Goal: Task Accomplishment & Management: Complete application form

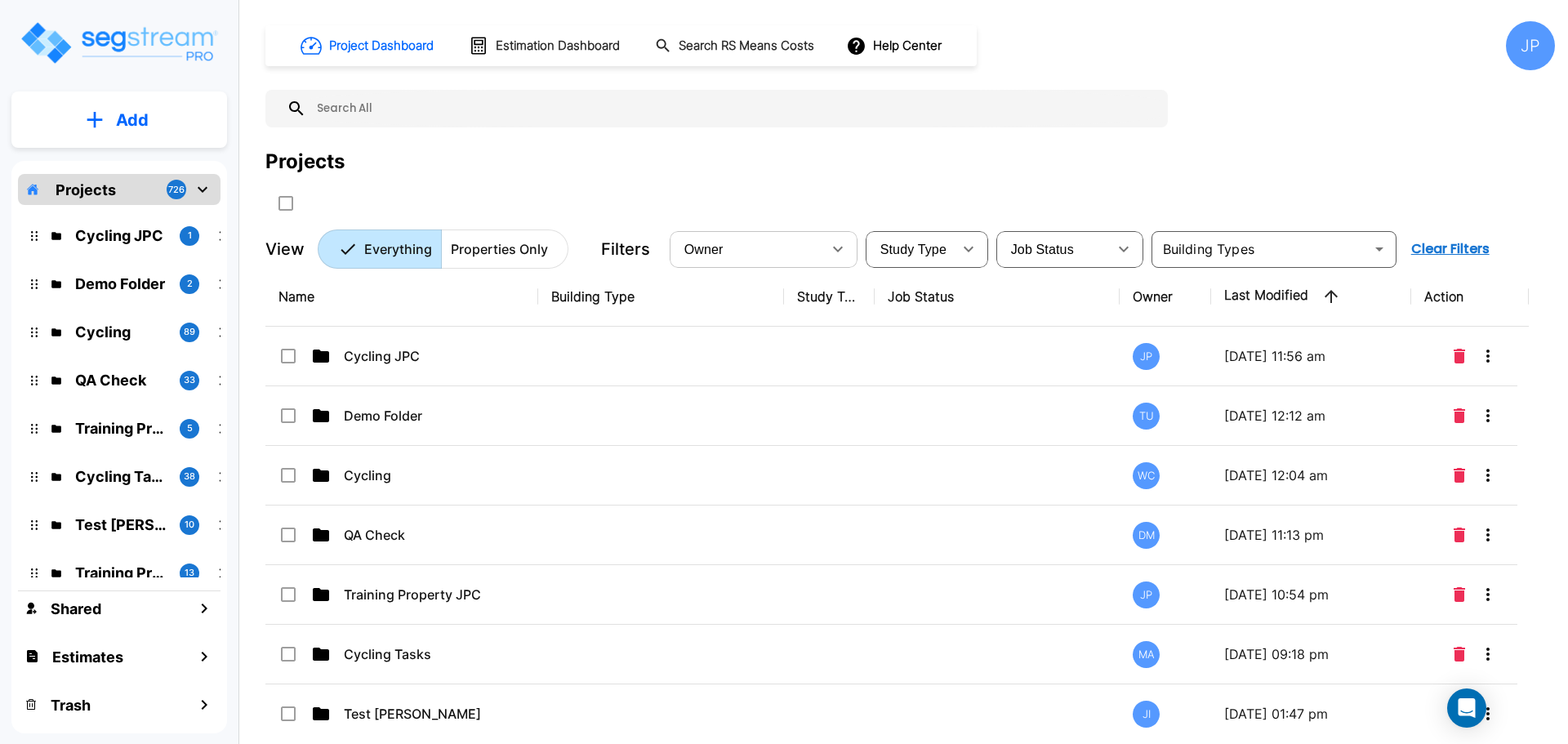
click at [830, 250] on icon "button" at bounding box center [838, 249] width 20 height 20
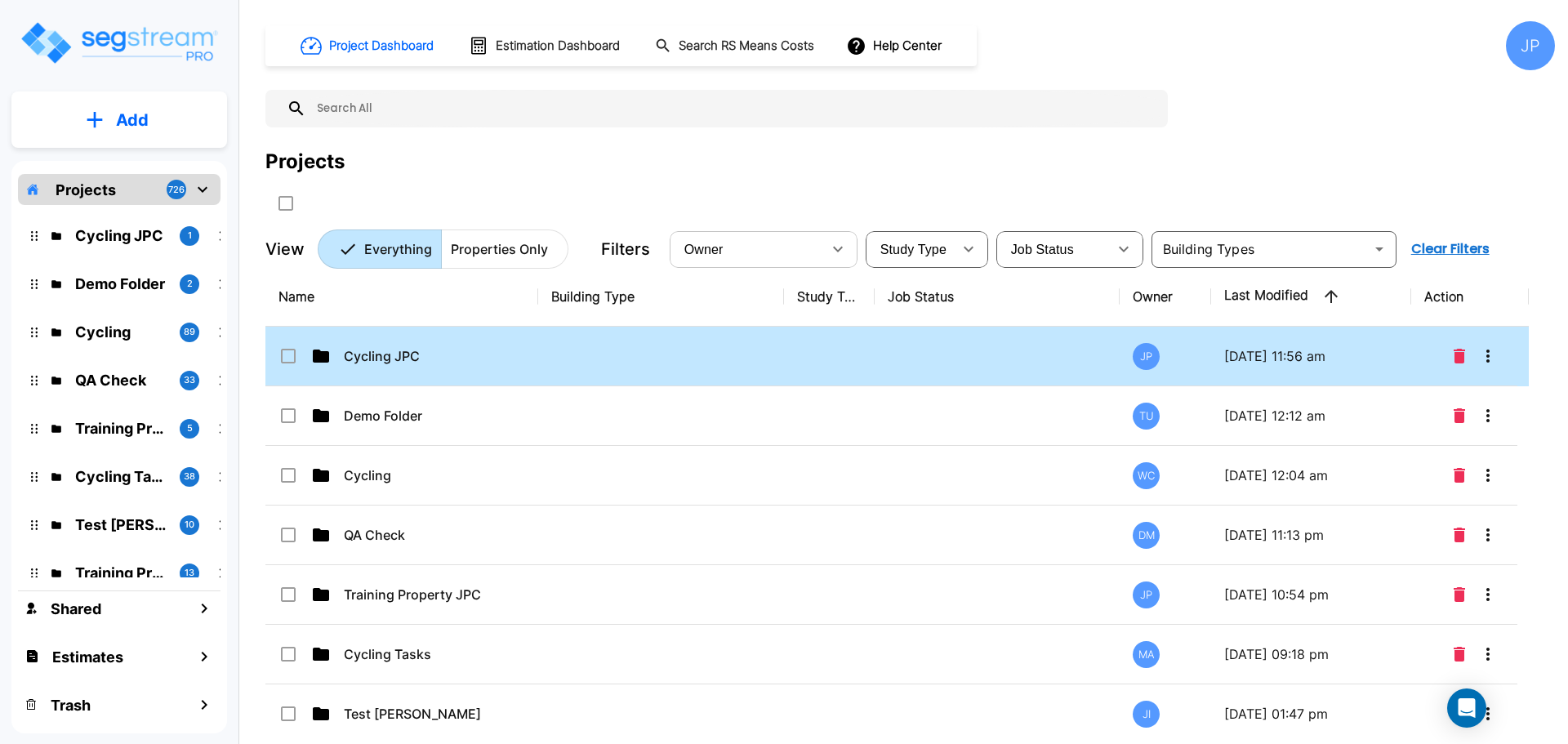
click at [610, 363] on td at bounding box center [660, 356] width 246 height 59
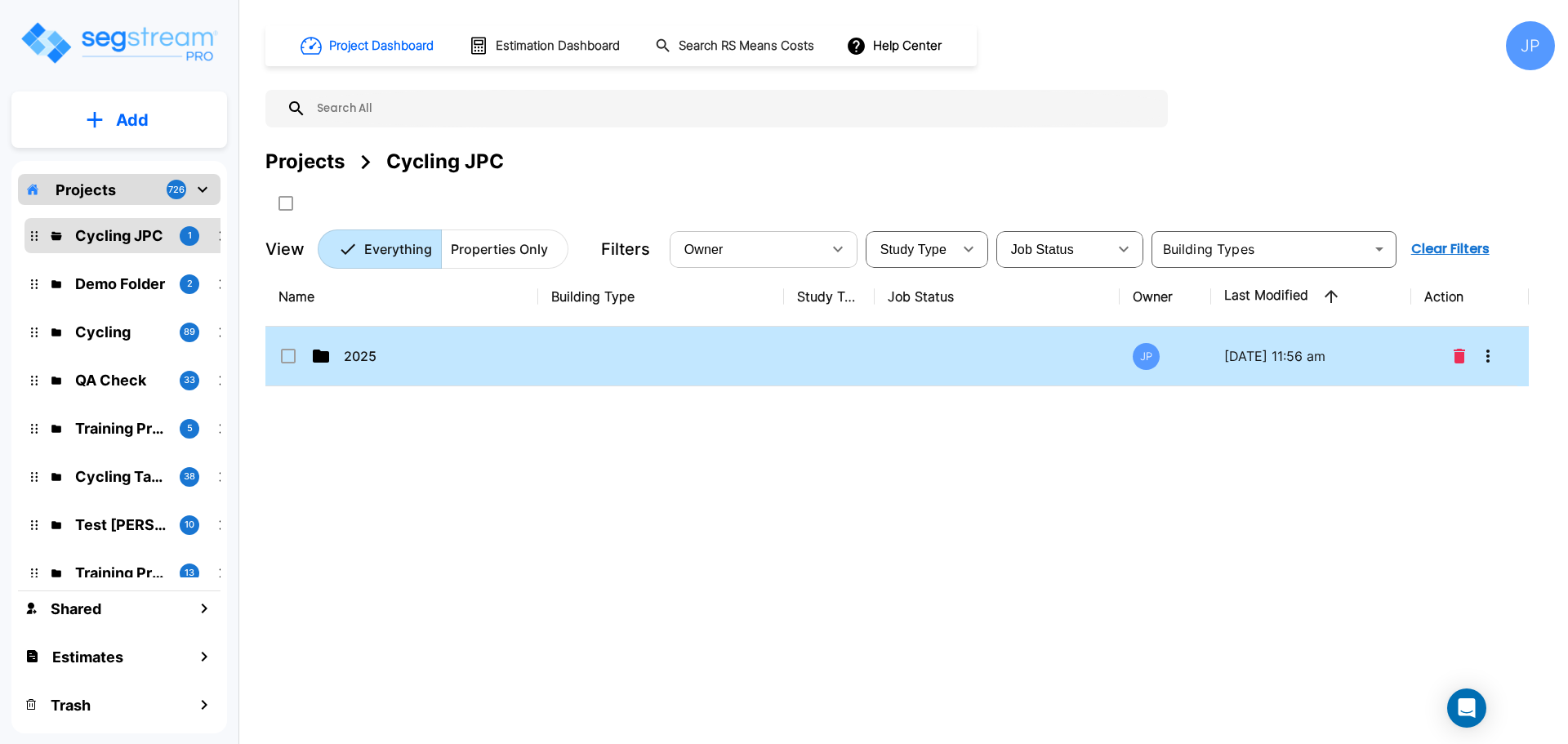
click at [675, 366] on td at bounding box center [660, 356] width 246 height 59
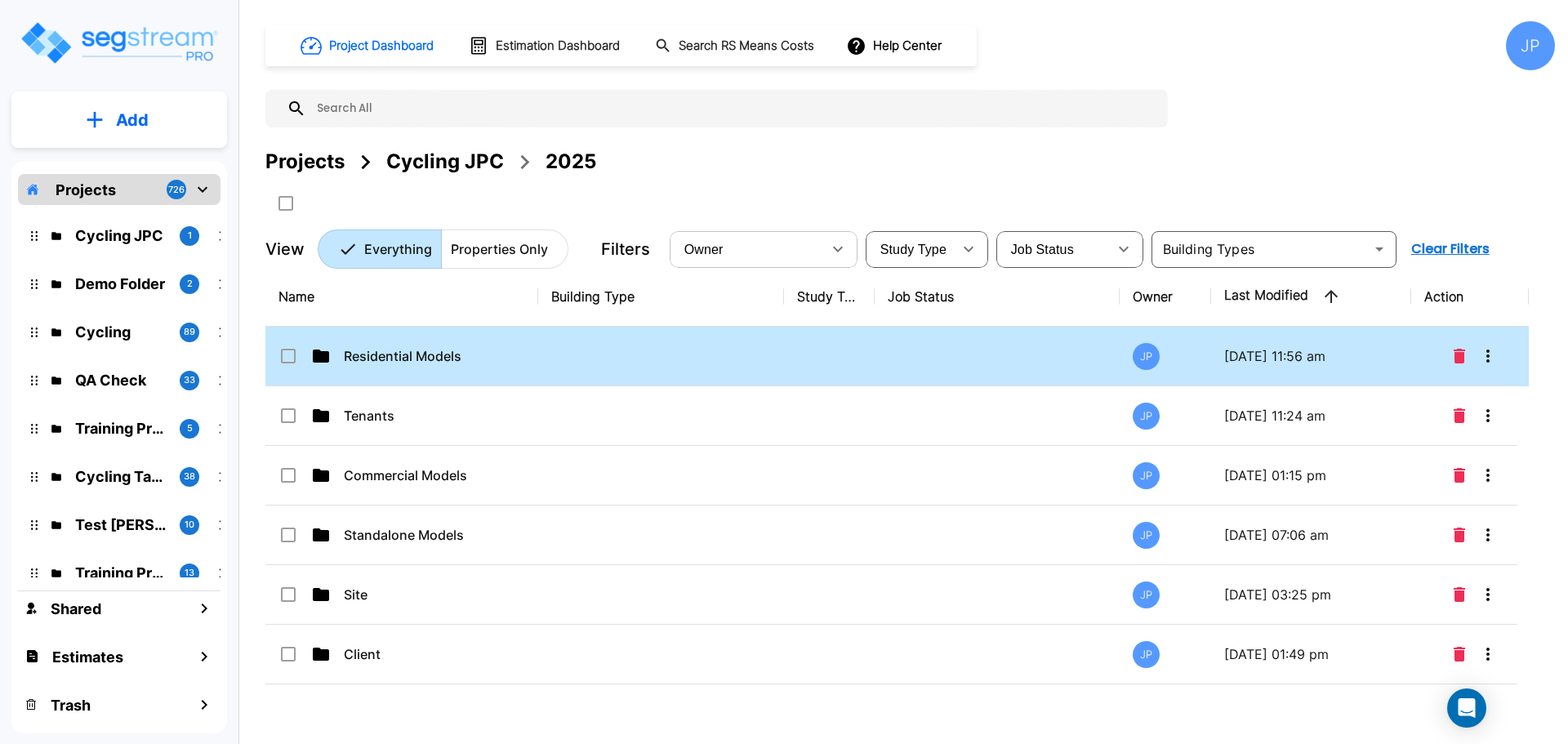
click at [660, 352] on td at bounding box center [660, 356] width 246 height 59
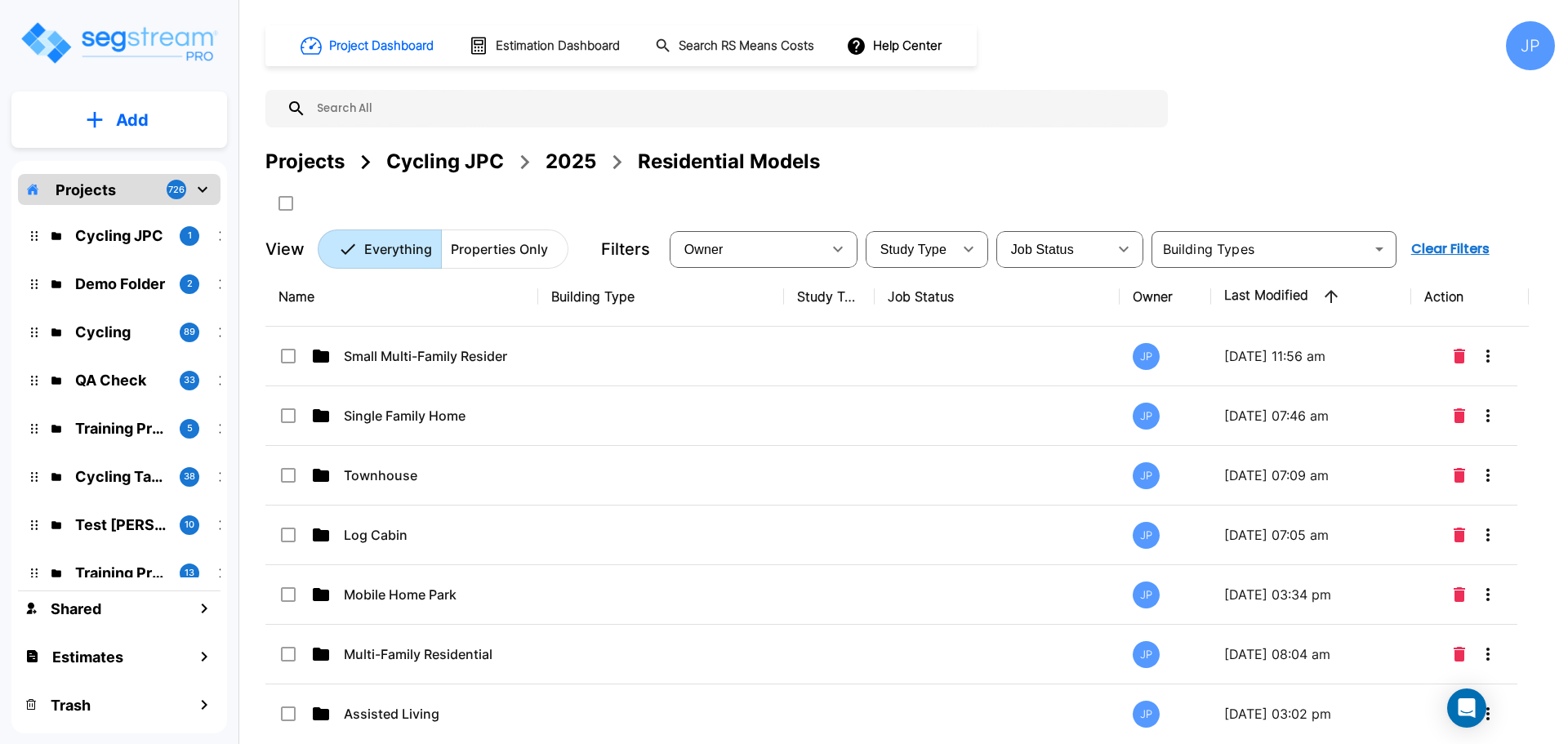
click at [555, 412] on td at bounding box center [660, 416] width 246 height 59
click at [555, 413] on td at bounding box center [660, 416] width 246 height 59
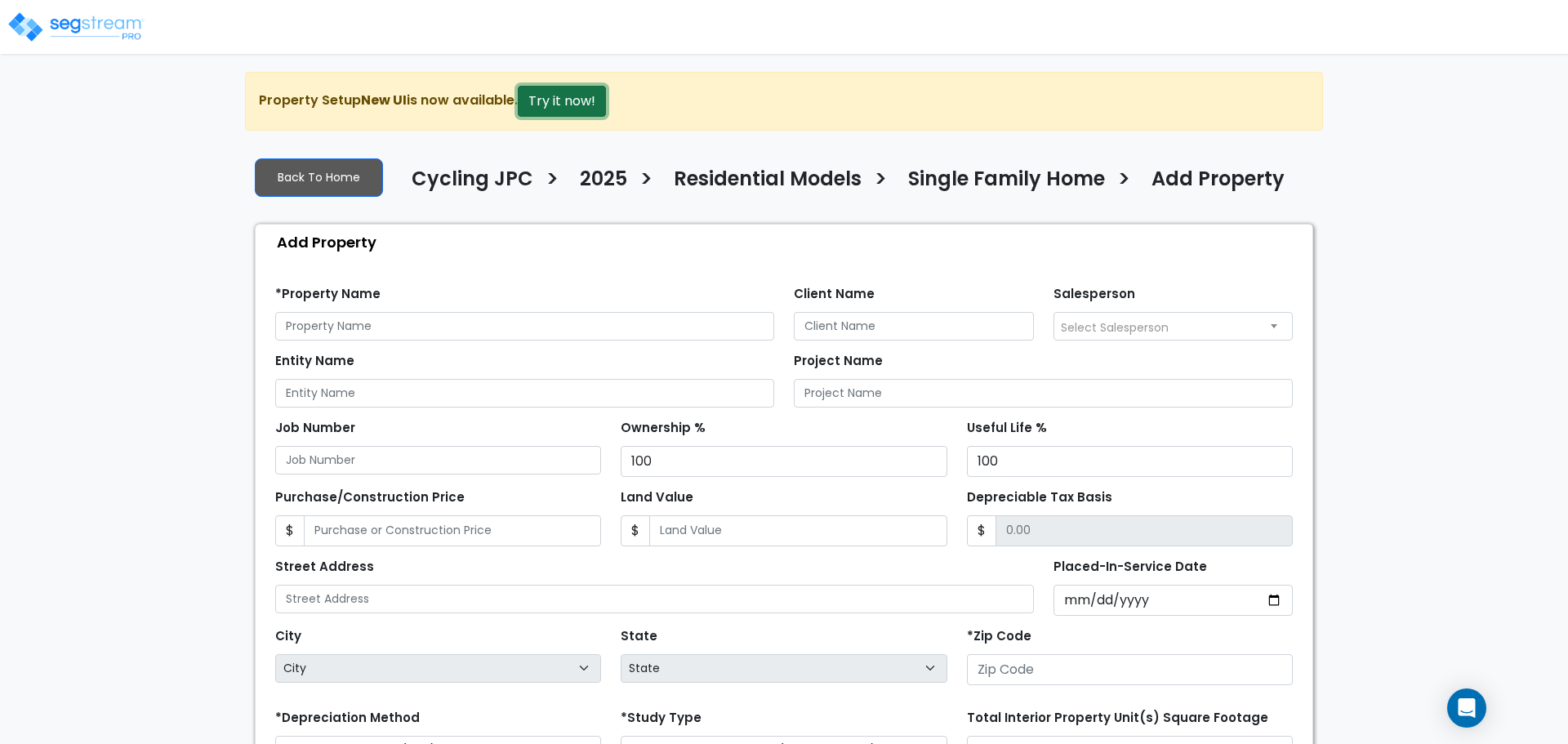
click at [563, 99] on button "Try it now!" at bounding box center [561, 101] width 88 height 31
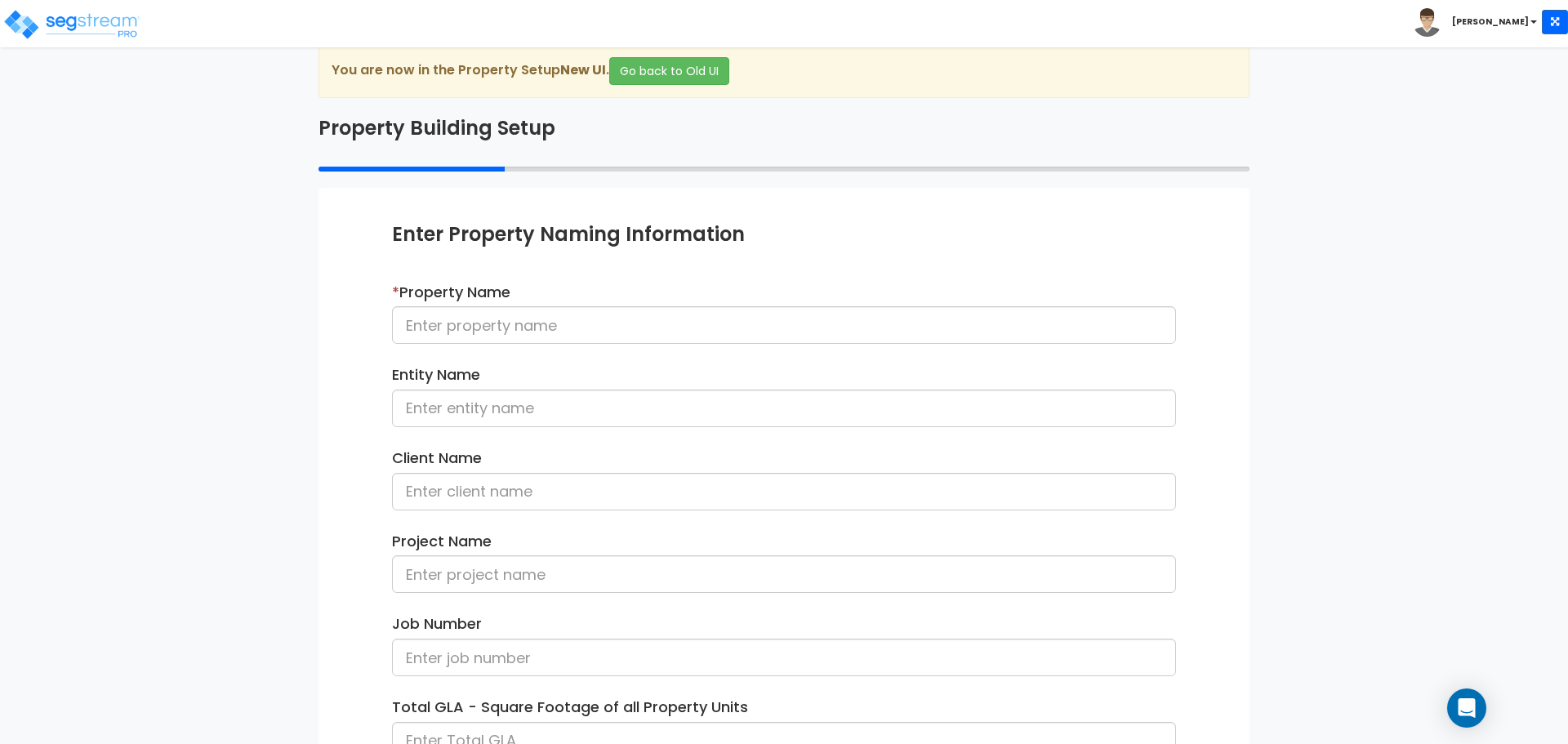
scroll to position [30, 0]
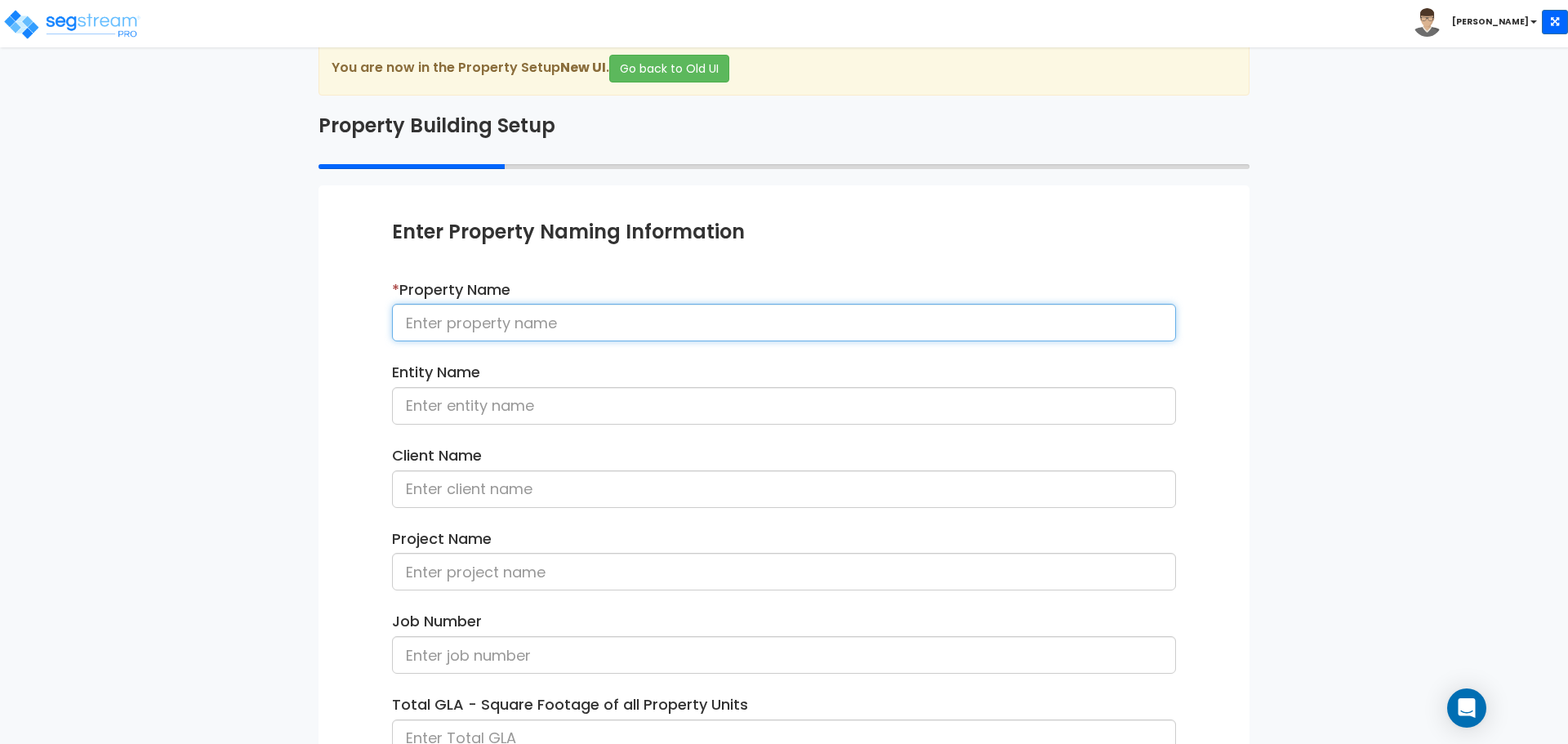
click at [603, 335] on input at bounding box center [784, 322] width 784 height 37
type input "Single Family Home 081825"
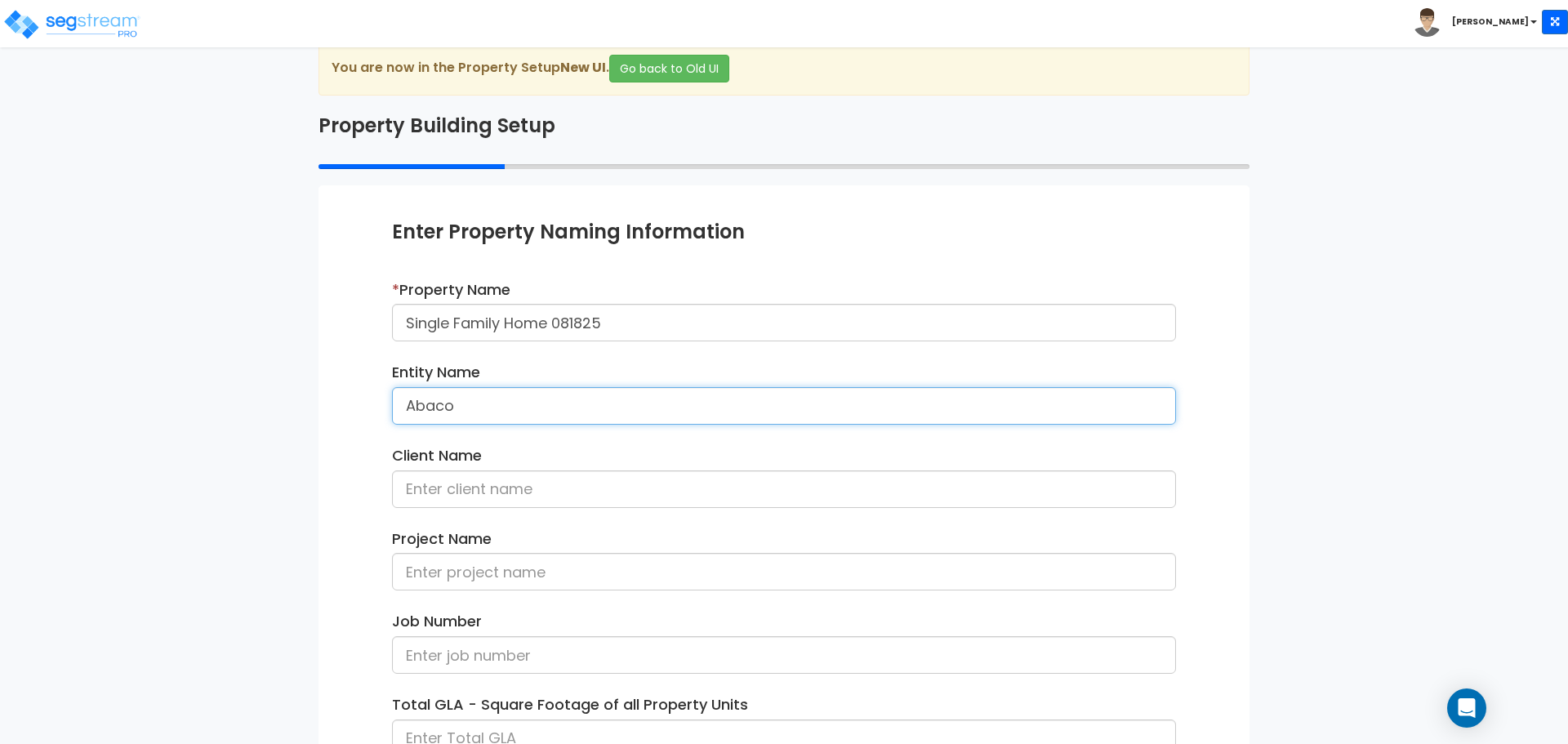
type input "Abaco"
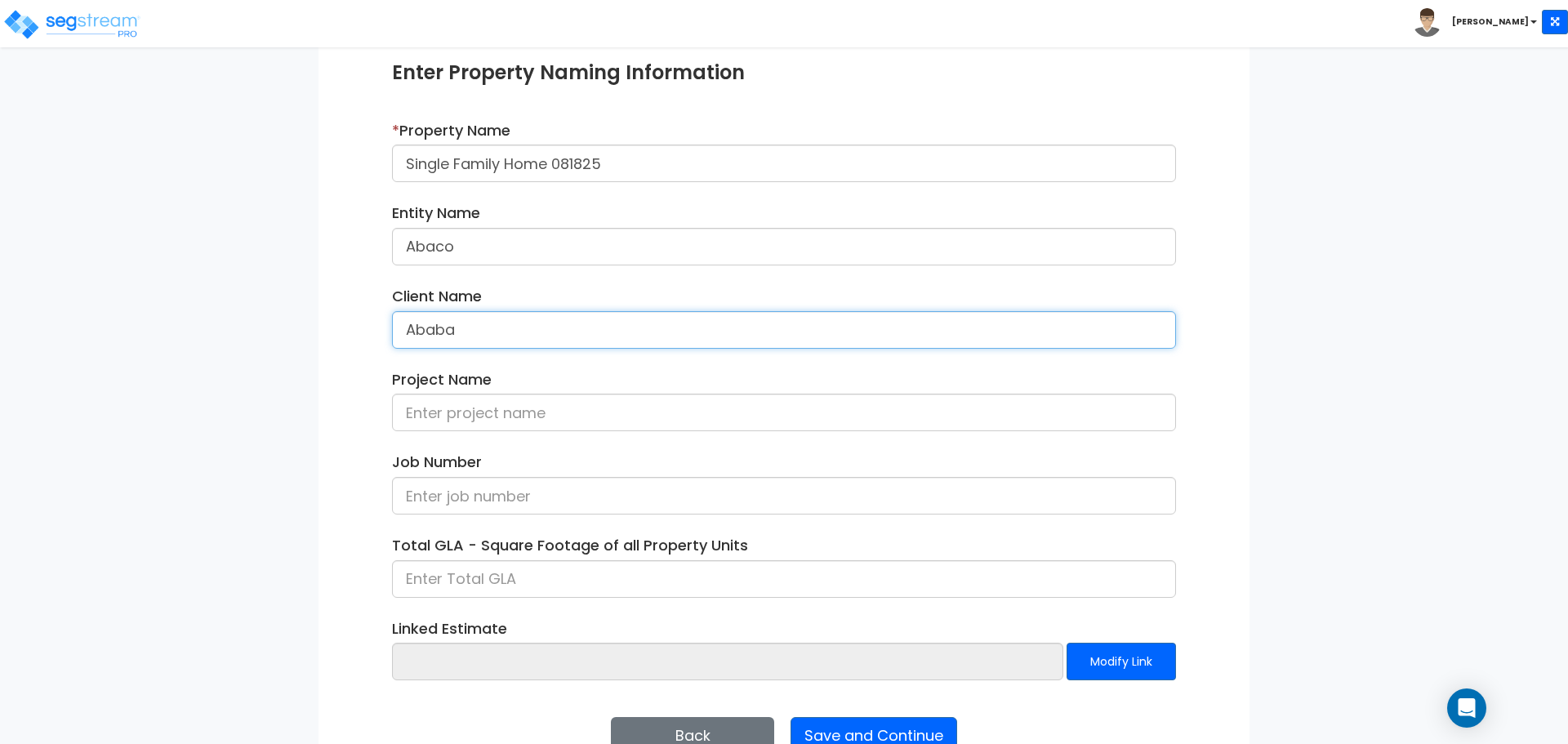
scroll to position [232, 0]
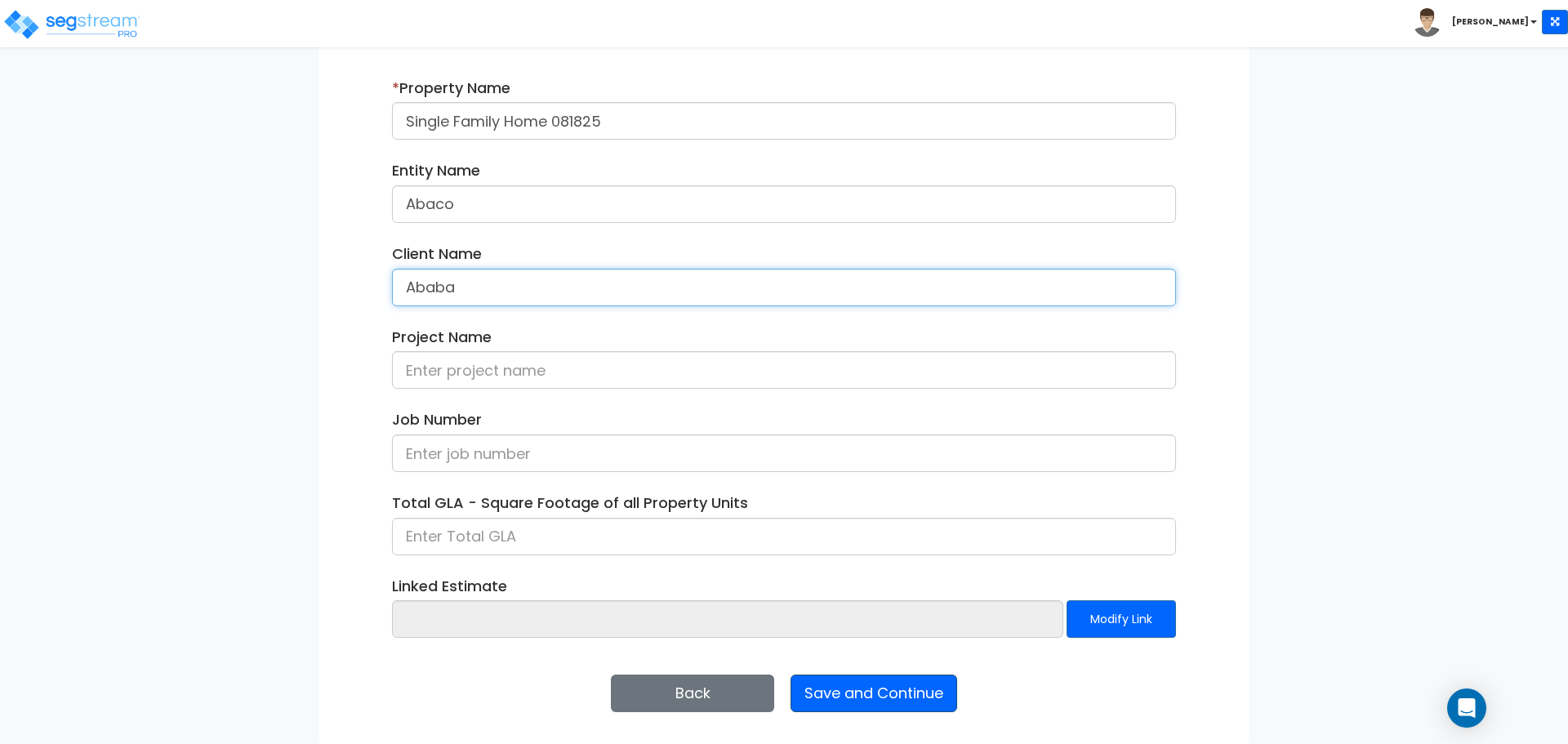
type input "Ababa"
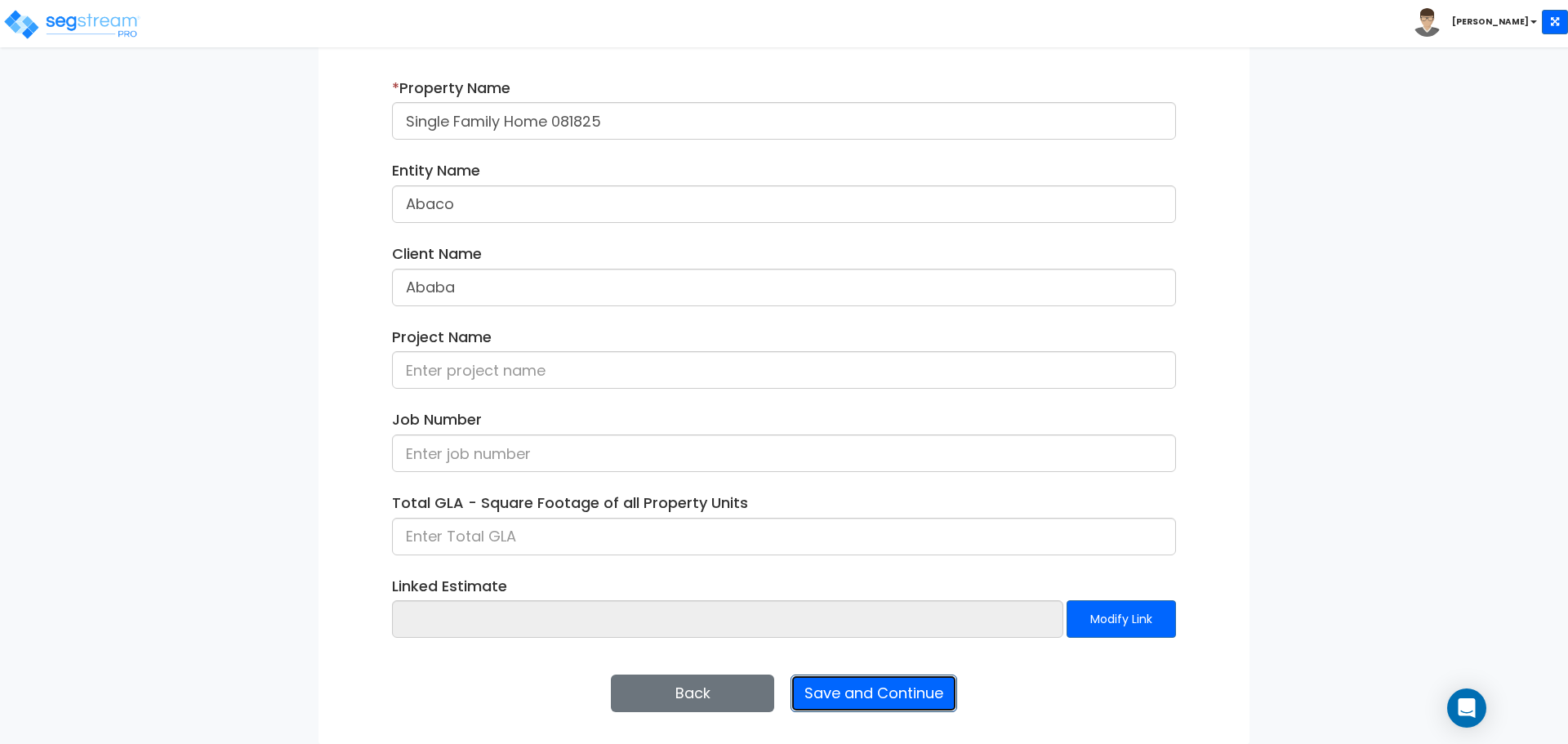
click at [843, 685] on button "Save and Continue" at bounding box center [874, 693] width 167 height 37
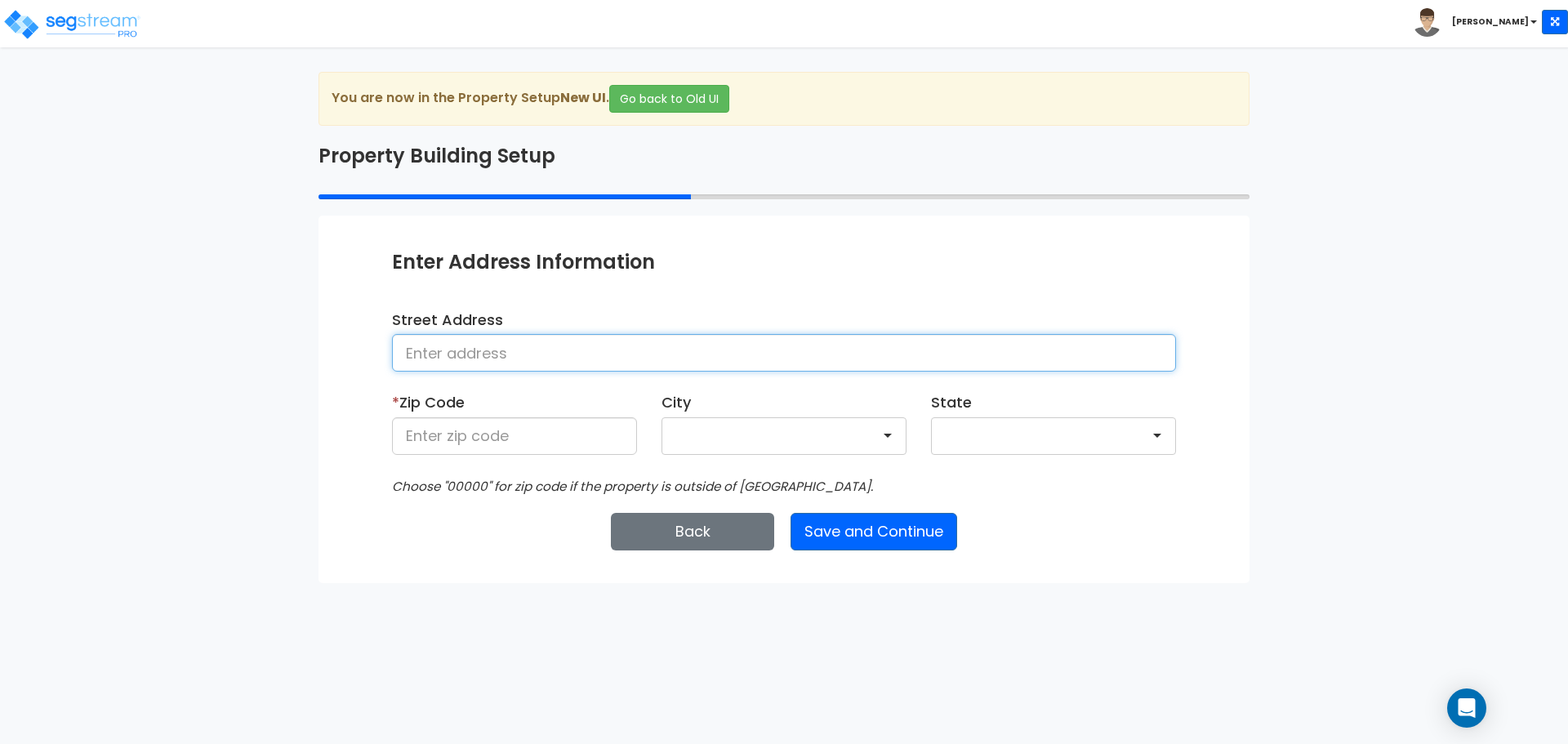
click at [658, 354] on input at bounding box center [784, 352] width 784 height 37
type input "[STREET_ADDRESS]"
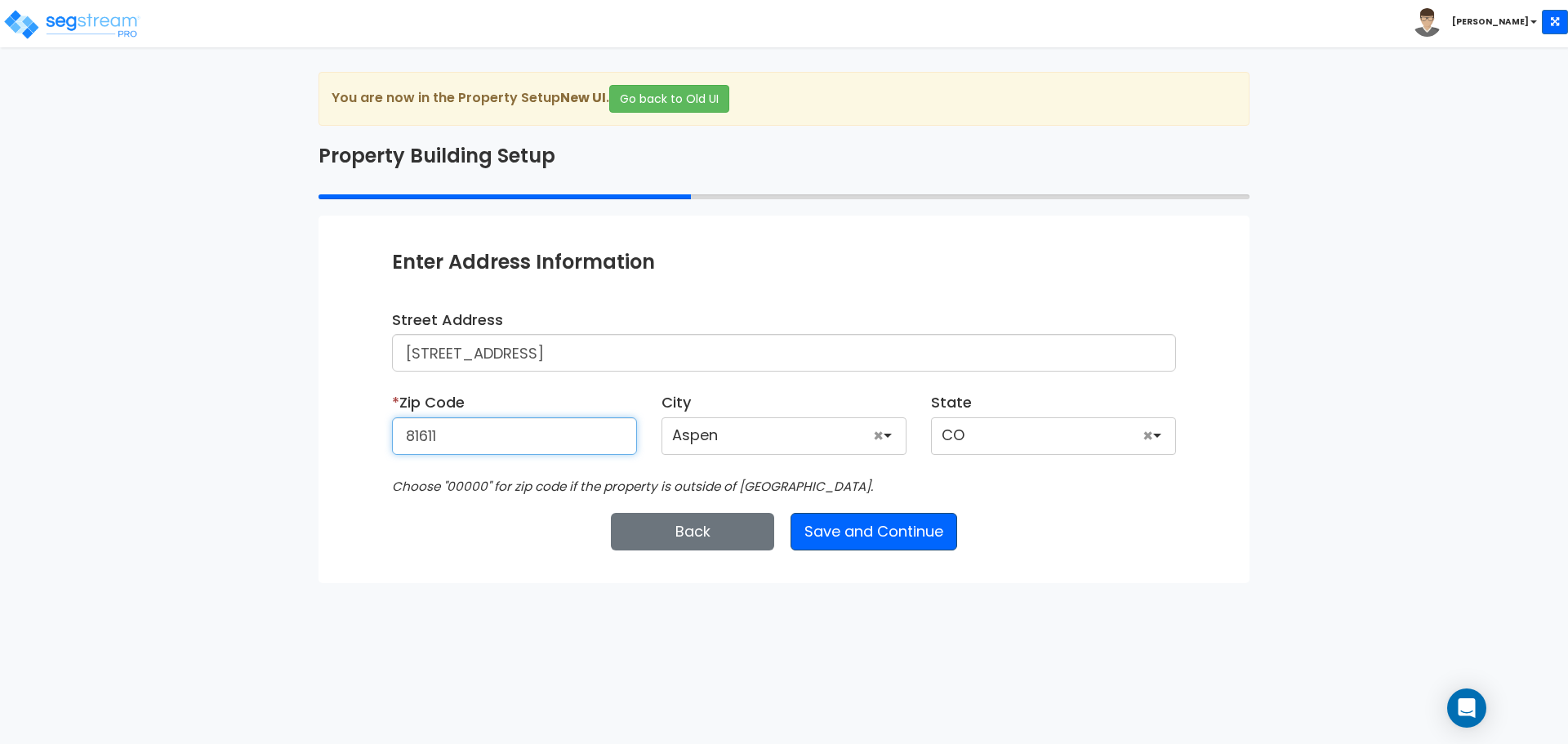
type input "81611"
click at [909, 529] on button "Save and Continue" at bounding box center [874, 532] width 167 height 37
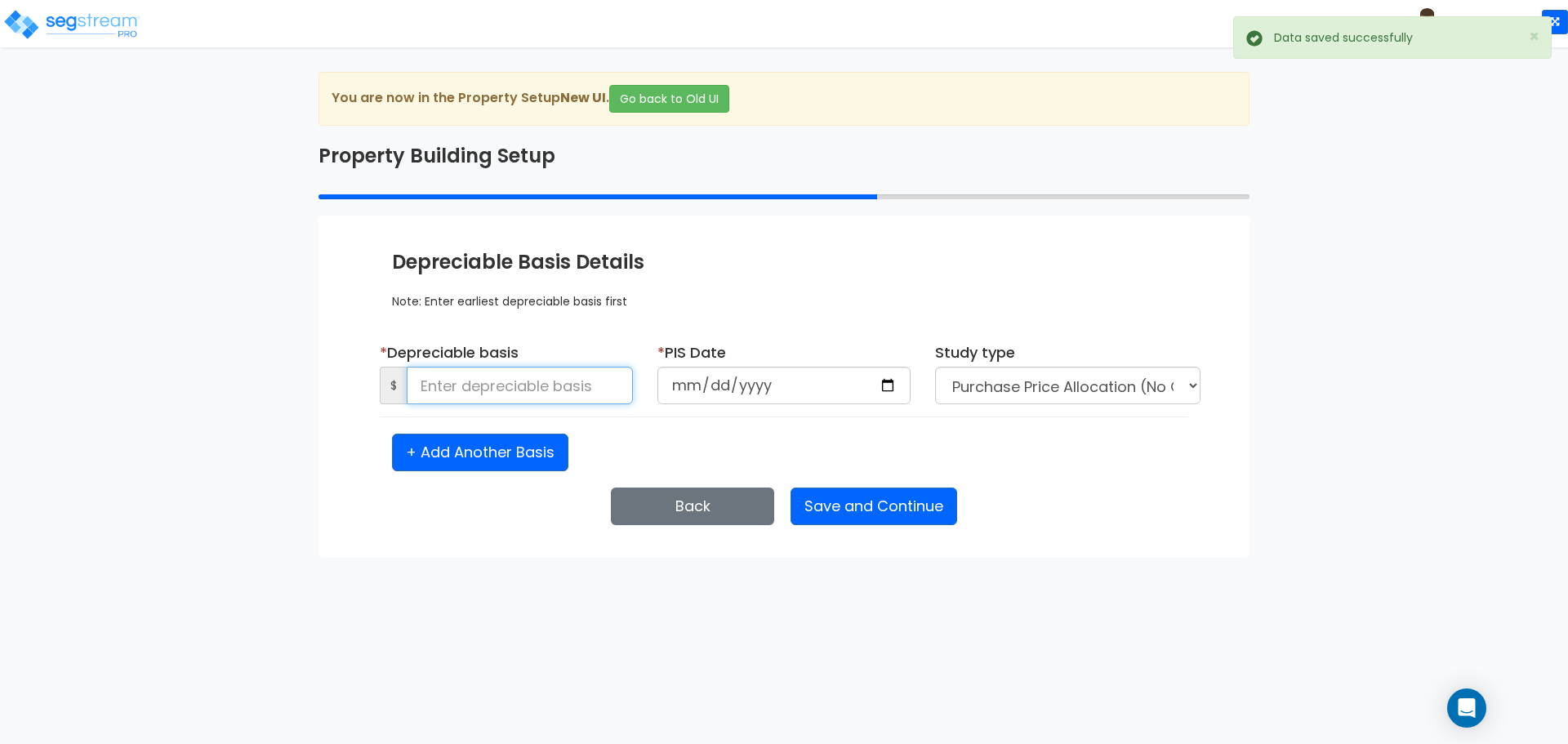
click at [609, 380] on input at bounding box center [519, 385] width 226 height 37
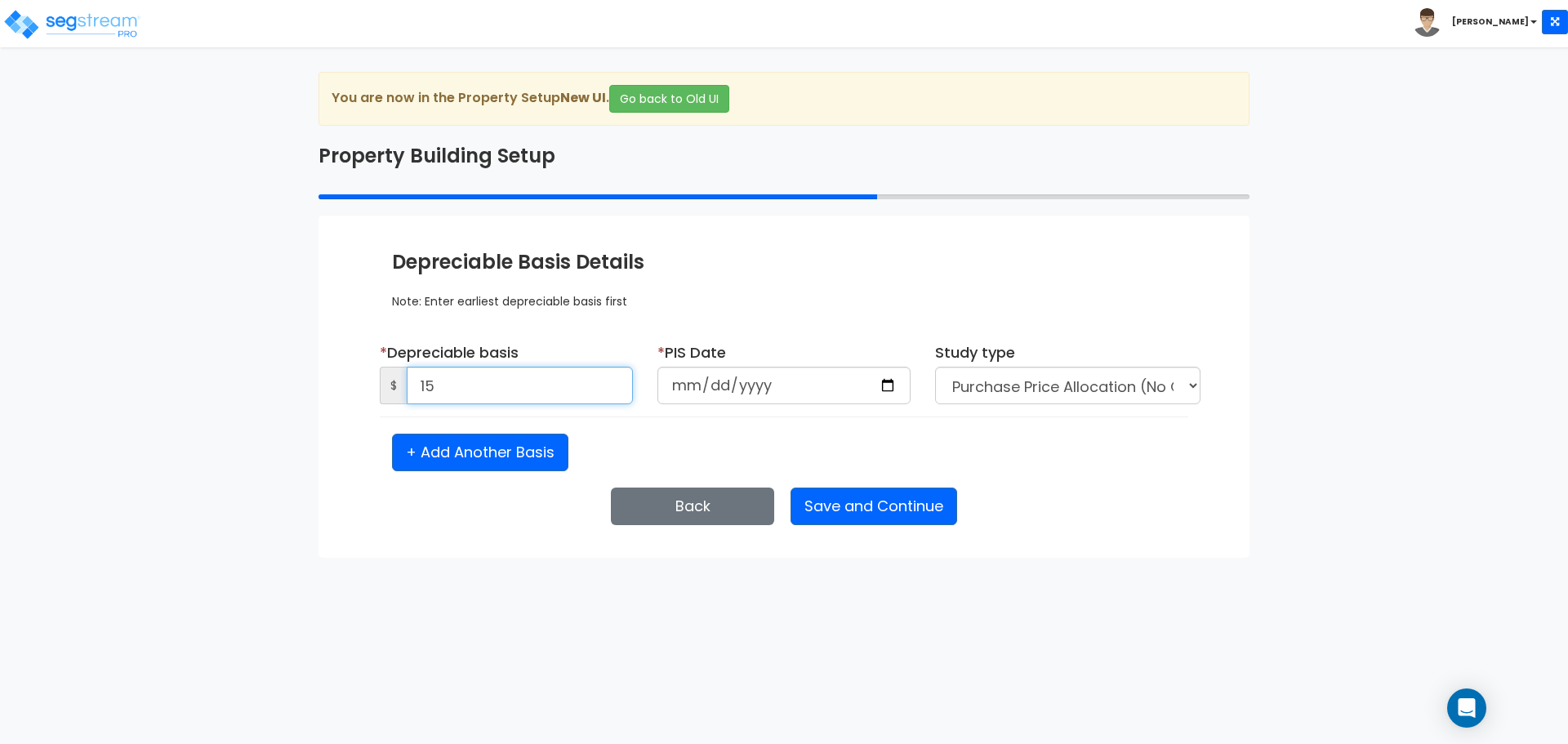
type input "1"
type input "2,500,000"
type input "2025-01-05"
click at [919, 512] on button "Save and Continue" at bounding box center [874, 506] width 167 height 37
select select "2025"
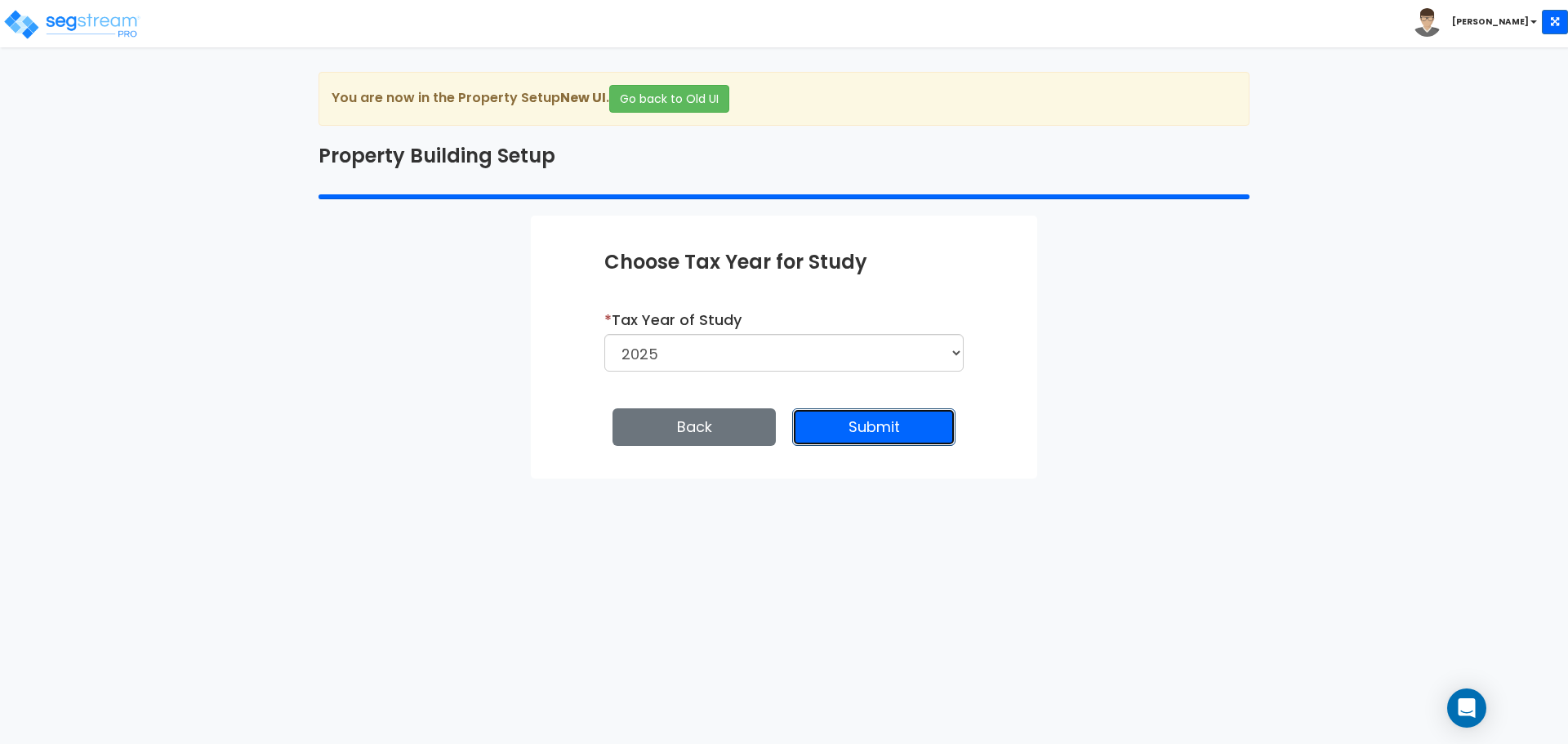
click at [900, 426] on button "Submit" at bounding box center [874, 427] width 163 height 37
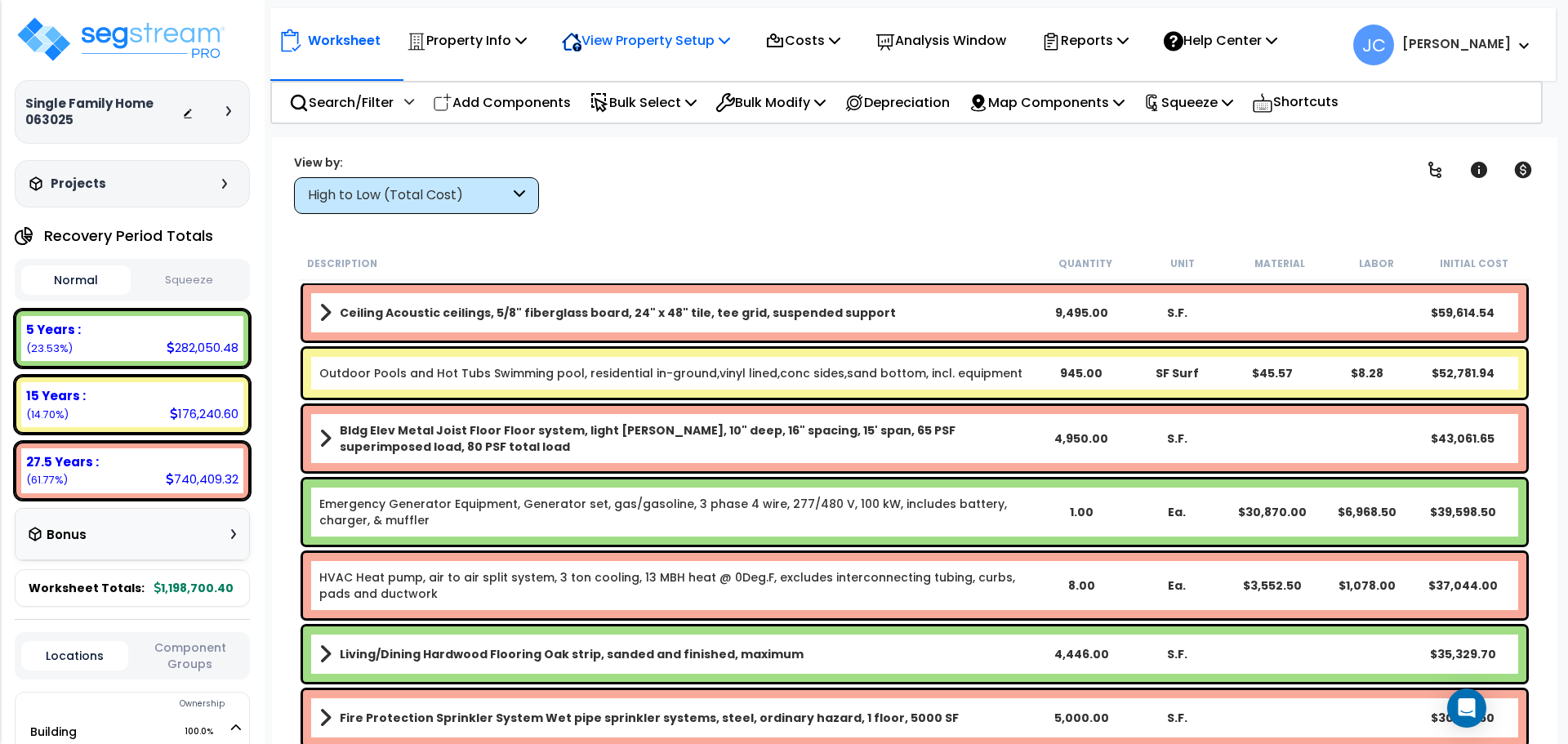
click at [527, 46] on p "View Property Setup" at bounding box center [466, 40] width 120 height 22
click at [617, 113] on link "View Questionnaire" at bounding box center [634, 112] width 162 height 33
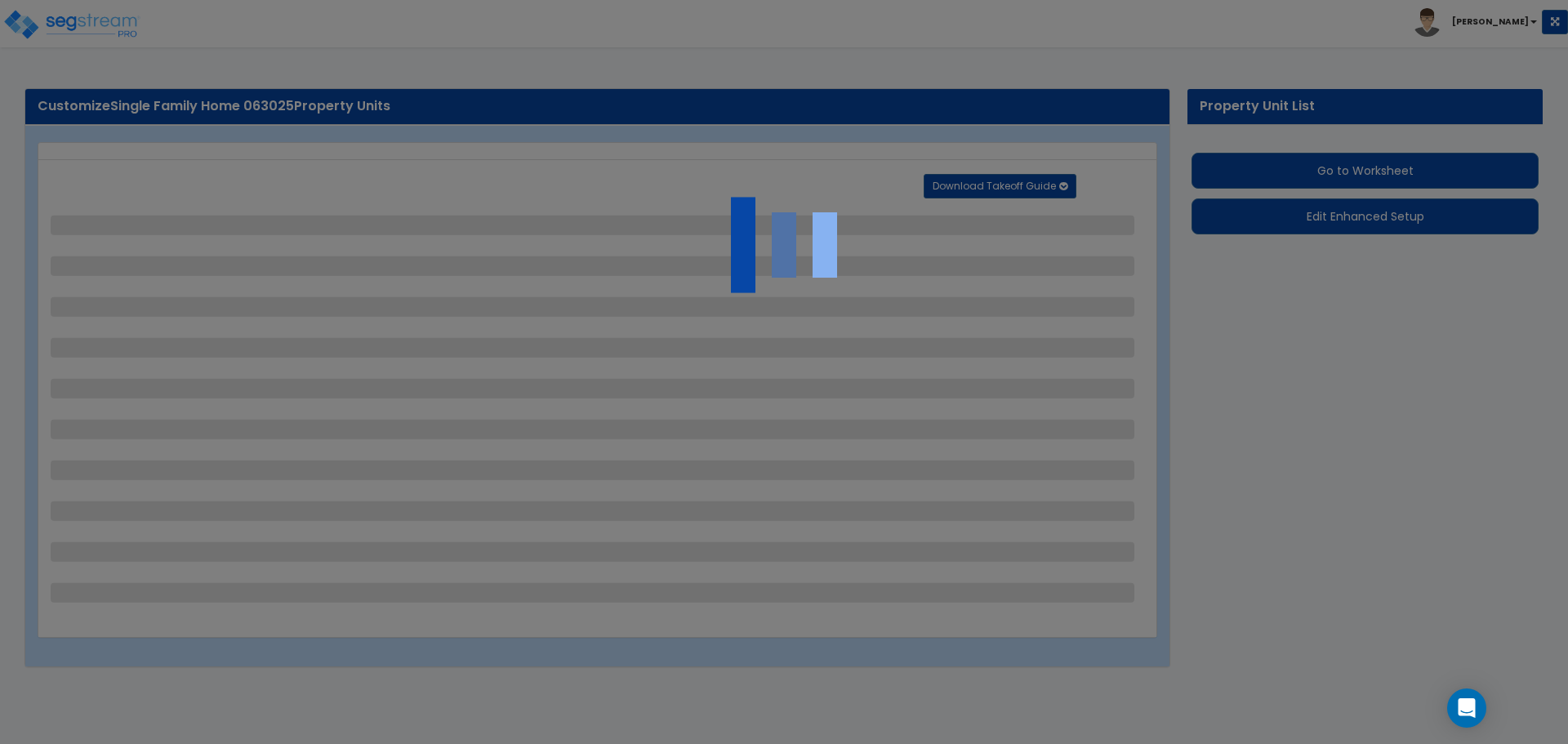
select select "2"
select select "1"
select select "2"
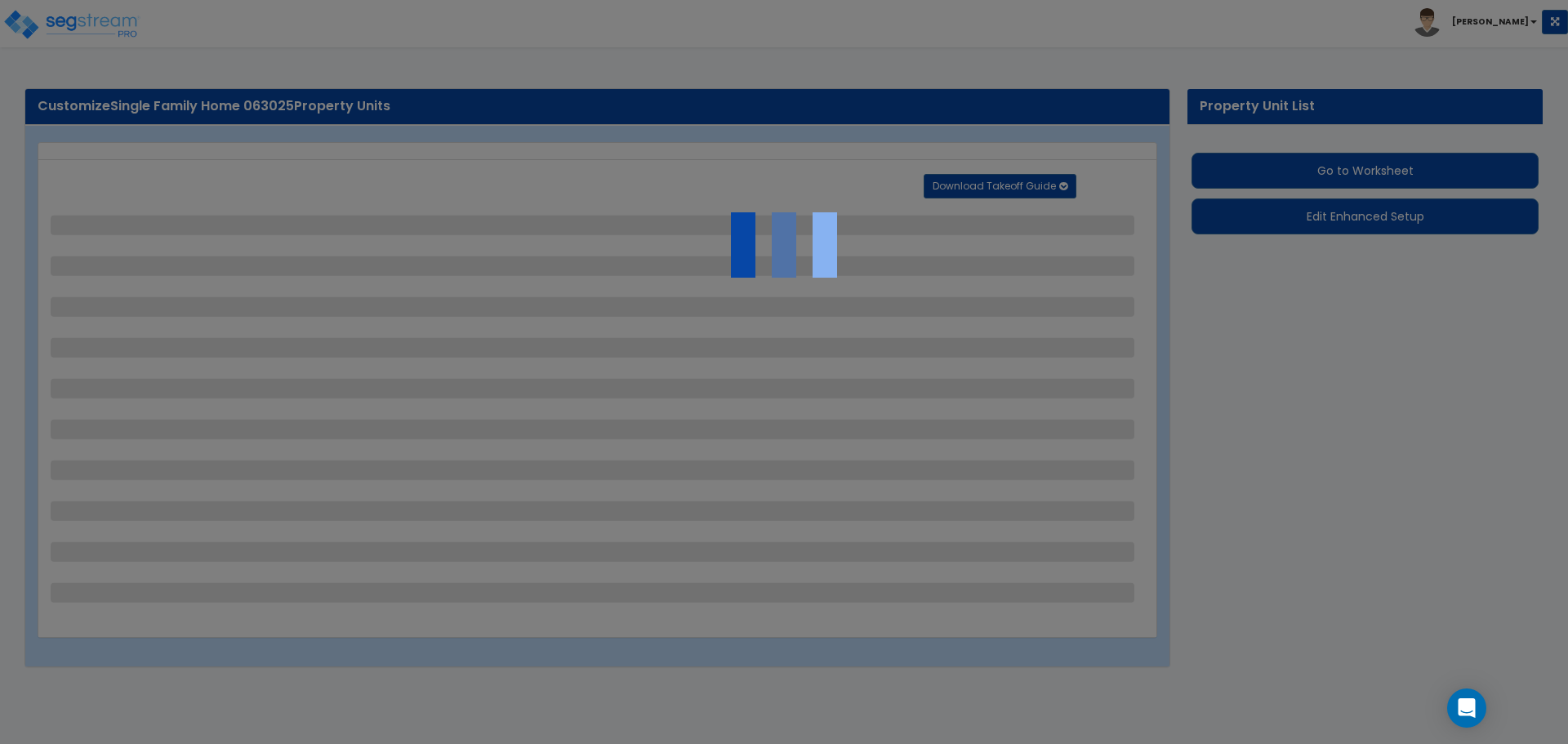
select select "2"
select select "1"
select select "3"
select select "2"
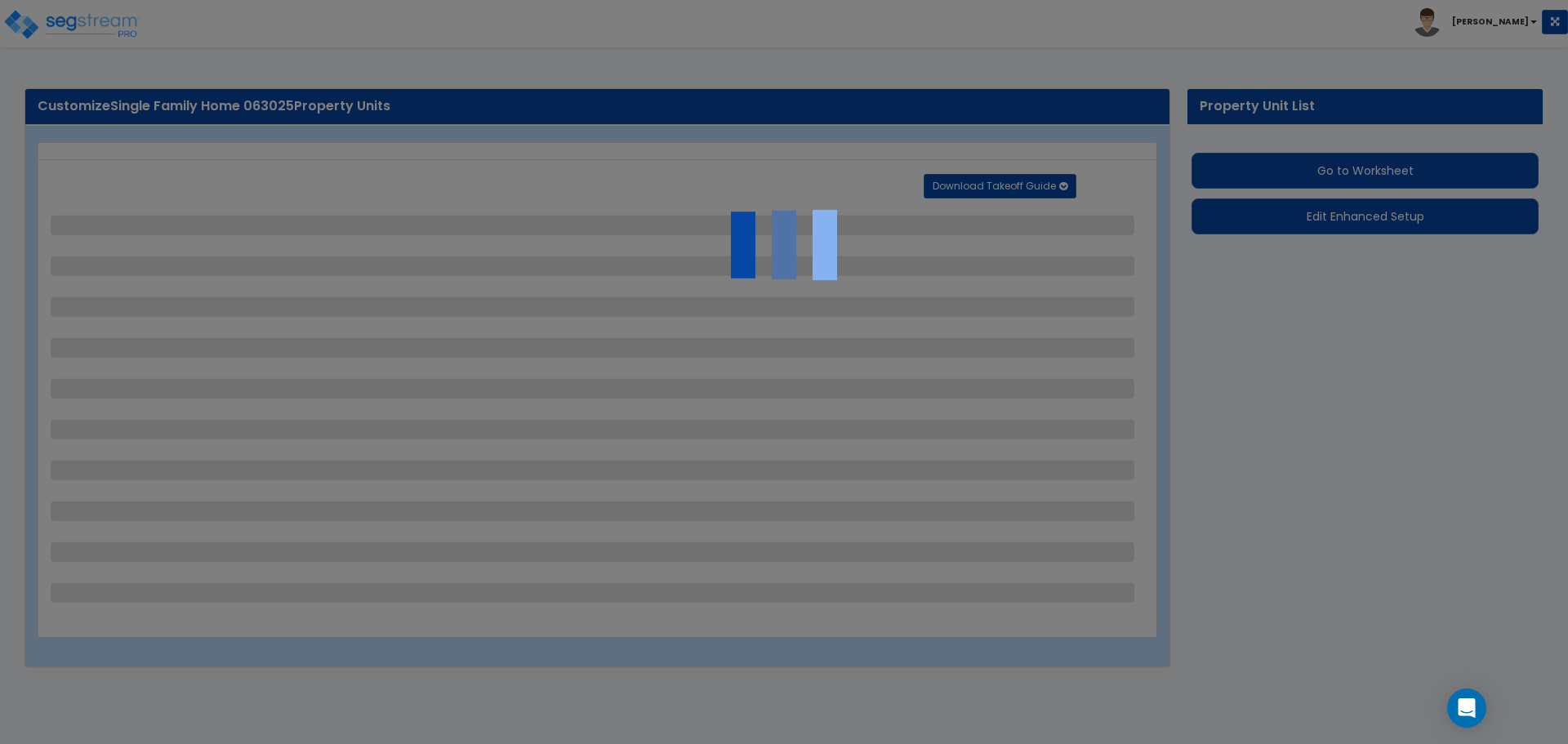
select select "1"
select select "10"
select select "3"
select select "1"
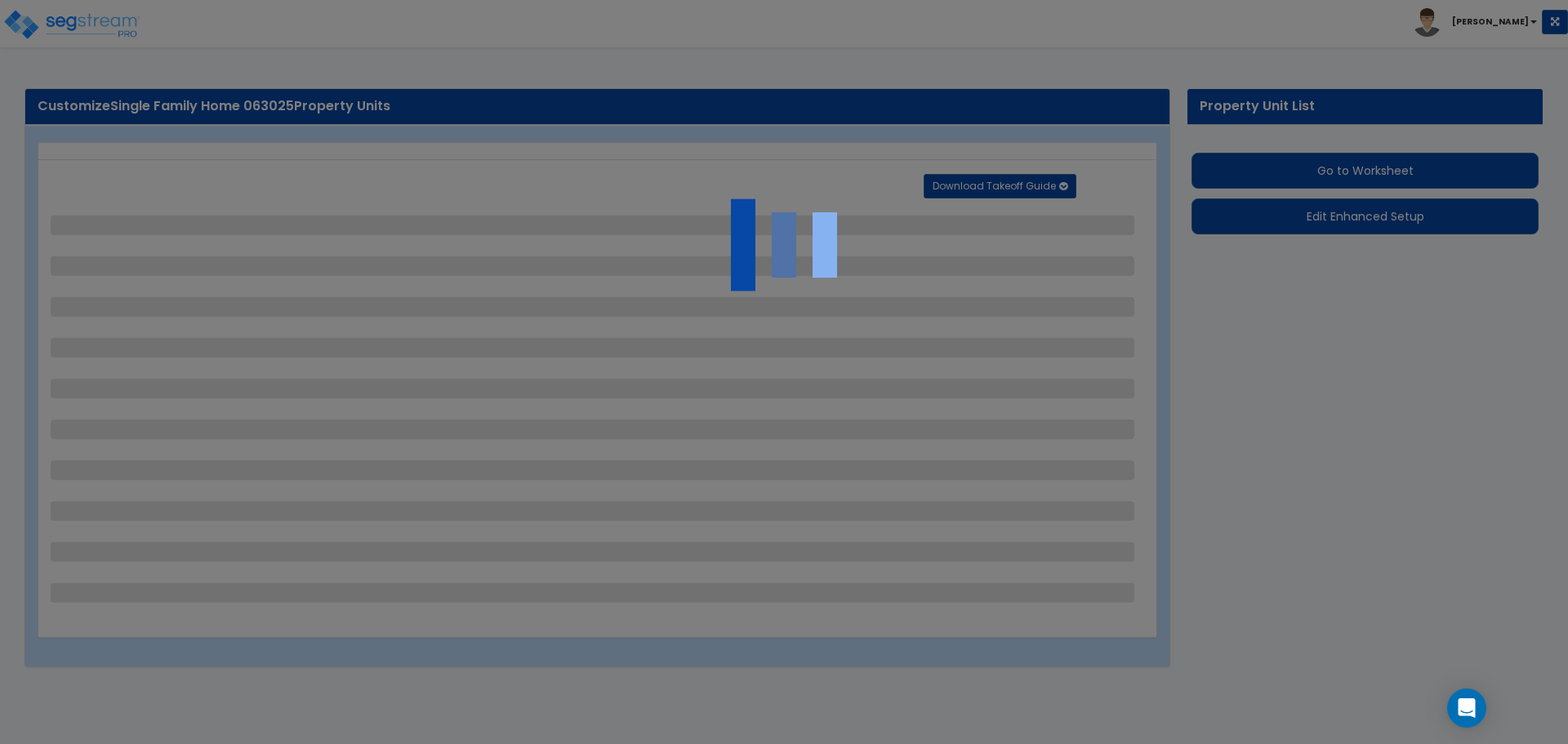
select select "1"
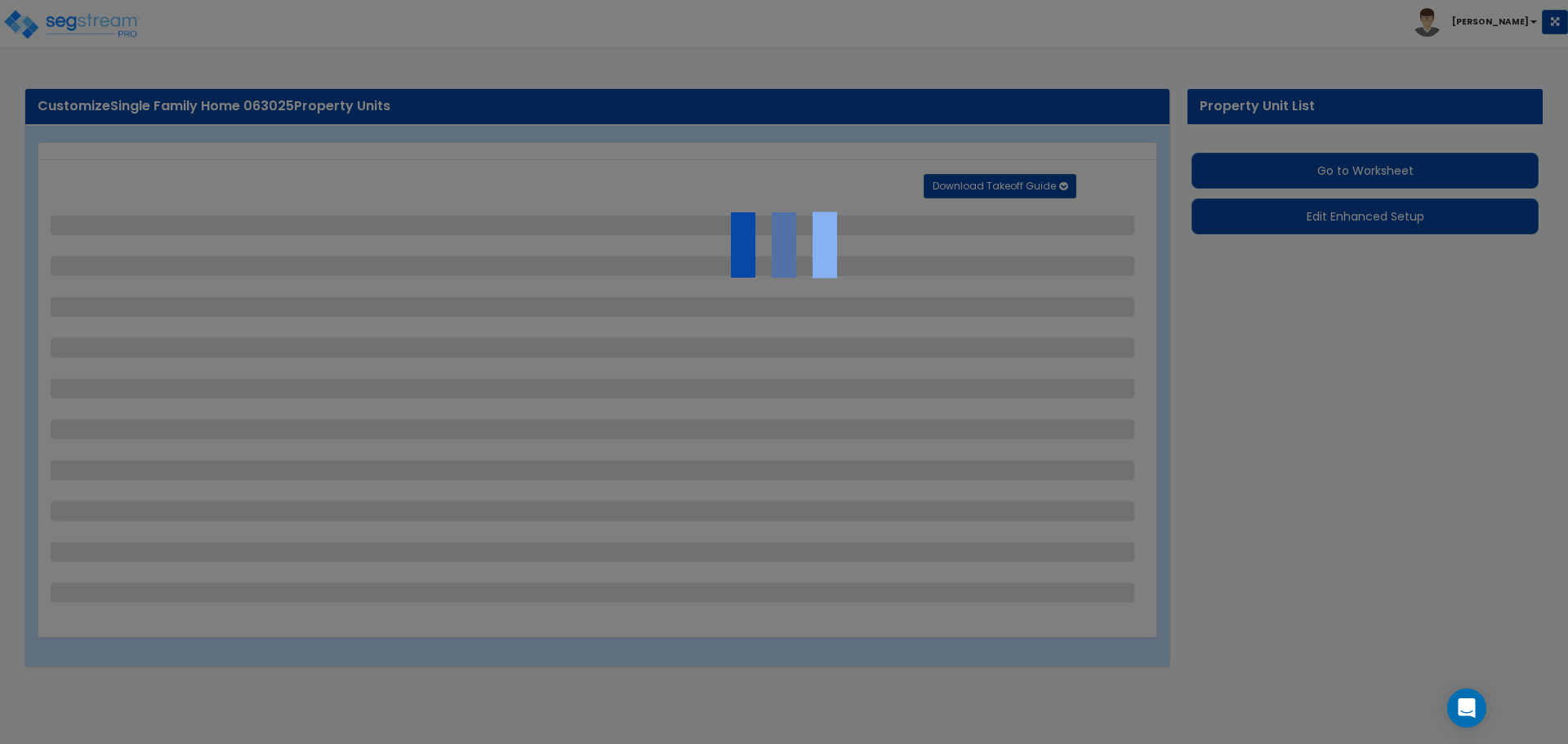
select select "6"
select select "1"
select select "2"
select select "3"
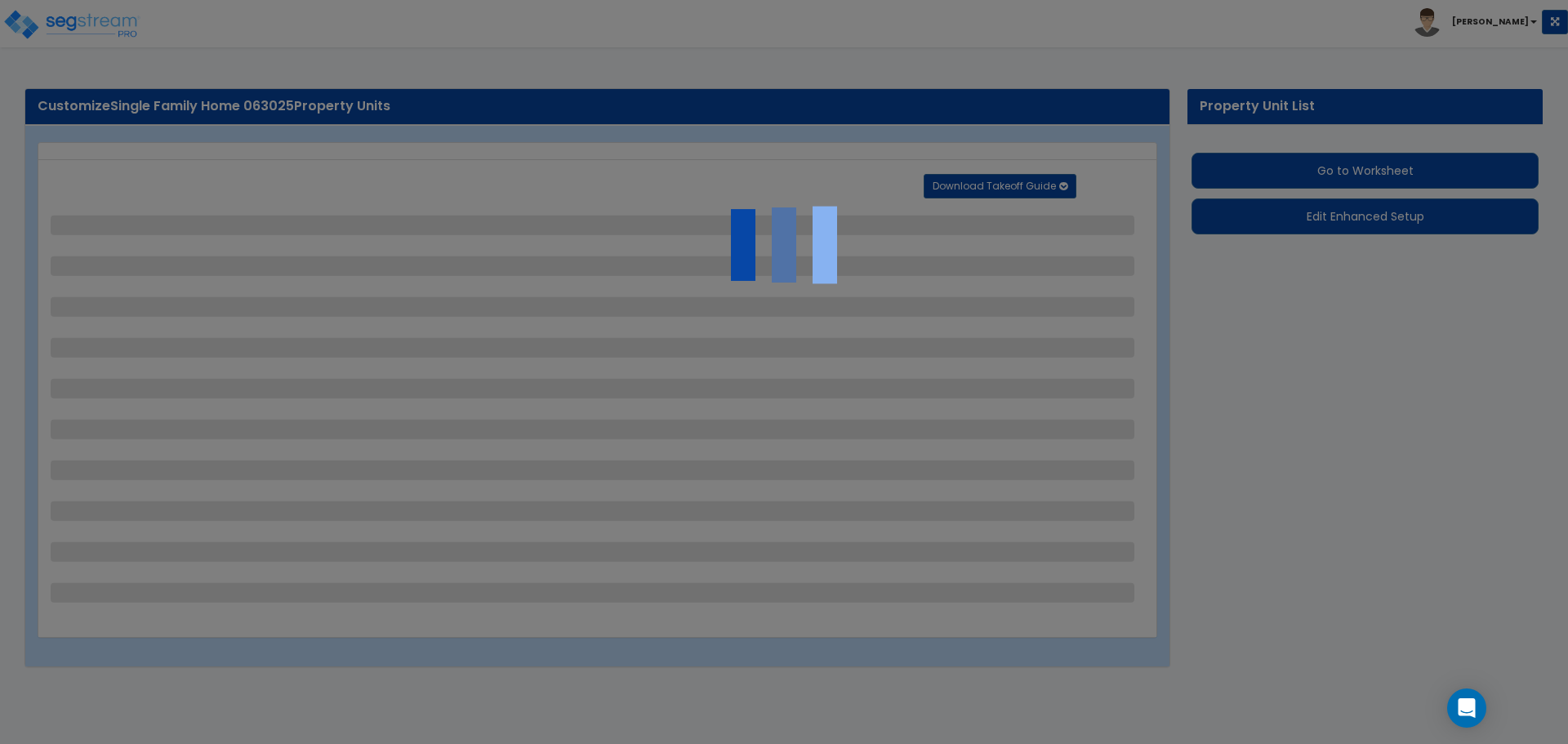
select select "1"
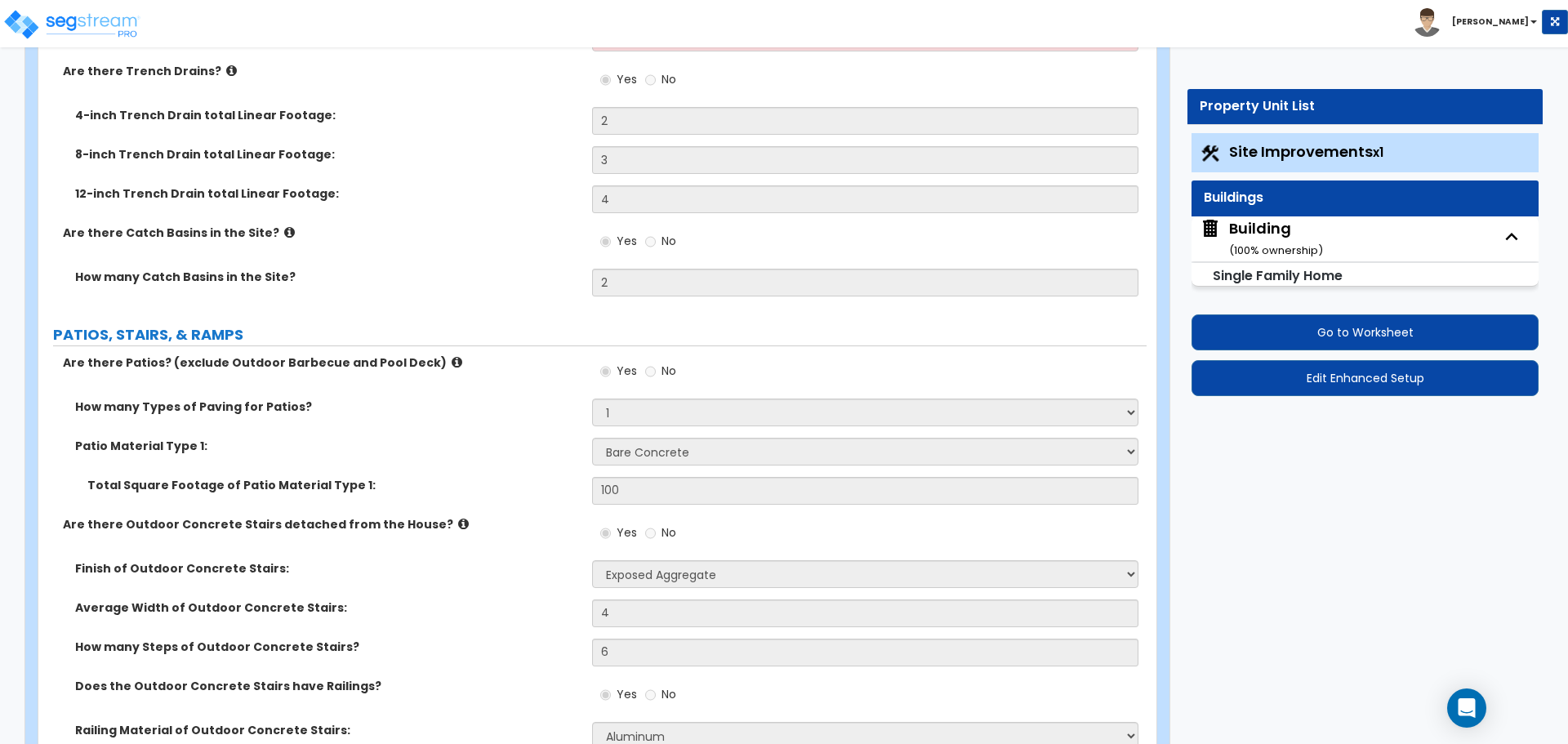
scroll to position [602, 0]
click at [1256, 243] on small "( 100 % ownership)" at bounding box center [1276, 249] width 94 height 15
select select "2"
select select "5"
select select "1"
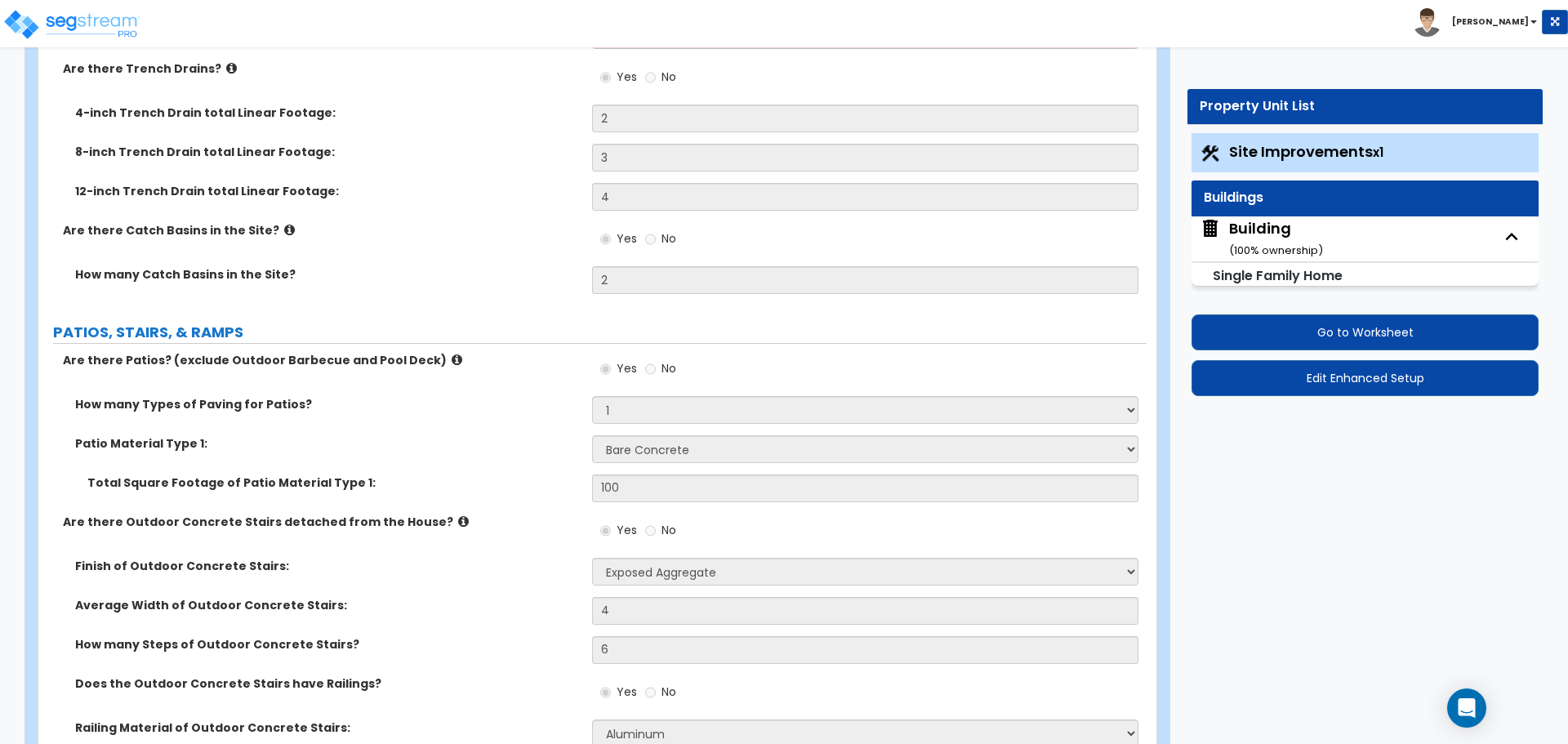
select select "4"
select select "1"
select select "2"
select select "1"
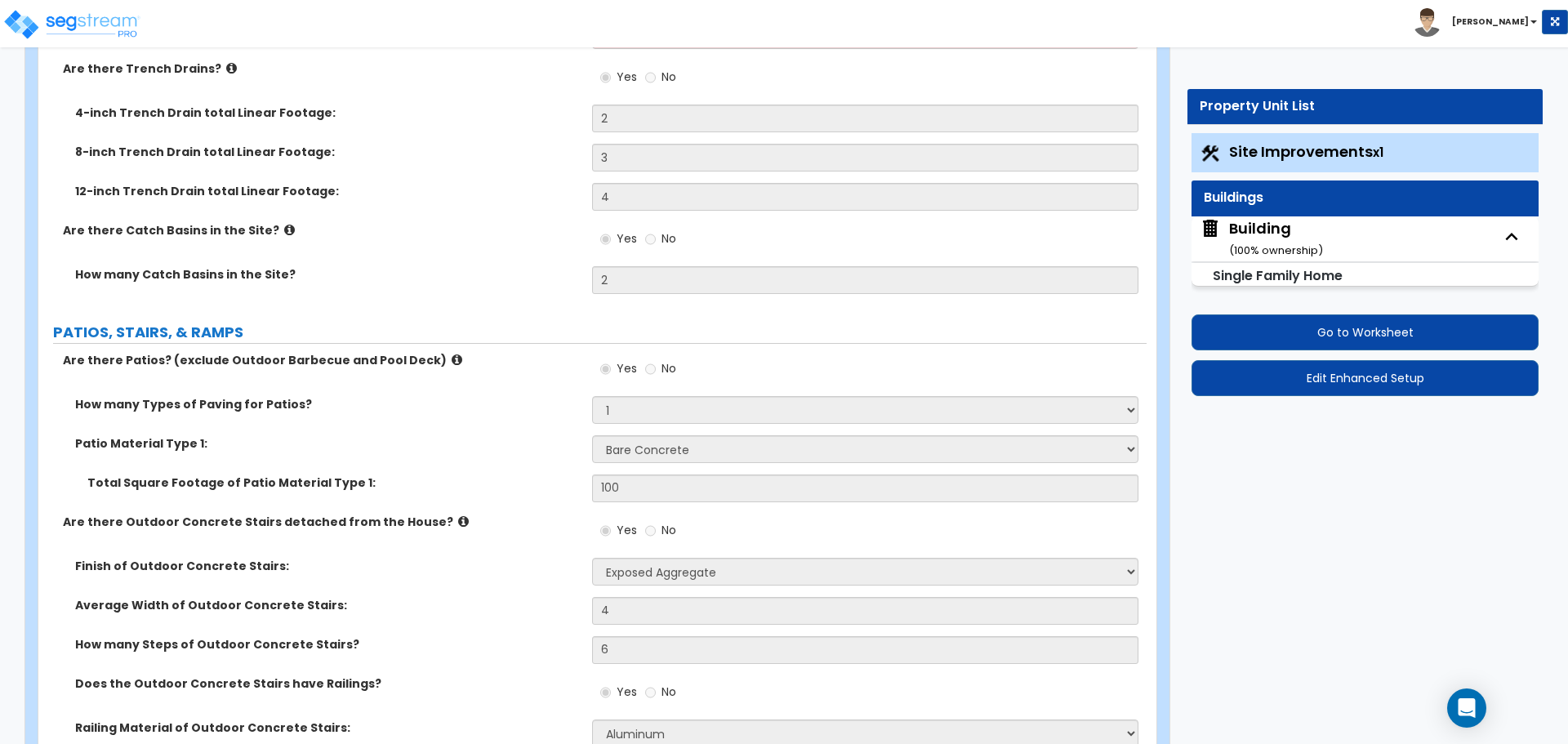
select select "8"
select select "3"
select select "4"
select select "1"
select select "2"
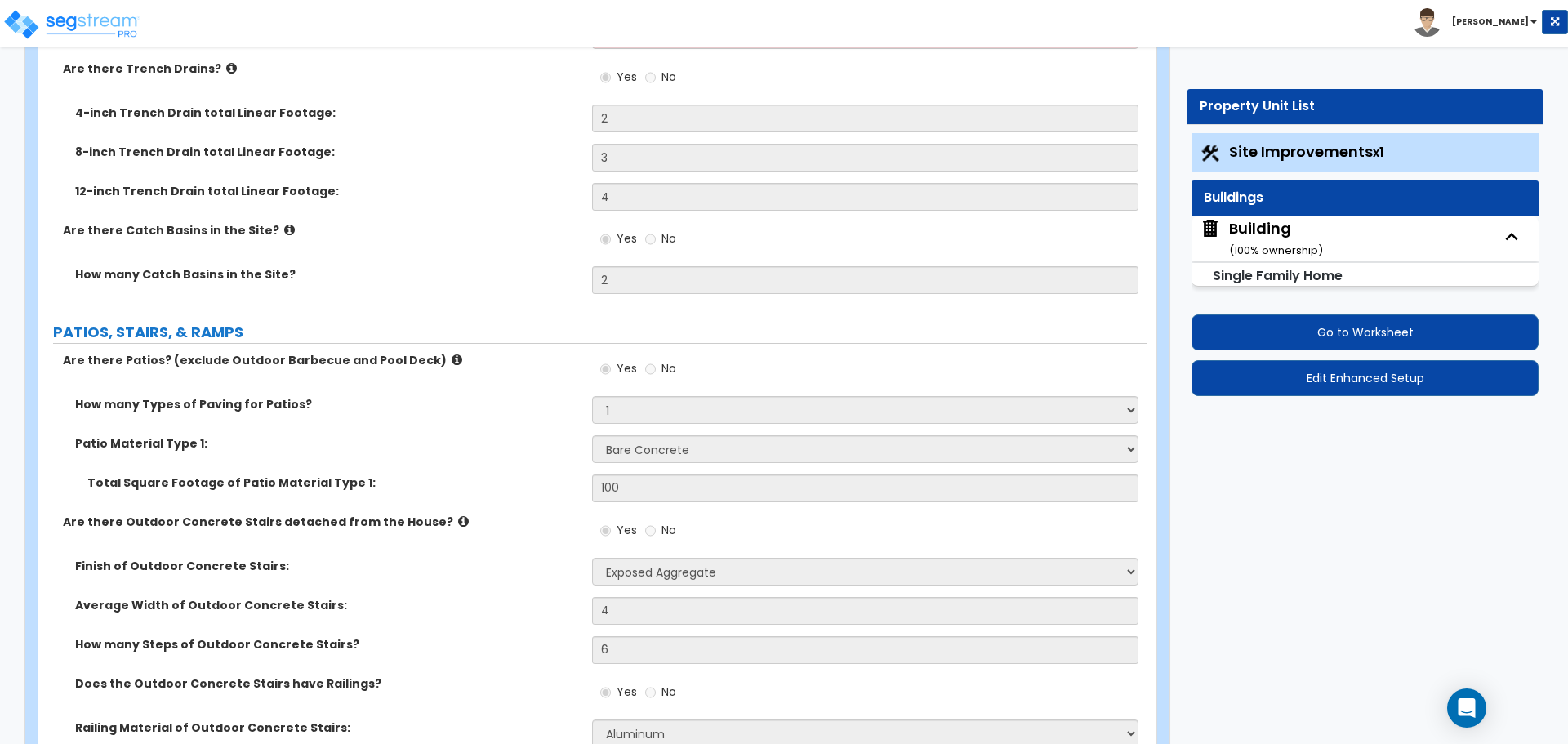
select select "10"
select select "7"
select select "3"
select select "1"
select select "2"
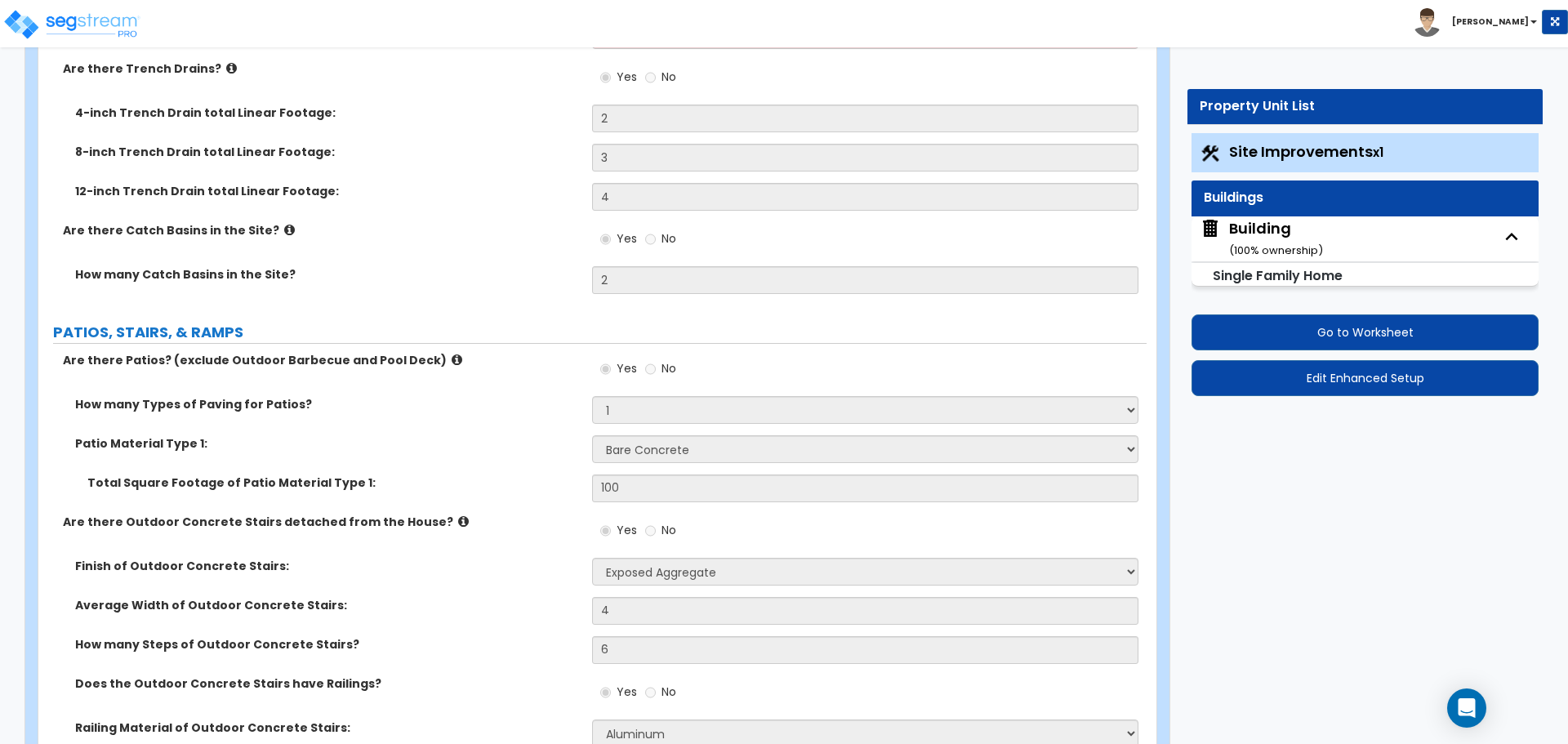
select select "3"
select select "2"
select select "1"
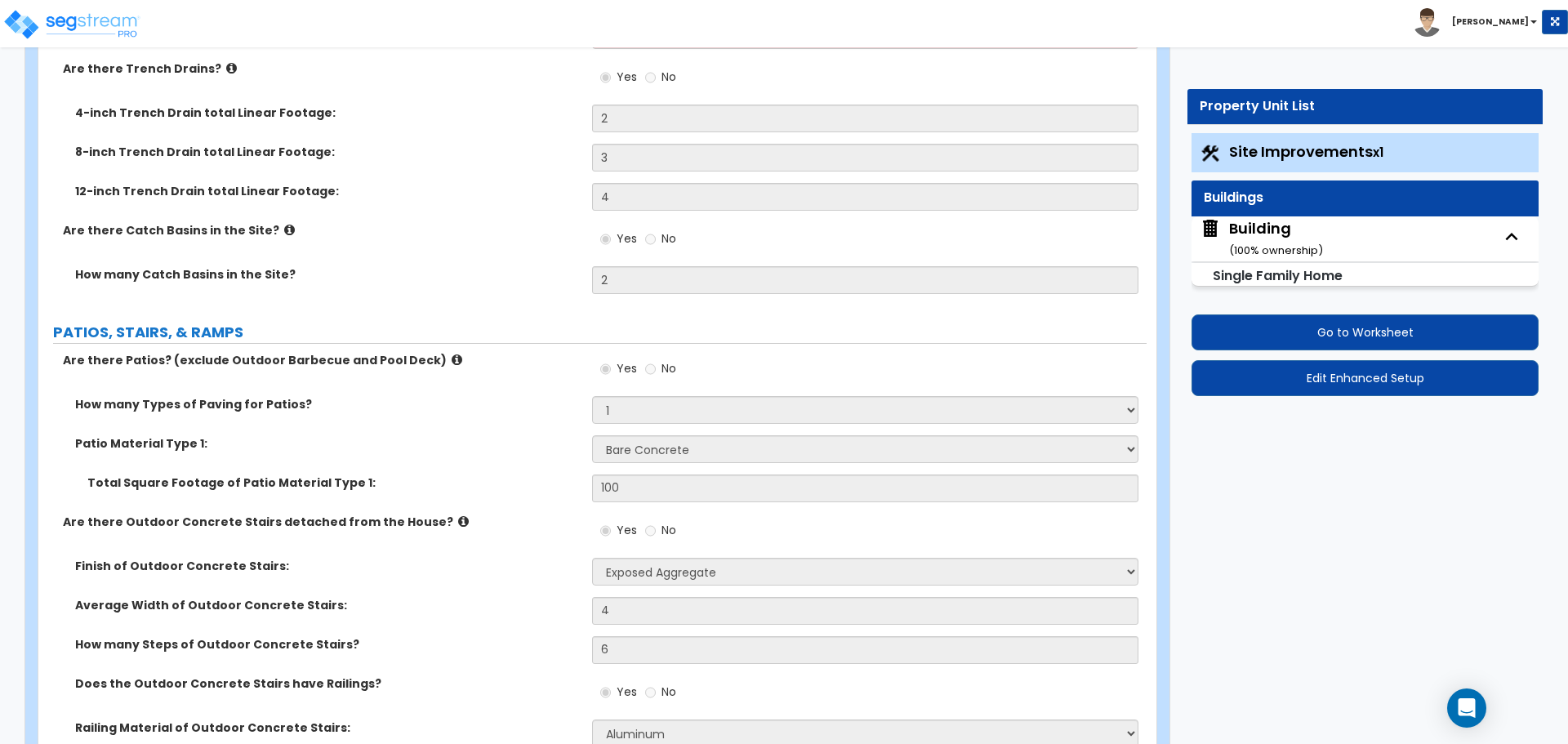
select select "1"
select select "2"
select select "5"
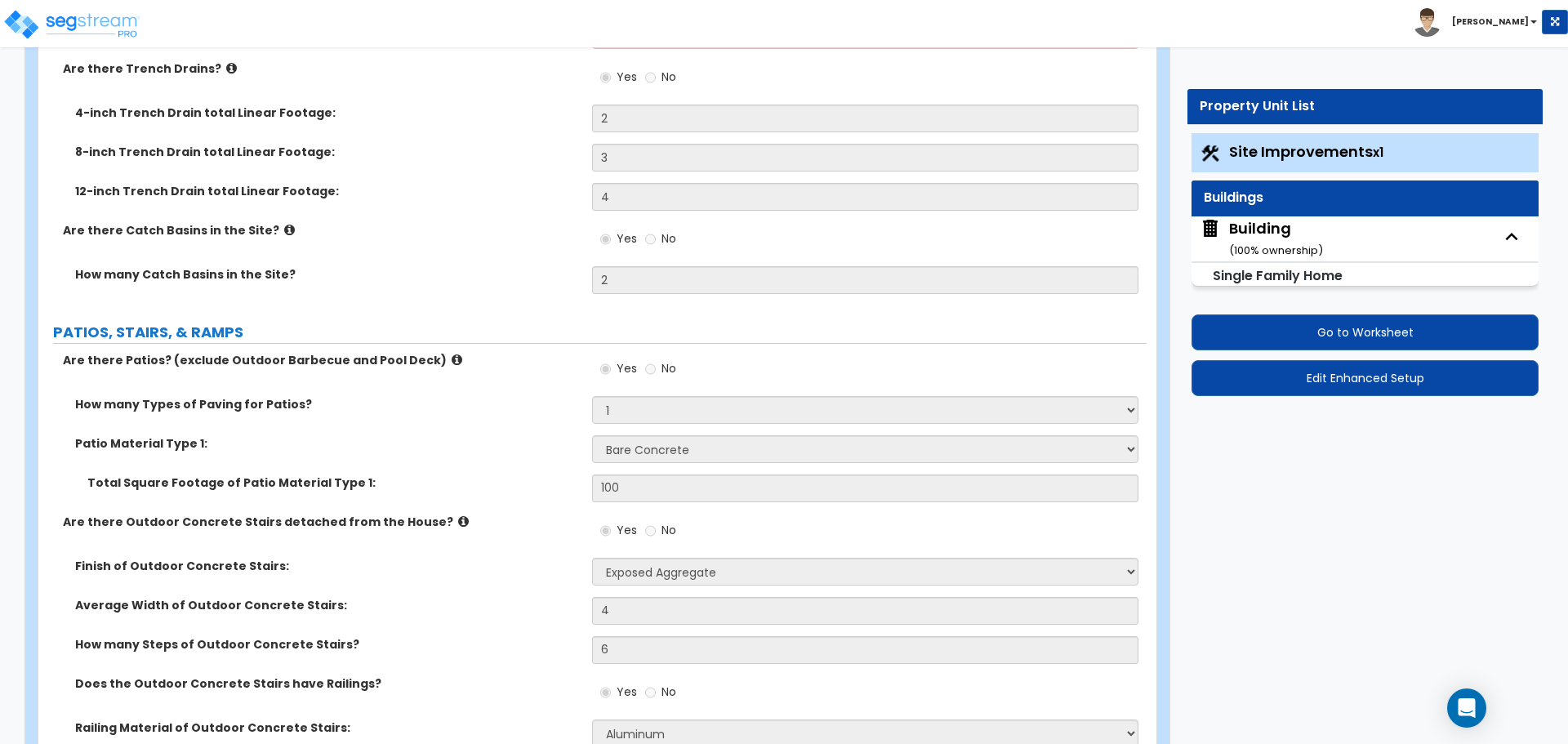
select select "3"
select select "4"
select select "2"
select select "1"
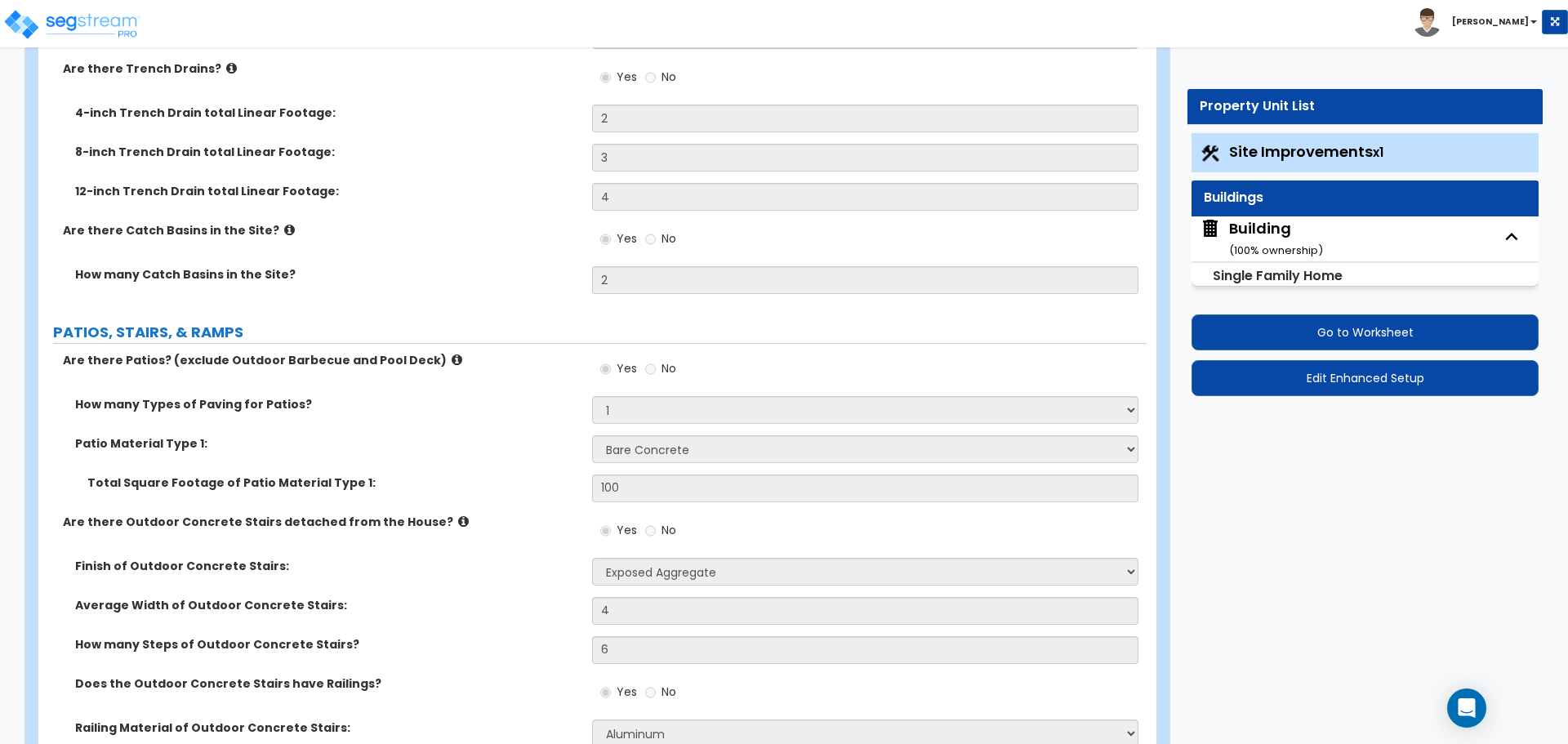
select select "3"
select select "1"
select select "2"
select select "3"
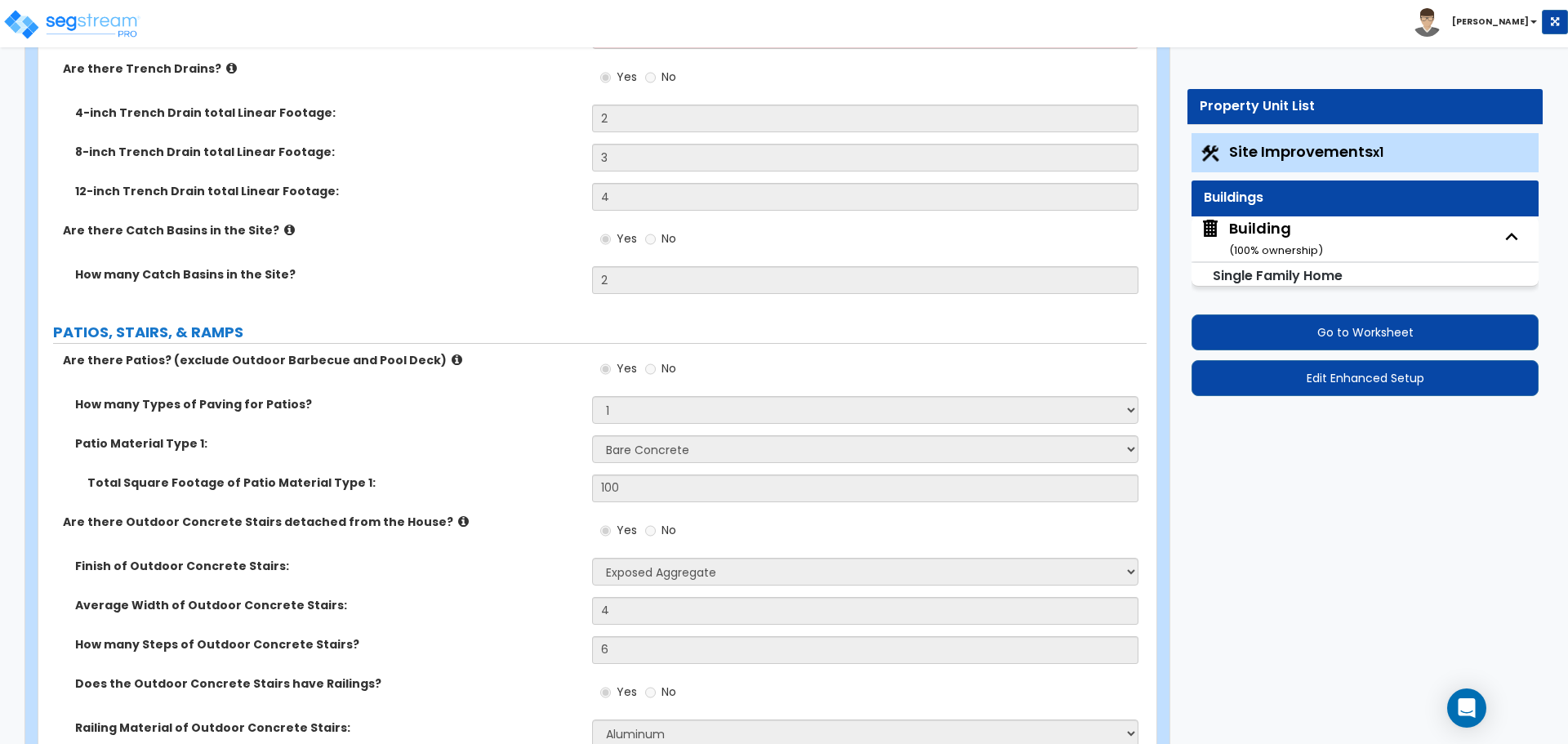
select select "1"
select select "4"
select select "3"
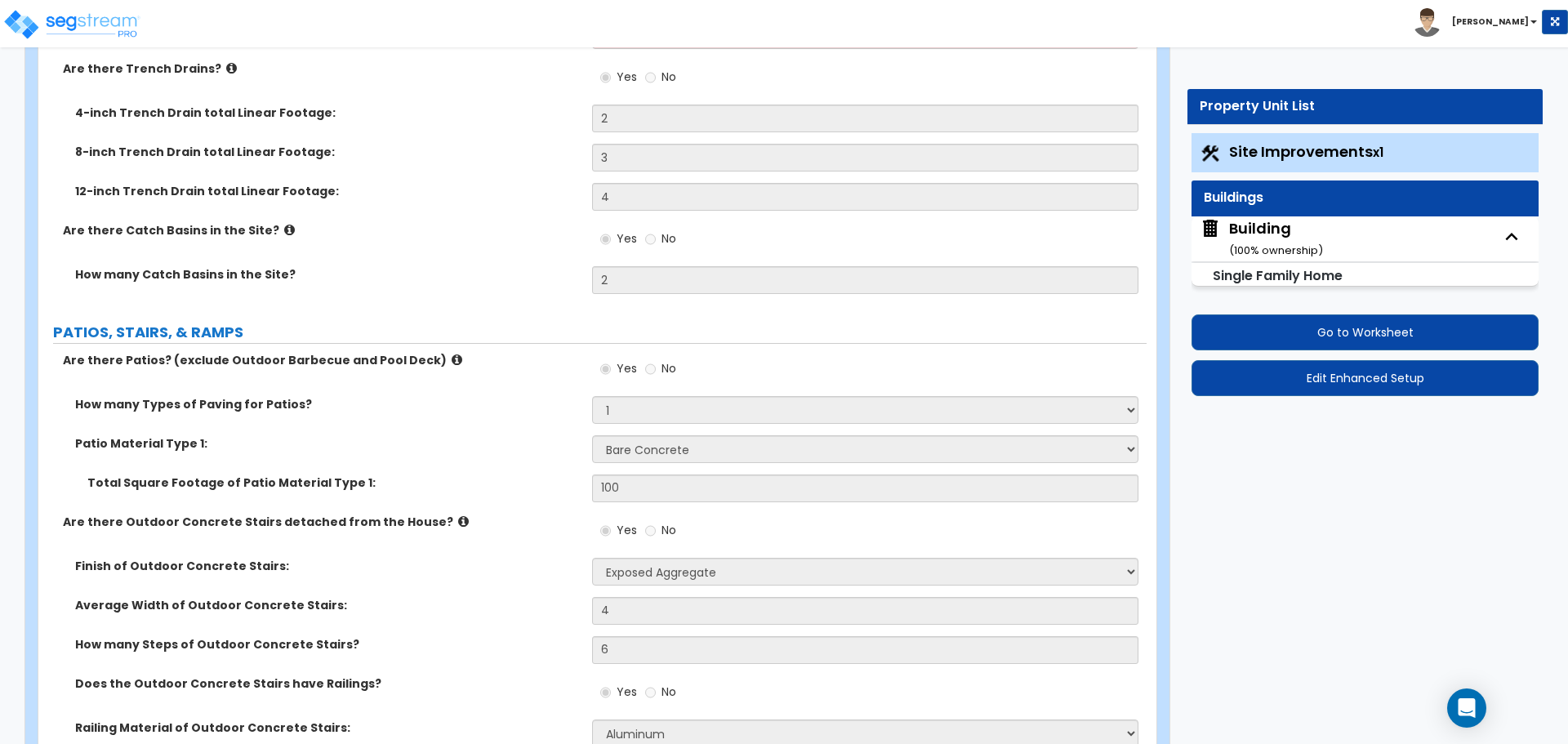
select select "2"
select select "5"
select select "2"
select select "1"
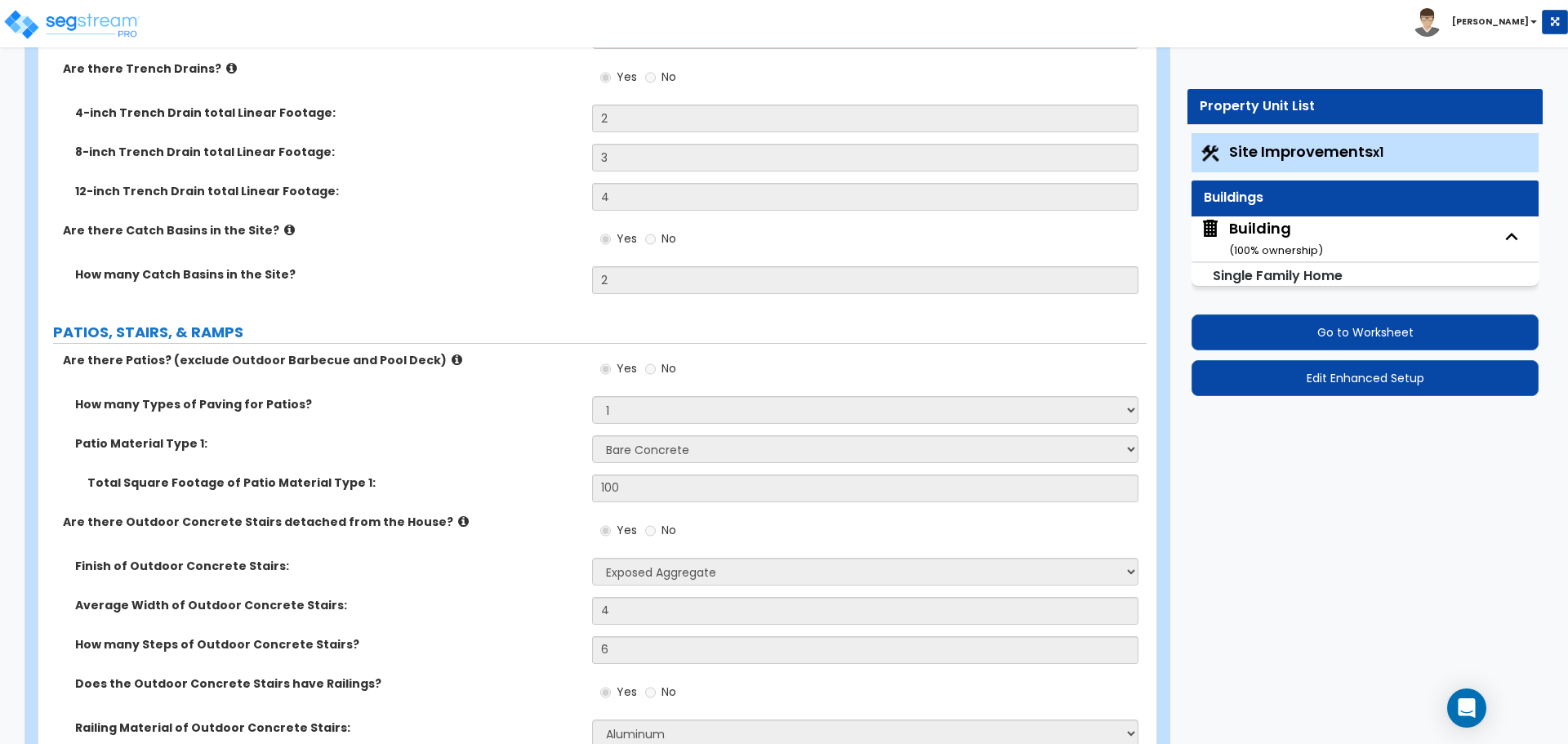
select select "4"
select select "2"
select select "4"
select select "1"
select select "3"
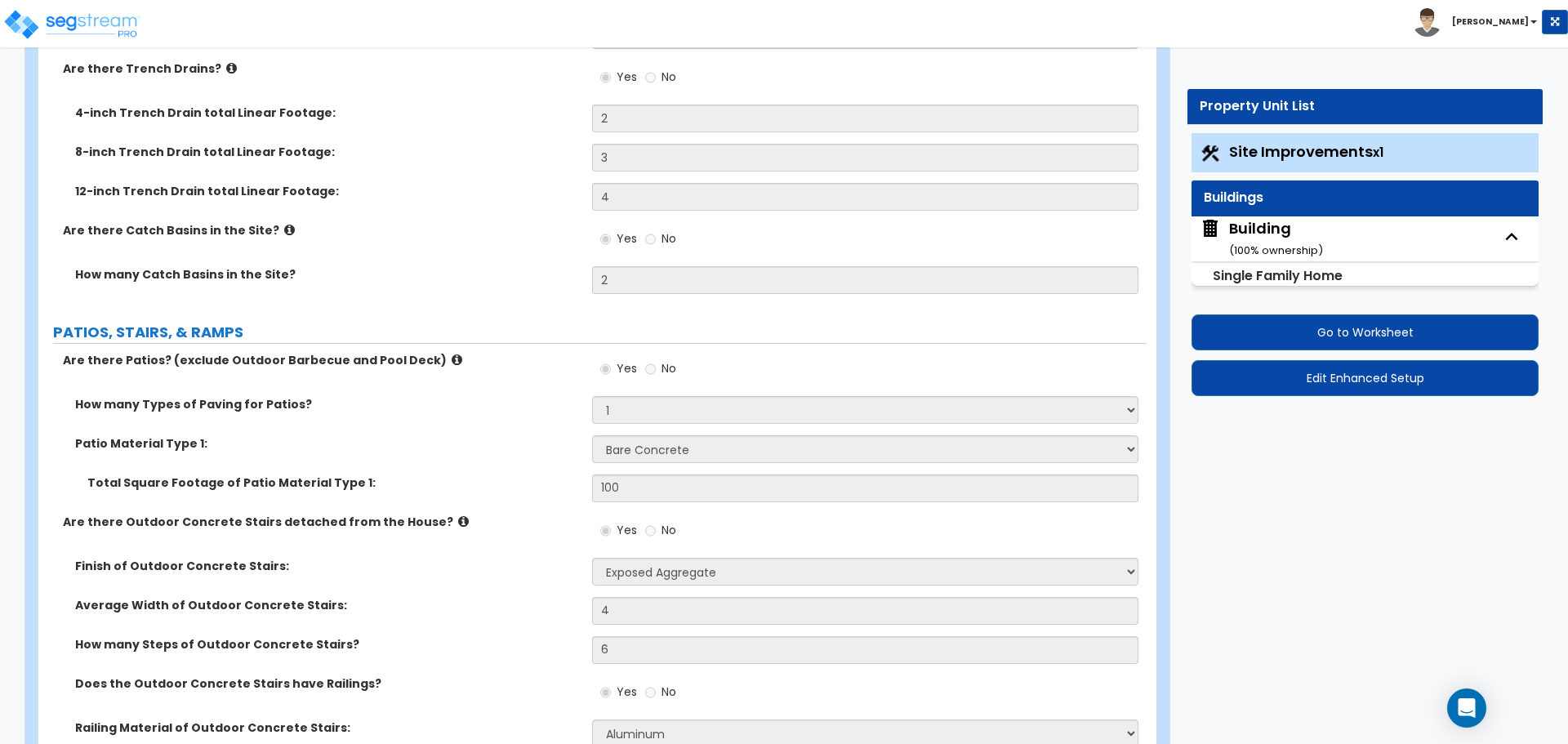
select select "3"
select select "1"
select select "3"
select select "2"
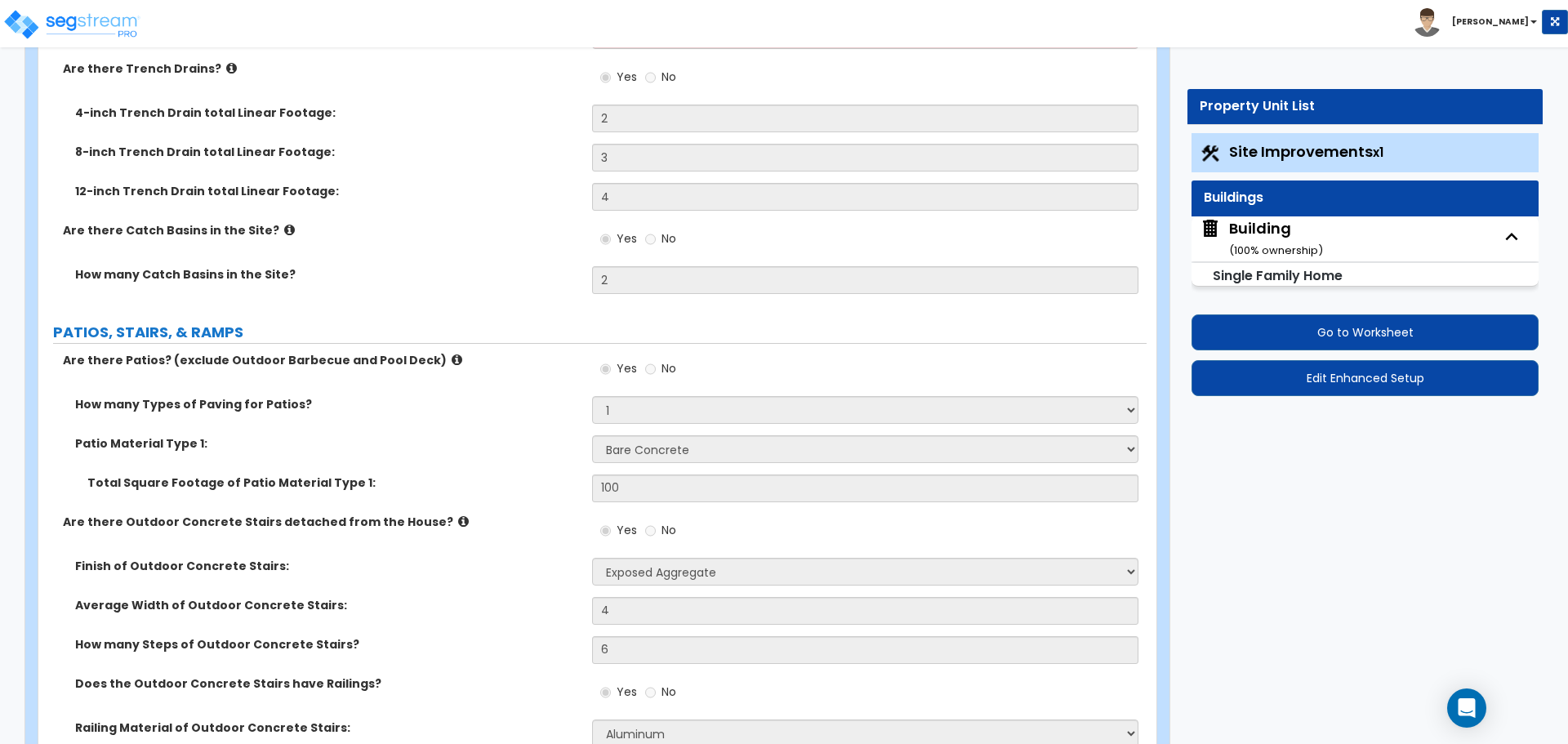
select select "1"
select select "3"
select select "5"
select select "1"
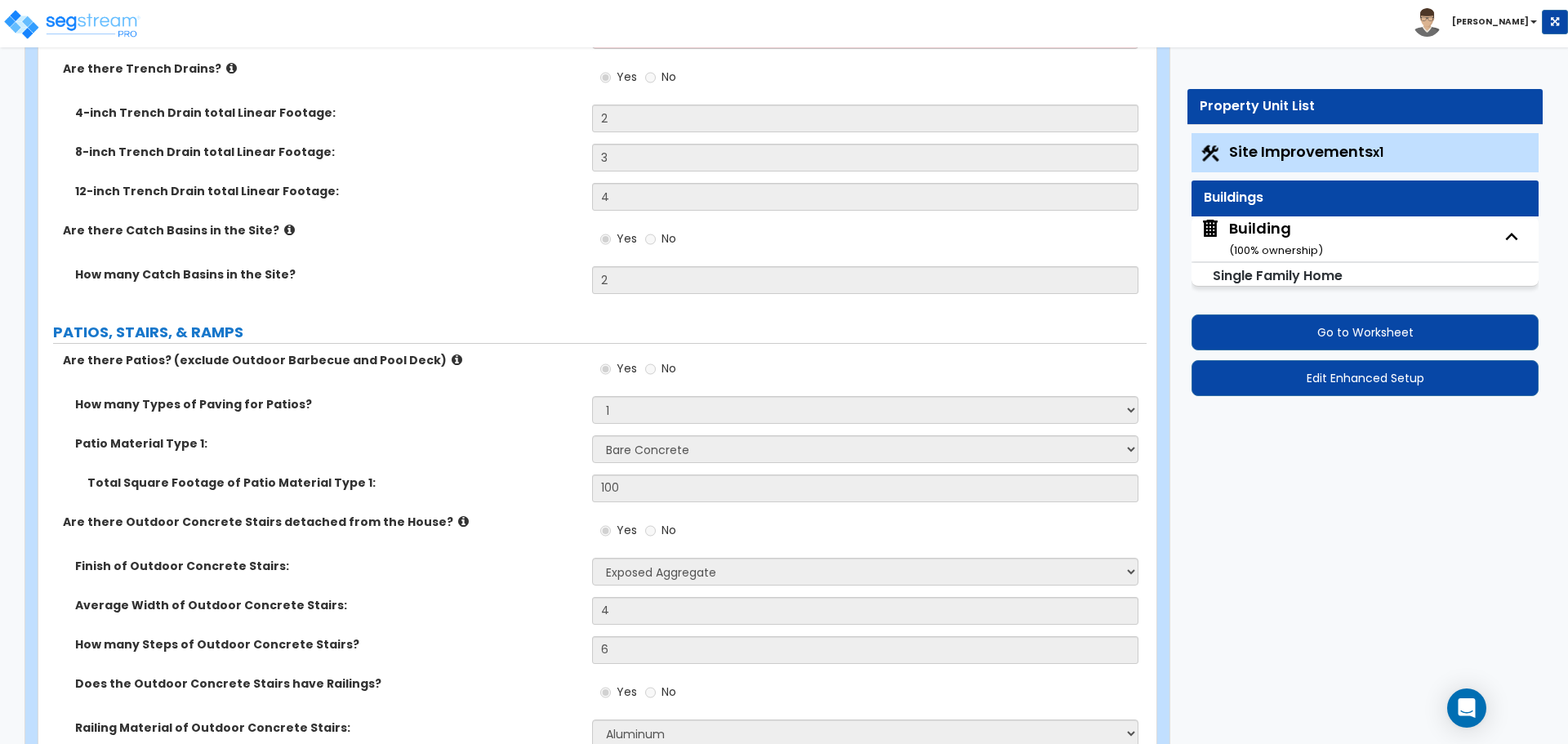
select select "4"
select select "2"
select select "1"
select select "2"
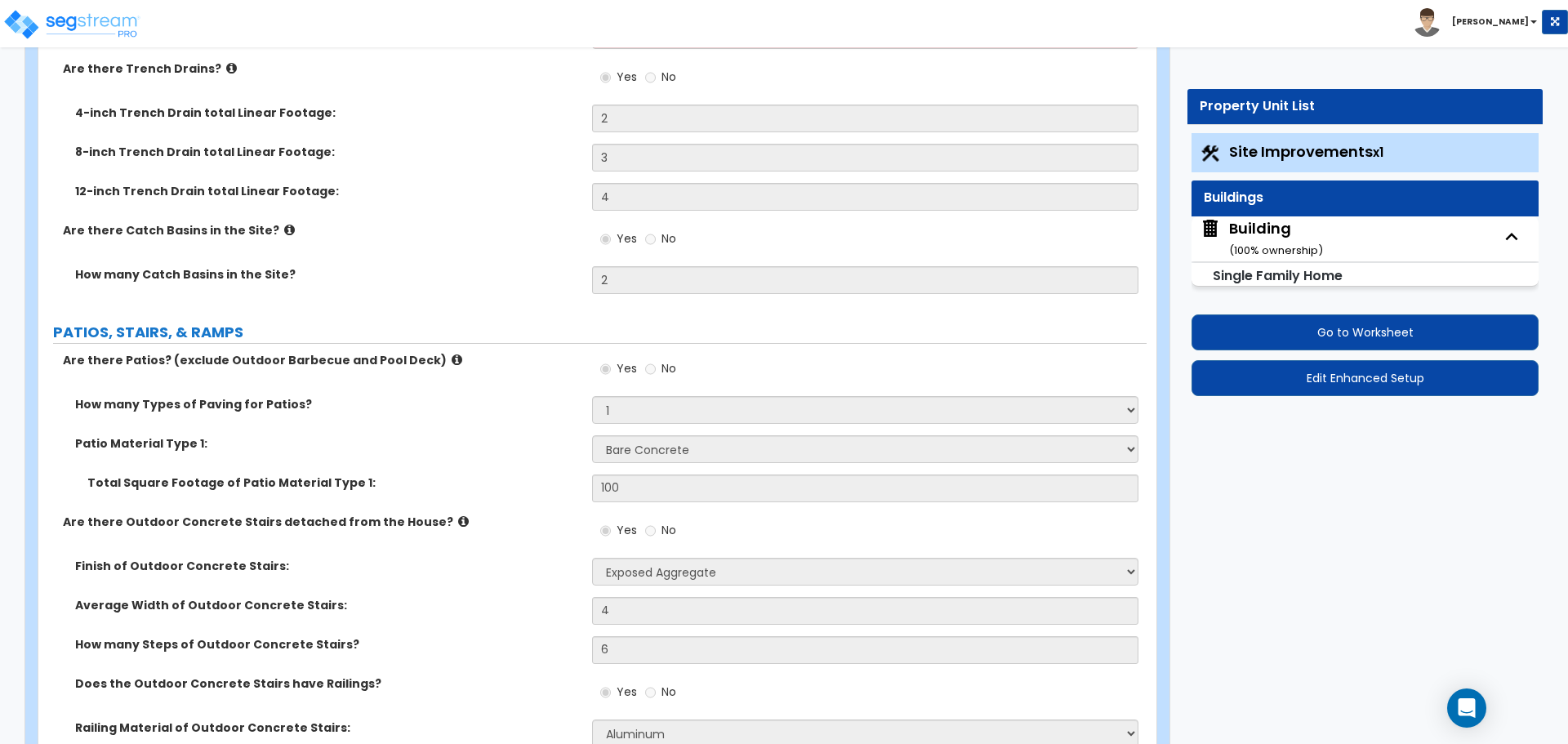
select select "1"
select select "2"
select select "1"
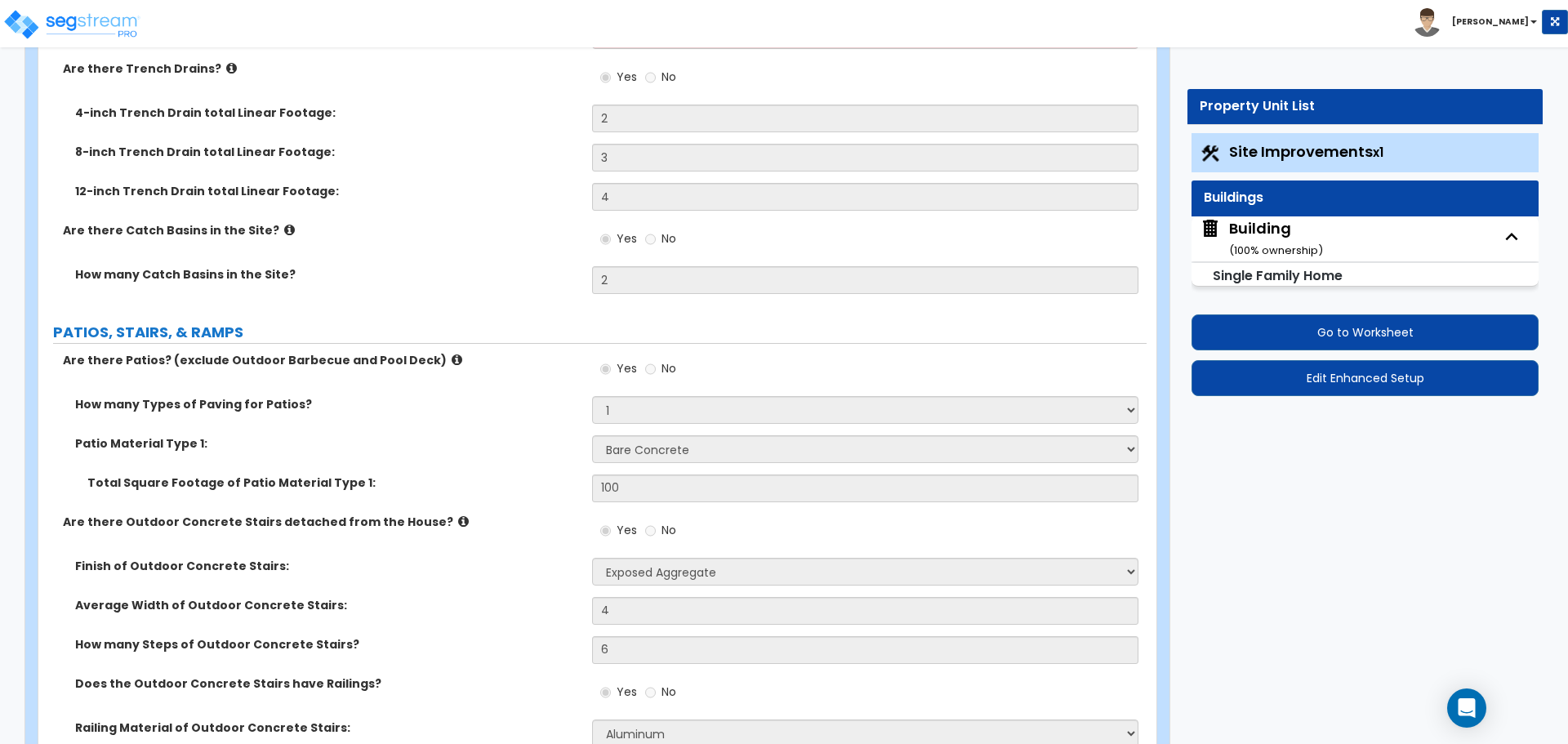
select select "2"
select select "1"
select select "2"
select select "1"
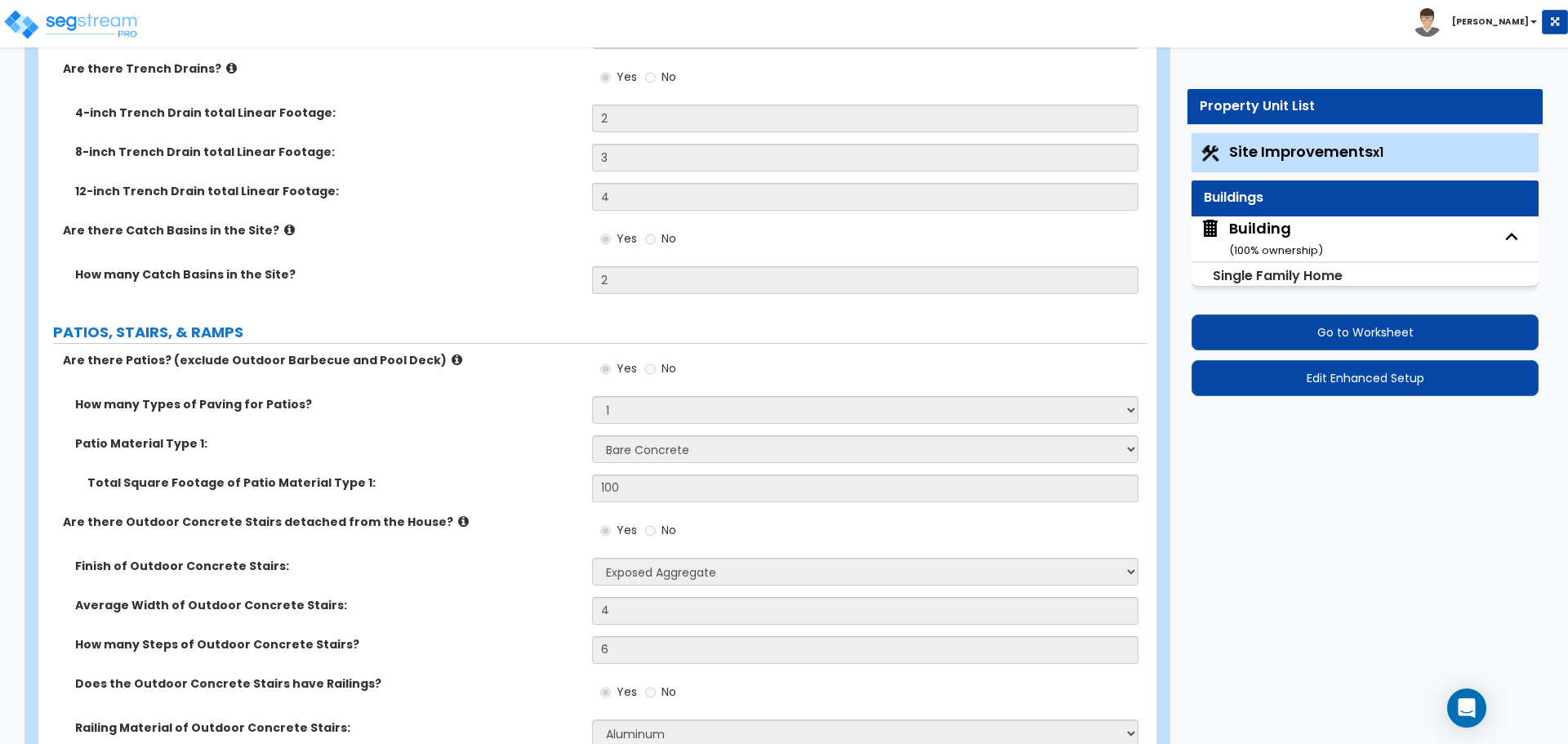
select select "1"
select select "4"
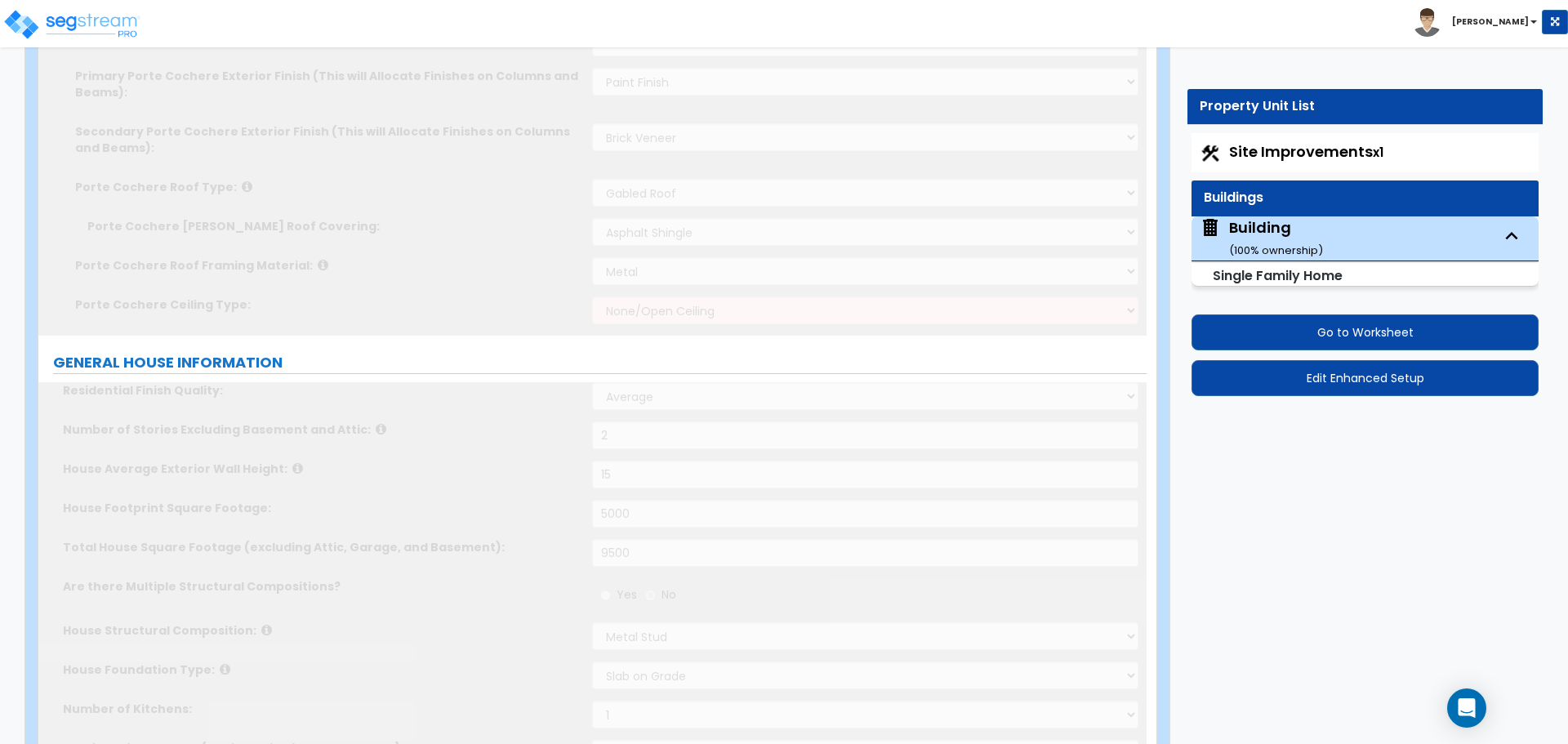
scroll to position [0, 0]
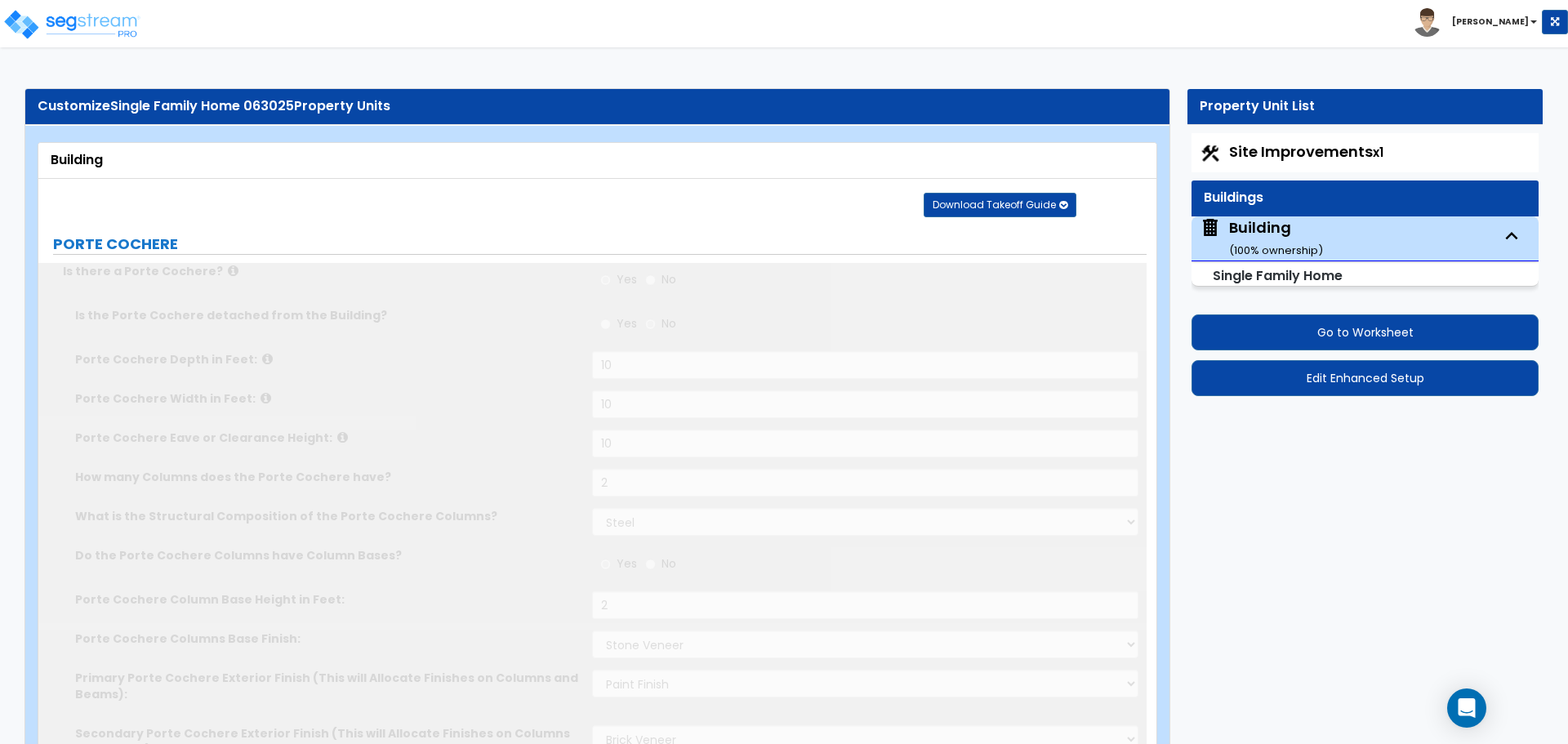
type input "6"
radio input "true"
select select "1"
type input "2"
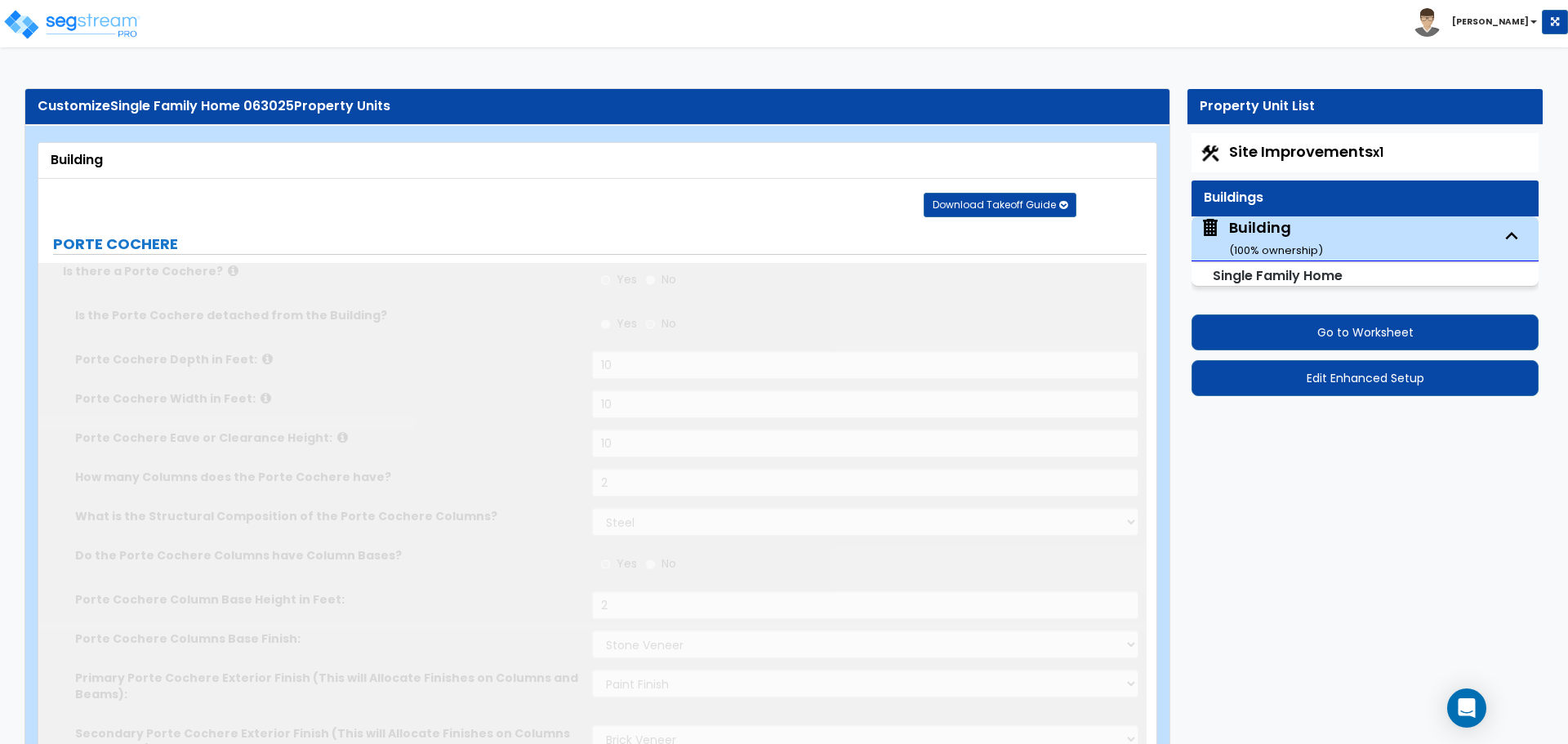
select select "2"
select select "1"
type input "4"
type input "2"
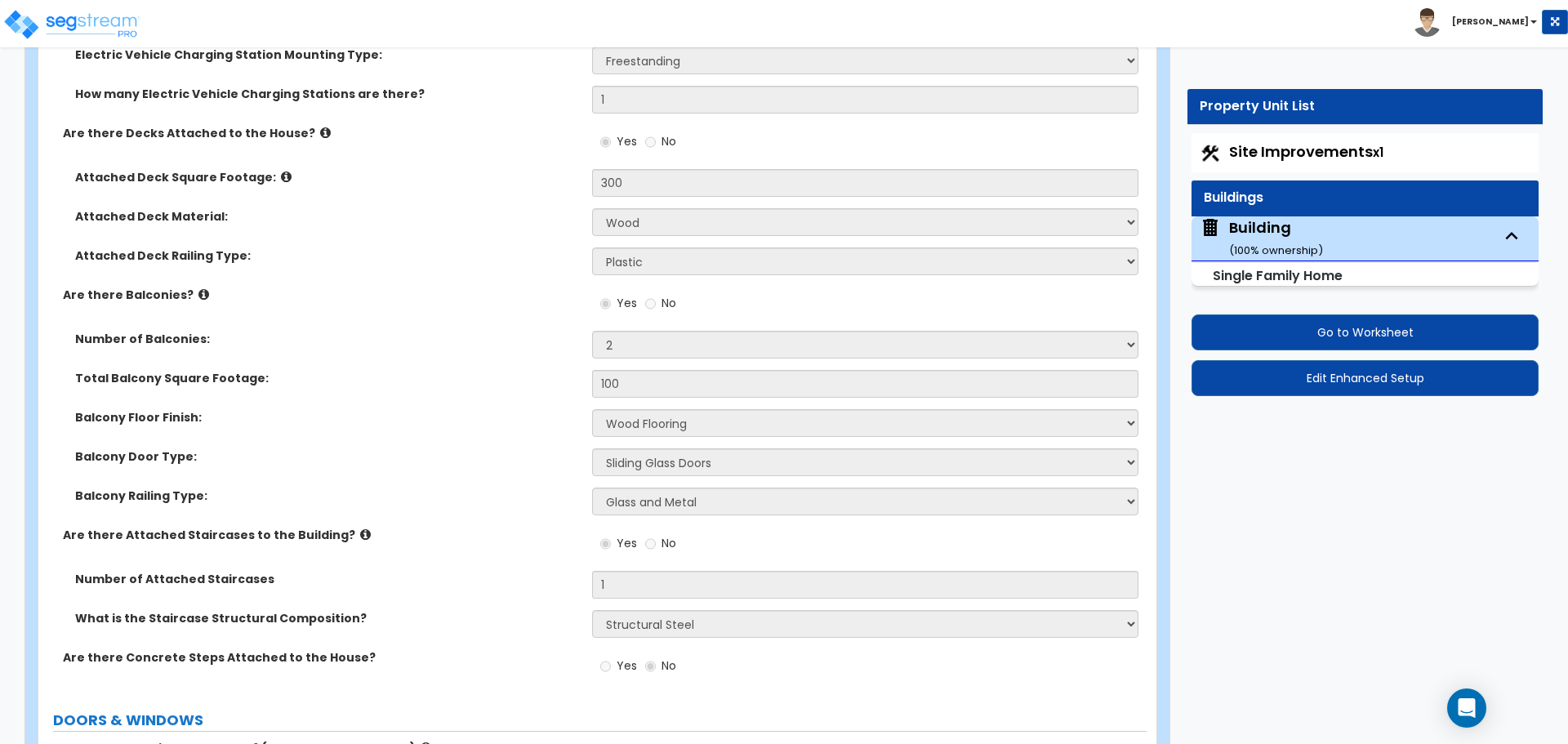
scroll to position [3471, 0]
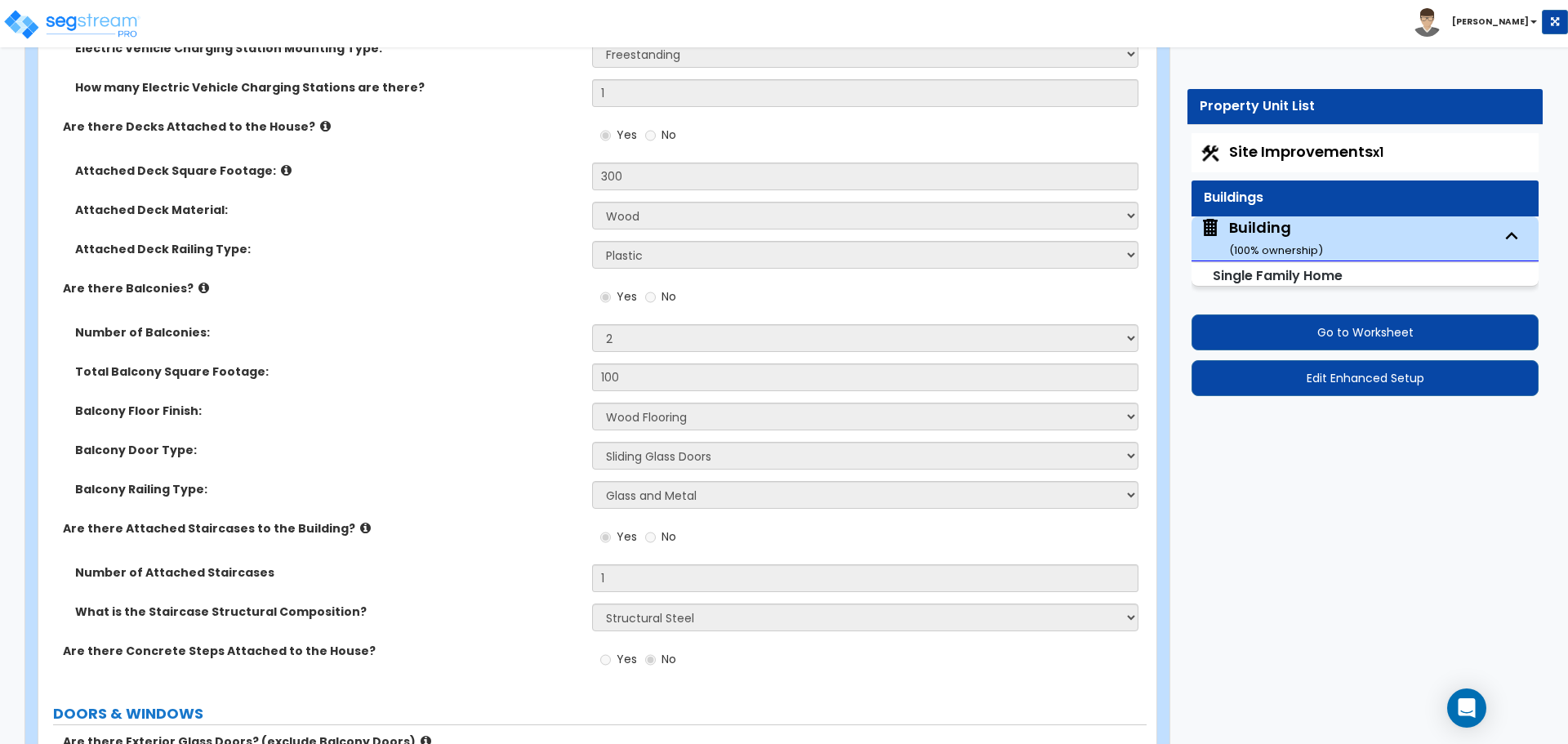
click at [1330, 144] on span "Site Improvements x1" at bounding box center [1306, 151] width 154 height 20
select select "2"
select select "1"
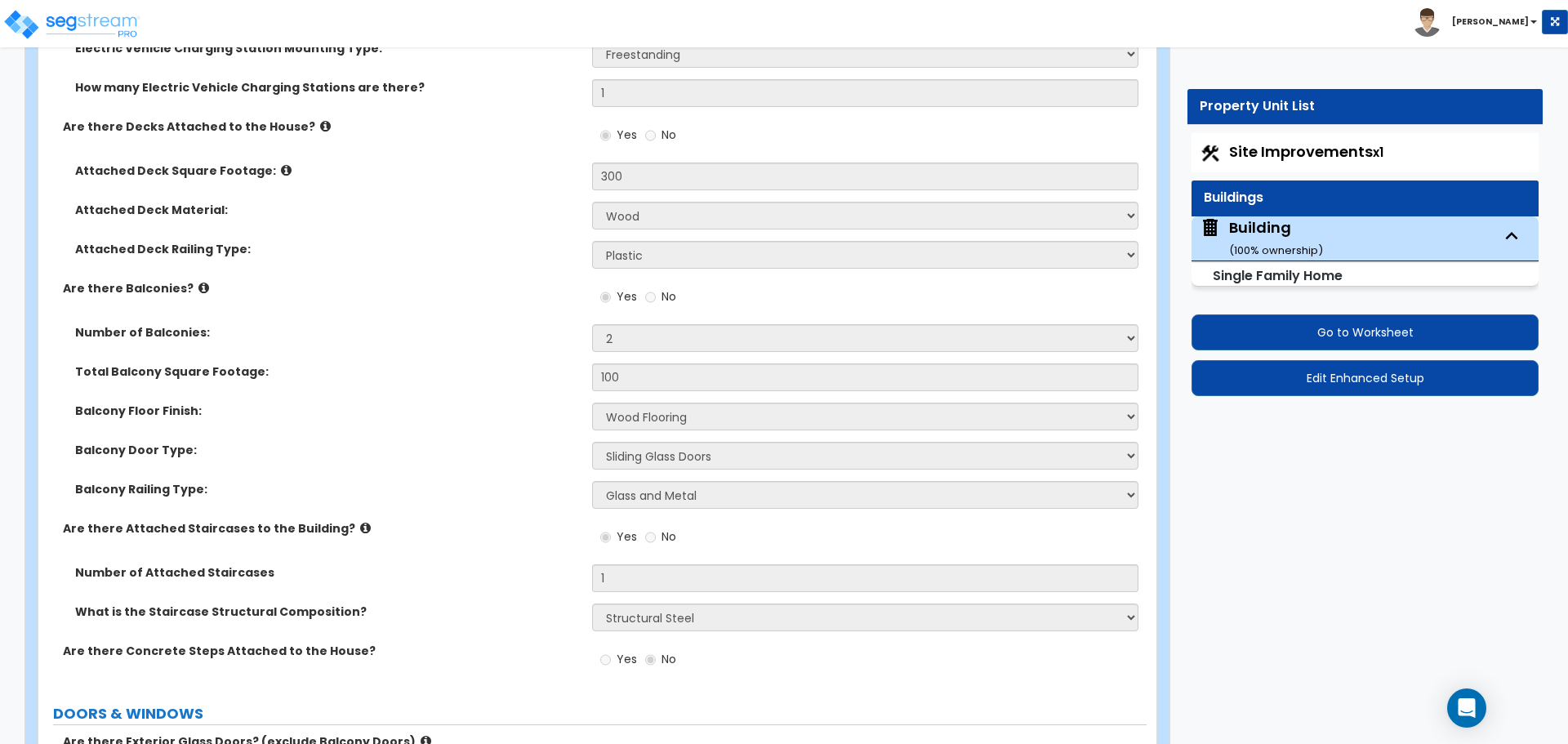
select select "2"
select select "1"
select select "3"
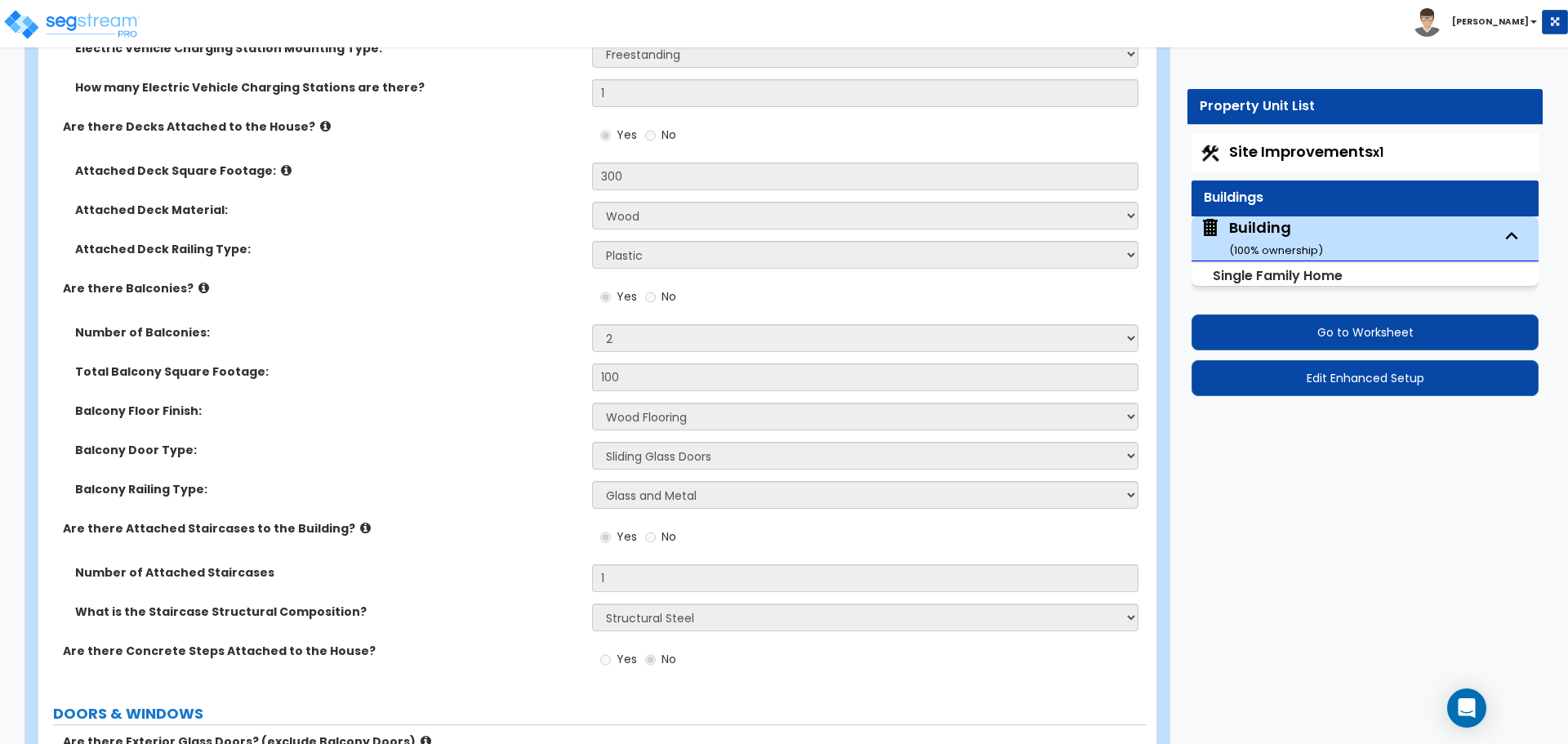
select select "2"
select select "1"
select select "10"
select select "1"
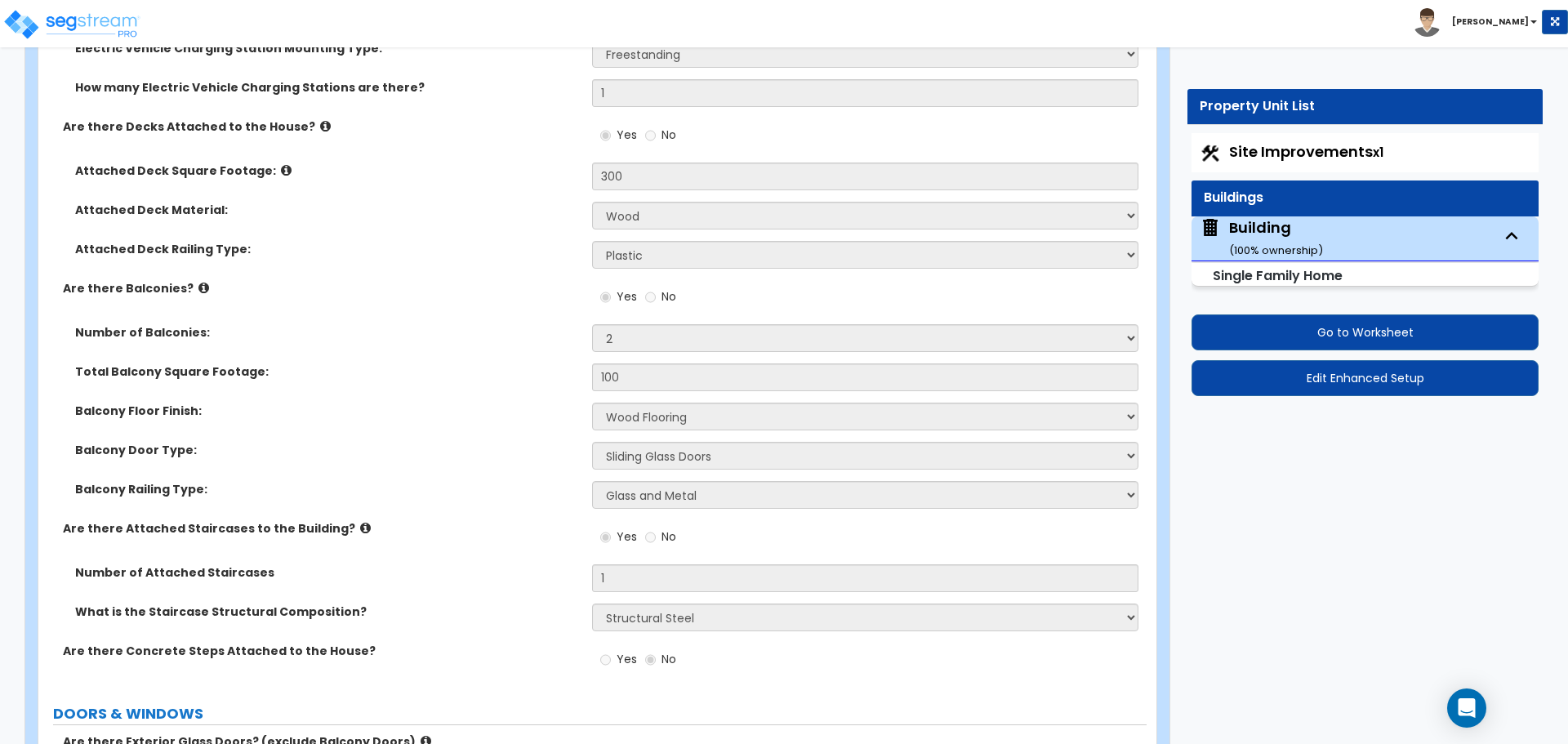
select select "1"
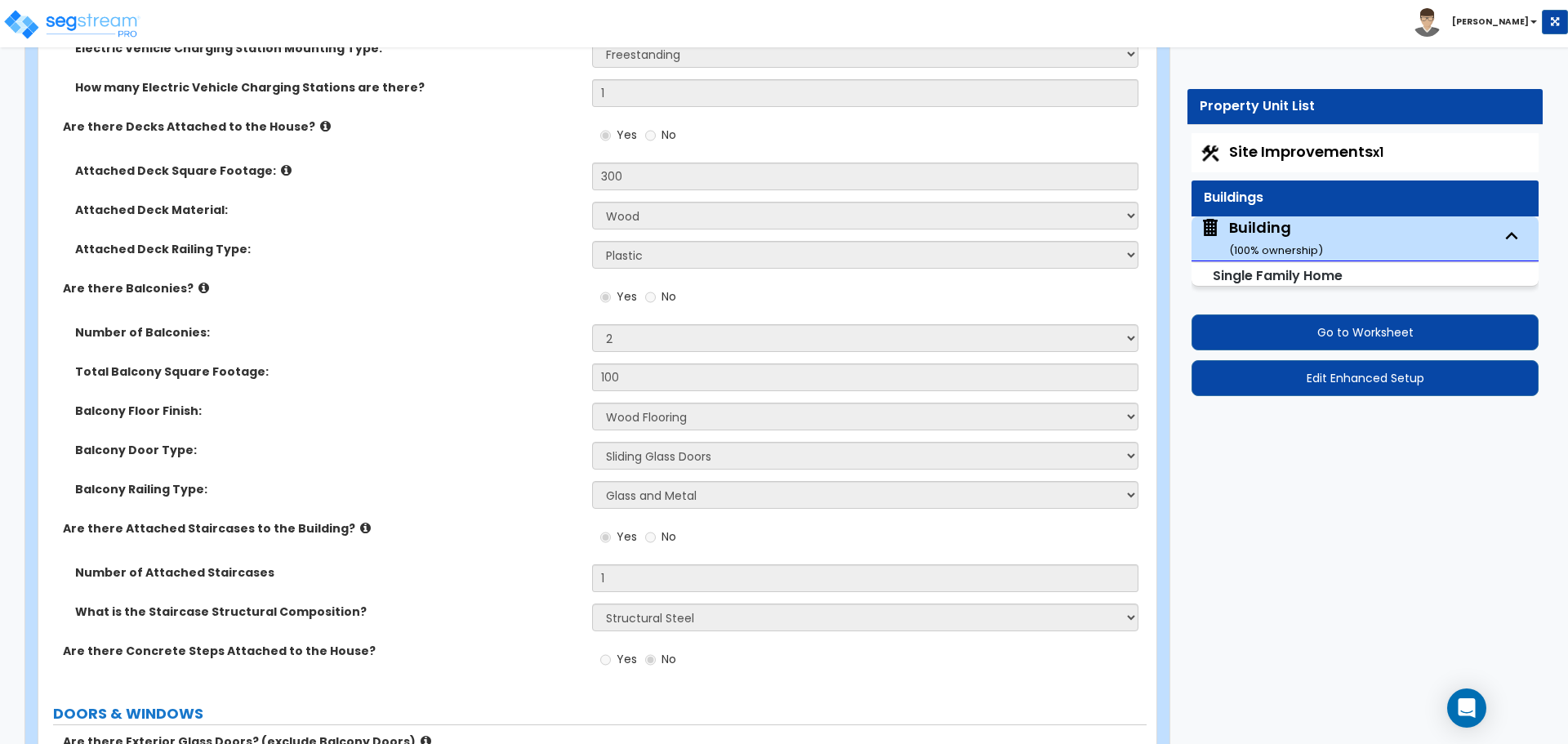
select select "6"
select select "1"
select select "2"
select select "3"
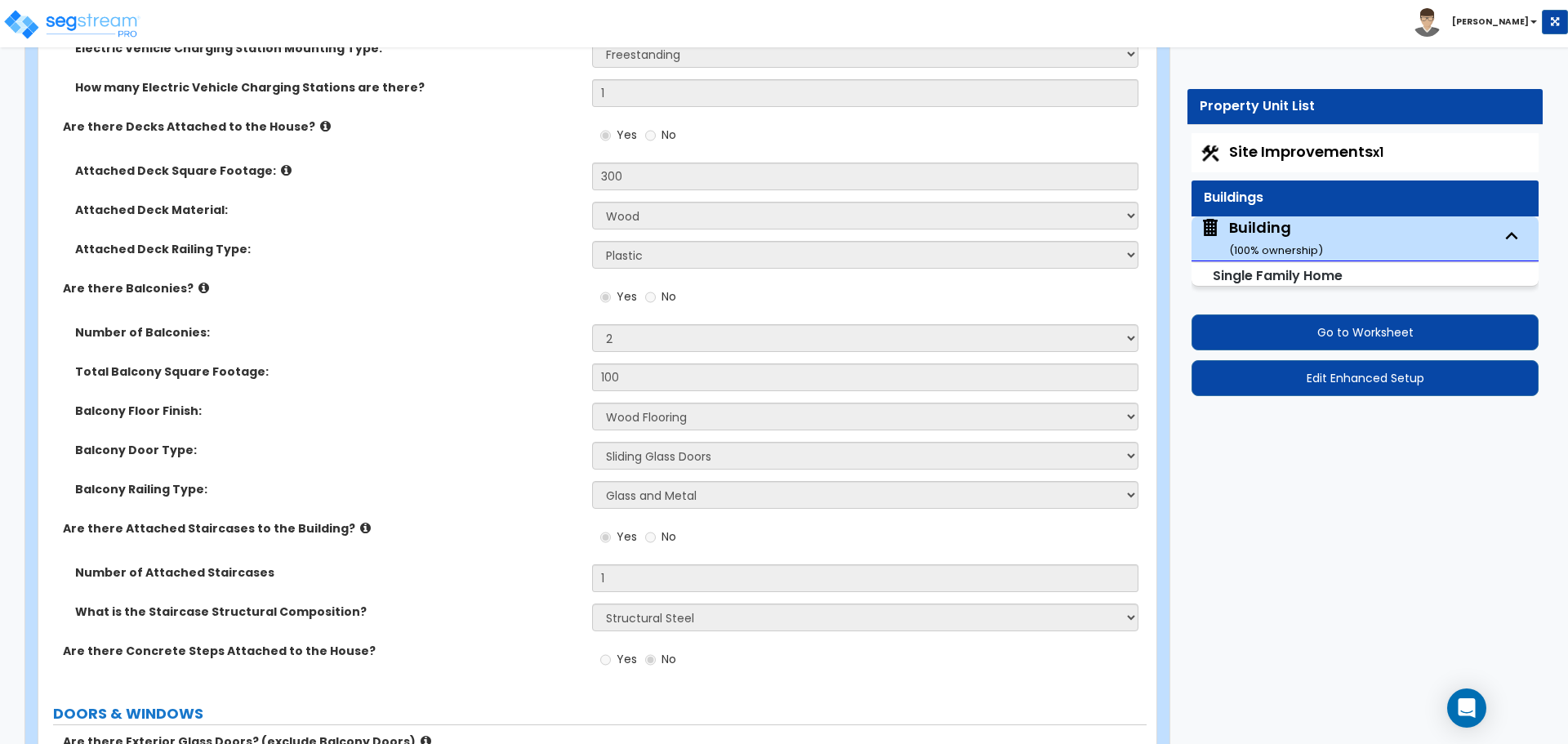
select select "1"
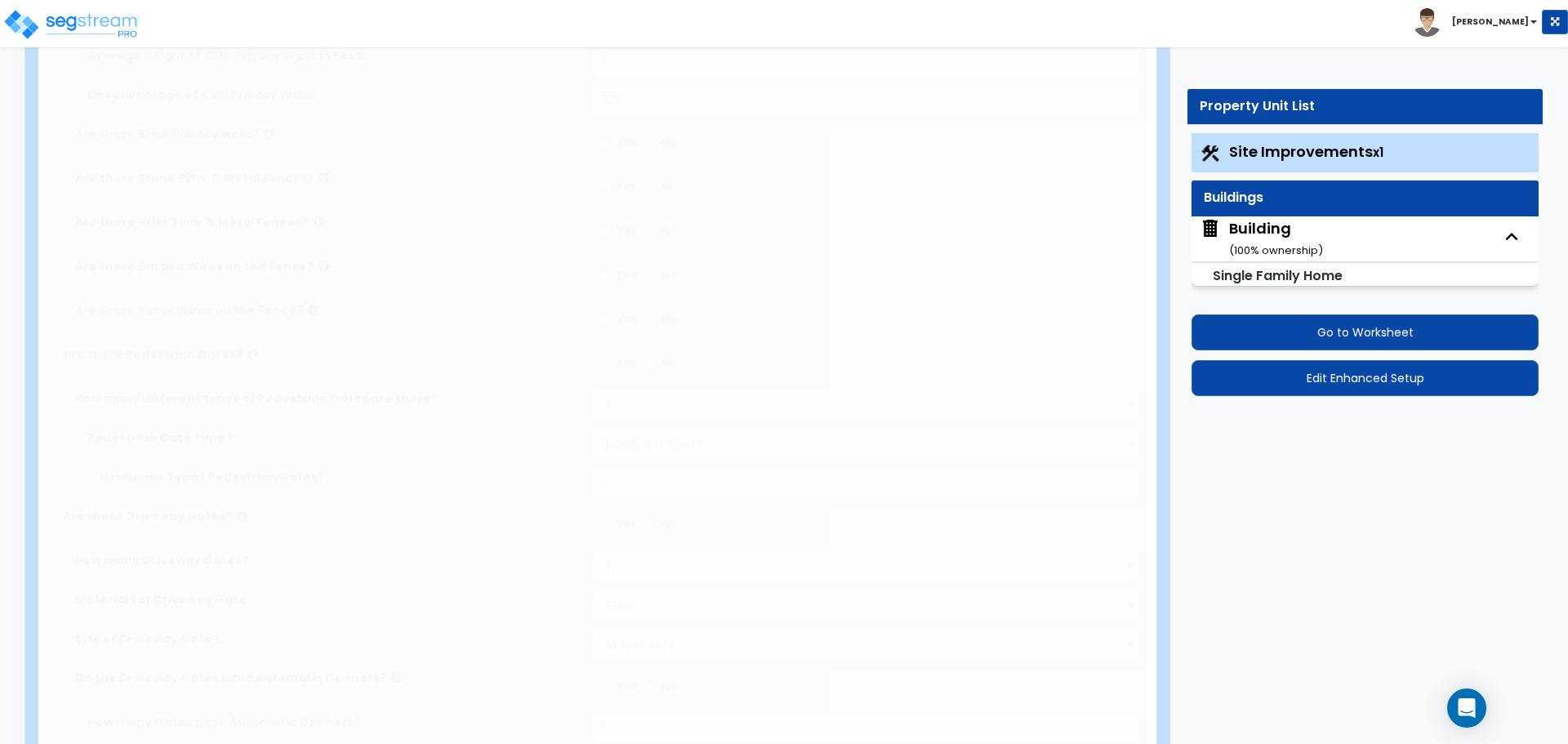
radio input "true"
select select "3"
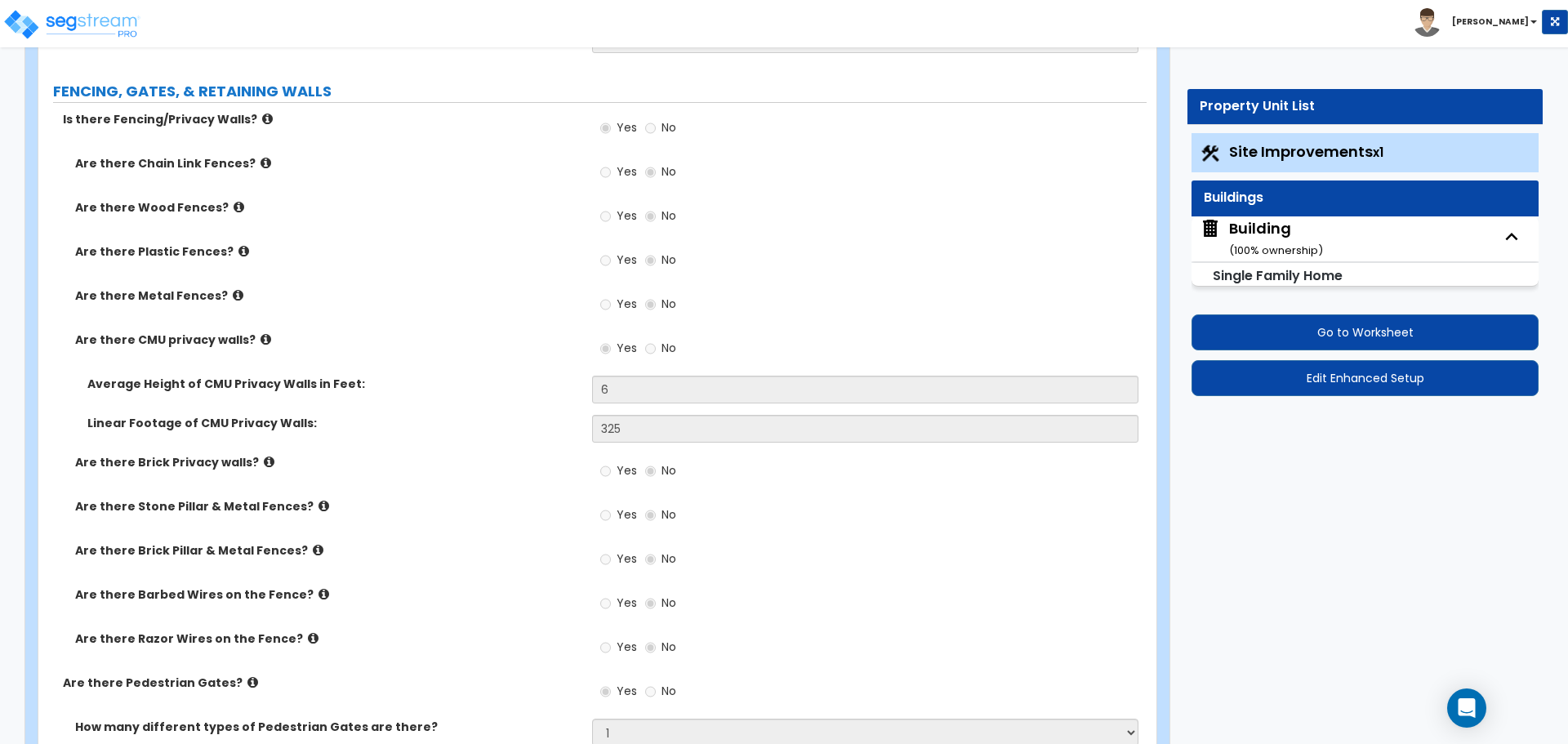
scroll to position [3516, 0]
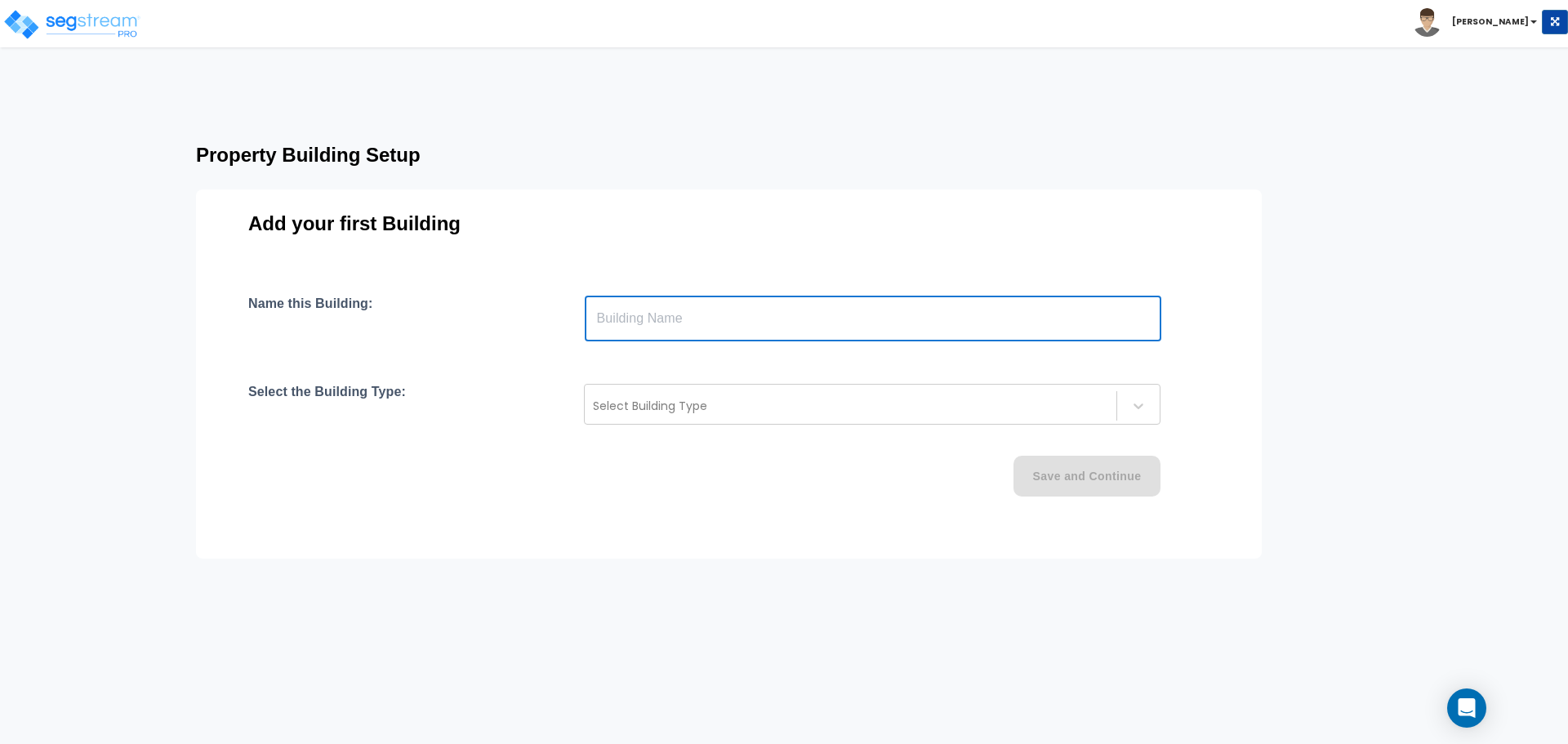
click at [803, 323] on input "text" at bounding box center [873, 319] width 577 height 46
type input "Building"
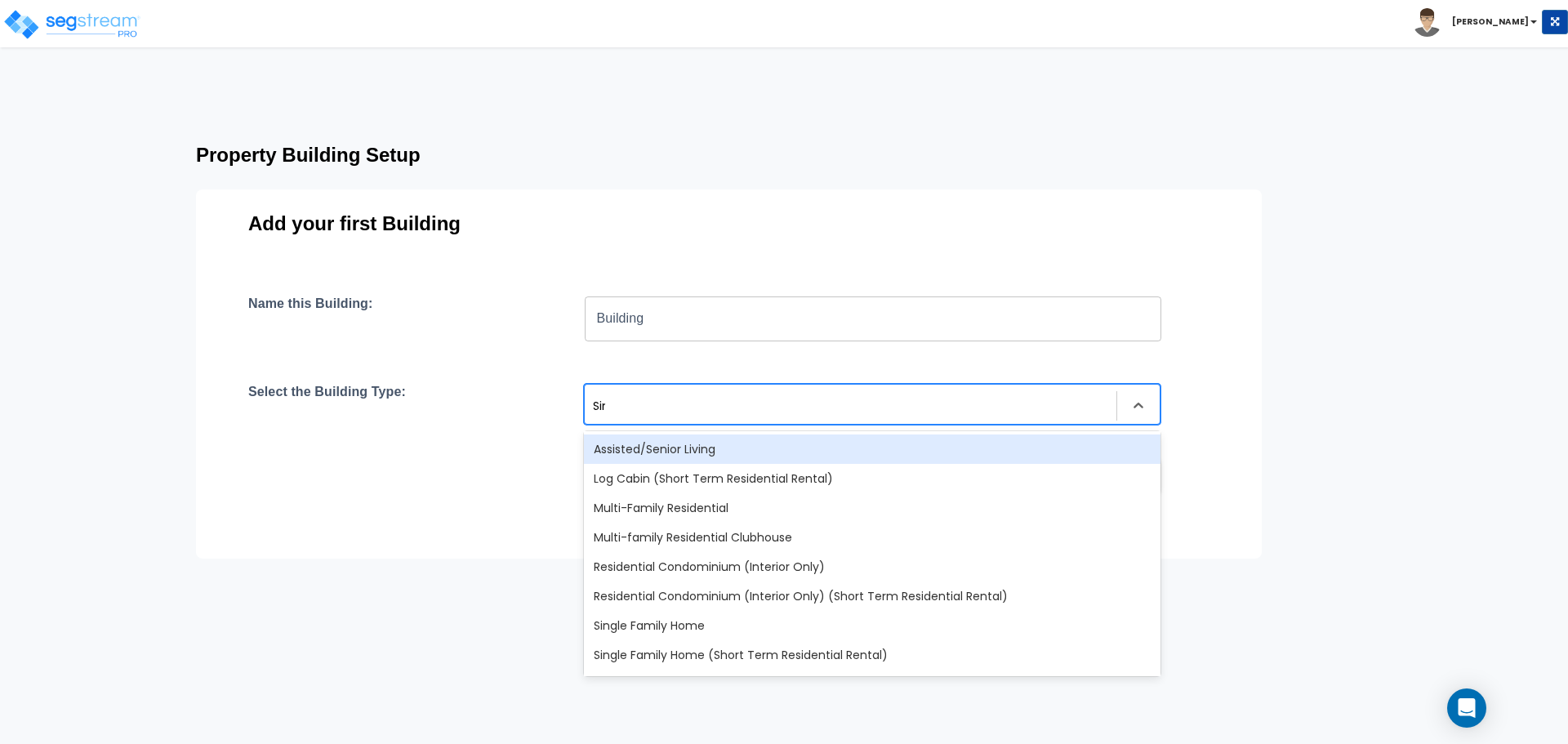
type input "Sing"
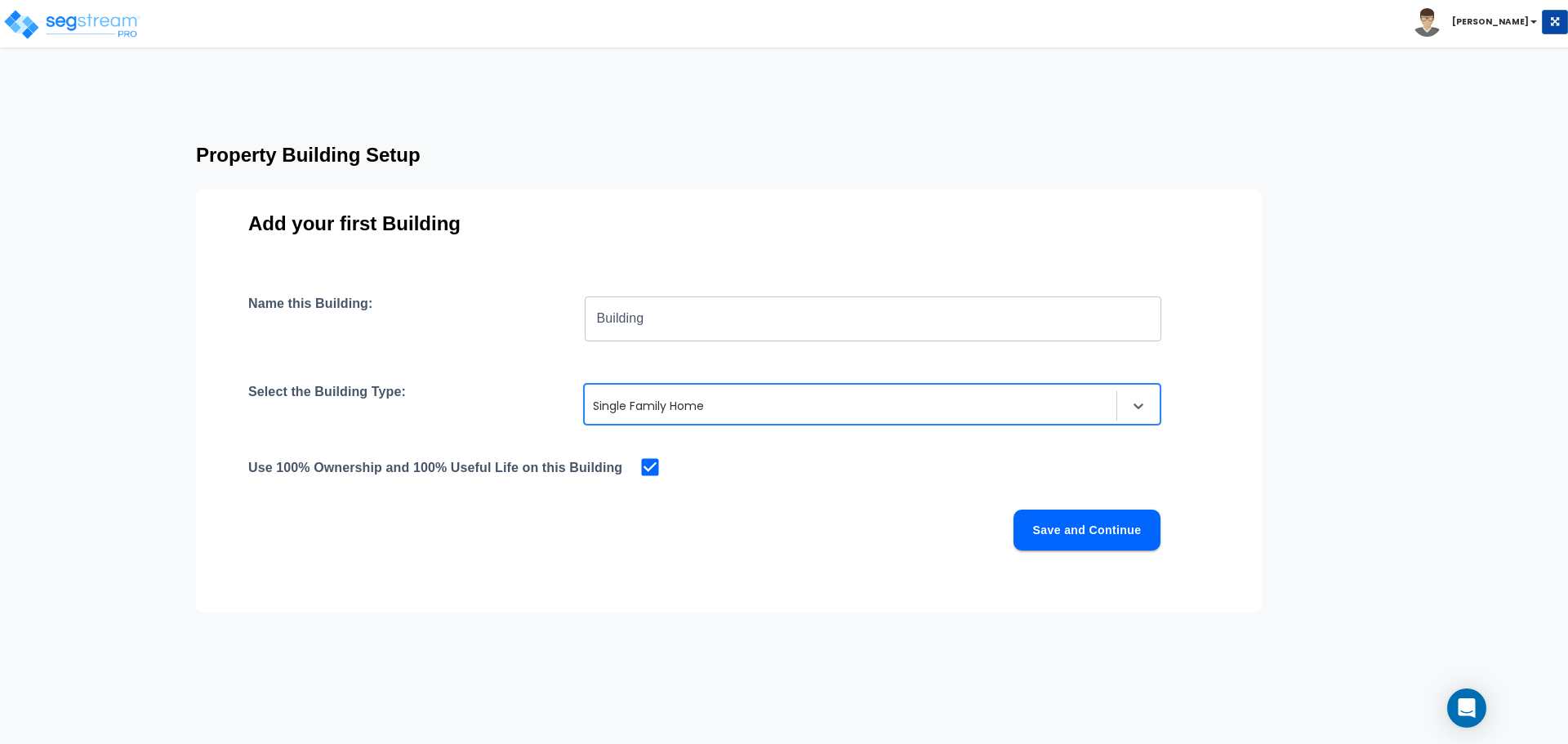
click at [1072, 523] on button "Save and Continue" at bounding box center [1087, 530] width 147 height 41
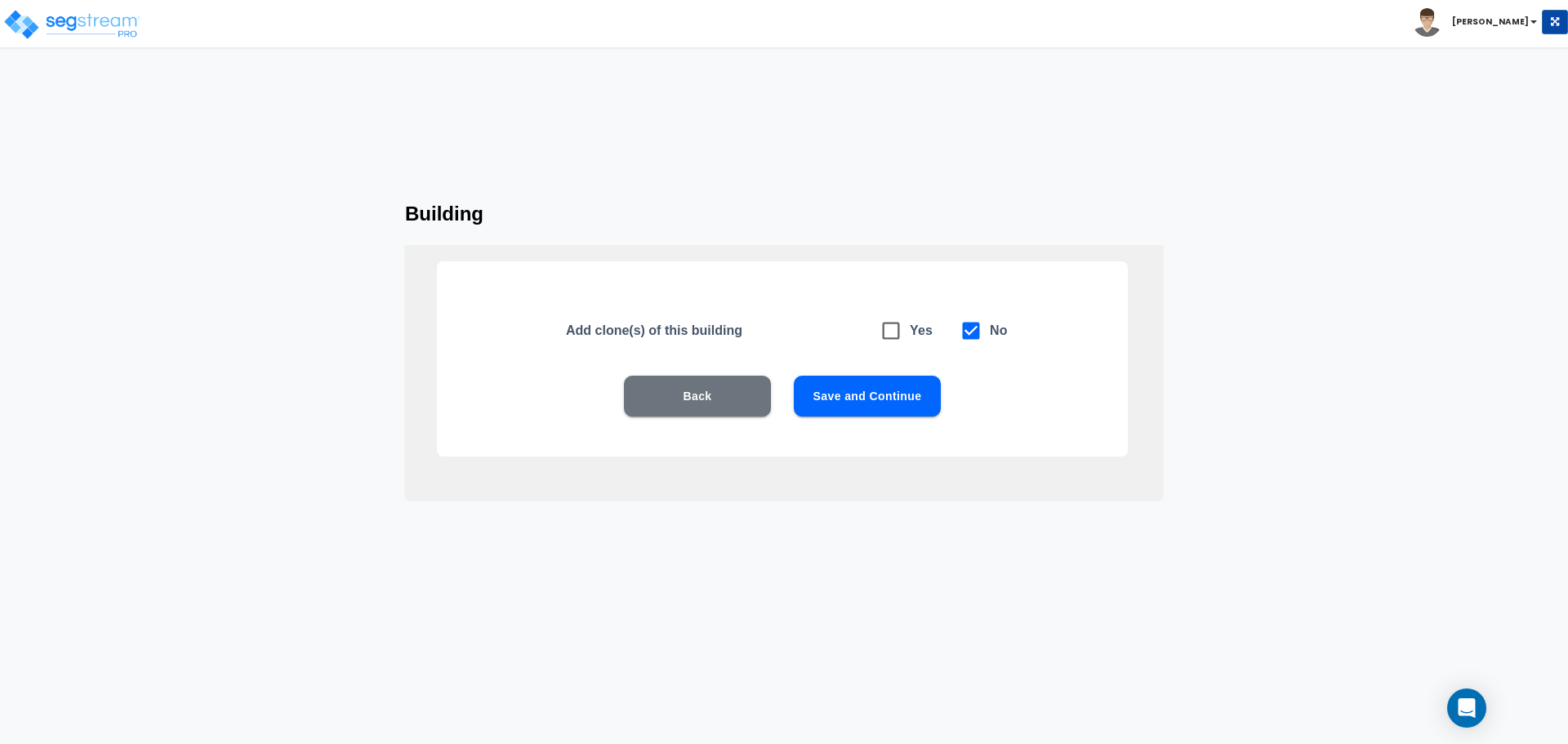
click at [850, 380] on button "Save and Continue" at bounding box center [867, 396] width 147 height 41
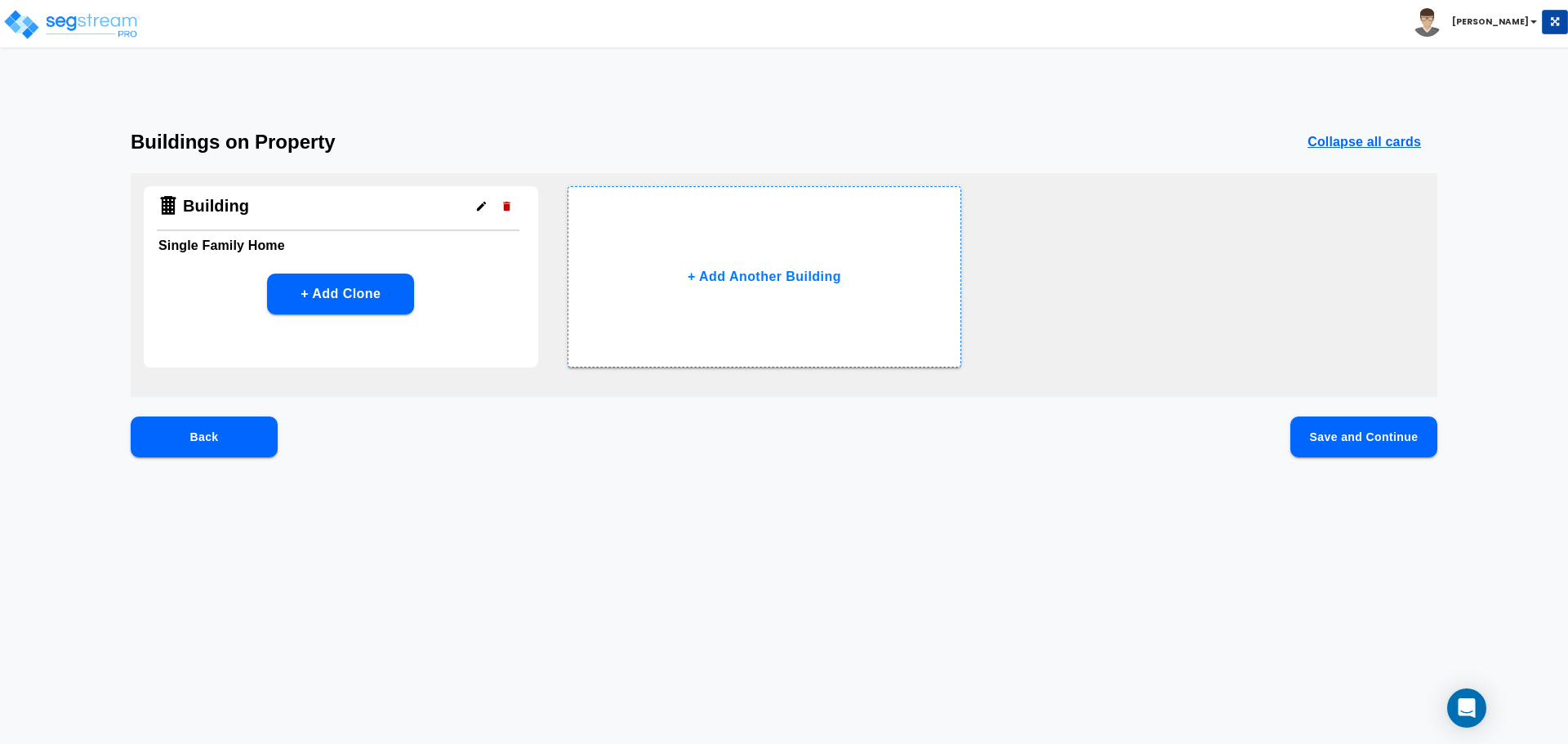
click at [1307, 424] on button "Save and Continue" at bounding box center [1364, 437] width 147 height 41
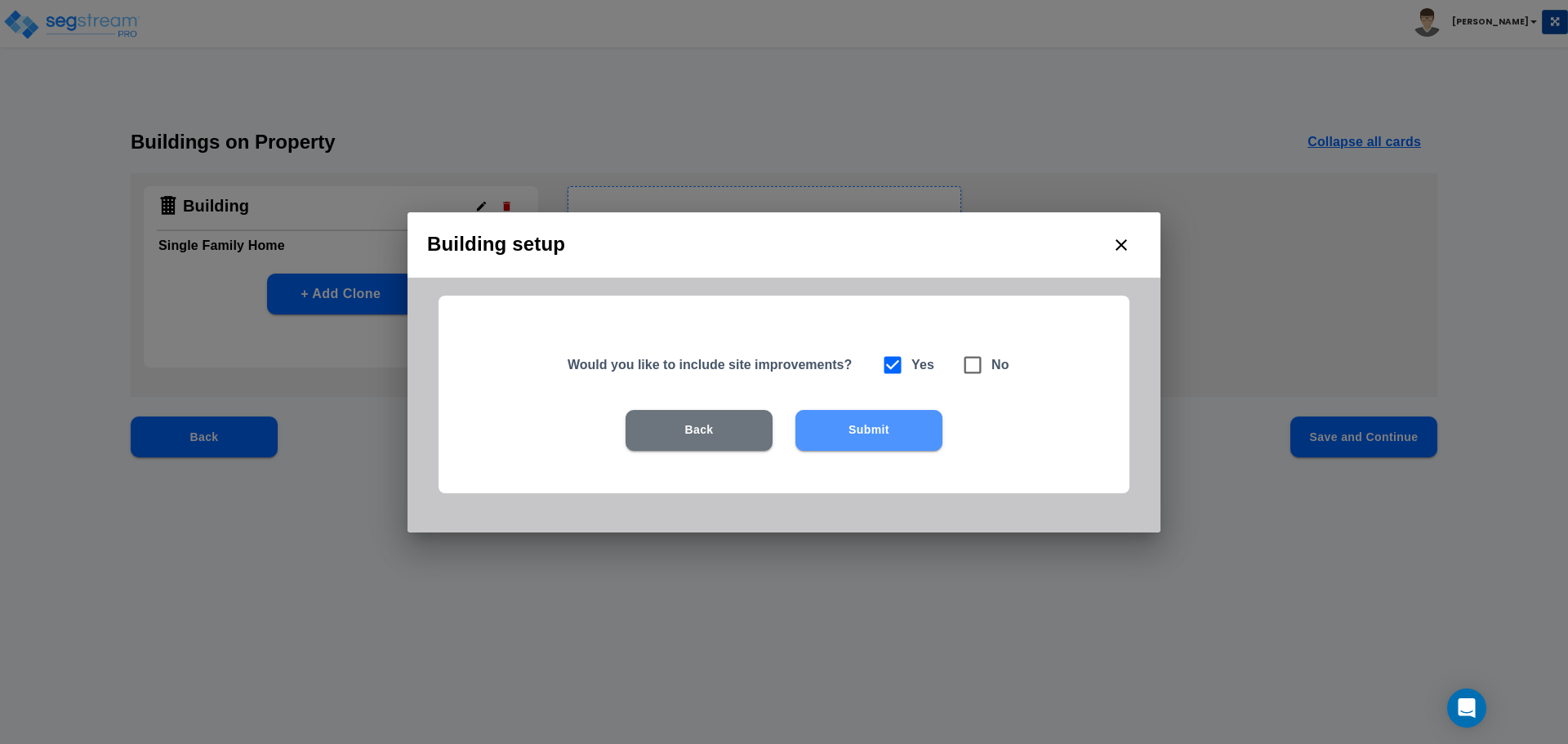
click at [902, 417] on button "Submit" at bounding box center [869, 431] width 147 height 41
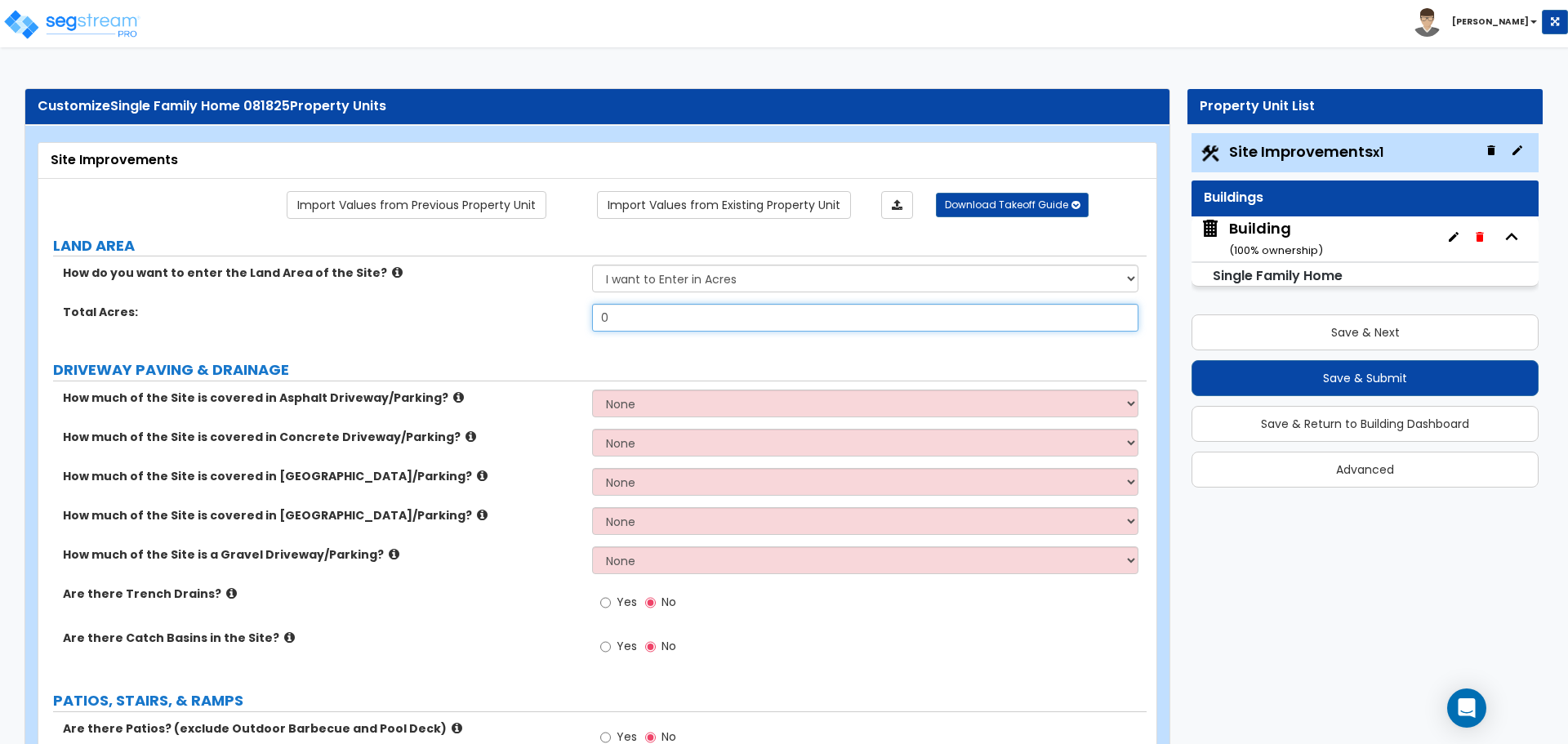
click at [711, 310] on input "0" at bounding box center [864, 317] width 546 height 28
type input "1"
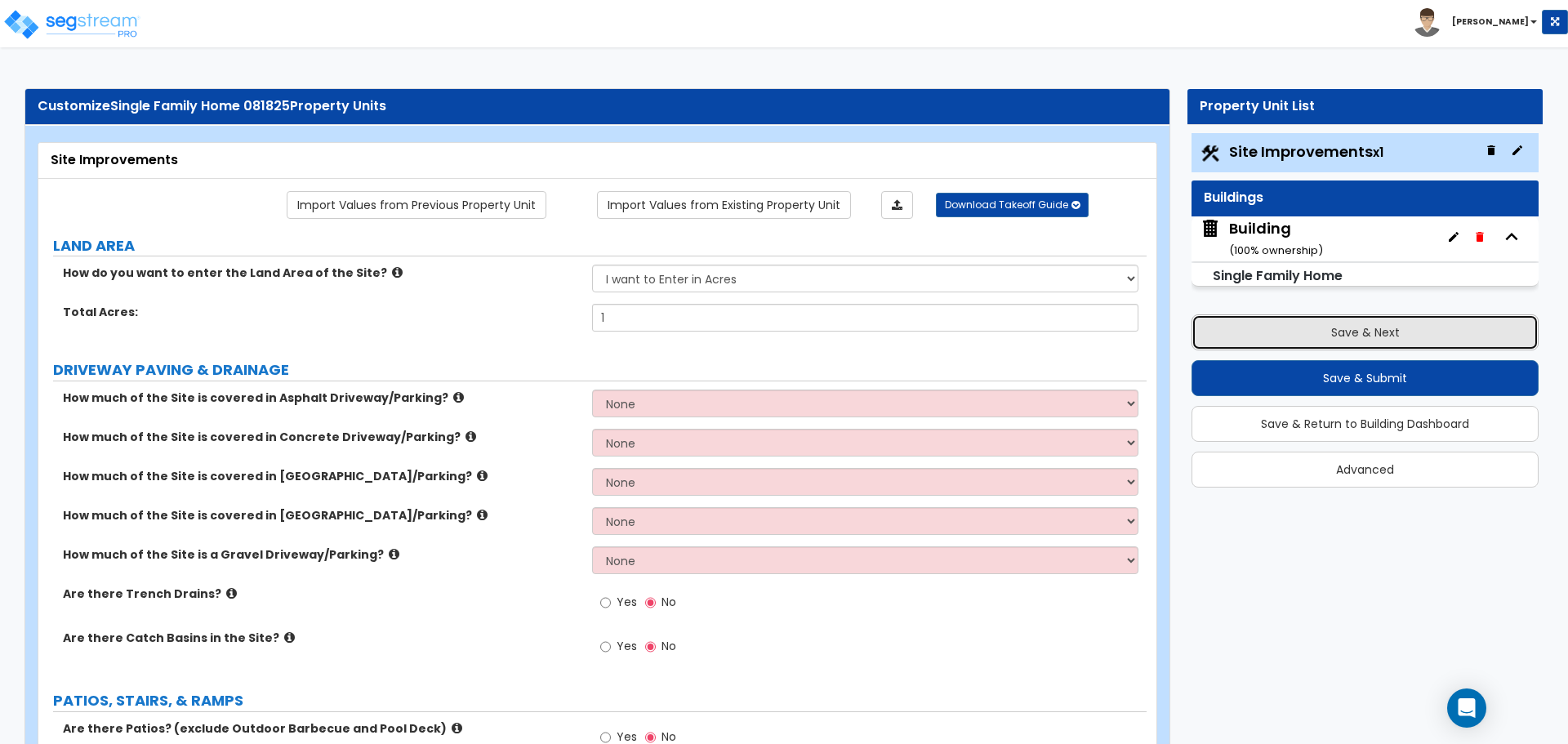
click at [1273, 324] on button "Save & Next" at bounding box center [1365, 332] width 347 height 36
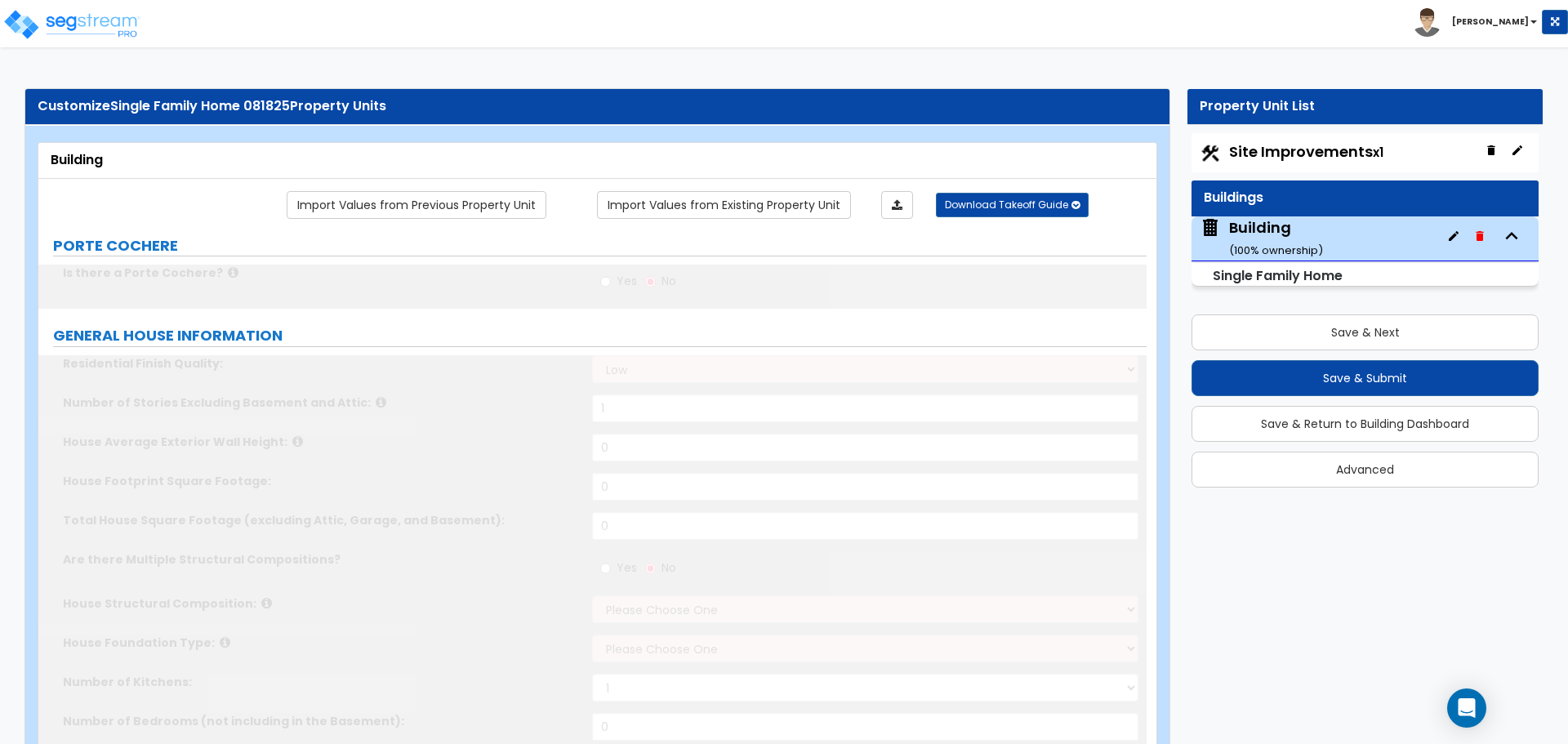
type input "1"
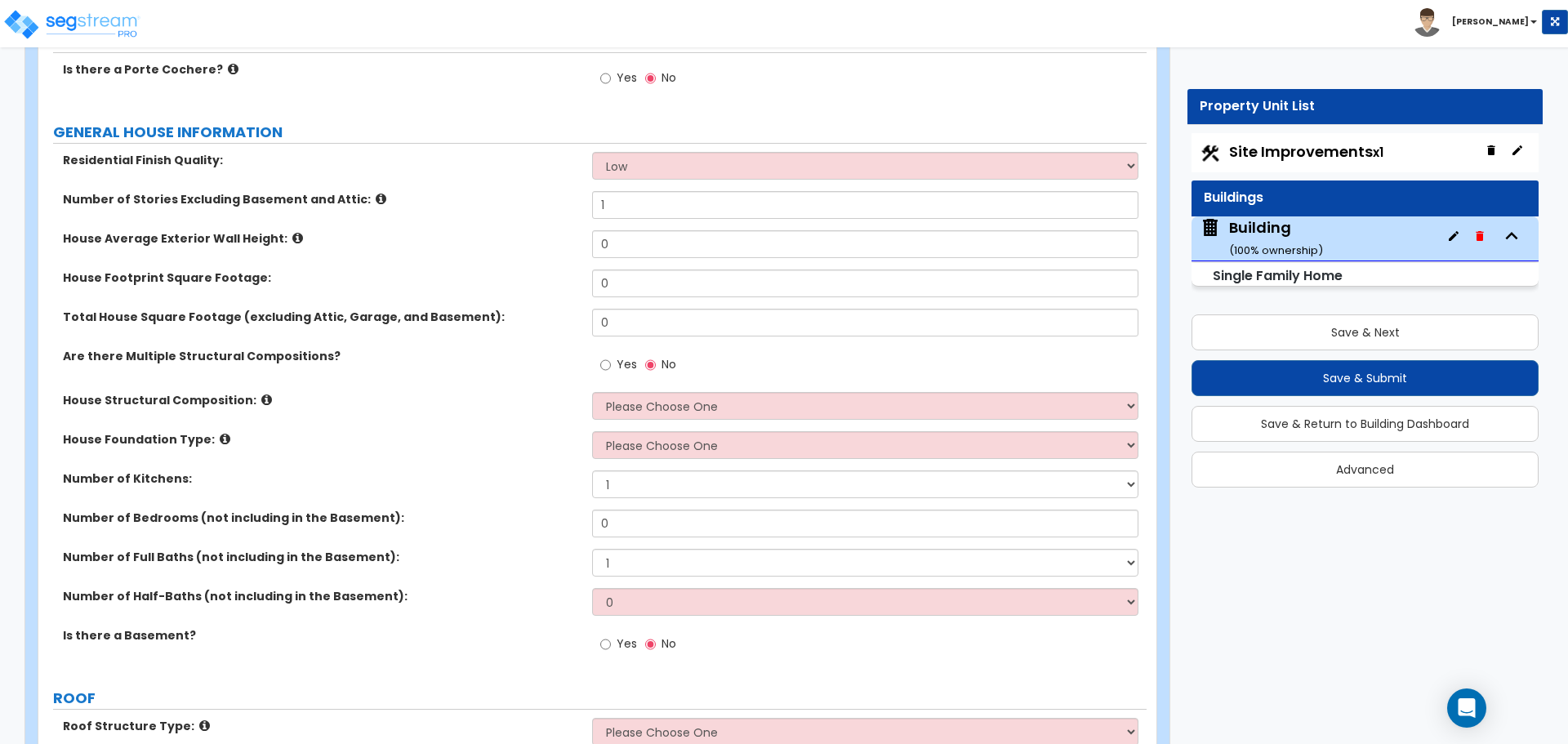
scroll to position [208, 0]
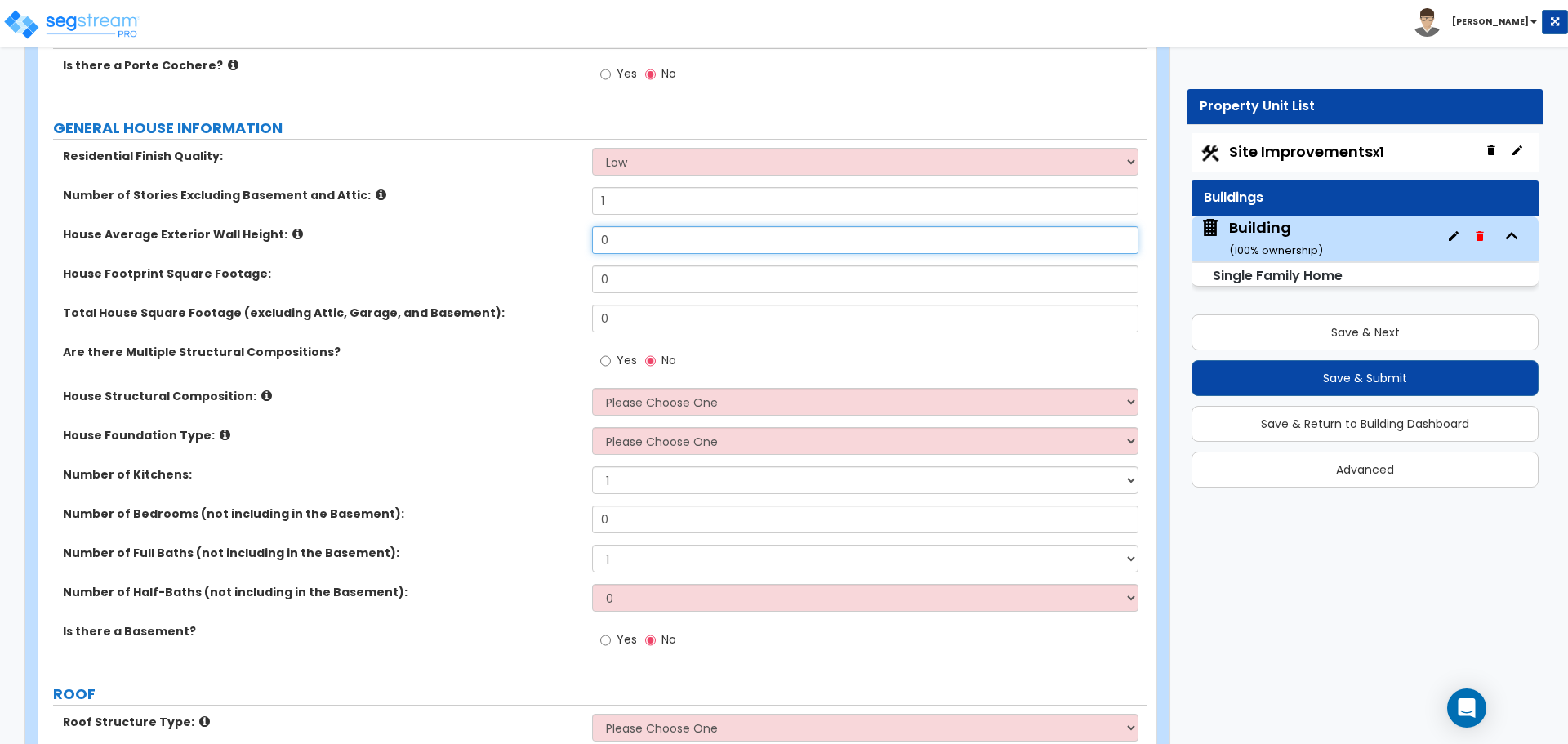
click at [663, 233] on input "0" at bounding box center [864, 240] width 546 height 28
type input "15"
type input "5,000"
click at [292, 232] on icon at bounding box center [297, 234] width 11 height 12
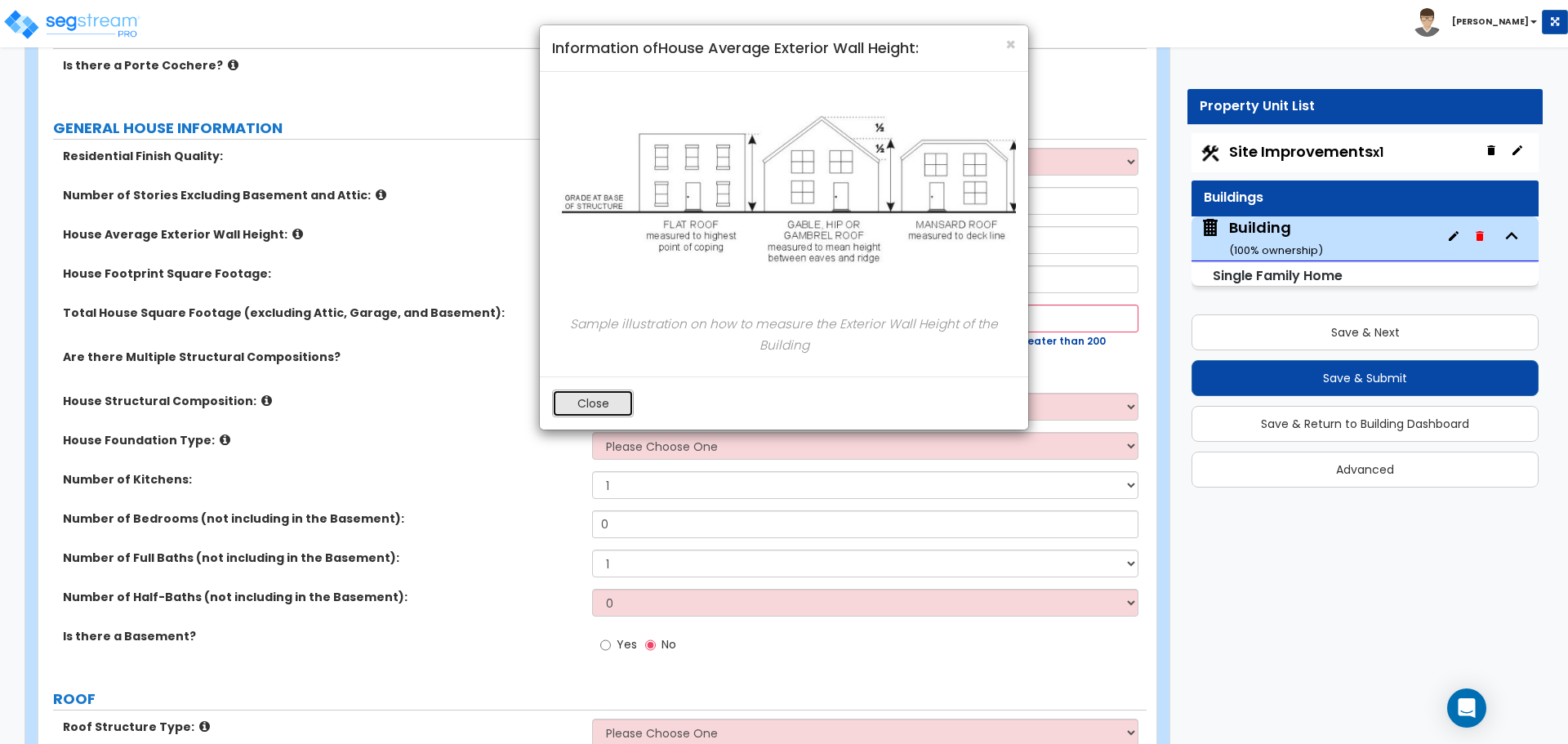
click at [580, 399] on button "Close" at bounding box center [593, 403] width 82 height 28
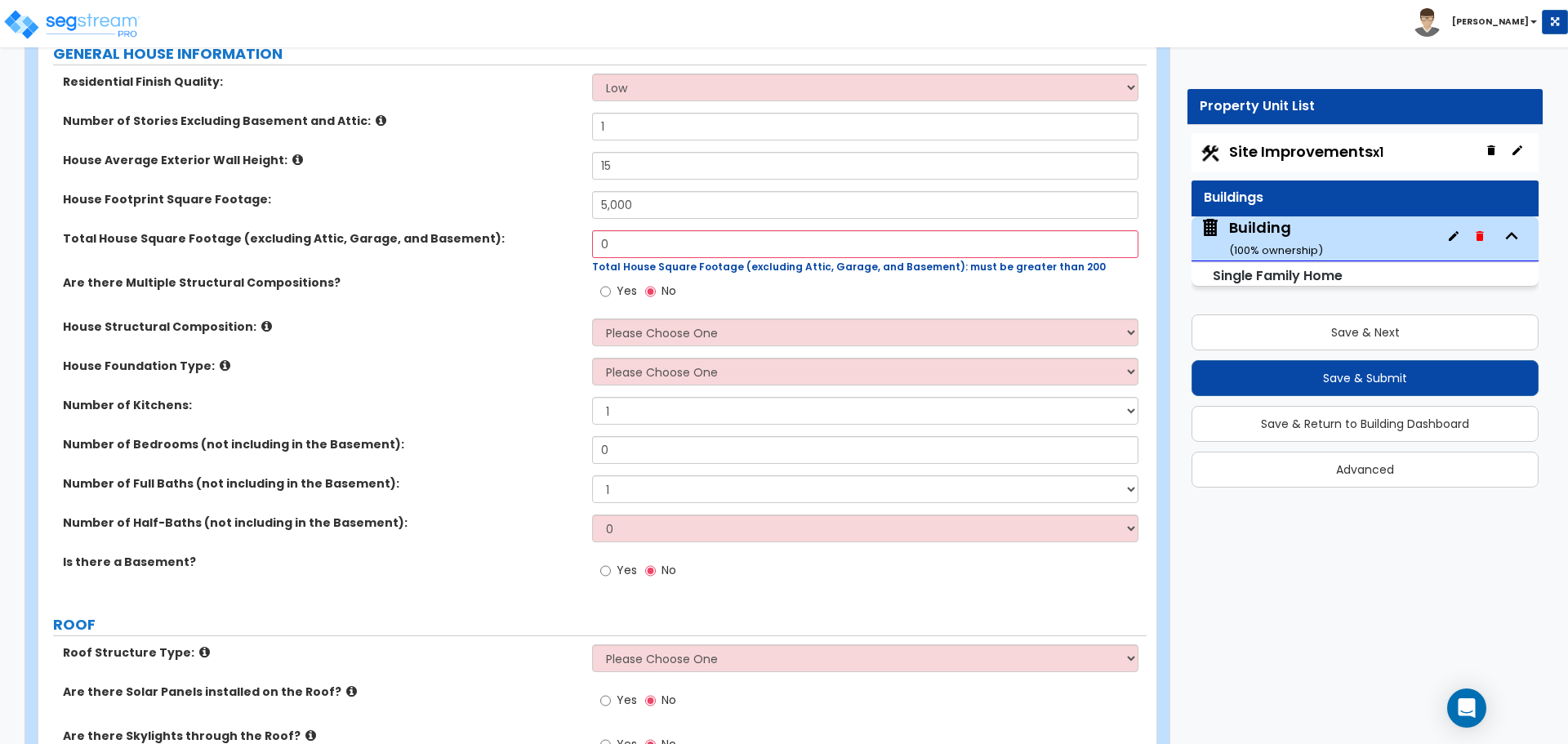
scroll to position [289, 0]
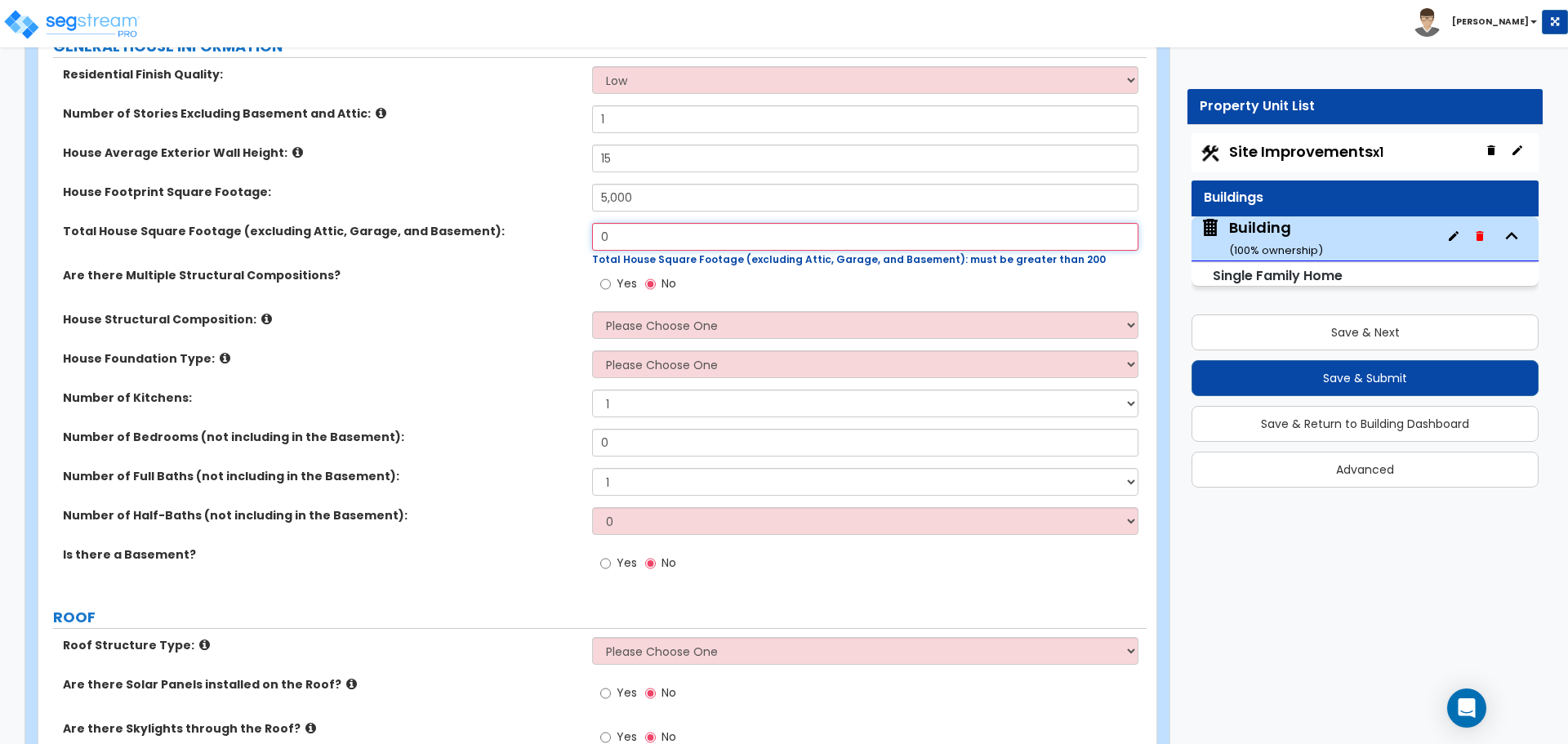
click at [637, 237] on input "0" at bounding box center [864, 236] width 546 height 28
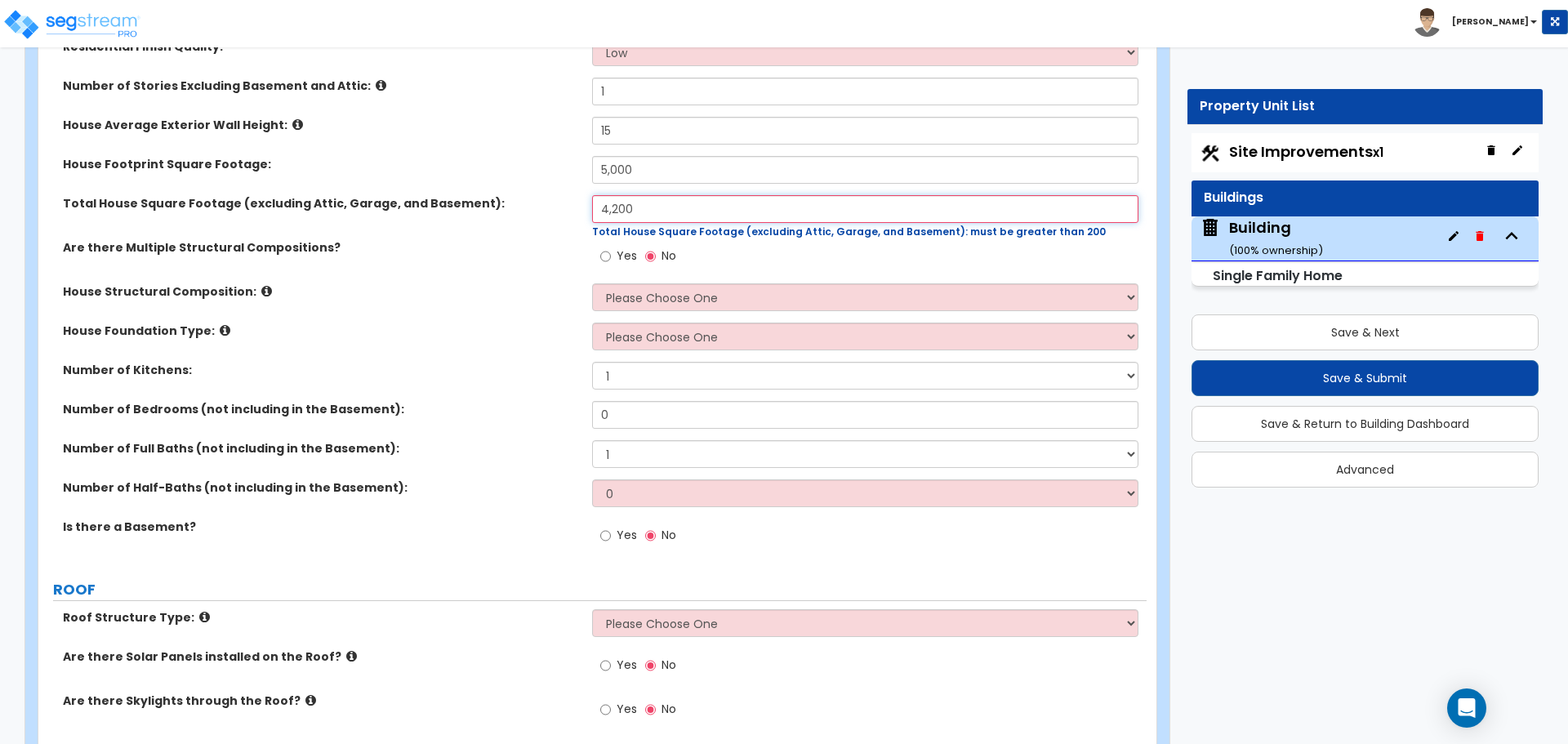
scroll to position [322, 0]
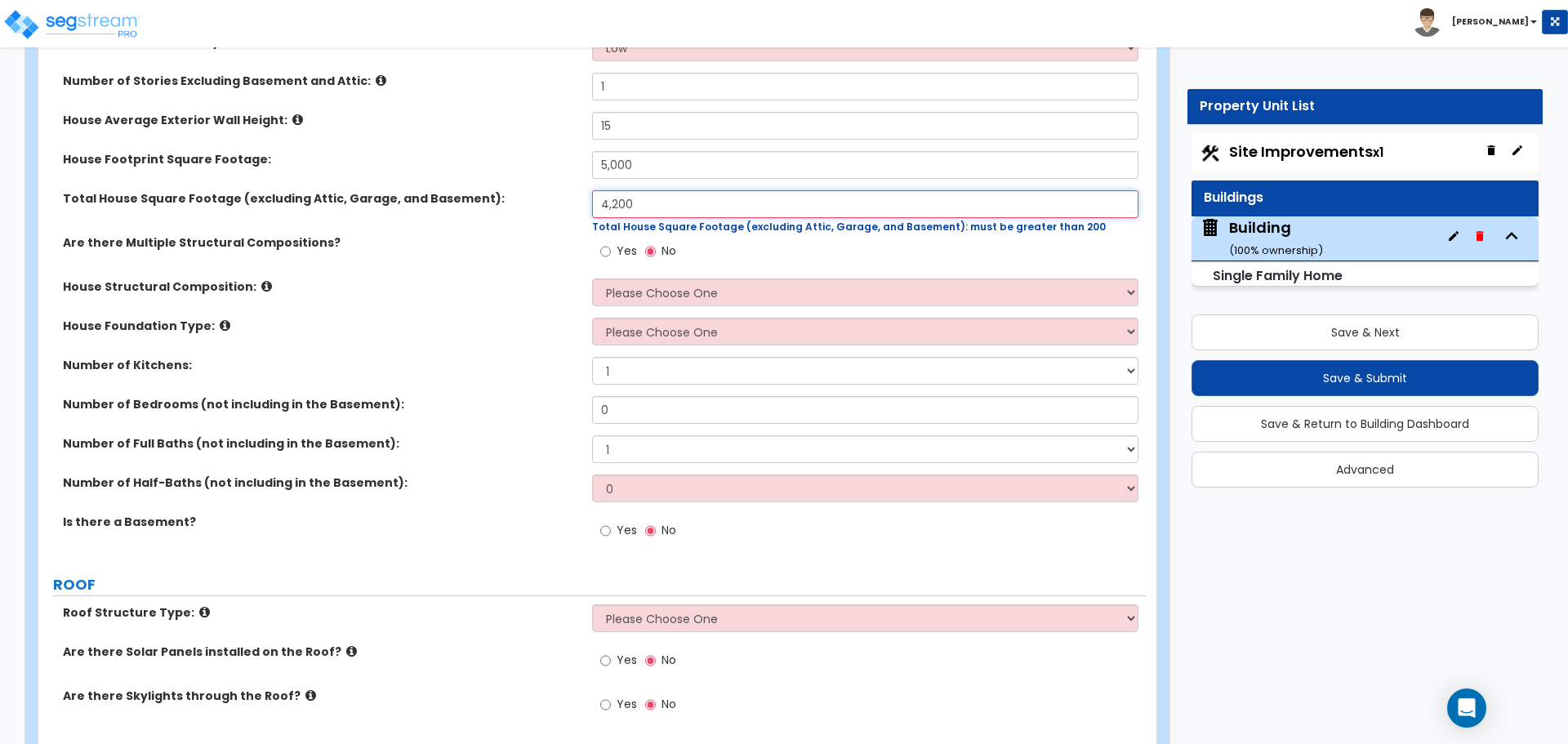
type input "4,200"
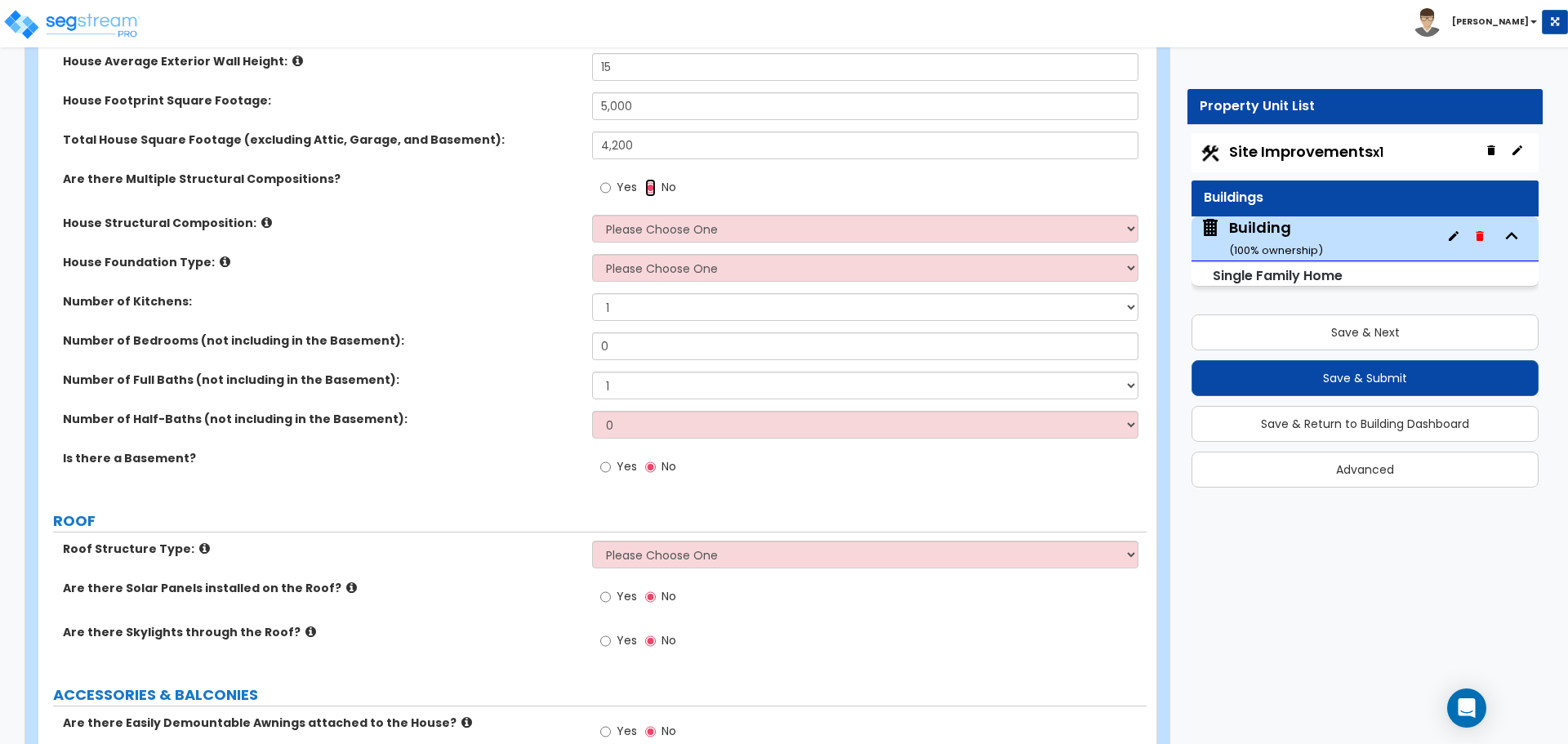
scroll to position [389, 0]
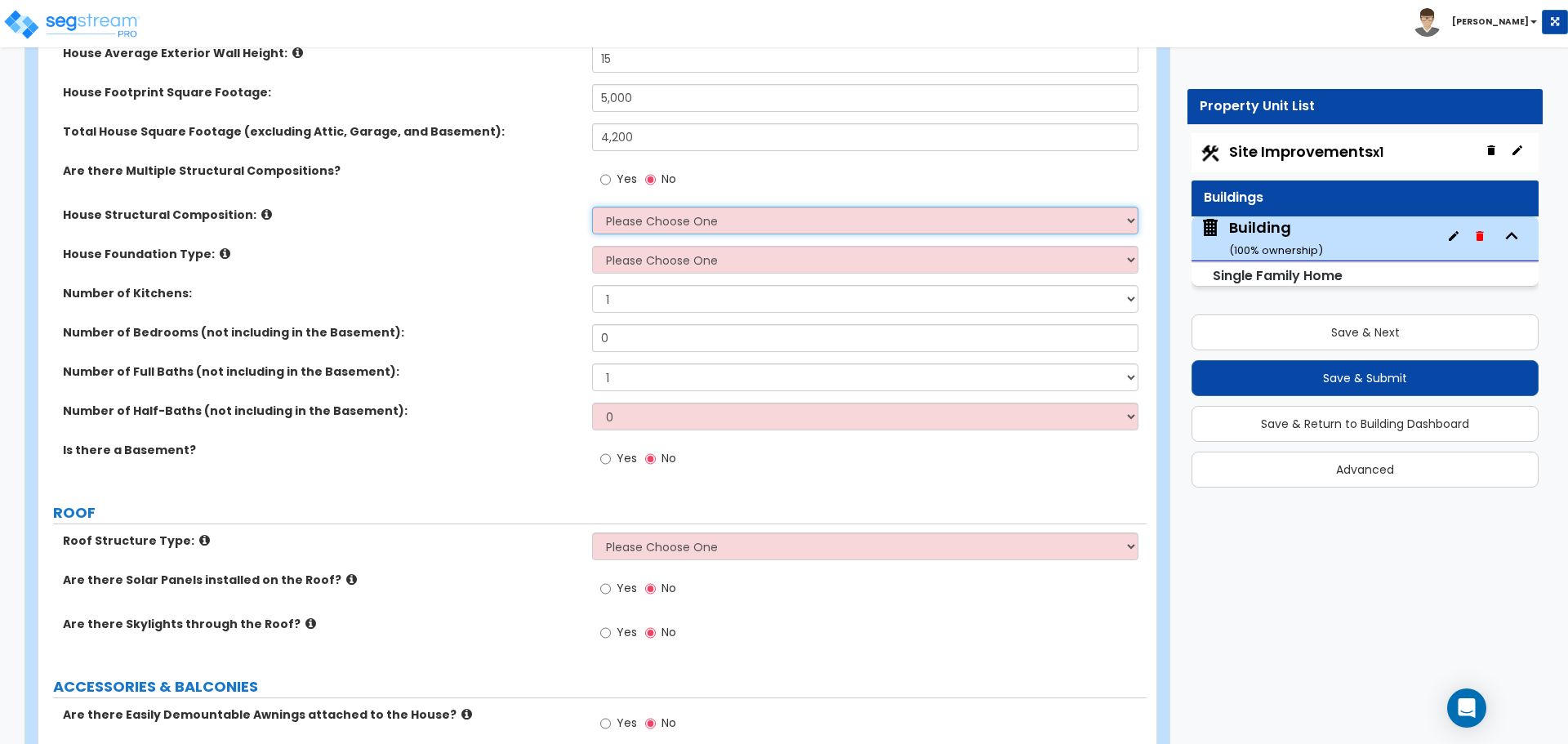
click at [638, 213] on select "Please Choose One Reinforced Concrete Structural Steel Brick Masonry CMU Masonr…" at bounding box center [864, 220] width 546 height 28
click at [597, 230] on select "Please Choose One Reinforced Concrete Structural Steel Brick Masonry CMU Masonr…" at bounding box center [864, 220] width 546 height 28
select select "3"
click at [592, 207] on select "Please Choose One Reinforced Concrete Structural Steel Brick Masonry CMU Masonr…" at bounding box center [864, 220] width 546 height 28
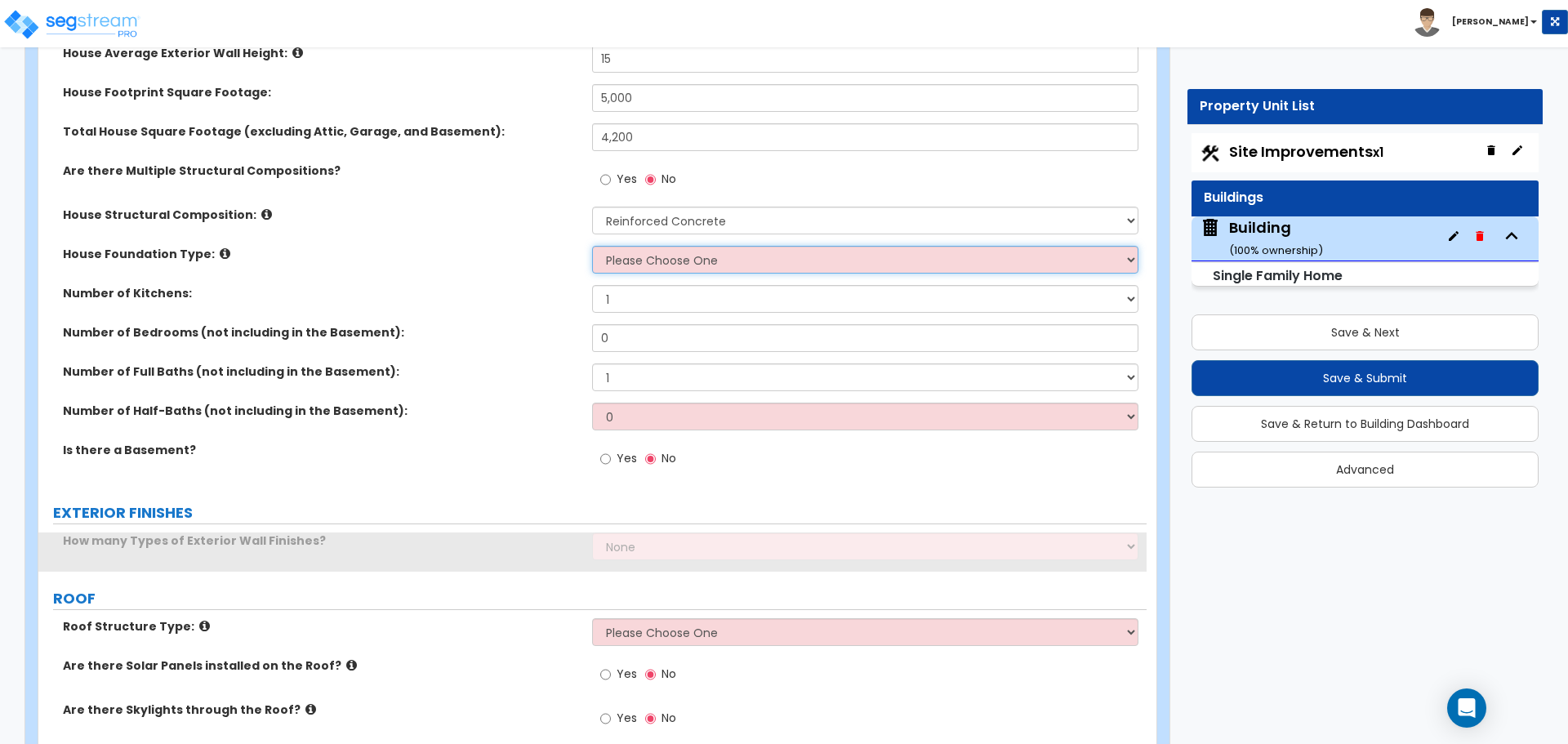
click at [630, 254] on select "Please Choose One Crawl Space Pier-Elevated First floor Slab on Grade" at bounding box center [864, 259] width 546 height 28
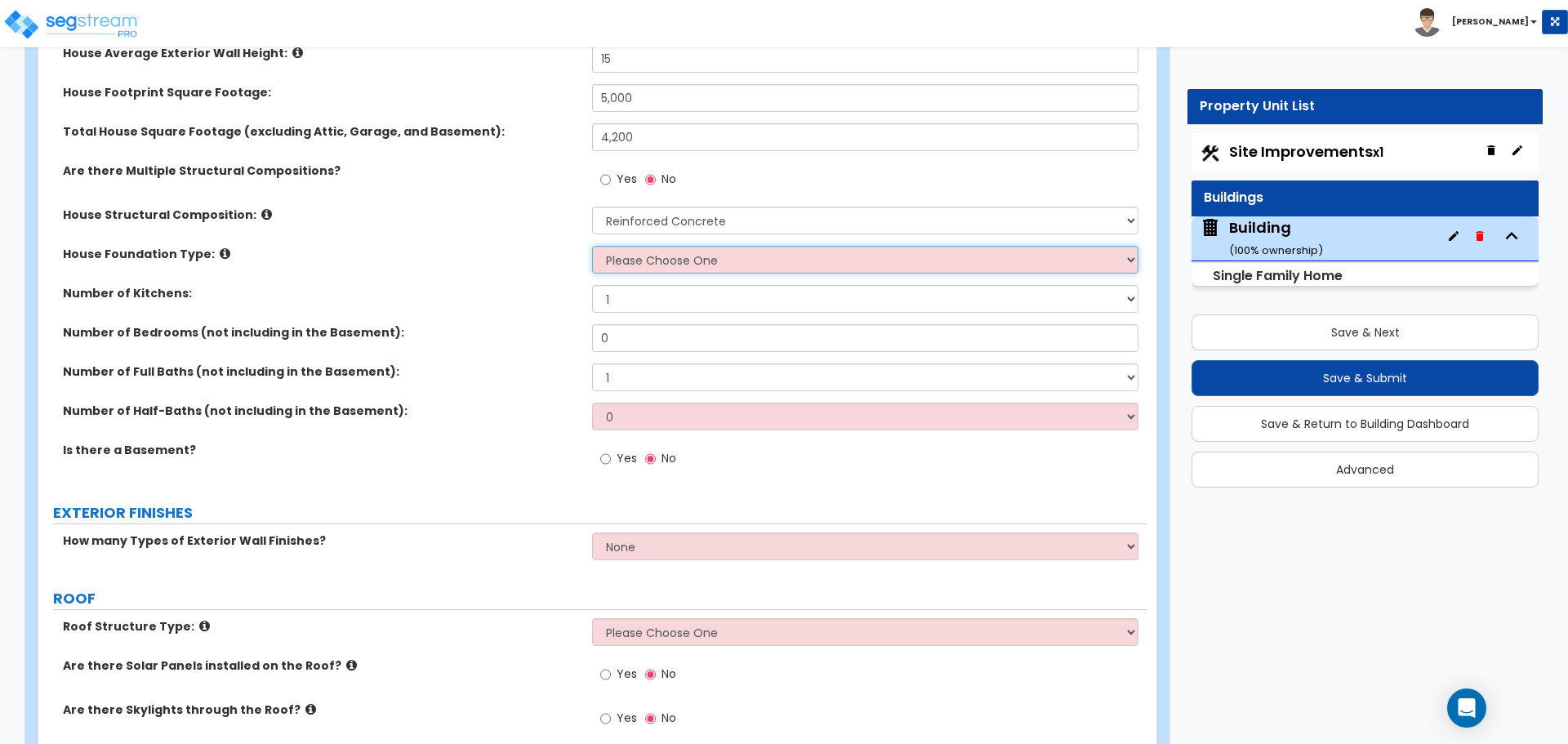
select select "3"
click at [592, 246] on select "Please Choose One Crawl Space Pier-Elevated First floor Slab on Grade" at bounding box center [864, 259] width 546 height 28
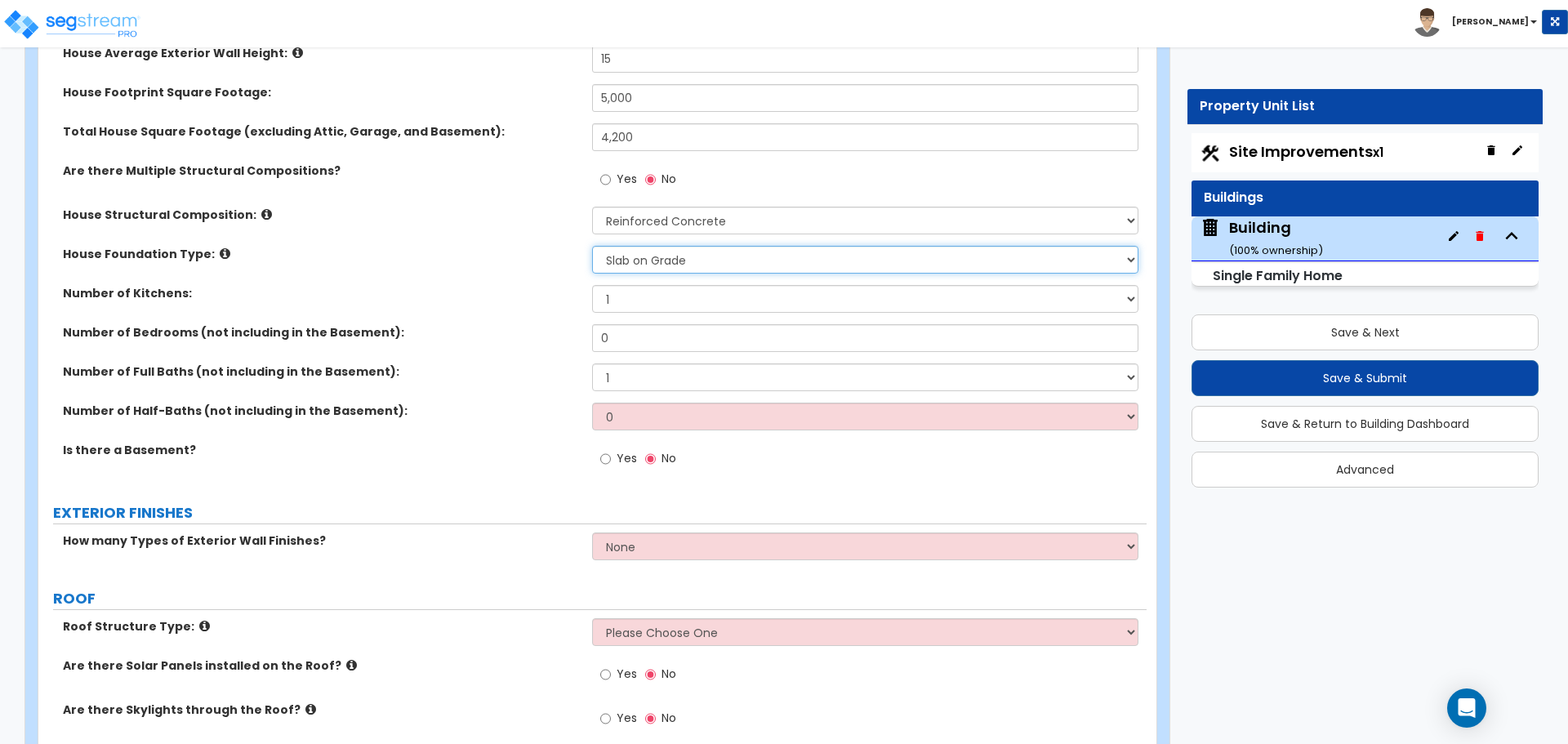
click at [633, 261] on select "Please Choose One Crawl Space Pier-Elevated First floor Slab on Grade" at bounding box center [864, 259] width 546 height 28
click at [214, 258] on label "House Foundation Type:" at bounding box center [321, 254] width 516 height 16
click at [220, 251] on icon at bounding box center [225, 254] width 11 height 12
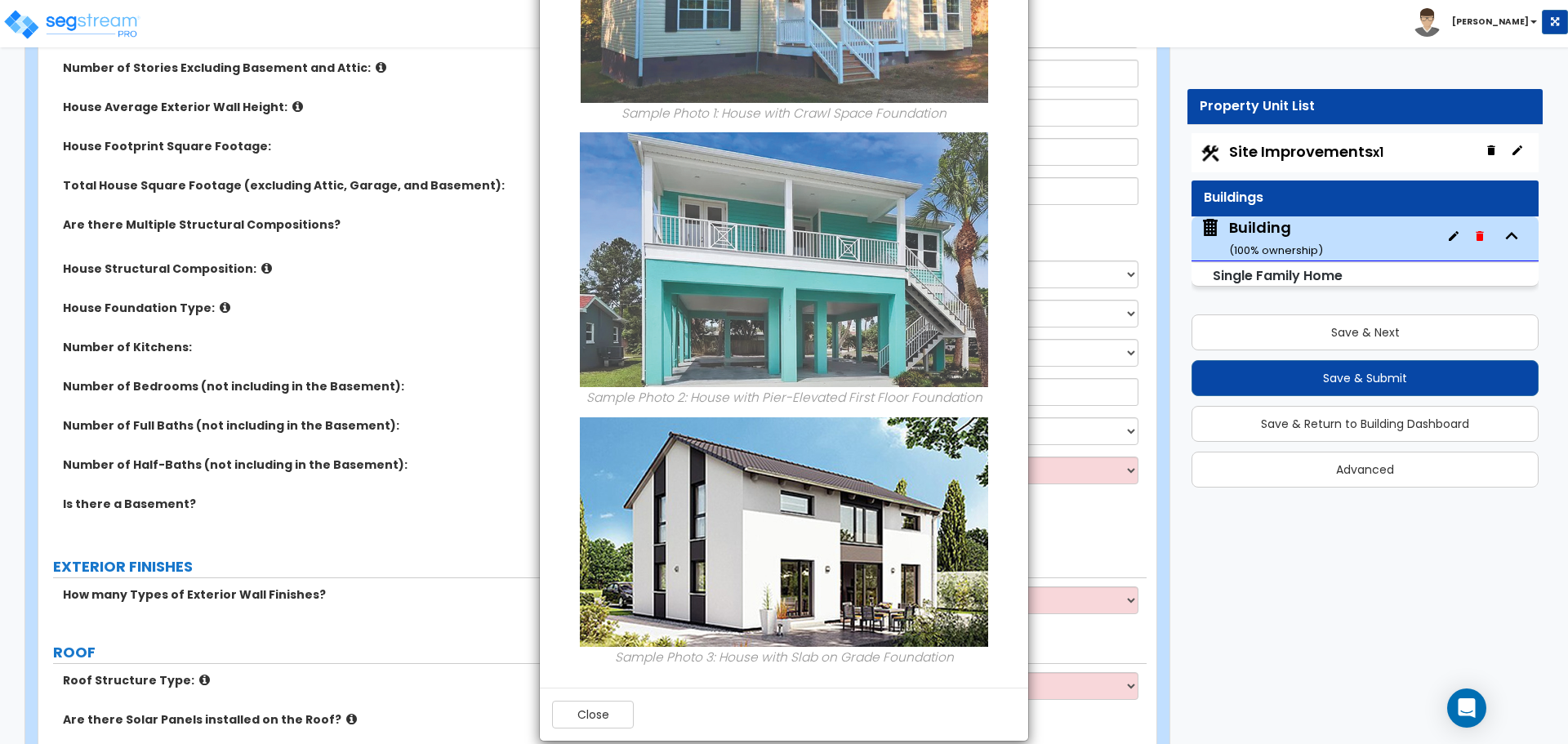
scroll to position [0, 0]
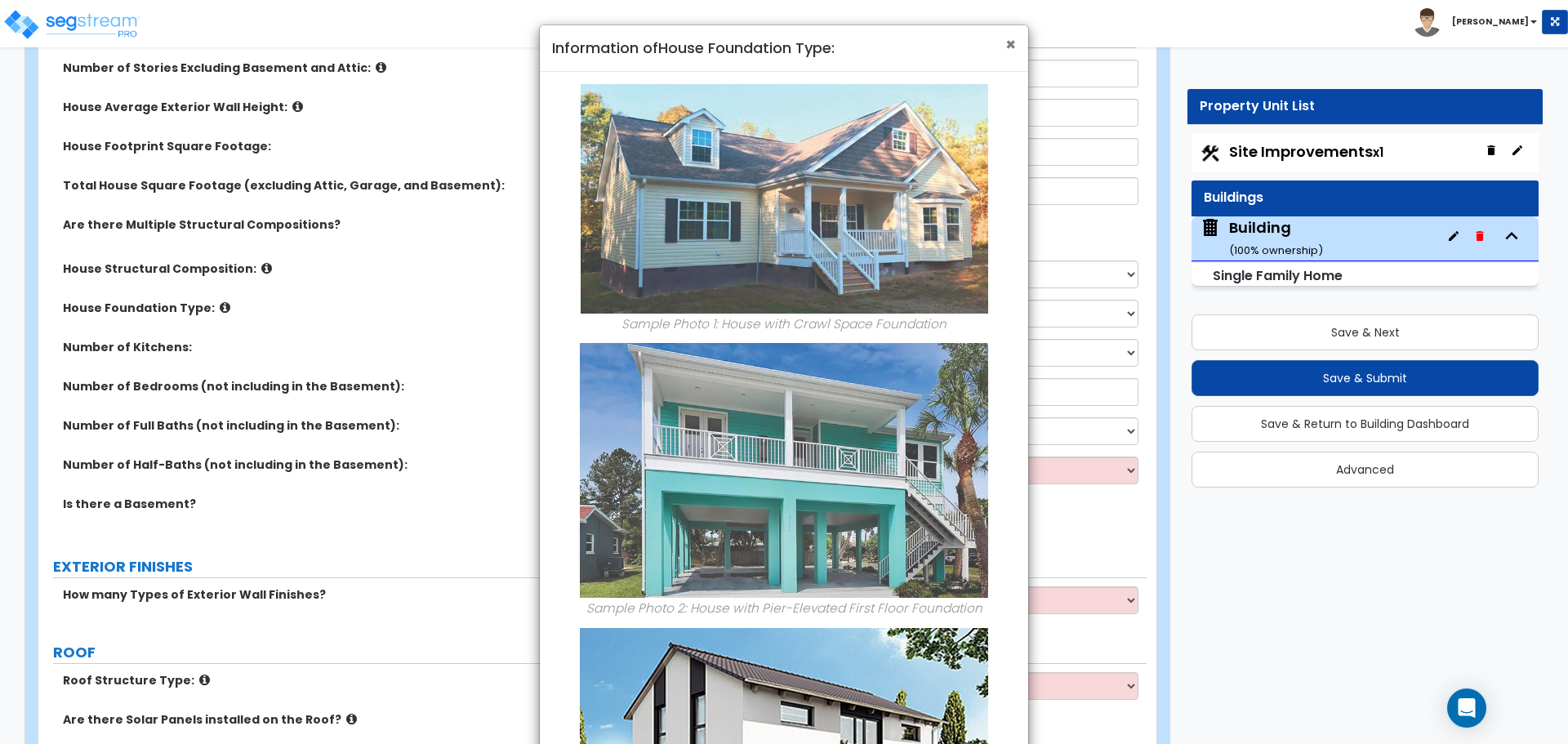
click at [1013, 42] on span "×" at bounding box center [1011, 44] width 11 height 24
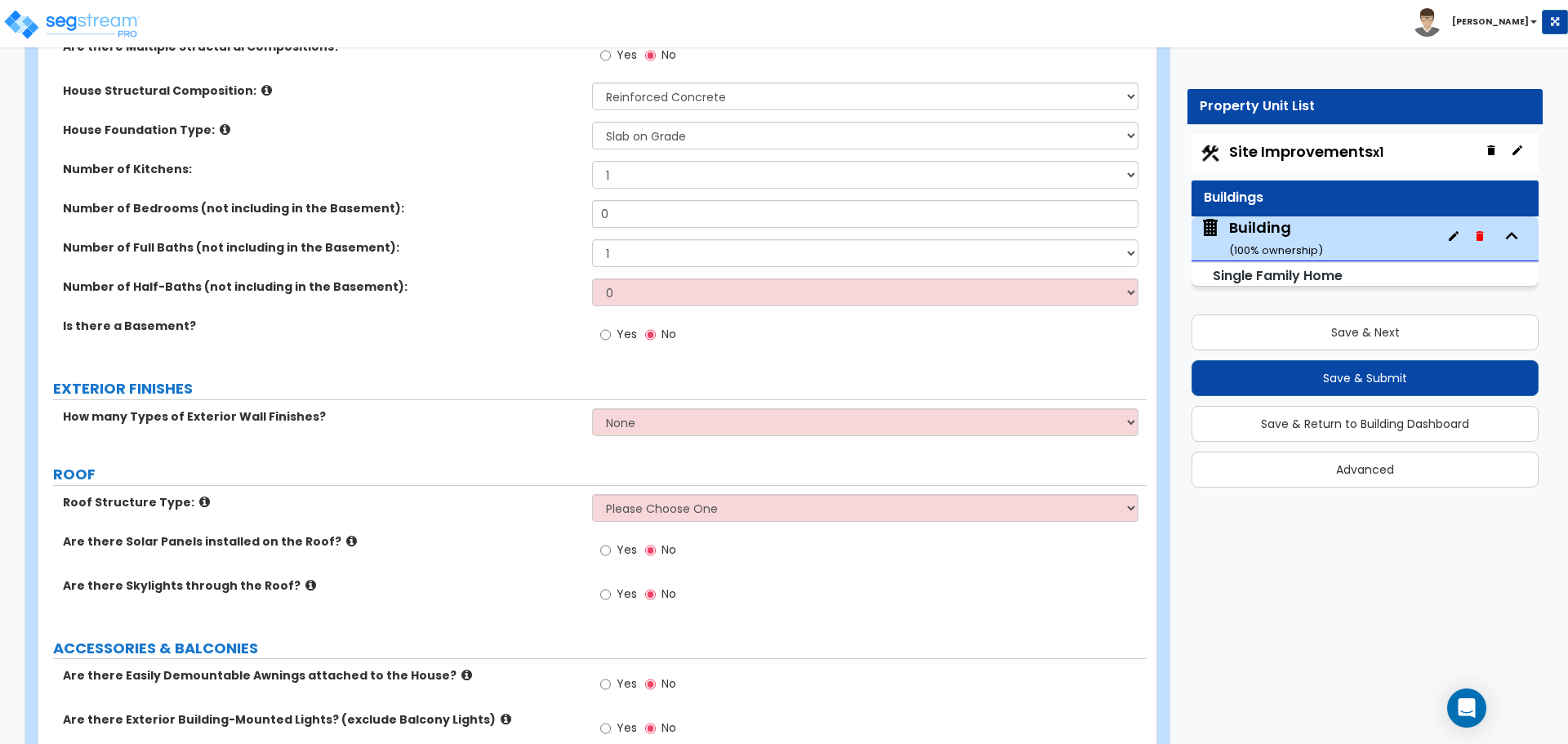
scroll to position [533, 0]
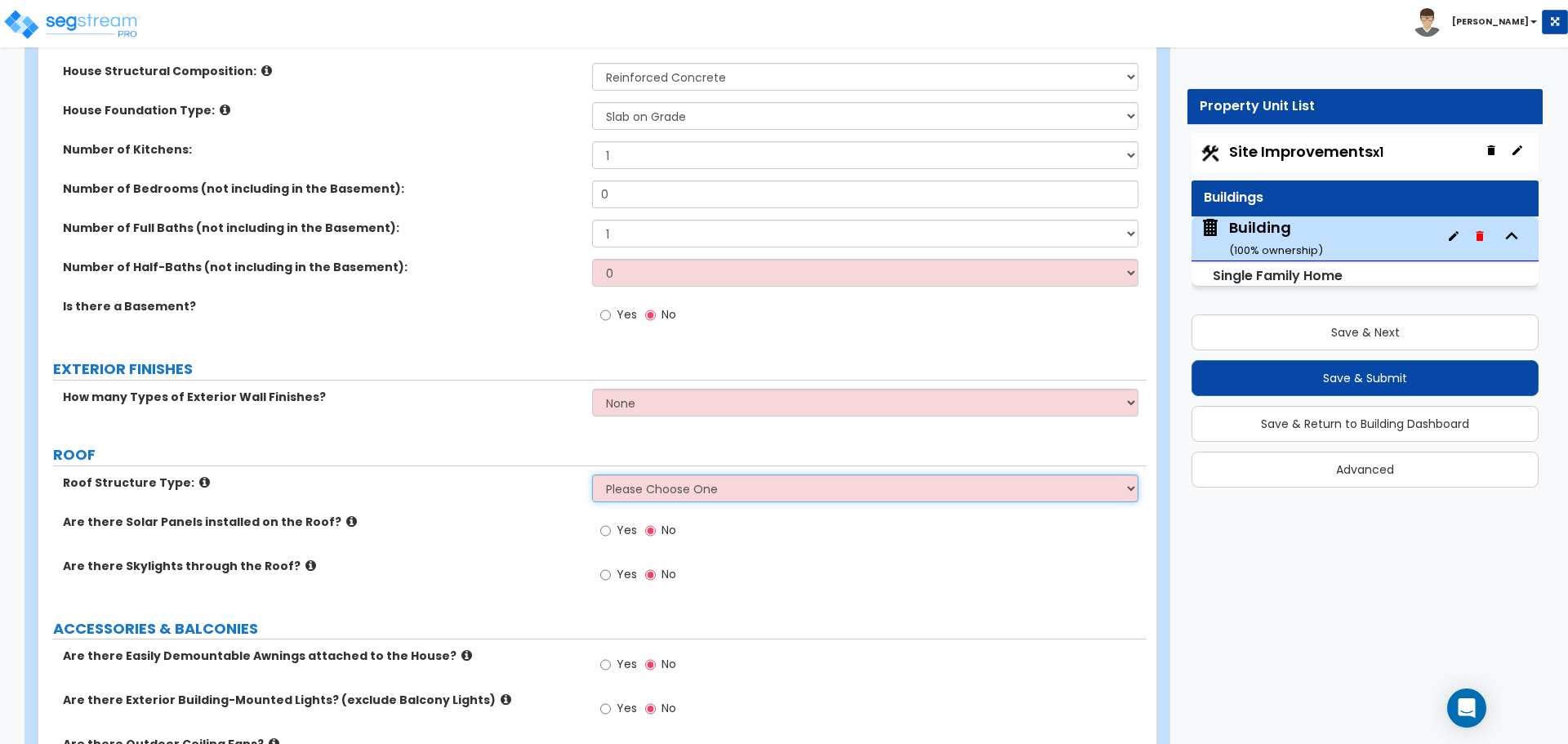
click at [745, 481] on select "Please Choose One Gable Roof Flat Roof Hybrid Gable & Flat Roof" at bounding box center [864, 488] width 546 height 28
select select "1"
click at [592, 475] on select "Please Choose One Gable Roof Flat Roof Hybrid Gable & Flat Roof" at bounding box center [864, 488] width 546 height 28
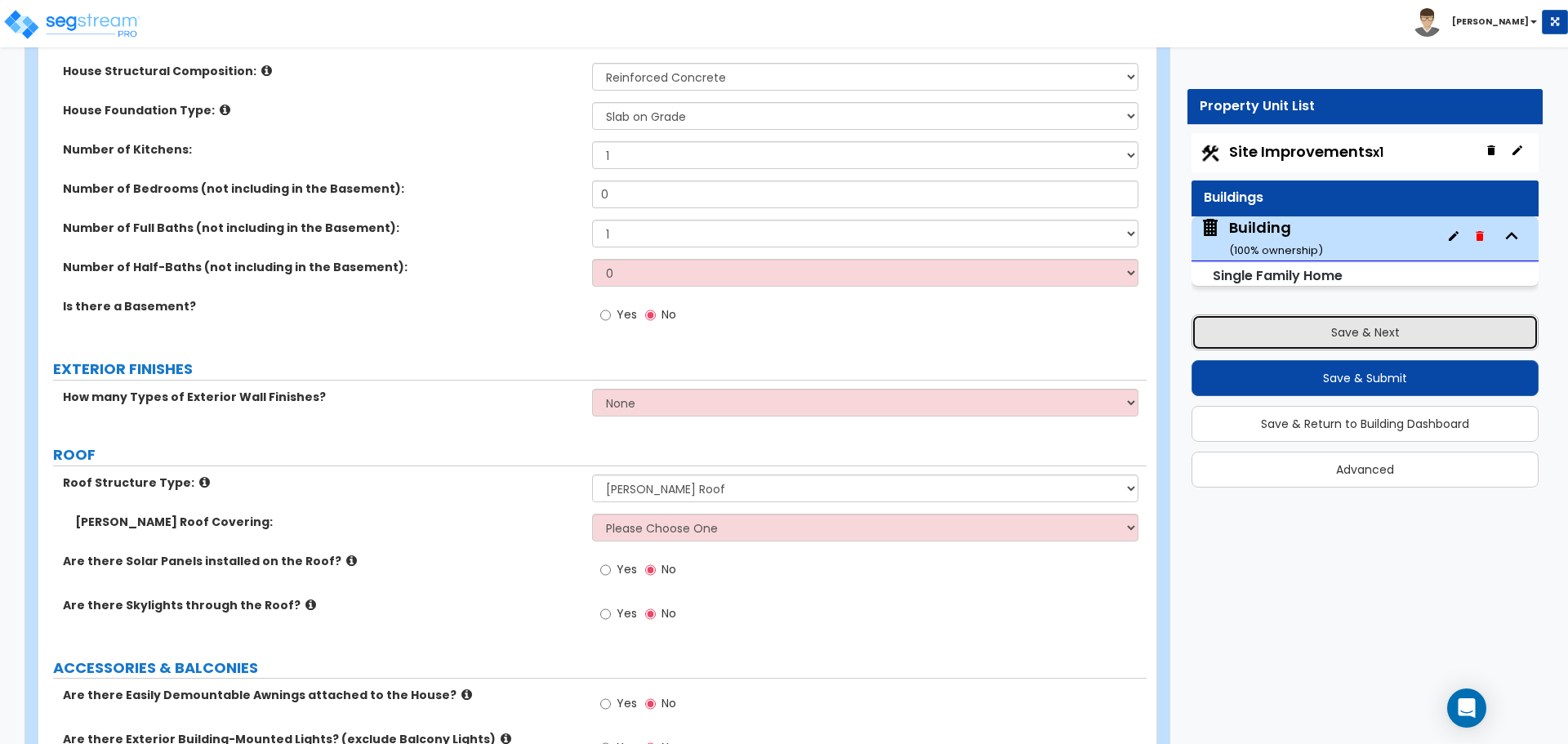
click at [1238, 317] on button "Save & Next" at bounding box center [1365, 332] width 347 height 36
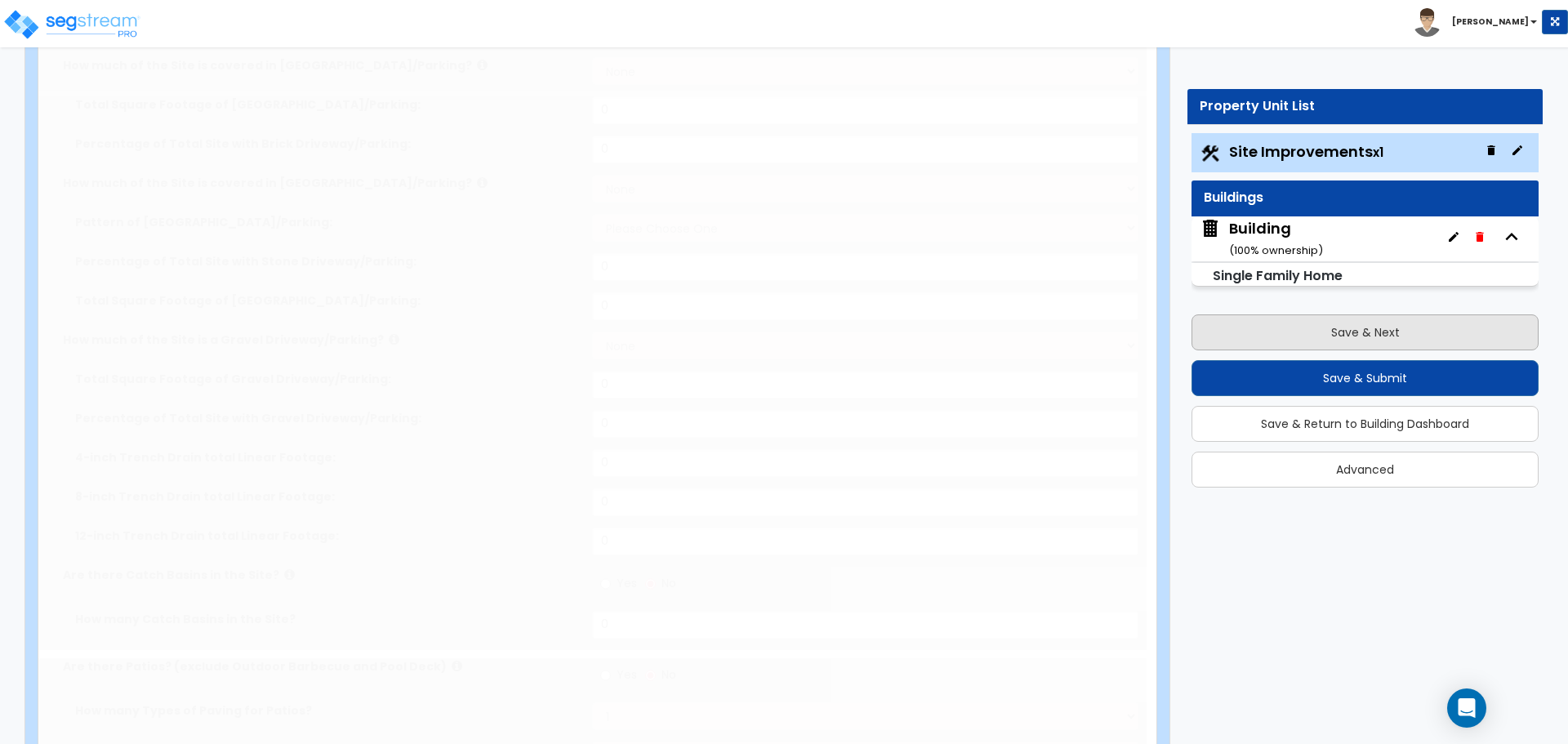
type input "1"
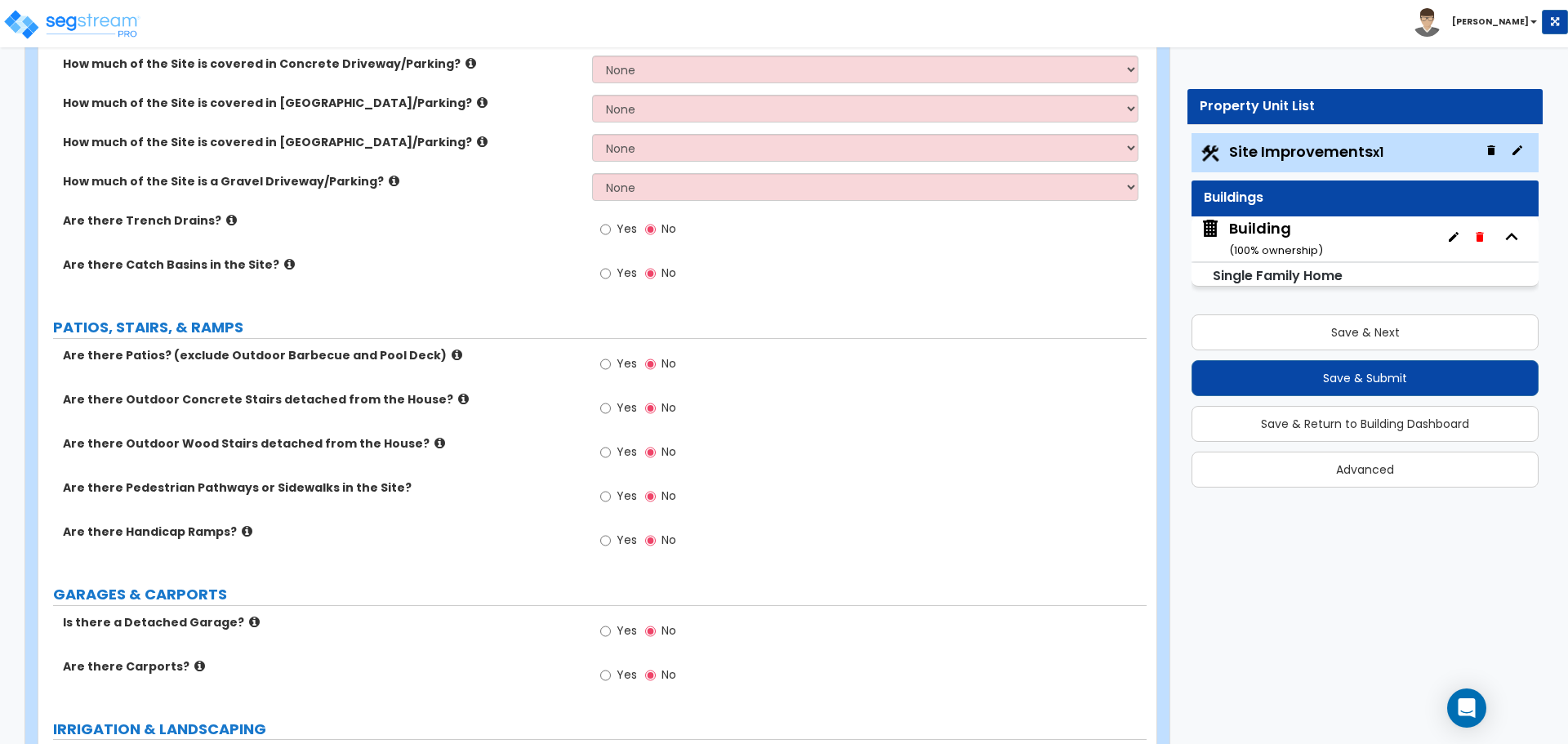
scroll to position [390, 0]
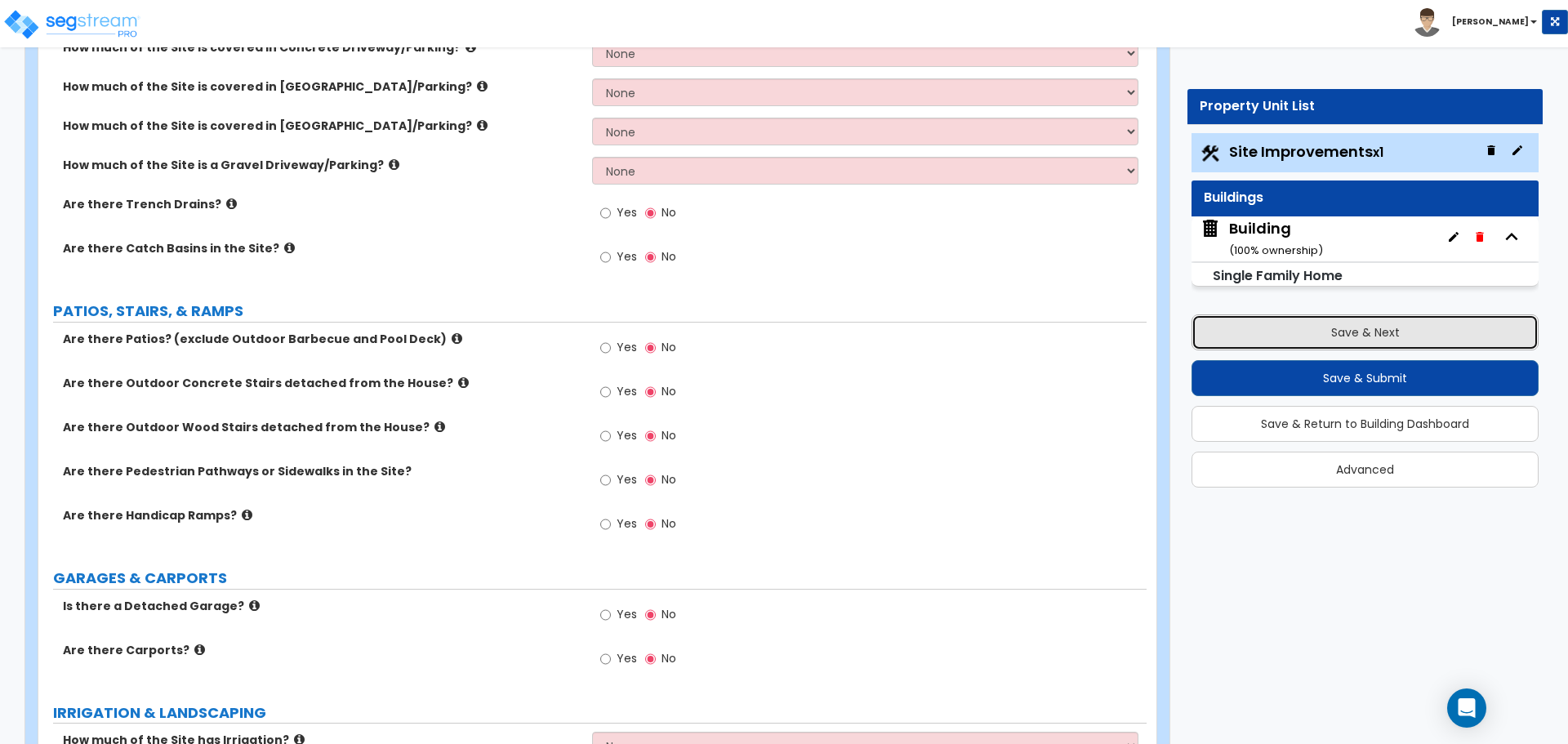
click at [1285, 323] on button "Save & Next" at bounding box center [1365, 332] width 347 height 36
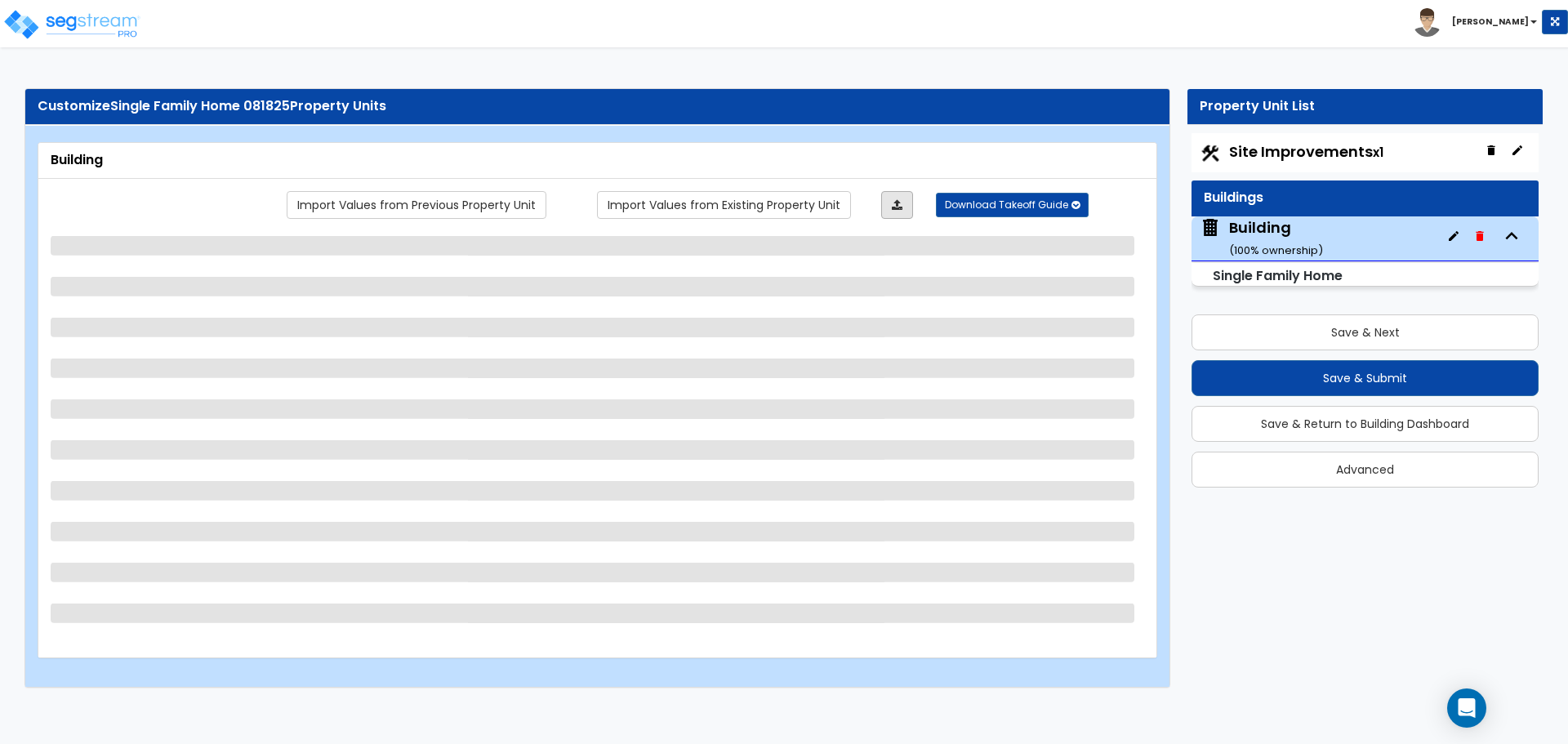
select select "3"
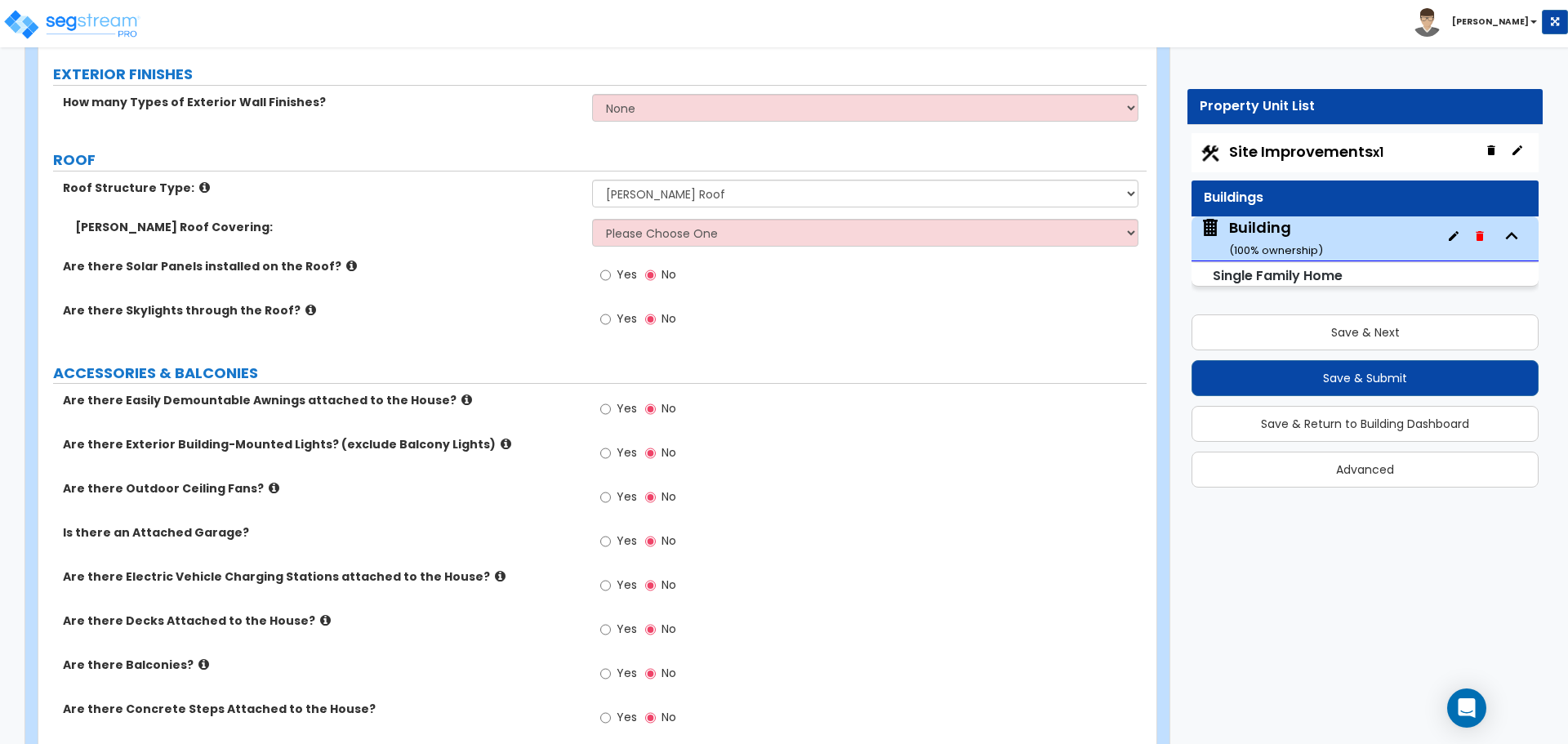
scroll to position [837, 0]
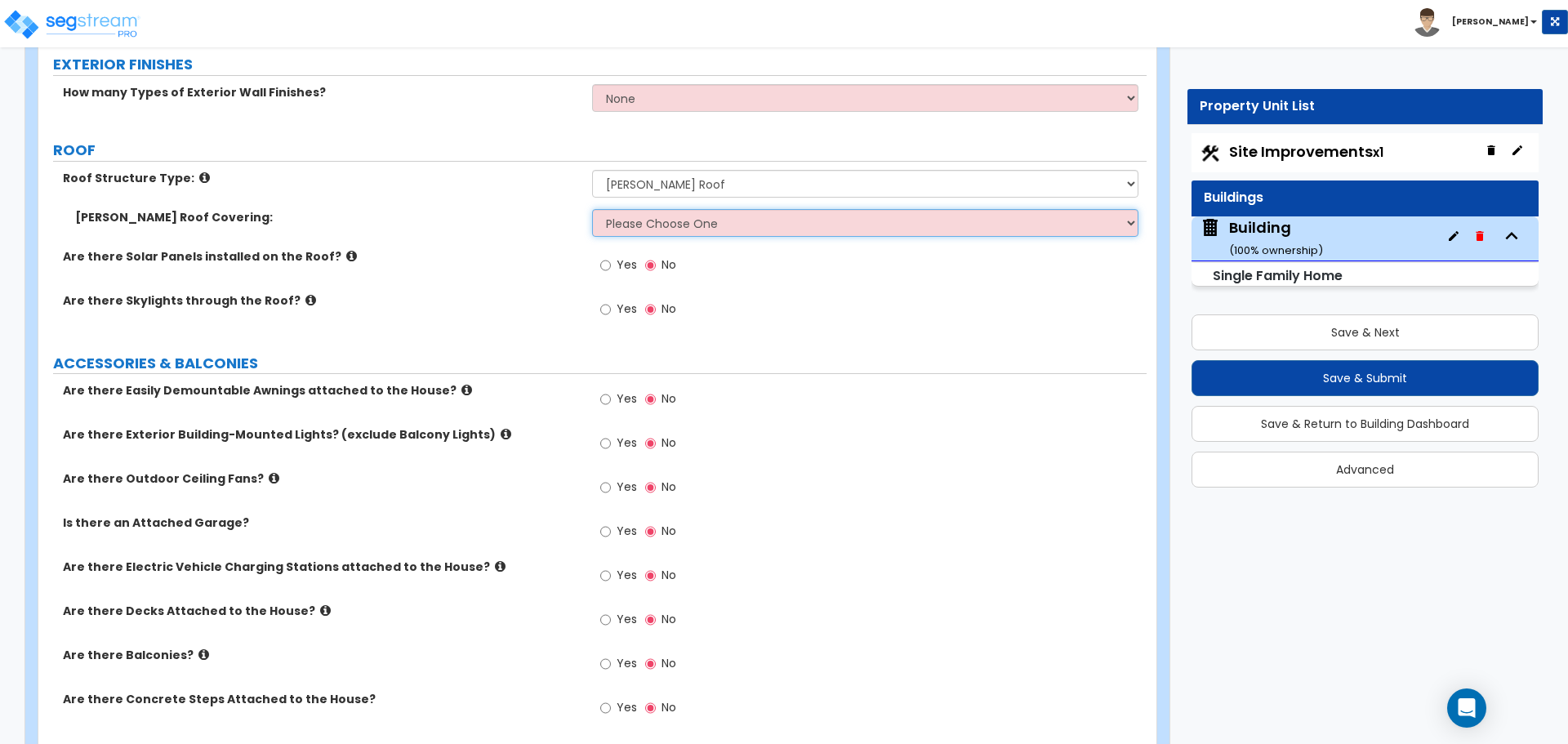
click at [776, 220] on select "Please Choose One Asphalt Shingle Clay Tile Wood Shingle Metal Shingle Standing…" at bounding box center [864, 223] width 546 height 28
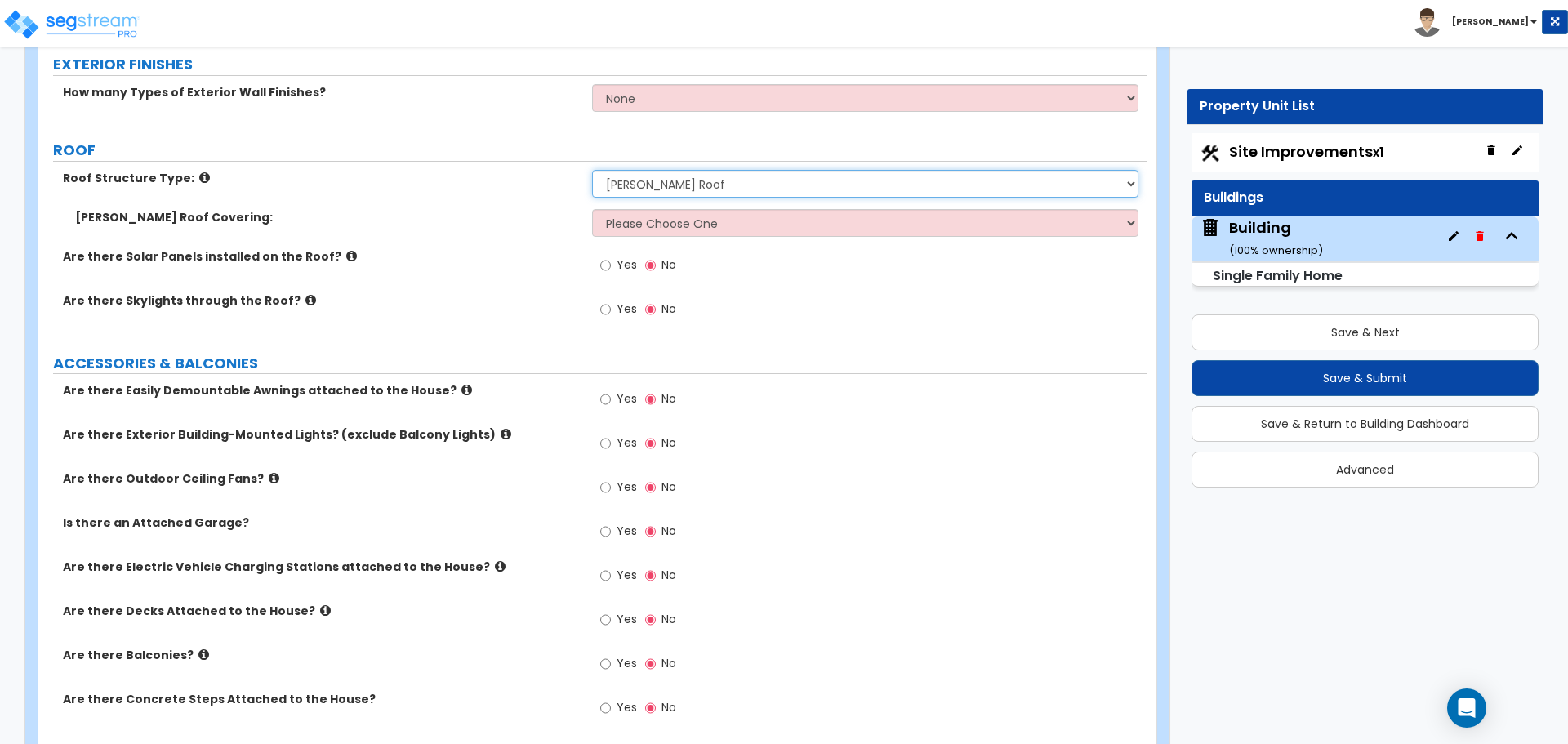
click at [689, 170] on select "Please Choose One Gable Roof Flat Roof Hybrid Gable & Flat Roof" at bounding box center [864, 183] width 546 height 28
select select "3"
click at [592, 170] on select "Please Choose One Gable Roof Flat Roof Hybrid Gable & Flat Roof" at bounding box center [864, 183] width 546 height 28
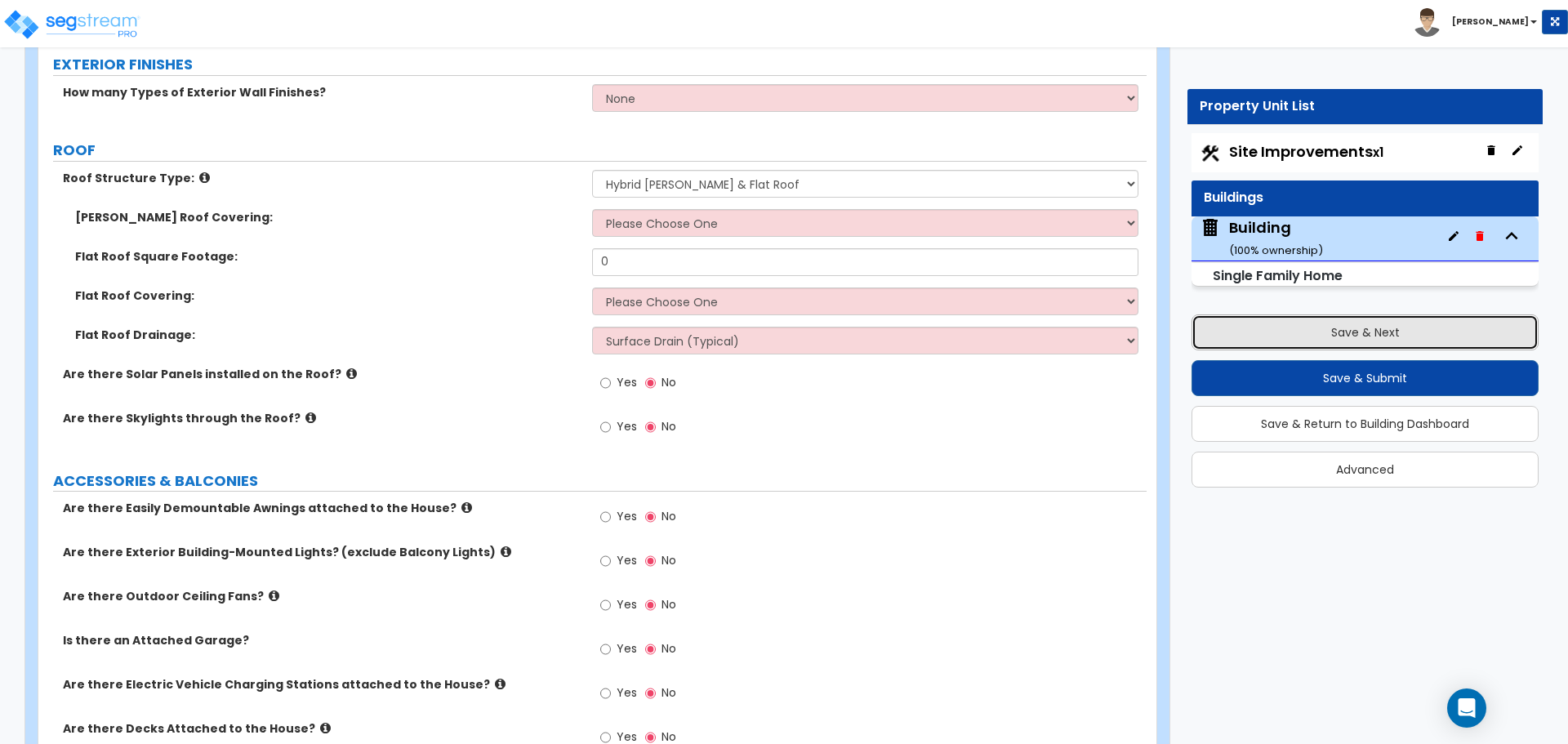
click at [1253, 337] on button "Save & Next" at bounding box center [1365, 332] width 347 height 36
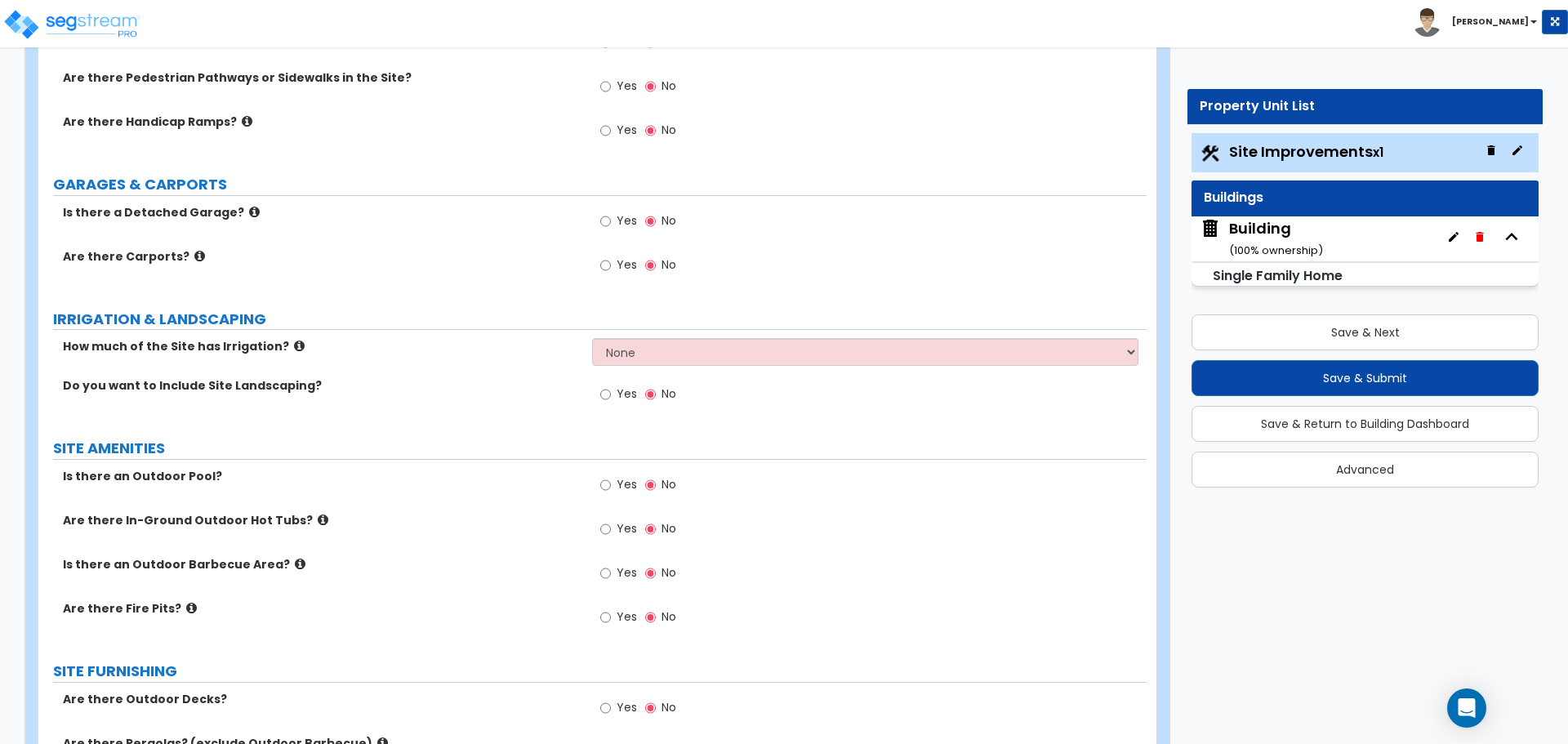
scroll to position [809, 0]
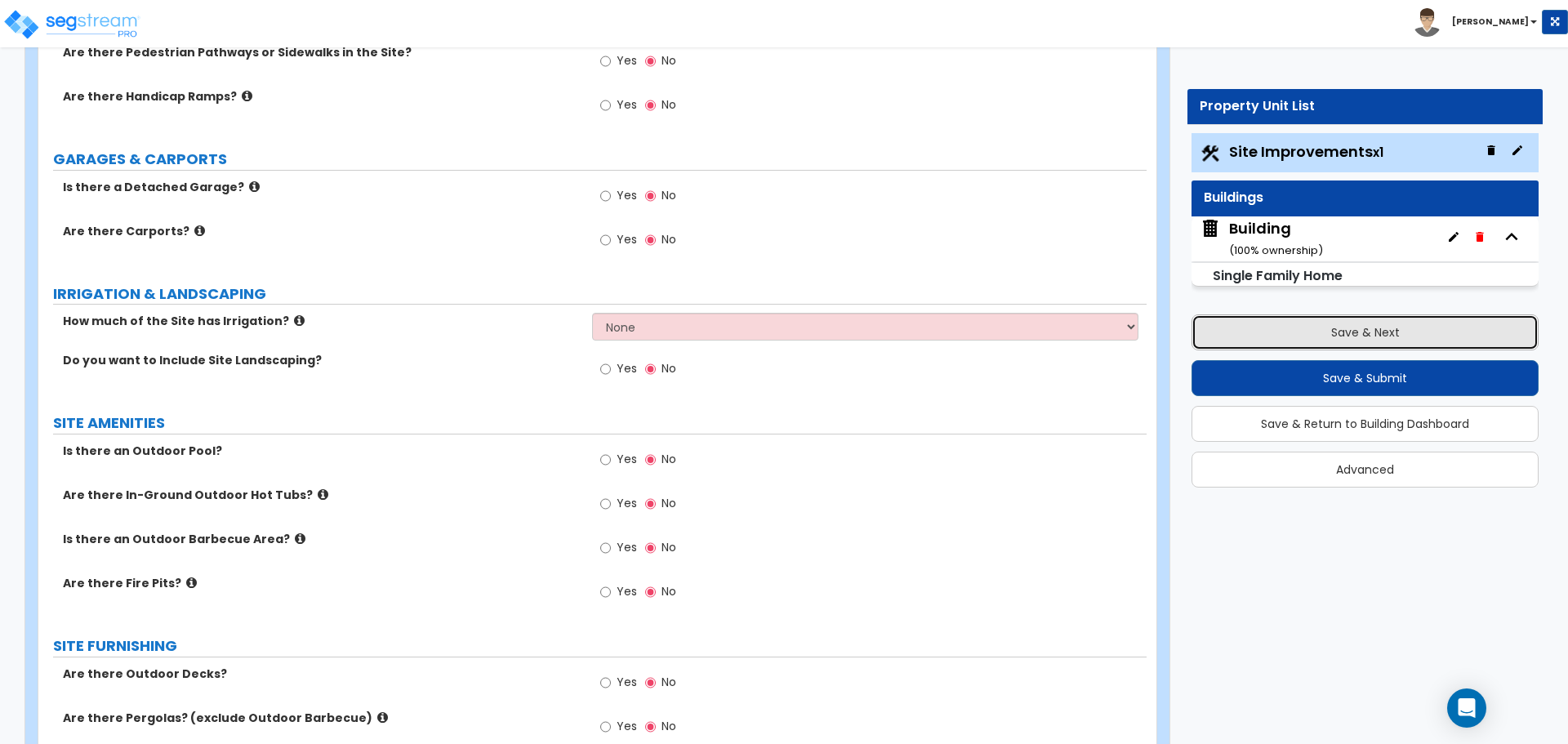
click at [1269, 327] on button "Save & Next" at bounding box center [1365, 332] width 347 height 36
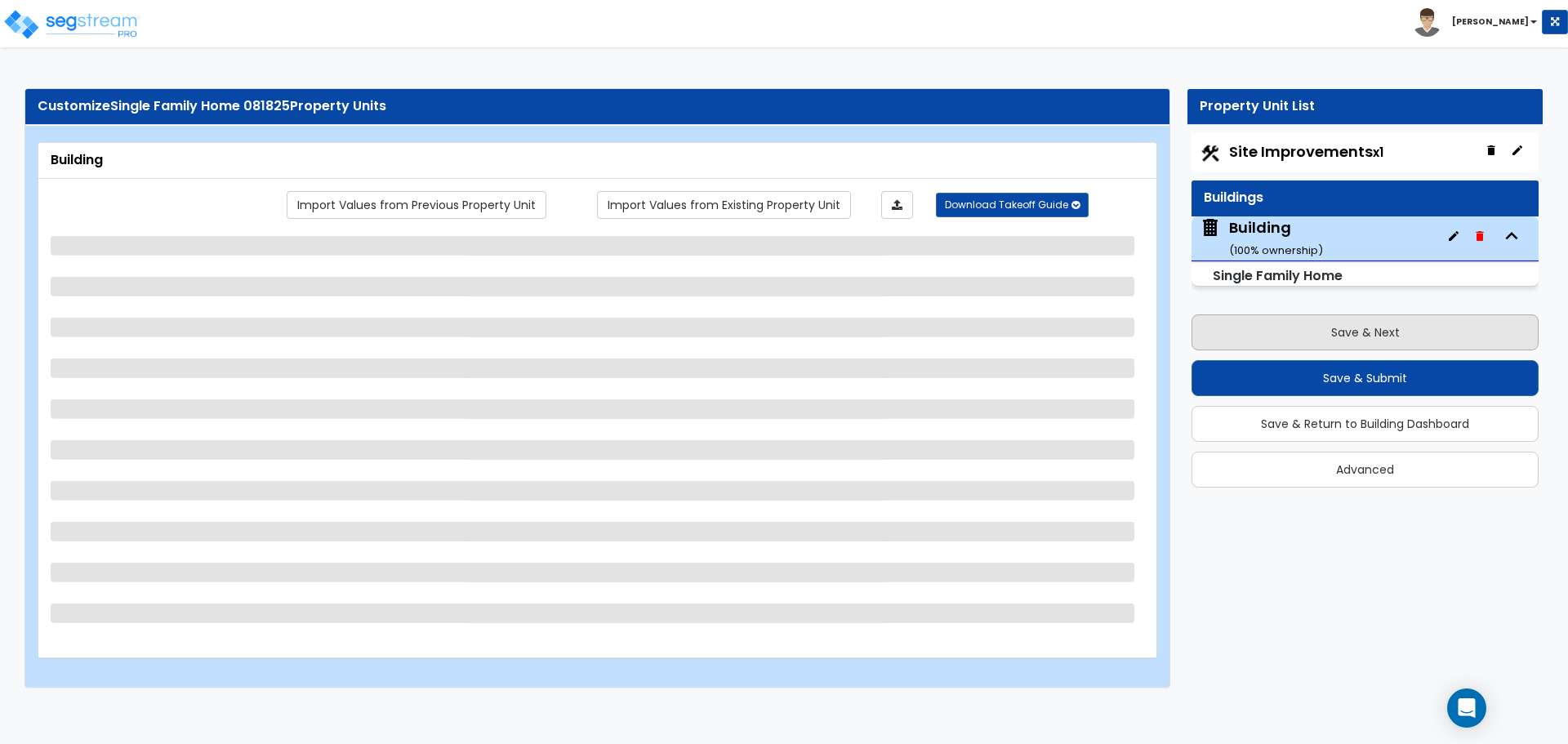
scroll to position [0, 0]
select select "3"
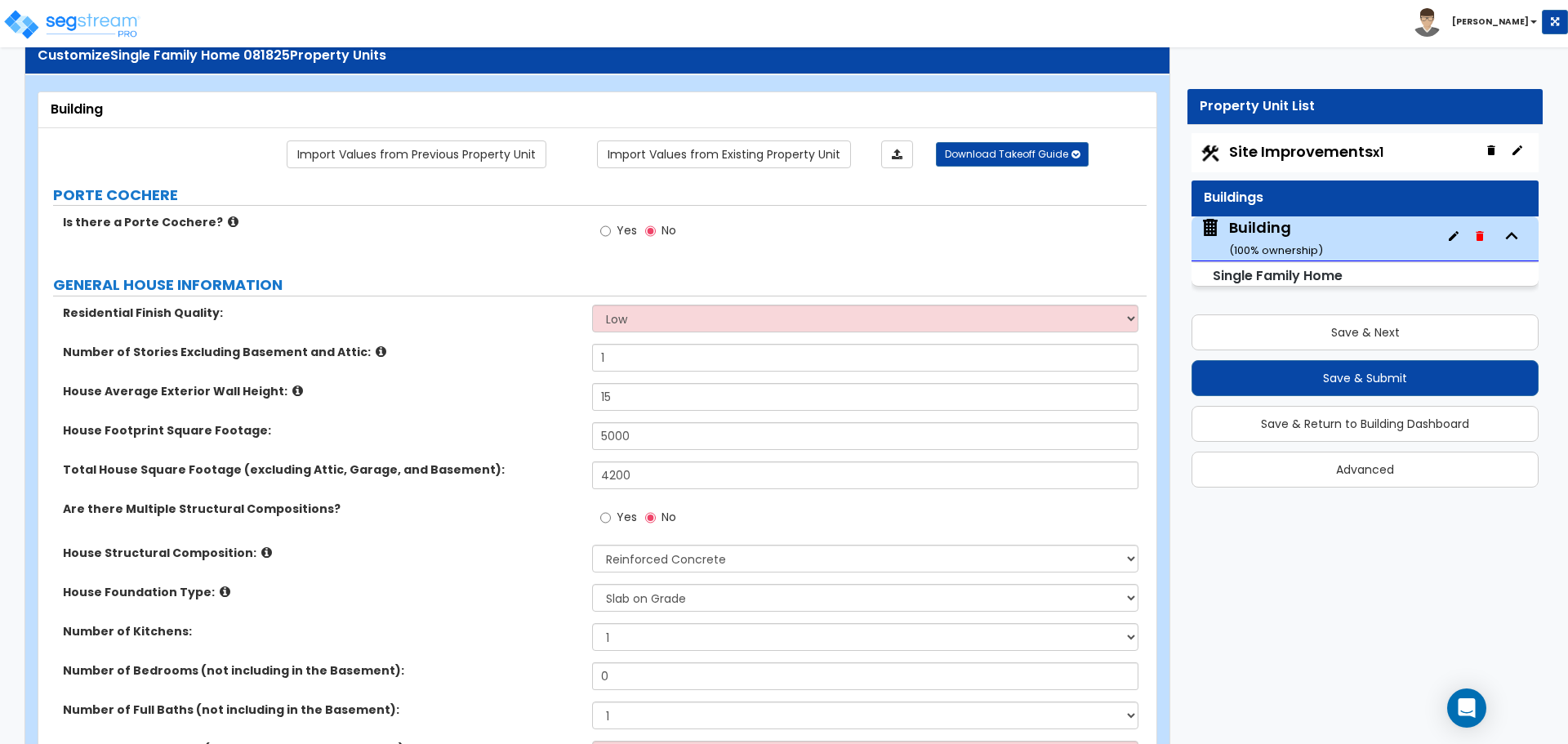
scroll to position [67, 0]
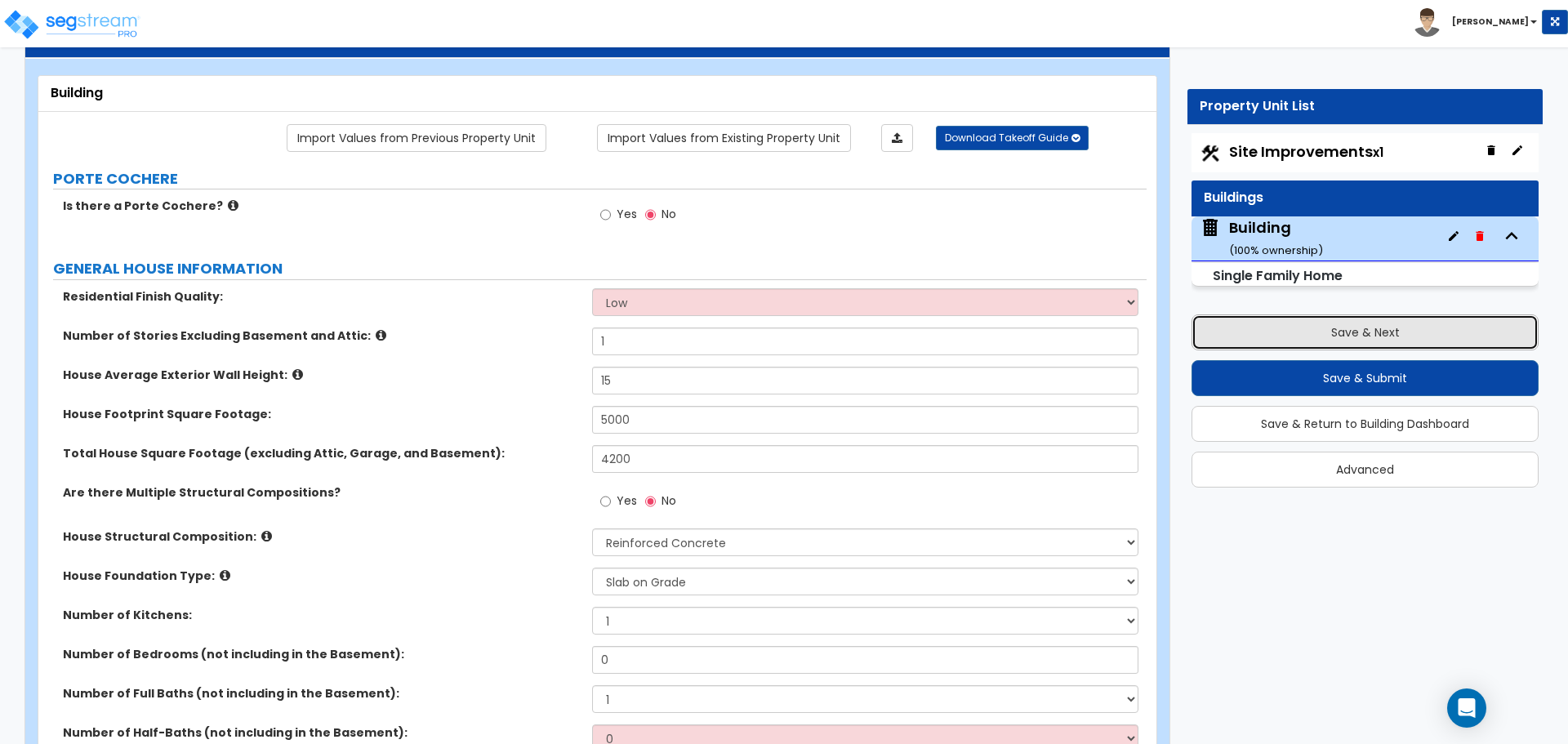
click at [1243, 325] on button "Save & Next" at bounding box center [1365, 332] width 347 height 36
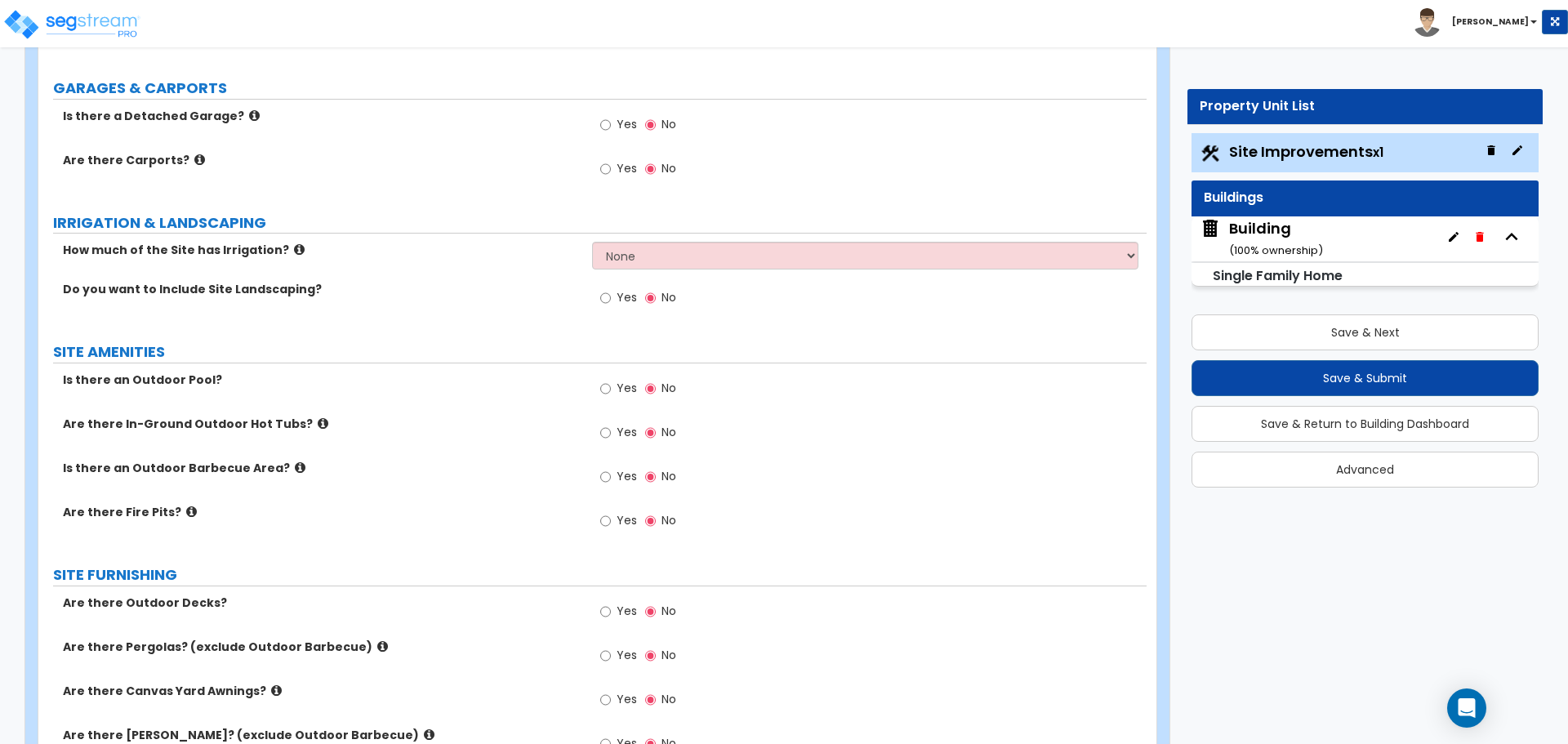
scroll to position [873, 0]
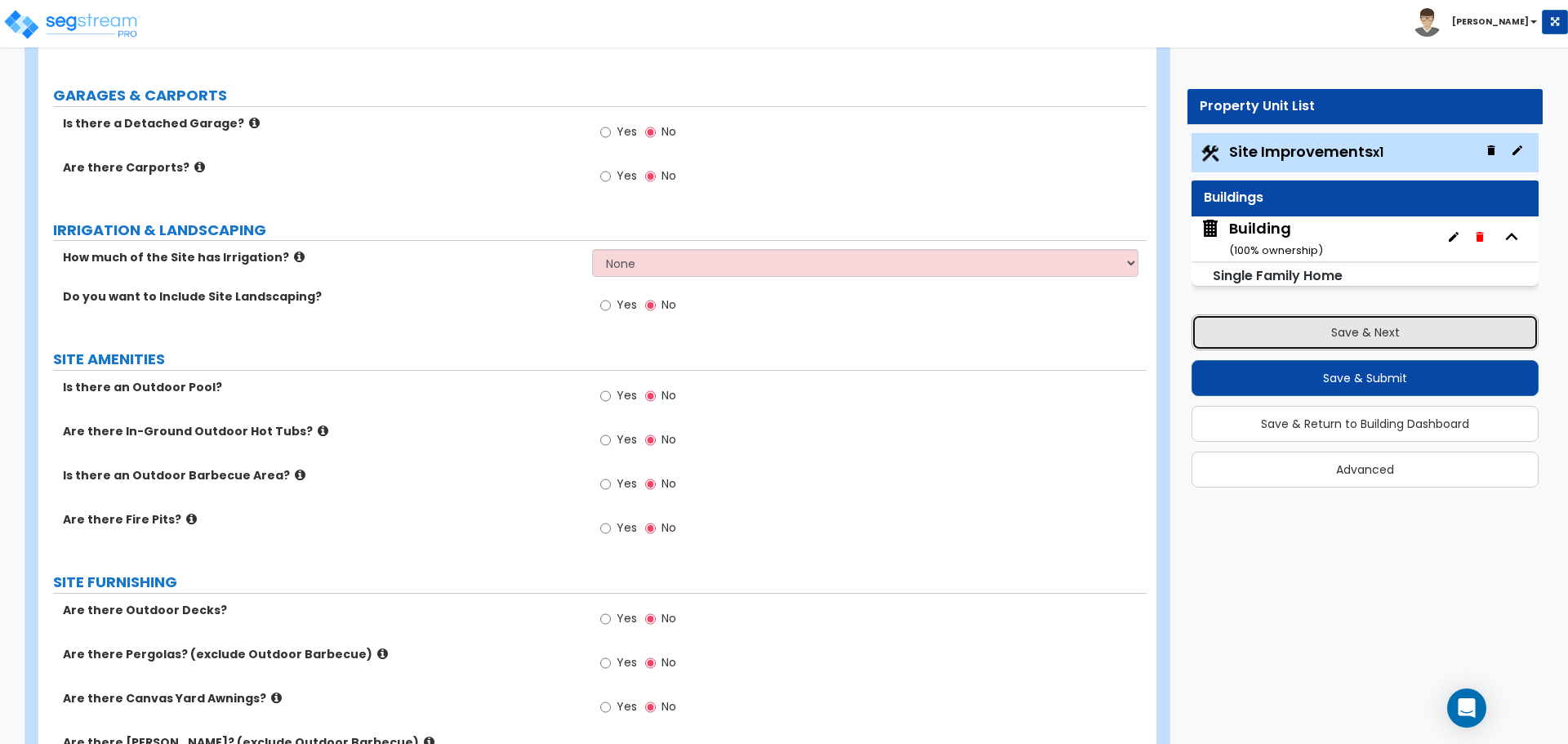
click at [1228, 338] on button "Save & Next" at bounding box center [1365, 332] width 347 height 36
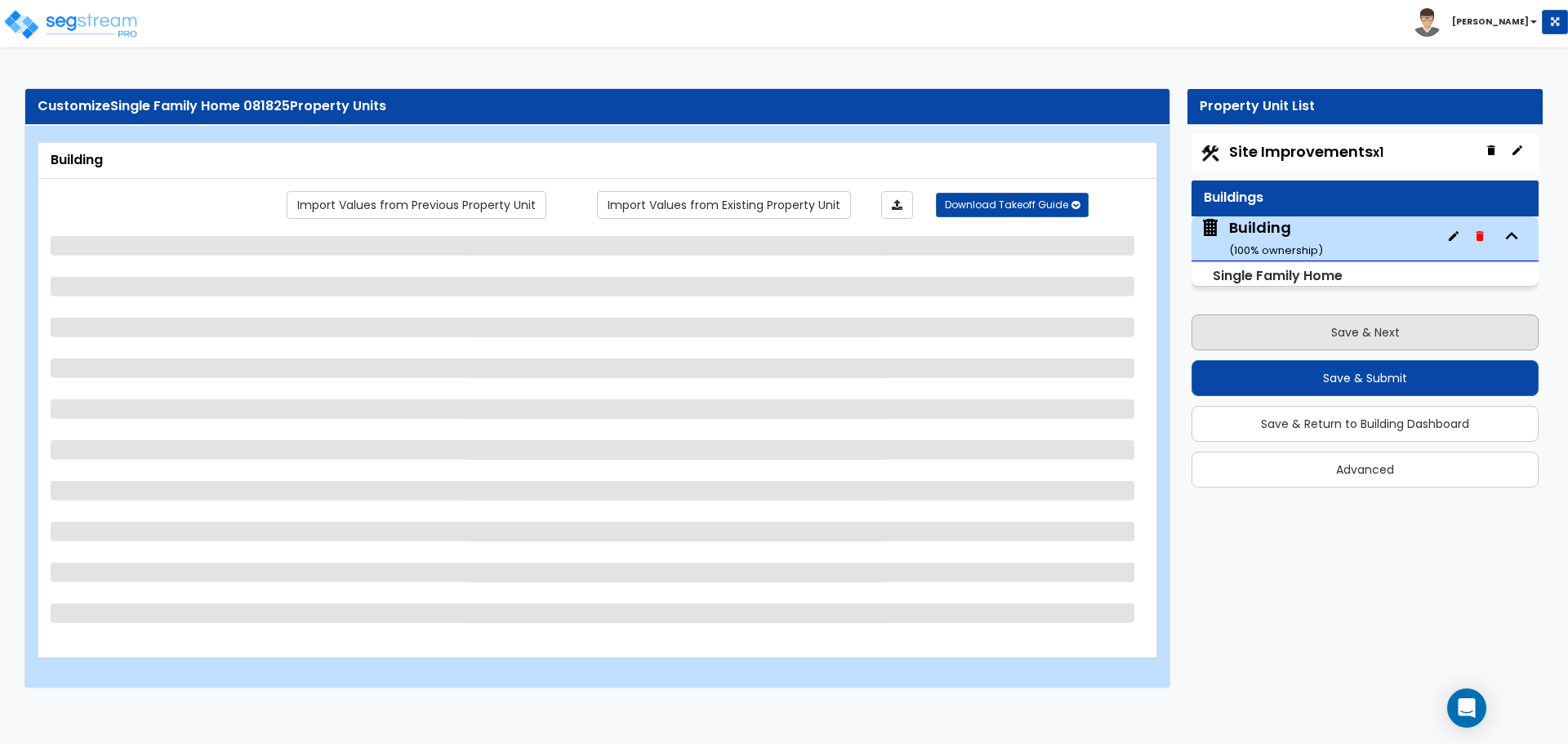
scroll to position [0, 0]
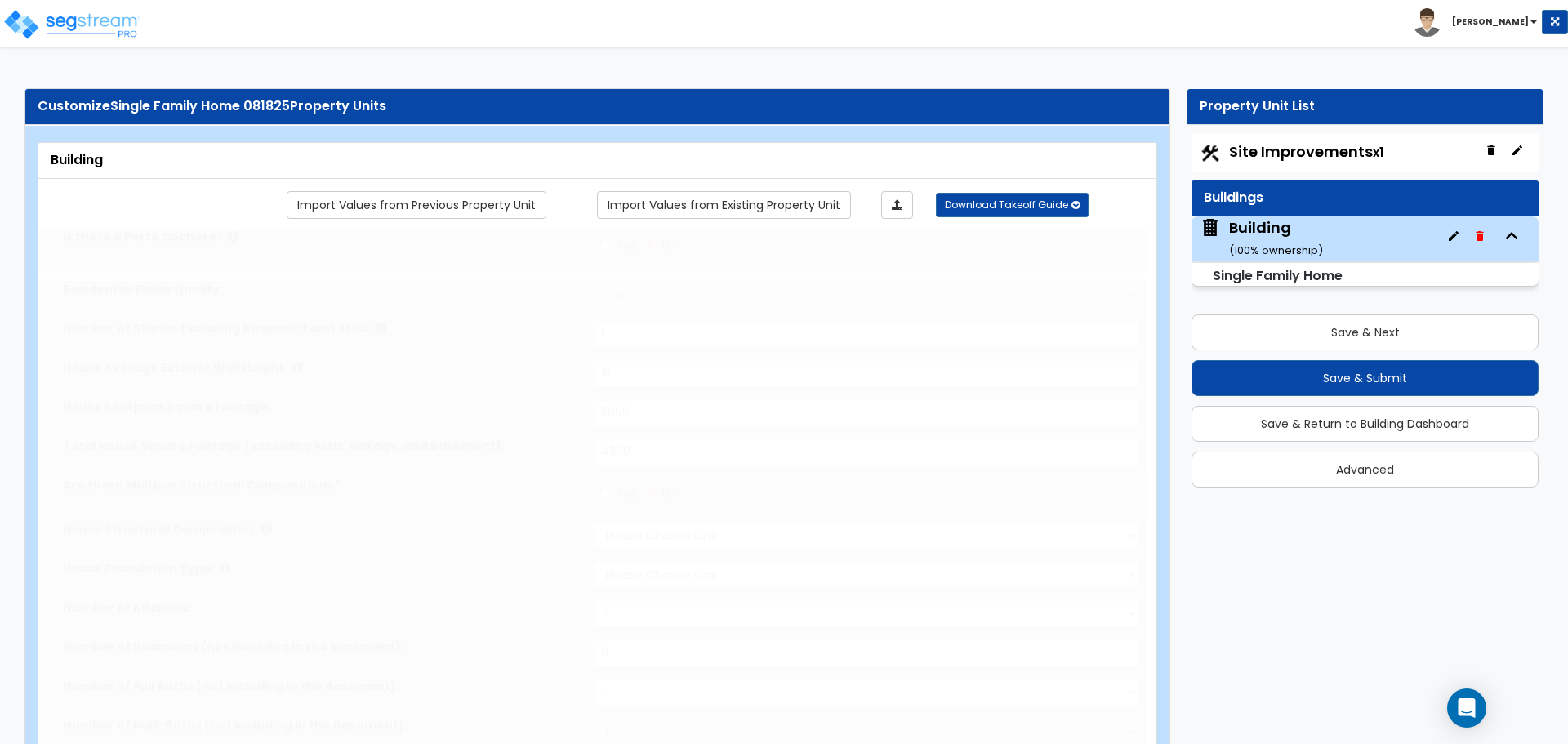
type input "1"
type input "15"
type input "5000"
type input "4200"
select select "3"
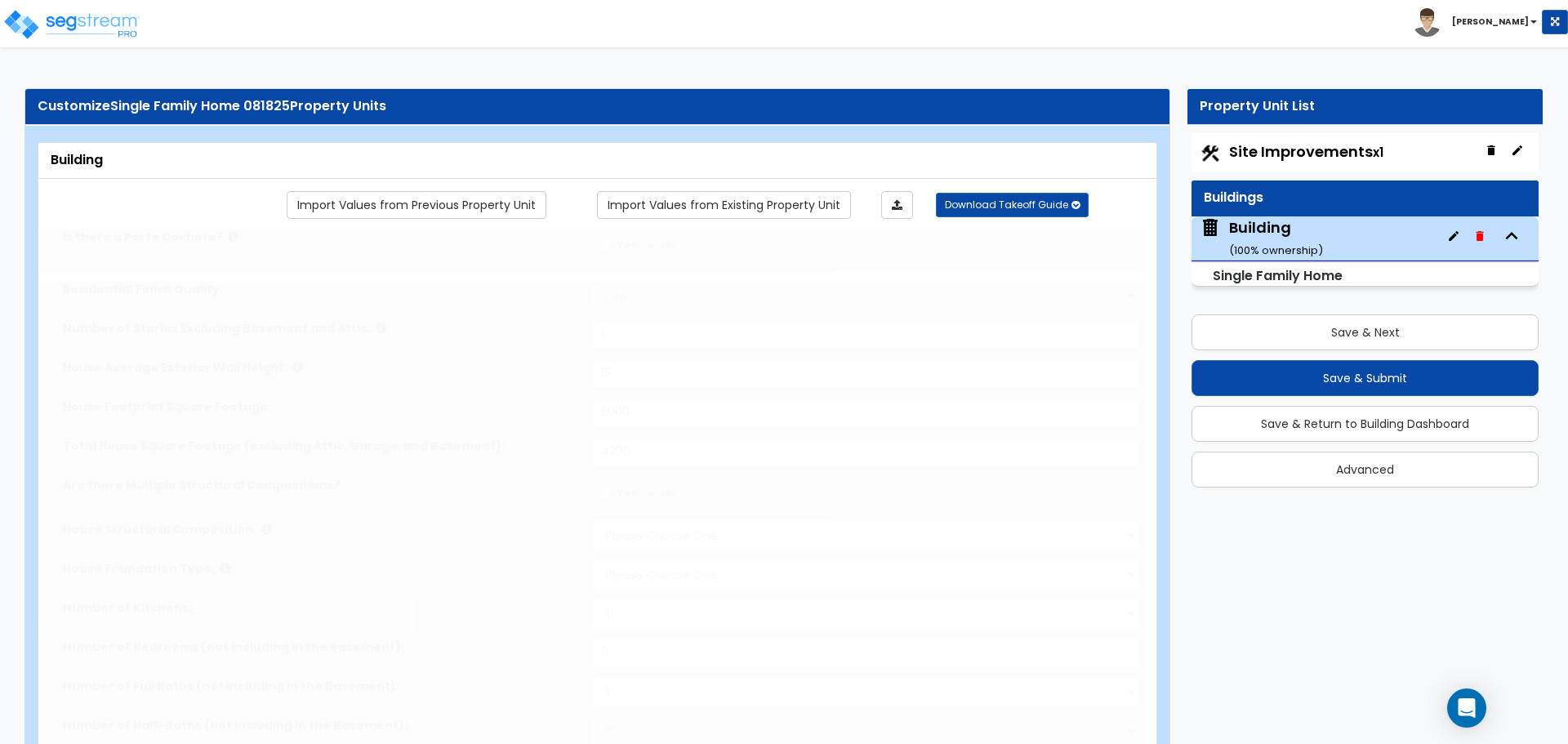
select select "3"
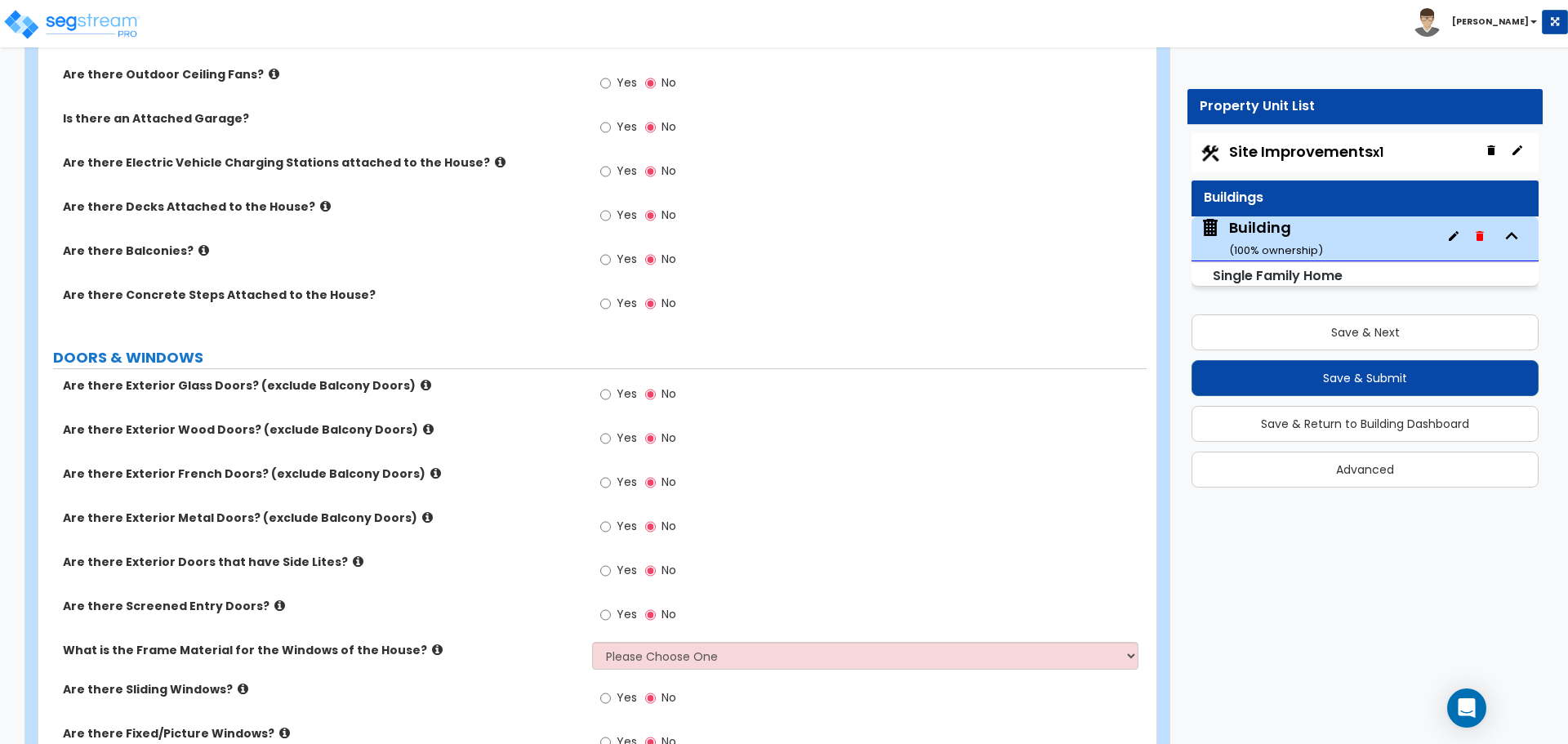
scroll to position [1374, 0]
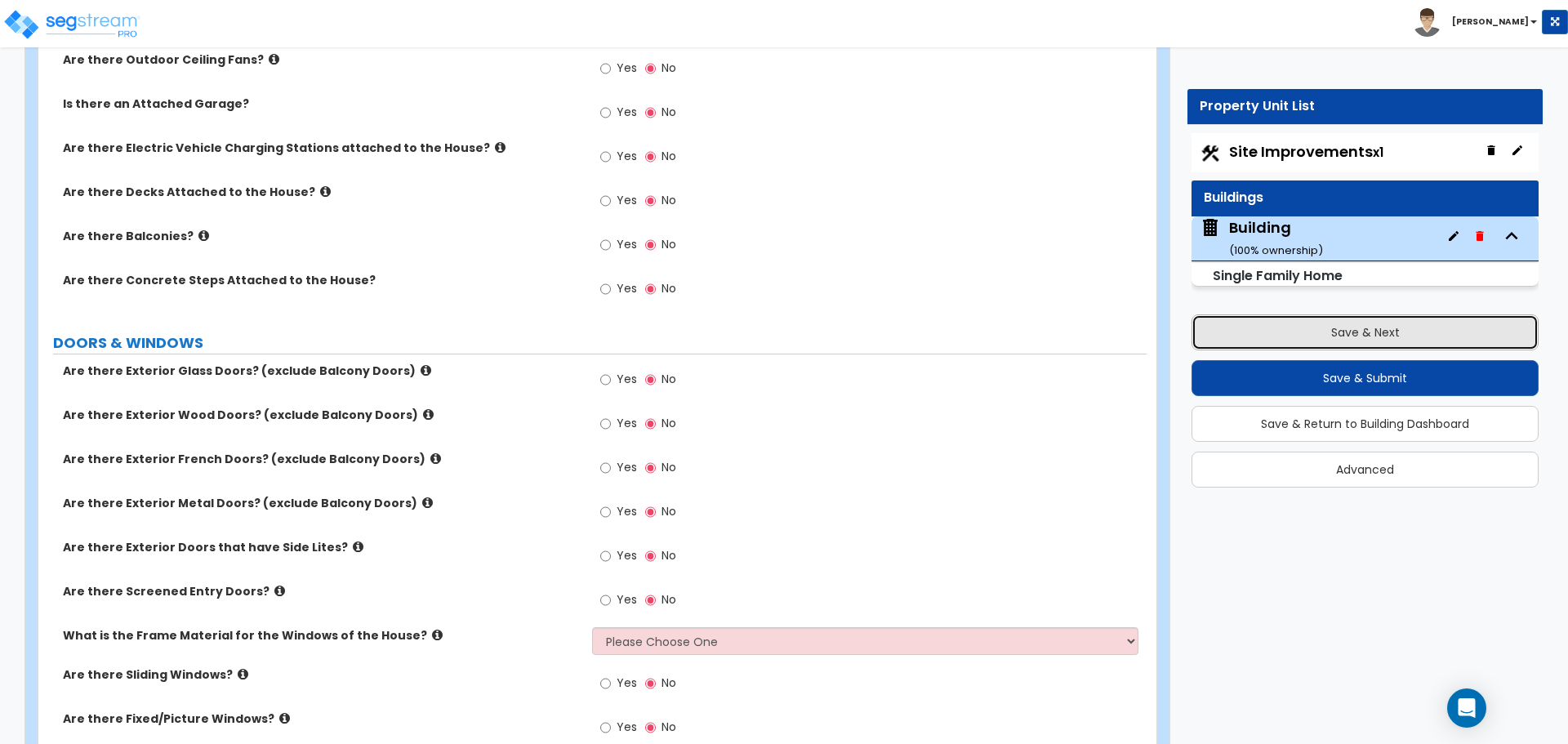
click at [1263, 340] on button "Save & Next" at bounding box center [1365, 332] width 347 height 36
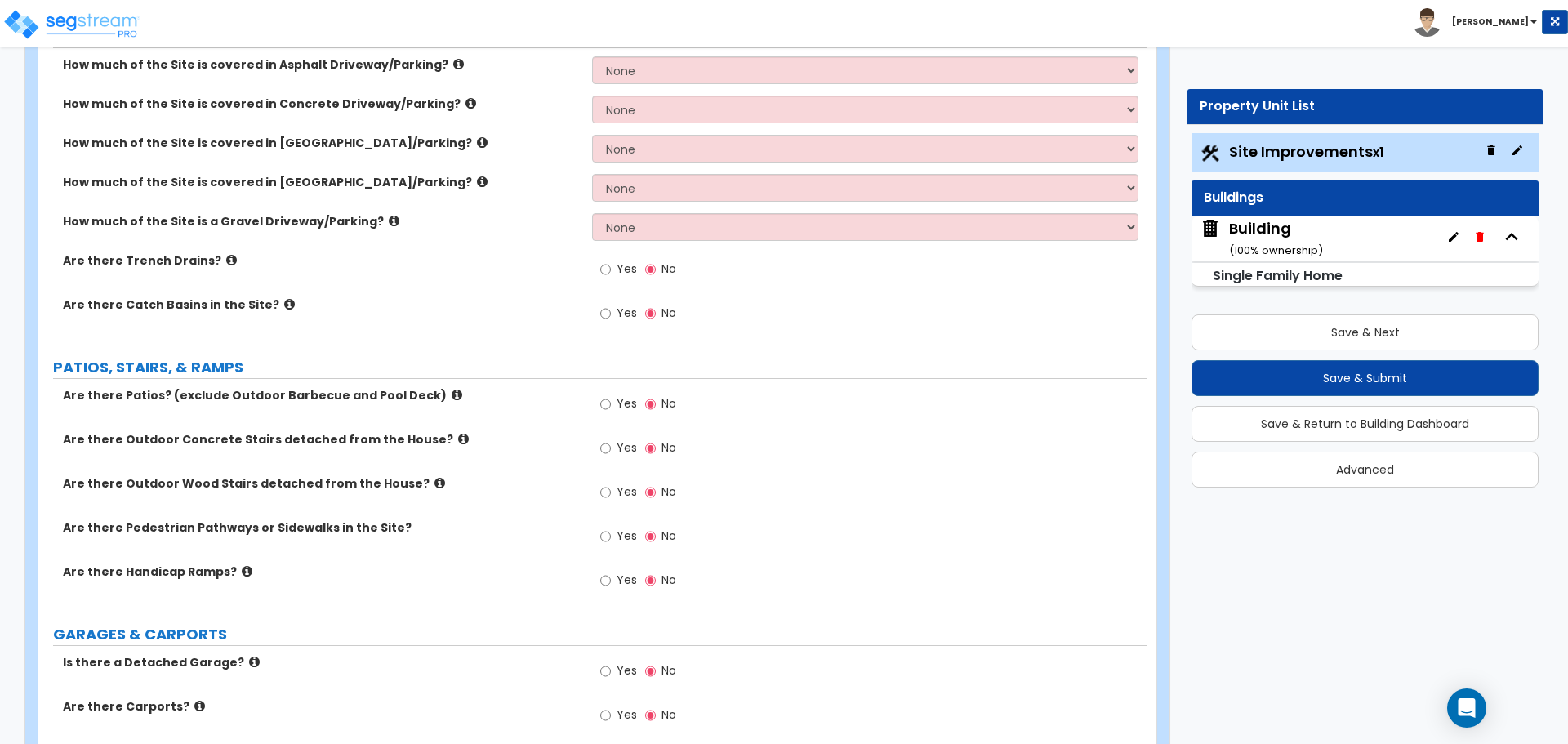
scroll to position [335, 0]
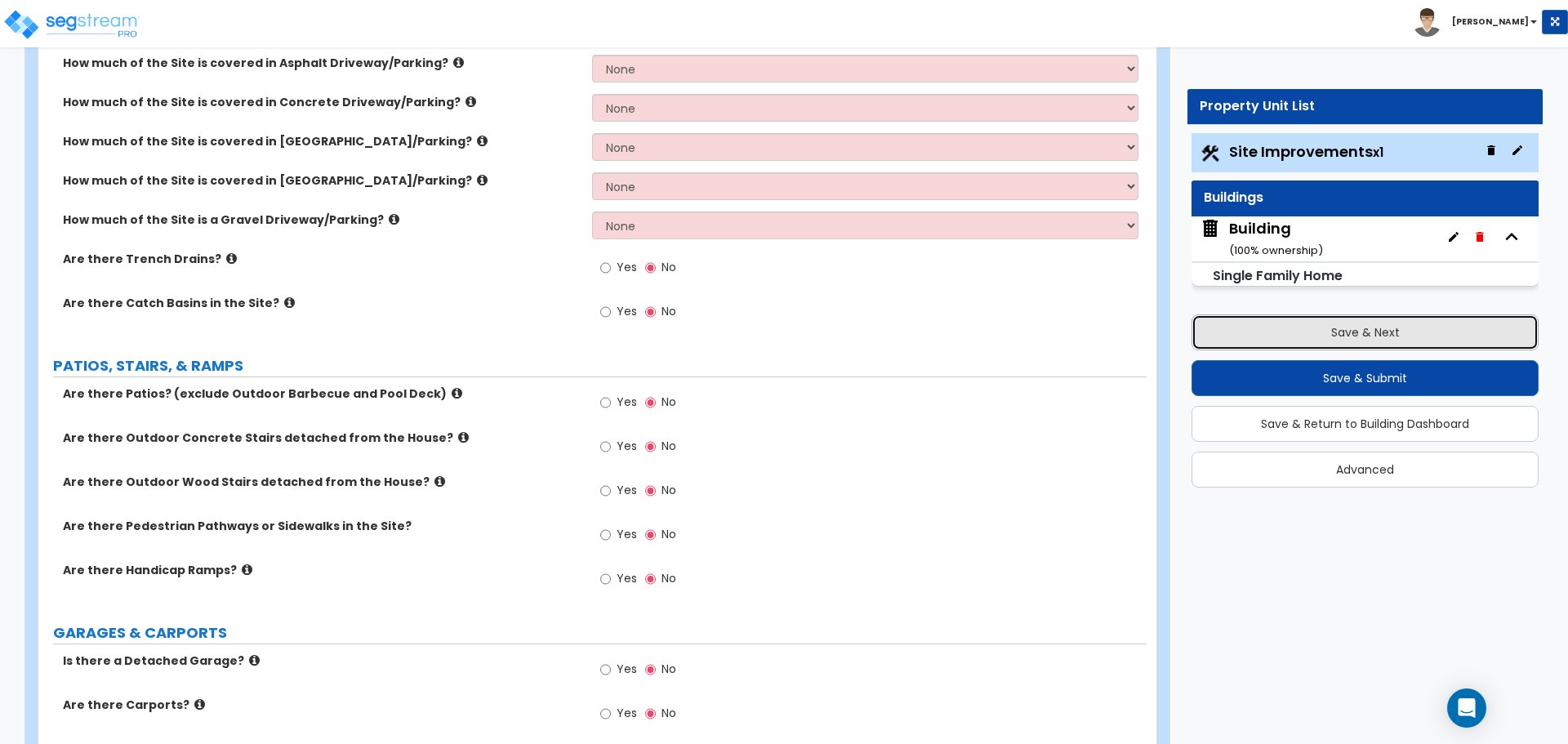
click at [1265, 340] on button "Save & Next" at bounding box center [1365, 332] width 347 height 36
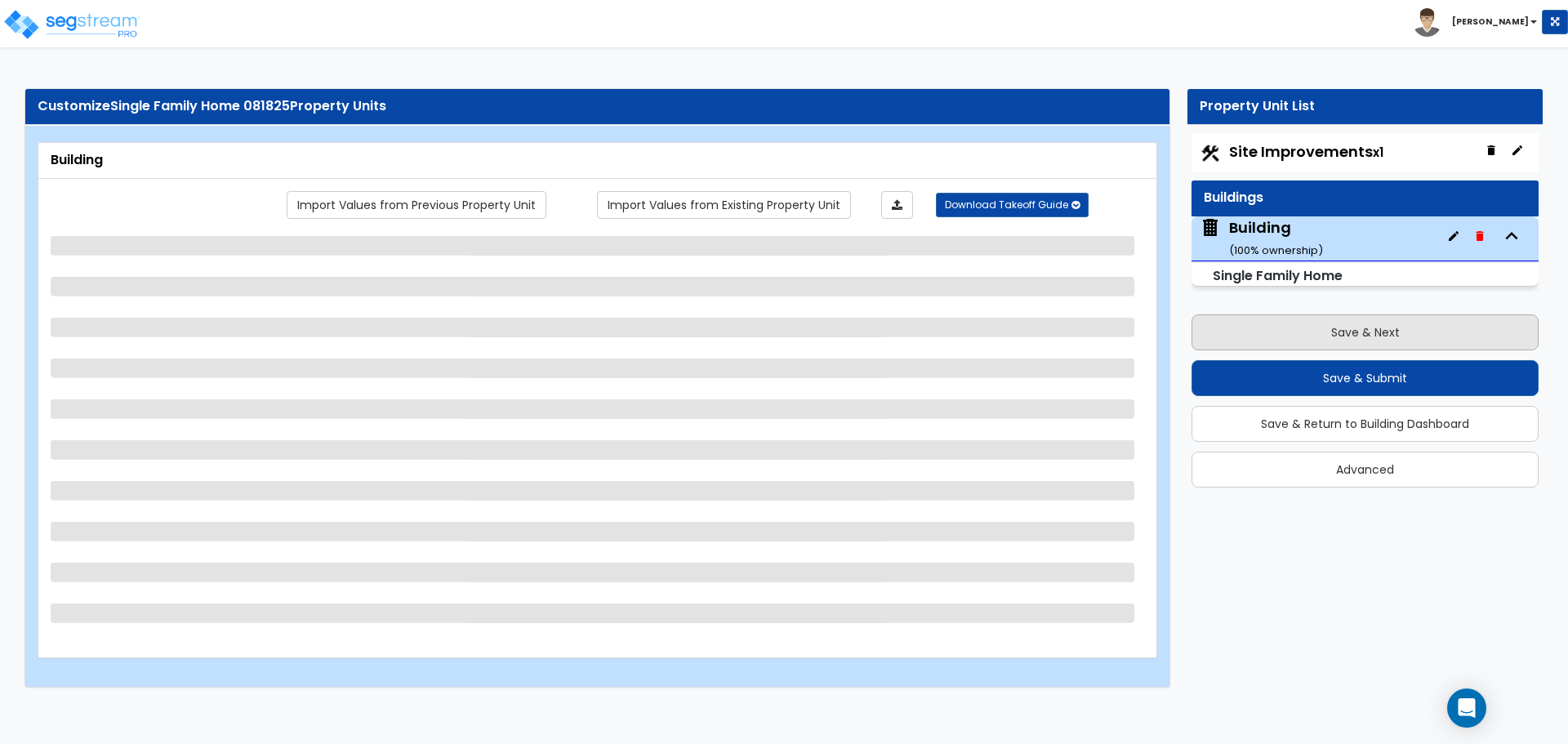
scroll to position [0, 0]
select select "3"
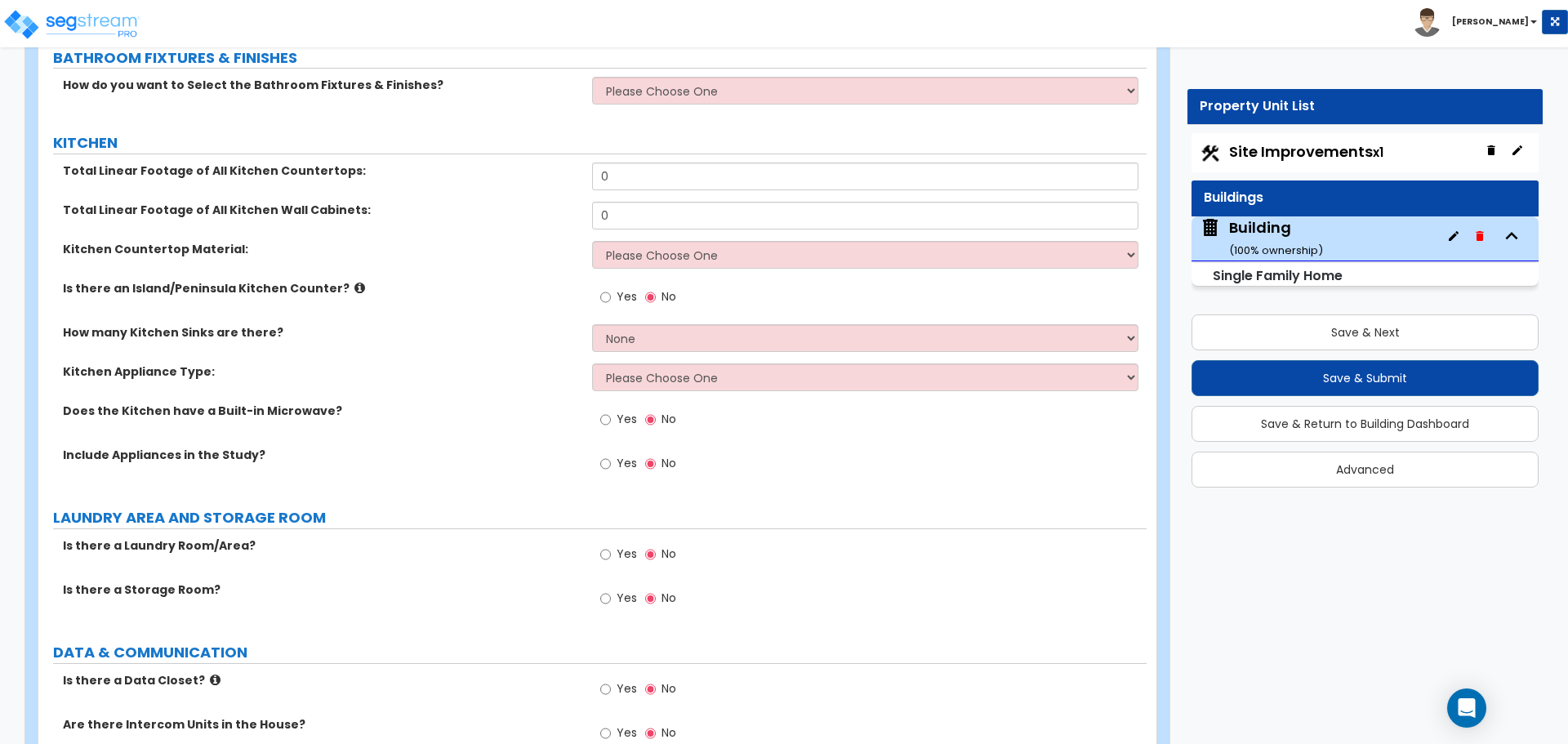
scroll to position [3508, 0]
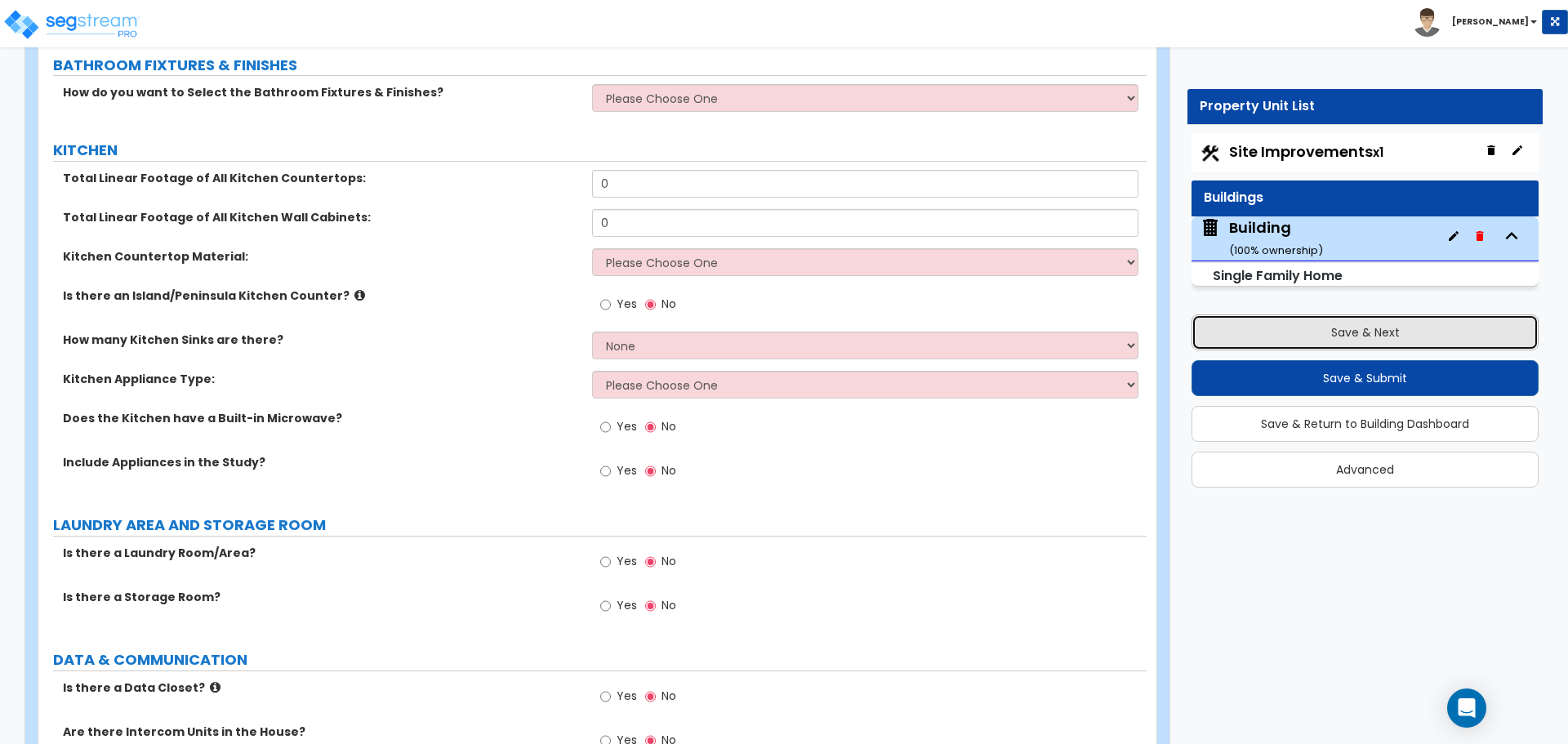
click at [1210, 331] on button "Save & Next" at bounding box center [1365, 332] width 347 height 36
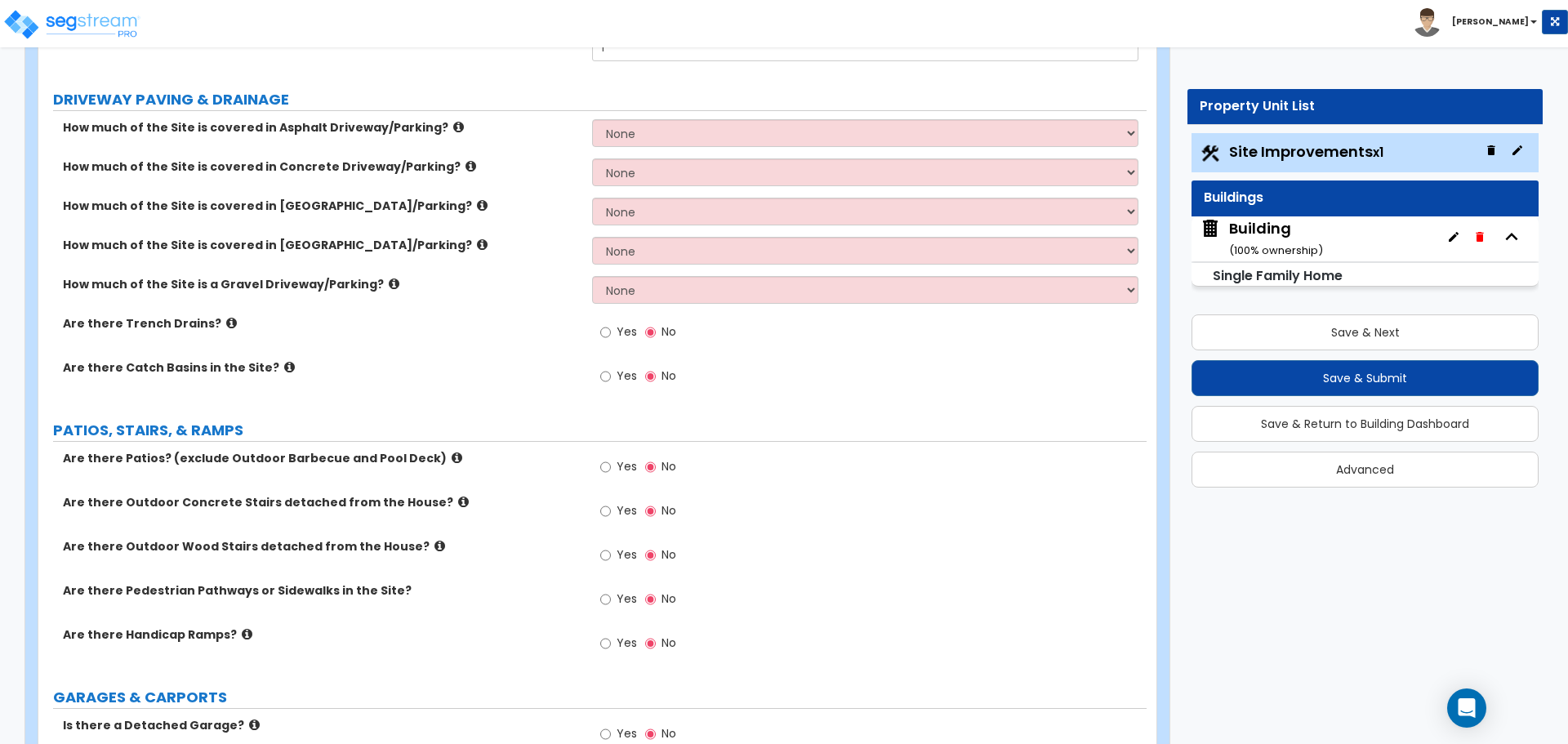
scroll to position [271, 0]
click at [1257, 230] on div "Building ( 100 % ownership)" at bounding box center [1276, 239] width 94 height 42
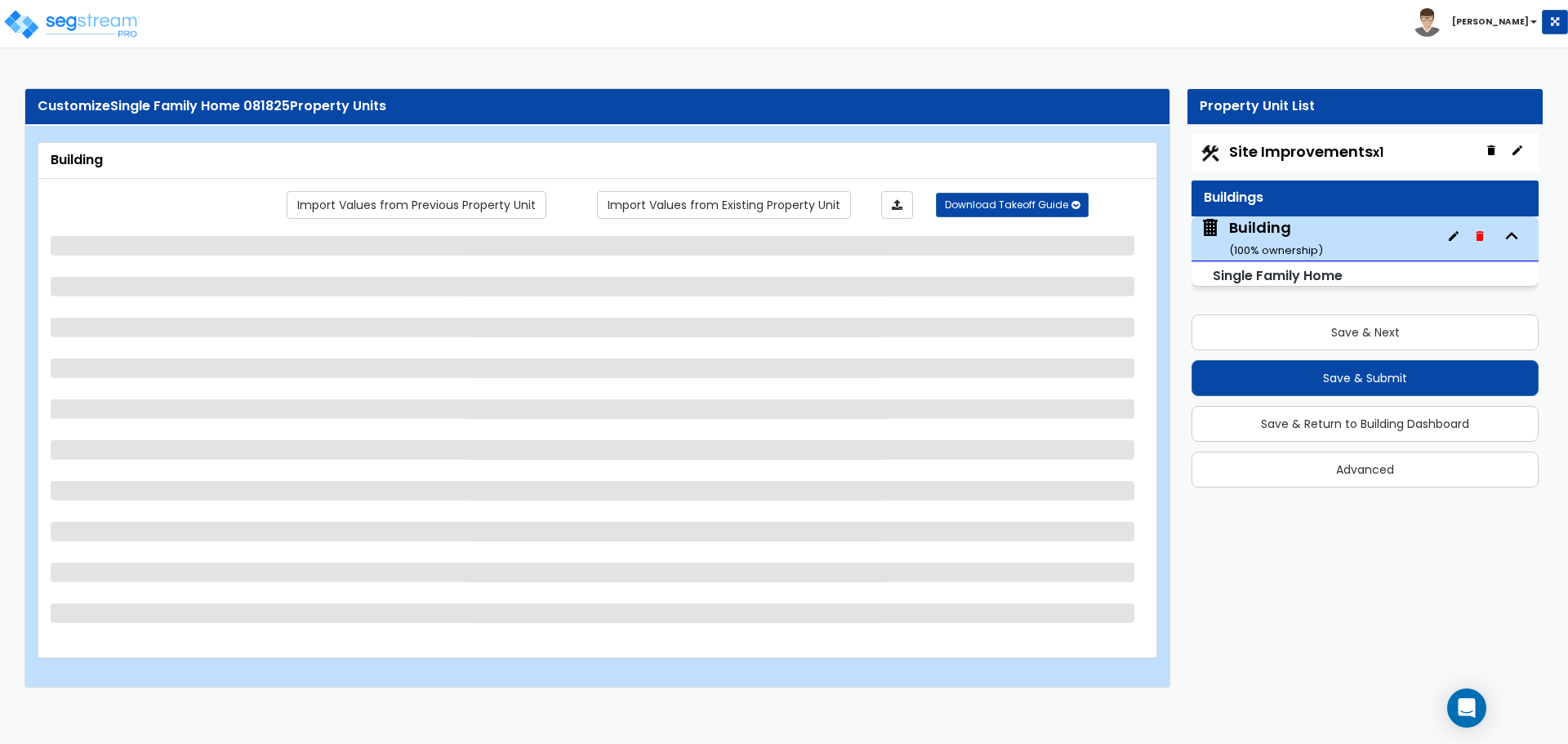
select select "3"
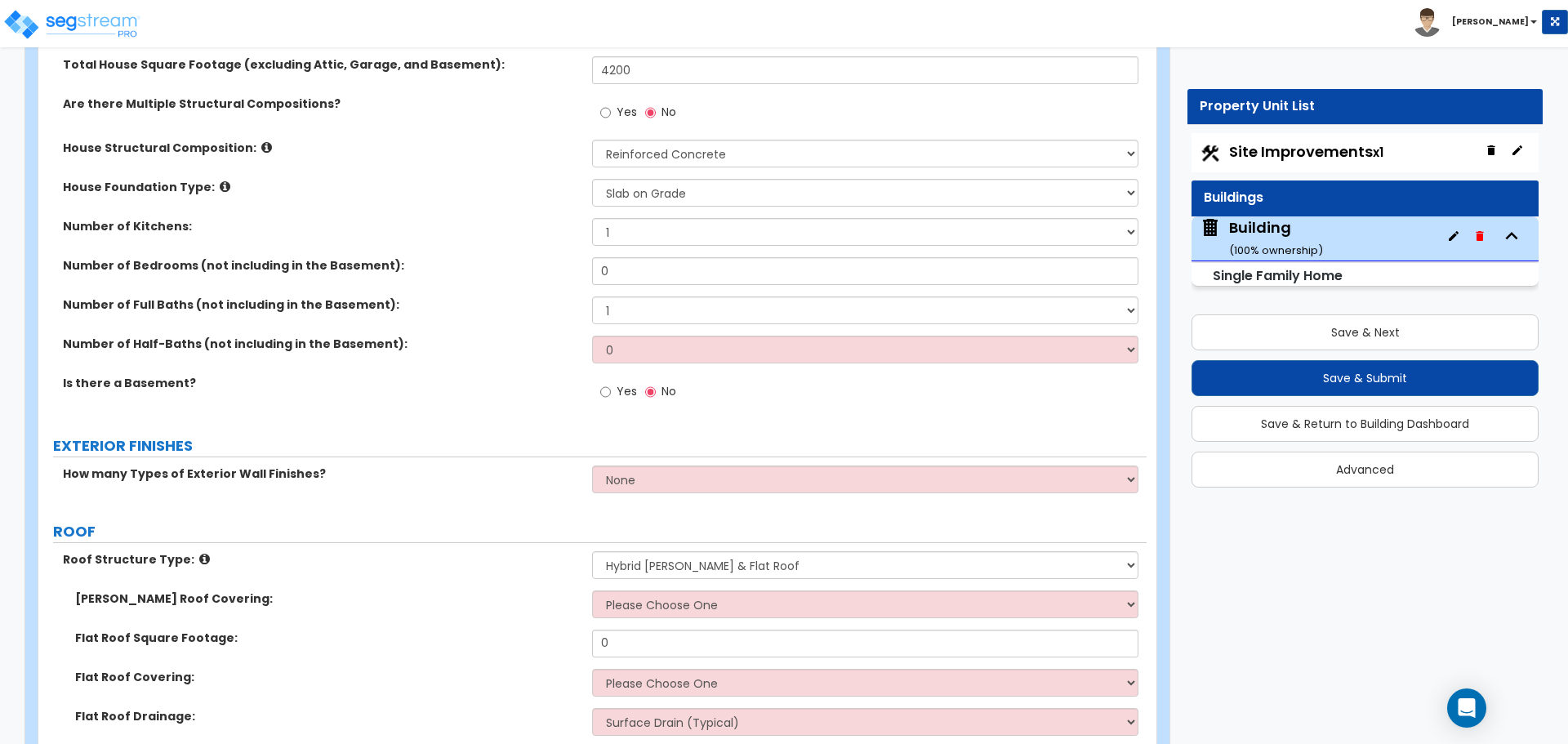
scroll to position [445, 0]
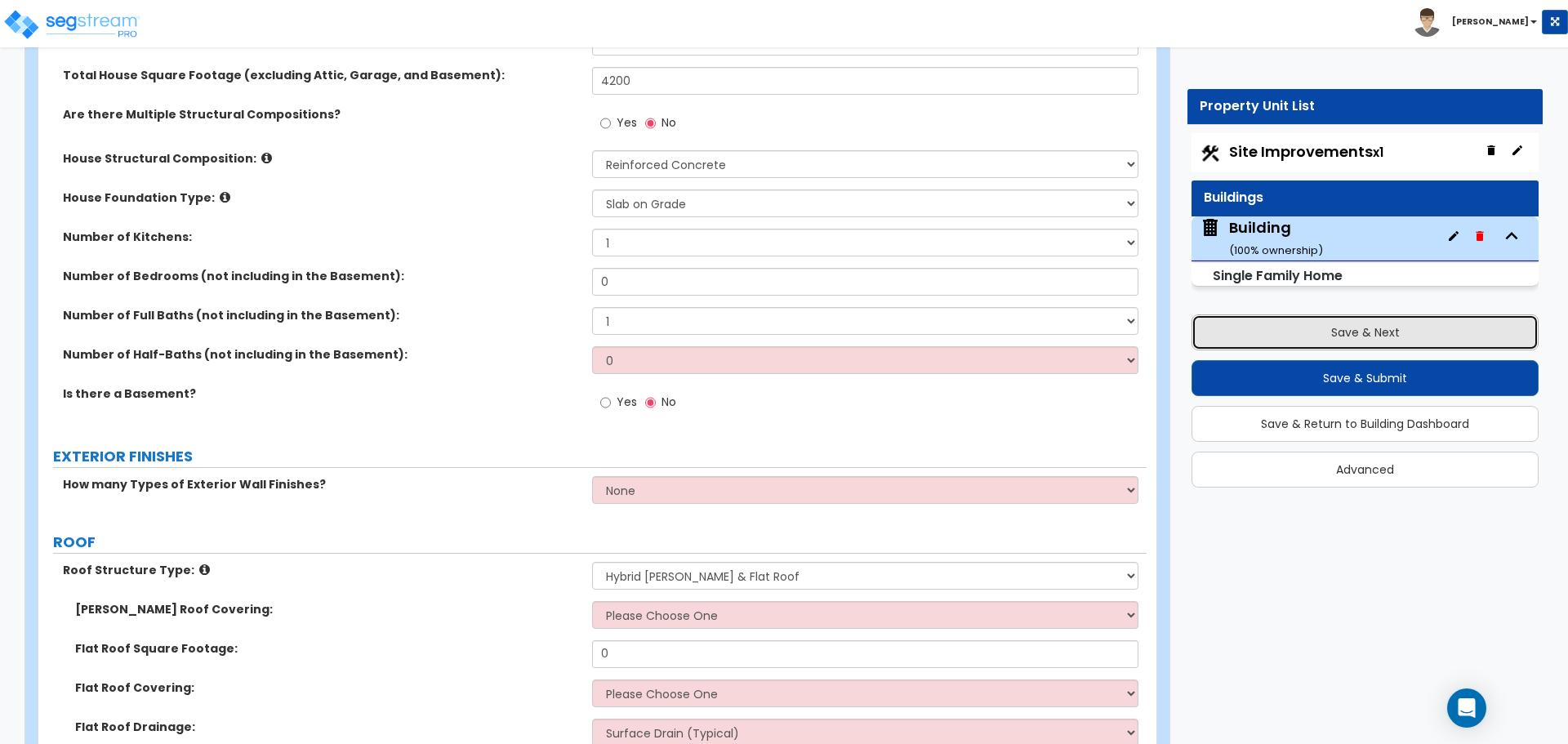
click at [1336, 334] on button "Save & Next" at bounding box center [1365, 332] width 347 height 36
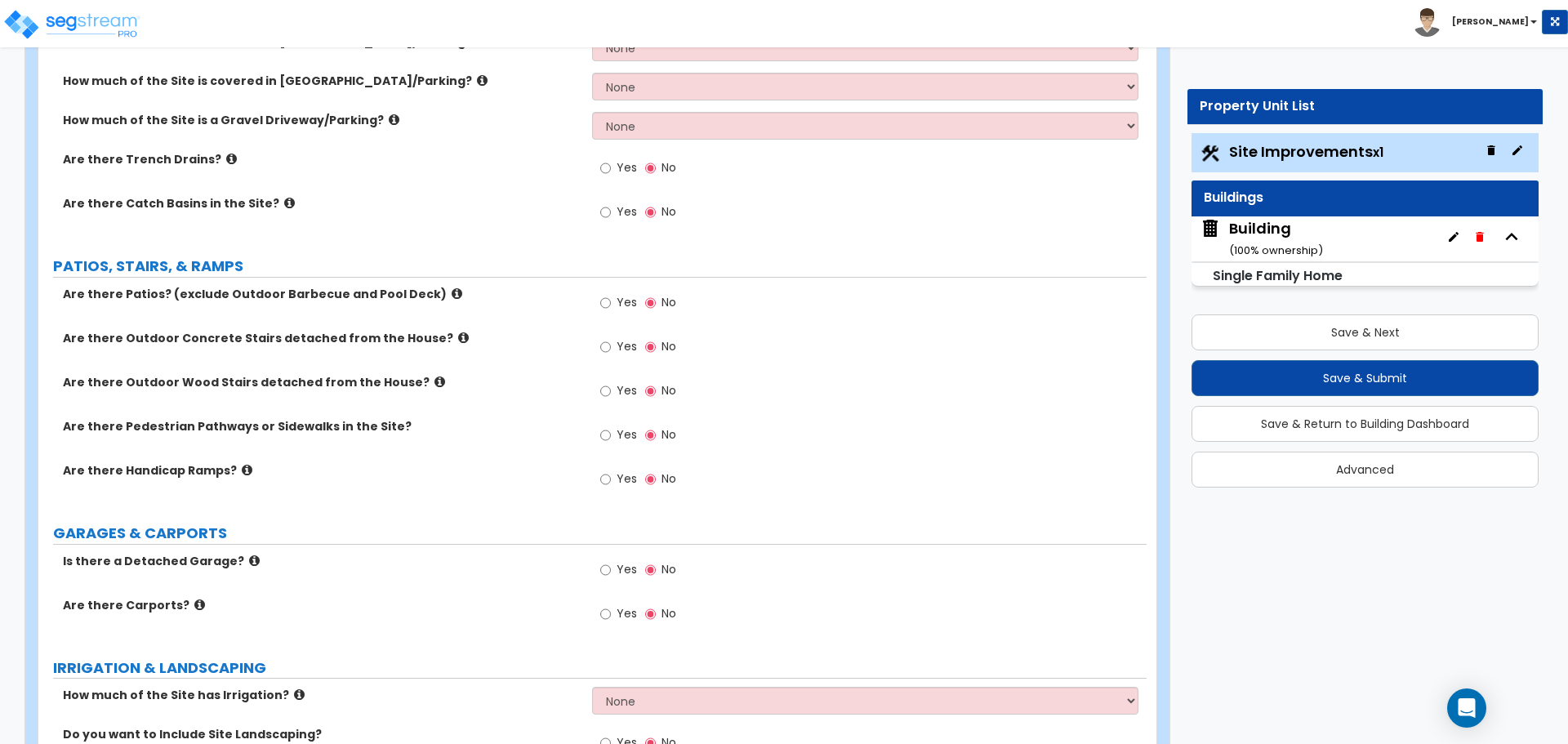
scroll to position [460, 0]
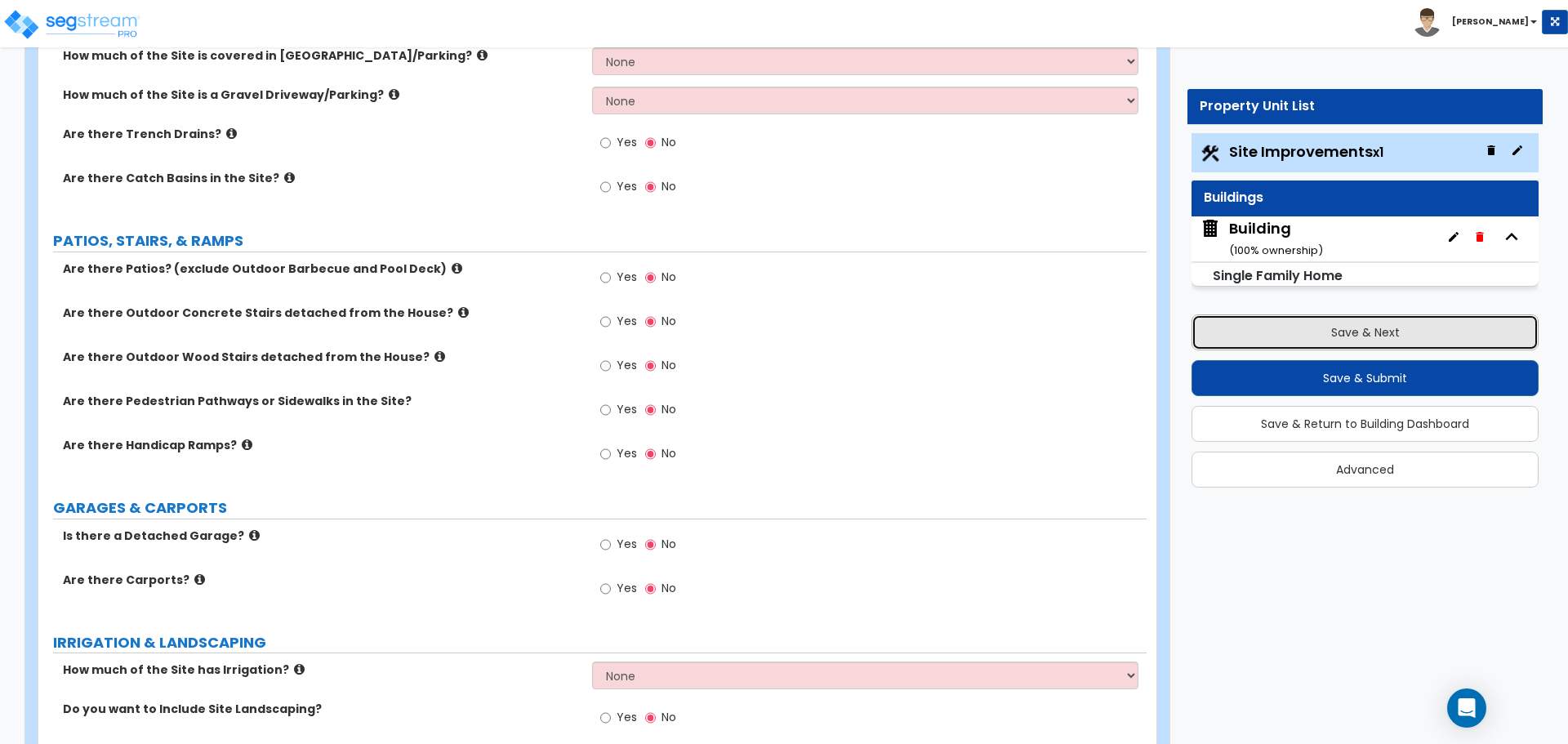
click at [1222, 321] on button "Save & Next" at bounding box center [1365, 332] width 347 height 36
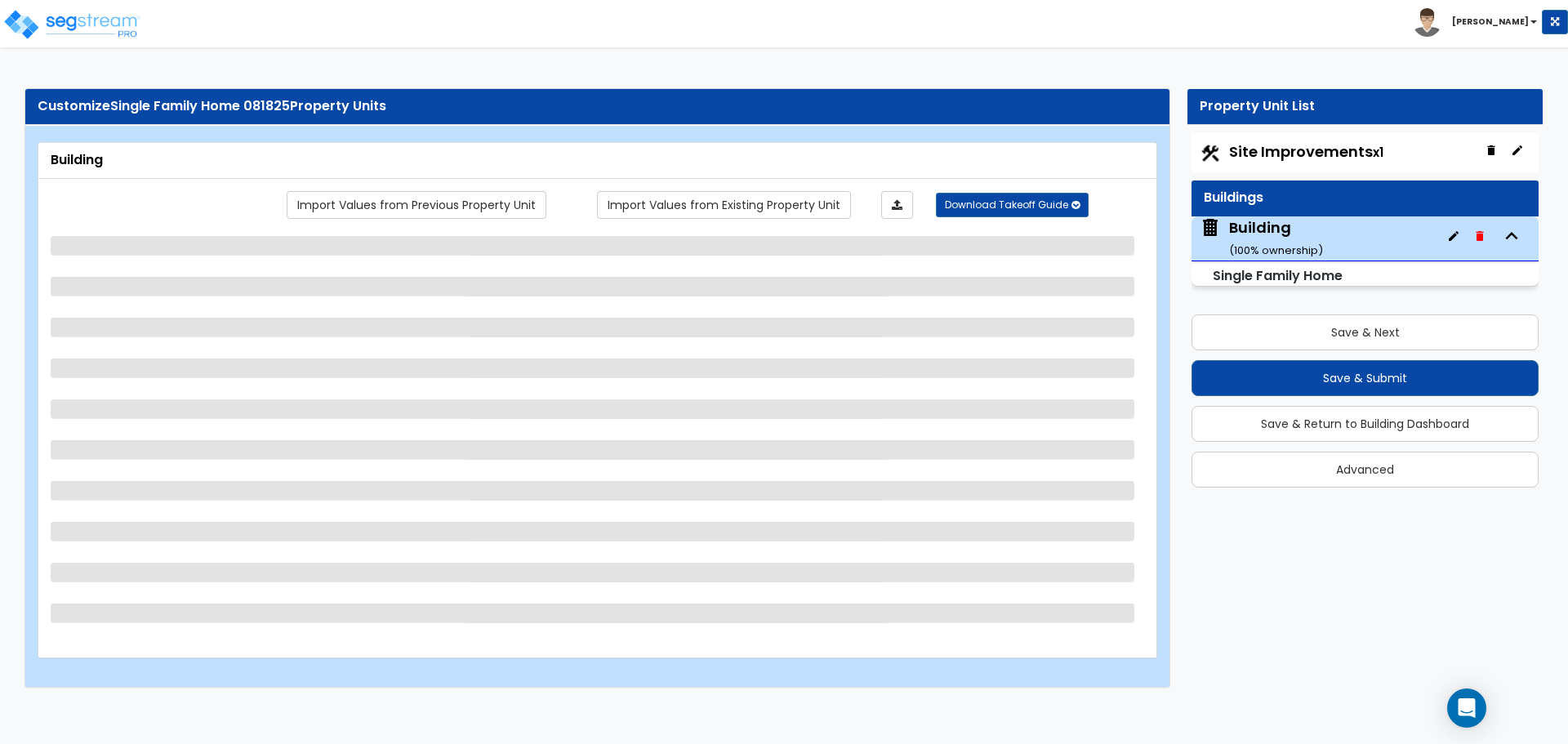
select select "3"
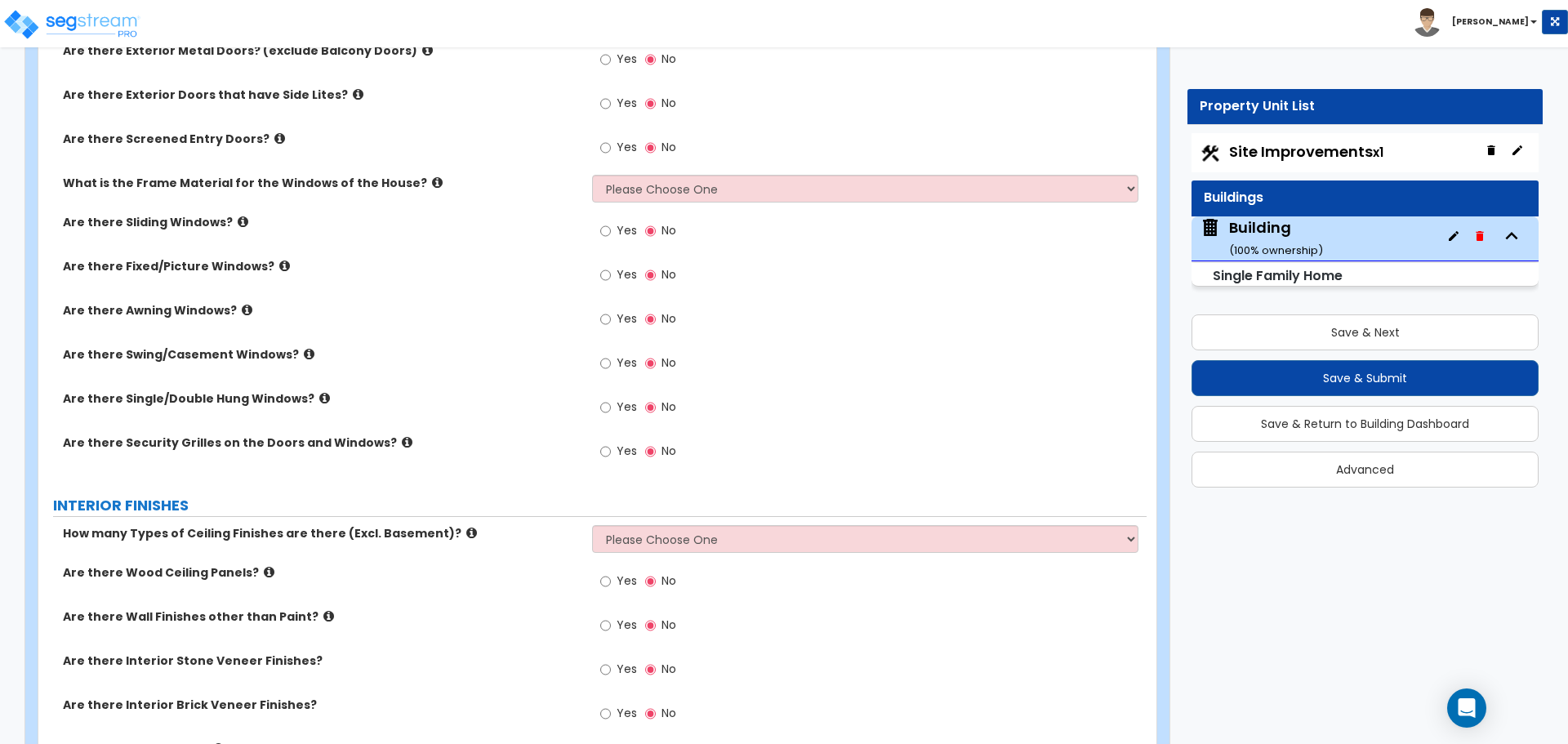
scroll to position [1797, 0]
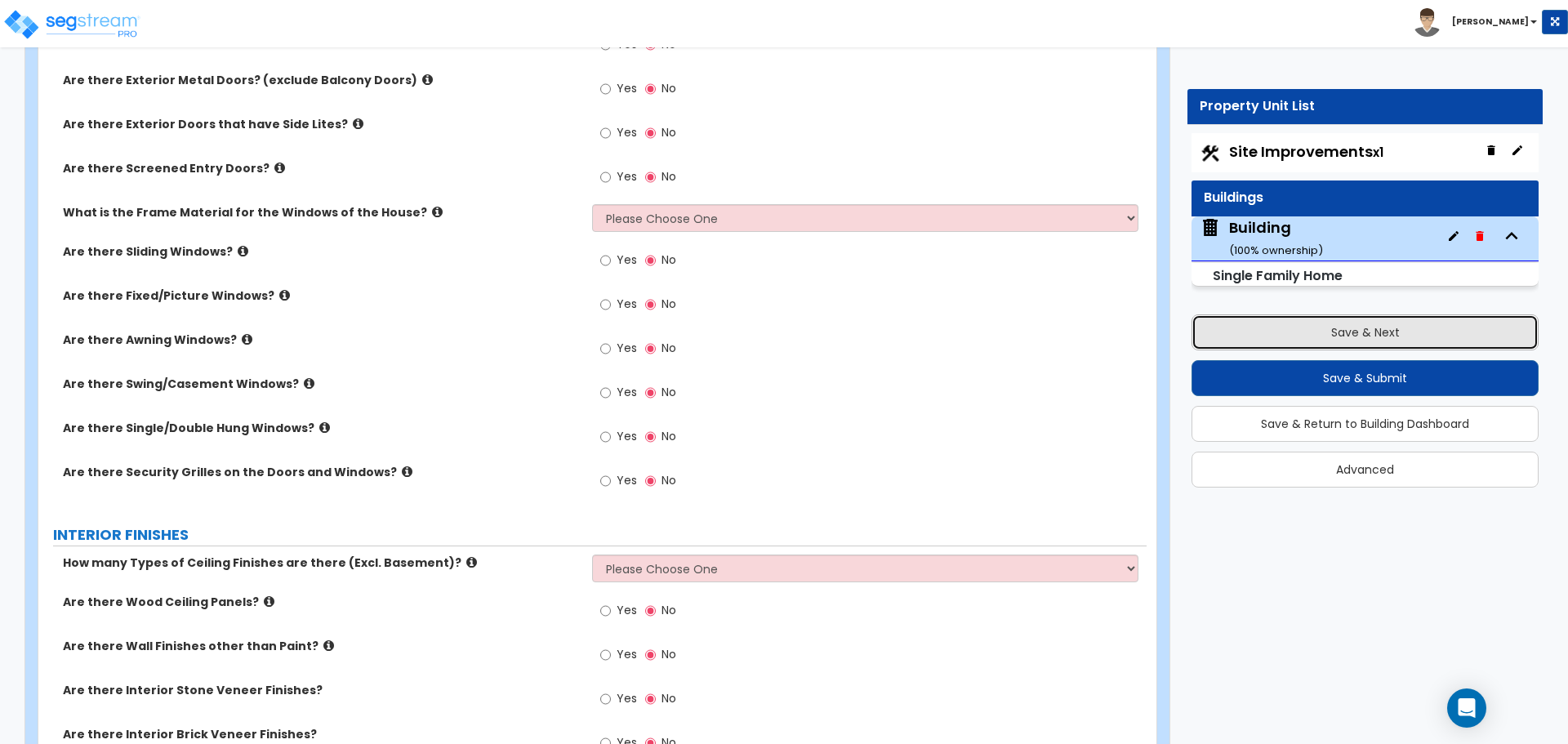
click at [1242, 343] on button "Save & Next" at bounding box center [1365, 332] width 347 height 36
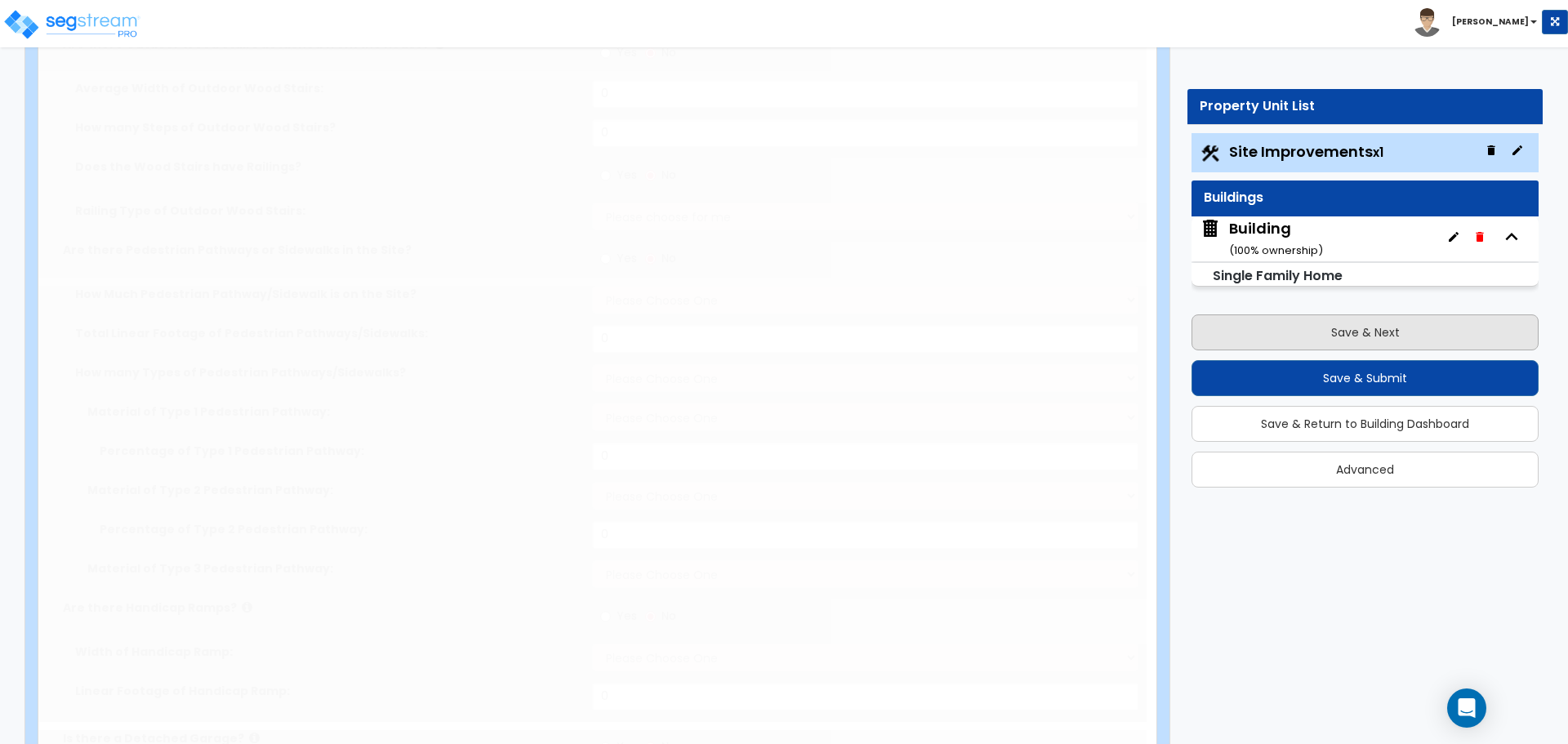
type input "1"
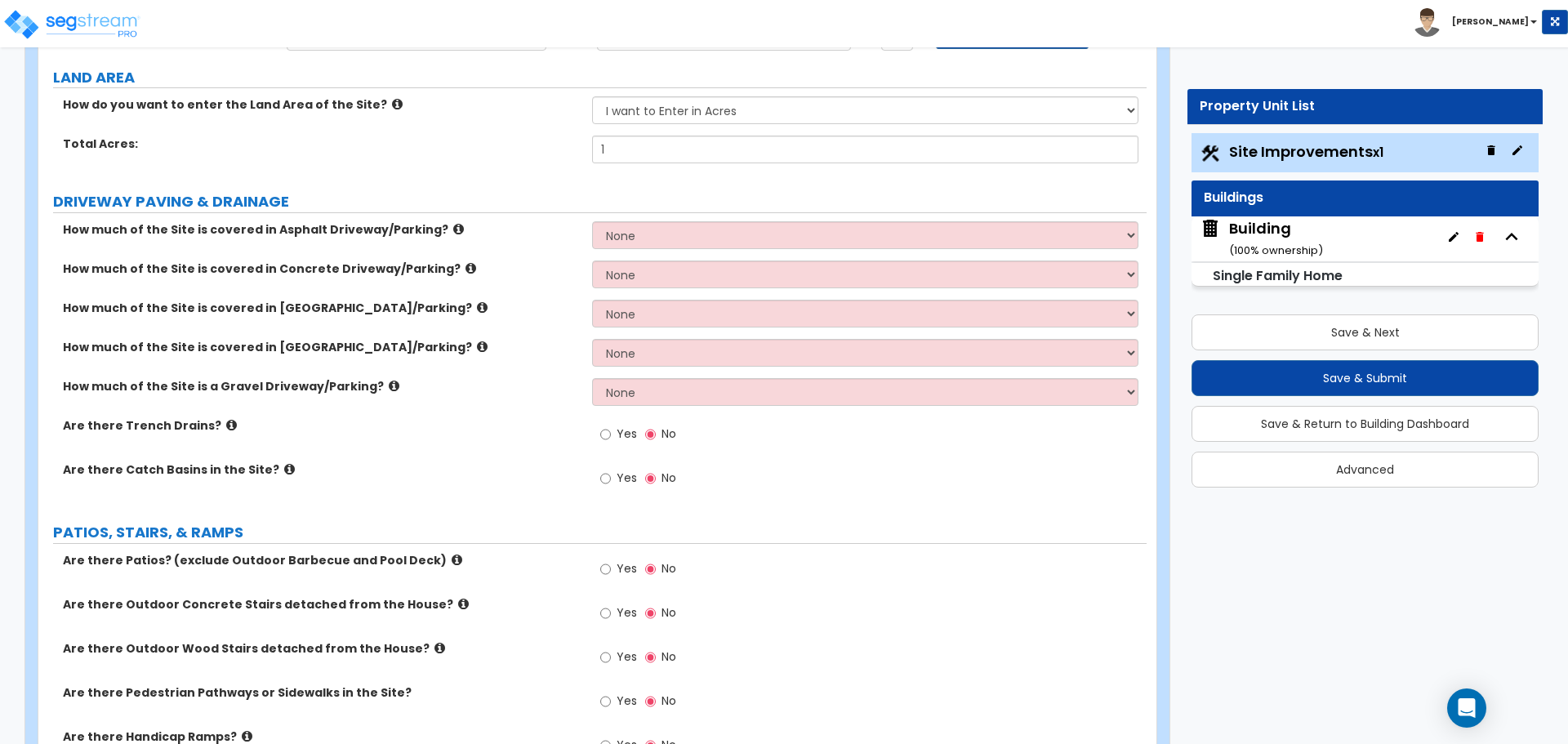
scroll to position [154, 0]
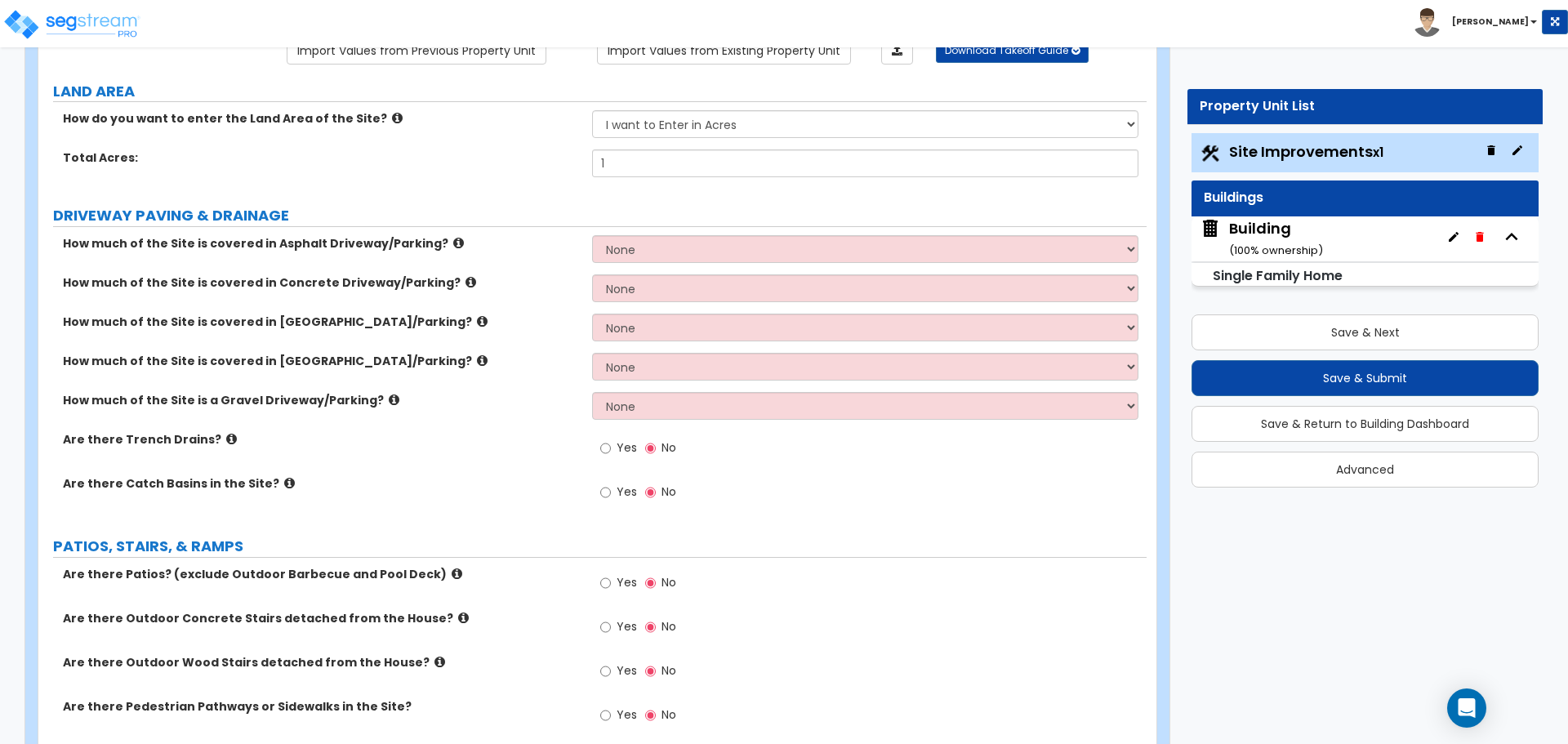
click at [1309, 242] on small "( 100 % ownership)" at bounding box center [1276, 249] width 94 height 15
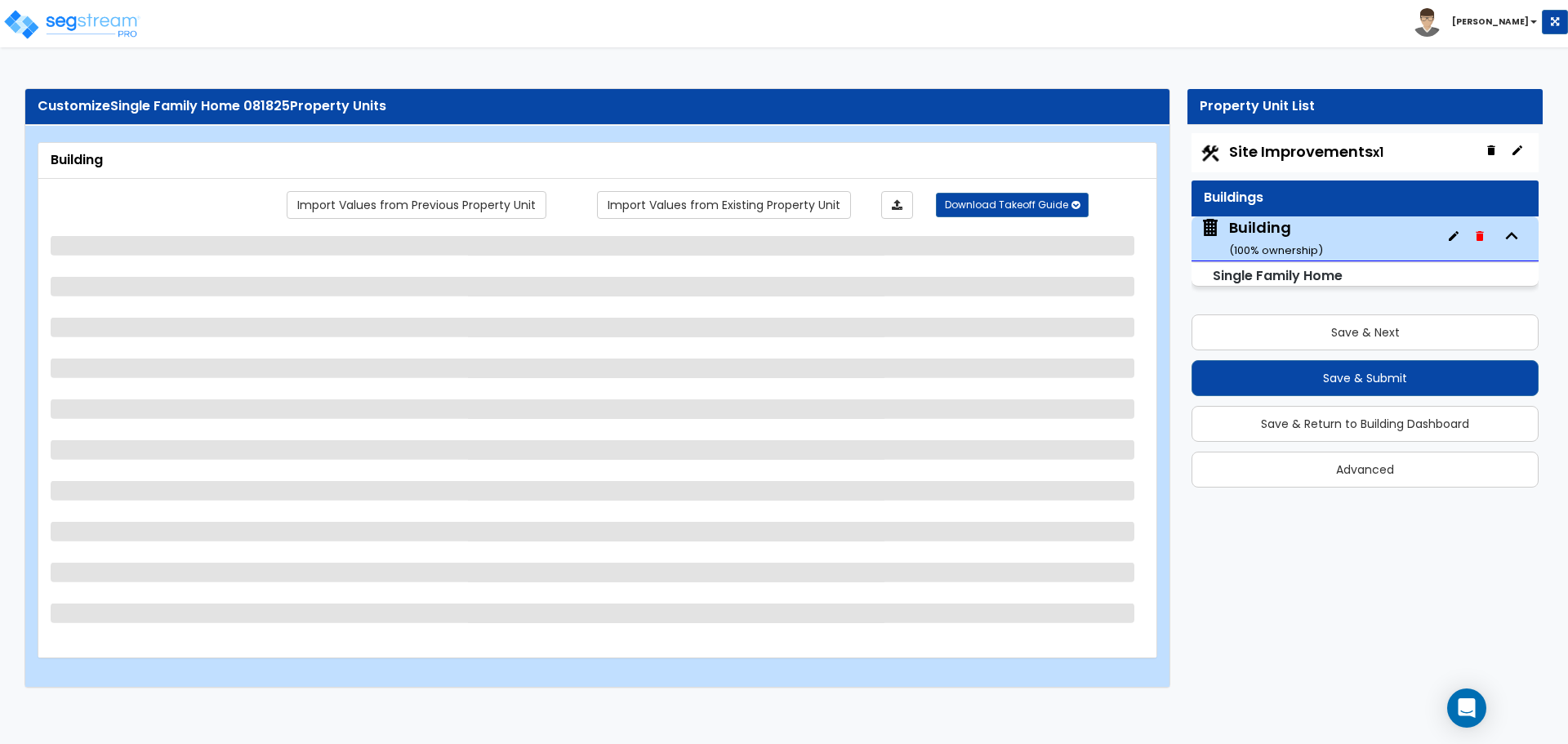
scroll to position [0, 0]
select select "3"
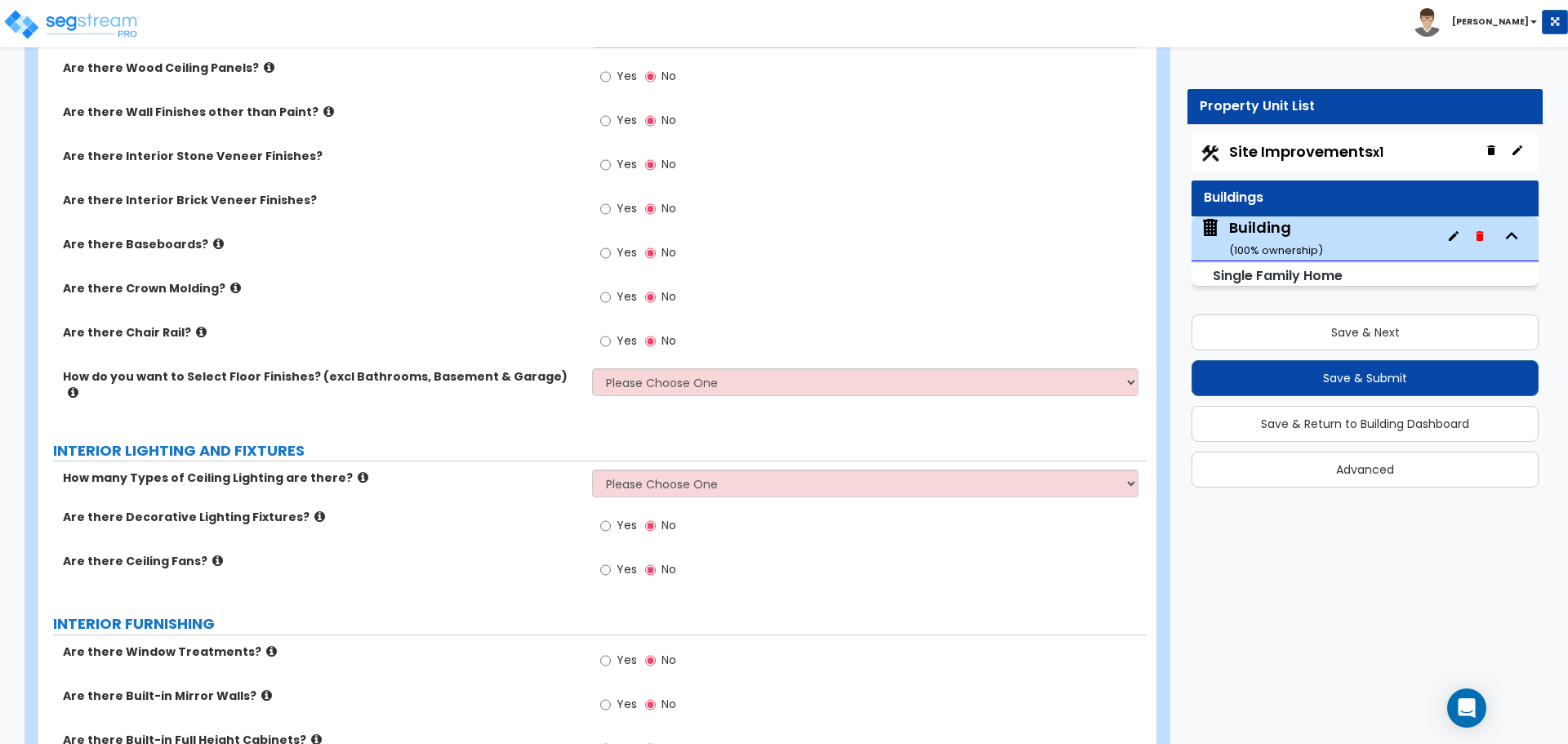
scroll to position [3179, 0]
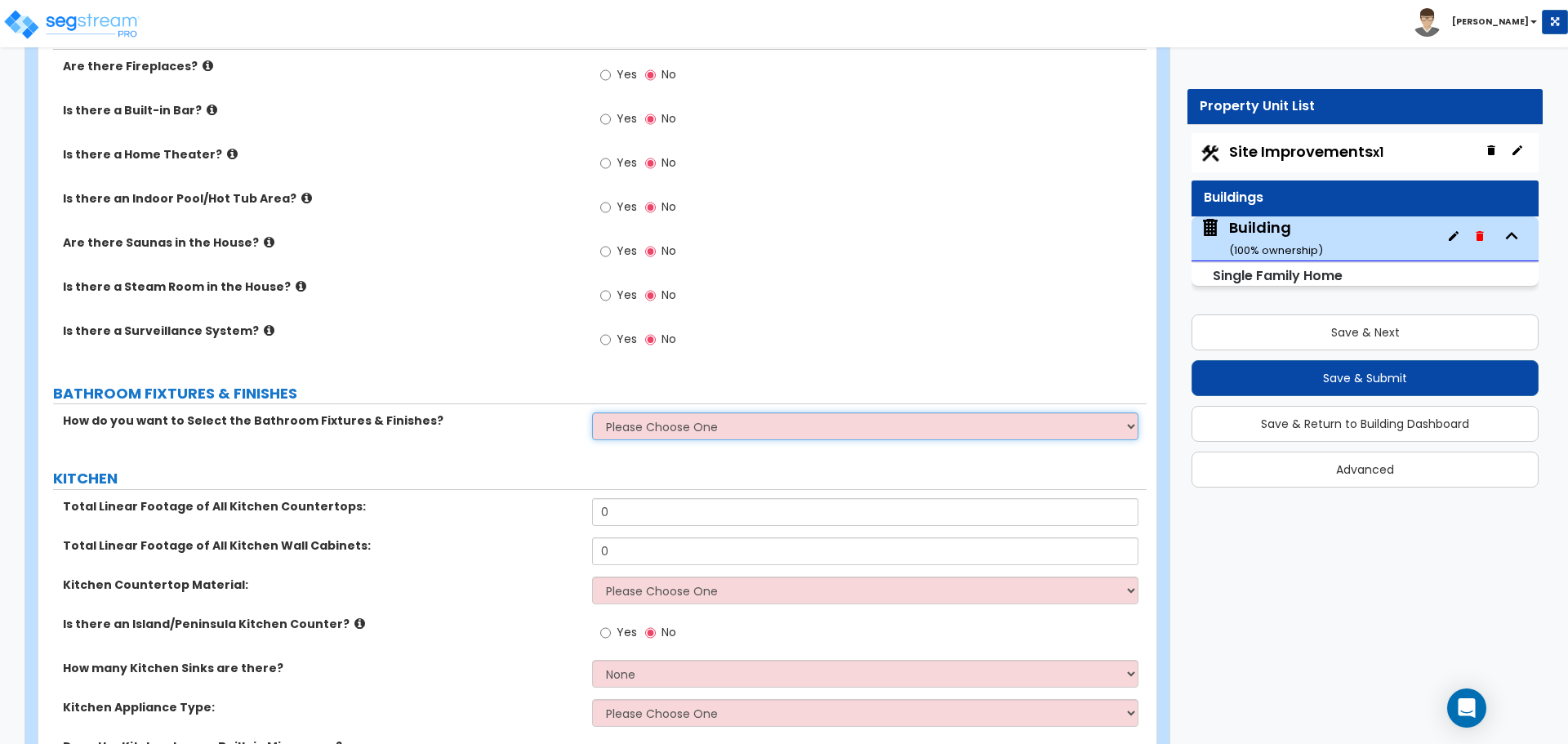
click at [734, 413] on select "Please Choose One I want to Select Fixtures and Finishes only for one Bath and …" at bounding box center [864, 426] width 546 height 28
select select "2"
click at [592, 413] on select "Please Choose One I want to Select Fixtures and Finishes only for one Bath and …" at bounding box center [864, 426] width 546 height 28
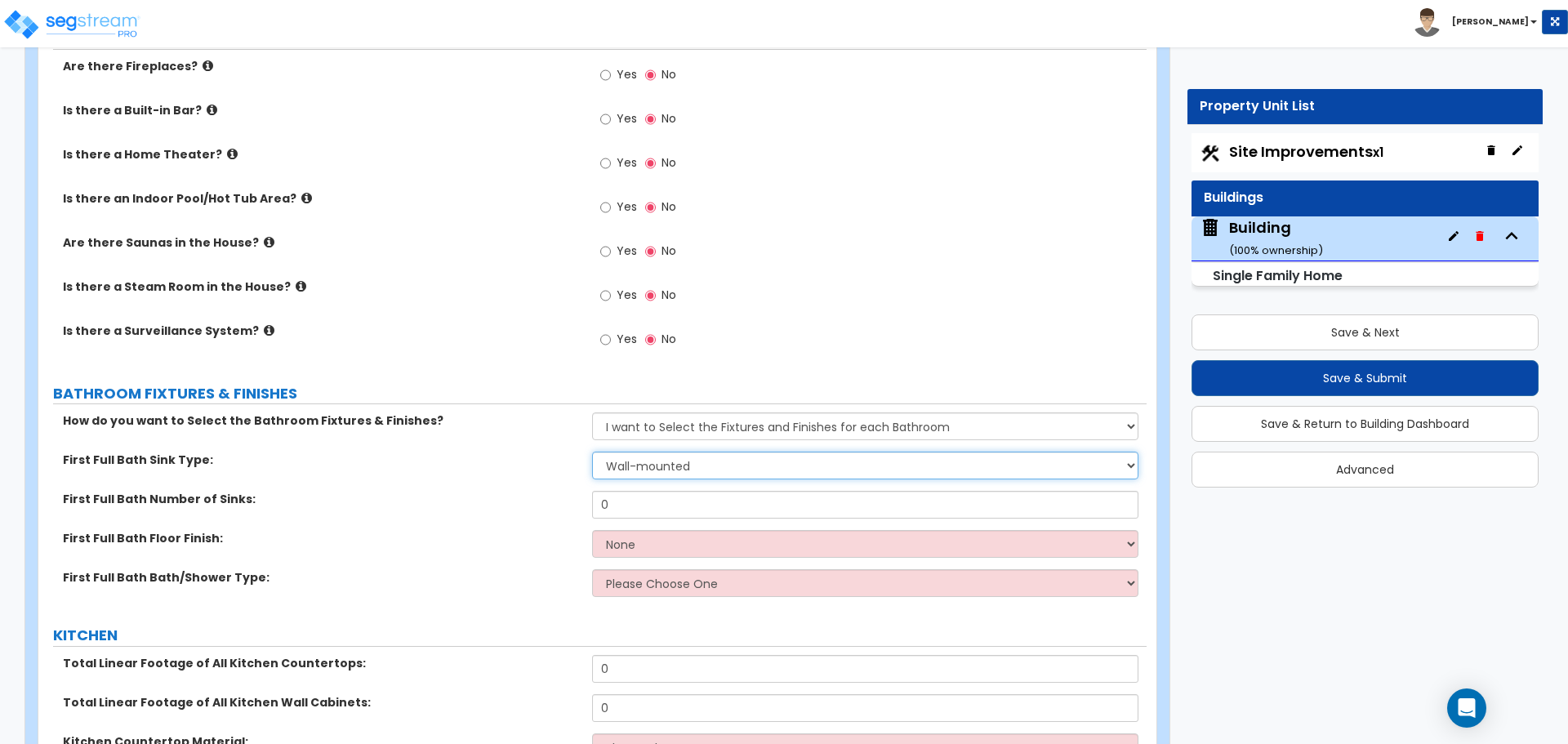
click at [719, 452] on select "Wall-mounted Pedestal-mounted Vanity-mounted" at bounding box center [864, 465] width 546 height 28
select select "3"
click at [592, 452] on select "Wall-mounted Pedestal-mounted Vanity-mounted" at bounding box center [864, 465] width 546 height 28
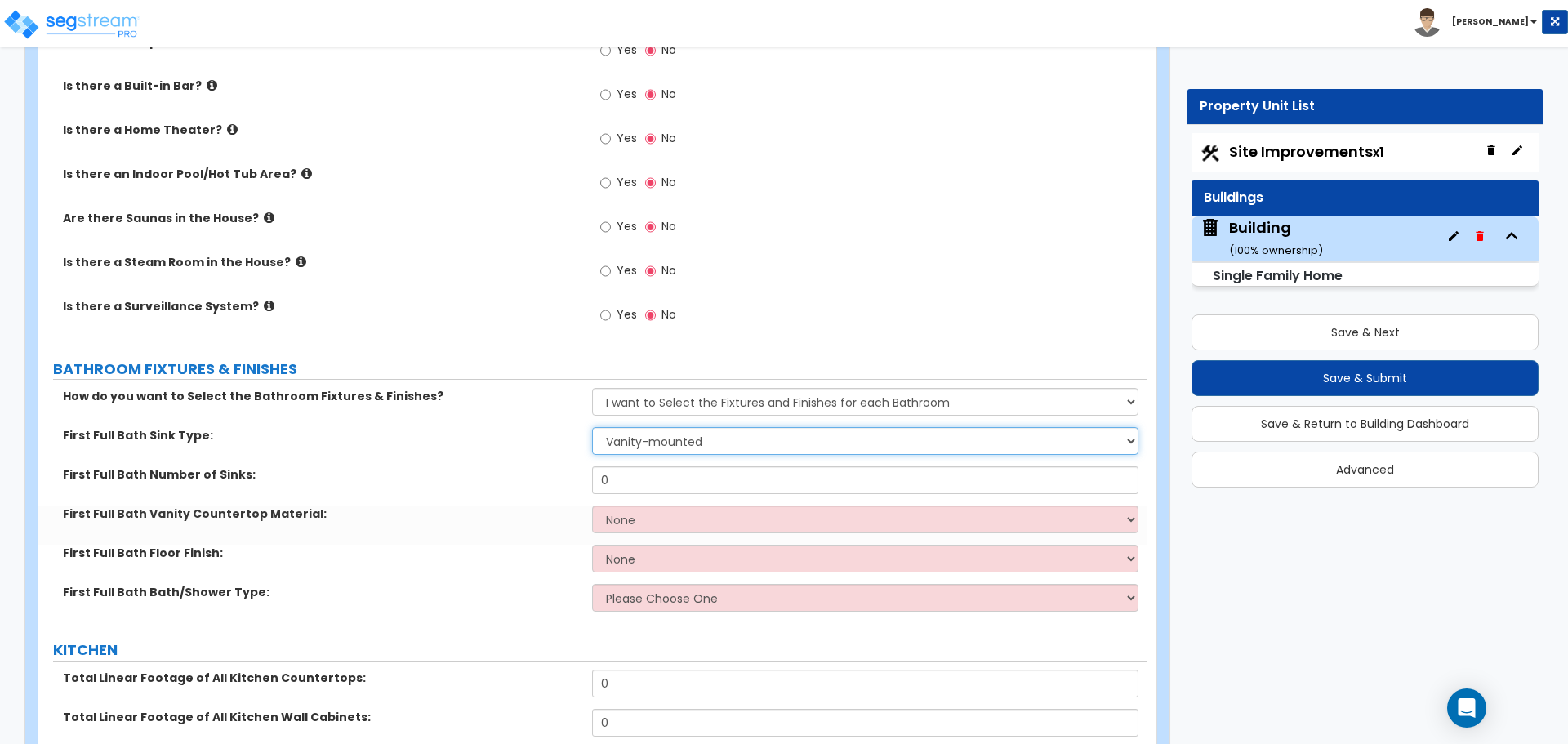
scroll to position [3211, 0]
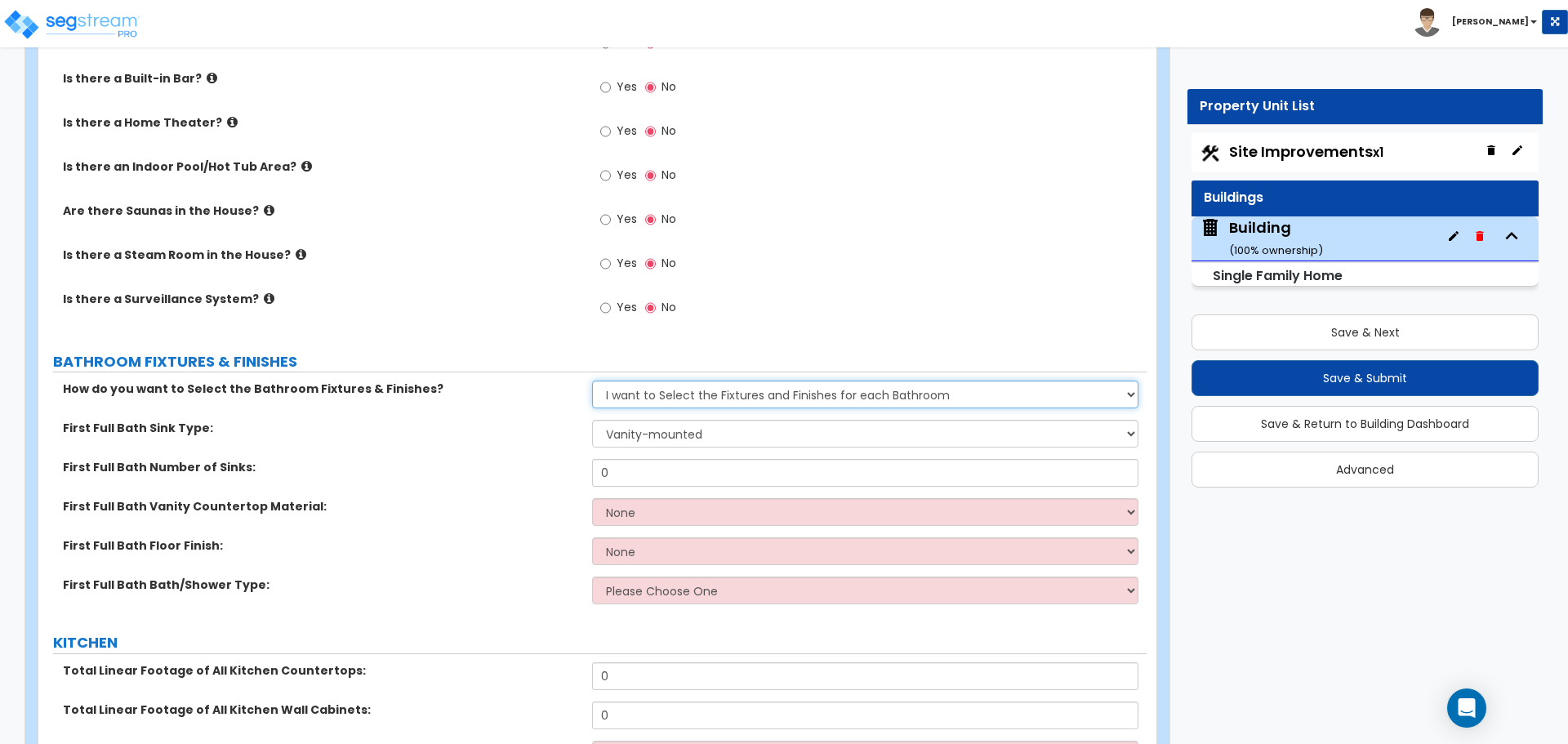
click at [731, 381] on select "Please Choose One I want to Select Fixtures and Finishes only for one Bath and …" at bounding box center [864, 394] width 546 height 28
select select "1"
click at [592, 381] on select "Please Choose One I want to Select Fixtures and Finishes only for one Bath and …" at bounding box center [864, 394] width 546 height 28
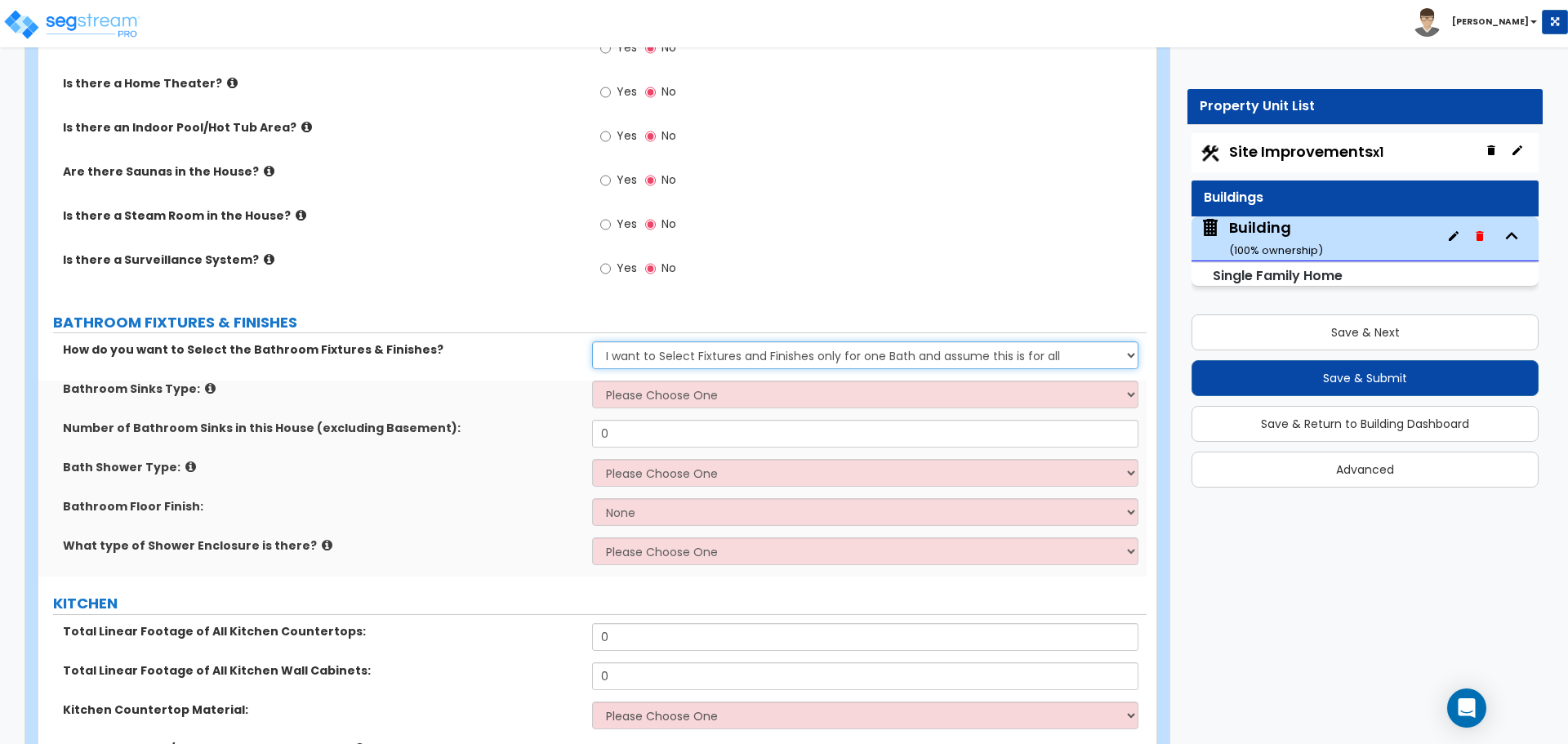
scroll to position [3254, 0]
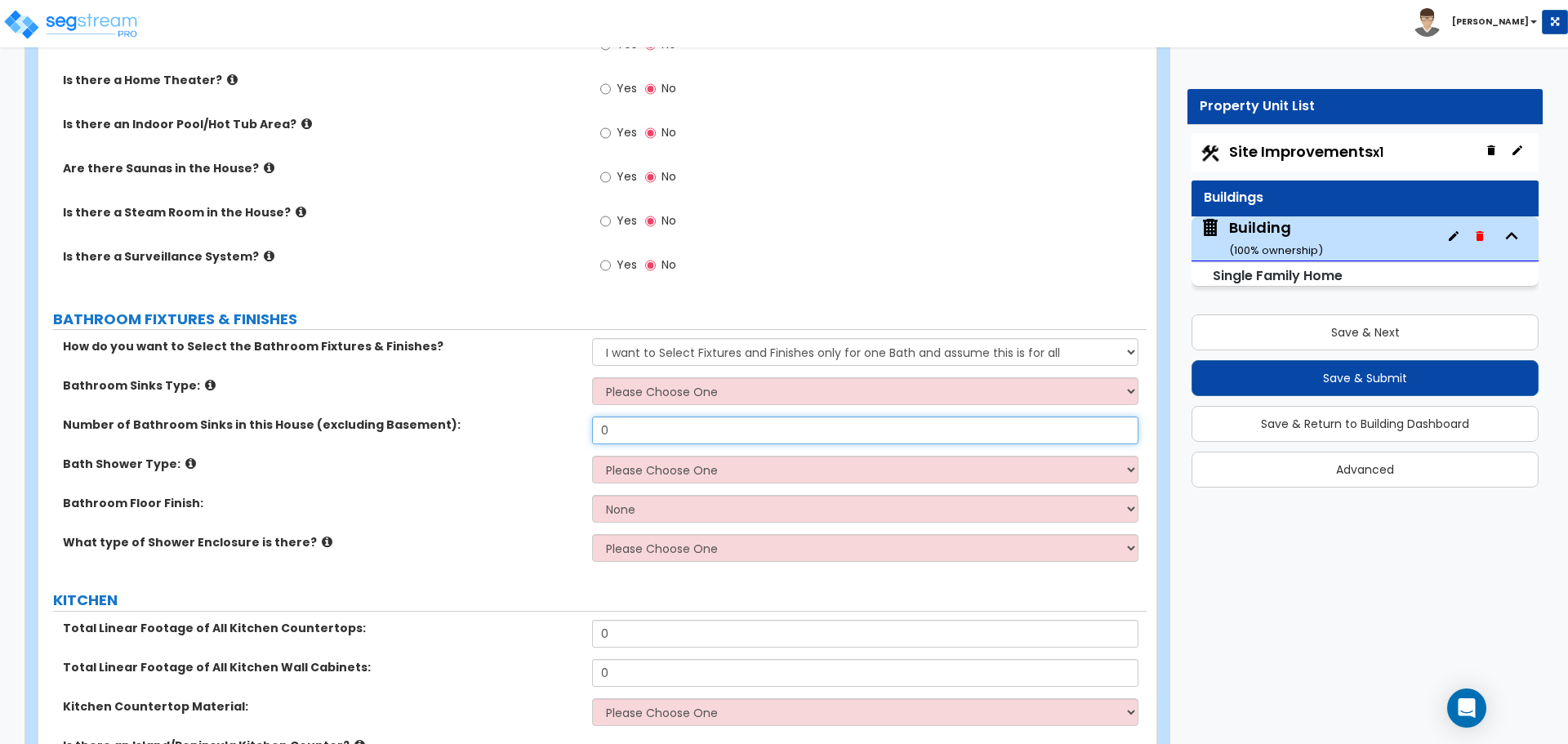
click at [641, 416] on input "0" at bounding box center [864, 430] width 546 height 28
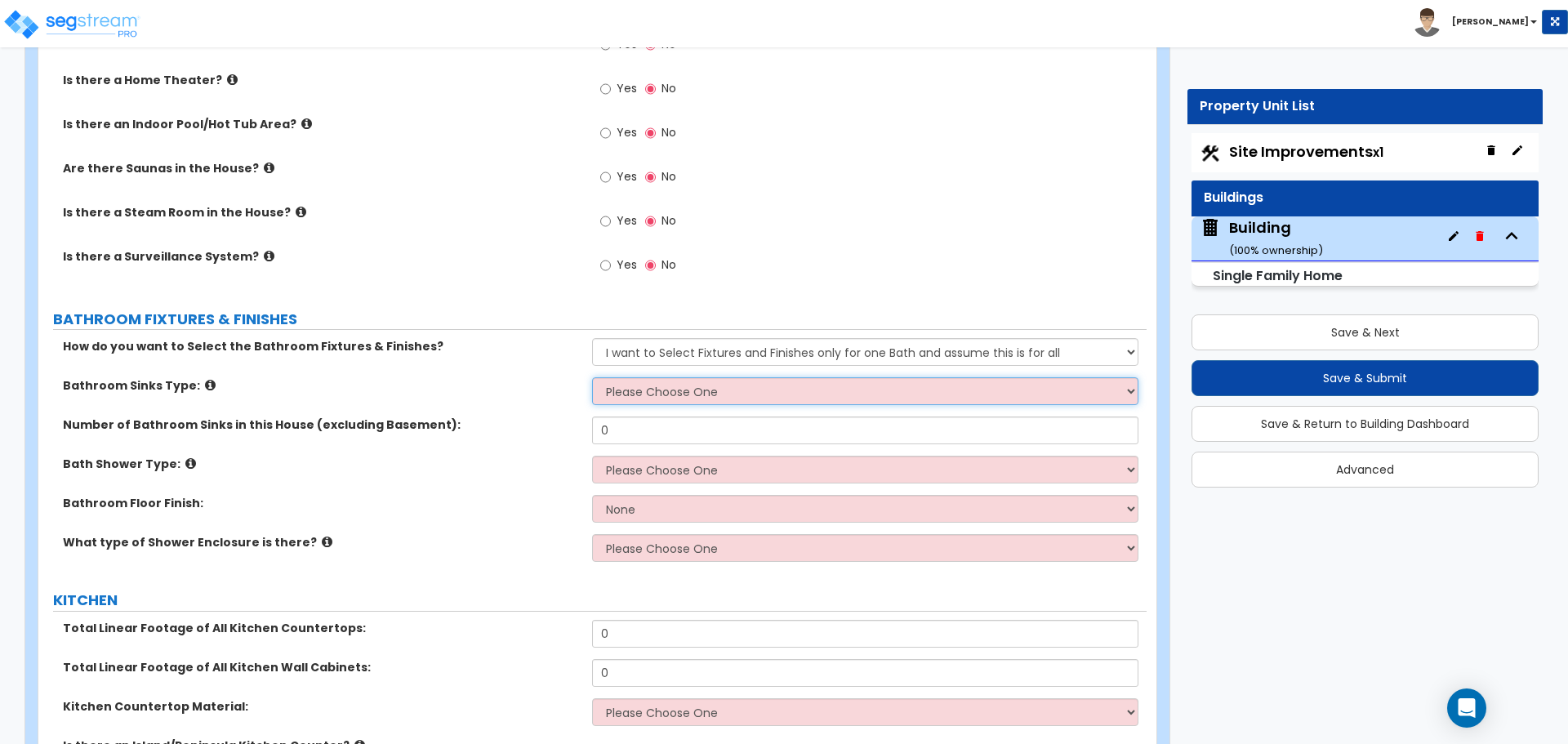
click at [655, 380] on select "Please Choose One Wall-mounted Pedestal-mounted Vanity-mounted" at bounding box center [864, 391] width 546 height 28
select select "3"
click at [592, 377] on select "Please Choose One Wall-mounted Pedestal-mounted Vanity-mounted" at bounding box center [864, 391] width 546 height 28
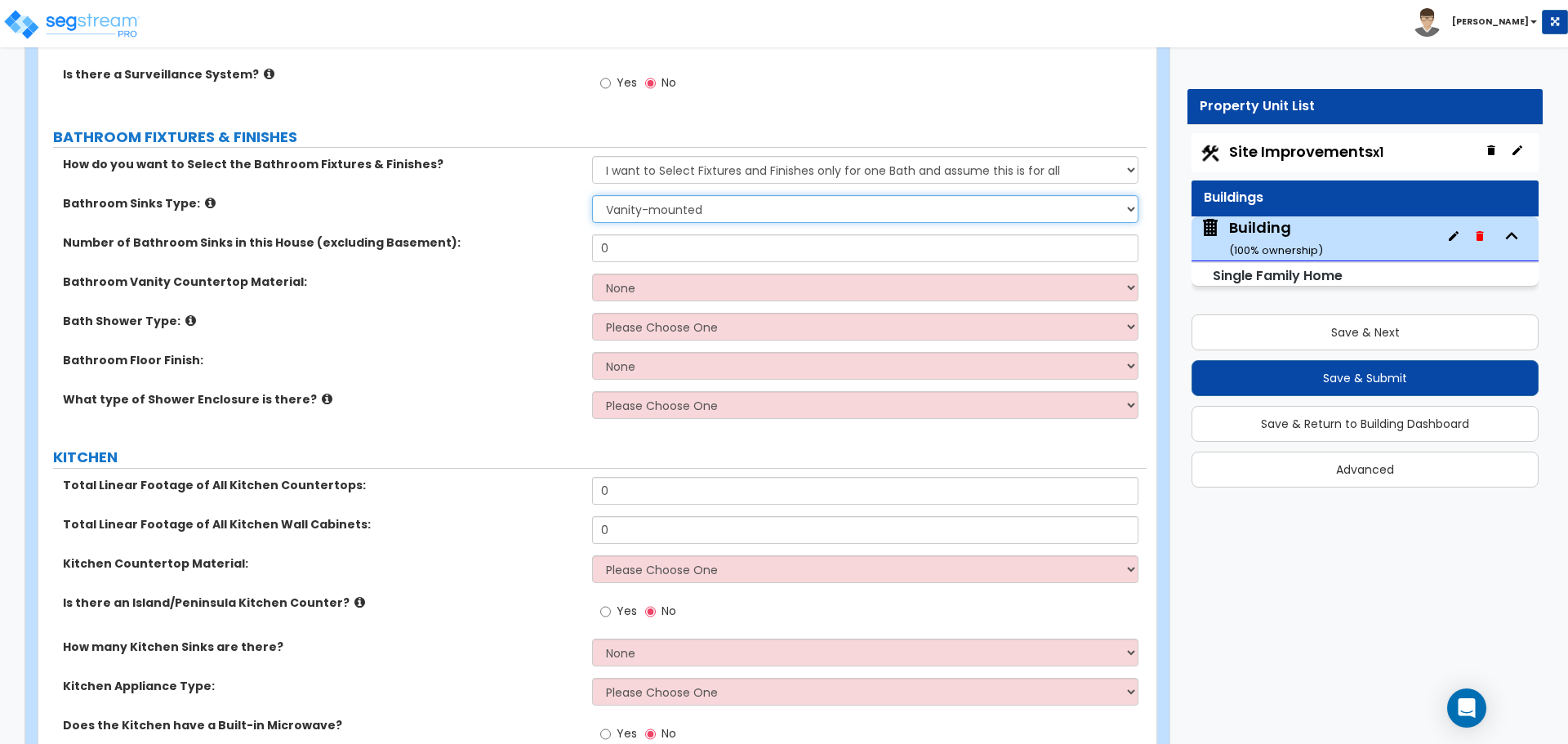
scroll to position [3431, 0]
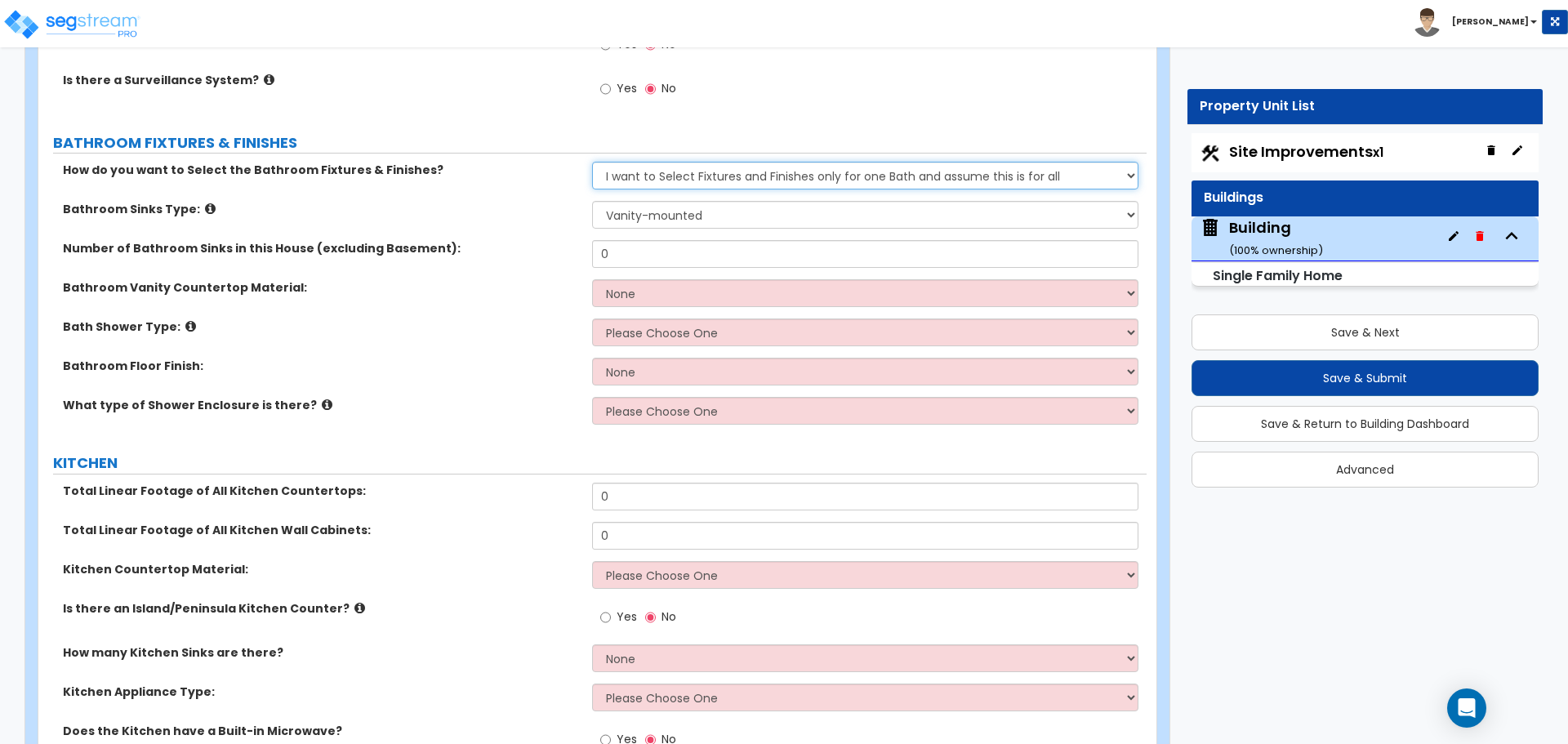
click at [957, 162] on select "Please Choose One I want to Select Fixtures and Finishes only for one Bath and …" at bounding box center [864, 175] width 546 height 28
select select "0"
click at [592, 162] on select "Please Choose One I want to Select Fixtures and Finishes only for one Bath and …" at bounding box center [864, 175] width 546 height 28
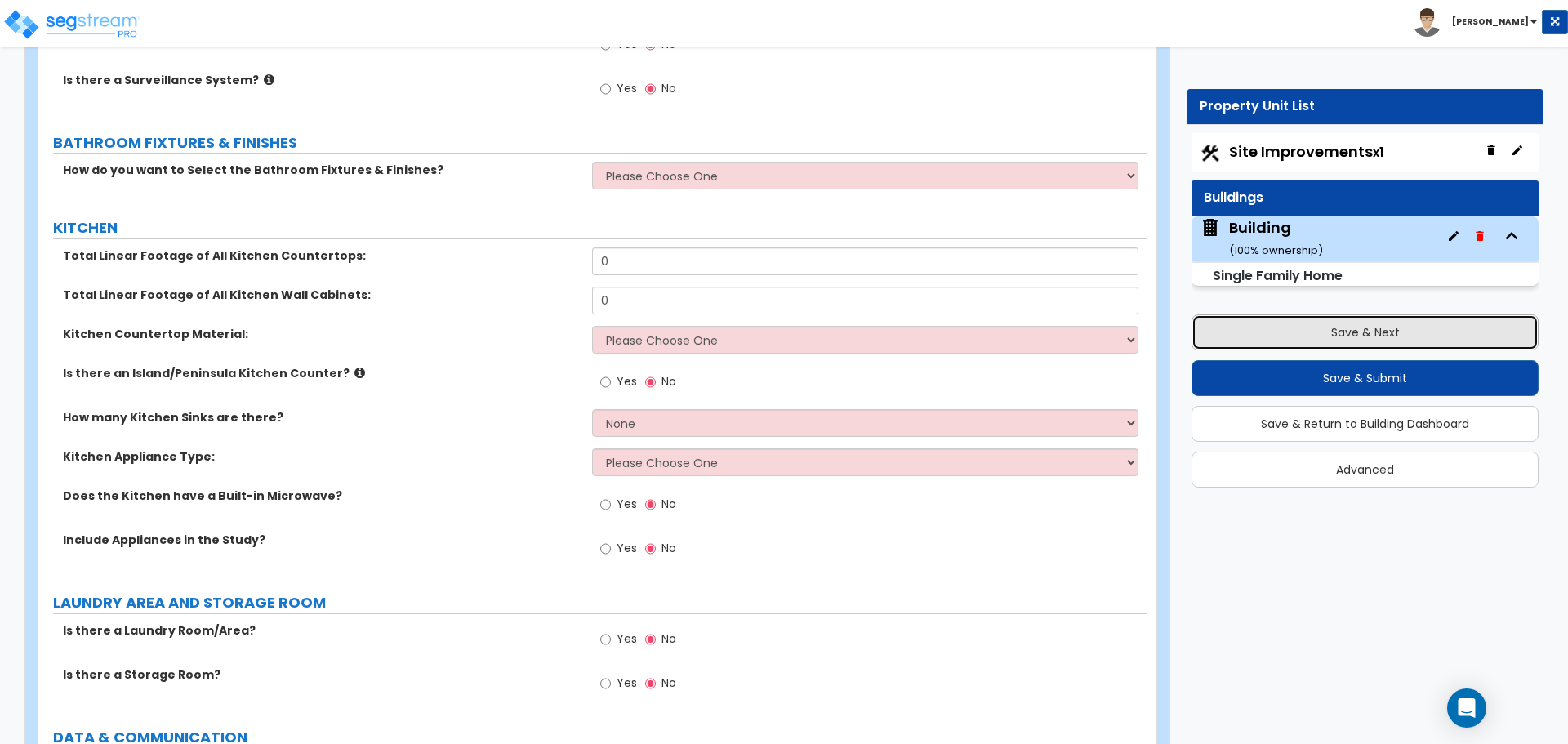
click at [1311, 327] on button "Save & Next" at bounding box center [1365, 332] width 347 height 36
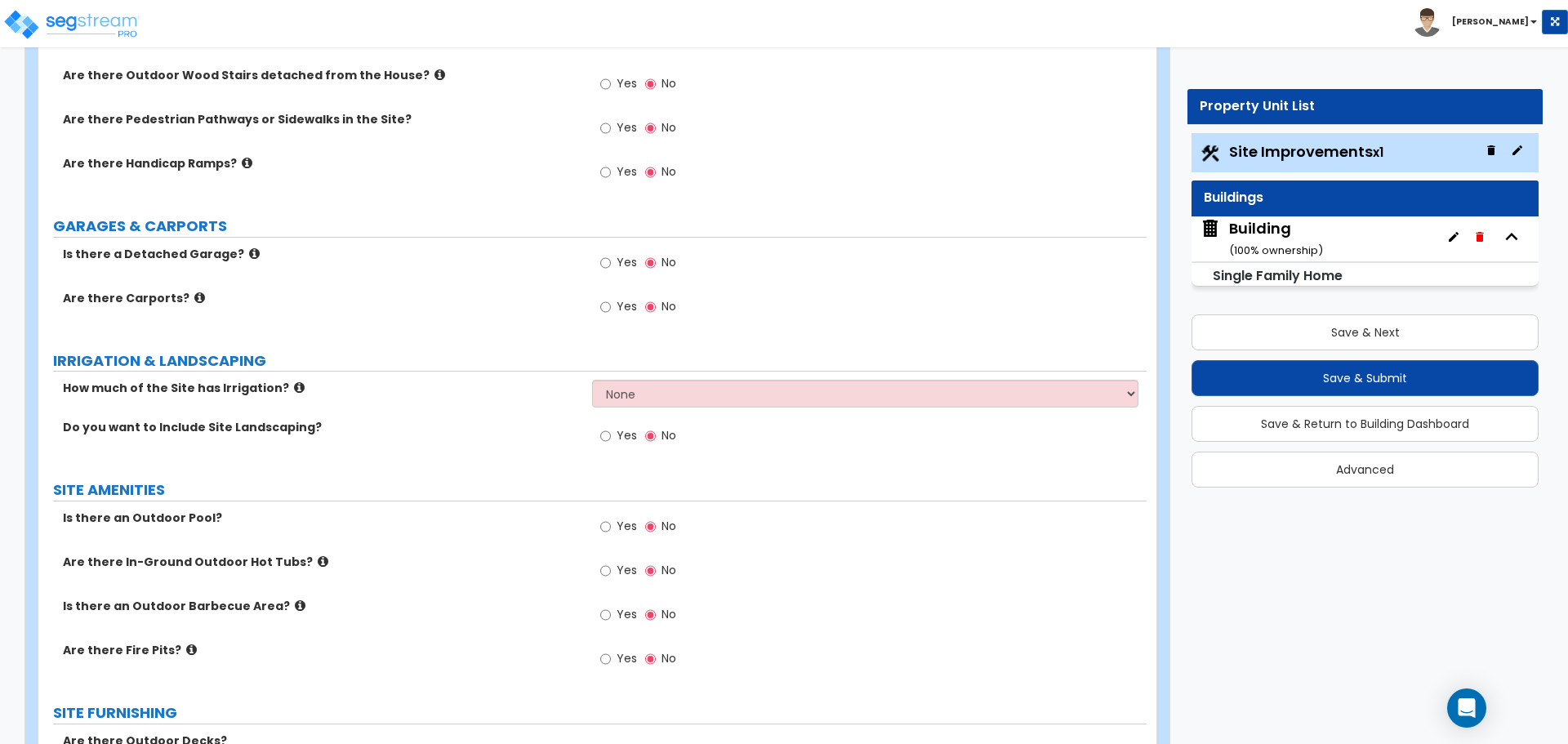
scroll to position [748, 0]
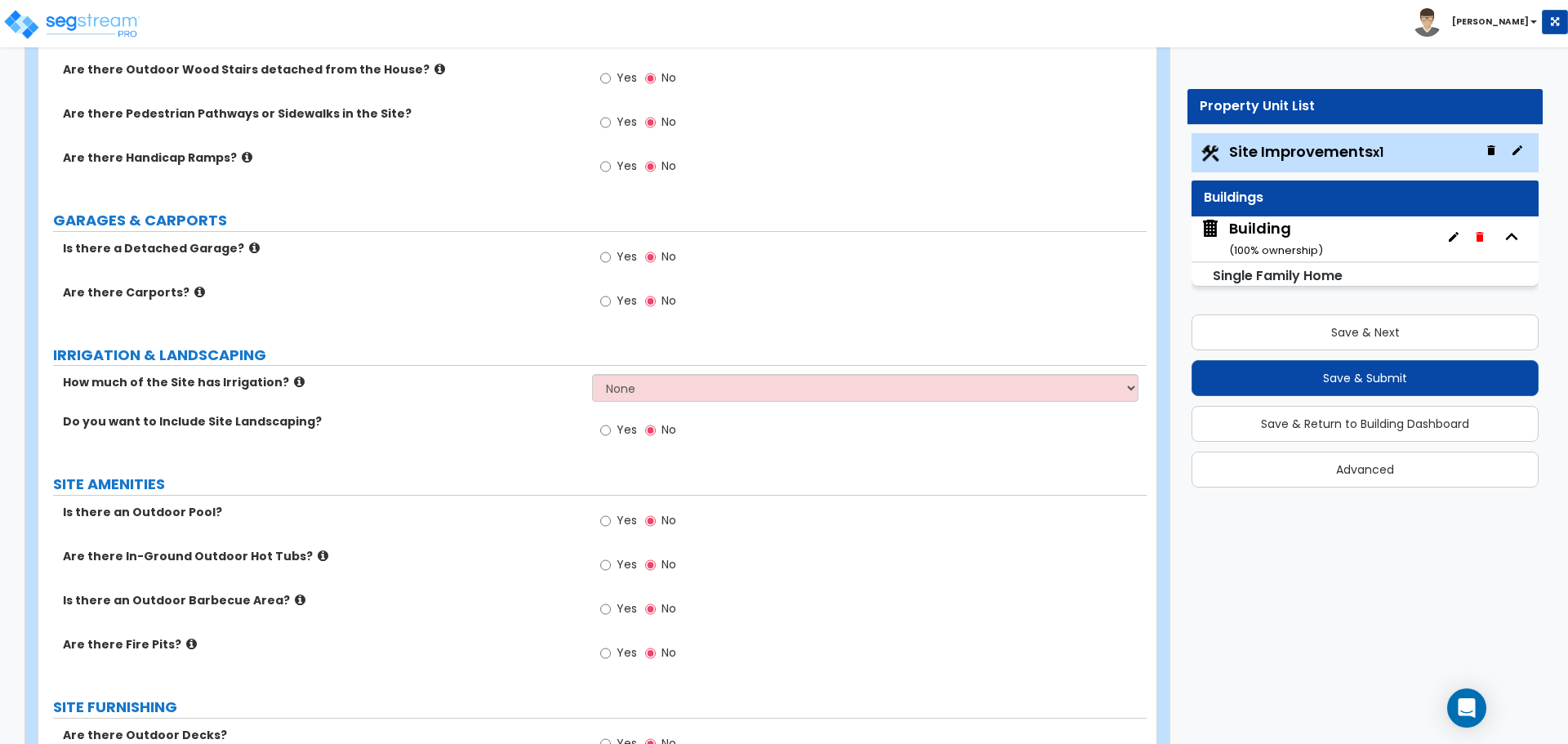
click at [628, 249] on span "Yes" at bounding box center [626, 257] width 20 height 16
click at [611, 249] on input "Yes" at bounding box center [605, 257] width 11 height 18
radio input "true"
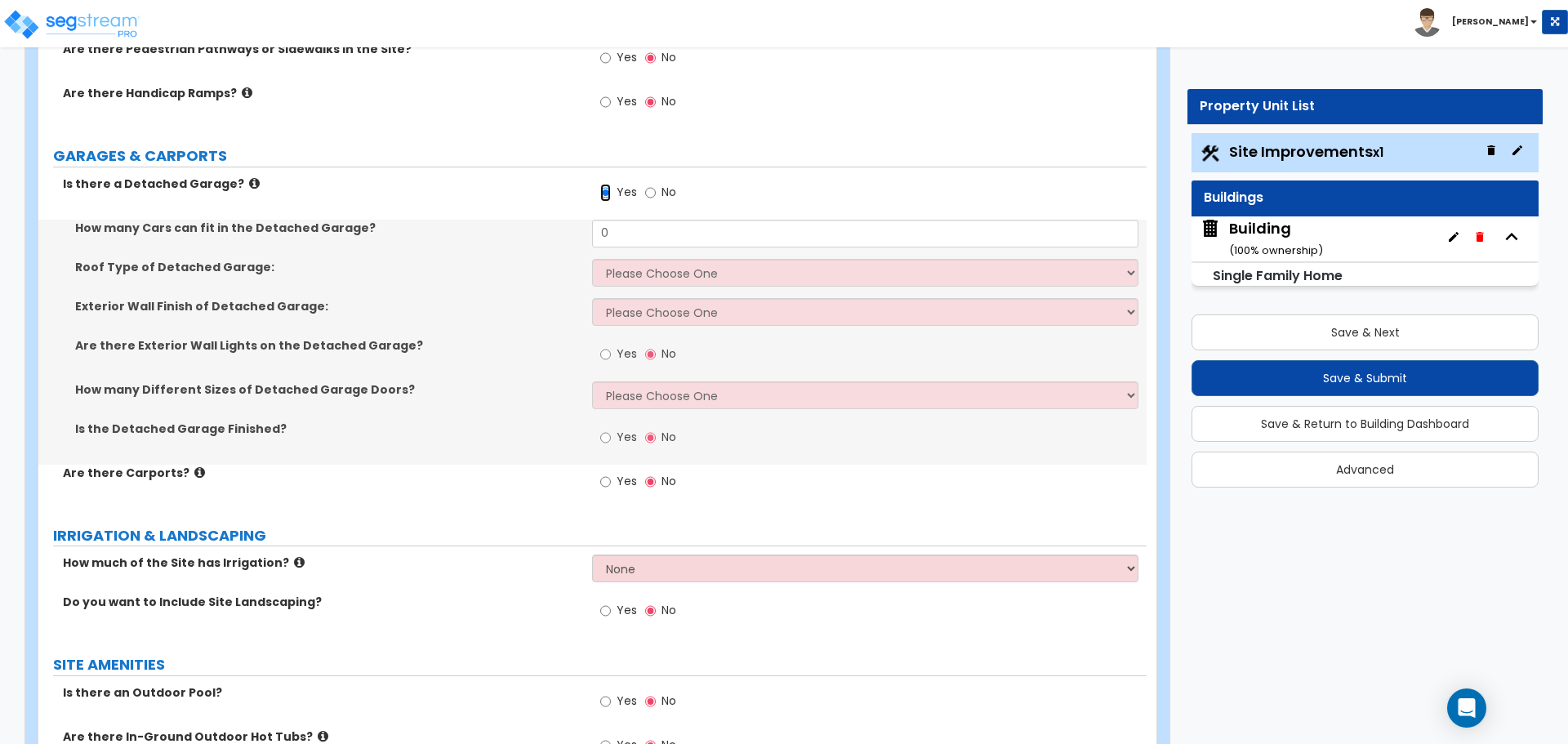
scroll to position [816, 0]
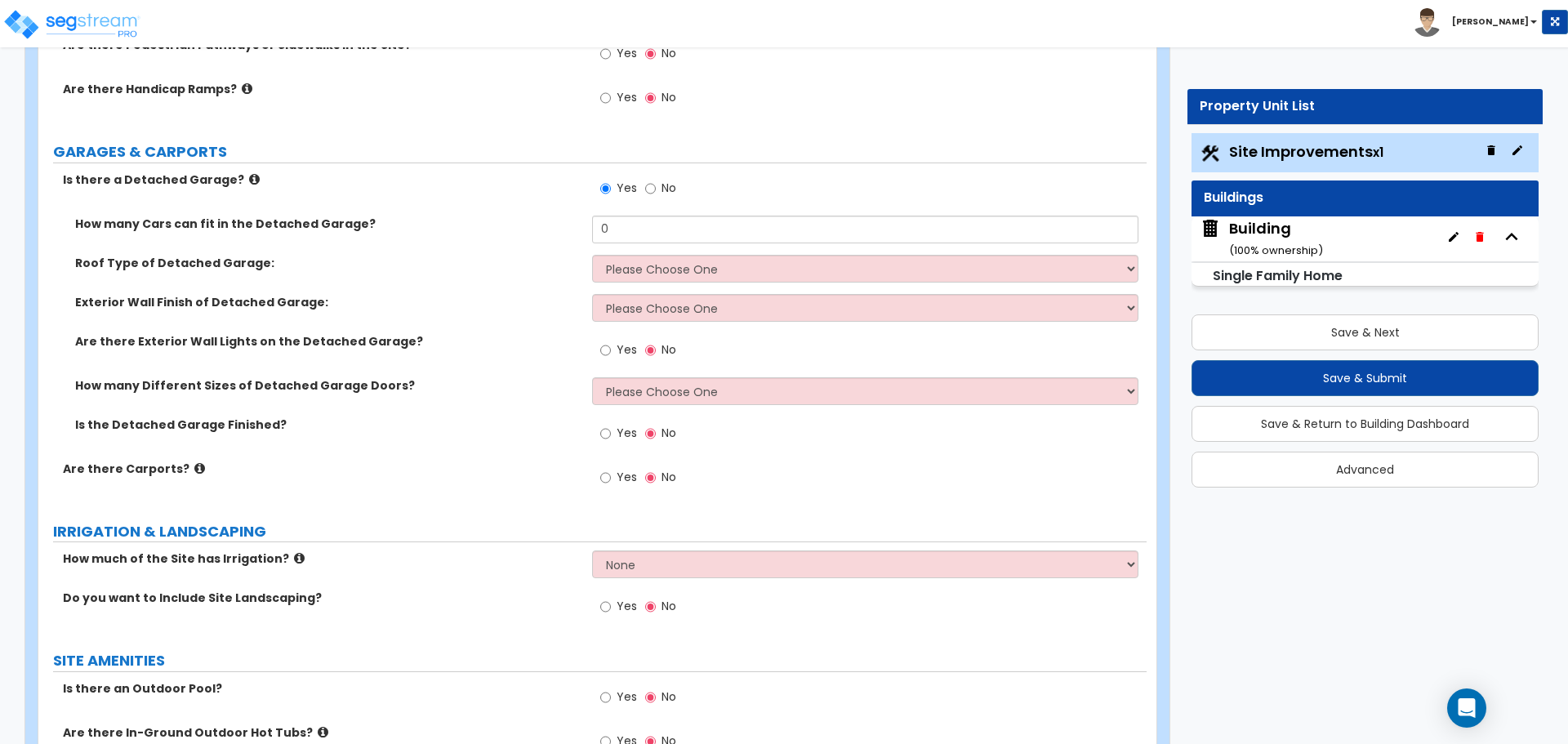
click at [616, 469] on label "Yes" at bounding box center [618, 479] width 36 height 28
click at [611, 469] on input "Yes" at bounding box center [605, 478] width 11 height 18
radio input "true"
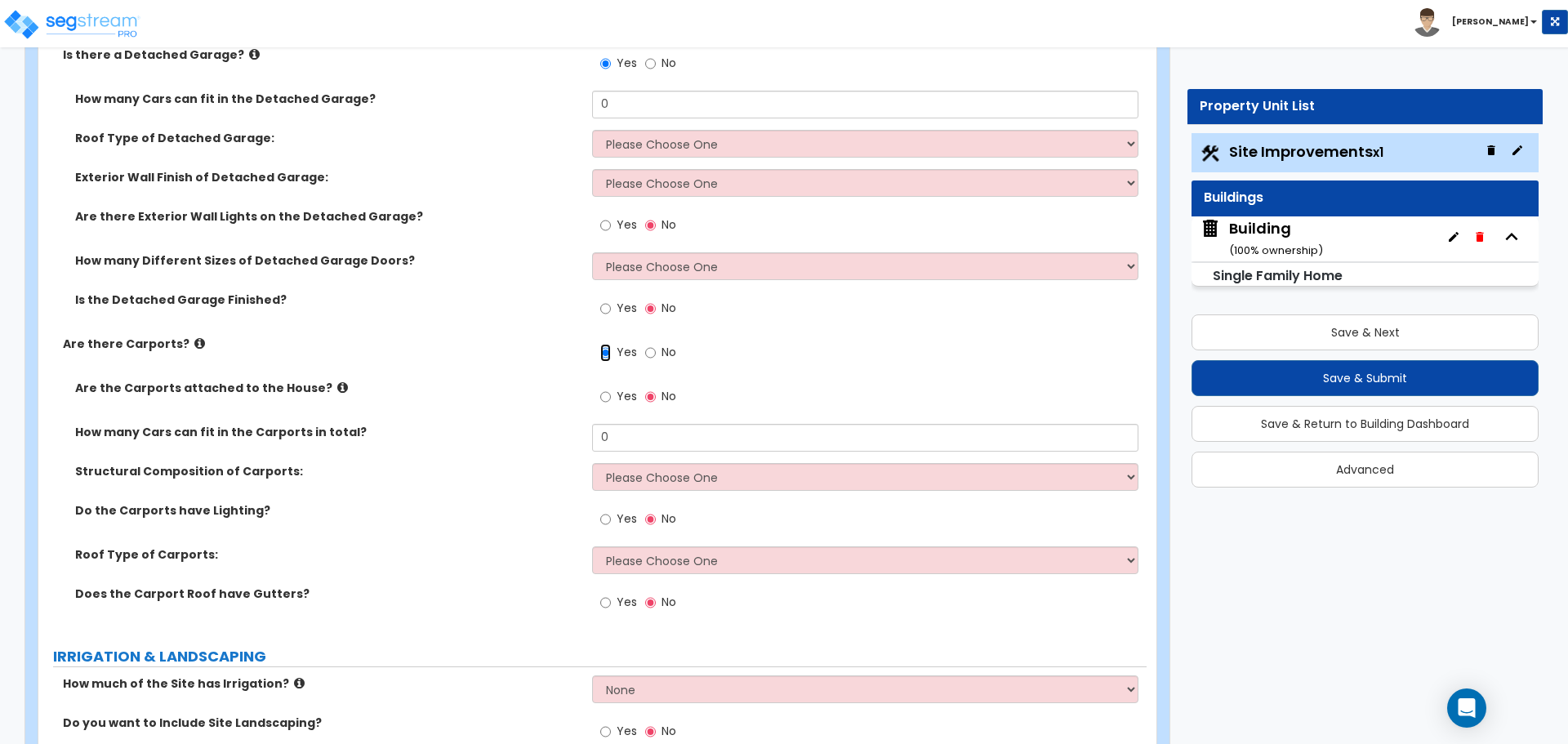
scroll to position [917, 0]
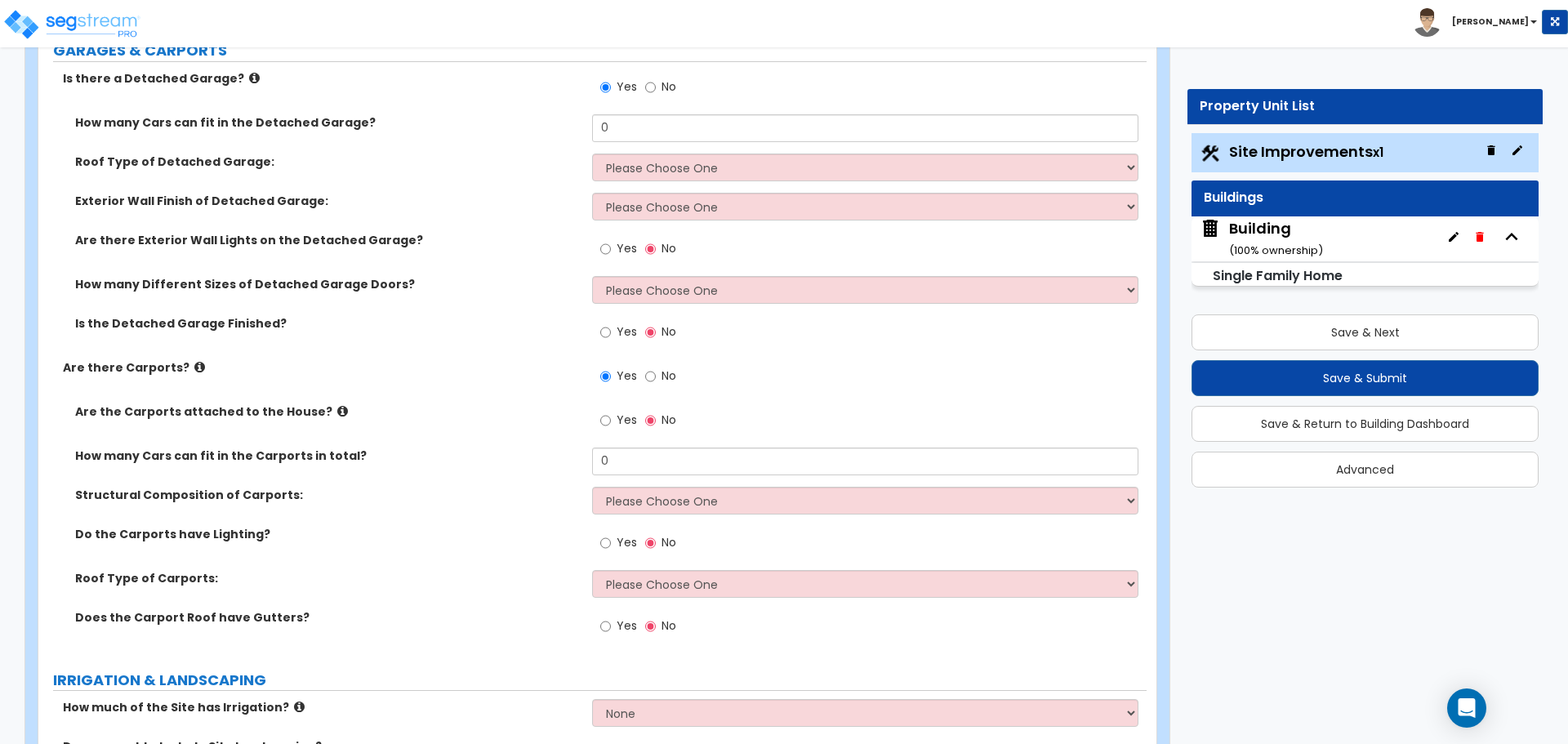
click at [1256, 226] on div "Building ( 100 % ownership)" at bounding box center [1276, 239] width 94 height 42
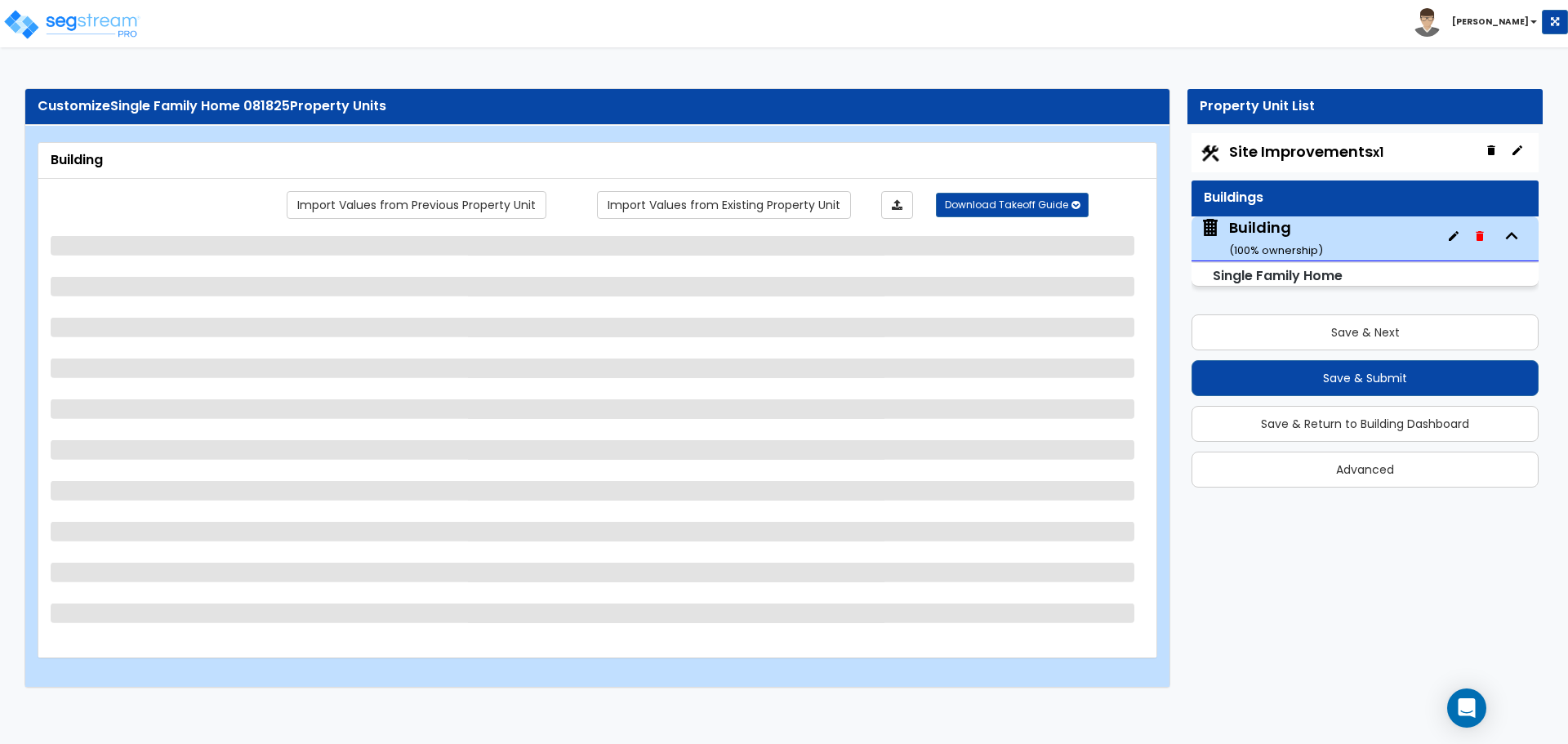
scroll to position [0, 0]
select select "3"
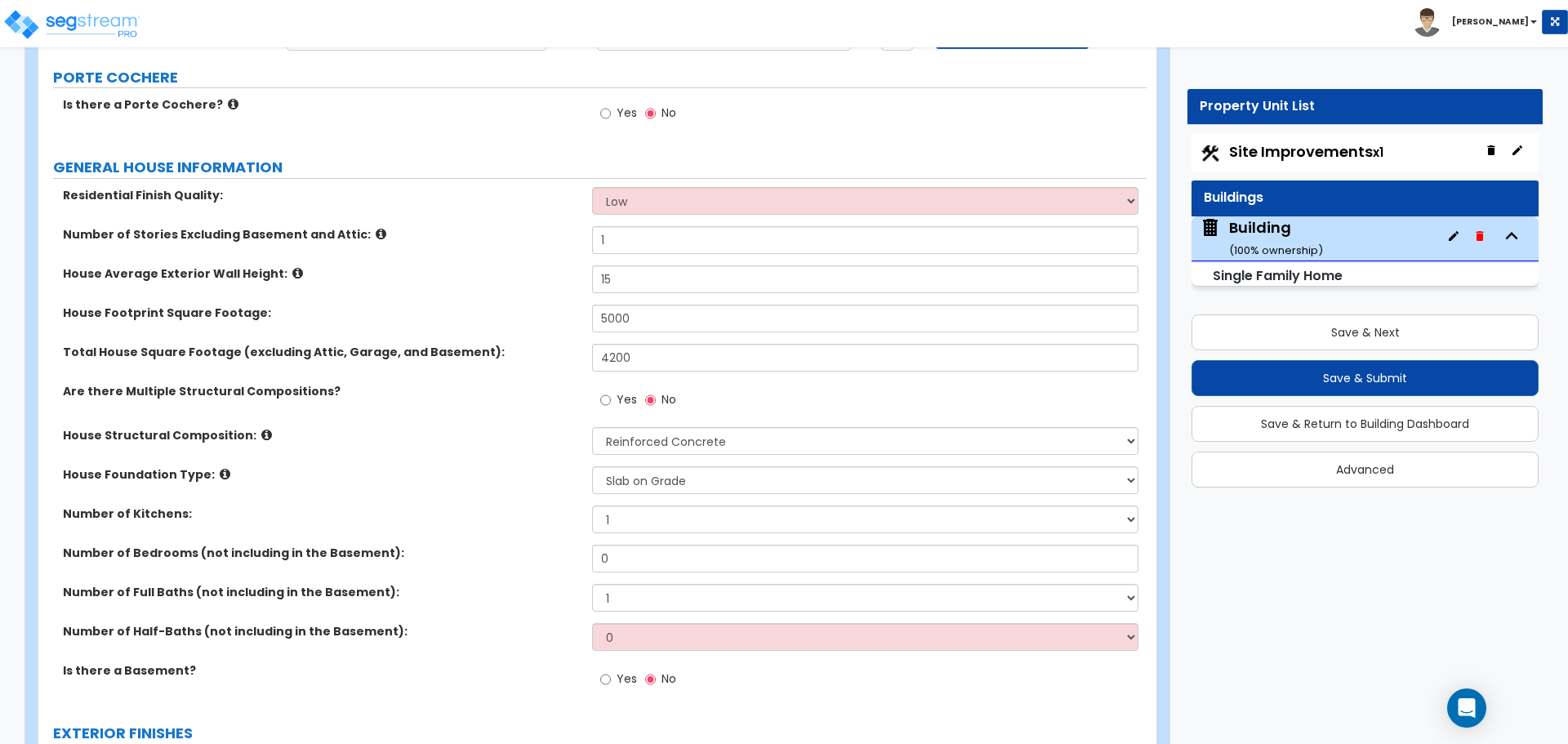
scroll to position [178, 0]
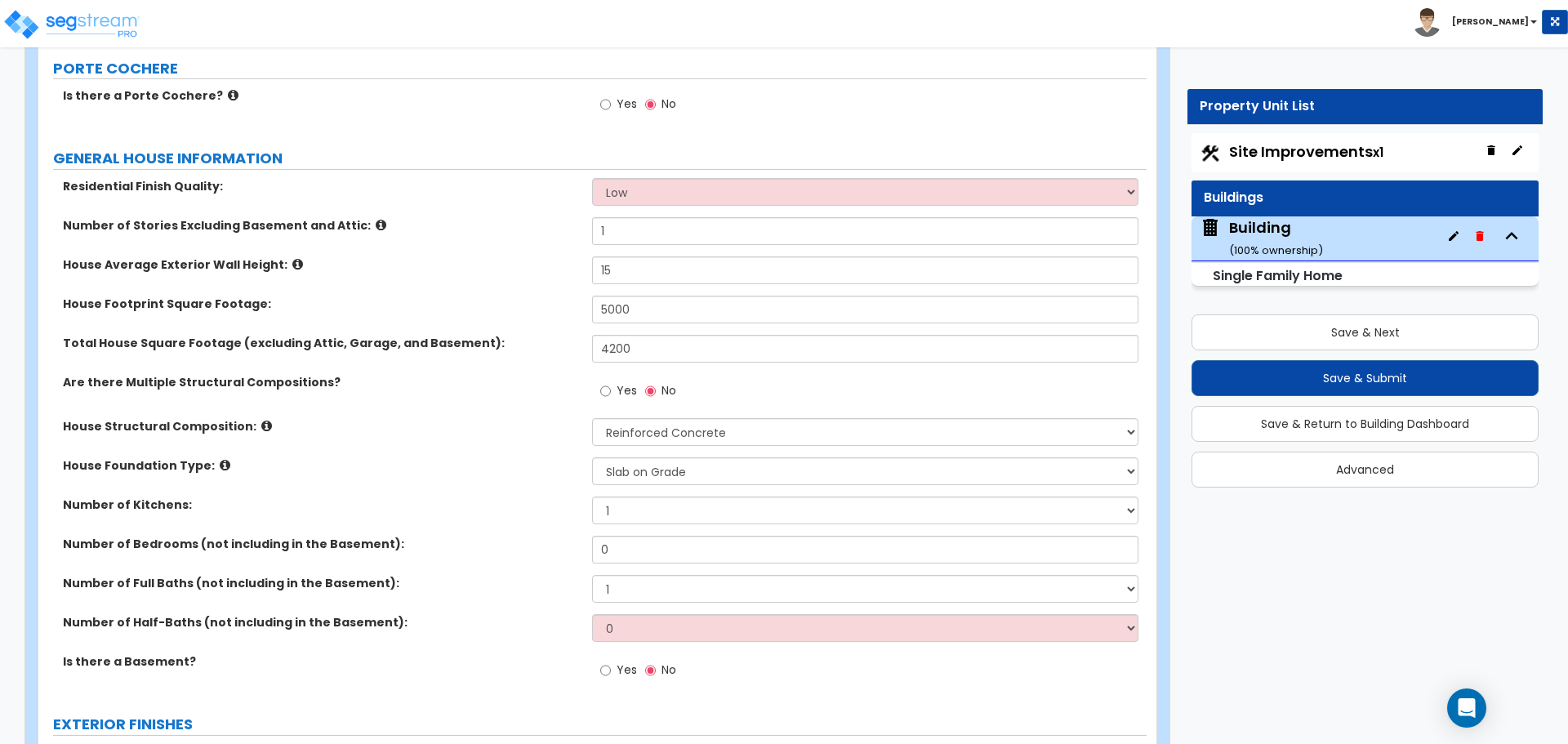
click at [623, 109] on label "Yes" at bounding box center [618, 106] width 36 height 28
click at [611, 109] on input "Yes" at bounding box center [605, 105] width 11 height 18
radio input "true"
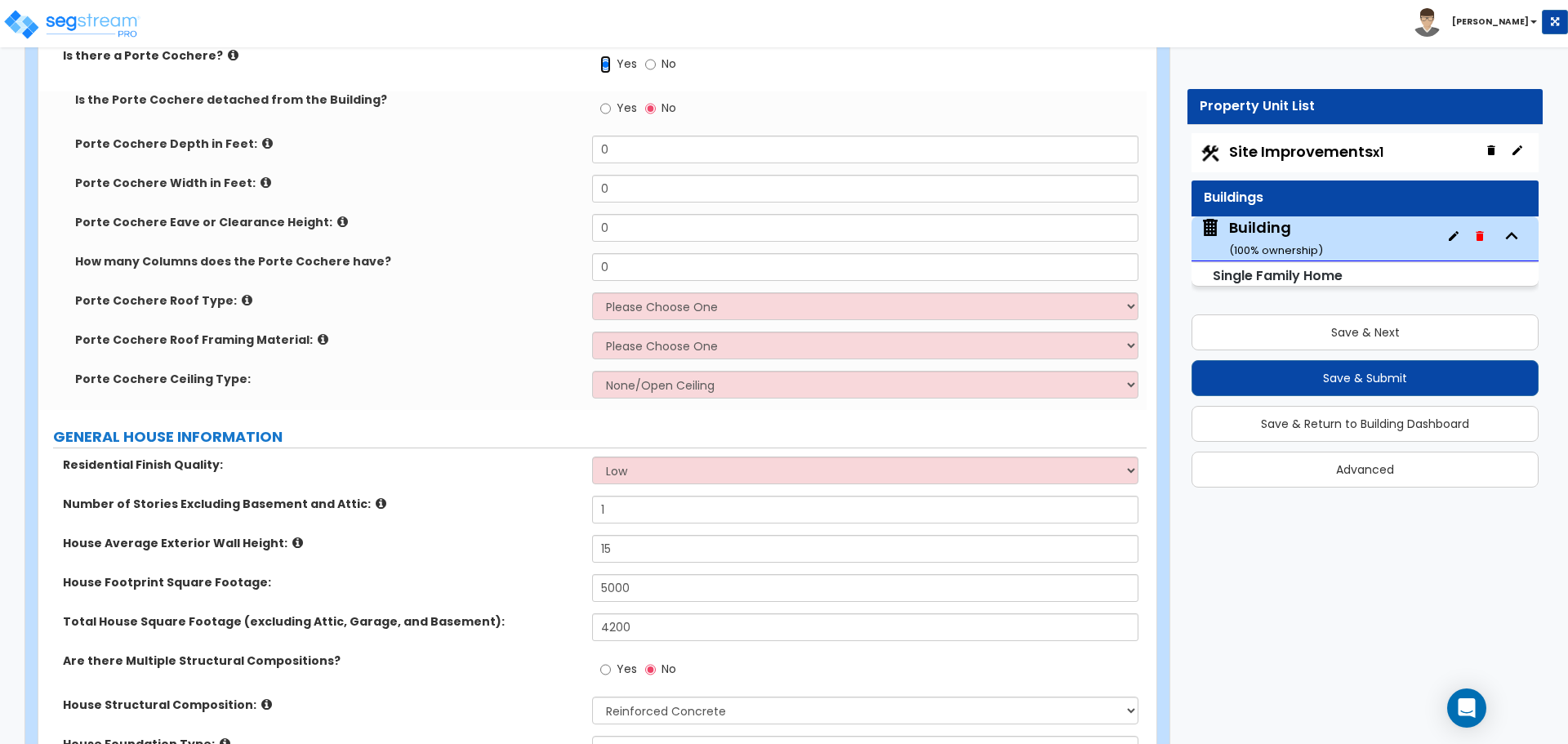
scroll to position [227, 0]
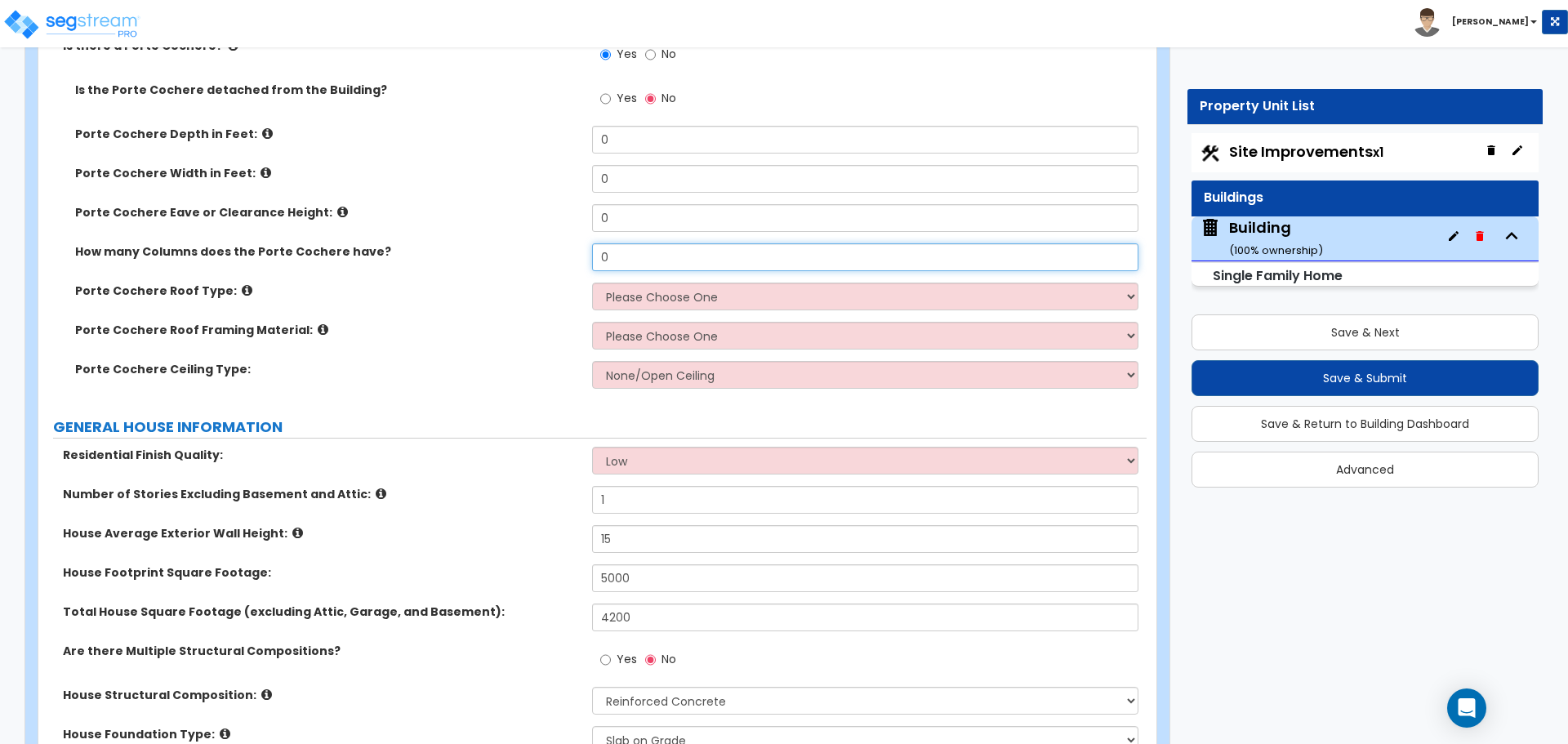
drag, startPoint x: 637, startPoint y: 257, endPoint x: 515, endPoint y: 242, distance: 122.9
click at [525, 243] on div "How many Columns does the Porte Cochere have? 0" at bounding box center [592, 263] width 1108 height 39
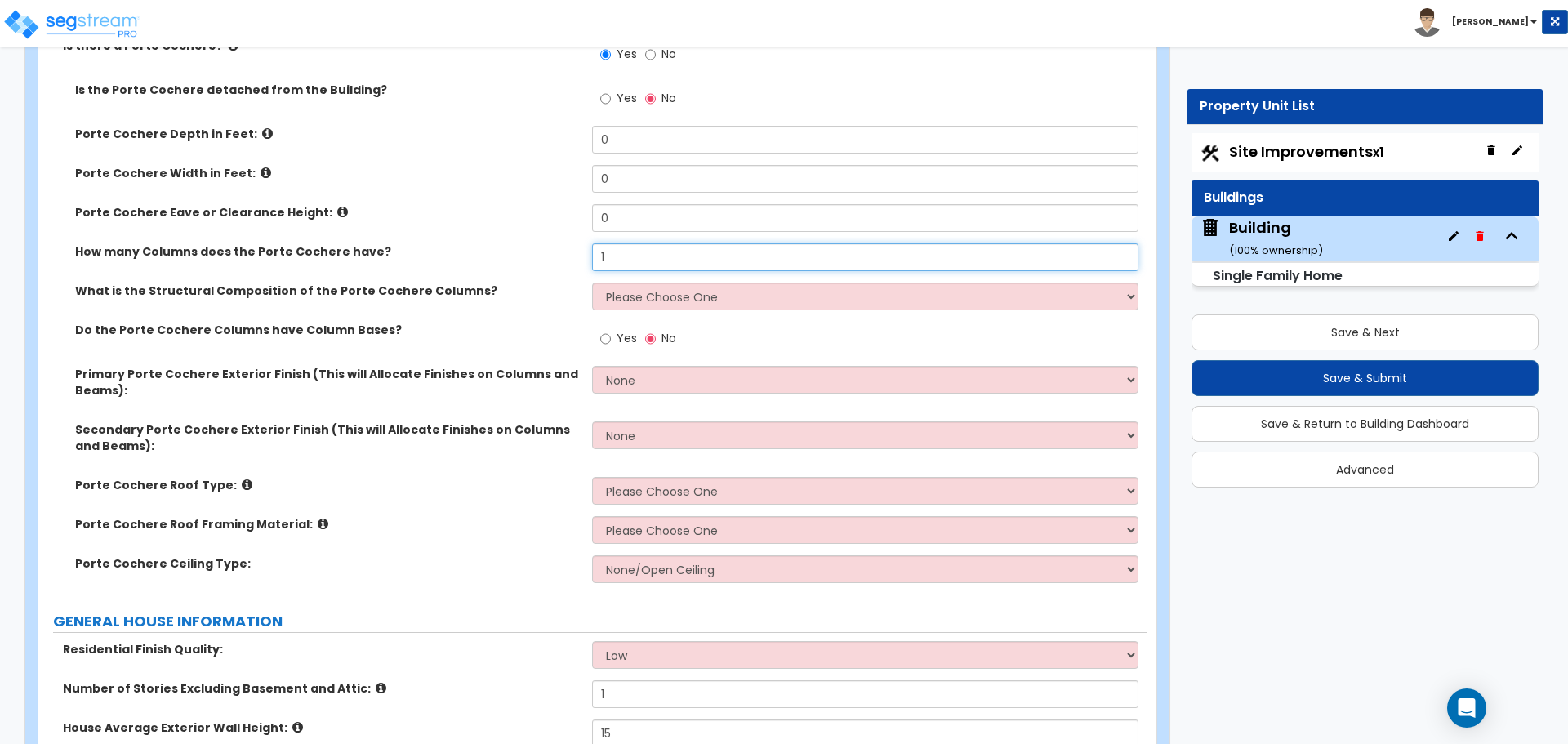
type input "1"
click at [624, 330] on span "Yes" at bounding box center [626, 338] width 20 height 16
click at [611, 330] on input "Yes" at bounding box center [605, 339] width 11 height 18
radio input "true"
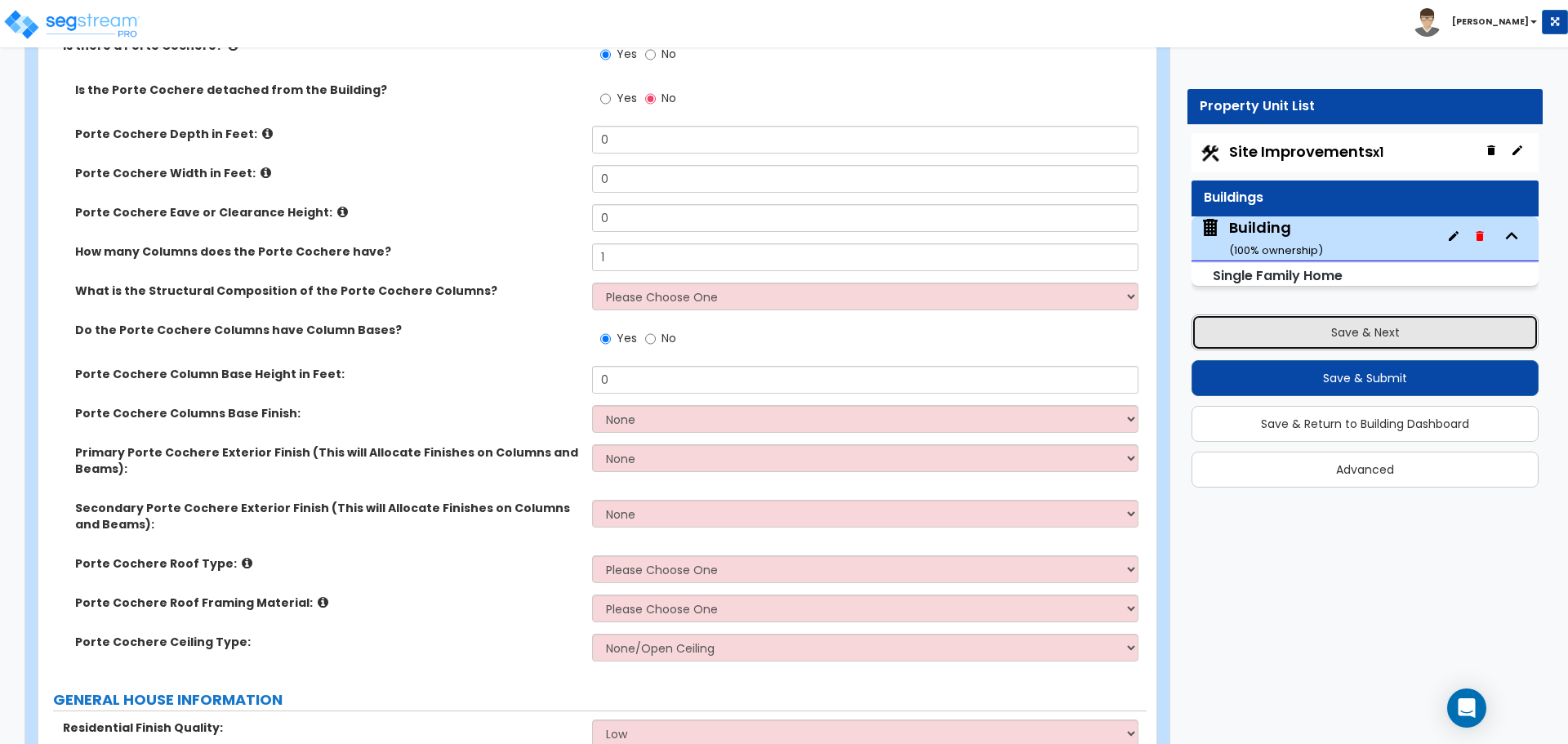
click at [1345, 324] on button "Save & Next" at bounding box center [1365, 332] width 347 height 36
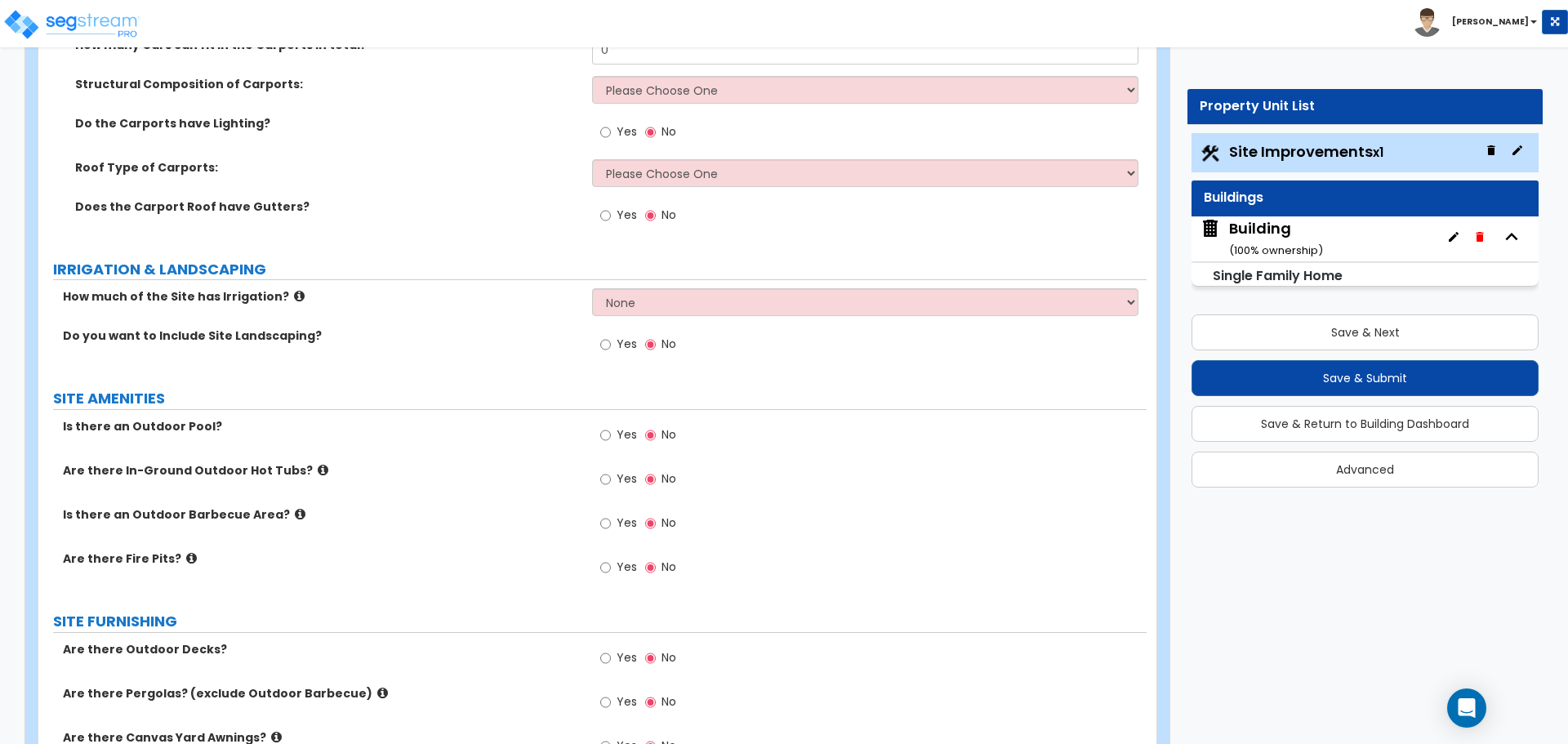
scroll to position [1340, 0]
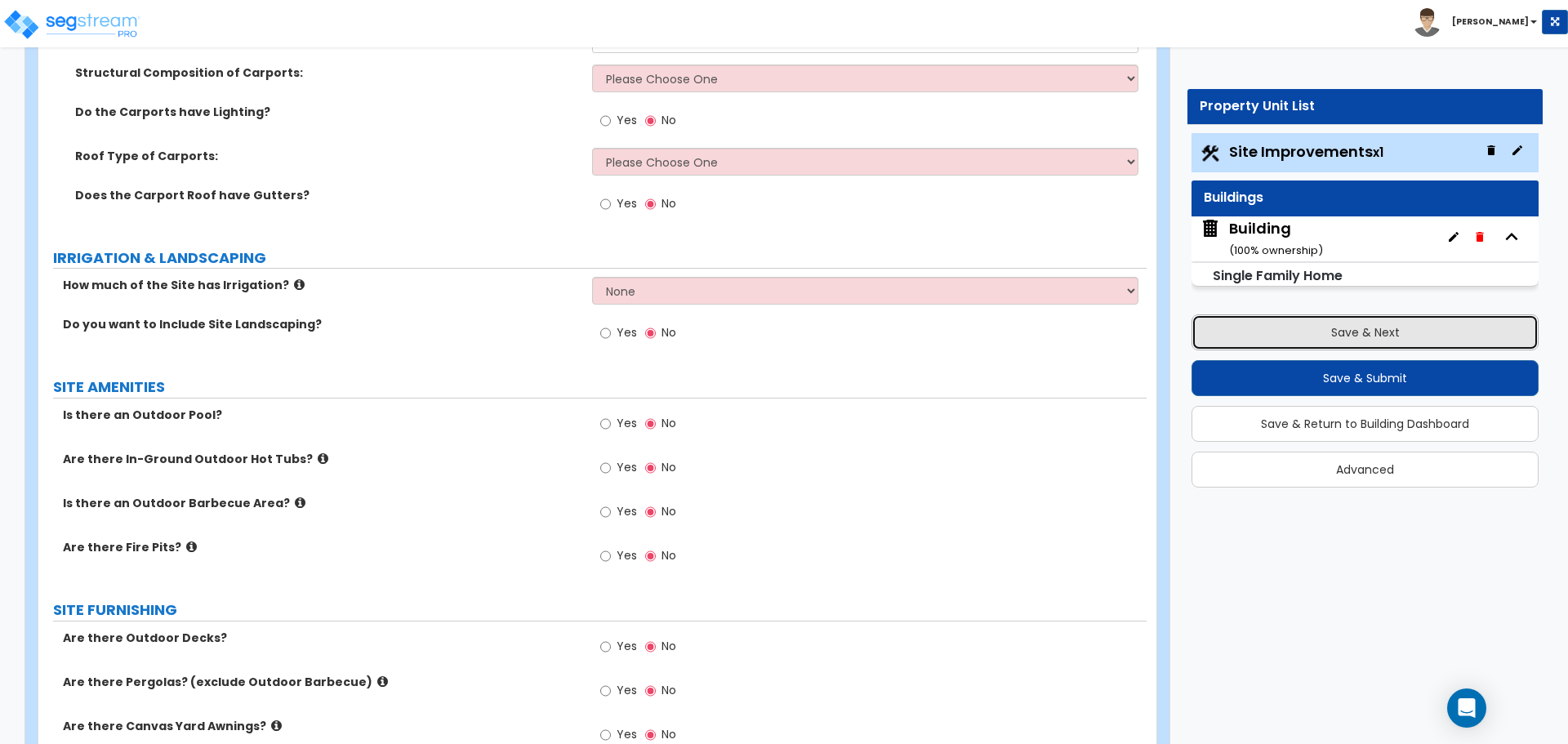
click at [1294, 338] on button "Save & Next" at bounding box center [1365, 332] width 347 height 36
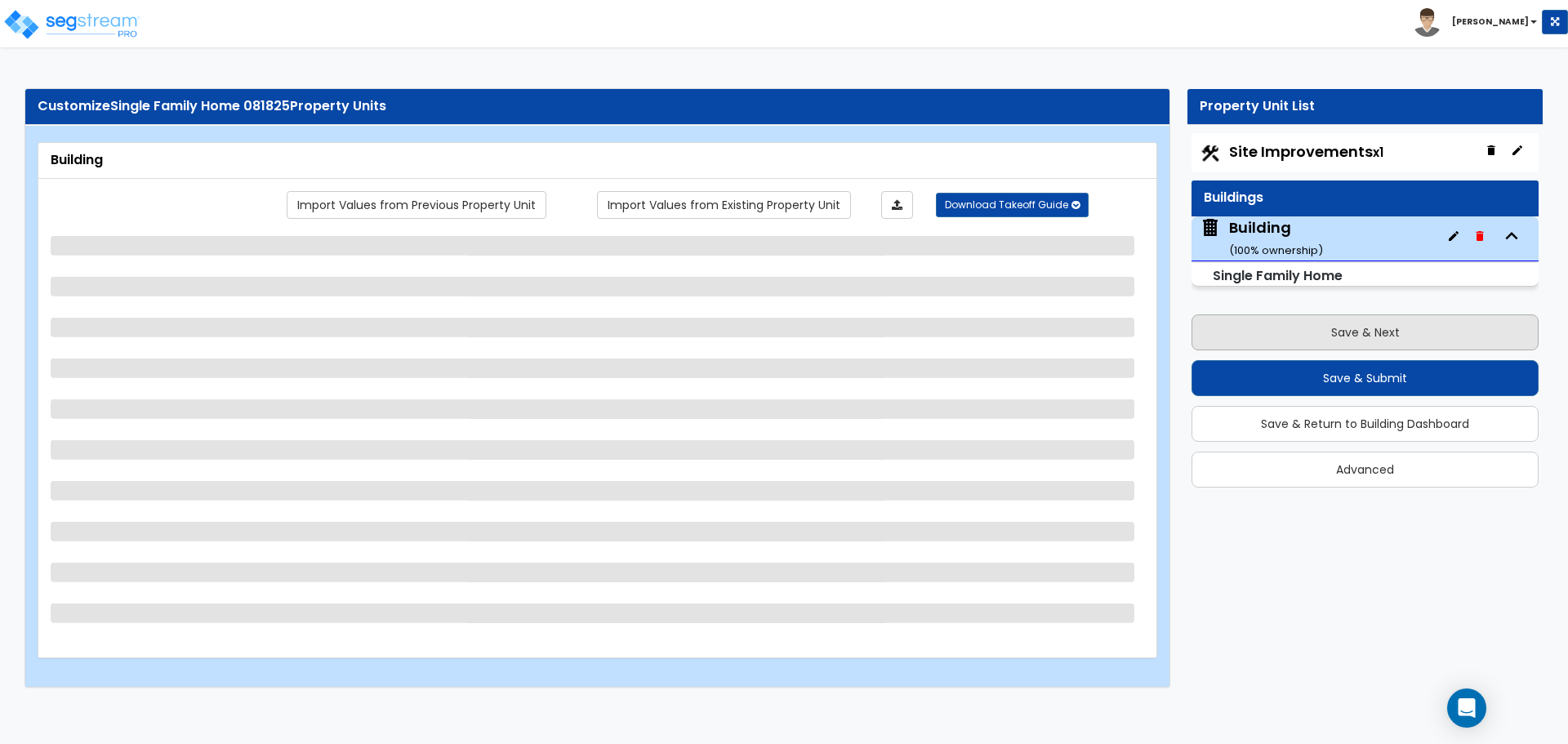
scroll to position [0, 0]
select select "3"
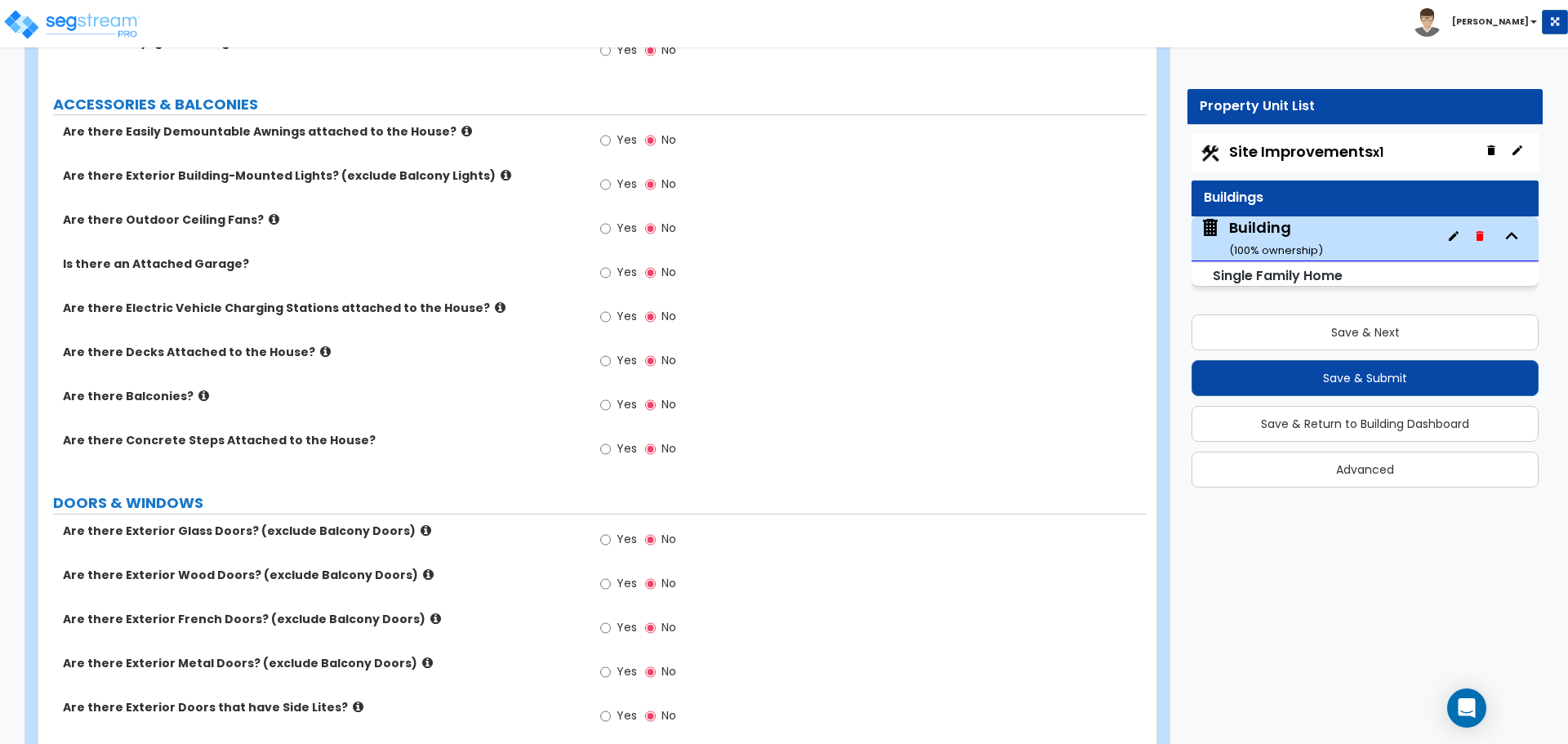
scroll to position [1797, 0]
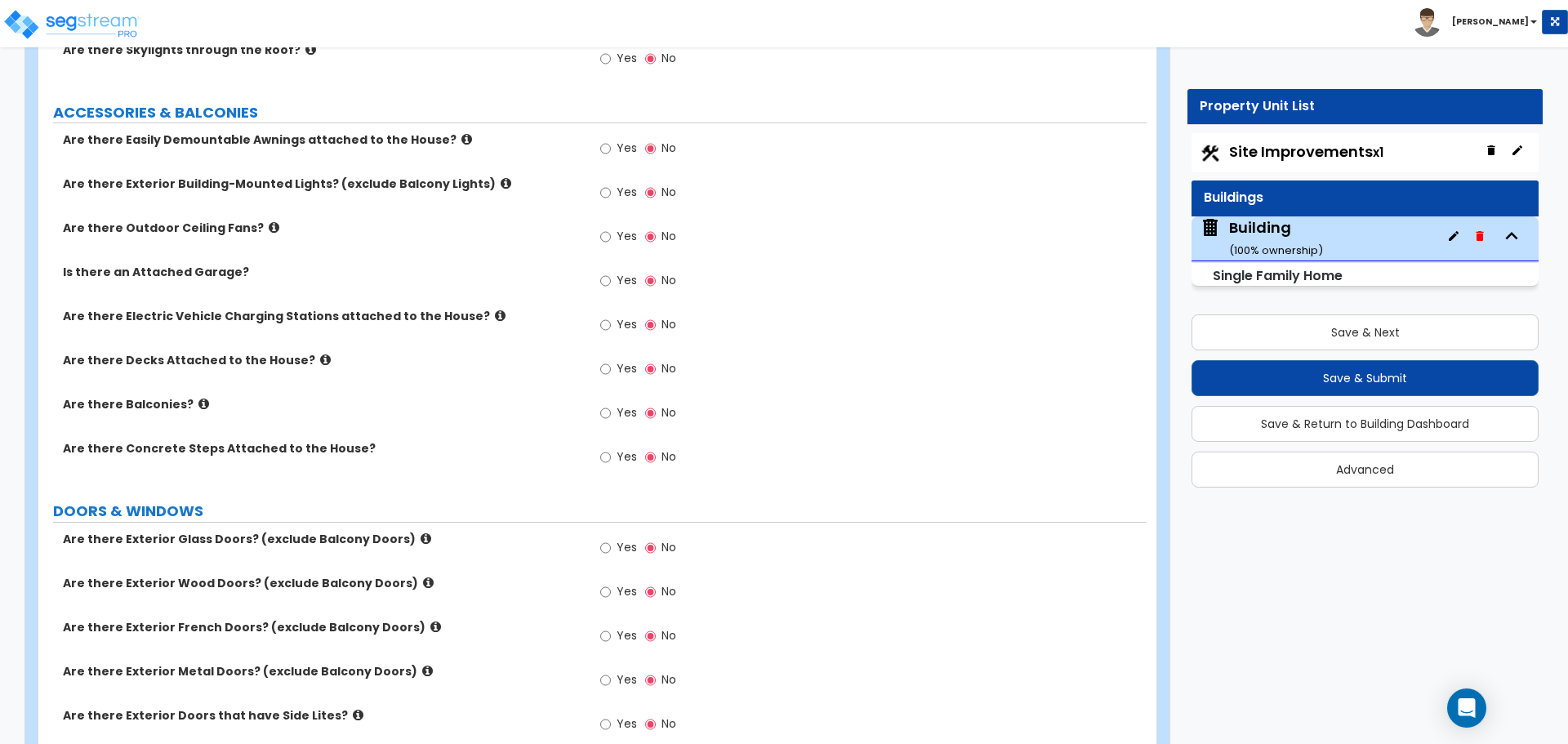
click at [623, 146] on span "Yes" at bounding box center [626, 147] width 20 height 16
click at [611, 146] on input "Yes" at bounding box center [605, 148] width 11 height 18
radio input "true"
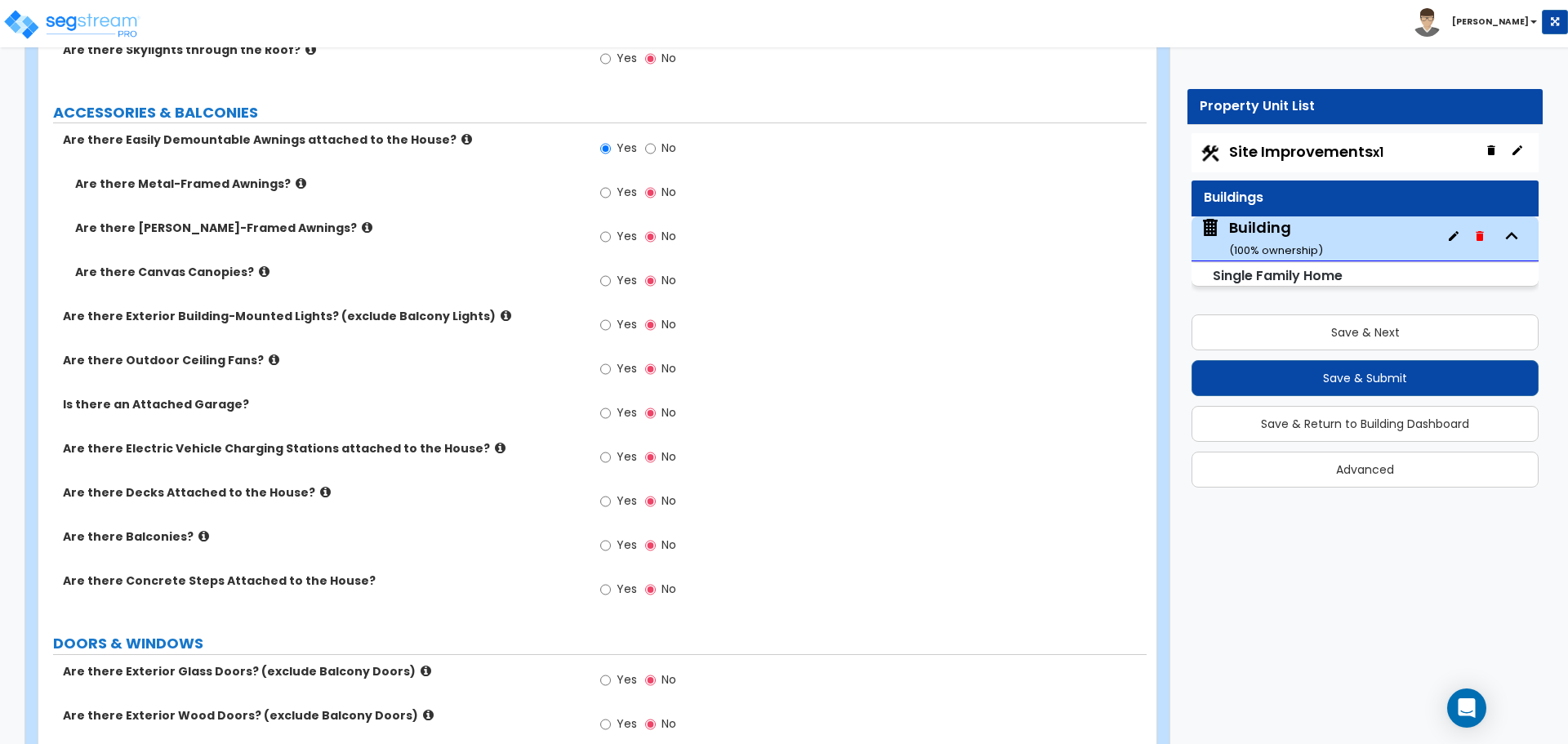
click at [461, 134] on icon at bounding box center [467, 139] width 11 height 12
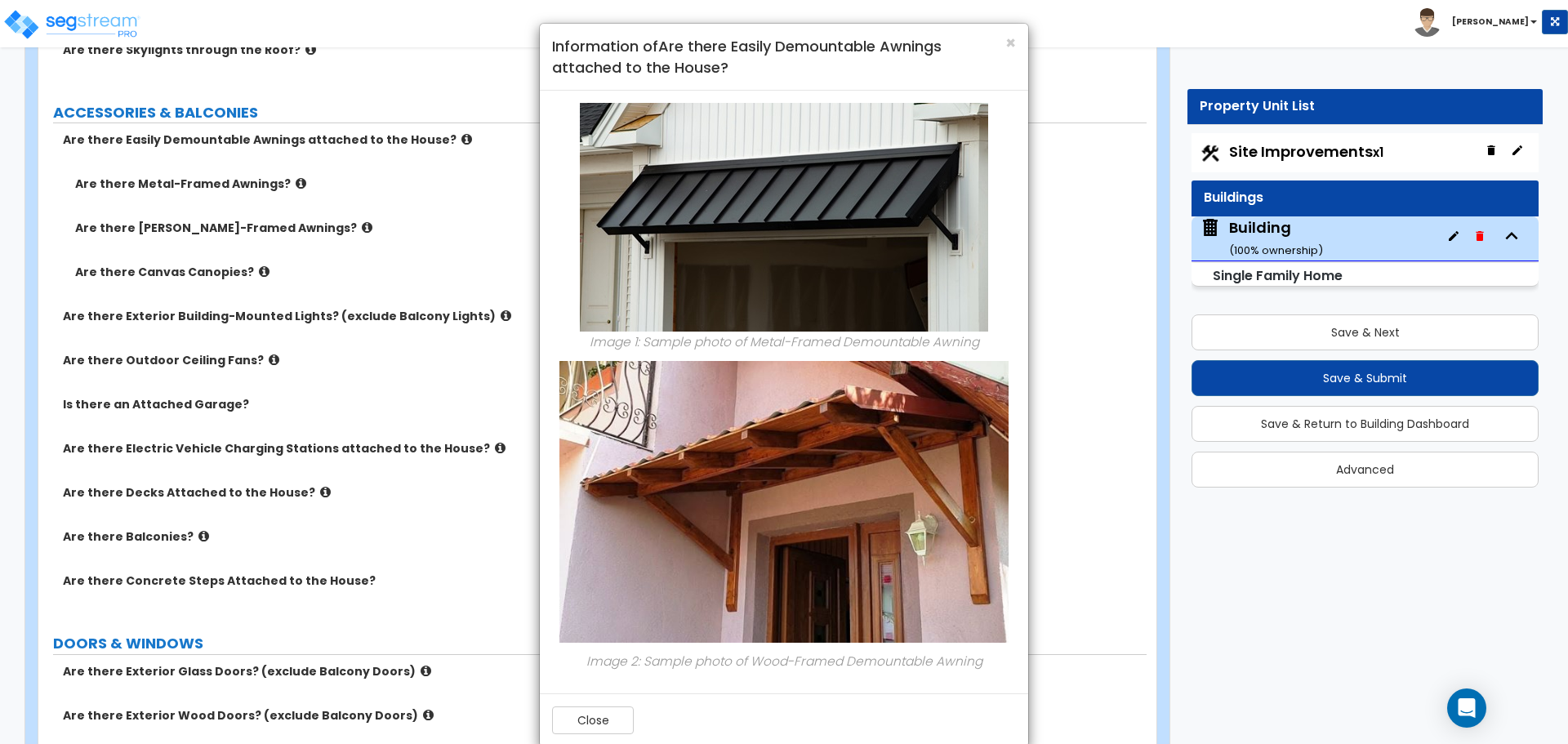
scroll to position [0, 0]
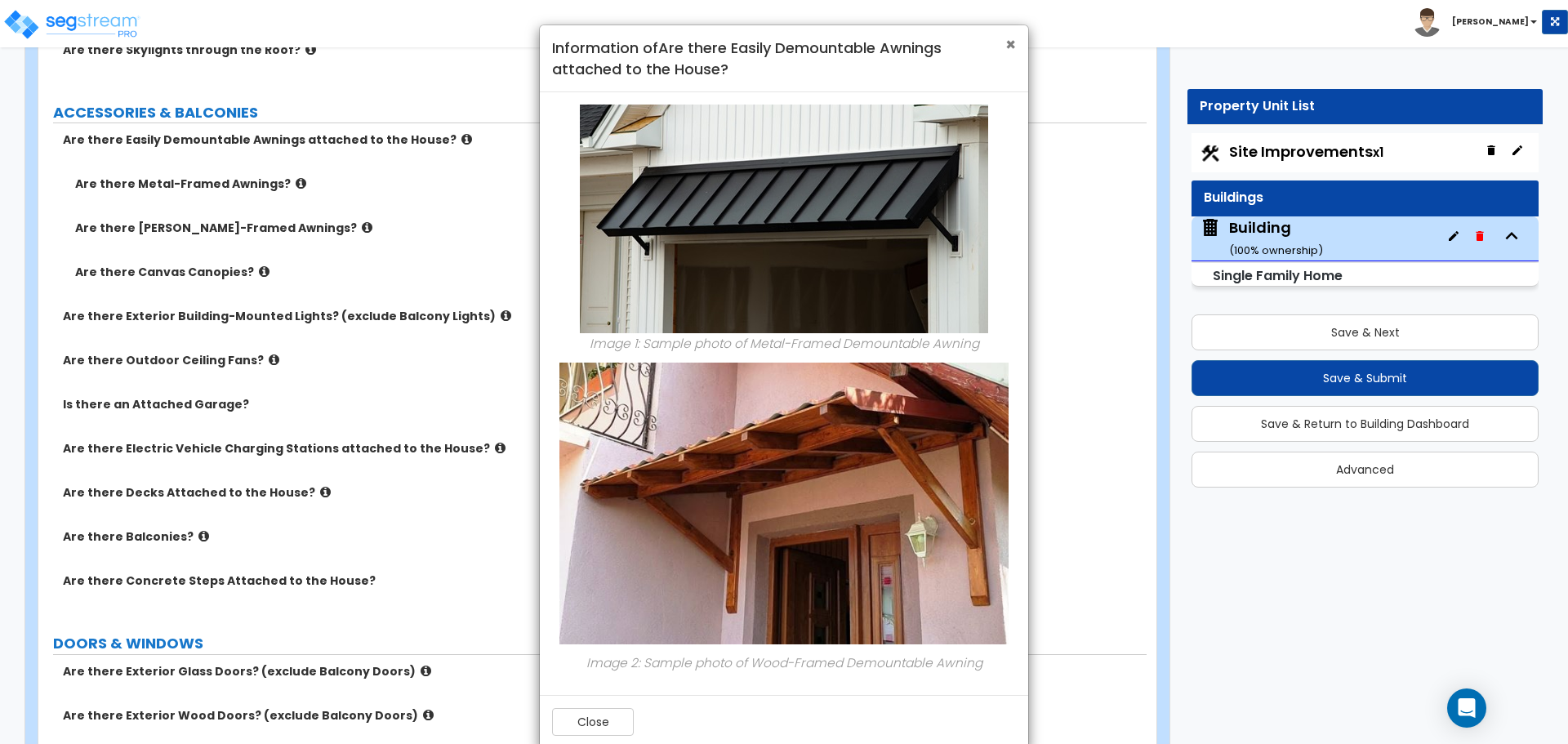
click at [1012, 44] on span "×" at bounding box center [1011, 44] width 11 height 24
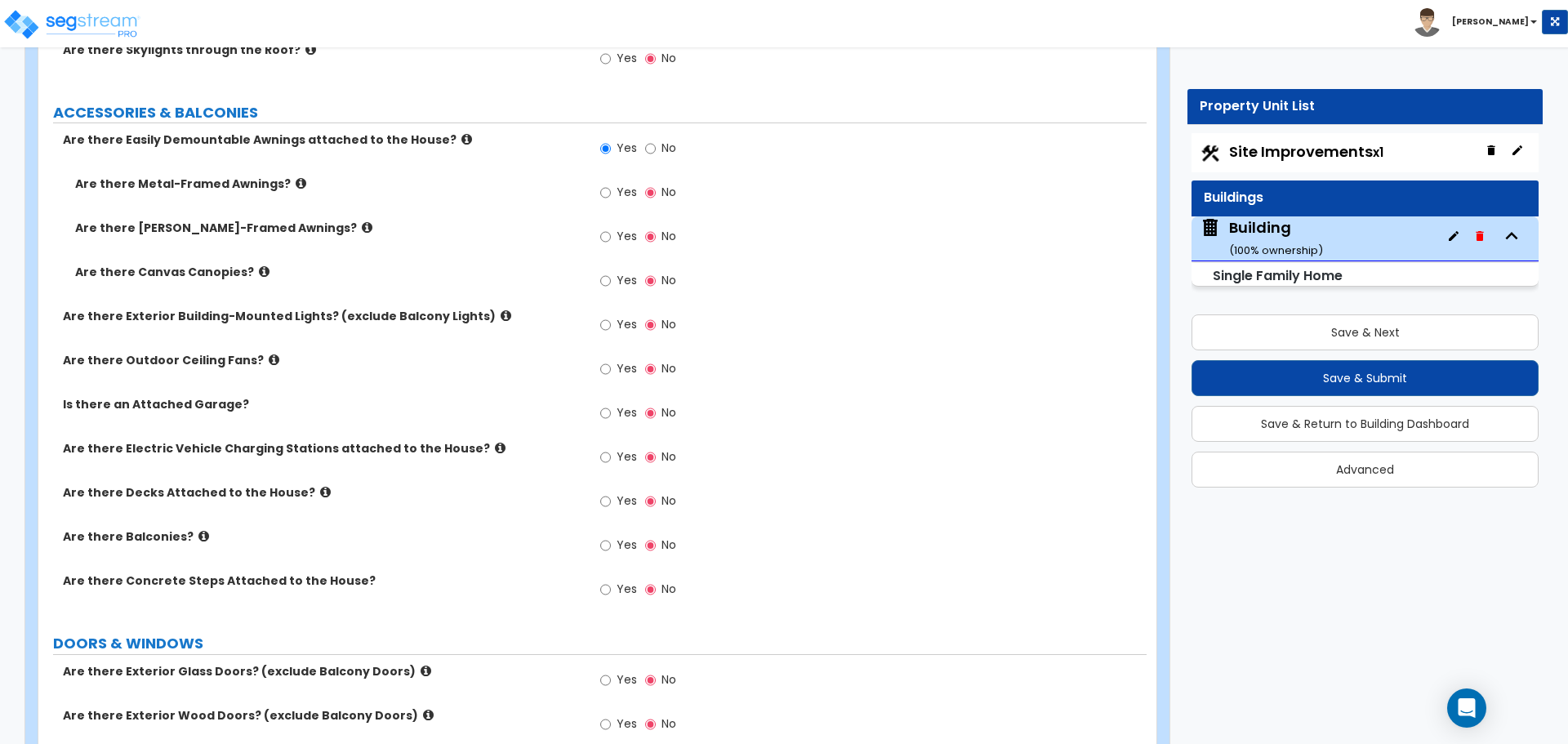
click at [295, 184] on icon at bounding box center [301, 184] width 11 height 12
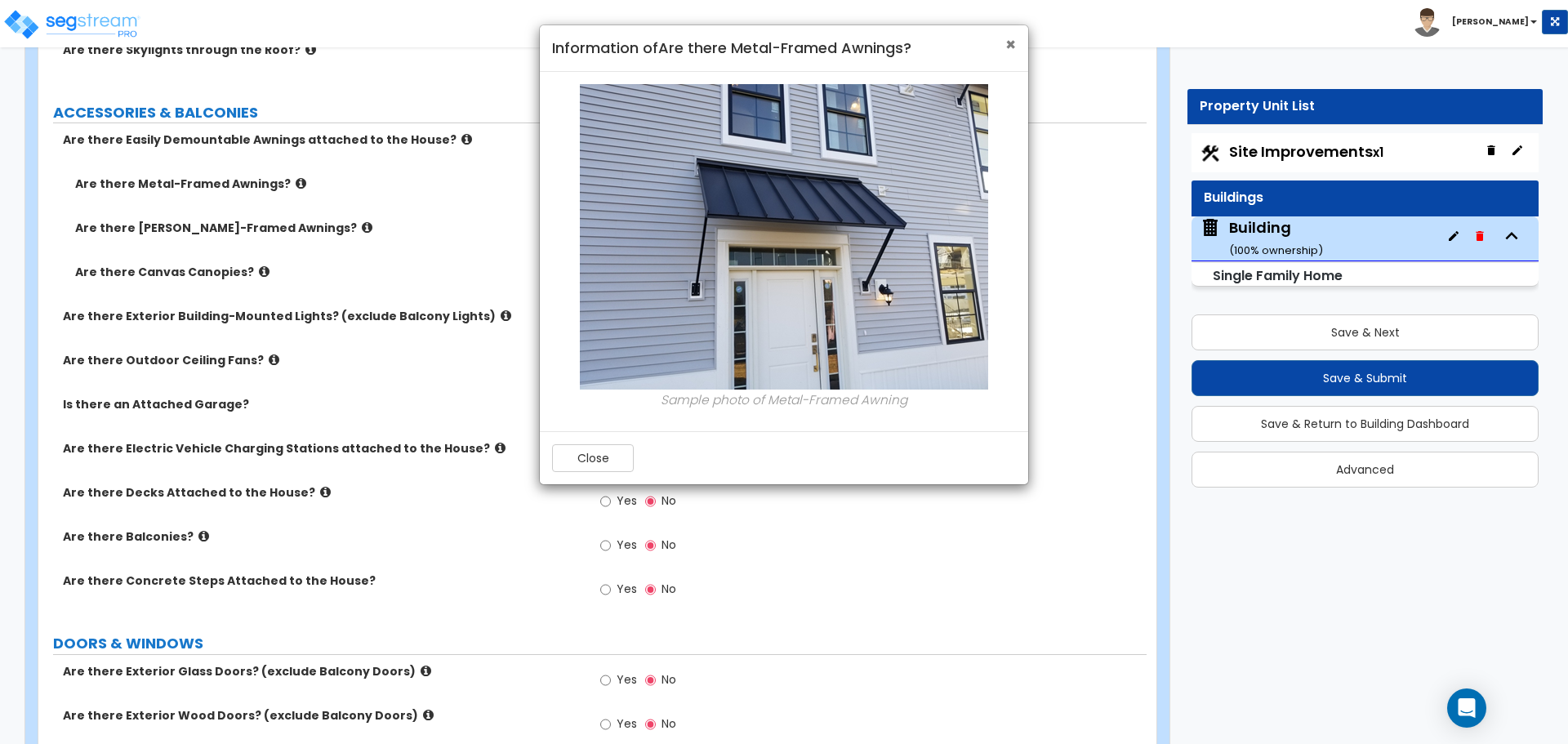
click at [1013, 46] on span "×" at bounding box center [1011, 44] width 11 height 24
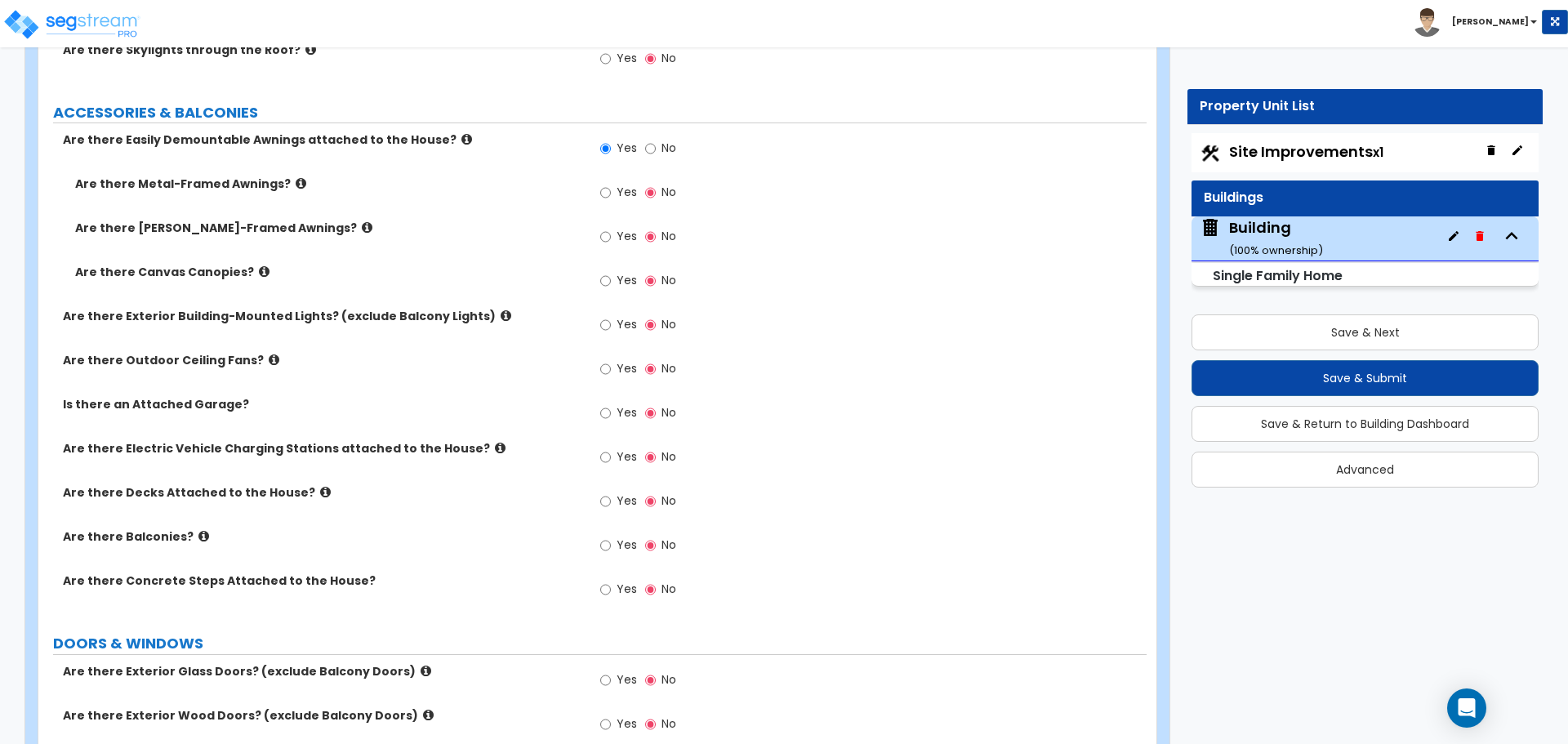
click at [294, 223] on label "Are there Wood-Framed Awnings?" at bounding box center [327, 228] width 505 height 16
click at [362, 221] on icon at bounding box center [367, 227] width 11 height 12
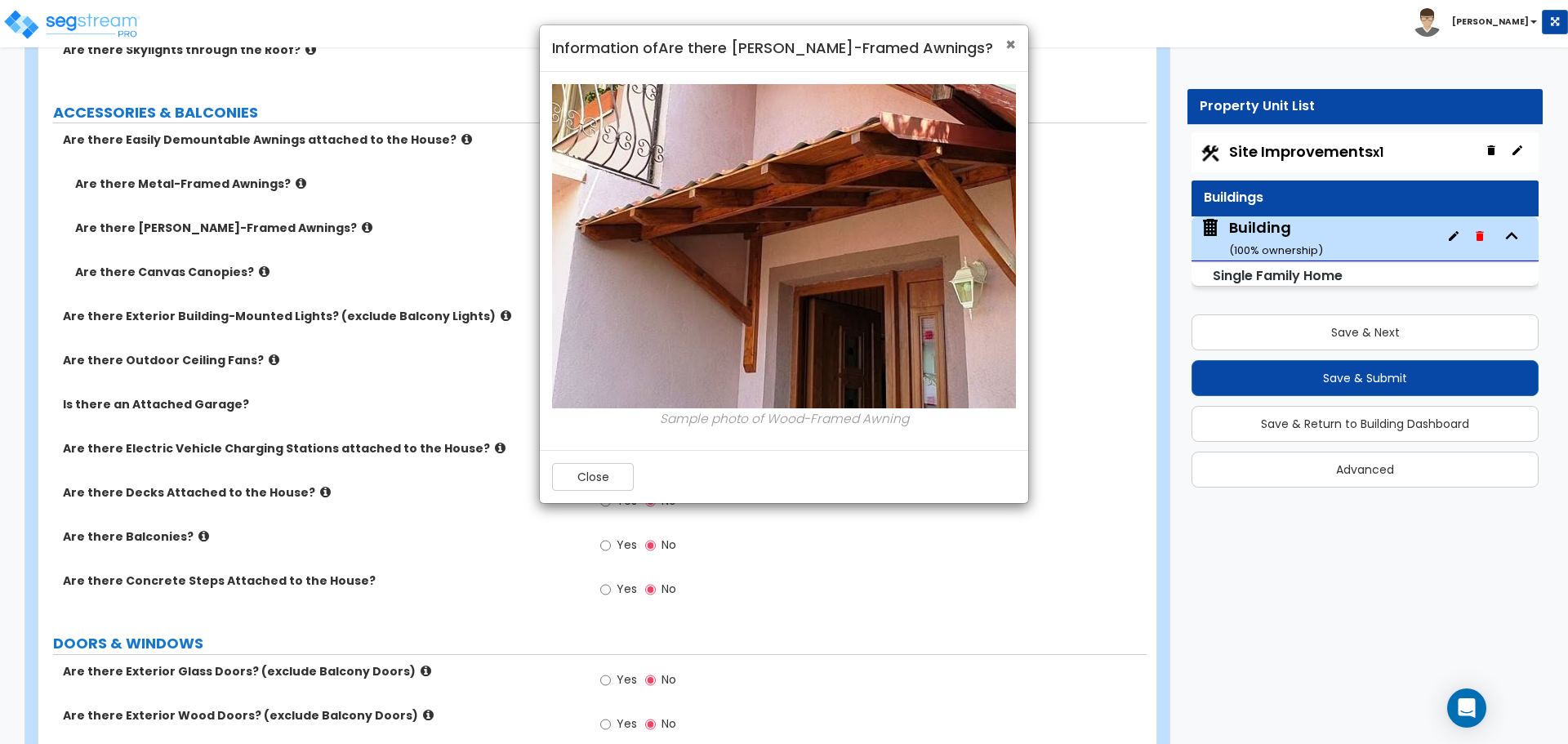
click at [1014, 35] on span "×" at bounding box center [1011, 44] width 11 height 24
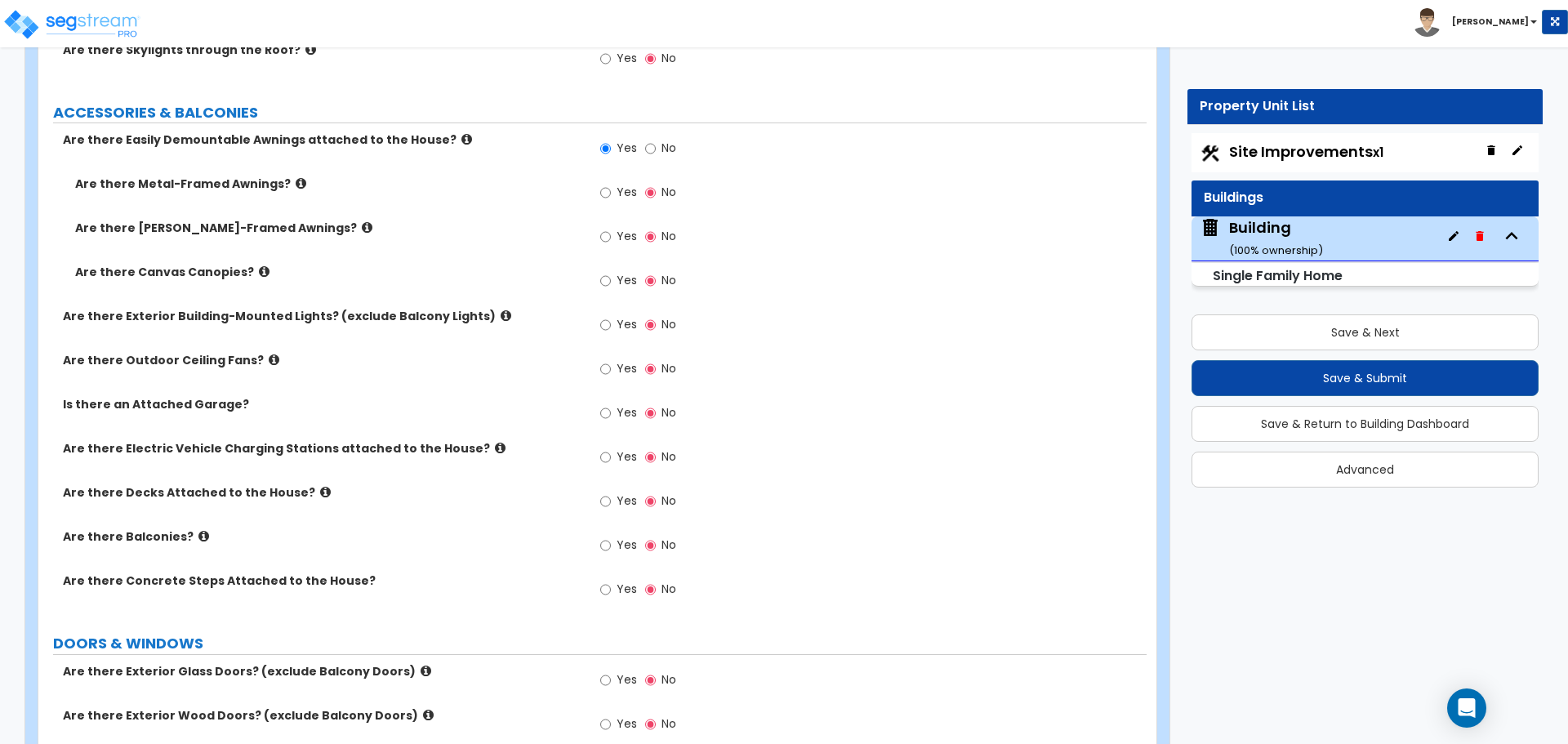
click at [259, 265] on icon at bounding box center [264, 272] width 11 height 12
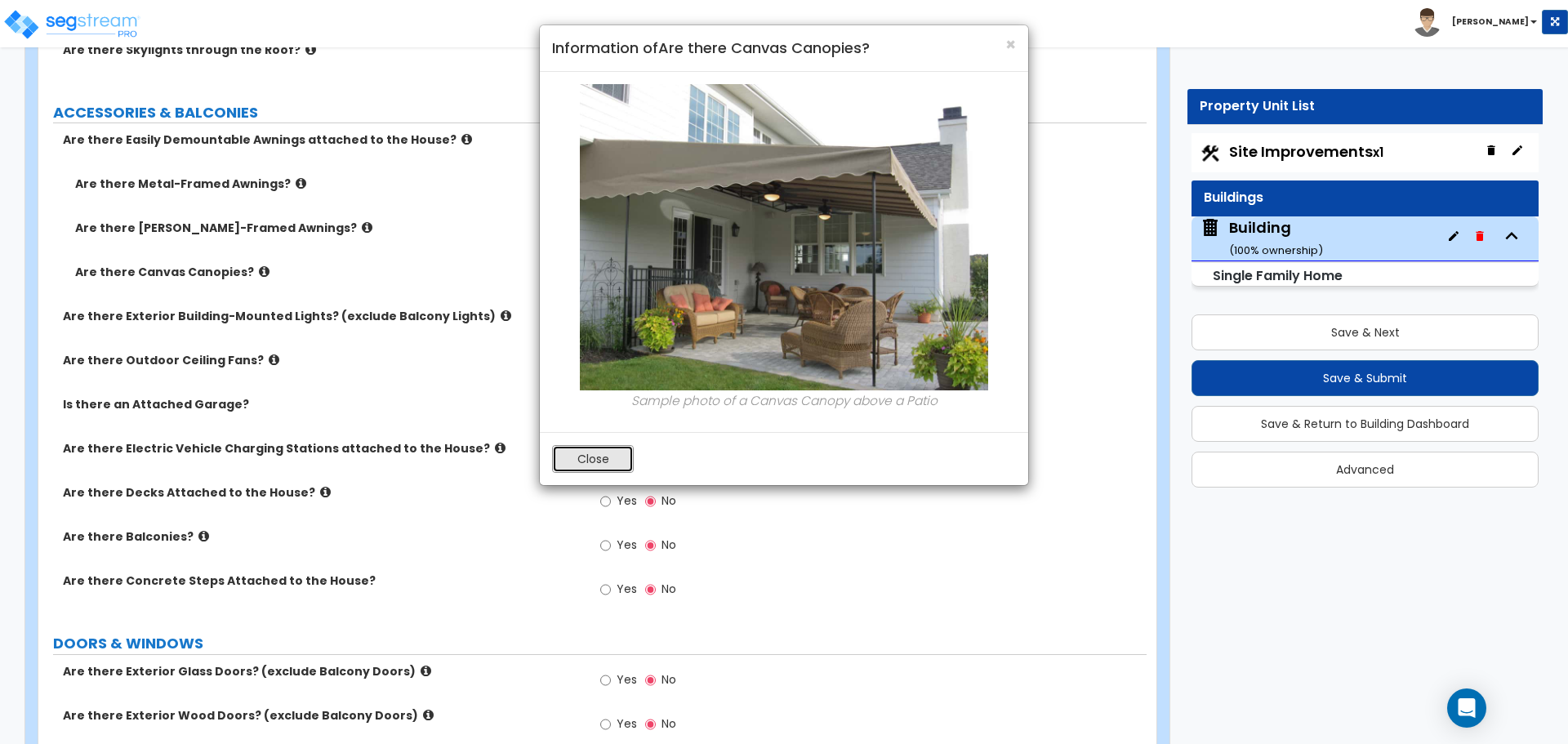
drag, startPoint x: 605, startPoint y: 455, endPoint x: 613, endPoint y: 459, distance: 8.9
click at [605, 455] on button "Close" at bounding box center [593, 458] width 82 height 28
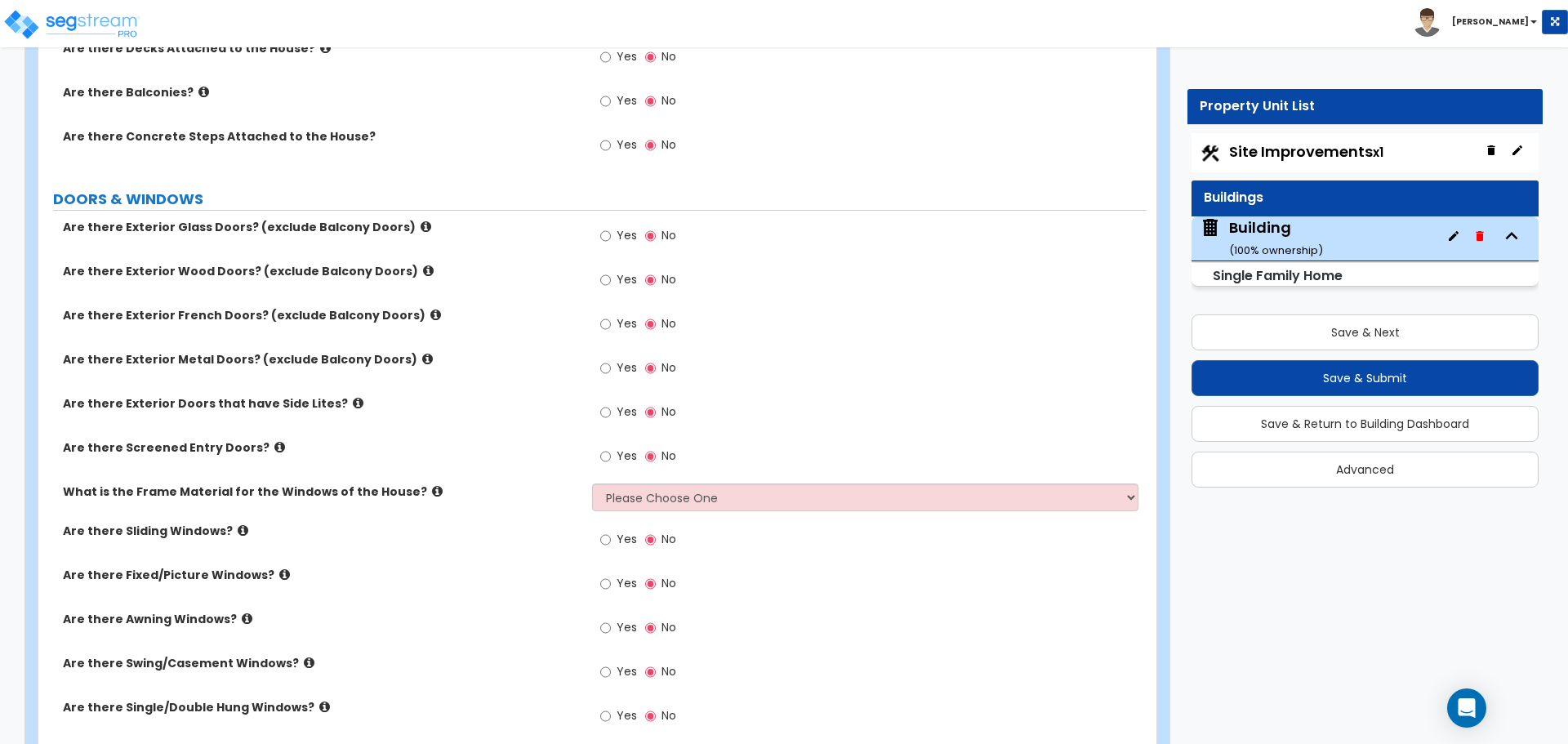
scroll to position [2258, 0]
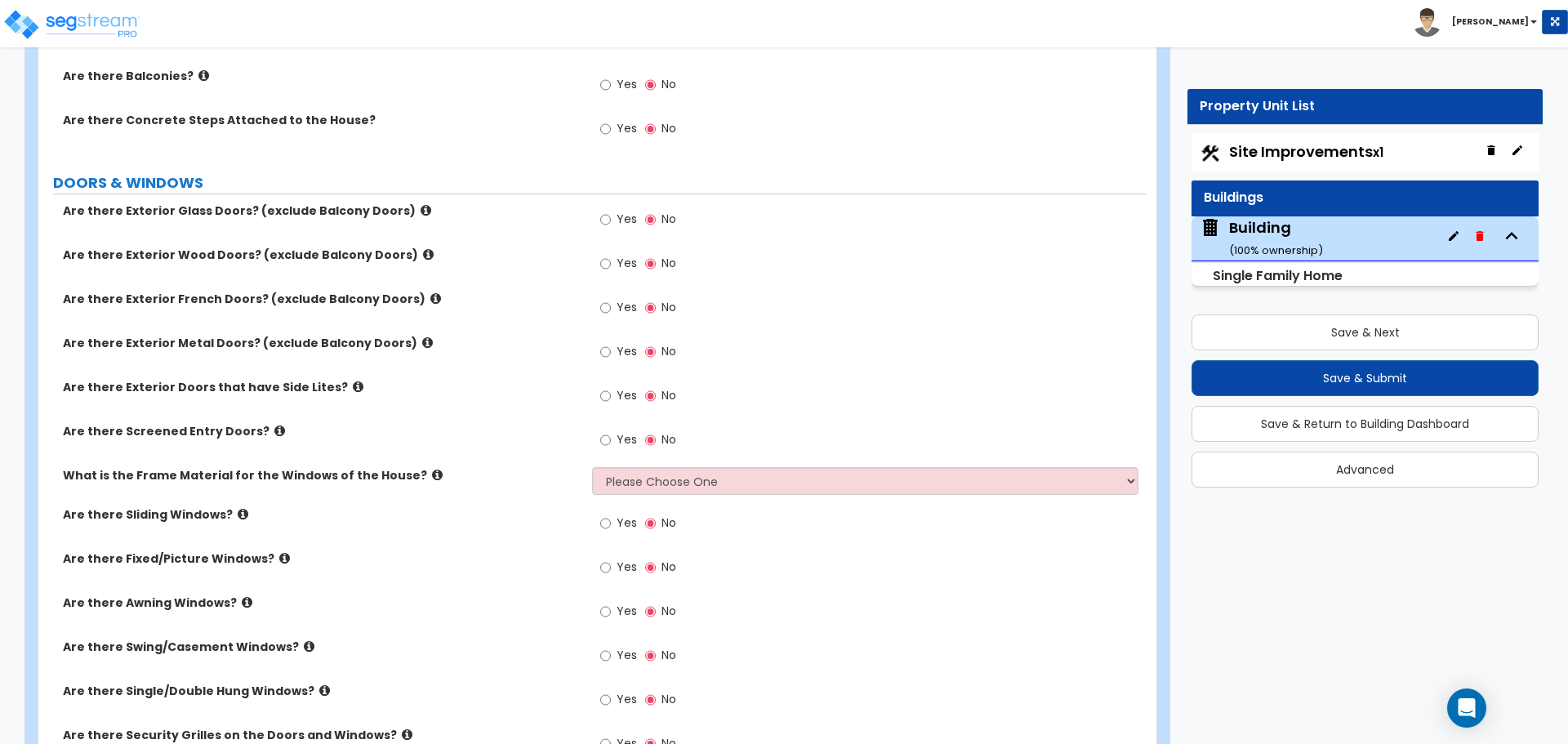
click at [430, 297] on icon at bounding box center [436, 298] width 11 height 12
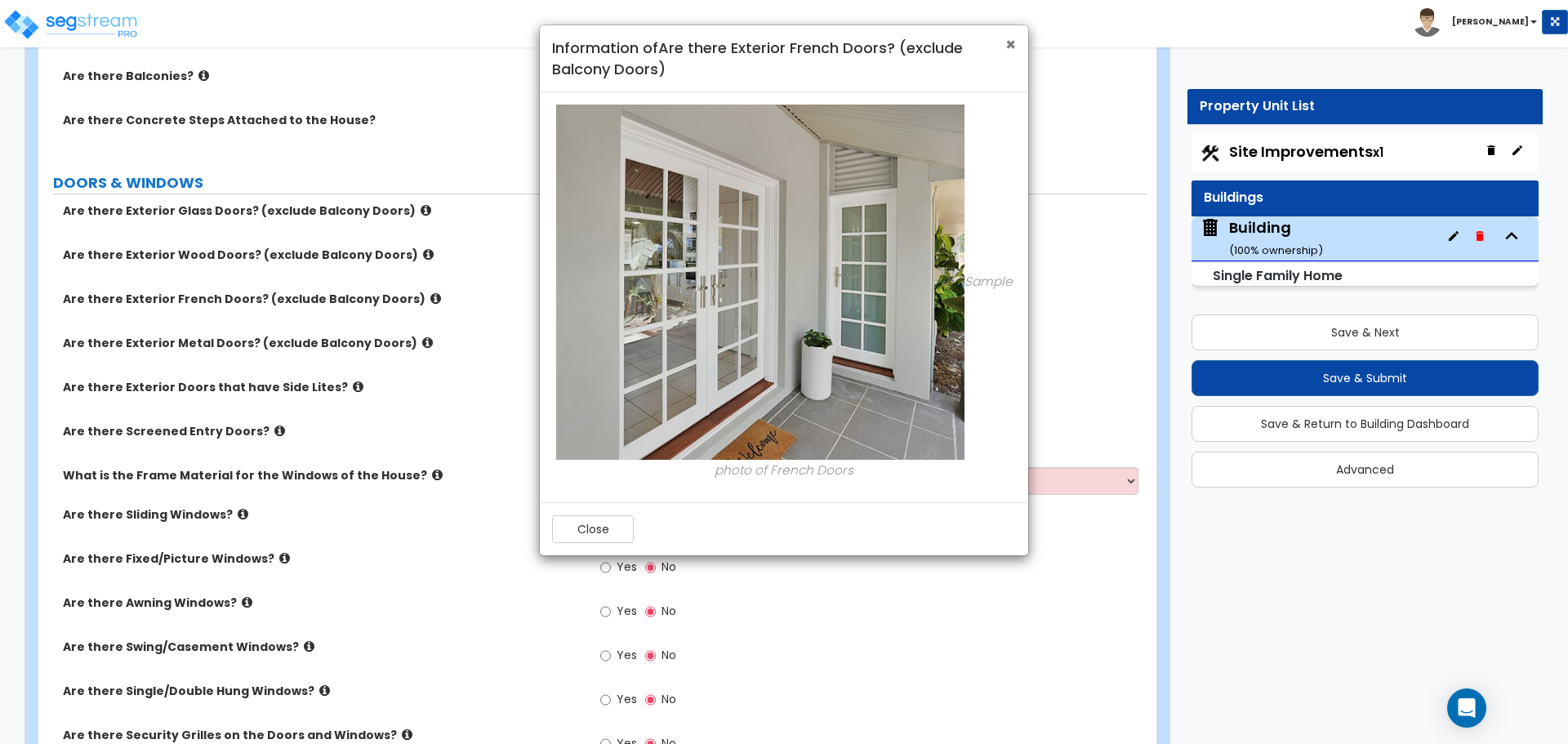
click at [1011, 36] on span "×" at bounding box center [1011, 44] width 11 height 24
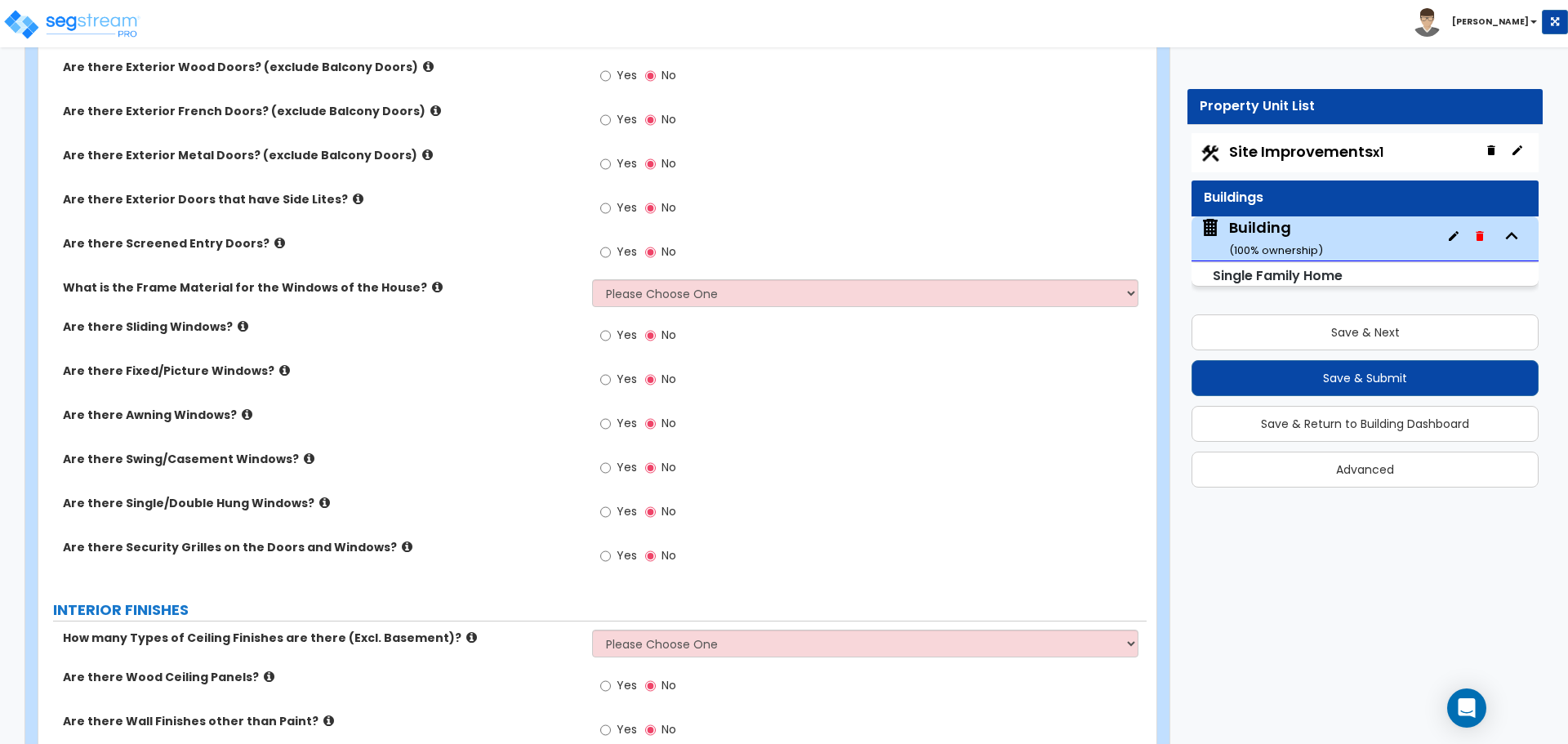
scroll to position [2448, 0]
click at [432, 283] on icon at bounding box center [437, 286] width 11 height 12
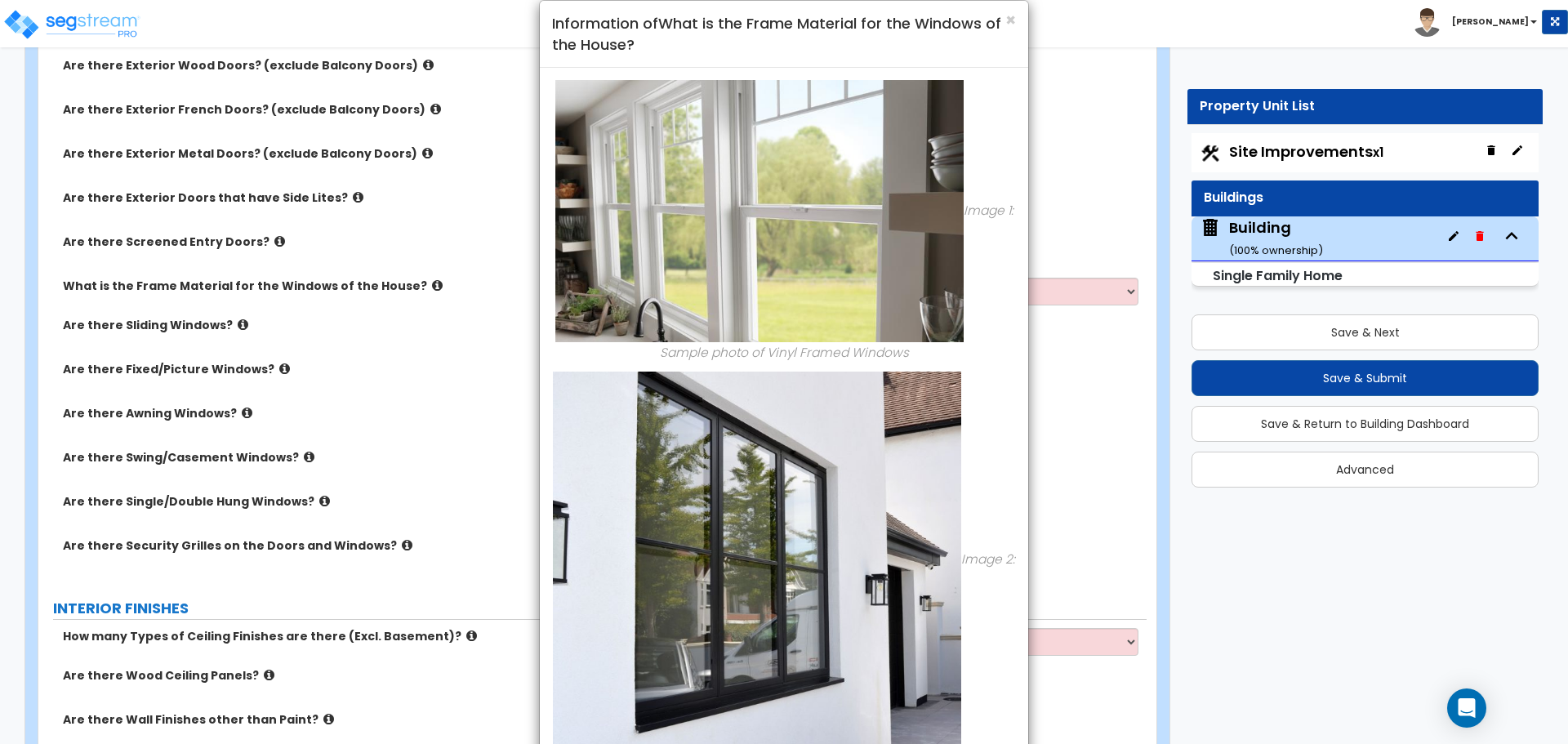
scroll to position [0, 0]
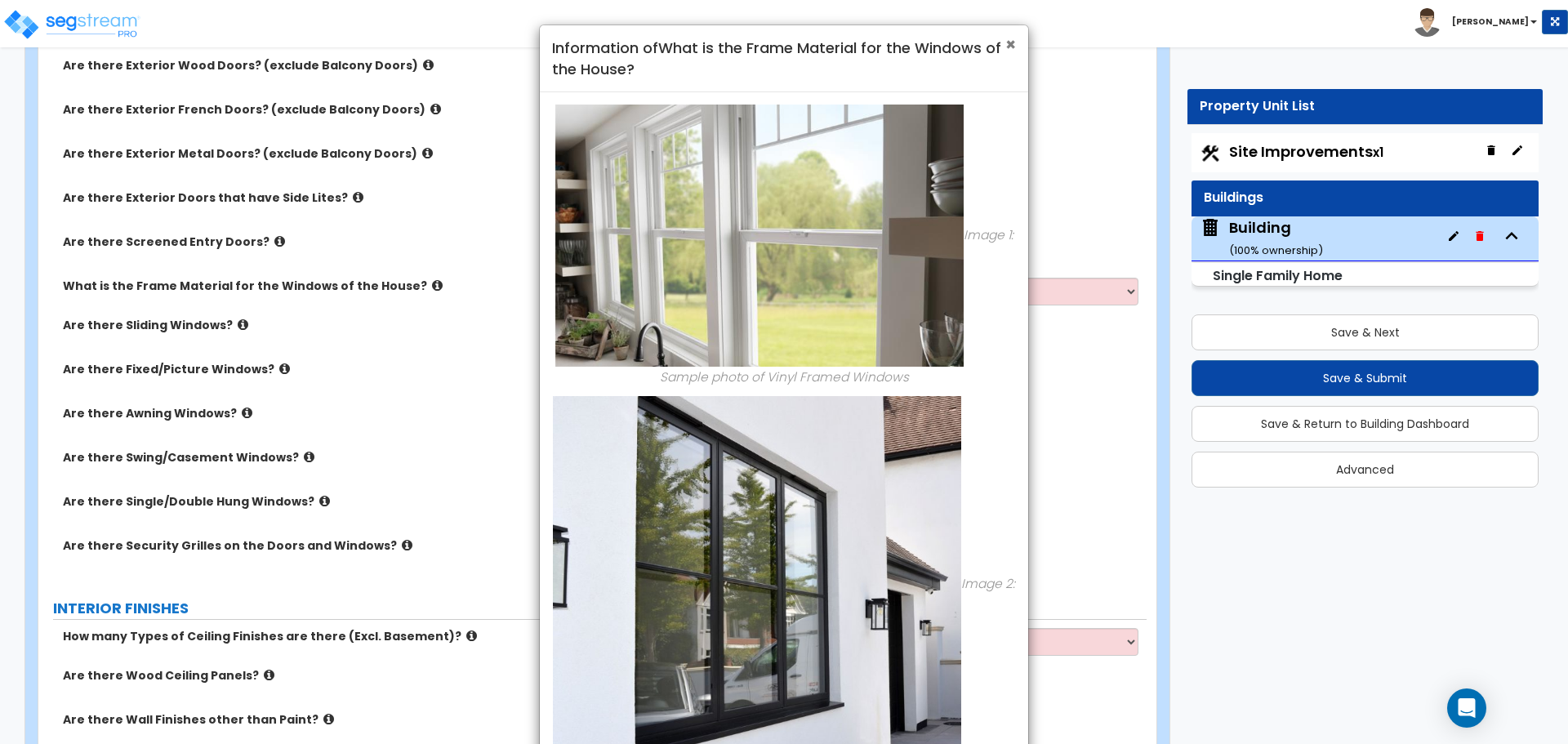
click at [1011, 46] on span "×" at bounding box center [1011, 44] width 11 height 24
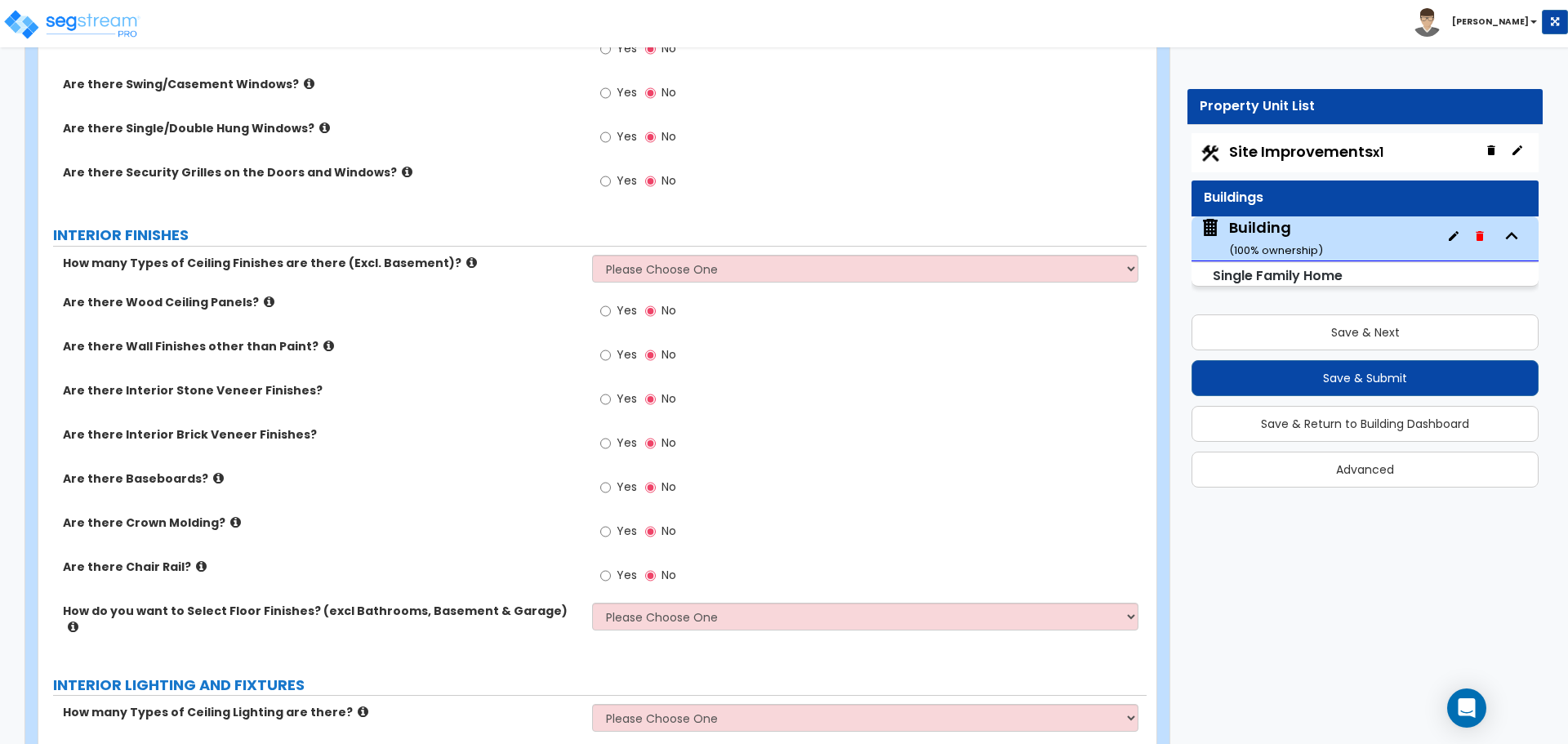
scroll to position [2823, 0]
click at [213, 471] on icon at bounding box center [218, 476] width 11 height 12
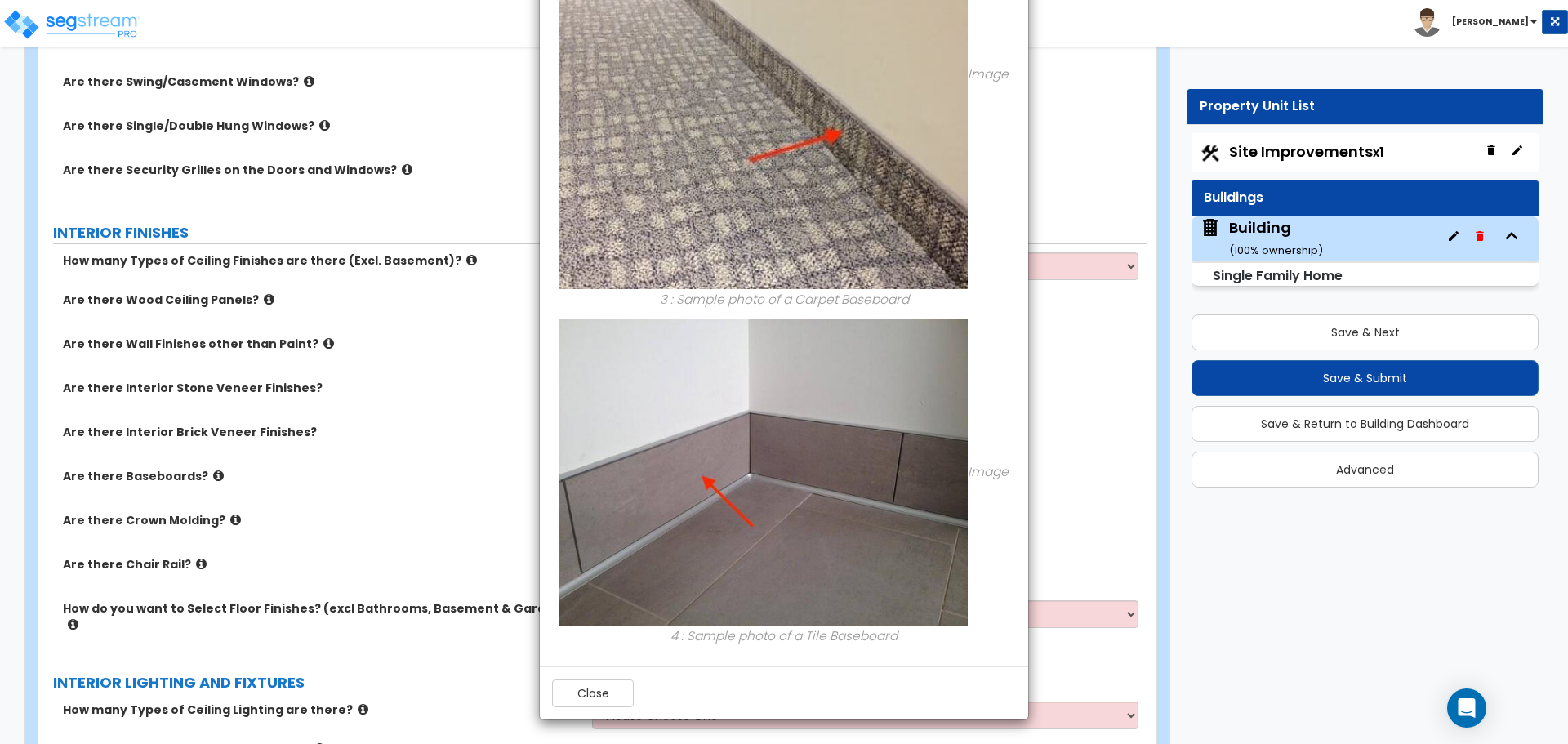
scroll to position [0, 0]
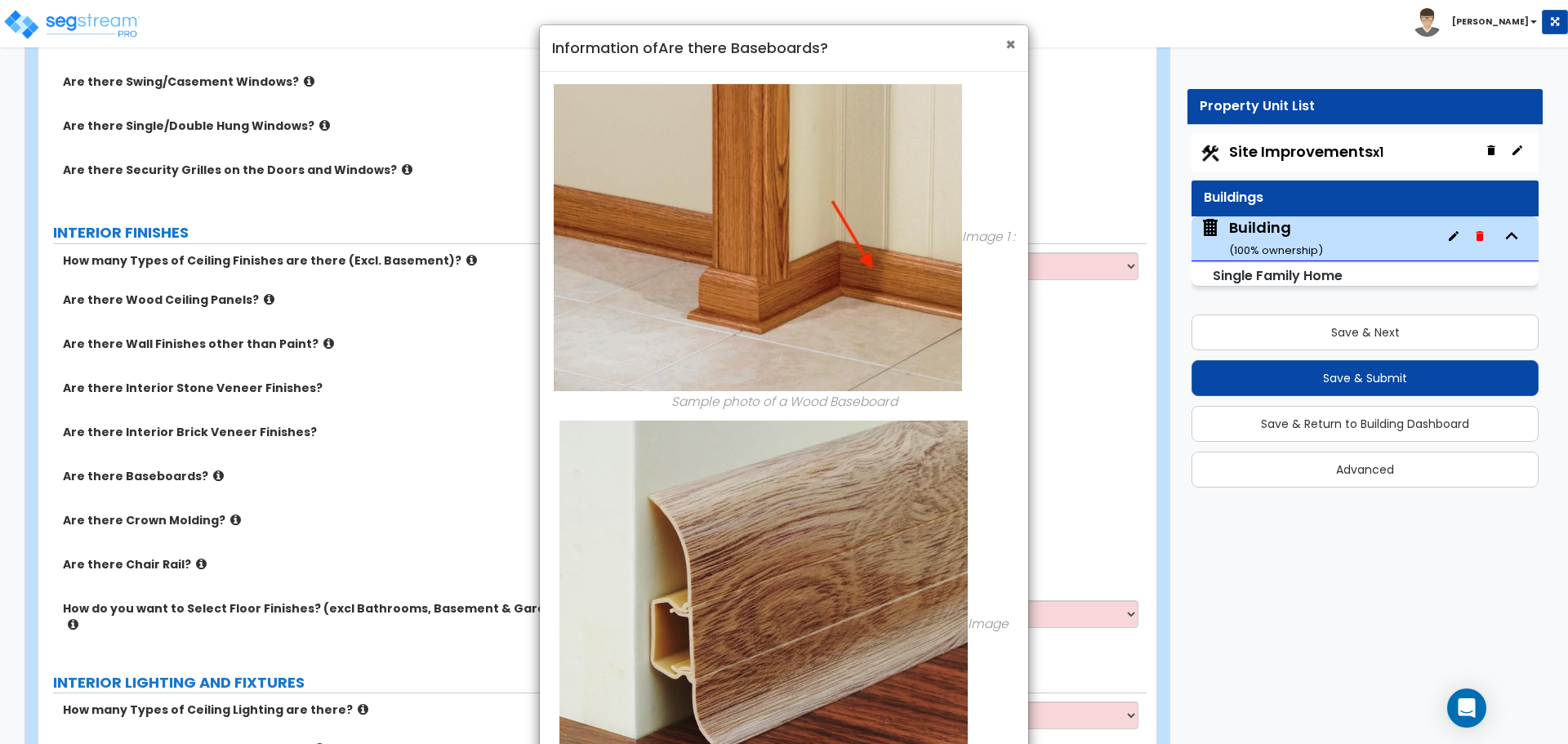
click at [1014, 44] on span "×" at bounding box center [1011, 44] width 11 height 24
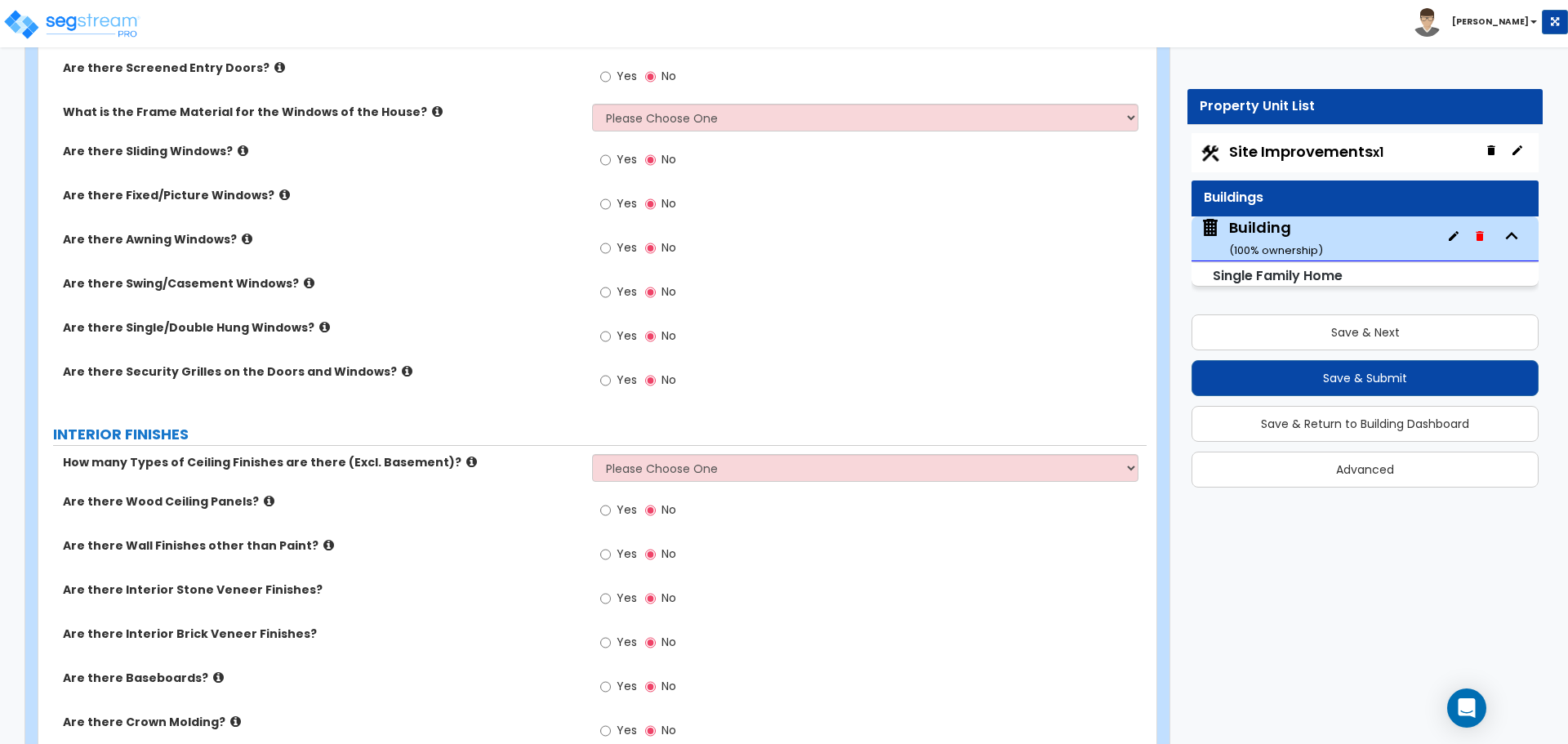
scroll to position [2623, 0]
click at [238, 145] on icon at bounding box center [243, 150] width 11 height 12
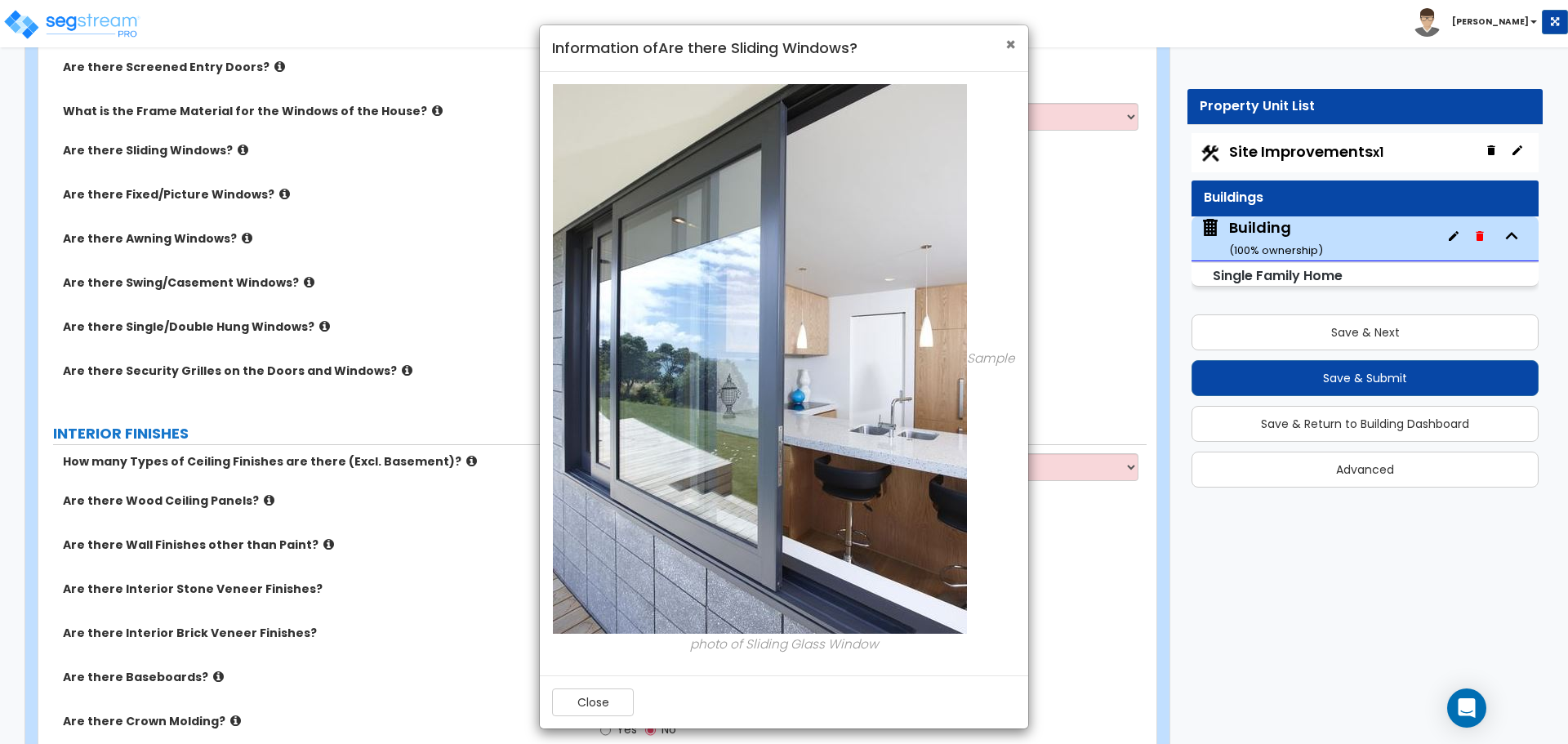
click at [1013, 46] on span "×" at bounding box center [1011, 44] width 11 height 24
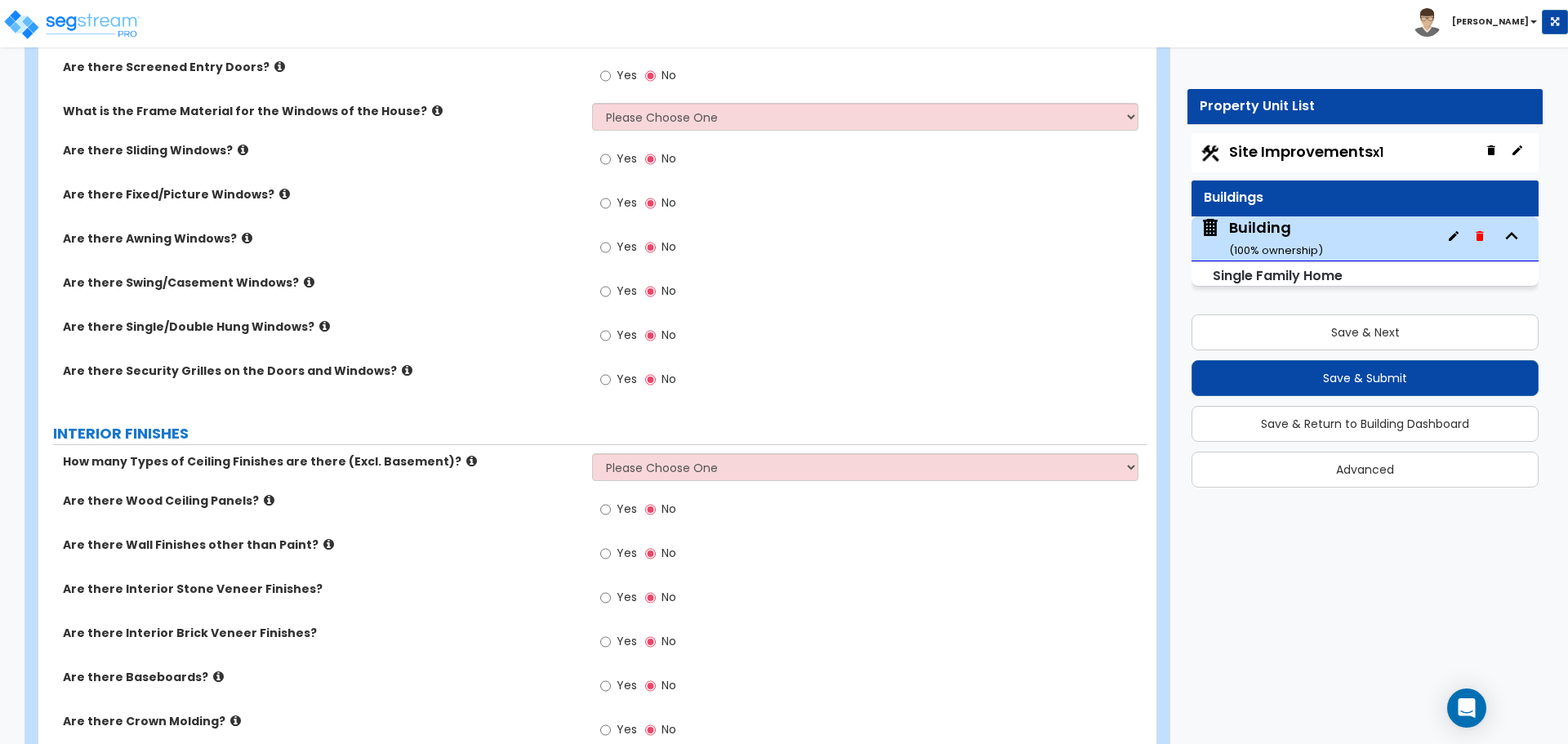
click at [280, 188] on icon at bounding box center [285, 194] width 11 height 12
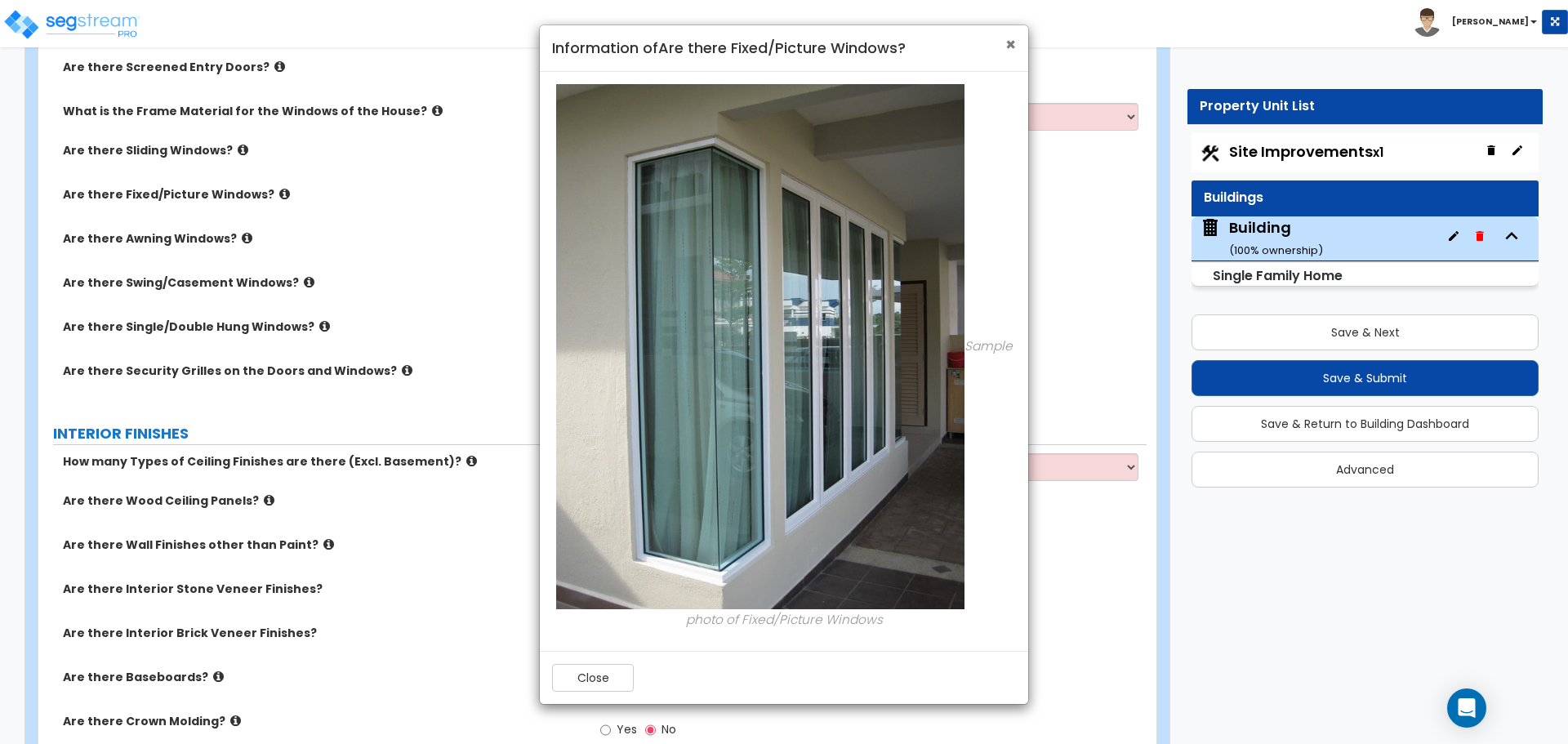
click at [1007, 48] on span "×" at bounding box center [1011, 44] width 11 height 24
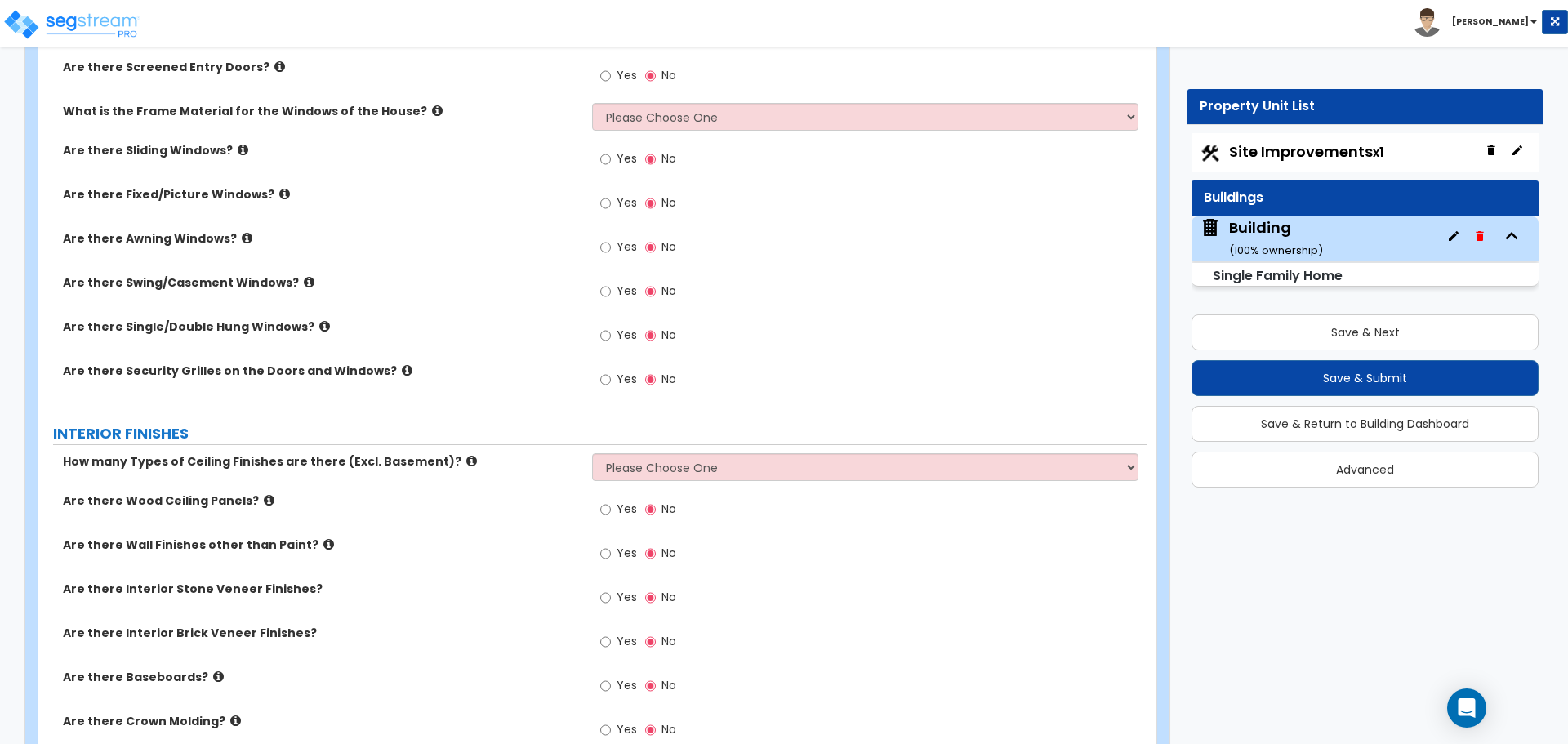
click at [241, 232] on icon at bounding box center [247, 238] width 11 height 12
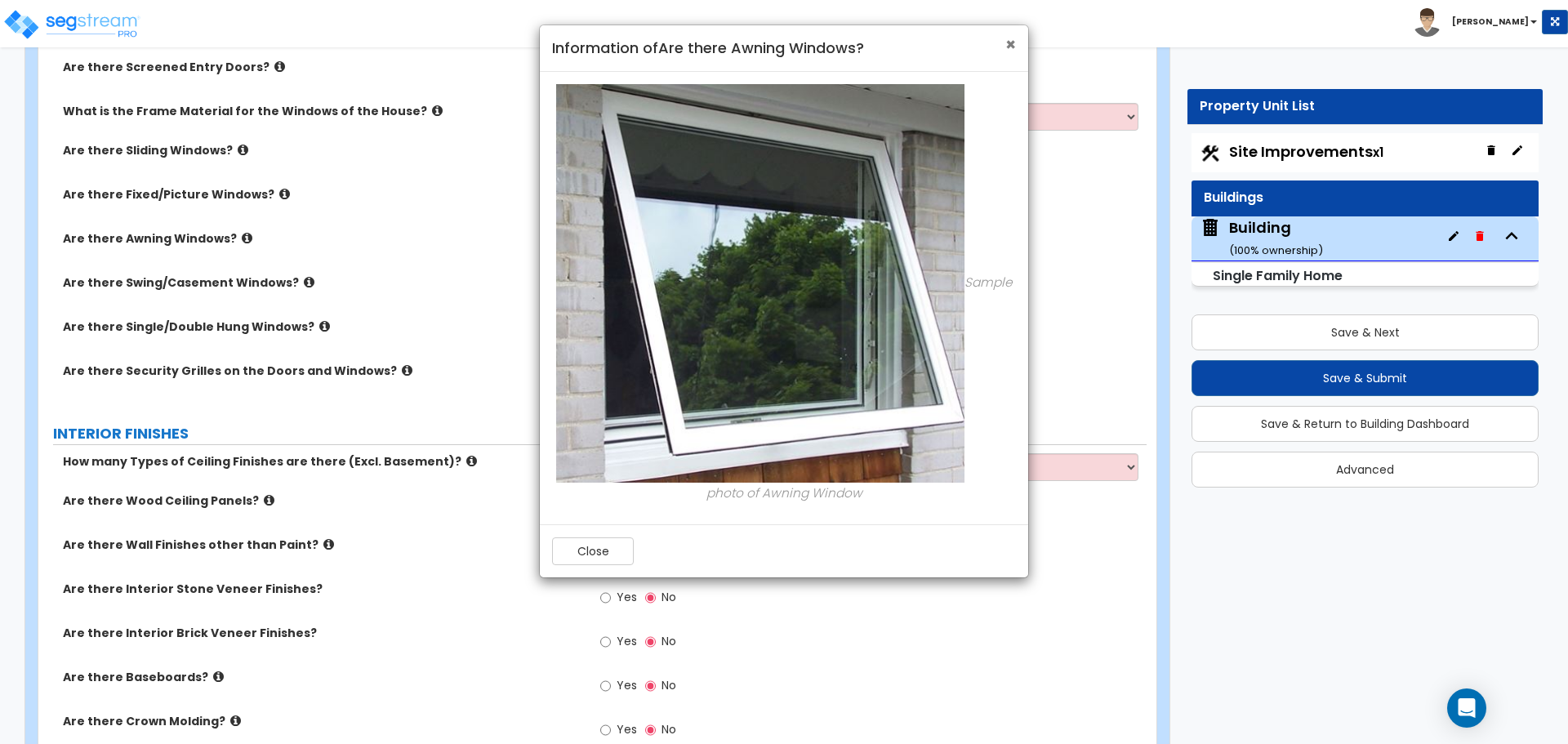
click at [1013, 45] on span "×" at bounding box center [1011, 44] width 11 height 24
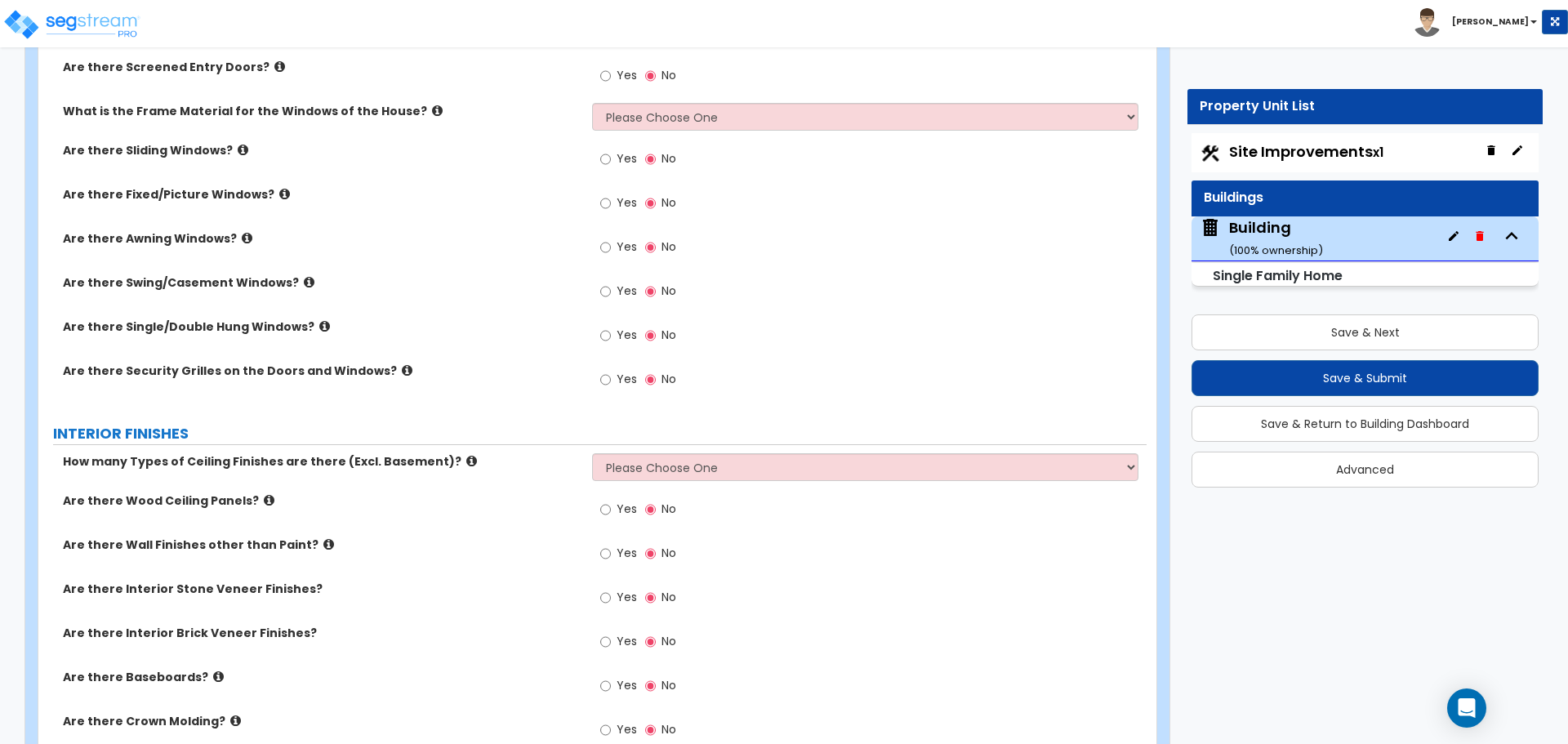
click at [303, 283] on icon at bounding box center [309, 282] width 11 height 12
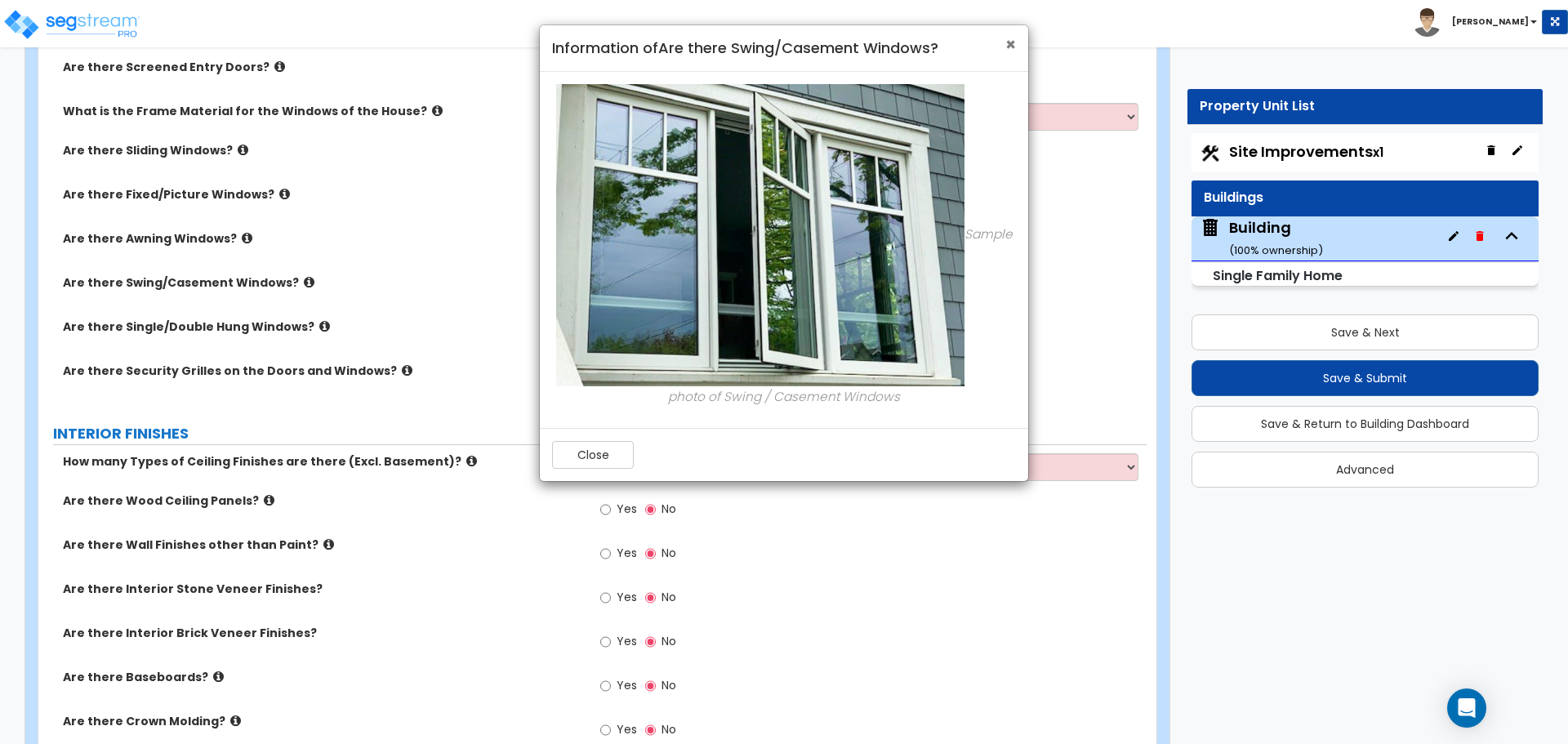
click at [1015, 39] on span "×" at bounding box center [1011, 44] width 11 height 24
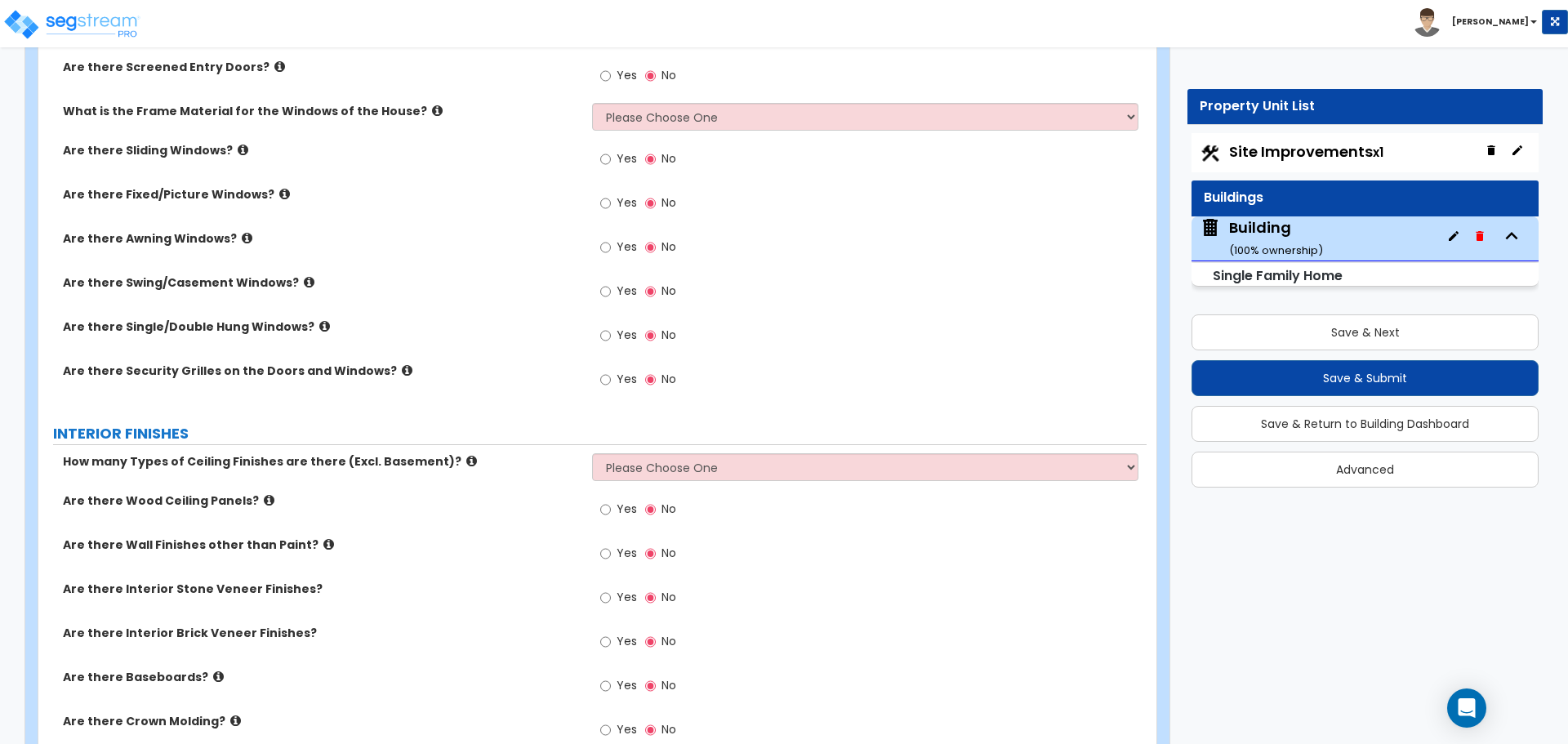
click at [319, 323] on icon at bounding box center [325, 327] width 11 height 12
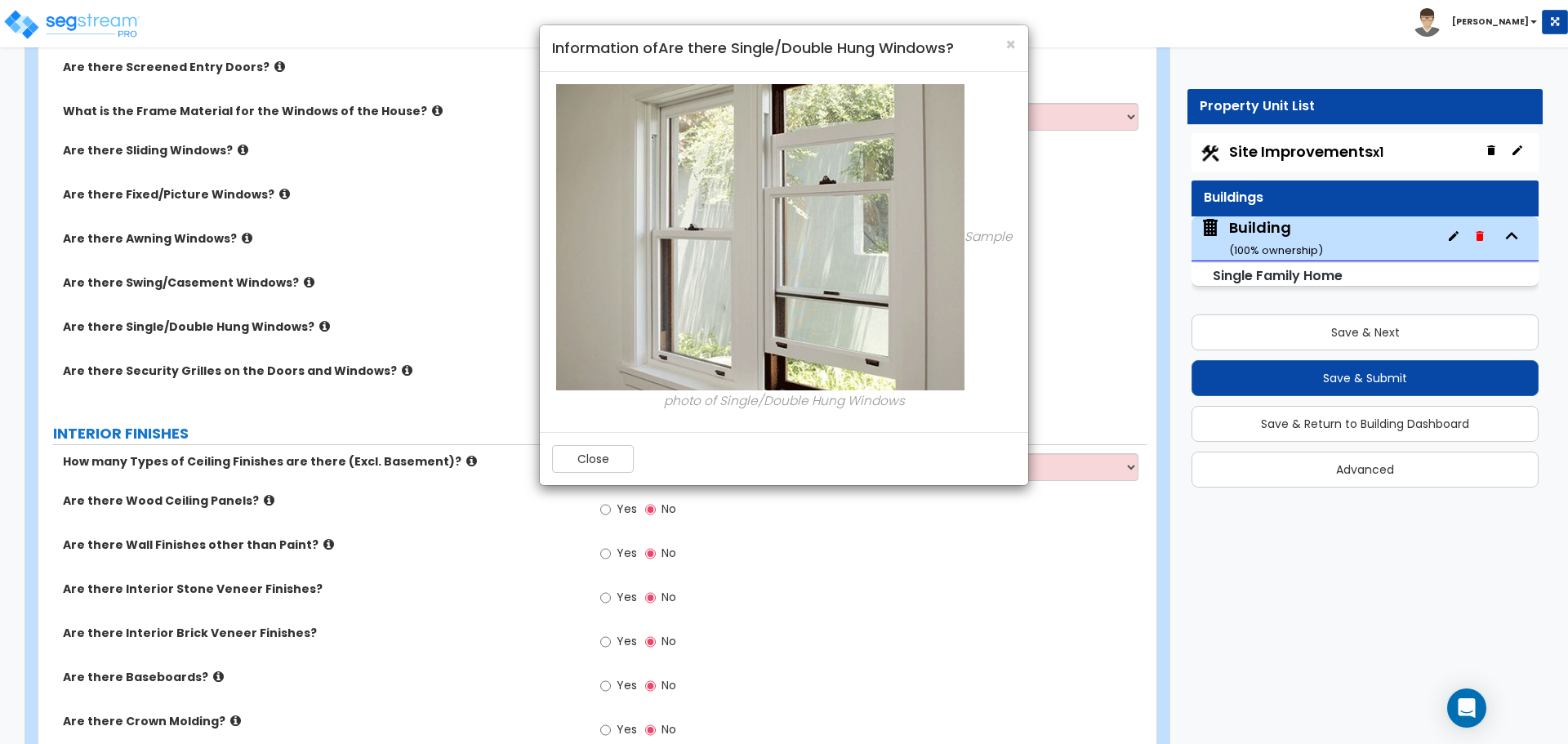
click at [1002, 46] on h4 "Information of Are there Single/Double Hung Windows?" at bounding box center [784, 48] width 464 height 21
click at [1023, 37] on div "× Information of Are there Single/Double Hung Windows?" at bounding box center [784, 49] width 488 height 46
click at [1010, 46] on span "×" at bounding box center [1011, 44] width 11 height 24
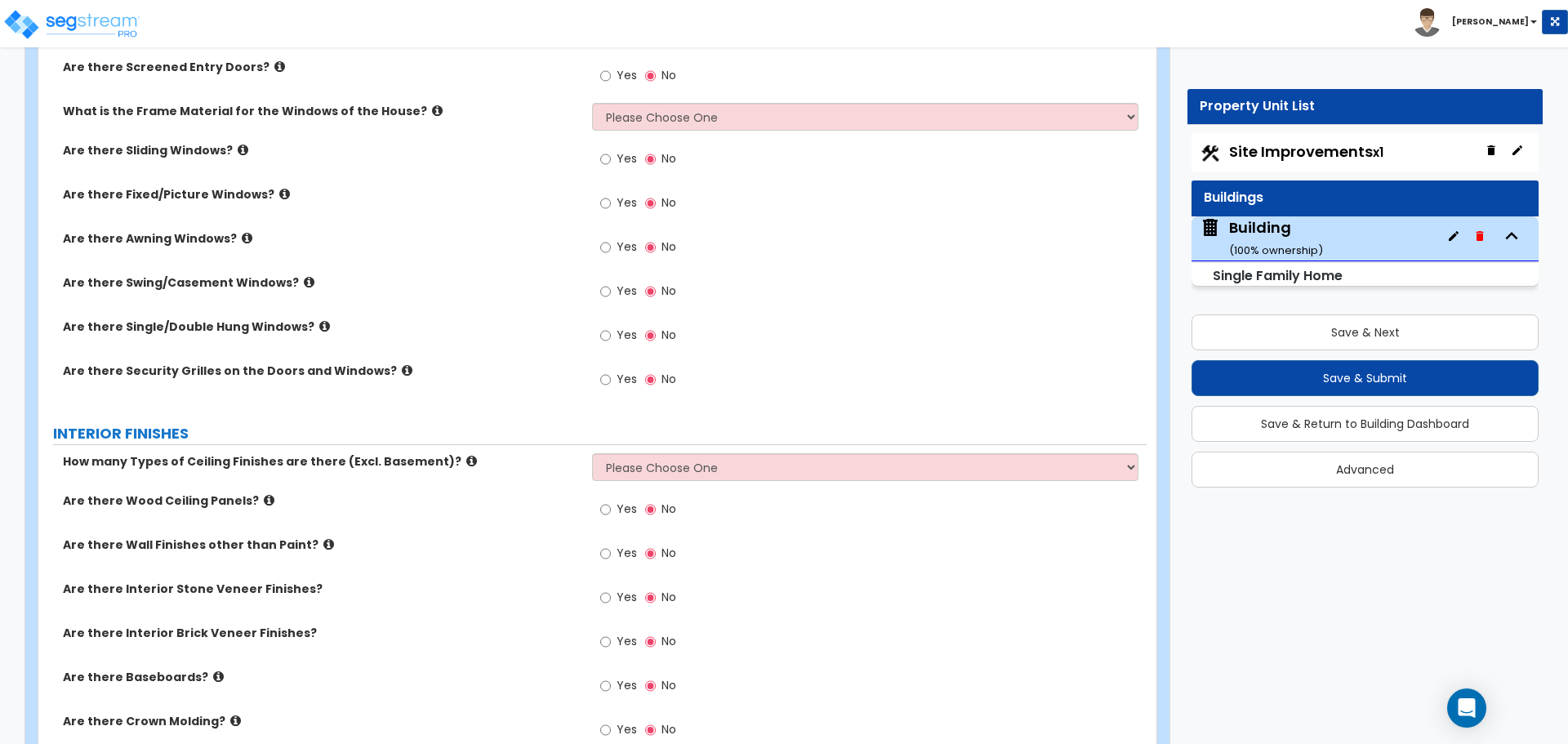
click at [402, 368] on icon at bounding box center [407, 370] width 11 height 12
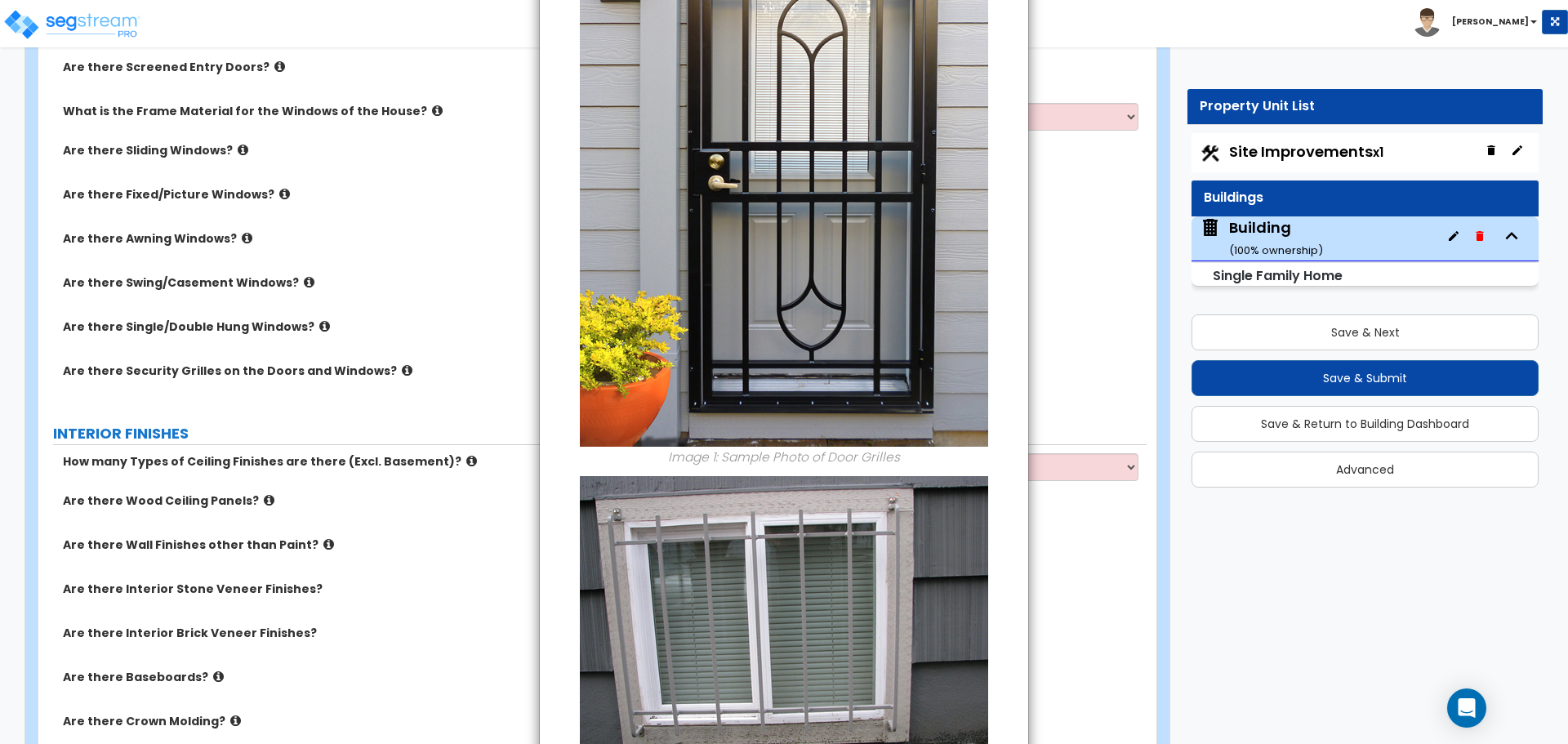
scroll to position [0, 0]
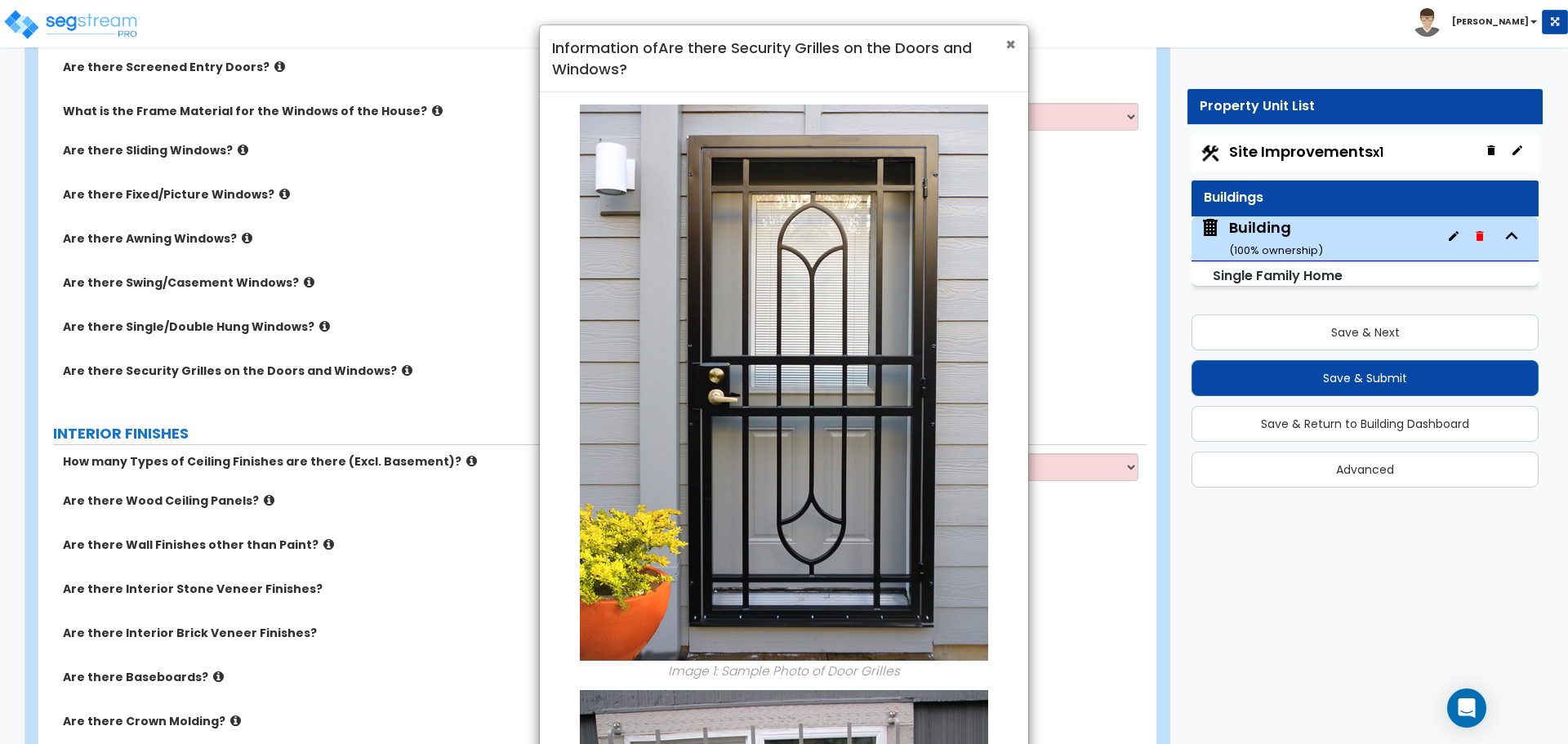
click at [1008, 45] on span "×" at bounding box center [1011, 44] width 11 height 24
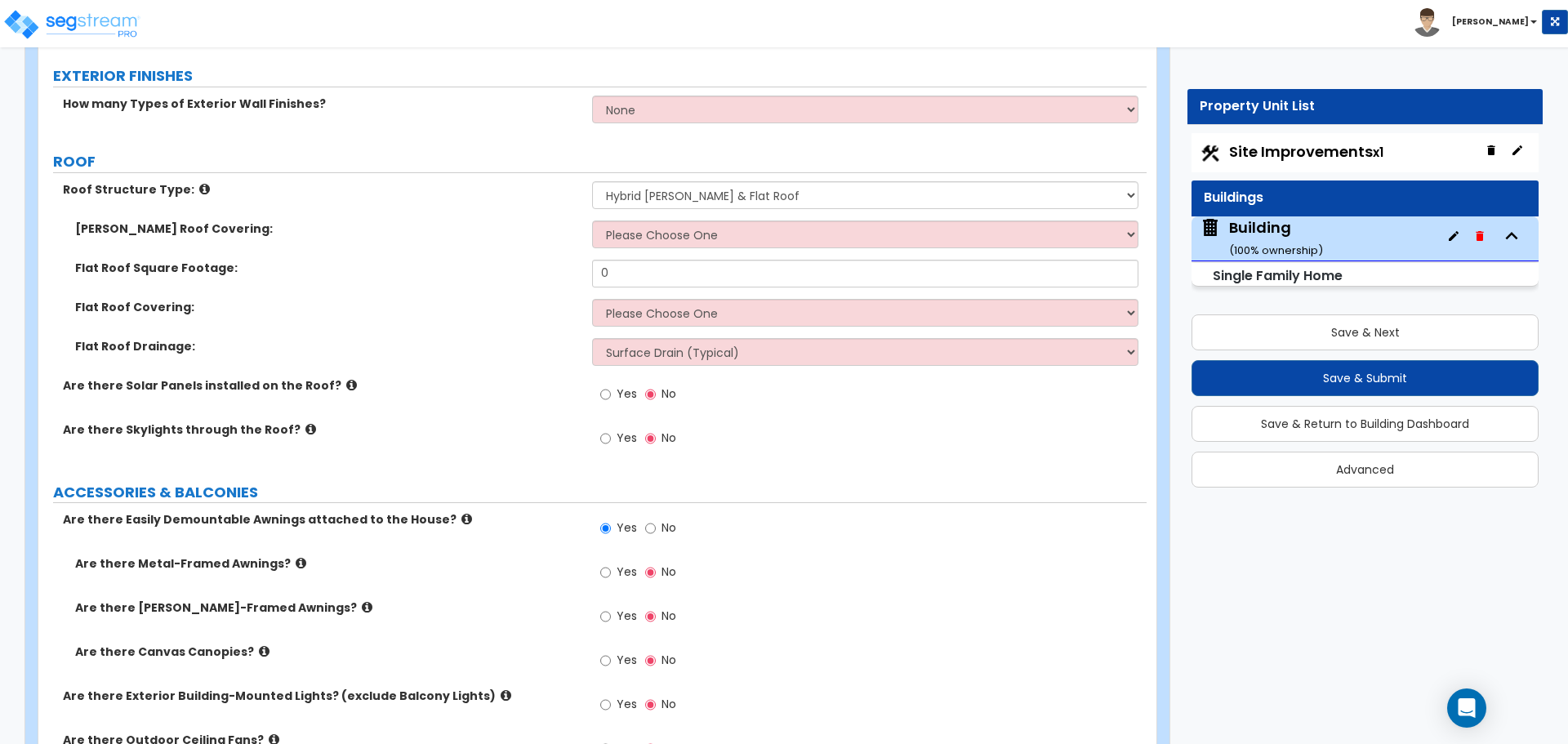
scroll to position [1420, 0]
click at [626, 434] on span "Yes" at bounding box center [626, 435] width 20 height 16
click at [611, 434] on input "Yes" at bounding box center [605, 436] width 11 height 18
radio input "true"
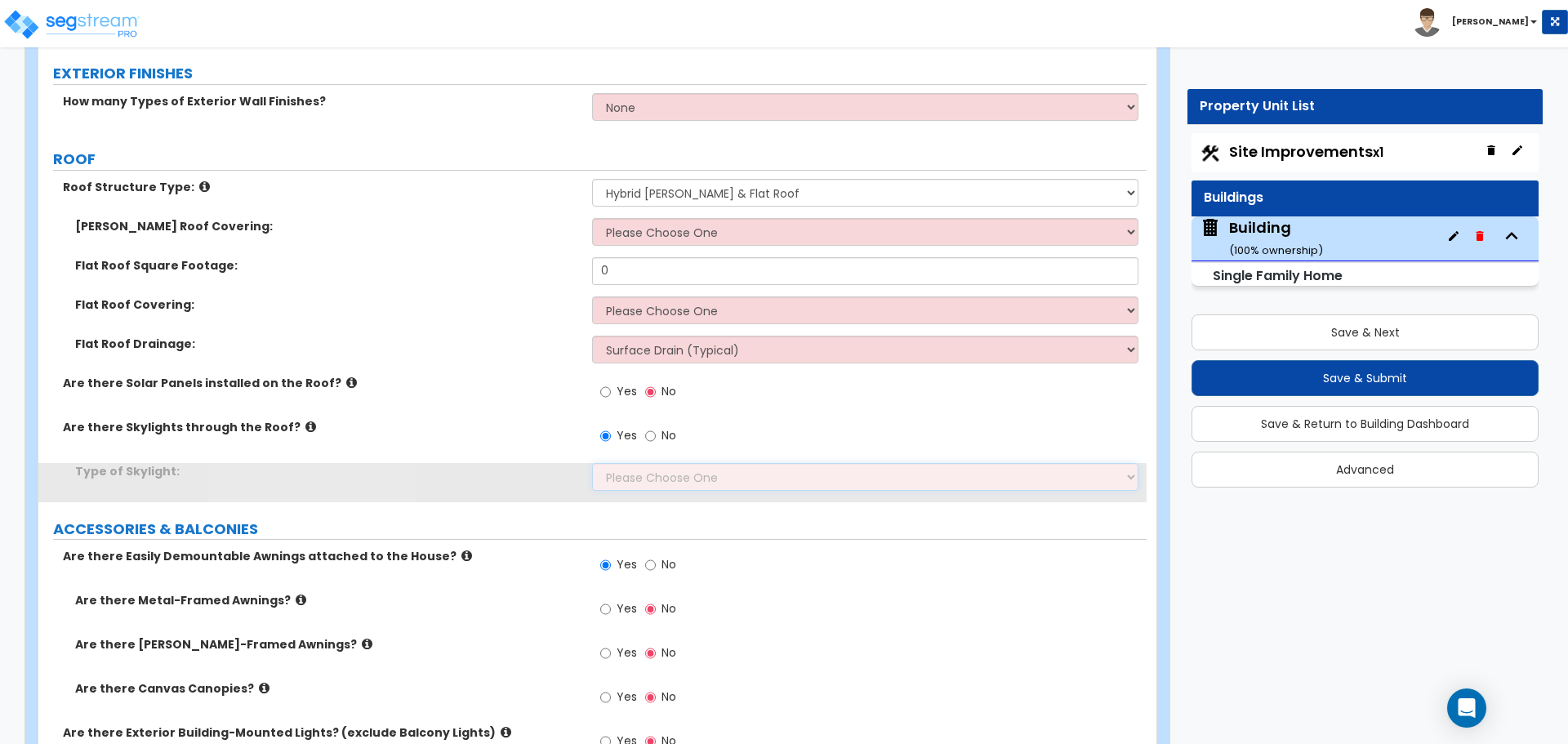
click at [658, 463] on select "Please Choose One Fixed Rectangular Glass Barrel Vault Dome Square Pyramid" at bounding box center [864, 477] width 546 height 28
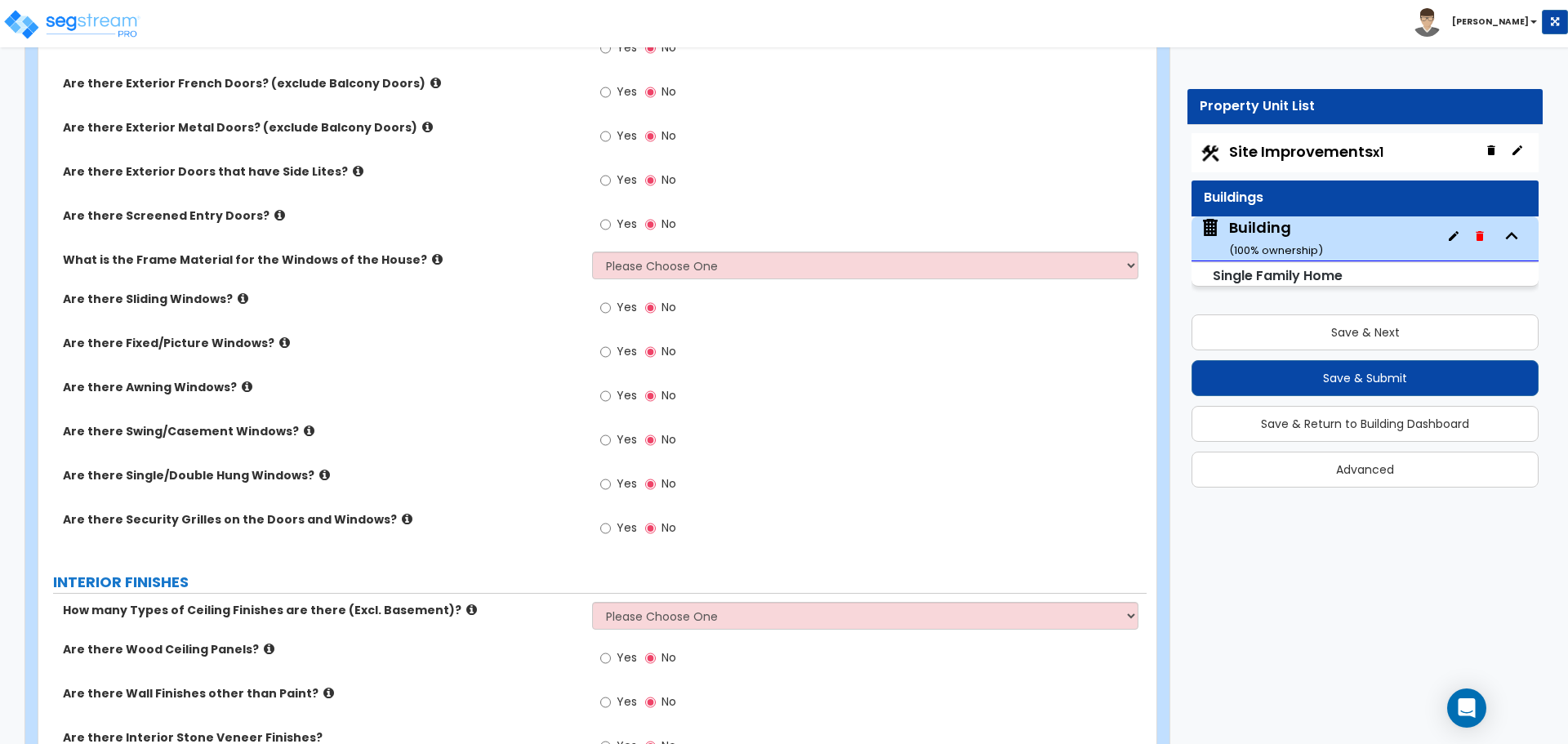
select select "2"
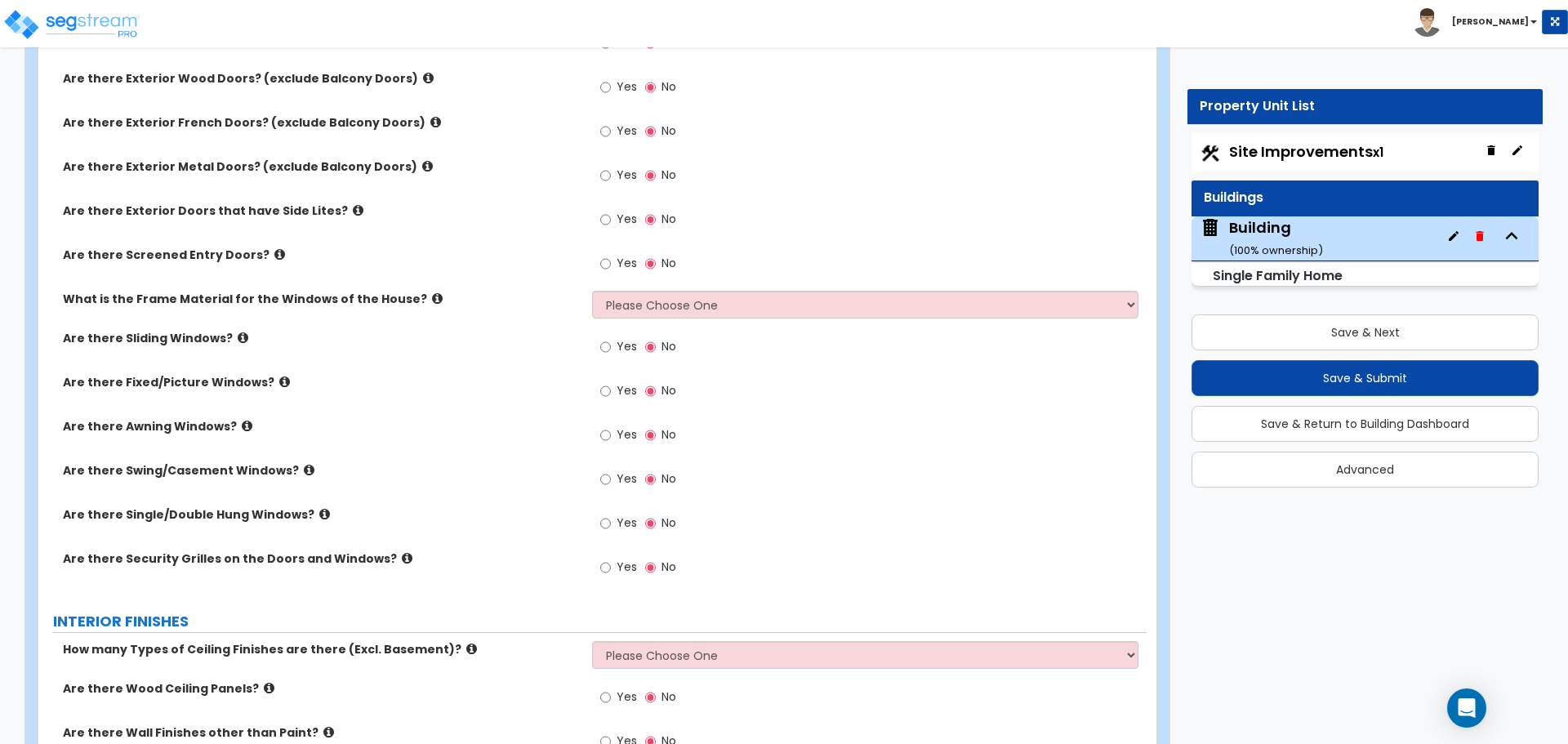
scroll to position [2553, 0]
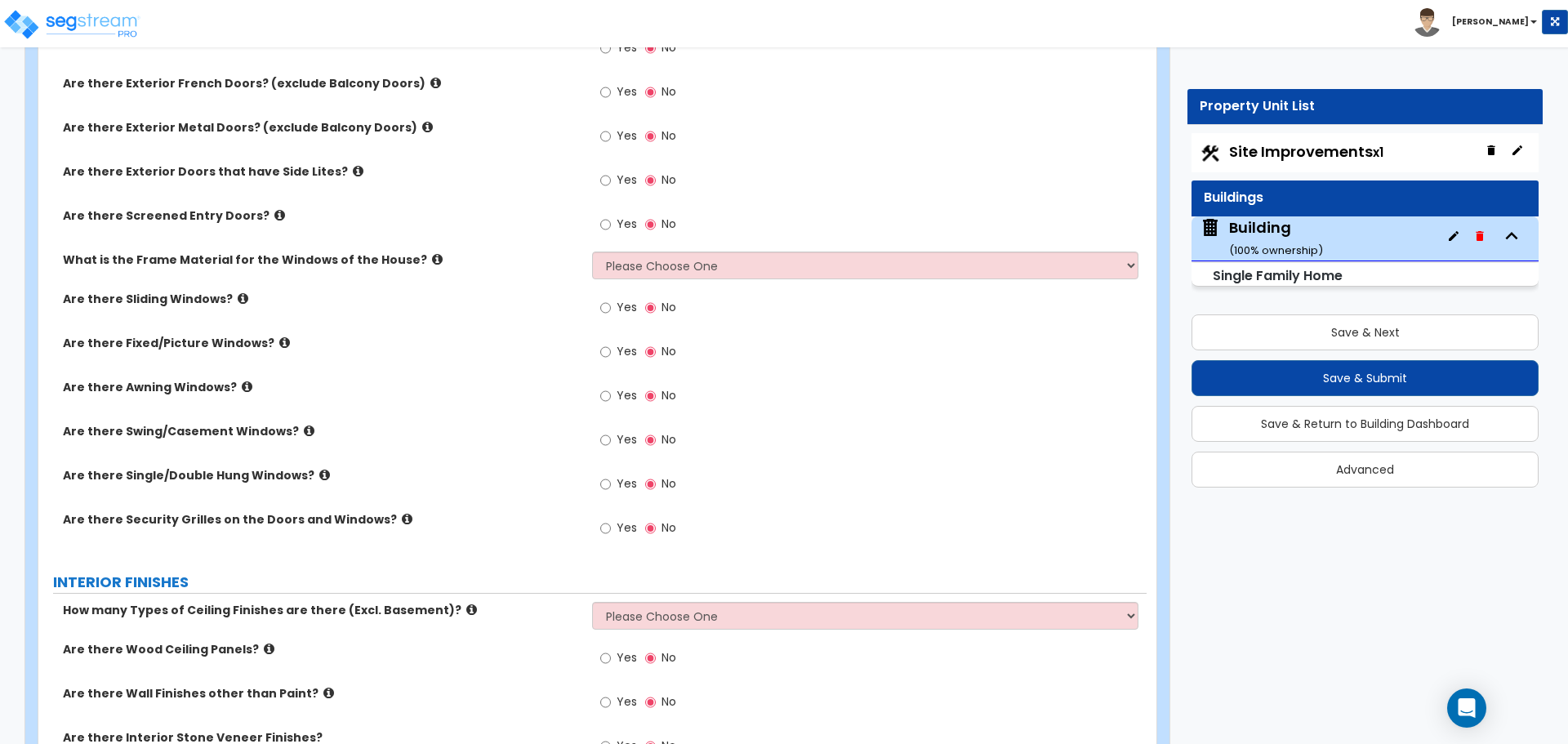
click at [877, 166] on div "Yes No" at bounding box center [869, 186] width 554 height 44
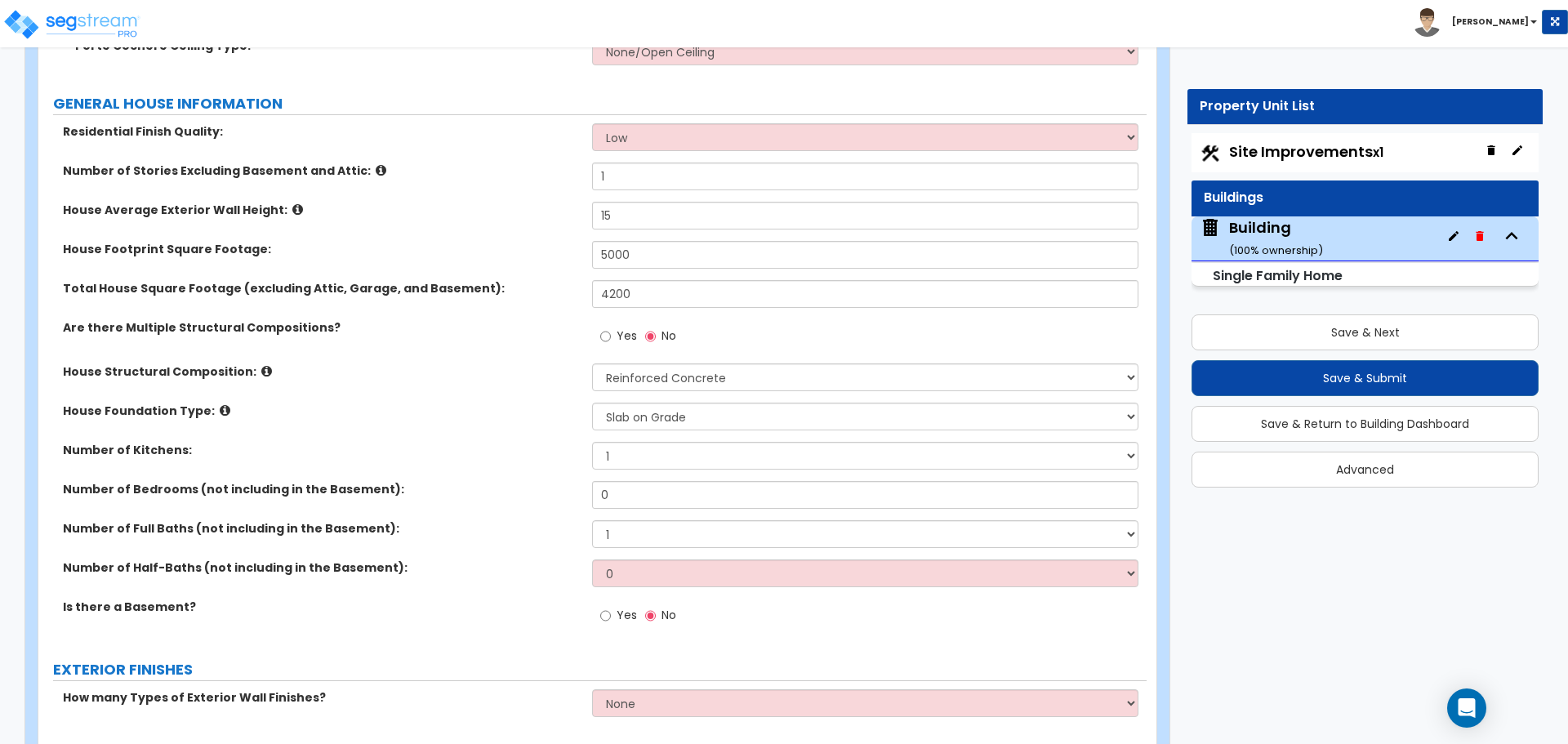
scroll to position [819, 0]
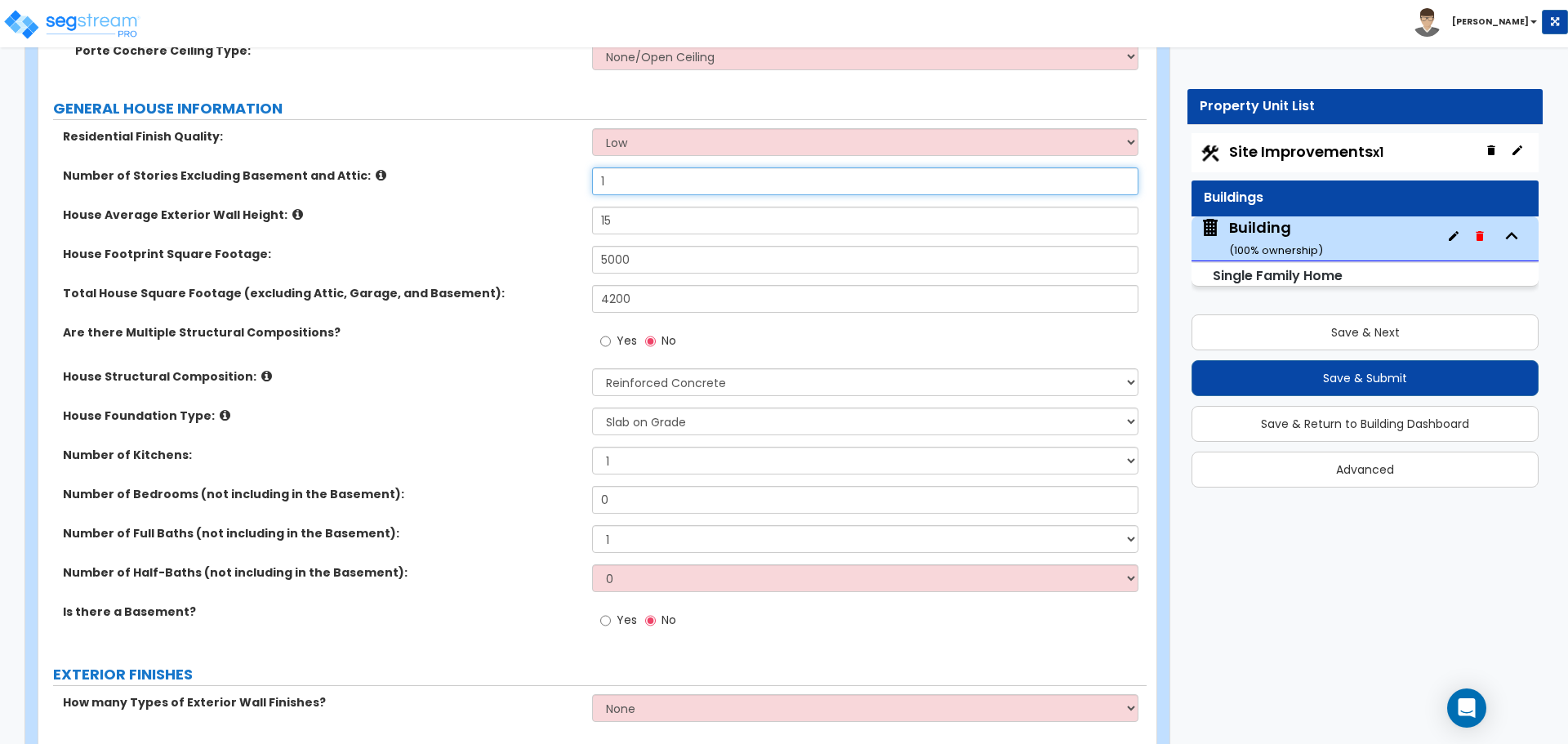
click at [646, 188] on input "1" at bounding box center [864, 181] width 546 height 28
type input "2"
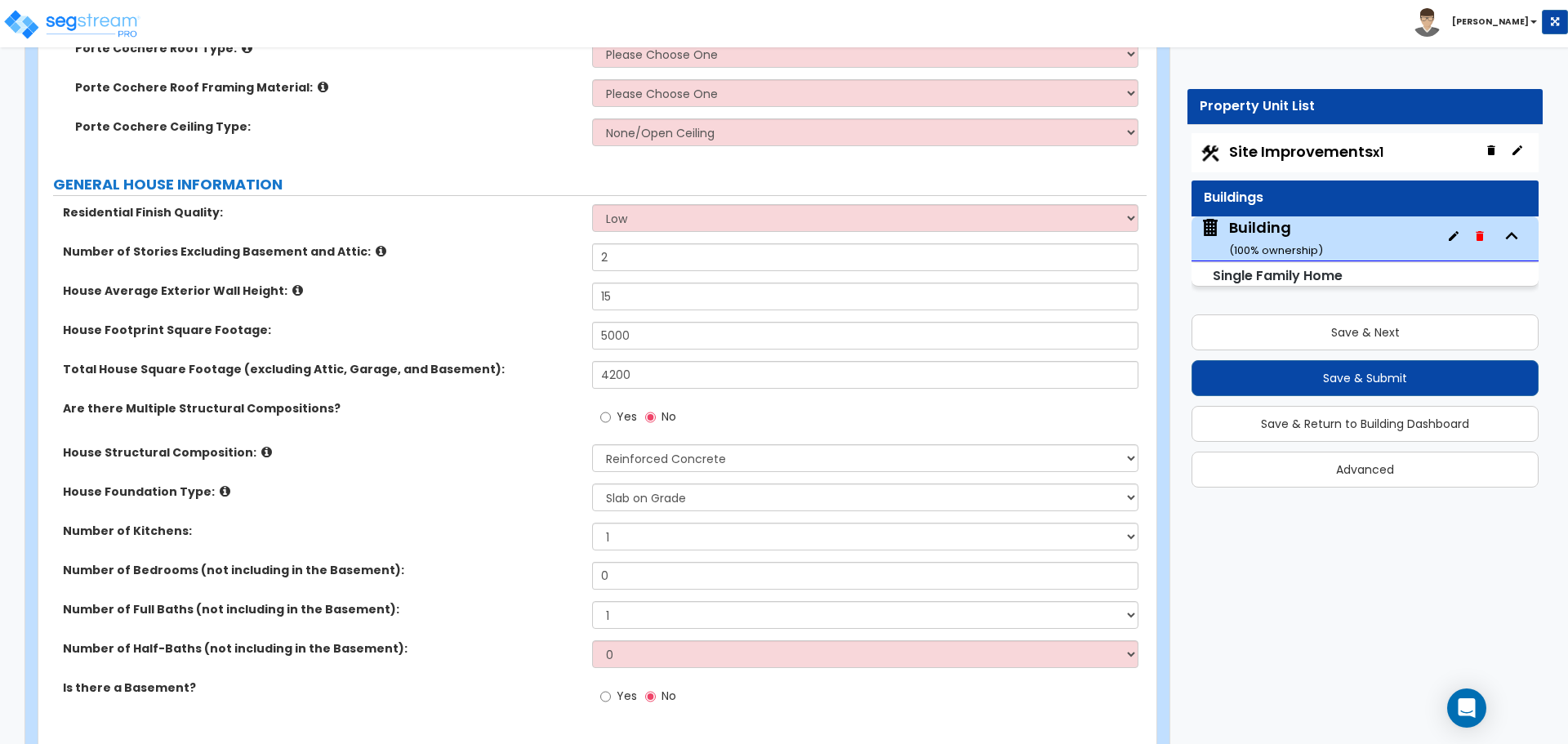
scroll to position [748, 0]
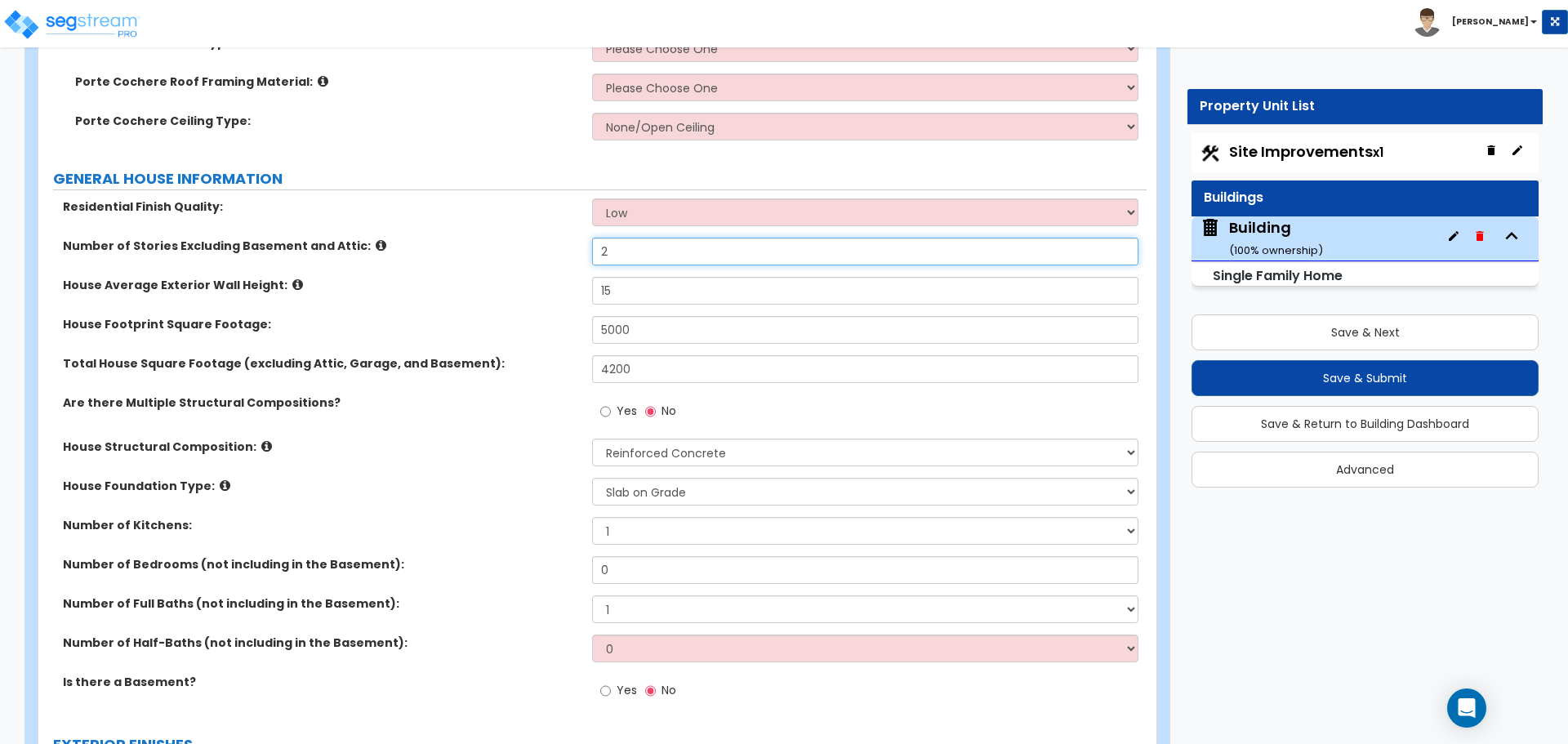
click at [631, 250] on input "2" at bounding box center [864, 251] width 546 height 28
type input "1"
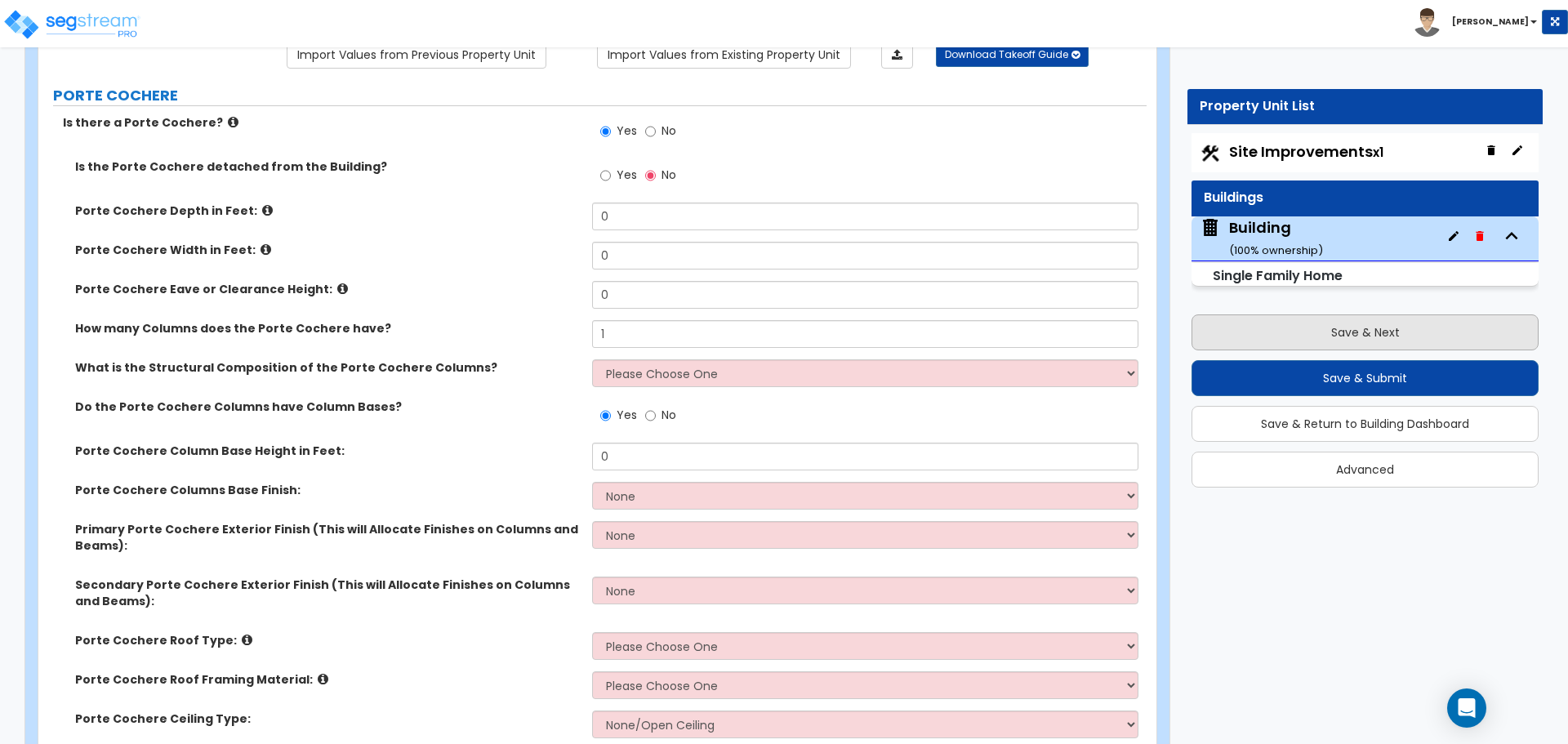
scroll to position [136, 0]
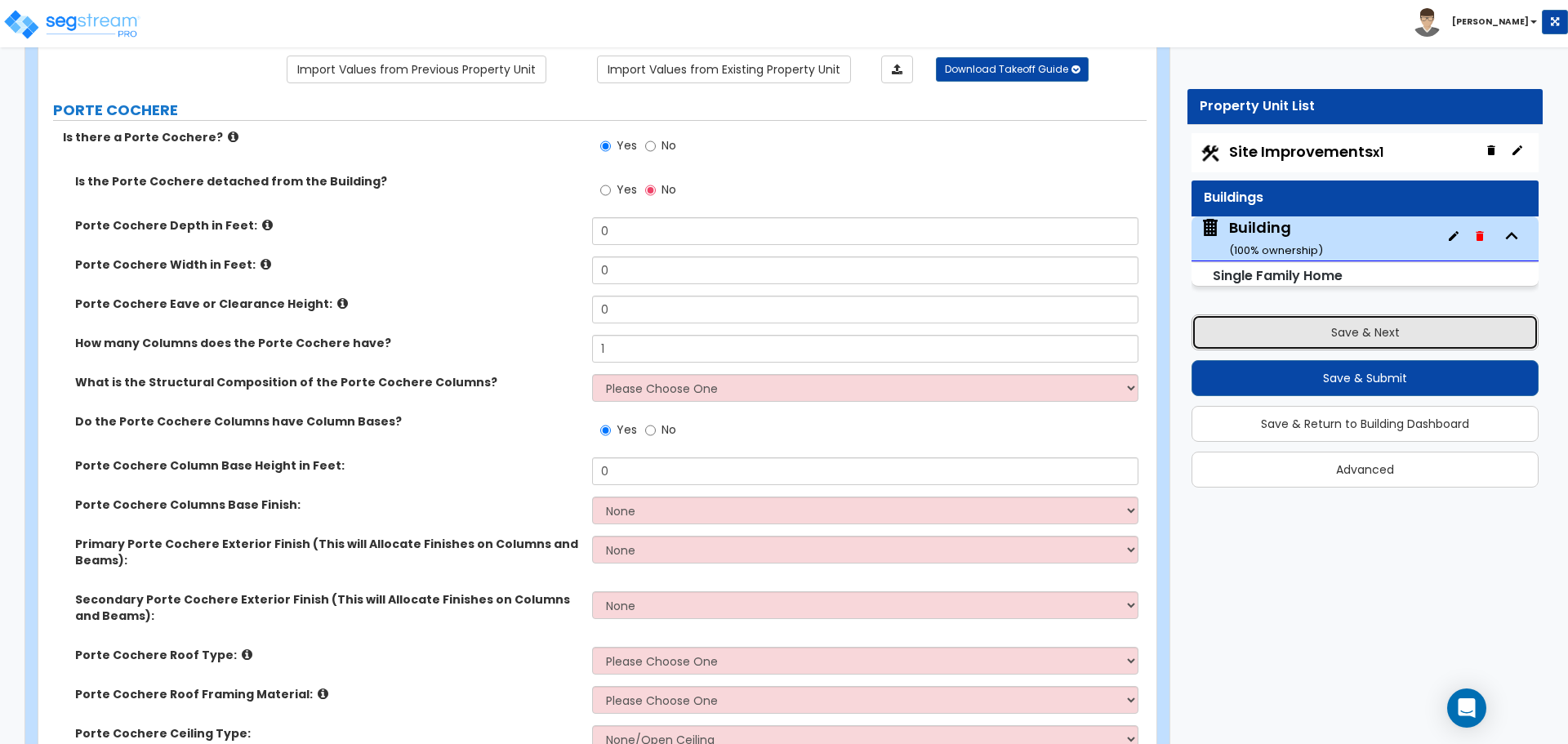
click at [1414, 322] on button "Save & Next" at bounding box center [1365, 332] width 347 height 36
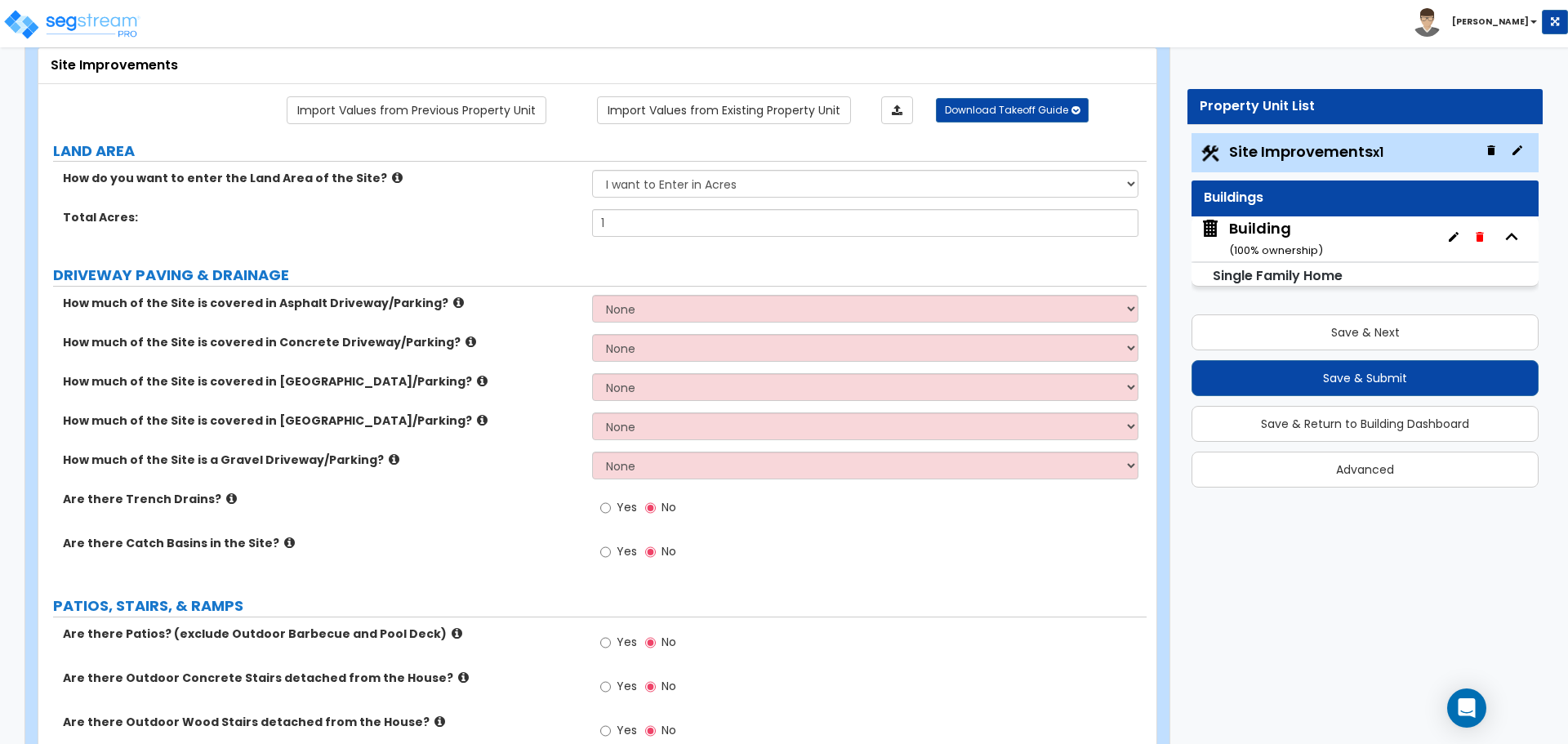
scroll to position [96, 0]
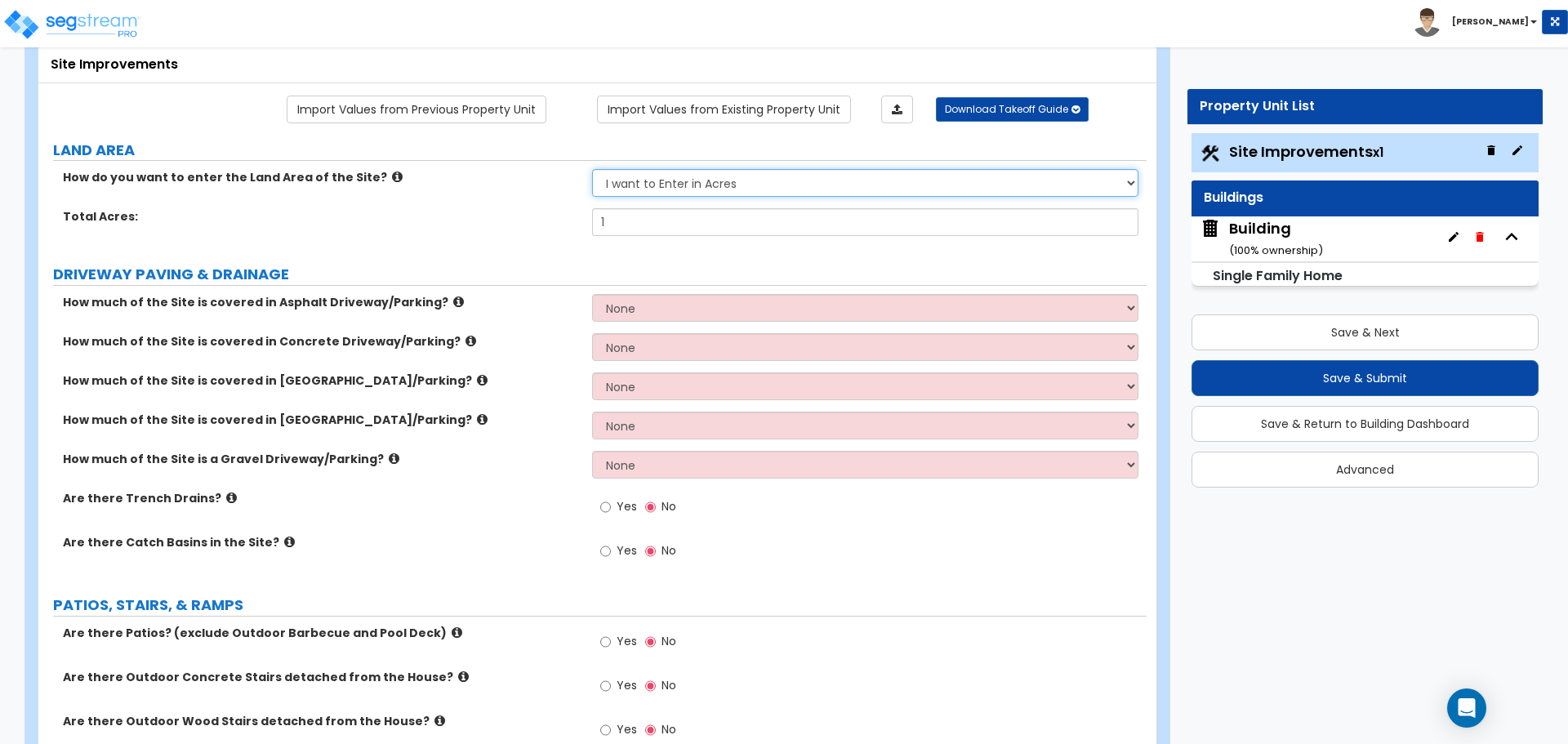
click at [815, 170] on select "I want to Enter in Acres I want to Enter in Square Feet" at bounding box center [864, 182] width 546 height 28
select select "2"
click at [592, 169] on select "I want to Enter in Acres I want to Enter in Square Feet" at bounding box center [864, 182] width 546 height 28
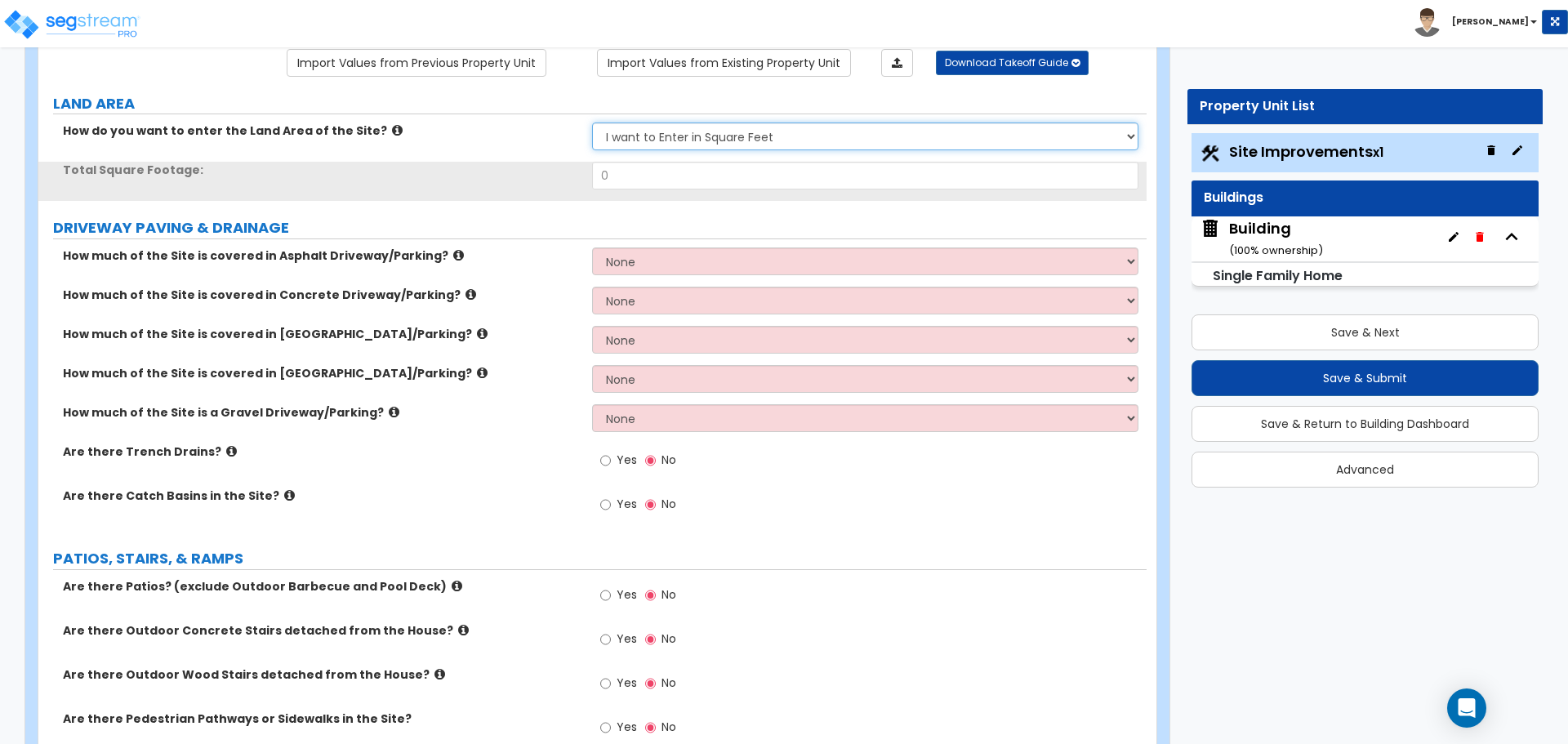
scroll to position [148, 0]
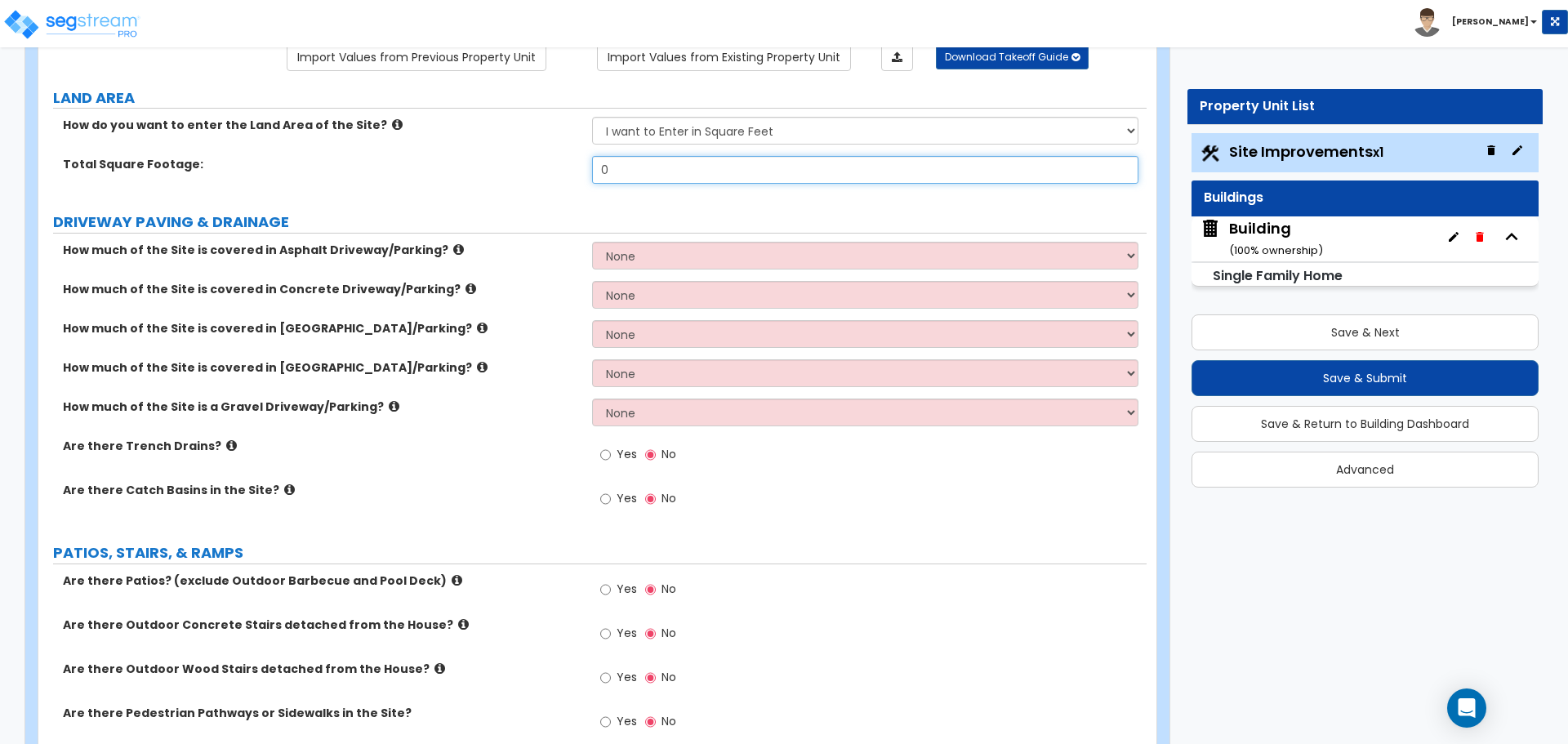
drag, startPoint x: 650, startPoint y: 170, endPoint x: 542, endPoint y: 136, distance: 113.2
click at [542, 136] on div "How do you want to enter the Land Area of the Site? I want to Enter in Acres I …" at bounding box center [592, 156] width 1083 height 78
type input "10,000"
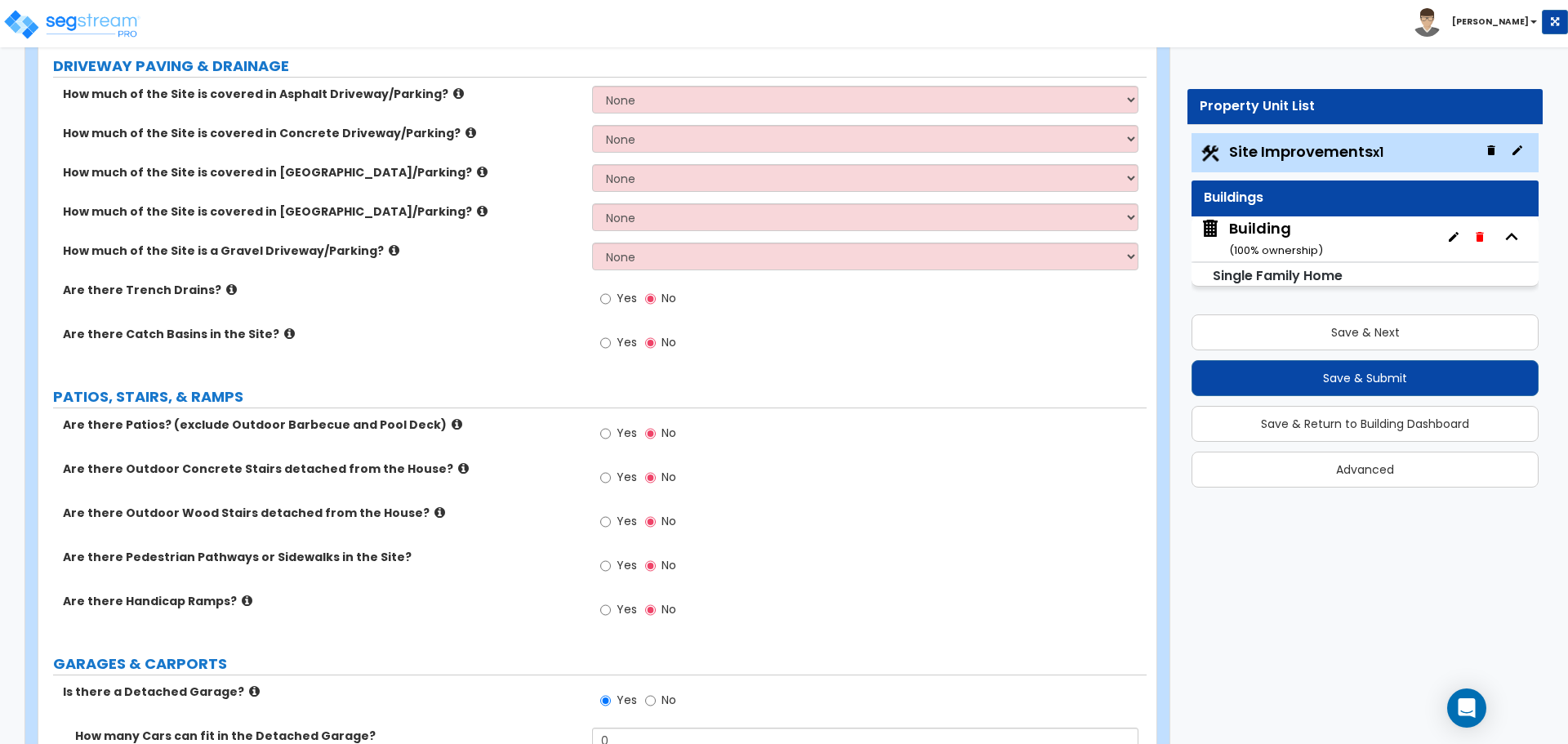
scroll to position [308, 0]
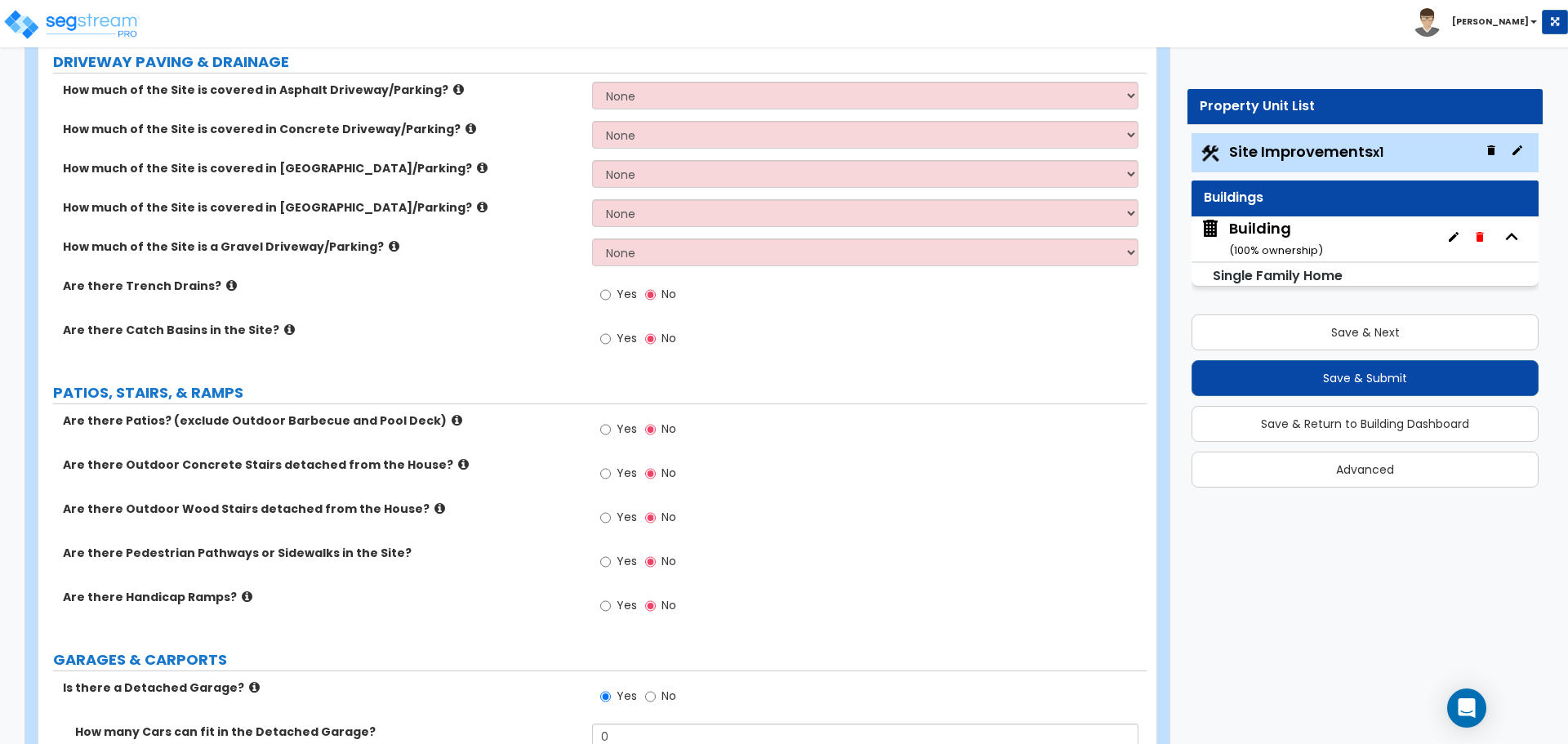
click at [453, 83] on icon at bounding box center [459, 90] width 11 height 12
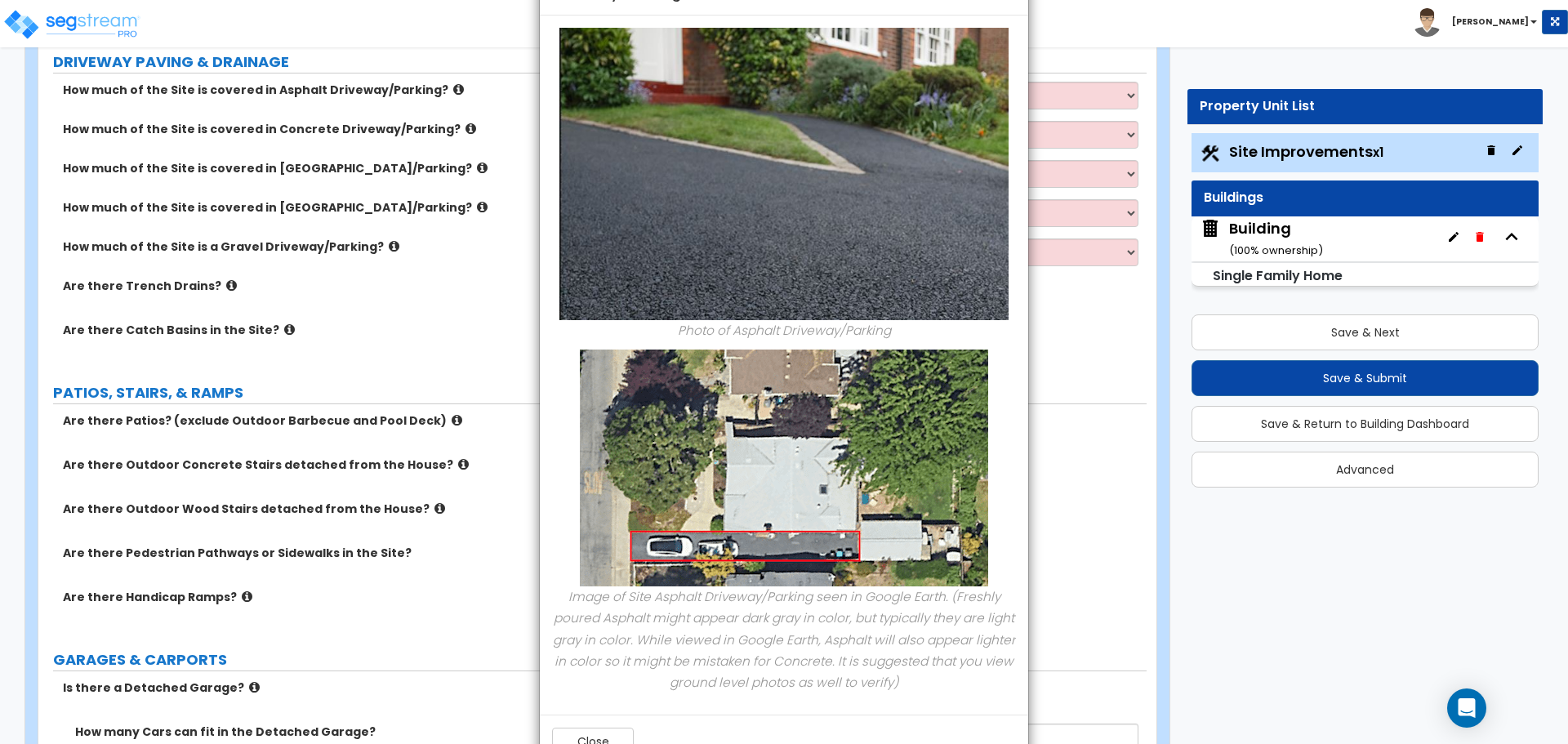
scroll to position [0, 0]
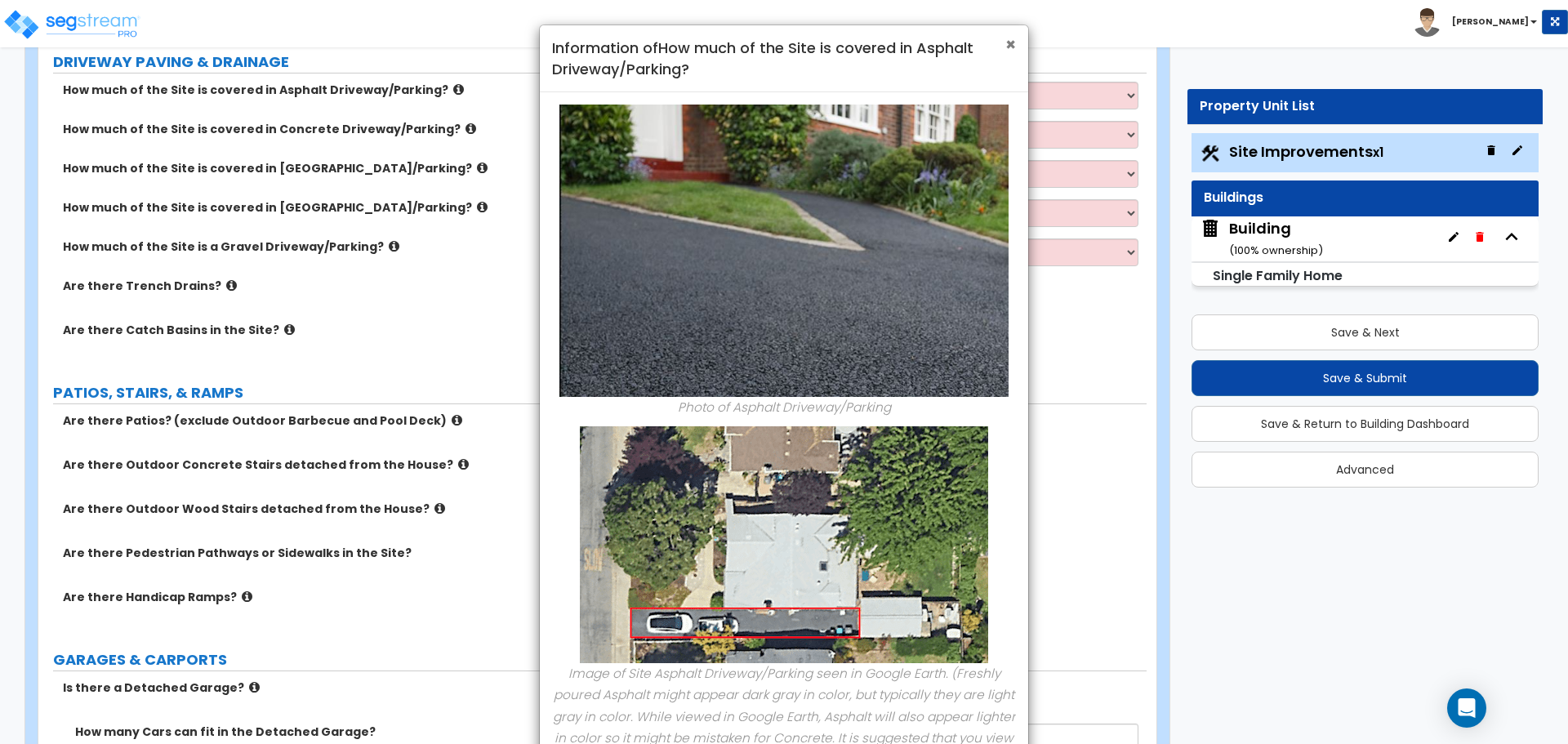
click at [1011, 44] on span "×" at bounding box center [1011, 44] width 11 height 24
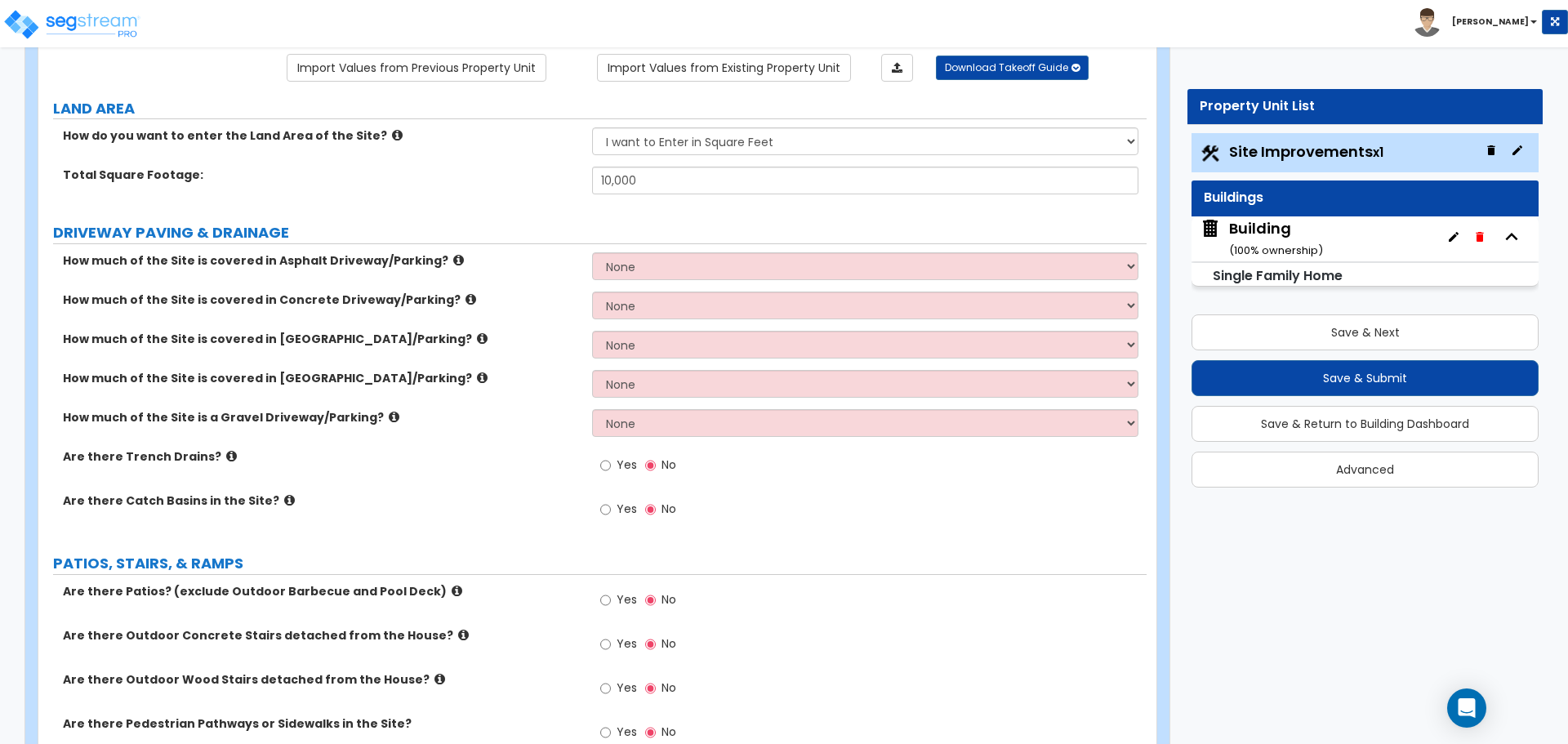
scroll to position [130, 0]
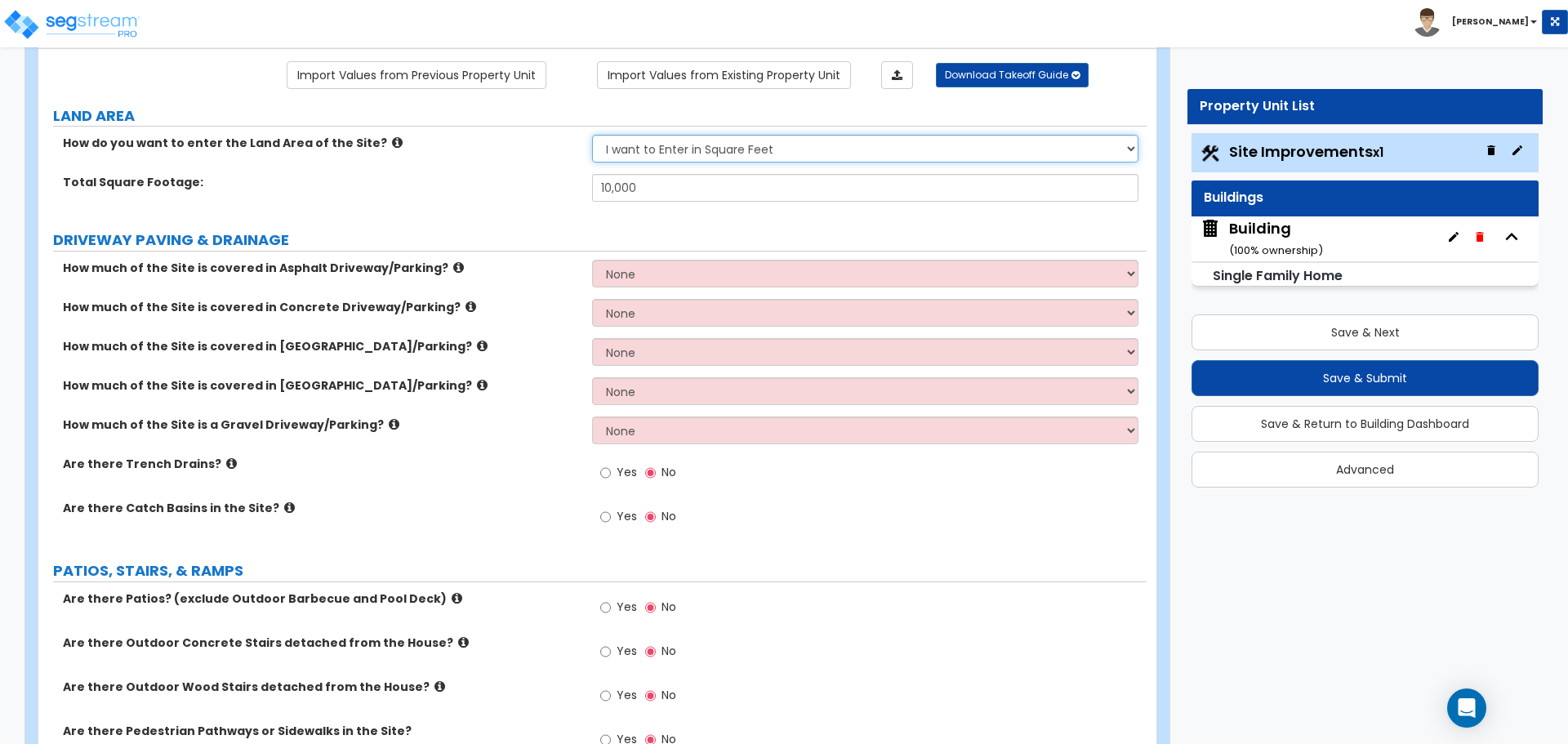
click at [668, 140] on select "I want to Enter in Acres I want to Enter in Square Feet" at bounding box center [864, 148] width 546 height 28
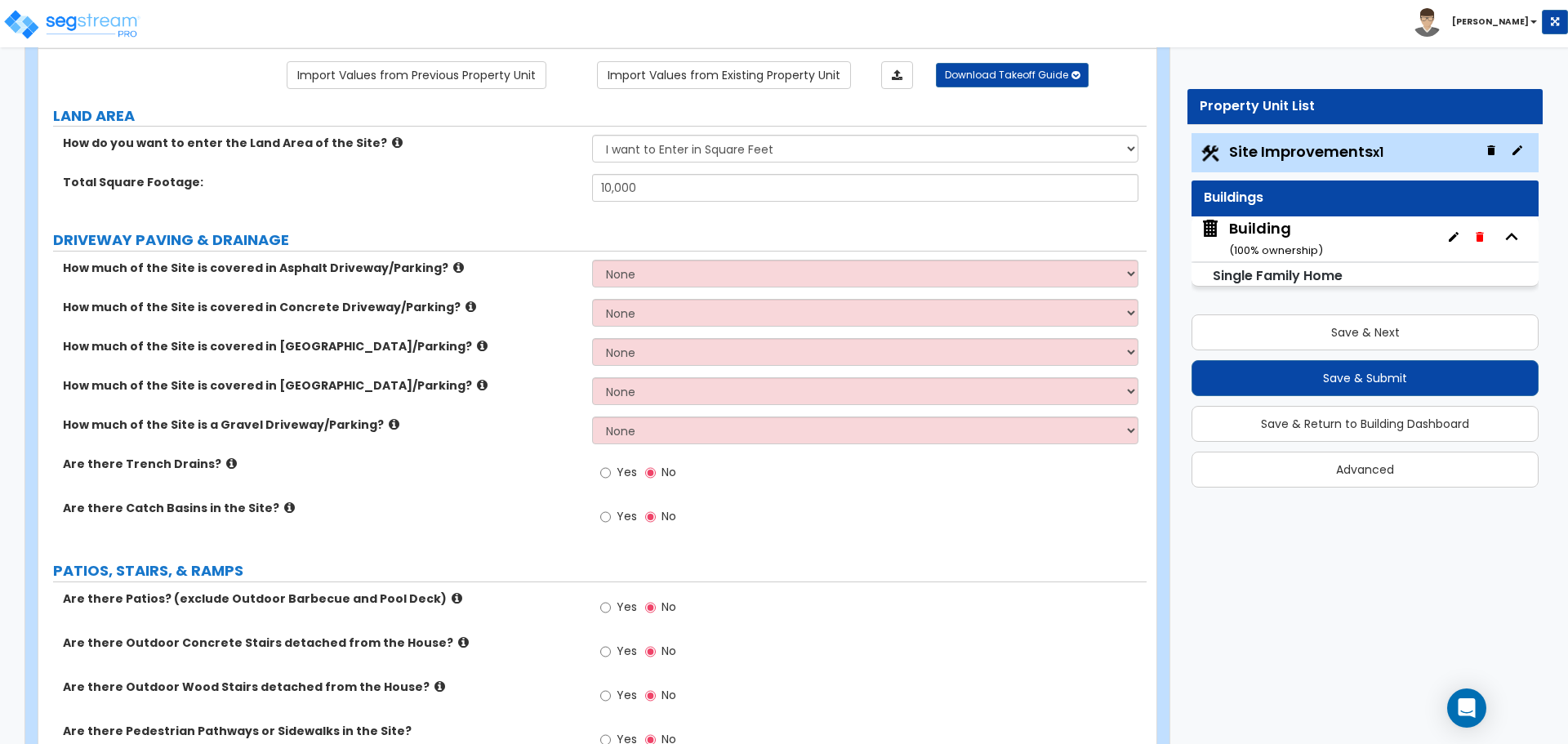
click at [392, 145] on icon at bounding box center [398, 143] width 11 height 12
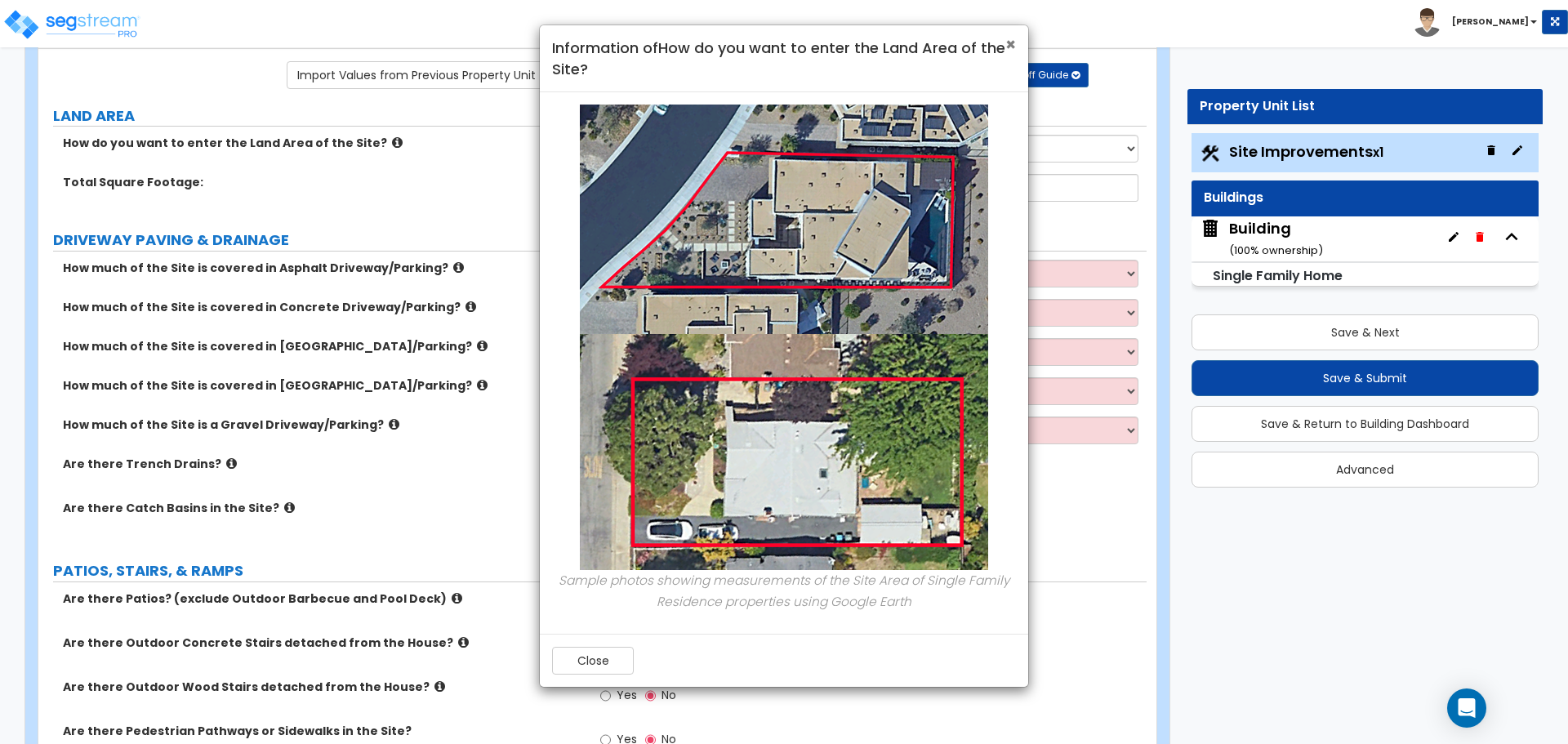
click at [1008, 44] on span "×" at bounding box center [1011, 44] width 11 height 24
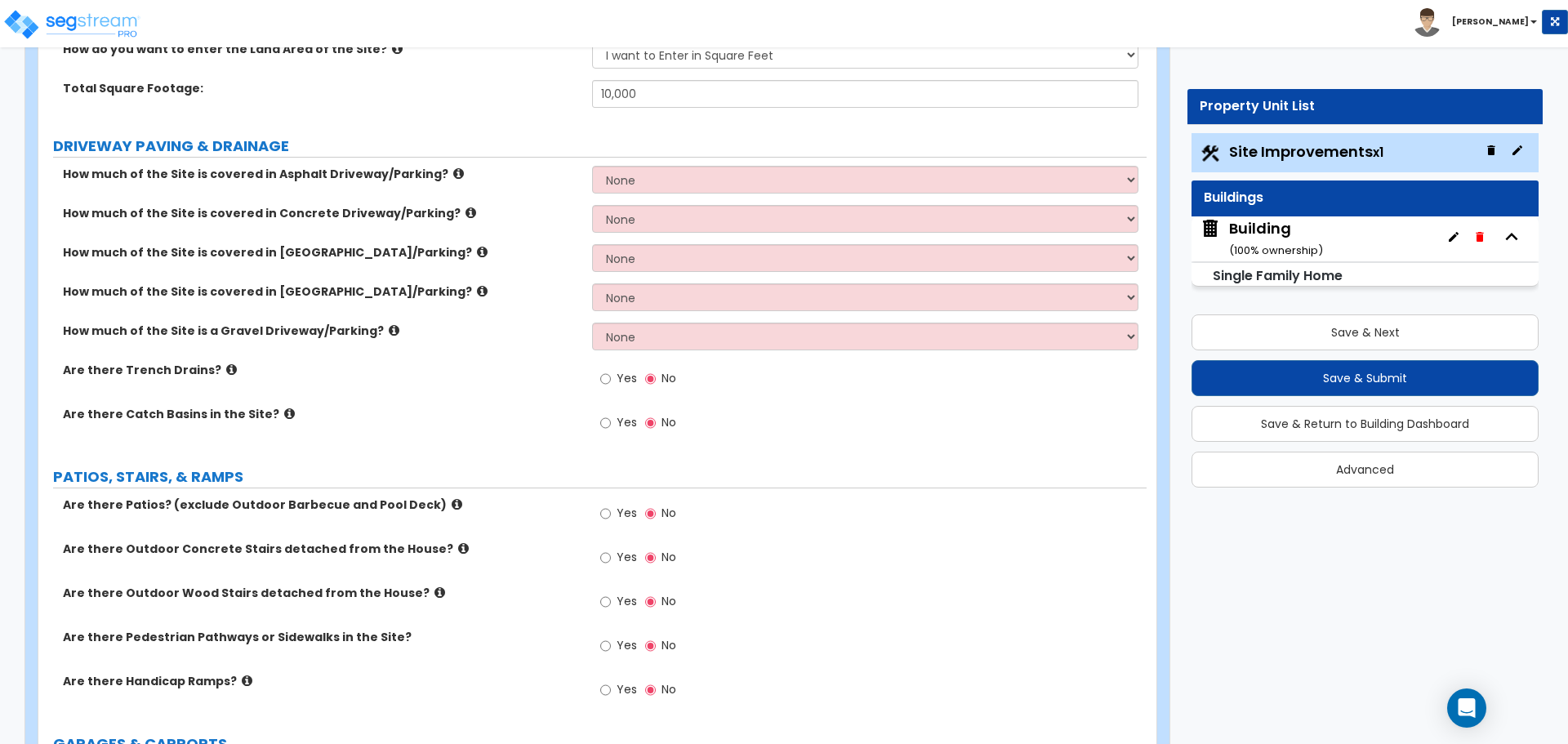
scroll to position [226, 0]
click at [453, 166] on icon at bounding box center [459, 172] width 11 height 12
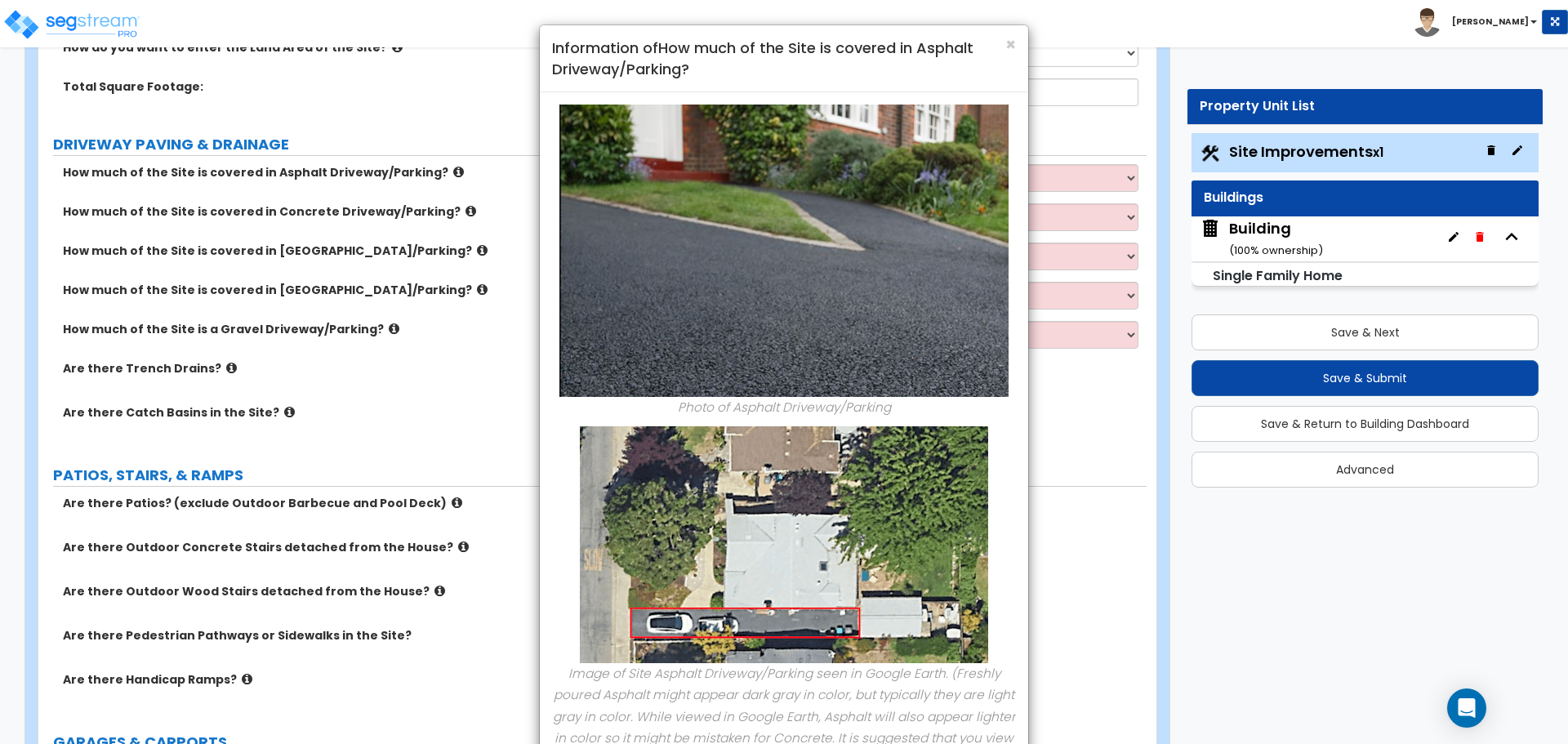
drag, startPoint x: 1114, startPoint y: 178, endPoint x: 1110, endPoint y: 200, distance: 22.4
click at [1114, 178] on div "× Information of How much of the Site is covered in Asphalt Driveway/Parking? P…" at bounding box center [784, 372] width 1568 height 744
click at [1086, 202] on div "× Information of How much of the Site is covered in Asphalt Driveway/Parking? P…" at bounding box center [784, 372] width 1568 height 744
click at [1005, 45] on span "×" at bounding box center [1011, 44] width 11 height 24
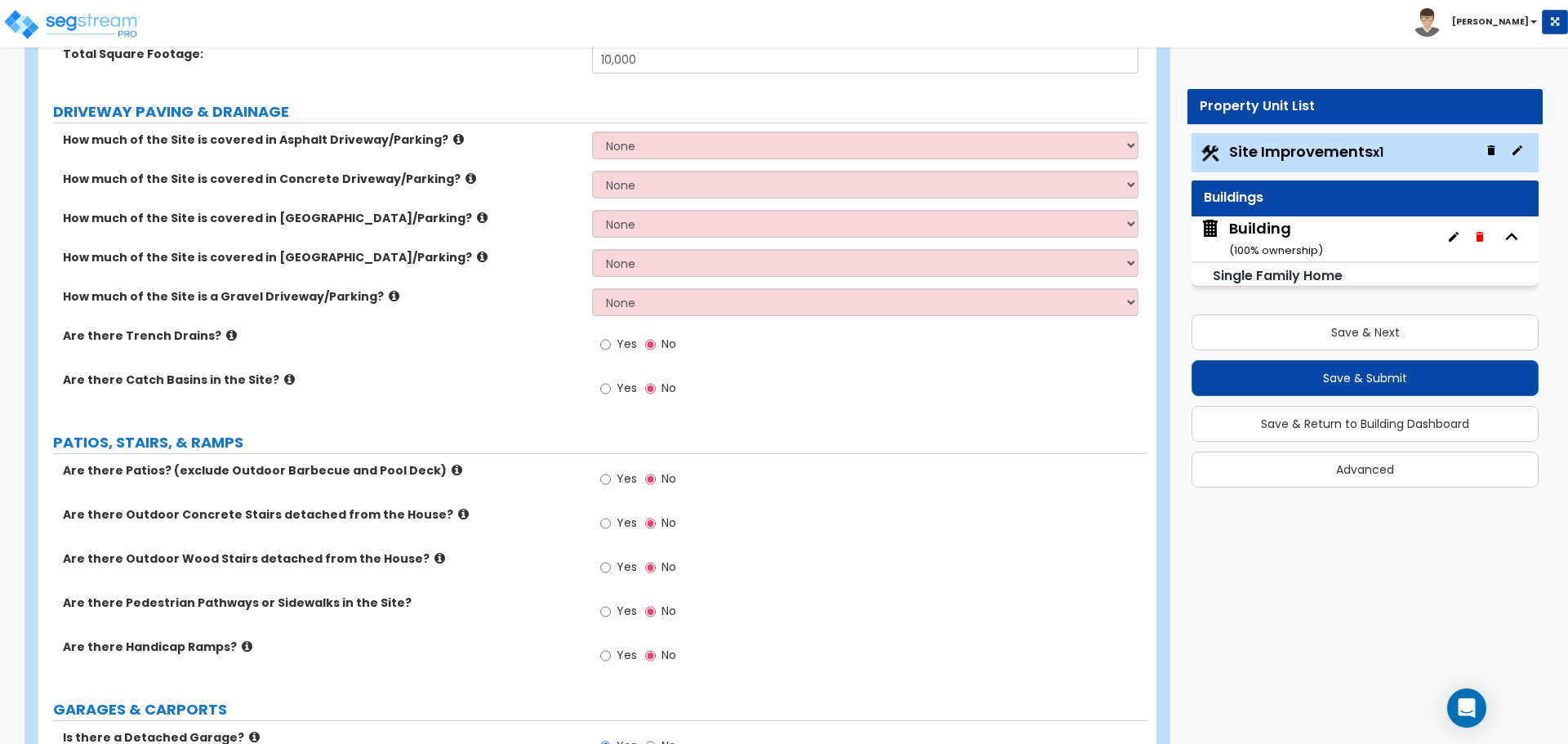
scroll to position [264, 0]
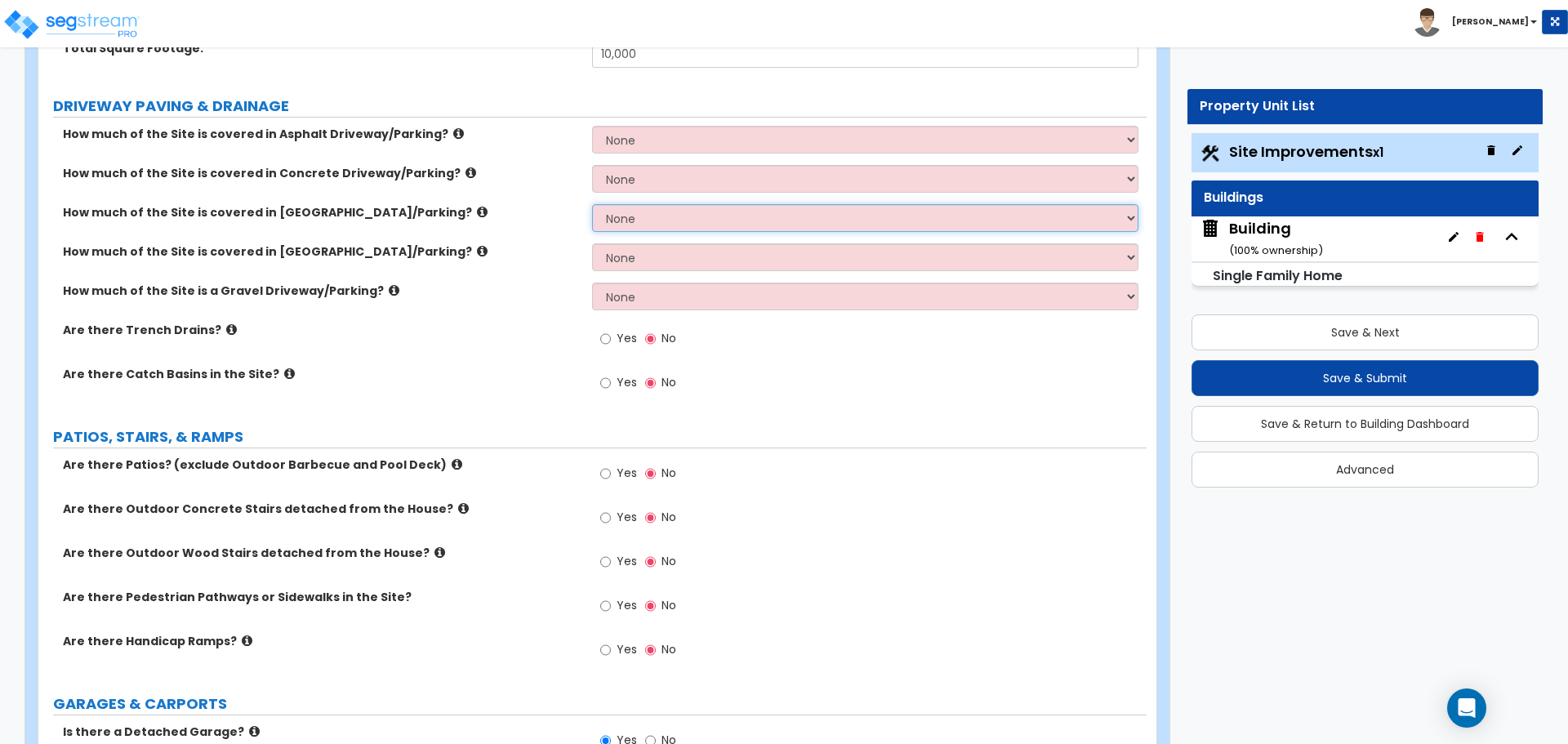
click at [886, 210] on select "None I want to Enter an Approximate Percentage I want to Enter the Square Foota…" at bounding box center [864, 218] width 546 height 28
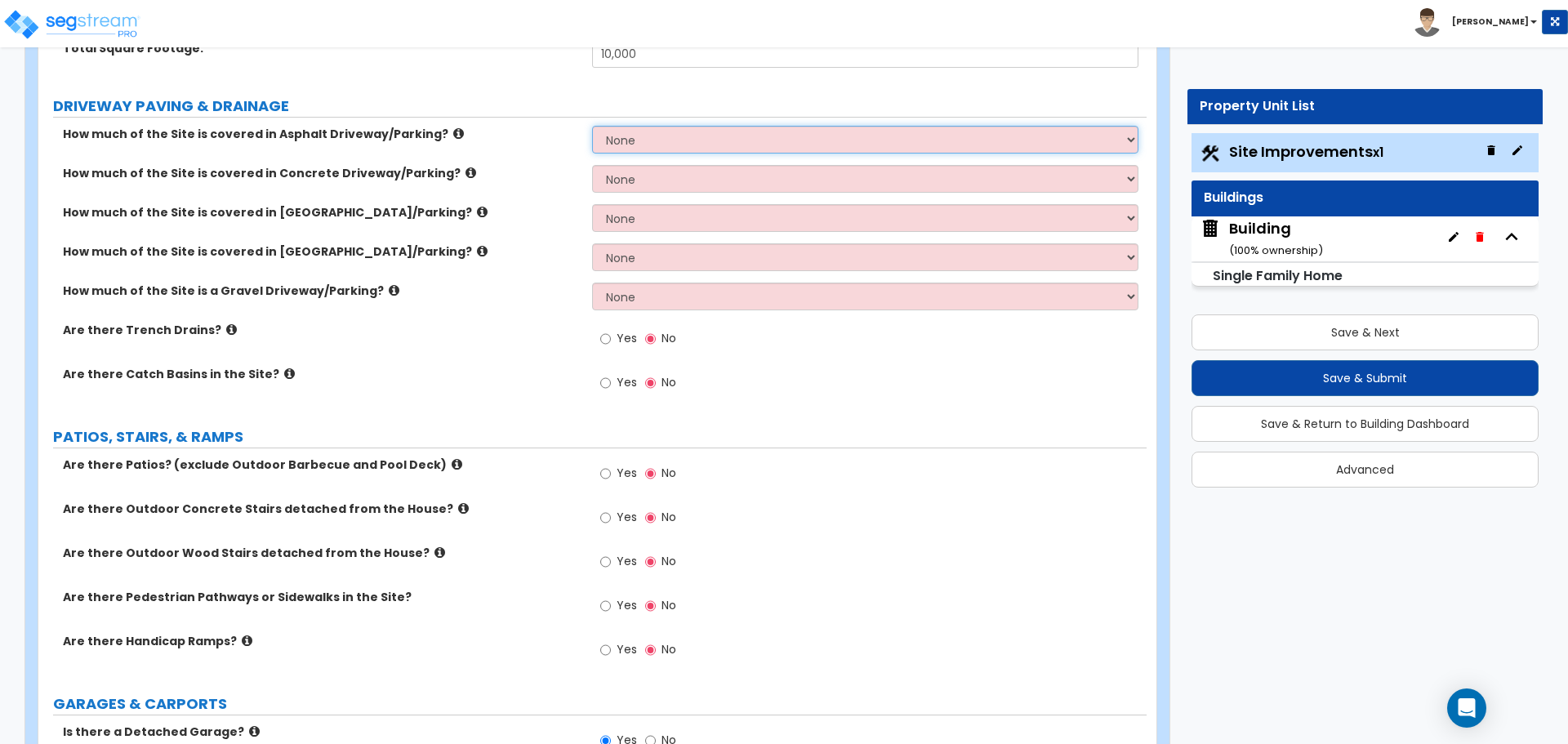
click at [701, 128] on select "None I want to Enter an Approximate Percentage I want to Enter the Square Foota…" at bounding box center [864, 139] width 546 height 28
select select "1"
click at [592, 126] on select "None I want to Enter an Approximate Percentage I want to Enter the Square Foota…" at bounding box center [864, 139] width 546 height 28
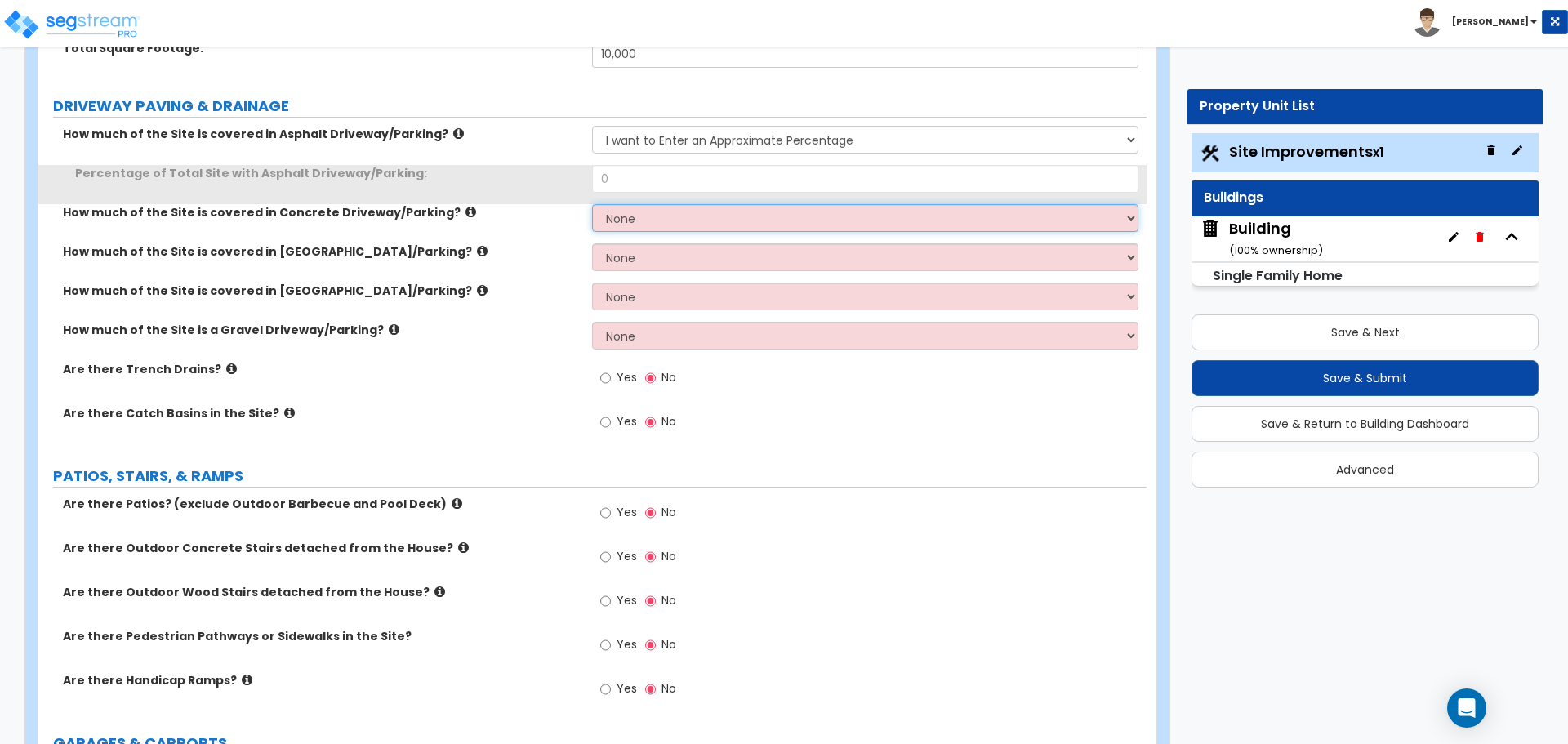
click at [763, 214] on select "None I want to Enter an Approximate Percentage I want to Enter the Square Foota…" at bounding box center [864, 218] width 546 height 28
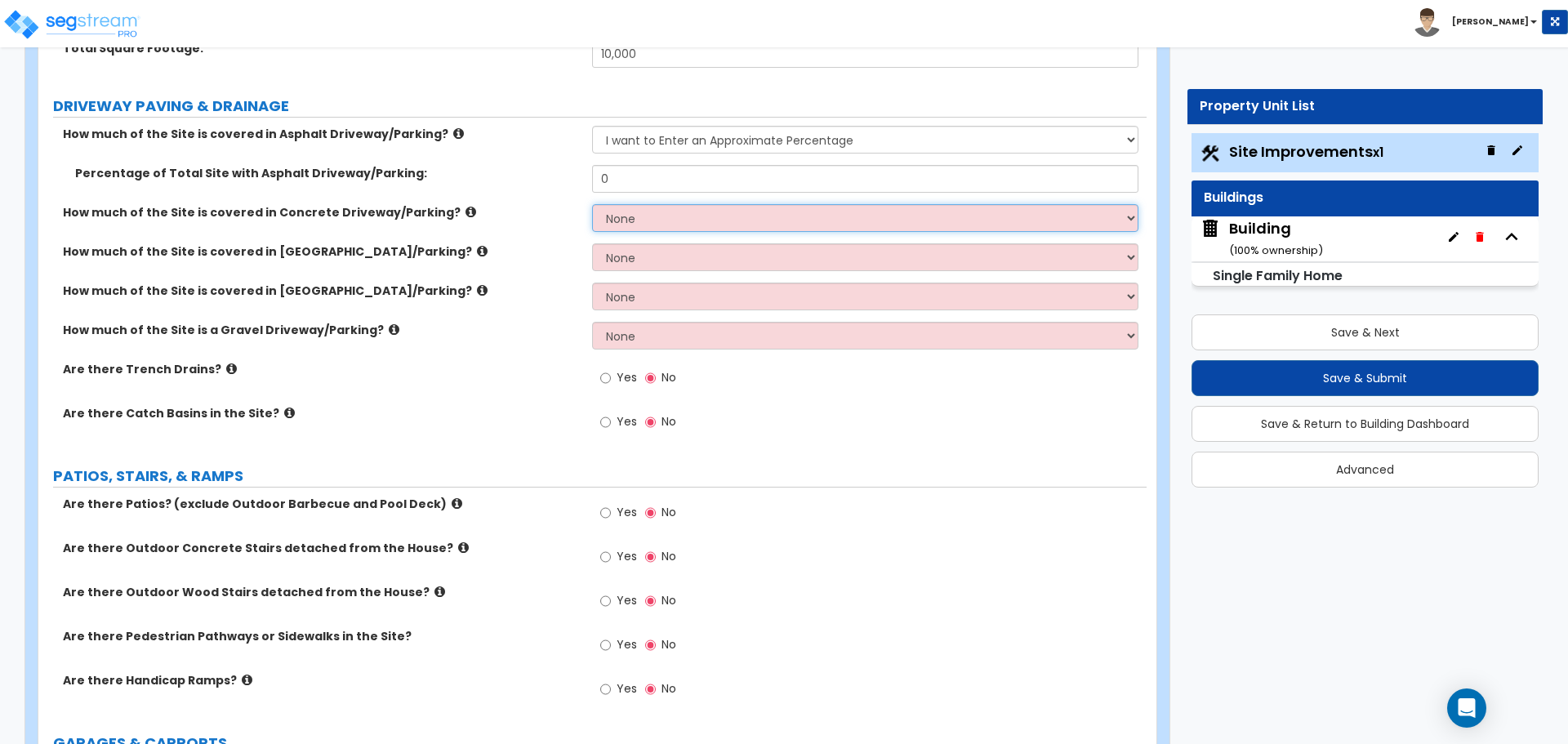
select select "1"
click at [592, 204] on select "None I want to Enter an Approximate Percentage I want to Enter the Square Foota…" at bounding box center [864, 218] width 546 height 28
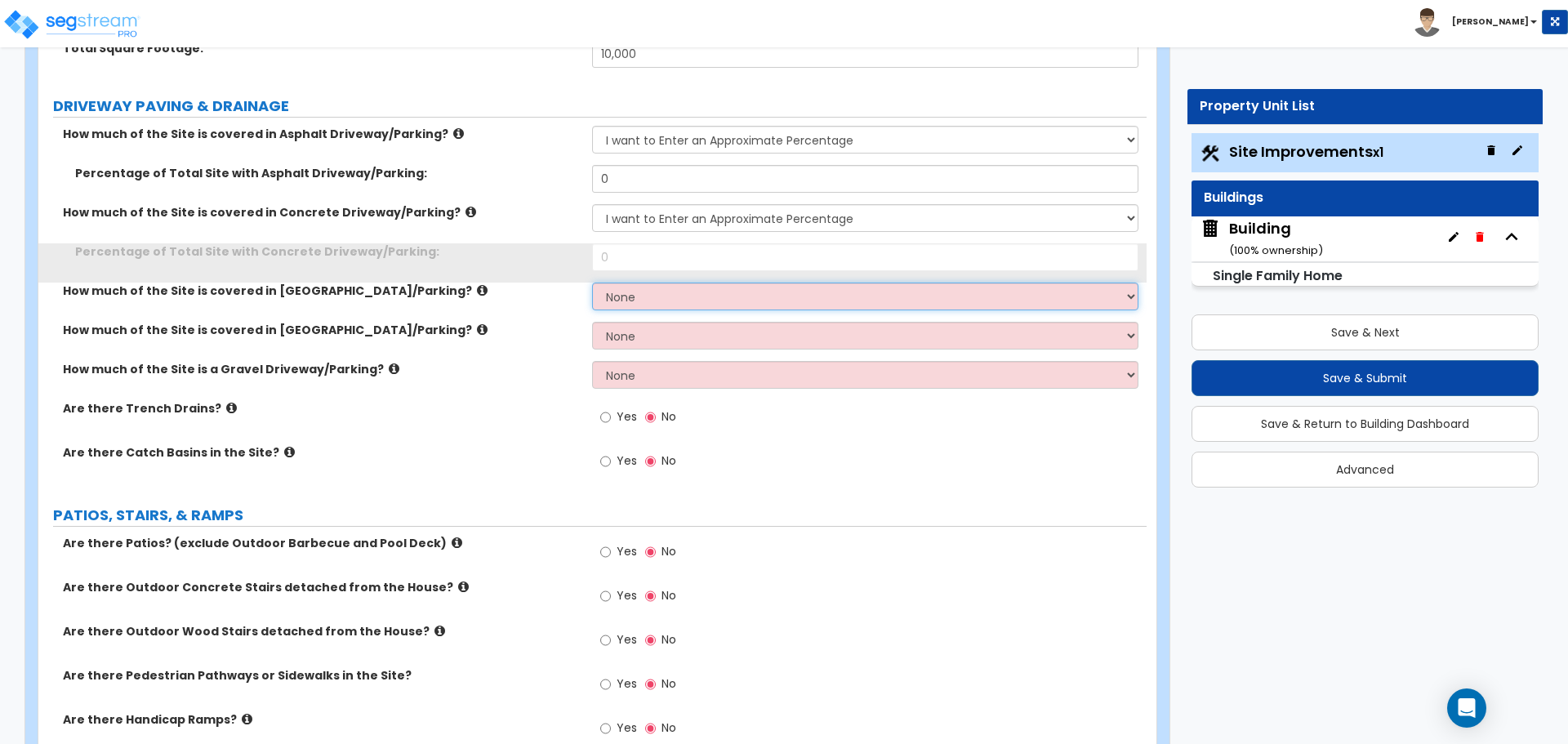
click at [742, 299] on select "None I want to Enter an Approximate Percentage I want to Enter the Square Foota…" at bounding box center [864, 296] width 546 height 28
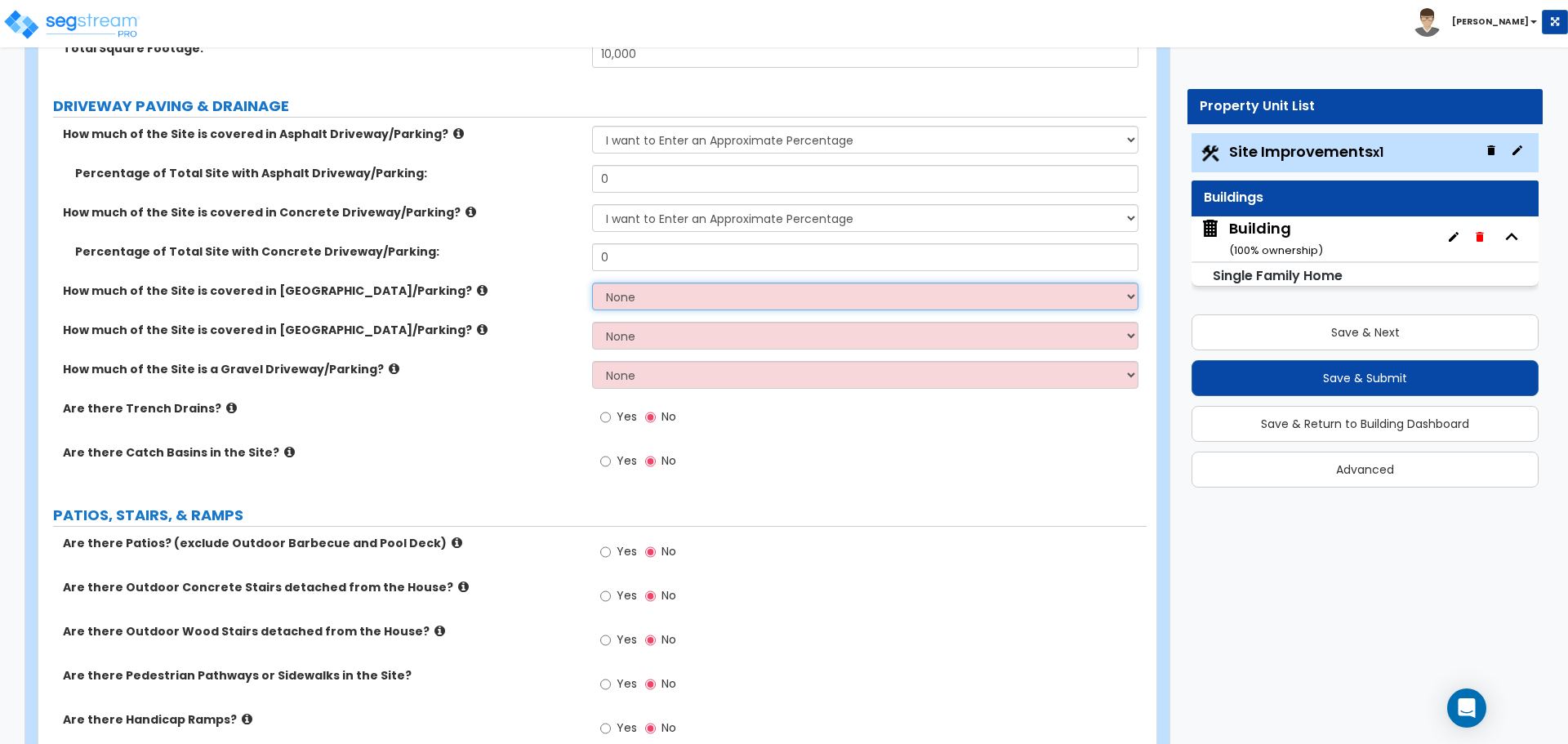
select select "1"
click at [592, 282] on select "None I want to Enter an Approximate Percentage I want to Enter the Square Foota…" at bounding box center [864, 296] width 546 height 28
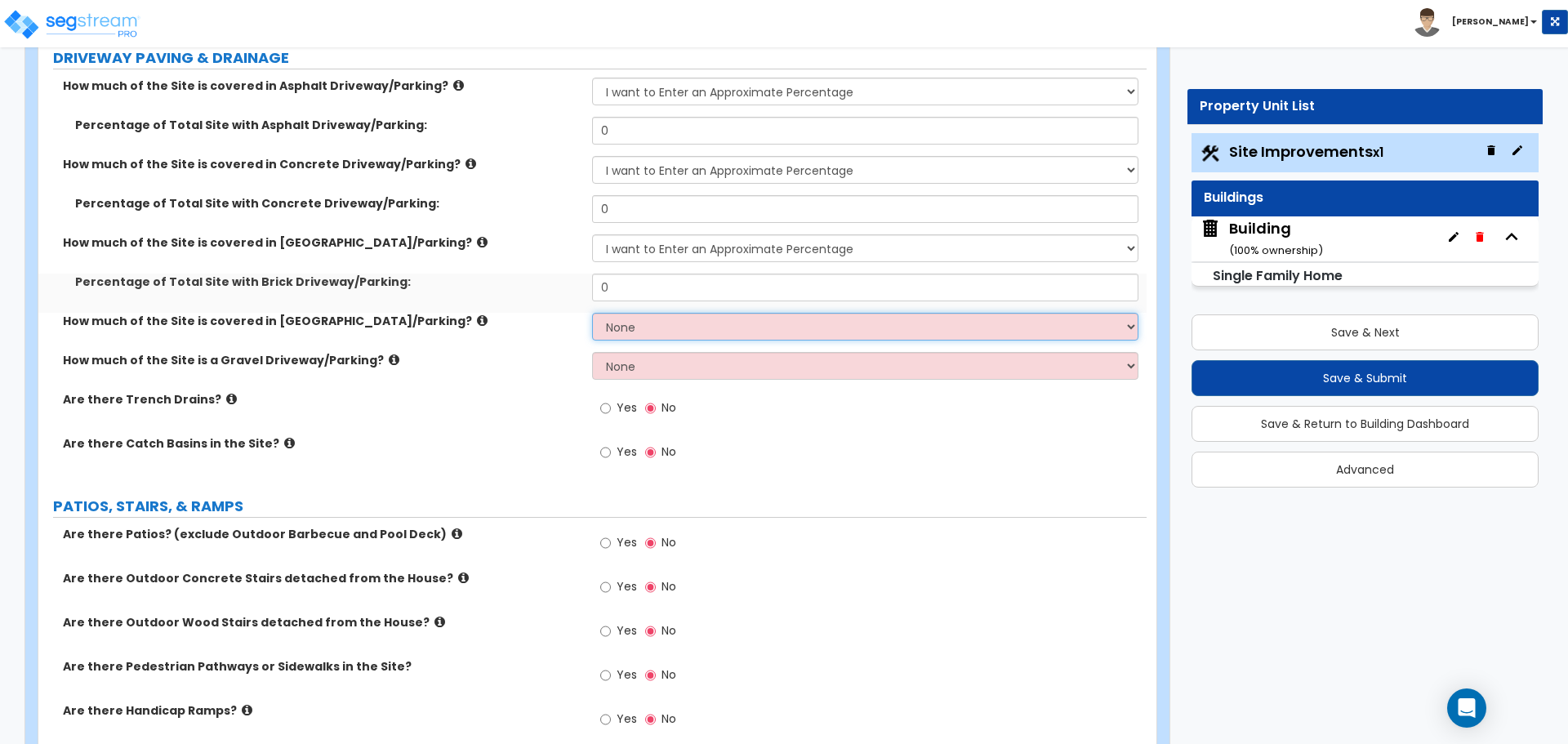
click at [725, 328] on select "None I want to Enter an Approximate Percentage I want to Enter the Square Foota…" at bounding box center [864, 326] width 546 height 28
select select "1"
click at [592, 313] on select "None I want to Enter an Approximate Percentage I want to Enter the Square Foota…" at bounding box center [864, 326] width 546 height 28
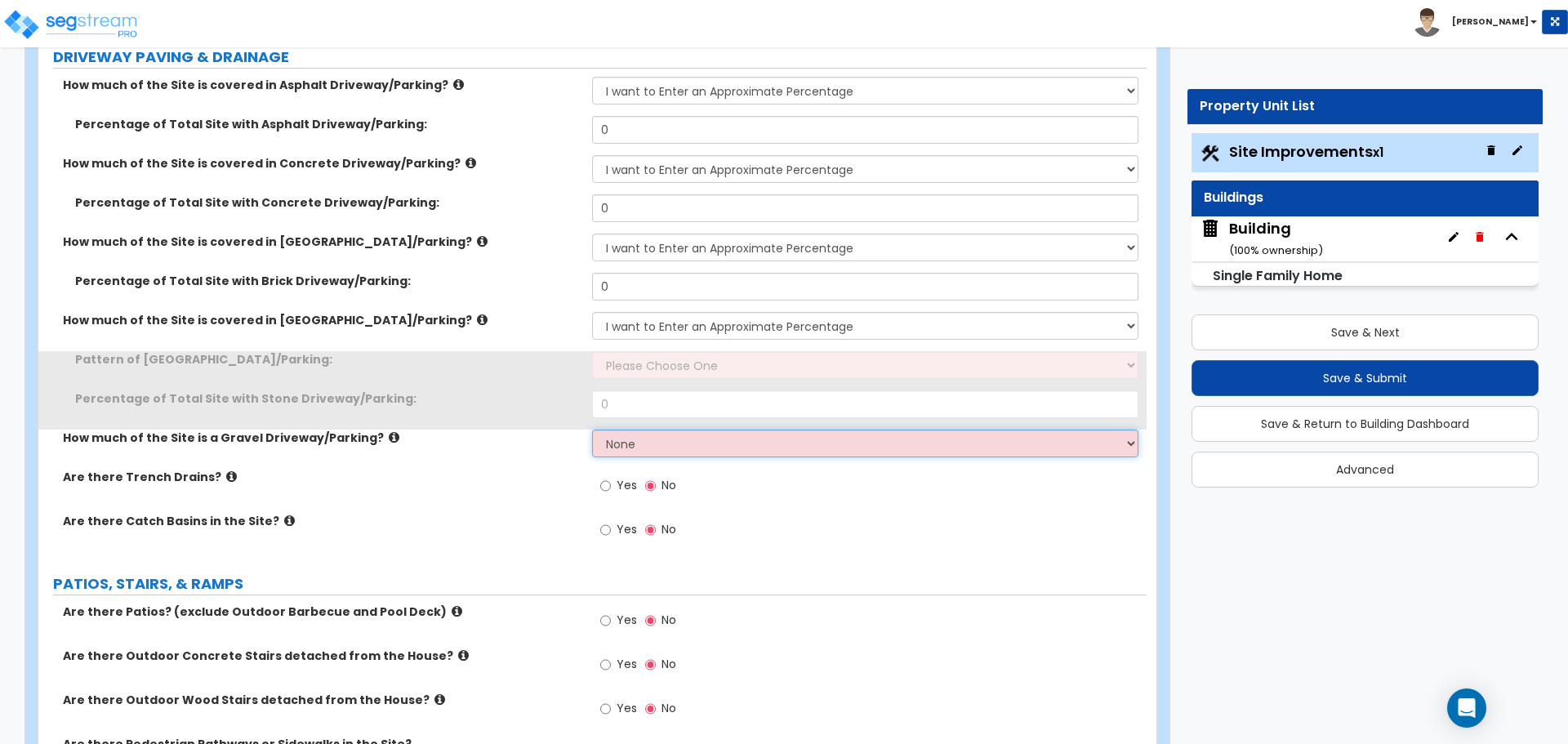
click at [784, 445] on select "None I want to Enter an Approximate Percentage I want to Enter the Square Foota…" at bounding box center [864, 443] width 546 height 28
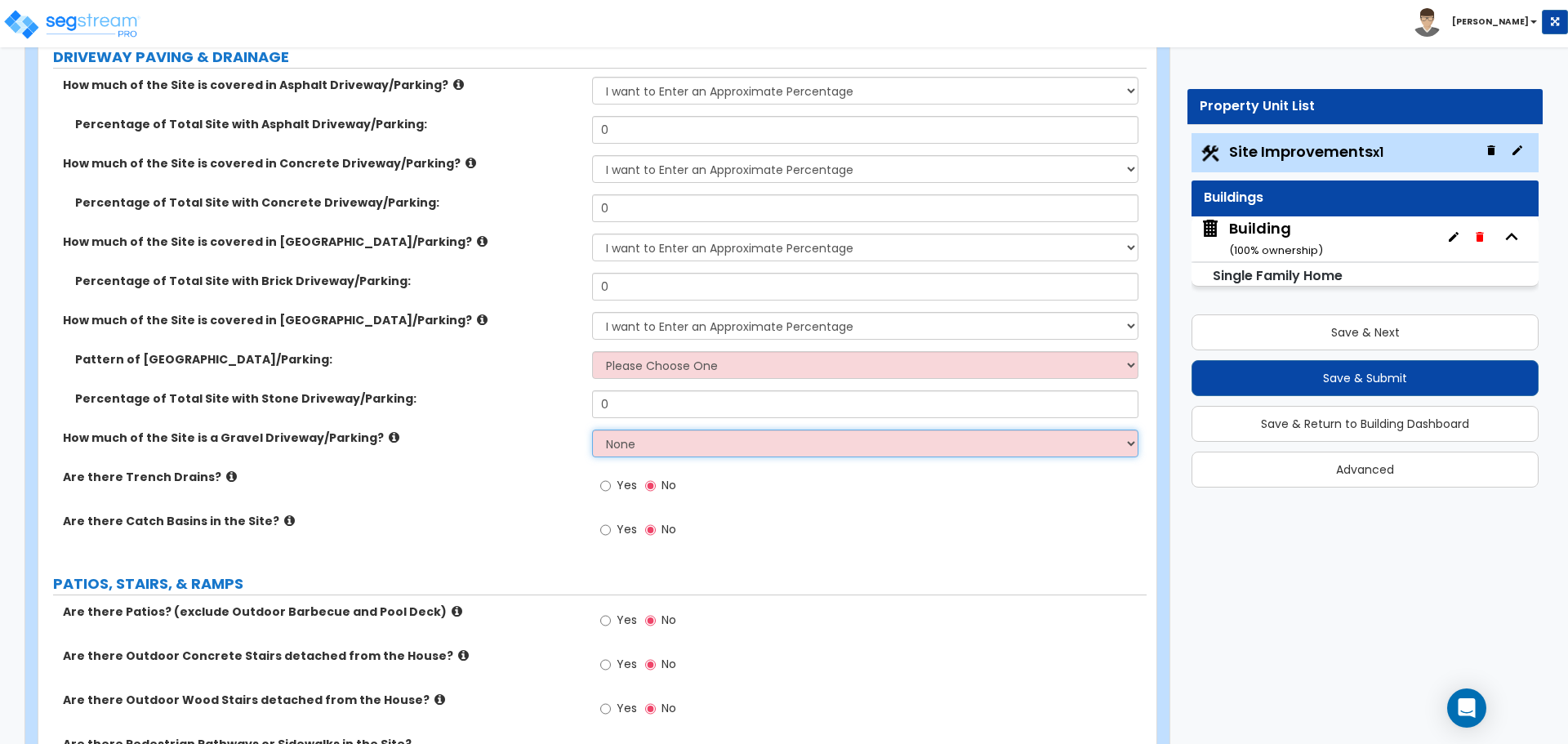
select select "1"
click at [592, 430] on select "None I want to Enter an Approximate Percentage I want to Enter the Square Foota…" at bounding box center [864, 443] width 546 height 28
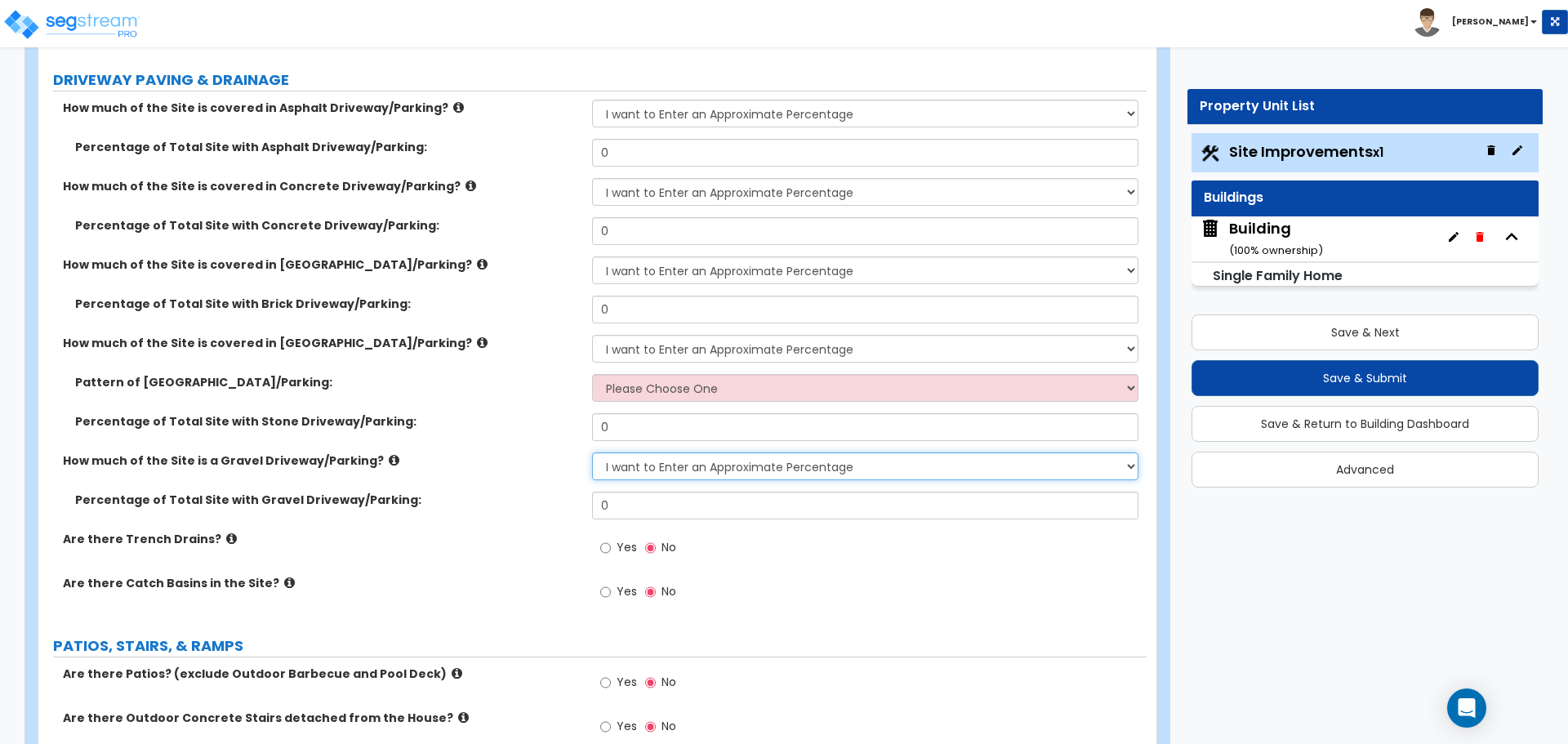
scroll to position [292, 0]
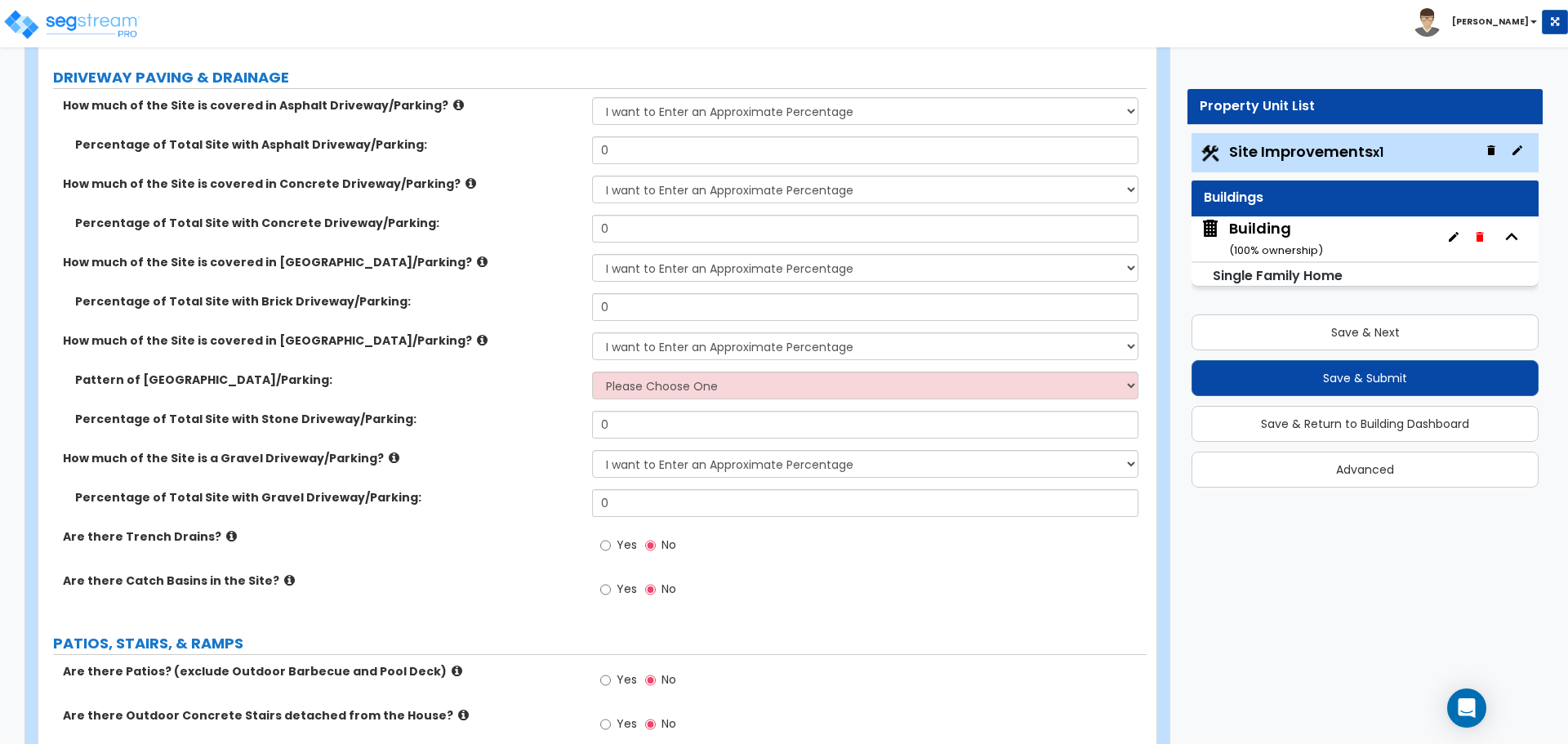
click at [505, 215] on label "Percentage of Total Site with Concrete Driveway/Parking:" at bounding box center [327, 223] width 505 height 16
click at [682, 113] on select "None I want to Enter an Approximate Percentage I want to Enter the Square Foota…" at bounding box center [864, 110] width 546 height 28
select select "2"
click at [592, 97] on select "None I want to Enter an Approximate Percentage I want to Enter the Square Foota…" at bounding box center [864, 110] width 546 height 28
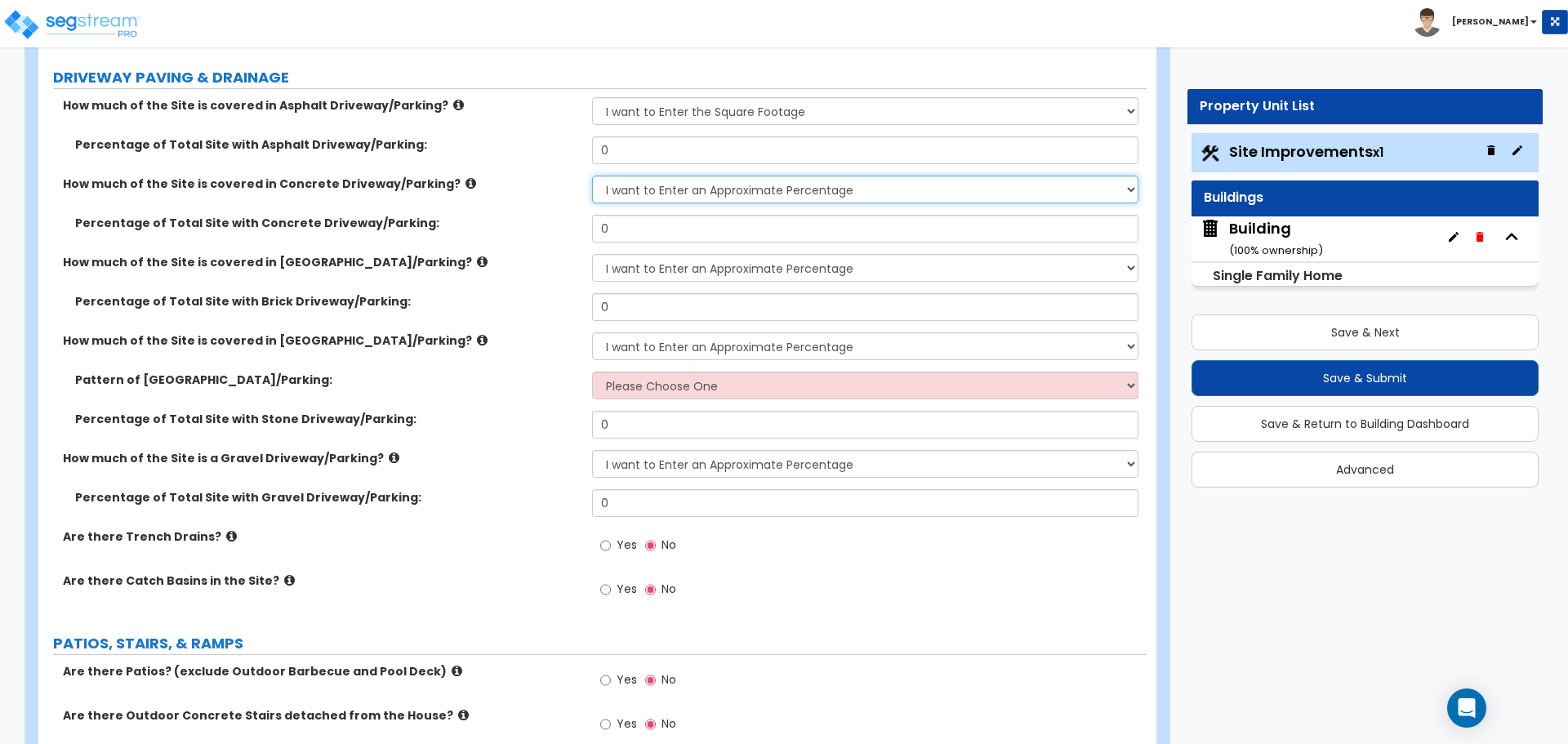
click at [755, 190] on select "None I want to Enter an Approximate Percentage I want to Enter the Square Foota…" at bounding box center [864, 189] width 546 height 28
select select "2"
click at [592, 176] on select "None I want to Enter an Approximate Percentage I want to Enter the Square Foota…" at bounding box center [864, 189] width 546 height 28
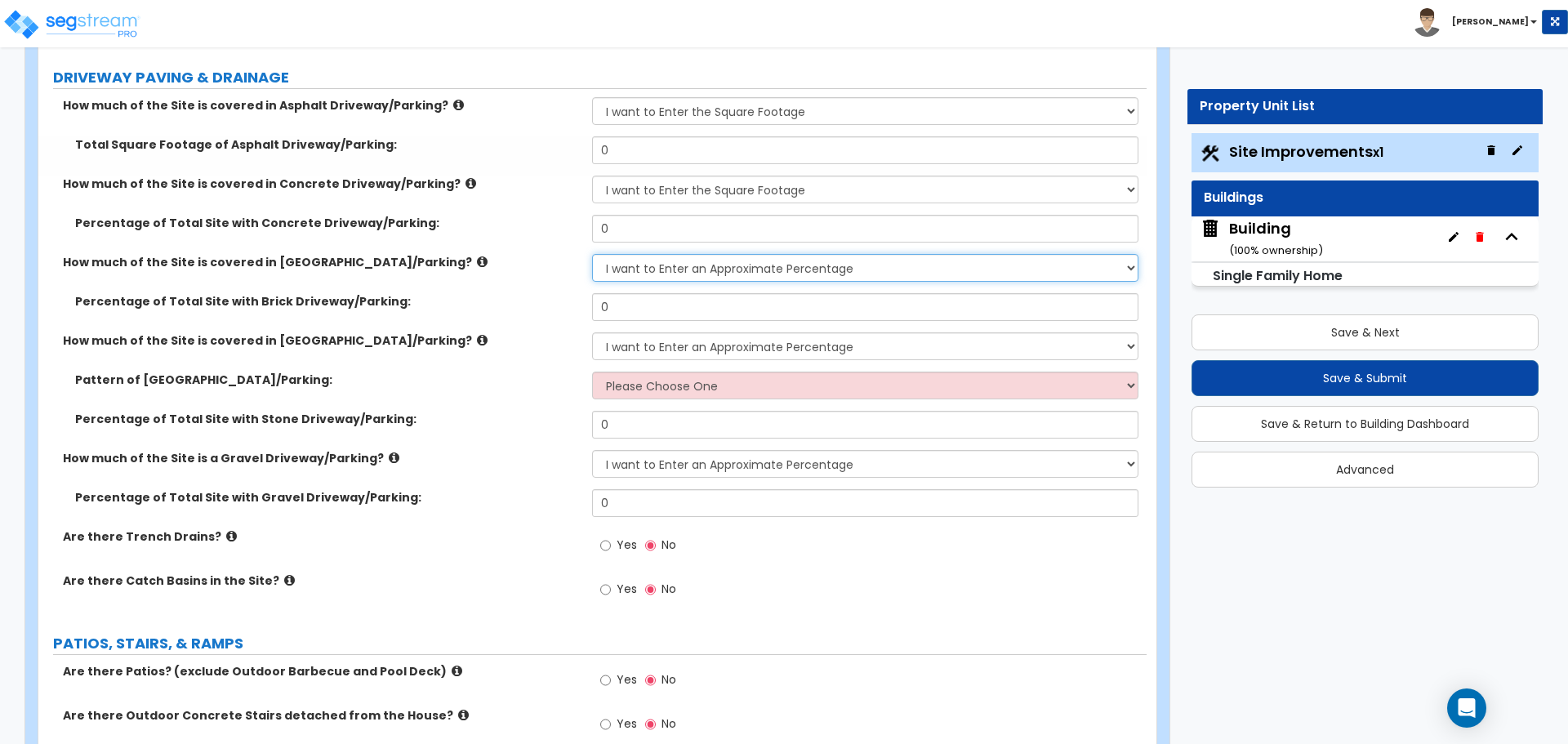
click at [754, 257] on select "None I want to Enter an Approximate Percentage I want to Enter the Square Foota…" at bounding box center [864, 267] width 546 height 28
select select "2"
click at [592, 254] on select "None I want to Enter an Approximate Percentage I want to Enter the Square Foota…" at bounding box center [864, 267] width 546 height 28
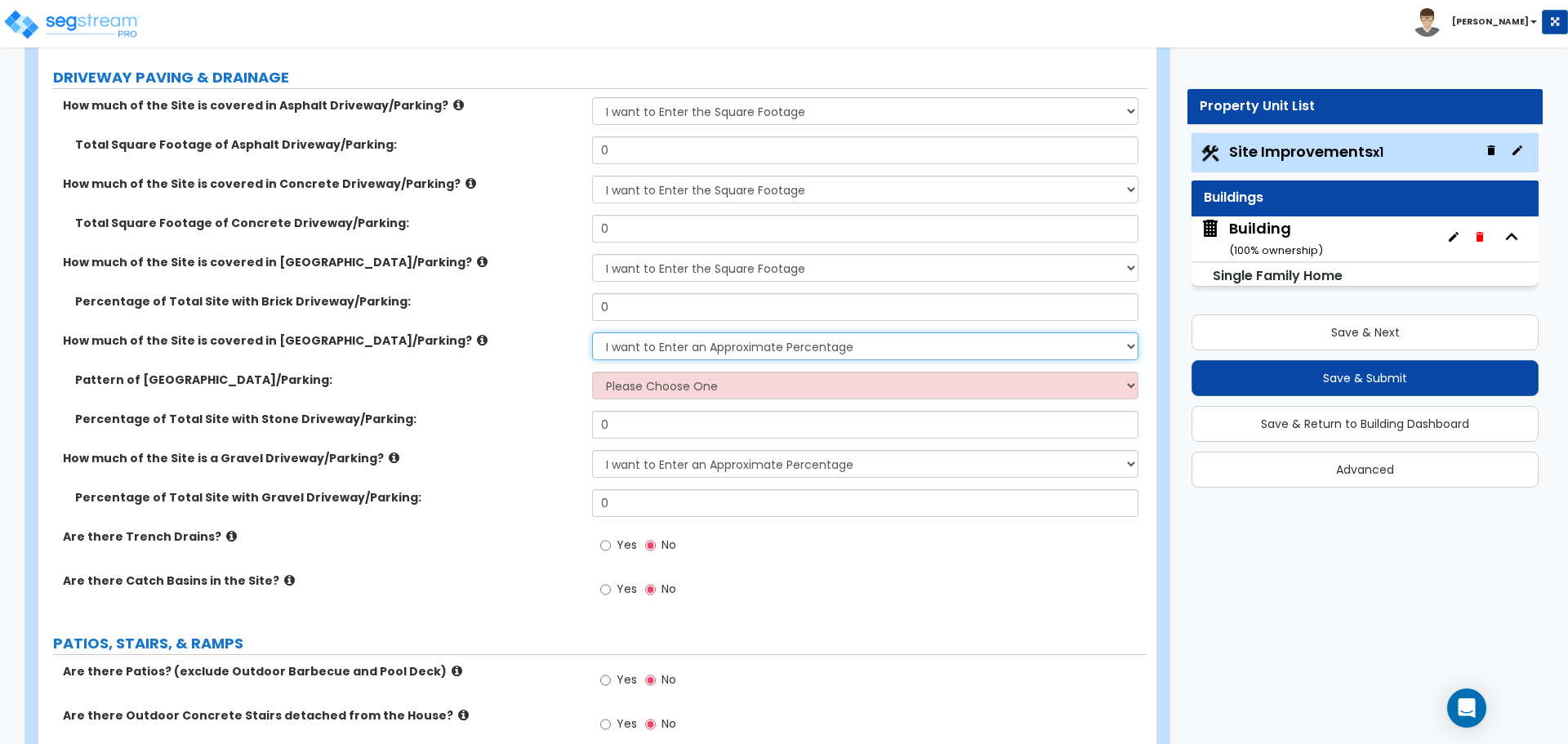
click at [729, 343] on select "None I want to Enter an Approximate Percentage I want to Enter the Square Foota…" at bounding box center [864, 346] width 546 height 28
select select "2"
click at [592, 333] on select "None I want to Enter an Approximate Percentage I want to Enter the Square Foota…" at bounding box center [864, 346] width 546 height 28
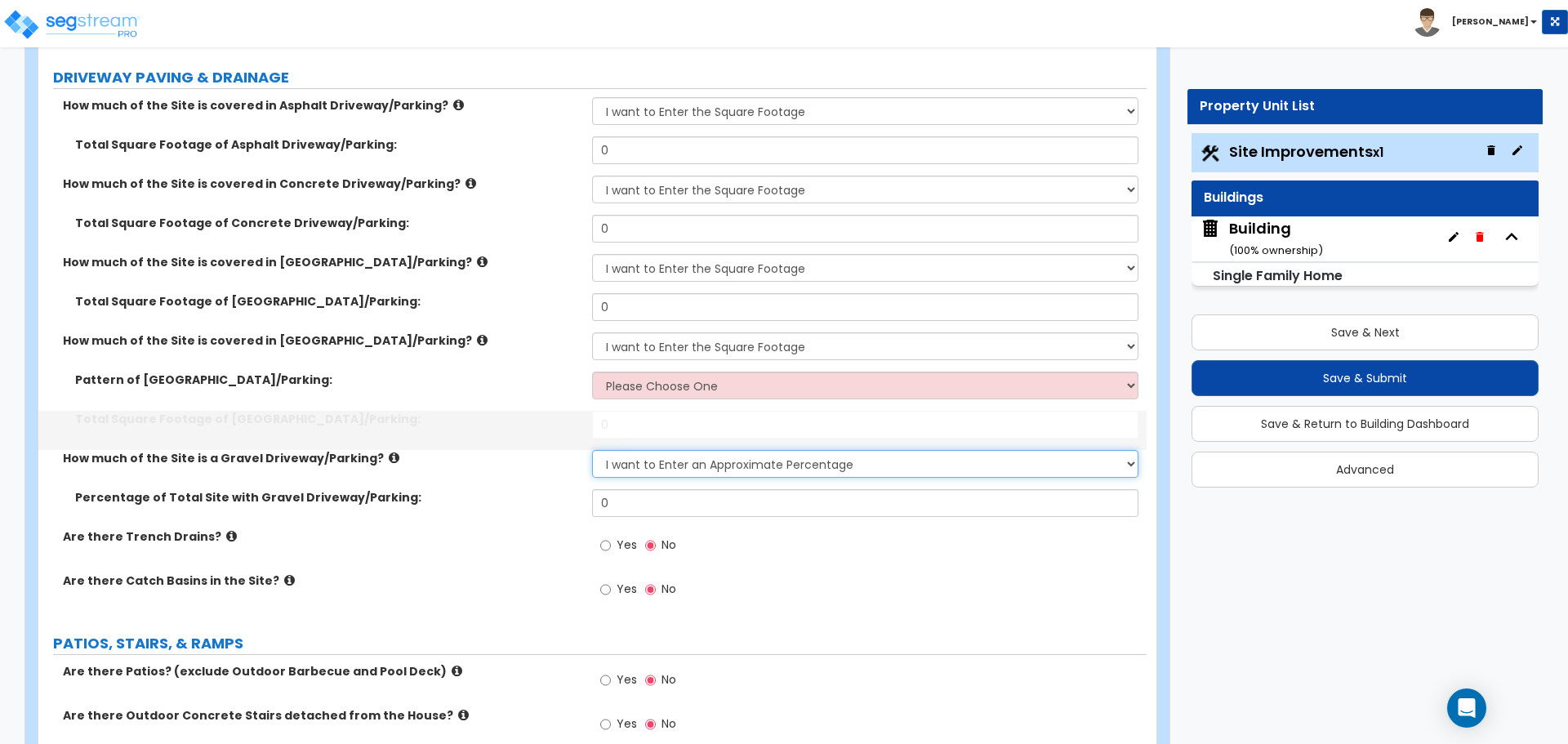
click at [721, 468] on select "None I want to Enter an Approximate Percentage I want to Enter the Square Foota…" at bounding box center [864, 463] width 546 height 28
click at [592, 450] on select "None I want to Enter an Approximate Percentage I want to Enter the Square Foota…" at bounding box center [864, 463] width 546 height 28
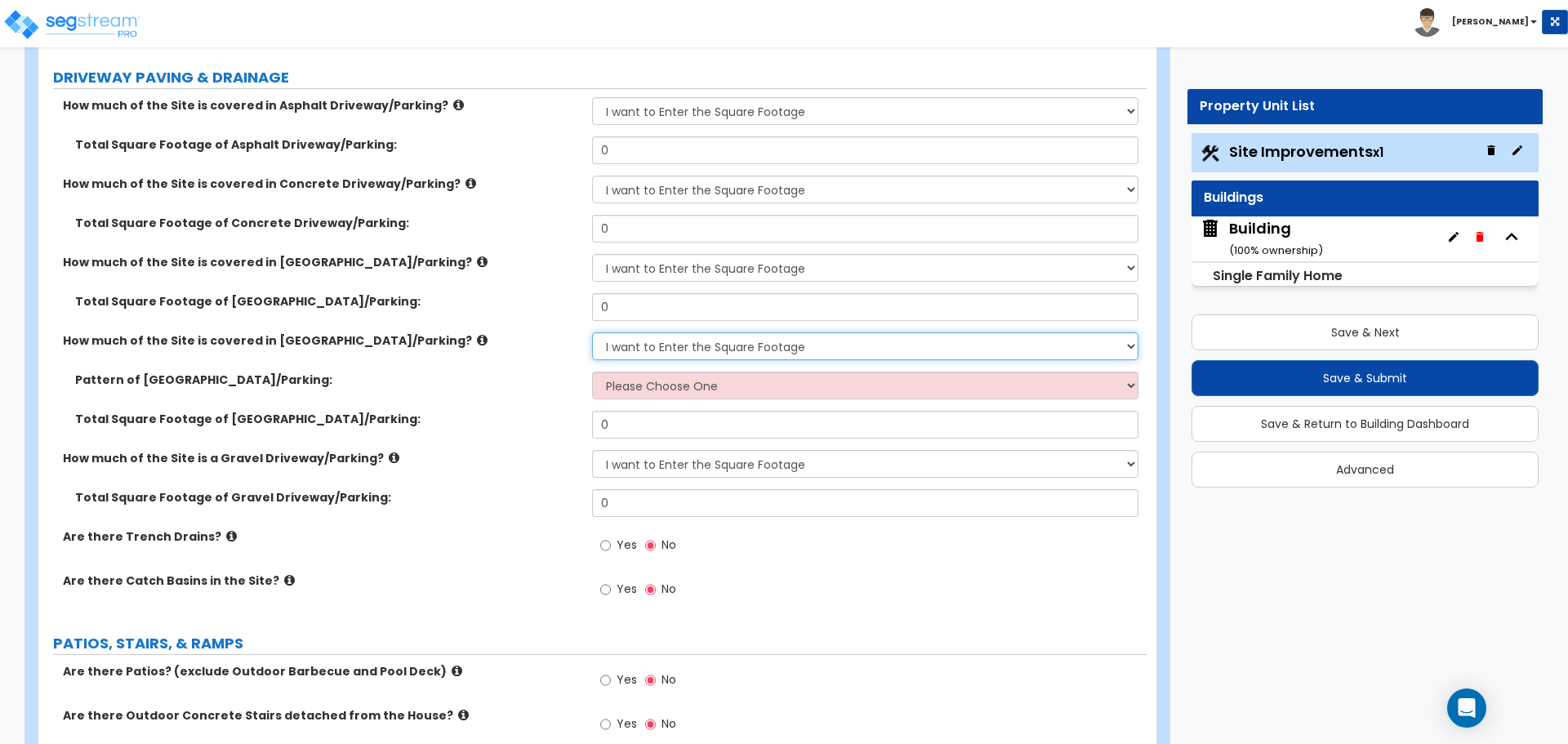
click at [670, 343] on select "None I want to Enter an Approximate Percentage I want to Enter the Square Foota…" at bounding box center [864, 346] width 546 height 28
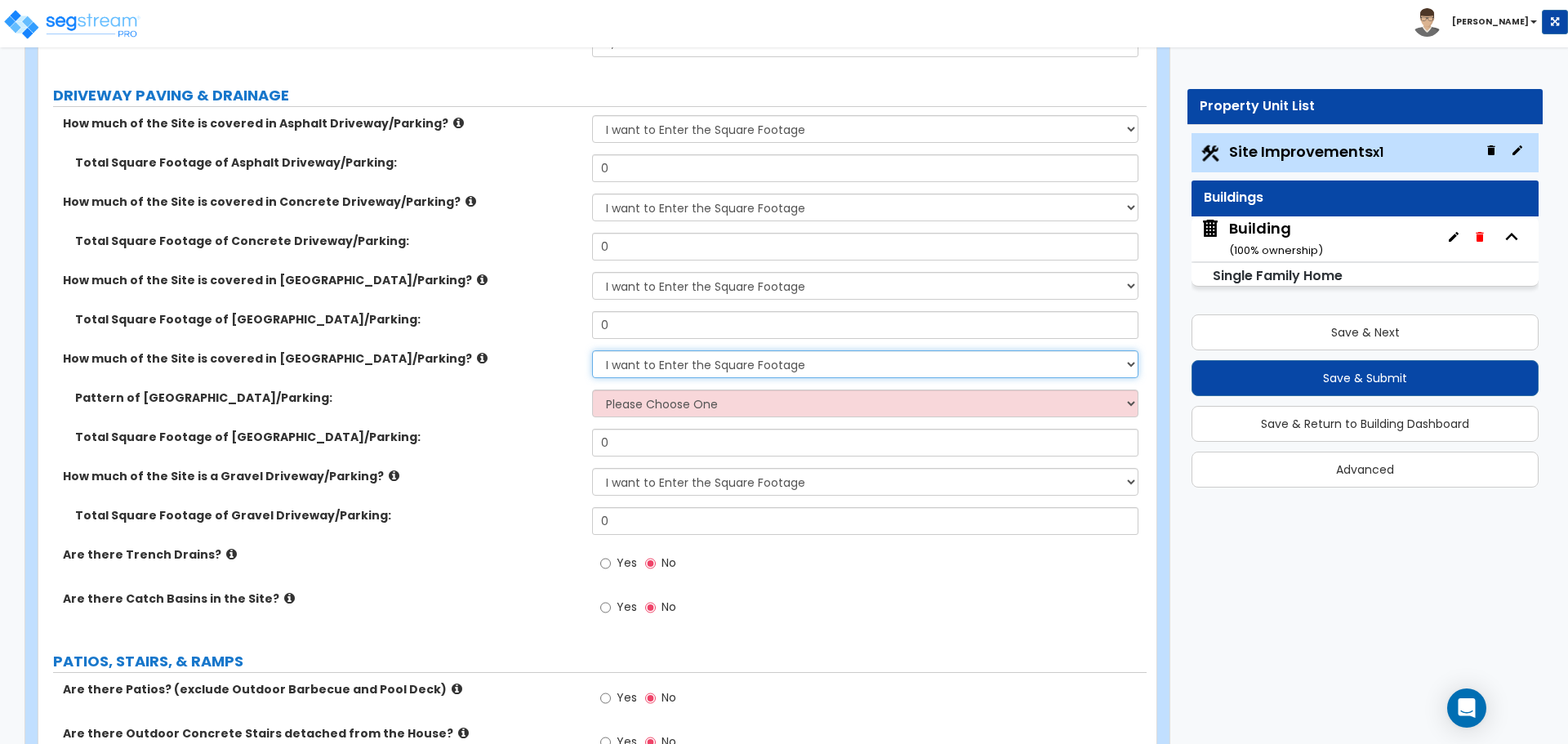
scroll to position [270, 0]
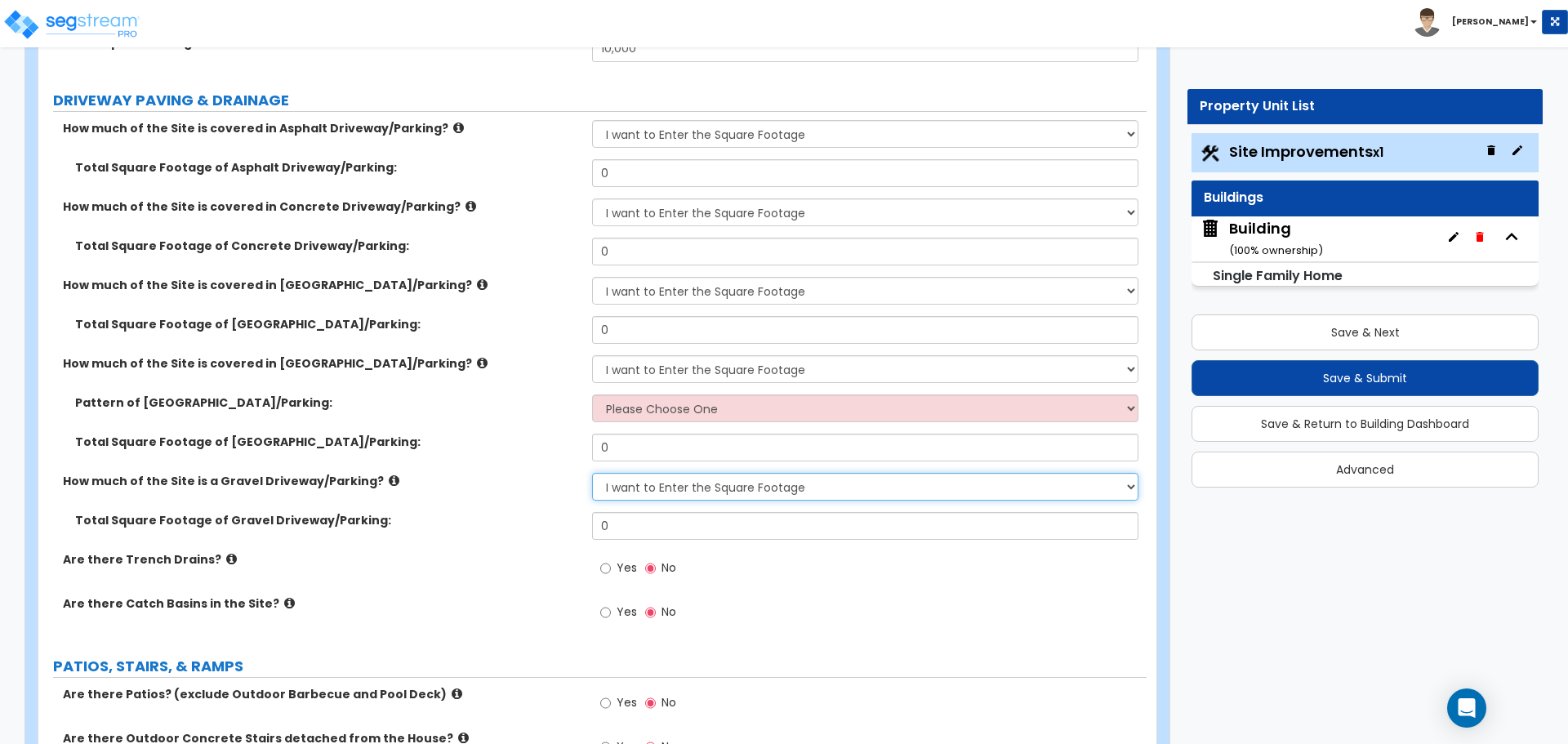
click at [679, 486] on select "None I want to Enter an Approximate Percentage I want to Enter the Square Foota…" at bounding box center [864, 487] width 546 height 28
select select "1"
click at [592, 473] on select "None I want to Enter an Approximate Percentage I want to Enter the Square Foota…" at bounding box center [864, 487] width 546 height 28
click at [677, 374] on select "None I want to Enter an Approximate Percentage I want to Enter the Square Foota…" at bounding box center [864, 368] width 546 height 28
select select "1"
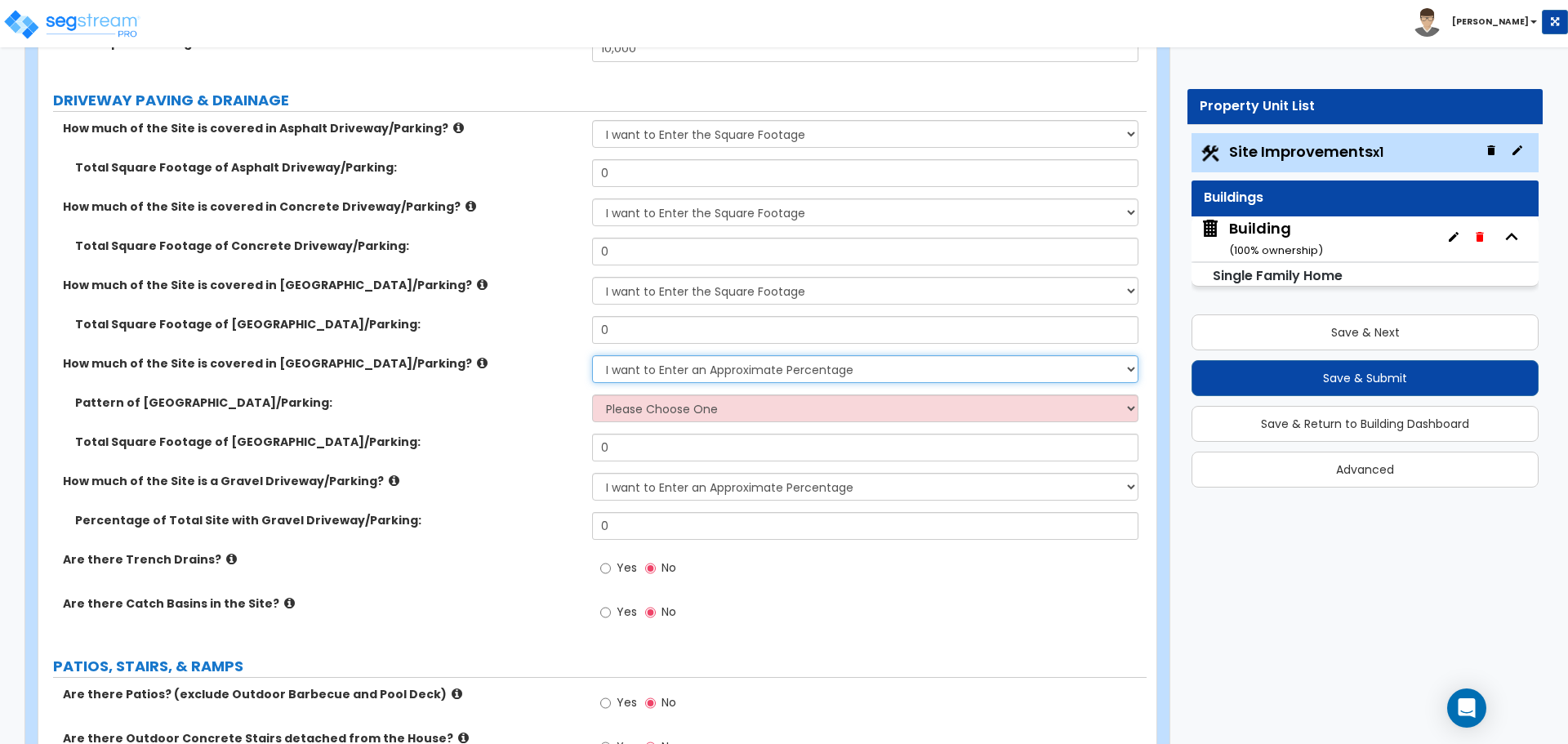
click at [592, 355] on select "None I want to Enter an Approximate Percentage I want to Enter the Square Foota…" at bounding box center [864, 368] width 546 height 28
click at [668, 289] on select "None I want to Enter an Approximate Percentage I want to Enter the Square Foota…" at bounding box center [864, 290] width 546 height 28
select select "1"
click at [592, 277] on select "None I want to Enter an Approximate Percentage I want to Enter the Square Foota…" at bounding box center [864, 290] width 546 height 28
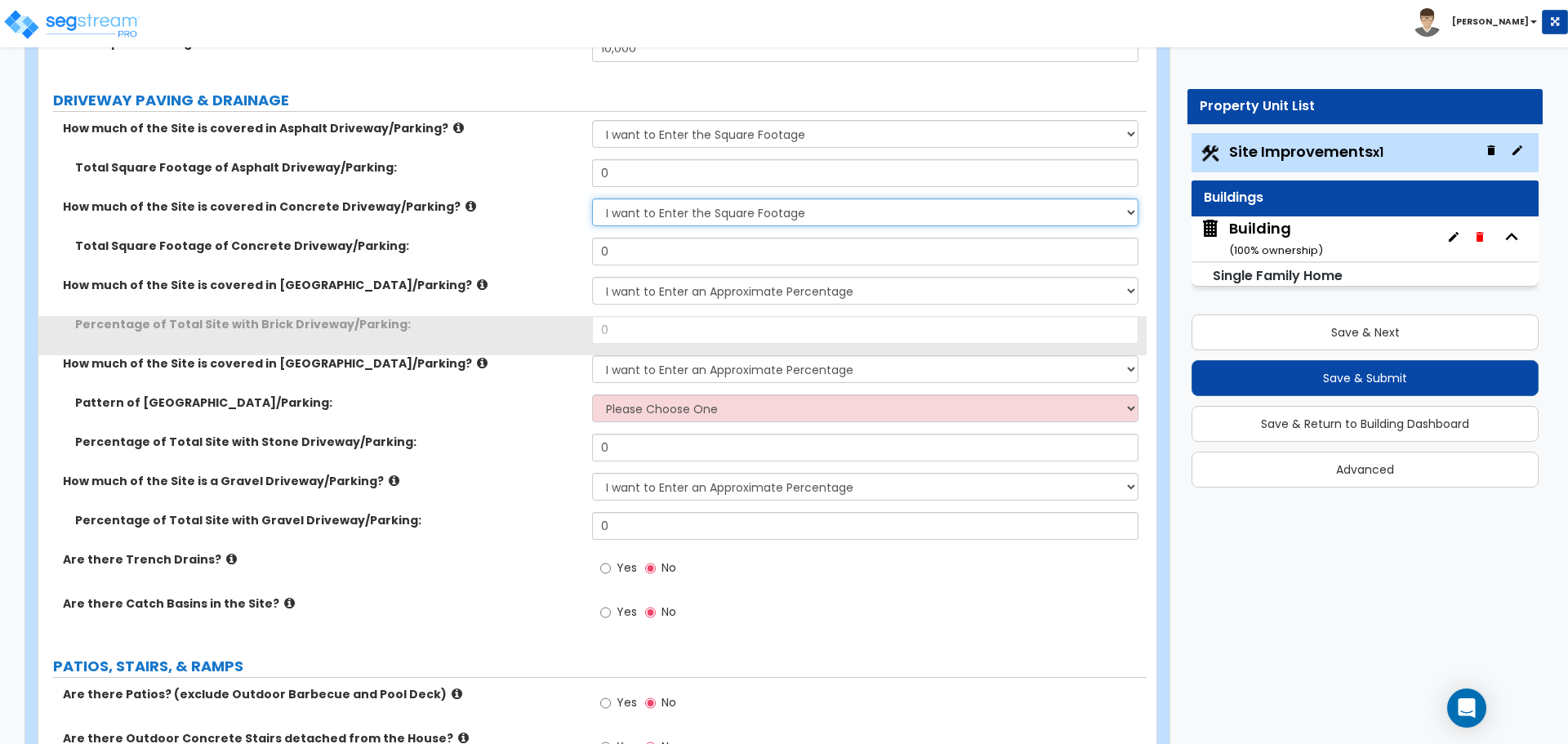
click at [667, 215] on select "None I want to Enter an Approximate Percentage I want to Enter the Square Foota…" at bounding box center [864, 212] width 546 height 28
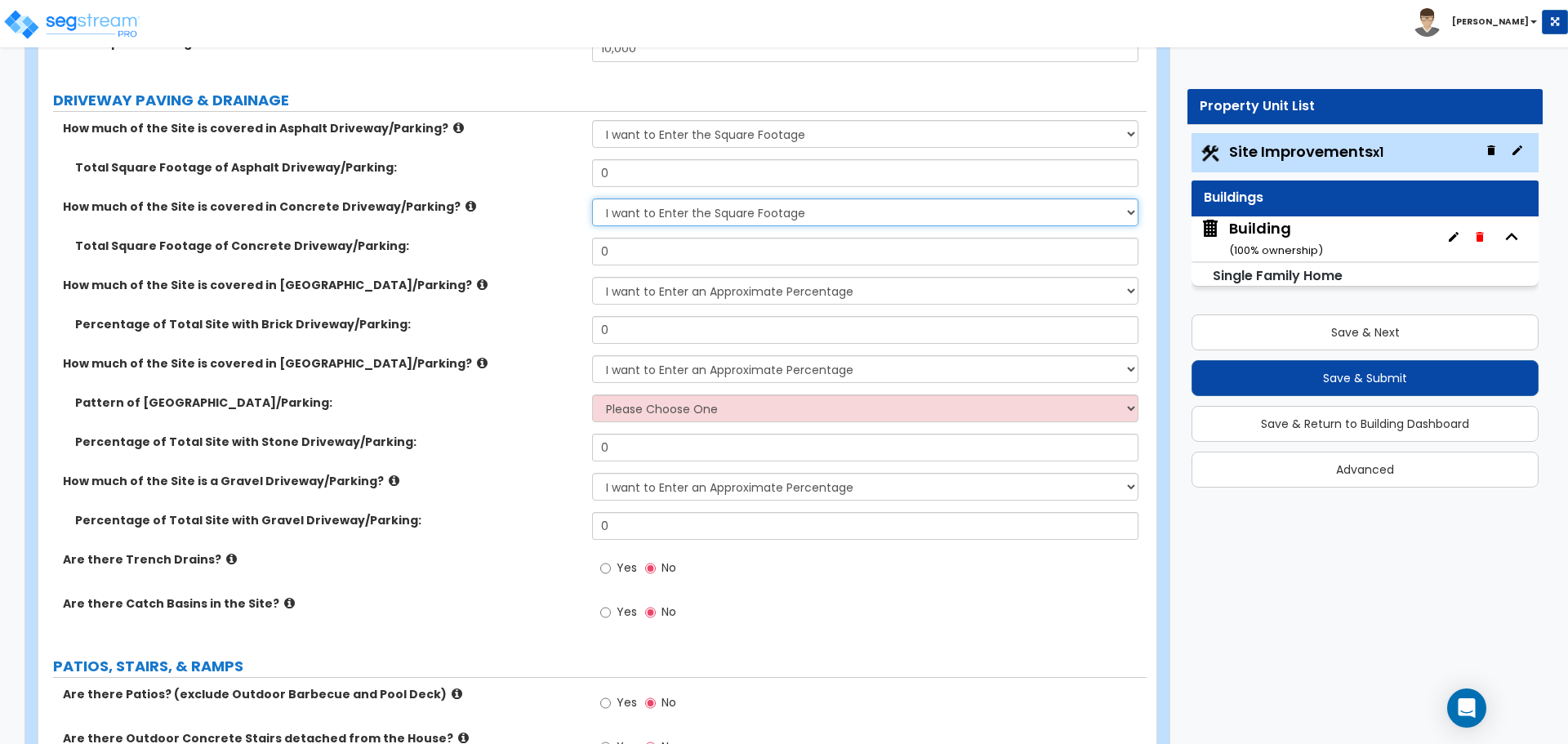
select select "1"
click at [592, 199] on select "None I want to Enter an Approximate Percentage I want to Enter the Square Foota…" at bounding box center [864, 212] width 546 height 28
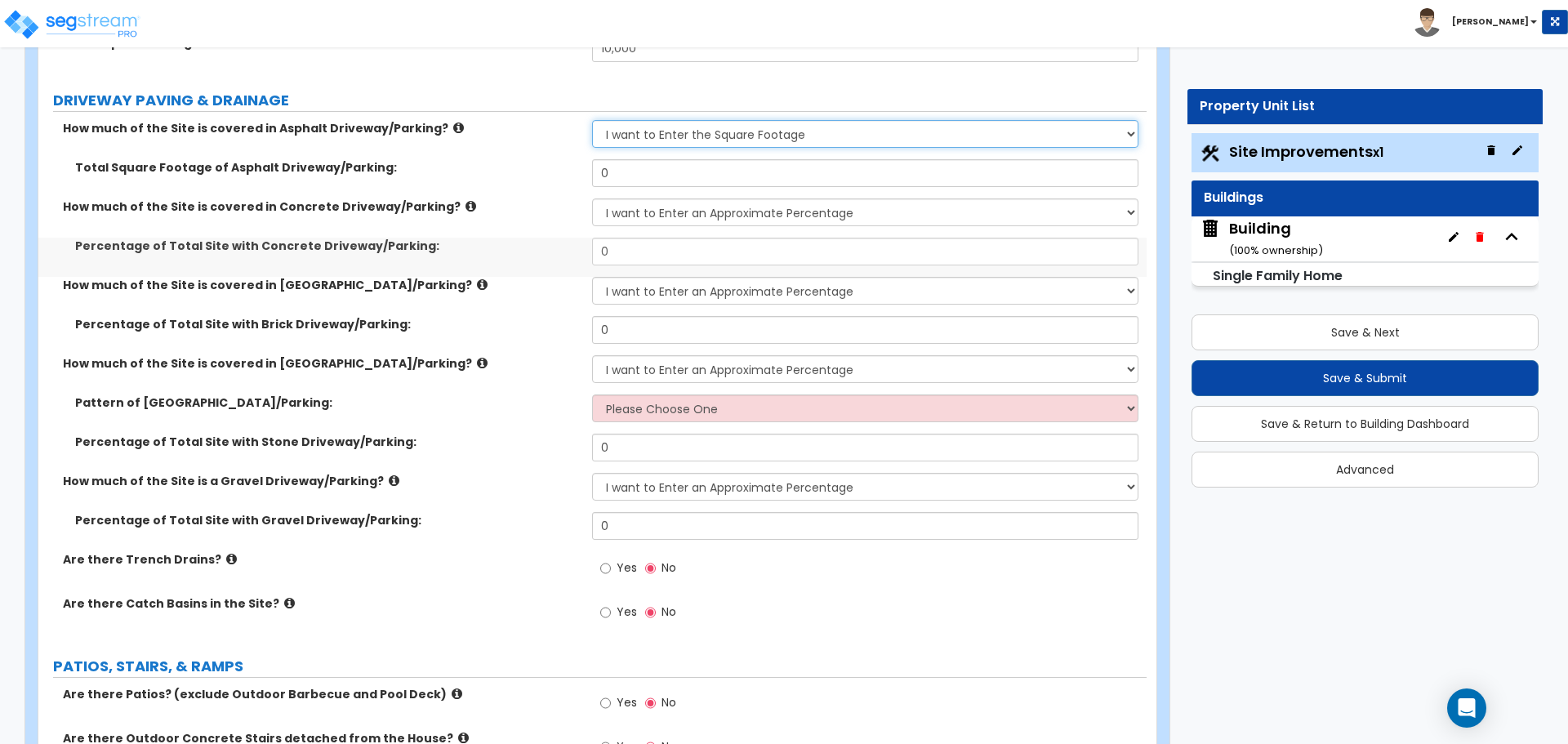
click at [653, 131] on select "None I want to Enter an Approximate Percentage I want to Enter the Square Foota…" at bounding box center [864, 133] width 546 height 28
click at [592, 120] on select "None I want to Enter an Approximate Percentage I want to Enter the Square Foota…" at bounding box center [864, 133] width 546 height 28
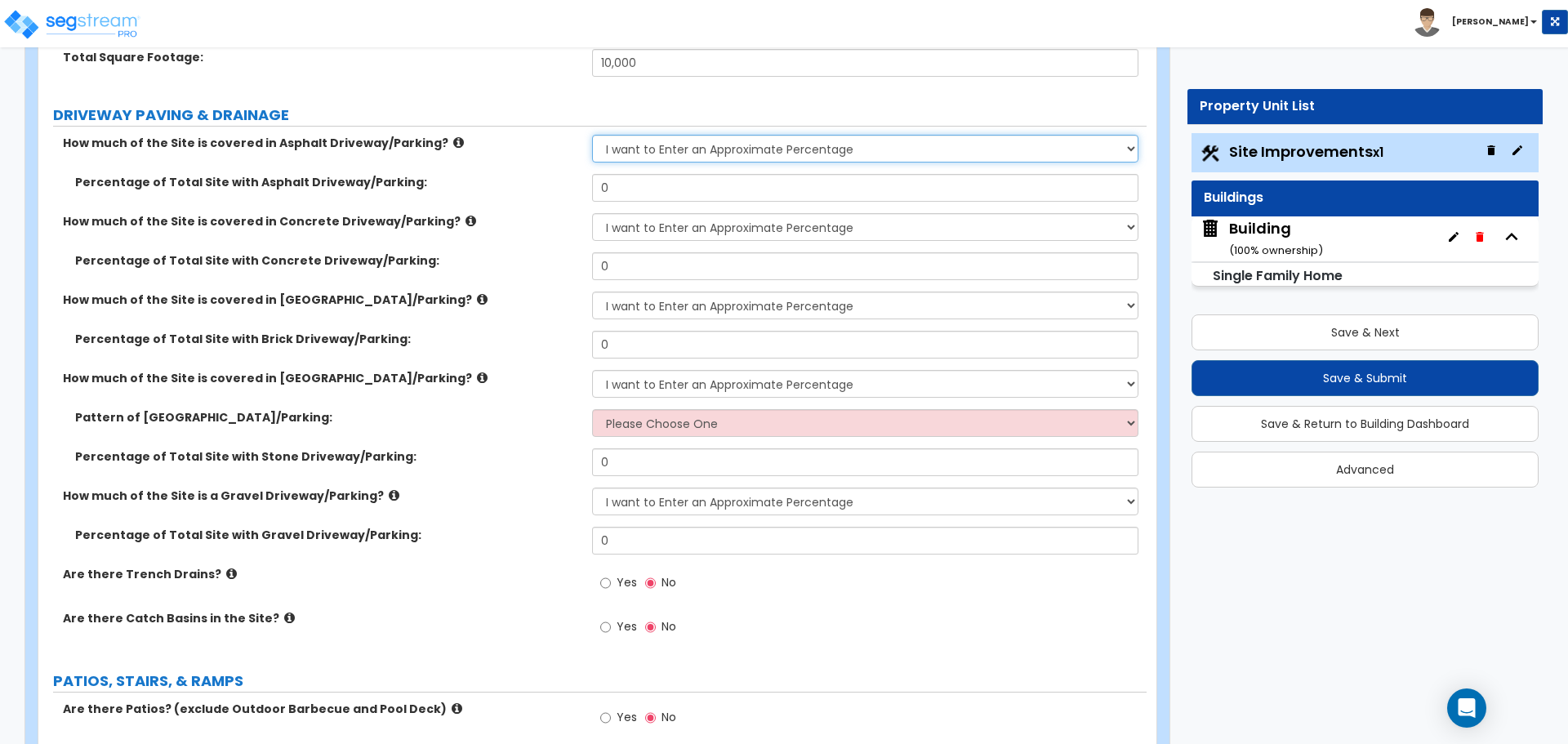
scroll to position [250, 0]
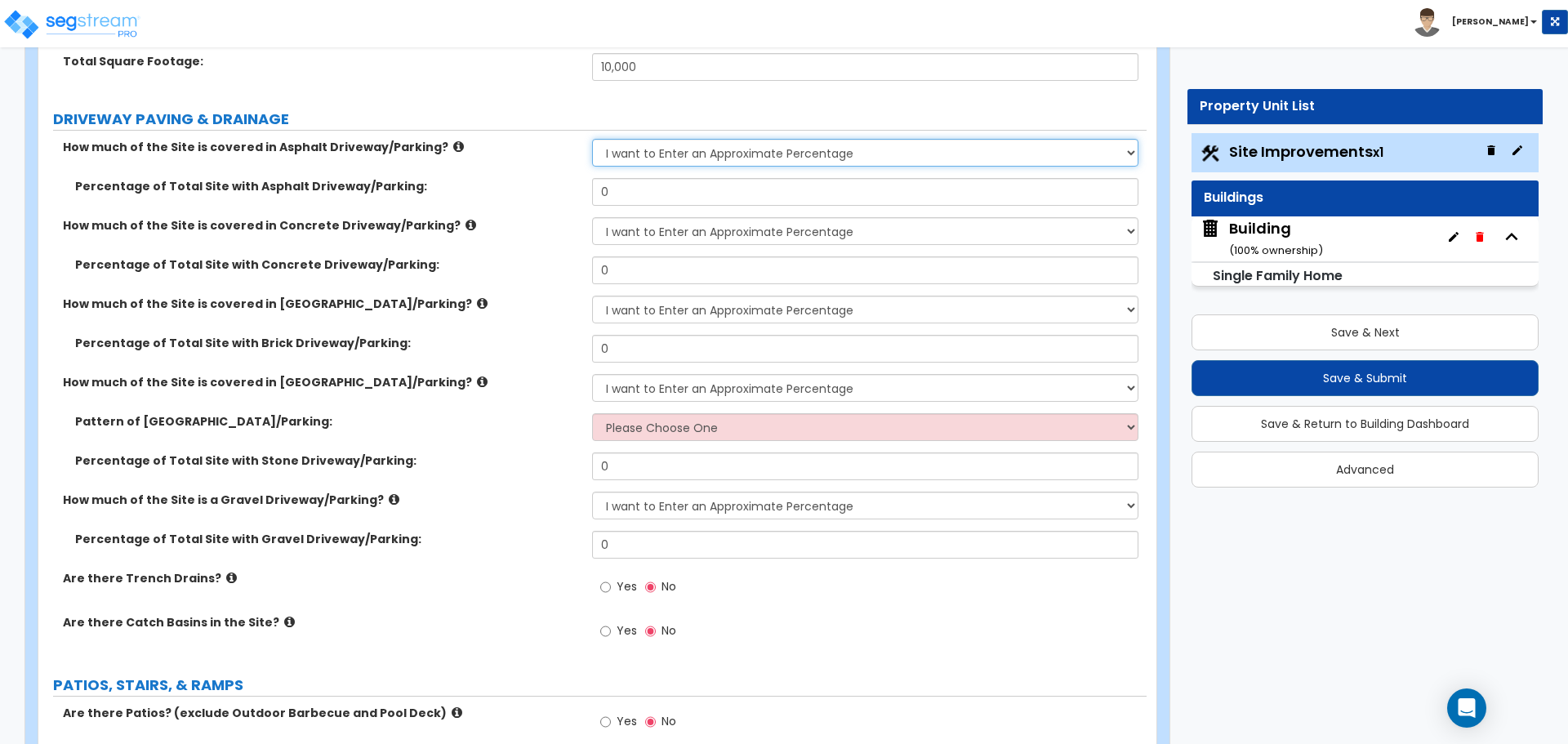
click at [684, 155] on select "None I want to Enter an Approximate Percentage I want to Enter the Square Foota…" at bounding box center [864, 152] width 546 height 28
click at [592, 139] on select "None I want to Enter an Approximate Percentage I want to Enter the Square Foota…" at bounding box center [864, 152] width 546 height 28
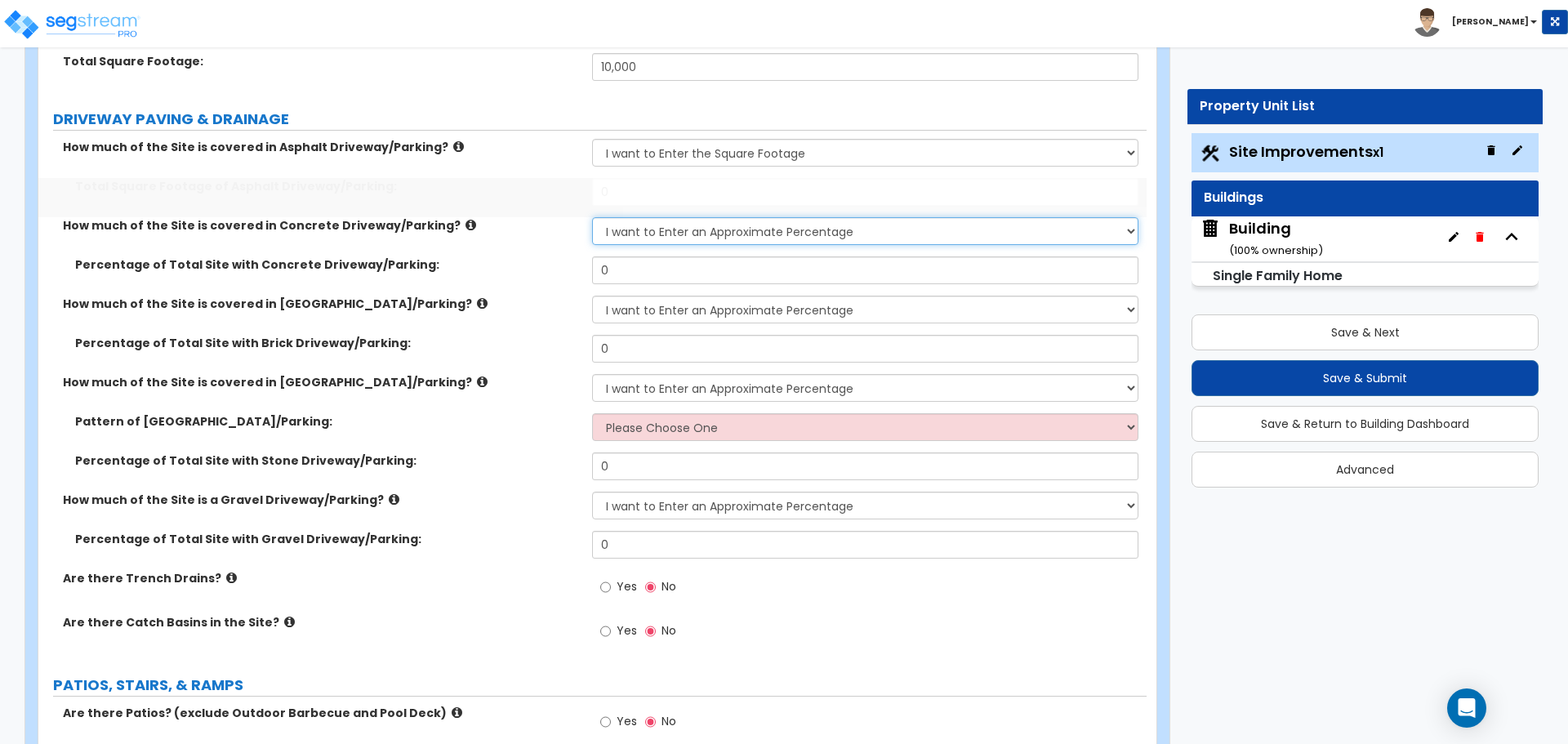
click at [729, 223] on select "None I want to Enter an Approximate Percentage I want to Enter the Square Foota…" at bounding box center [864, 231] width 546 height 28
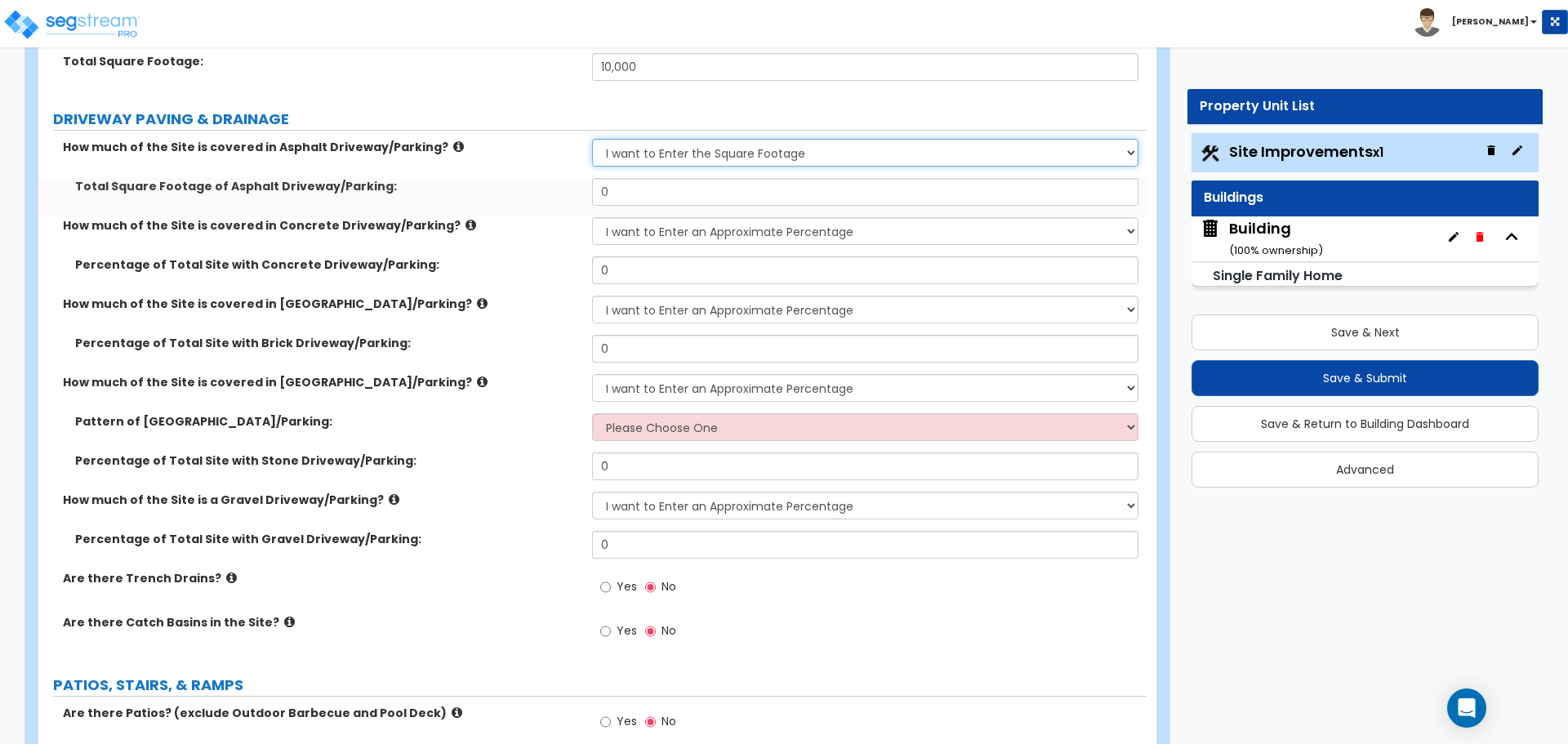
click at [635, 139] on select "None I want to Enter an Approximate Percentage I want to Enter the Square Foota…" at bounding box center [864, 152] width 546 height 28
select select "0"
click at [592, 139] on select "None I want to Enter an Approximate Percentage I want to Enter the Square Foota…" at bounding box center [864, 152] width 546 height 28
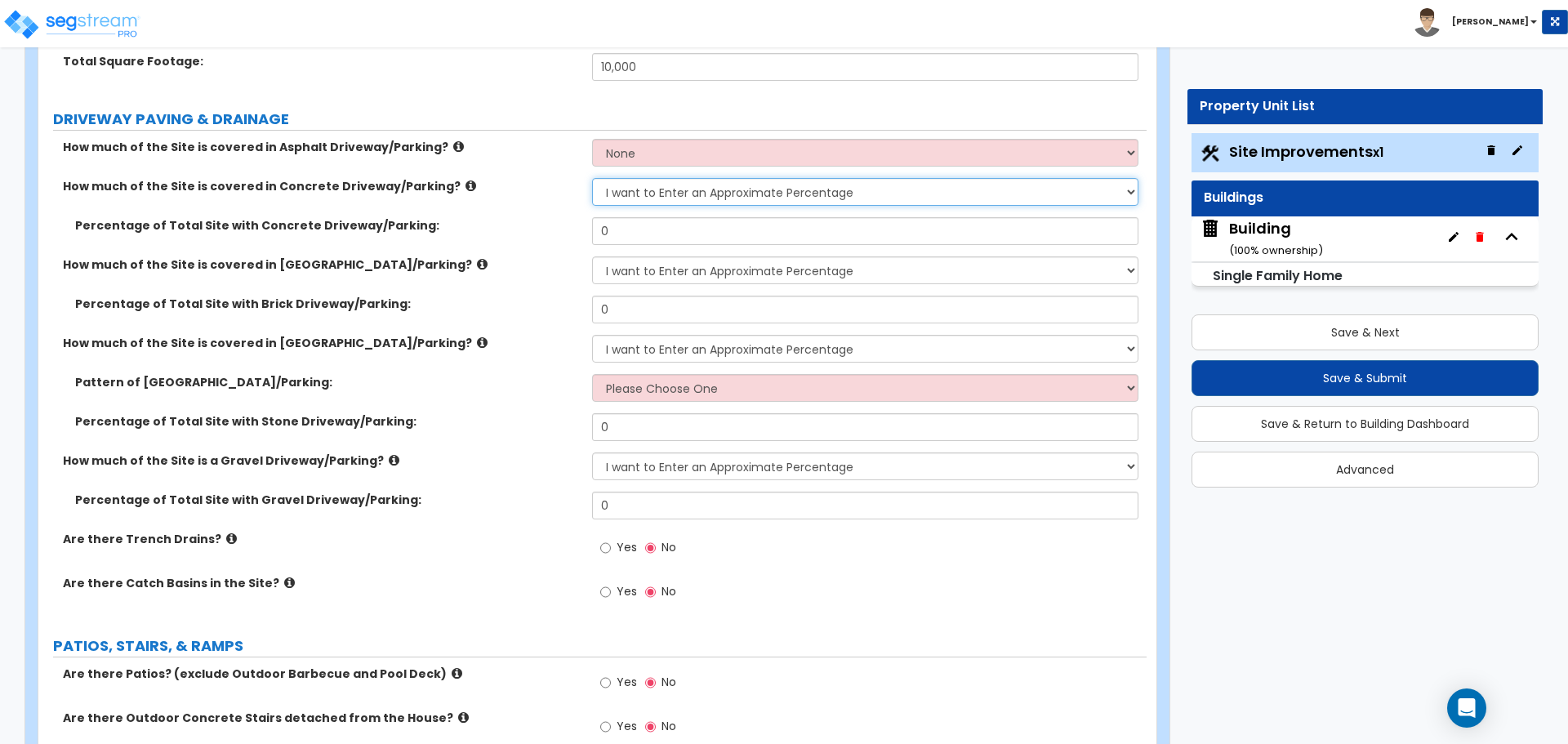
click at [700, 187] on select "None I want to Enter an Approximate Percentage I want to Enter the Square Foota…" at bounding box center [864, 192] width 546 height 28
select select "0"
click at [592, 178] on select "None I want to Enter an Approximate Percentage I want to Enter the Square Foota…" at bounding box center [864, 192] width 546 height 28
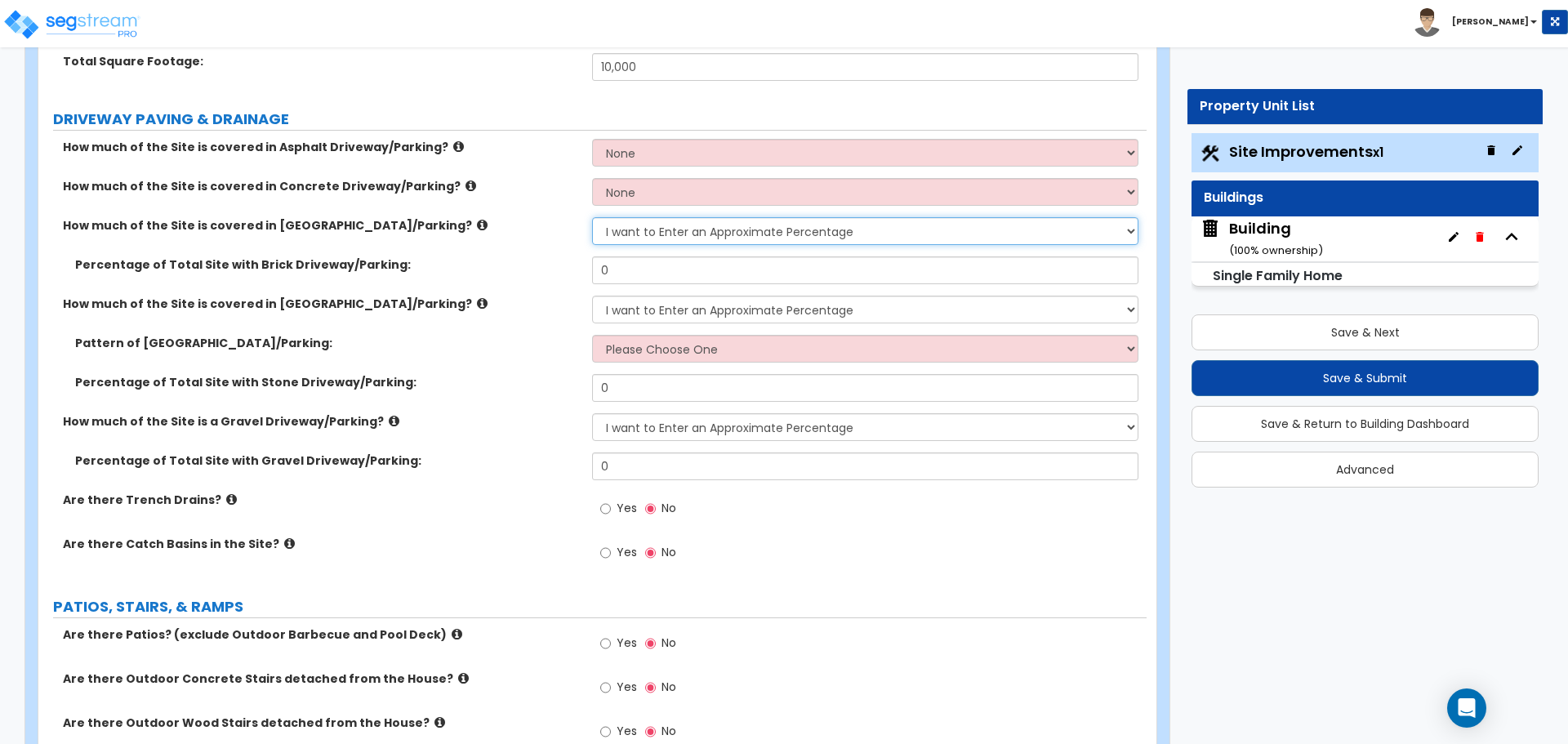
click at [694, 224] on select "None I want to Enter an Approximate Percentage I want to Enter the Square Foota…" at bounding box center [864, 231] width 546 height 28
select select "0"
click at [592, 218] on select "None I want to Enter an Approximate Percentage I want to Enter the Square Foota…" at bounding box center [864, 231] width 546 height 28
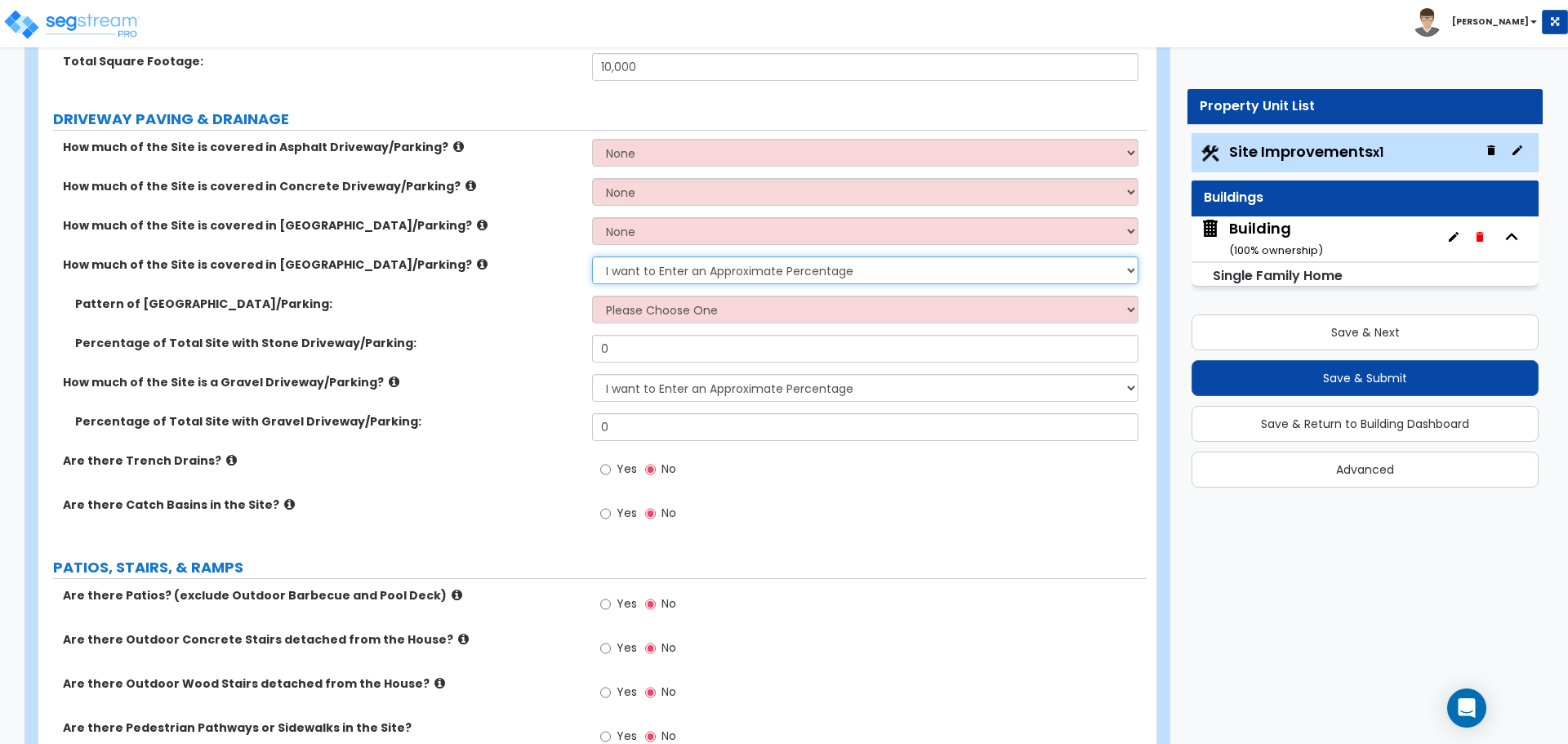
click at [679, 270] on select "None I want to Enter an Approximate Percentage I want to Enter the Square Foota…" at bounding box center [864, 270] width 546 height 28
select select "0"
click at [592, 257] on select "None I want to Enter an Approximate Percentage I want to Enter the Square Foota…" at bounding box center [864, 270] width 546 height 28
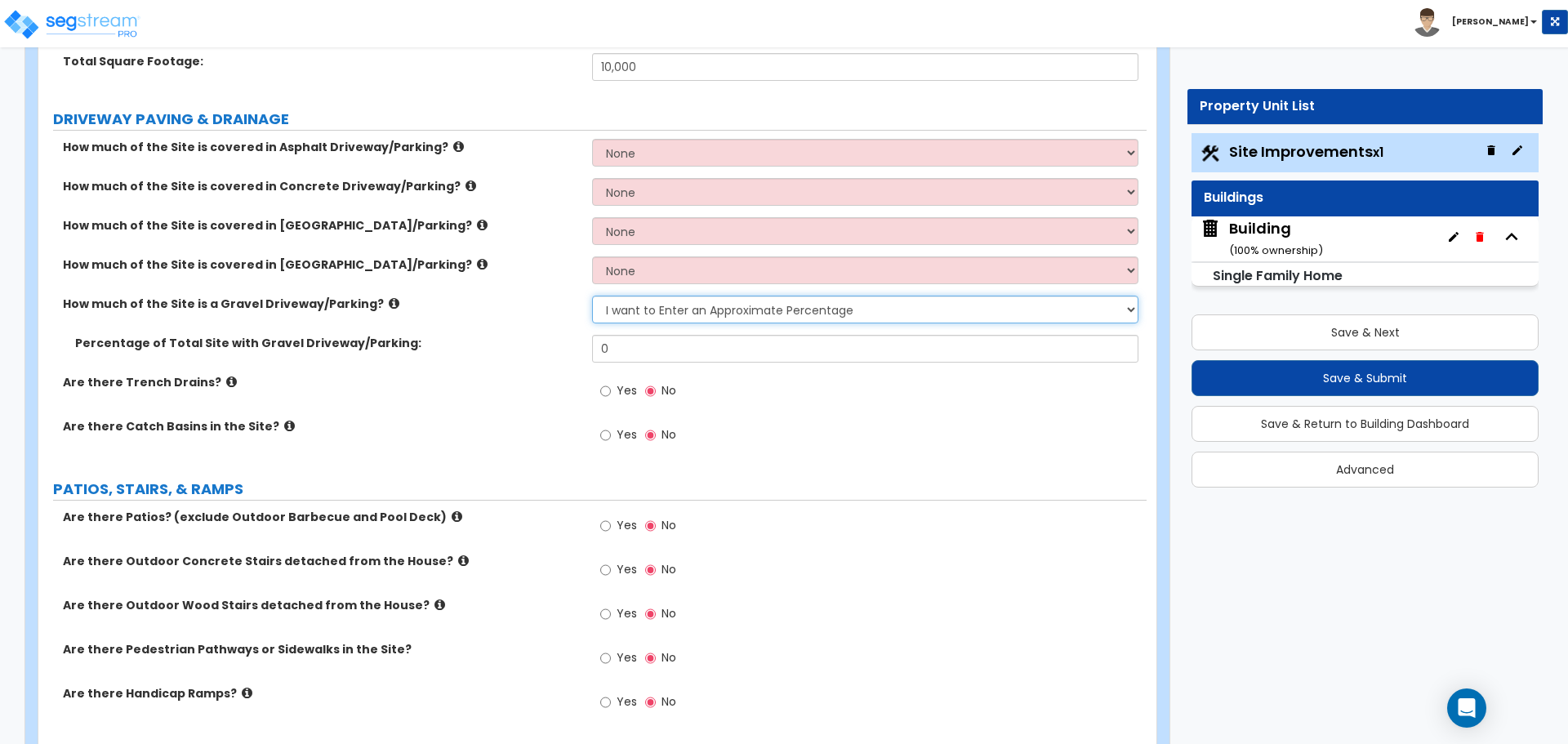
click at [668, 302] on select "None I want to Enter an Approximate Percentage I want to Enter the Square Foota…" at bounding box center [864, 309] width 546 height 28
select select "0"
click at [592, 296] on select "None I want to Enter an Approximate Percentage I want to Enter the Square Foota…" at bounding box center [864, 309] width 546 height 28
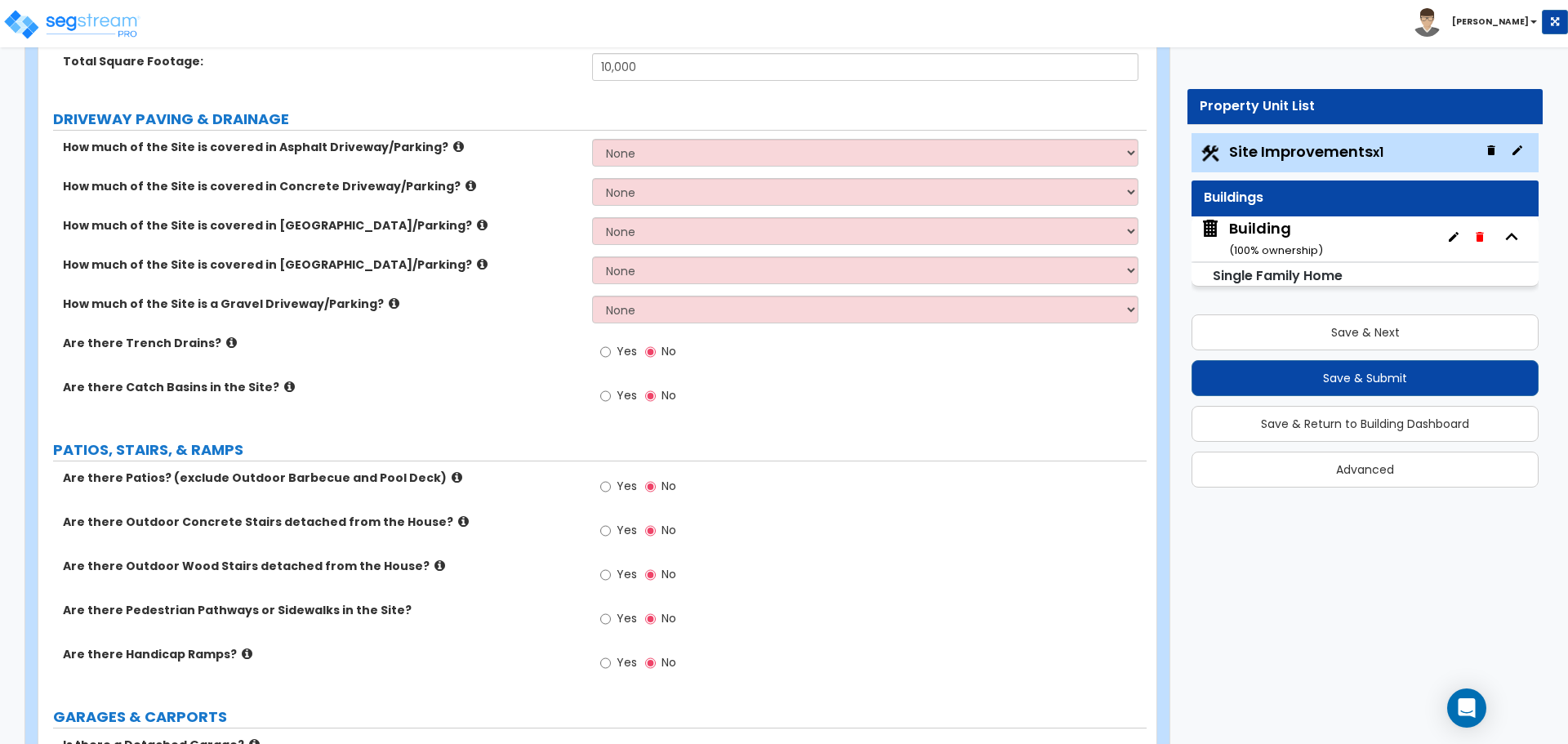
click at [508, 252] on div "How much of the Site is covered in Brick Driveway/Parking? None I want to Enter…" at bounding box center [592, 237] width 1108 height 39
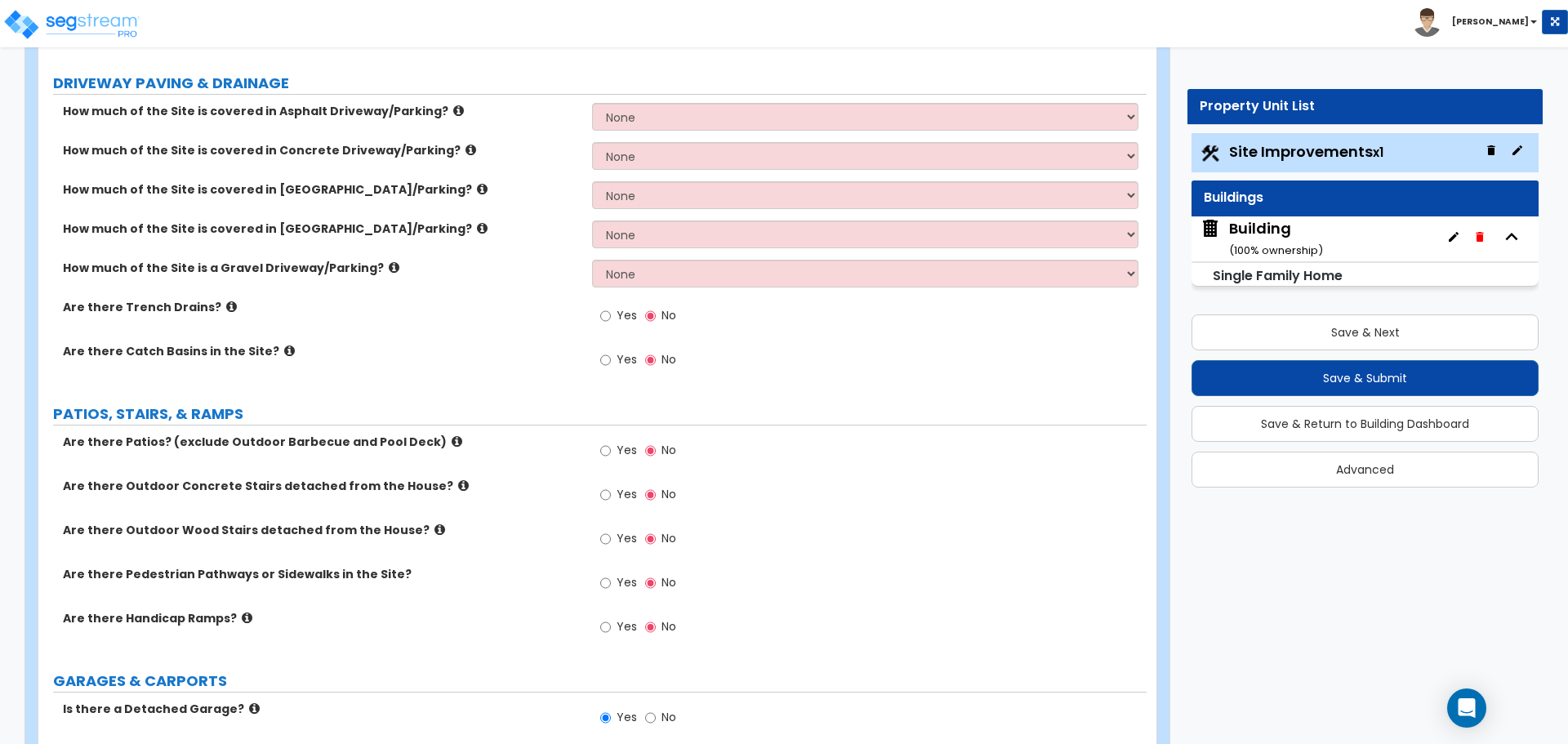
scroll to position [289, 0]
click at [684, 112] on select "None I want to Enter an Approximate Percentage I want to Enter the Square Foota…" at bounding box center [864, 114] width 546 height 28
select select "2"
click at [592, 100] on select "None I want to Enter an Approximate Percentage I want to Enter the Square Foota…" at bounding box center [864, 114] width 546 height 28
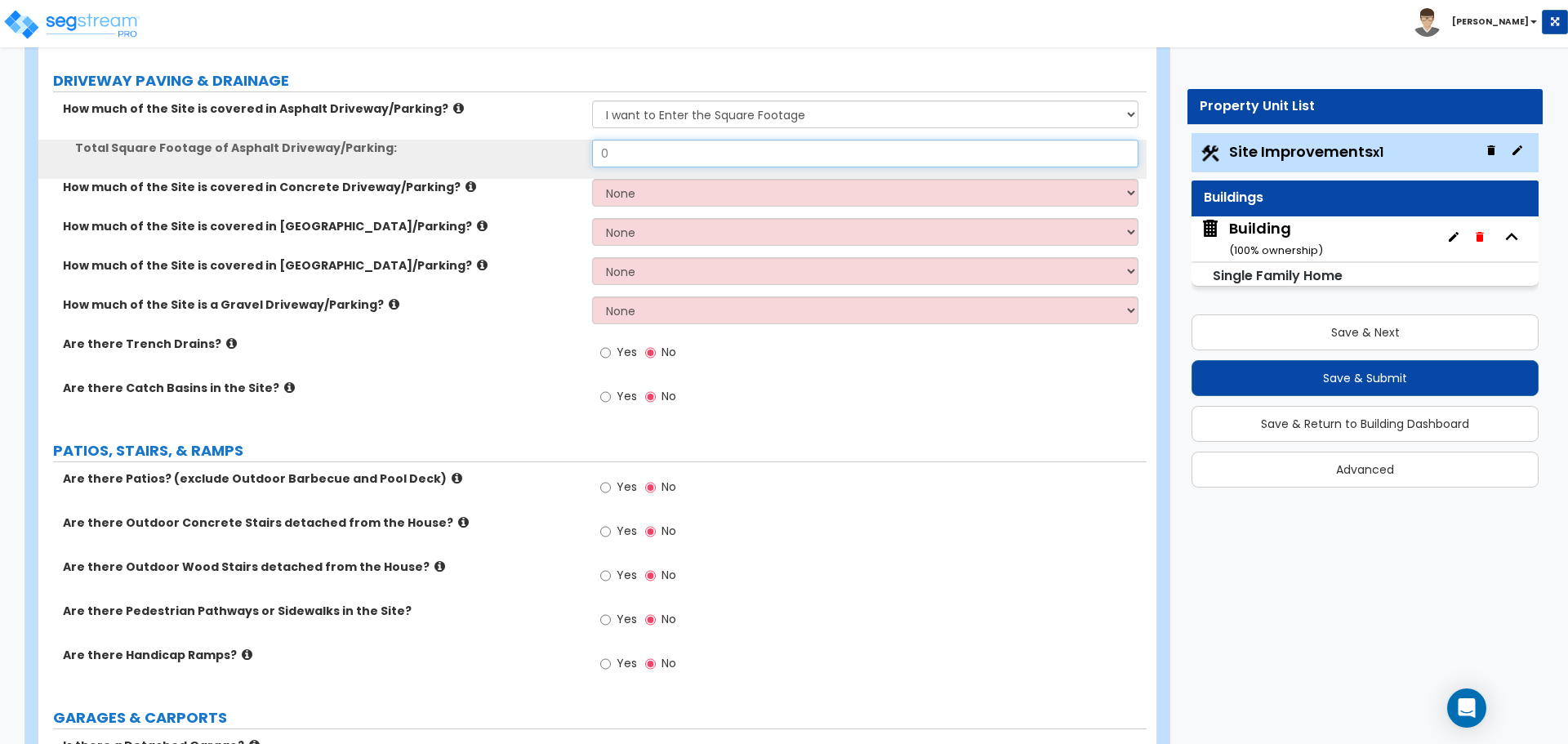
drag, startPoint x: 643, startPoint y: 155, endPoint x: 521, endPoint y: 152, distance: 122.0
click at [520, 152] on div "Total Square Footage of Asphalt Driveway/Parking: 0" at bounding box center [592, 159] width 1108 height 39
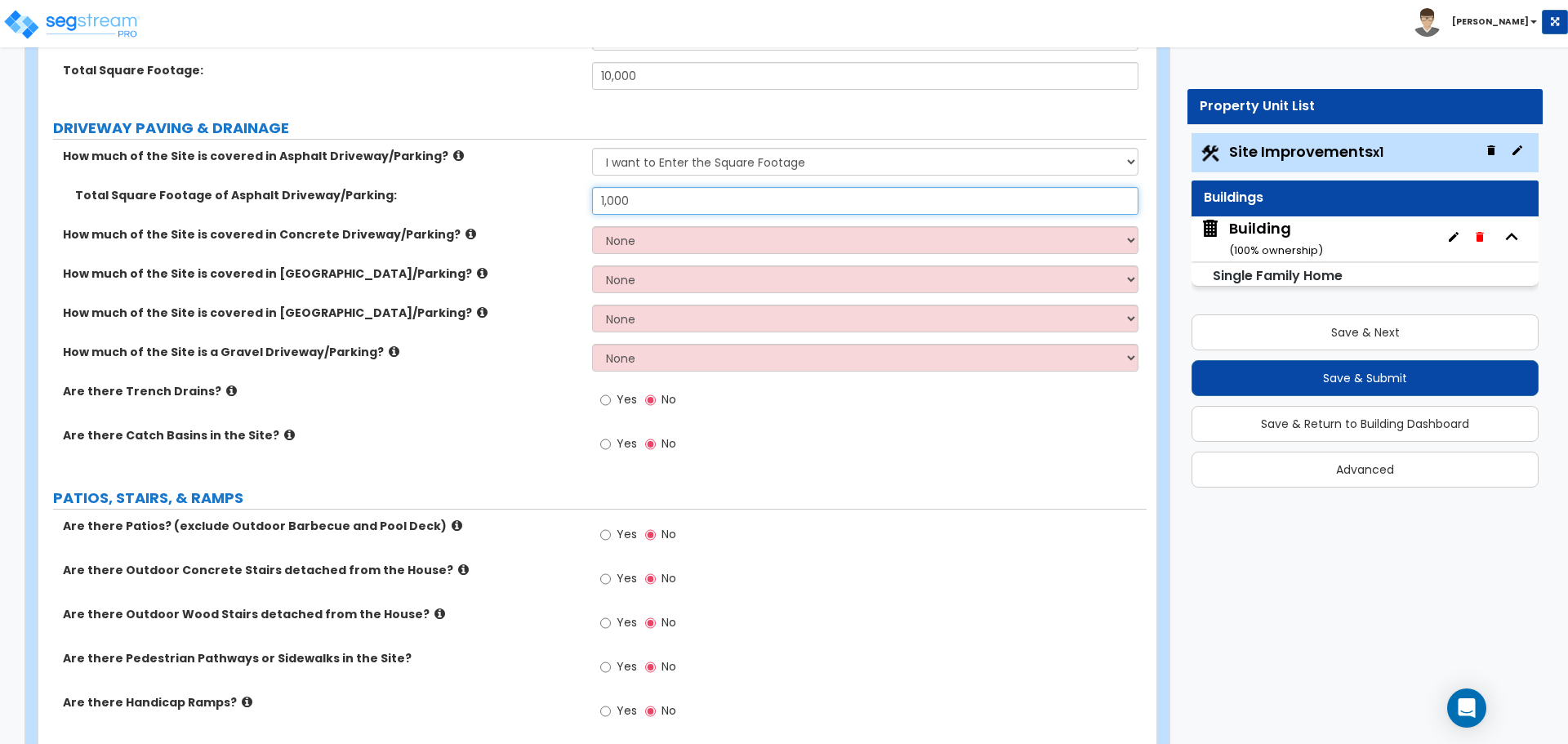
scroll to position [241, 0]
type input "1,000"
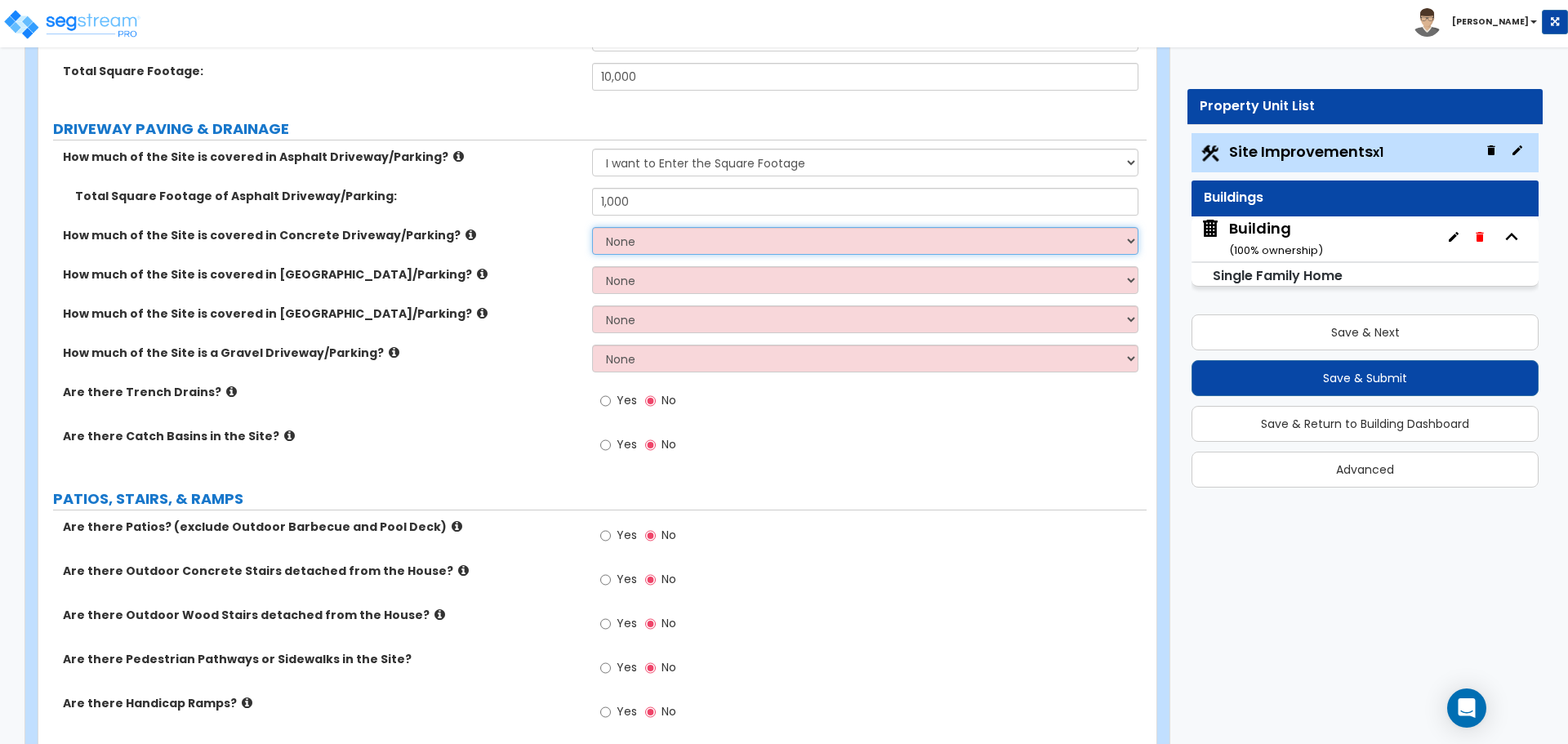
click at [632, 230] on select "None I want to Enter an Approximate Percentage I want to Enter the Square Foota…" at bounding box center [864, 241] width 546 height 28
select select "2"
click at [592, 227] on select "None I want to Enter an Approximate Percentage I want to Enter the Square Foota…" at bounding box center [864, 241] width 546 height 28
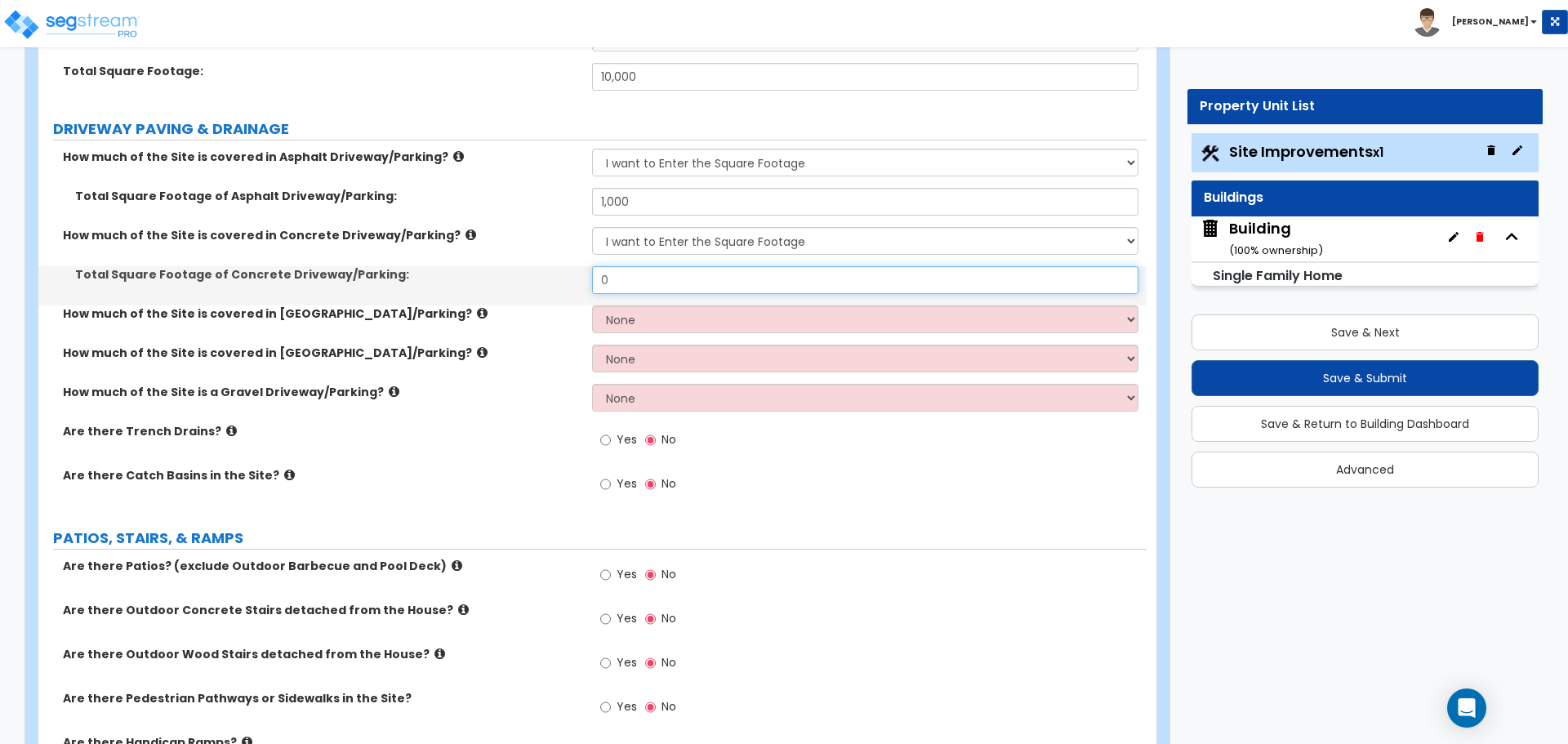
drag, startPoint x: 648, startPoint y: 273, endPoint x: 542, endPoint y: 253, distance: 107.9
click at [543, 255] on div "How much of the Site is covered in Asphalt Driveway/Parking? None I want to Ent…" at bounding box center [592, 329] width 1083 height 363
type input "1,000"
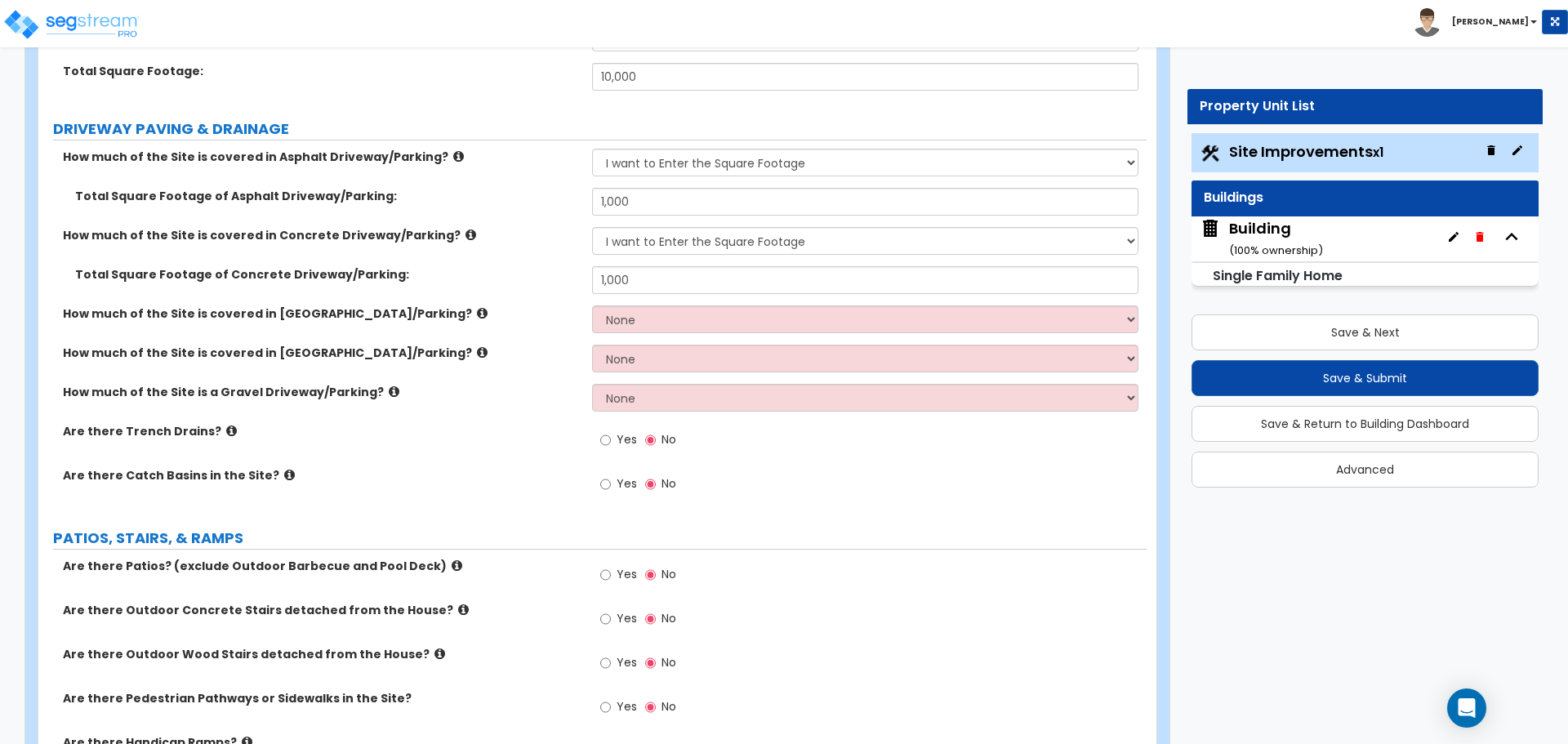
click at [465, 230] on icon at bounding box center [470, 235] width 11 height 12
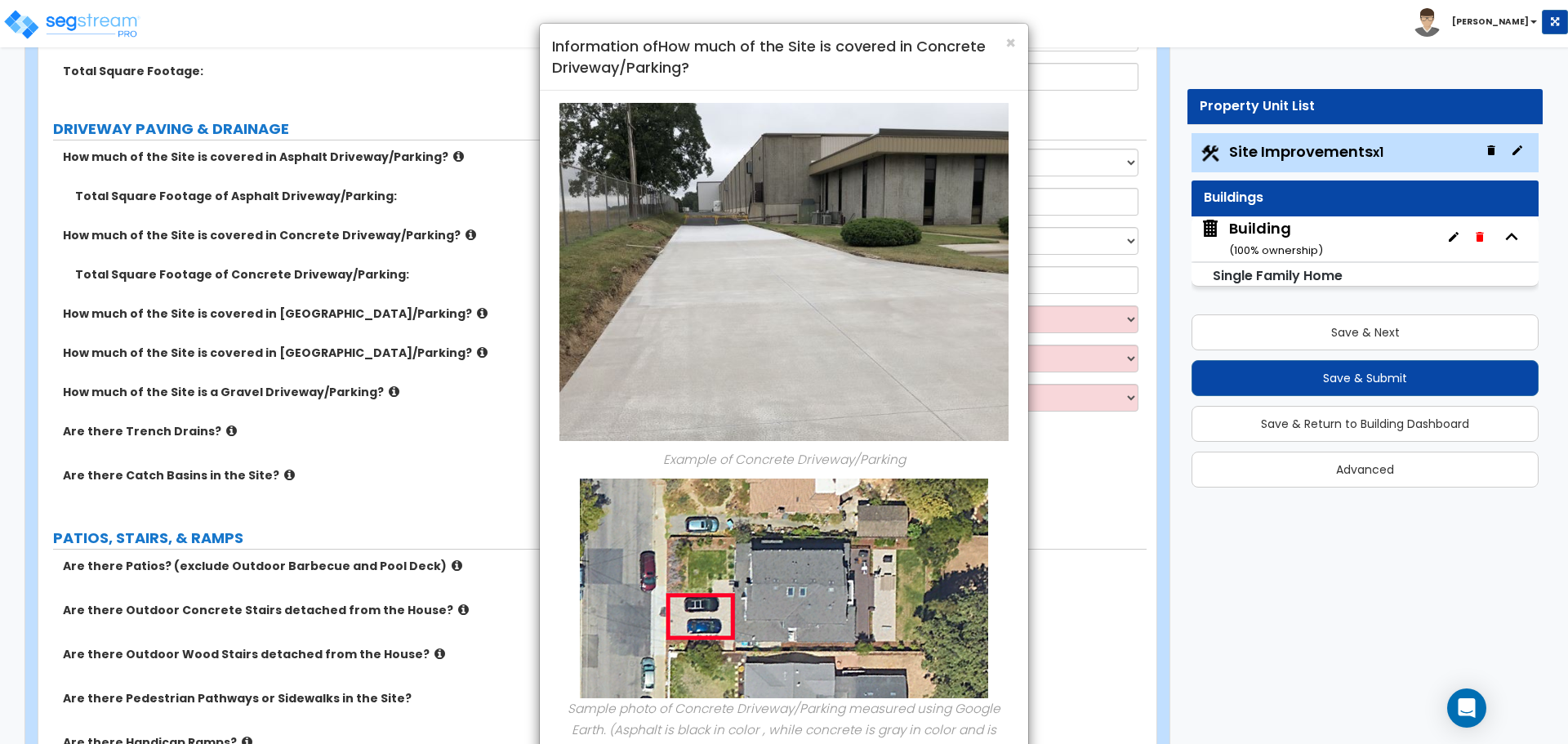
scroll to position [0, 0]
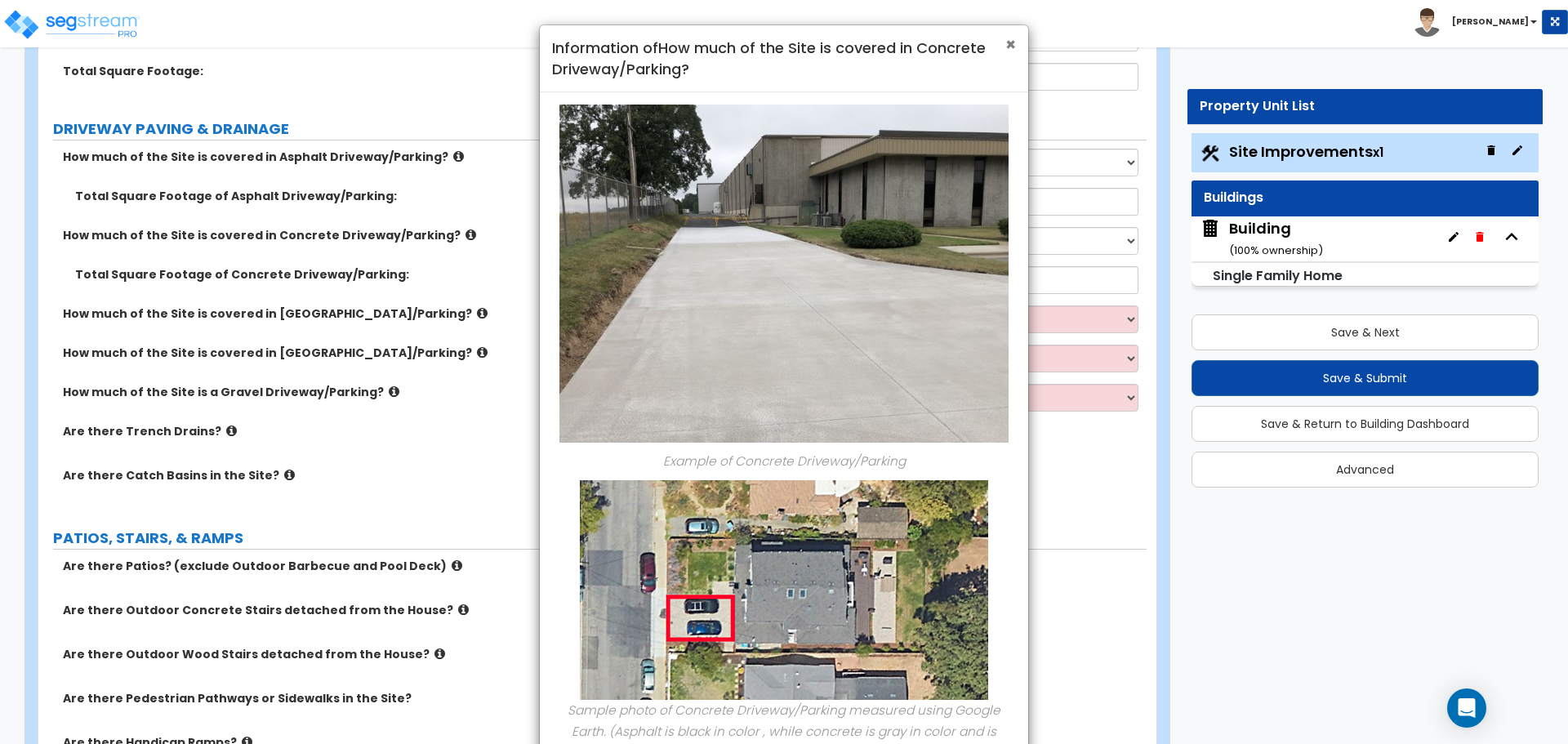
click at [1014, 40] on span "×" at bounding box center [1011, 44] width 11 height 24
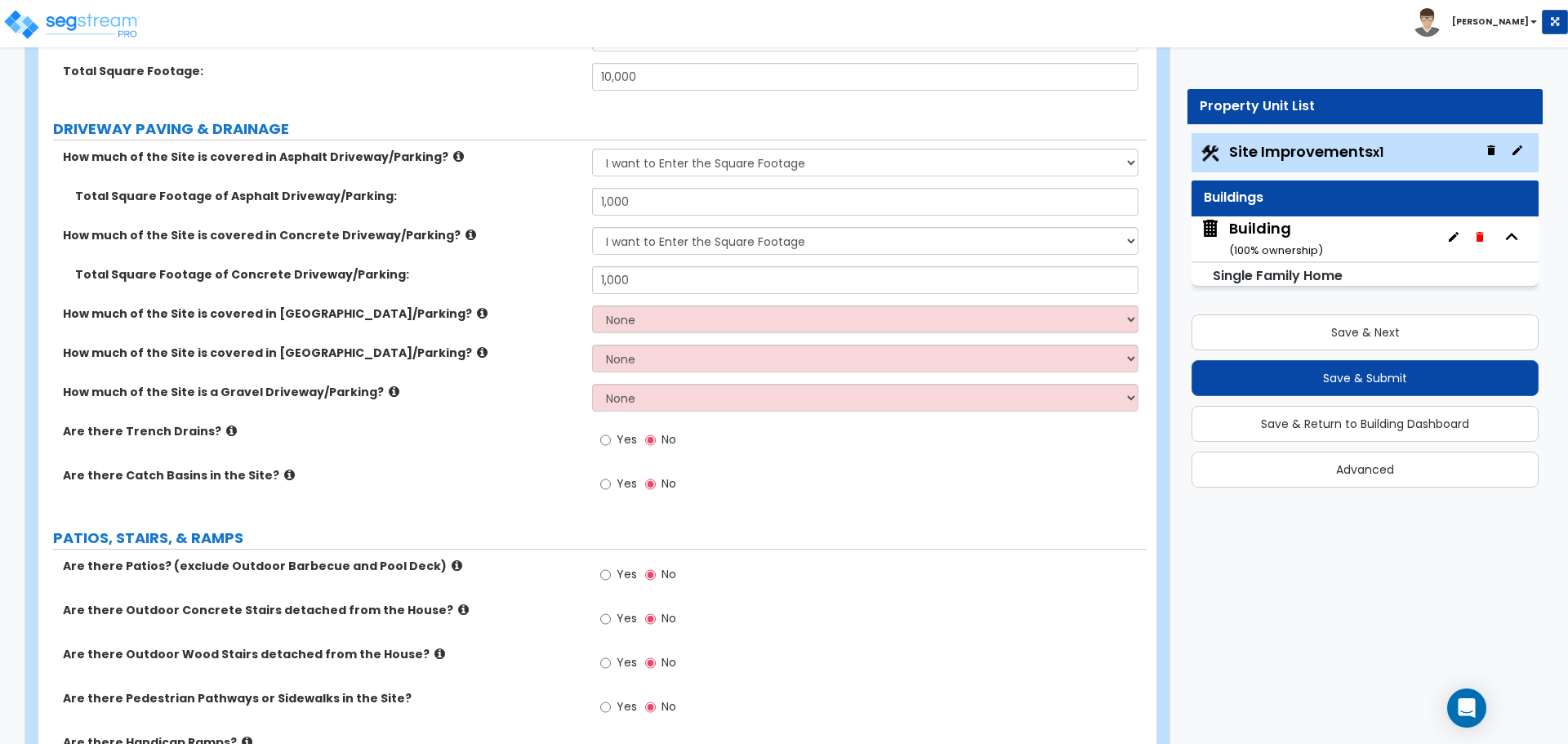
click at [453, 153] on icon at bounding box center [459, 156] width 11 height 12
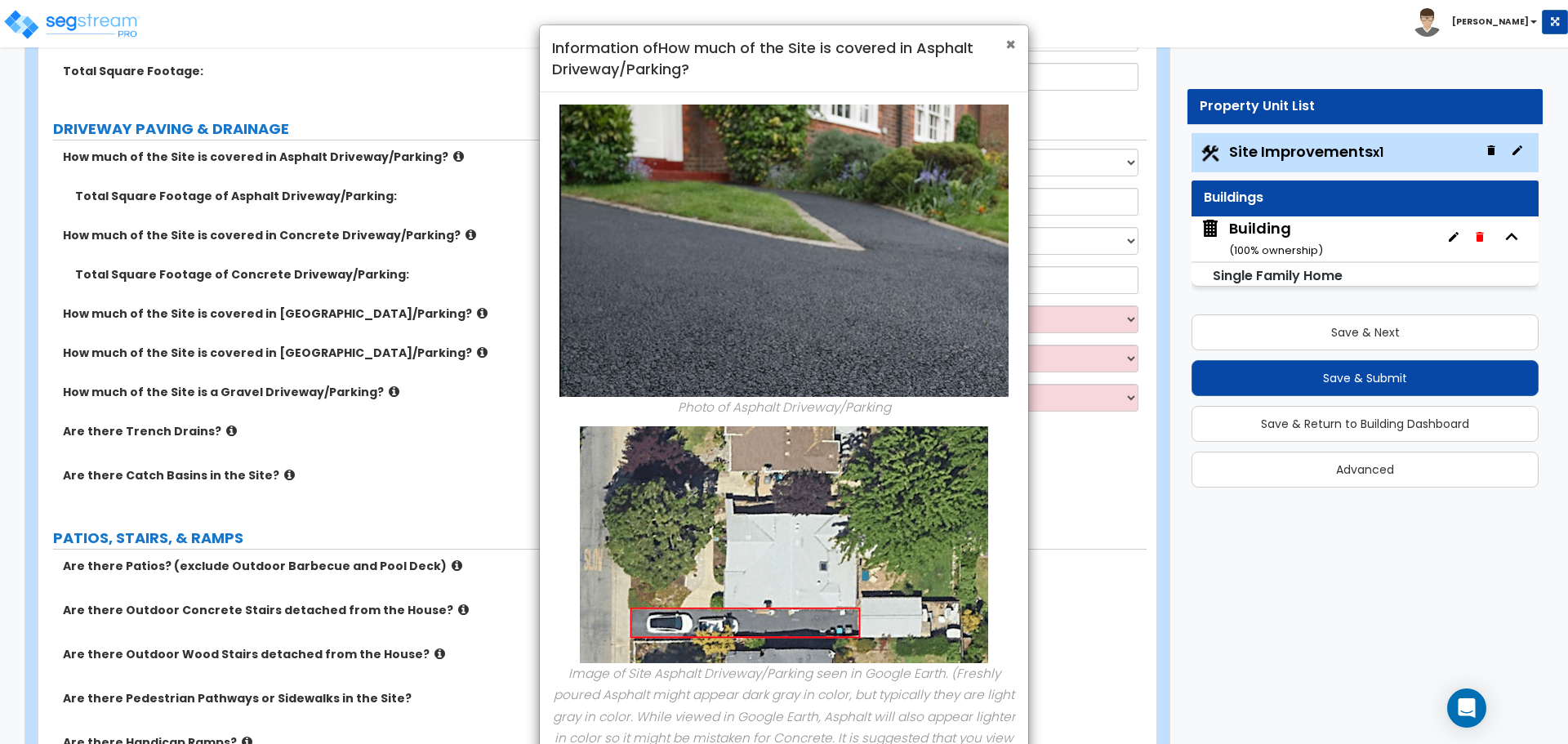
click at [1008, 44] on span "×" at bounding box center [1011, 44] width 11 height 24
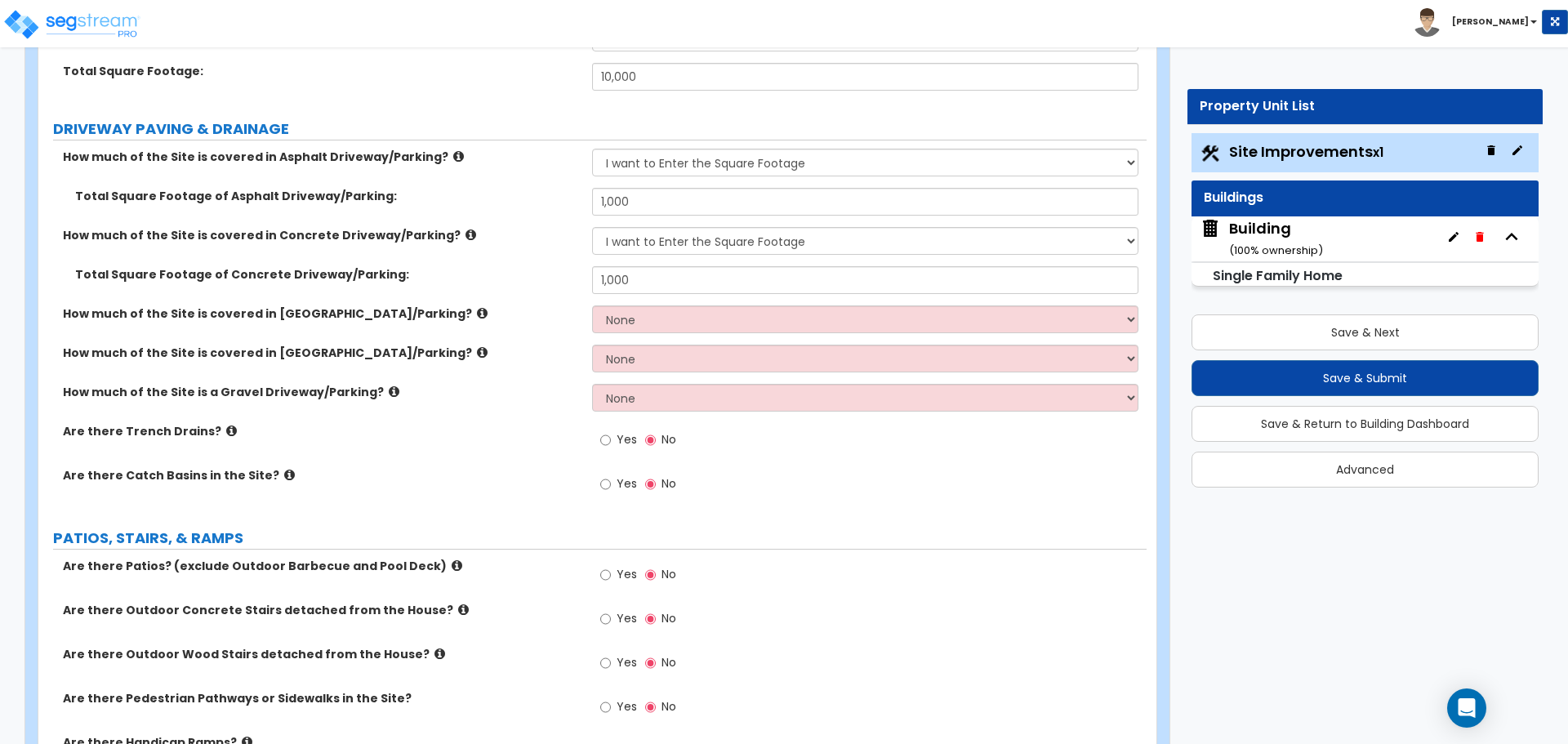
click at [477, 313] on icon at bounding box center [482, 313] width 11 height 12
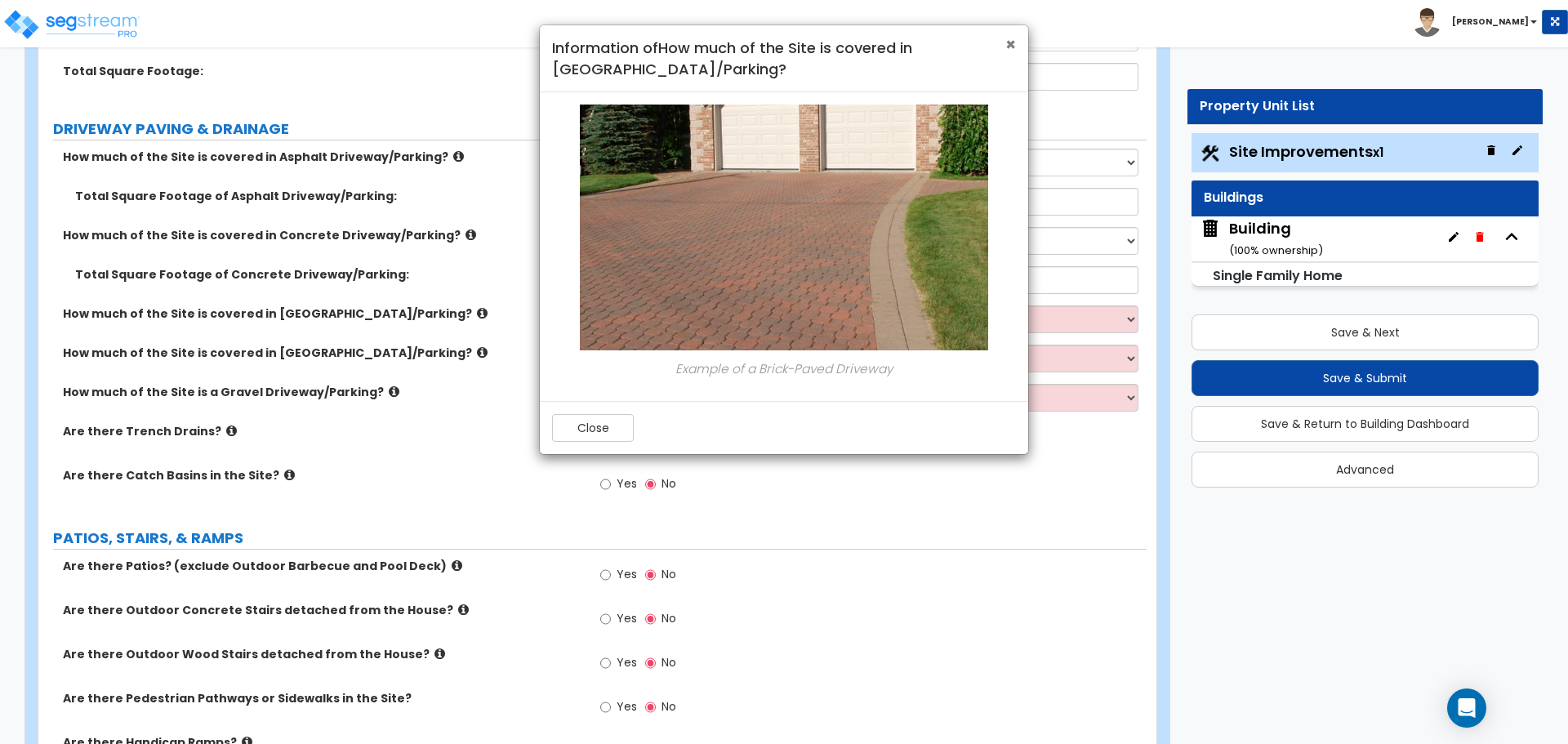
click at [1009, 46] on span "×" at bounding box center [1011, 44] width 11 height 24
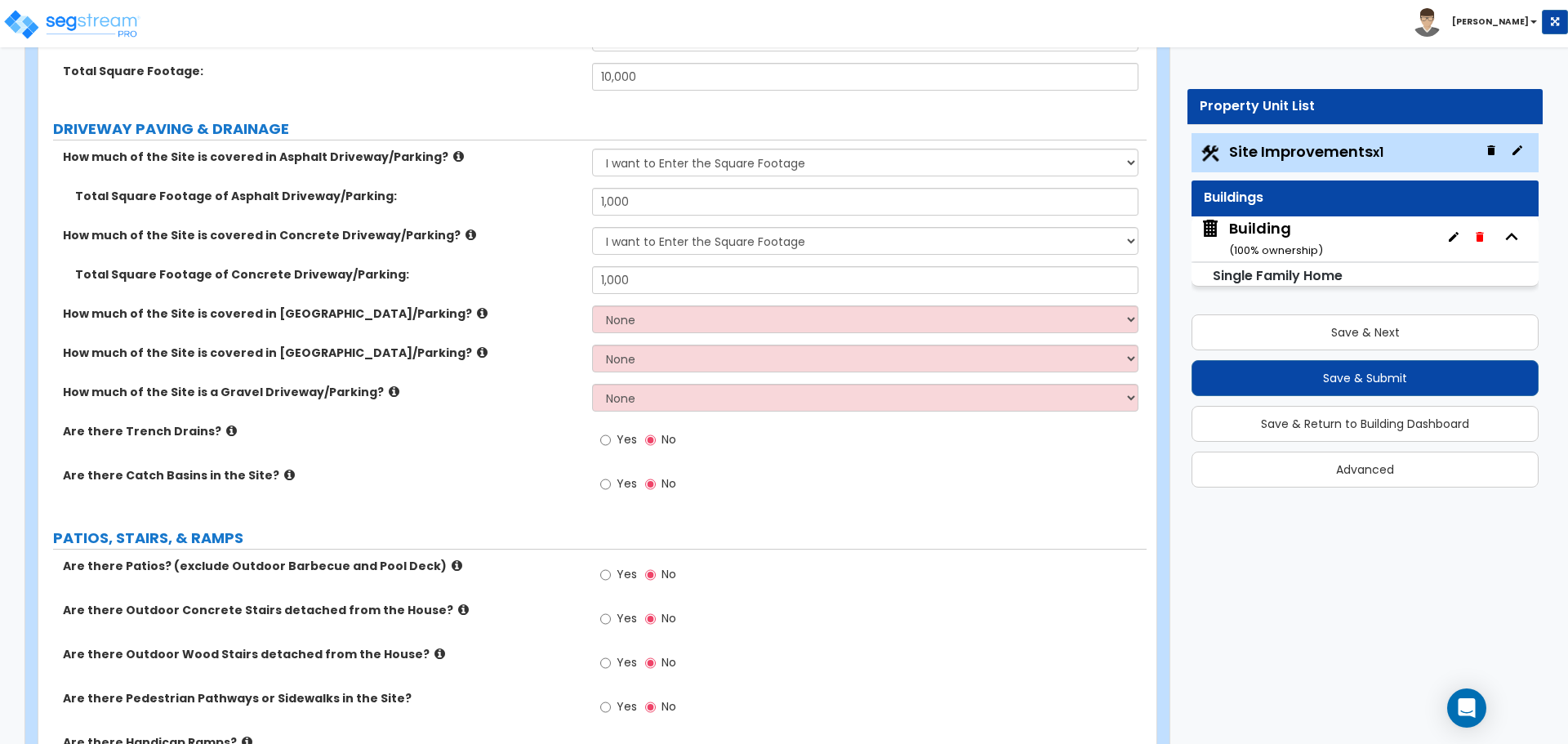
click at [413, 353] on label "How much of the Site is covered in [GEOGRAPHIC_DATA]/Parking?" at bounding box center [321, 352] width 516 height 16
click at [477, 352] on icon at bounding box center [482, 352] width 11 height 12
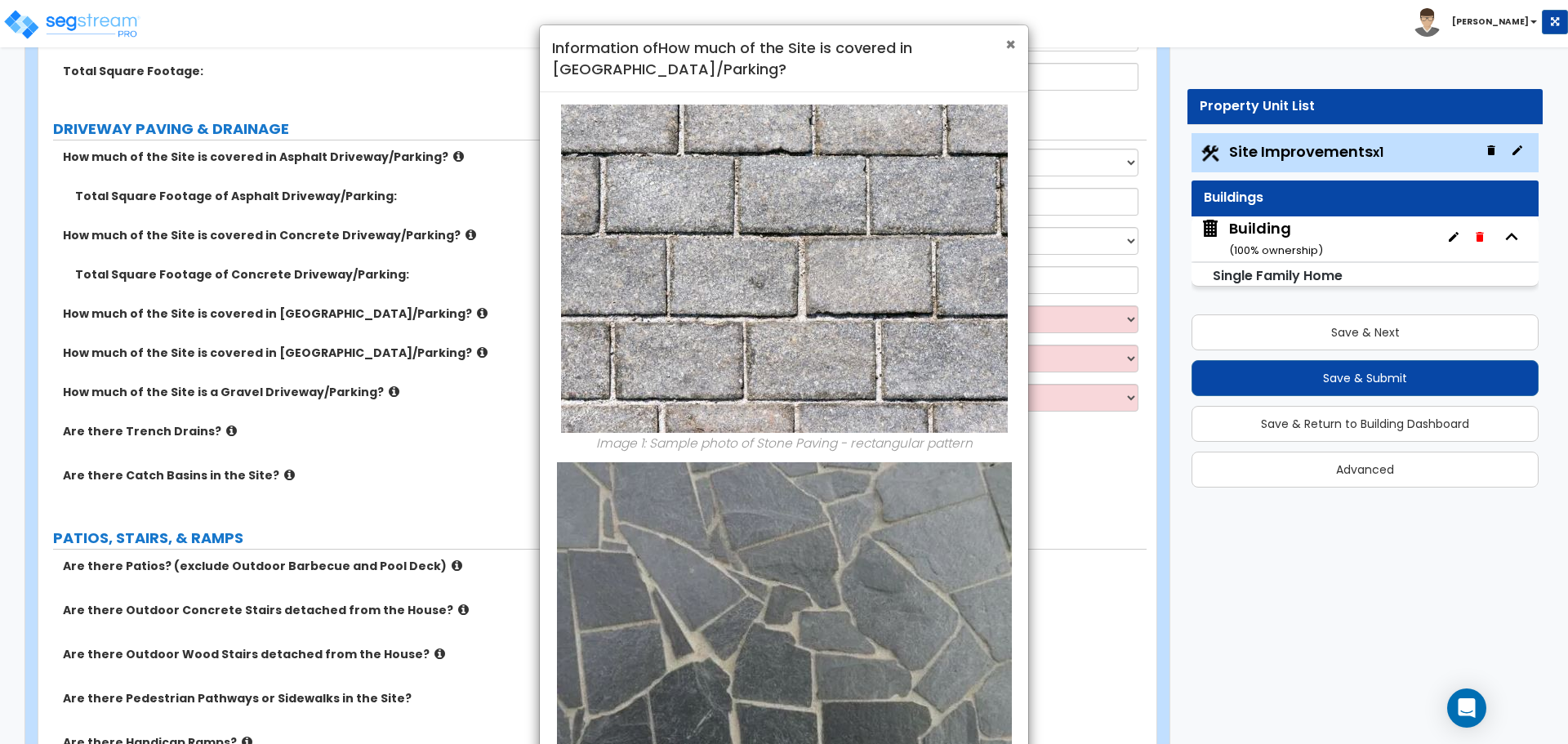
click at [1007, 38] on span "×" at bounding box center [1011, 44] width 11 height 24
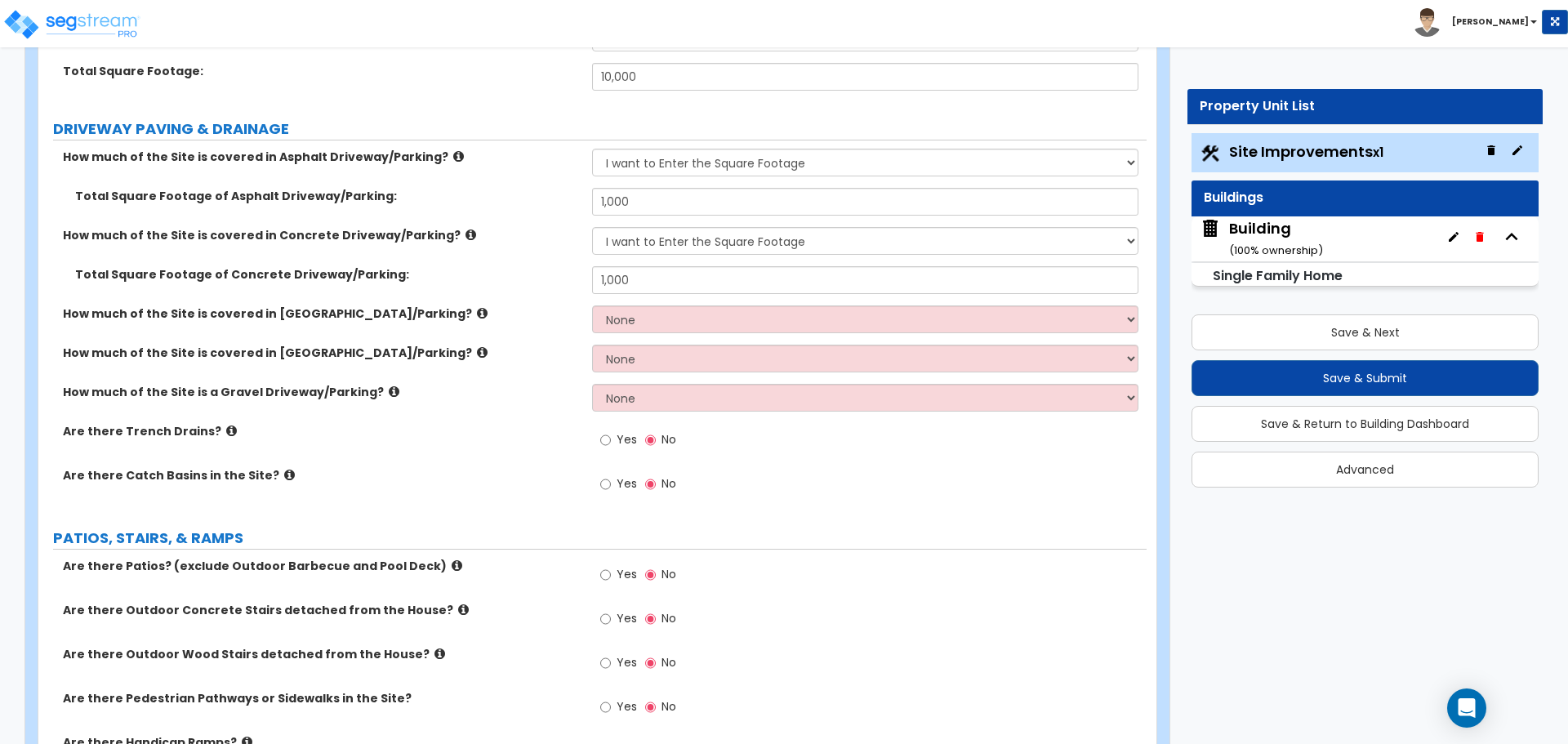
click at [389, 390] on icon at bounding box center [394, 392] width 11 height 12
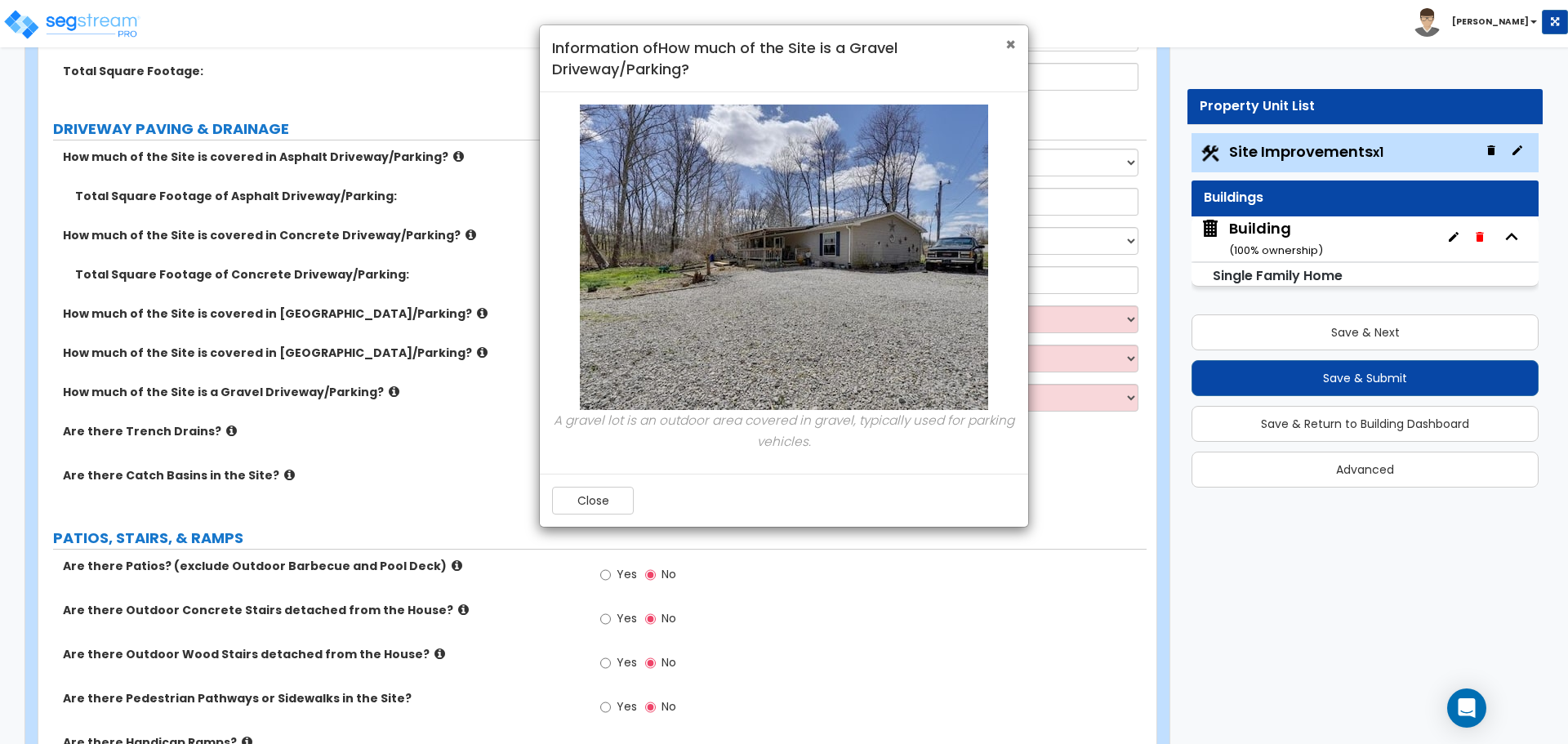
click at [1013, 45] on span "×" at bounding box center [1011, 44] width 11 height 24
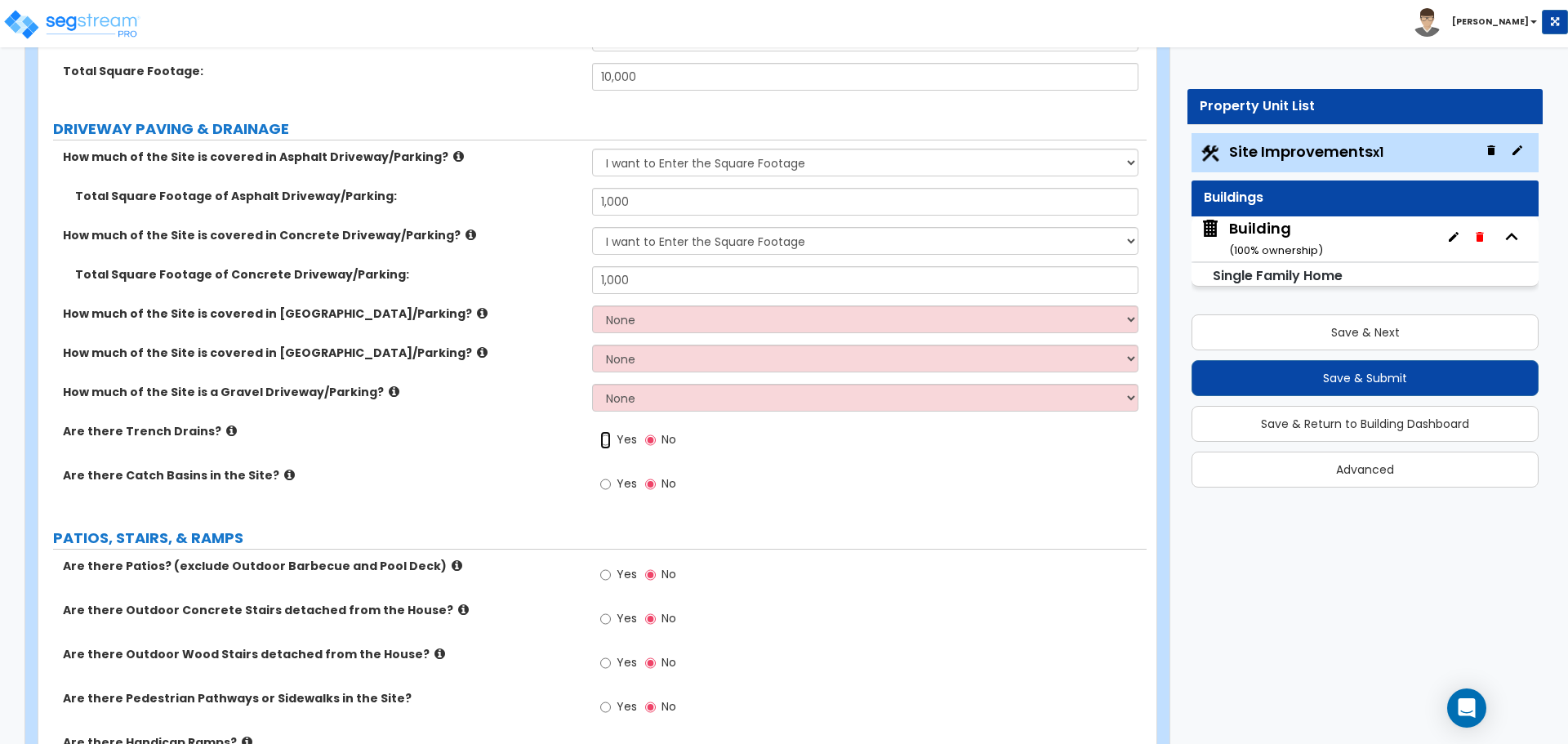
click at [609, 444] on input "Yes" at bounding box center [605, 440] width 11 height 18
radio input "true"
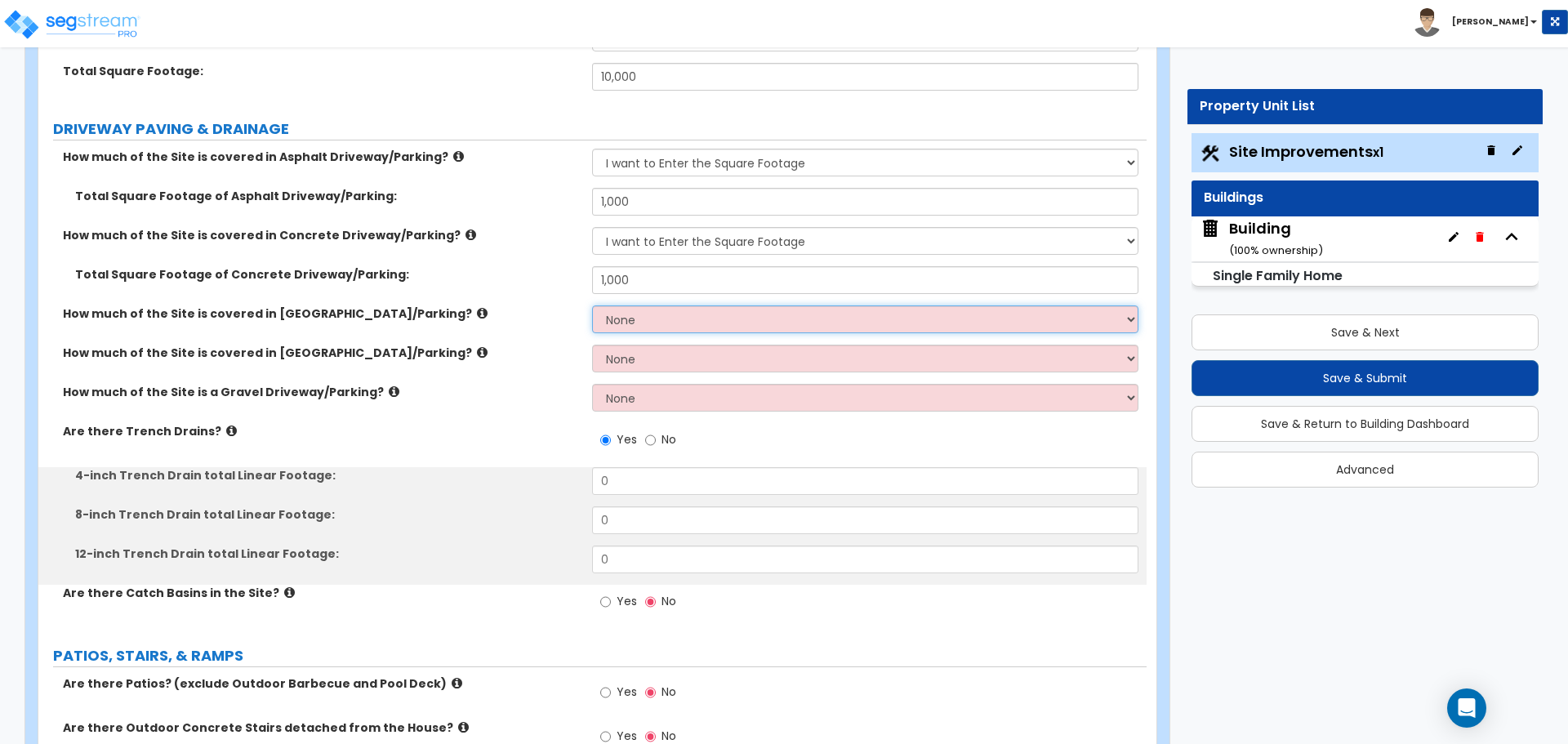
click at [661, 323] on select "None I want to Enter an Approximate Percentage I want to Enter the Square Foota…" at bounding box center [864, 319] width 546 height 28
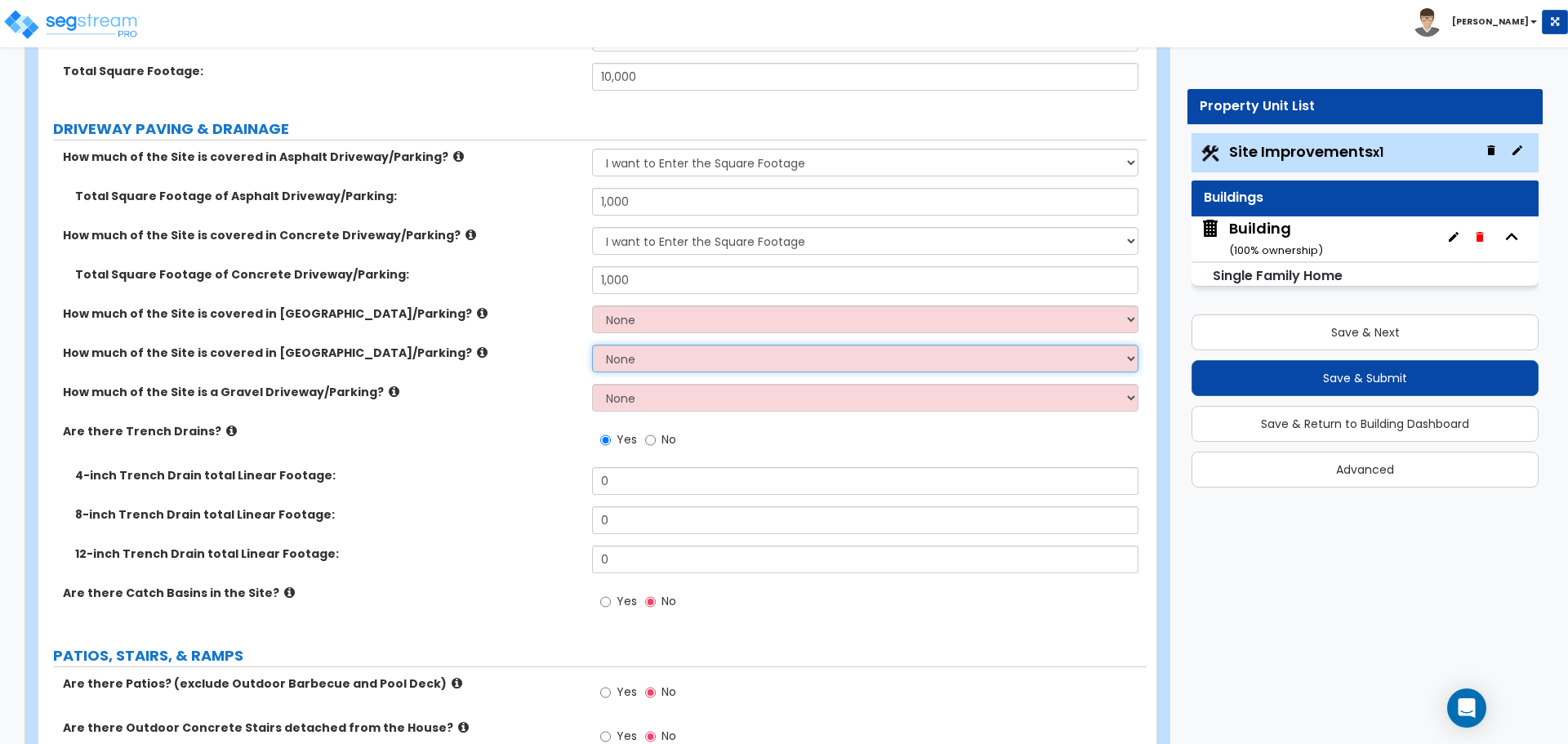
click at [629, 348] on select "None I want to Enter an Approximate Percentage I want to Enter the Square Foota…" at bounding box center [864, 358] width 546 height 28
click at [592, 344] on select "None I want to Enter an Approximate Percentage I want to Enter the Square Foota…" at bounding box center [864, 358] width 546 height 28
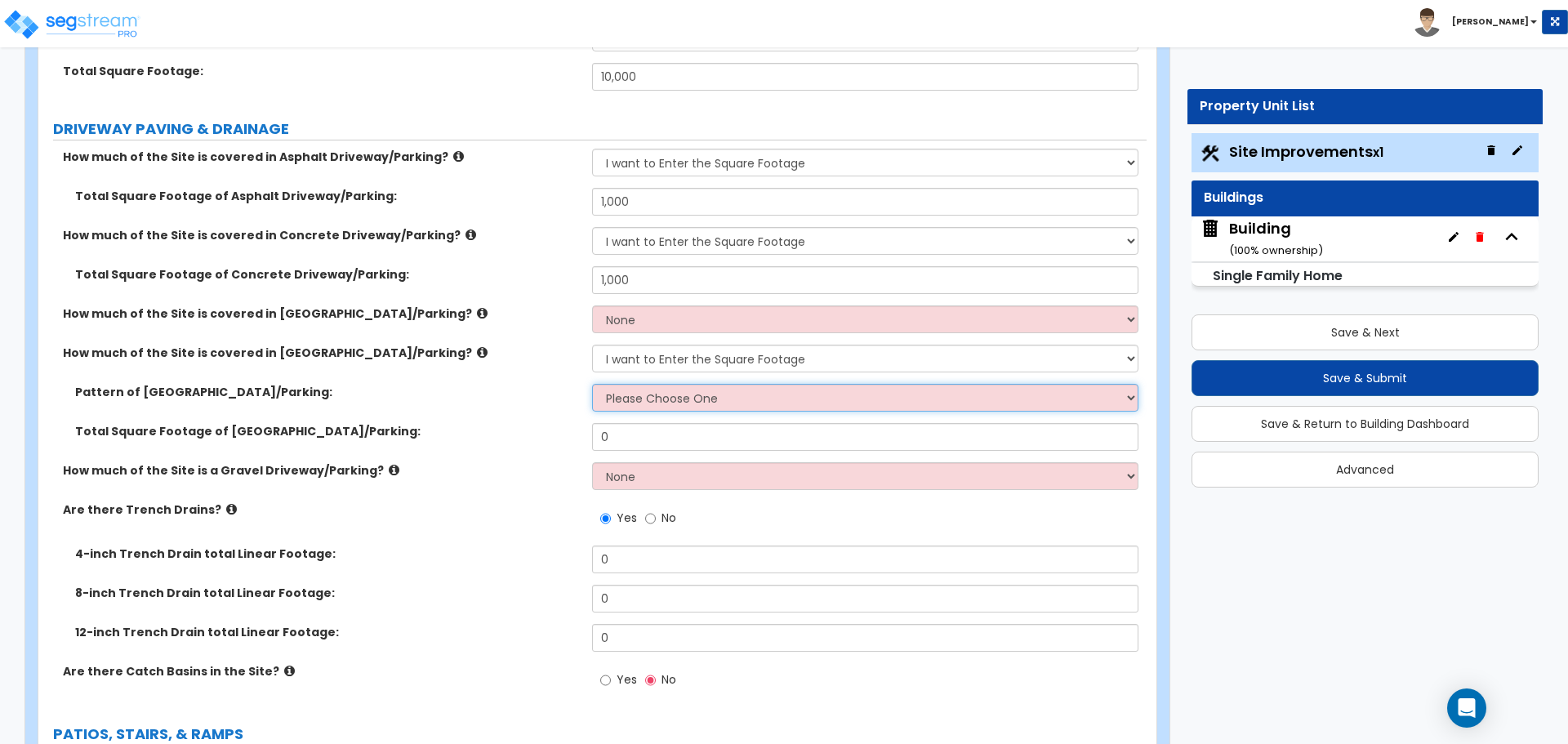
click at [680, 391] on select "Please Choose One Irregular Rectangular" at bounding box center [864, 397] width 546 height 28
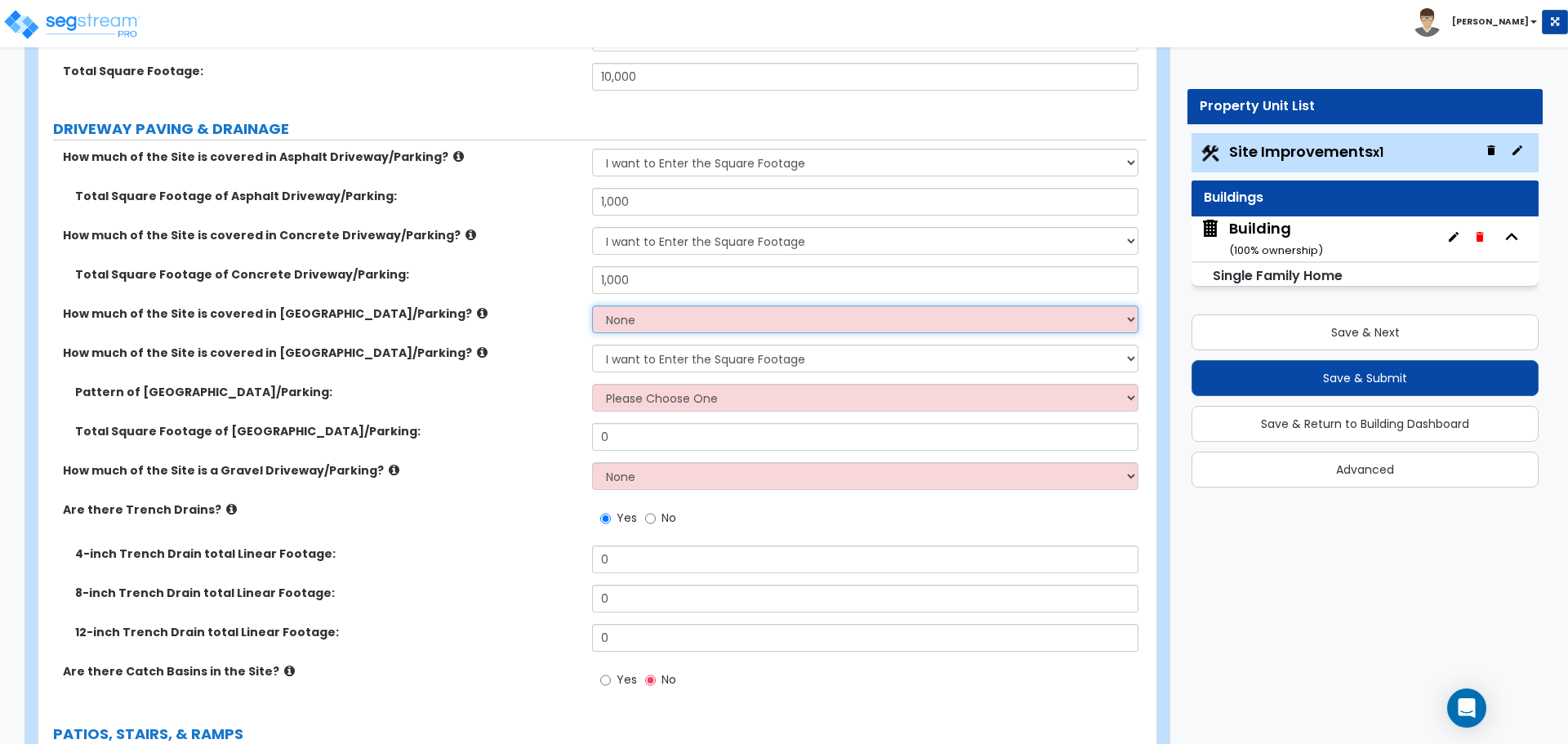
click at [656, 310] on select "None I want to Enter an Approximate Percentage I want to Enter the Square Foota…" at bounding box center [864, 319] width 546 height 28
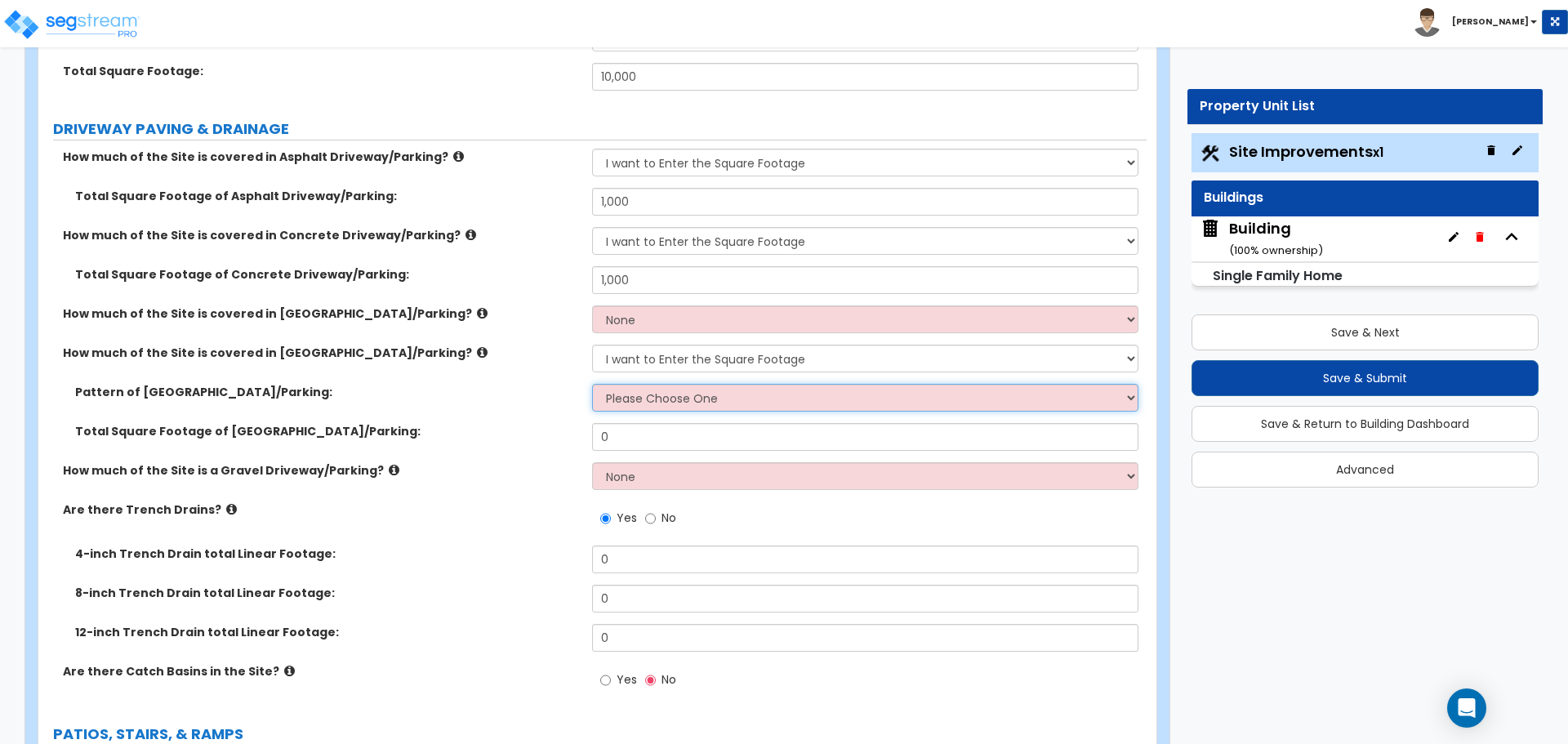
click at [673, 395] on select "Please Choose One Irregular Rectangular" at bounding box center [864, 397] width 546 height 28
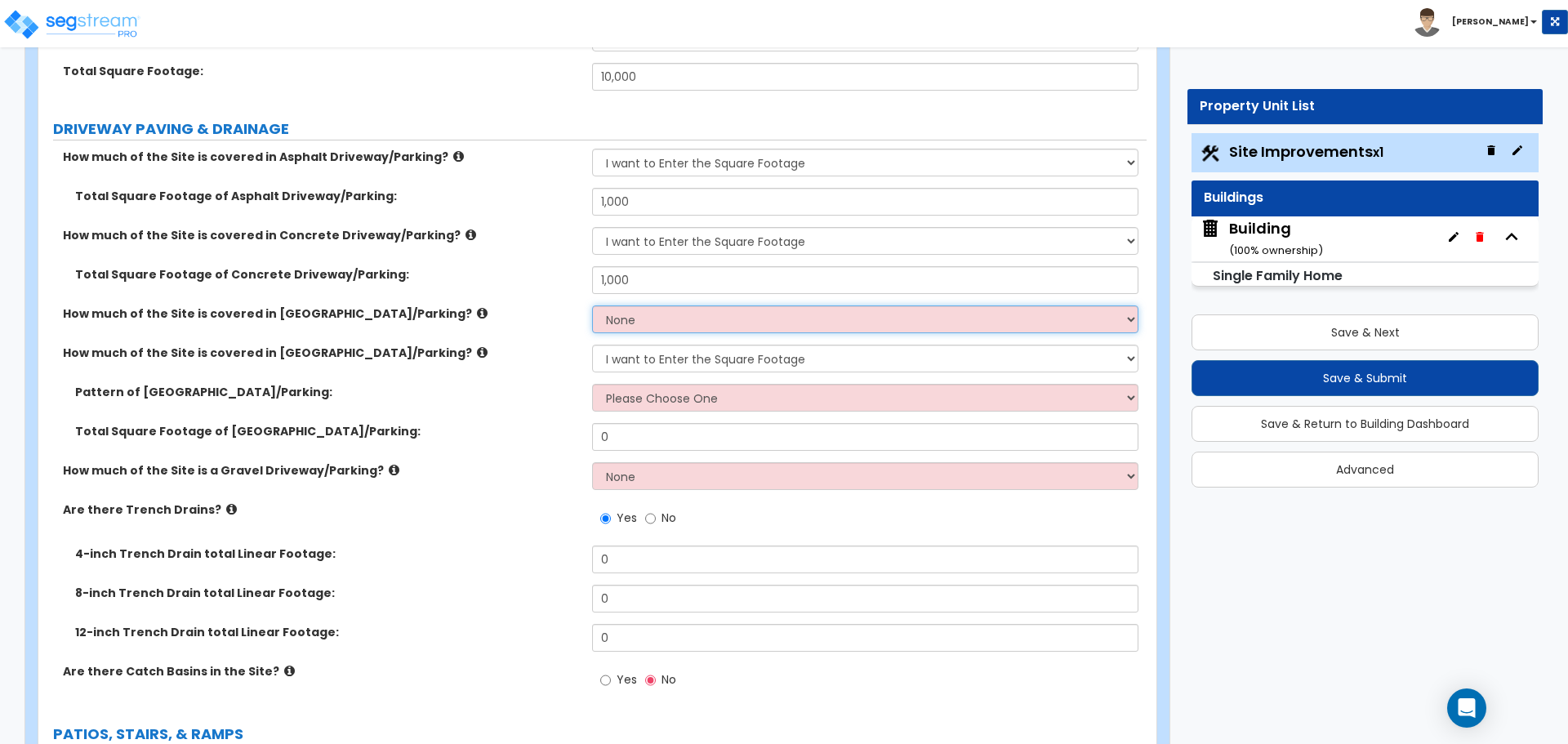
click at [680, 329] on select "None I want to Enter an Approximate Percentage I want to Enter the Square Foota…" at bounding box center [864, 319] width 546 height 28
click at [592, 305] on select "None I want to Enter an Approximate Percentage I want to Enter the Square Foota…" at bounding box center [864, 319] width 546 height 28
click at [695, 353] on select "None I want to Enter an Approximate Percentage I want to Enter the Square Foota…" at bounding box center [864, 358] width 546 height 28
select select "0"
click at [592, 344] on select "None I want to Enter an Approximate Percentage I want to Enter the Square Foota…" at bounding box center [864, 358] width 546 height 28
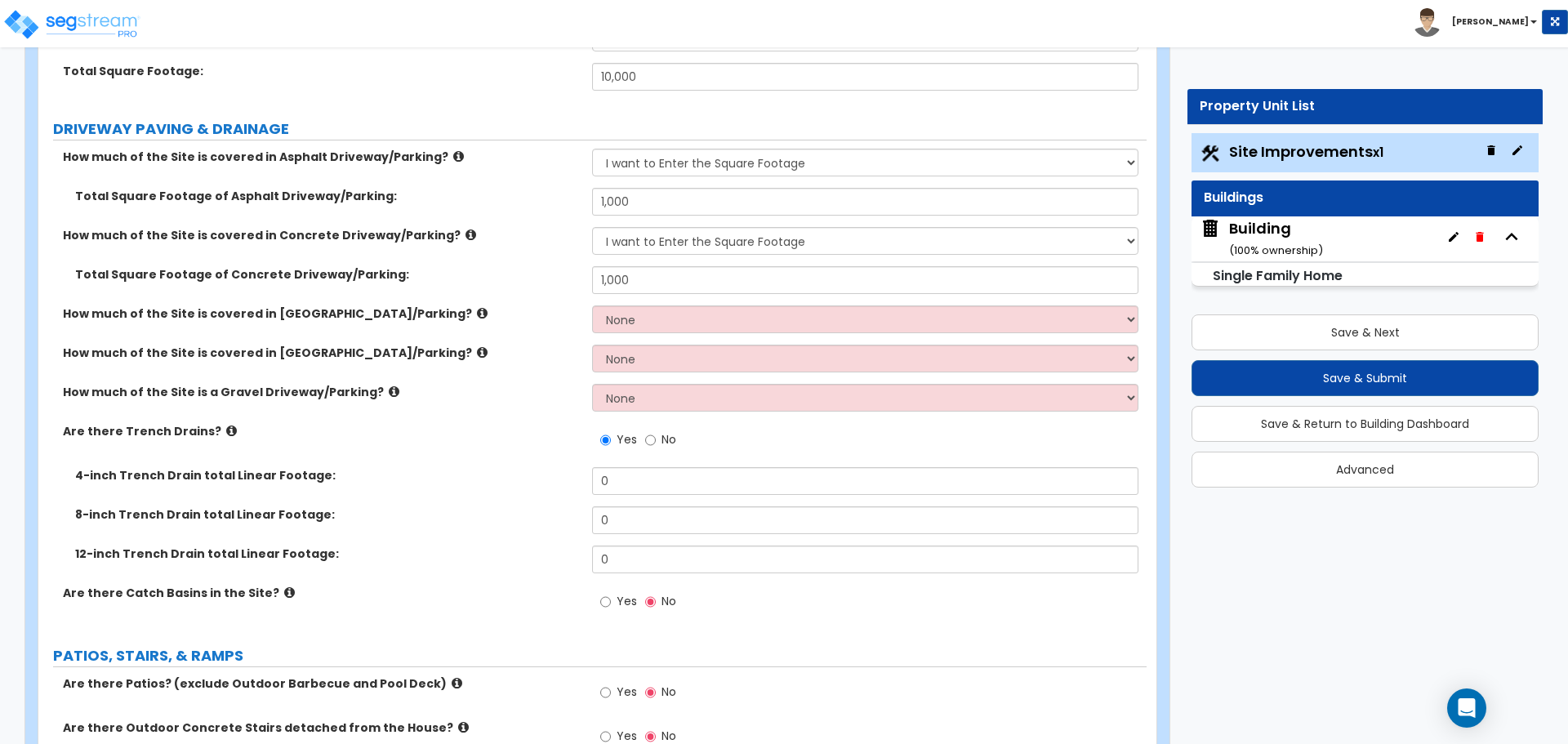
click at [210, 426] on label "Are there Trench Drains?" at bounding box center [321, 431] width 516 height 16
click at [226, 424] on icon at bounding box center [232, 431] width 11 height 12
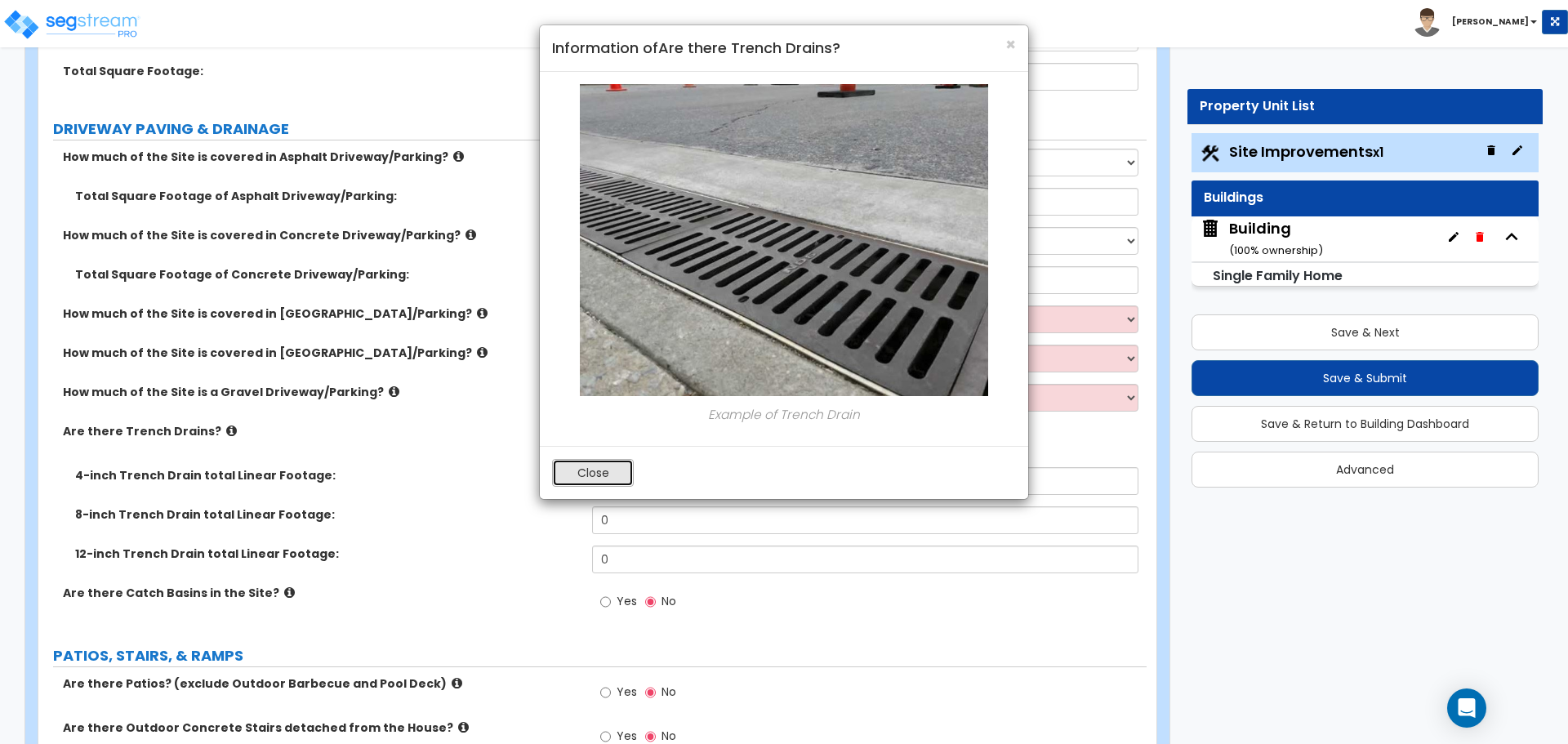
click at [606, 476] on button "Close" at bounding box center [593, 472] width 82 height 28
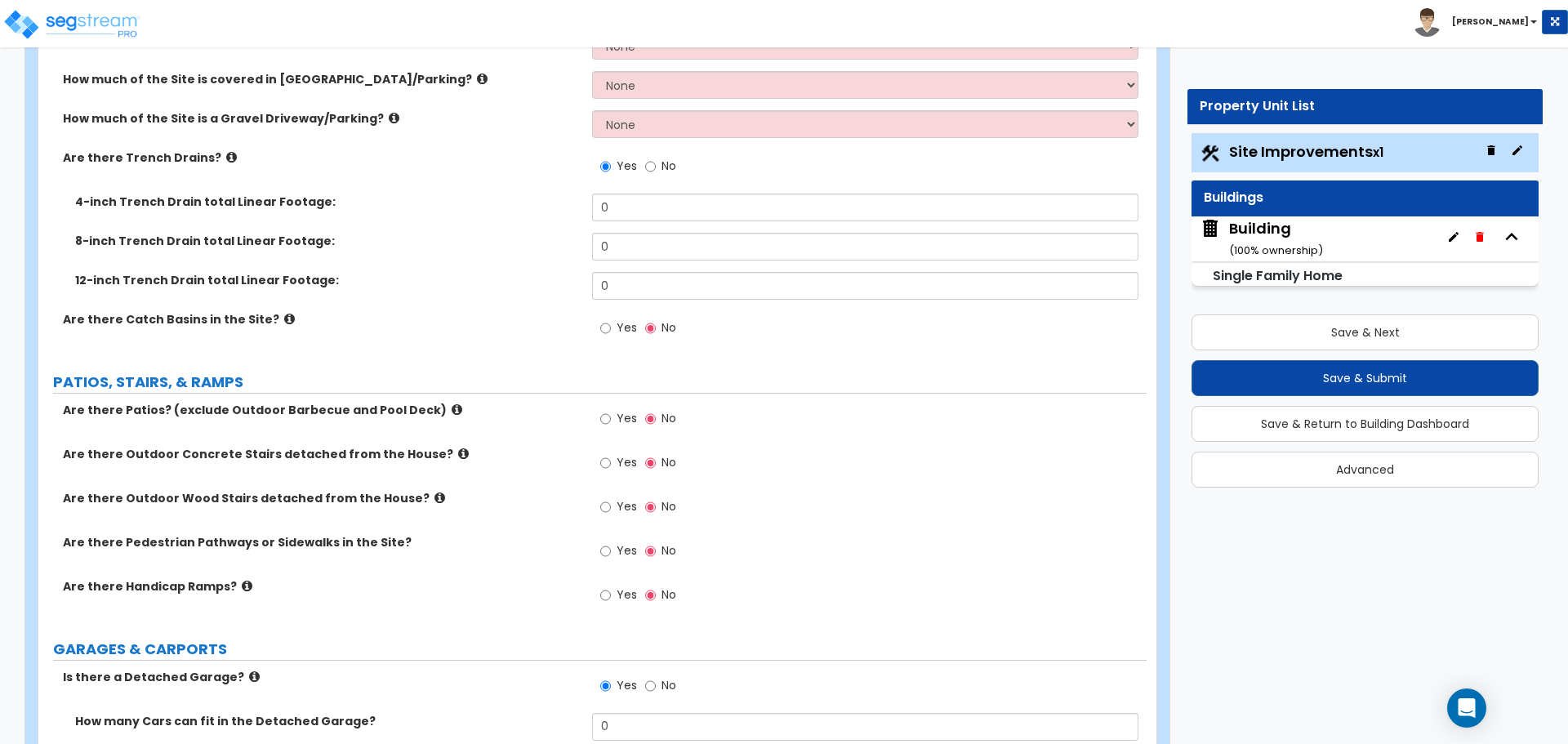
scroll to position [511, 0]
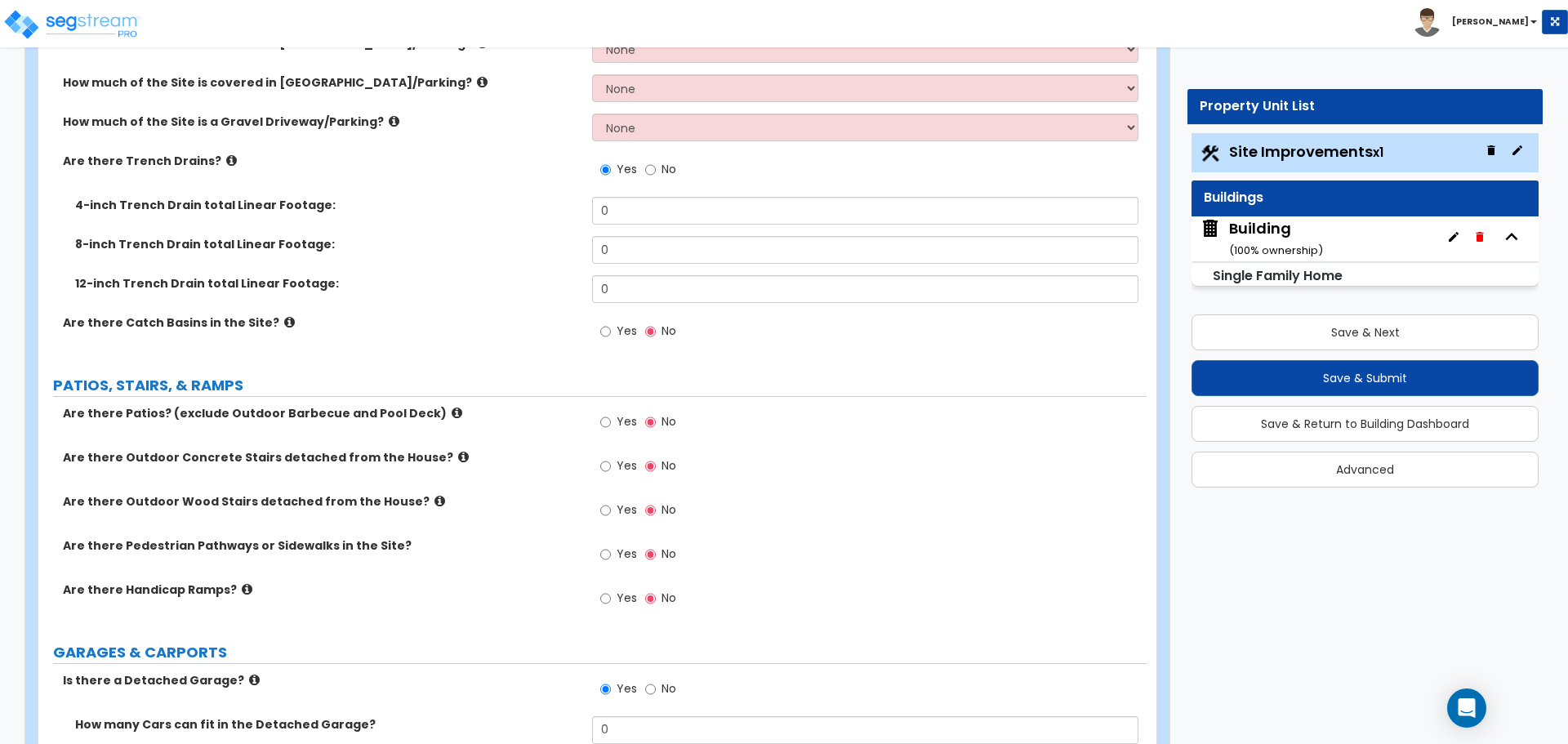
click at [284, 316] on icon at bounding box center [289, 322] width 11 height 12
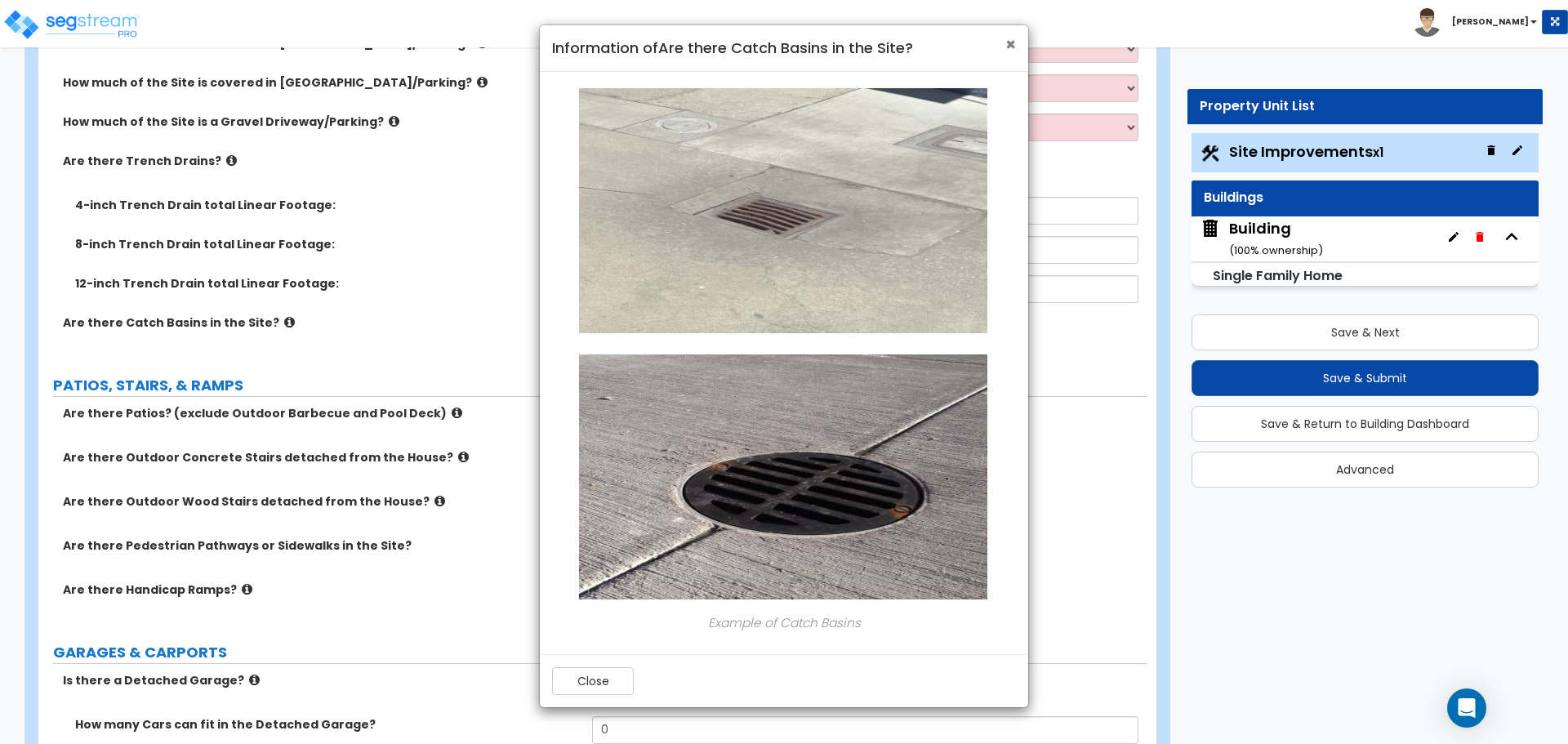
click at [1014, 47] on span "×" at bounding box center [1011, 44] width 11 height 24
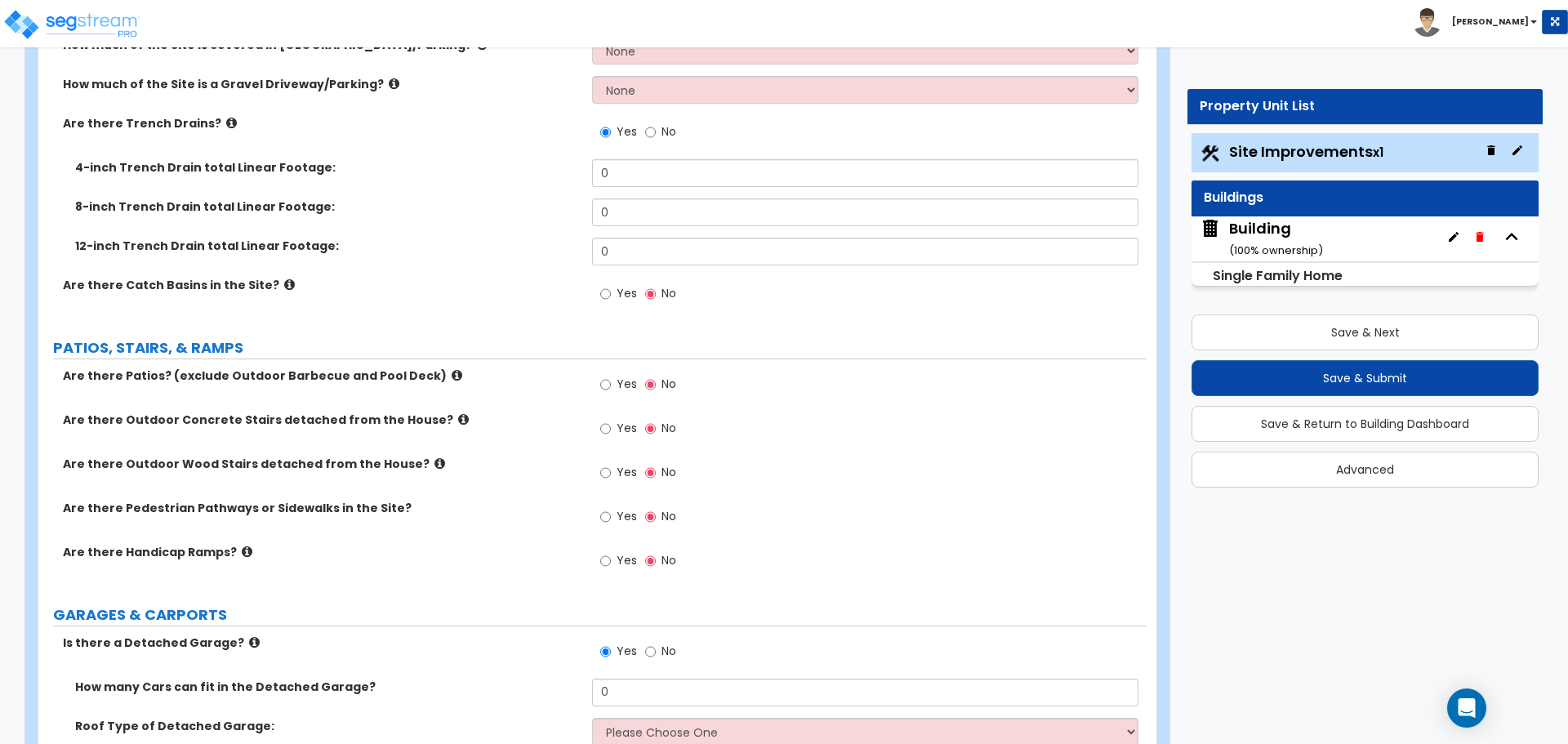
scroll to position [495, 0]
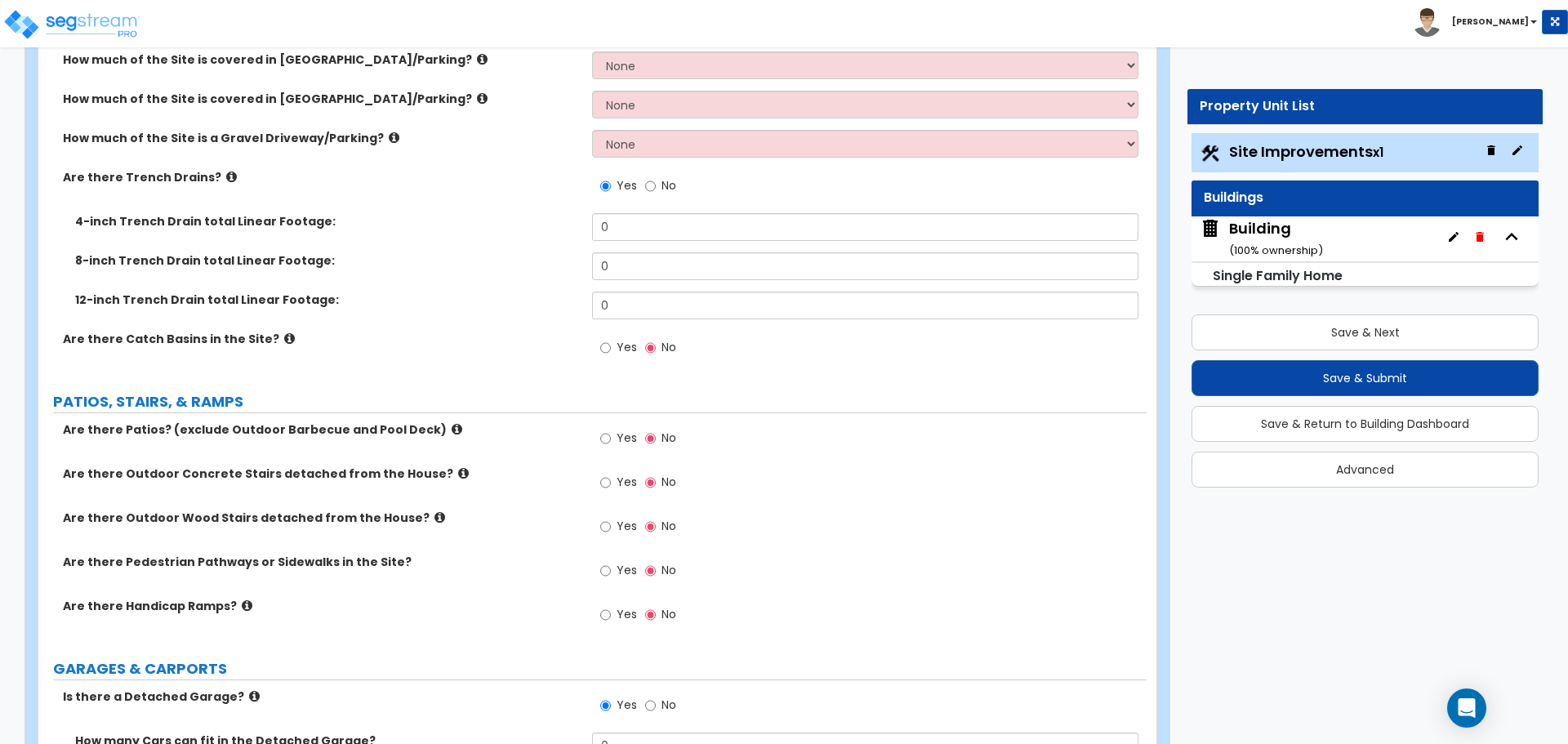
click at [613, 348] on label "Yes" at bounding box center [618, 349] width 36 height 28
click at [611, 348] on input "Yes" at bounding box center [605, 348] width 11 height 18
radio input "true"
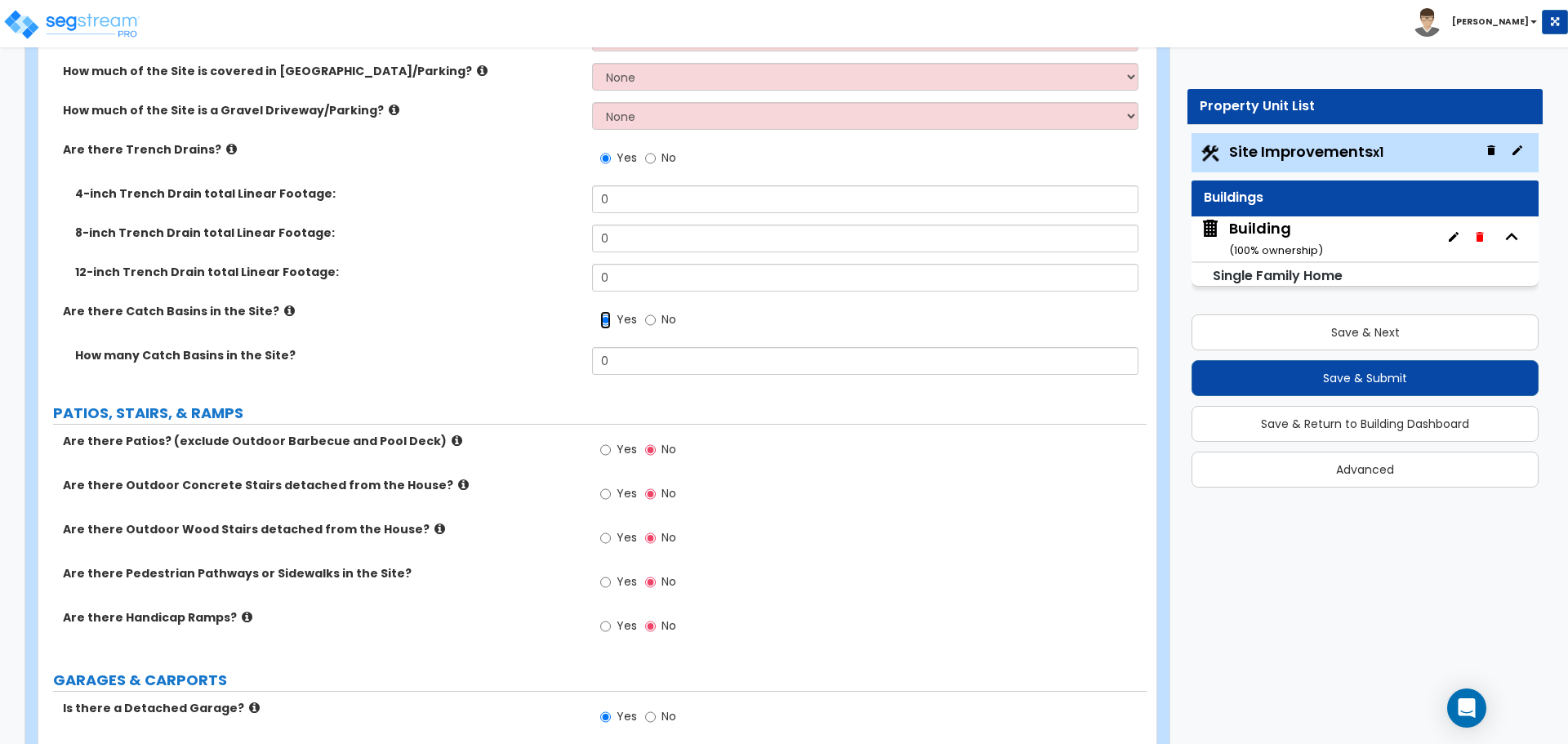
scroll to position [521, 0]
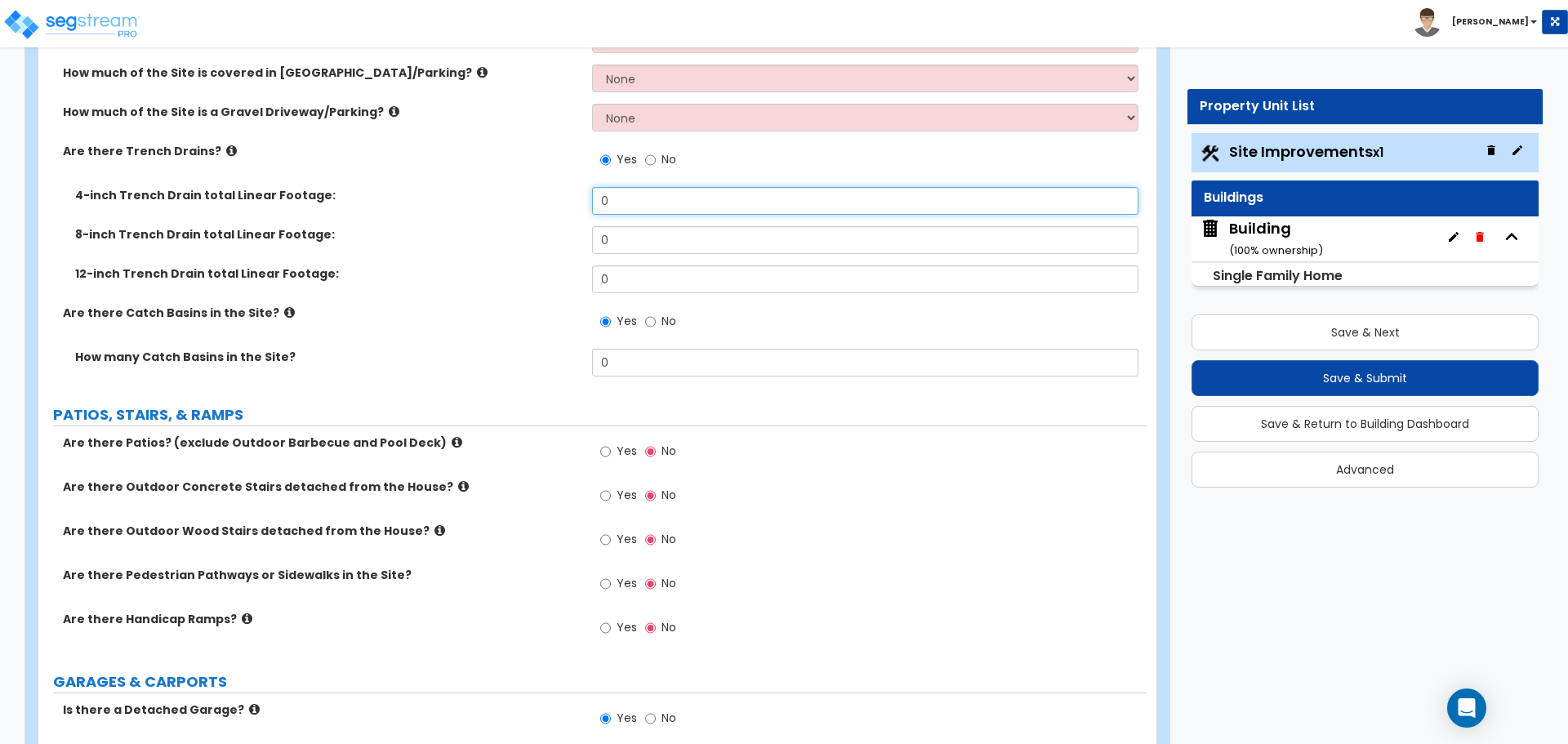
drag, startPoint x: 653, startPoint y: 205, endPoint x: 497, endPoint y: 172, distance: 159.5
click at [506, 175] on div "How much of the Site is covered in Asphalt Driveway/Parking? None I want to Ent…" at bounding box center [592, 128] width 1083 height 519
type input "10"
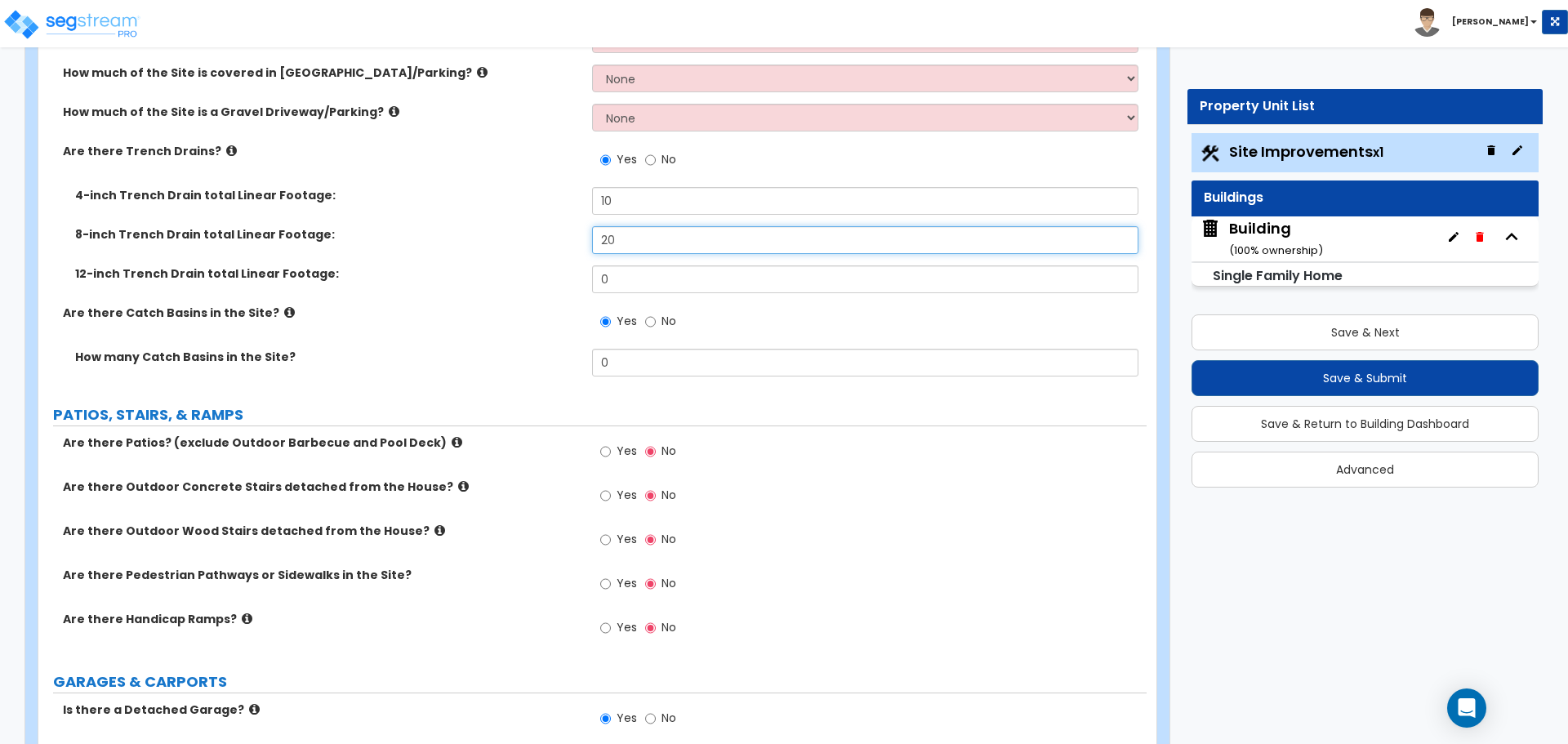
type input "20"
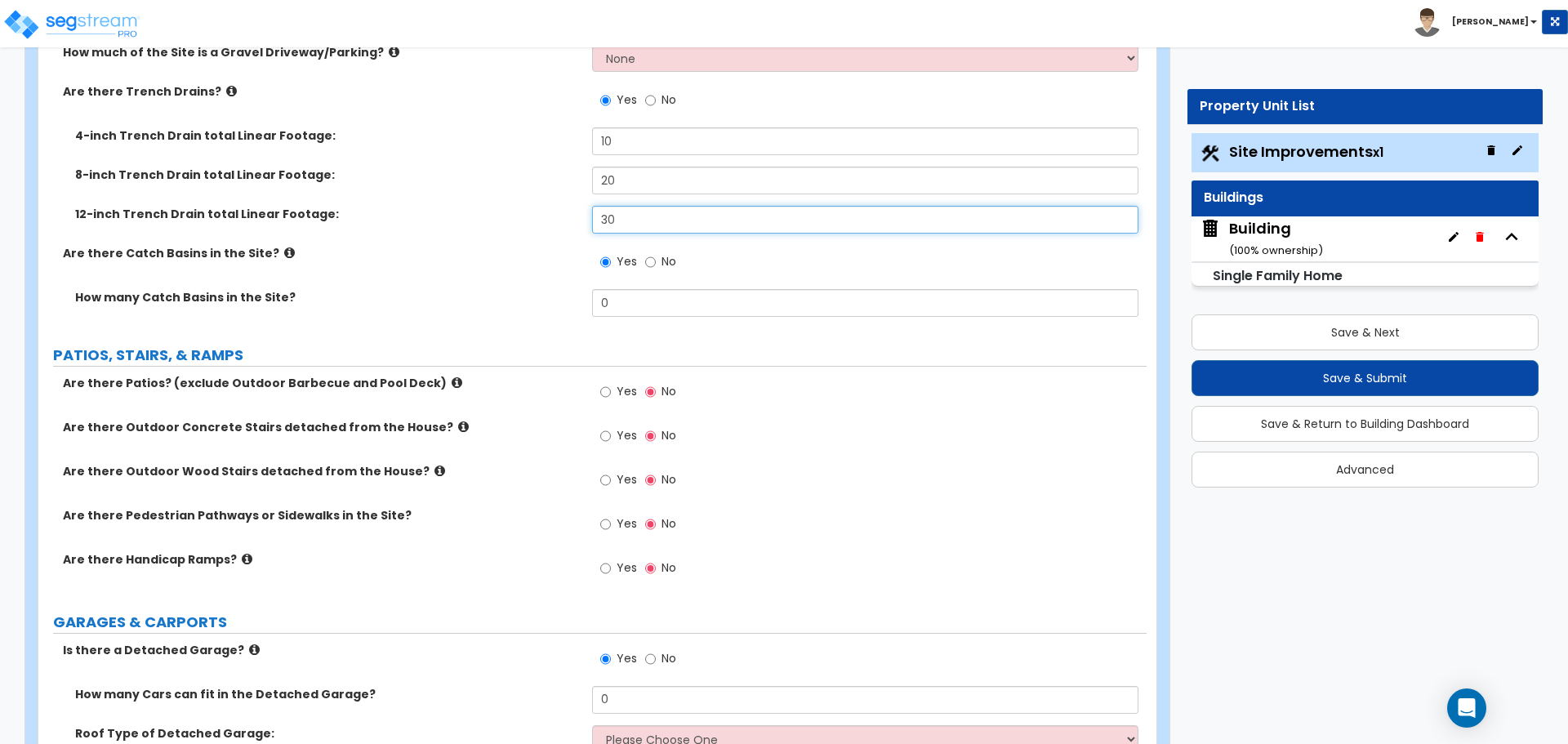
scroll to position [583, 0]
type input "30"
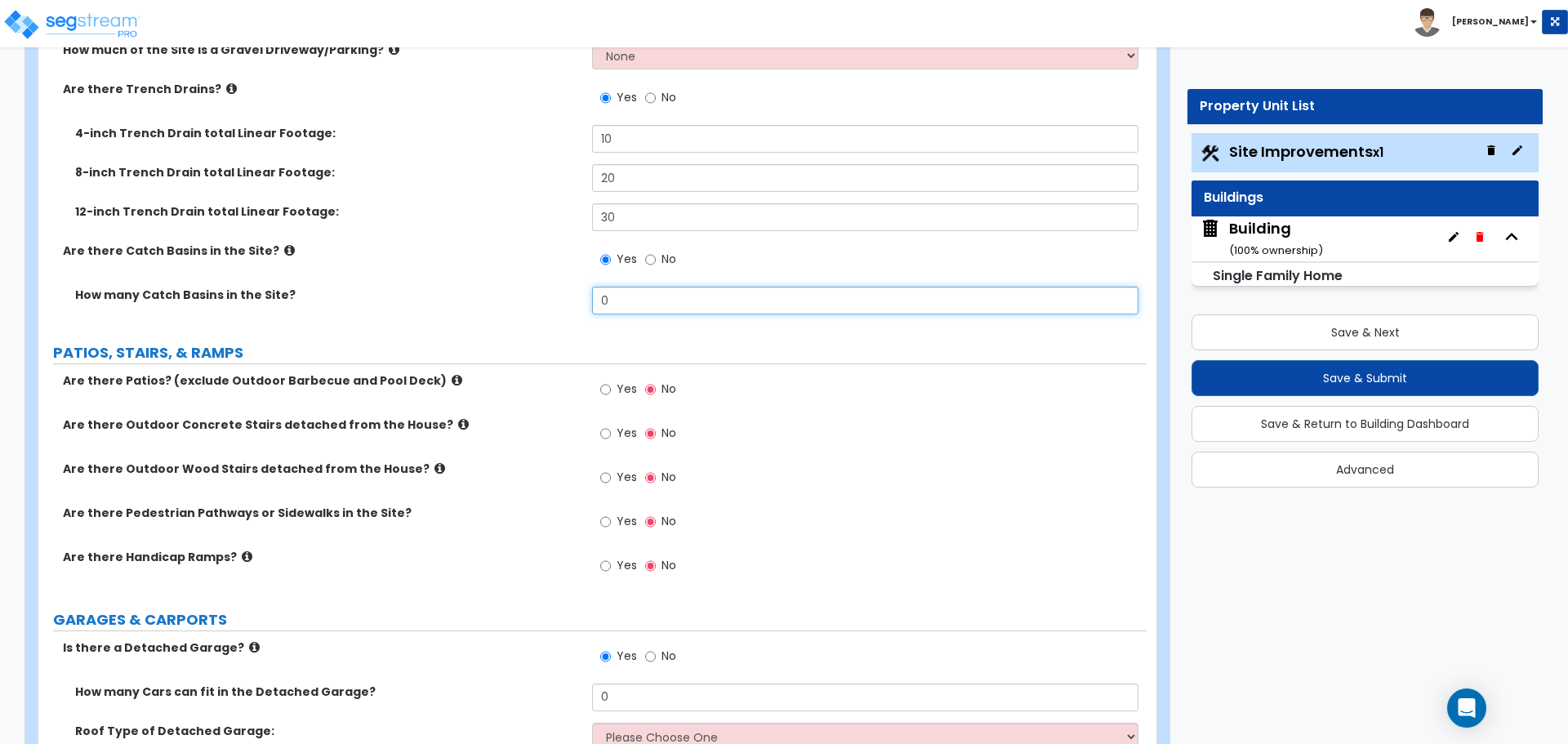
drag, startPoint x: 626, startPoint y: 302, endPoint x: 507, endPoint y: 267, distance: 124.0
click at [508, 268] on div "How much of the Site is covered in Asphalt Driveway/Parking? None I want to Ent…" at bounding box center [592, 66] width 1083 height 519
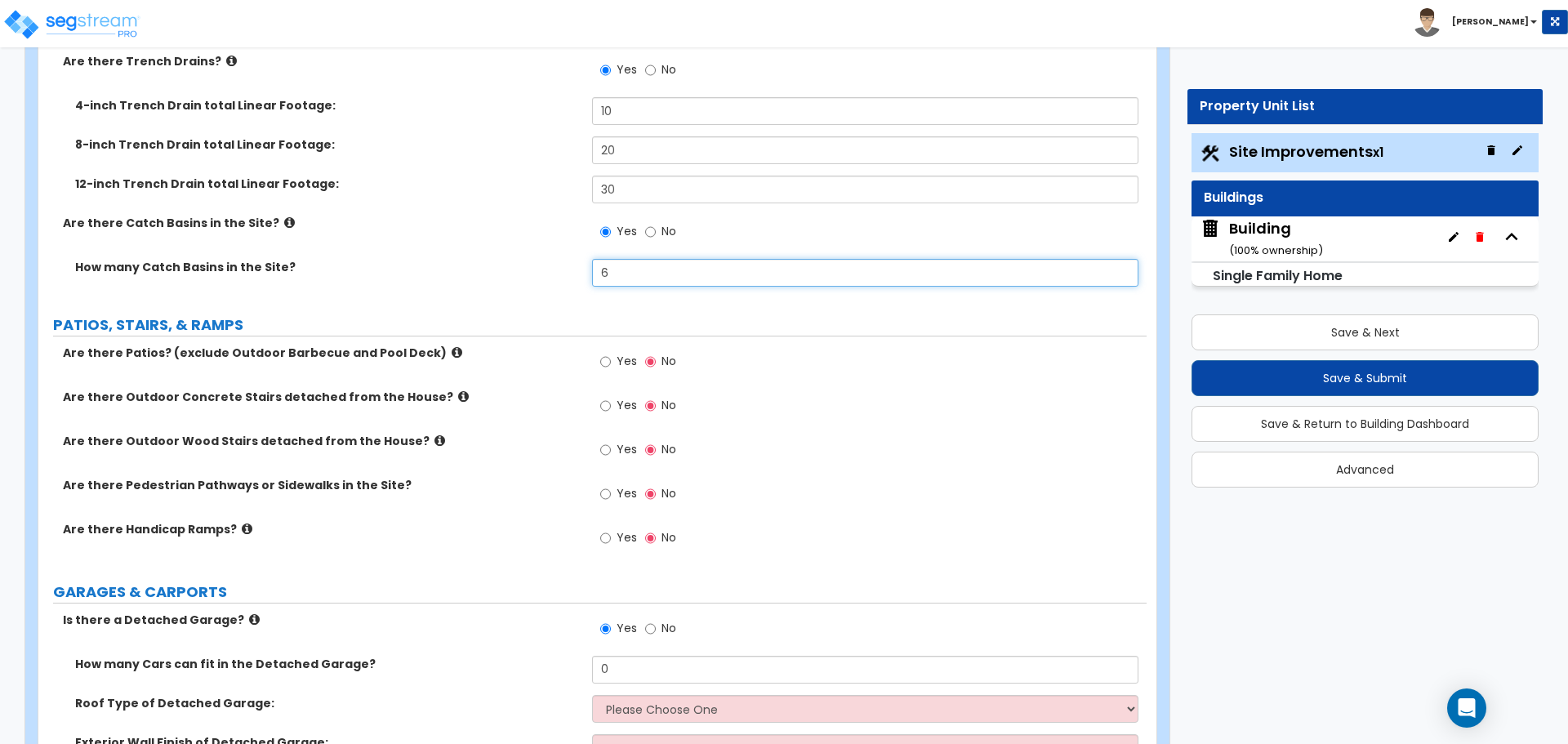
scroll to position [612, 0]
type input "6"
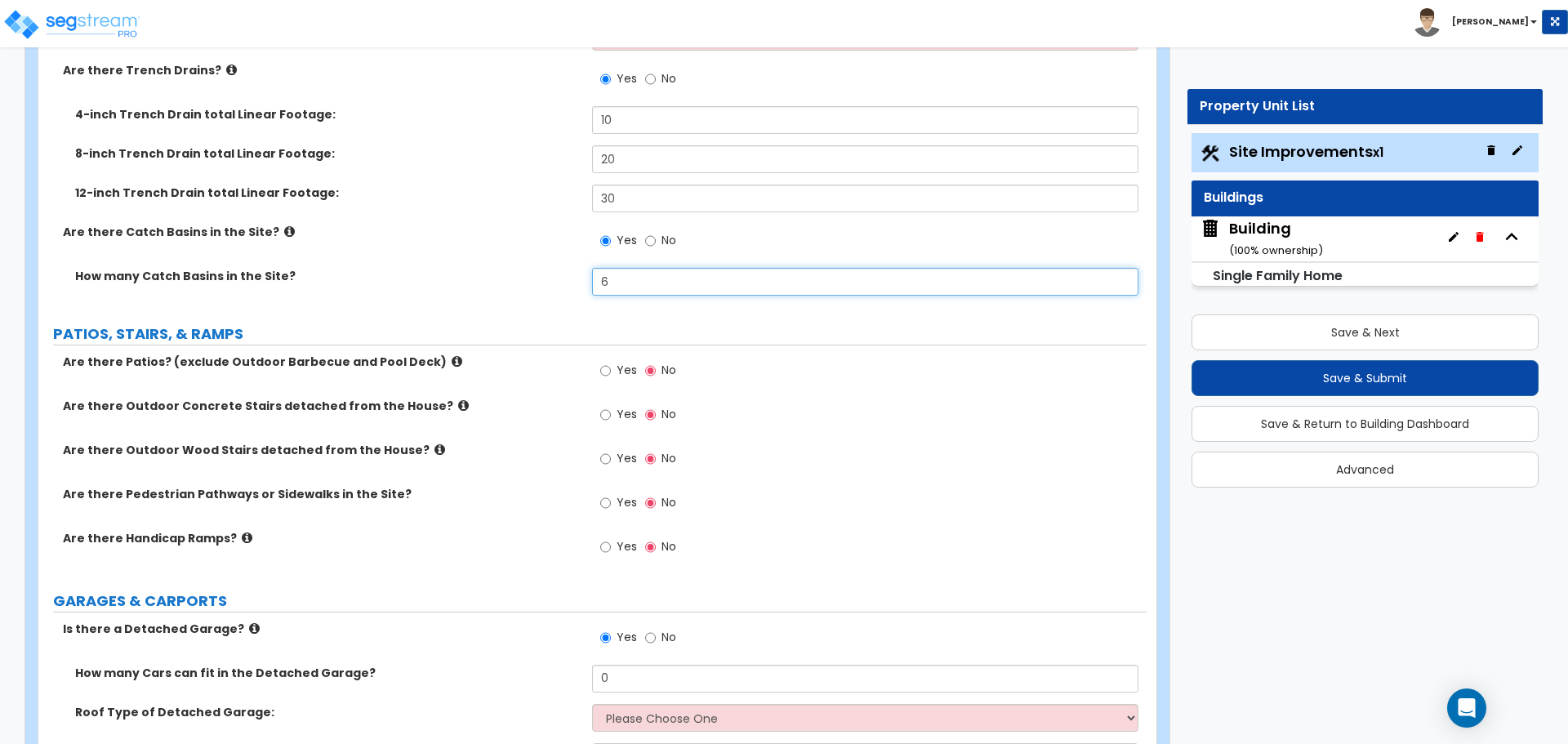
scroll to position [611, 0]
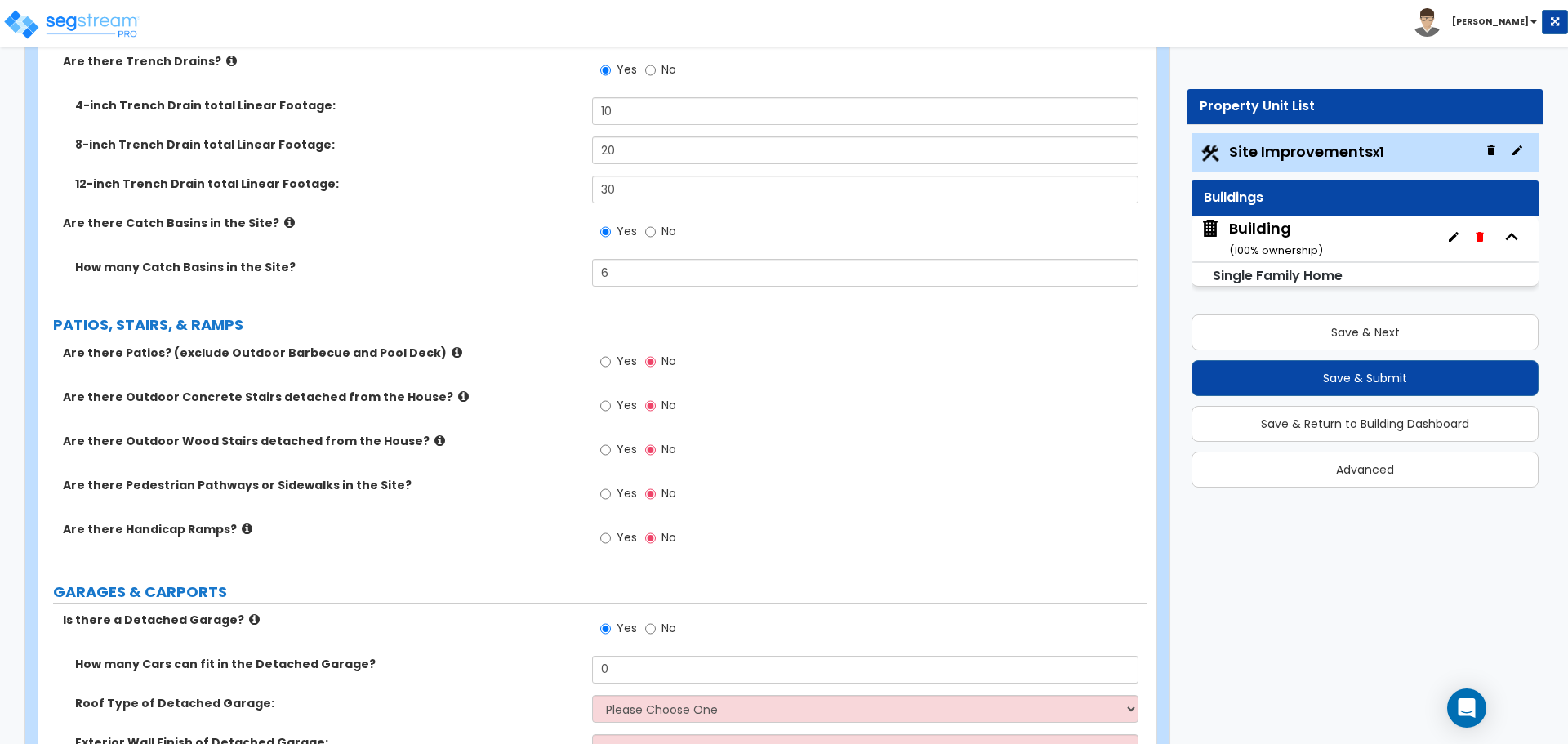
click at [510, 107] on label "4-inch Trench Drain total Linear Footage:" at bounding box center [327, 105] width 505 height 16
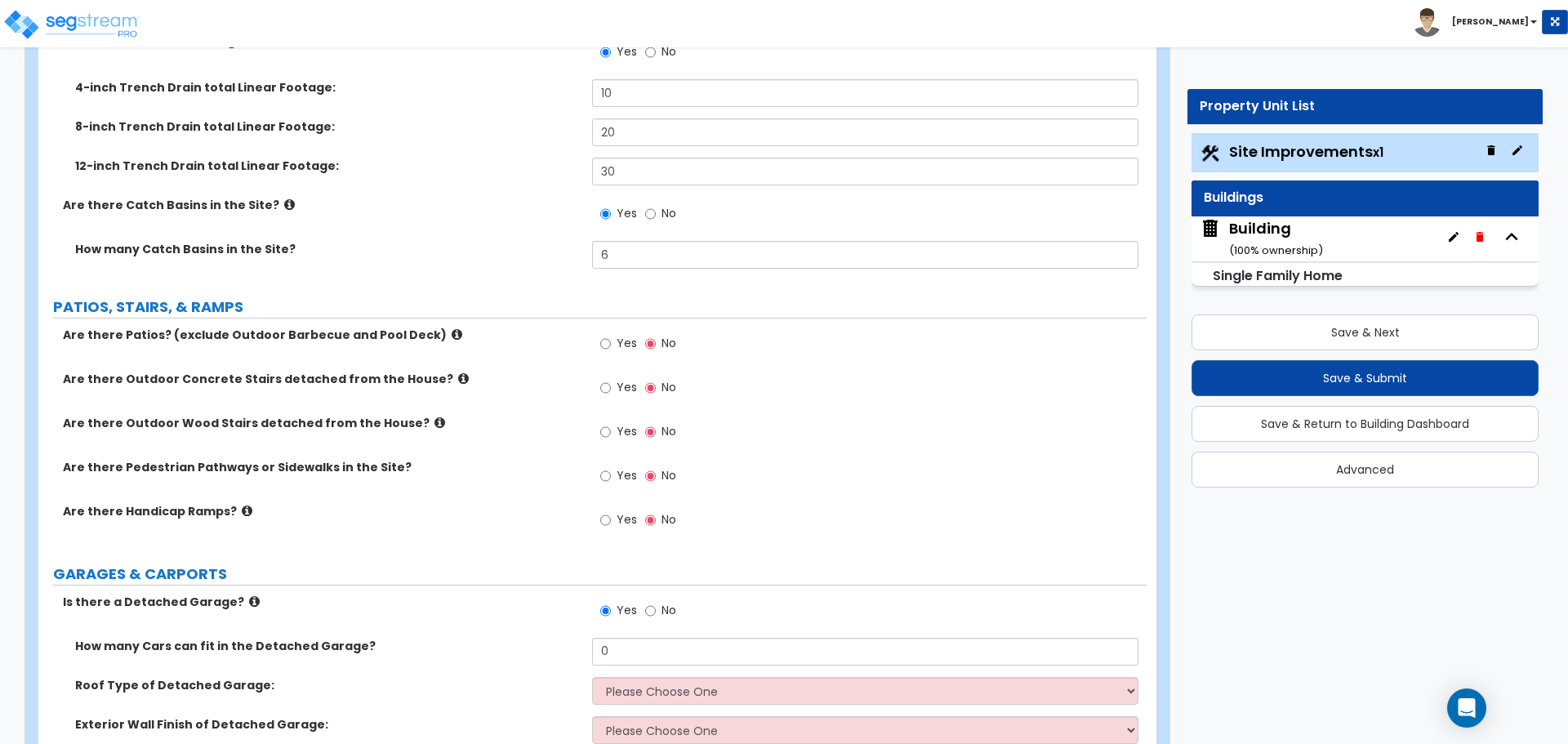
scroll to position [603, 0]
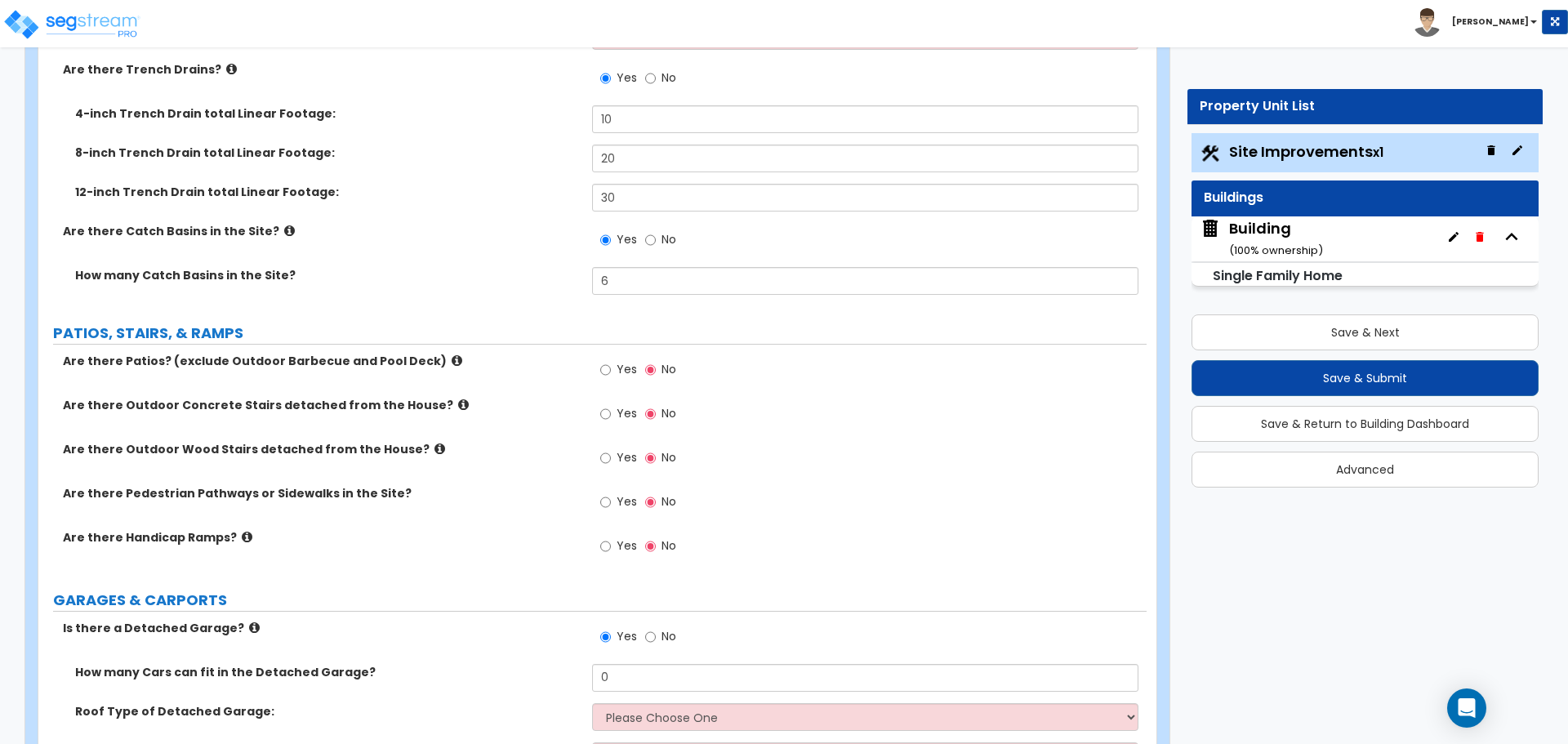
click at [284, 227] on icon at bounding box center [289, 231] width 11 height 12
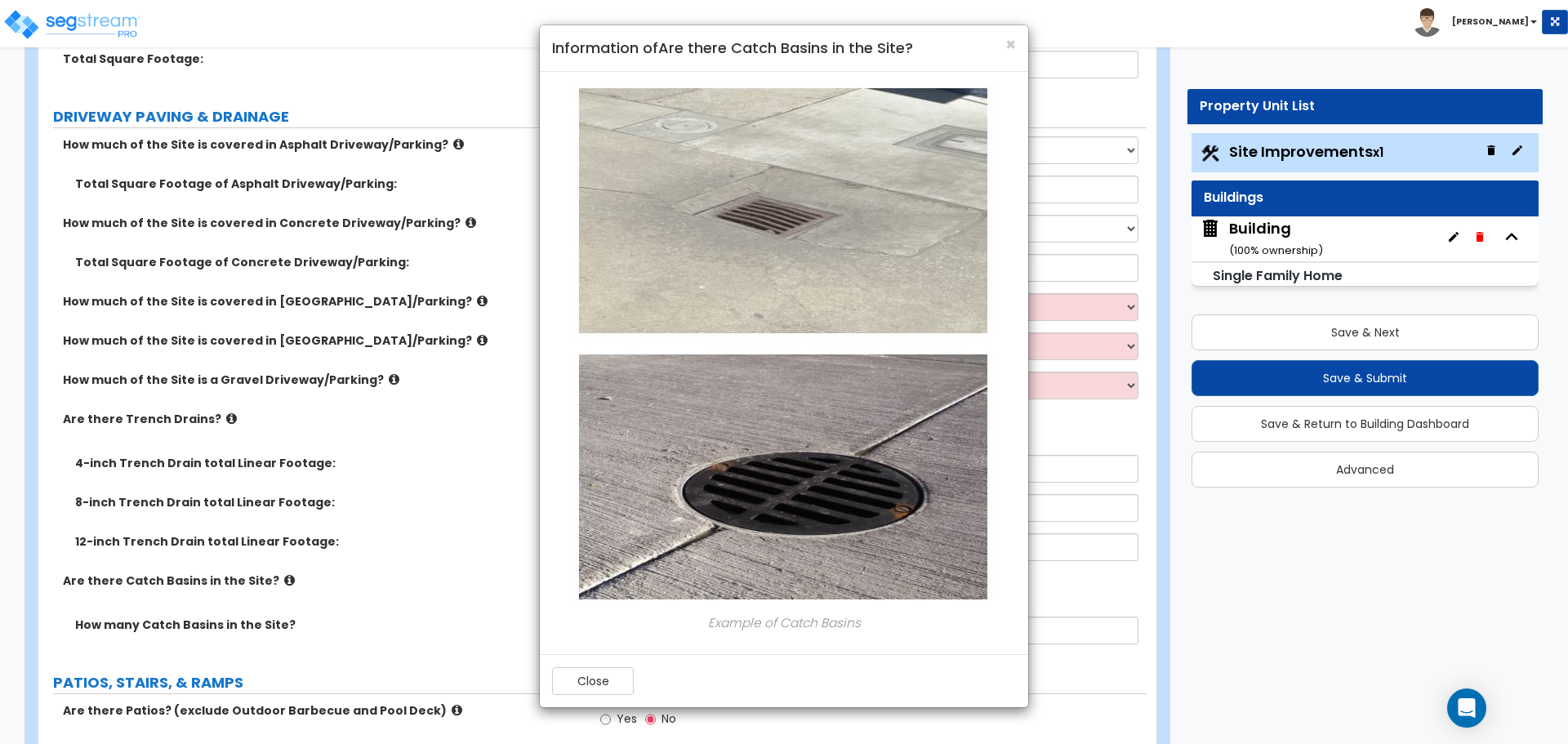
scroll to position [259, 0]
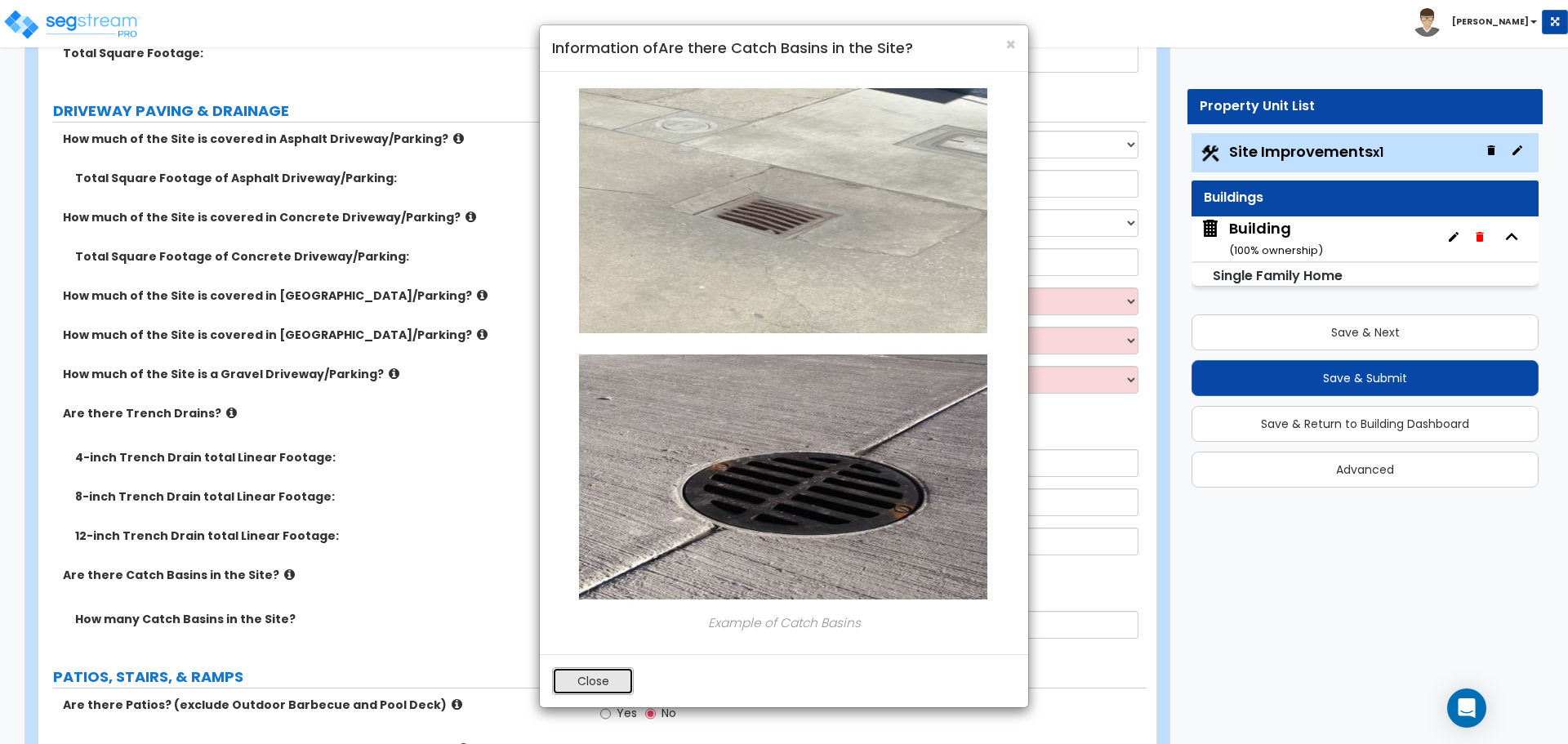
click at [600, 680] on button "Close" at bounding box center [593, 681] width 82 height 28
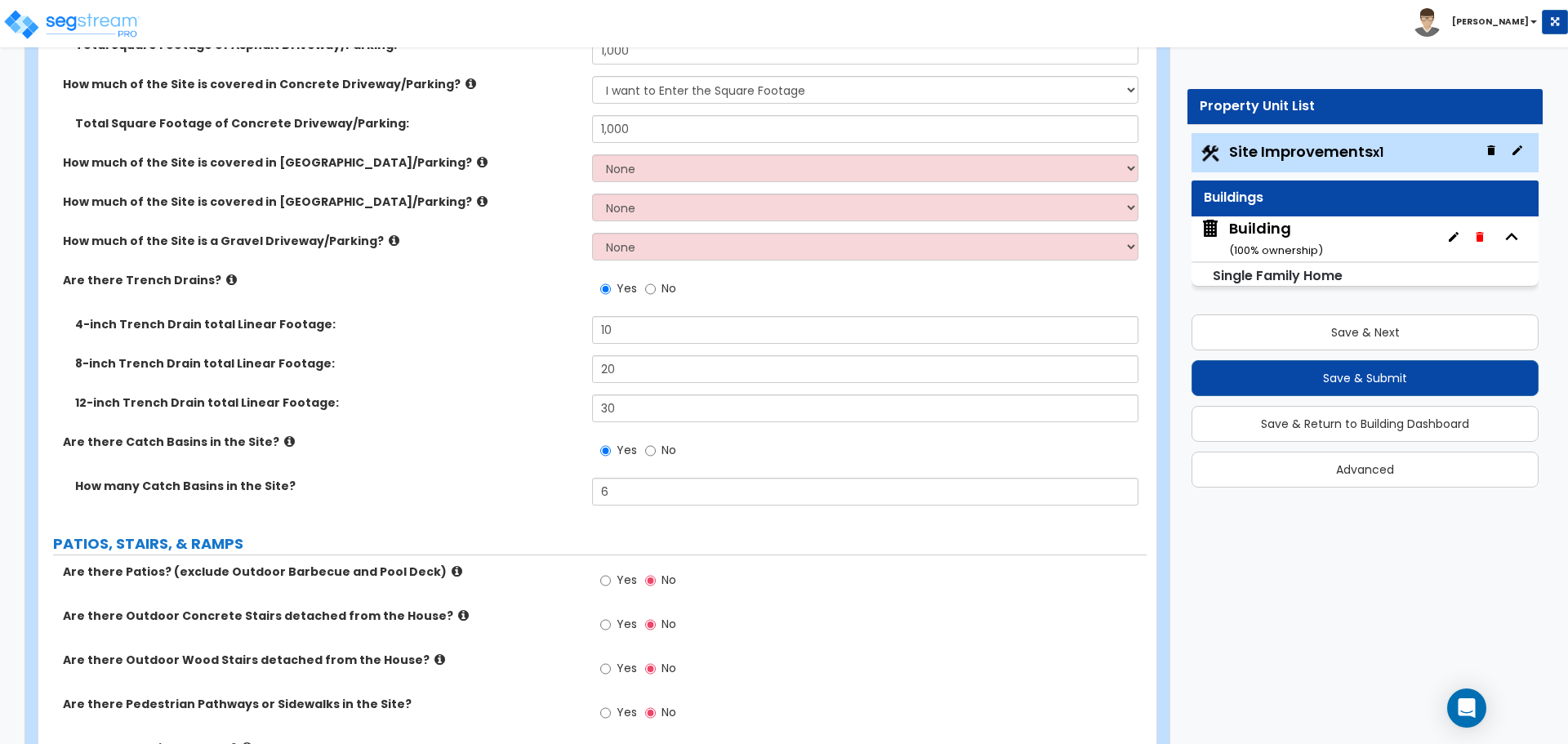
scroll to position [403, 0]
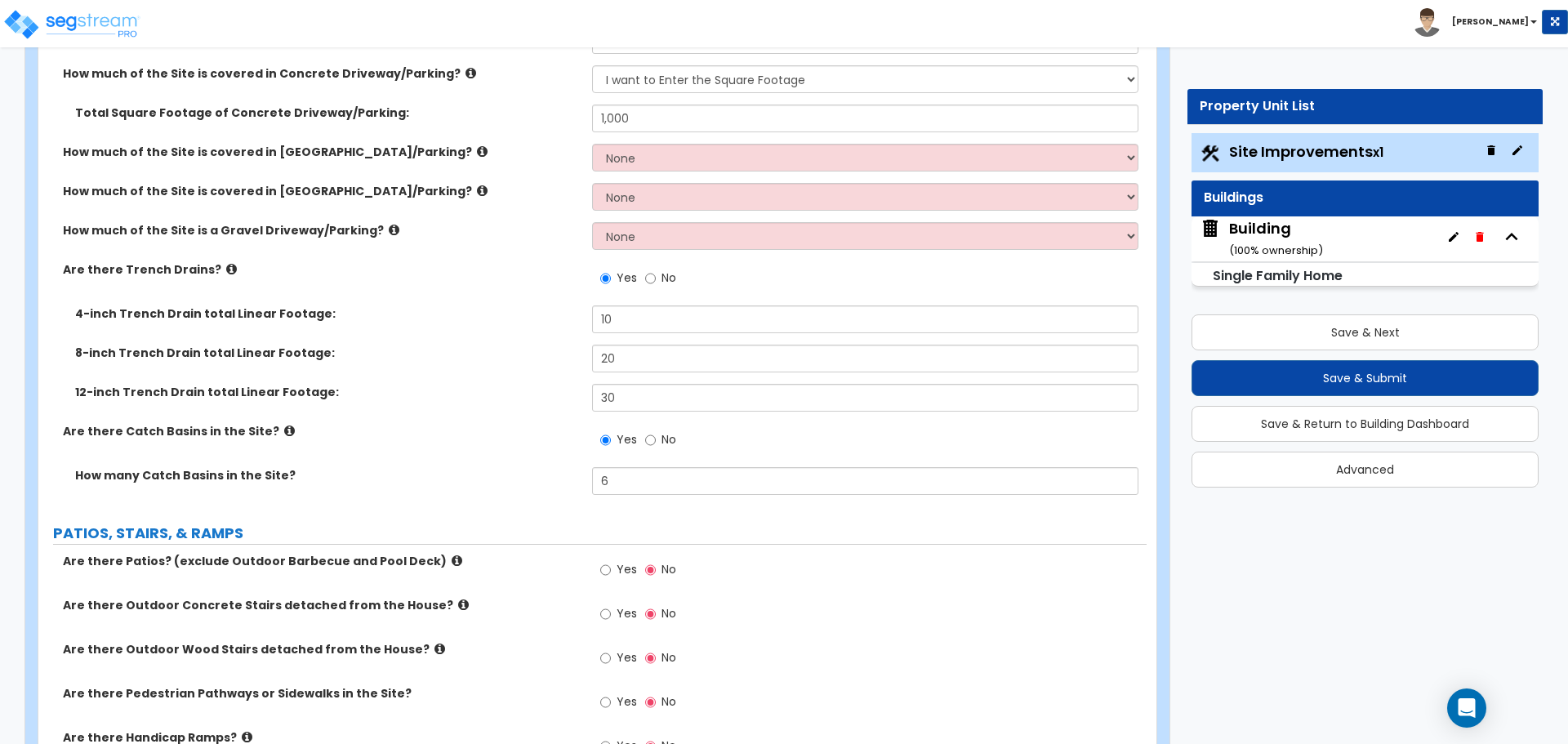
click at [226, 265] on icon at bounding box center [232, 269] width 11 height 12
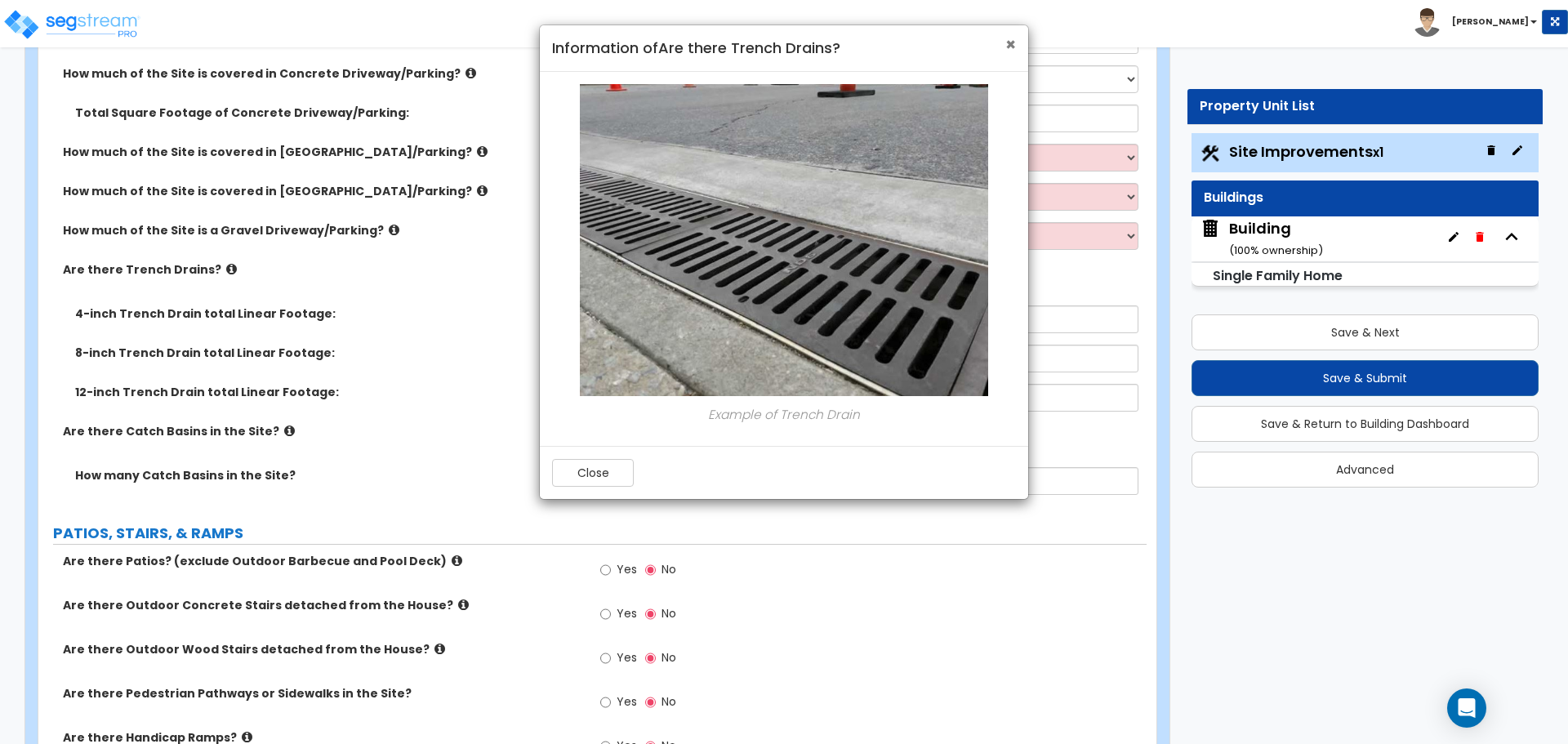
click at [1011, 48] on span "×" at bounding box center [1011, 44] width 11 height 24
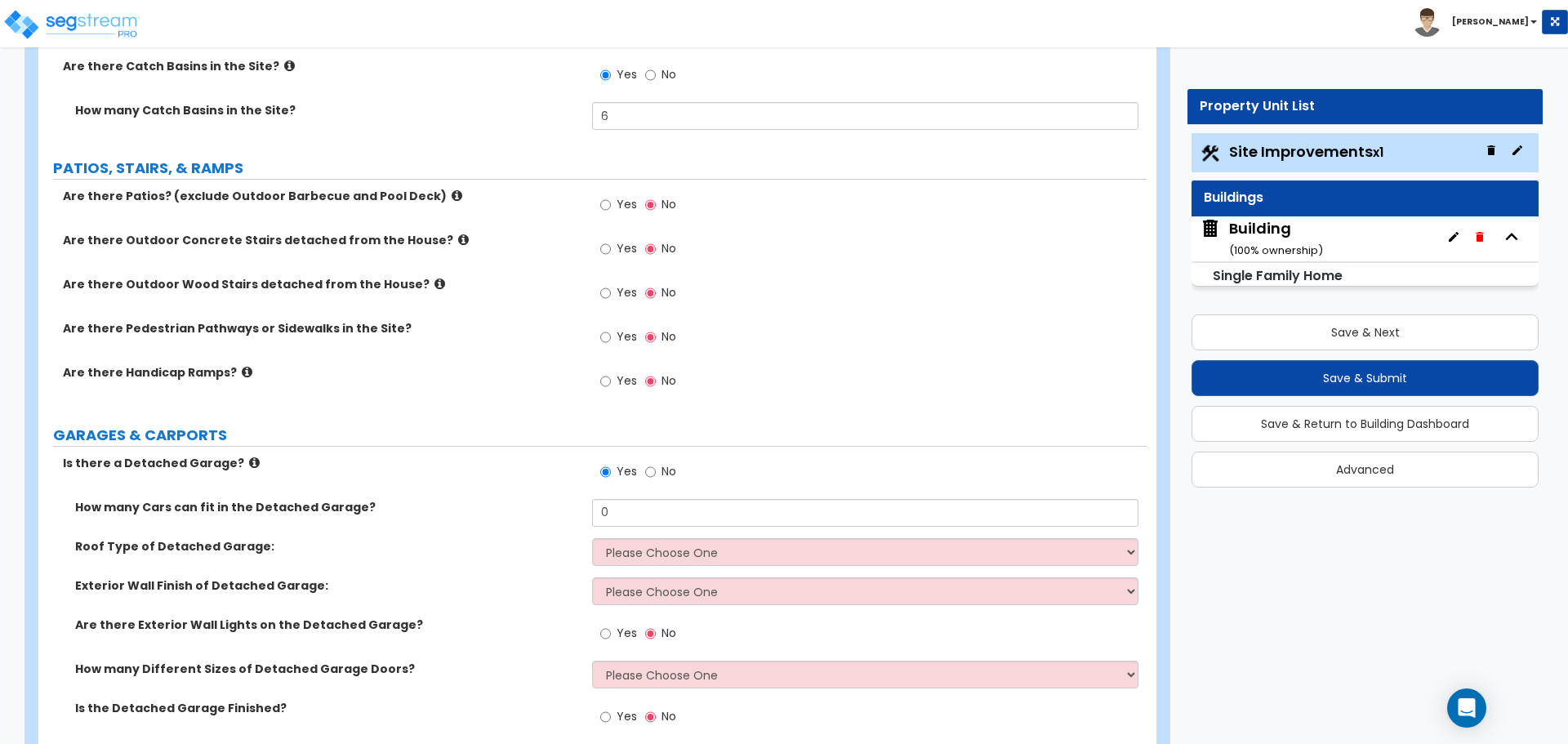
scroll to position [781, 0]
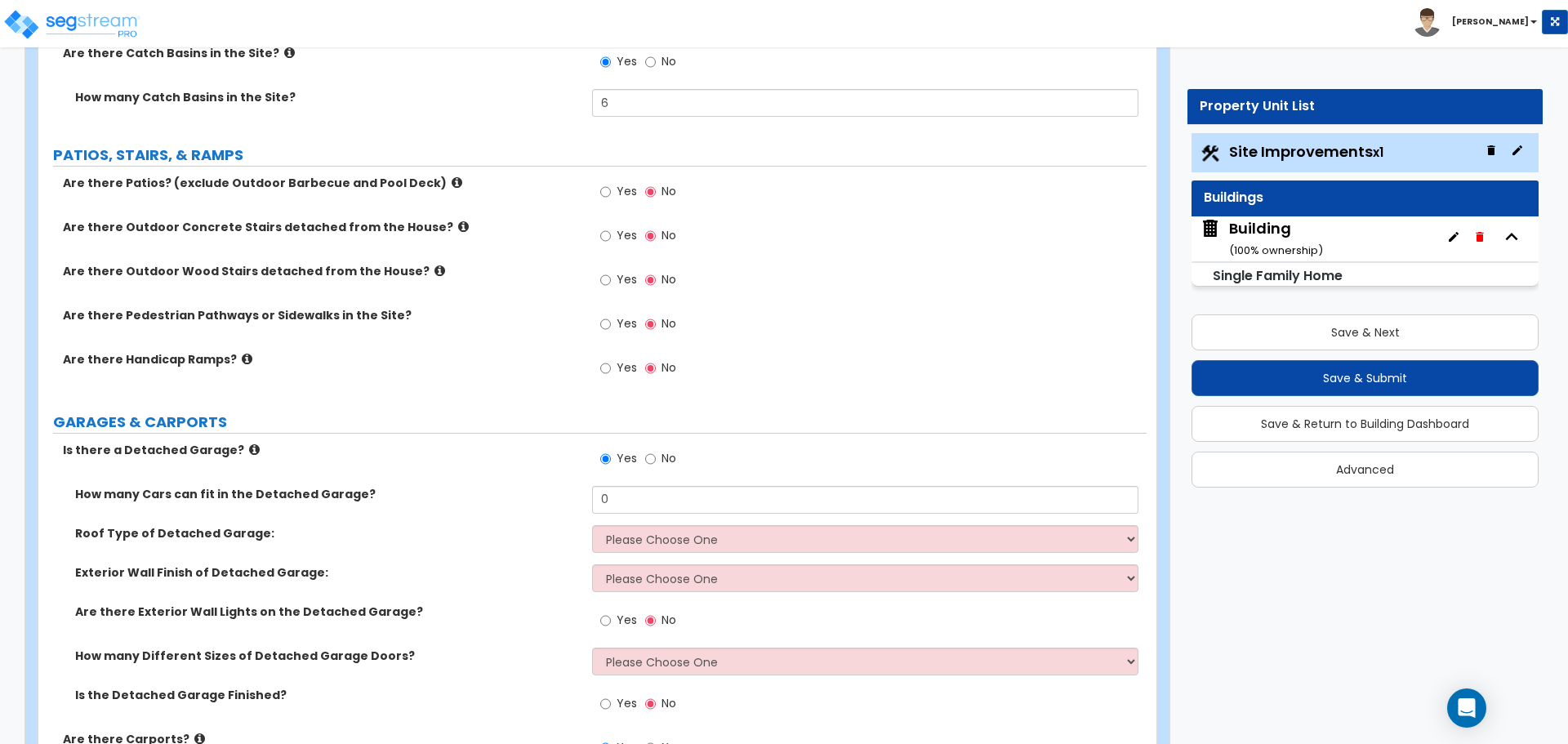
click at [452, 180] on icon at bounding box center [457, 183] width 11 height 12
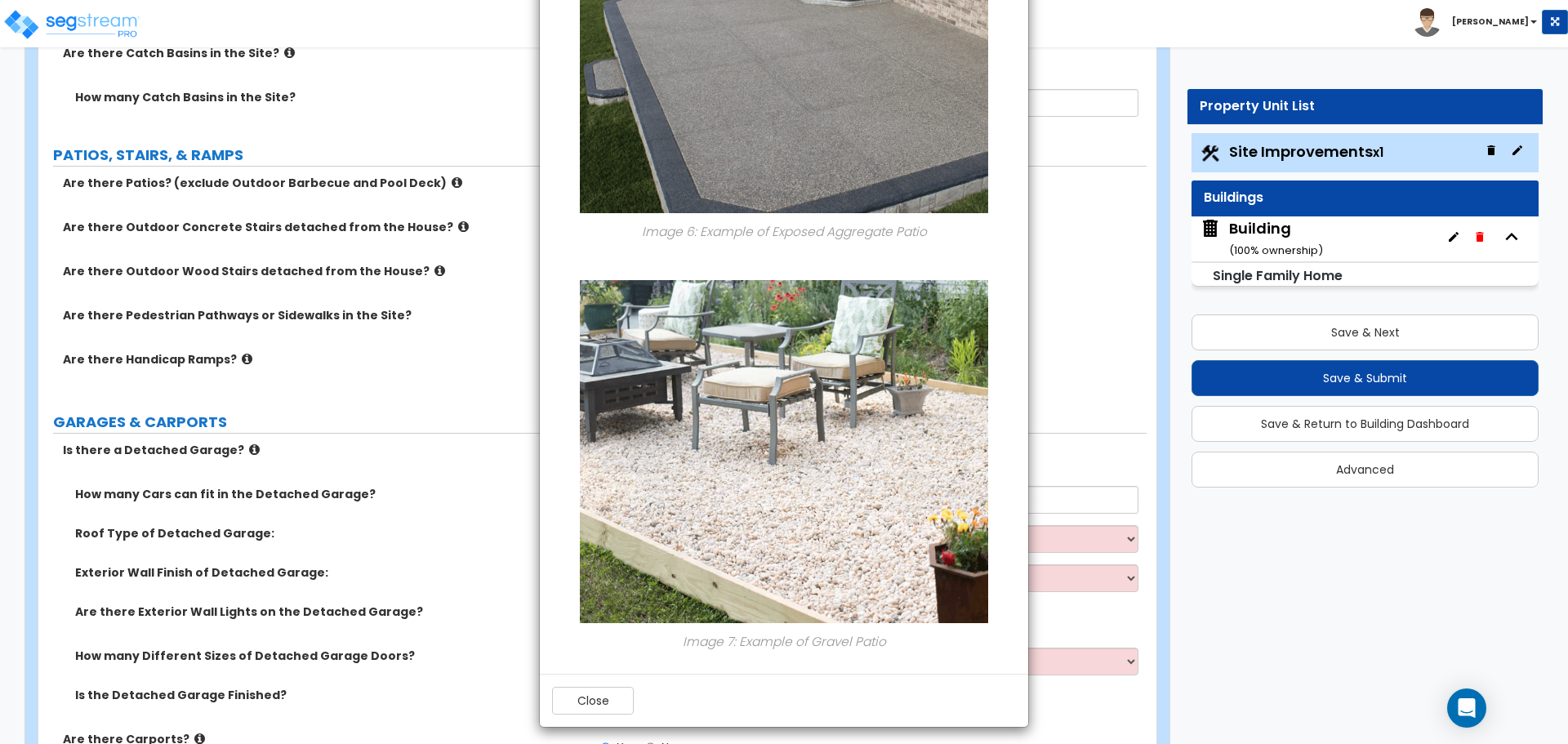
scroll to position [2161, 0]
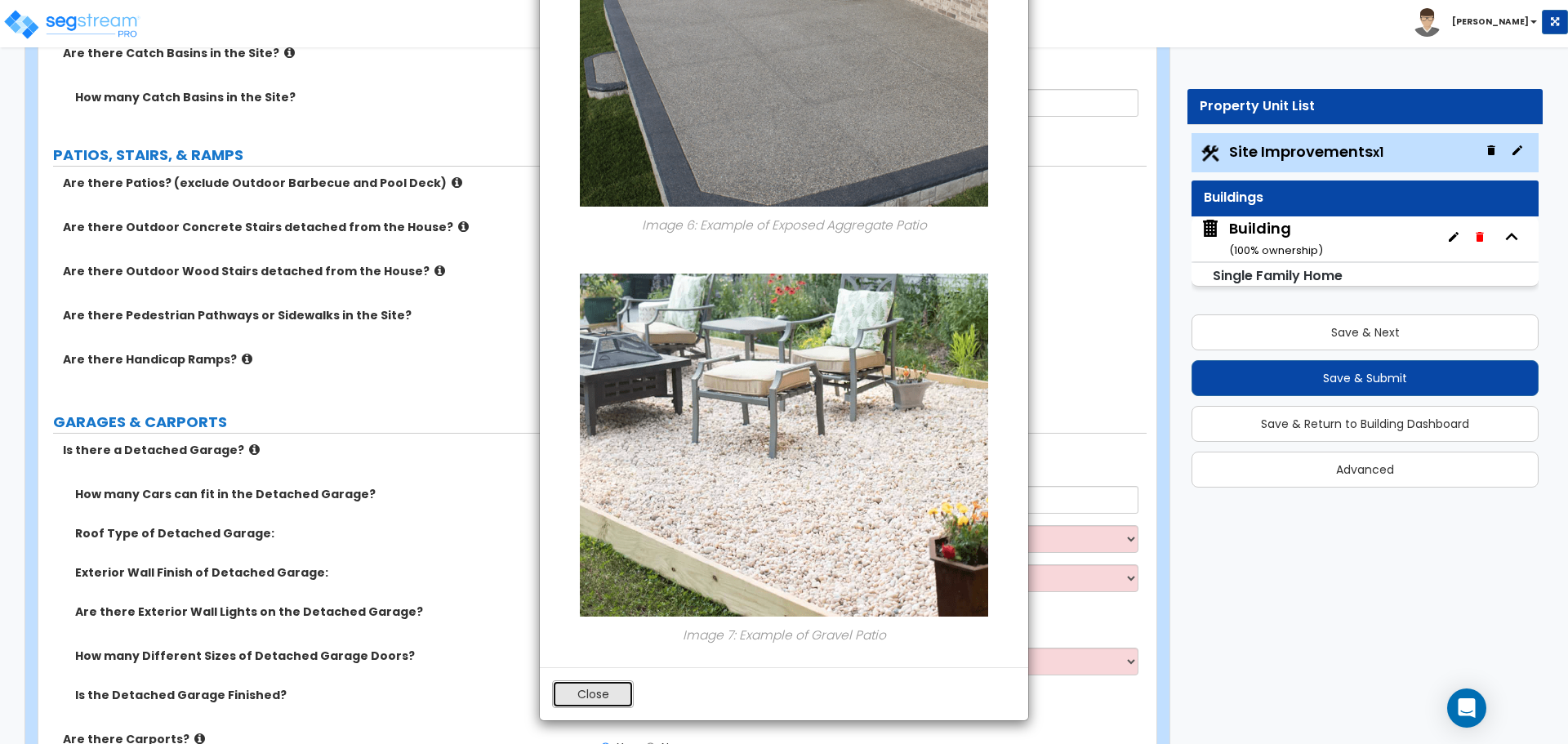
click at [619, 687] on button "Close" at bounding box center [593, 693] width 82 height 28
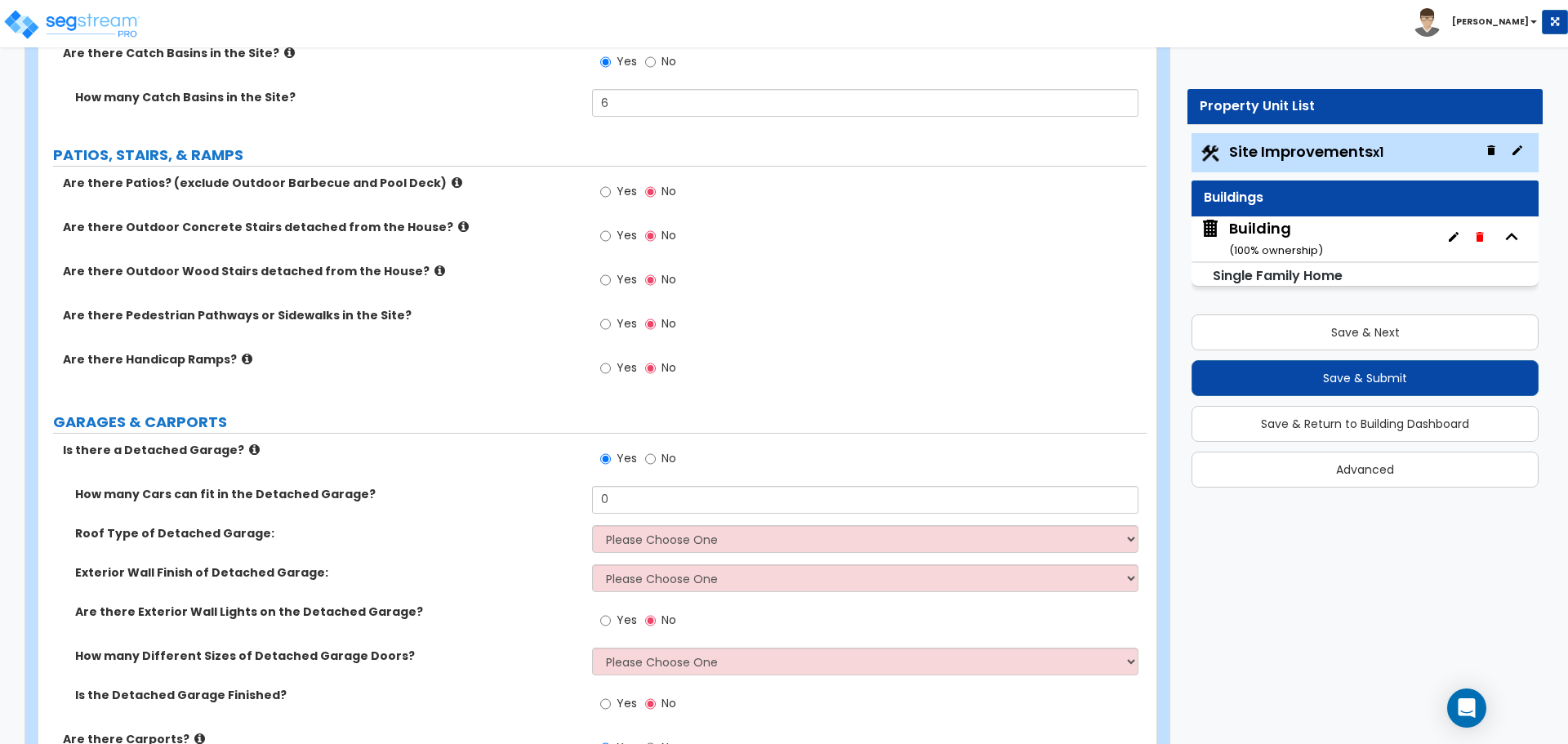
click at [428, 175] on label "Are there Patios? (exclude Outdoor Barbecue and Pool Deck)" at bounding box center [321, 183] width 516 height 16
click at [452, 177] on icon at bounding box center [457, 183] width 11 height 12
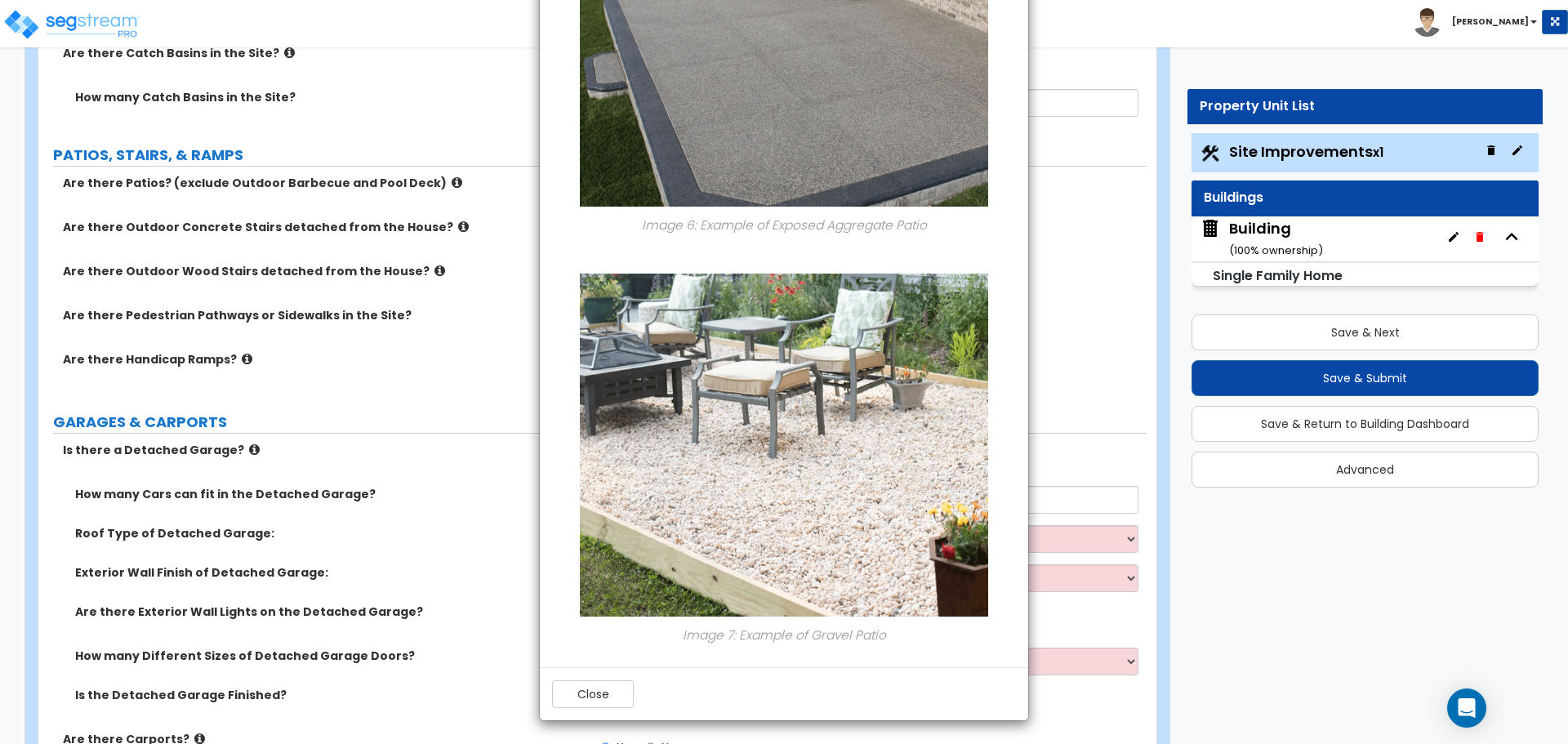
scroll to position [794, 0]
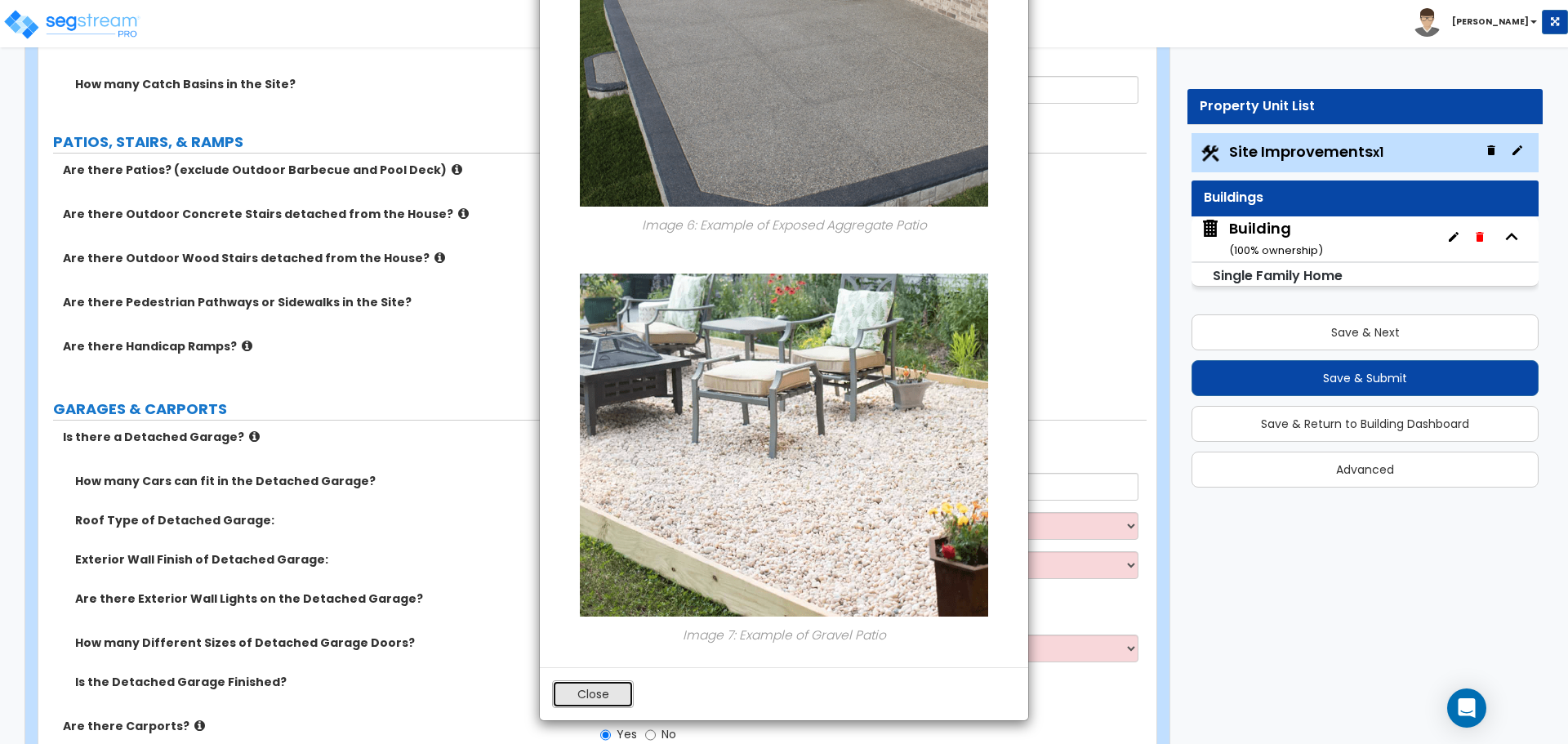
click at [604, 686] on button "Close" at bounding box center [593, 693] width 82 height 28
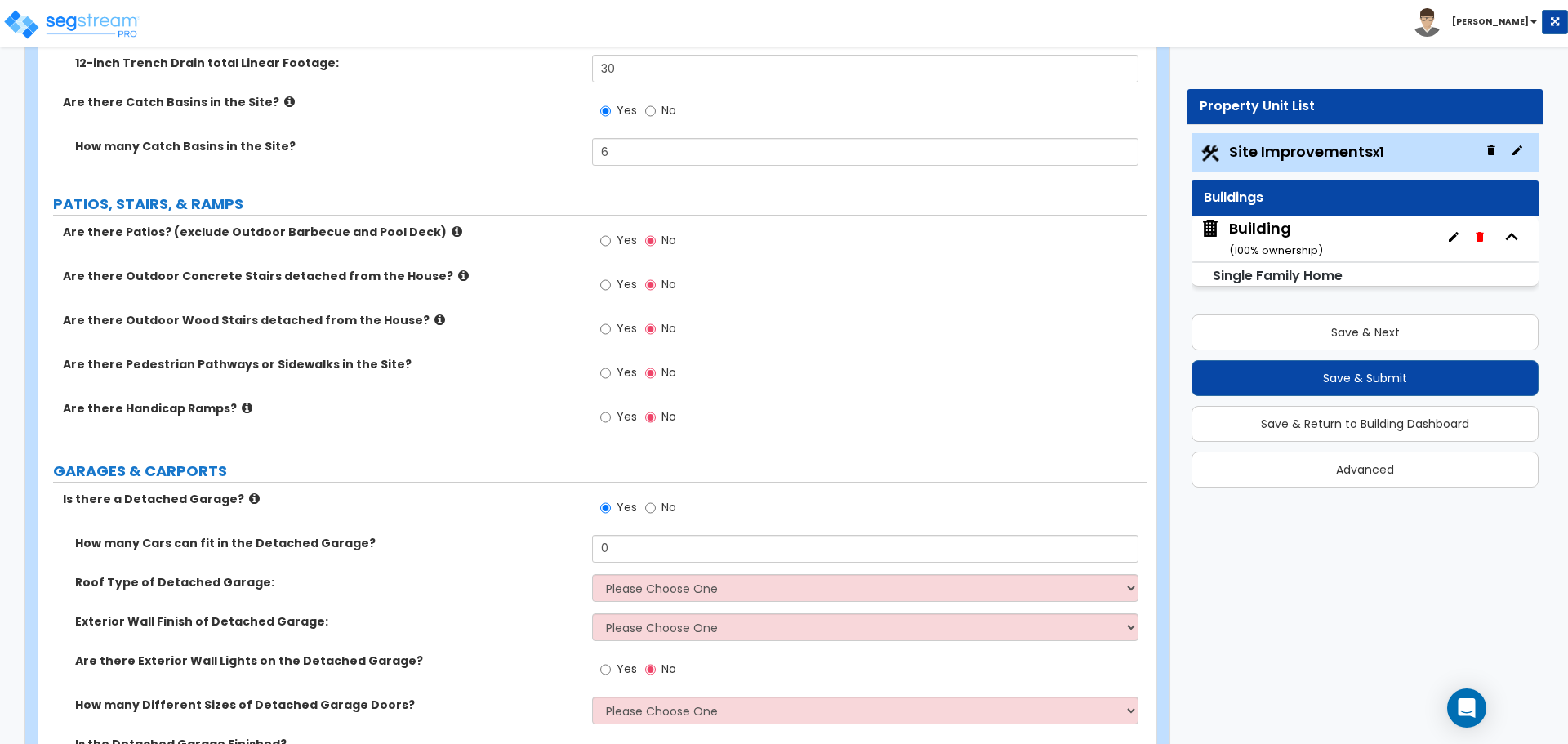
click at [619, 245] on label "Yes" at bounding box center [618, 242] width 36 height 28
click at [611, 245] on input "Yes" at bounding box center [605, 241] width 11 height 18
radio input "true"
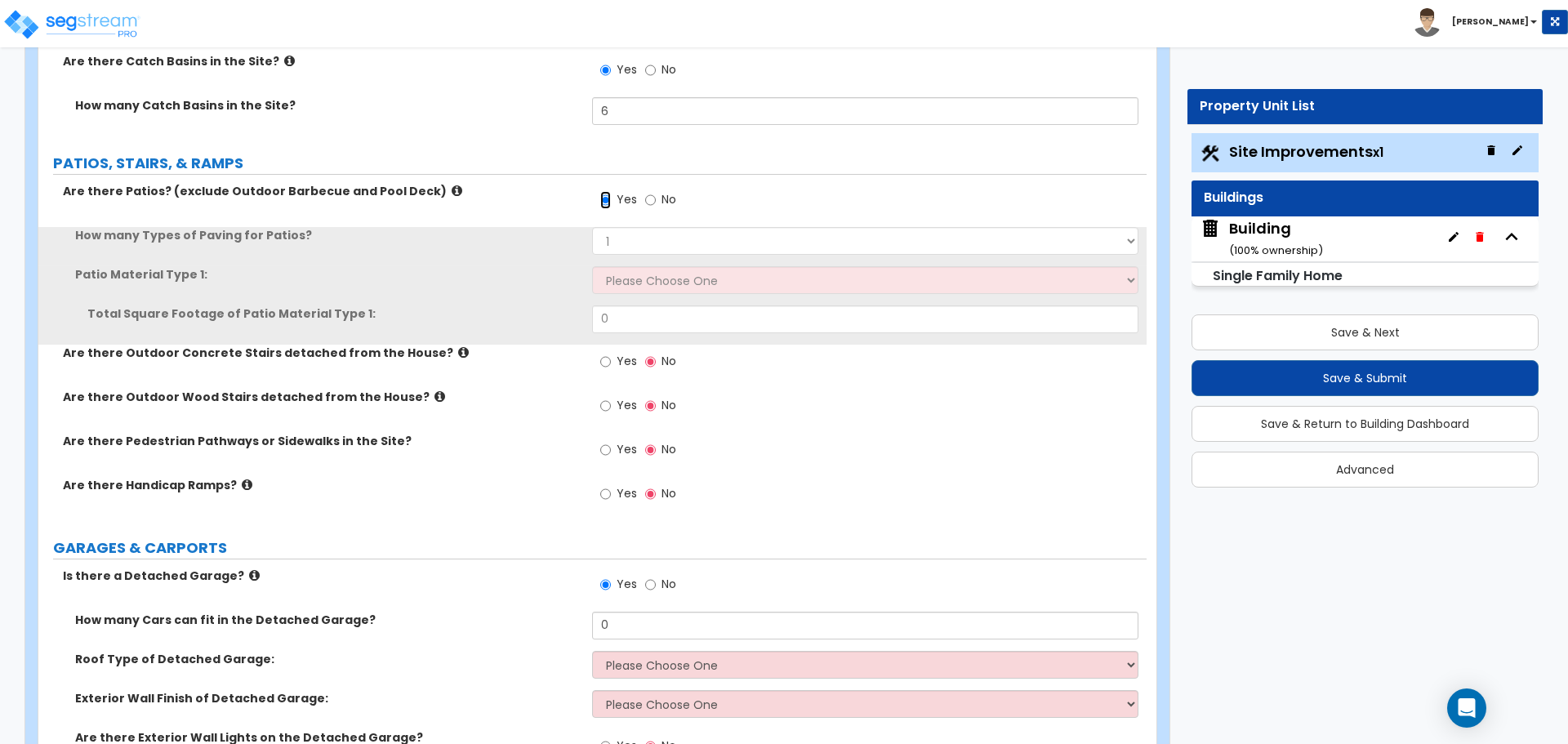
scroll to position [774, 0]
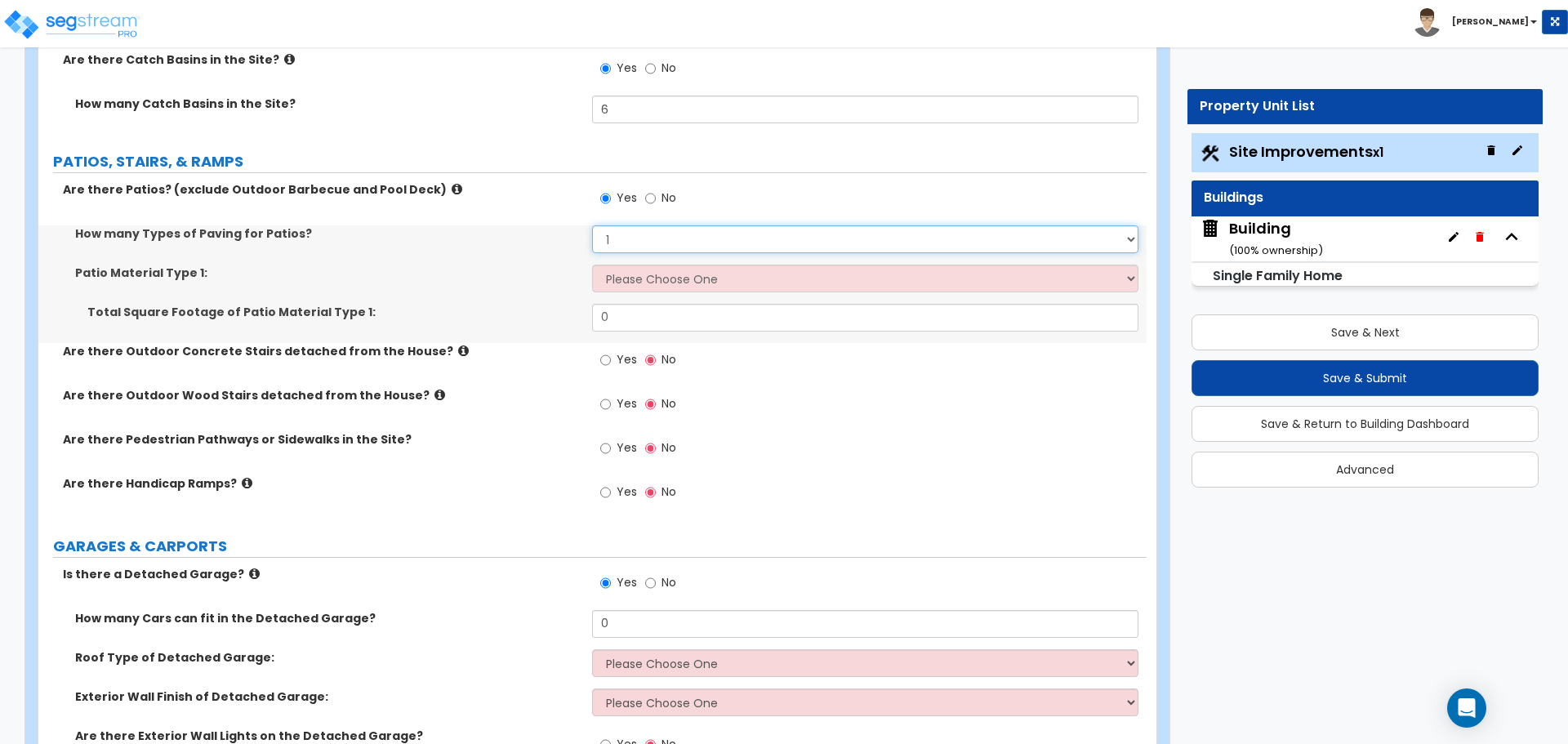
click at [649, 233] on select "1 2 3 4" at bounding box center [864, 239] width 546 height 28
click at [592, 226] on select "1 2 3 4" at bounding box center [864, 239] width 546 height 28
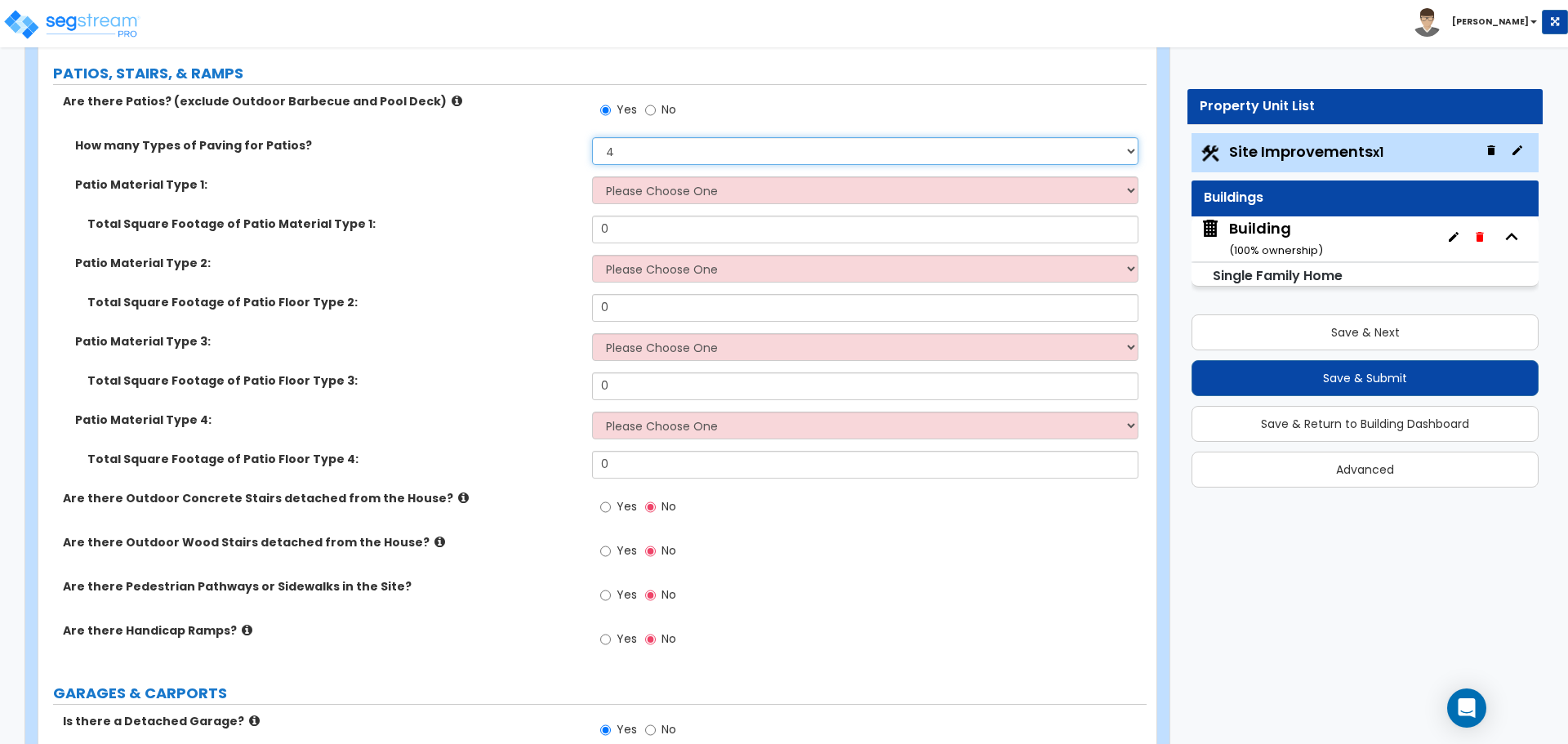
scroll to position [865, 0]
click at [503, 158] on div "How many Types of Paving for Patios? 1 2 3 4" at bounding box center [592, 155] width 1108 height 39
click at [655, 152] on select "1 2 3 4" at bounding box center [864, 149] width 546 height 28
select select "1"
click at [592, 136] on select "1 2 3 4" at bounding box center [864, 149] width 546 height 28
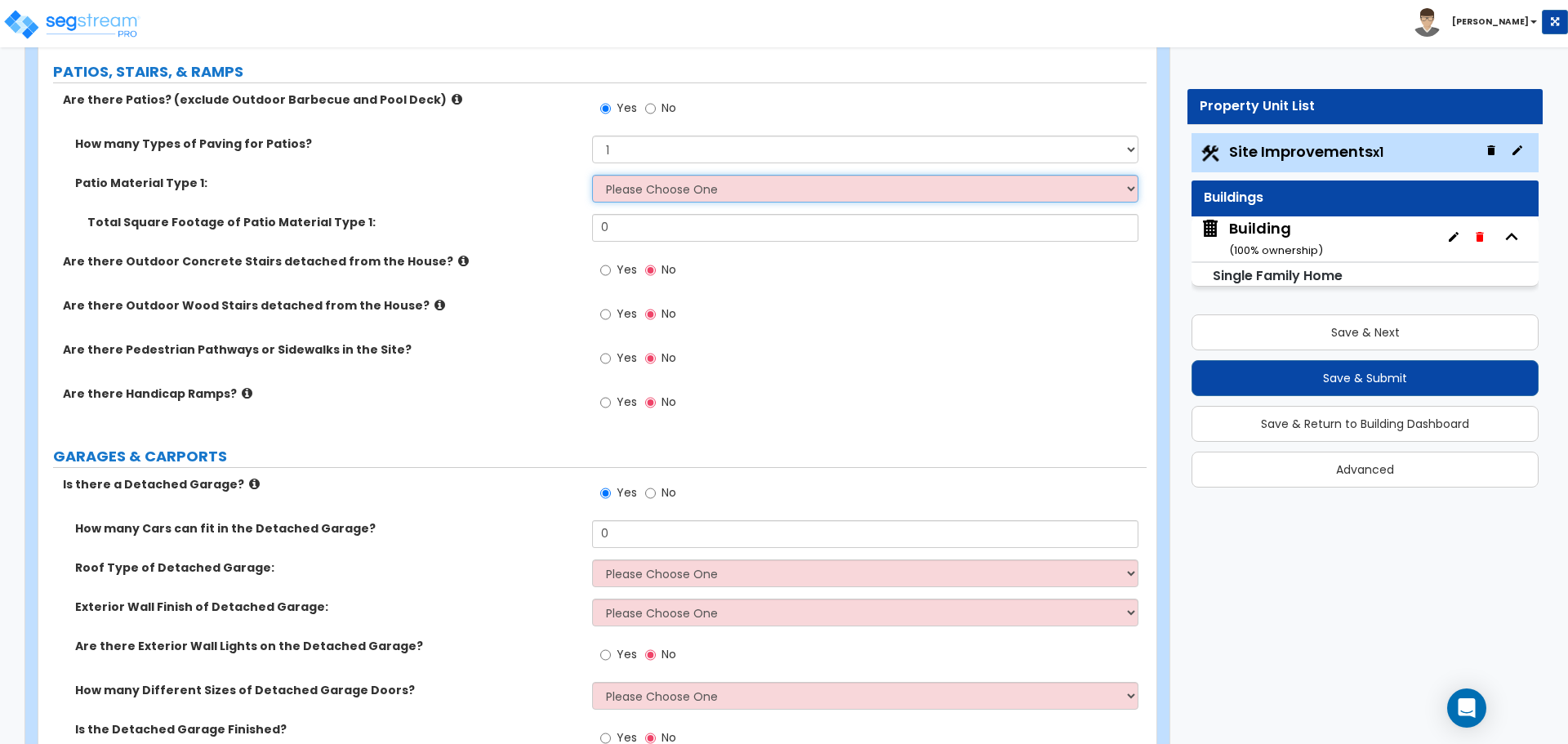
click at [678, 177] on select "Please Choose One Bare Concrete Stamped Concrete Brick Pavers Stone Pavers Tile…" at bounding box center [864, 188] width 546 height 28
select select "1"
click at [592, 175] on select "Please Choose One Bare Concrete Stamped Concrete Brick Pavers Stone Pavers Tile…" at bounding box center [864, 188] width 546 height 28
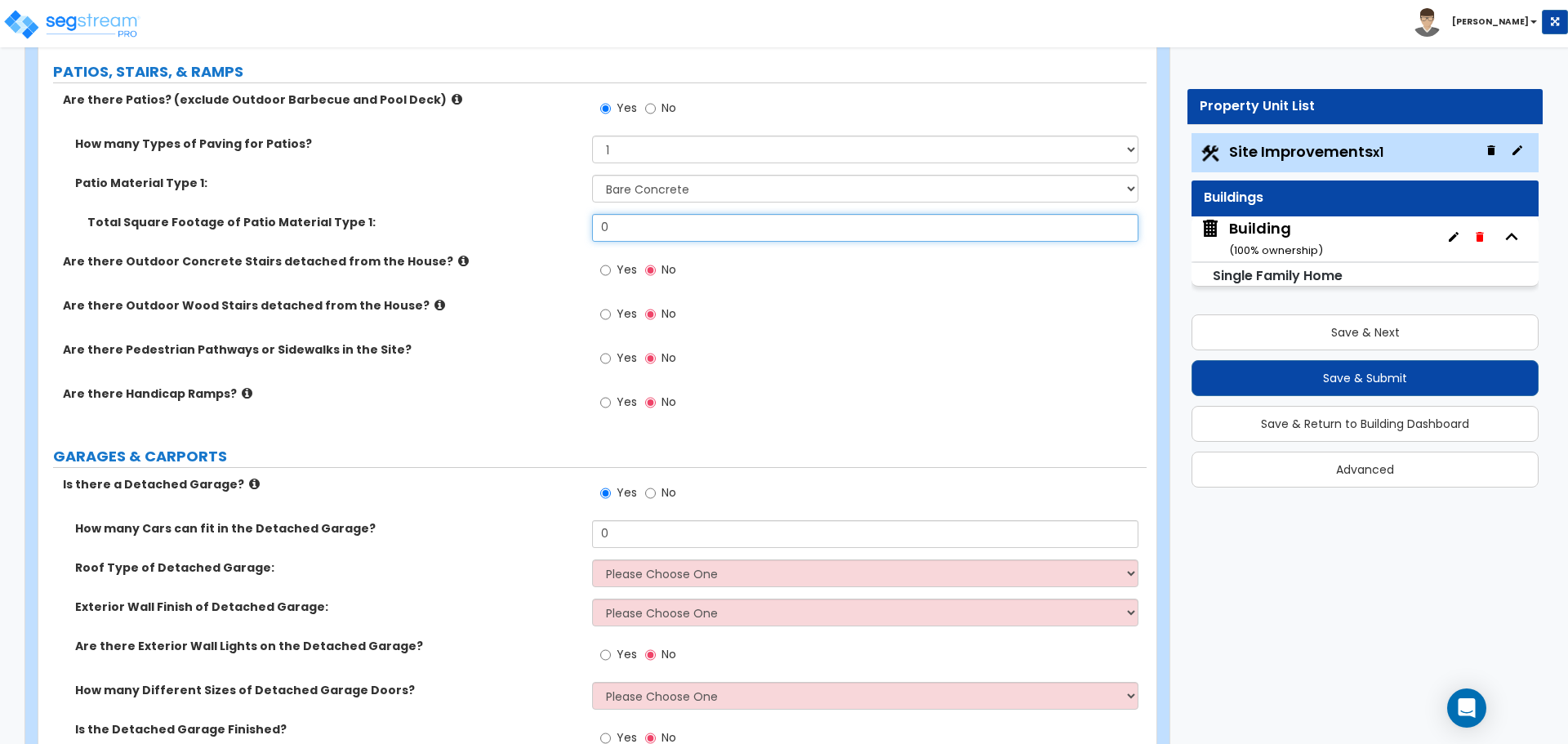
drag, startPoint x: 649, startPoint y: 230, endPoint x: 560, endPoint y: 228, distance: 89.0
click at [560, 228] on div "Total Square Footage of Patio Material Type 1: 0" at bounding box center [592, 233] width 1108 height 39
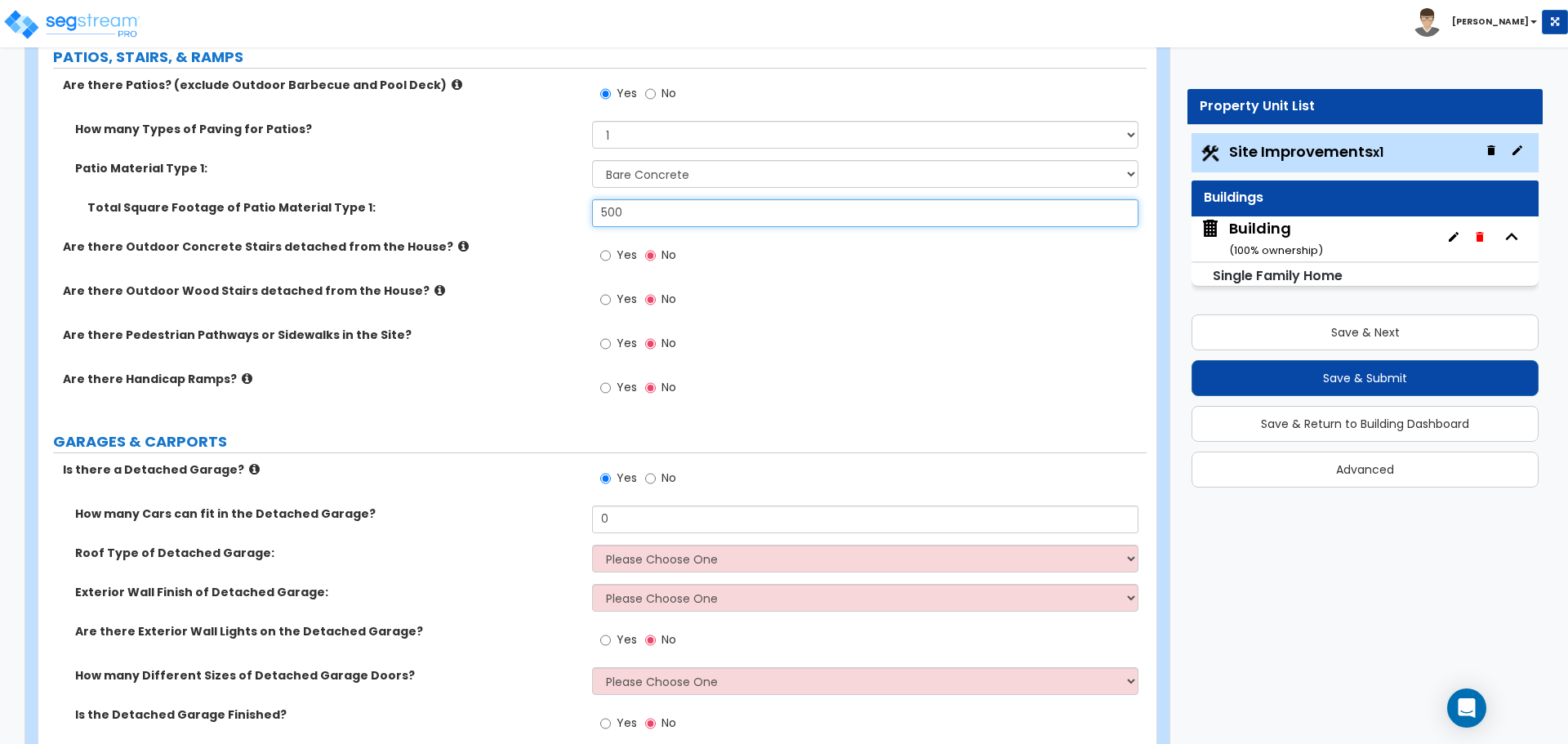
scroll to position [885, 0]
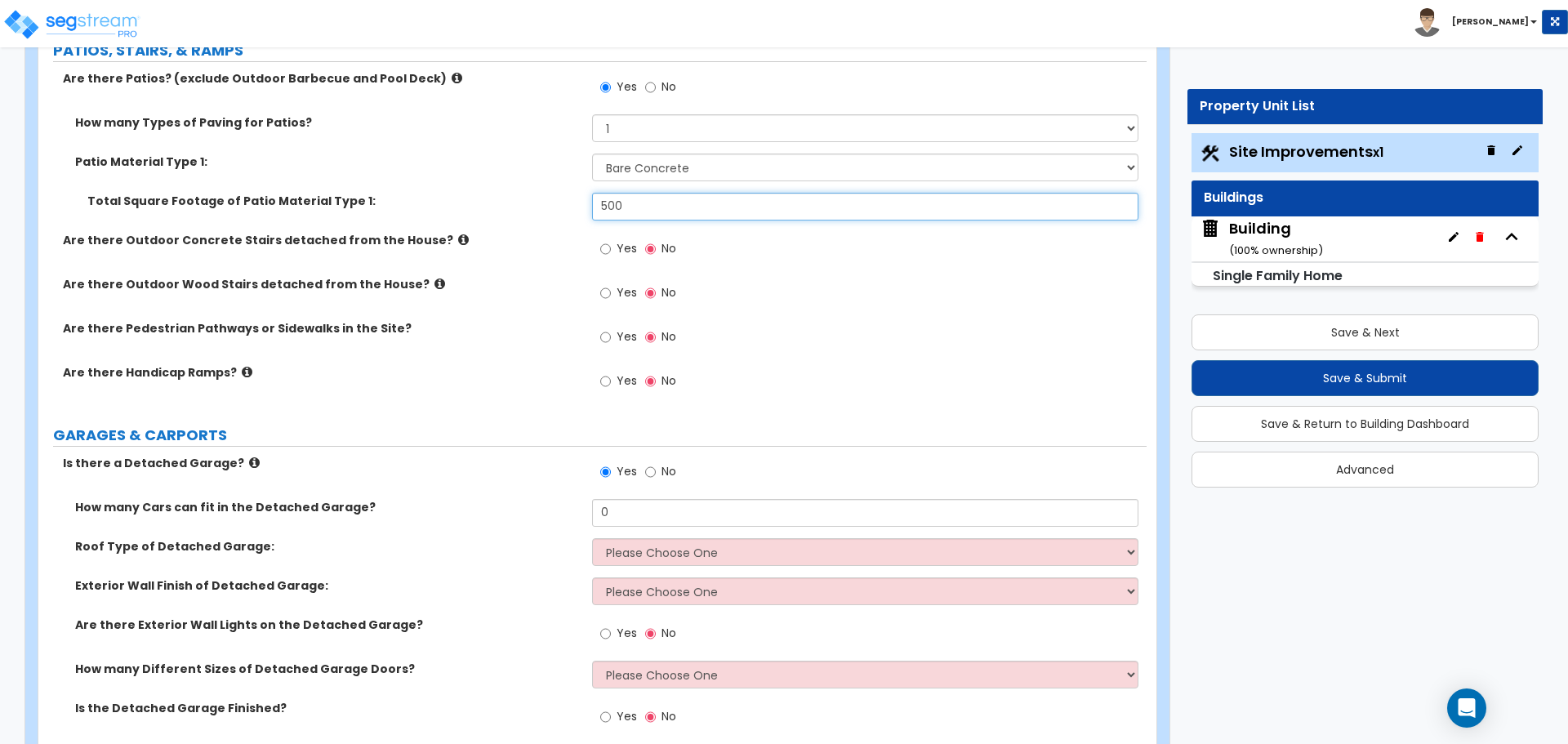
type input "500"
click at [458, 237] on icon at bounding box center [463, 240] width 11 height 12
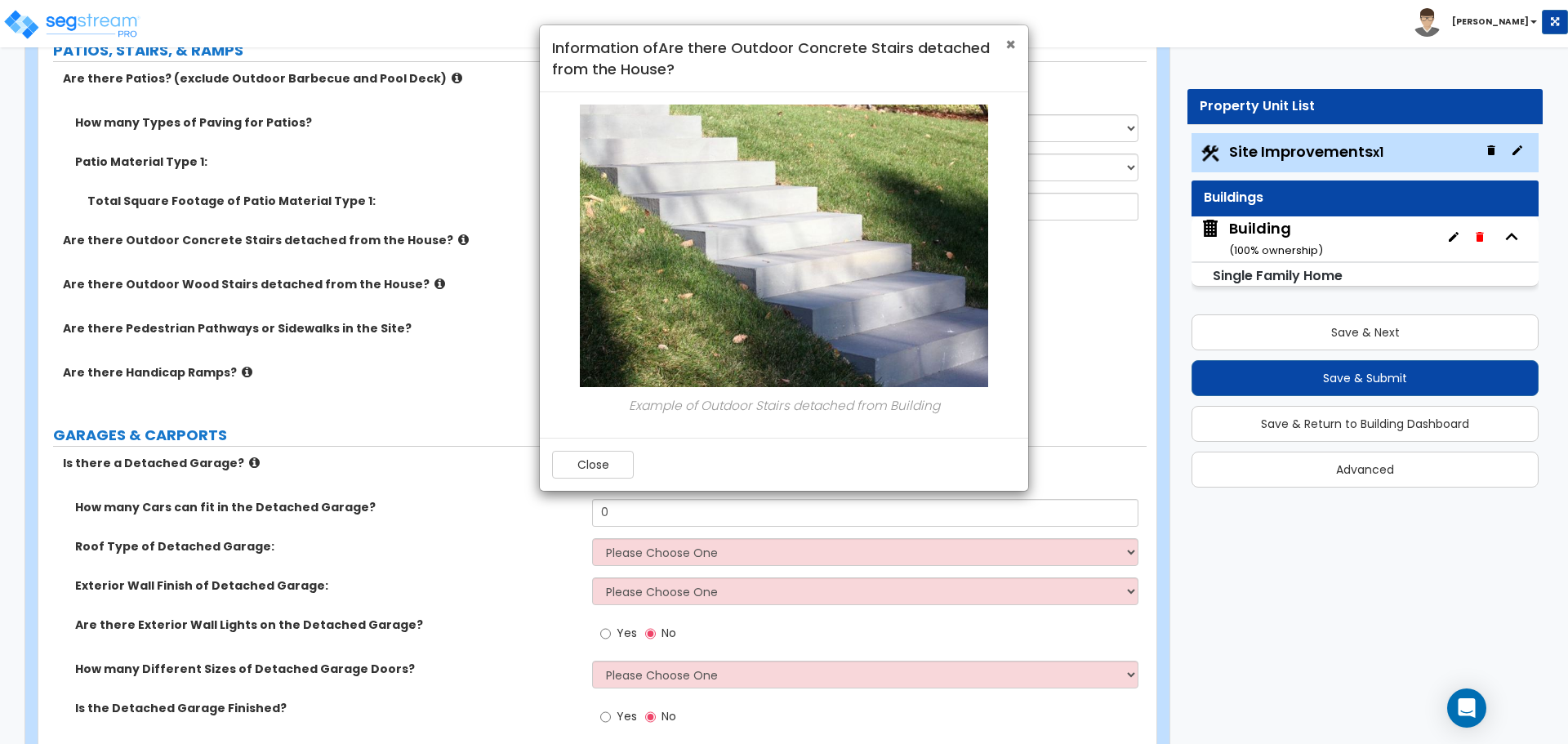
click at [1010, 50] on span "×" at bounding box center [1011, 44] width 11 height 24
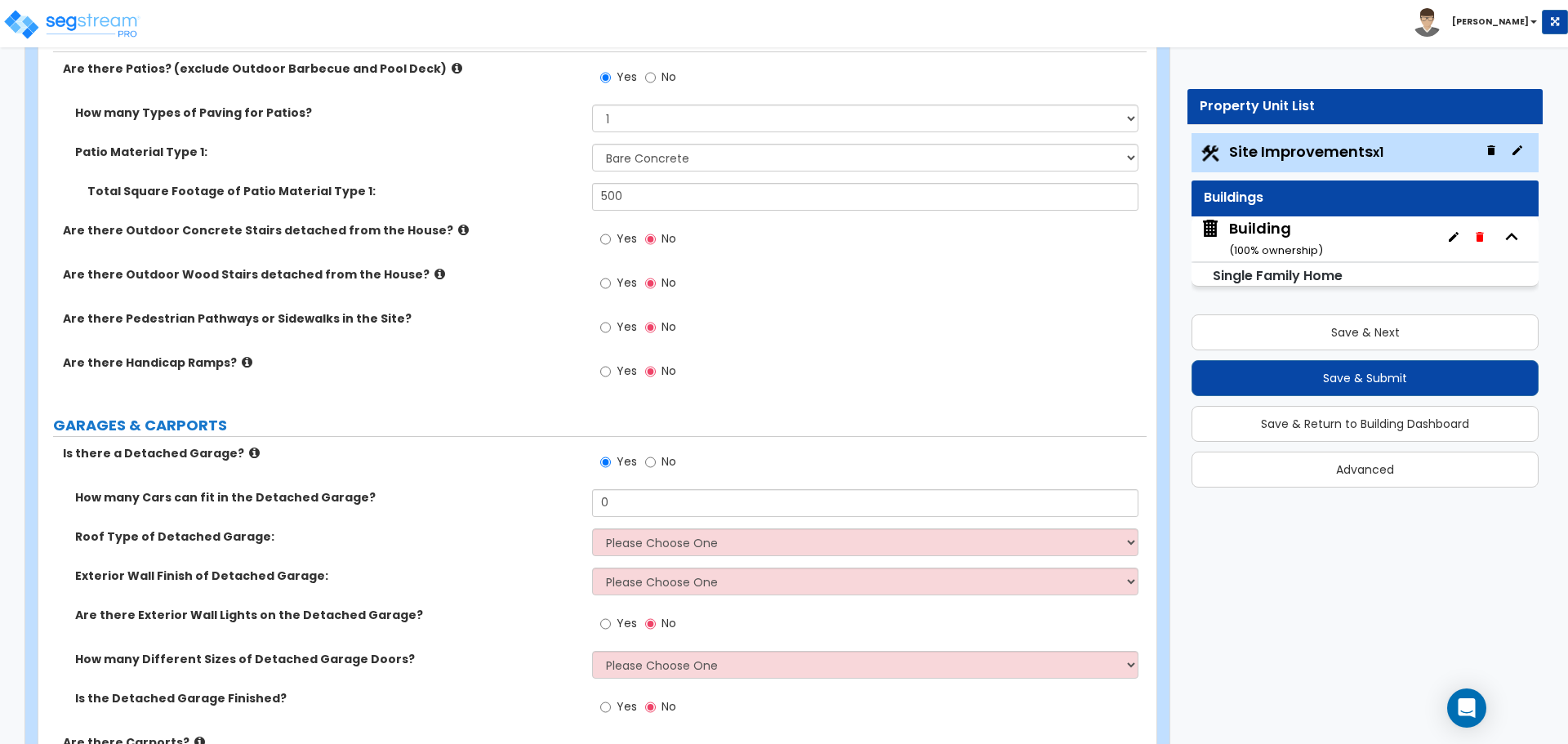
scroll to position [897, 0]
click at [625, 237] on span "Yes" at bounding box center [626, 237] width 20 height 16
click at [611, 237] on input "Yes" at bounding box center [605, 238] width 11 height 18
radio input "true"
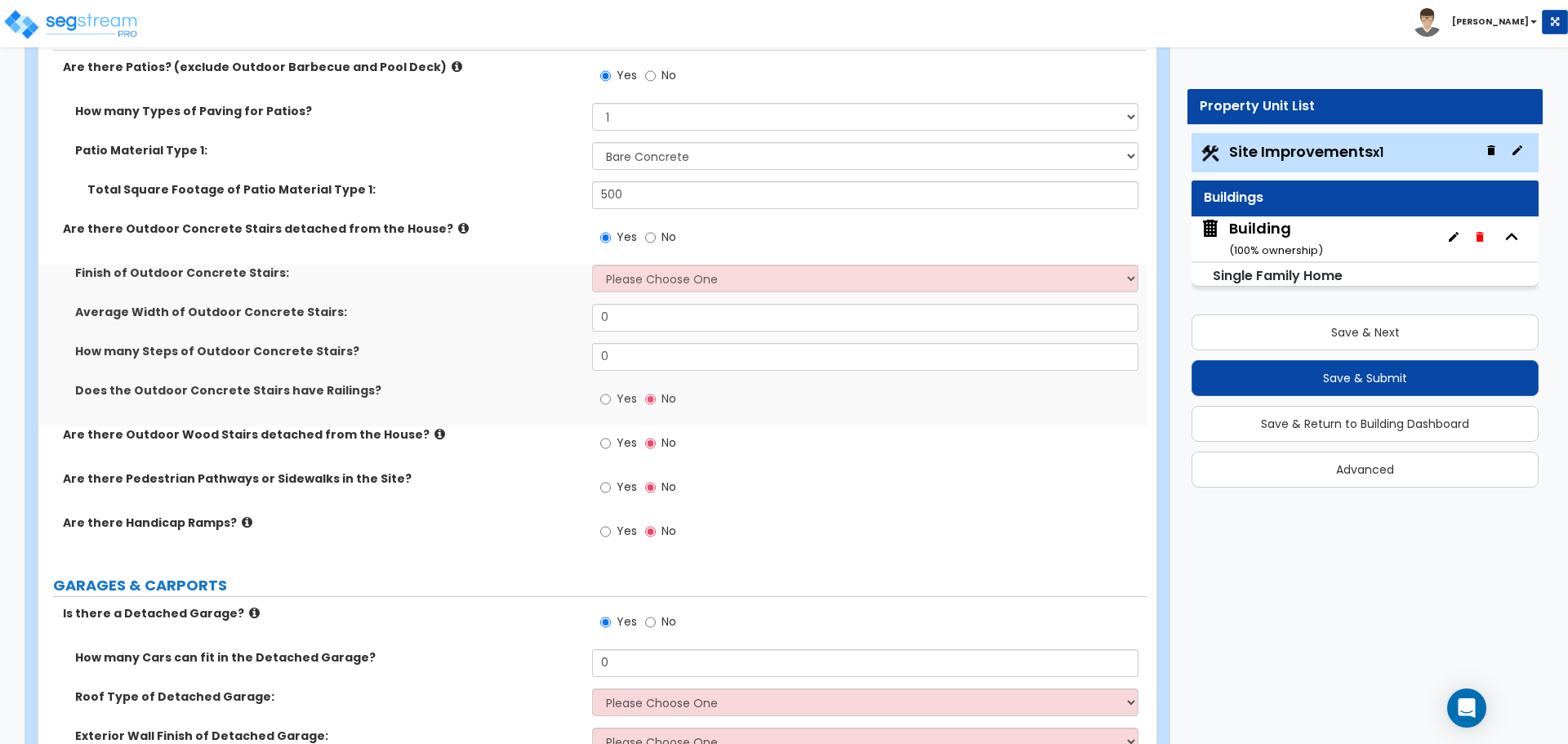
click at [458, 227] on icon at bounding box center [463, 228] width 11 height 12
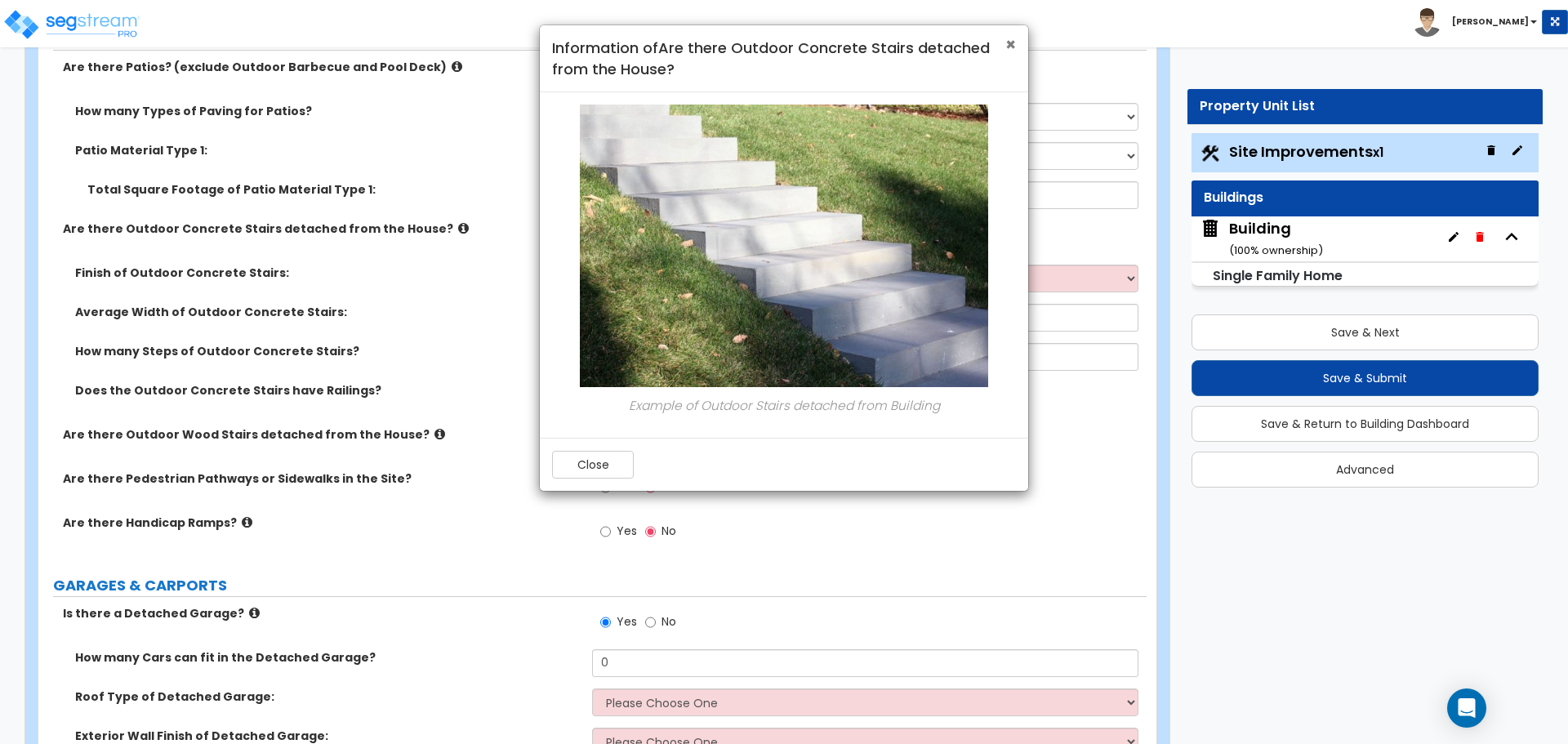
click at [1016, 38] on div "× Information of Are there Outdoor Concrete Stairs detached from the House?" at bounding box center [784, 59] width 488 height 67
click at [1007, 44] on span "×" at bounding box center [1011, 44] width 11 height 24
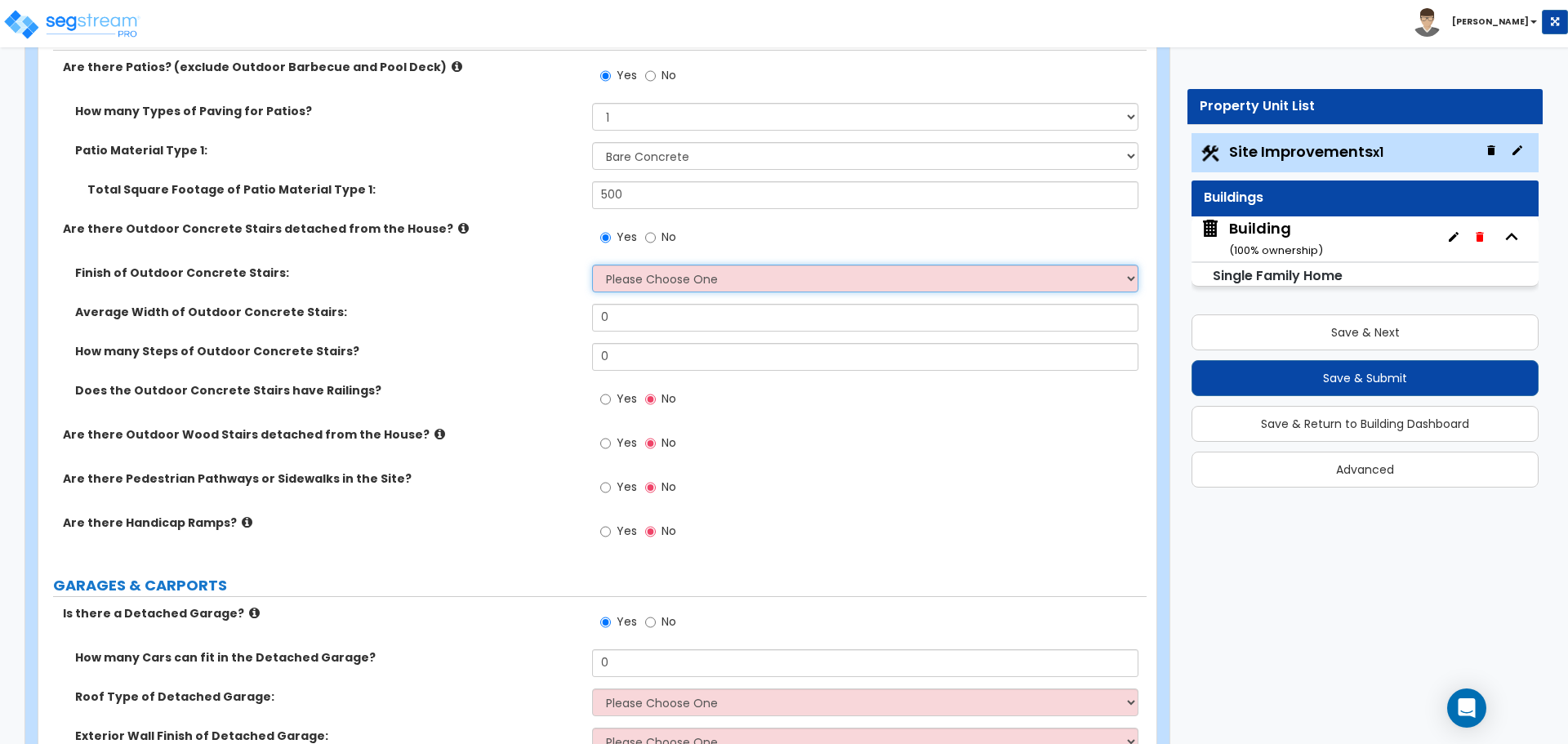
click at [678, 272] on select "Please Choose One Bare Concrete Exposed Aggregate Brick Paved Stone Paved" at bounding box center [864, 278] width 546 height 28
select select "2"
click at [592, 265] on select "Please Choose One Bare Concrete Exposed Aggregate Brick Paved Stone Paved" at bounding box center [864, 278] width 546 height 28
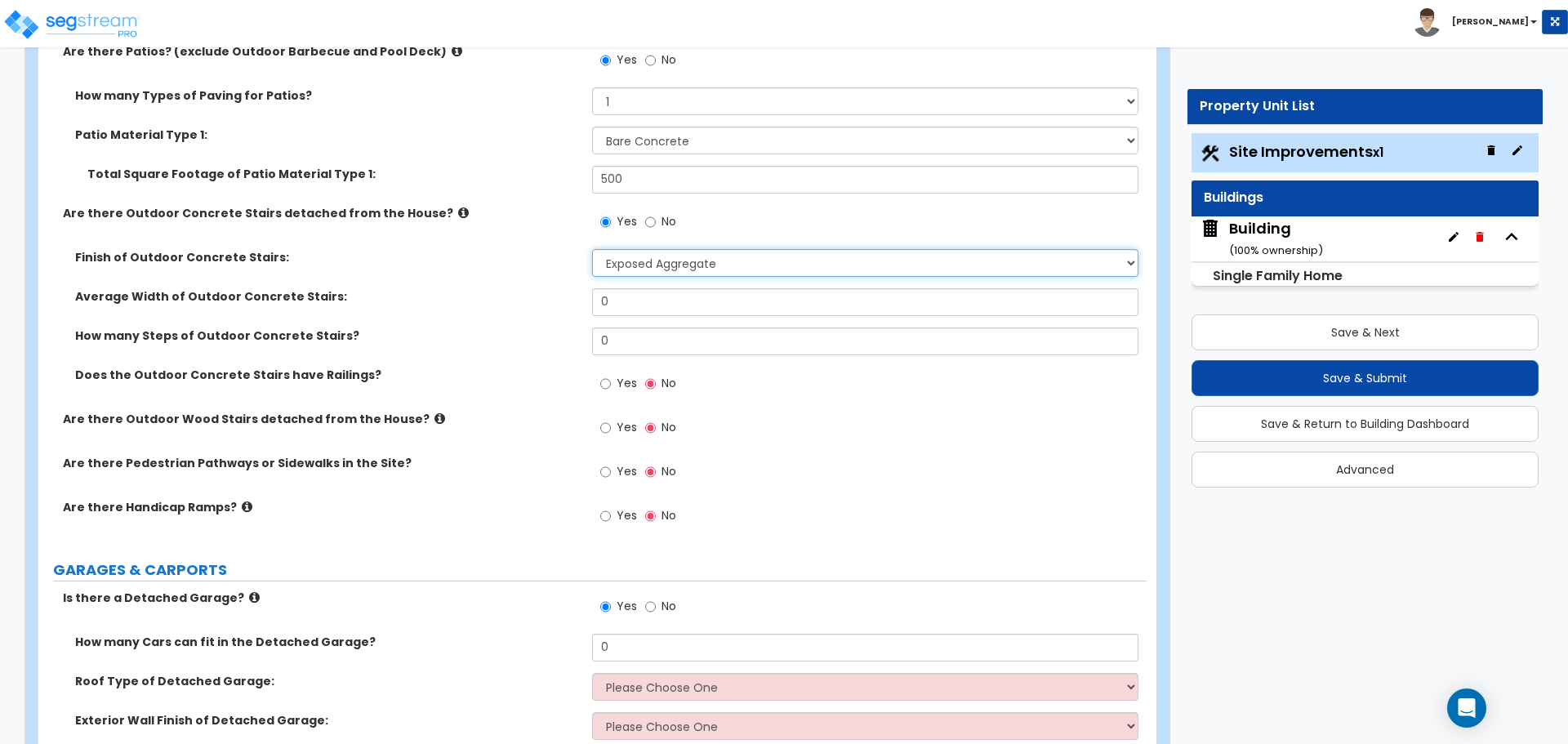
scroll to position [915, 0]
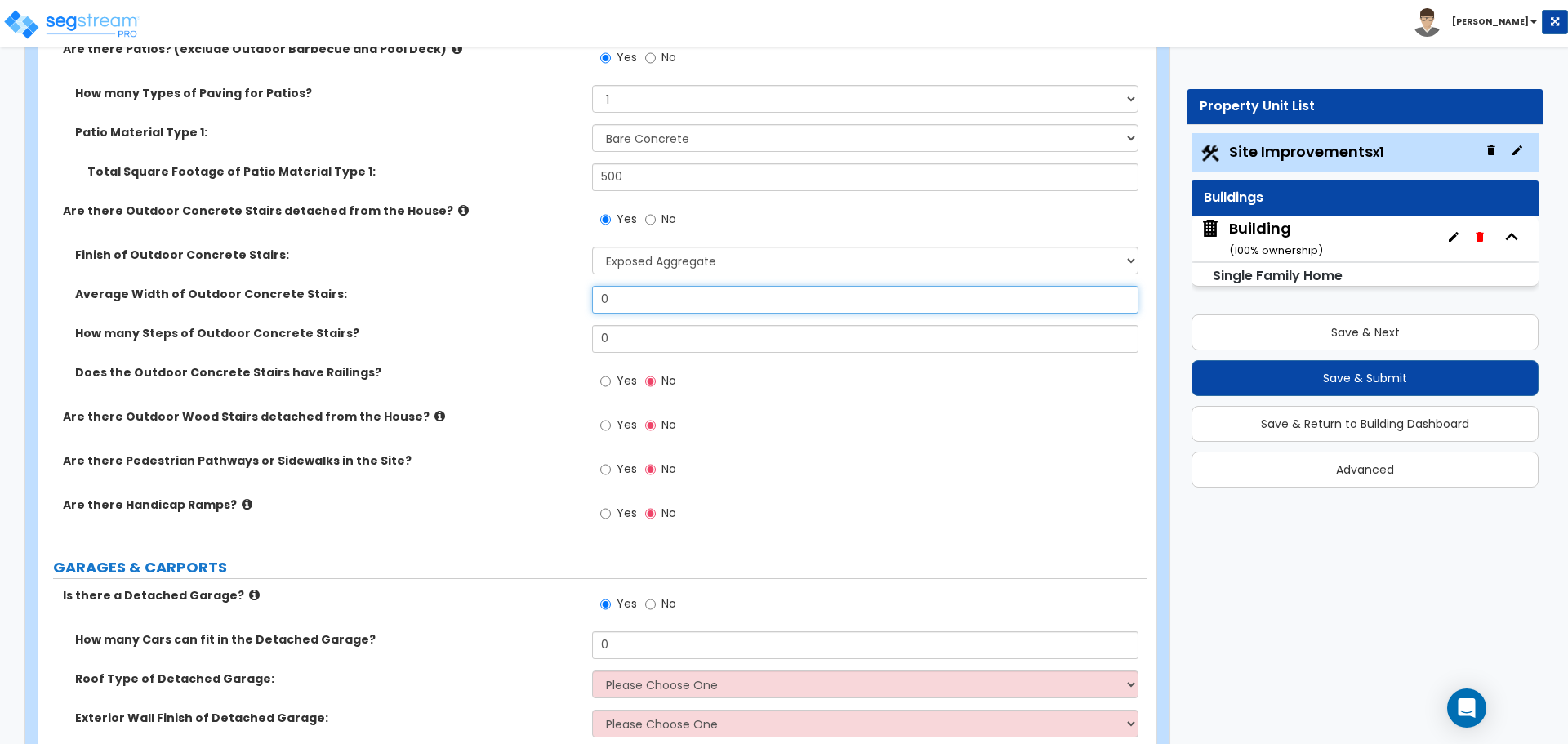
drag, startPoint x: 665, startPoint y: 302, endPoint x: 565, endPoint y: 302, distance: 100.0
click at [566, 302] on div "Average Width of Outdoor Concrete Stairs: 0" at bounding box center [592, 305] width 1108 height 39
type input "4"
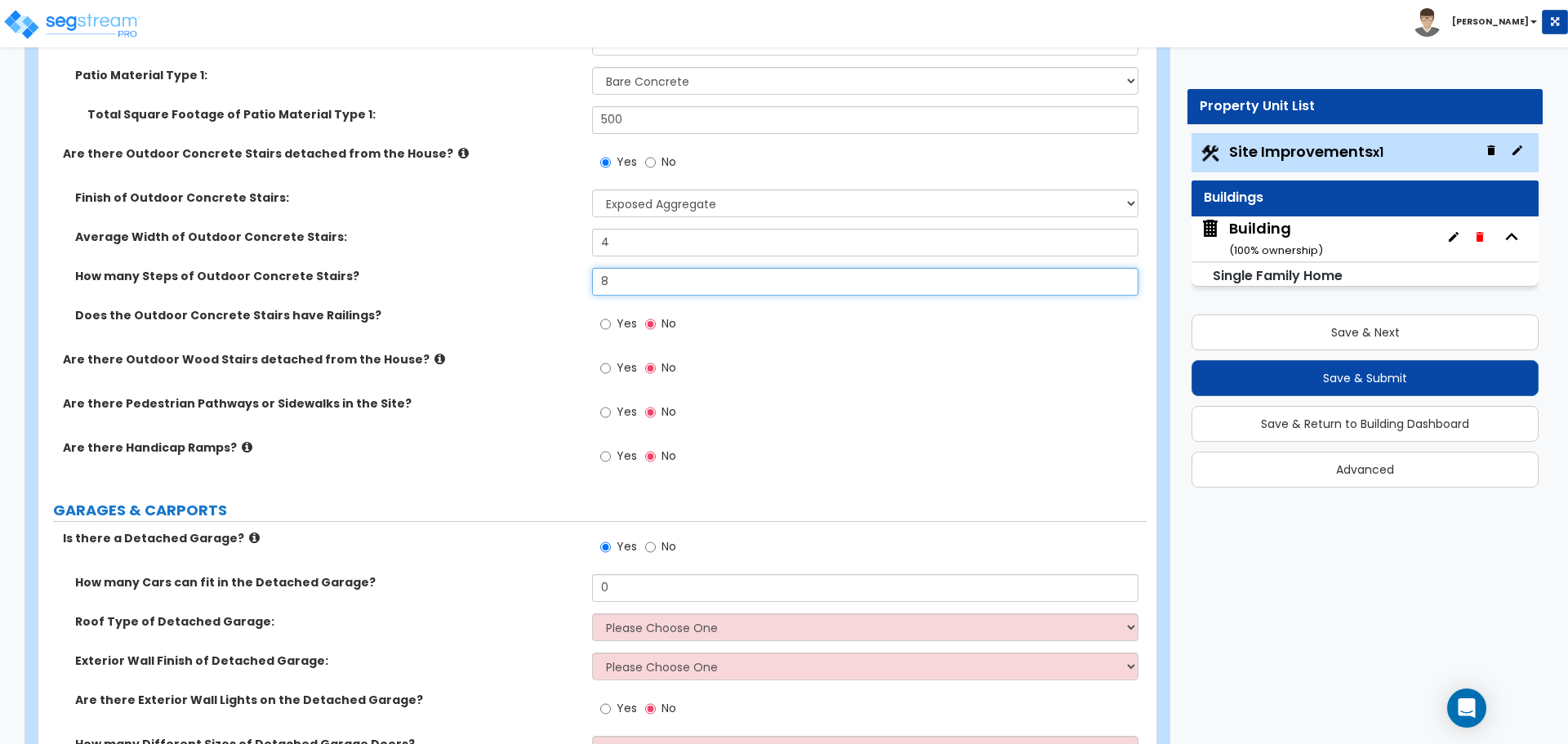
type input "8"
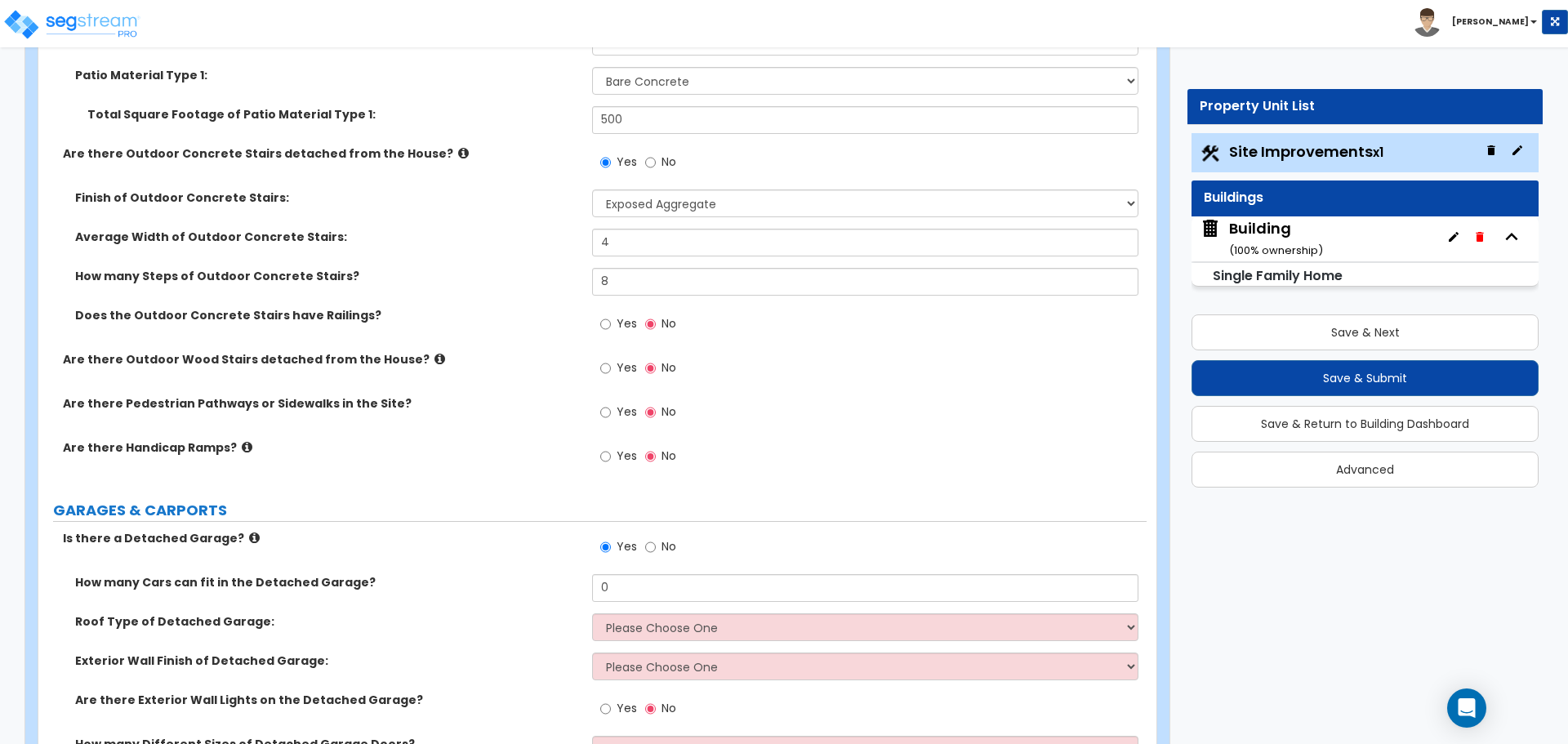
click at [627, 316] on span "Yes" at bounding box center [626, 323] width 20 height 16
click at [611, 316] on input "Yes" at bounding box center [605, 324] width 11 height 18
radio input "true"
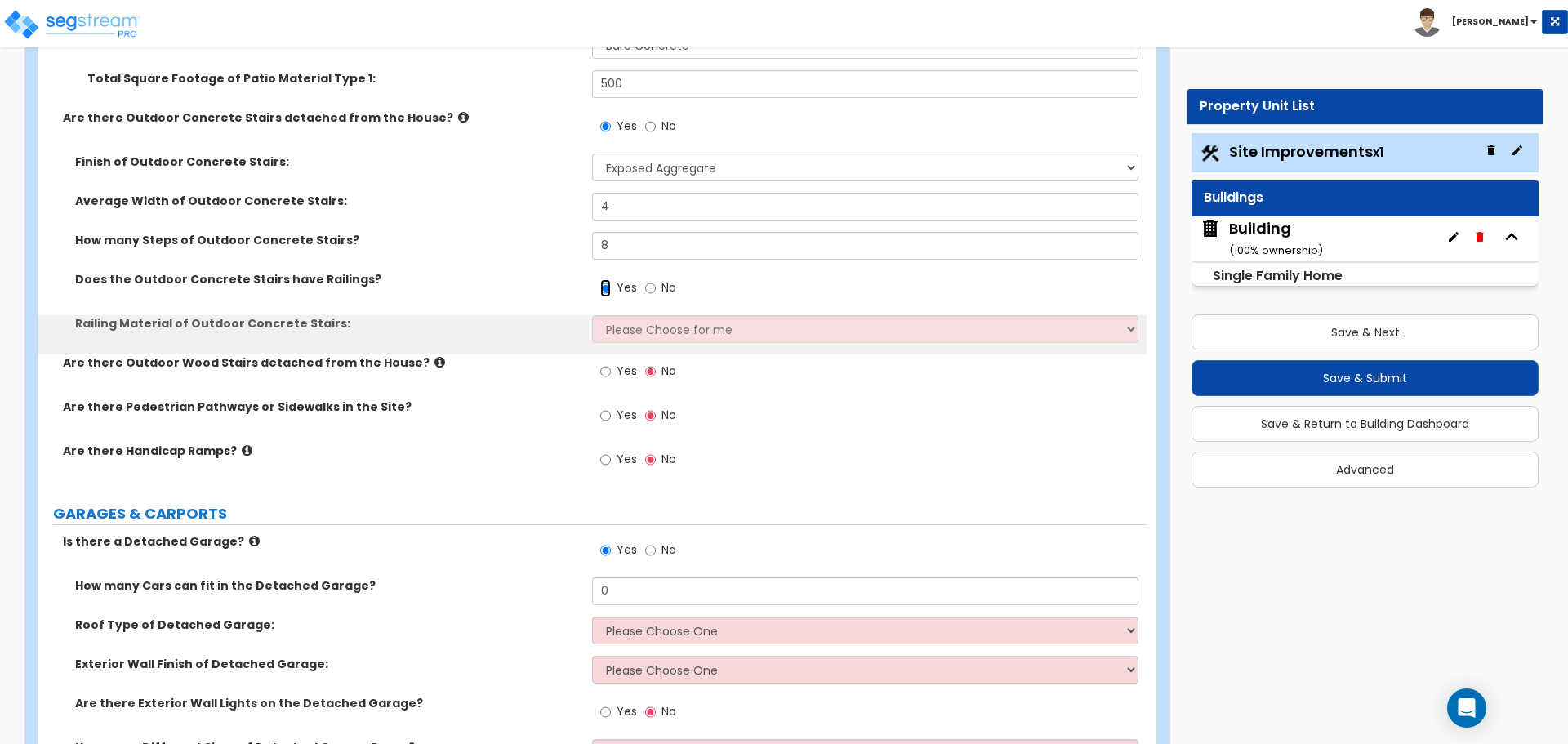
scroll to position [1009, 0]
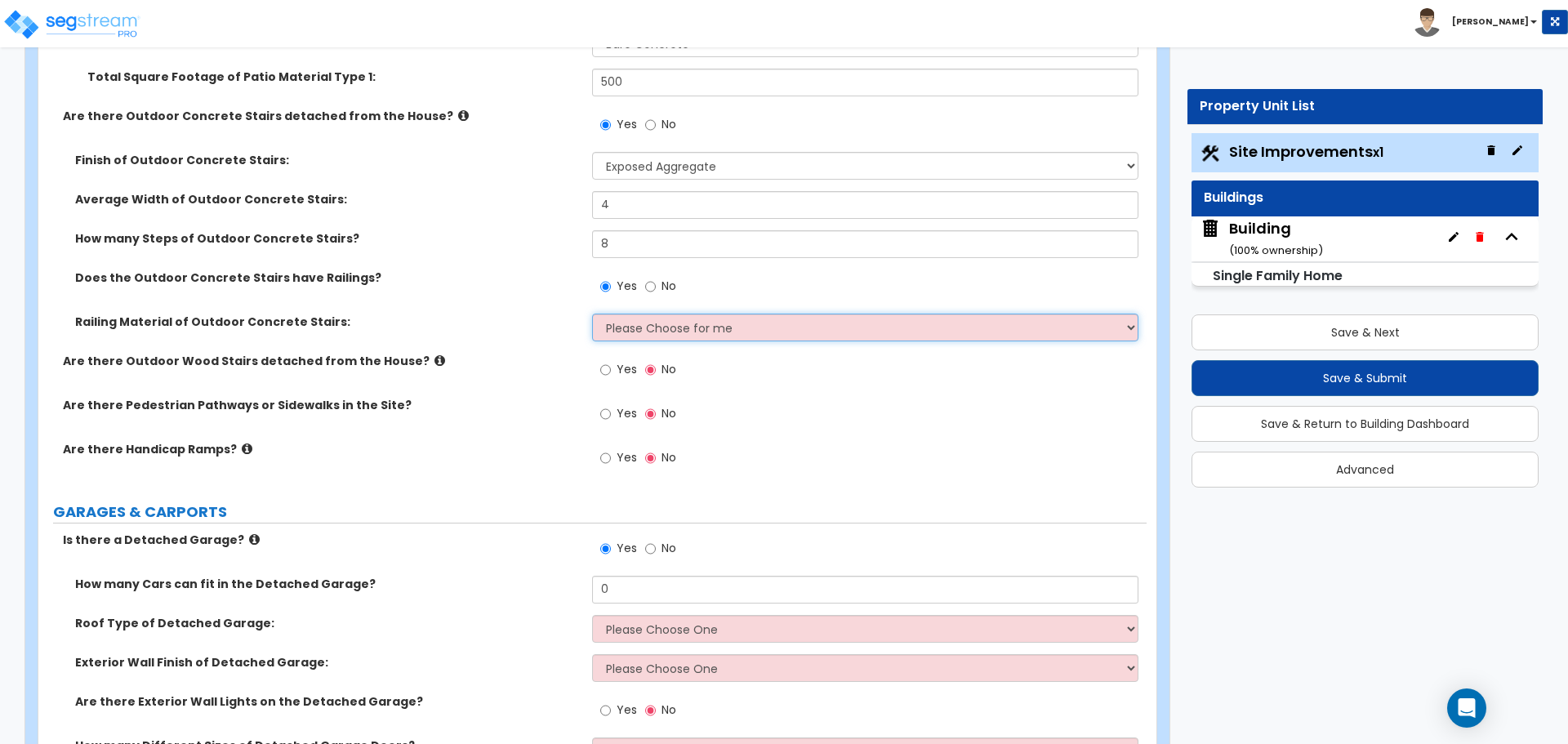
click at [651, 323] on select "Please Choose for me Steel Aluminum Wood" at bounding box center [864, 327] width 546 height 28
select select "1"
click at [592, 313] on select "Please Choose for me Steel Aluminum Wood" at bounding box center [864, 327] width 546 height 28
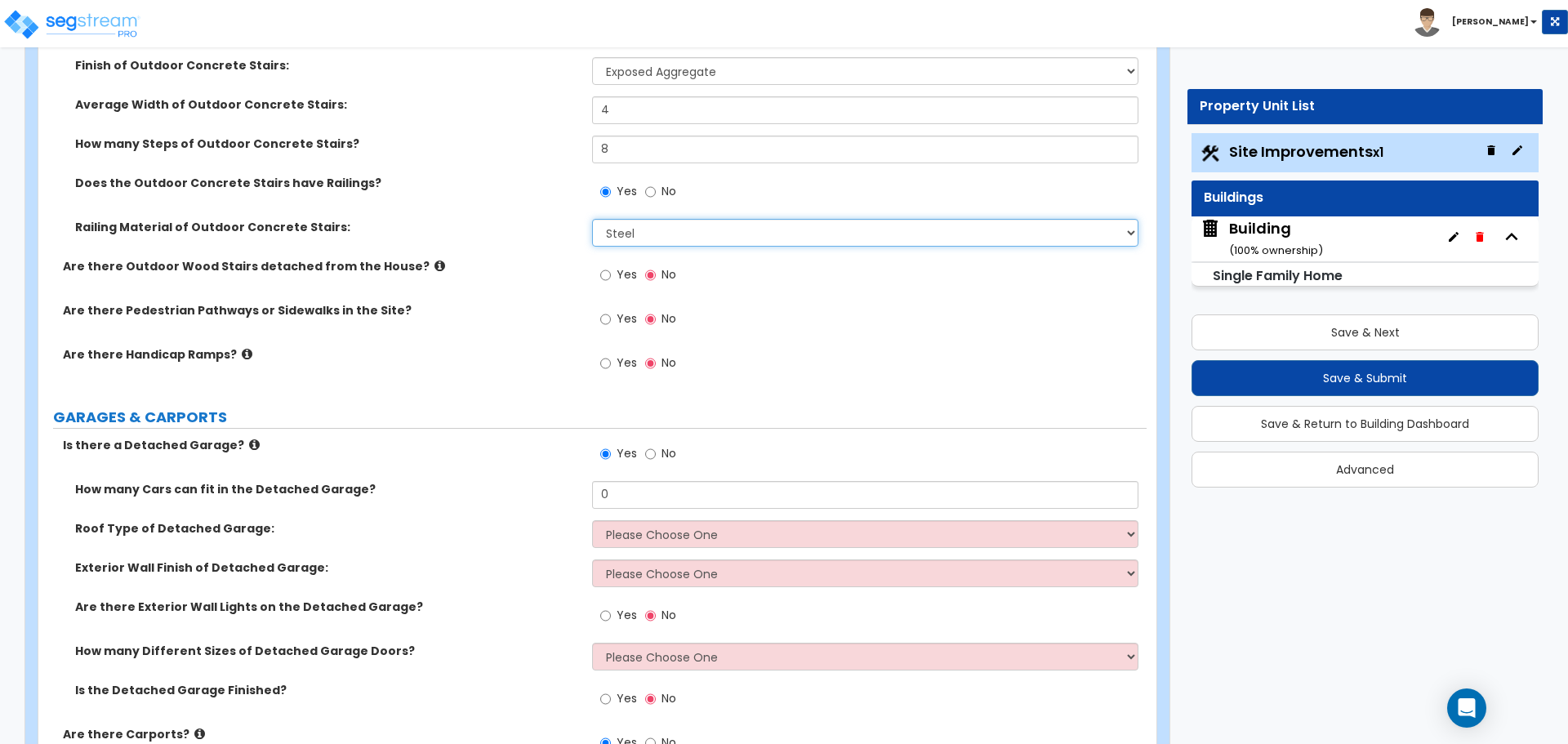
scroll to position [1112, 0]
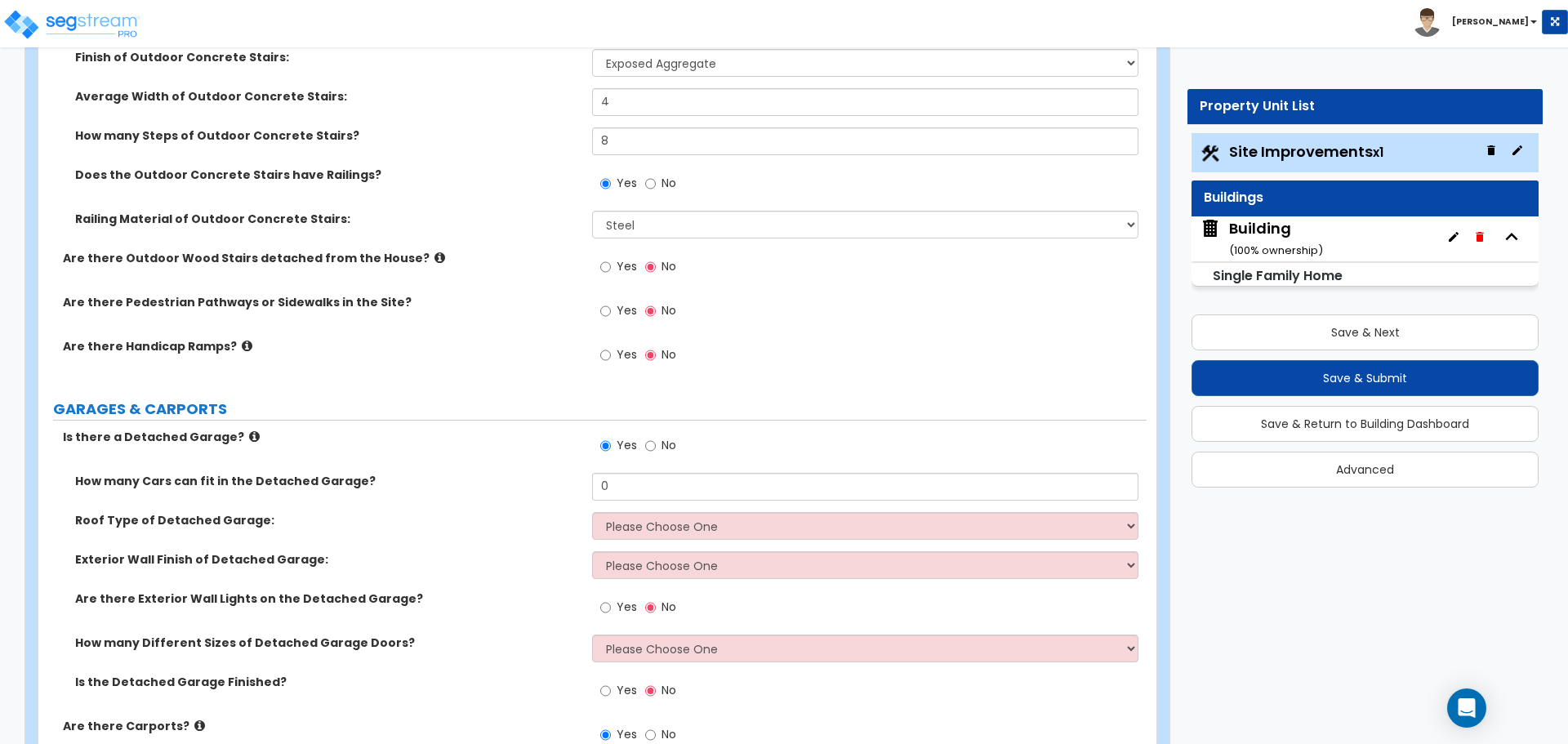
click at [435, 253] on icon at bounding box center [440, 257] width 11 height 12
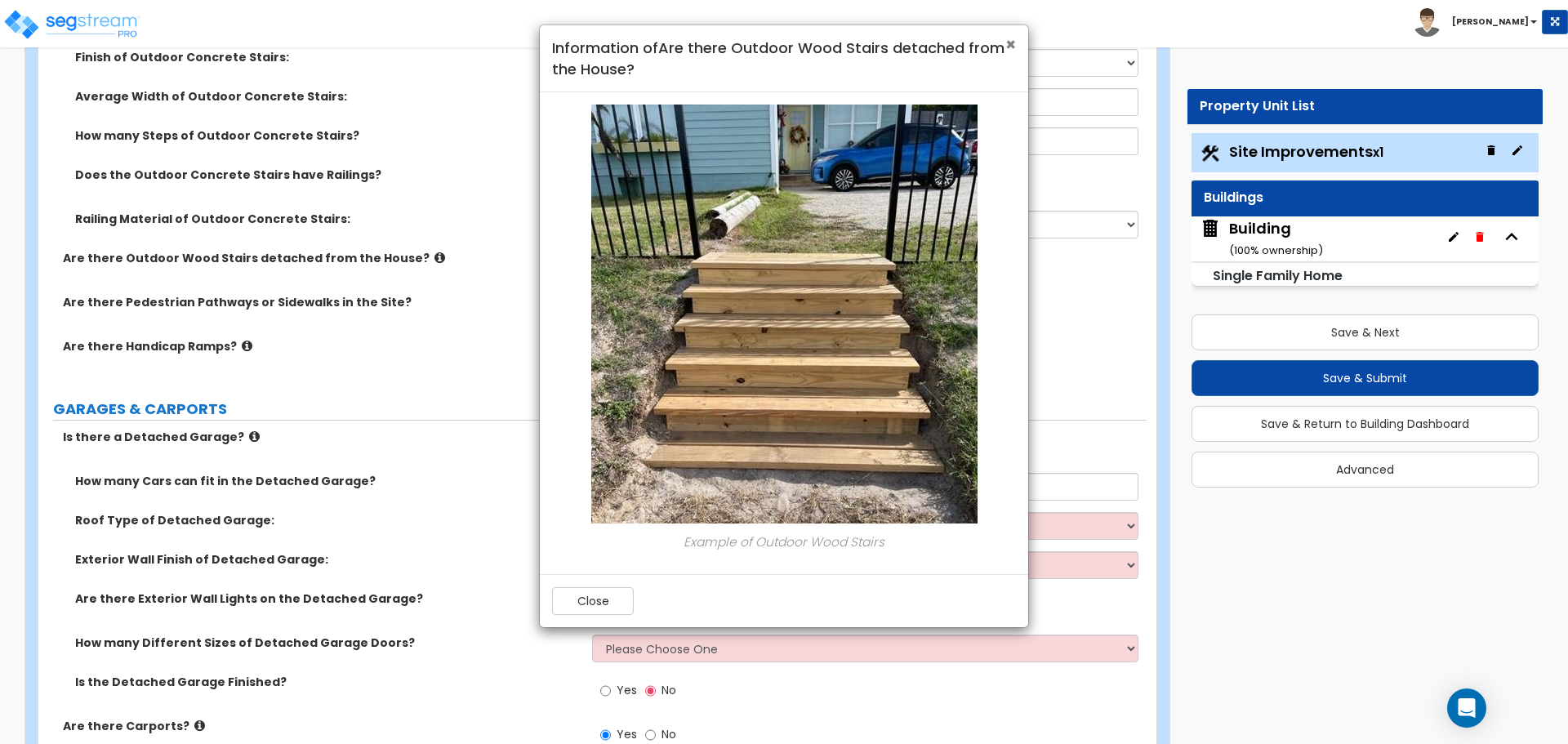
click at [1011, 38] on span "×" at bounding box center [1011, 44] width 11 height 24
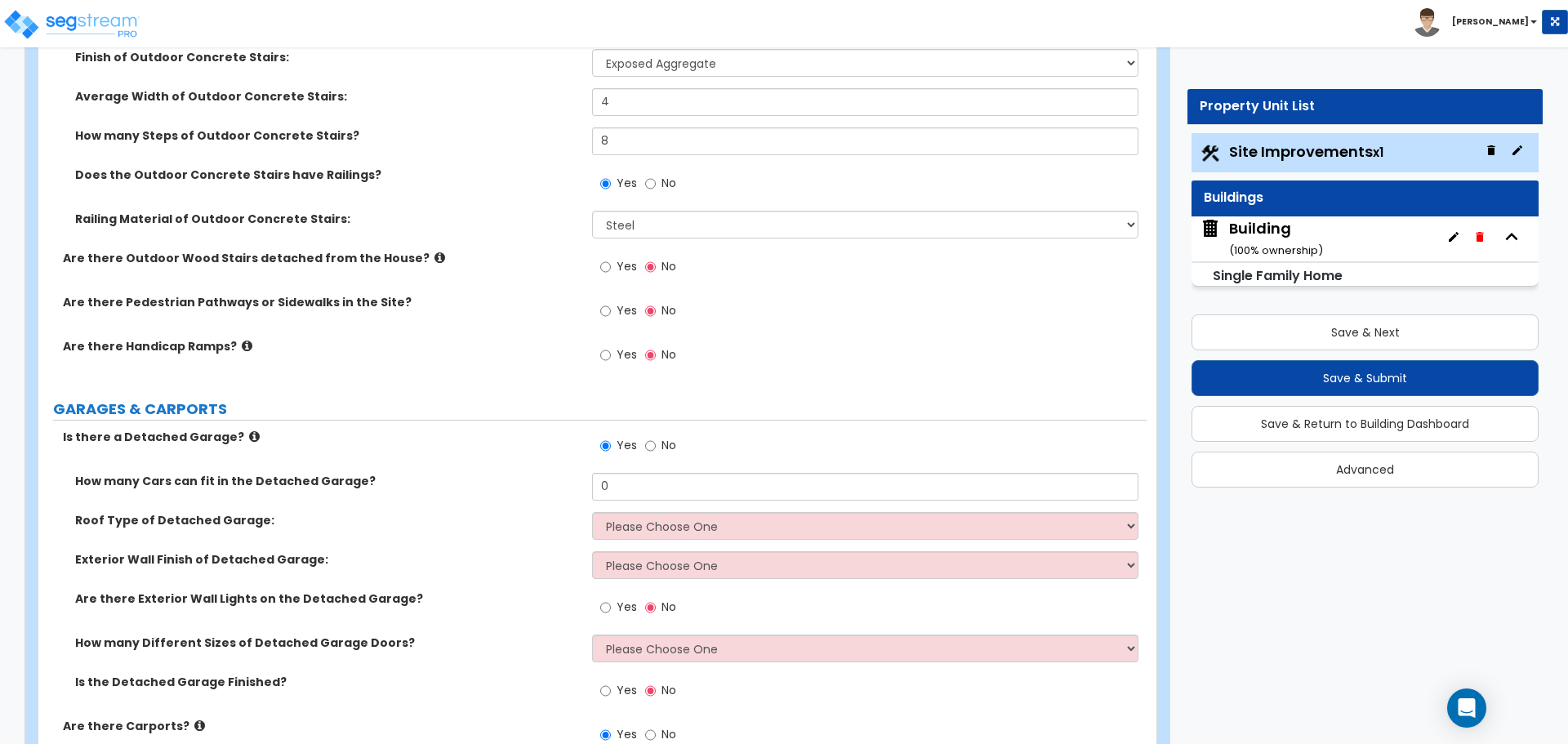
click at [627, 258] on span "Yes" at bounding box center [626, 266] width 20 height 16
click at [611, 258] on input "Yes" at bounding box center [605, 267] width 11 height 18
radio input "true"
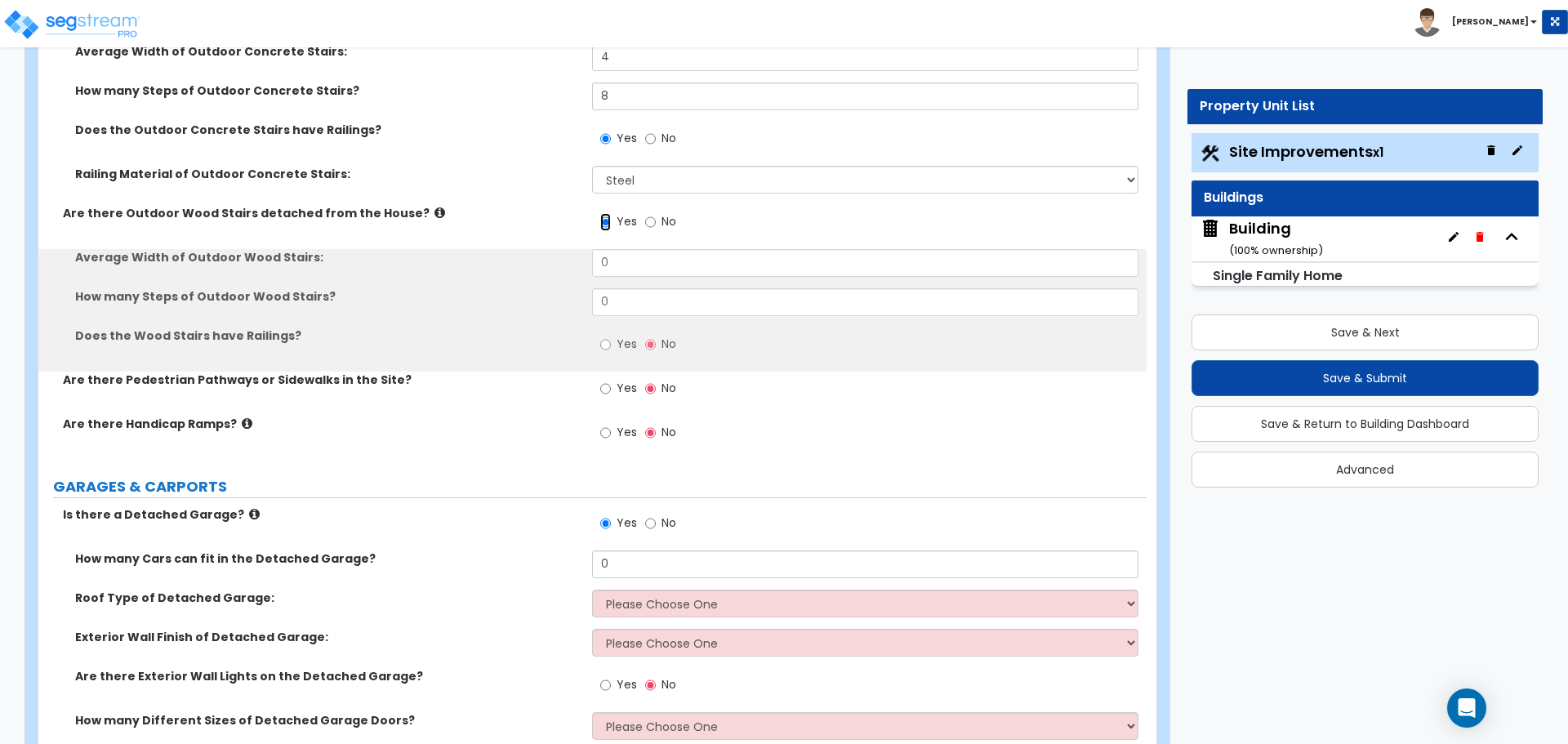
scroll to position [1160, 0]
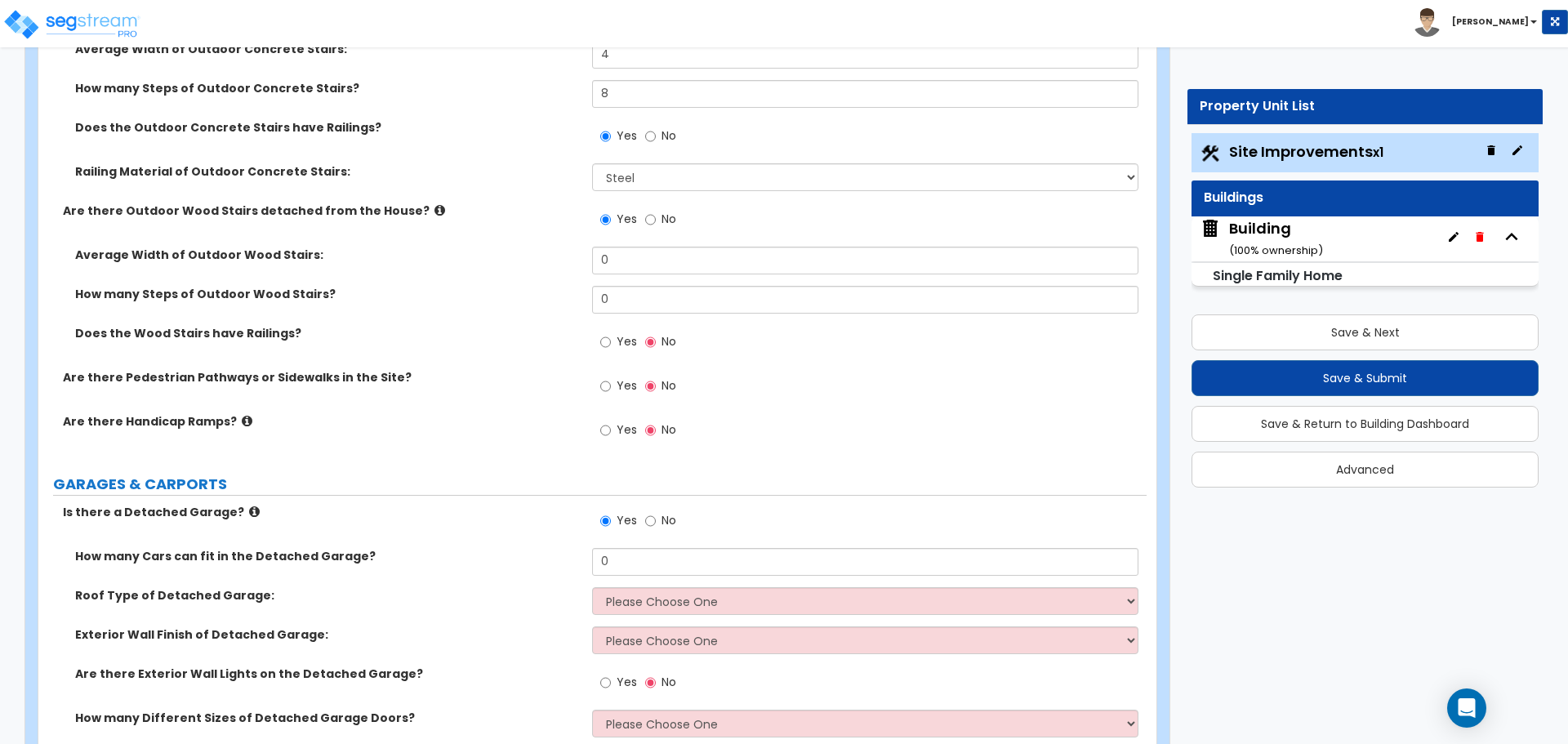
click at [621, 333] on span "Yes" at bounding box center [626, 341] width 20 height 16
click at [611, 333] on input "Yes" at bounding box center [605, 342] width 11 height 18
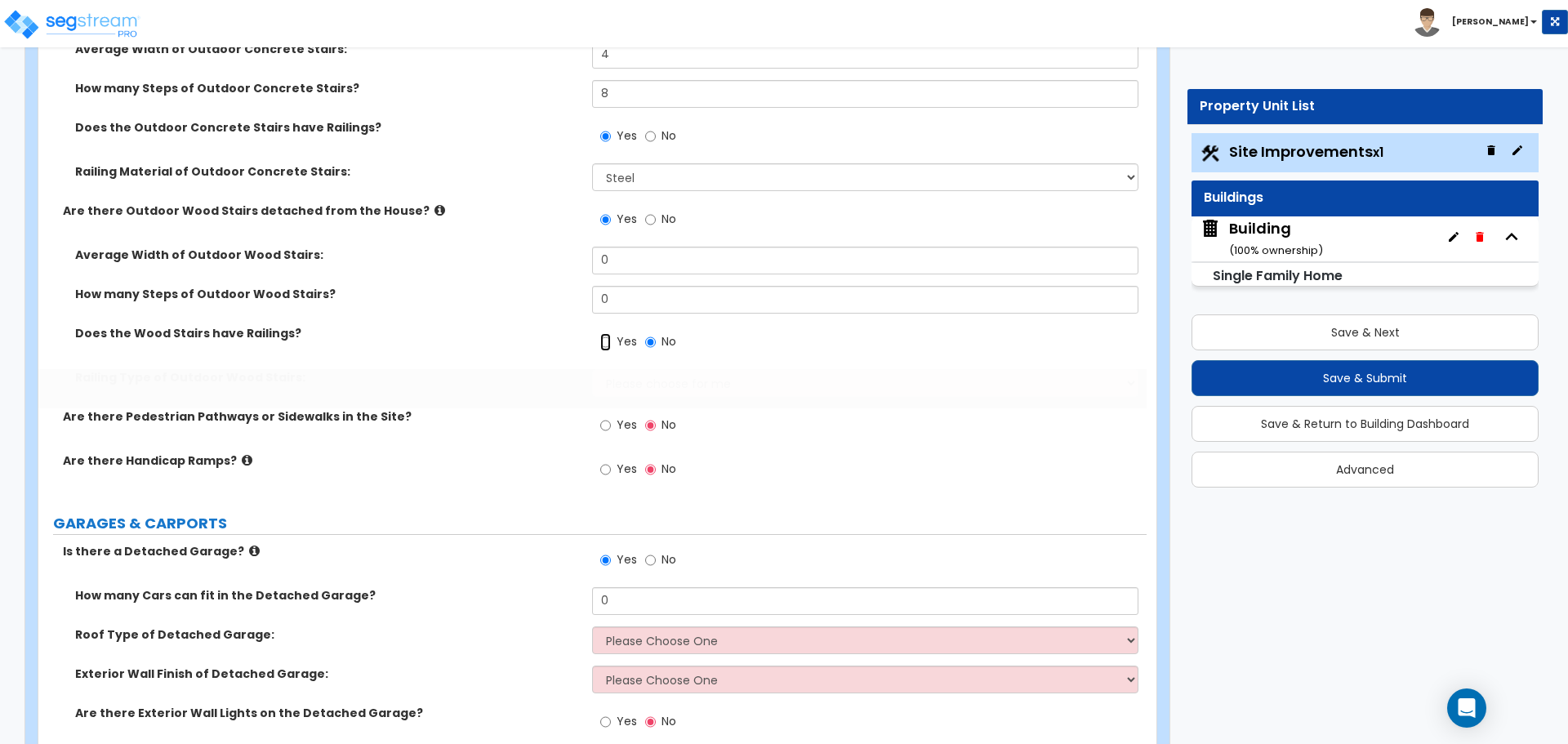
radio input "true"
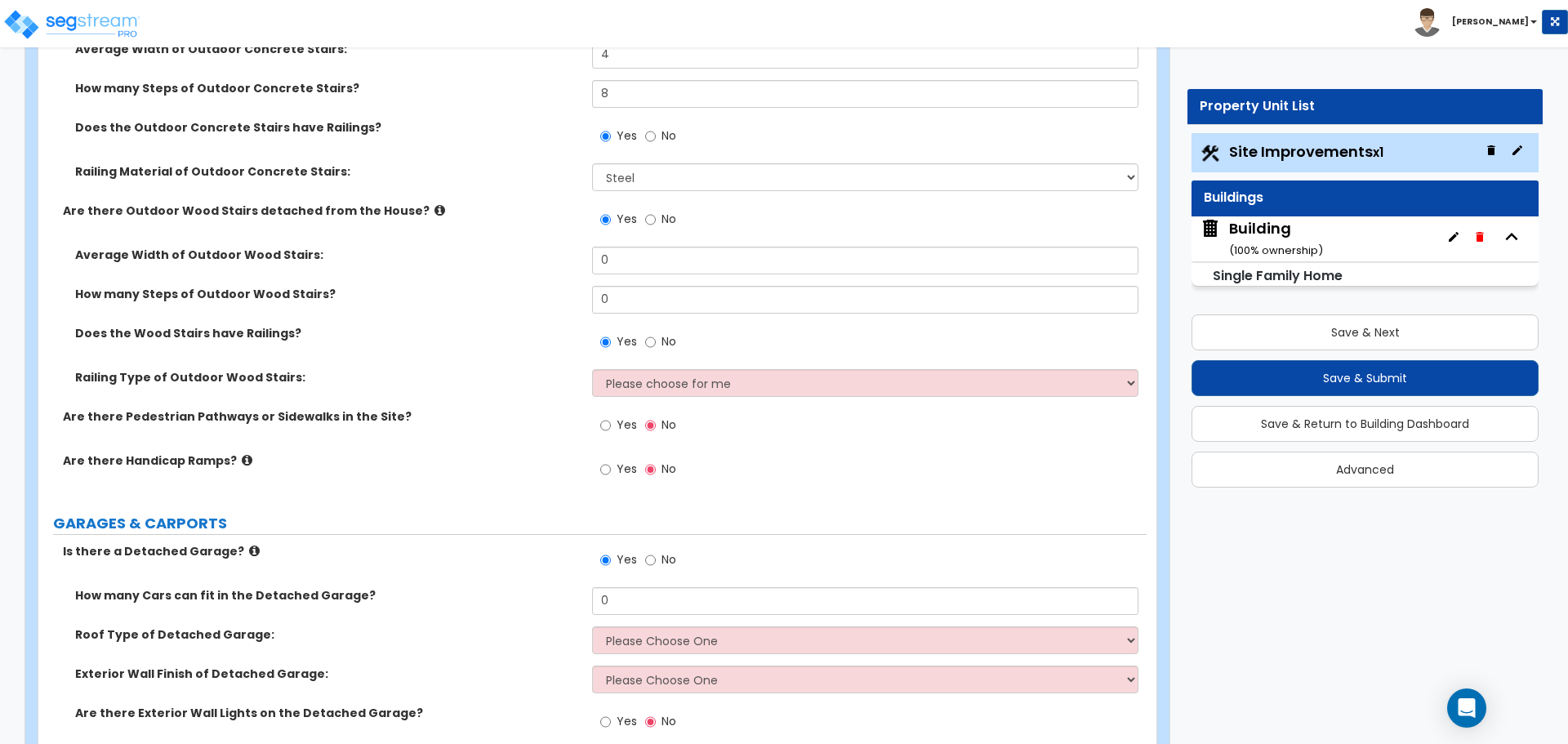
click at [666, 218] on span "No" at bounding box center [668, 218] width 15 height 16
click at [656, 218] on input "No" at bounding box center [650, 219] width 11 height 18
radio input "false"
radio input "true"
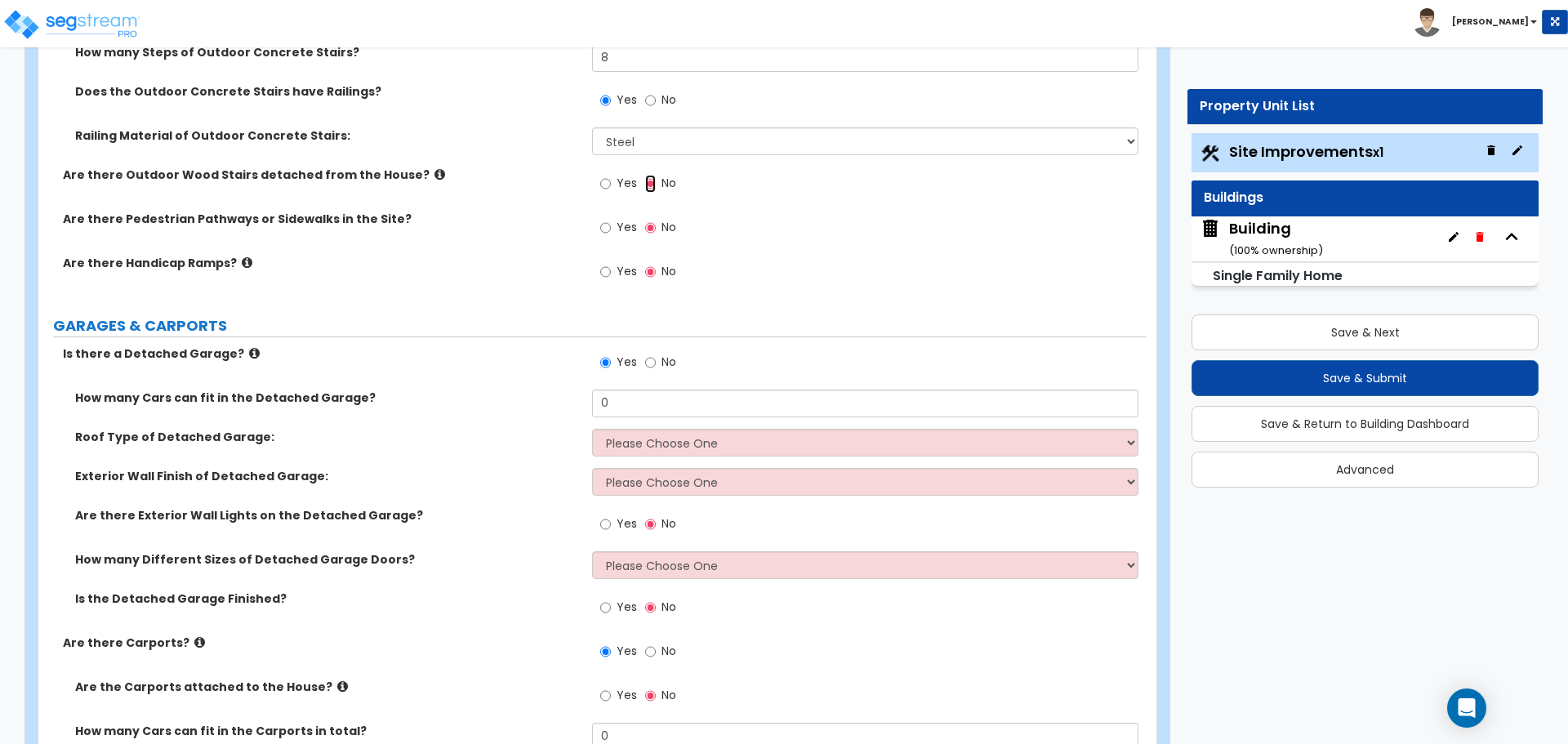
scroll to position [1197, 0]
click at [633, 237] on label "Yes" at bounding box center [618, 228] width 36 height 28
click at [611, 236] on input "Yes" at bounding box center [605, 227] width 11 height 18
radio input "true"
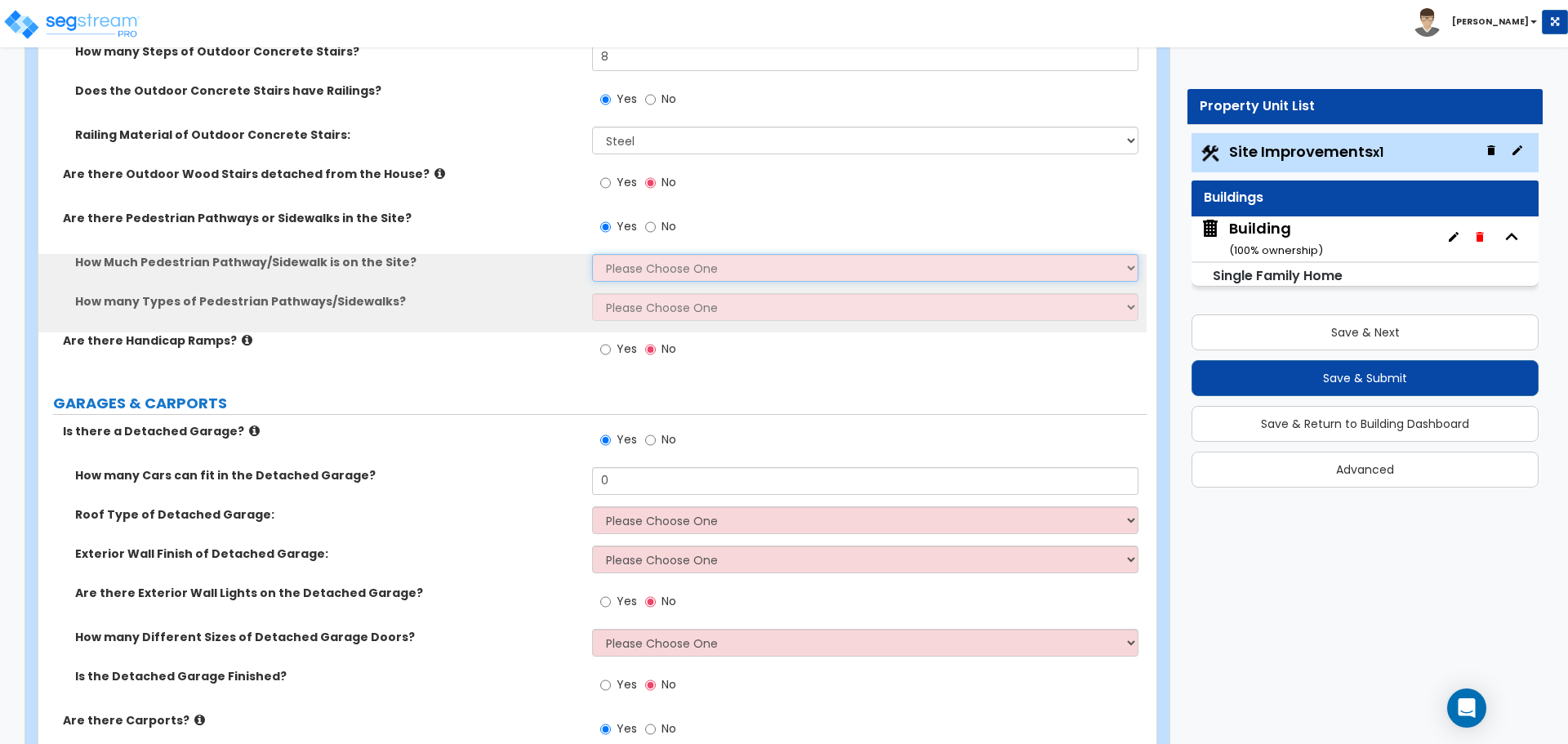
click at [688, 261] on select "Please Choose One I Don't Know, Please Estimate For Me Enter Linear Footage" at bounding box center [864, 267] width 546 height 28
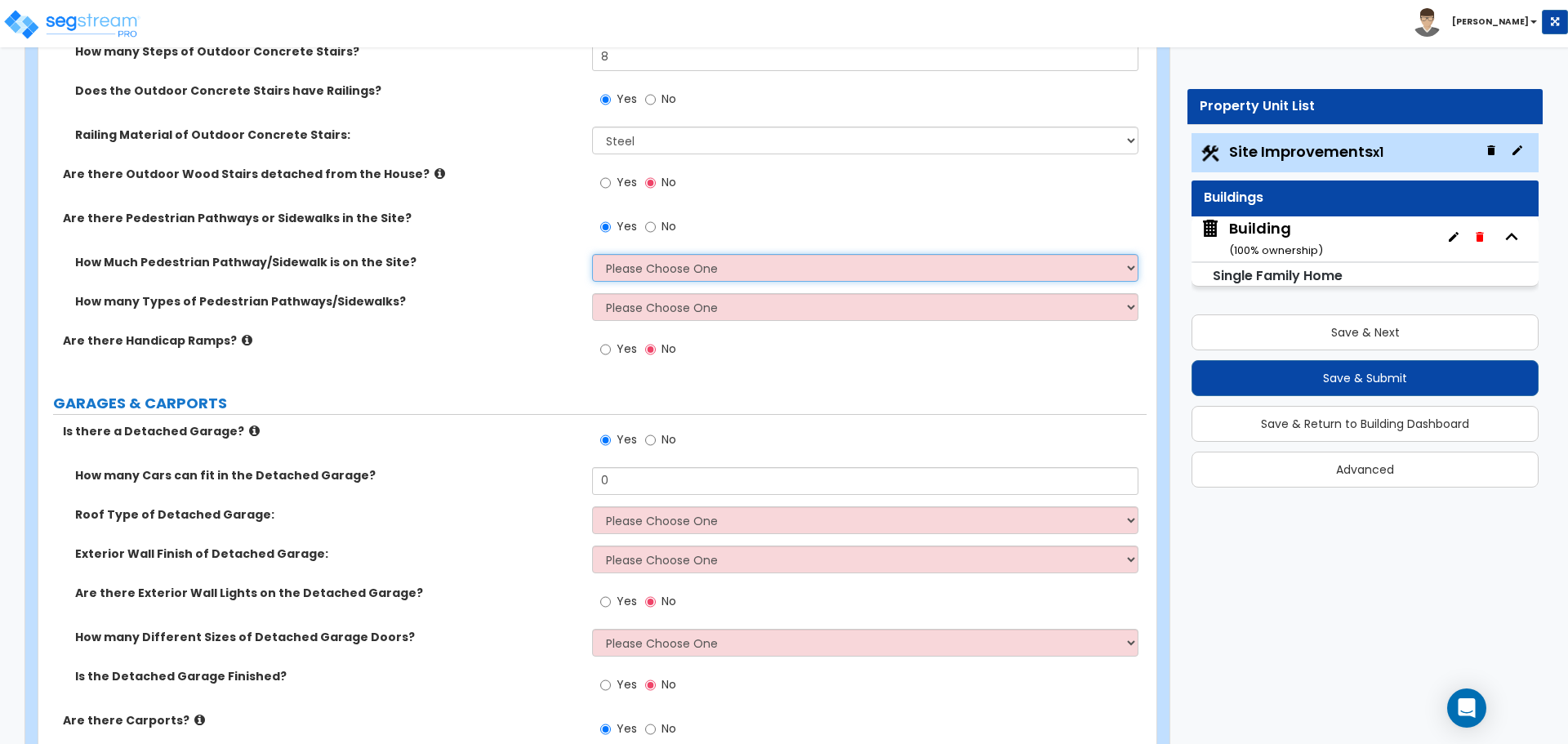
select select "2"
click at [592, 254] on select "Please Choose One I Don't Know, Please Estimate For Me Enter Linear Footage" at bounding box center [864, 267] width 546 height 28
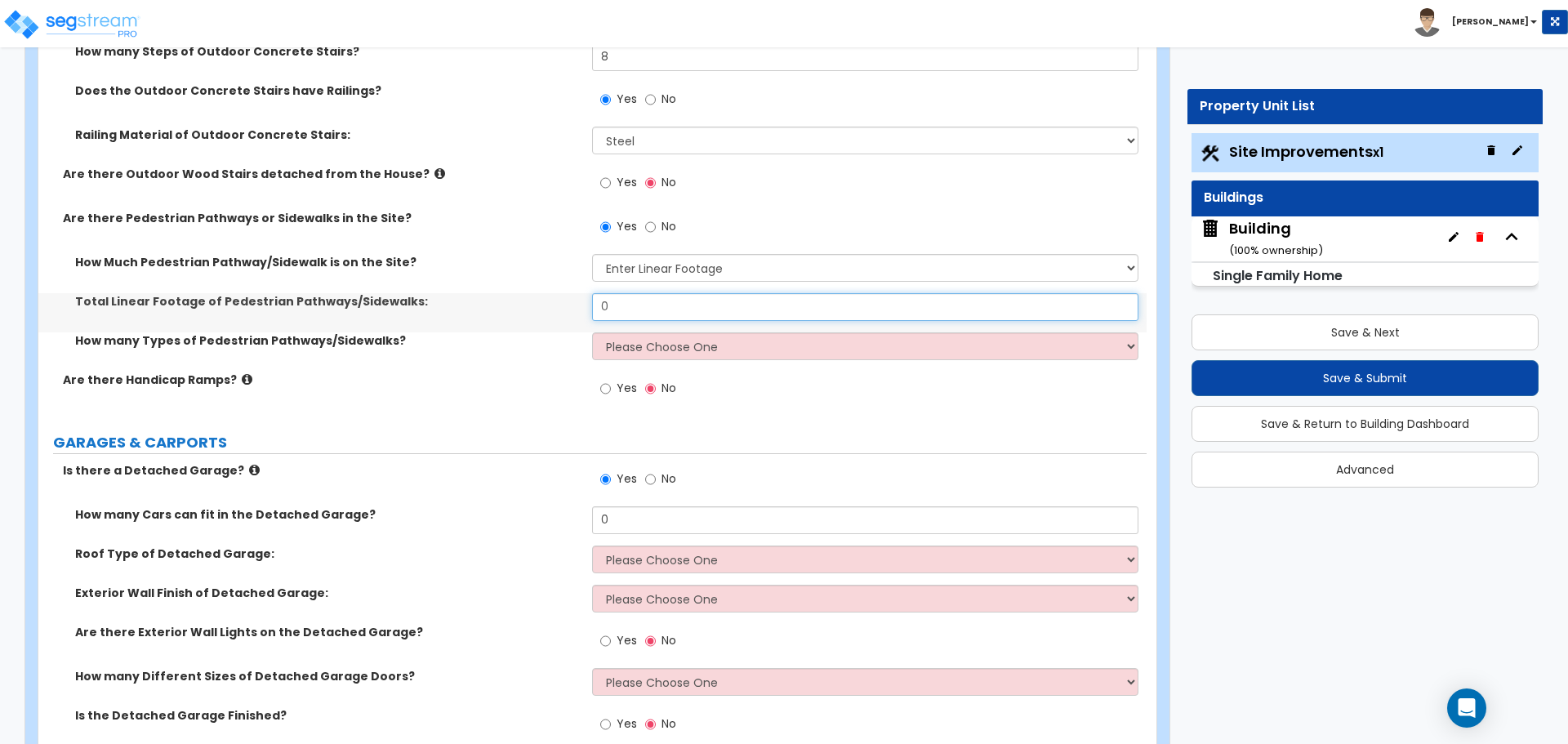
drag, startPoint x: 636, startPoint y: 307, endPoint x: 540, endPoint y: 299, distance: 96.3
click at [541, 300] on div "Total Linear Footage of Pedestrian Pathways/Sidewalks: 0" at bounding box center [592, 313] width 1108 height 39
type input "100"
click at [711, 338] on select "Please Choose One 1 2 3" at bounding box center [864, 346] width 546 height 28
select select "3"
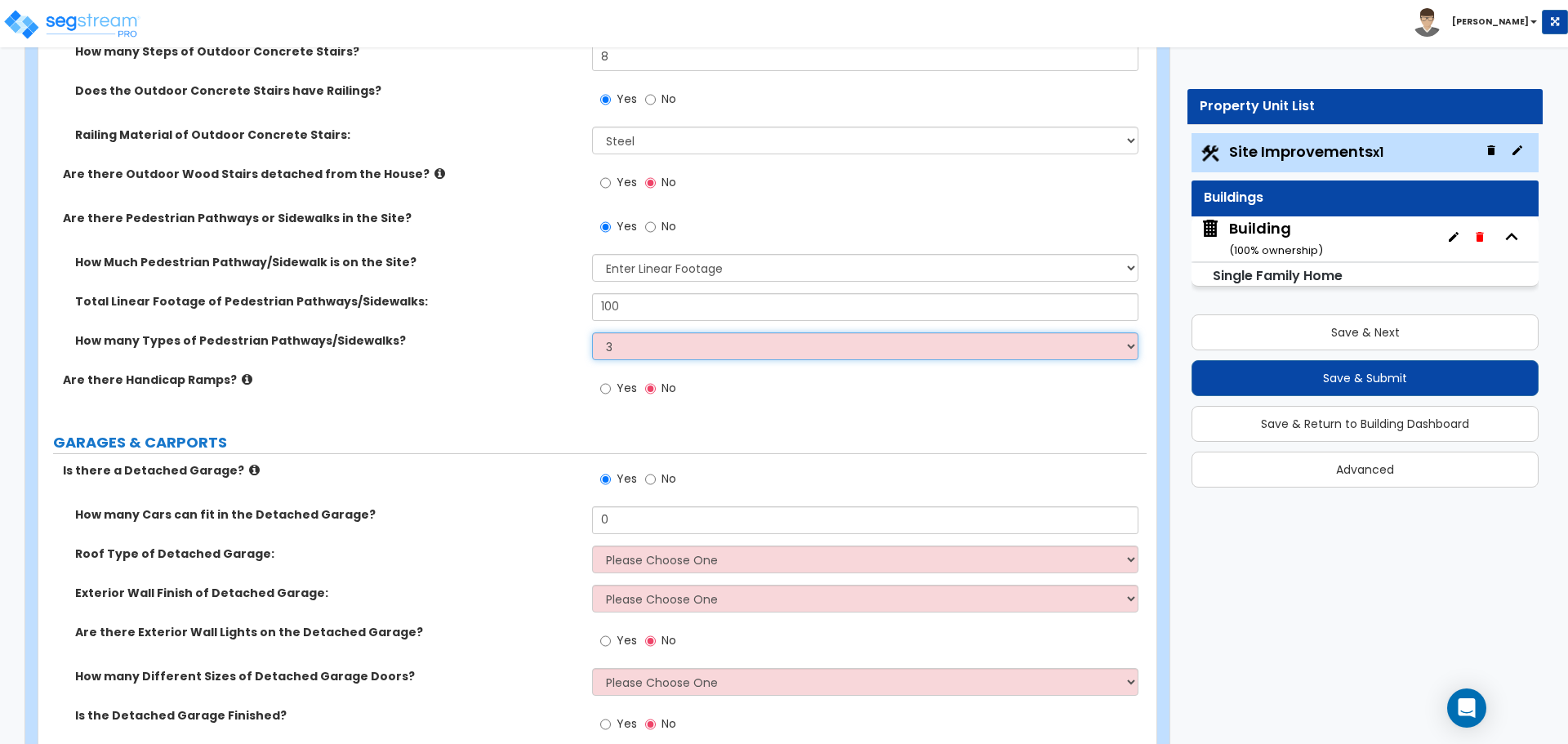
click at [592, 333] on select "Please Choose One 1 2 3" at bounding box center [864, 346] width 546 height 28
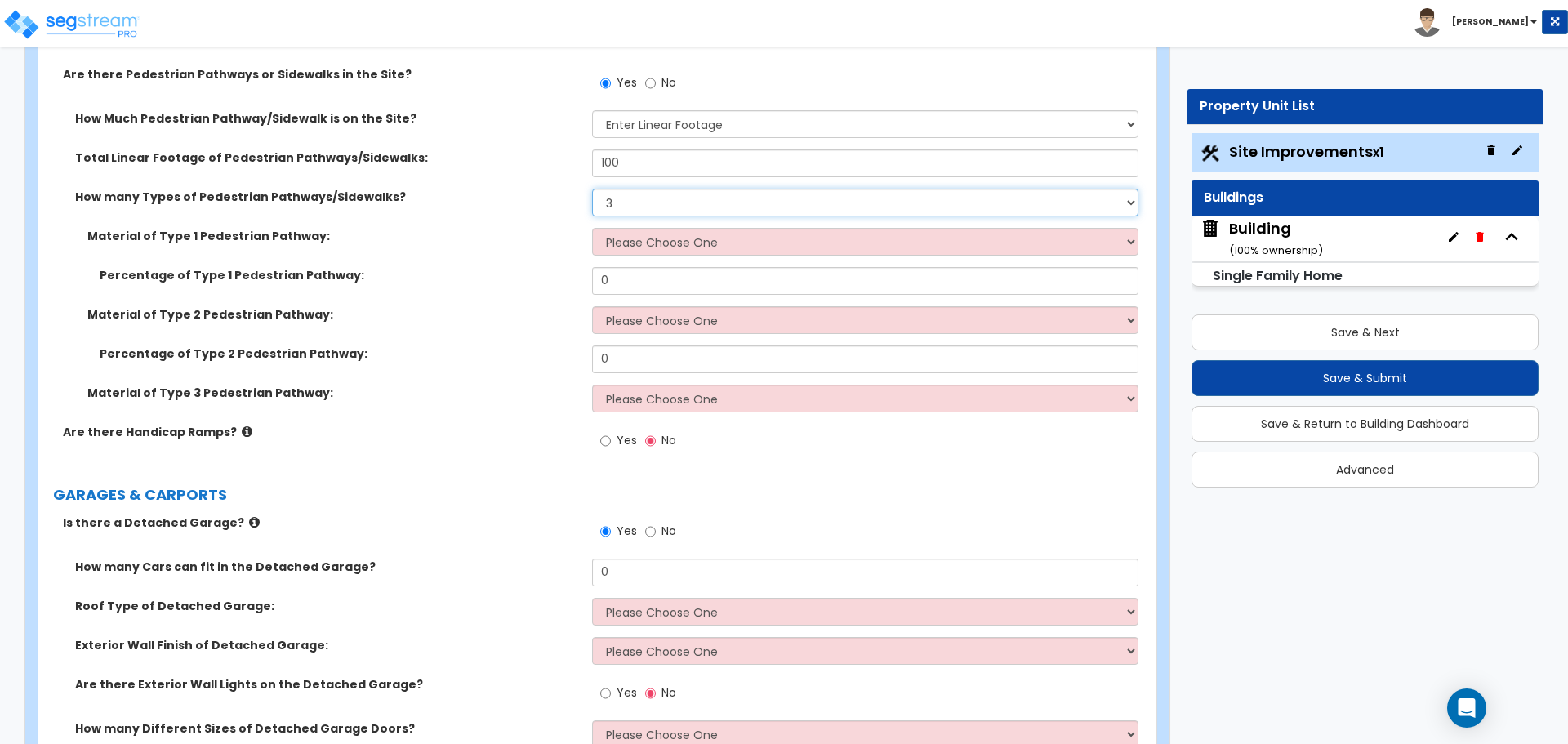
scroll to position [1338, 0]
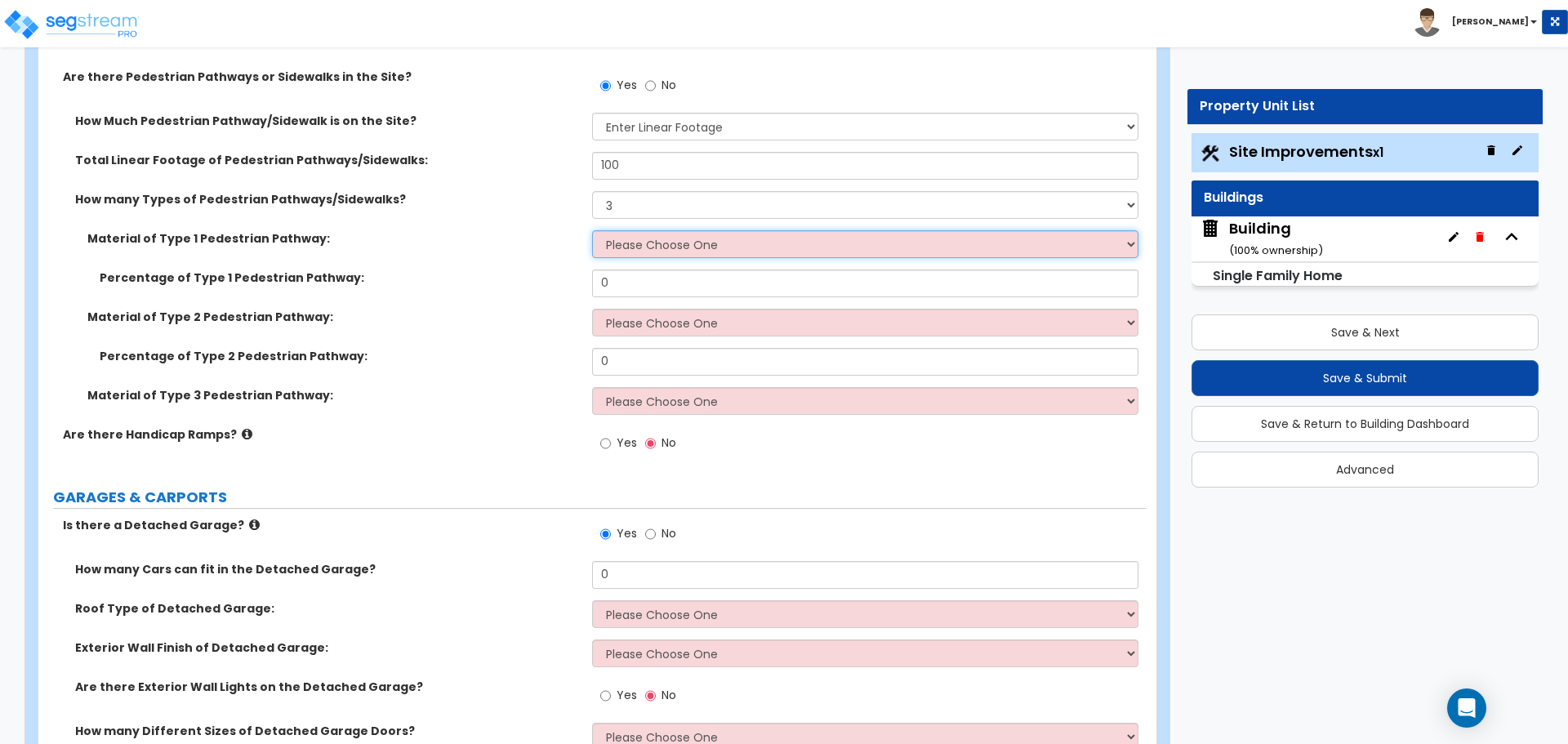
click at [684, 232] on select "Please Choose One Bare Concrete Stamped Concrete Brick Pavers Stone Pavers Wood…" at bounding box center [864, 243] width 546 height 28
click at [681, 250] on select "Please Choose One Bare Concrete Stamped Concrete Brick Pavers Stone Pavers Wood…" at bounding box center [864, 243] width 546 height 28
select select "2"
click at [592, 230] on select "Please Choose One Bare Concrete Stamped Concrete Brick Pavers Stone Pavers Wood…" at bounding box center [864, 243] width 546 height 28
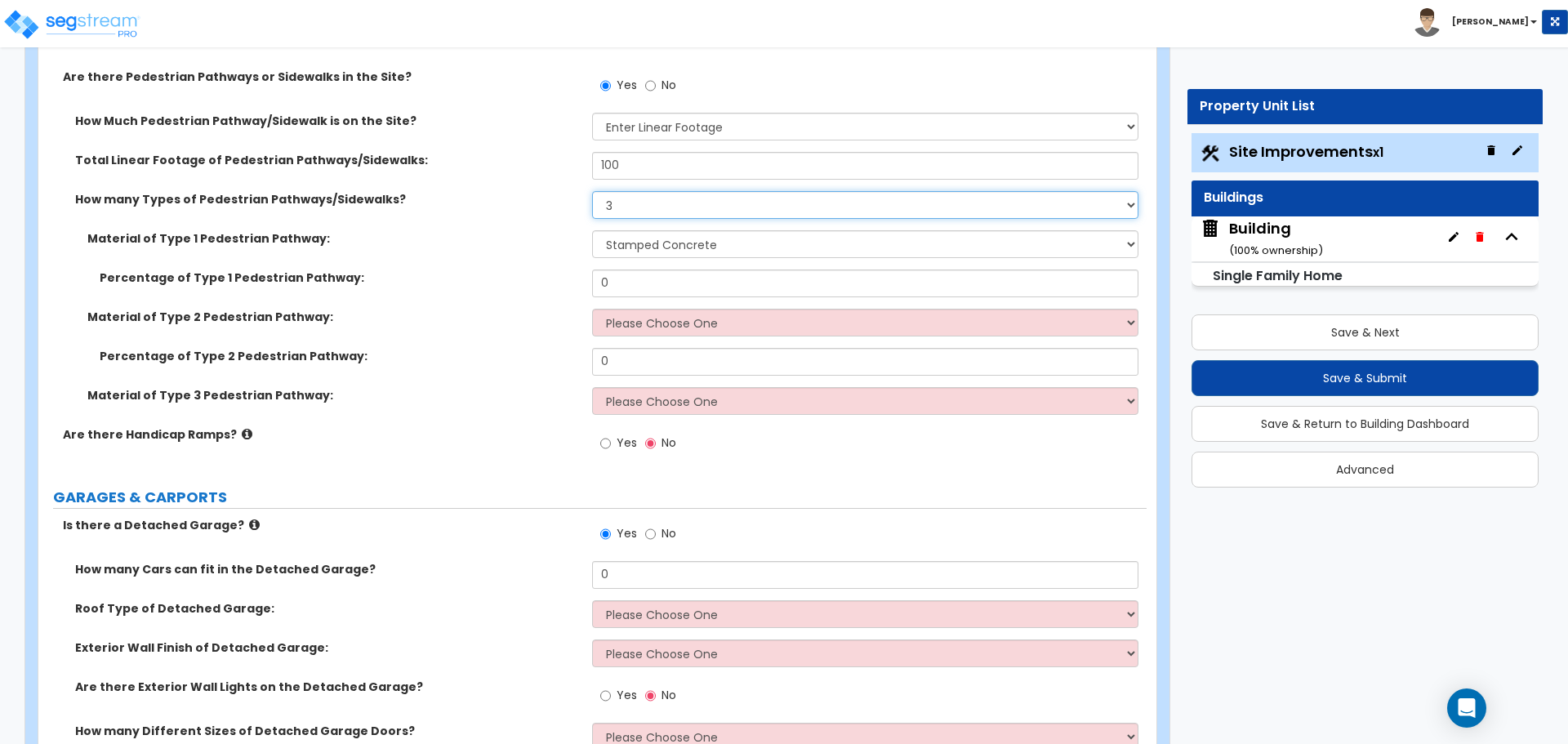
click at [646, 210] on select "Please Choose One 1 2 3" at bounding box center [864, 204] width 546 height 28
select select "1"
click at [592, 191] on select "Please Choose One 1 2 3" at bounding box center [864, 204] width 546 height 28
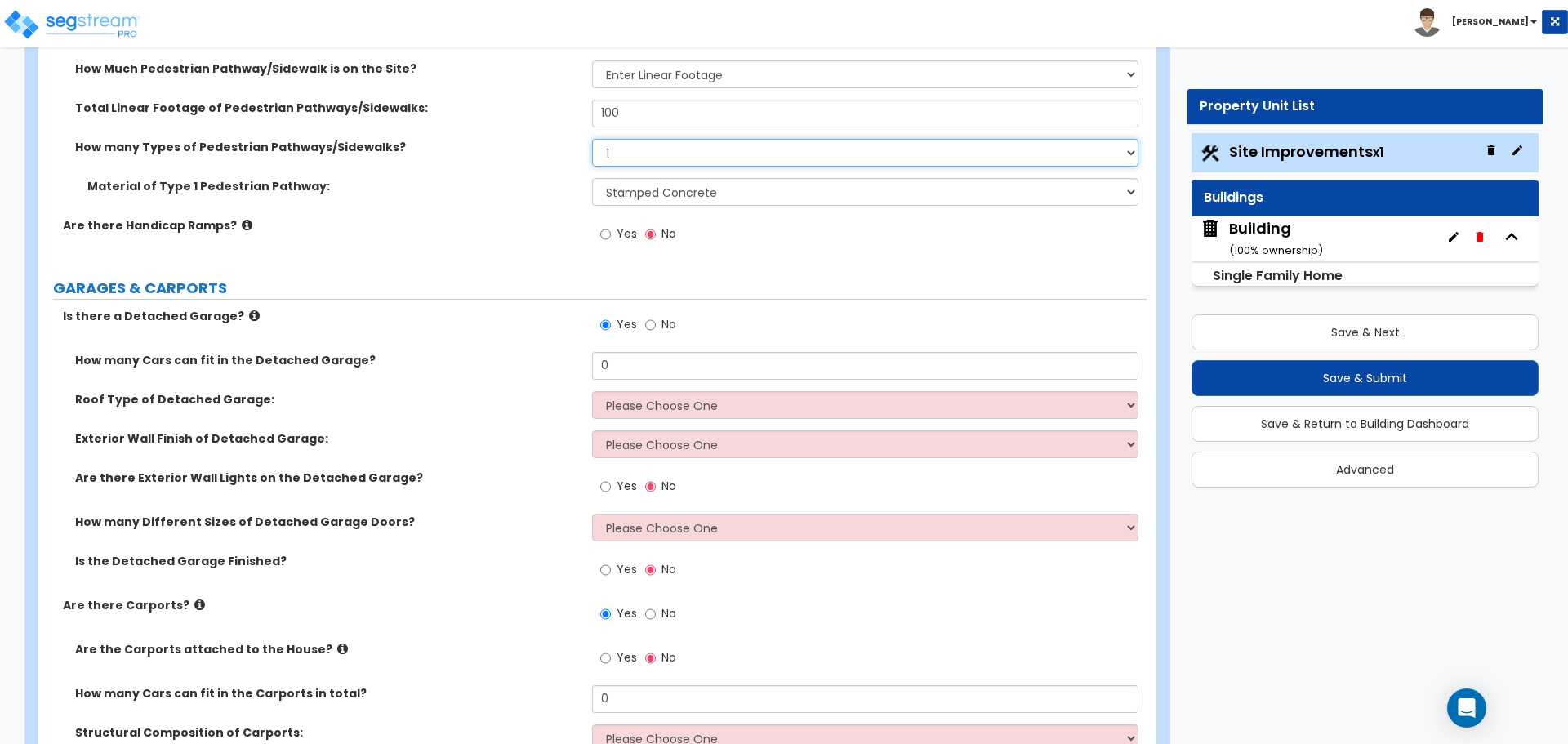
scroll to position [1393, 0]
click at [241, 217] on icon at bounding box center [247, 223] width 11 height 12
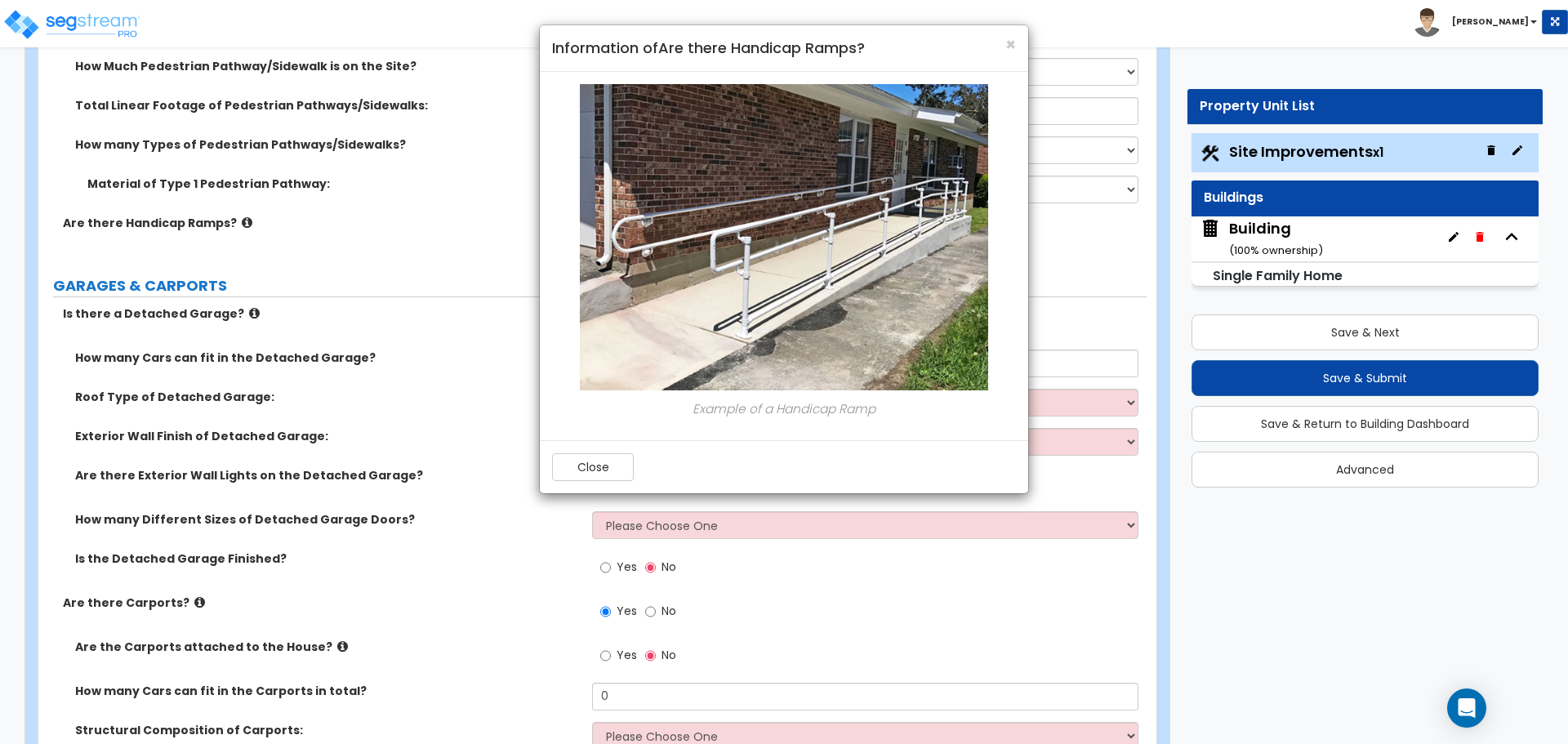
click at [1003, 45] on h4 "Information of Are there Handicap Ramps?" at bounding box center [784, 48] width 464 height 21
click at [1018, 43] on div "× Information of Are there Handicap Ramps?" at bounding box center [784, 49] width 488 height 46
click at [1013, 39] on span "×" at bounding box center [1011, 44] width 11 height 24
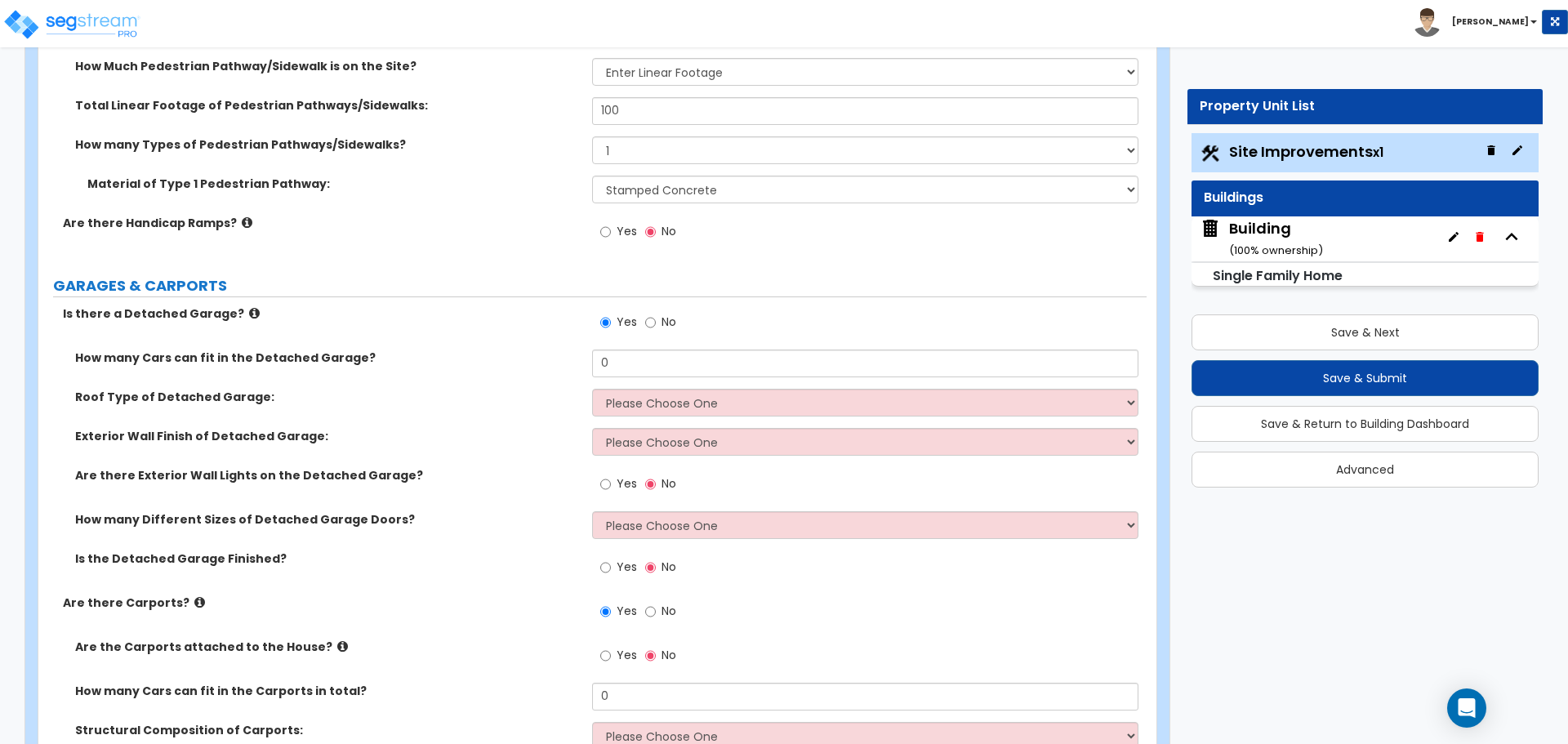
click at [619, 227] on span "Yes" at bounding box center [626, 231] width 20 height 16
click at [611, 227] on input "Yes" at bounding box center [605, 232] width 11 height 18
radio input "true"
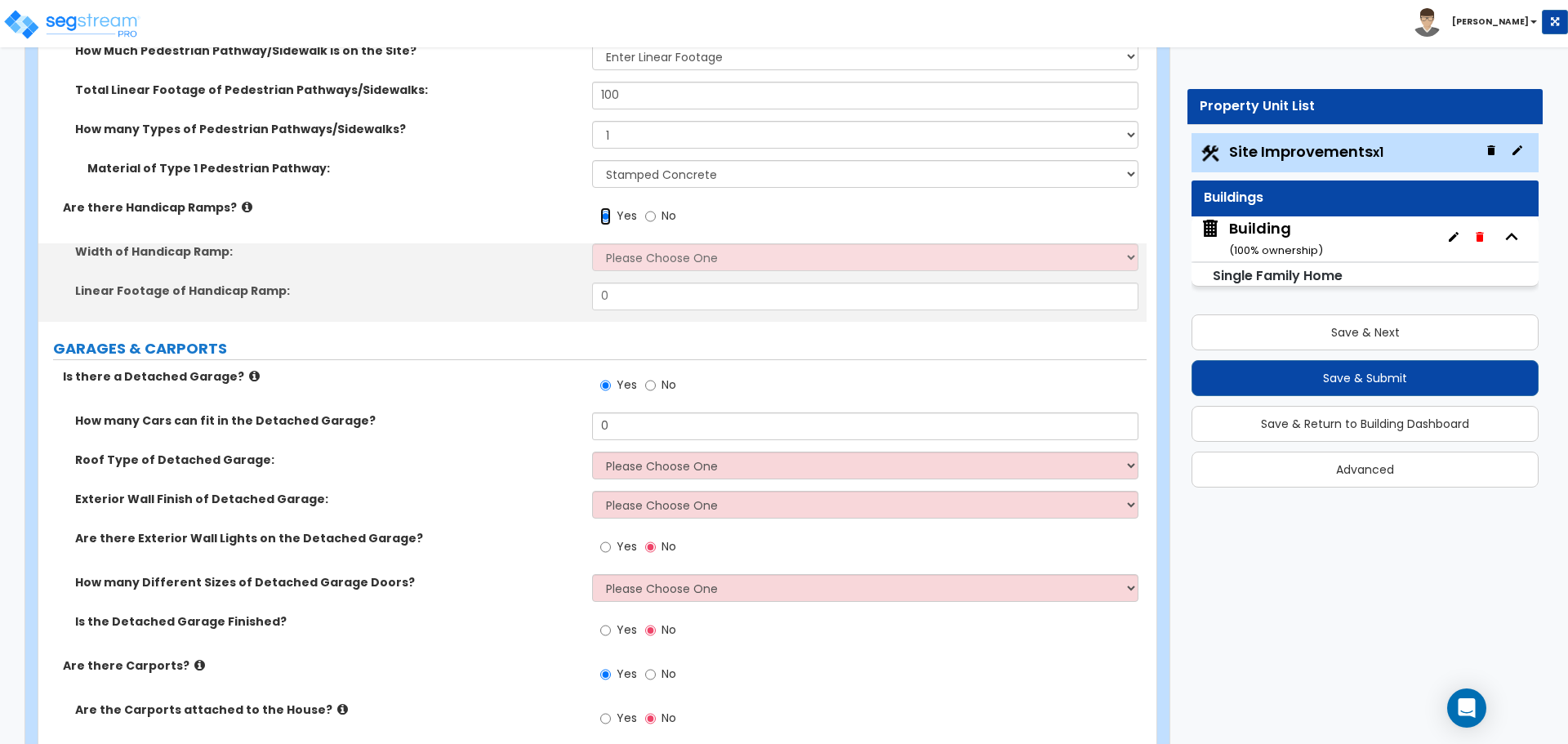
scroll to position [1415, 0]
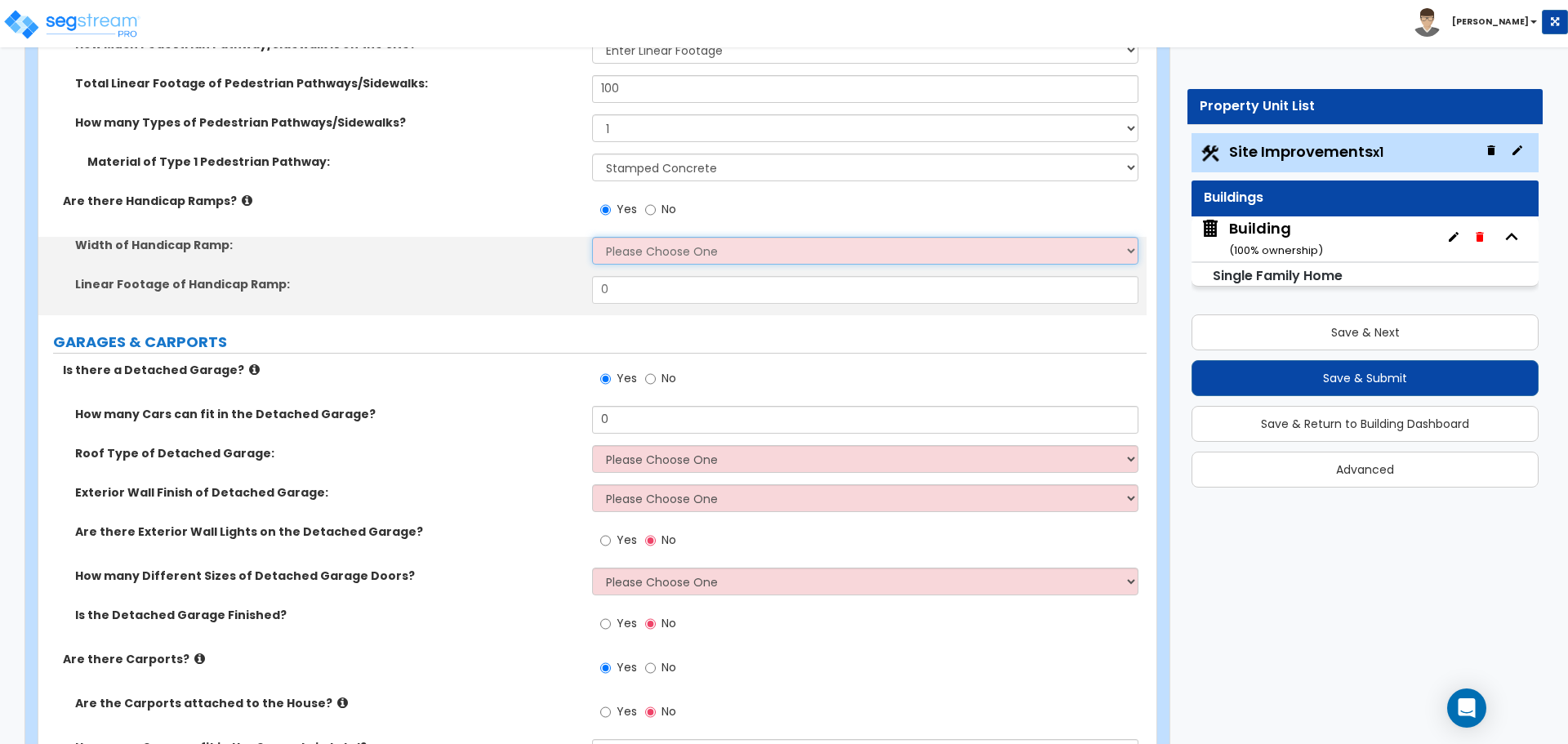
click at [670, 246] on select "Please Choose One 3' width 5' width" at bounding box center [864, 250] width 546 height 28
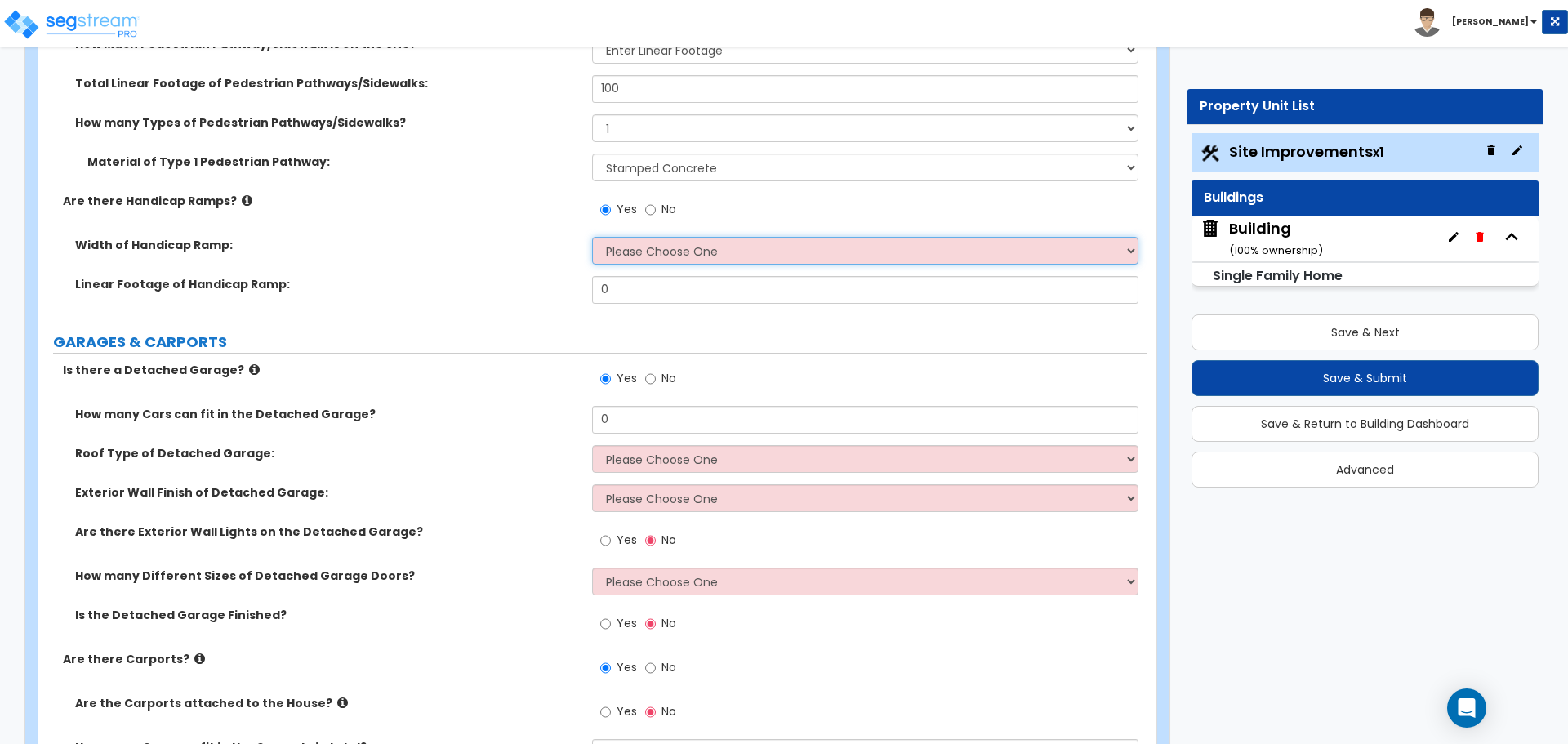
select select "1"
click at [592, 237] on select "Please Choose One 3' width 5' width" at bounding box center [864, 250] width 546 height 28
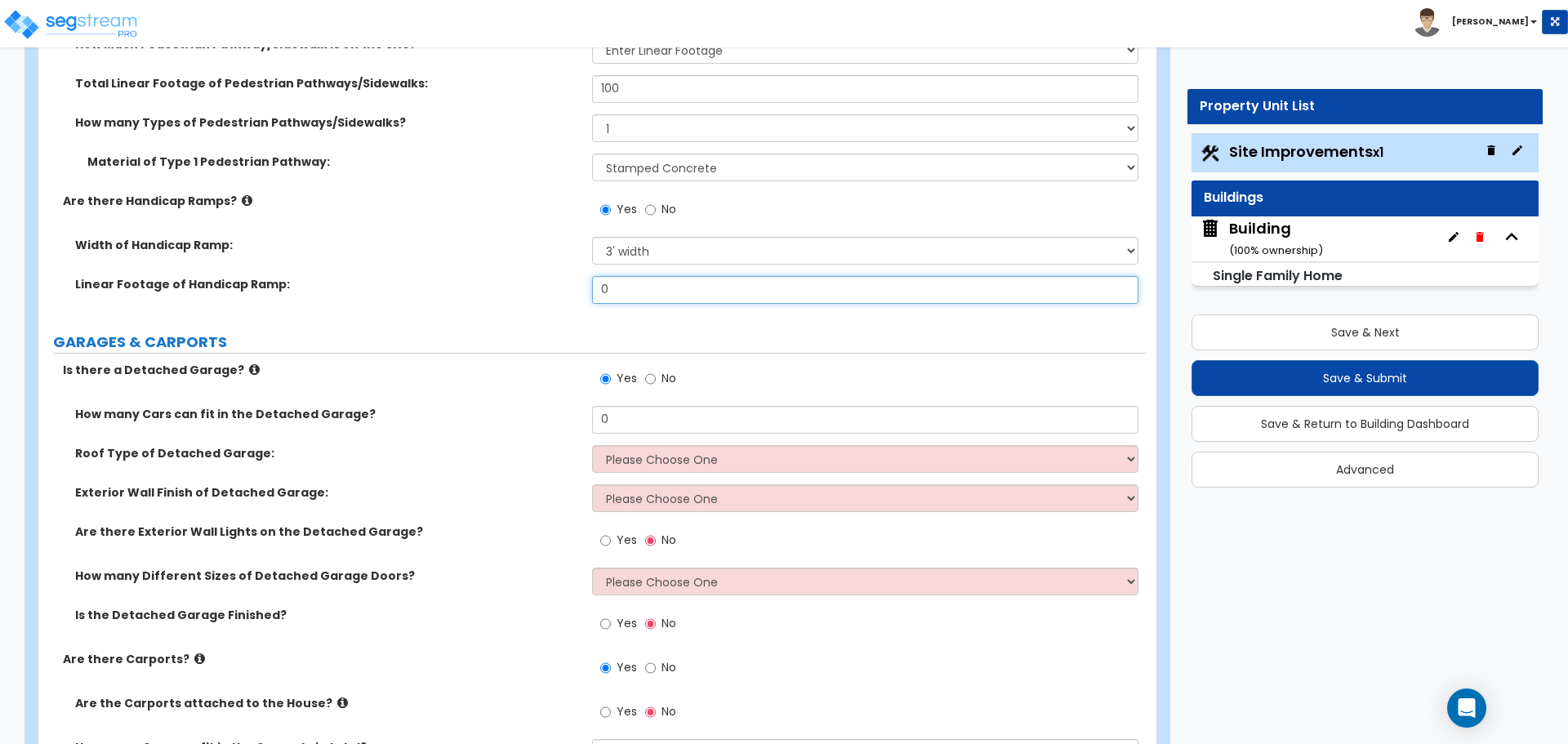
drag, startPoint x: 648, startPoint y: 289, endPoint x: 563, endPoint y: 286, distance: 85.1
click at [564, 288] on div "Linear Footage of Handicap Ramp: 0" at bounding box center [592, 296] width 1108 height 39
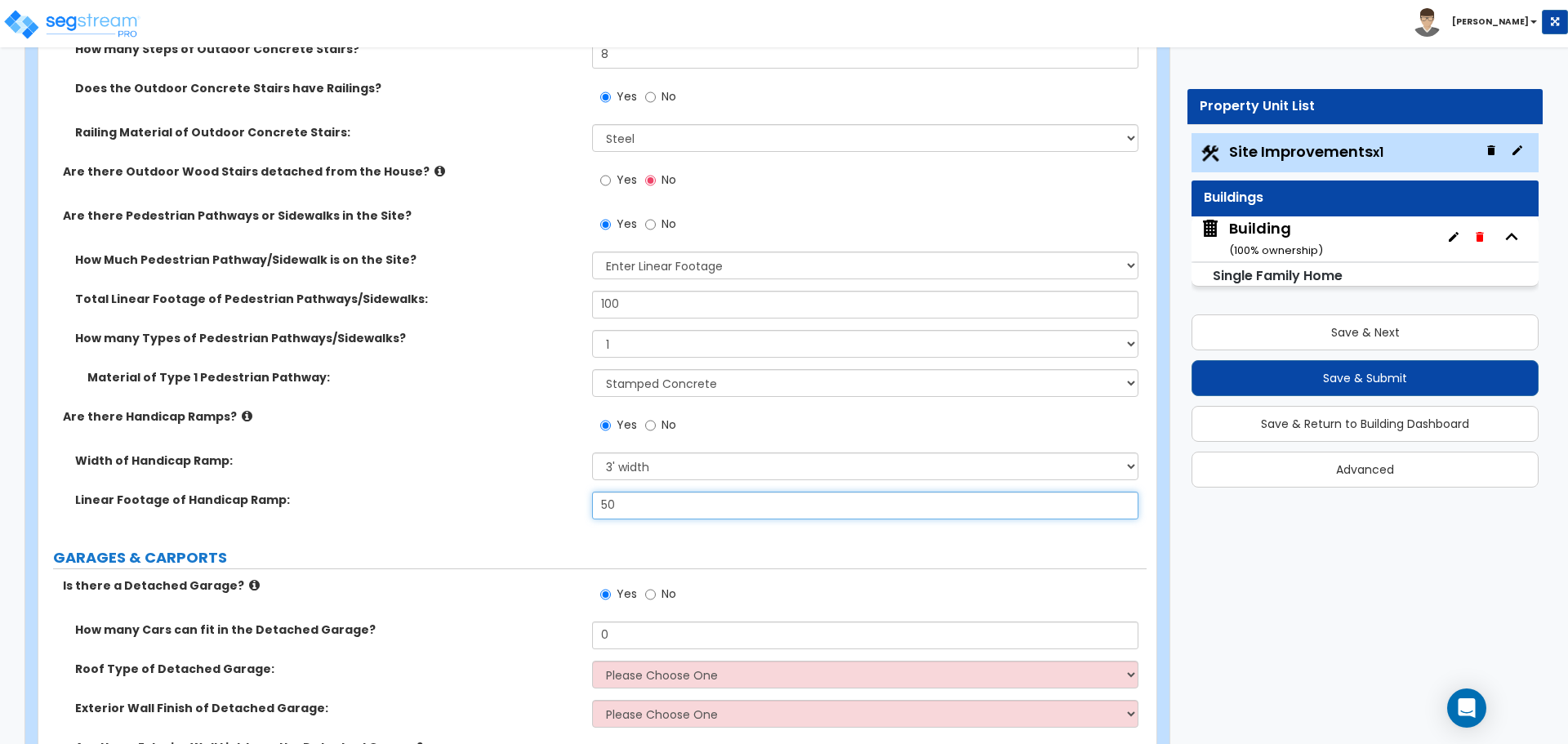
scroll to position [1120, 0]
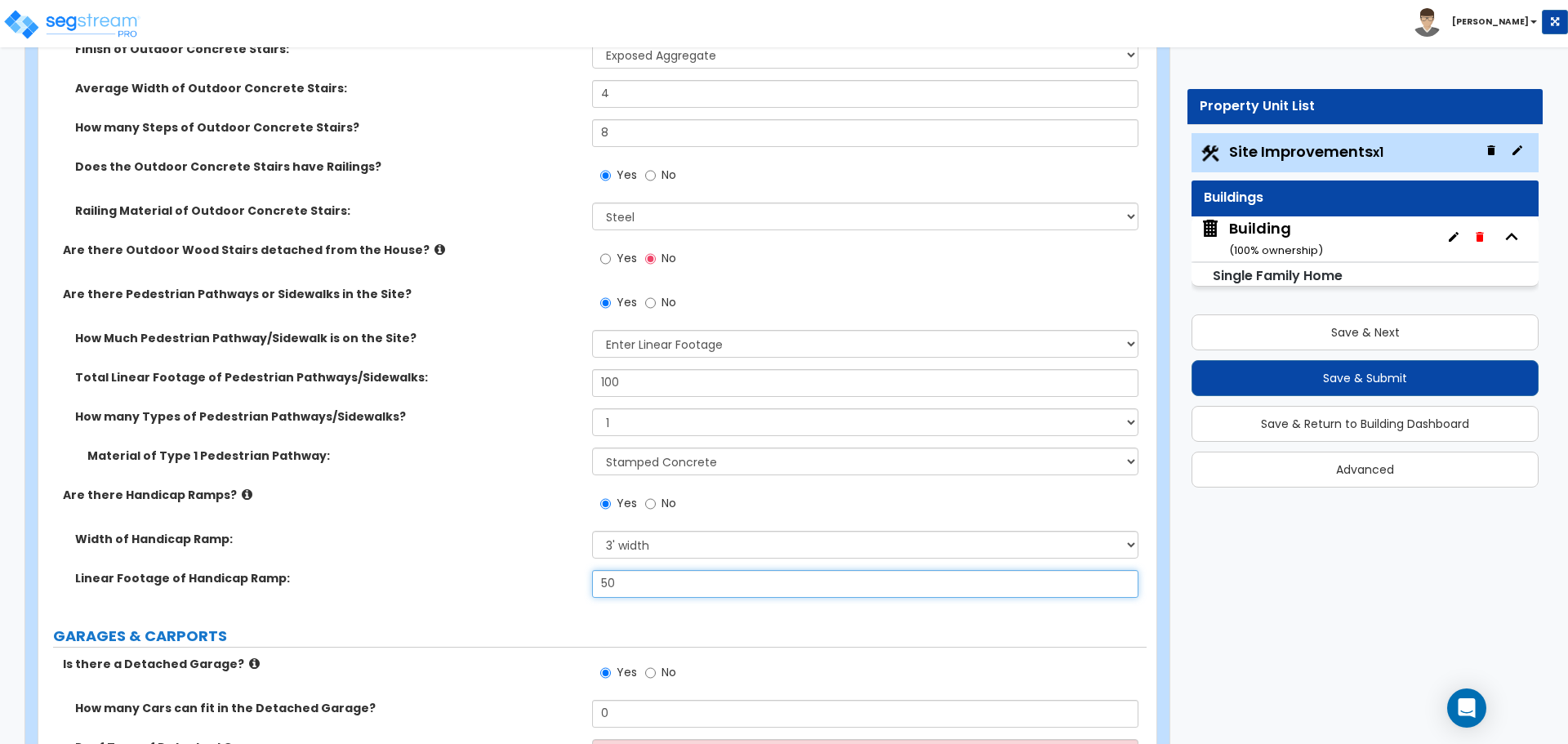
type input "50"
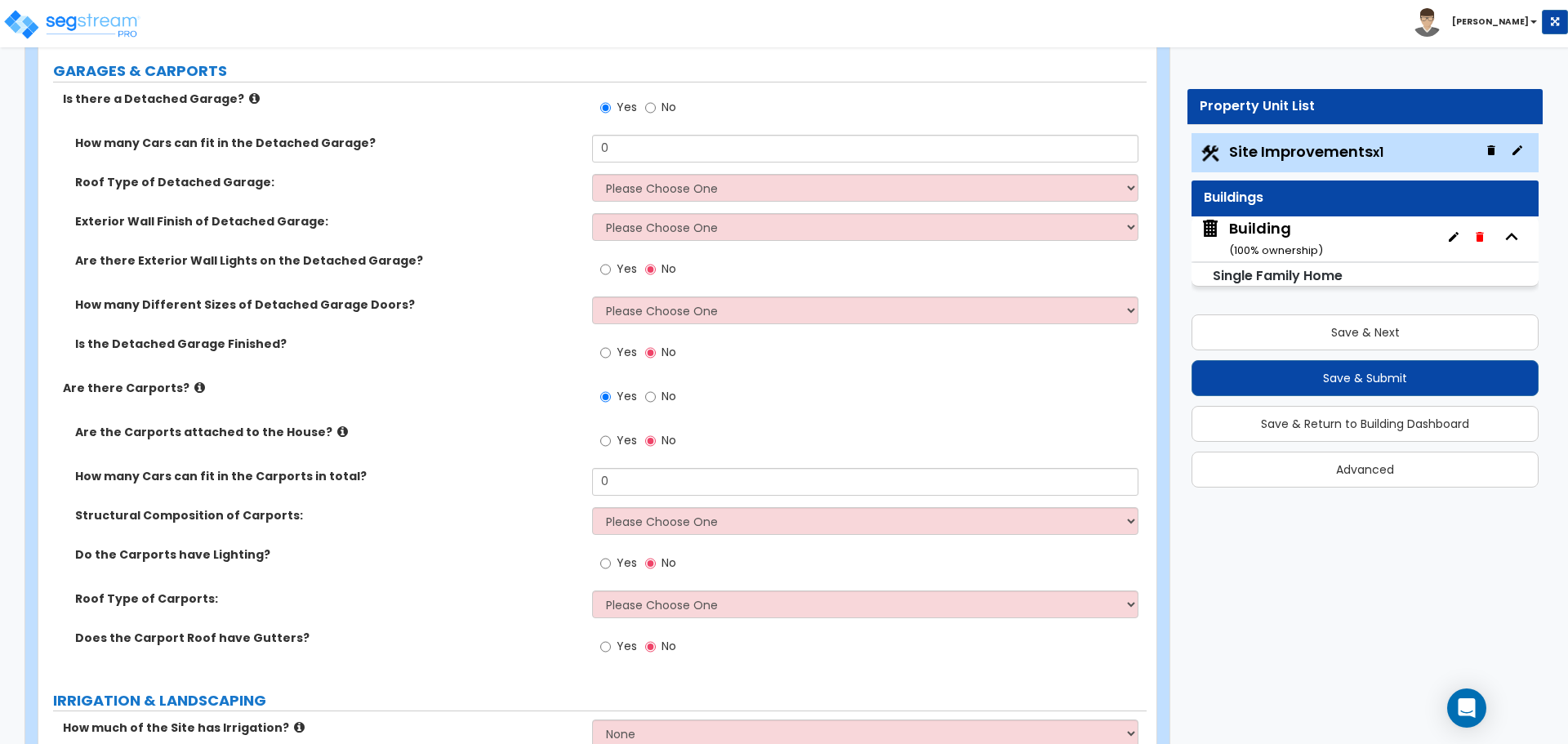
scroll to position [1688, 0]
drag, startPoint x: 670, startPoint y: 146, endPoint x: 530, endPoint y: 112, distance: 144.1
click at [529, 113] on div "Is there a Detached Garage? Yes No How many Cars can fit in the Detached Garage…" at bounding box center [592, 380] width 1083 height 583
drag, startPoint x: 659, startPoint y: 150, endPoint x: 490, endPoint y: 140, distance: 169.3
click at [490, 140] on div "How many Cars can fit in the Detached Garage? 8" at bounding box center [592, 153] width 1108 height 39
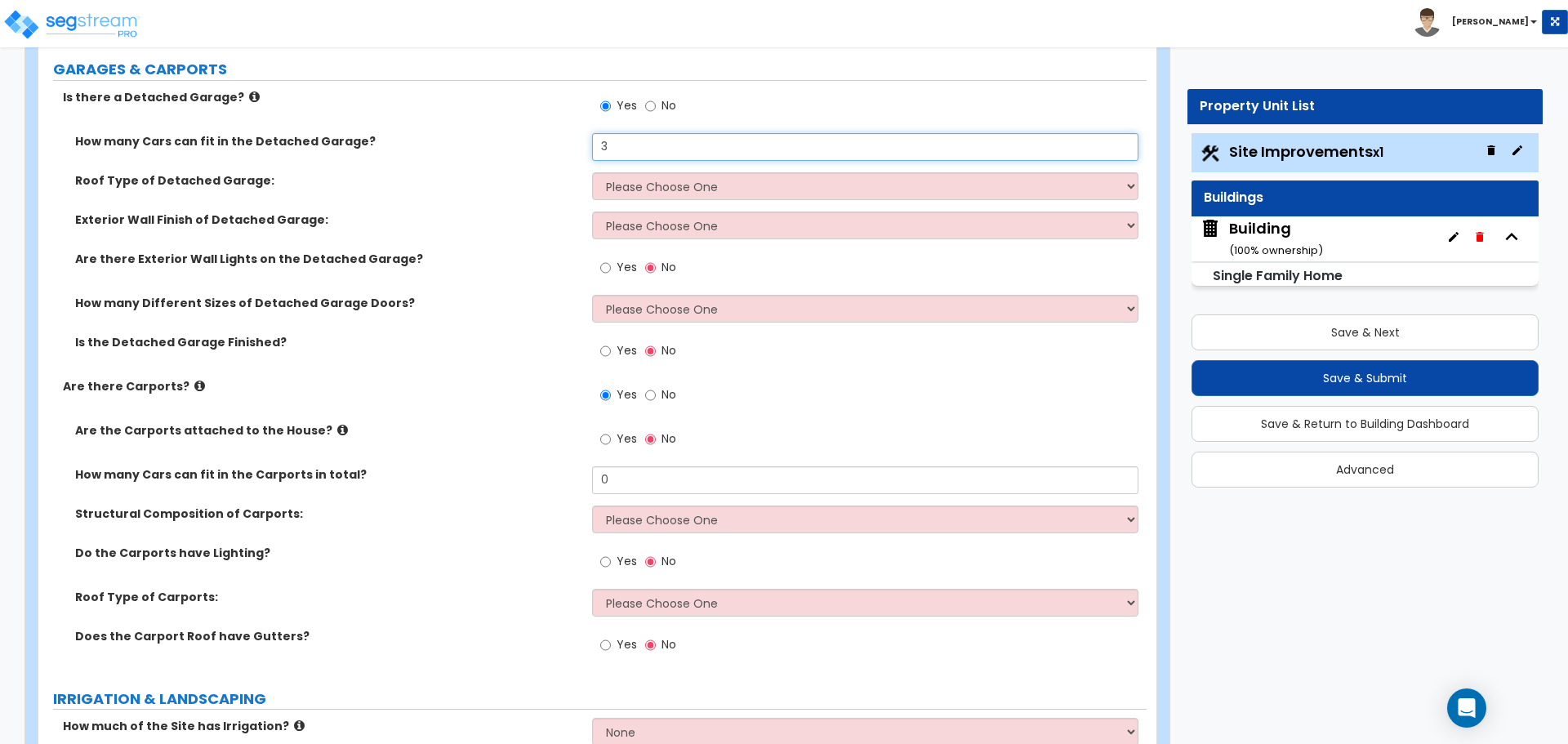
type input "3"
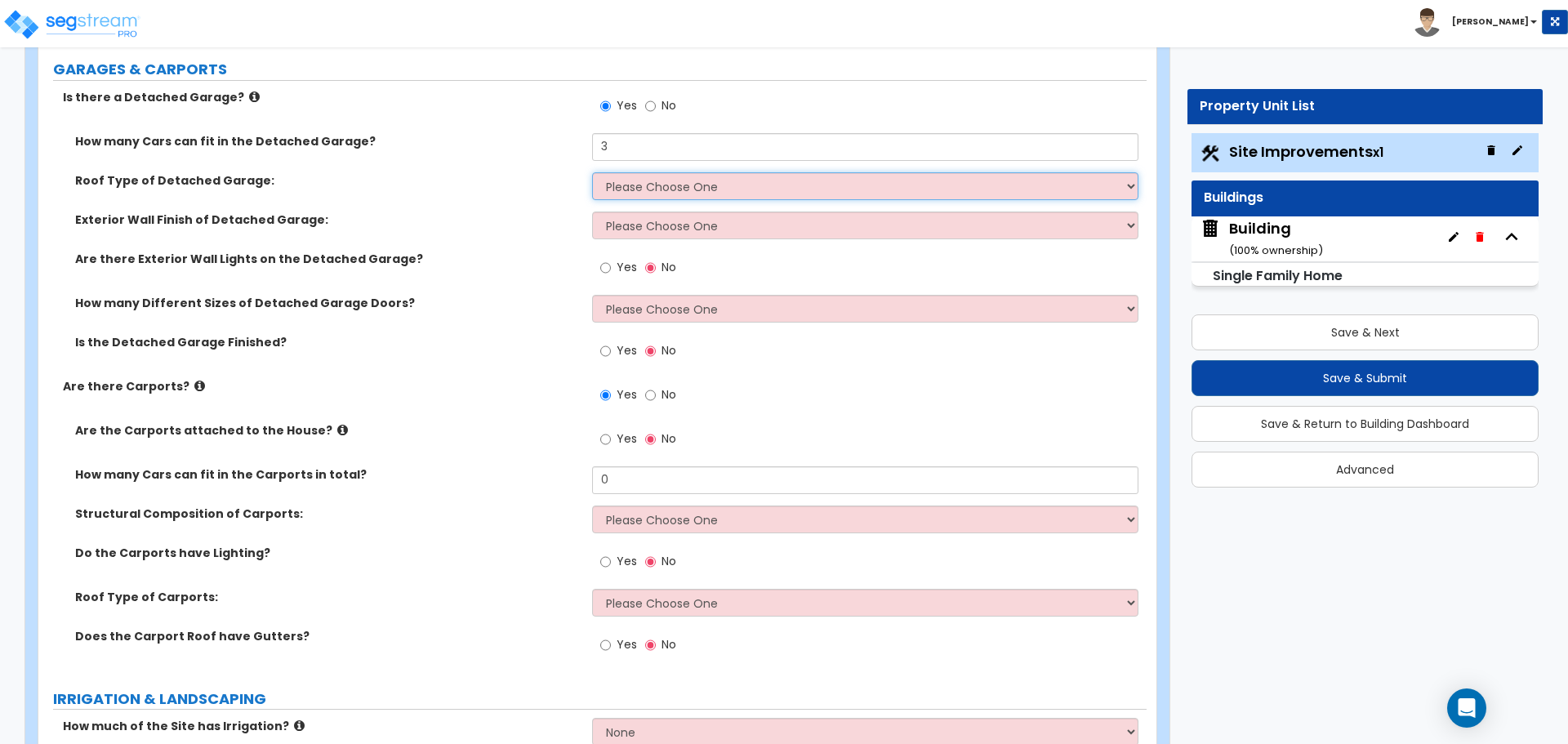
click at [769, 189] on select "Please Choose One Gabled Roof Flat Roof" at bounding box center [864, 186] width 546 height 28
click at [636, 185] on select "Please Choose One Gabled Roof Flat Roof" at bounding box center [864, 186] width 546 height 28
select select "2"
click at [592, 172] on select "Please Choose One Gabled Roof Flat Roof" at bounding box center [864, 186] width 546 height 28
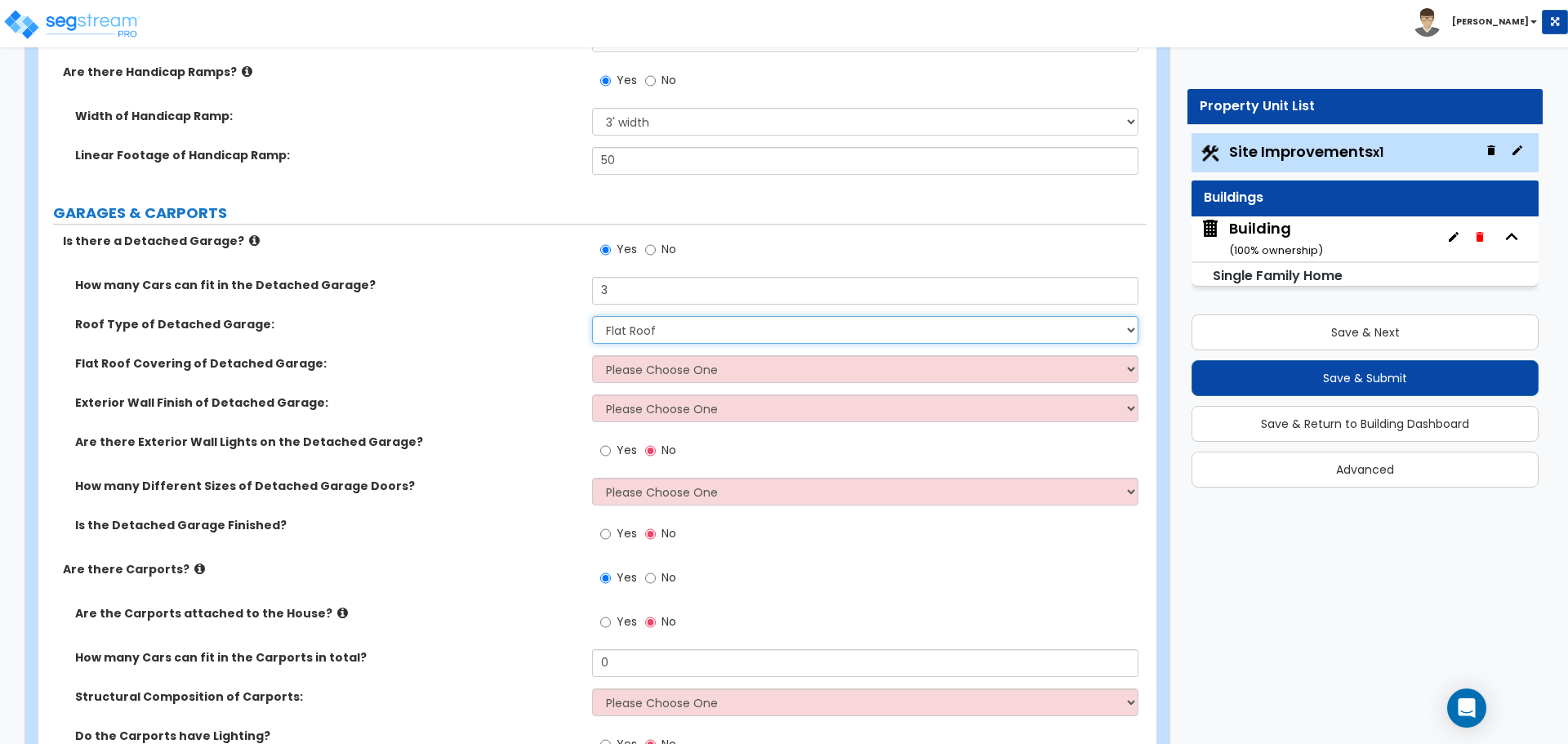
scroll to position [1546, 0]
click at [241, 67] on icon at bounding box center [247, 70] width 11 height 12
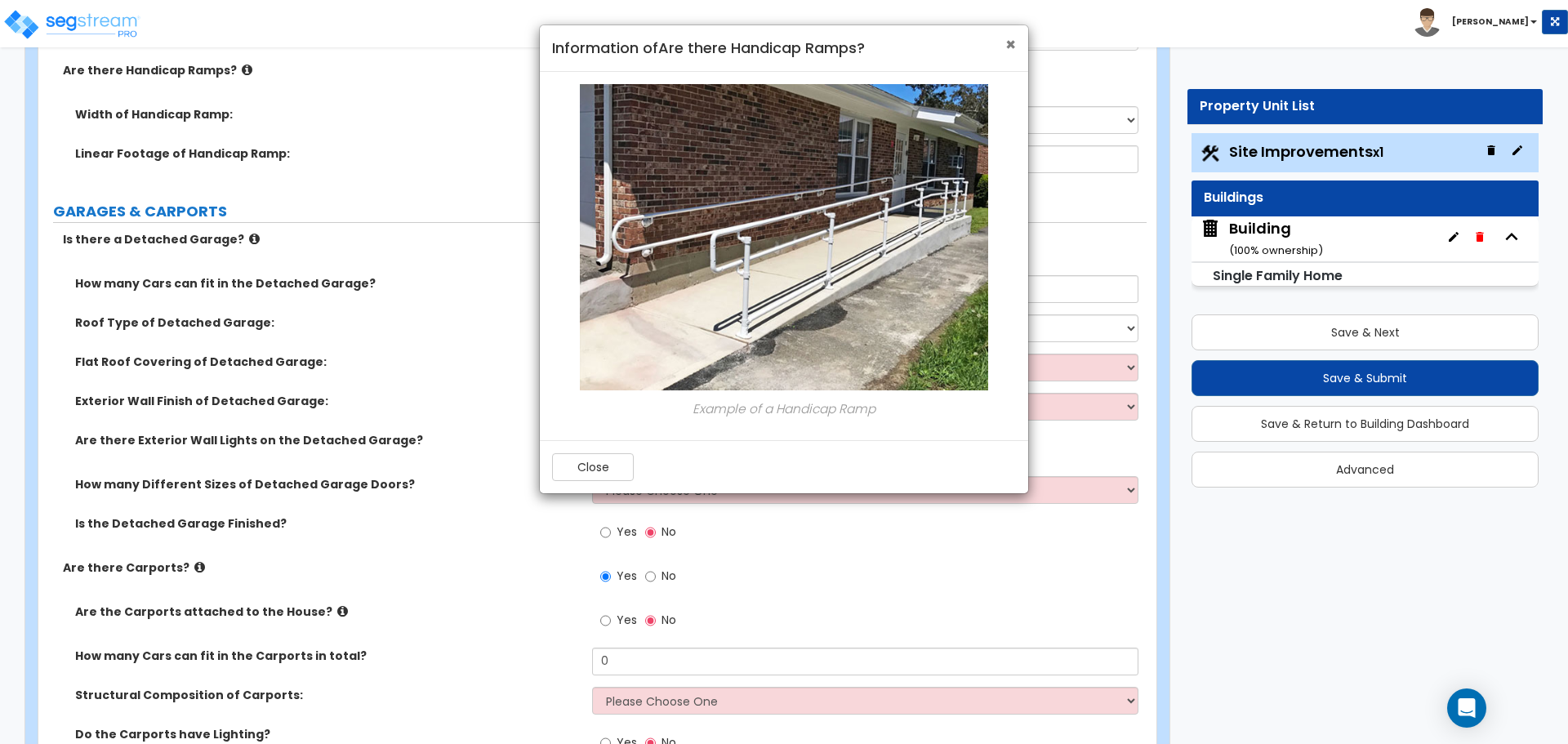
click at [1005, 43] on span "×" at bounding box center [1011, 44] width 11 height 24
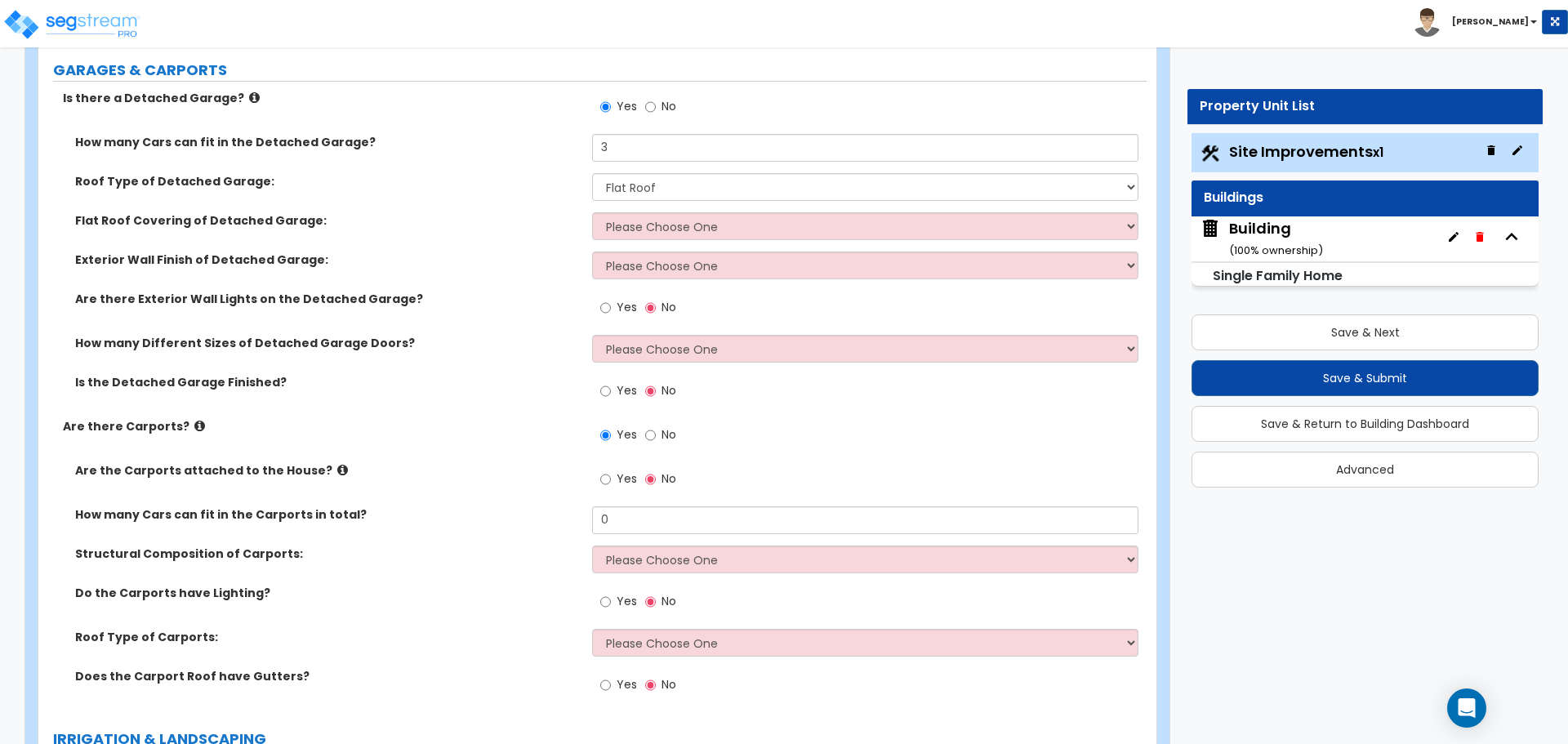
scroll to position [1690, 0]
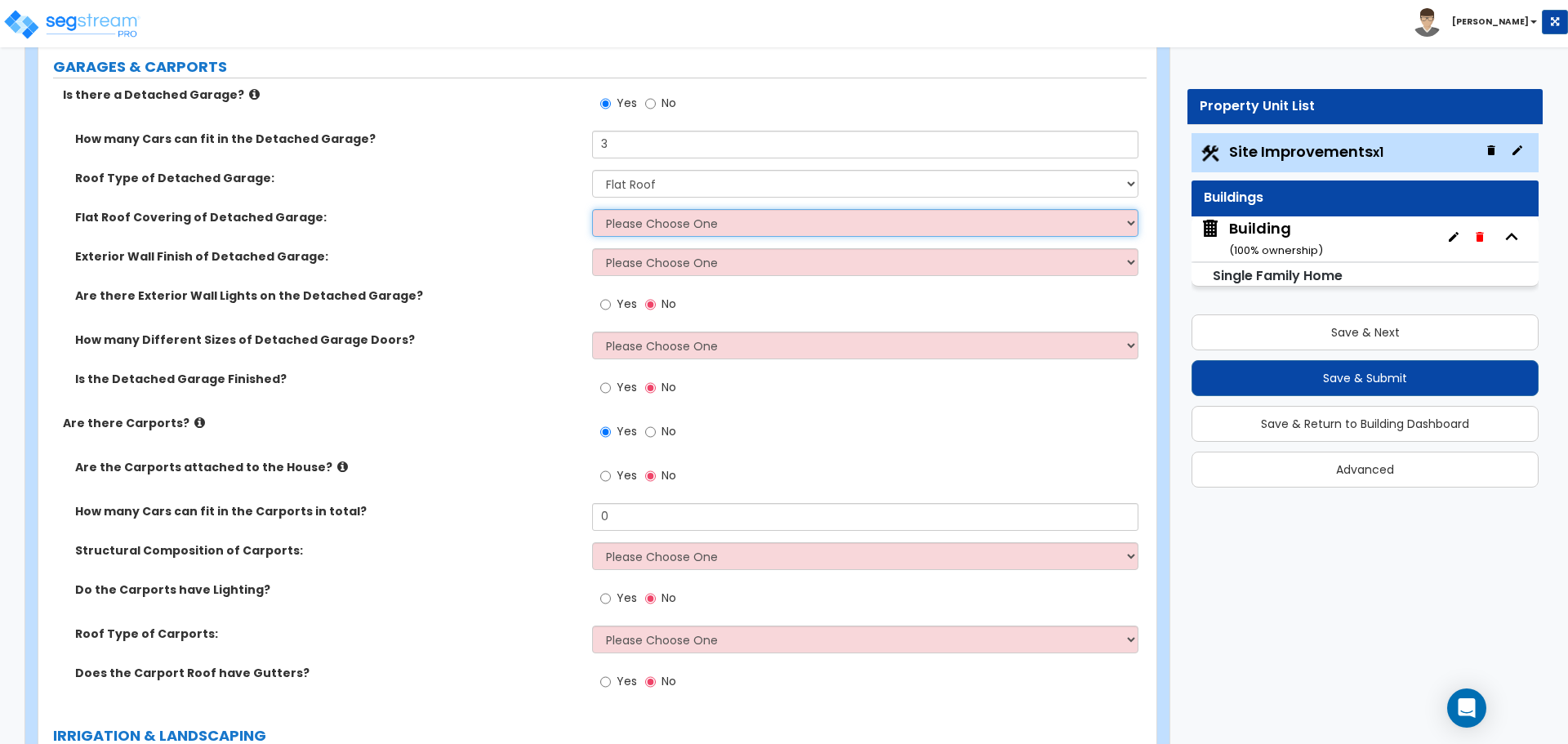
click at [857, 223] on select "Please Choose One Rolled Asphalt Plastic Membrane Asphalt Flood Coat" at bounding box center [864, 223] width 546 height 28
select select "1"
click at [592, 210] on select "Please Choose One Rolled Asphalt Plastic Membrane Asphalt Flood Coat" at bounding box center [864, 223] width 546 height 28
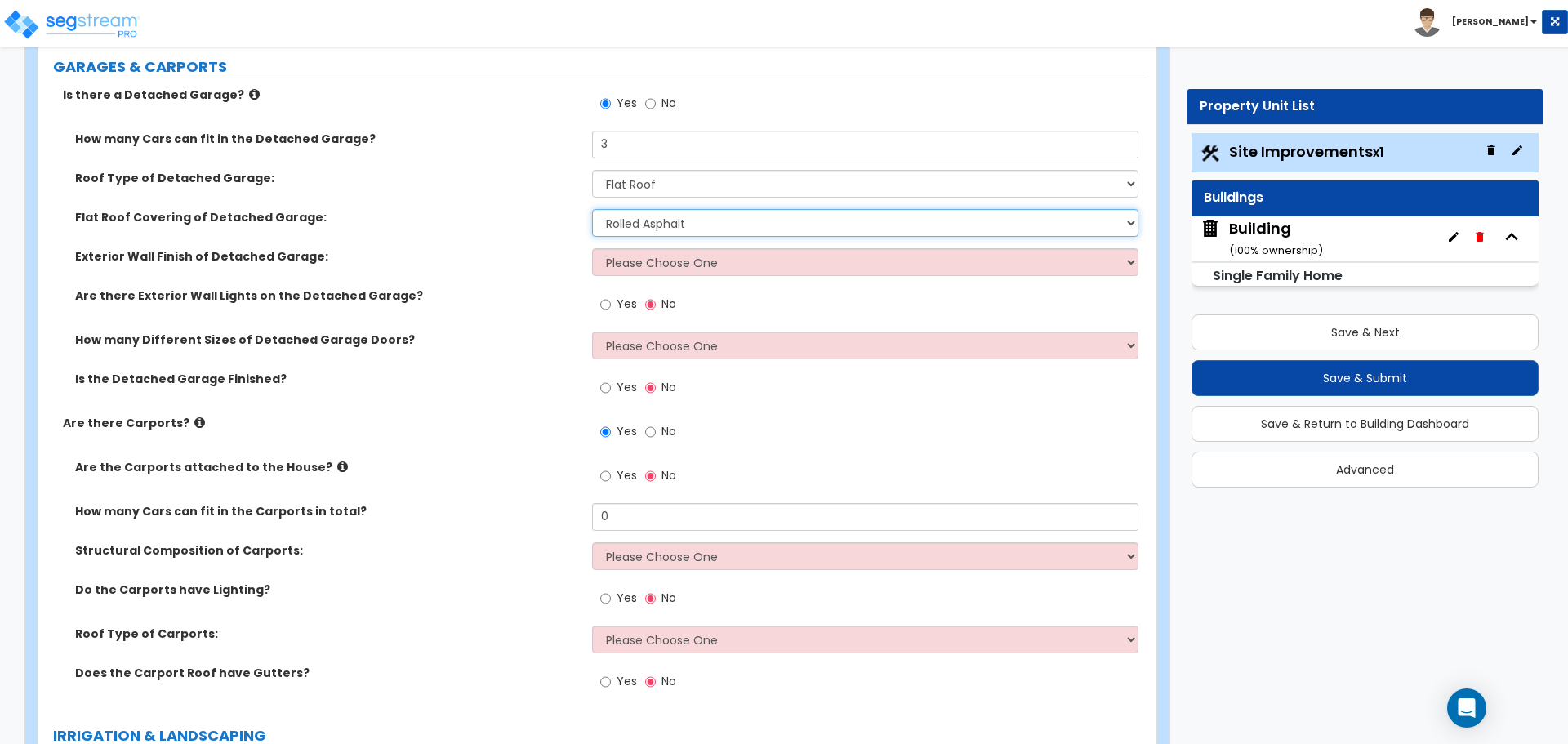
click at [781, 215] on select "Please Choose One Rolled Asphalt Plastic Membrane Asphalt Flood Coat" at bounding box center [864, 223] width 546 height 28
click at [665, 241] on div "Flat Roof Covering of Detached Garage: Please Choose One Rolled Asphalt Plastic…" at bounding box center [592, 229] width 1108 height 39
click at [666, 251] on select "Please Choose One Brick Veneer Stone Veneer Wood Siding Vinyl Siding Standing S…" at bounding box center [864, 262] width 546 height 28
click at [649, 259] on select "Please Choose One Brick Veneer Stone Veneer Wood Siding Vinyl Siding Standing S…" at bounding box center [864, 262] width 546 height 28
click at [623, 256] on select "Please Choose One Brick Veneer Stone Veneer Wood Siding Vinyl Siding Standing S…" at bounding box center [864, 262] width 546 height 28
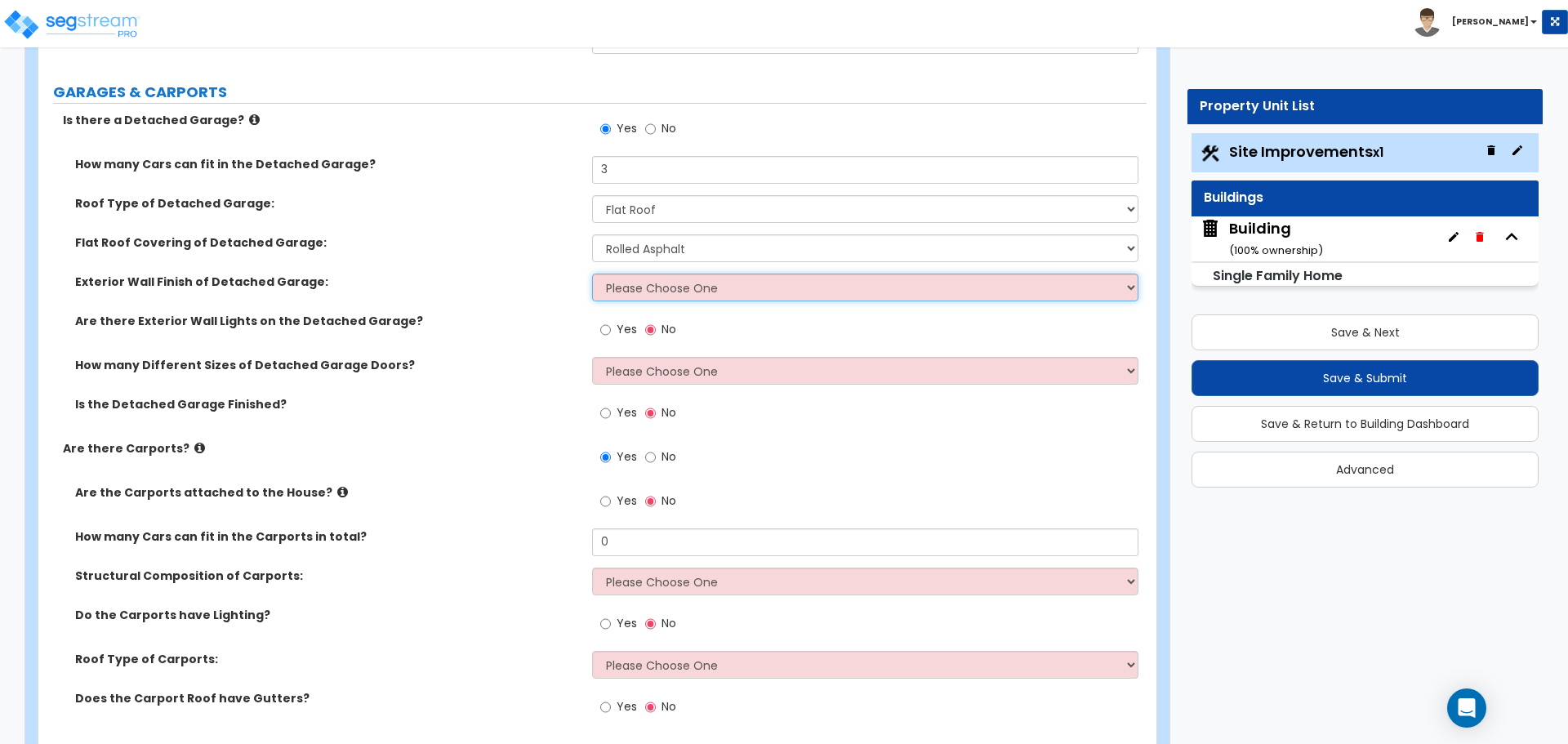
scroll to position [1667, 0]
click at [719, 271] on select "Please Choose One Brick Veneer Stone Veneer Wood Siding Vinyl Siding Standing S…" at bounding box center [864, 284] width 546 height 28
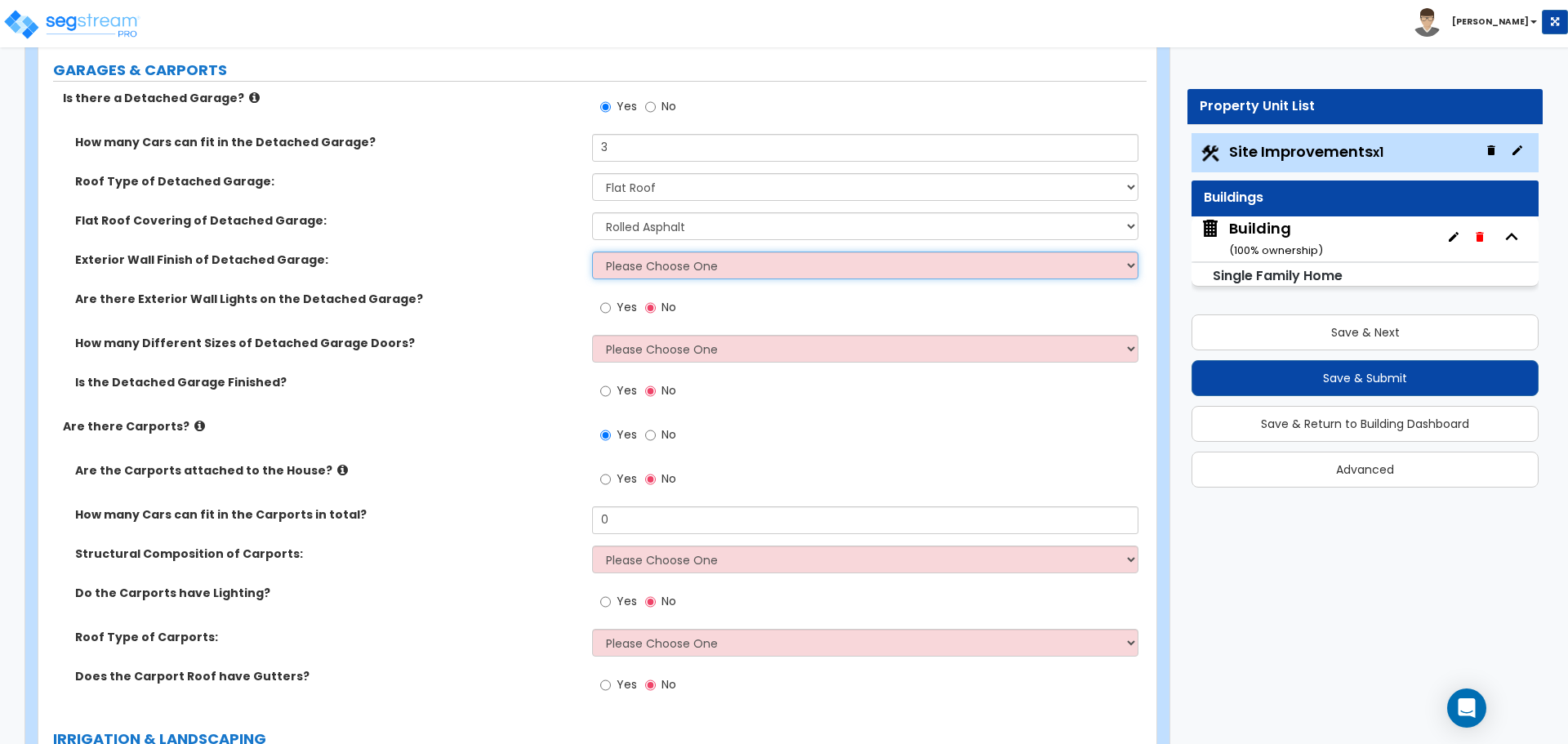
click at [761, 263] on select "Please Choose One Brick Veneer Stone Veneer Wood Siding Vinyl Siding Standing S…" at bounding box center [864, 265] width 546 height 28
click at [693, 268] on select "Please Choose One Brick Veneer Stone Veneer Wood Siding Vinyl Siding Standing S…" at bounding box center [864, 265] width 546 height 28
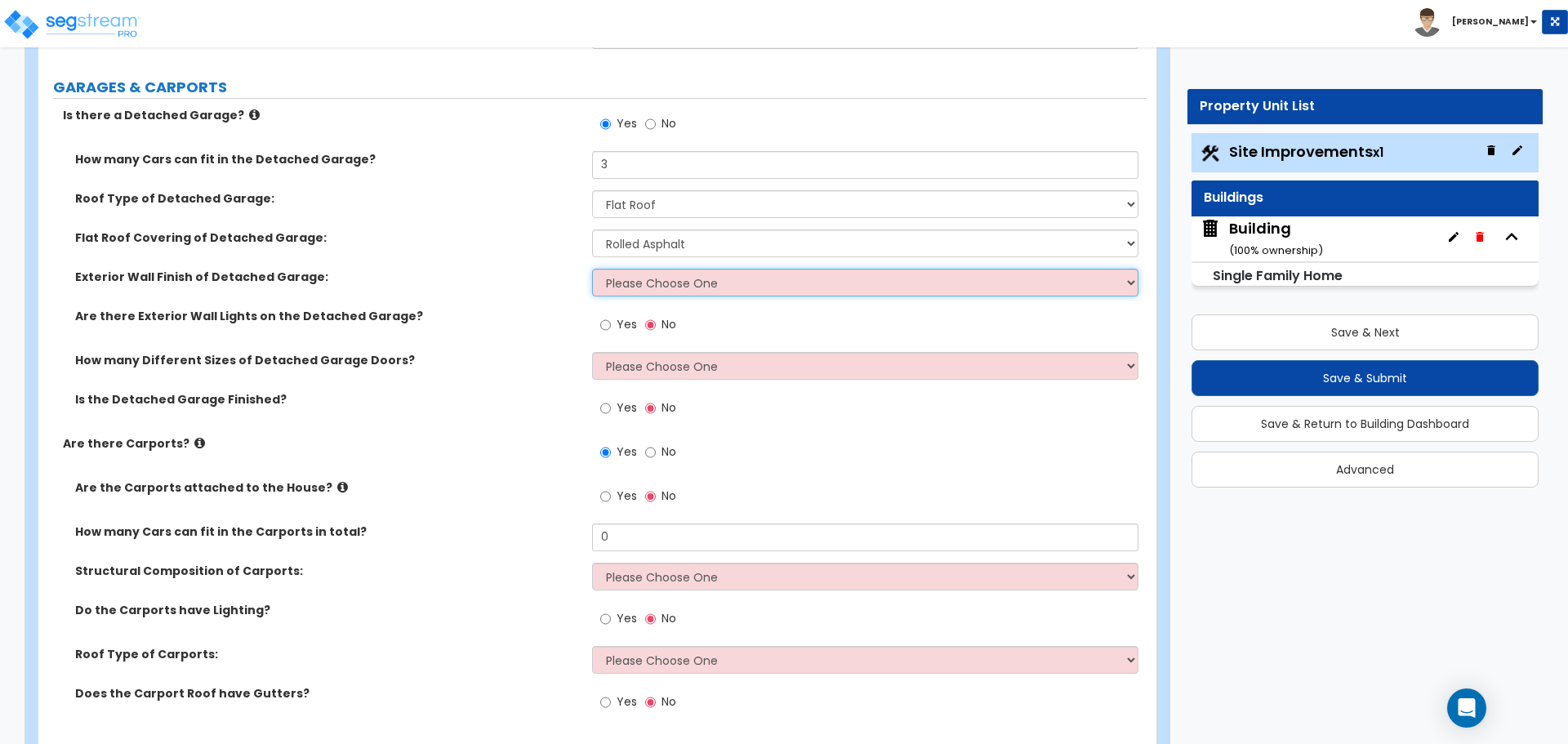
scroll to position [1677, 0]
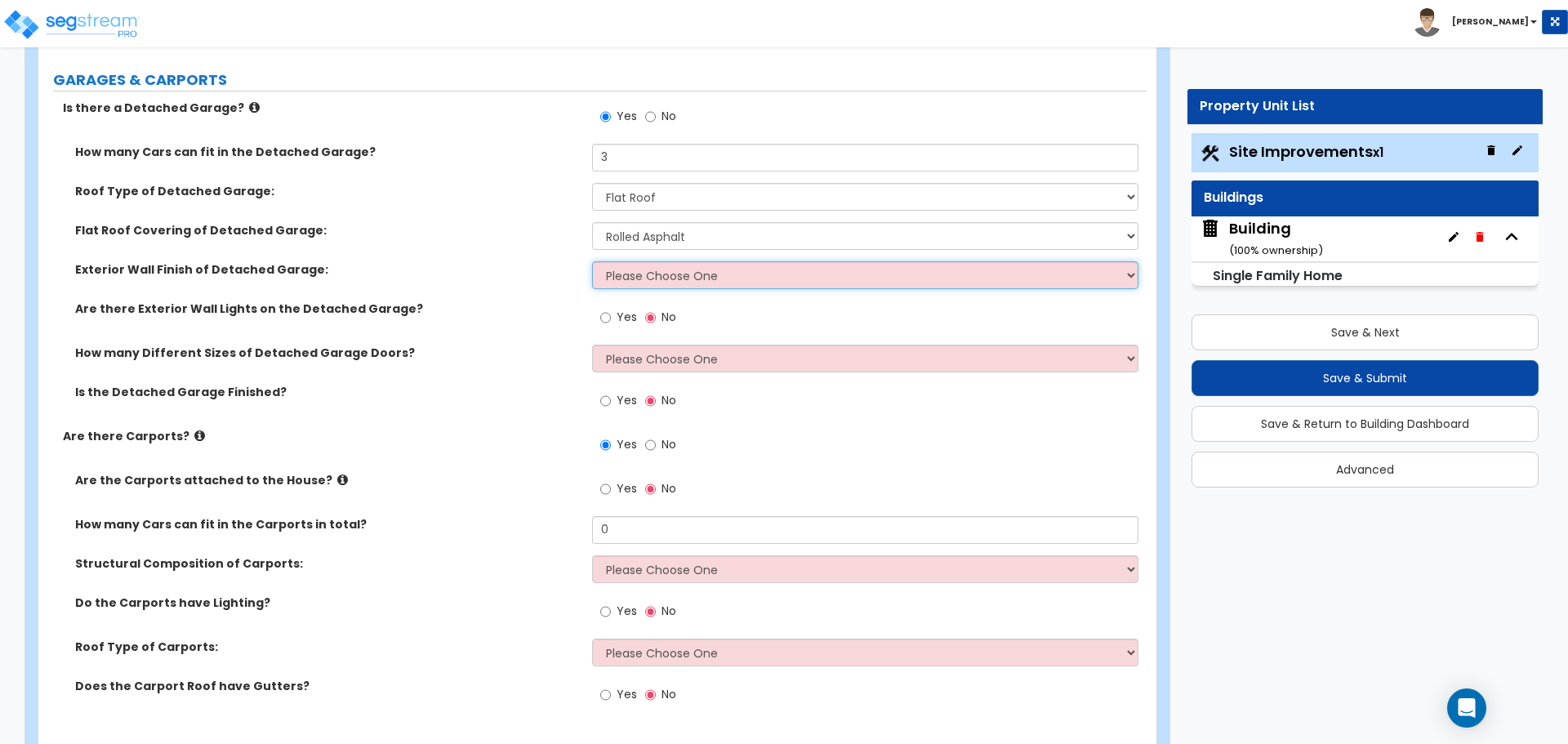
click at [846, 270] on select "Please Choose One Brick Veneer Stone Veneer Wood Siding Vinyl Siding Standing S…" at bounding box center [864, 274] width 546 height 28
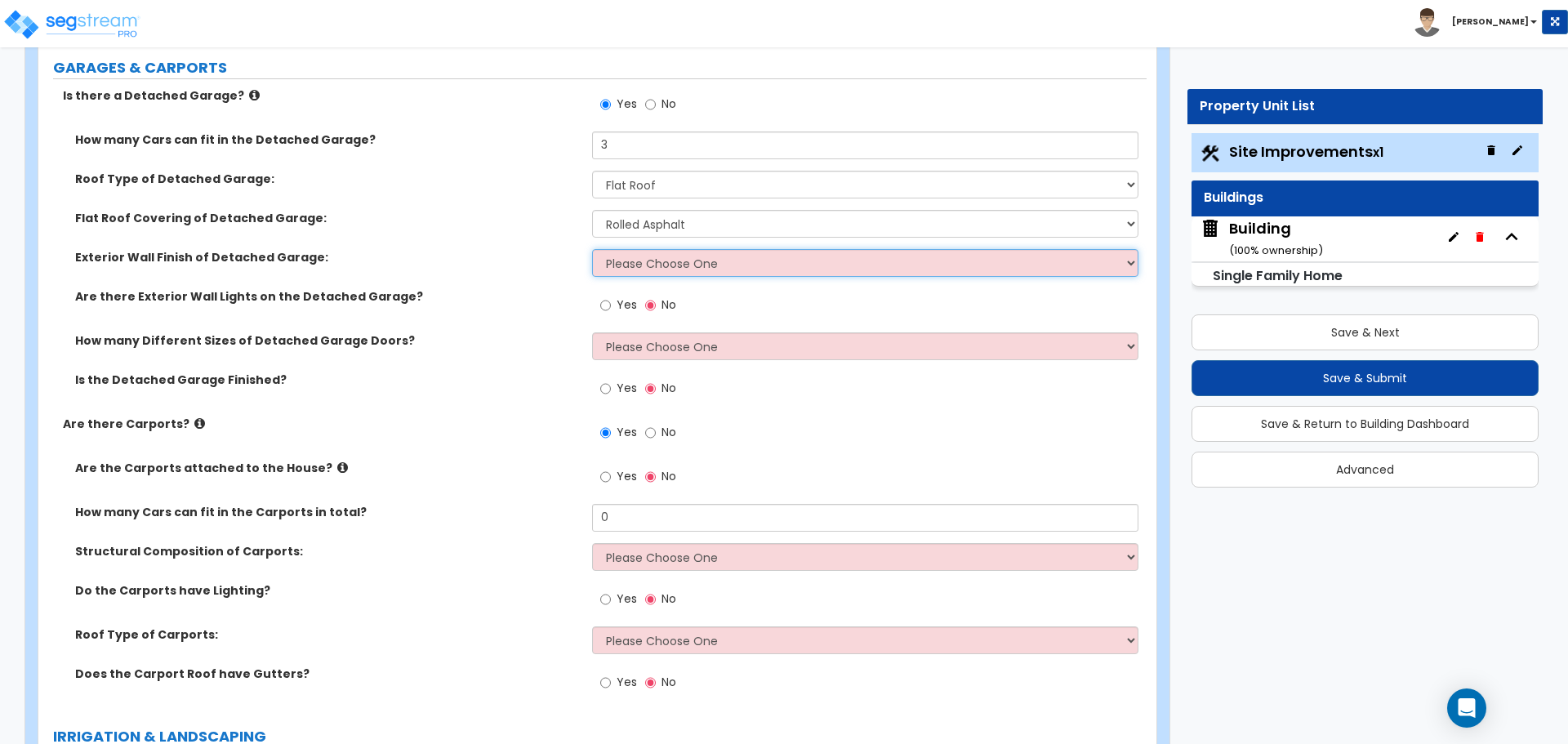
scroll to position [1683, 0]
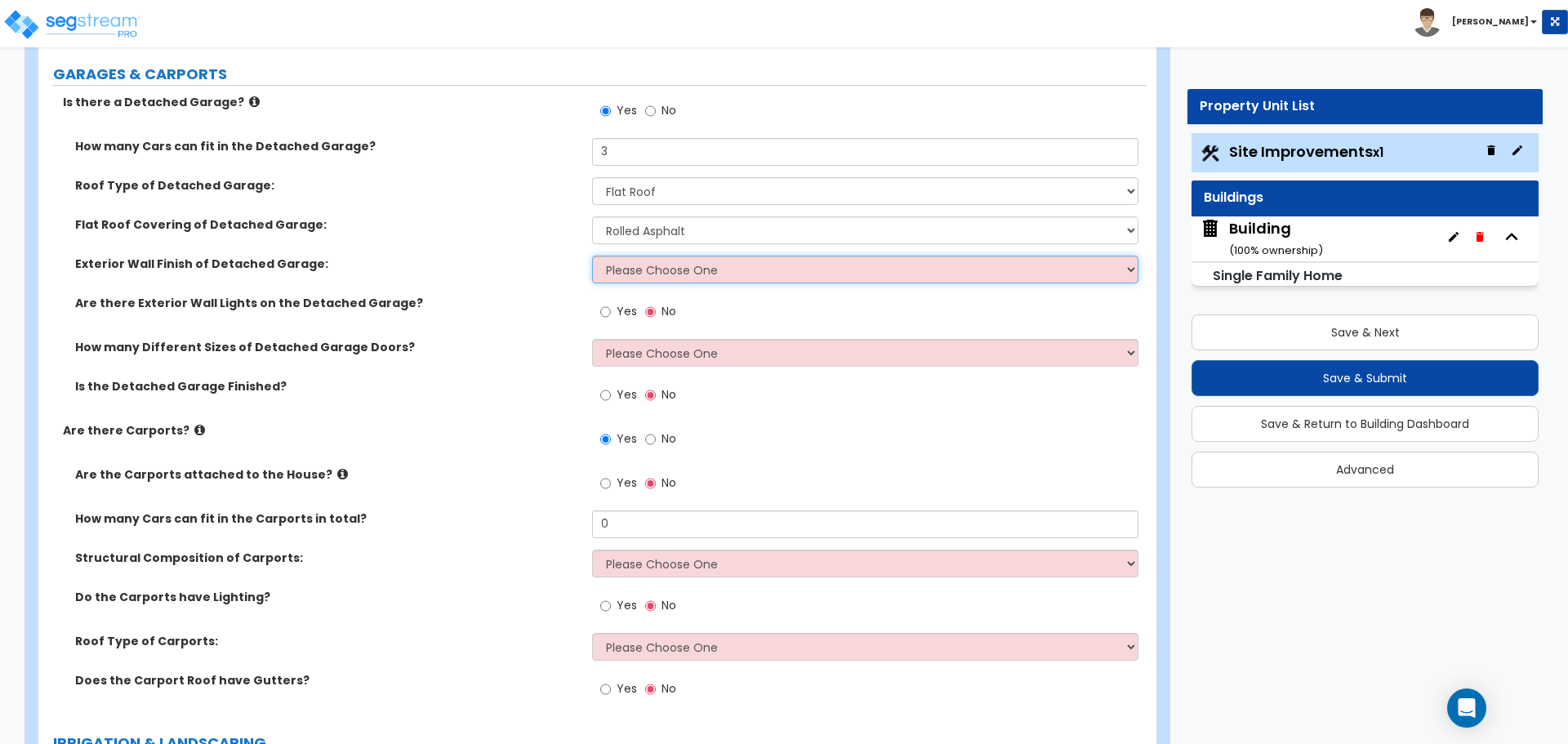
click at [752, 261] on select "Please Choose One Brick Veneer Stone Veneer Wood Siding Vinyl Siding Standing S…" at bounding box center [864, 269] width 546 height 28
click at [705, 272] on select "Please Choose One Brick Veneer Stone Veneer Wood Siding Vinyl Siding Standing S…" at bounding box center [864, 269] width 546 height 28
click at [664, 258] on select "Please Choose One Brick Veneer Stone Veneer Wood Siding Vinyl Siding Standing S…" at bounding box center [864, 269] width 546 height 28
click at [691, 272] on select "Please Choose One Brick Veneer Stone Veneer Wood Siding Vinyl Siding Standing S…" at bounding box center [864, 269] width 546 height 28
select select "6"
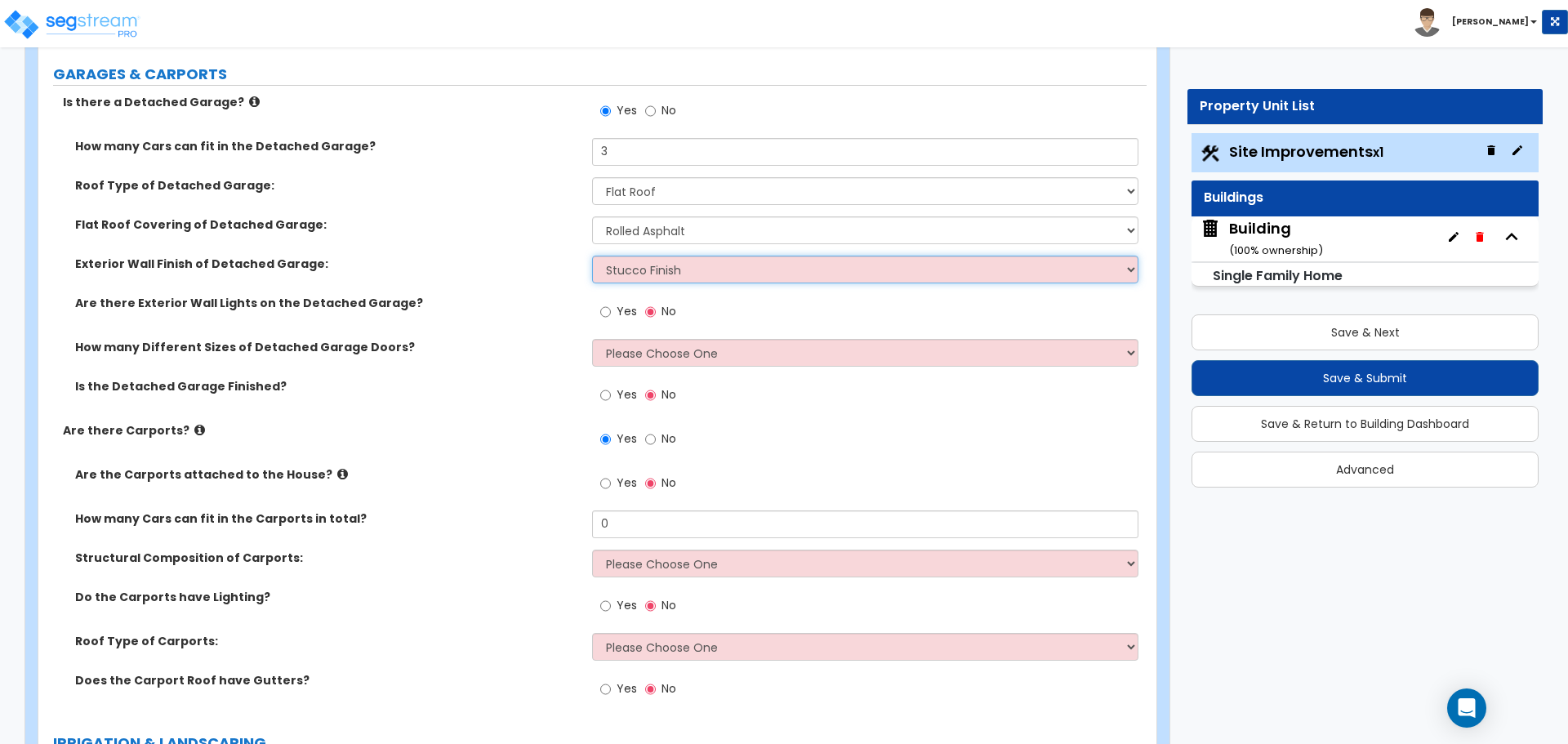
click at [592, 256] on select "Please Choose One Brick Veneer Stone Veneer Wood Siding Vinyl Siding Standing S…" at bounding box center [864, 269] width 546 height 28
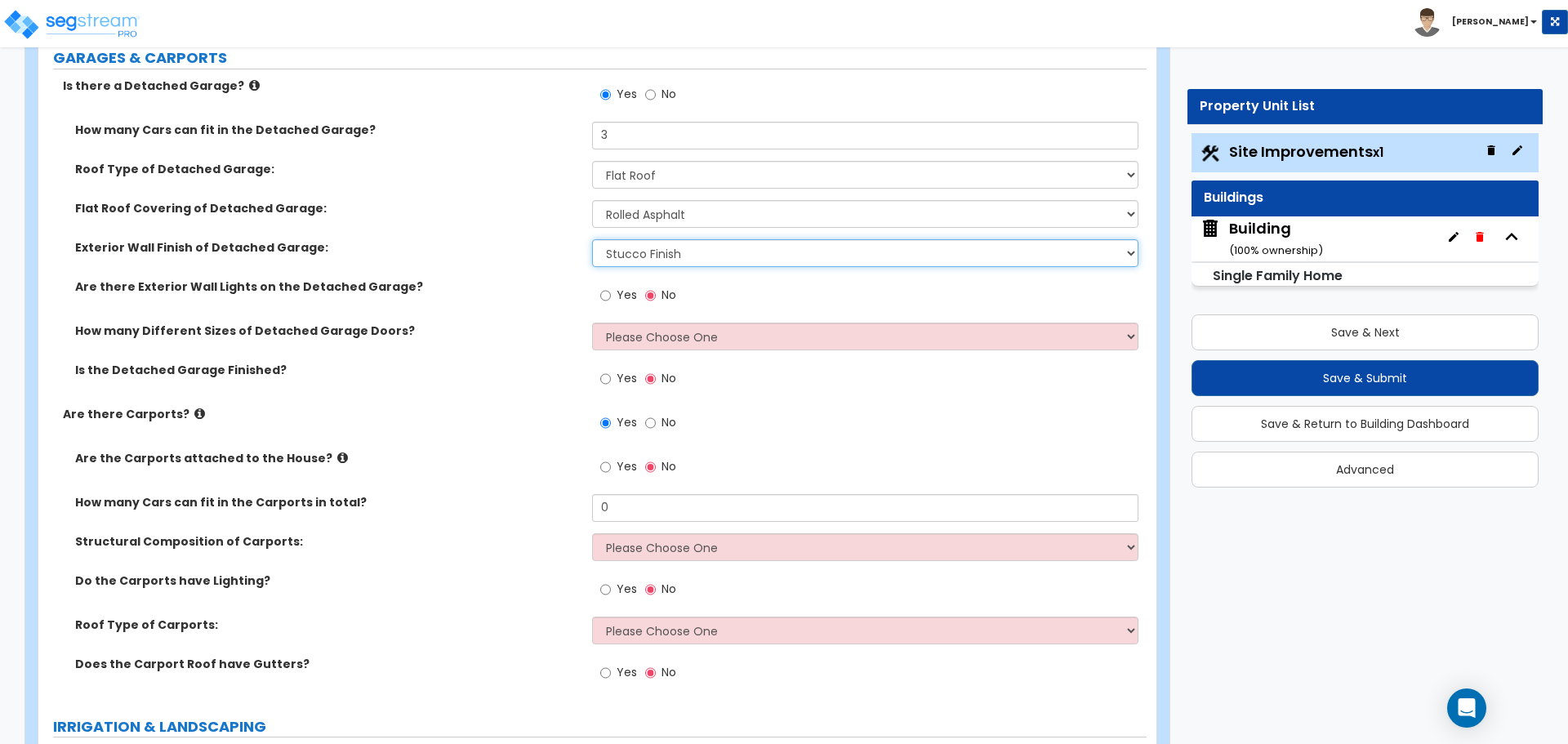
scroll to position [1688, 0]
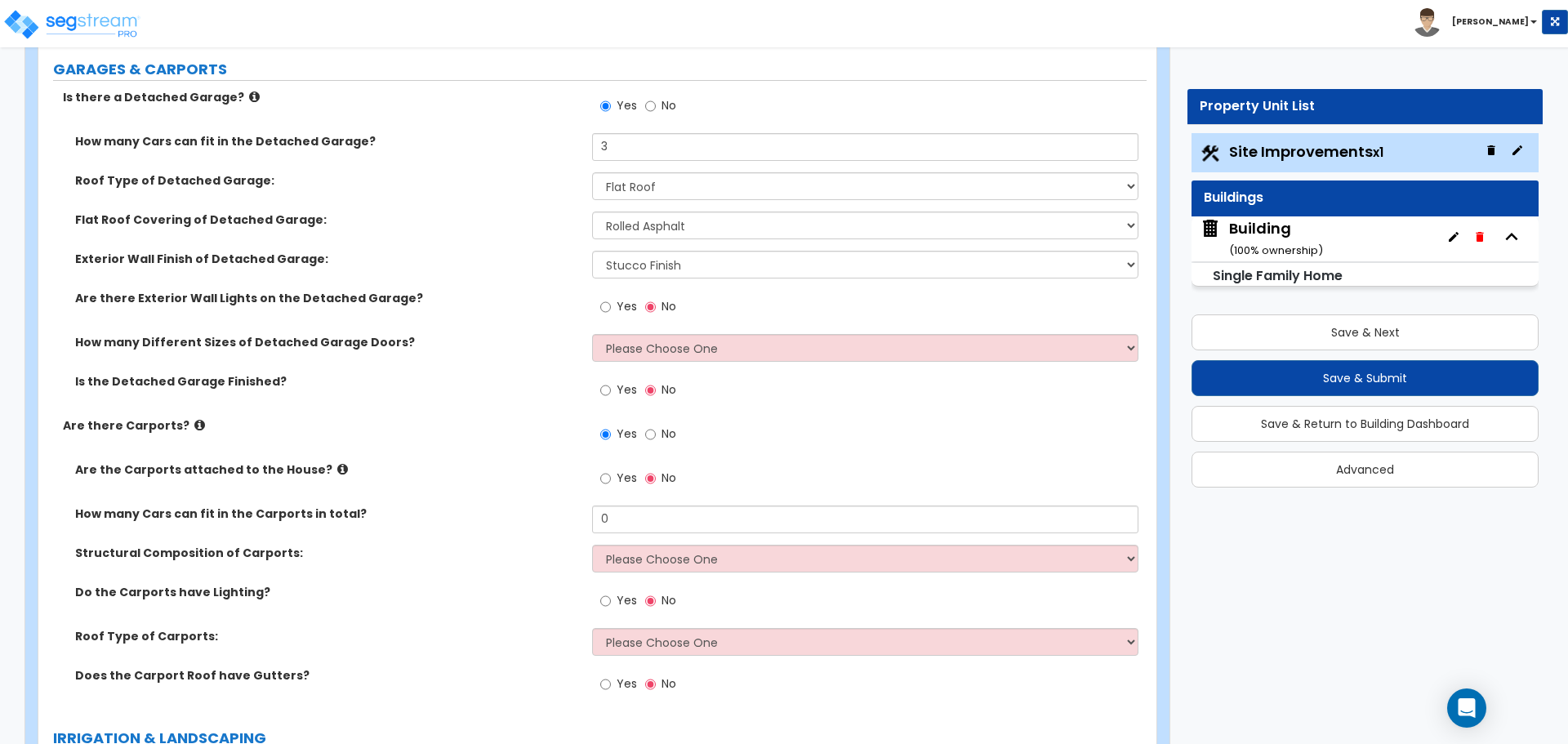
click at [618, 304] on span "Yes" at bounding box center [626, 306] width 20 height 16
click at [611, 304] on input "Yes" at bounding box center [605, 307] width 11 height 18
radio input "true"
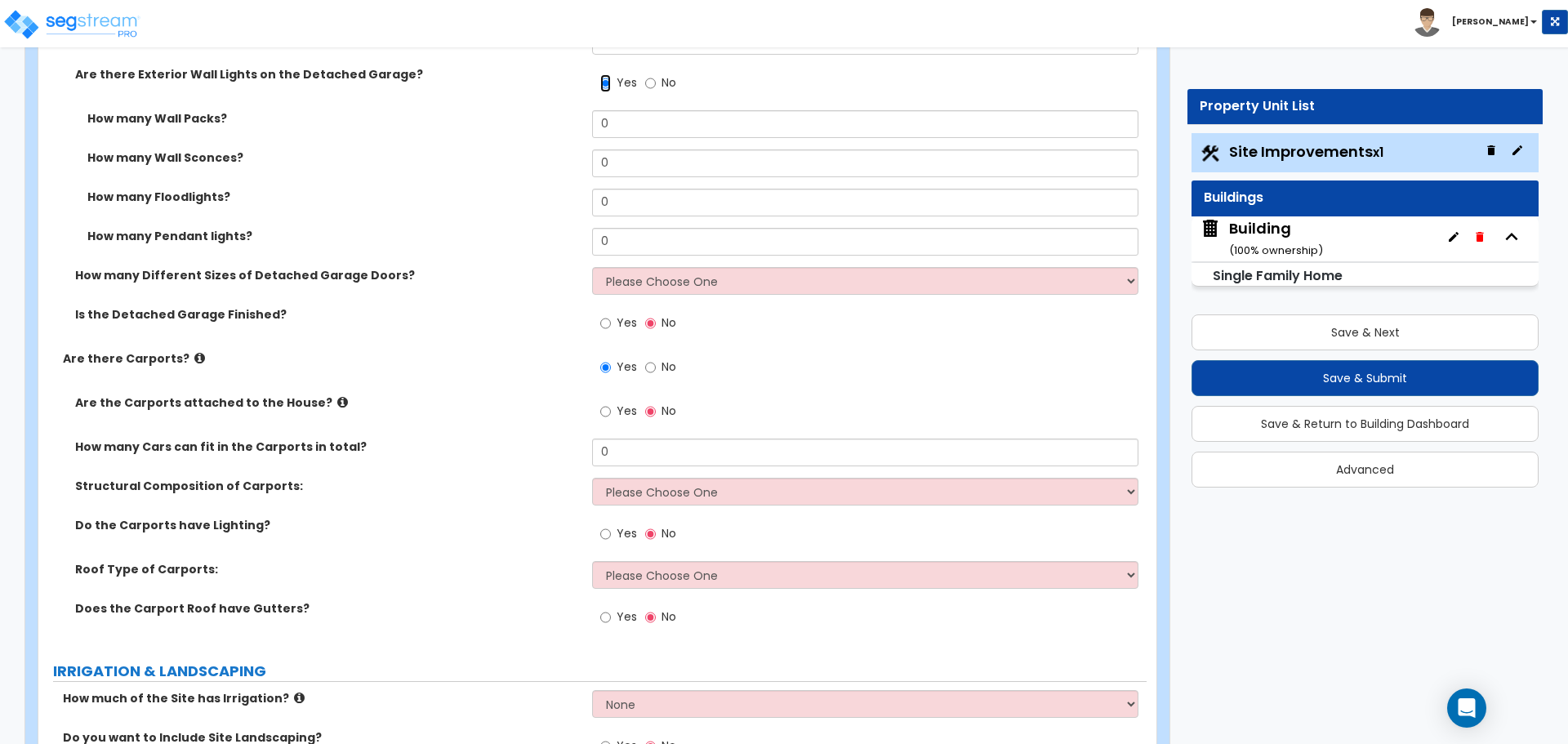
scroll to position [1915, 0]
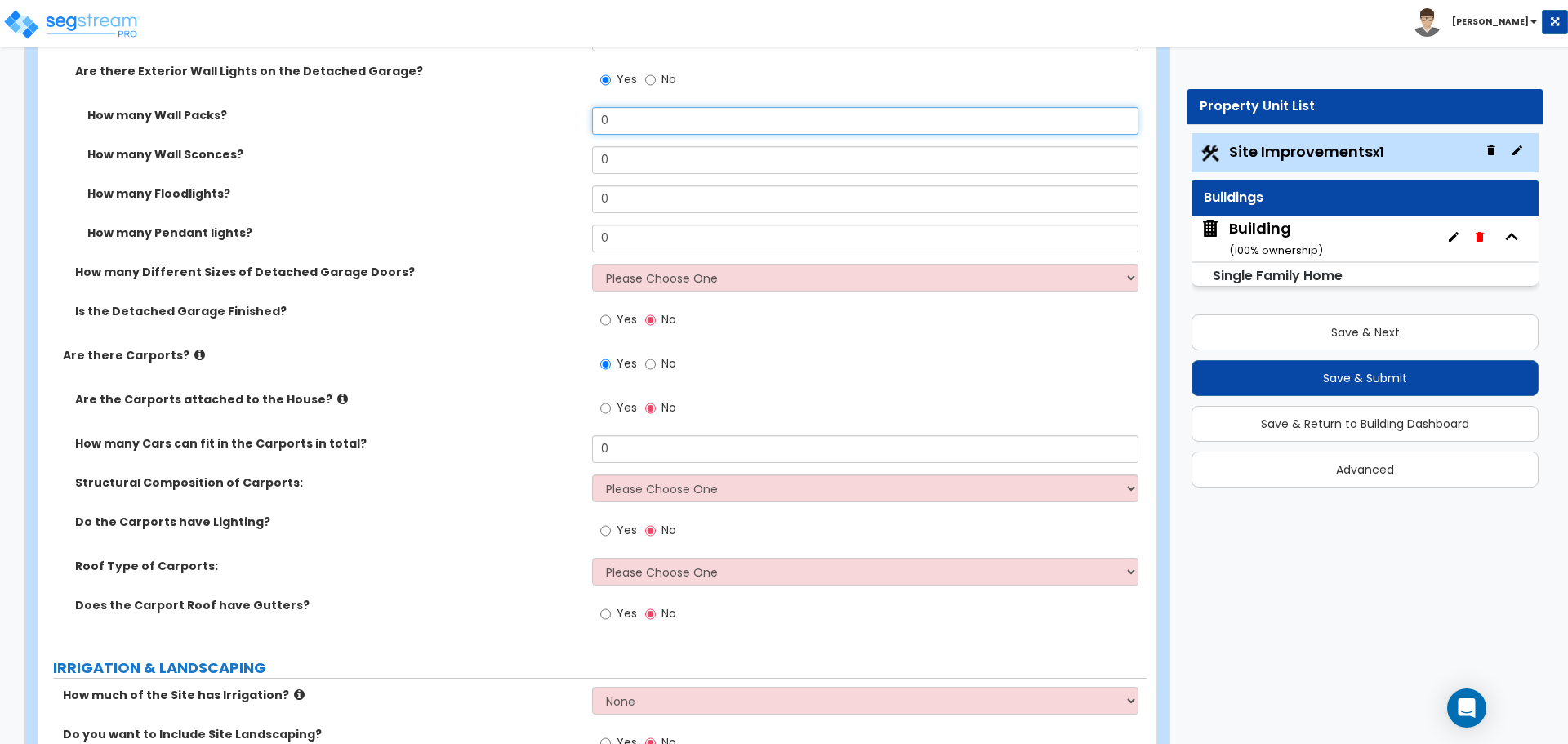
click at [656, 127] on input "0" at bounding box center [864, 121] width 546 height 28
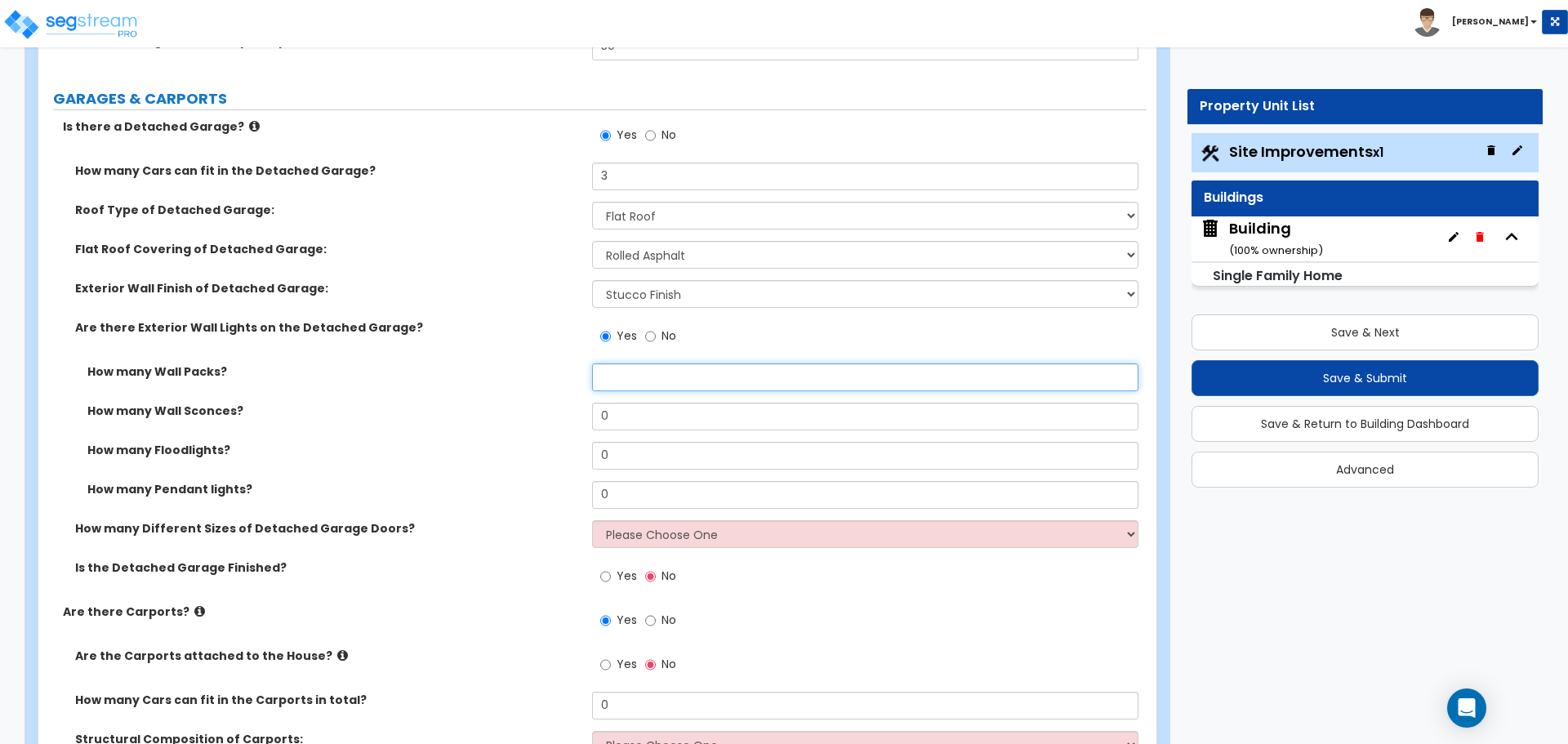
scroll to position [1660, 0]
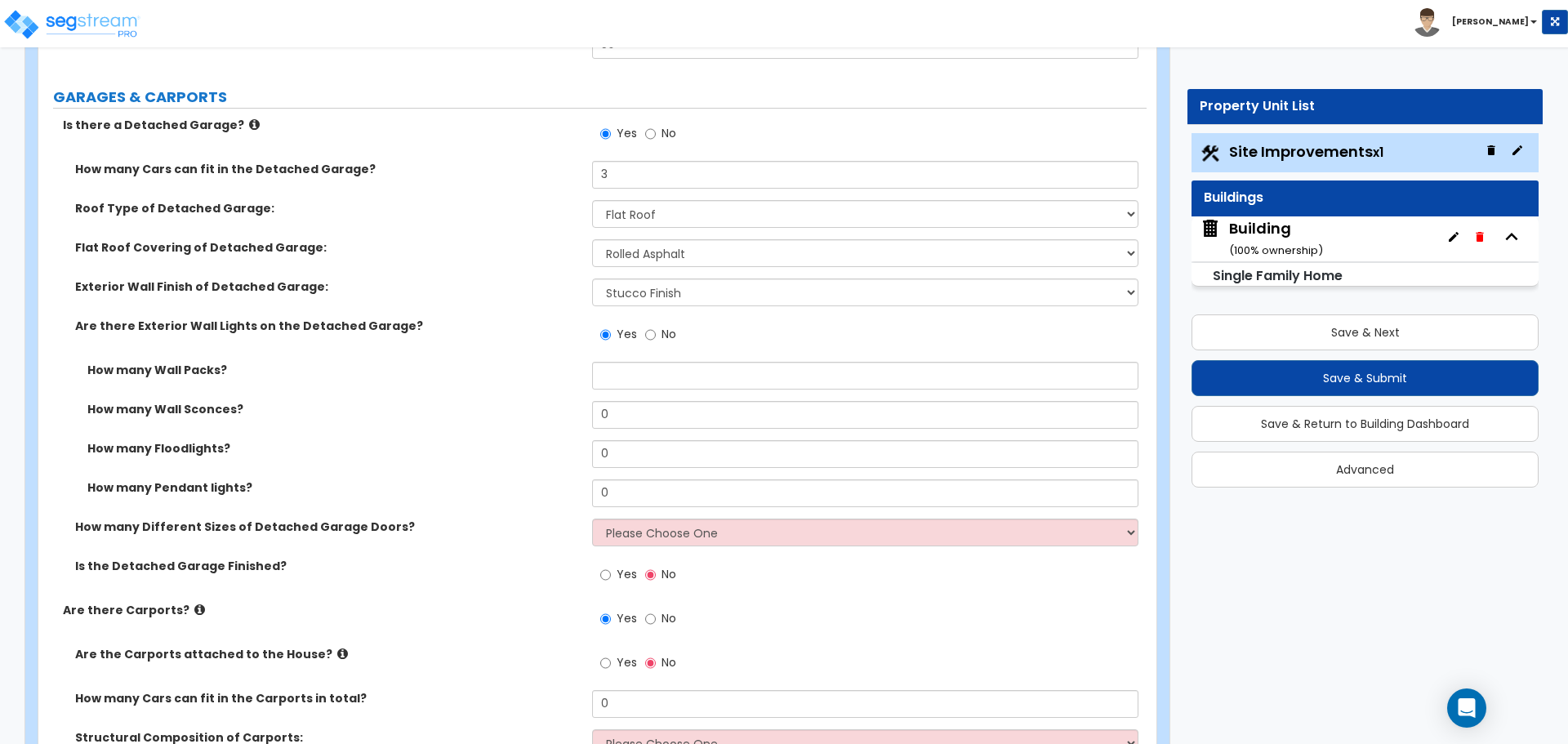
click at [756, 132] on div "Yes No" at bounding box center [869, 139] width 554 height 44
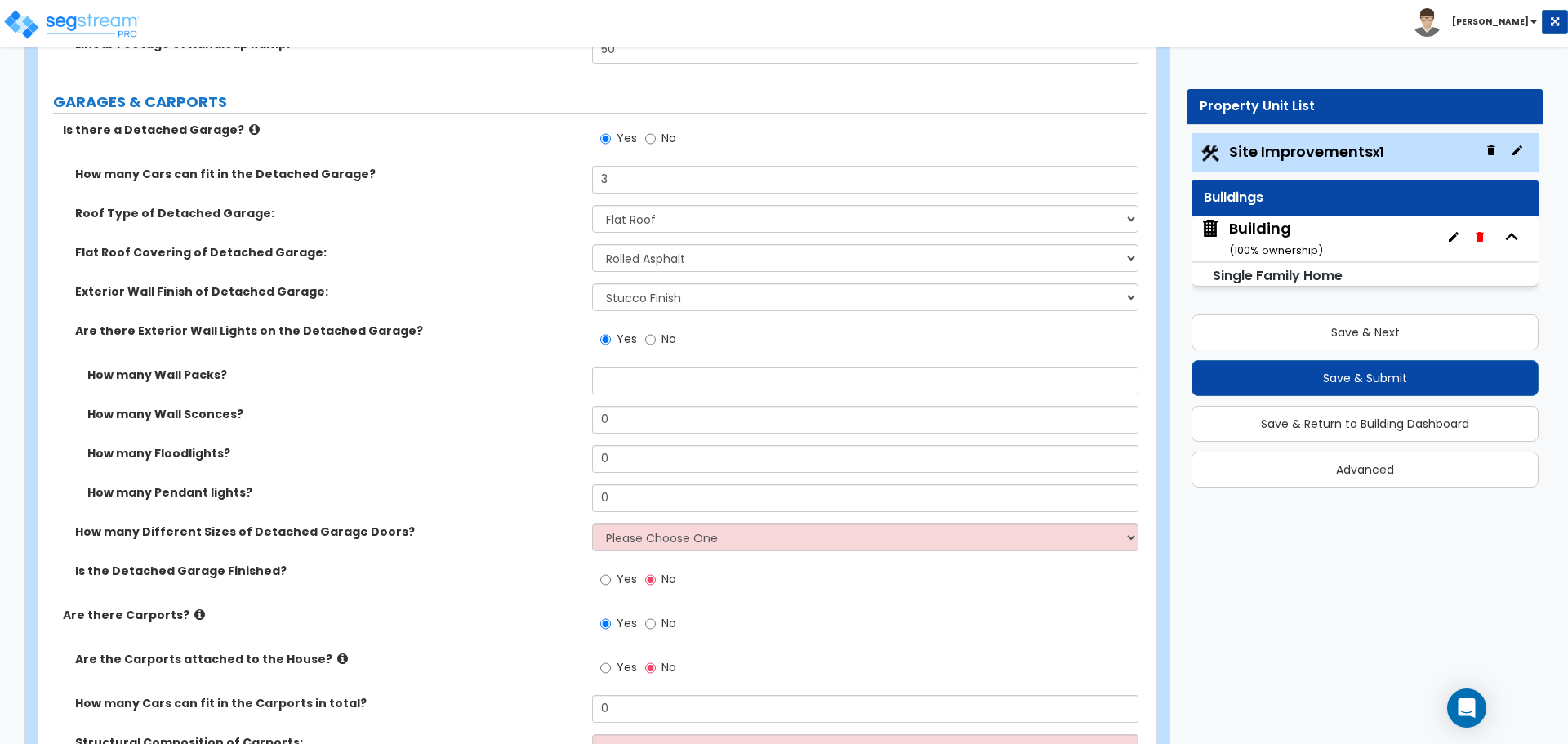
scroll to position [1654, 0]
click at [249, 125] on icon at bounding box center [255, 131] width 11 height 12
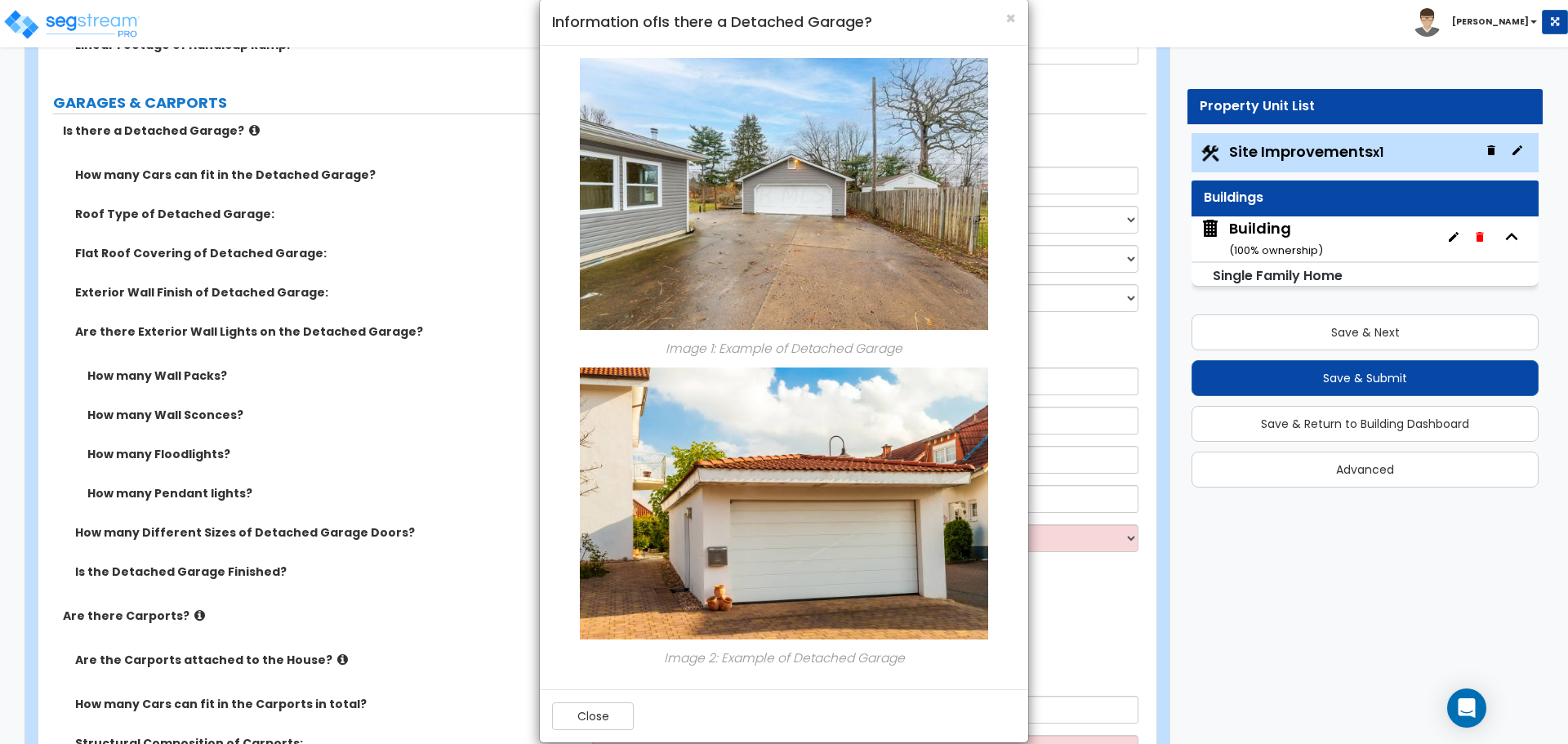
scroll to position [48, 0]
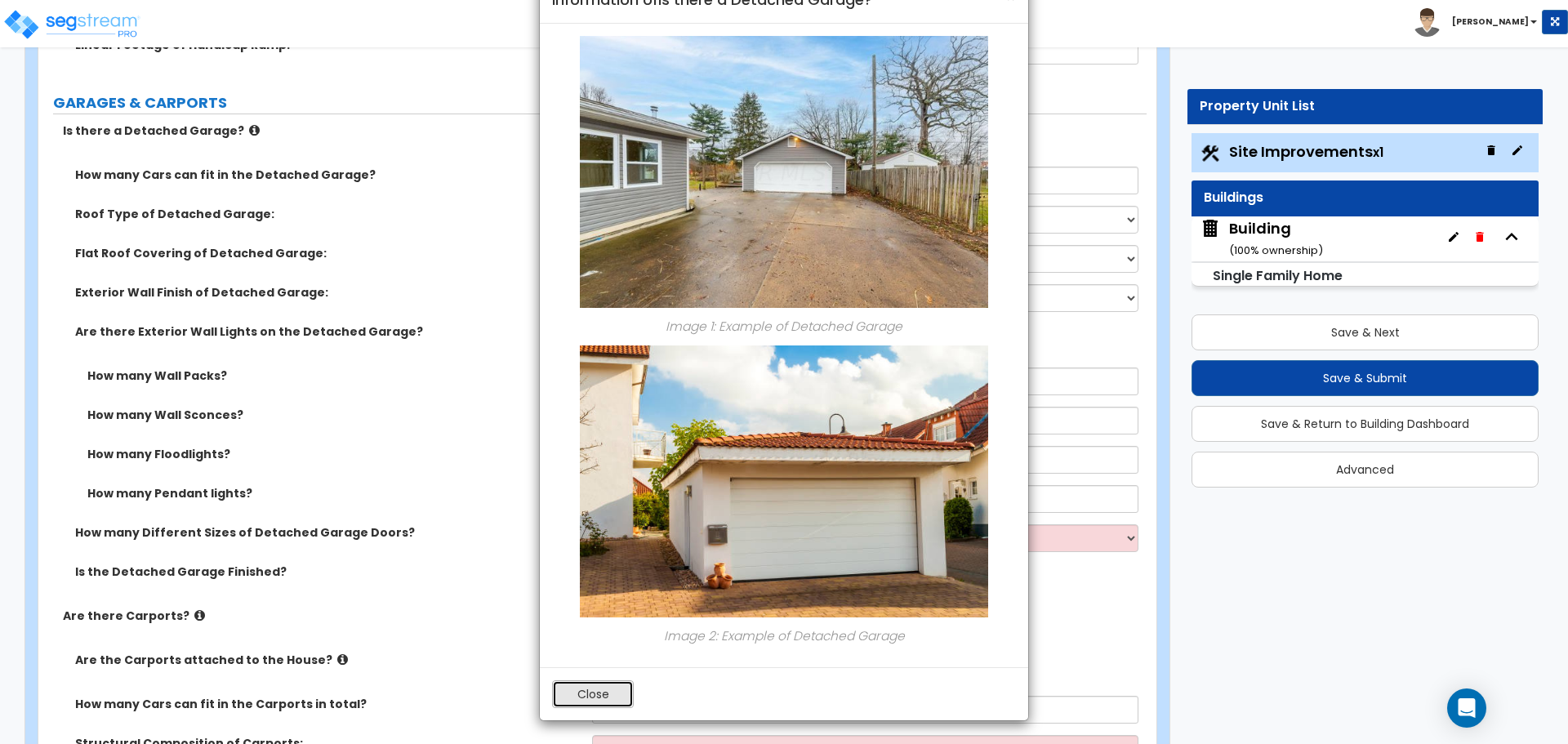
click at [612, 689] on button "Close" at bounding box center [593, 693] width 82 height 28
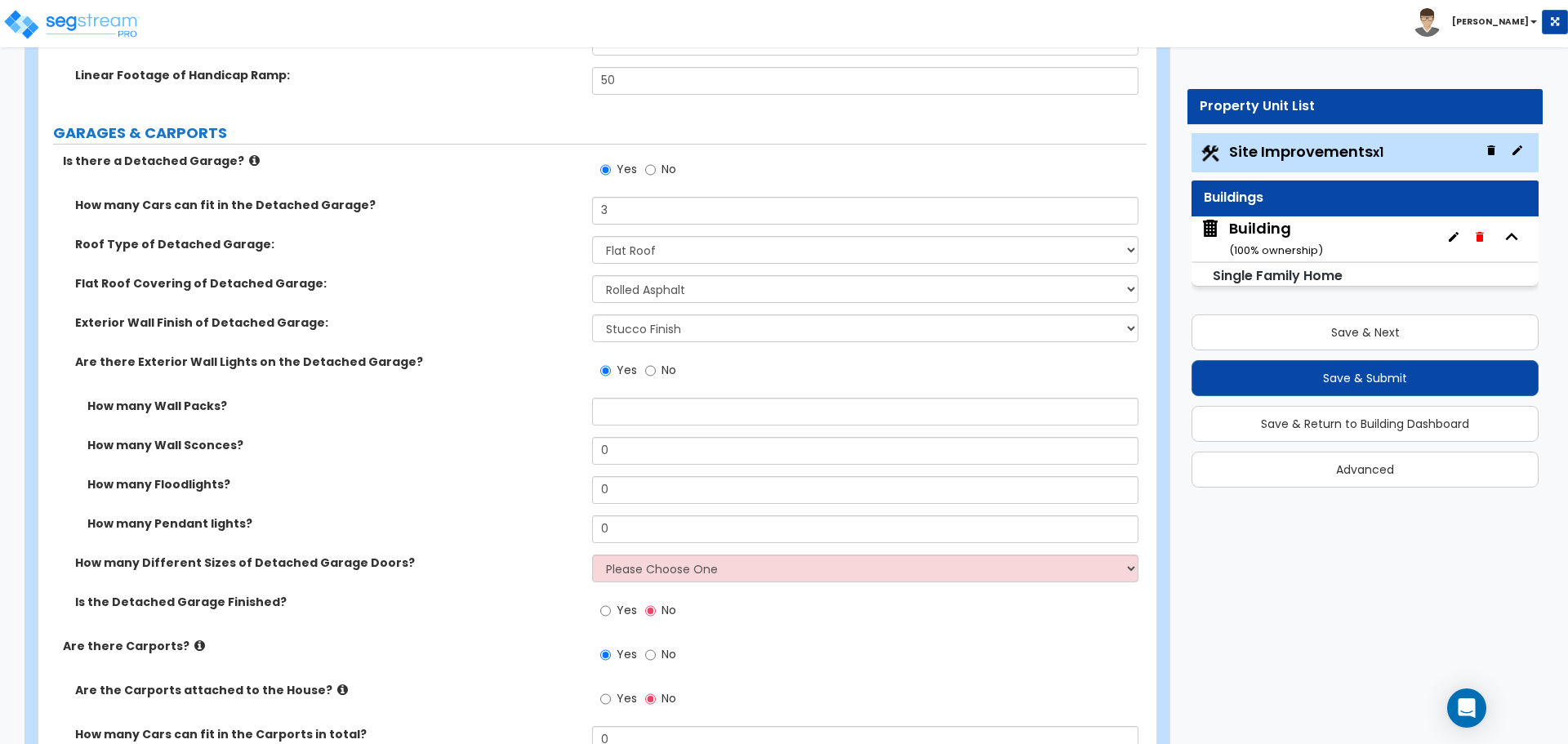
scroll to position [1618, 0]
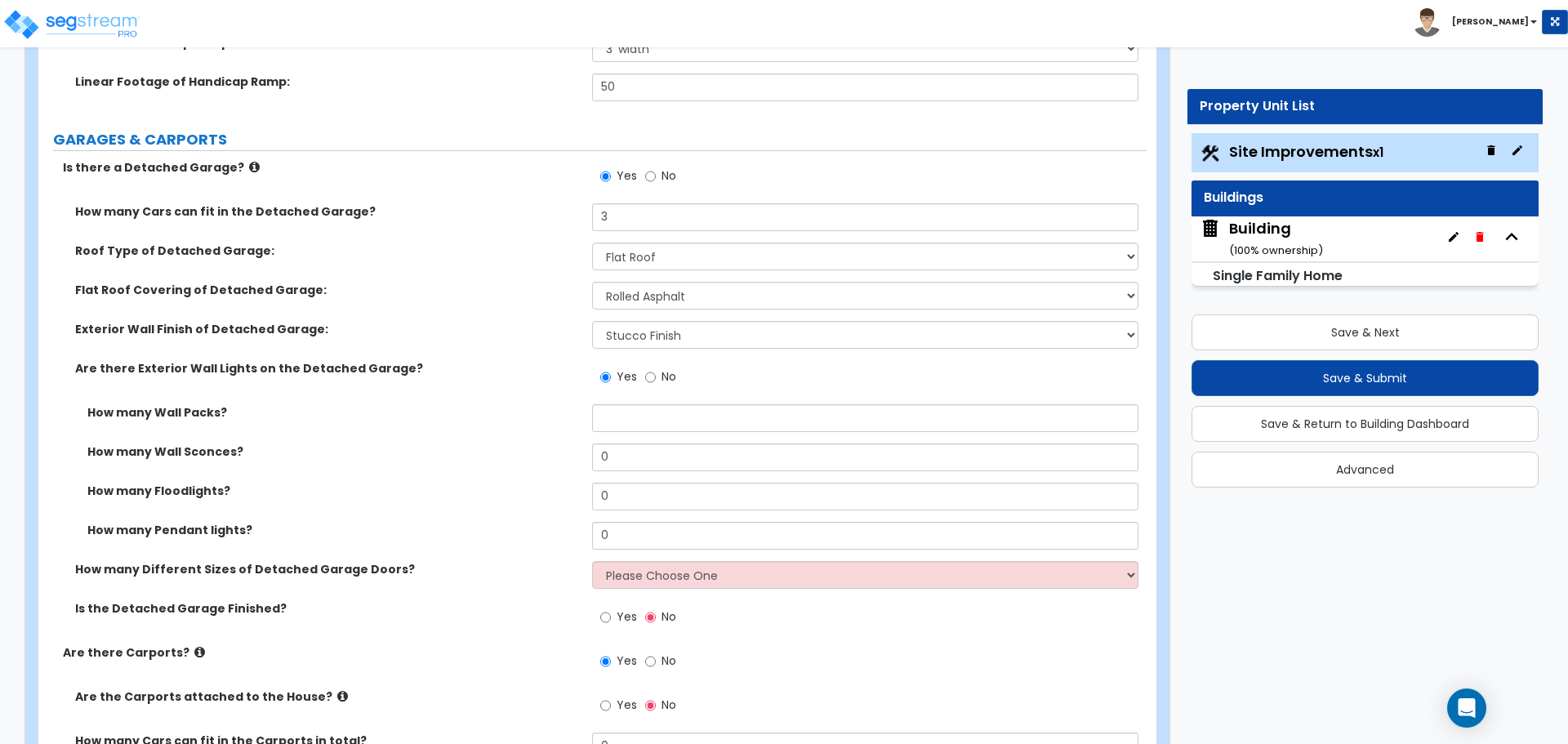
click at [657, 175] on label "No" at bounding box center [660, 178] width 31 height 28
click at [656, 175] on input "No" at bounding box center [650, 177] width 11 height 18
radio input "false"
radio input "true"
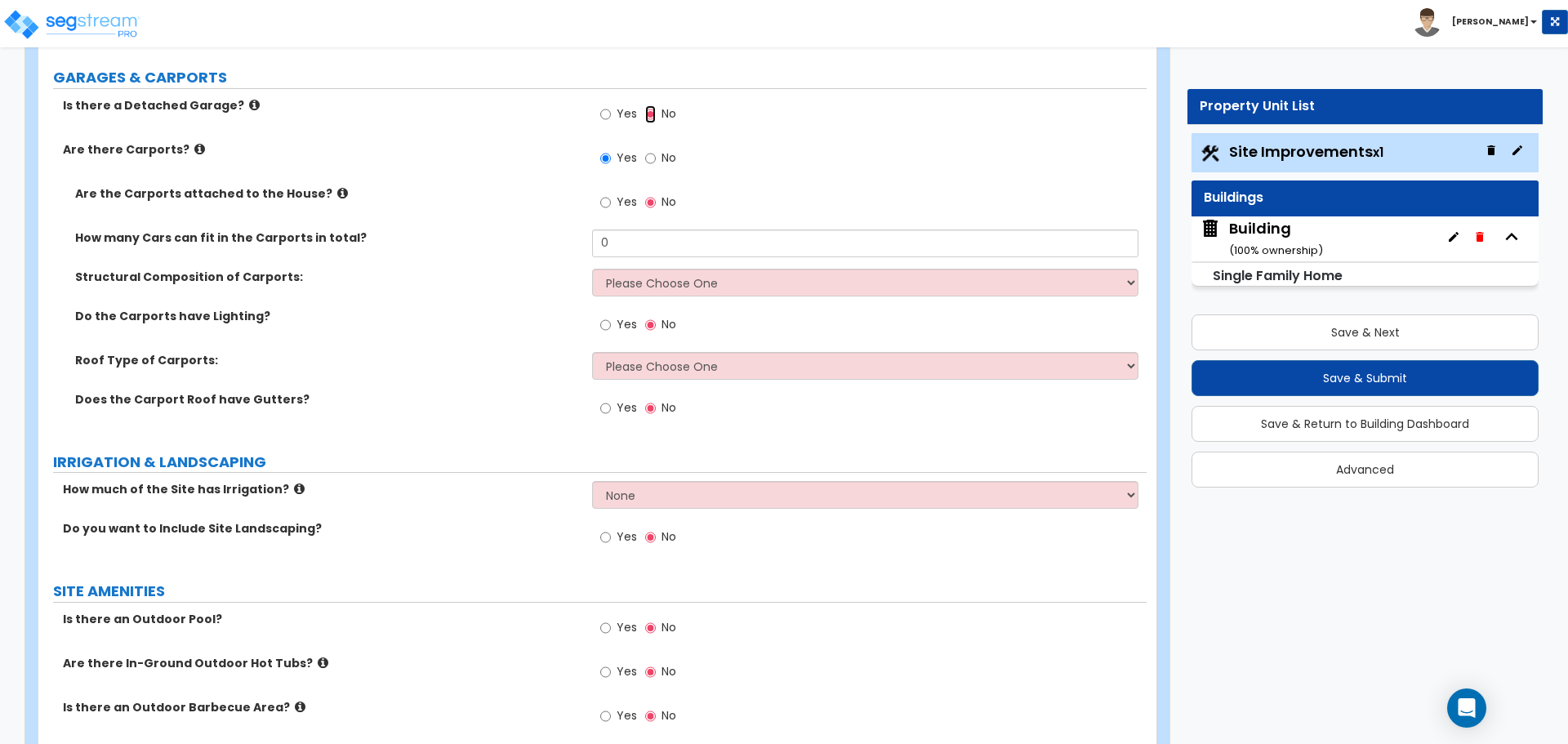
scroll to position [1690, 0]
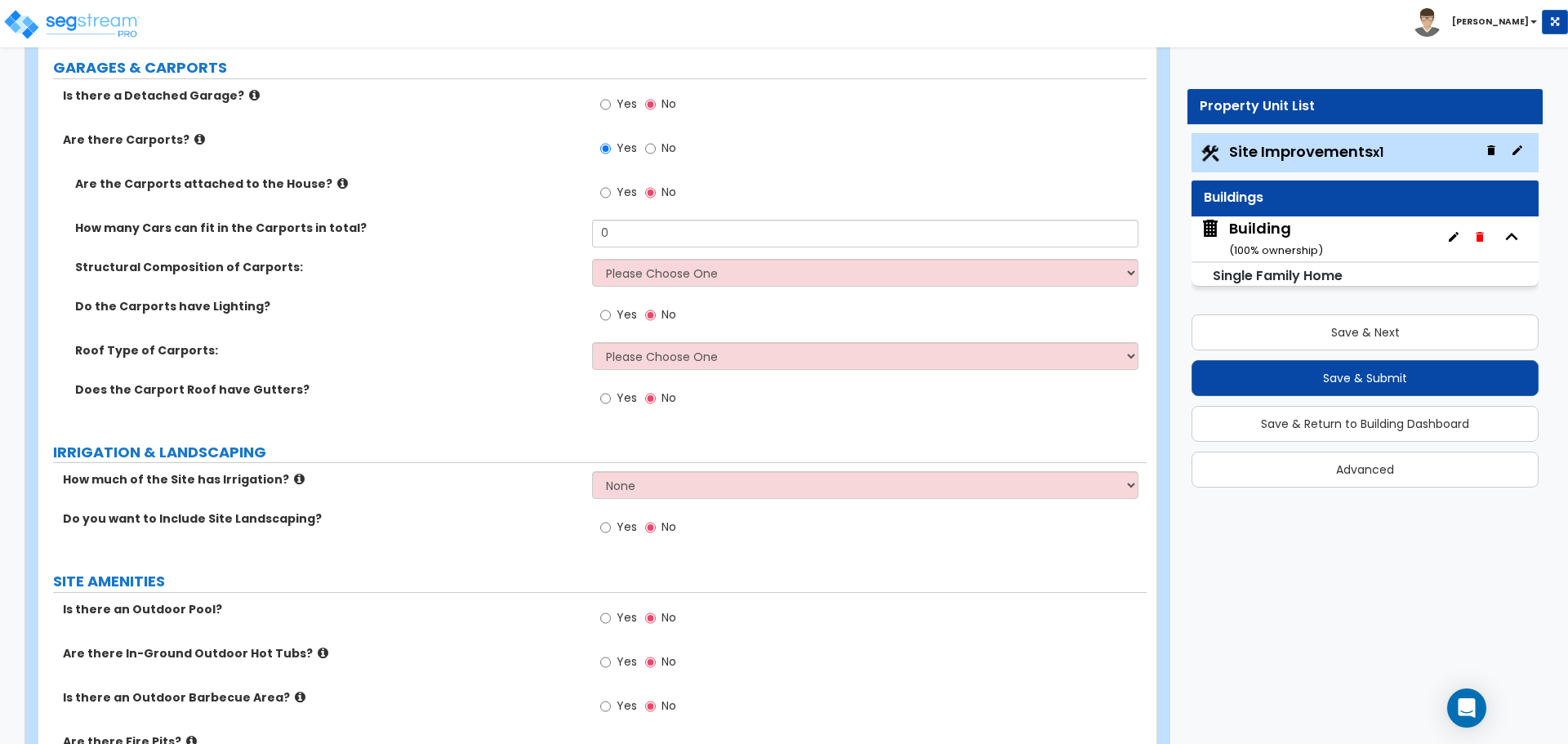
click at [194, 141] on icon at bounding box center [200, 139] width 11 height 12
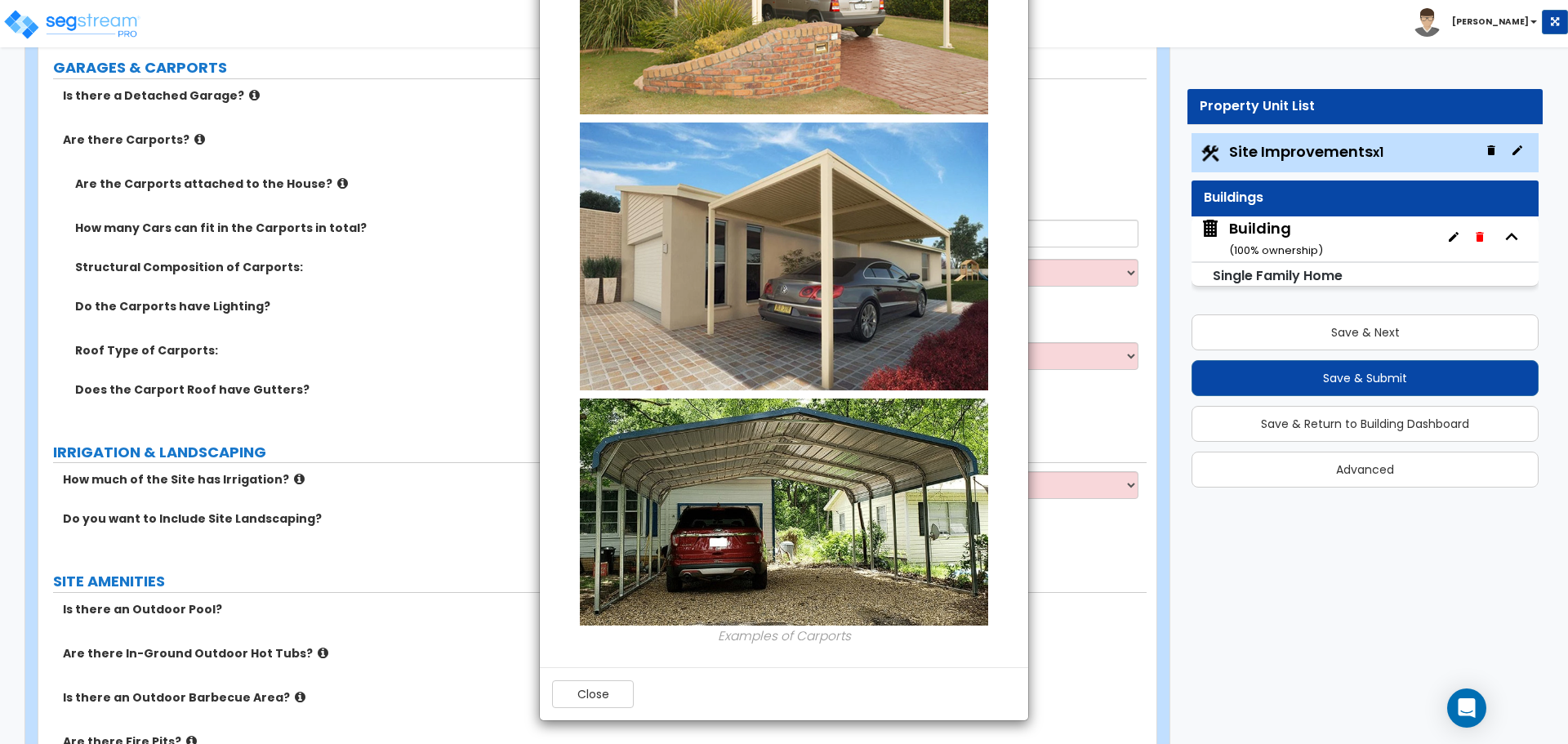
scroll to position [0, 0]
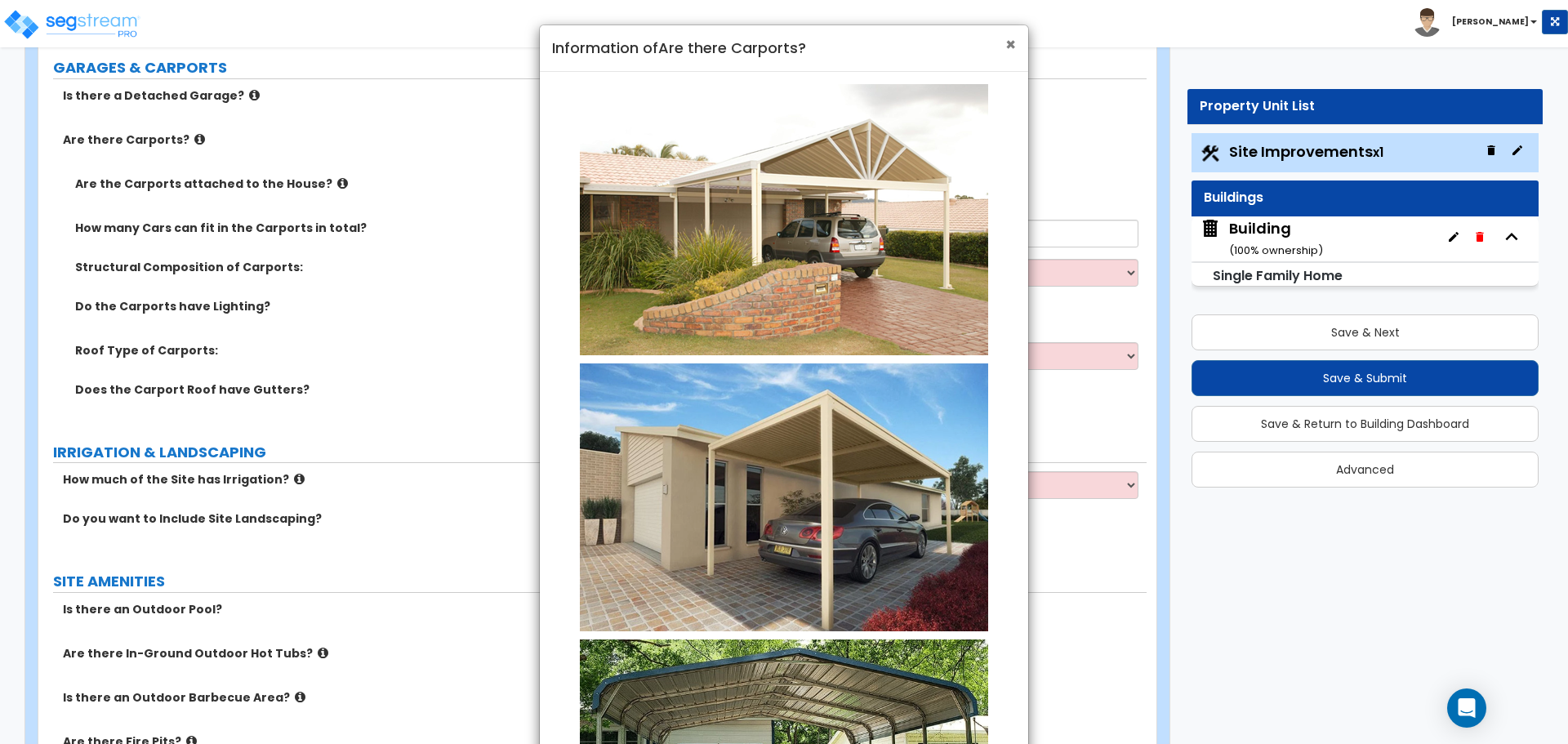
click at [1010, 41] on span "×" at bounding box center [1011, 44] width 11 height 24
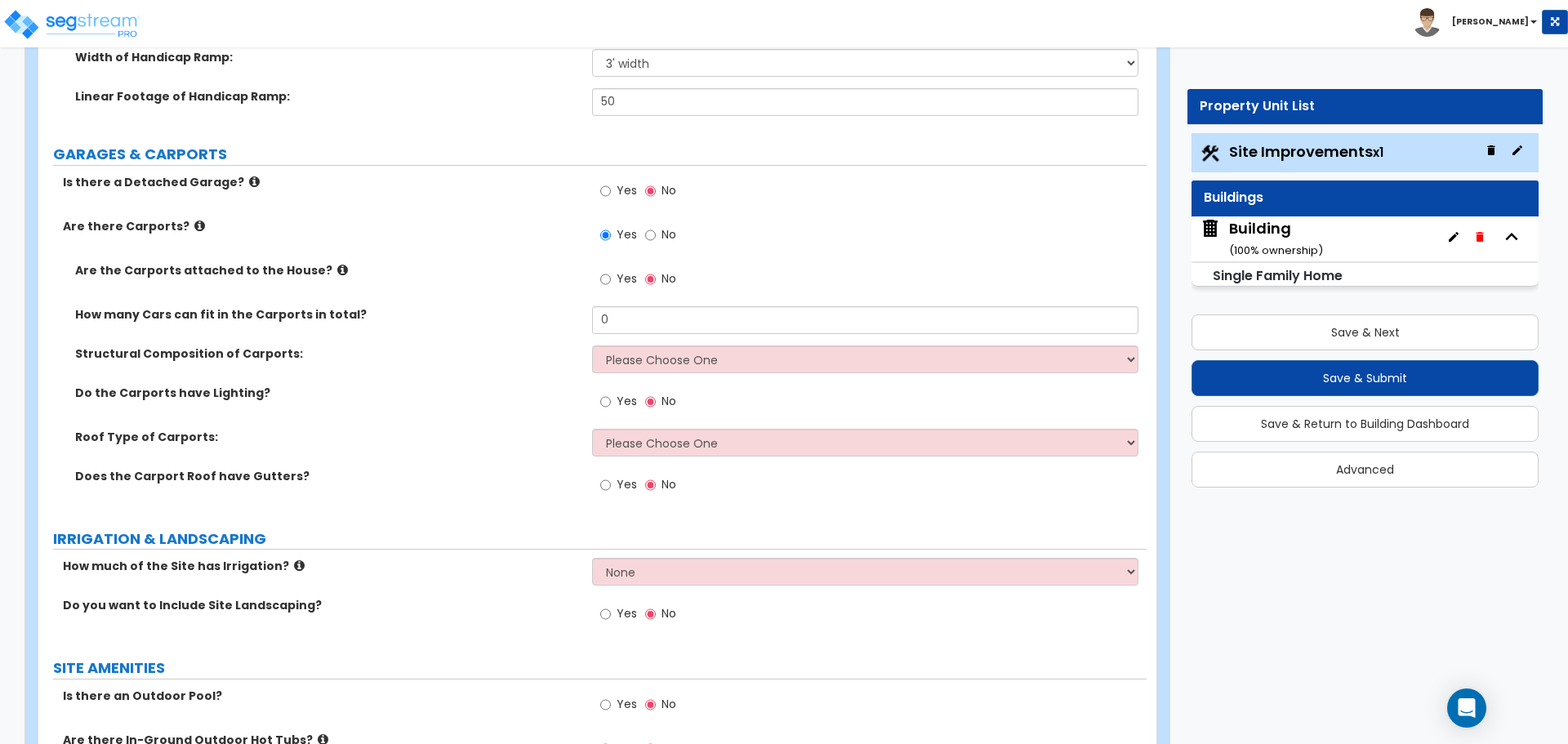
scroll to position [1605, 0]
click at [614, 273] on label "Yes" at bounding box center [618, 278] width 36 height 28
click at [611, 273] on input "Yes" at bounding box center [605, 277] width 11 height 18
click at [665, 276] on span "No" at bounding box center [668, 276] width 15 height 16
click at [656, 276] on input "No" at bounding box center [650, 277] width 11 height 18
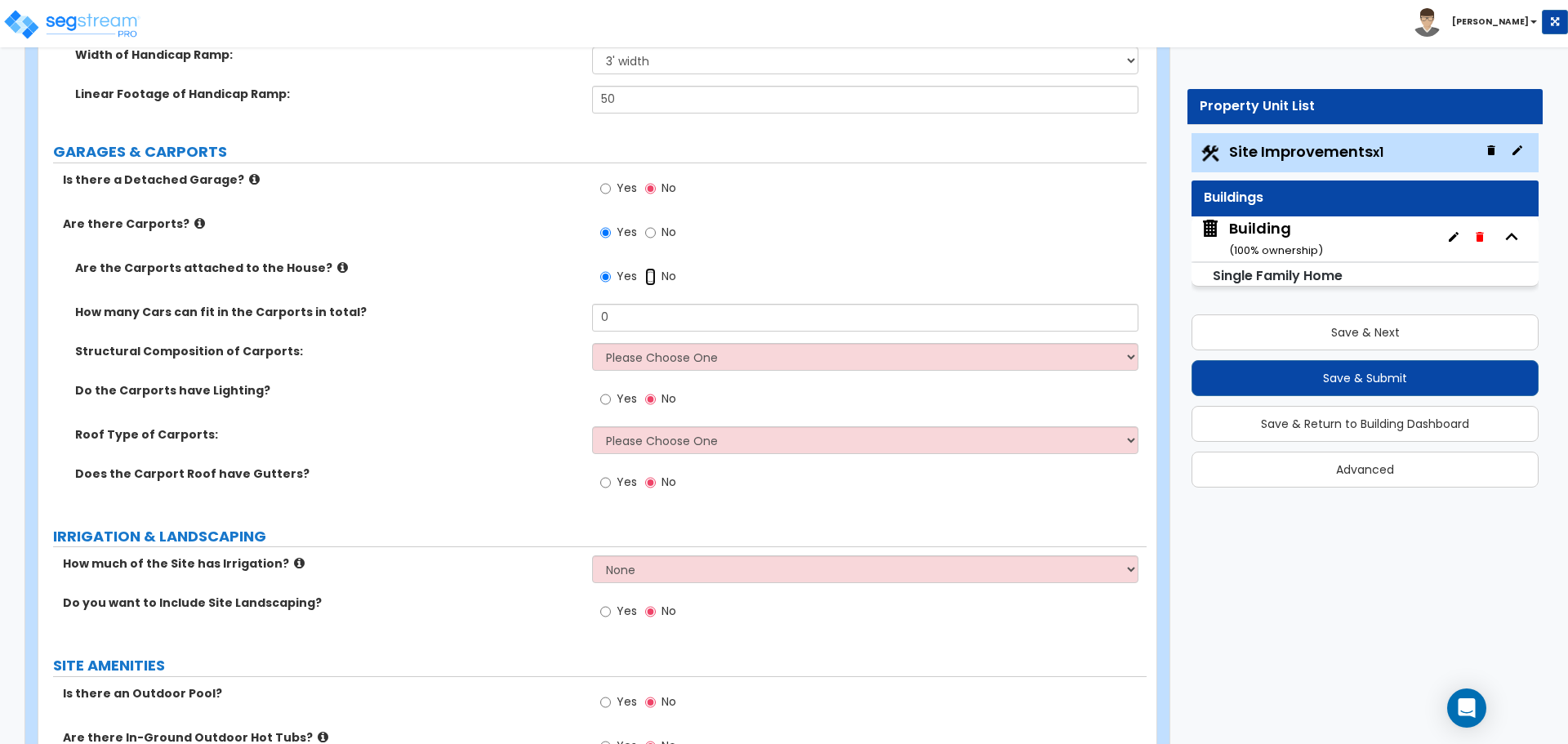
radio input "false"
radio input "true"
click at [337, 268] on icon at bounding box center [343, 267] width 11 height 12
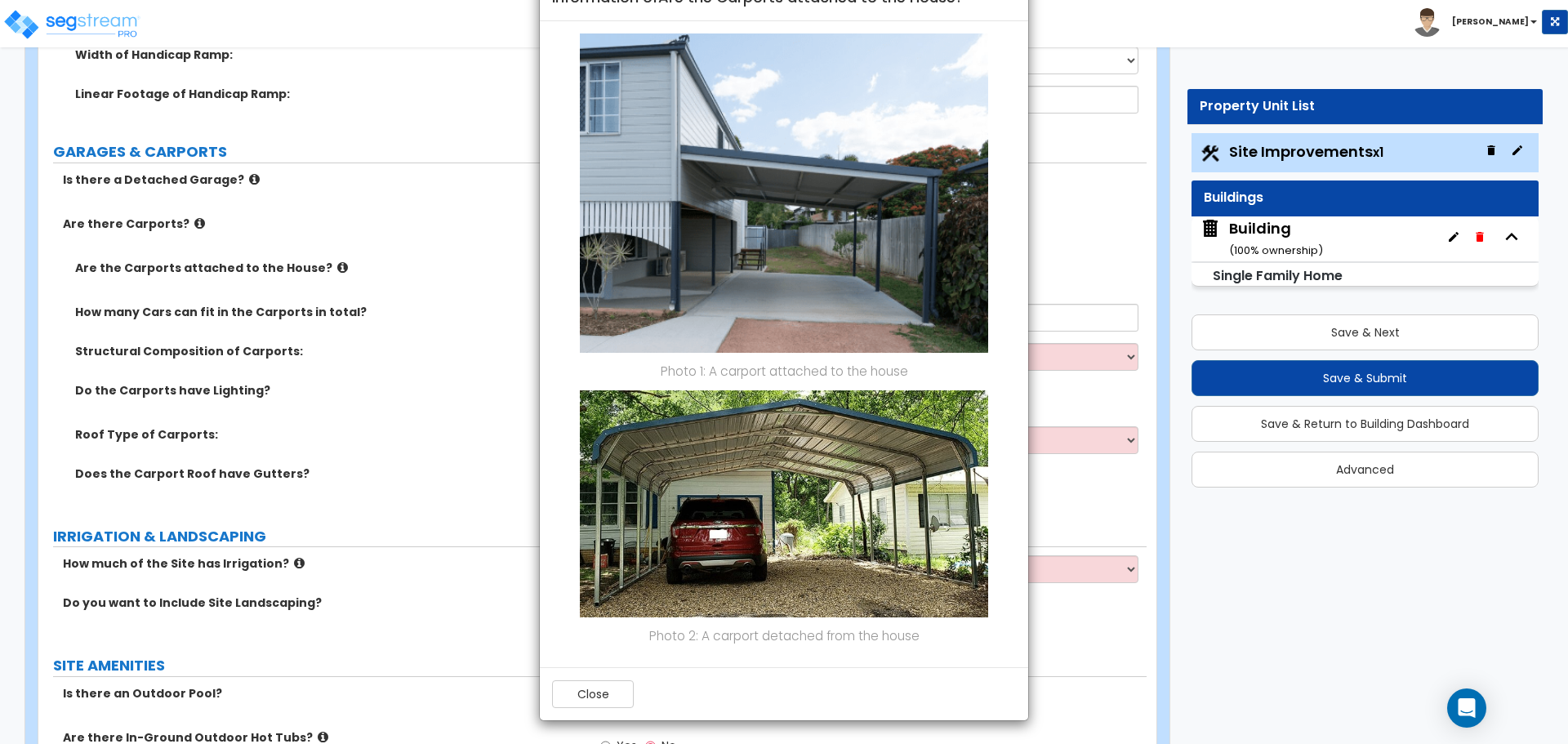
scroll to position [0, 0]
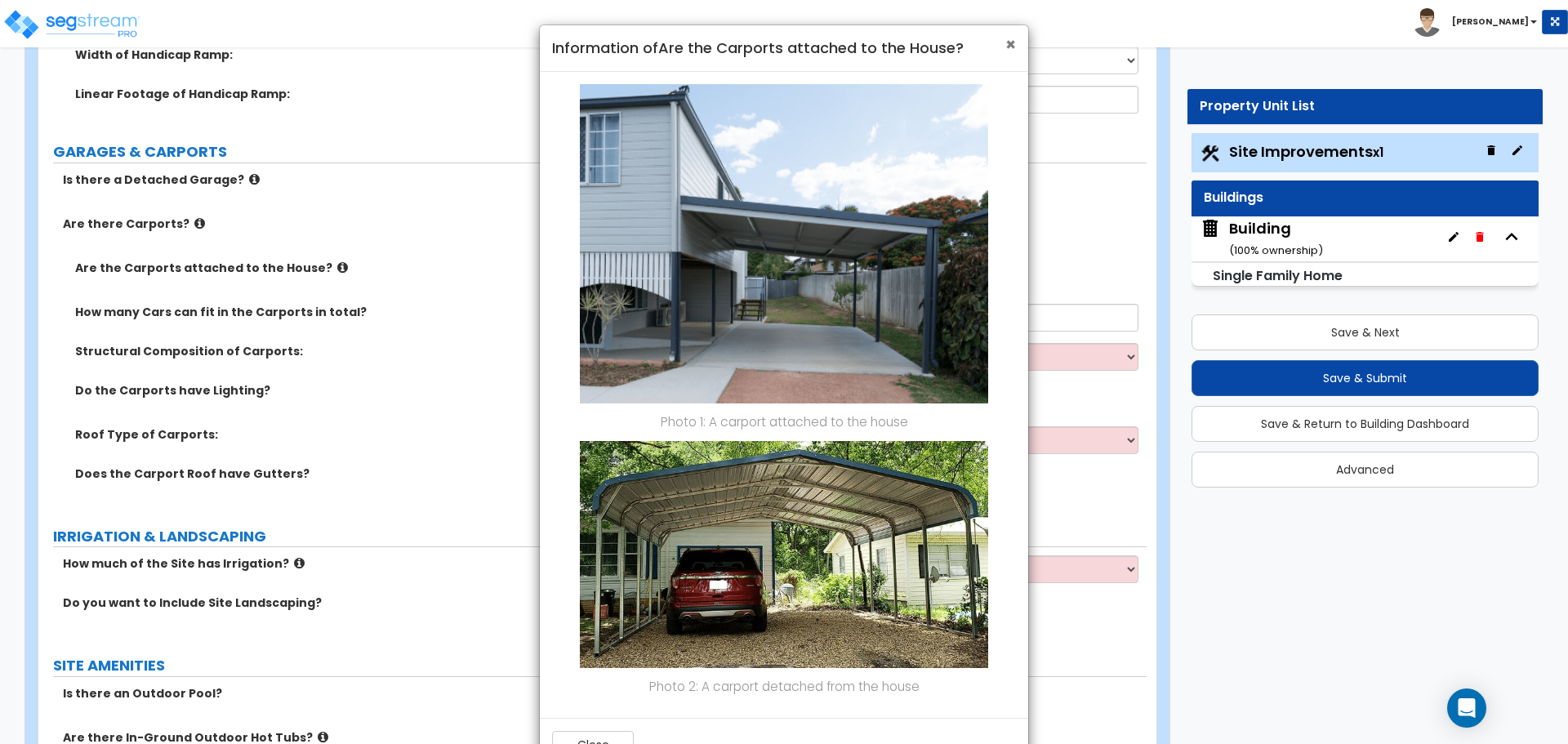
click at [1013, 40] on span "×" at bounding box center [1011, 44] width 11 height 24
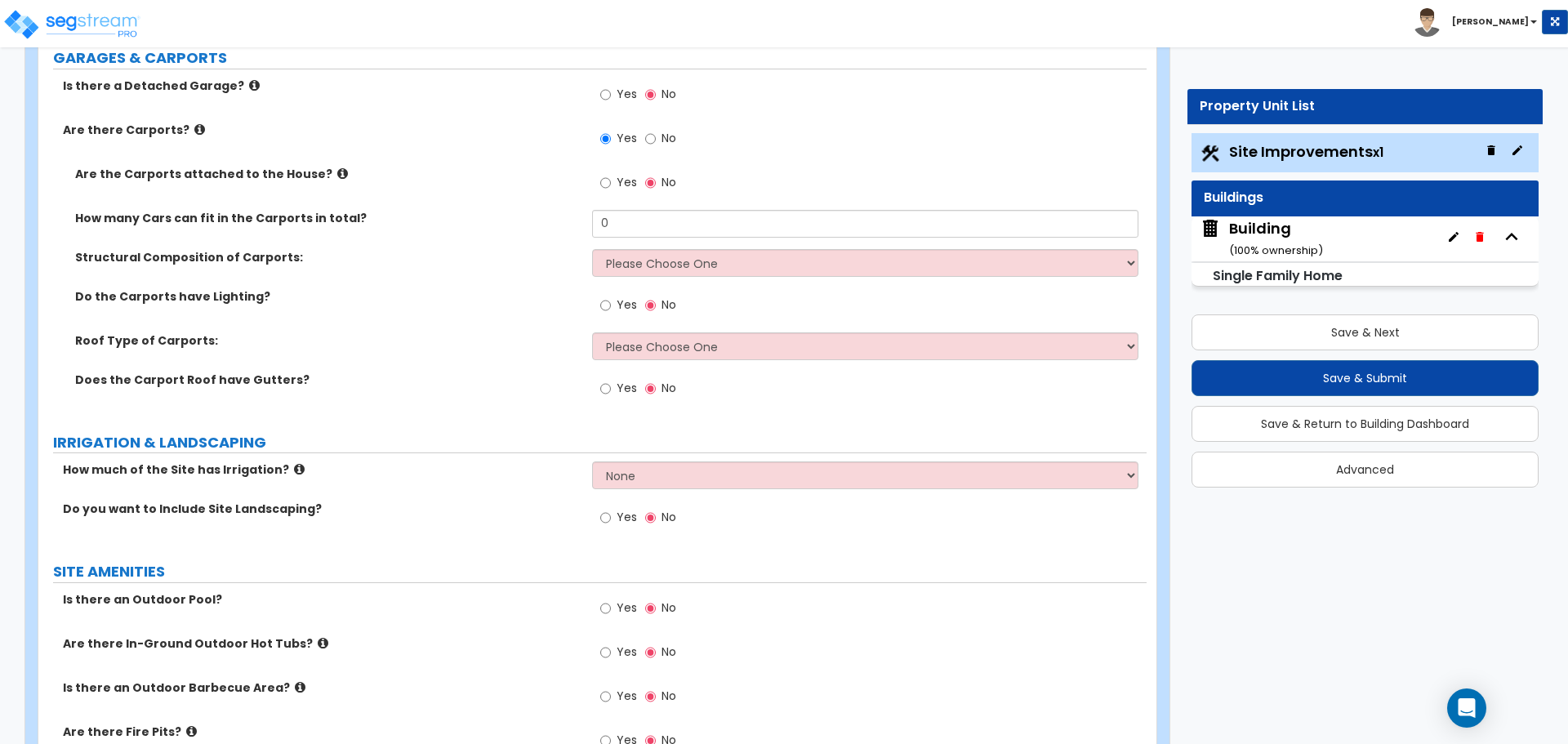
scroll to position [1706, 0]
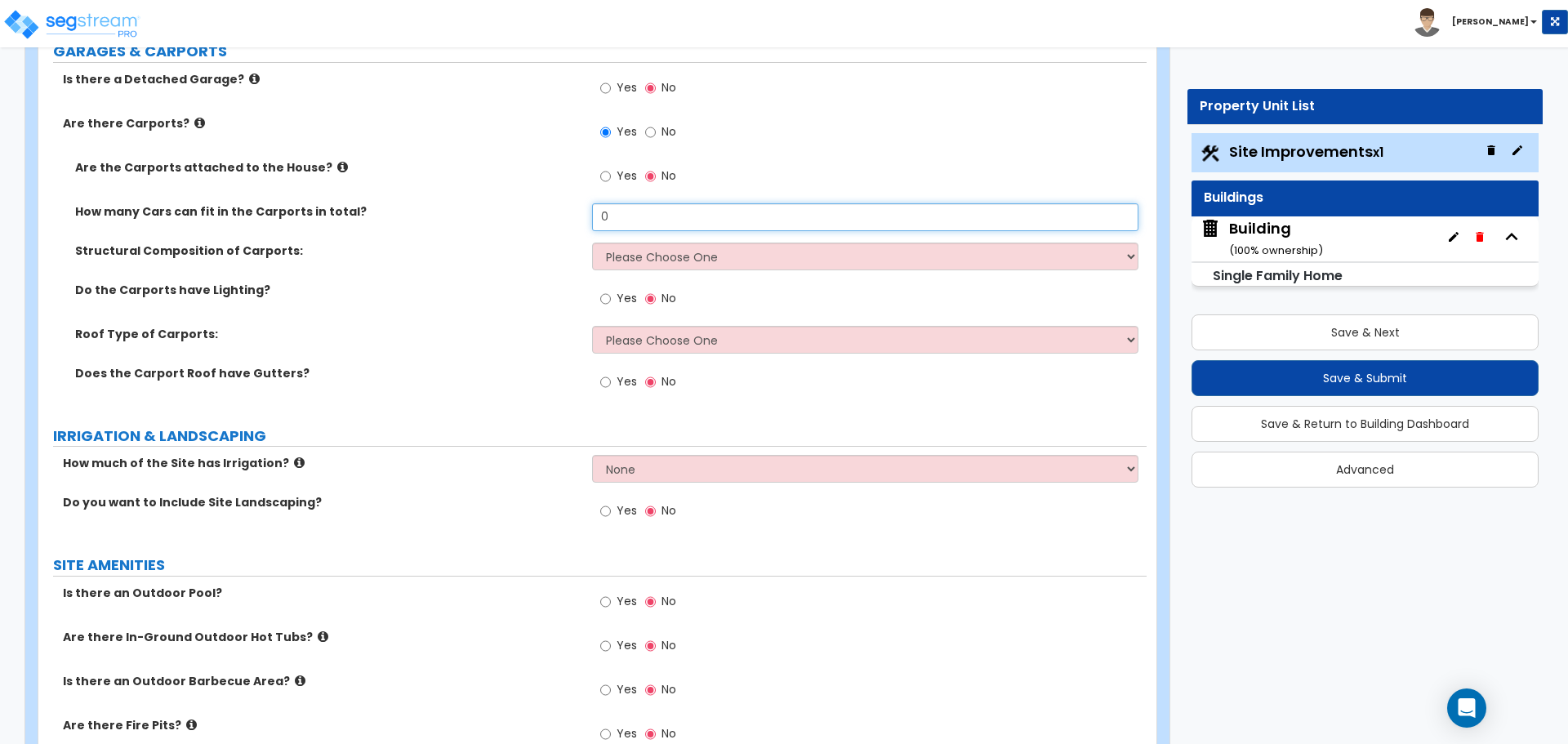
drag, startPoint x: 661, startPoint y: 223, endPoint x: 546, endPoint y: 223, distance: 115.0
click at [546, 222] on div "How many Cars can fit in the Carports in total? 0" at bounding box center [592, 223] width 1108 height 39
drag, startPoint x: 622, startPoint y: 219, endPoint x: 563, endPoint y: 218, distance: 59.0
click at [563, 218] on div "How many Cars can fit in the Carports in total? 0" at bounding box center [592, 223] width 1108 height 39
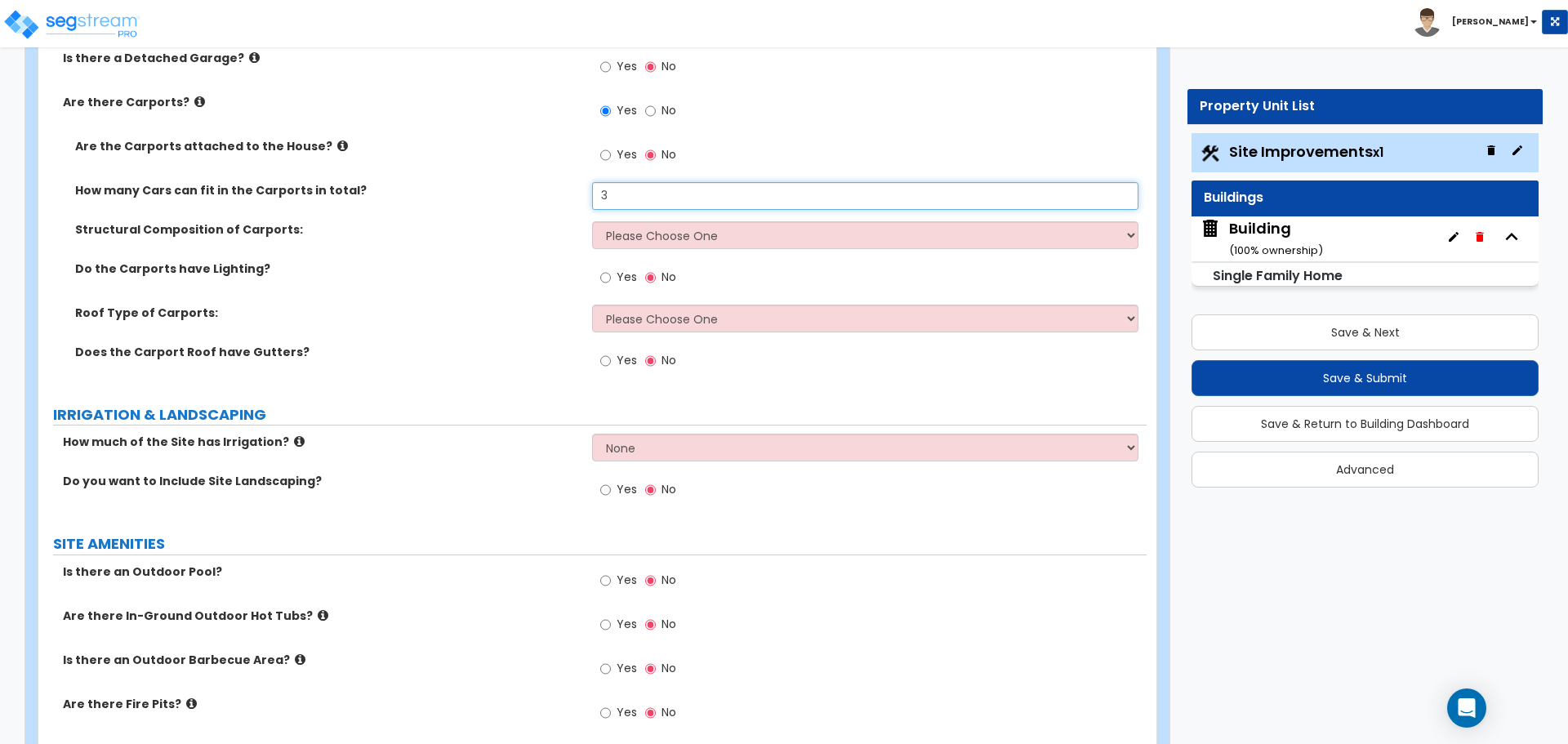
scroll to position [1776, 0]
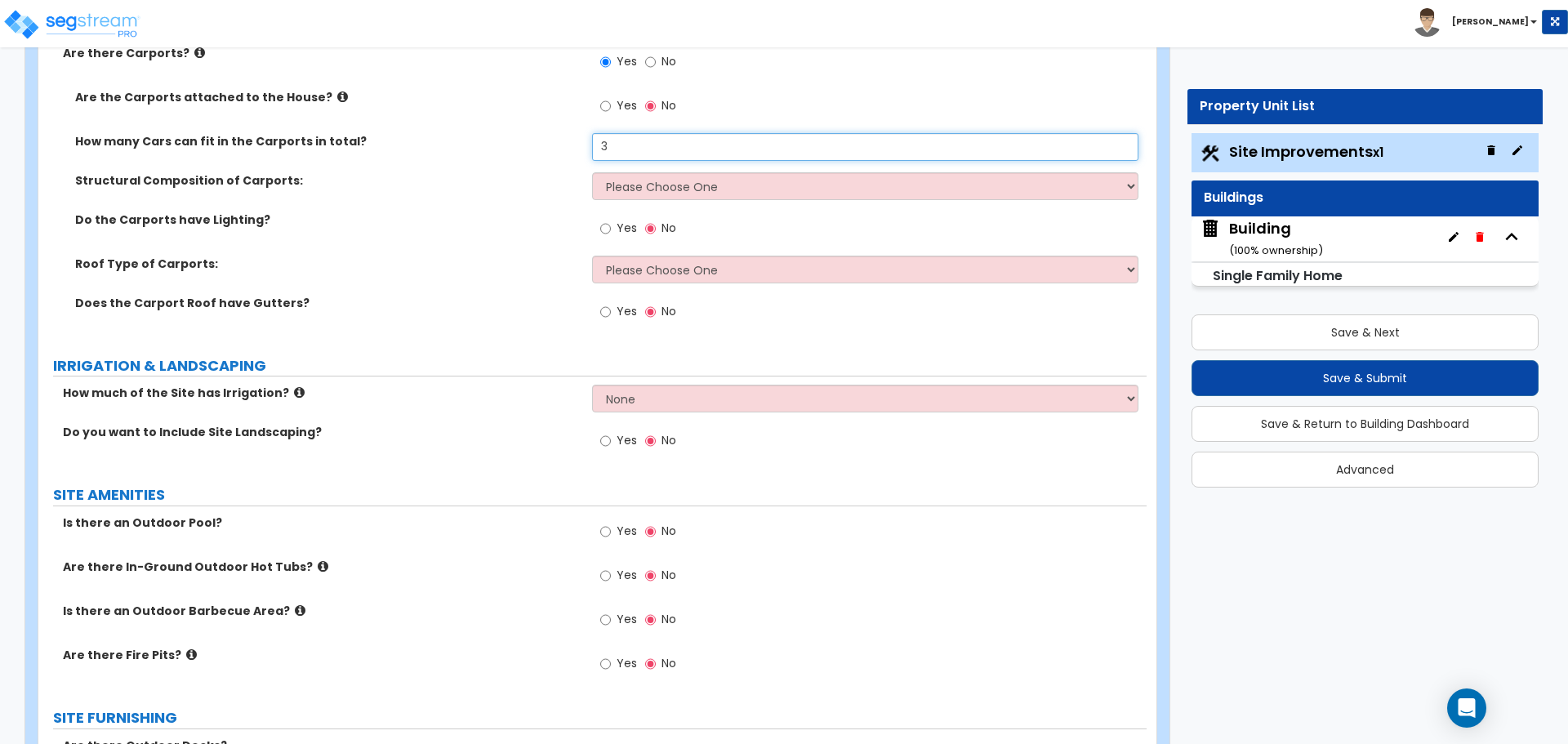
type input "3"
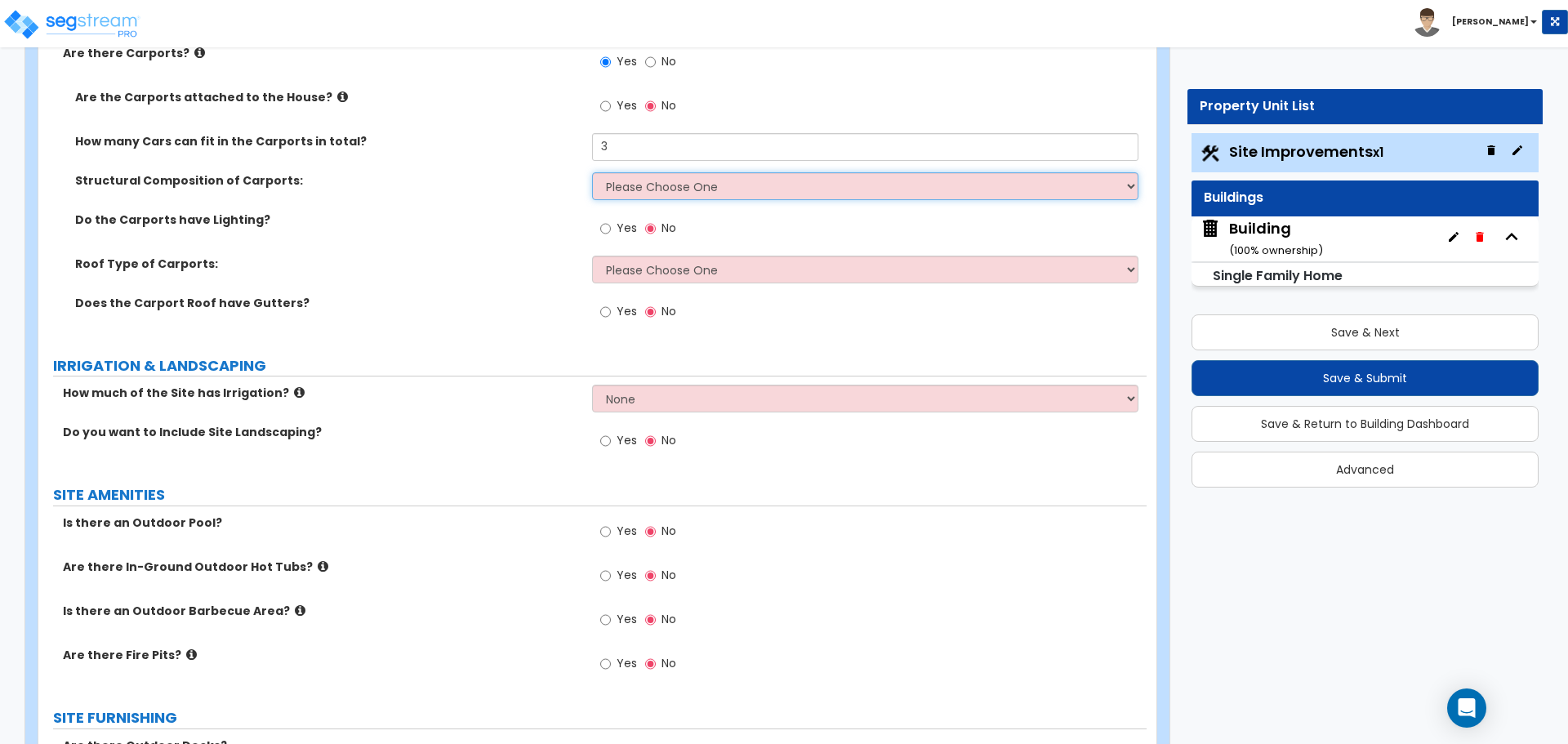
click at [718, 184] on select "Please Choose One Steel Wood" at bounding box center [864, 186] width 546 height 28
select select "1"
click at [592, 172] on select "Please Choose One Steel Wood" at bounding box center [864, 186] width 546 height 28
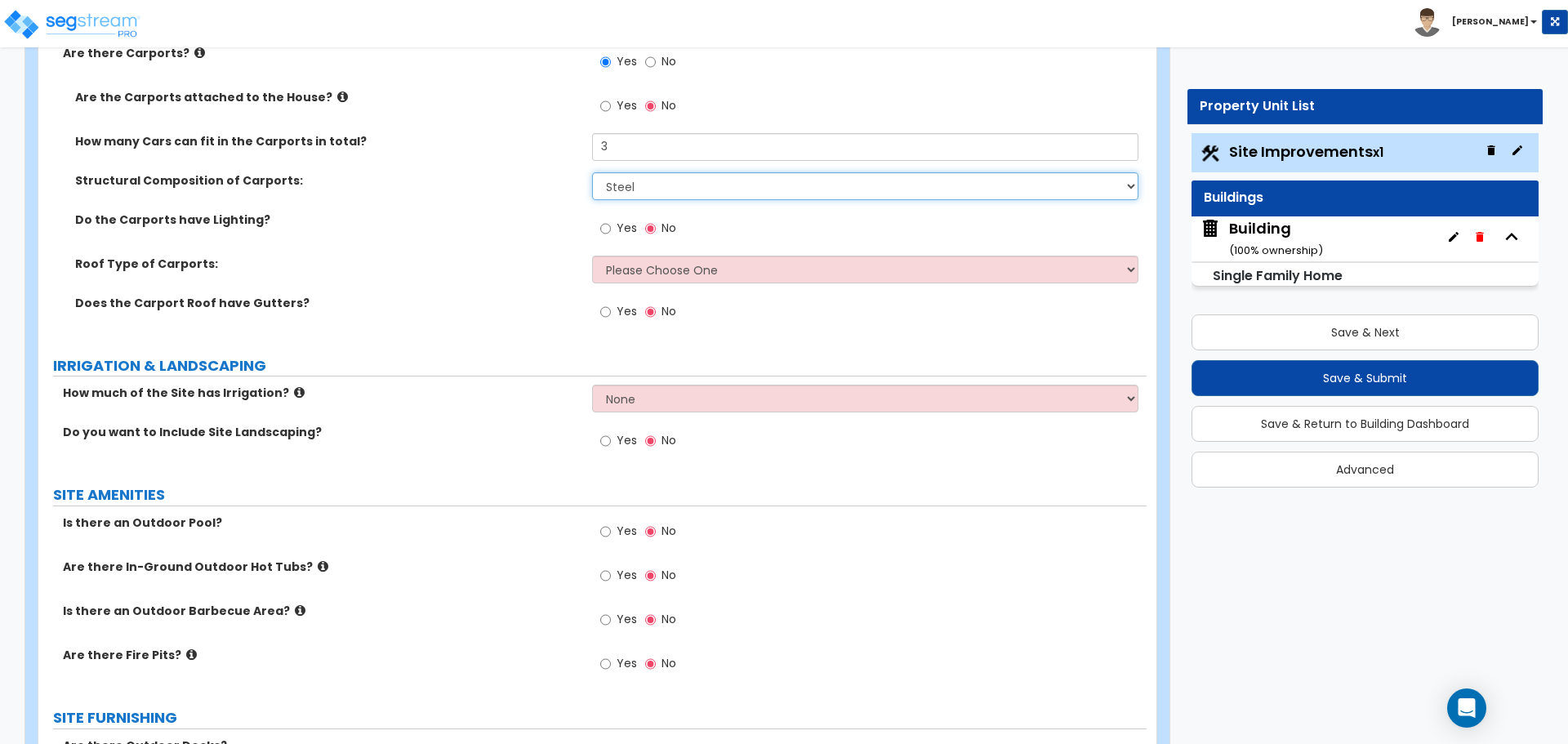
scroll to position [1795, 0]
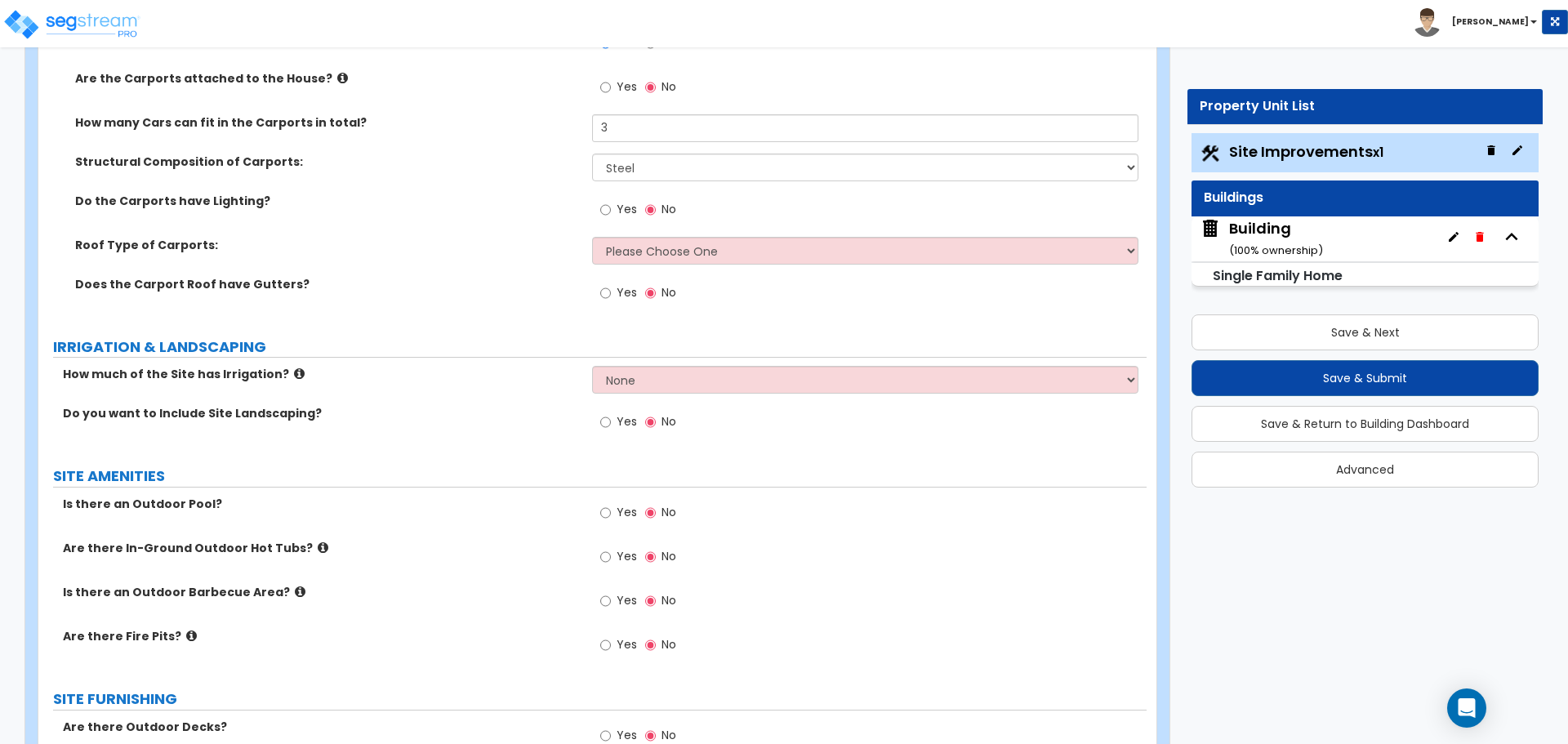
click at [598, 199] on div "Yes No" at bounding box center [638, 211] width 92 height 37
click at [623, 205] on span "Yes" at bounding box center [626, 209] width 20 height 16
click at [611, 205] on input "Yes" at bounding box center [605, 210] width 11 height 18
radio input "true"
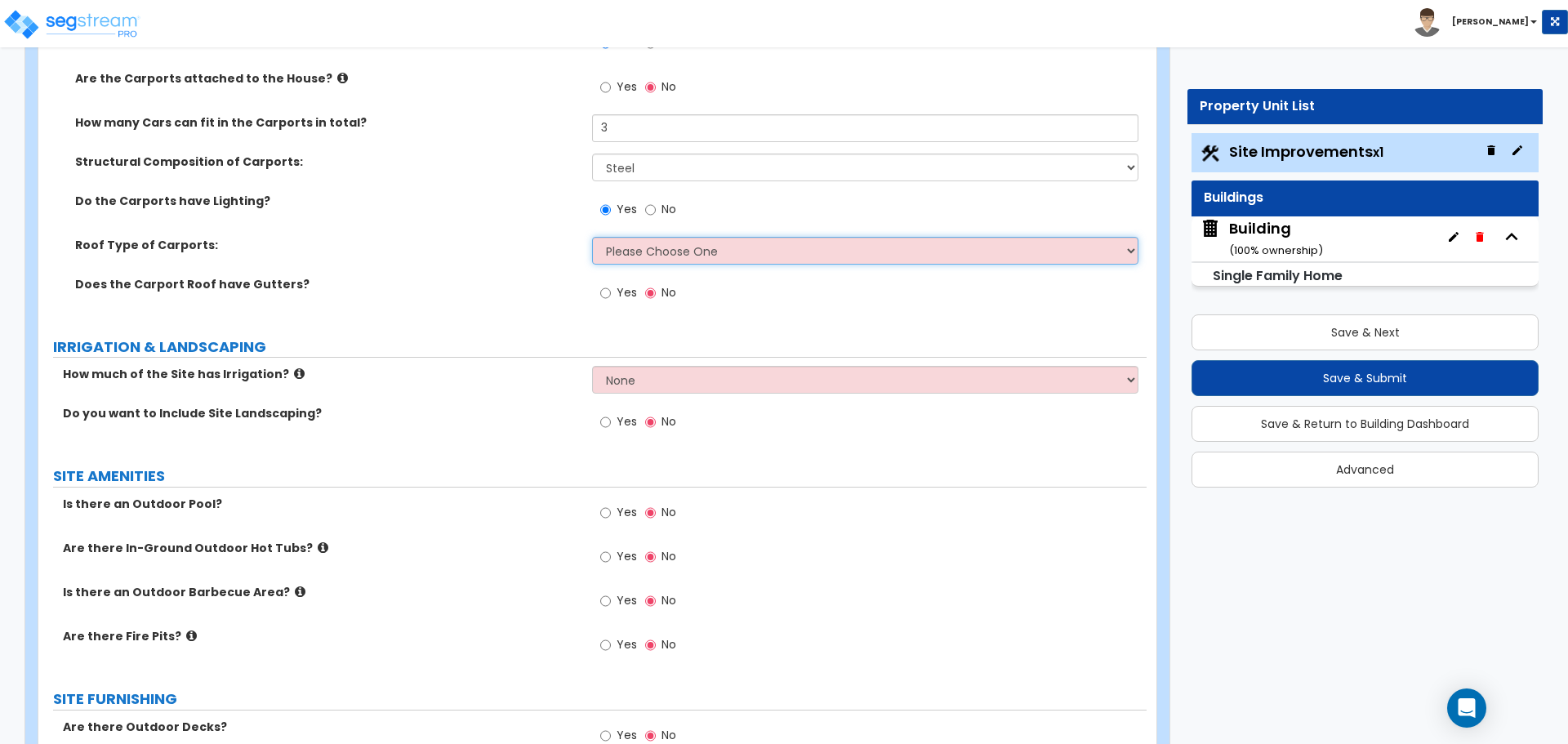
click at [696, 250] on select "Please Choose One Gabled Roof Flat Roof" at bounding box center [864, 250] width 546 height 28
select select "1"
click at [592, 237] on select "Please Choose One Gabled Roof Flat Roof" at bounding box center [864, 250] width 546 height 28
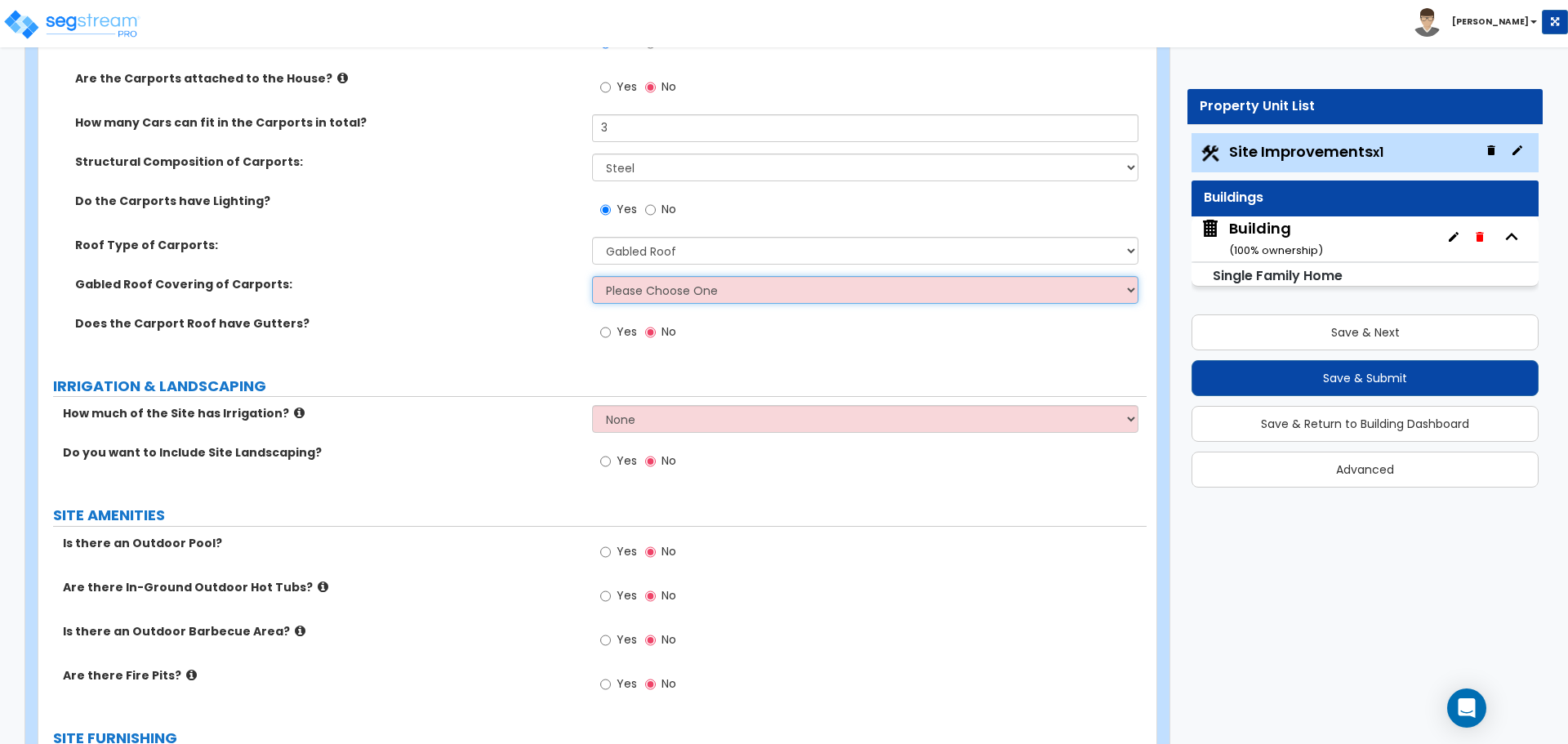
click at [682, 285] on select "Please Choose One Asphalt Shingle Clay Tile Wood Shingle Metal Shingle Standing…" at bounding box center [864, 289] width 546 height 28
select select "5"
click at [592, 276] on select "Please Choose One Asphalt Shingle Clay Tile Wood Shingle Metal Shingle Standing…" at bounding box center [864, 289] width 546 height 28
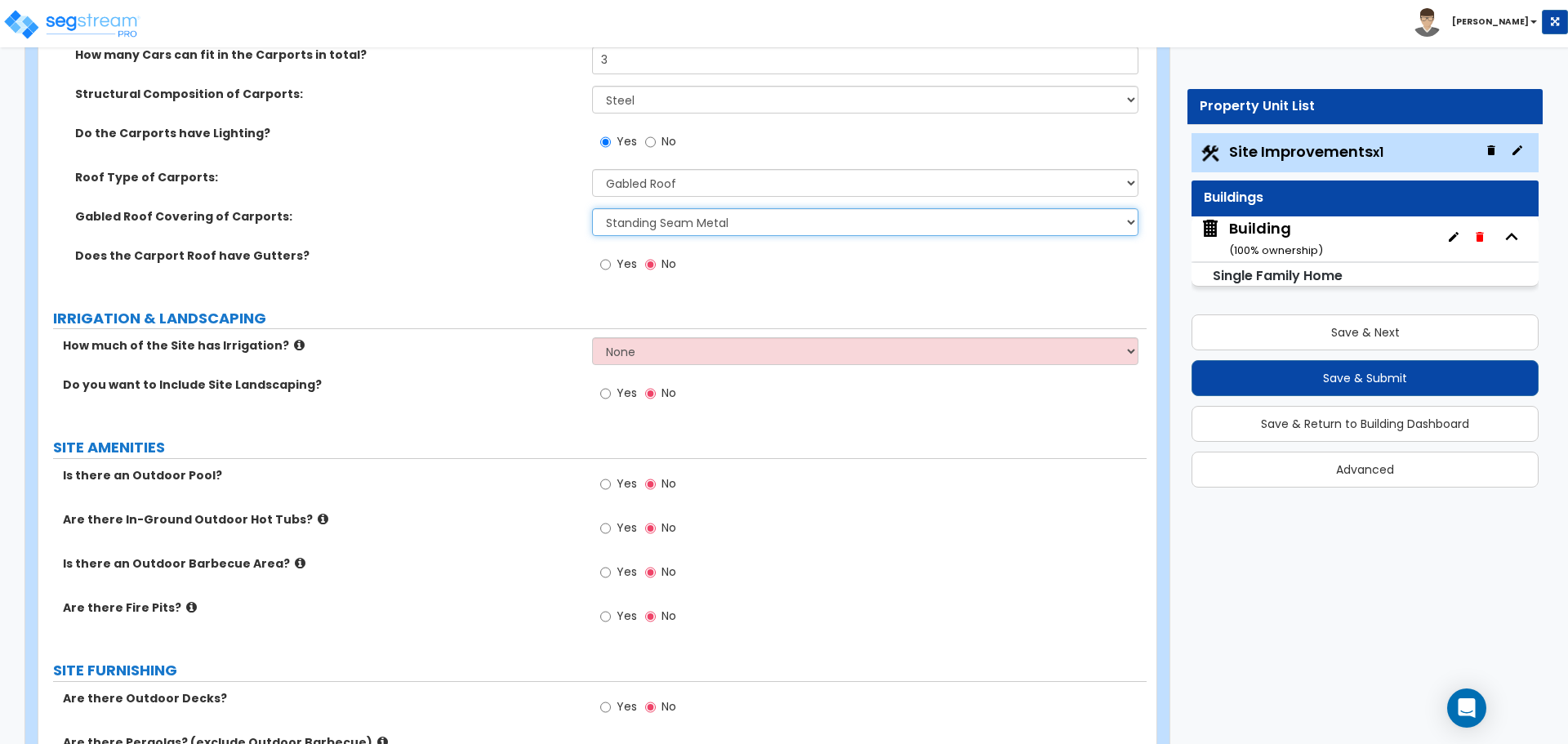
scroll to position [1867, 0]
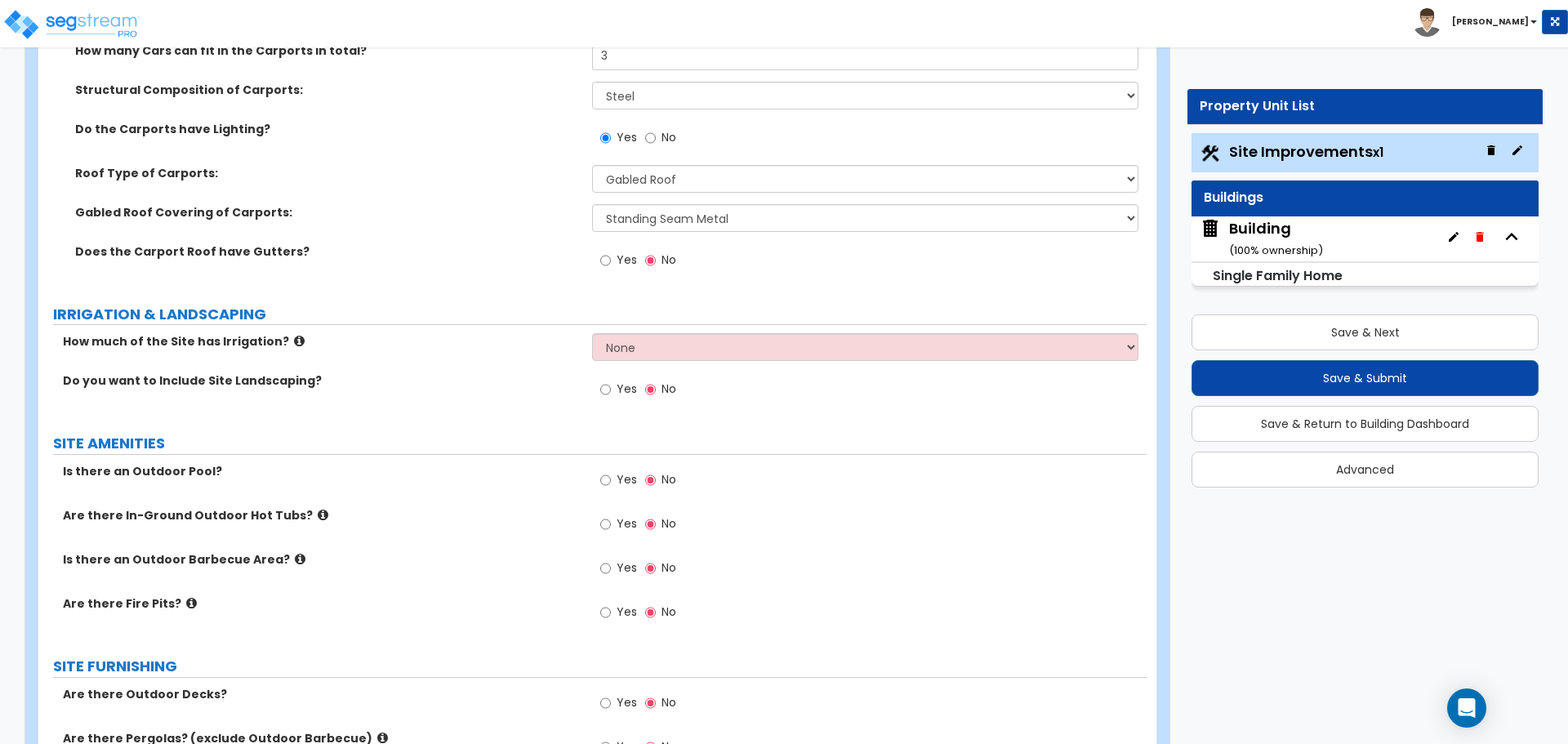
click at [615, 262] on label "Yes" at bounding box center [618, 262] width 36 height 28
click at [611, 262] on input "Yes" at bounding box center [605, 260] width 11 height 18
radio input "true"
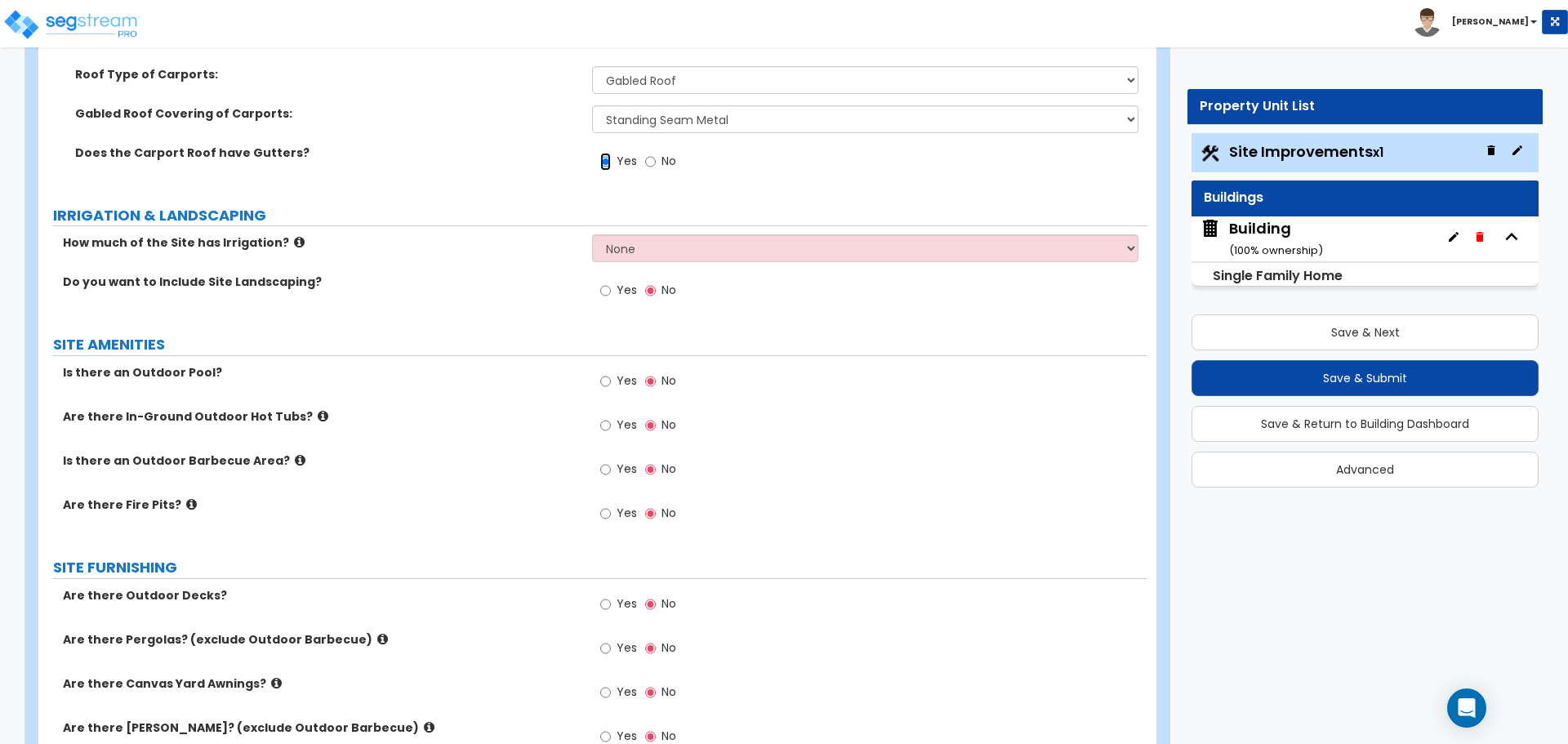
scroll to position [1974, 0]
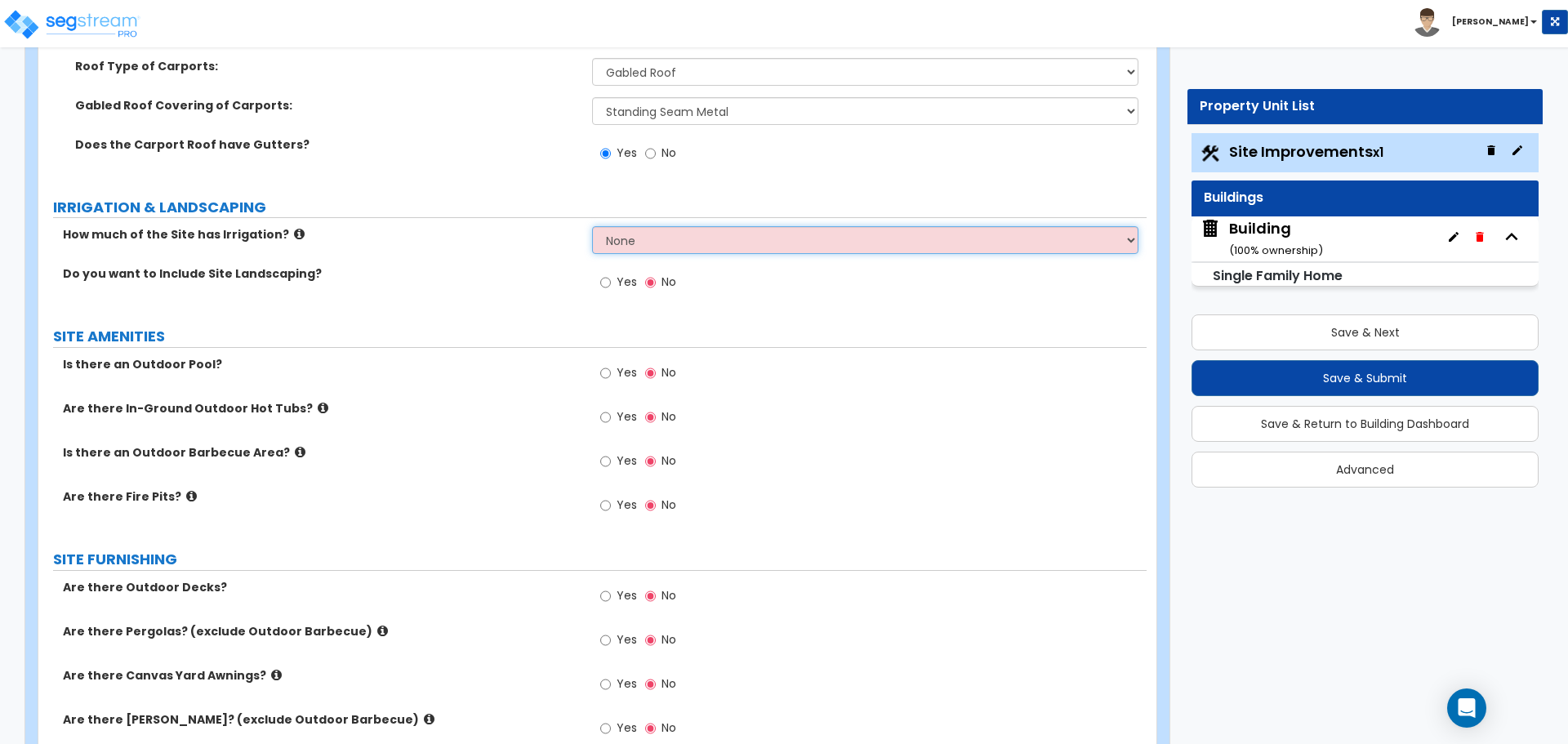
click at [650, 226] on select "None I want to Enter an Approximate Percentage I want to Enter the Square Foota…" at bounding box center [864, 240] width 546 height 28
click at [592, 226] on select "None I want to Enter an Approximate Percentage I want to Enter the Square Foota…" at bounding box center [864, 240] width 546 height 28
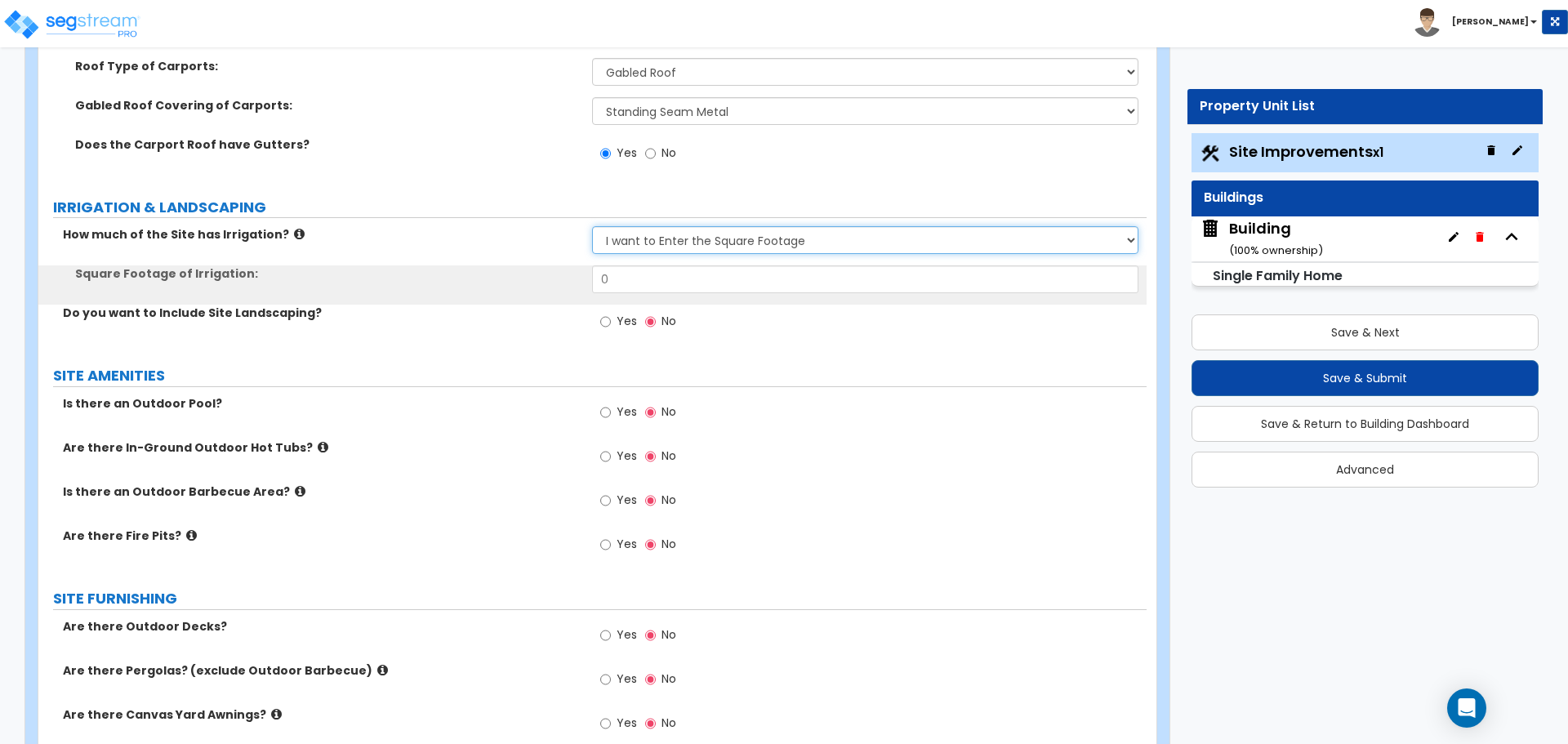
click at [704, 246] on select "None I want to Enter an Approximate Percentage I want to Enter the Square Foota…" at bounding box center [864, 240] width 546 height 28
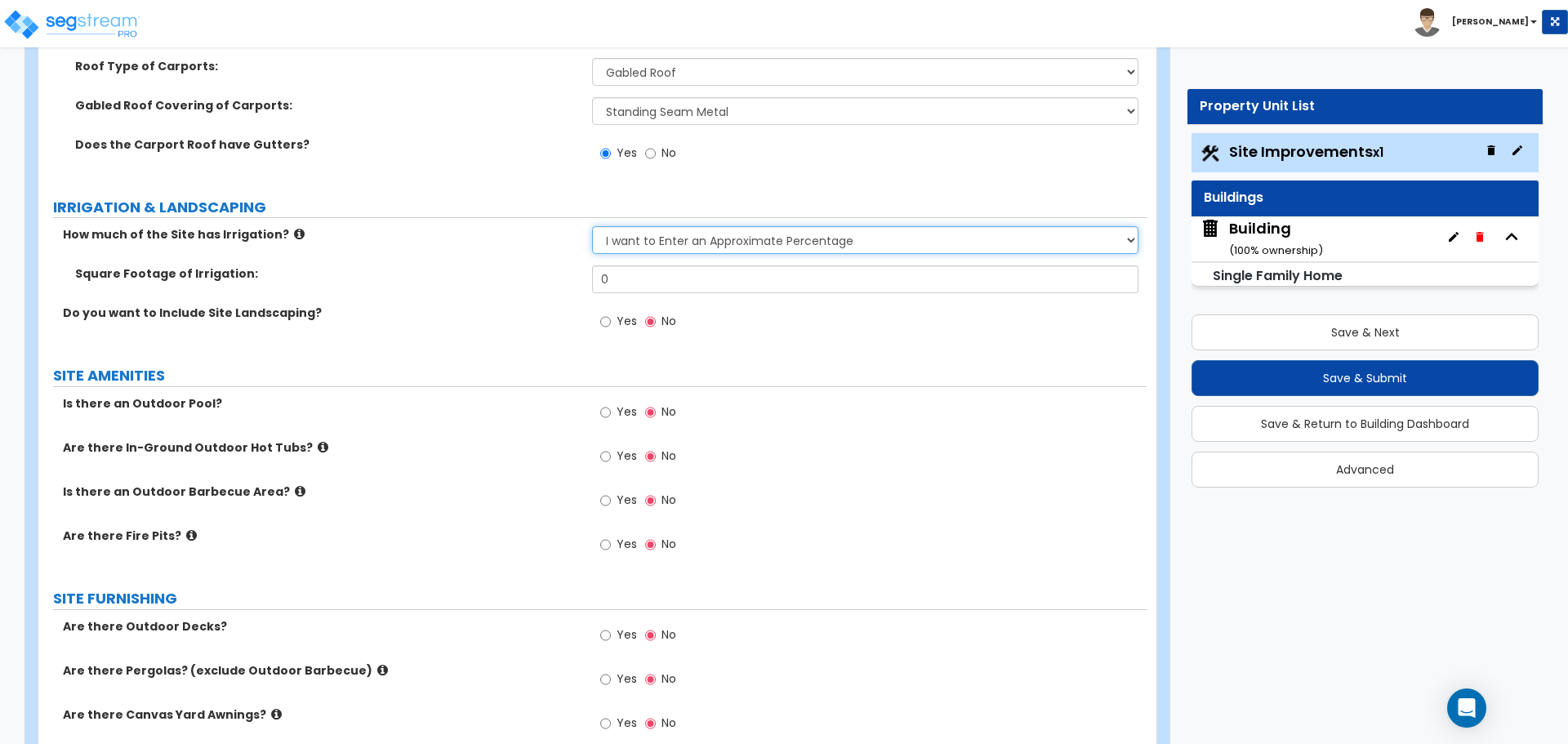
click at [592, 226] on select "None I want to Enter an Approximate Percentage I want to Enter the Square Foota…" at bounding box center [864, 240] width 546 height 28
click at [294, 233] on icon at bounding box center [299, 234] width 11 height 12
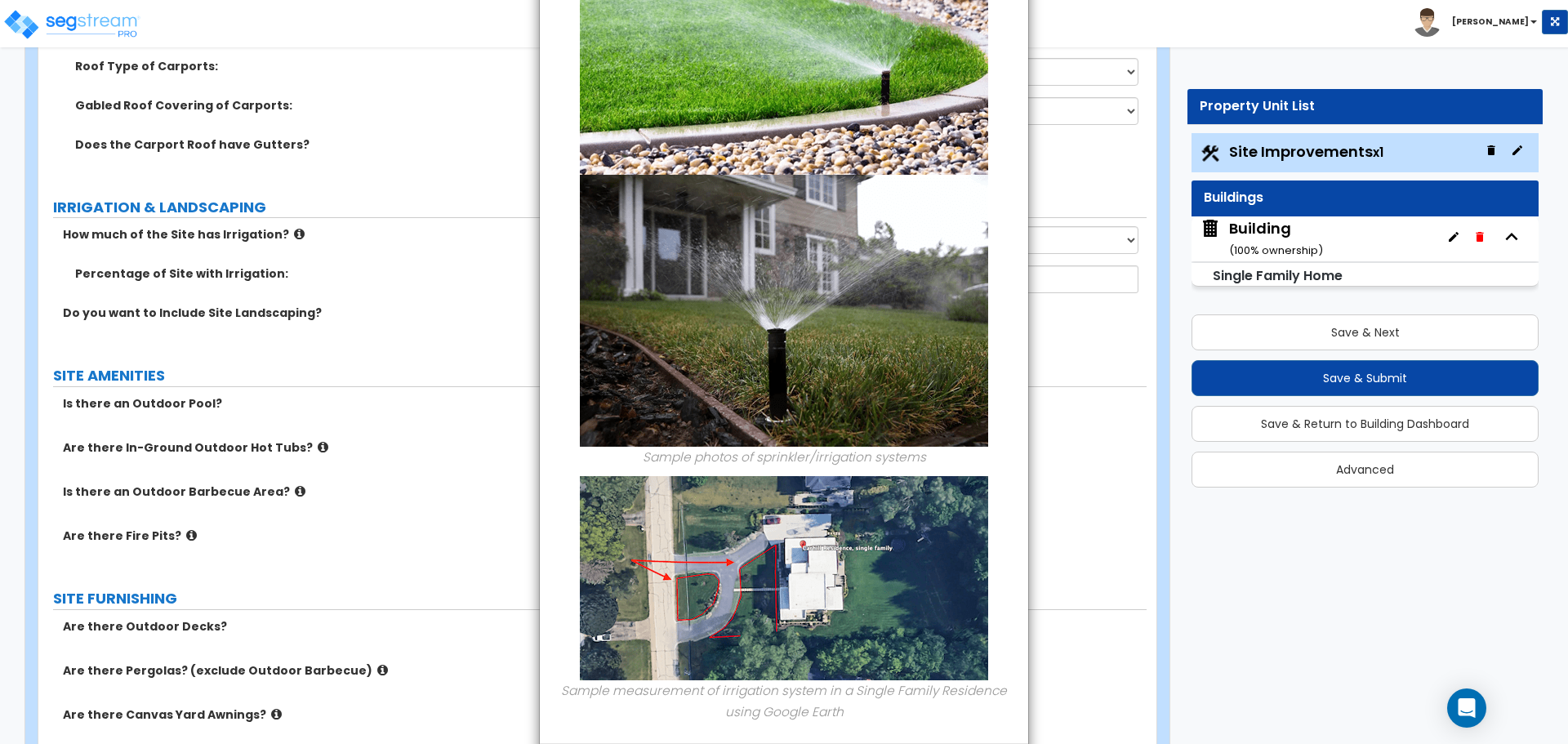
scroll to position [257, 0]
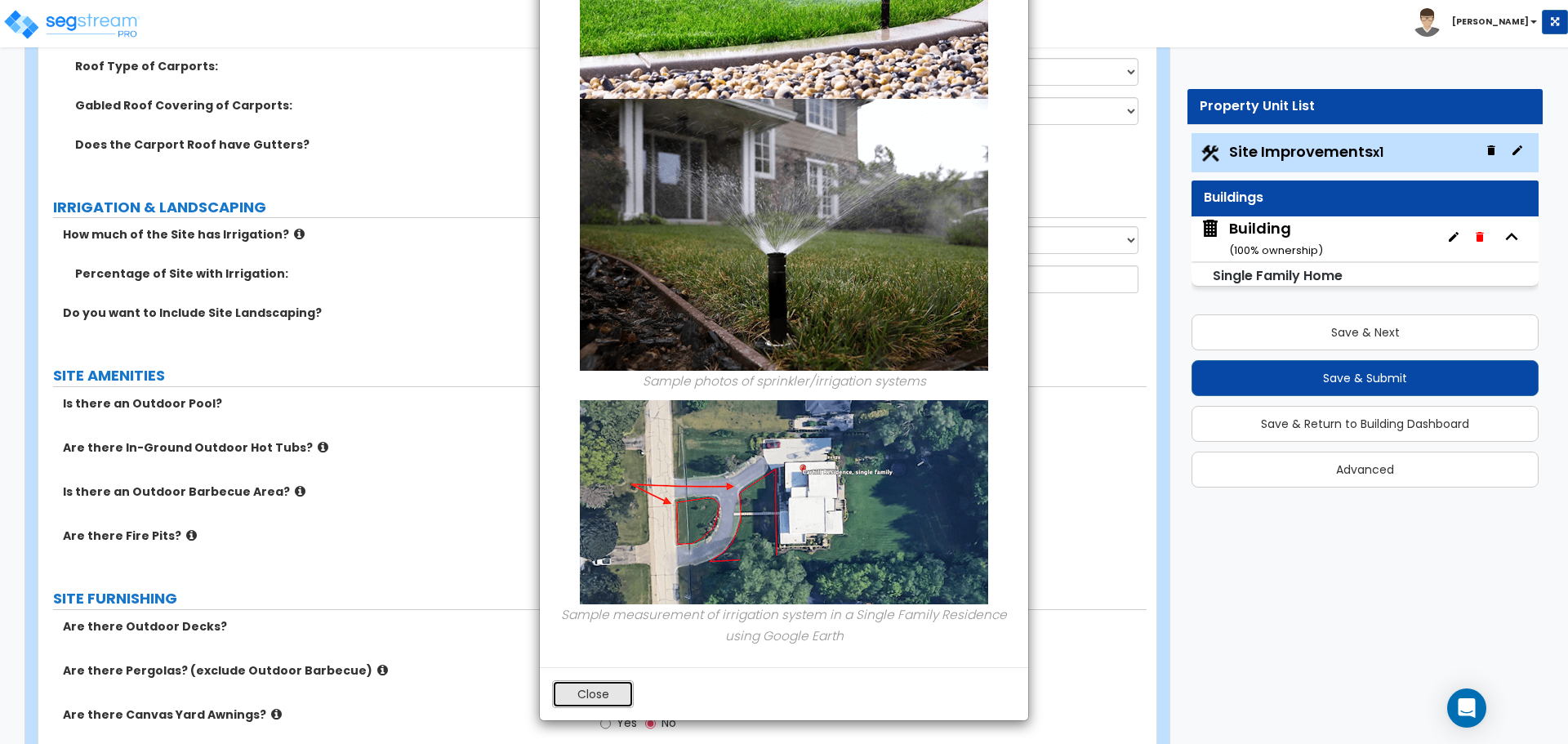
click at [610, 693] on button "Close" at bounding box center [593, 693] width 82 height 28
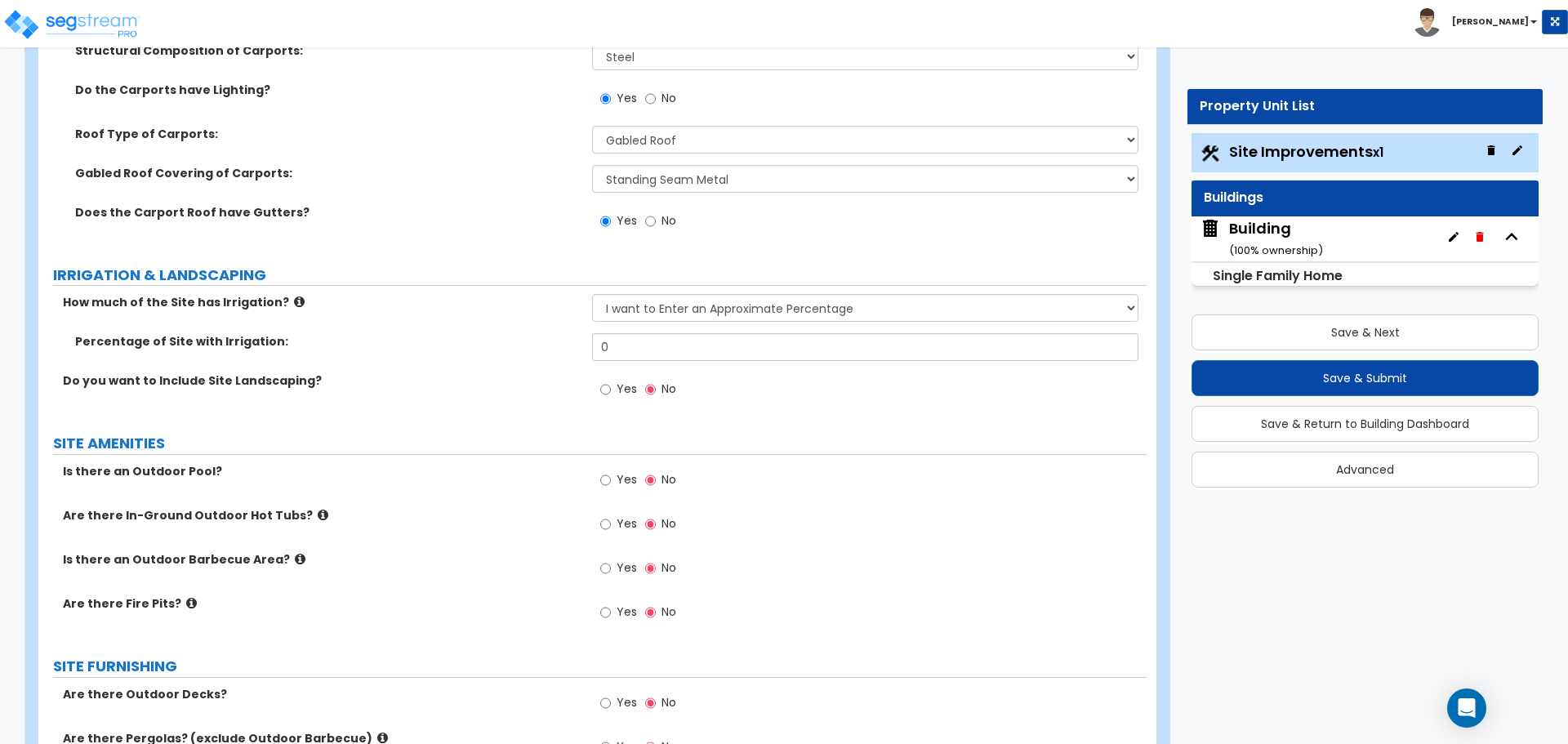
scroll to position [1897, 0]
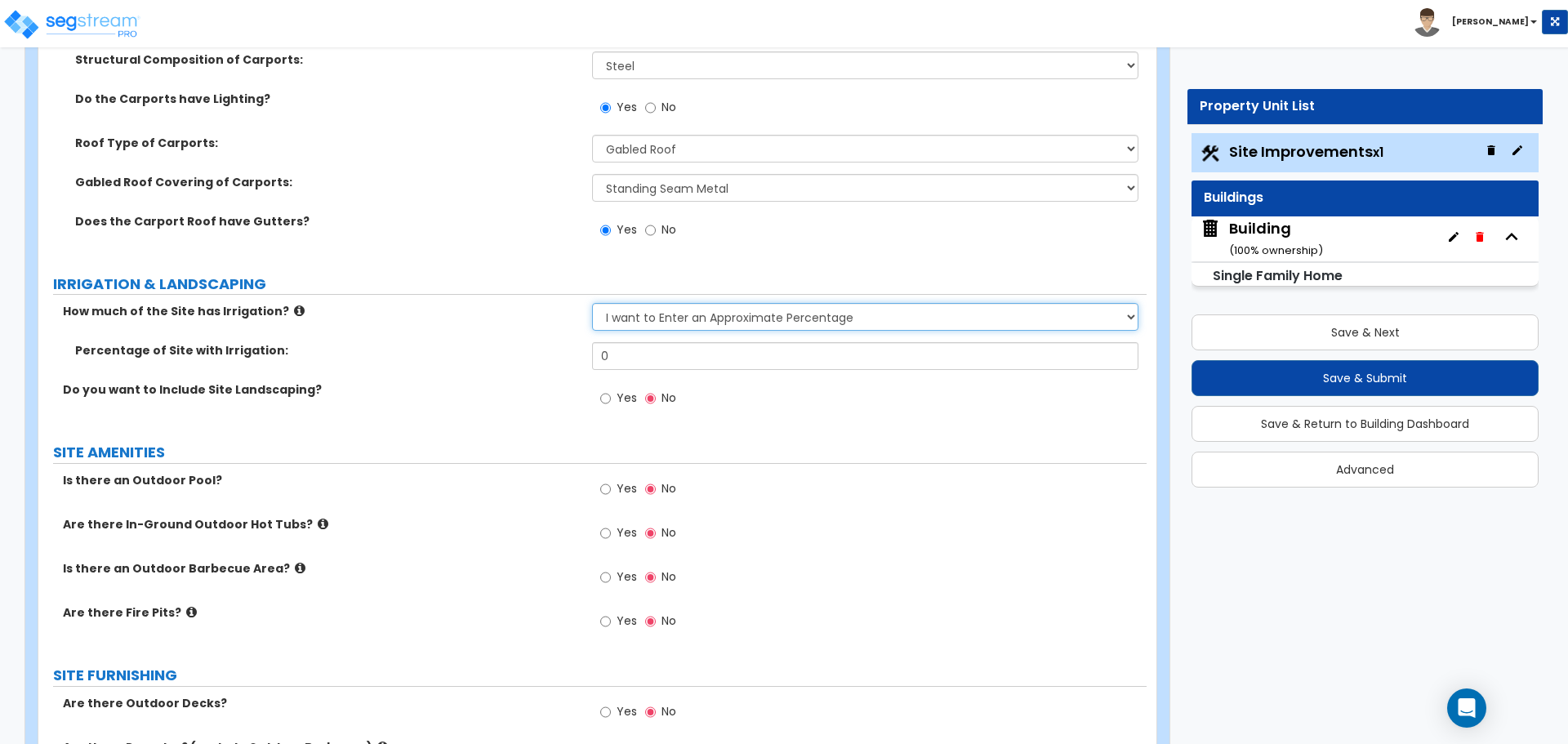
click at [737, 327] on select "None I want to Enter an Approximate Percentage I want to Enter the Square Foota…" at bounding box center [864, 316] width 546 height 28
select select "0"
click at [592, 303] on select "None I want to Enter an Approximate Percentage I want to Enter the Square Foota…" at bounding box center [864, 316] width 546 height 28
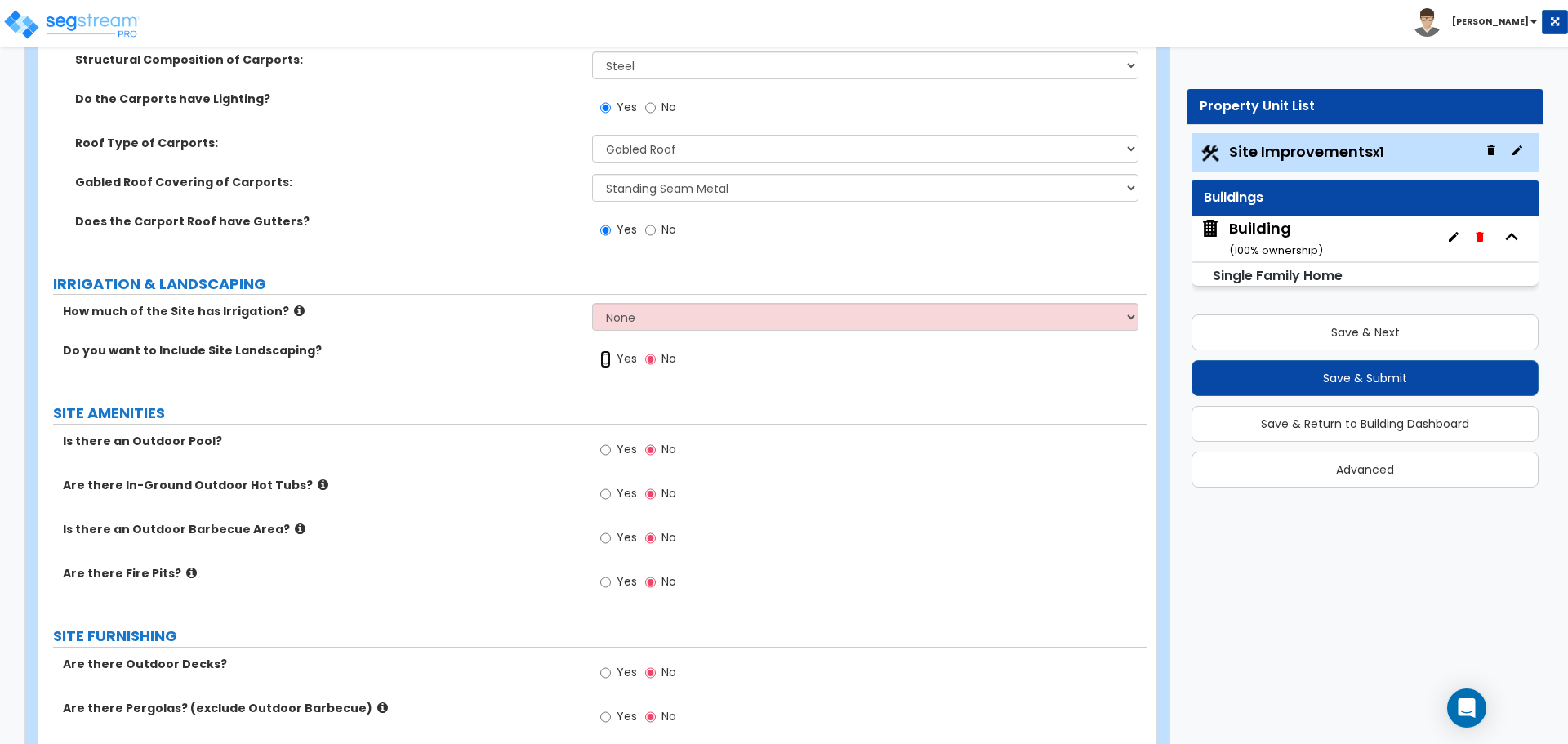
click at [608, 353] on input "Yes" at bounding box center [605, 360] width 11 height 18
radio input "true"
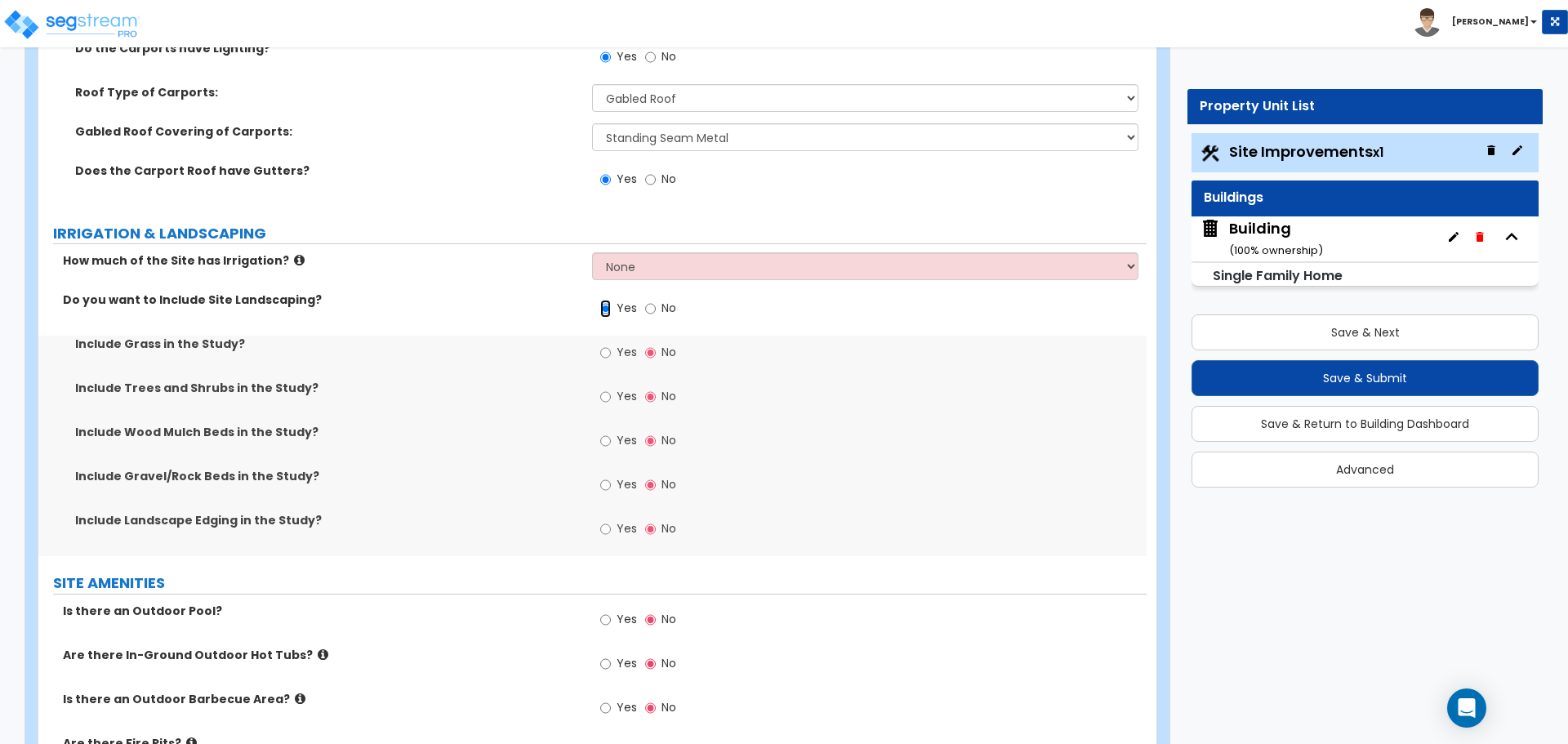
scroll to position [1959, 0]
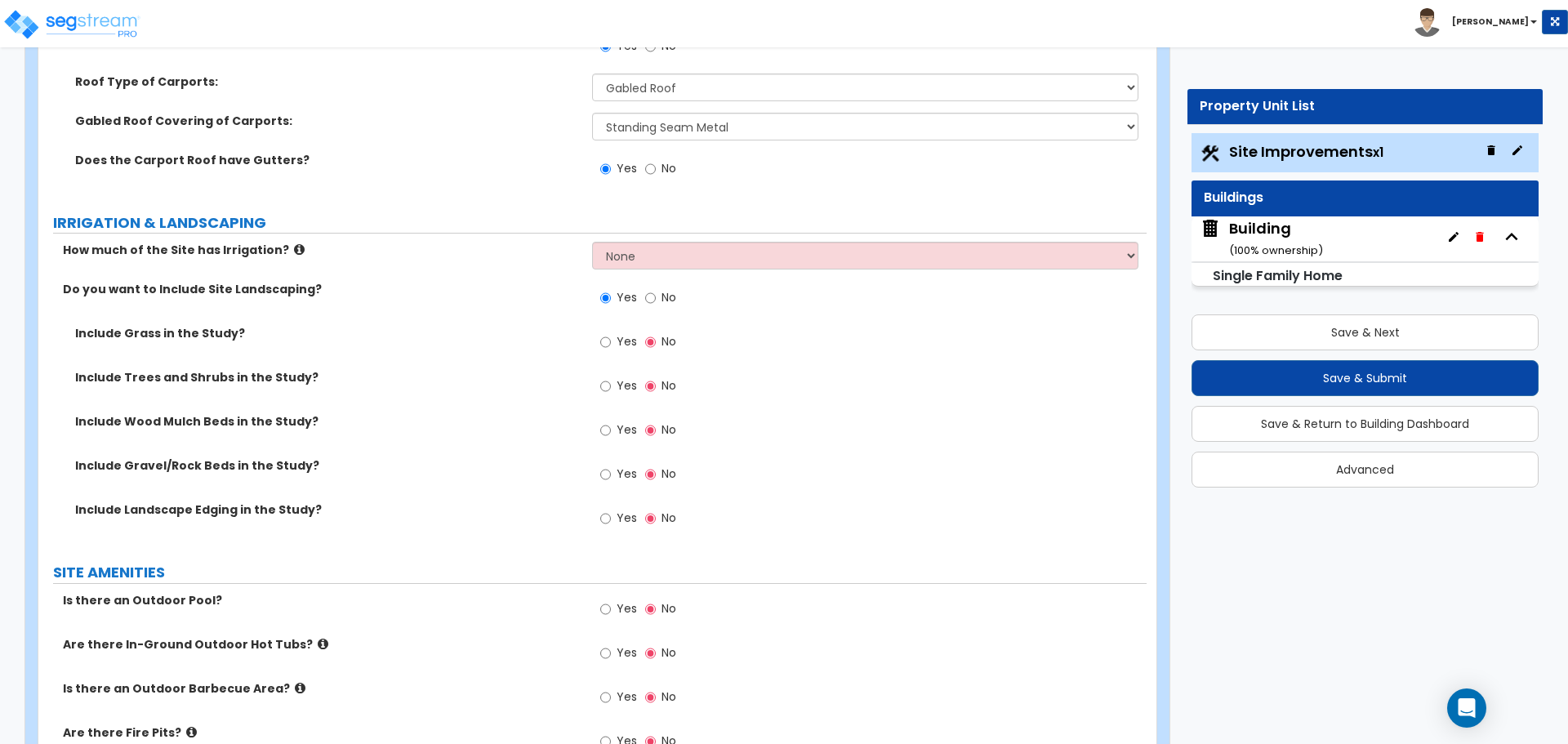
click at [626, 336] on span "Yes" at bounding box center [626, 341] width 20 height 16
click at [611, 336] on input "Yes" at bounding box center [605, 342] width 11 height 18
radio input "true"
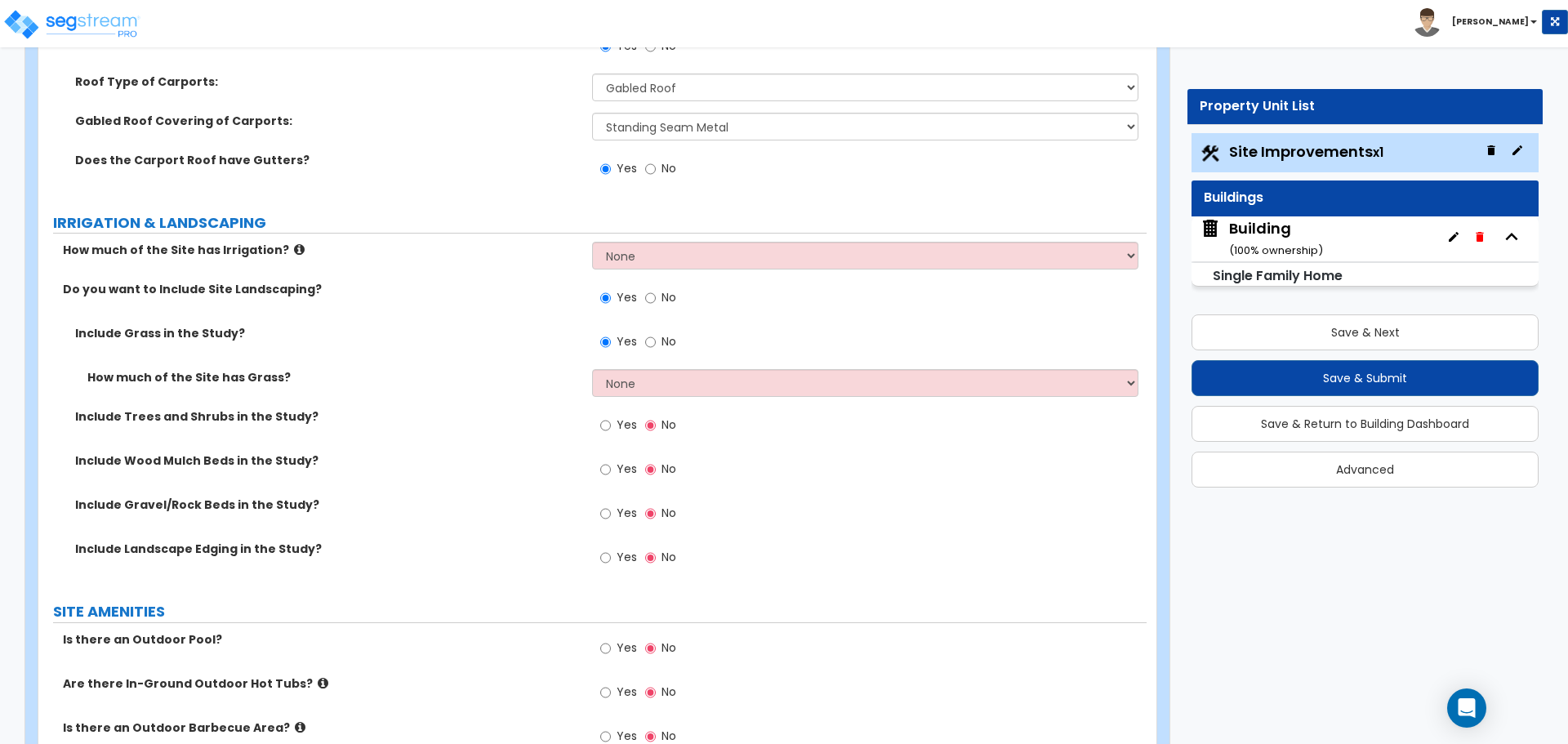
click at [626, 424] on span "Yes" at bounding box center [626, 424] width 20 height 16
click at [611, 424] on input "Yes" at bounding box center [605, 425] width 11 height 18
radio input "true"
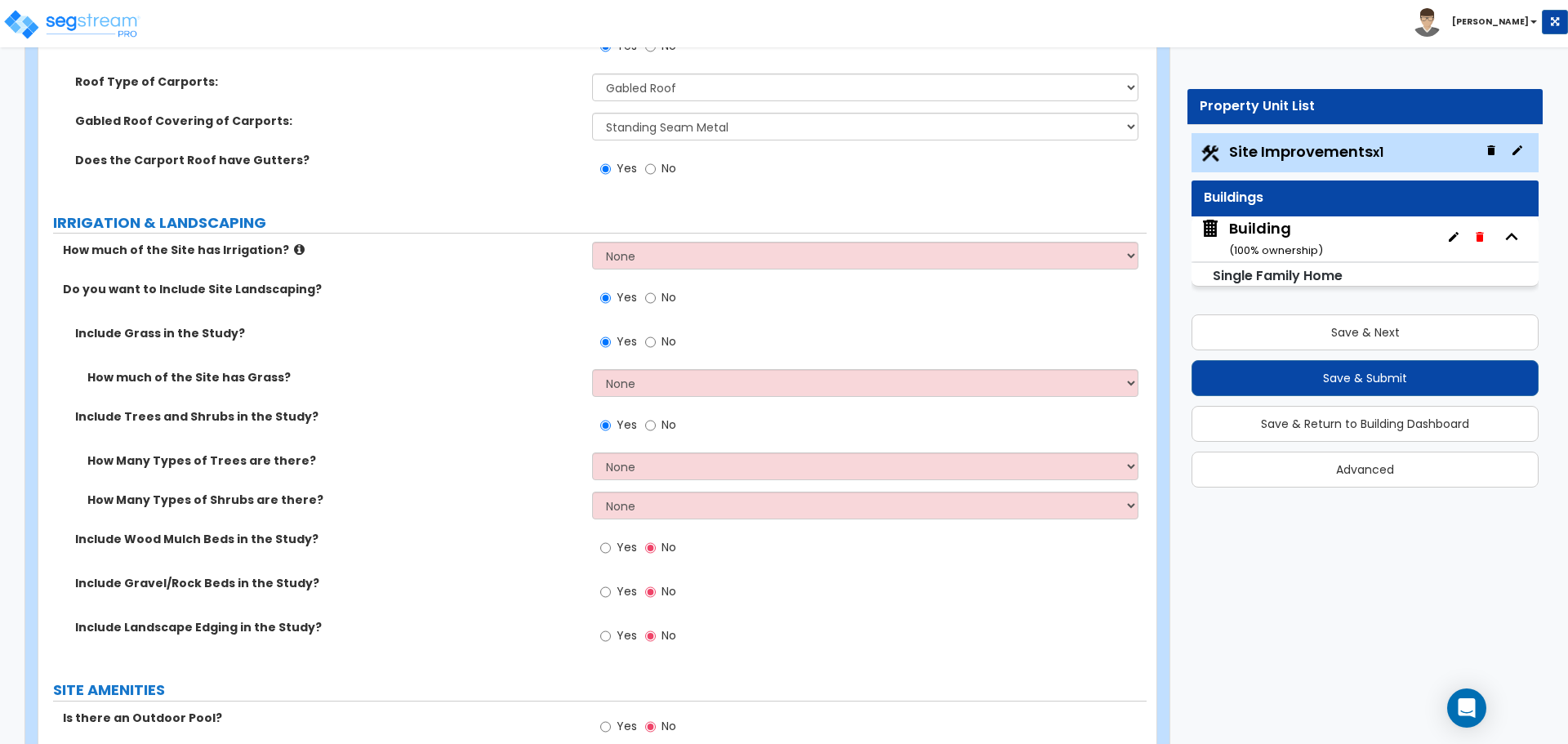
click at [626, 543] on span "Yes" at bounding box center [626, 547] width 20 height 16
click at [611, 543] on input "Yes" at bounding box center [605, 548] width 11 height 18
radio input "true"
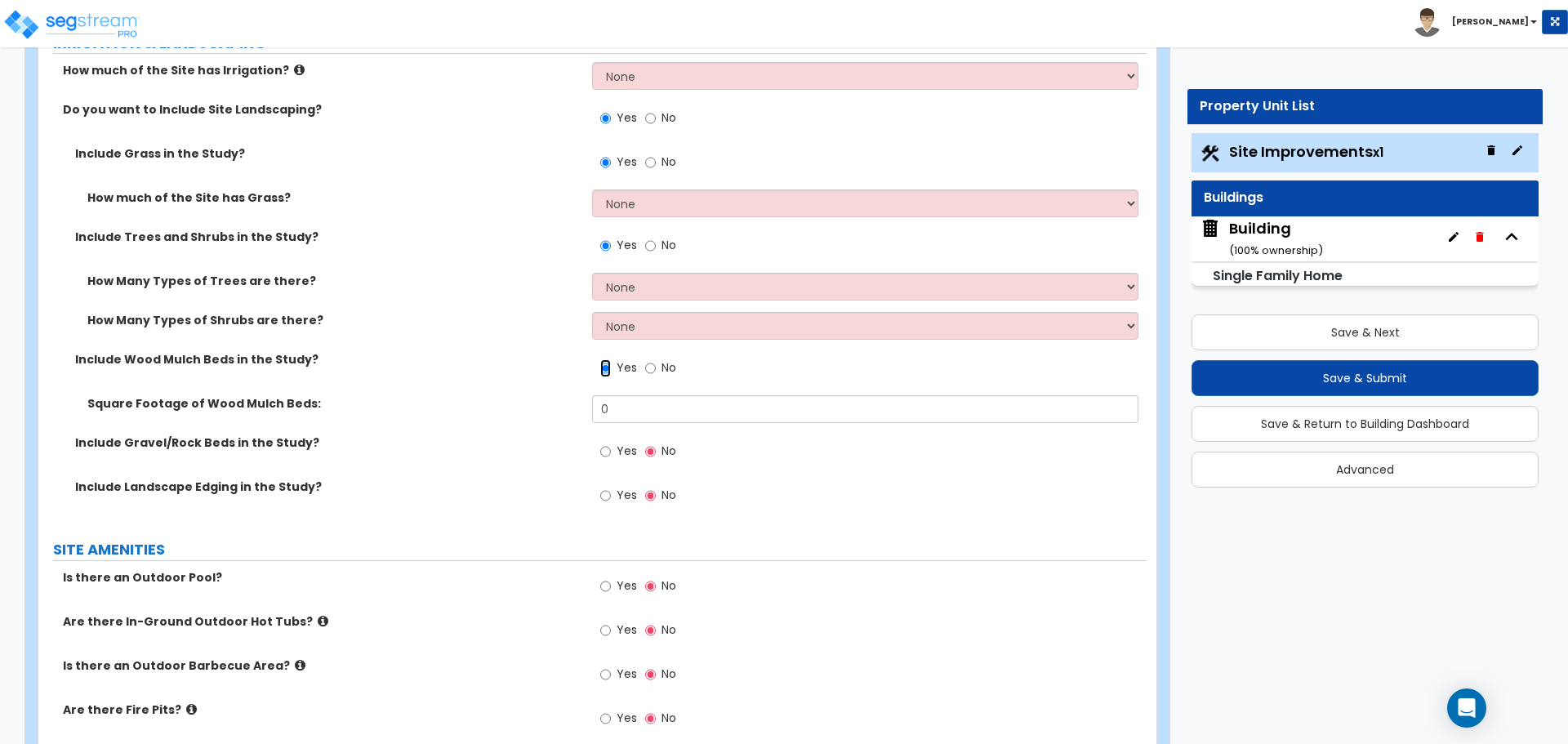
scroll to position [2154, 0]
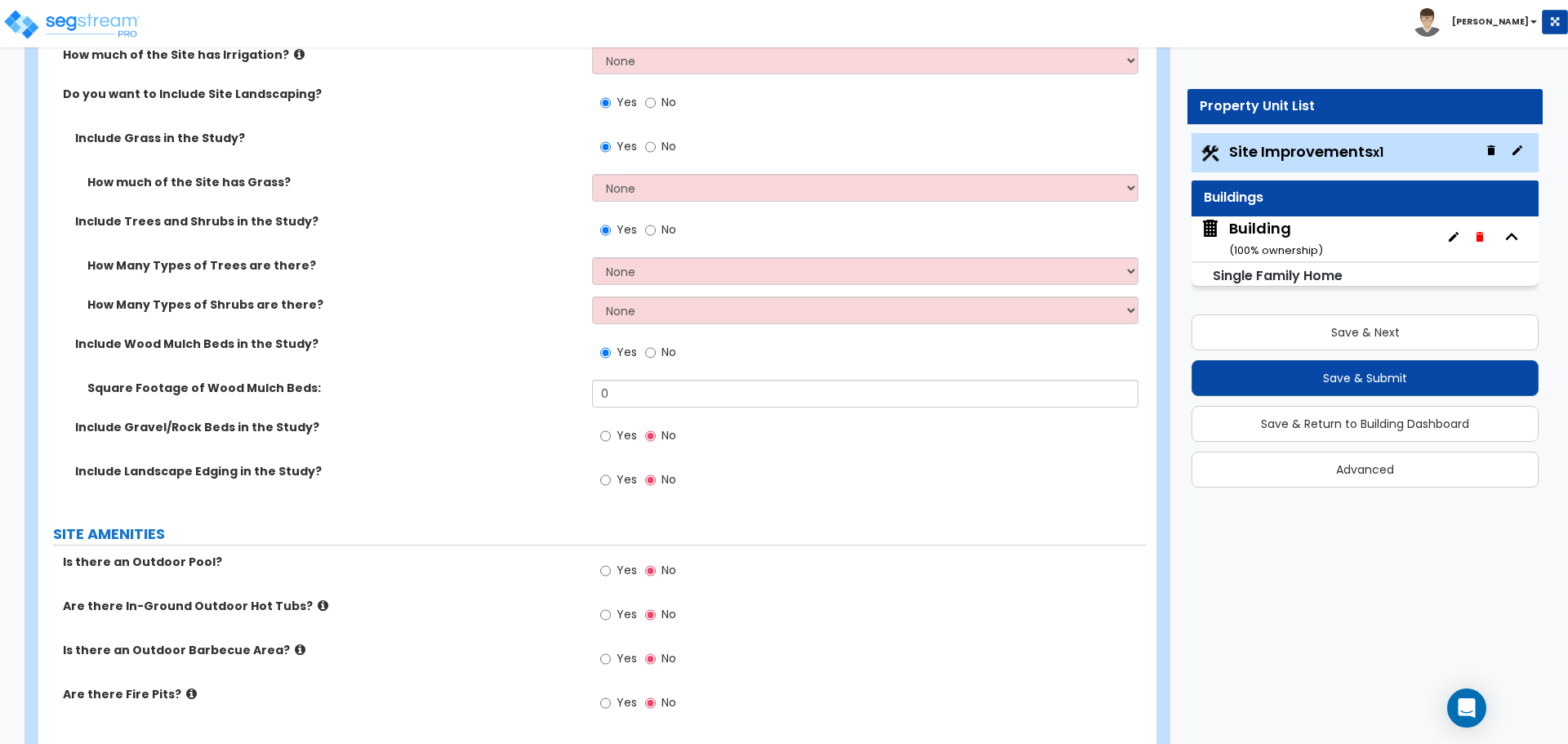
click at [613, 427] on label "Yes" at bounding box center [618, 438] width 36 height 28
click at [611, 427] on input "Yes" at bounding box center [605, 436] width 11 height 18
radio input "true"
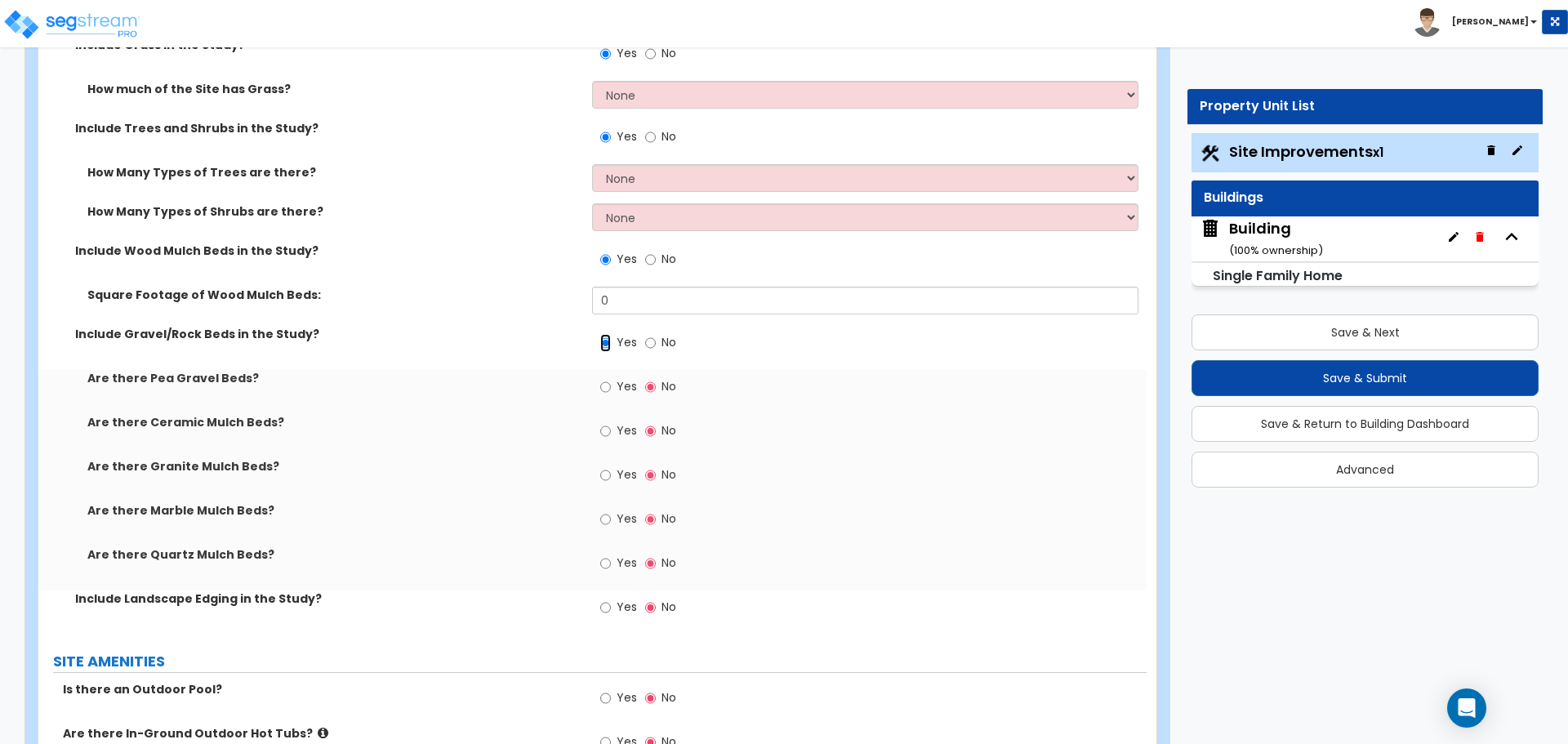
scroll to position [2248, 0]
click at [619, 609] on span "Yes" at bounding box center [626, 605] width 20 height 16
click at [611, 609] on input "Yes" at bounding box center [605, 606] width 11 height 18
radio input "true"
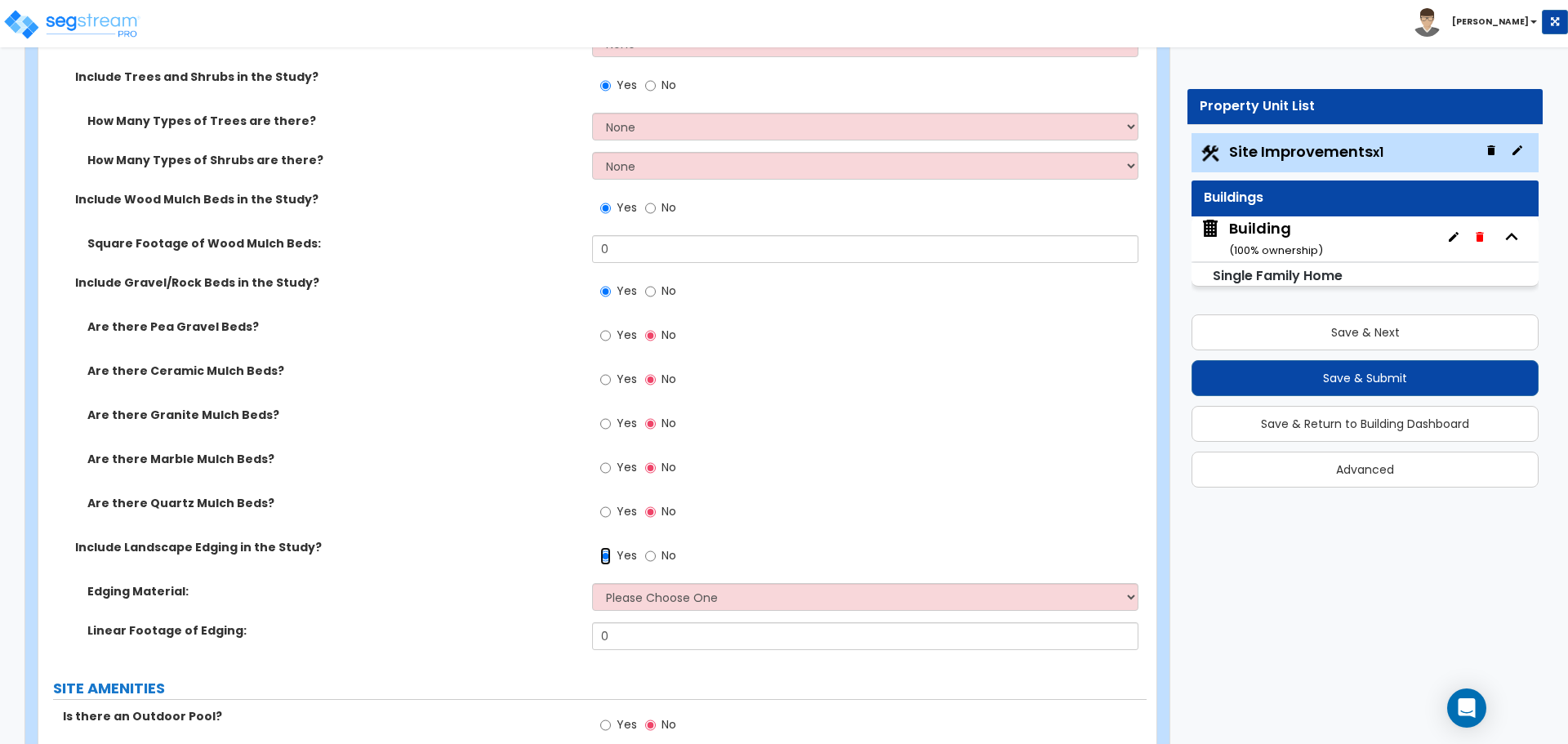
scroll to position [2289, 0]
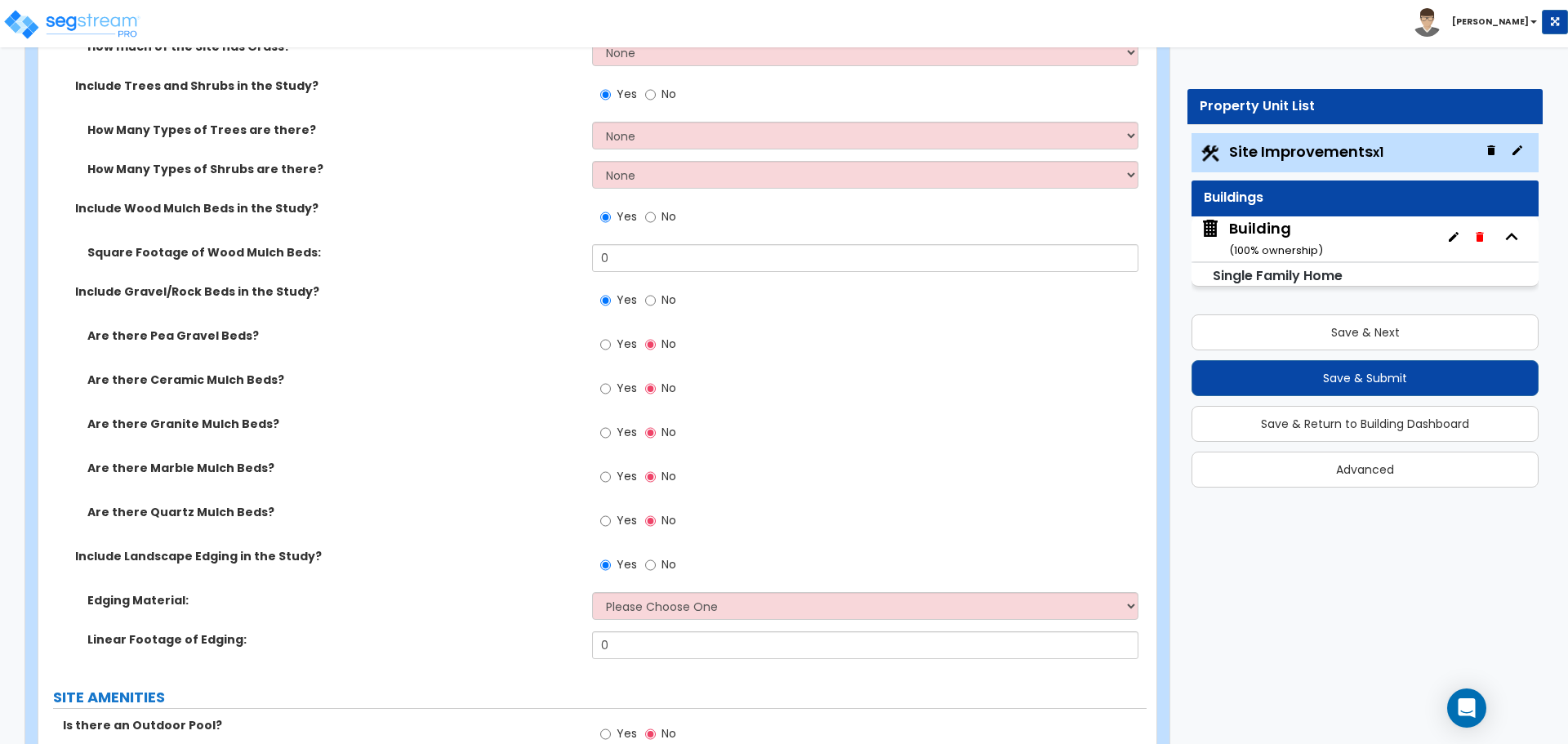
click at [672, 301] on span "No" at bounding box center [668, 299] width 15 height 16
click at [656, 301] on input "No" at bounding box center [650, 300] width 11 height 18
radio input "false"
radio input "true"
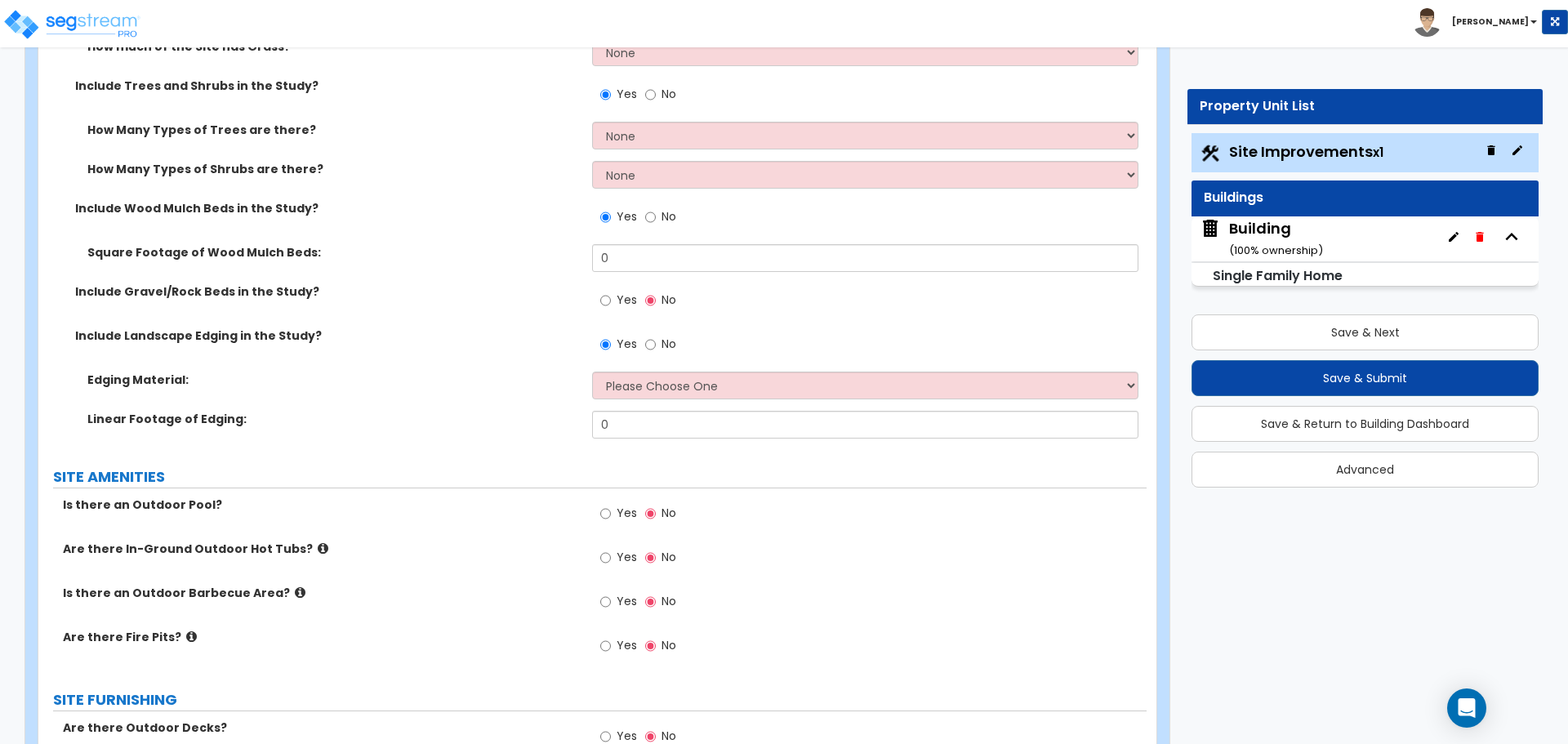
click at [662, 343] on span "No" at bounding box center [668, 344] width 15 height 16
click at [656, 343] on input "No" at bounding box center [650, 344] width 11 height 18
radio input "false"
radio input "true"
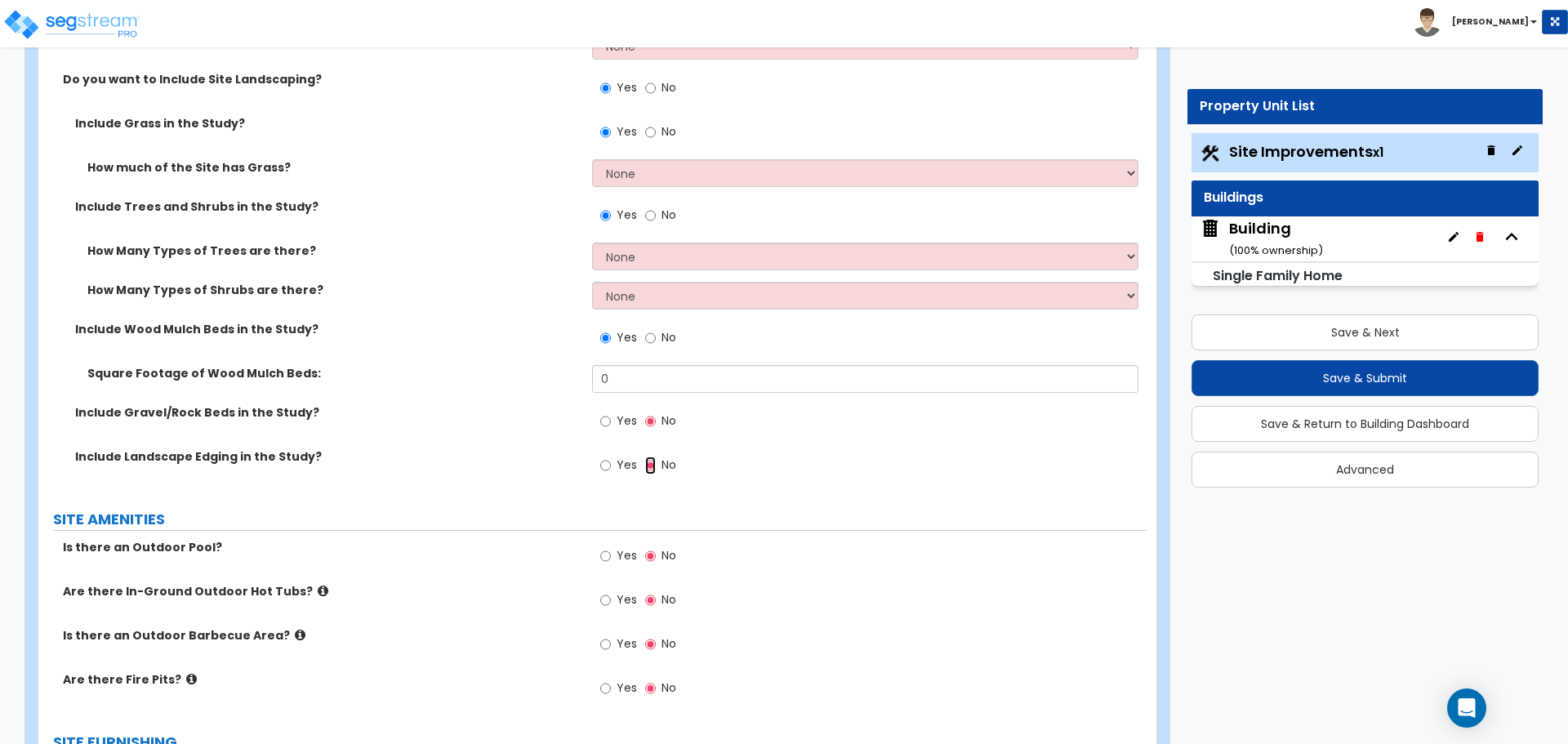
scroll to position [2129, 0]
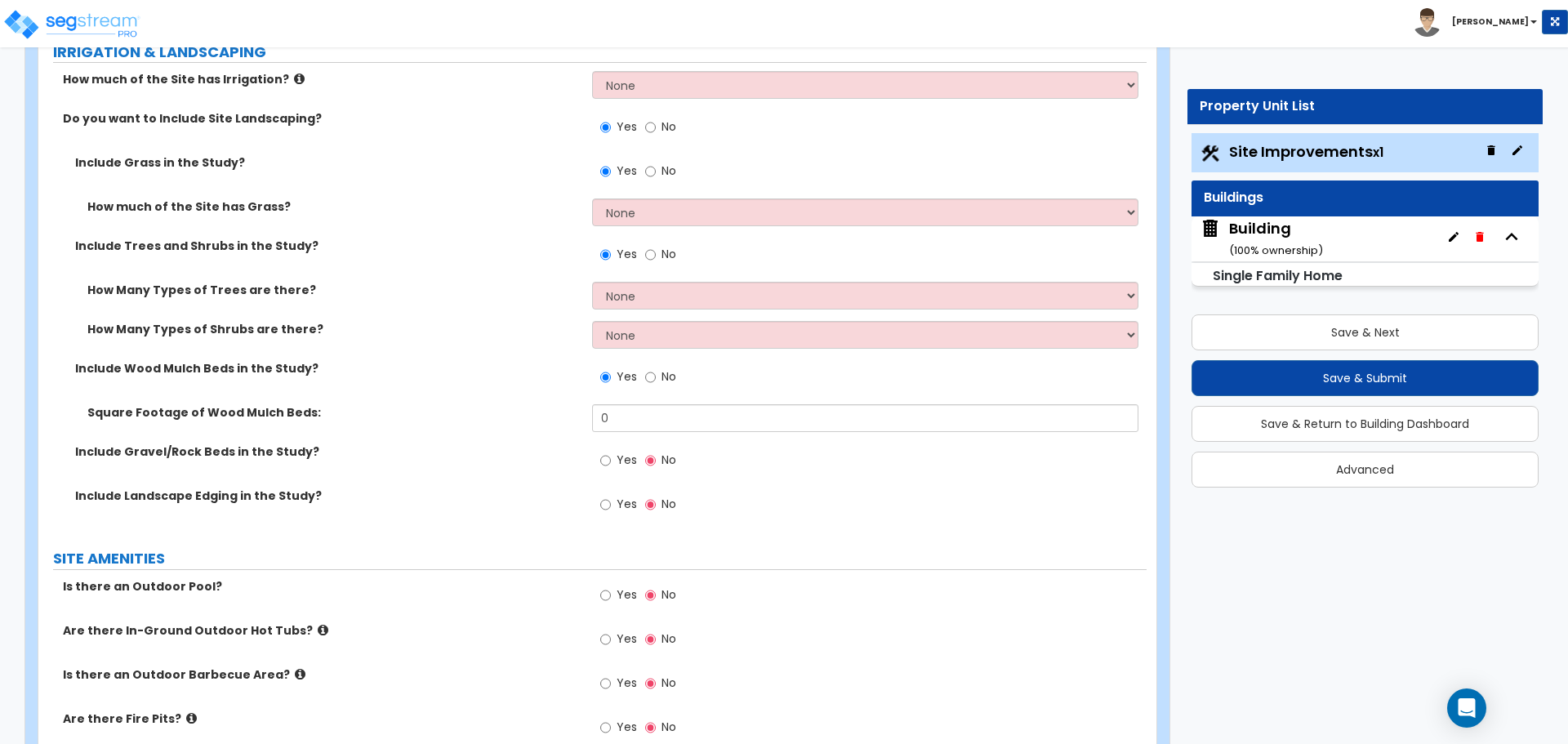
click at [666, 365] on label "No" at bounding box center [660, 378] width 31 height 28
click at [656, 368] on input "No" at bounding box center [650, 377] width 11 height 18
radio input "false"
radio input "true"
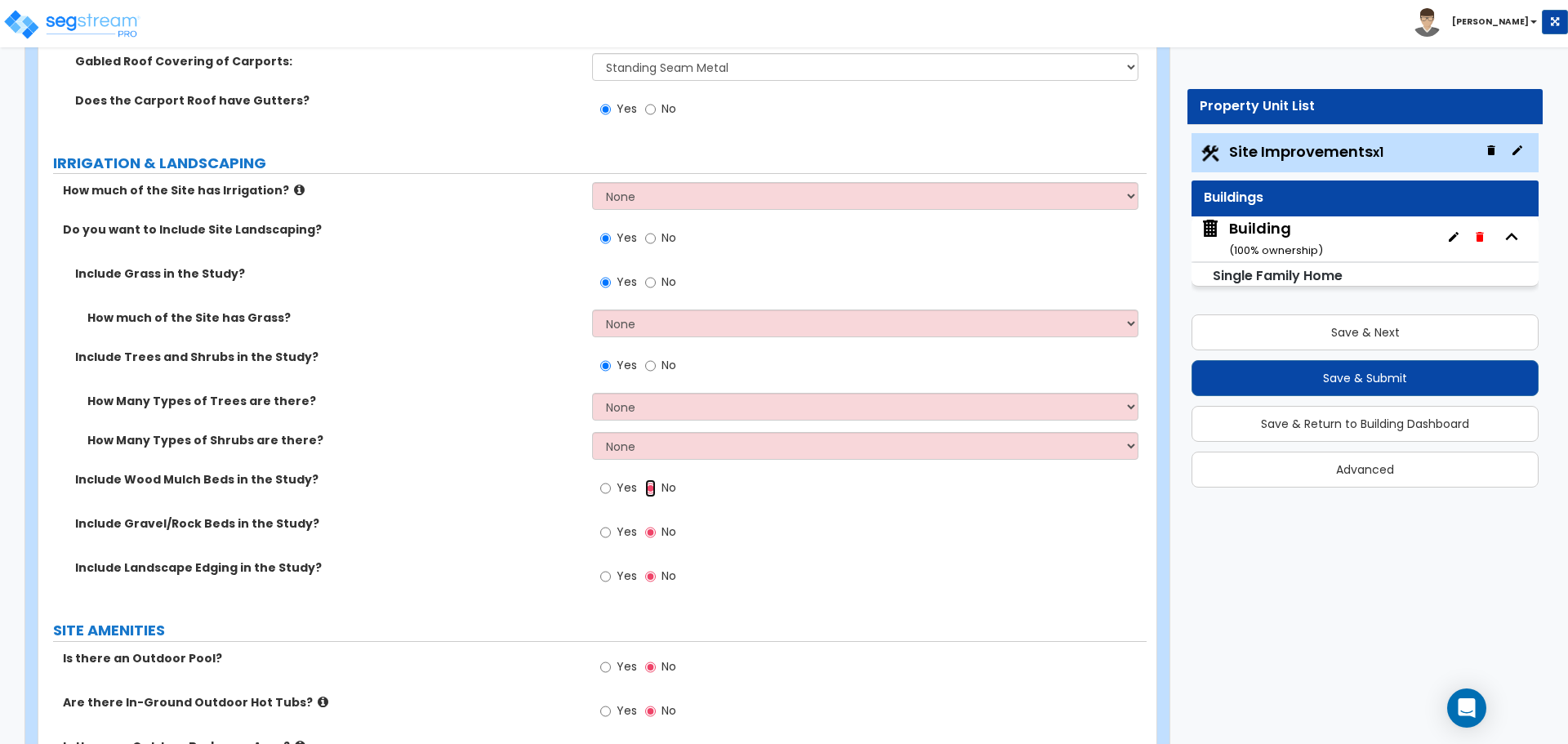
scroll to position [2016, 0]
click at [658, 360] on label "No" at bounding box center [660, 368] width 31 height 28
click at [656, 360] on input "No" at bounding box center [650, 368] width 11 height 18
radio input "false"
radio input "true"
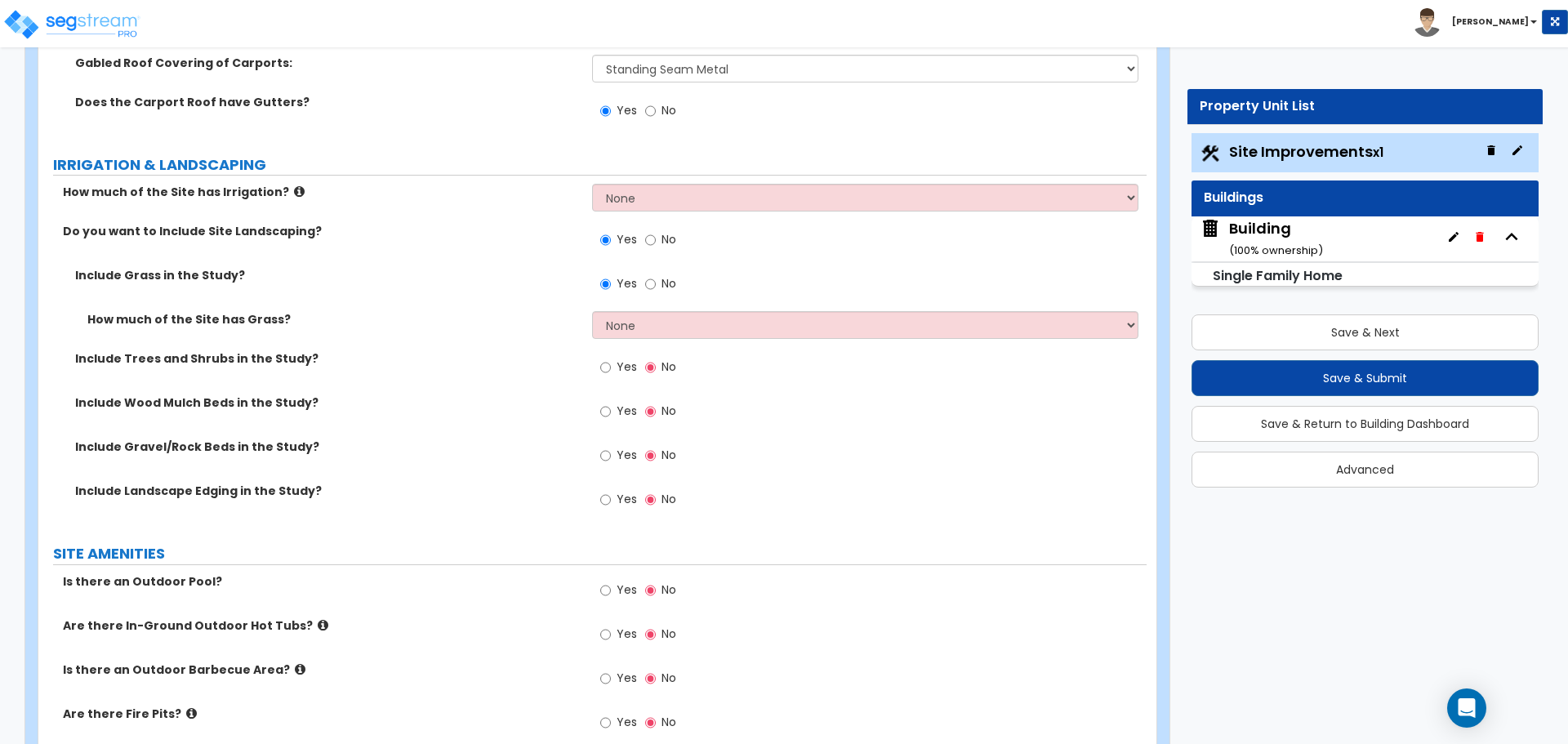
click at [663, 282] on span "No" at bounding box center [668, 283] width 15 height 16
click at [656, 282] on input "No" at bounding box center [650, 284] width 11 height 18
radio input "false"
radio input "true"
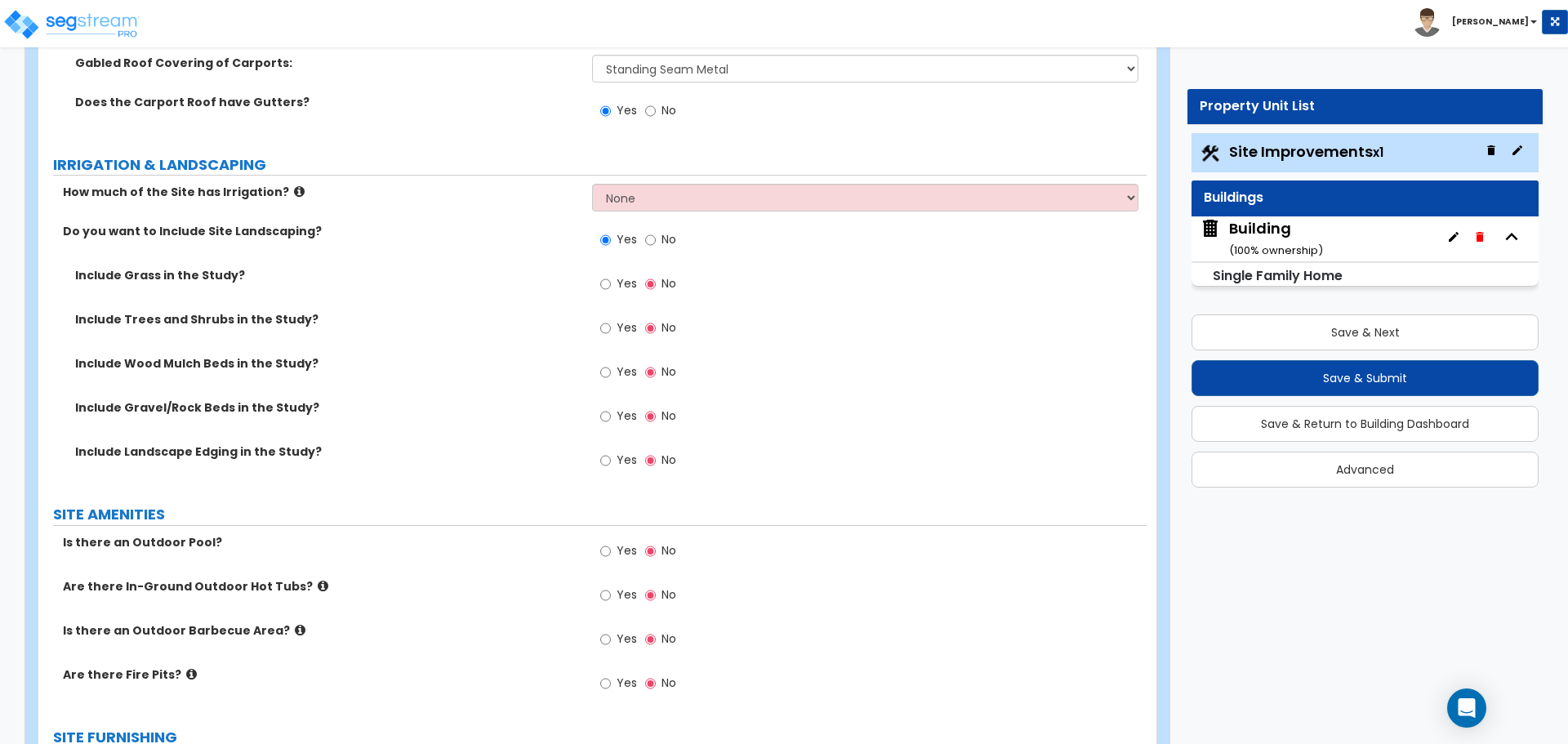
click at [656, 231] on label "No" at bounding box center [660, 241] width 31 height 28
click at [656, 231] on input "No" at bounding box center [650, 240] width 11 height 18
radio input "false"
radio input "true"
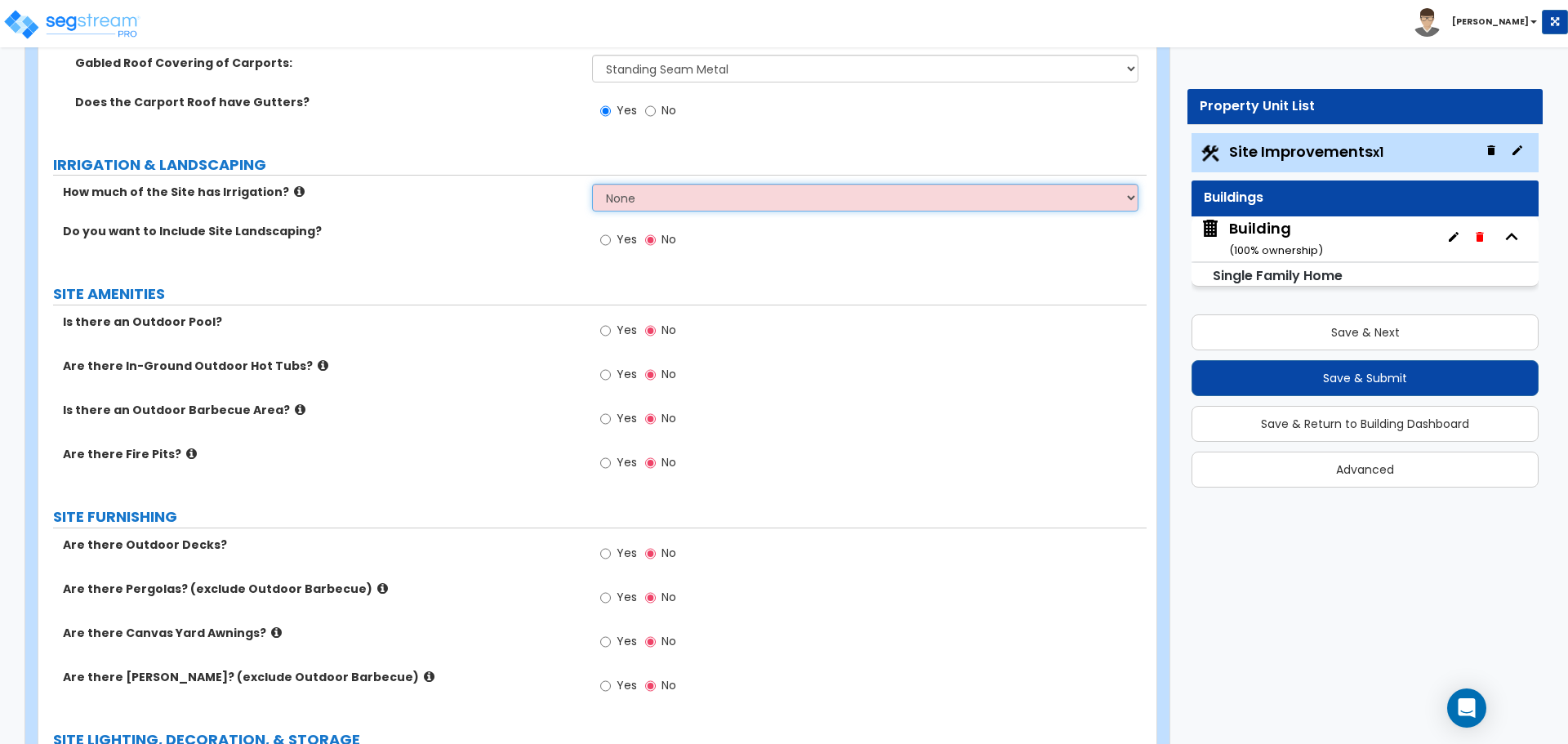
click at [697, 189] on select "None I want to Enter an Approximate Percentage I want to Enter the Square Foota…" at bounding box center [864, 197] width 546 height 28
click at [592, 184] on select "None I want to Enter an Approximate Percentage I want to Enter the Square Foota…" at bounding box center [864, 197] width 546 height 28
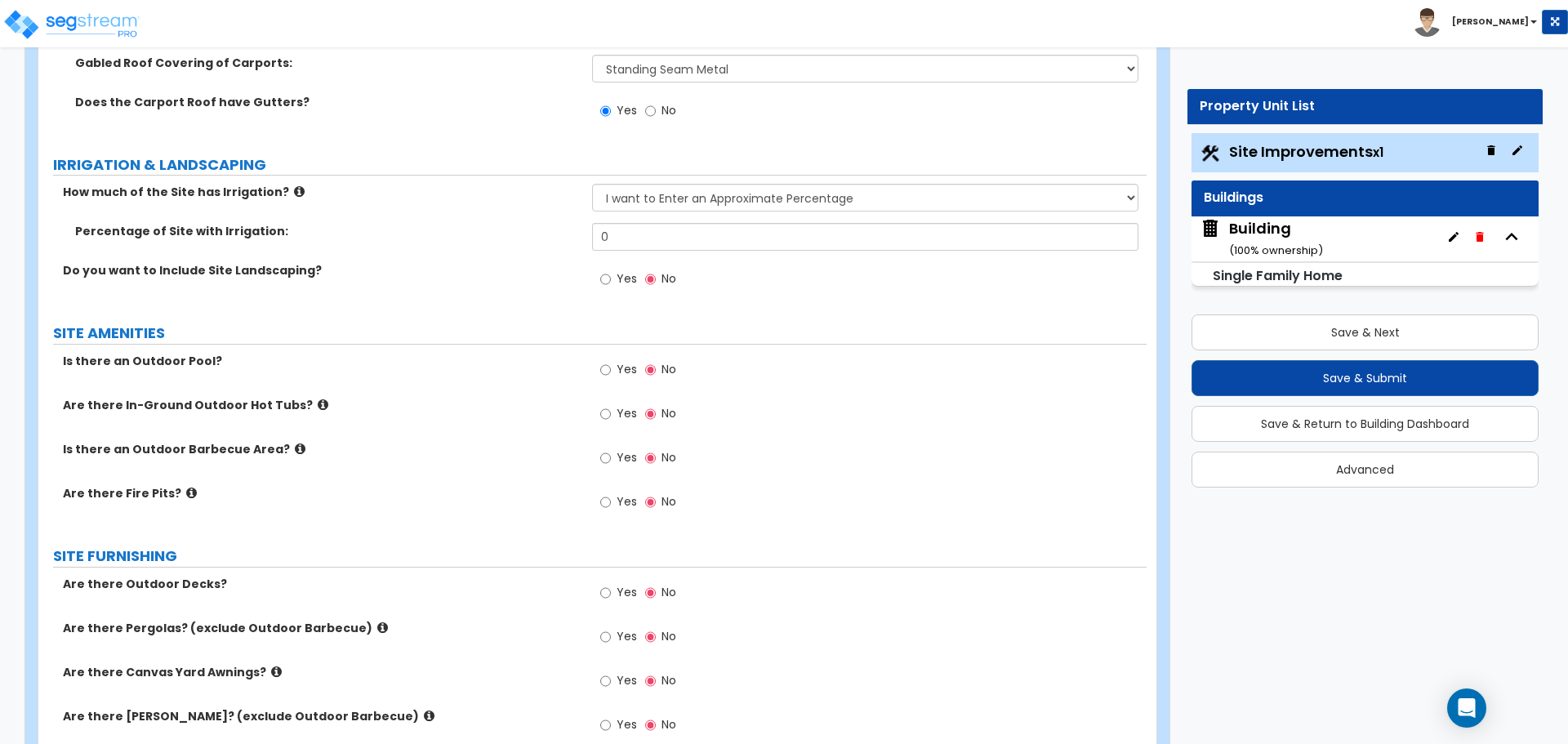
click at [276, 188] on label "How much of the Site has Irrigation?" at bounding box center [321, 192] width 516 height 16
click at [294, 188] on icon at bounding box center [299, 192] width 11 height 12
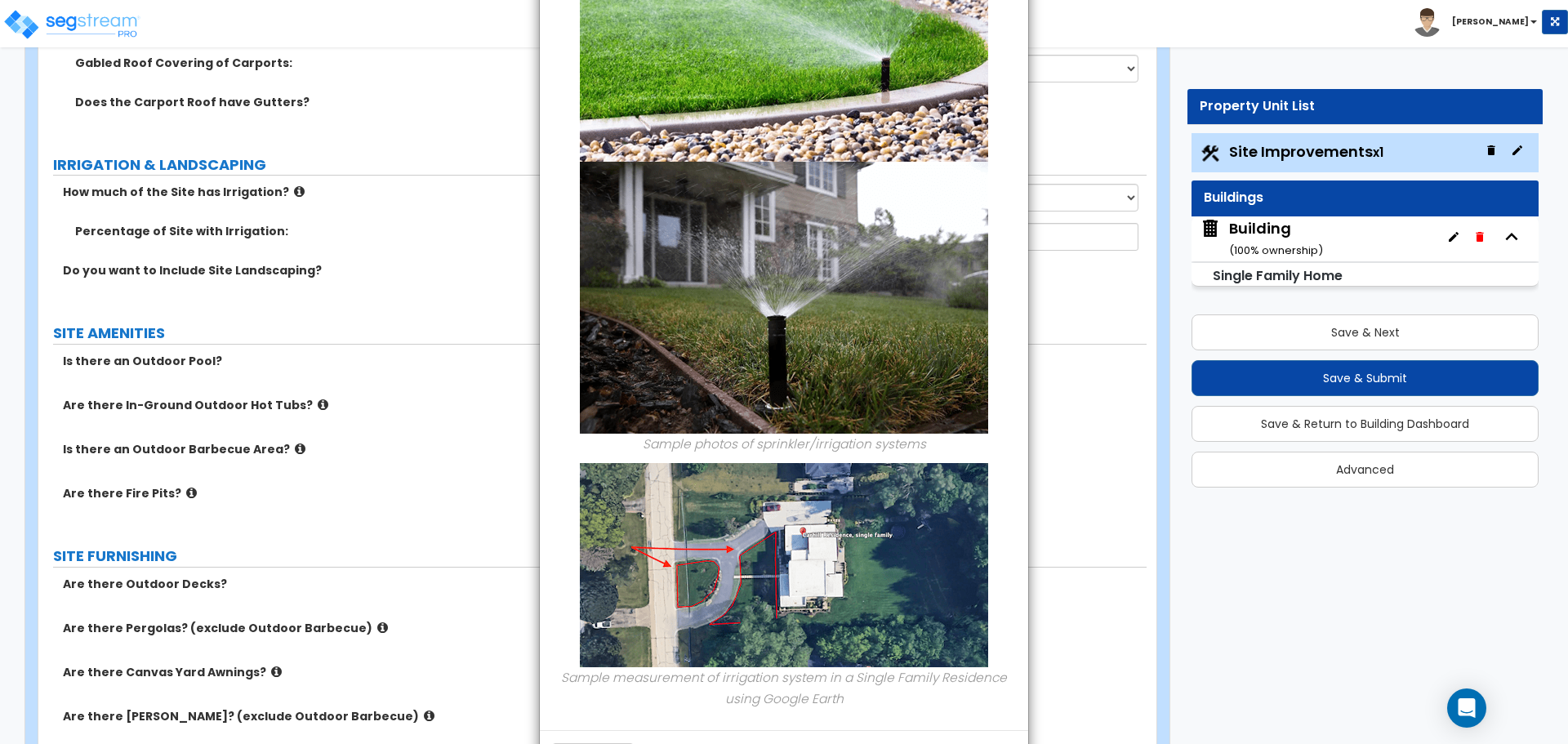
scroll to position [257, 0]
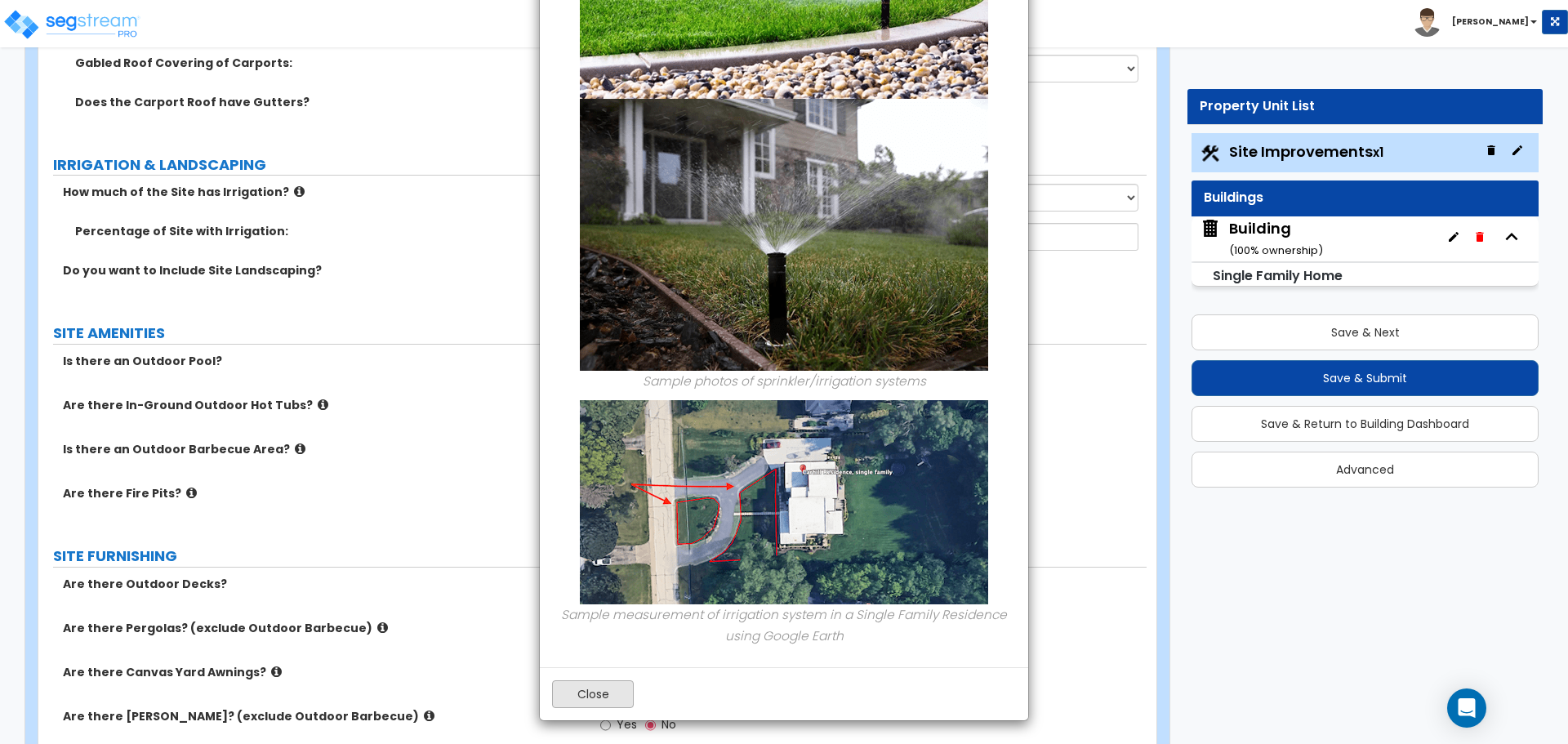
click at [591, 679] on div "Close" at bounding box center [784, 694] width 488 height 53
click at [595, 685] on button "Close" at bounding box center [593, 693] width 82 height 28
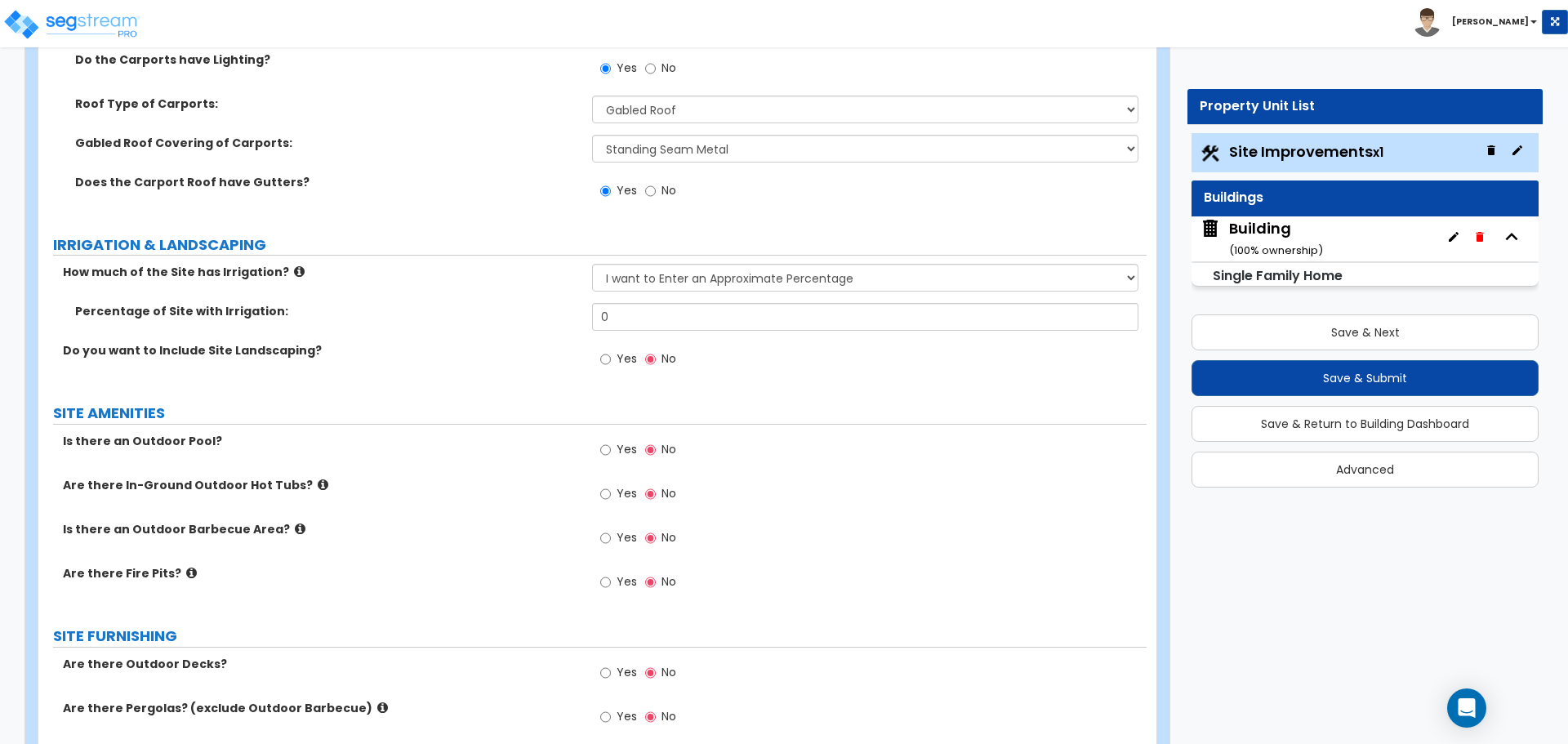
scroll to position [1933, 0]
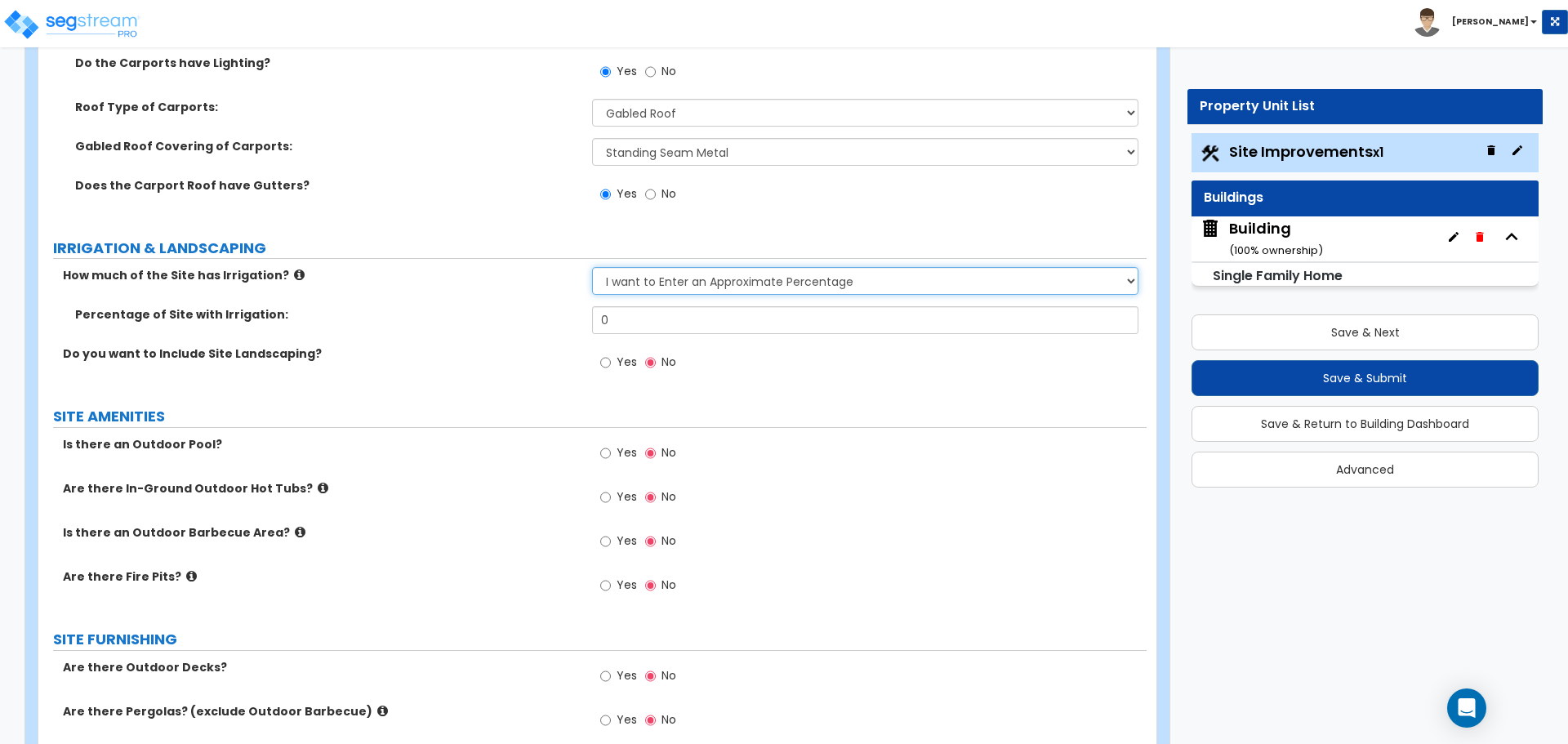
click at [754, 283] on select "None I want to Enter an Approximate Percentage I want to Enter the Square Foota…" at bounding box center [864, 281] width 546 height 28
click at [650, 273] on select "None I want to Enter an Approximate Percentage I want to Enter the Square Foota…" at bounding box center [864, 281] width 546 height 28
click at [667, 273] on select "None I want to Enter an Approximate Percentage I want to Enter the Square Foota…" at bounding box center [864, 281] width 546 height 28
click at [667, 289] on select "None I want to Enter an Approximate Percentage I want to Enter the Square Foota…" at bounding box center [864, 281] width 546 height 28
click at [716, 274] on select "None I want to Enter an Approximate Percentage I want to Enter the Square Foota…" at bounding box center [864, 281] width 546 height 28
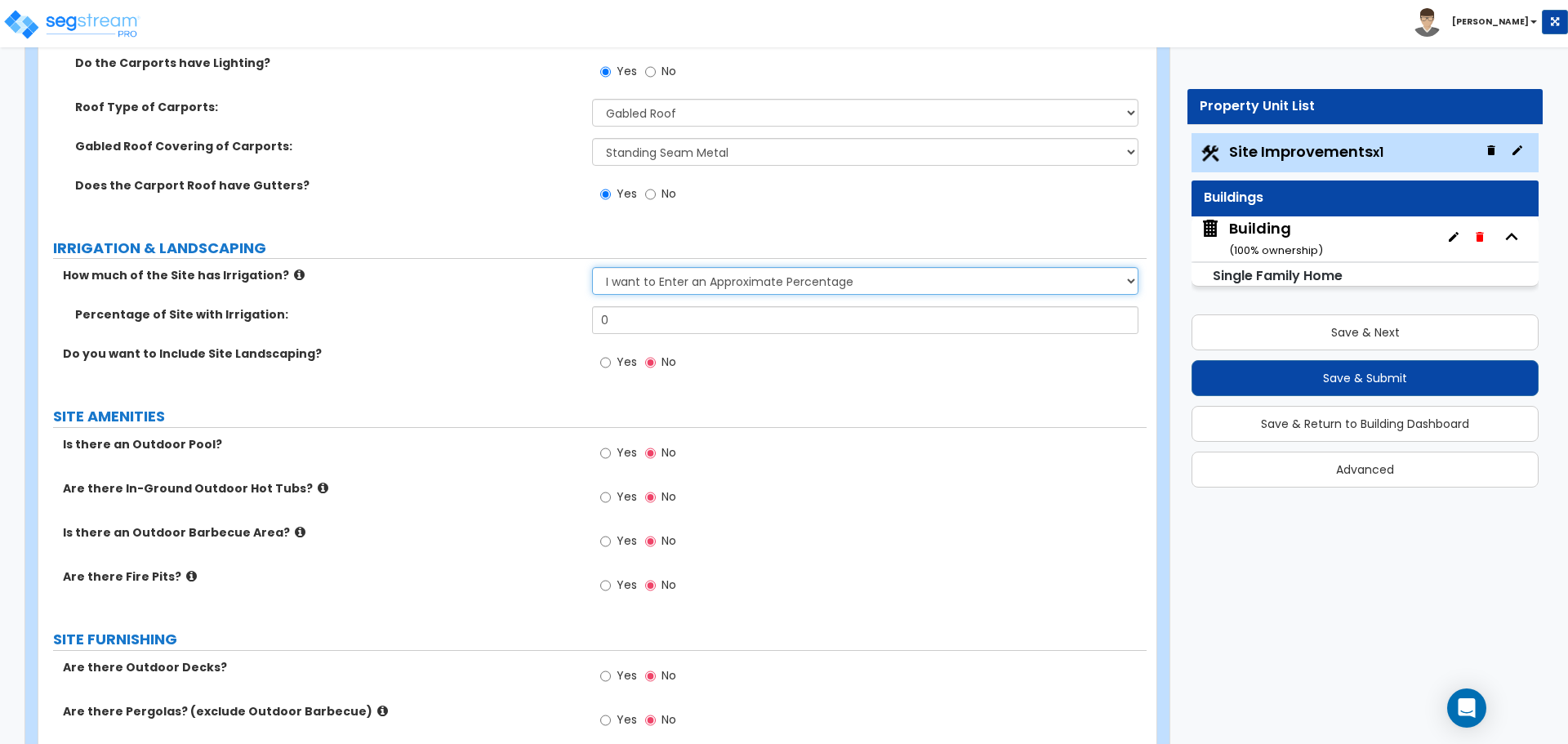
click at [694, 267] on select "None I want to Enter an Approximate Percentage I want to Enter the Square Foota…" at bounding box center [864, 281] width 546 height 28
click at [592, 267] on select "None I want to Enter an Approximate Percentage I want to Enter the Square Foota…" at bounding box center [864, 281] width 546 height 28
click at [691, 286] on select "None I want to Enter an Approximate Percentage I want to Enter the Square Foota…" at bounding box center [864, 281] width 546 height 28
click at [592, 267] on select "None I want to Enter an Approximate Percentage I want to Enter the Square Foota…" at bounding box center [864, 281] width 546 height 28
drag, startPoint x: 691, startPoint y: 286, endPoint x: 682, endPoint y: 283, distance: 9.5
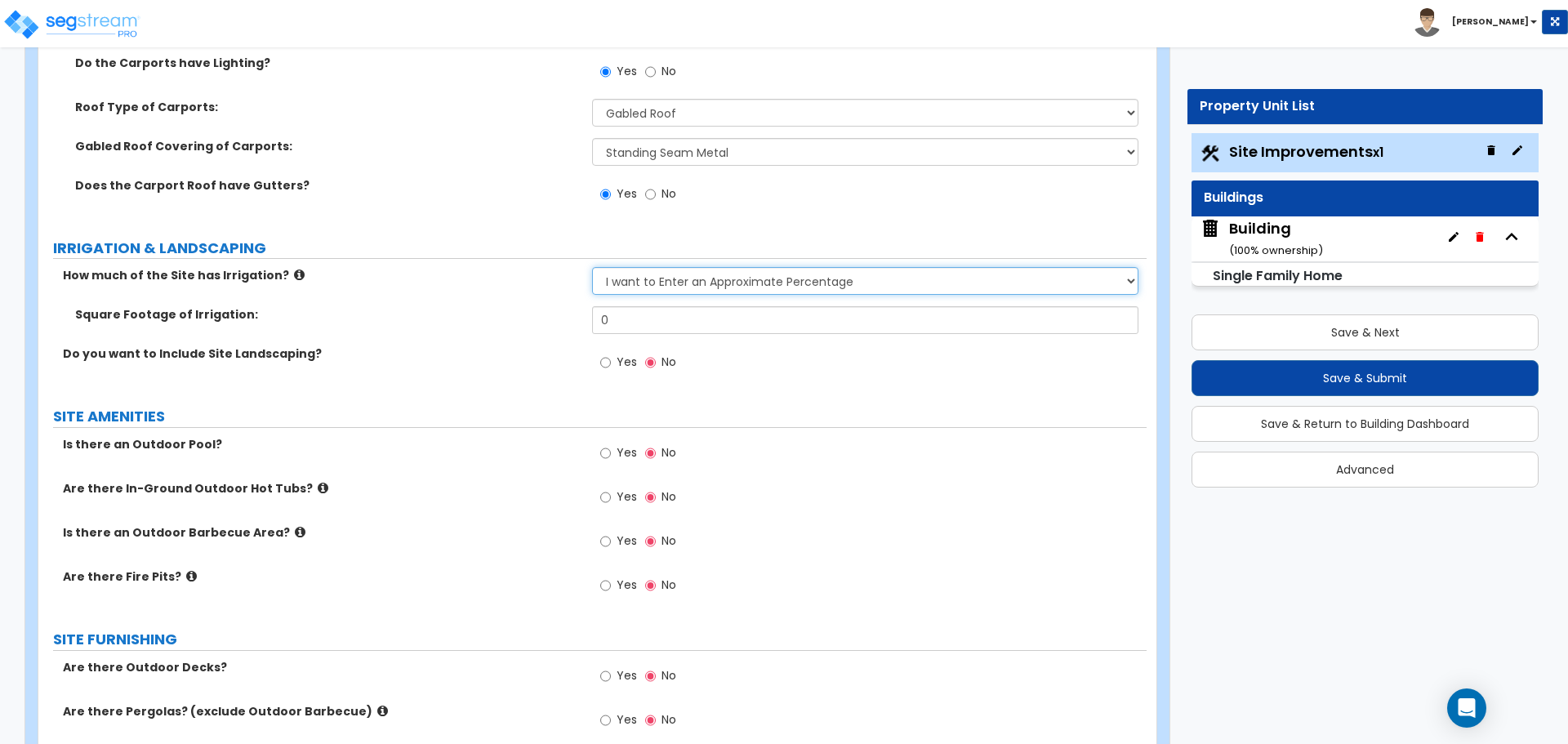
click at [682, 283] on select "None I want to Enter an Approximate Percentage I want to Enter the Square Foota…" at bounding box center [864, 281] width 546 height 28
click at [592, 267] on select "None I want to Enter an Approximate Percentage I want to Enter the Square Foota…" at bounding box center [864, 281] width 546 height 28
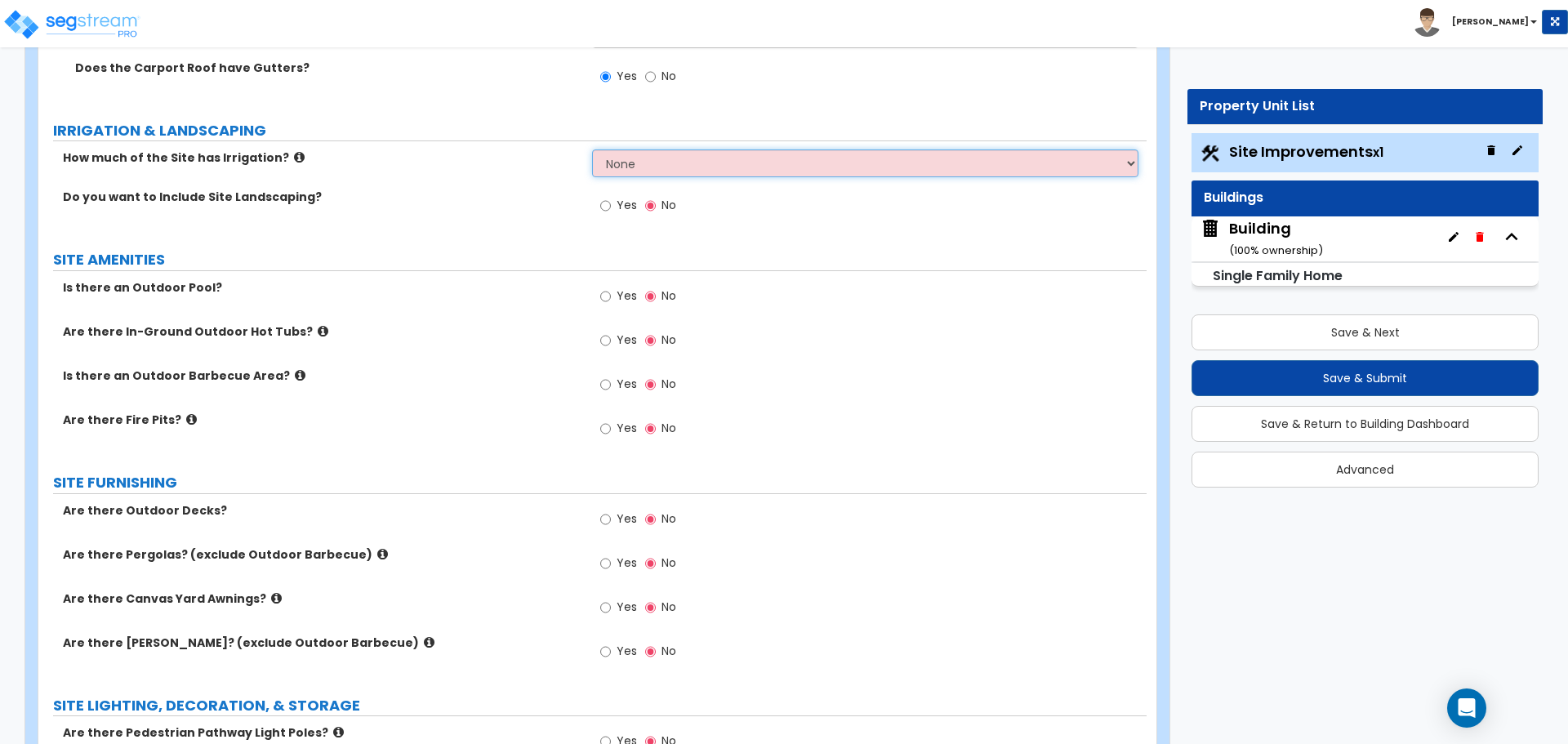
scroll to position [2055, 0]
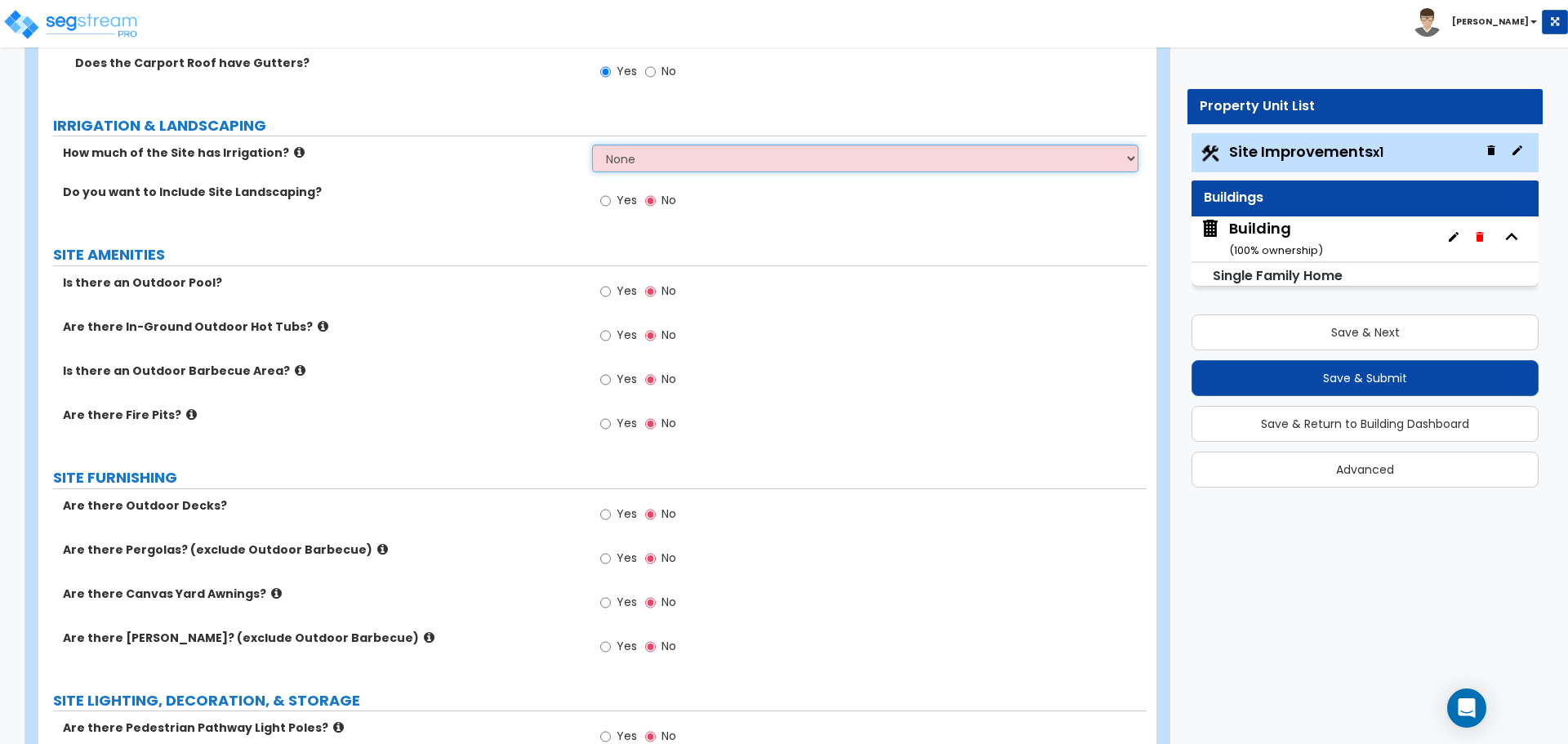
click at [676, 164] on select "None I want to Enter an Approximate Percentage I want to Enter the Square Foota…" at bounding box center [864, 158] width 546 height 28
click at [592, 145] on select "None I want to Enter an Approximate Percentage I want to Enter the Square Foota…" at bounding box center [864, 158] width 546 height 28
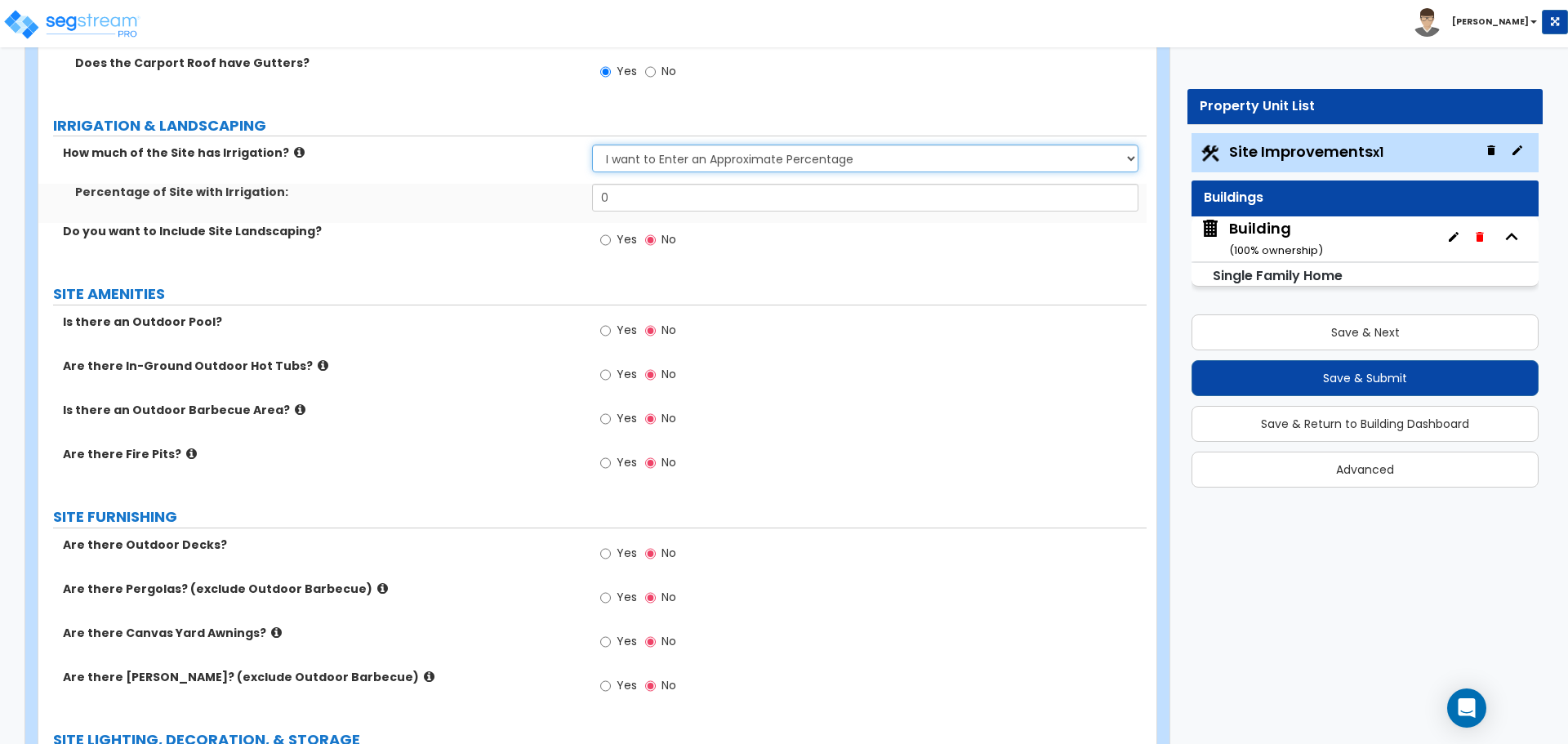
click at [703, 163] on select "None I want to Enter an Approximate Percentage I want to Enter the Square Foota…" at bounding box center [864, 158] width 546 height 28
select select "2"
click at [592, 145] on select "None I want to Enter an Approximate Percentage I want to Enter the Square Foota…" at bounding box center [864, 158] width 546 height 28
drag, startPoint x: 628, startPoint y: 192, endPoint x: 576, endPoint y: 199, distance: 52.5
click at [576, 199] on div "Square Footage of Irrigation: 0" at bounding box center [592, 203] width 1108 height 39
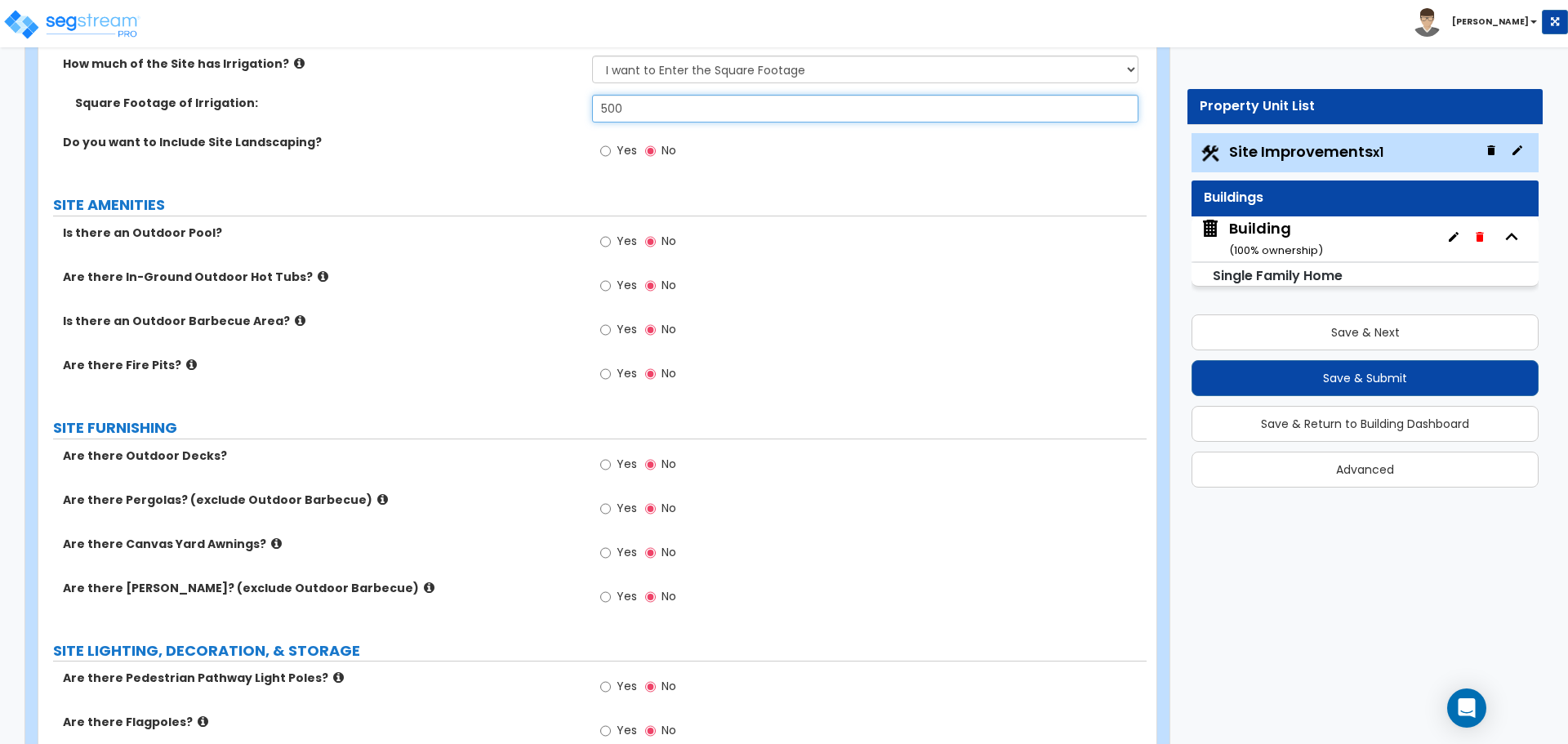
scroll to position [2148, 0]
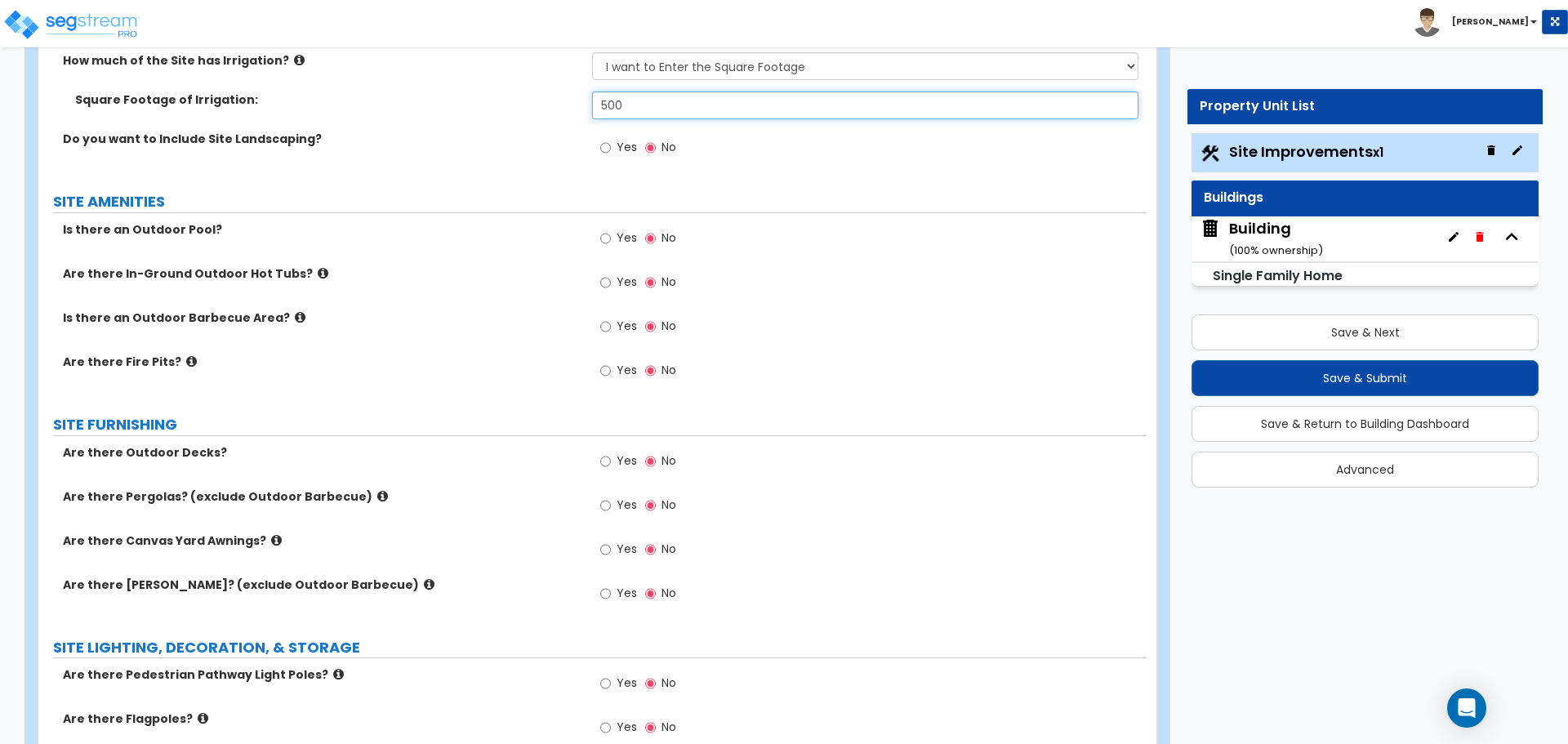
type input "500"
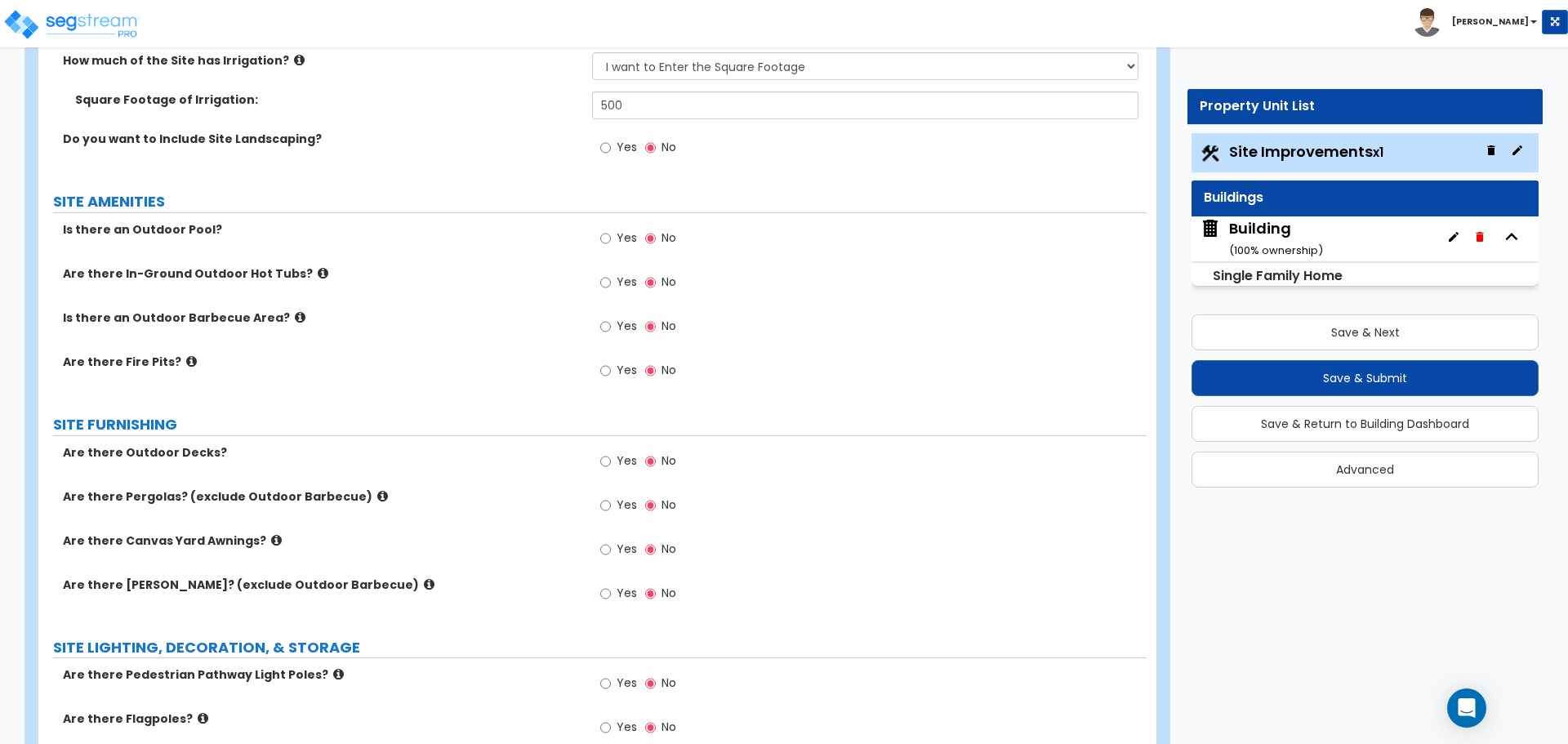
click at [626, 241] on span "Yes" at bounding box center [626, 238] width 20 height 16
click at [611, 241] on input "Yes" at bounding box center [605, 239] width 11 height 18
radio input "true"
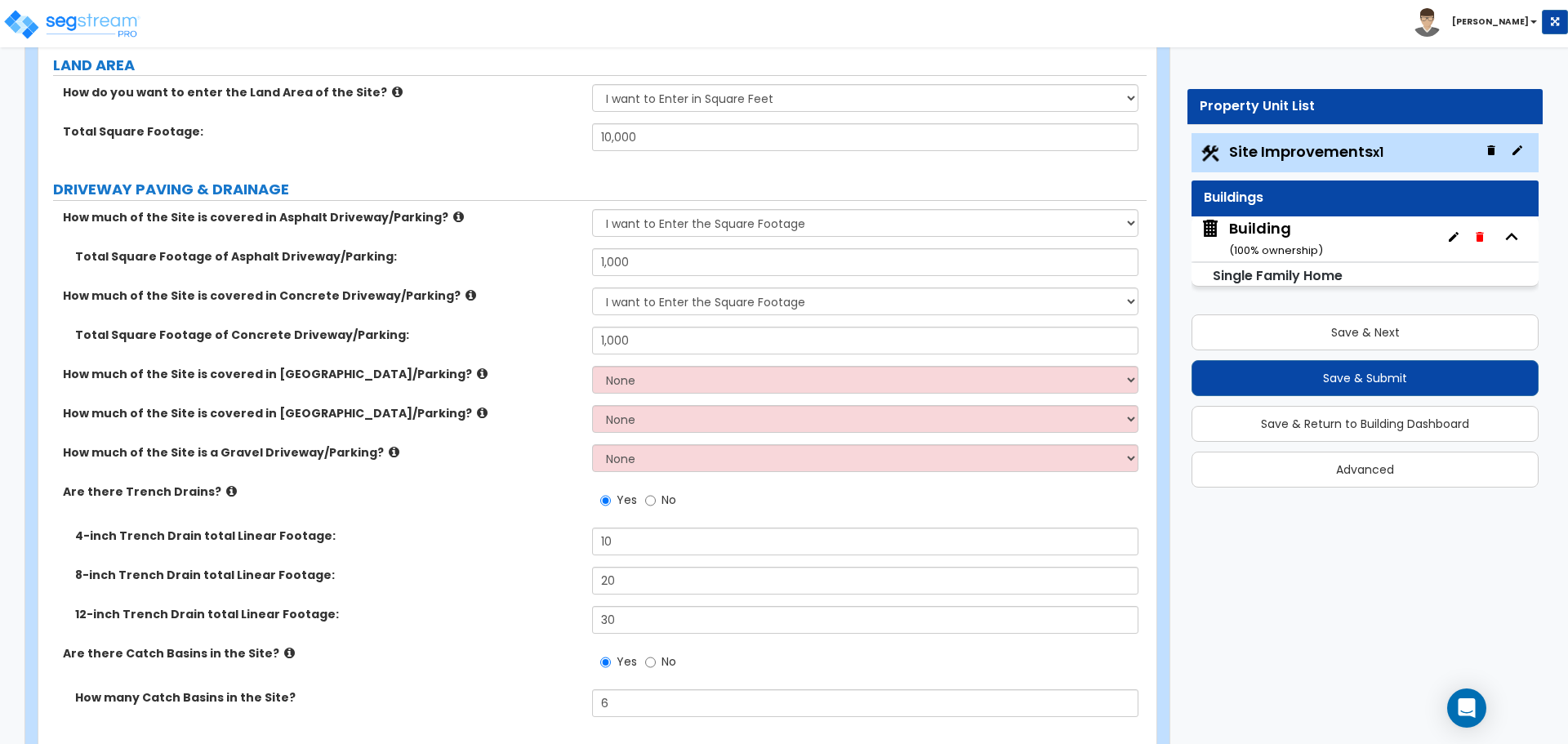
scroll to position [183, 0]
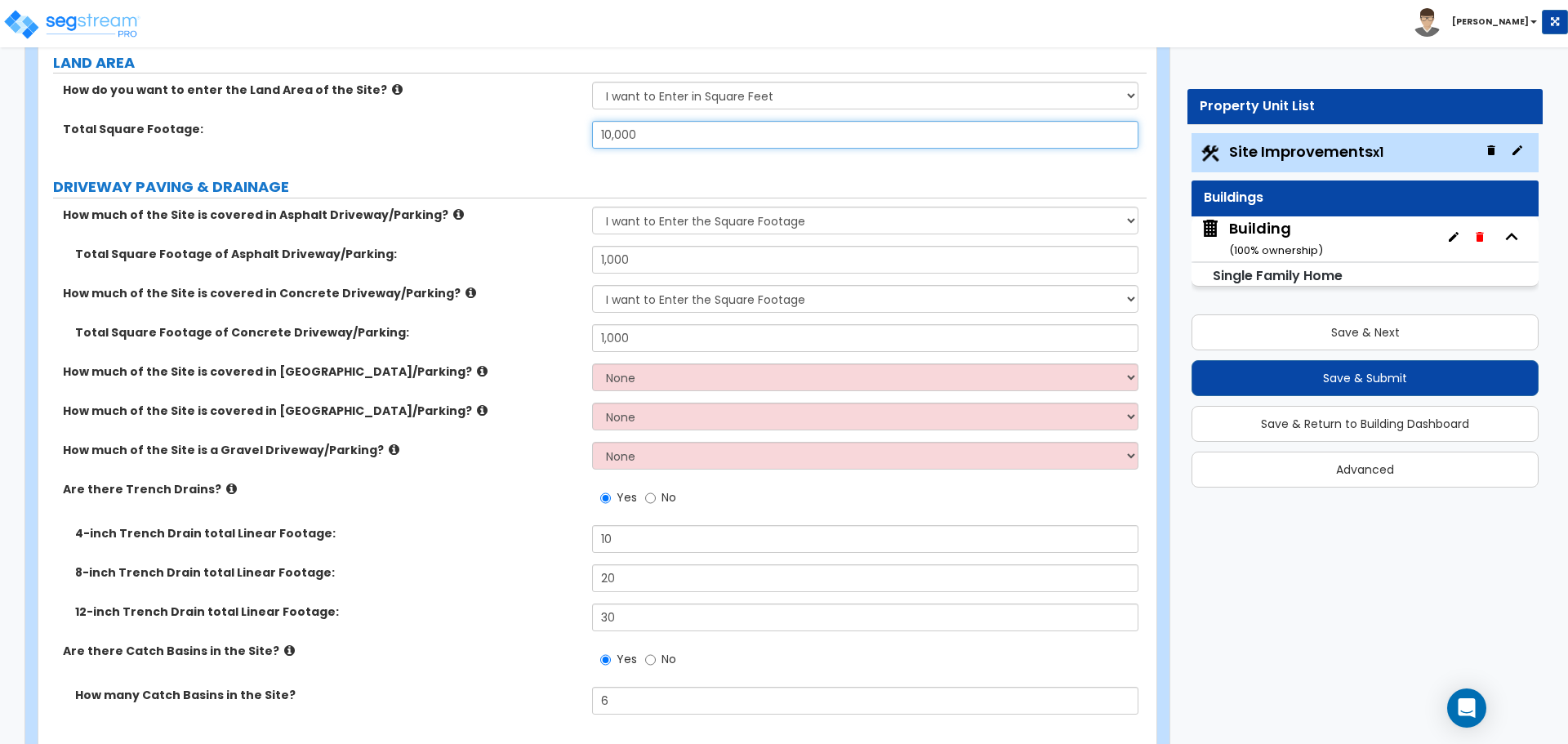
drag, startPoint x: 679, startPoint y: 132, endPoint x: 518, endPoint y: 155, distance: 162.6
click at [518, 155] on div "Total Square Footage: 10,000" at bounding box center [592, 140] width 1108 height 39
drag, startPoint x: 680, startPoint y: 138, endPoint x: 559, endPoint y: 137, distance: 121.0
click at [559, 138] on div "Total Square Footage: 10,000" at bounding box center [592, 140] width 1108 height 39
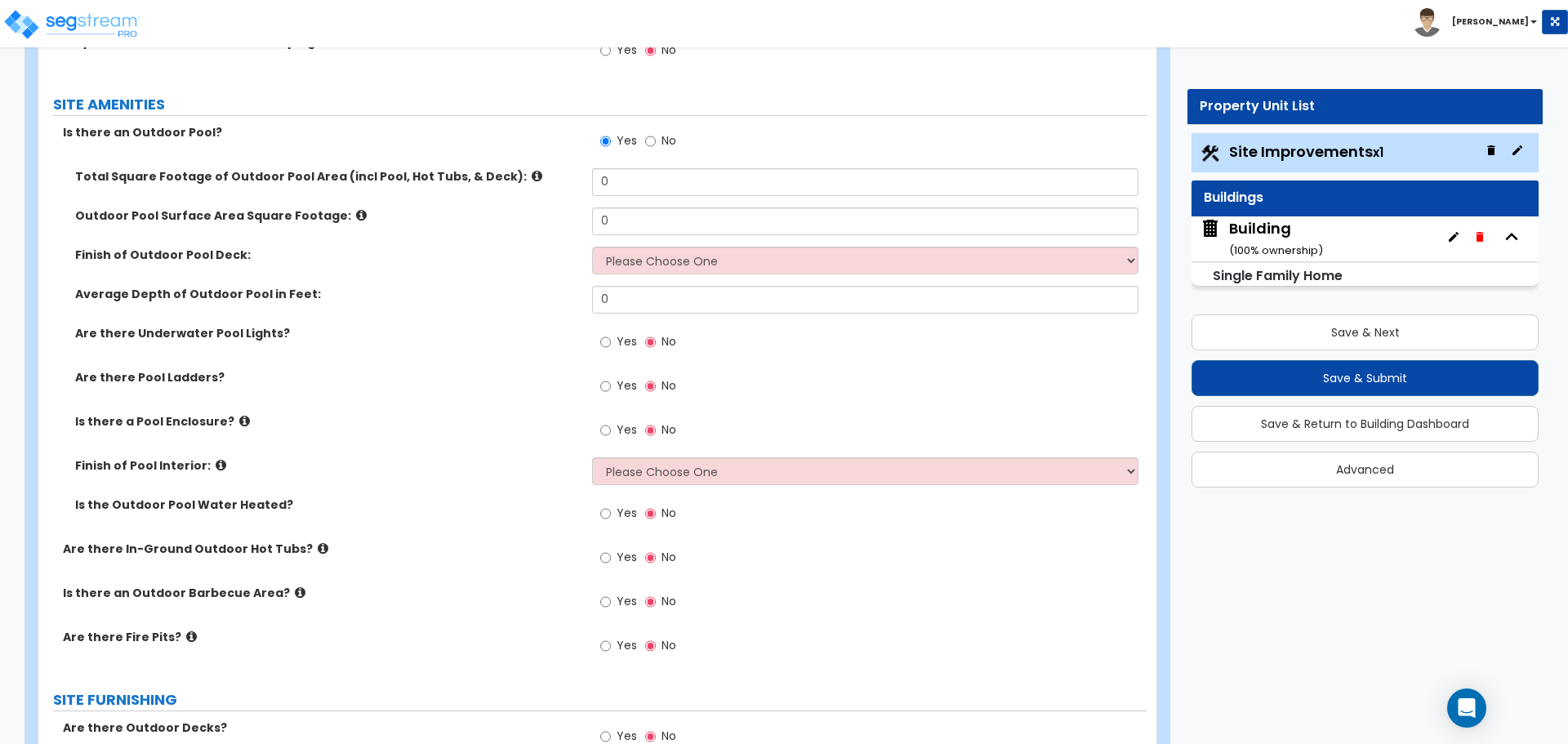
scroll to position [2249, 0]
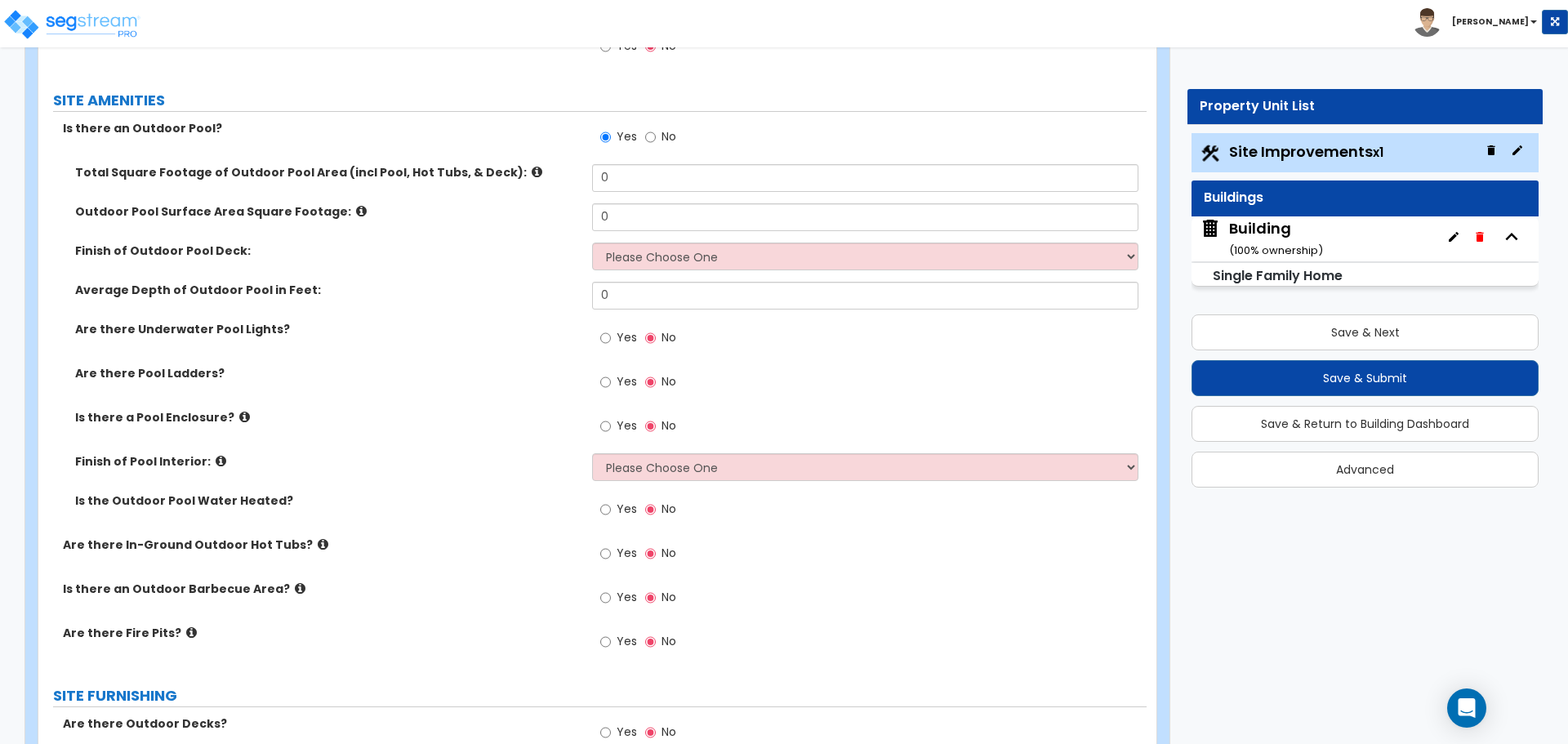
type input "12,000"
drag, startPoint x: 621, startPoint y: 168, endPoint x: 553, endPoint y: 169, distance: 68.0
click at [554, 170] on div "Total Square Footage of Outdoor Pool Area (incl Pool, Hot Tubs, & Deck): 0" at bounding box center [592, 184] width 1108 height 39
click at [493, 168] on label "Total Square Footage of Outdoor Pool Area (incl Pool, Hot Tubs, & Deck):" at bounding box center [327, 172] width 505 height 16
click at [532, 167] on icon at bounding box center [537, 172] width 11 height 12
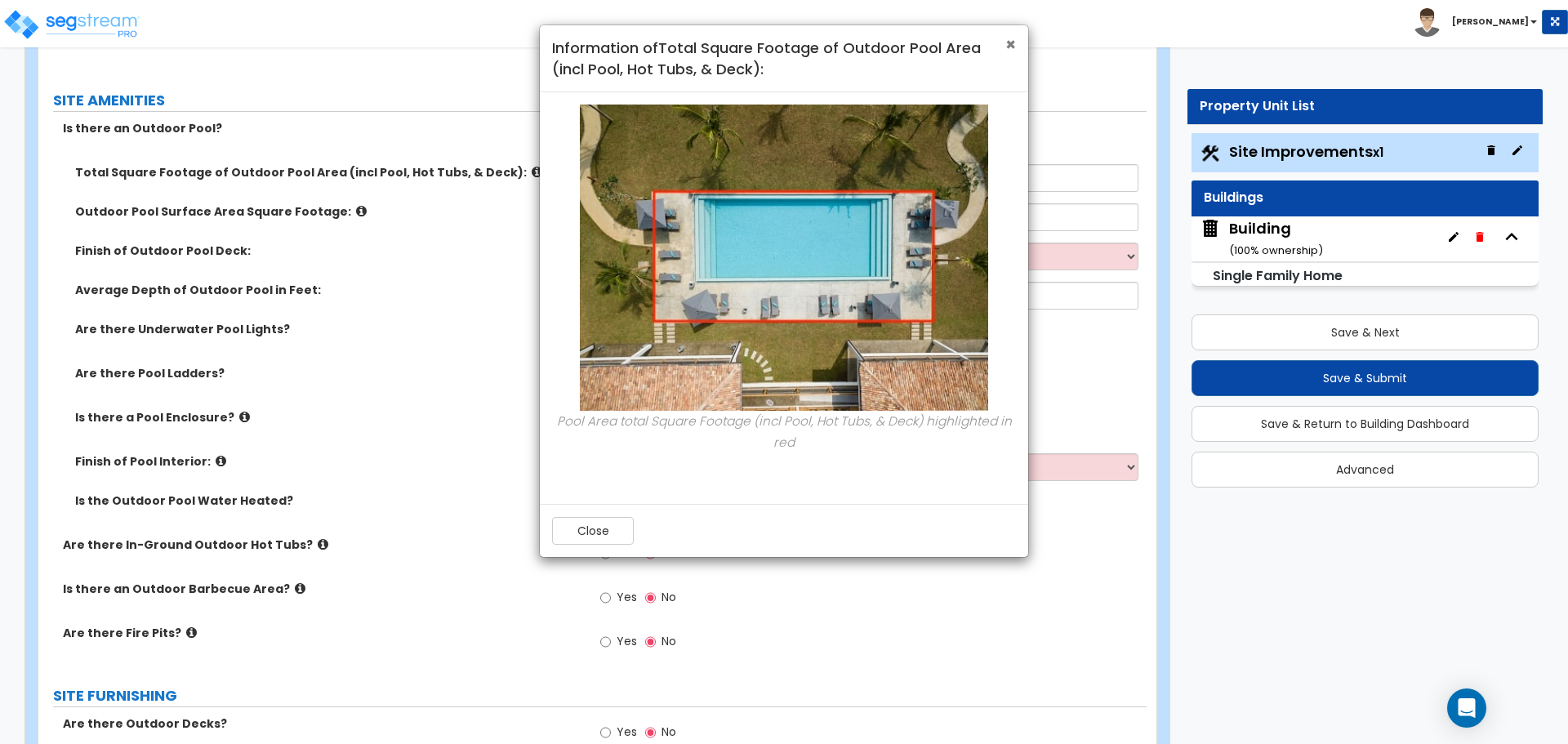
click at [1010, 50] on span "×" at bounding box center [1011, 44] width 11 height 24
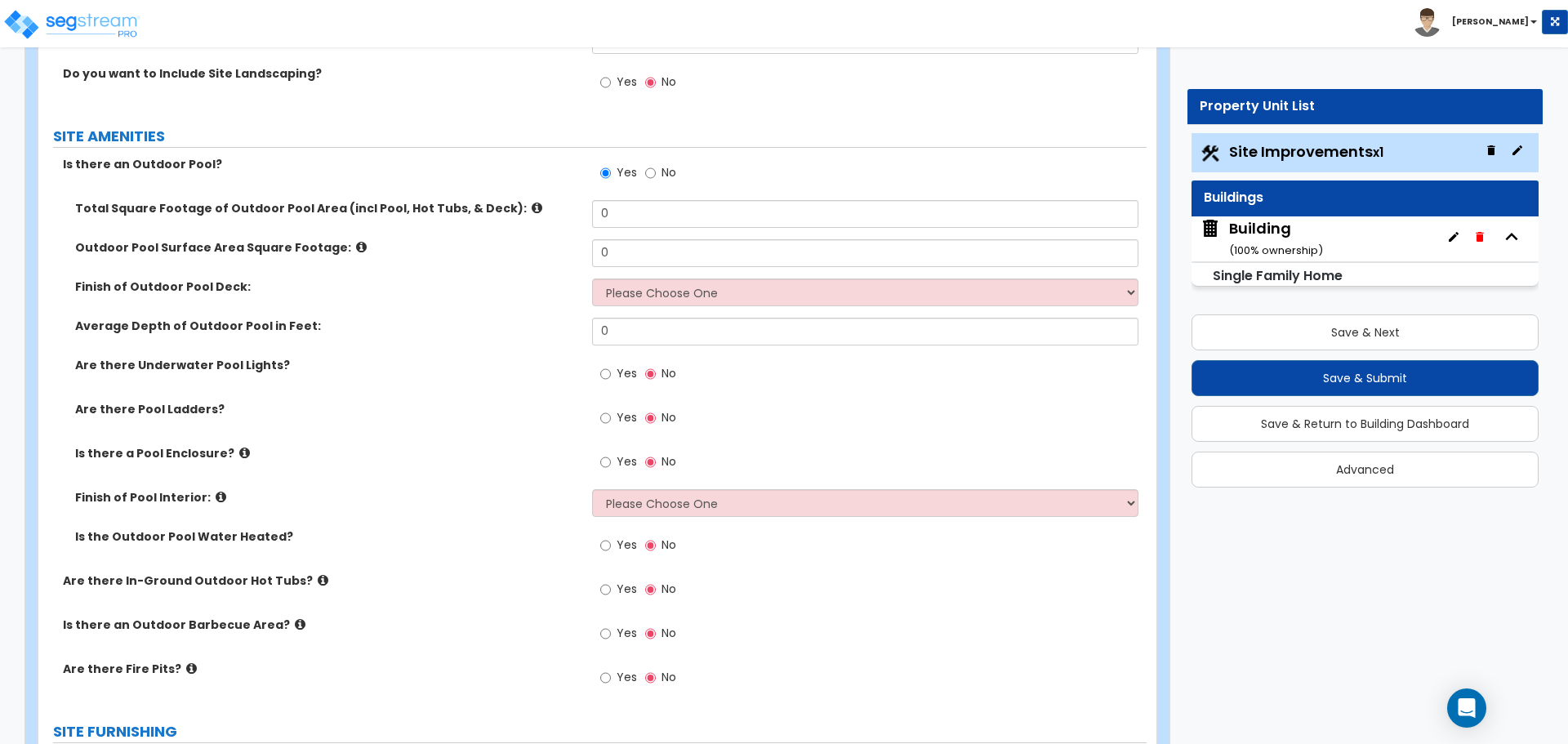
scroll to position [2215, 0]
drag, startPoint x: 666, startPoint y: 210, endPoint x: 513, endPoint y: 218, distance: 153.2
click at [515, 218] on div "Total Square Footage of Outdoor Pool Area (incl Pool, Hot Tubs, & Deck): 0" at bounding box center [592, 218] width 1108 height 39
type input "2,000"
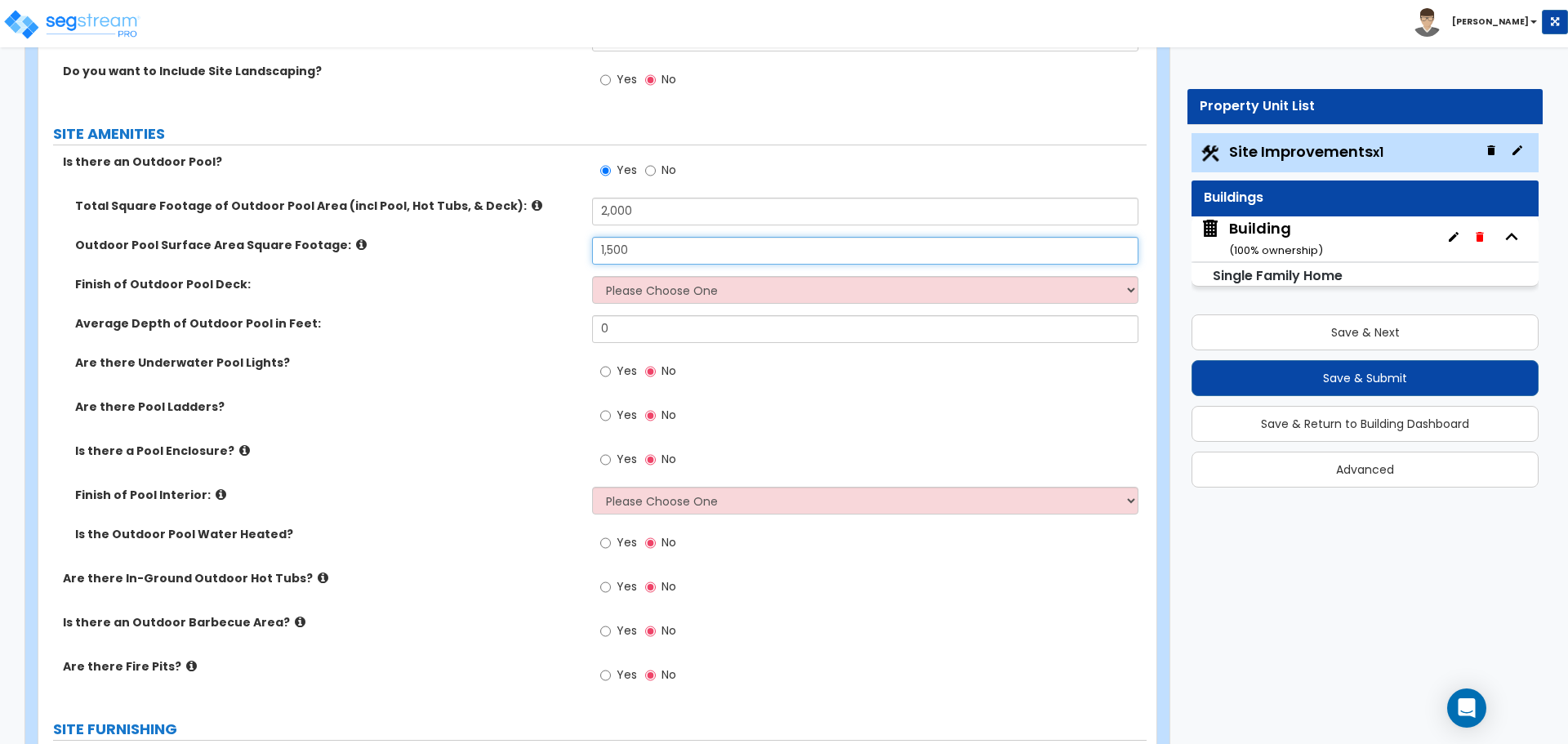
type input "1,500"
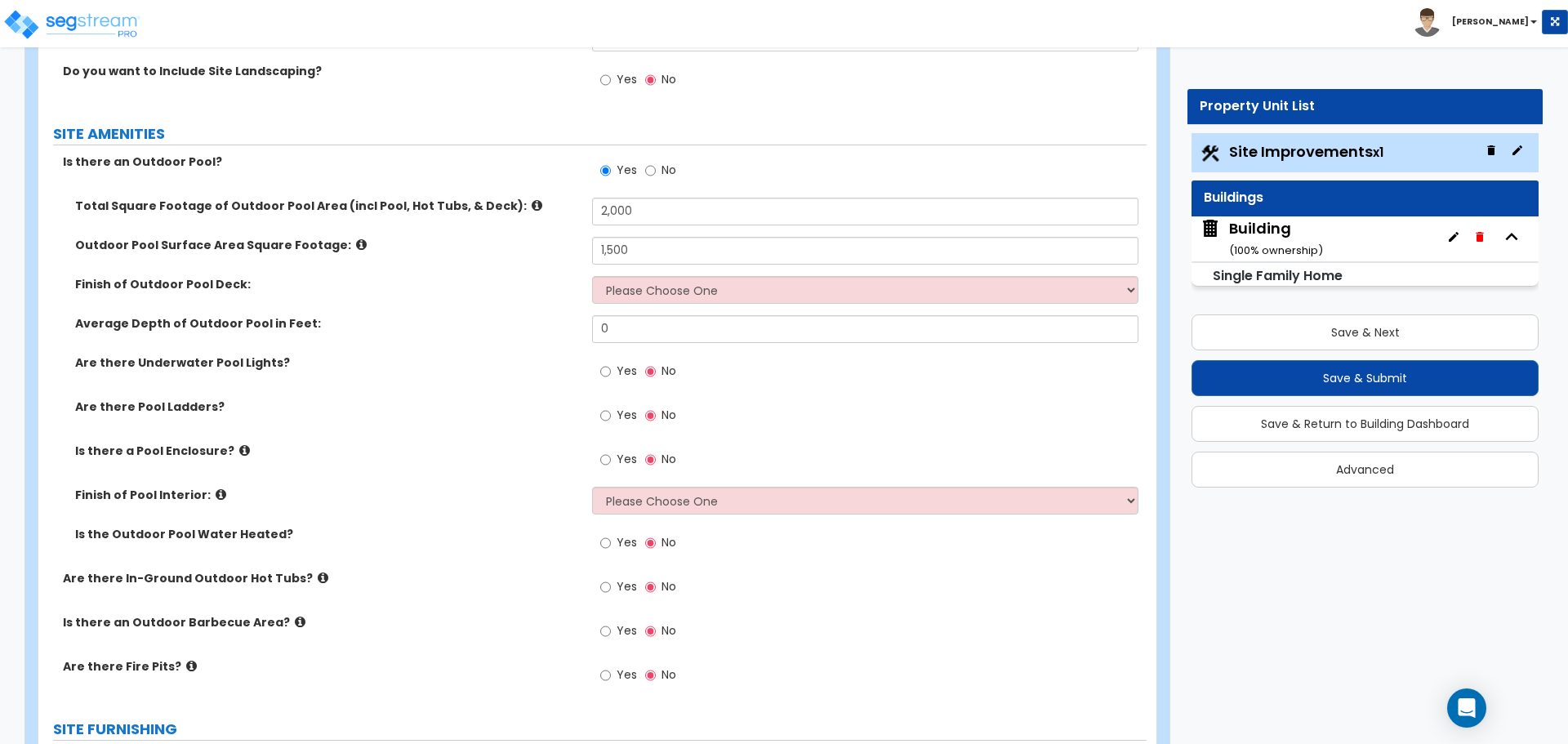
click at [532, 200] on icon at bounding box center [537, 206] width 11 height 12
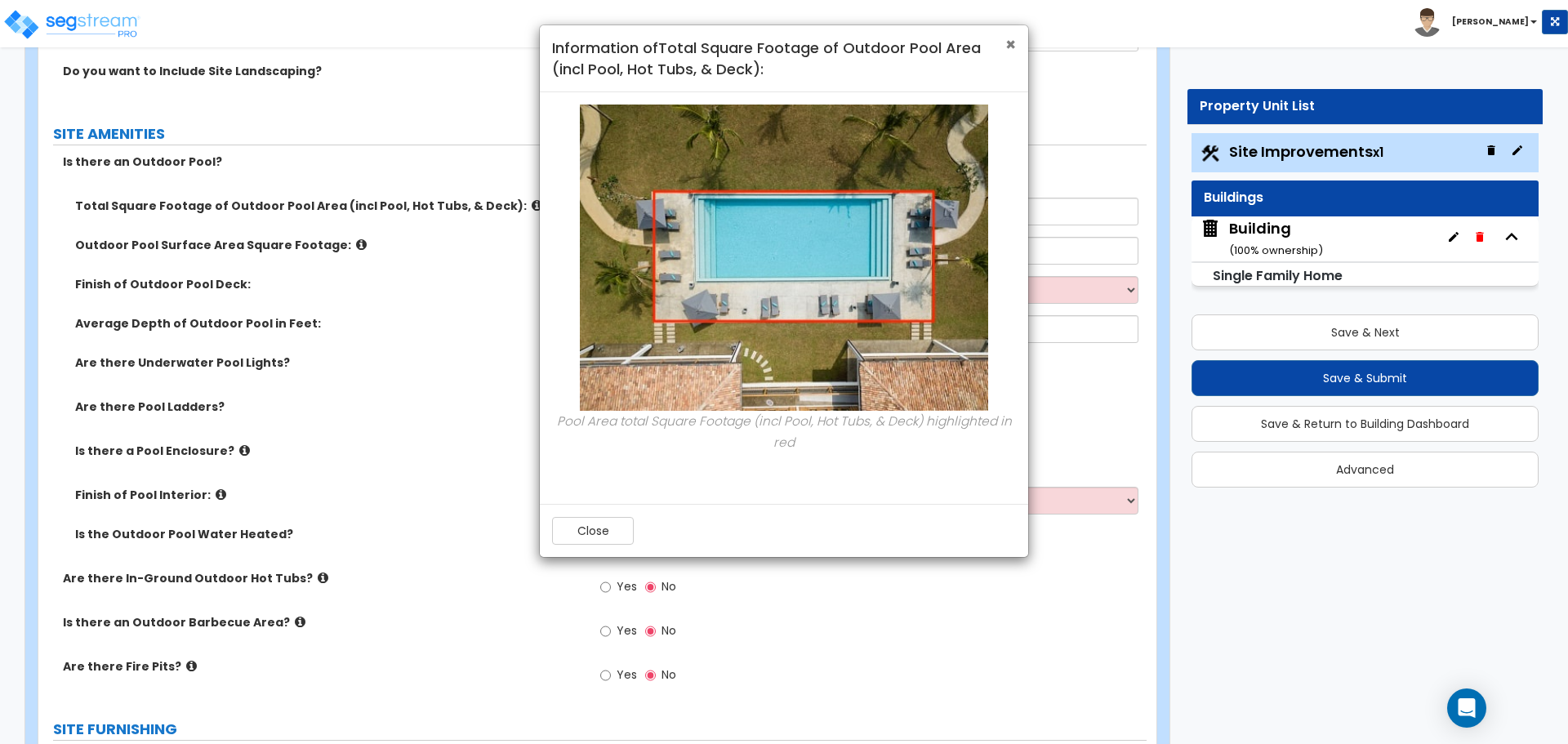
click at [1008, 41] on span "×" at bounding box center [1011, 44] width 11 height 24
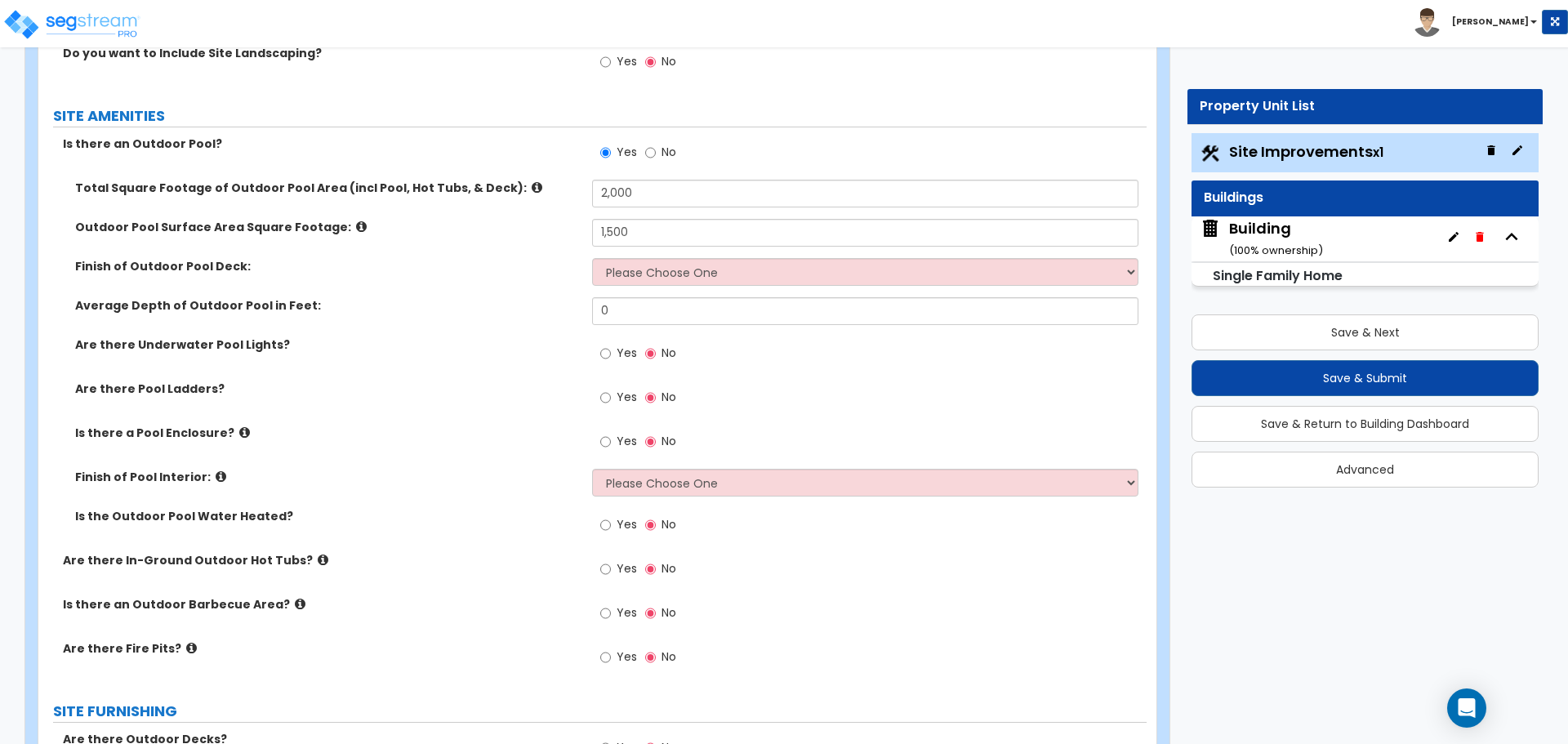
scroll to position [2236, 0]
click at [356, 222] on icon at bounding box center [361, 225] width 11 height 12
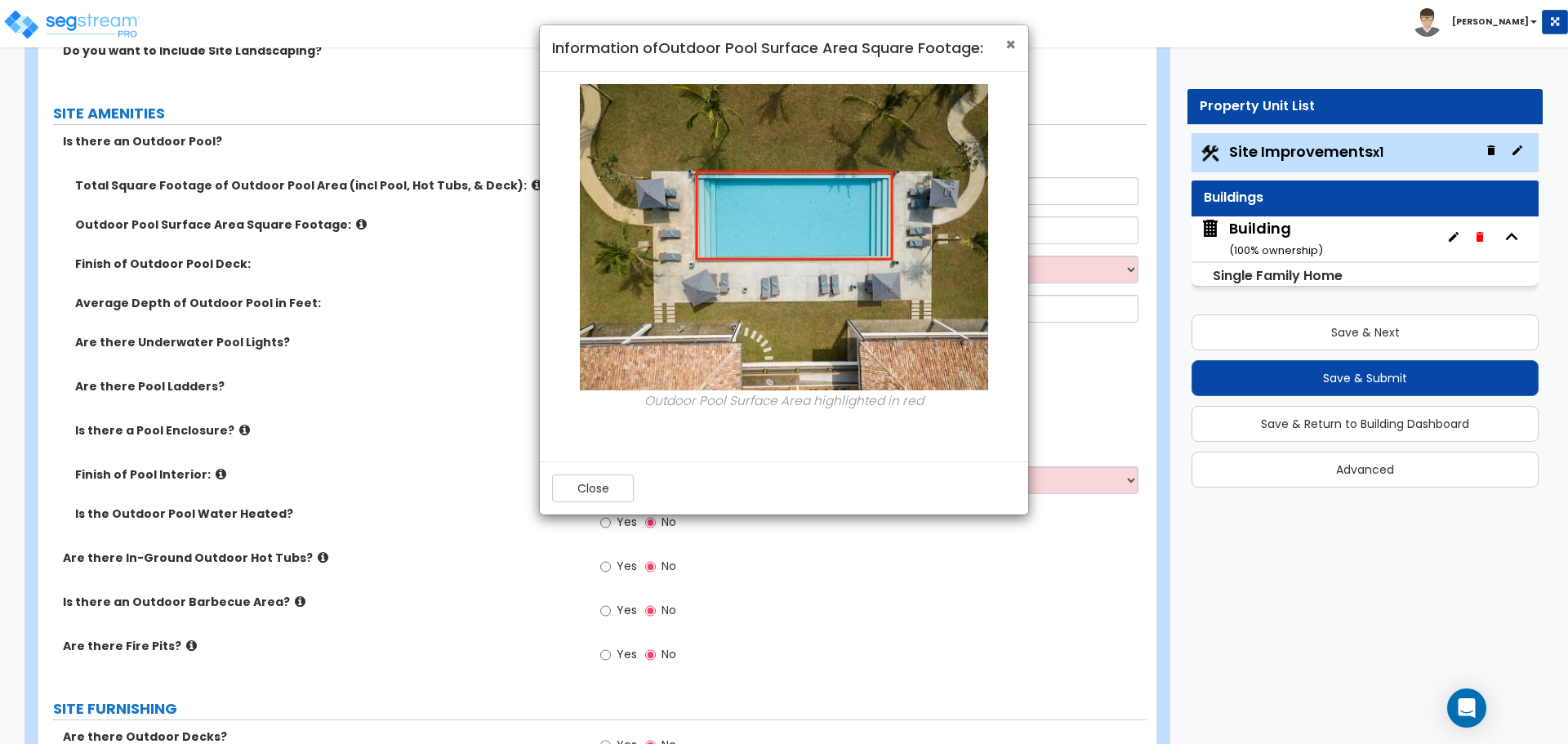
click at [1013, 38] on span "×" at bounding box center [1011, 44] width 11 height 24
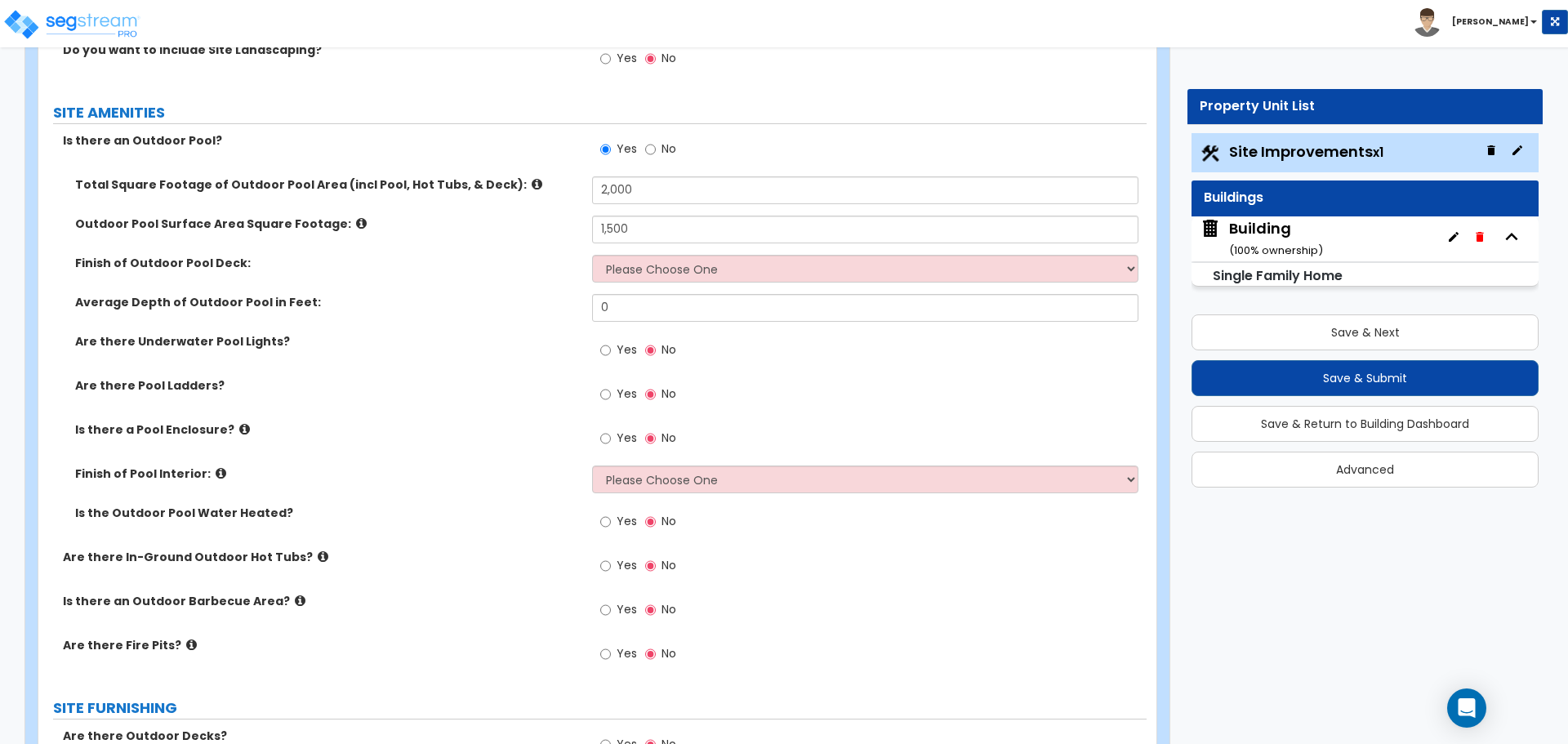
scroll to position [2249, 0]
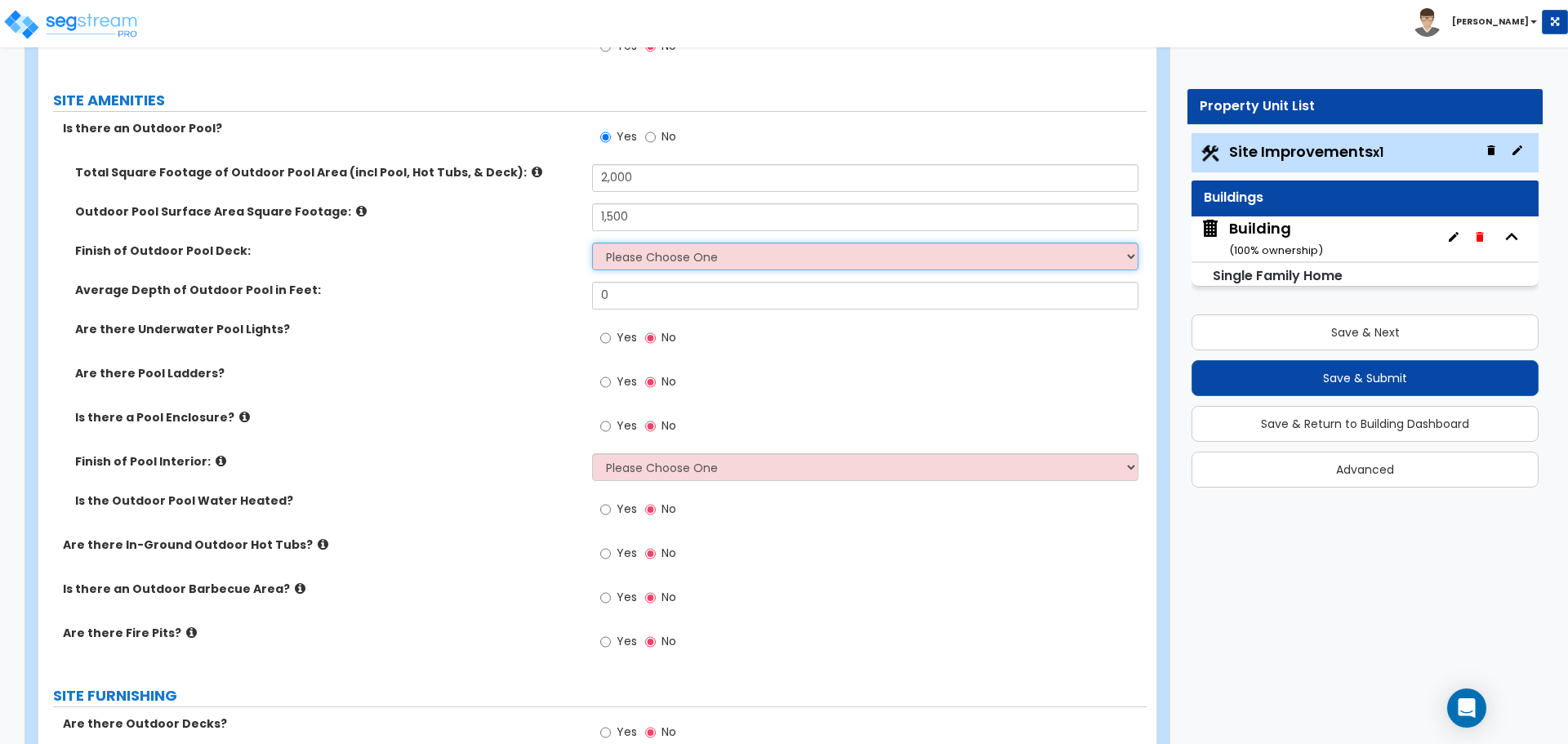
click at [674, 249] on select "Please Choose One Bare Concrete Stamped Concrete Brick Pavers Stone Pavers Wood…" at bounding box center [864, 256] width 546 height 28
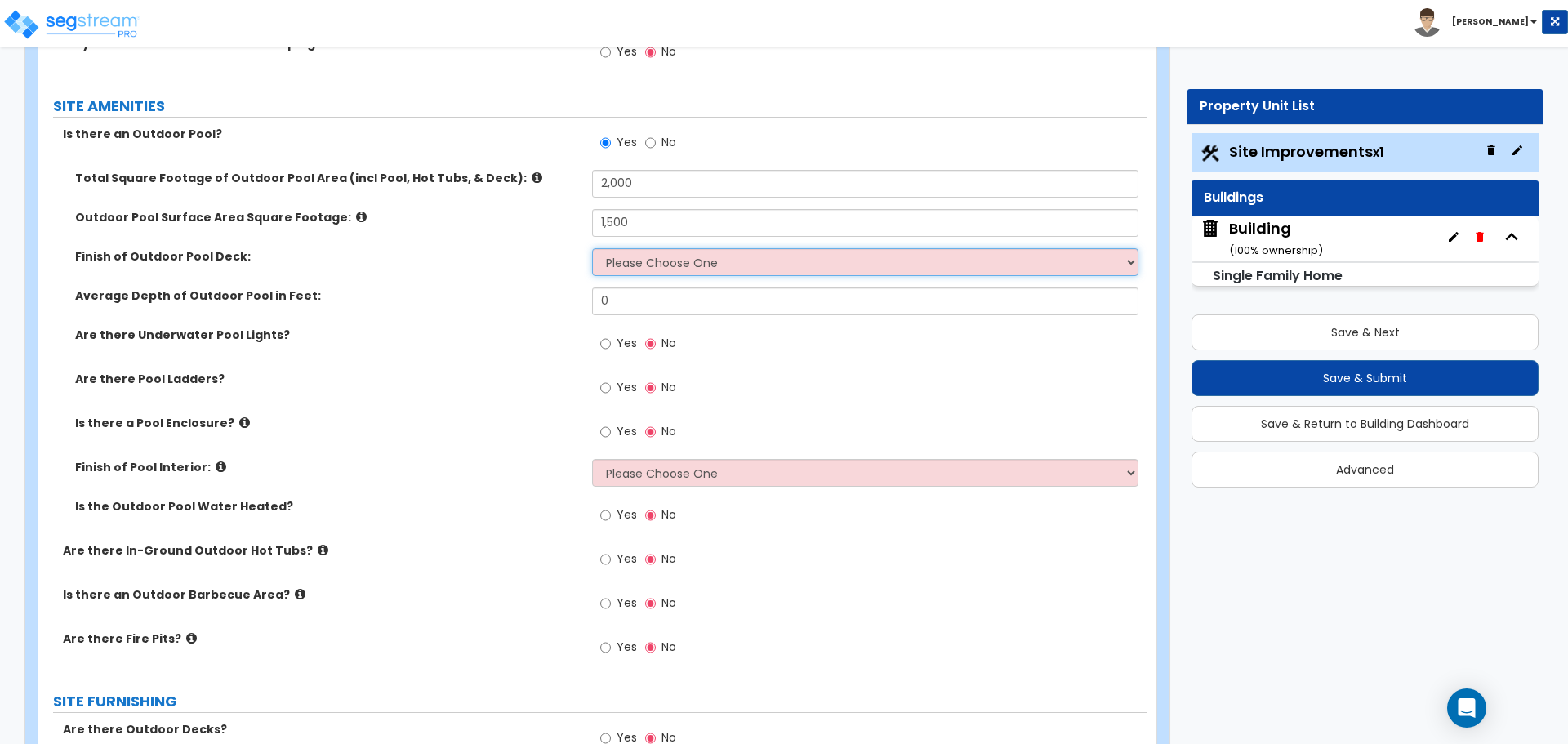
scroll to position [2246, 0]
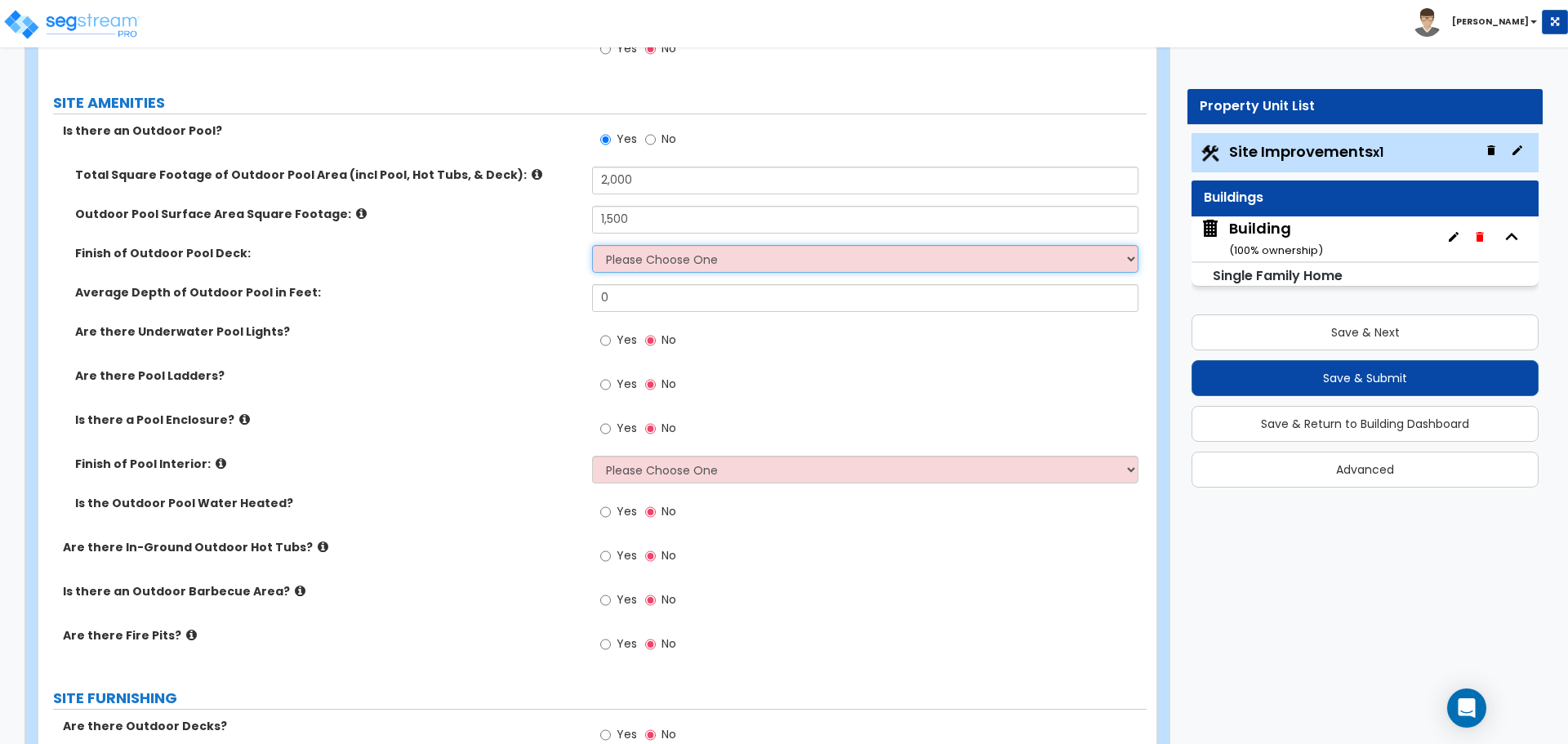
click at [779, 257] on select "Please Choose One Bare Concrete Stamped Concrete Brick Pavers Stone Pavers Wood…" at bounding box center [864, 258] width 546 height 28
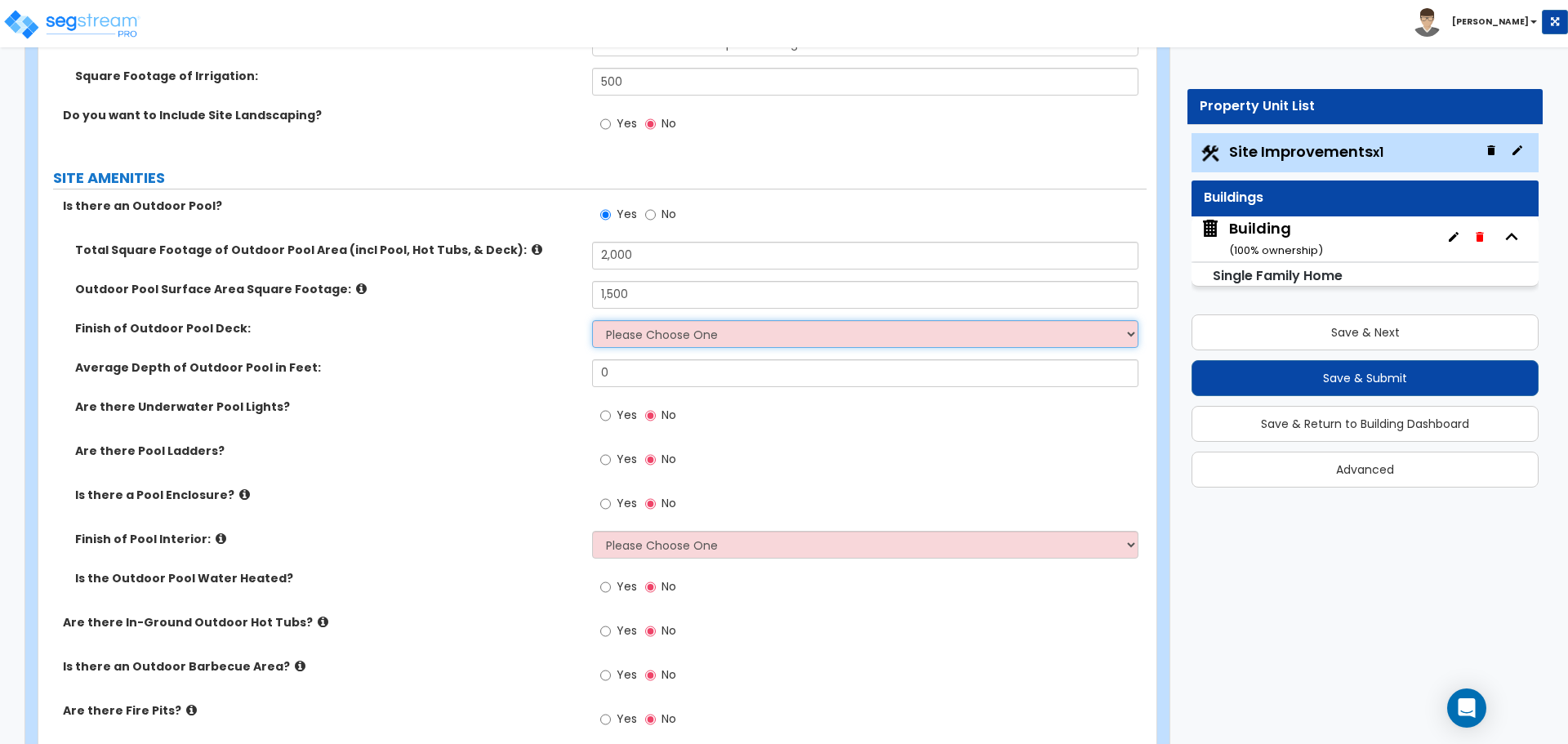
scroll to position [2177, 0]
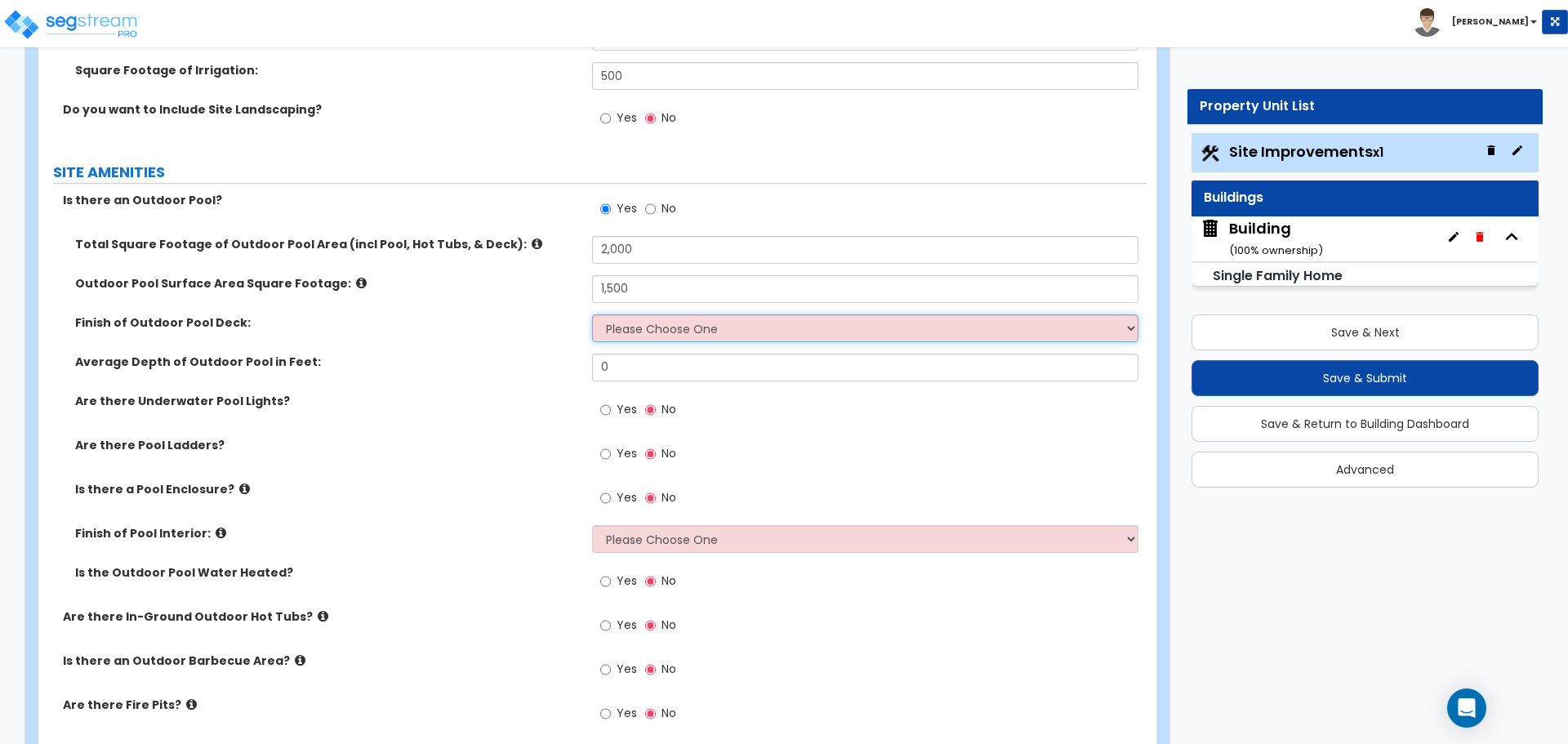
click at [708, 337] on select "Please Choose One Bare Concrete Stamped Concrete Brick Pavers Stone Pavers Wood…" at bounding box center [864, 328] width 546 height 28
select select "10"
click at [592, 314] on select "Please Choose One Bare Concrete Stamped Concrete Brick Pavers Stone Pavers Wood…" at bounding box center [864, 328] width 546 height 28
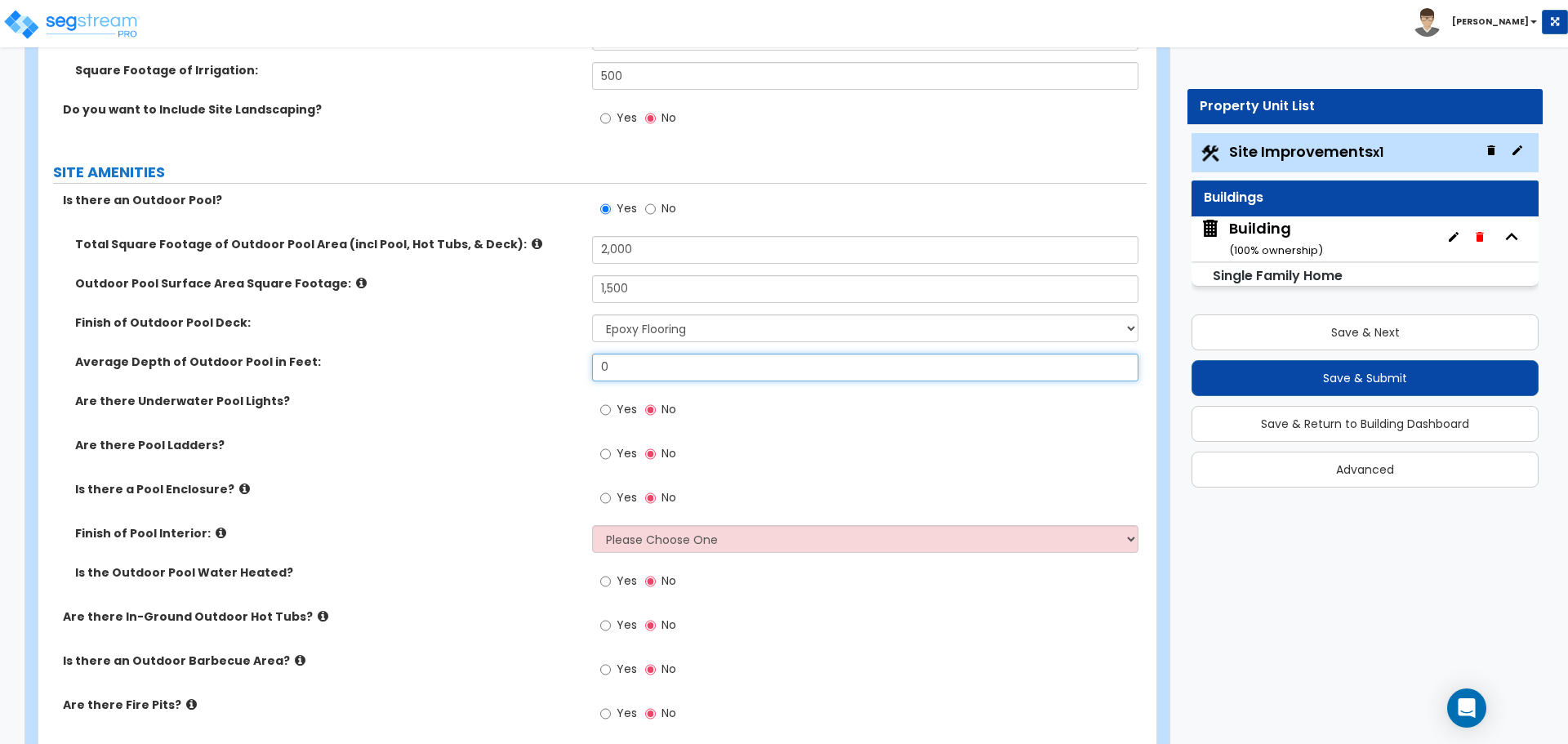
click at [661, 368] on input "0" at bounding box center [864, 367] width 546 height 28
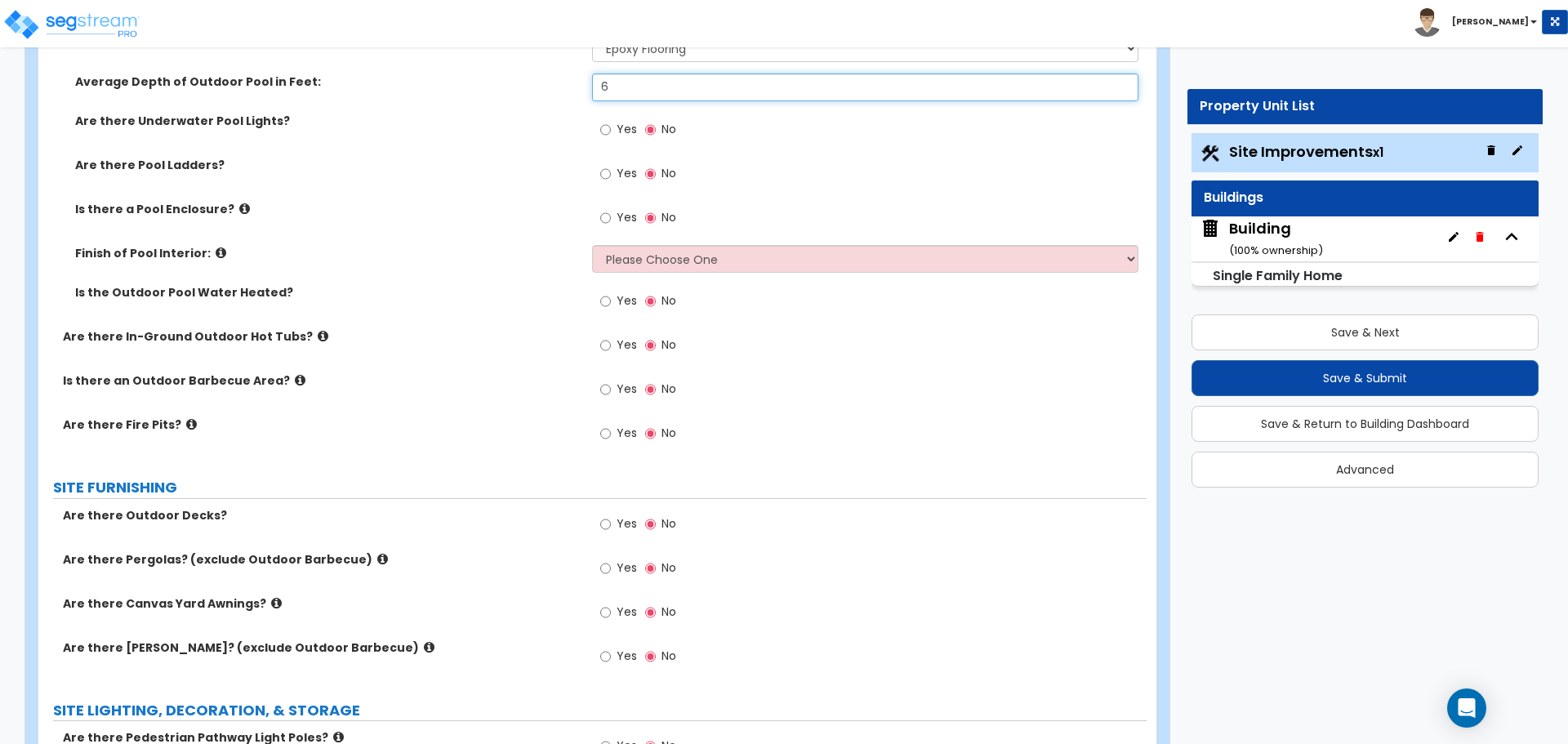
scroll to position [2459, 0]
type input "6"
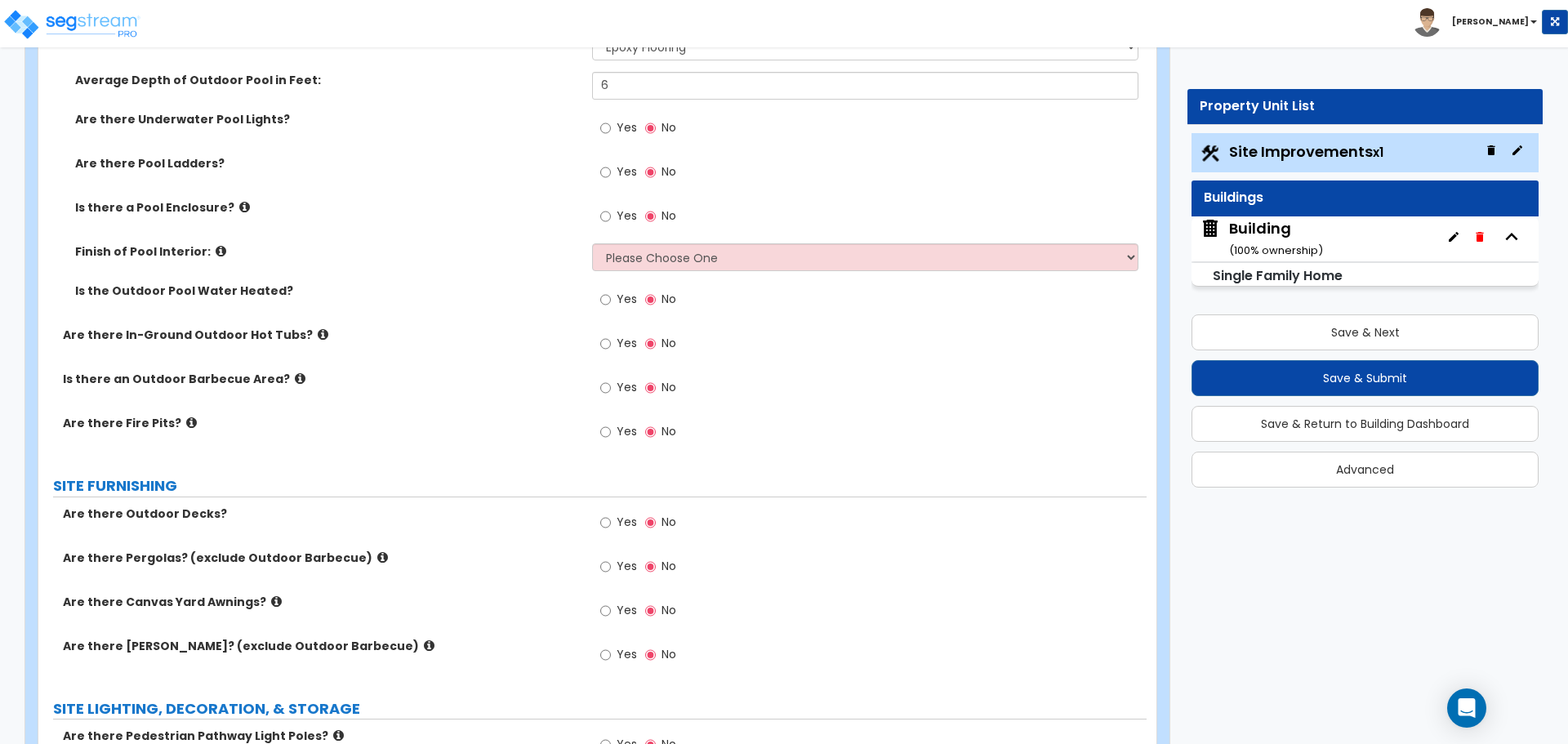
click at [619, 119] on span "Yes" at bounding box center [626, 127] width 20 height 16
click at [611, 119] on input "Yes" at bounding box center [605, 128] width 11 height 18
radio input "true"
click at [622, 186] on div "Yes No" at bounding box center [638, 174] width 92 height 37
click at [613, 176] on label "Yes" at bounding box center [618, 173] width 36 height 28
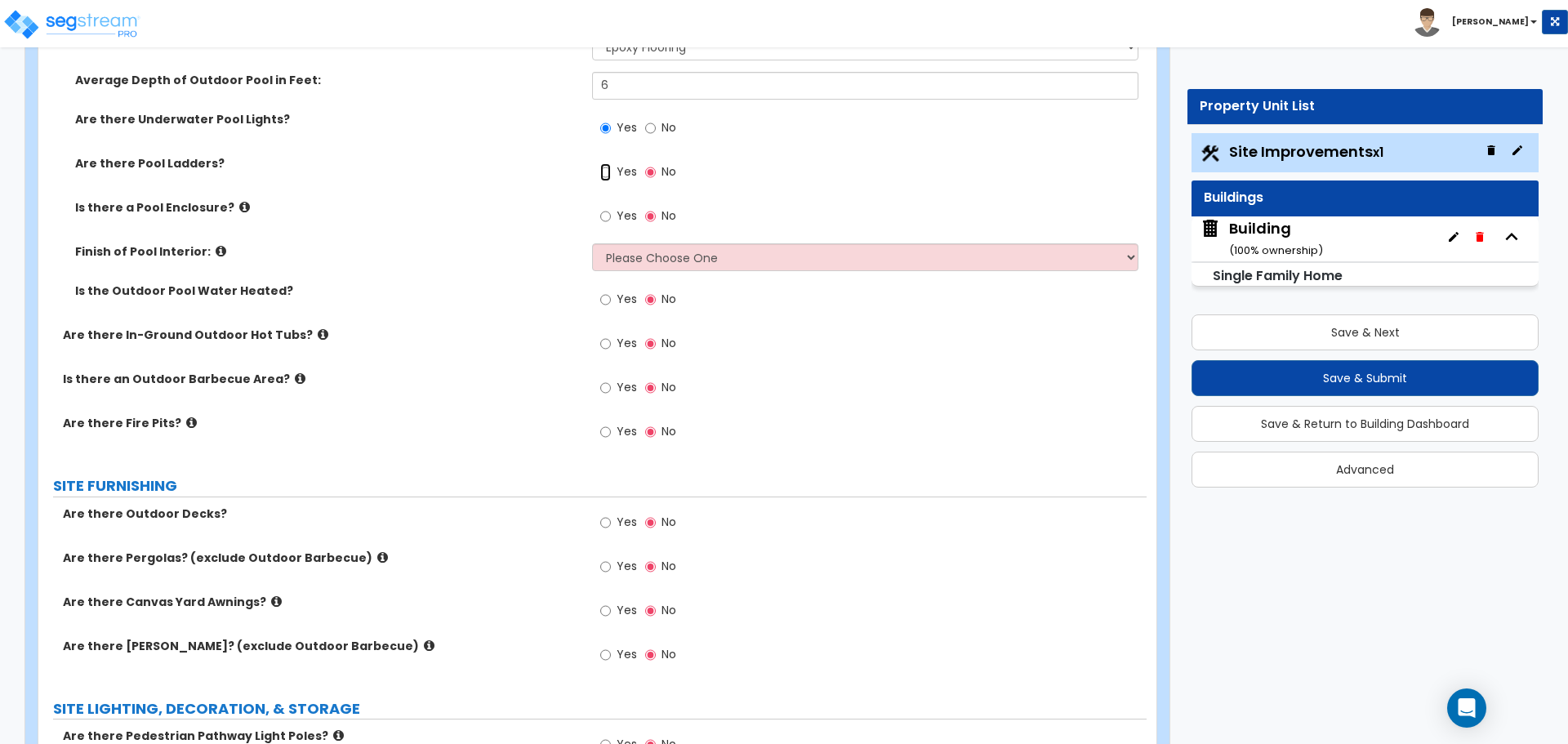
click at [611, 176] on input "Yes" at bounding box center [605, 172] width 11 height 18
radio input "true"
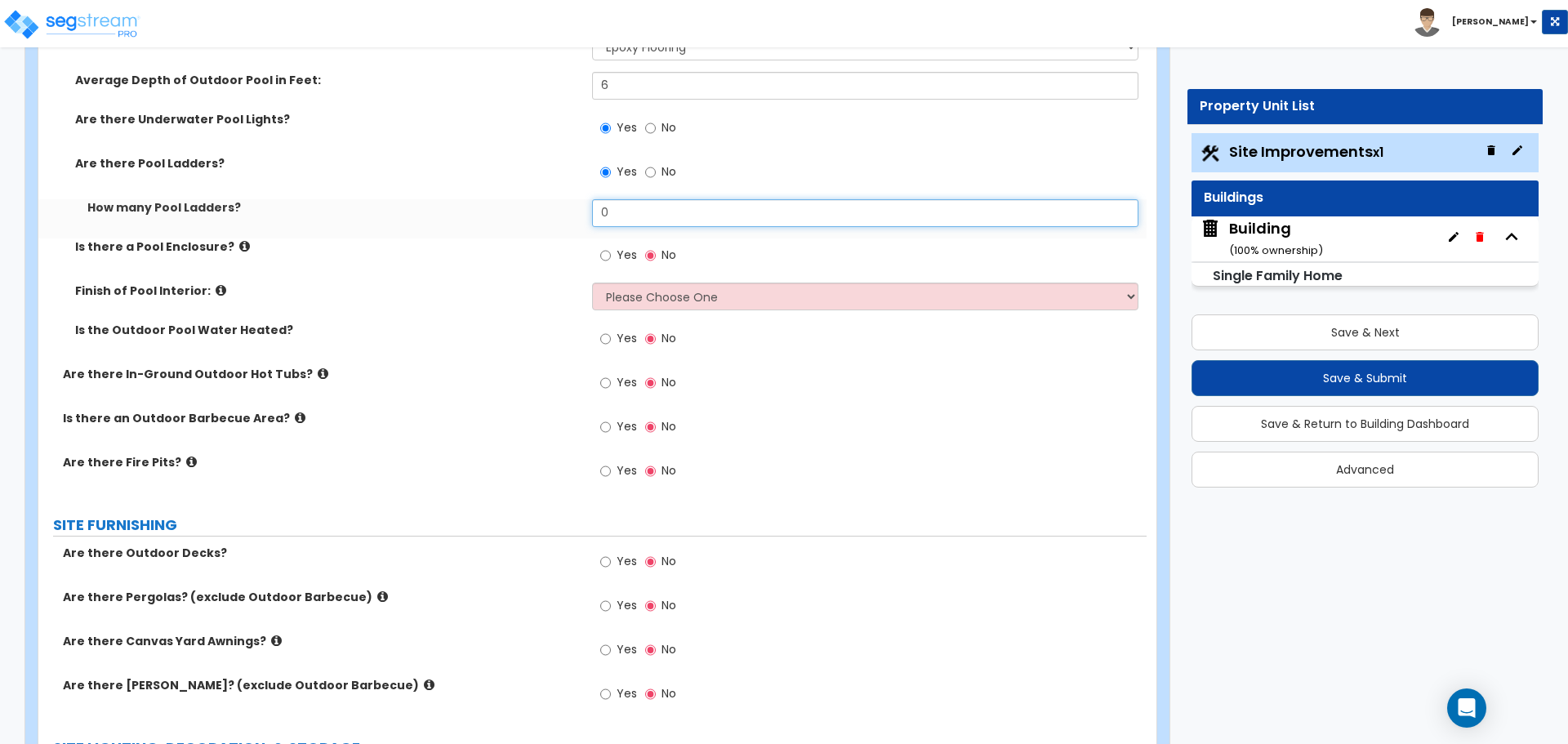
click at [662, 213] on input "0" at bounding box center [864, 213] width 546 height 28
type input "4"
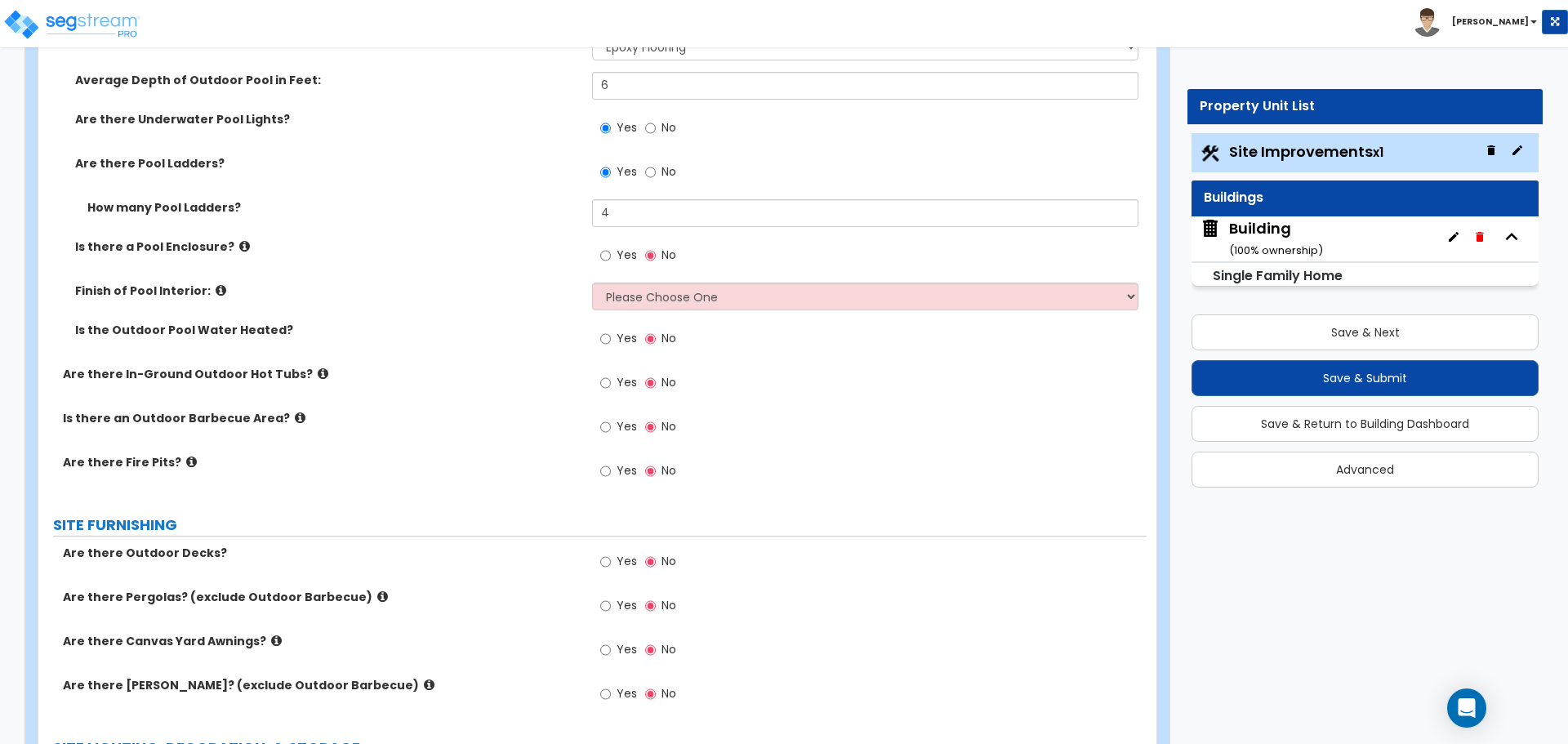
click at [240, 241] on icon at bounding box center [245, 247] width 11 height 12
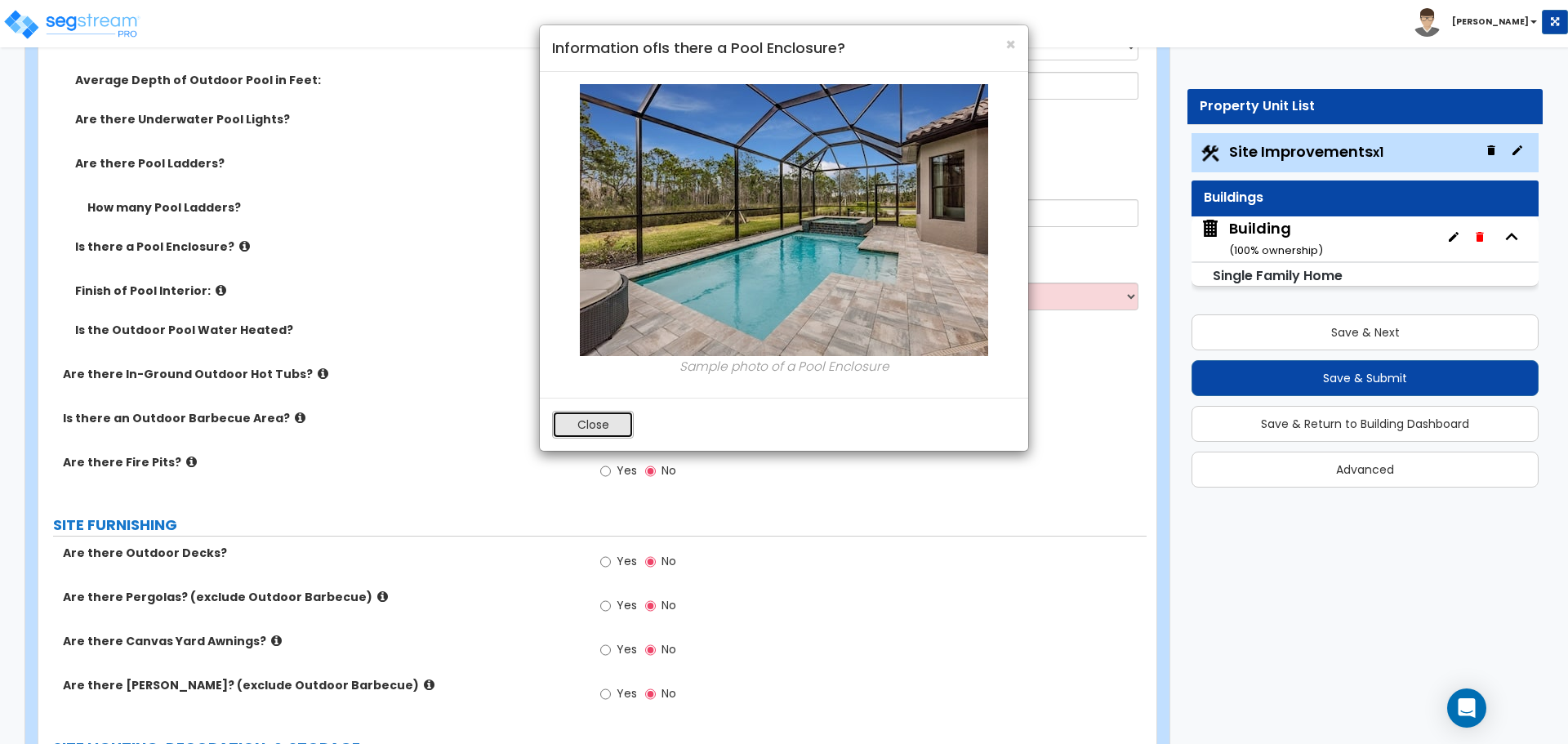
click at [596, 423] on button "Close" at bounding box center [593, 424] width 82 height 28
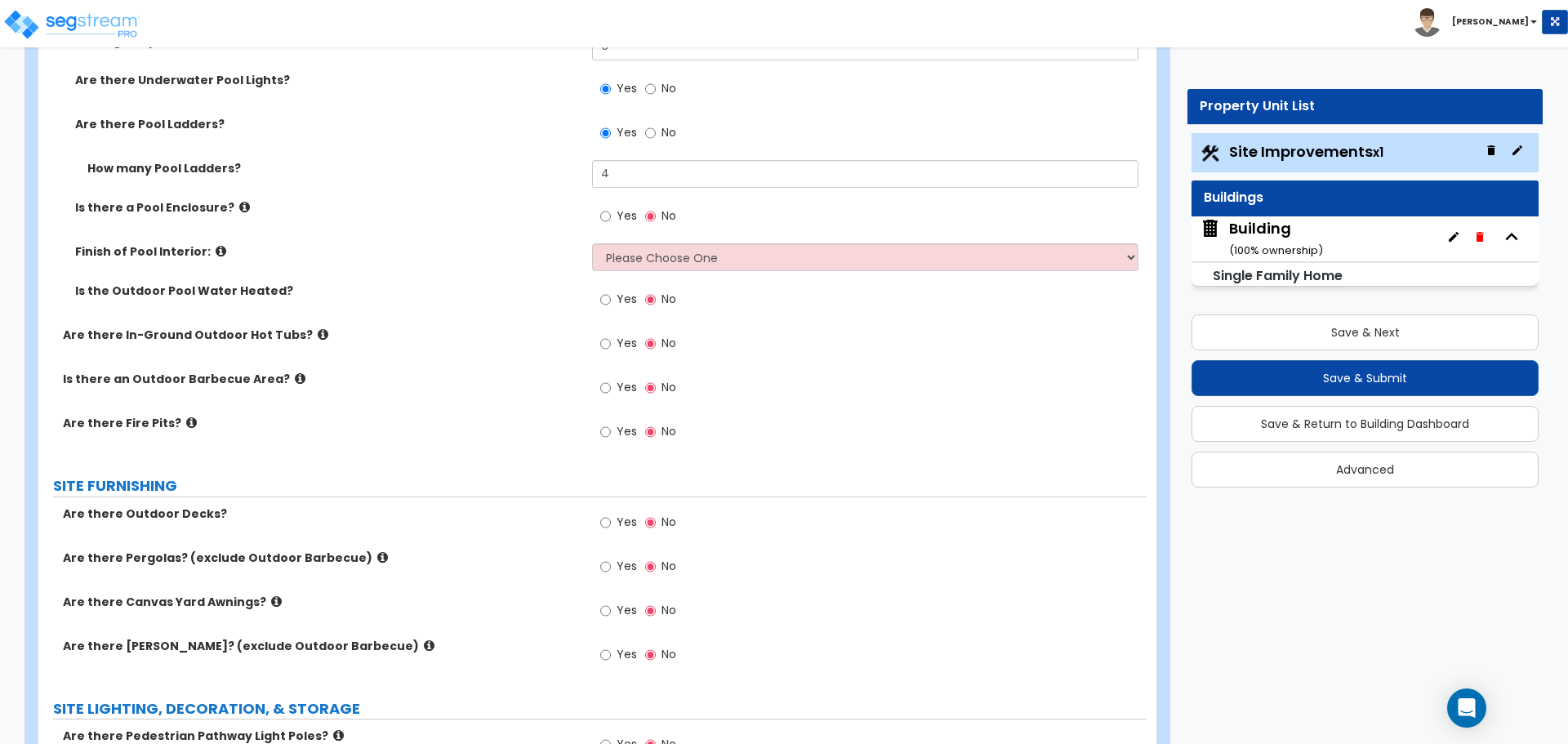
scroll to position [2508, 0]
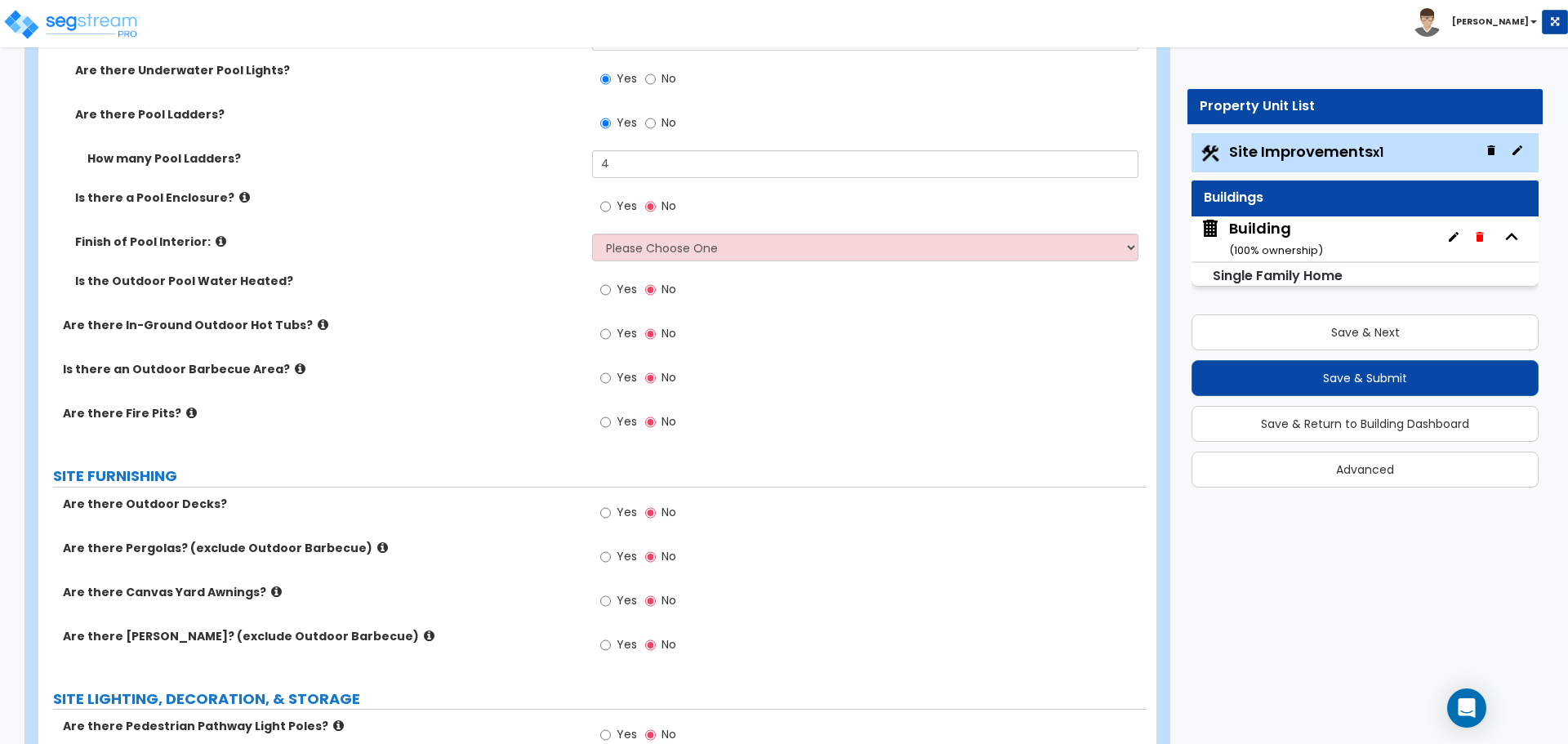
click at [238, 189] on label "Is there a Pool Enclosure?" at bounding box center [327, 197] width 505 height 16
click at [240, 191] on icon at bounding box center [245, 197] width 11 height 12
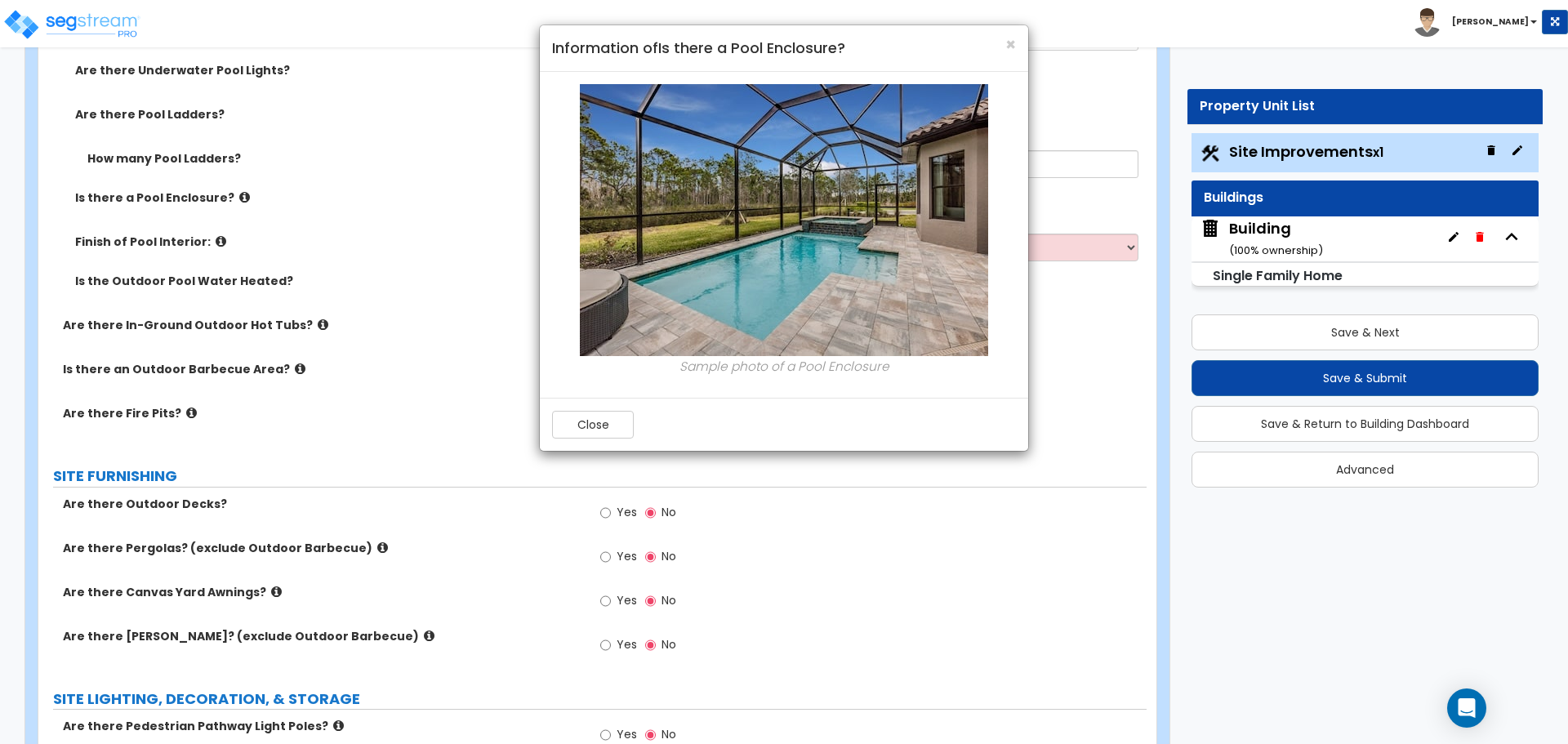
click at [1016, 49] on div "× Information of Is there a Pool Enclosure?" at bounding box center [784, 49] width 488 height 46
click at [1005, 46] on span "×" at bounding box center [1011, 44] width 11 height 24
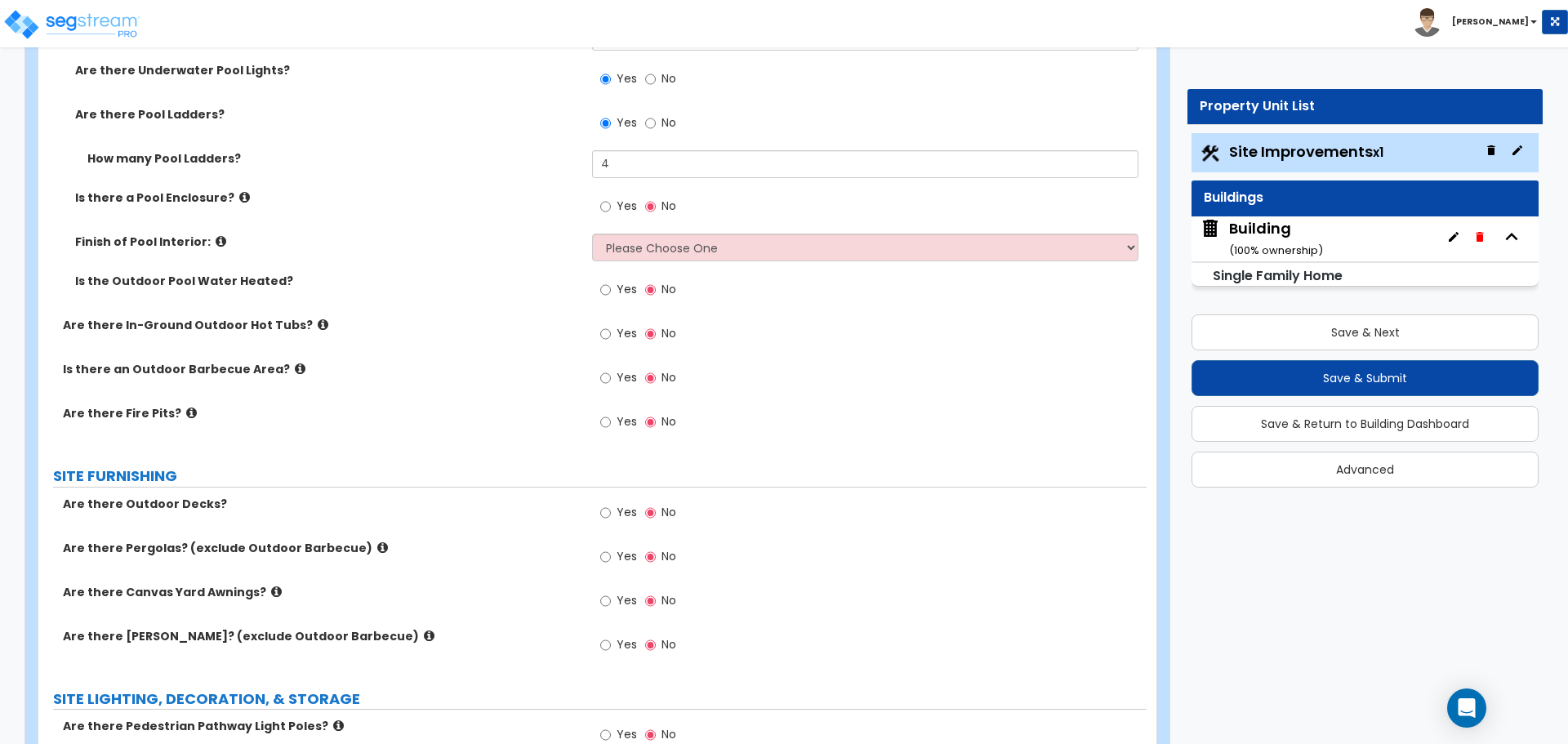
click at [626, 281] on span "Yes" at bounding box center [626, 289] width 20 height 16
click at [611, 281] on input "Yes" at bounding box center [605, 290] width 11 height 18
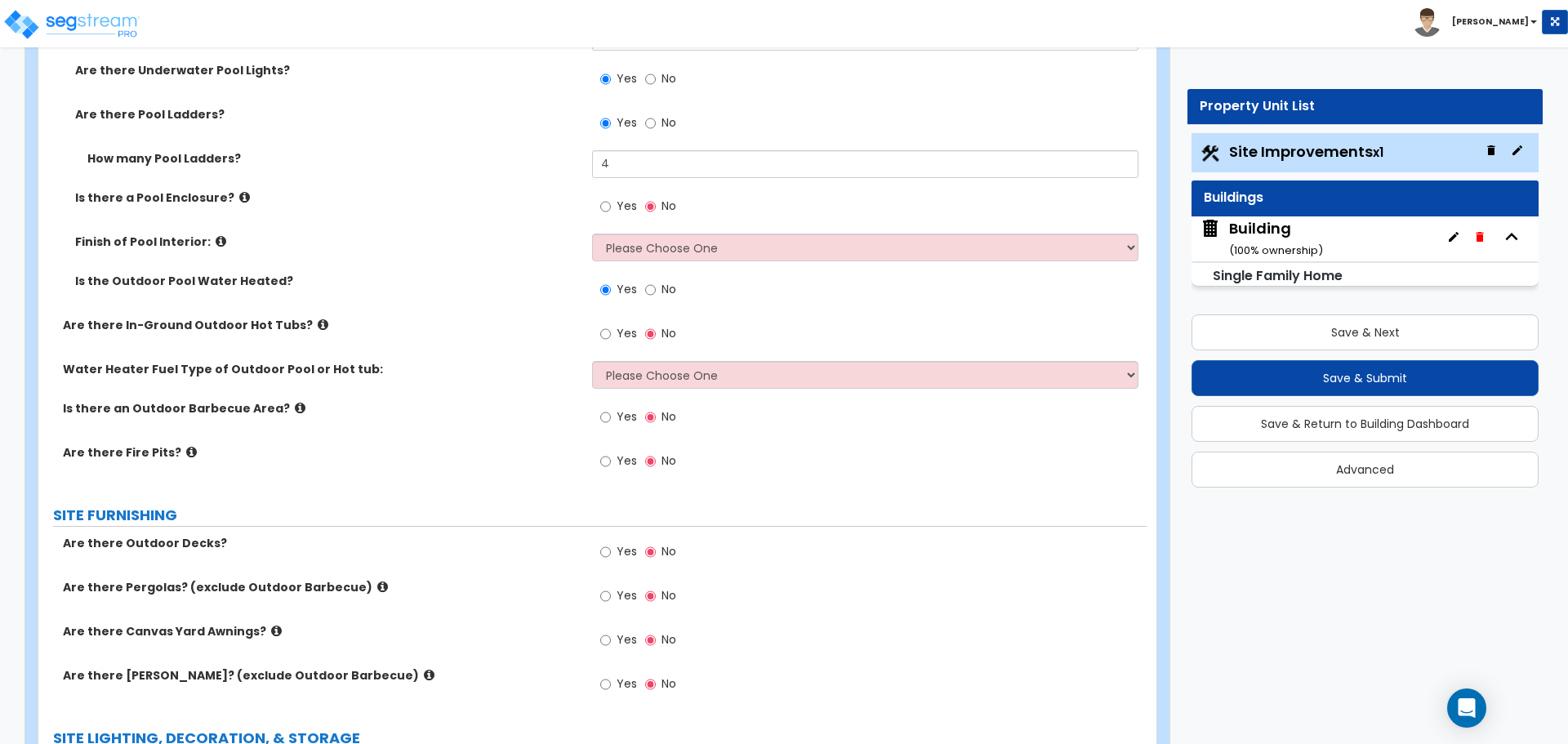
click at [661, 286] on span "No" at bounding box center [668, 289] width 15 height 16
click at [656, 286] on input "No" at bounding box center [650, 290] width 11 height 18
radio input "false"
radio input "true"
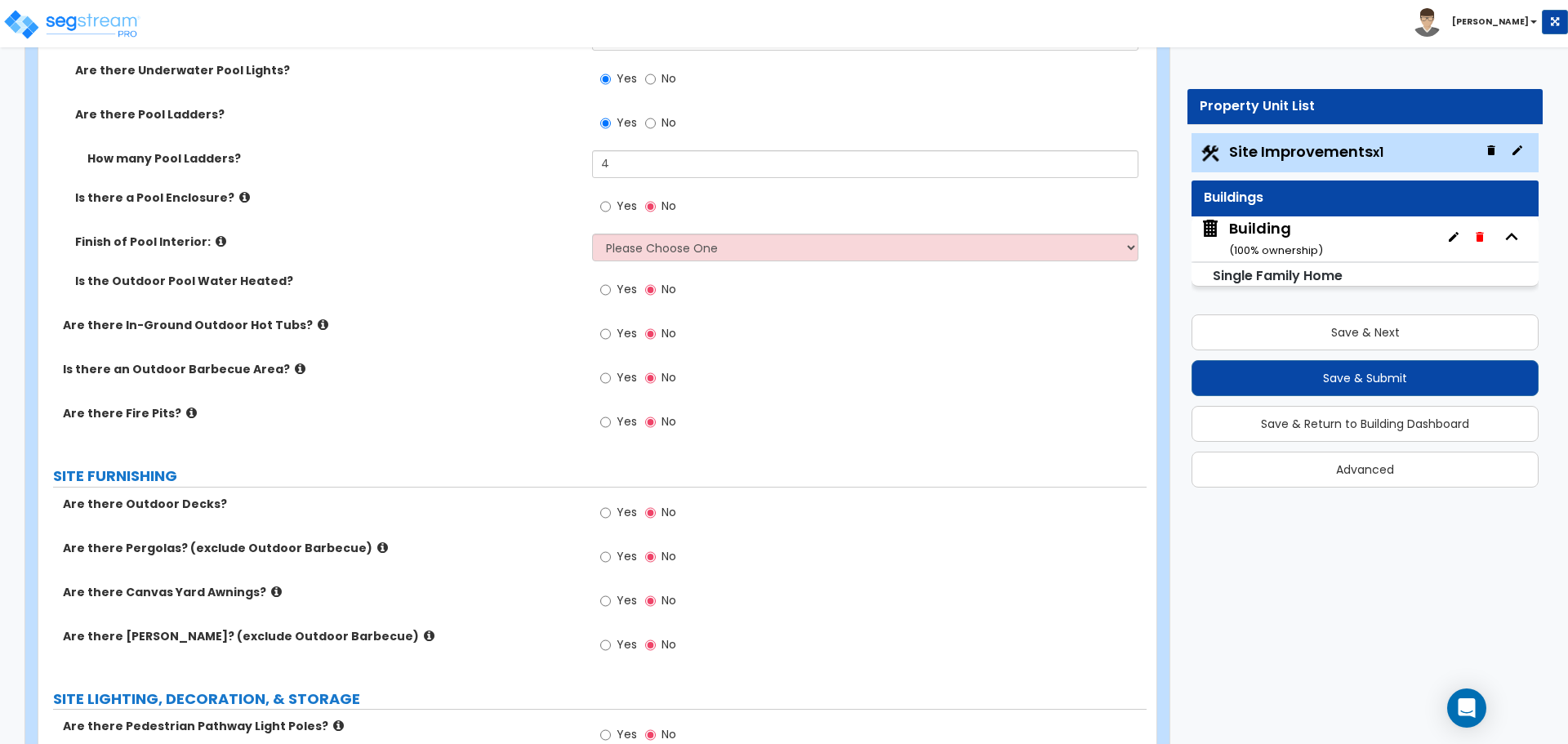
click at [616, 202] on label "Yes" at bounding box center [618, 208] width 36 height 28
click at [611, 202] on input "Yes" at bounding box center [605, 207] width 11 height 18
radio input "true"
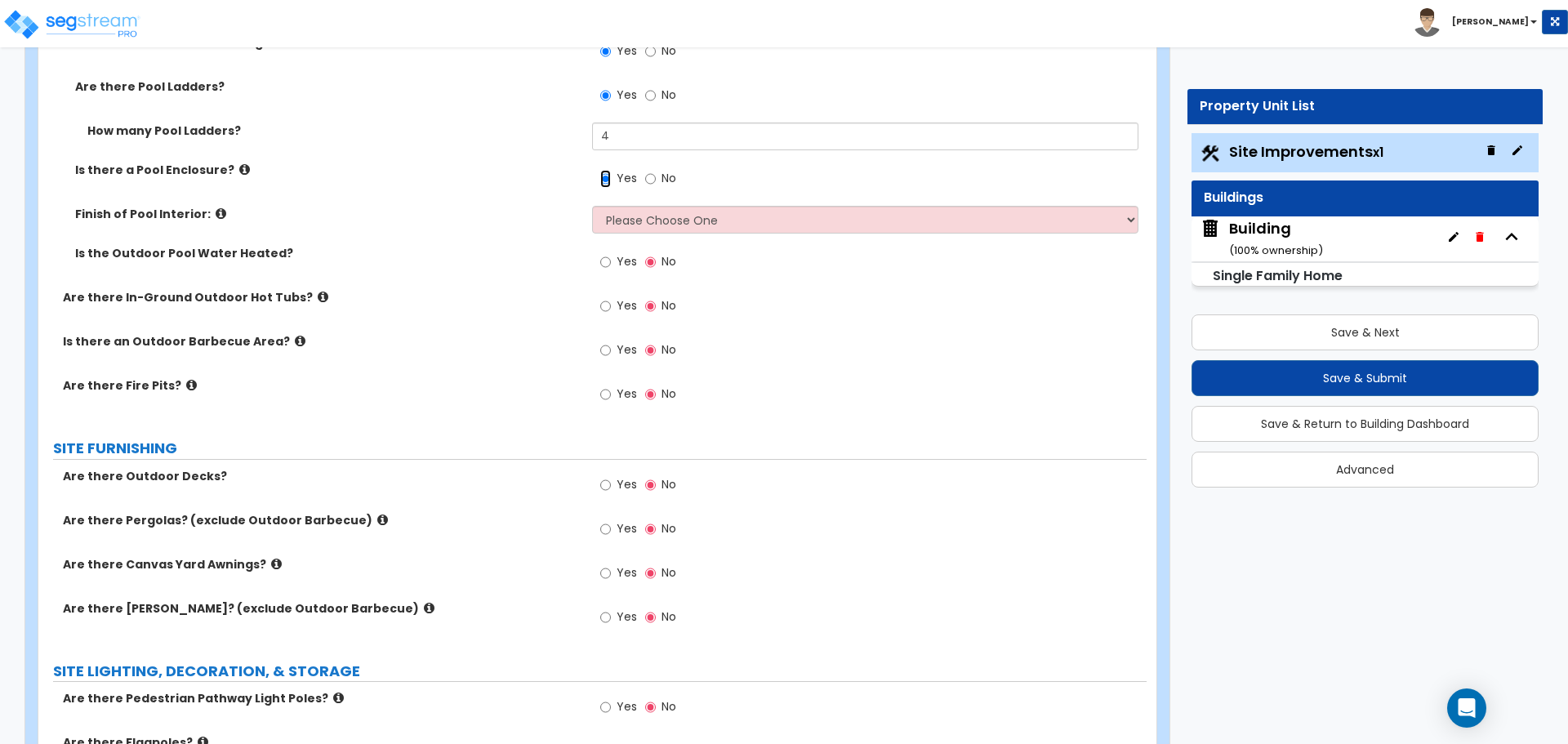
scroll to position [2546, 0]
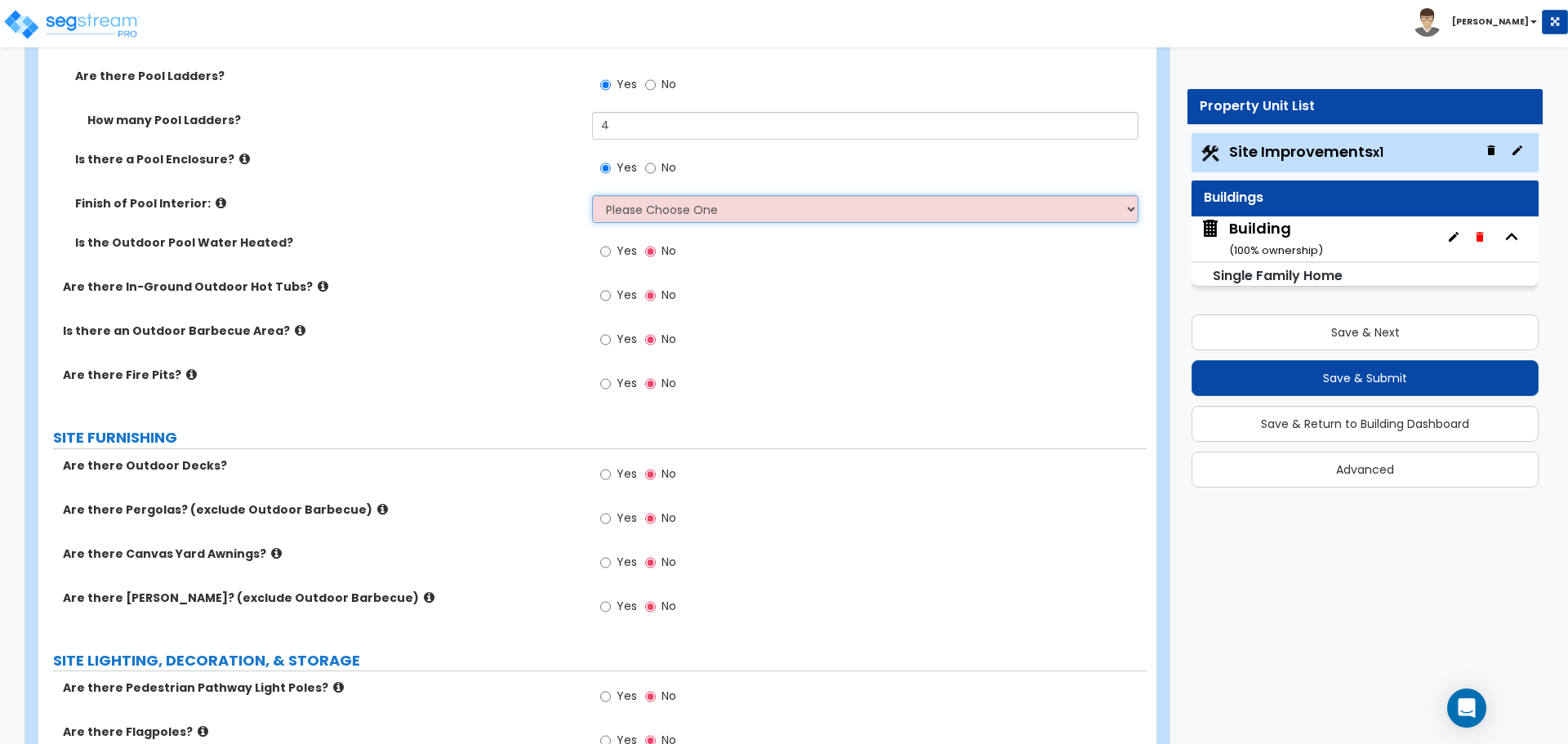
click at [680, 200] on select "Please Choose One Tile Plaster Vinyl" at bounding box center [864, 209] width 546 height 28
click at [592, 195] on select "Please Choose One Tile Plaster Vinyl" at bounding box center [864, 209] width 546 height 28
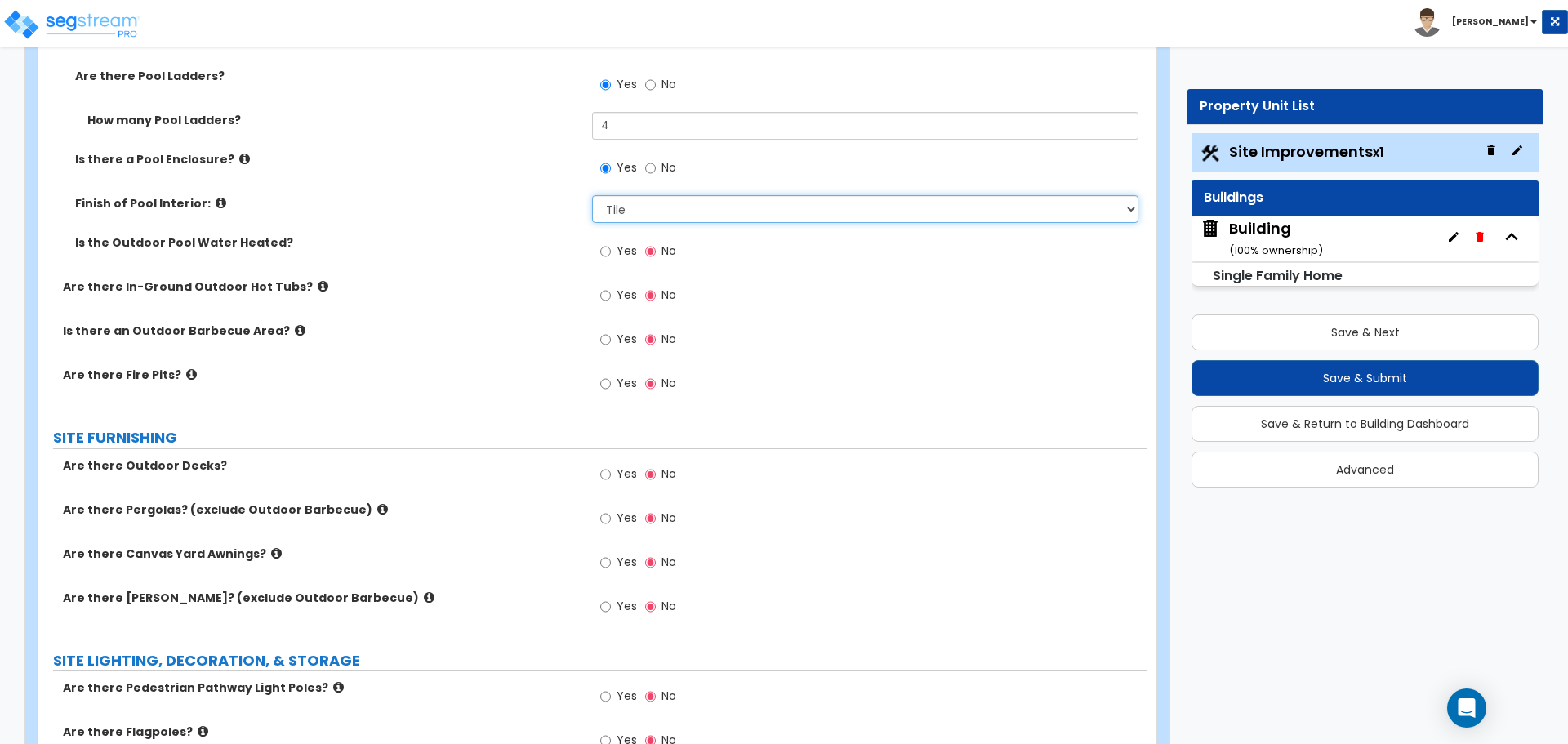
click at [707, 197] on select "Please Choose One Tile Plaster Vinyl" at bounding box center [864, 209] width 546 height 28
click at [216, 197] on icon at bounding box center [221, 203] width 11 height 12
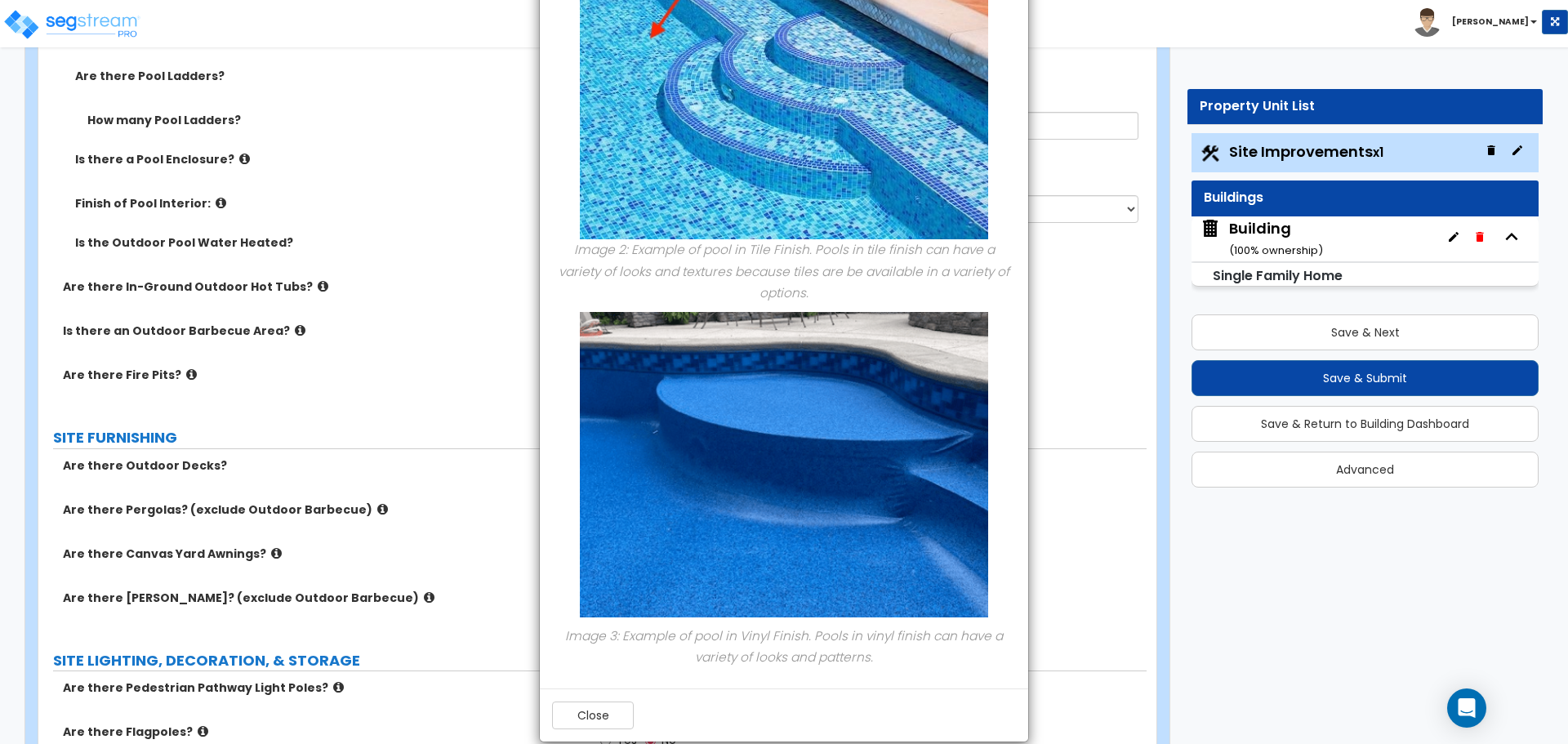
scroll to position [0, 0]
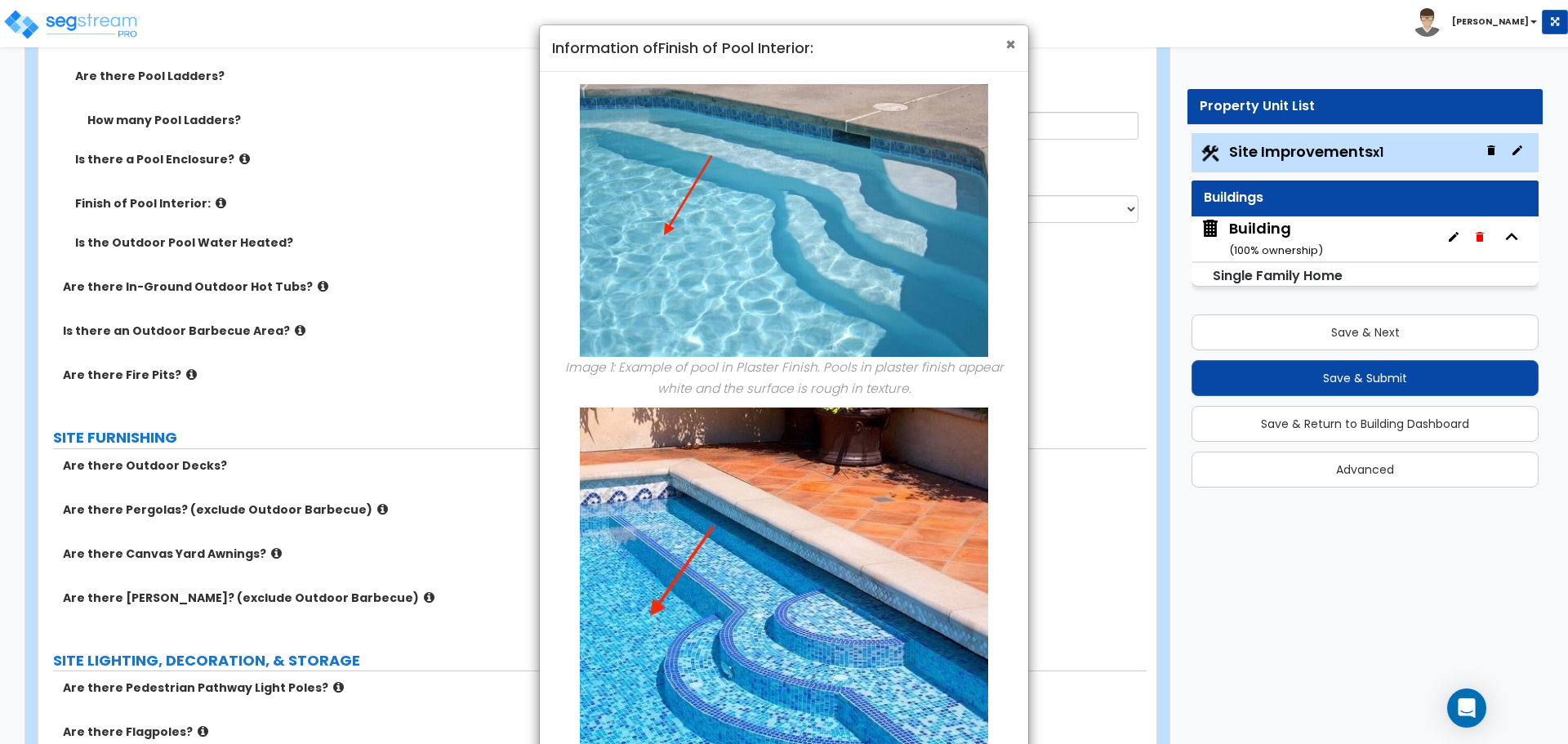
click at [1013, 45] on span "×" at bounding box center [1011, 44] width 11 height 24
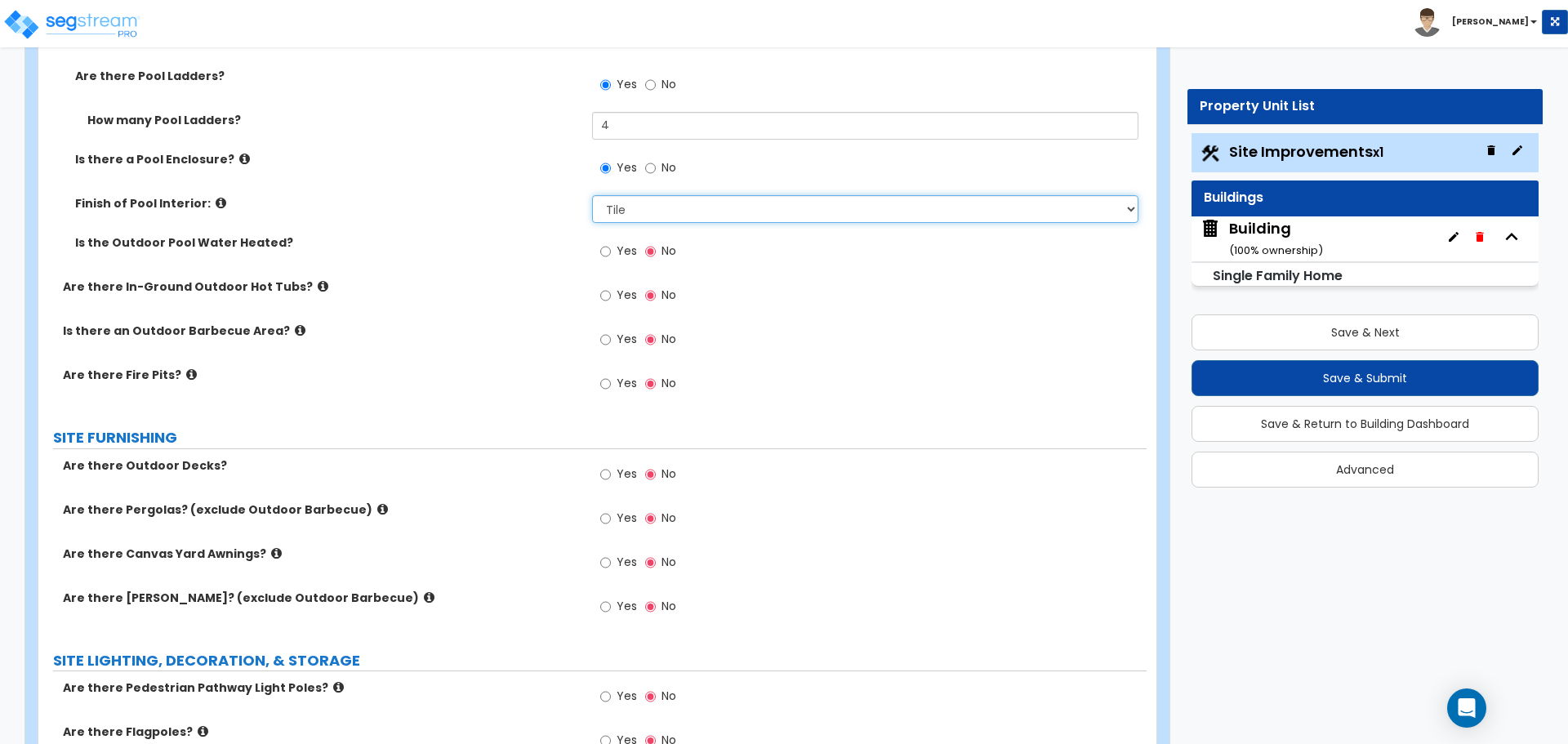
click at [722, 200] on select "Please Choose One Tile Plaster Vinyl" at bounding box center [864, 209] width 546 height 28
select select "3"
click at [592, 195] on select "Please Choose One Tile Plaster Vinyl" at bounding box center [864, 209] width 546 height 28
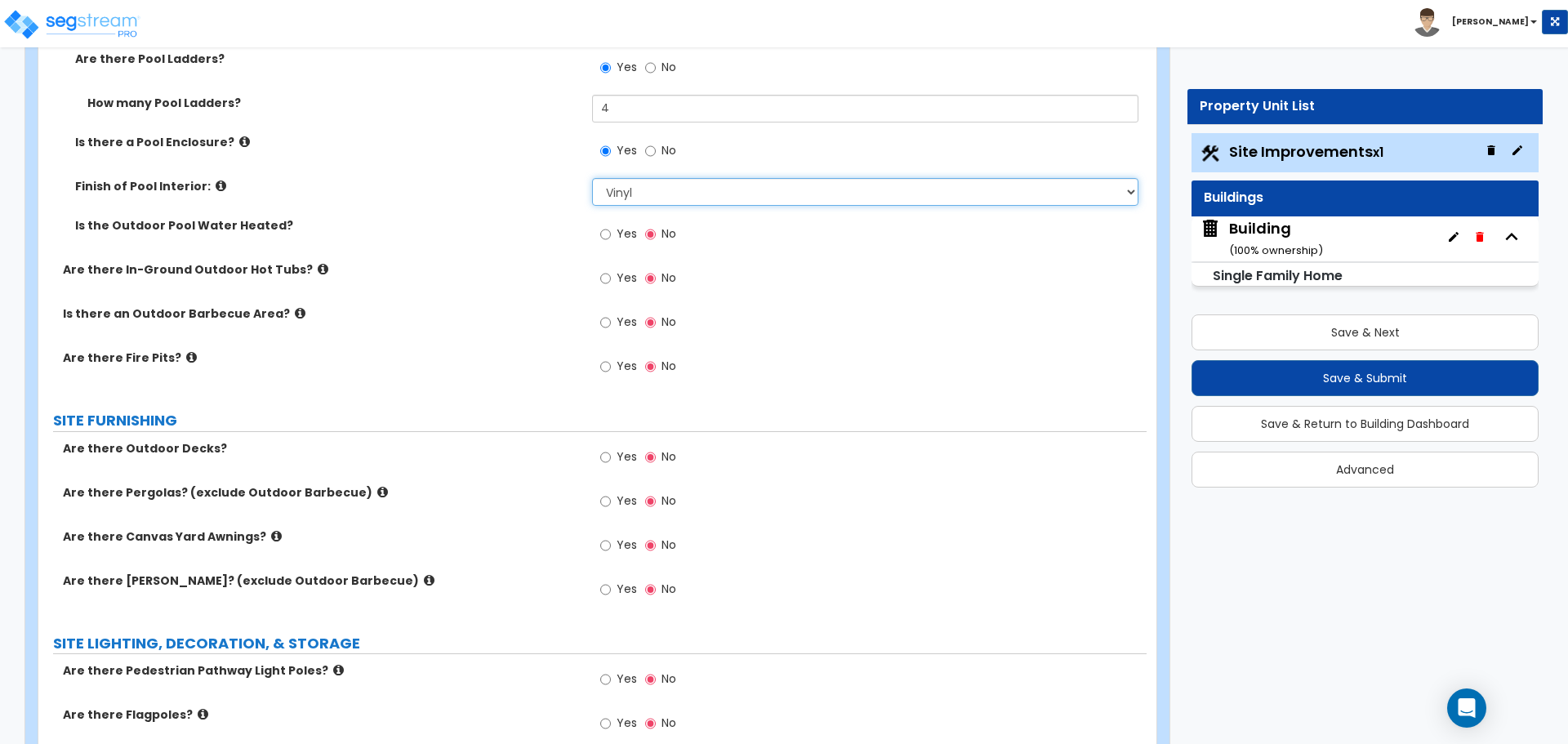
scroll to position [2569, 0]
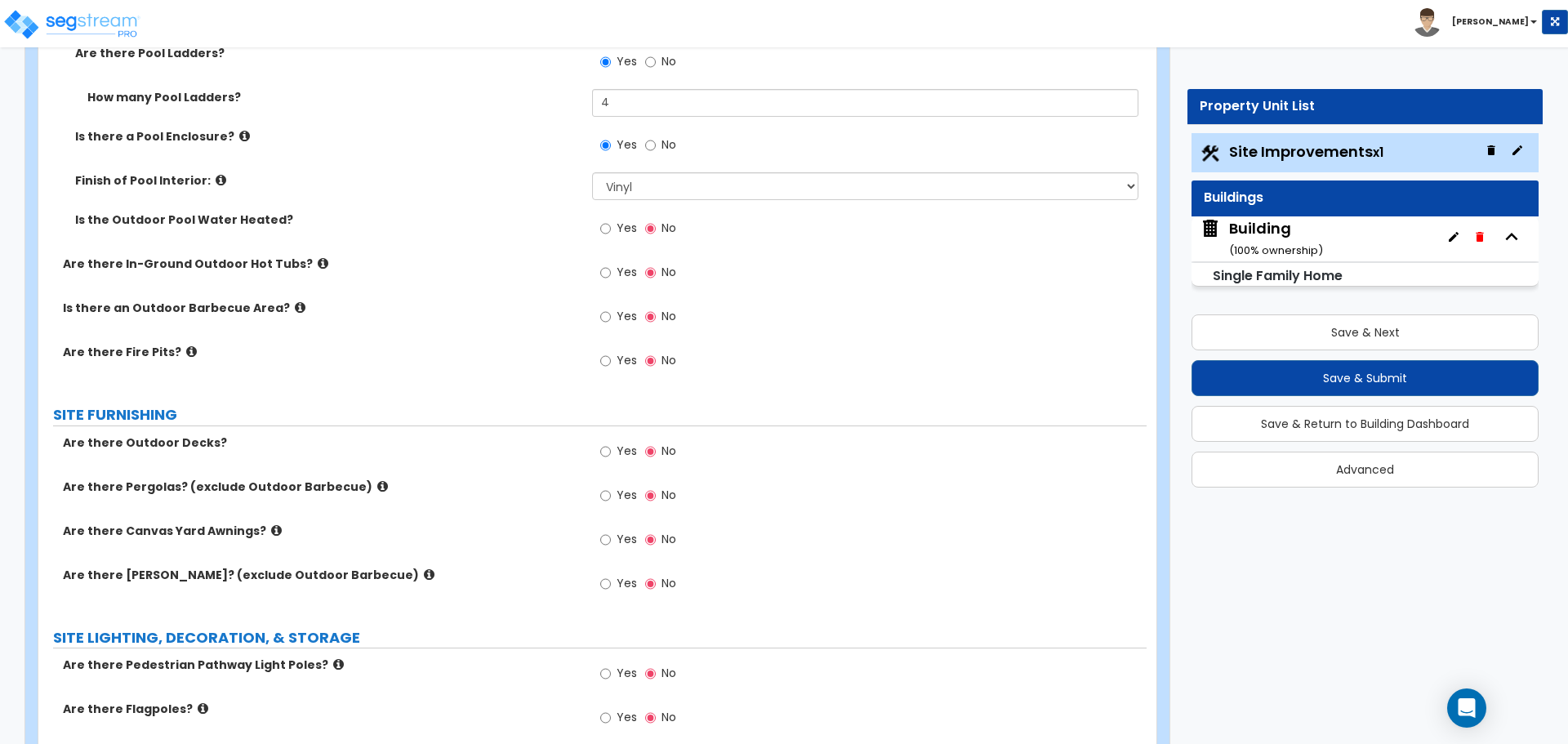
click at [612, 228] on label "Yes" at bounding box center [618, 230] width 36 height 28
click at [611, 228] on input "Yes" at bounding box center [605, 229] width 11 height 18
radio input "true"
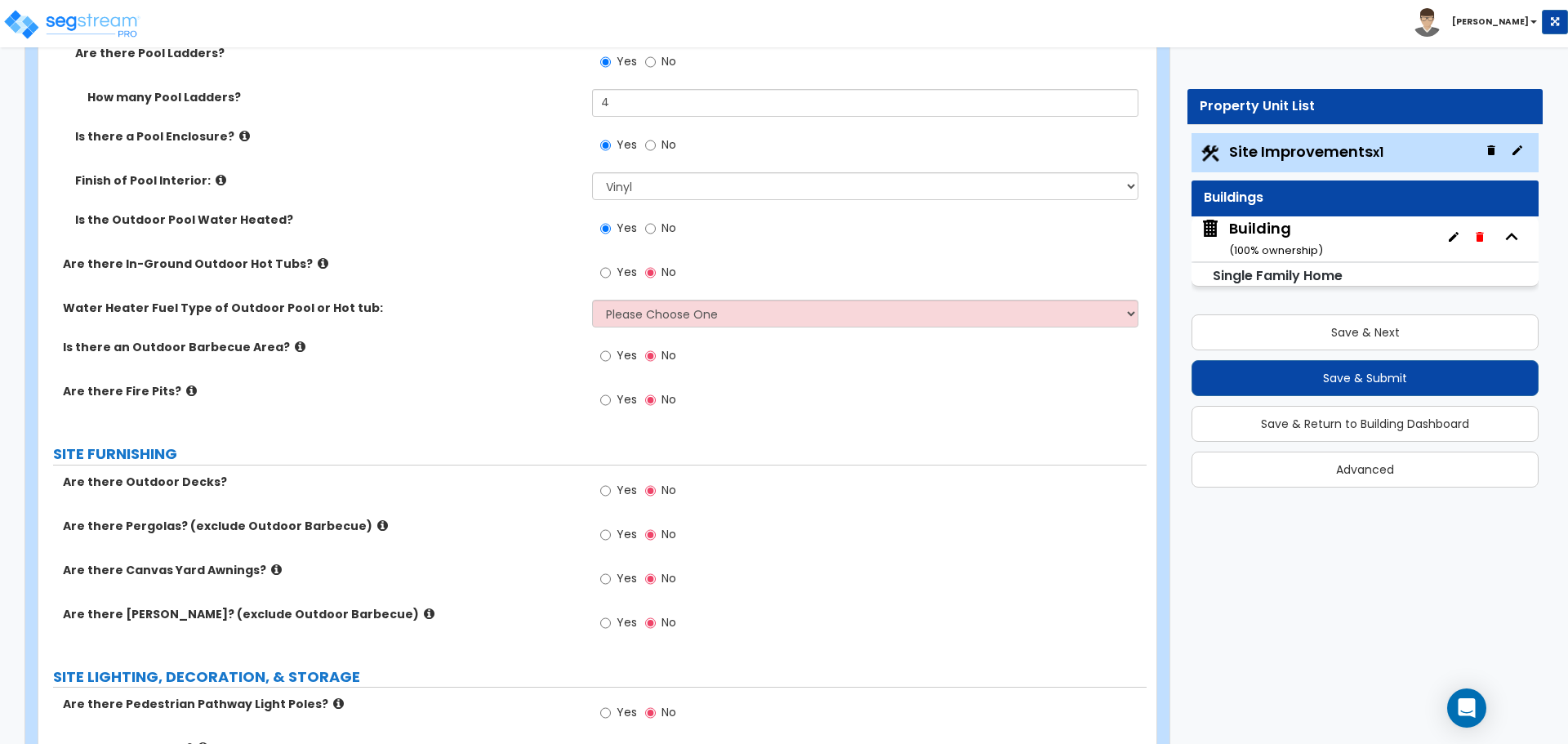
click at [318, 257] on icon at bounding box center [323, 264] width 11 height 12
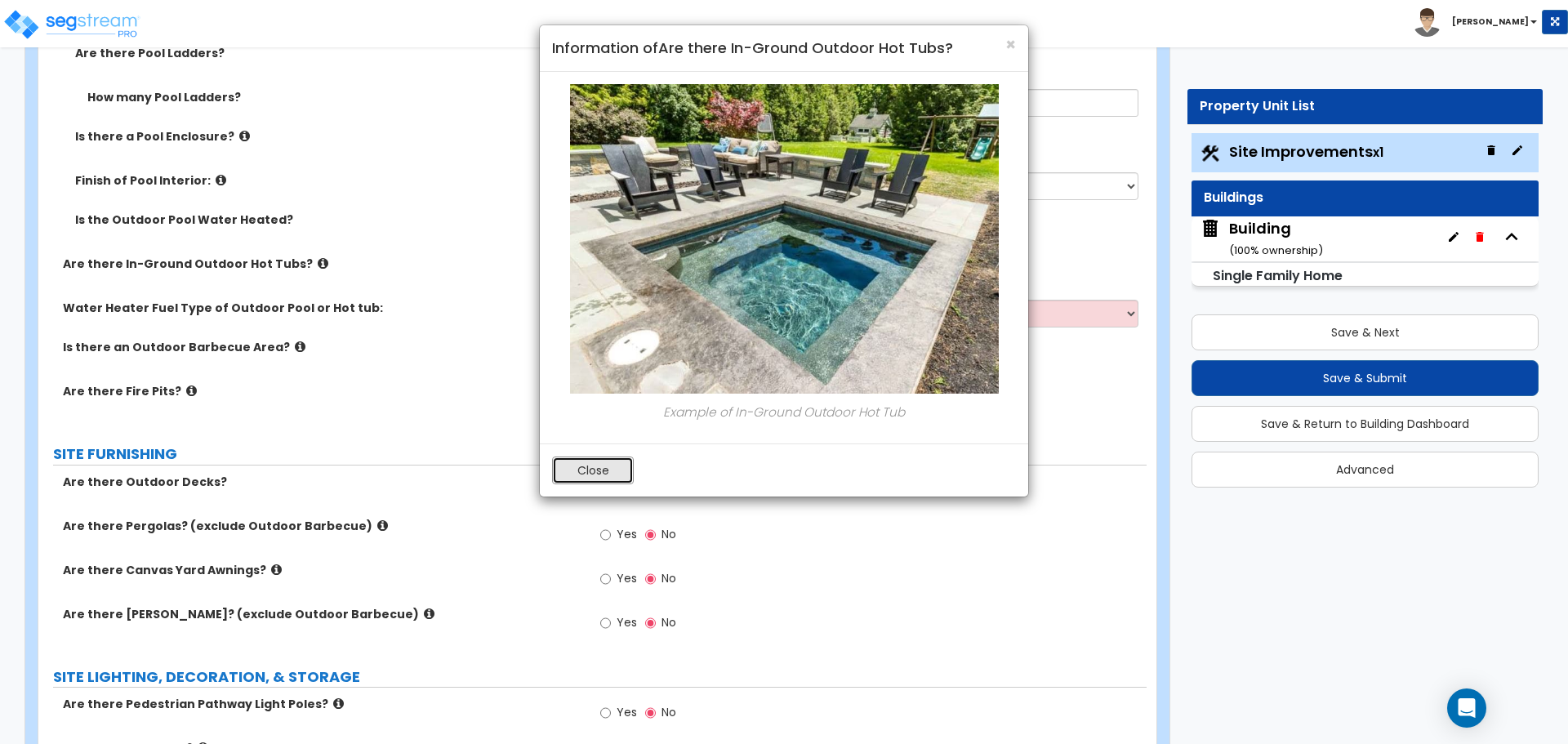
click at [609, 463] on button "Close" at bounding box center [593, 470] width 82 height 28
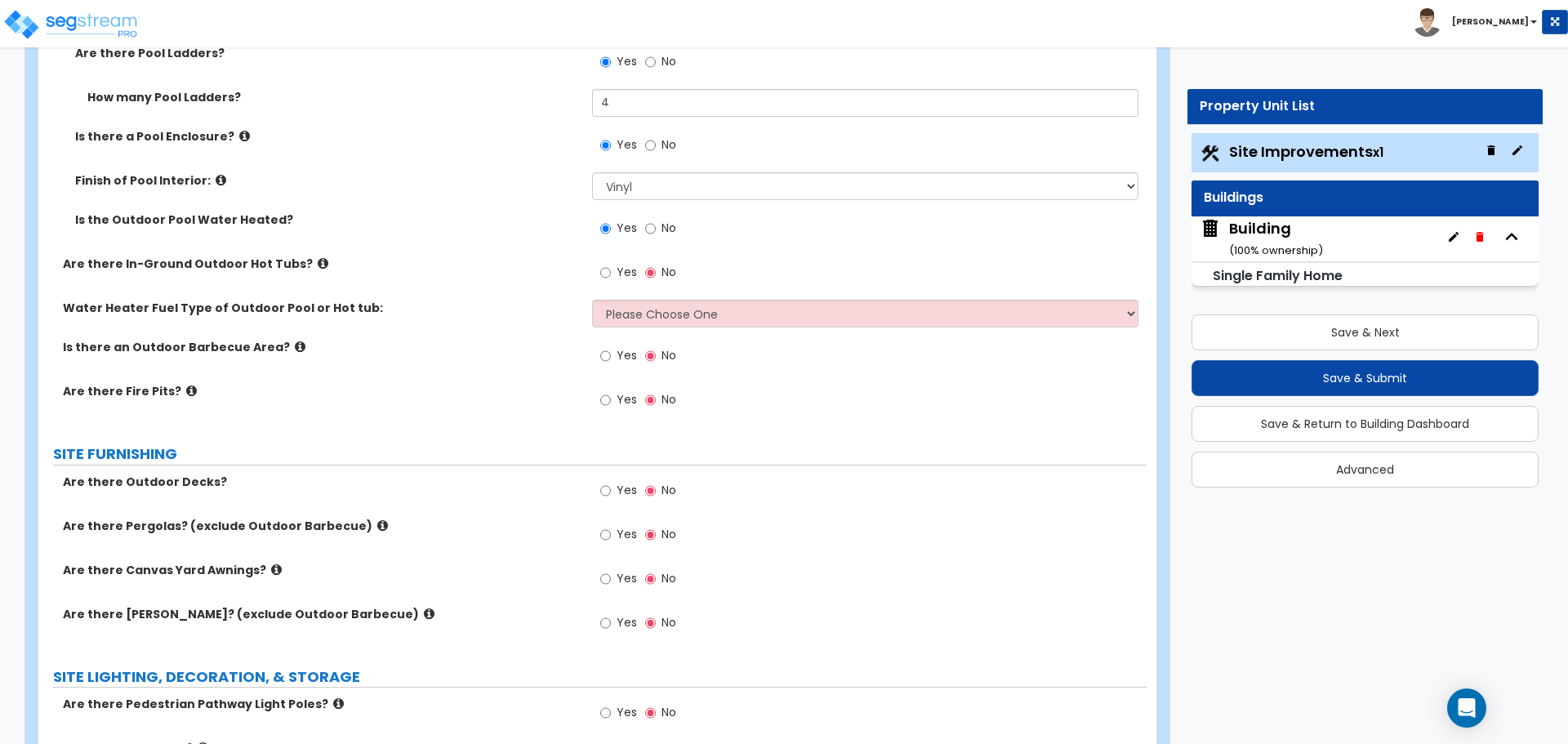
click at [625, 265] on span "Yes" at bounding box center [626, 272] width 20 height 16
click at [611, 265] on input "Yes" at bounding box center [605, 273] width 11 height 18
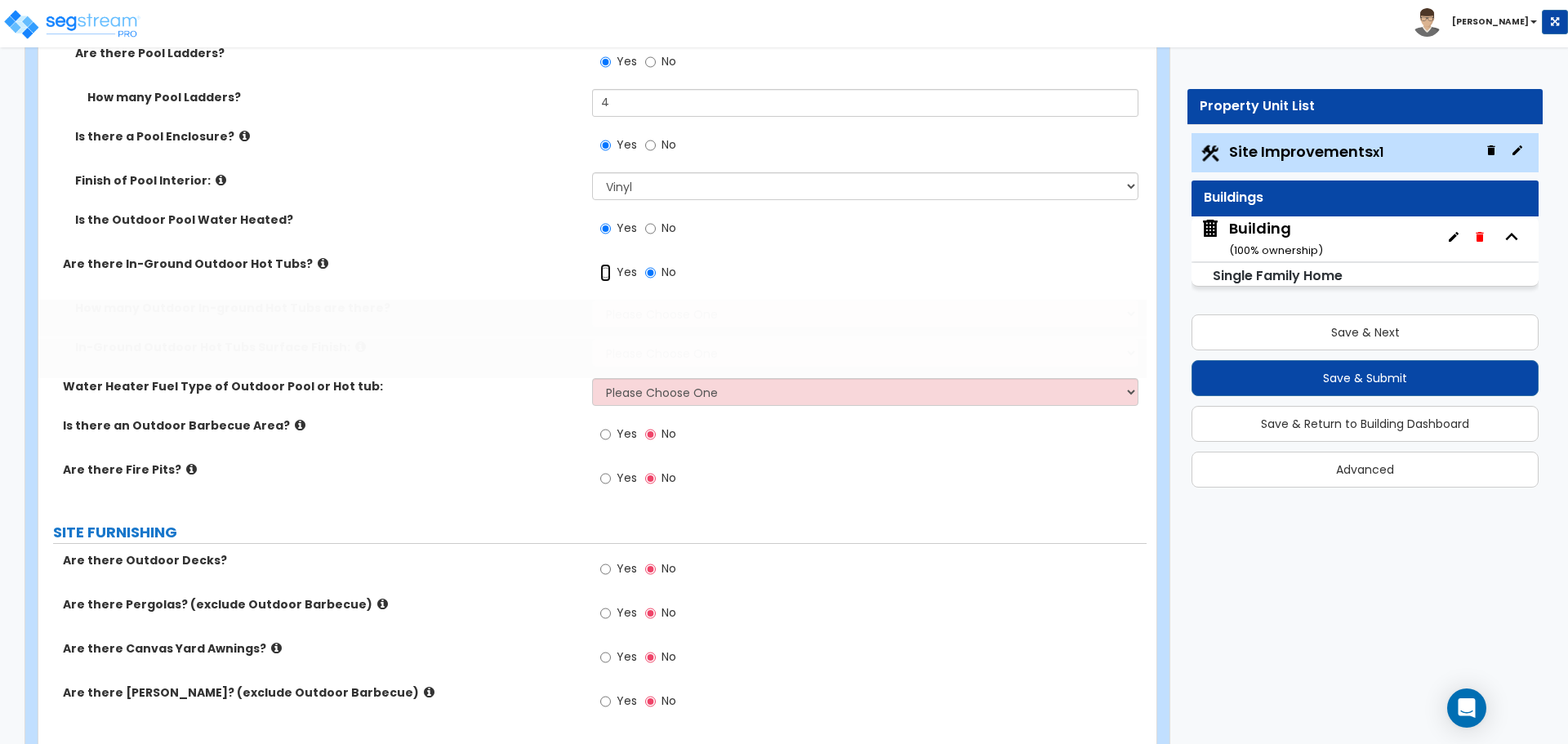
radio input "true"
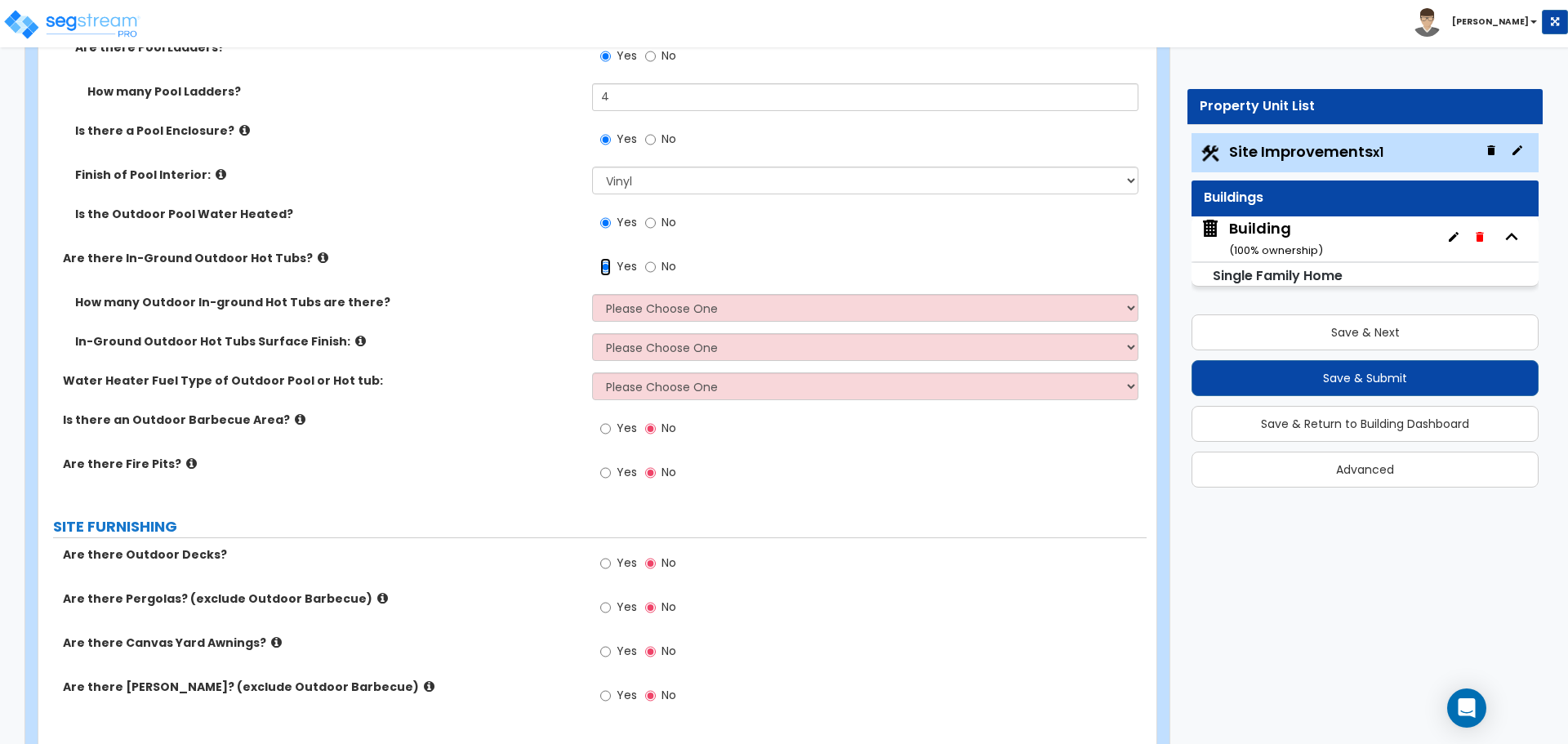
scroll to position [2576, 0]
click at [688, 303] on select "Please Choose One 1 2 3 4" at bounding box center [864, 306] width 546 height 28
click at [659, 308] on select "Please Choose One 1 2 3 4" at bounding box center [864, 306] width 546 height 28
select select "4"
click at [592, 293] on select "Please Choose One 1 2 3 4" at bounding box center [864, 306] width 546 height 28
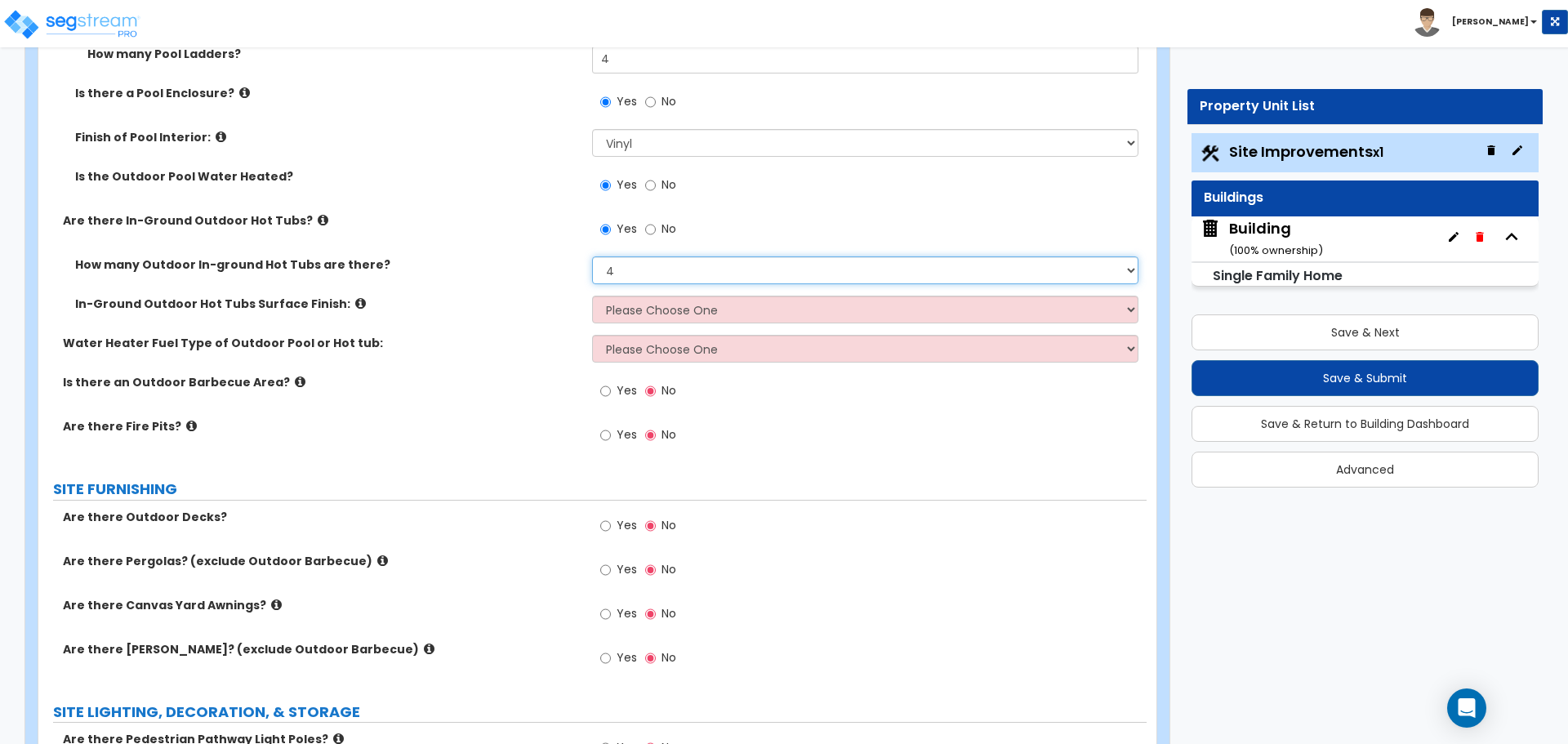
scroll to position [2622, 0]
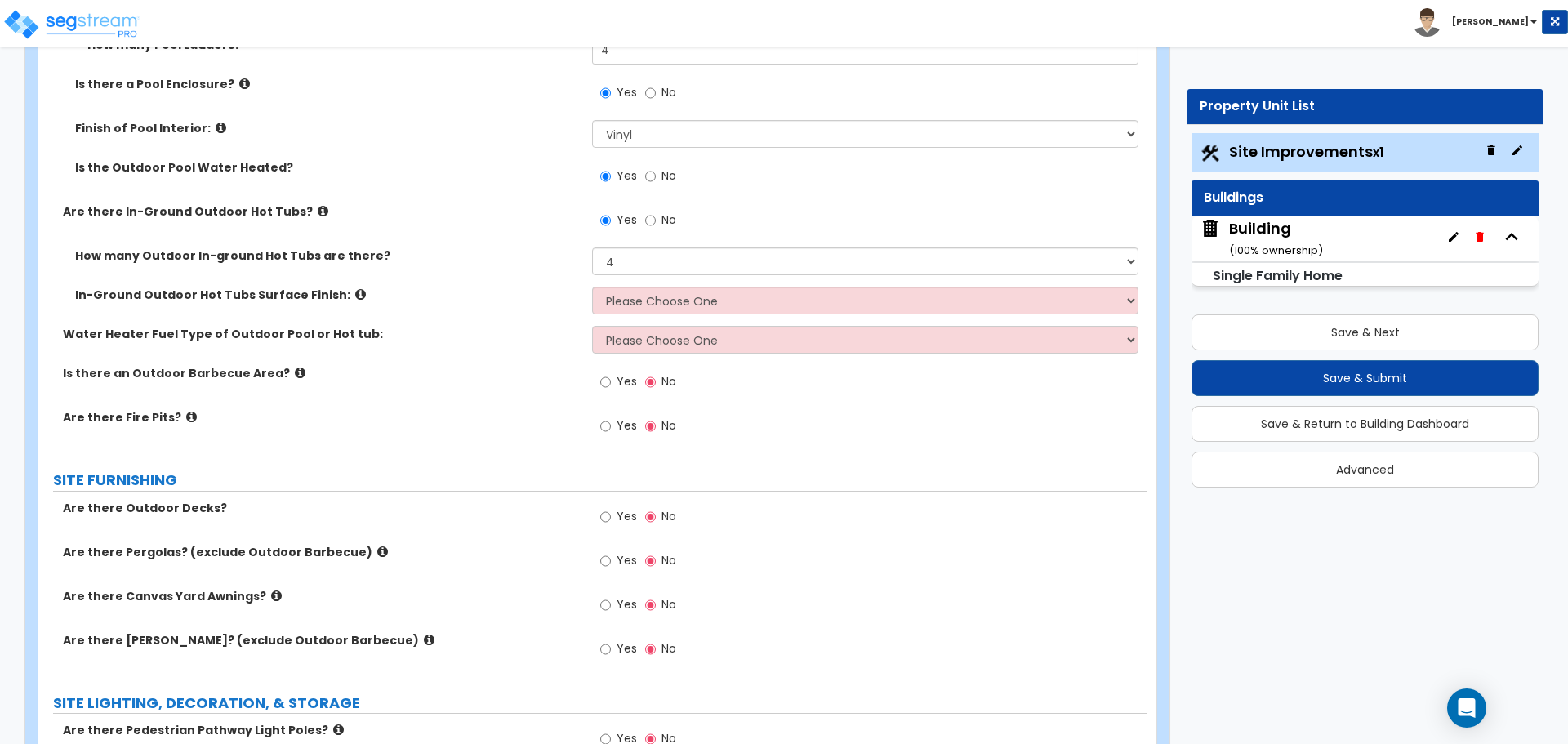
click at [661, 219] on span "No" at bounding box center [668, 219] width 15 height 16
click at [656, 219] on input "No" at bounding box center [650, 220] width 11 height 18
radio input "false"
radio input "true"
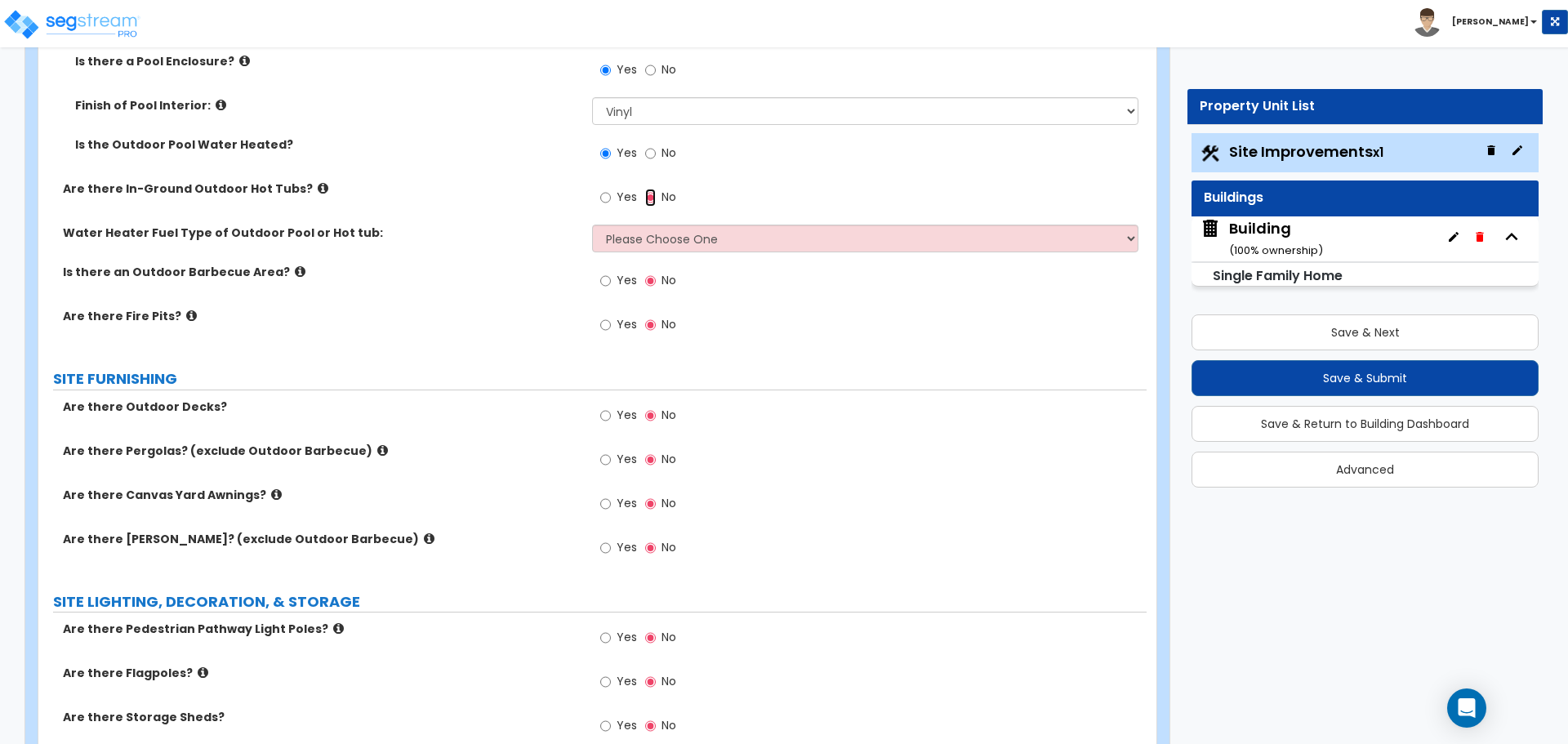
scroll to position [2651, 0]
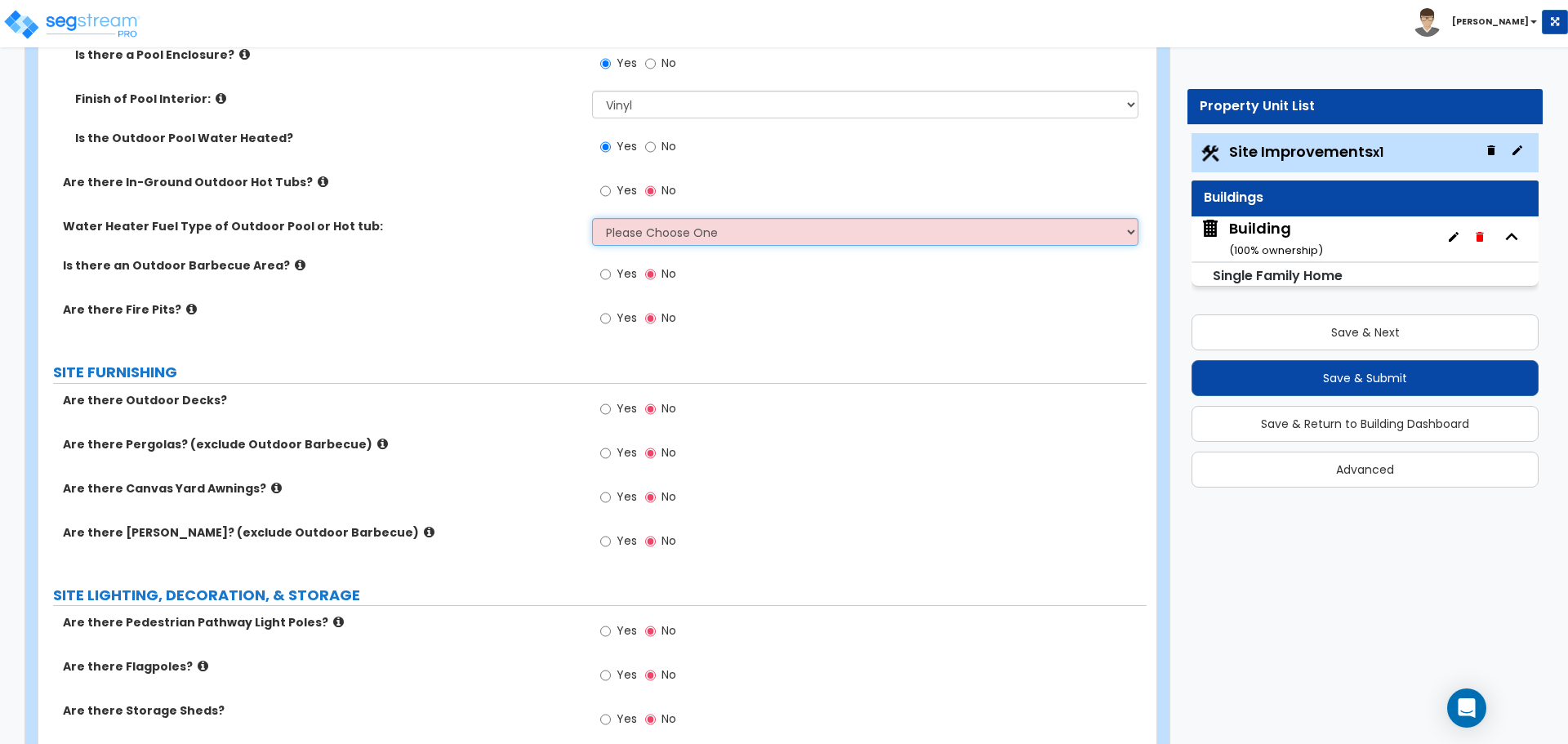
click at [705, 230] on select "Please Choose One Gas Electric" at bounding box center [864, 232] width 546 height 28
select select "1"
click at [592, 218] on select "Please Choose One Gas Electric" at bounding box center [864, 232] width 546 height 28
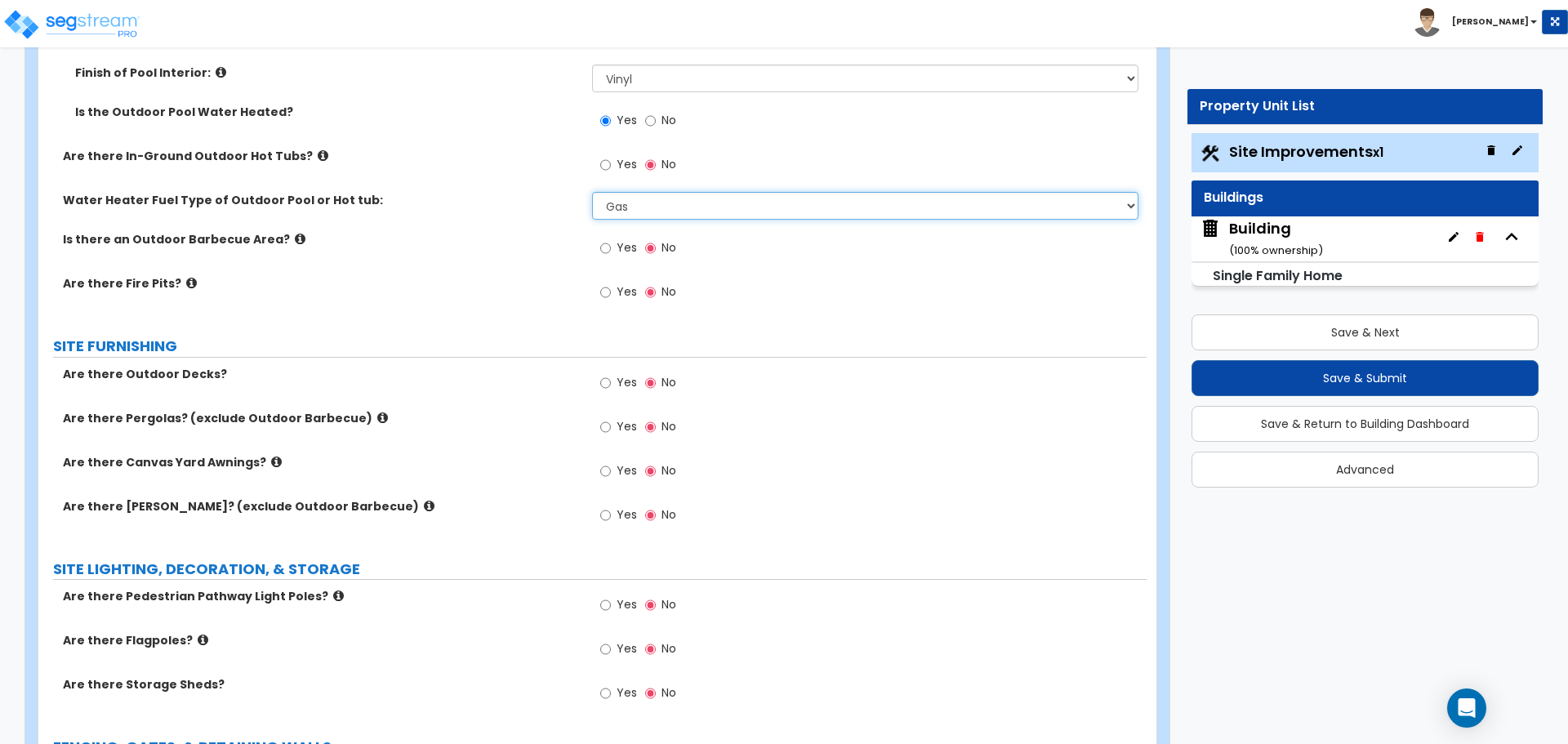
scroll to position [2684, 0]
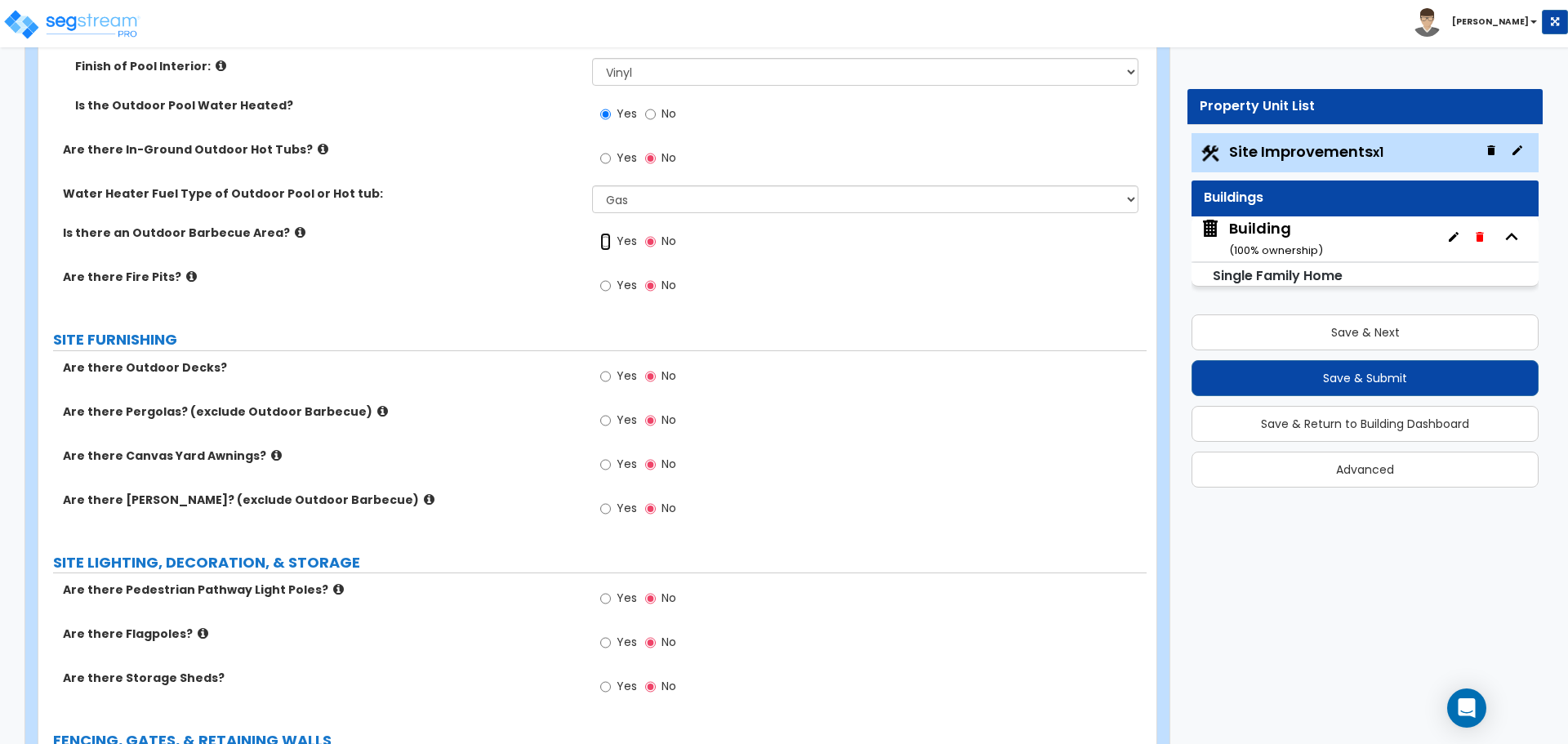
click at [605, 234] on input "Yes" at bounding box center [605, 241] width 11 height 18
radio input "true"
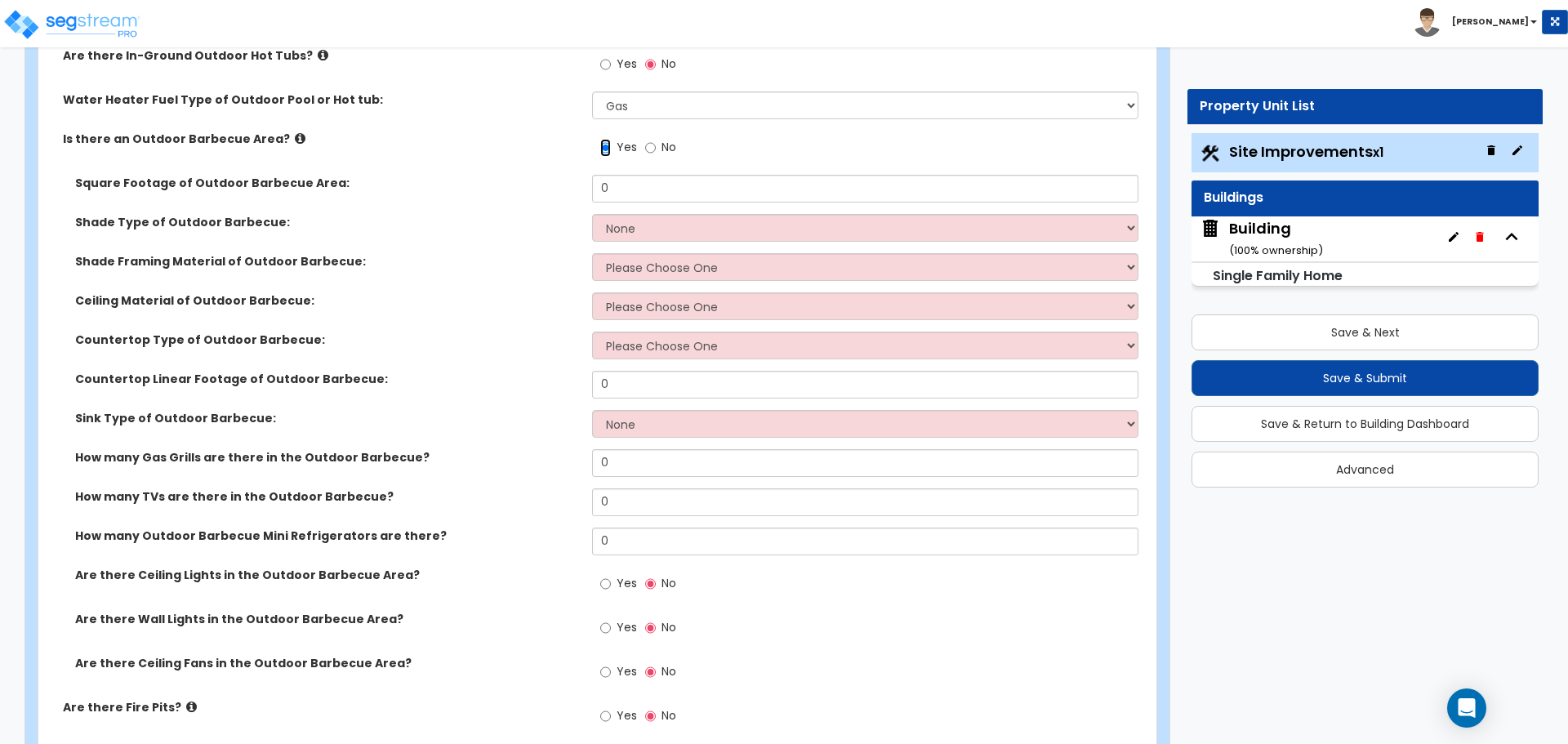
scroll to position [2782, 0]
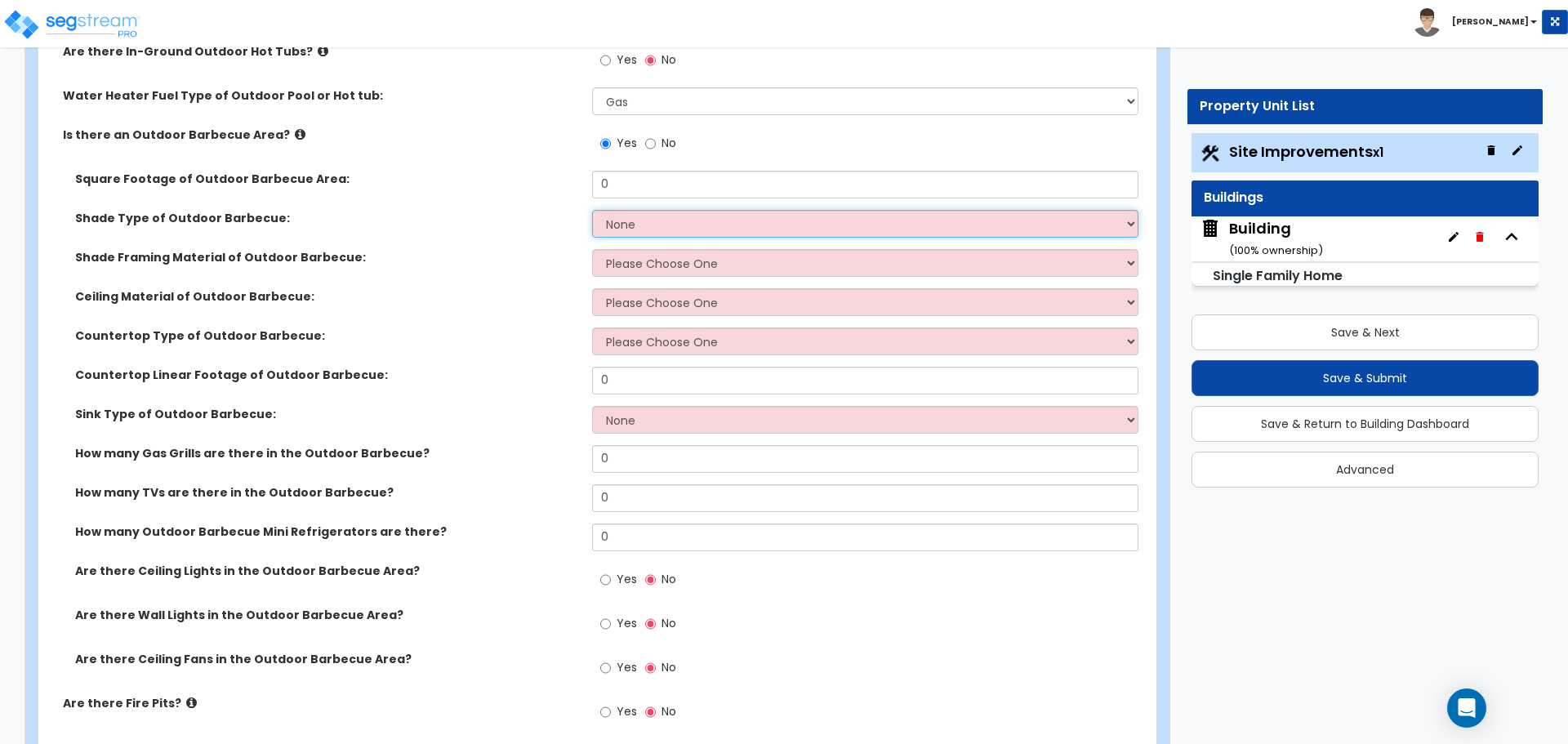
click at [705, 224] on select "None Roof Pergola" at bounding box center [864, 223] width 546 height 28
click at [769, 233] on select "None Roof Pergola" at bounding box center [864, 223] width 546 height 28
click at [678, 231] on select "None Roof Pergola" at bounding box center [864, 223] width 546 height 28
click at [646, 231] on select "None Roof Pergola" at bounding box center [864, 223] width 546 height 28
click at [676, 217] on select "None Roof Pergola" at bounding box center [864, 223] width 546 height 28
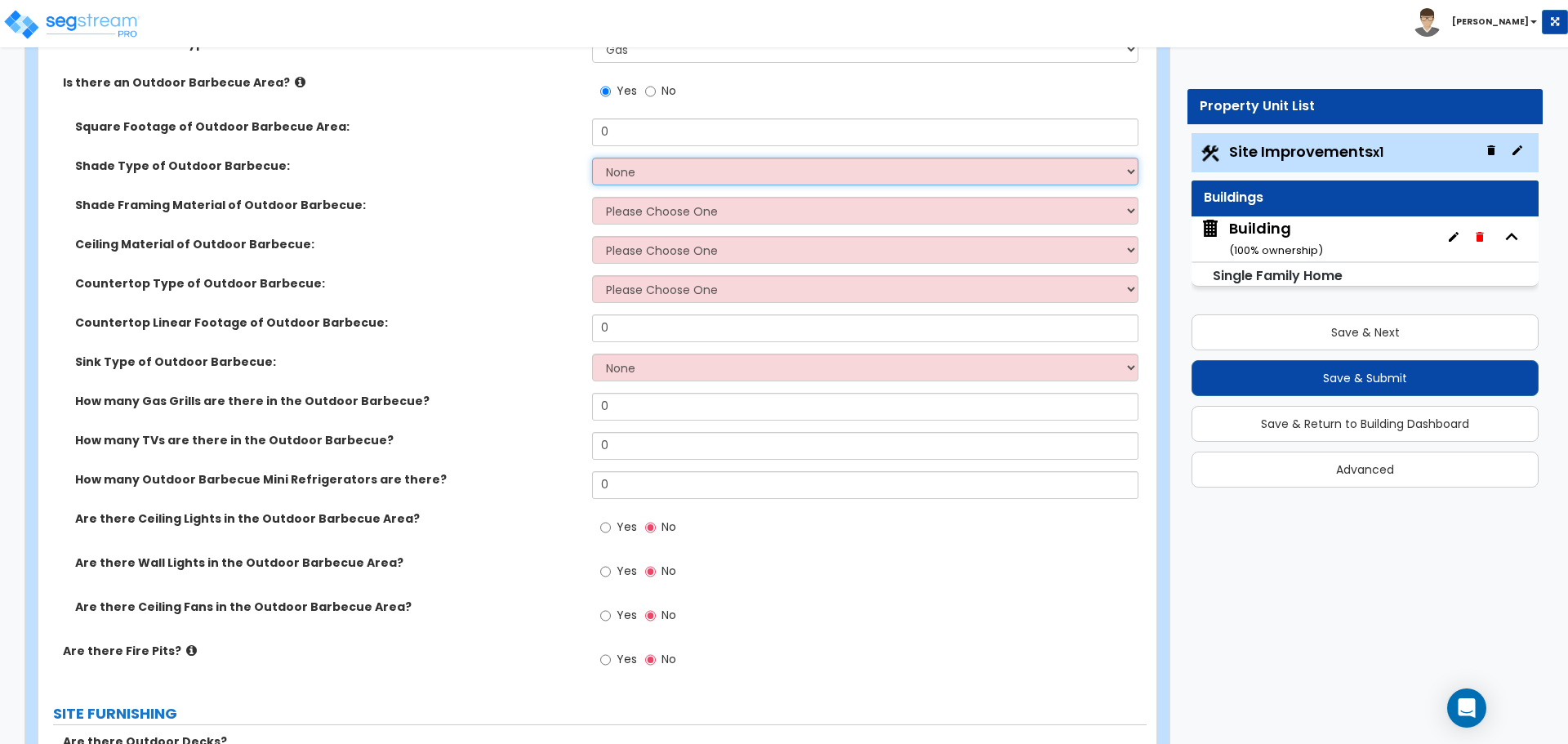
scroll to position [2843, 0]
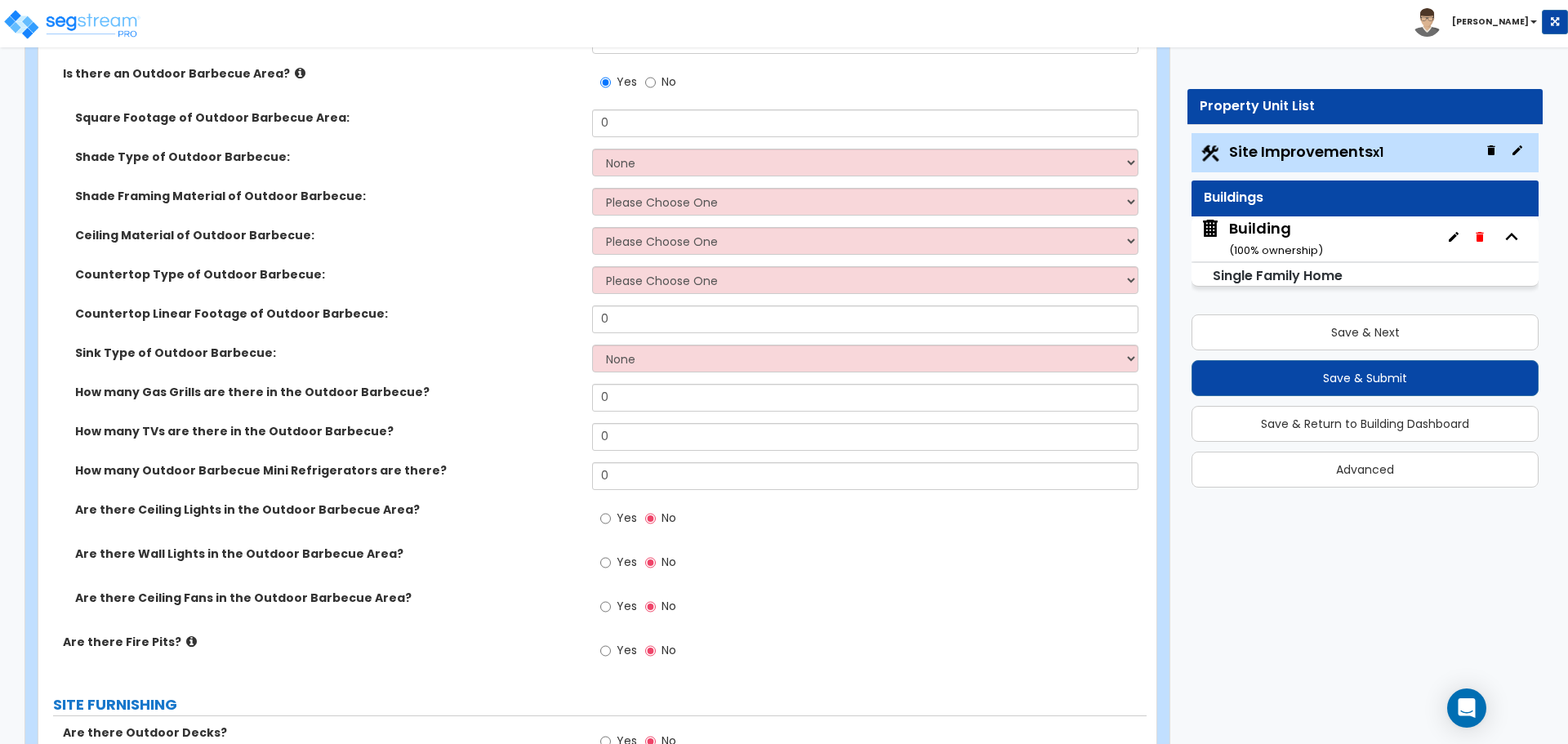
click at [295, 67] on icon at bounding box center [300, 73] width 11 height 12
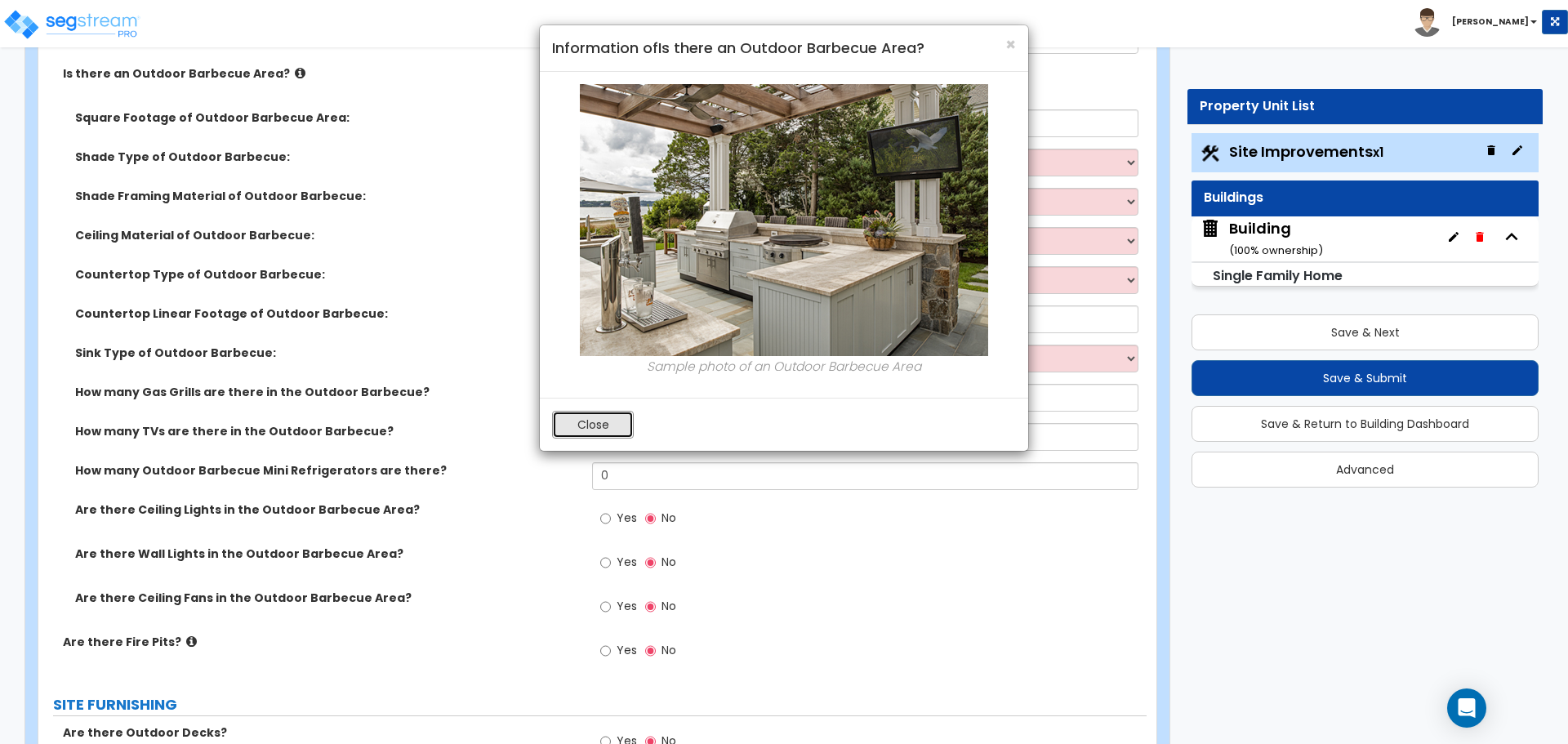
click at [615, 422] on button "Close" at bounding box center [593, 424] width 82 height 28
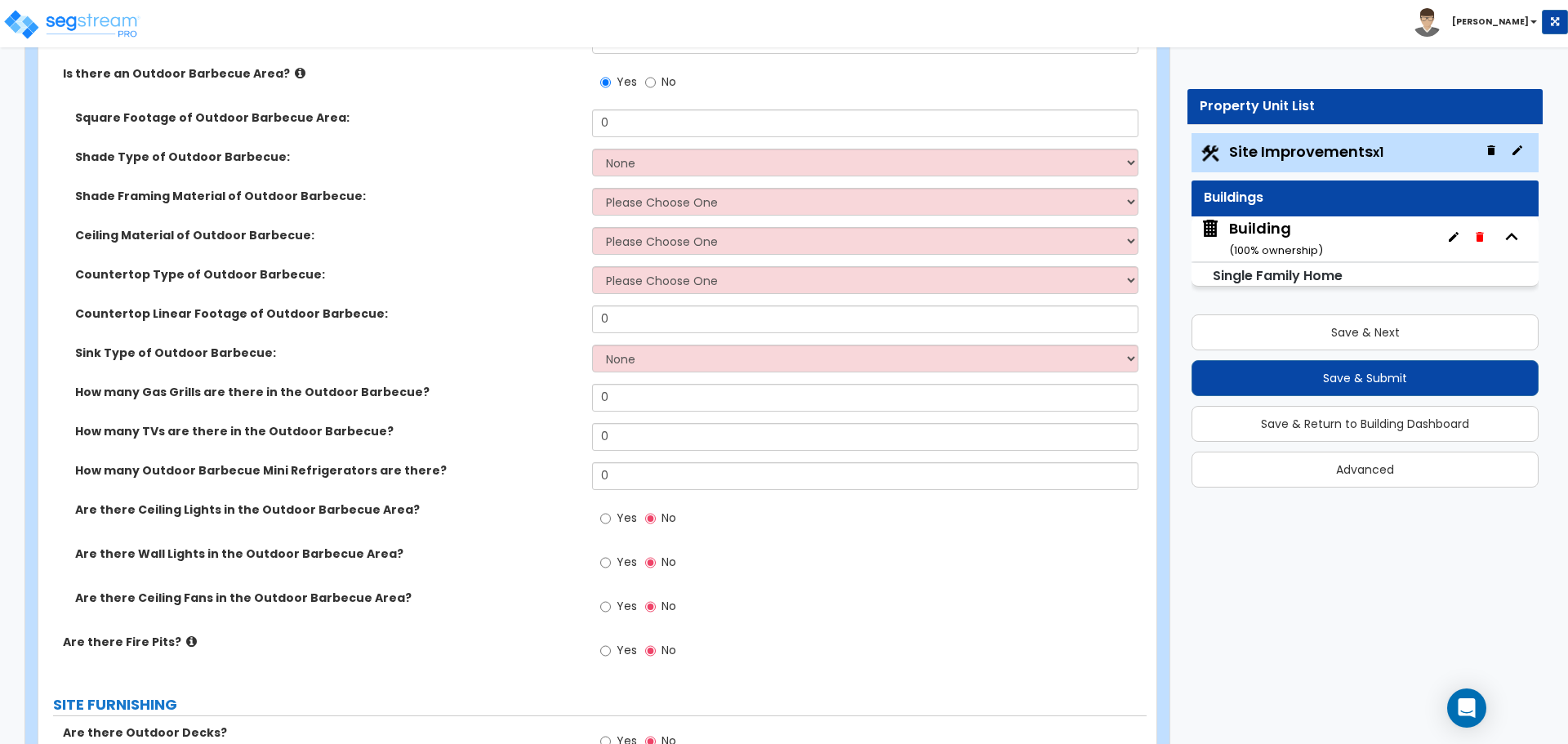
scroll to position [2847, 0]
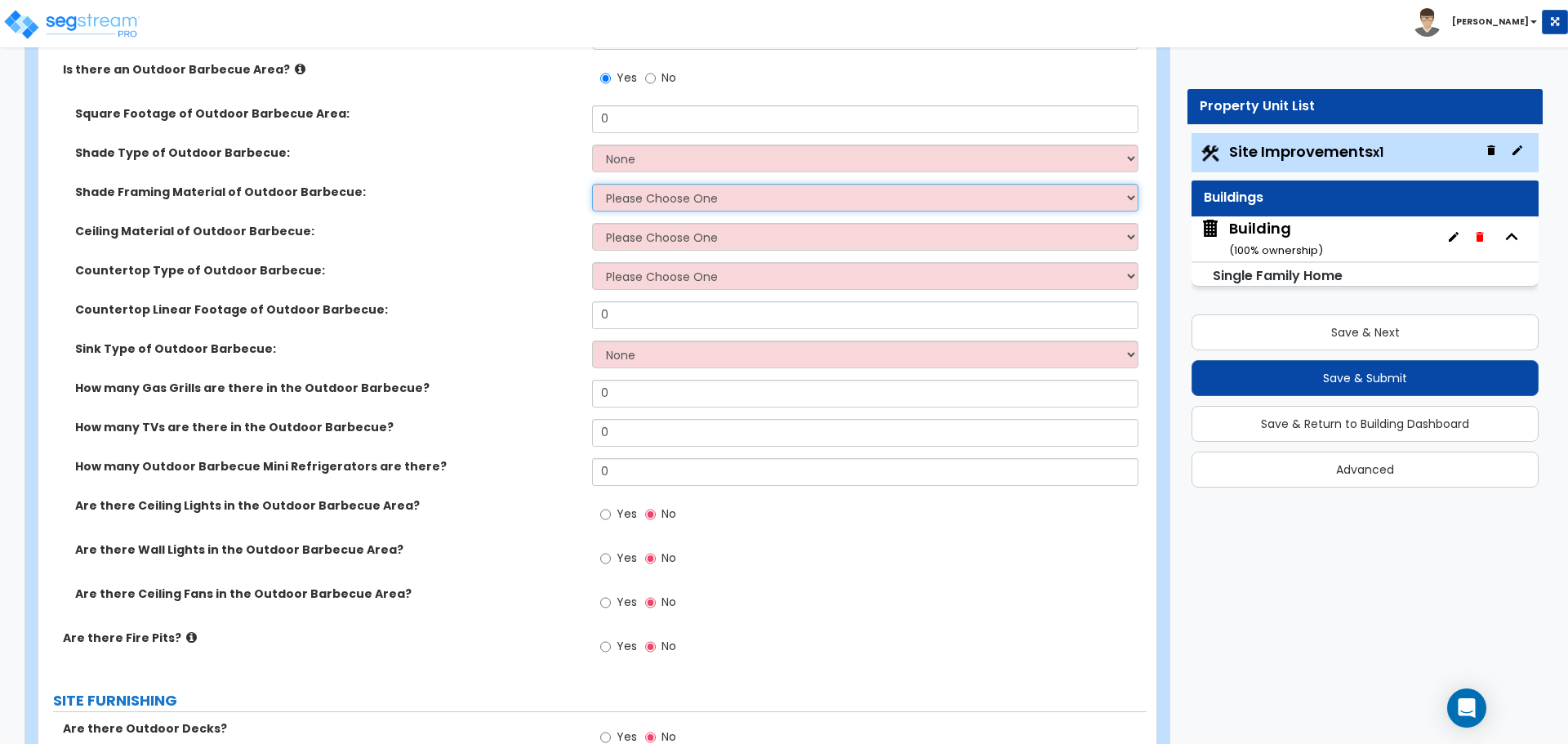
click at [716, 192] on select "Please Choose One Wood Framing Metal Framing" at bounding box center [864, 197] width 546 height 28
click at [660, 159] on select "None Roof Pergola" at bounding box center [864, 158] width 546 height 28
click at [592, 145] on select "None Roof Pergola" at bounding box center [864, 158] width 546 height 28
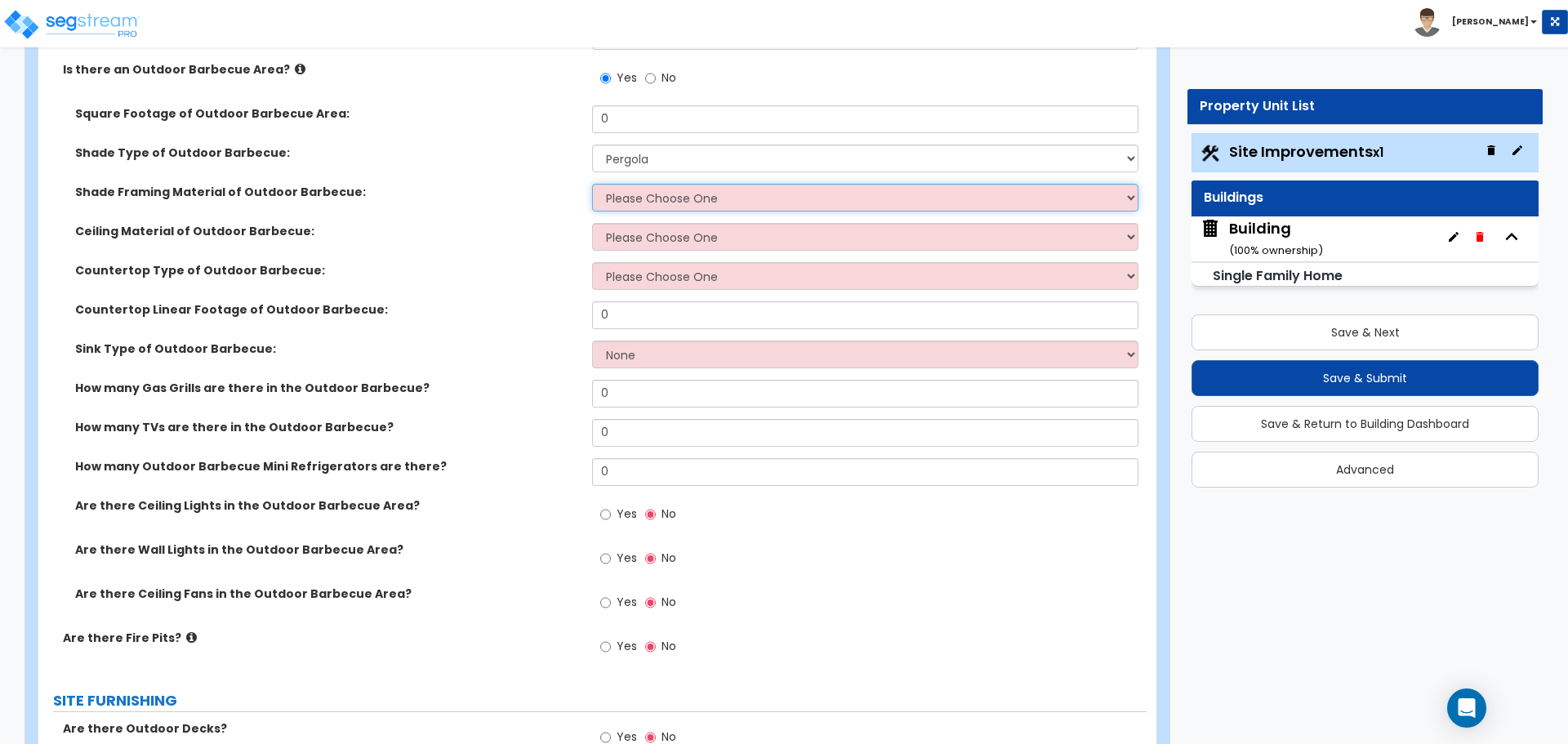
click at [714, 194] on select "Please Choose One Wood Framing Metal Framing" at bounding box center [864, 197] width 546 height 28
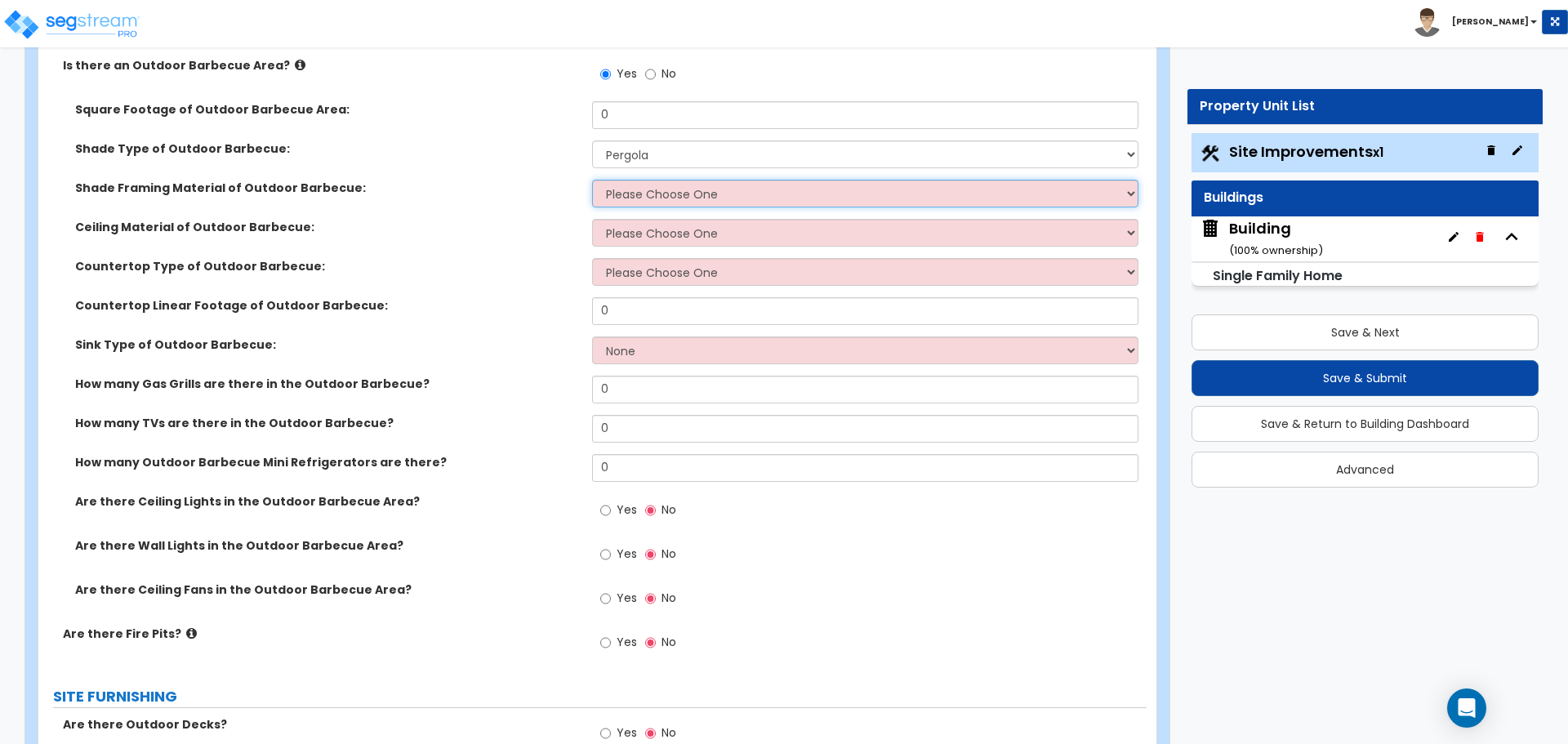
scroll to position [2856, 0]
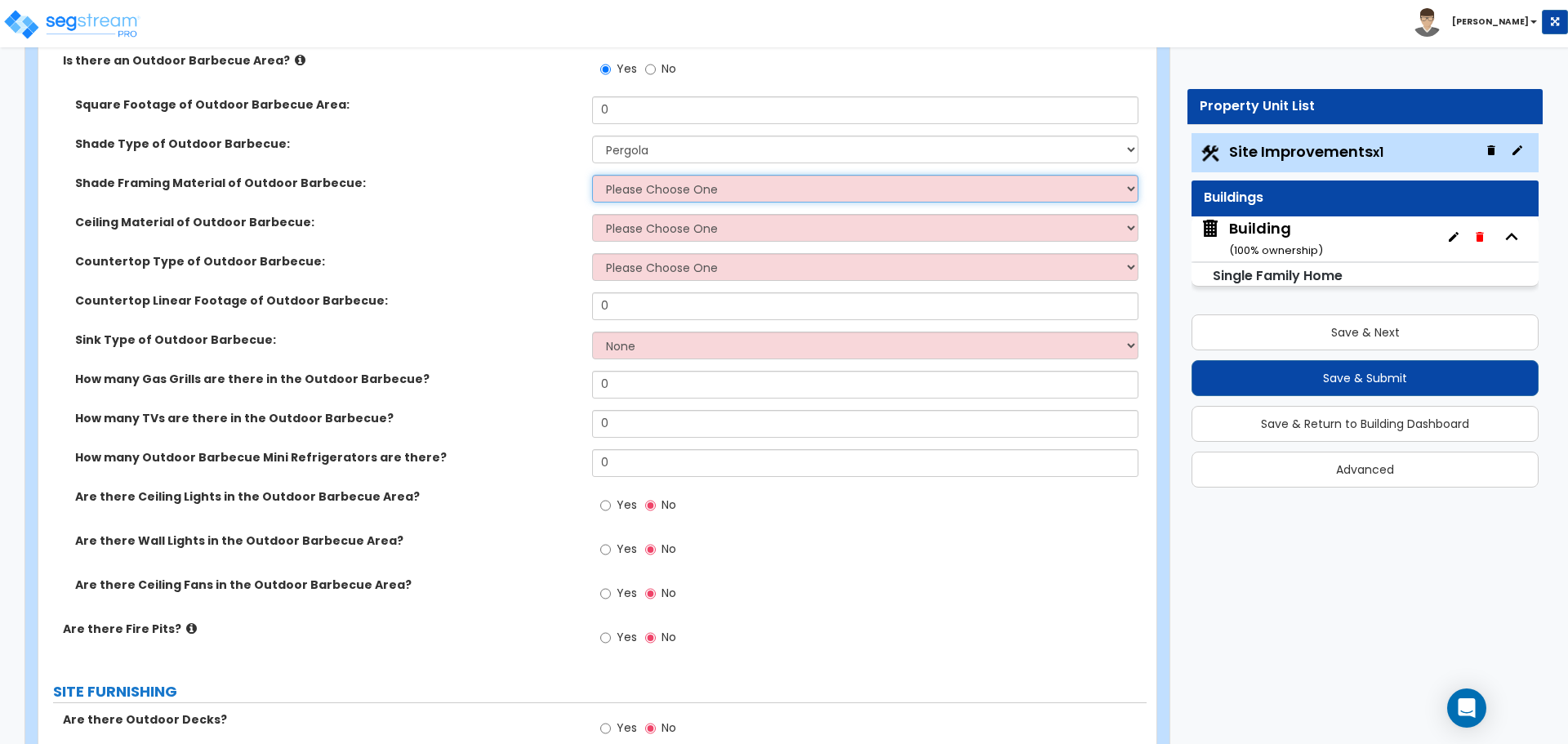
click at [656, 175] on select "Please Choose One Wood Framing Metal Framing" at bounding box center [864, 188] width 546 height 28
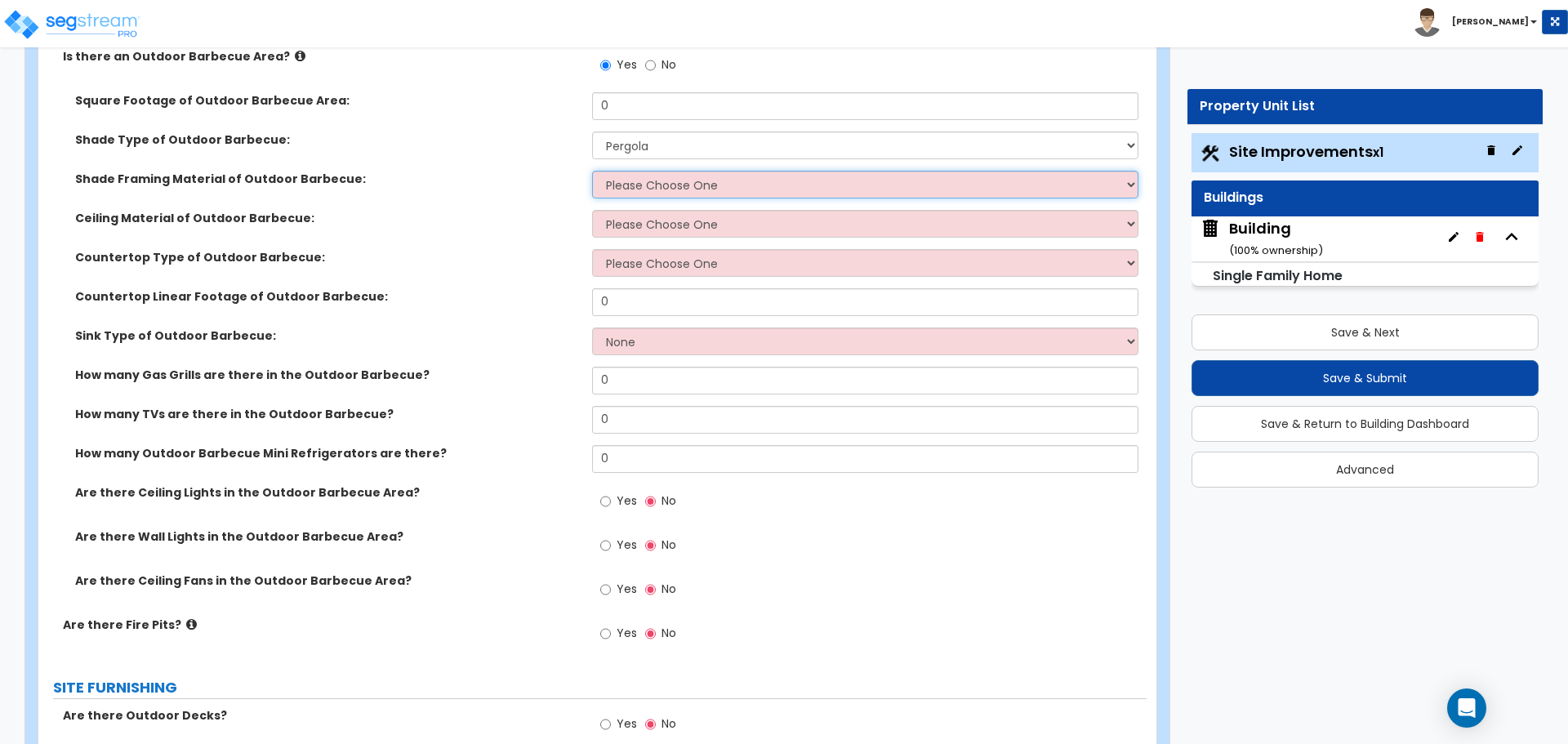
scroll to position [2851, 0]
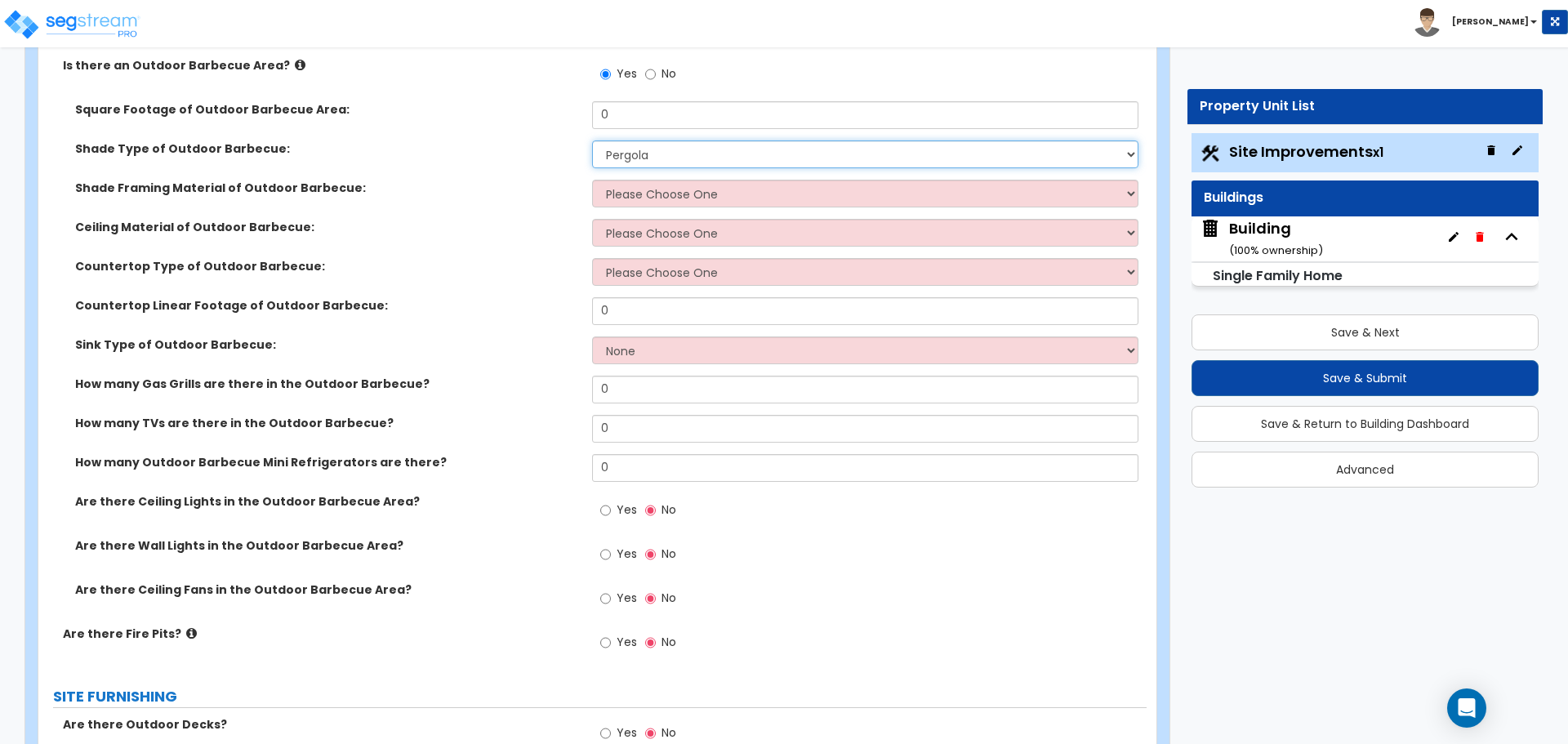
click at [674, 140] on select "None Roof Pergola" at bounding box center [864, 154] width 546 height 28
click at [592, 140] on select "None Roof Pergola" at bounding box center [864, 154] width 546 height 28
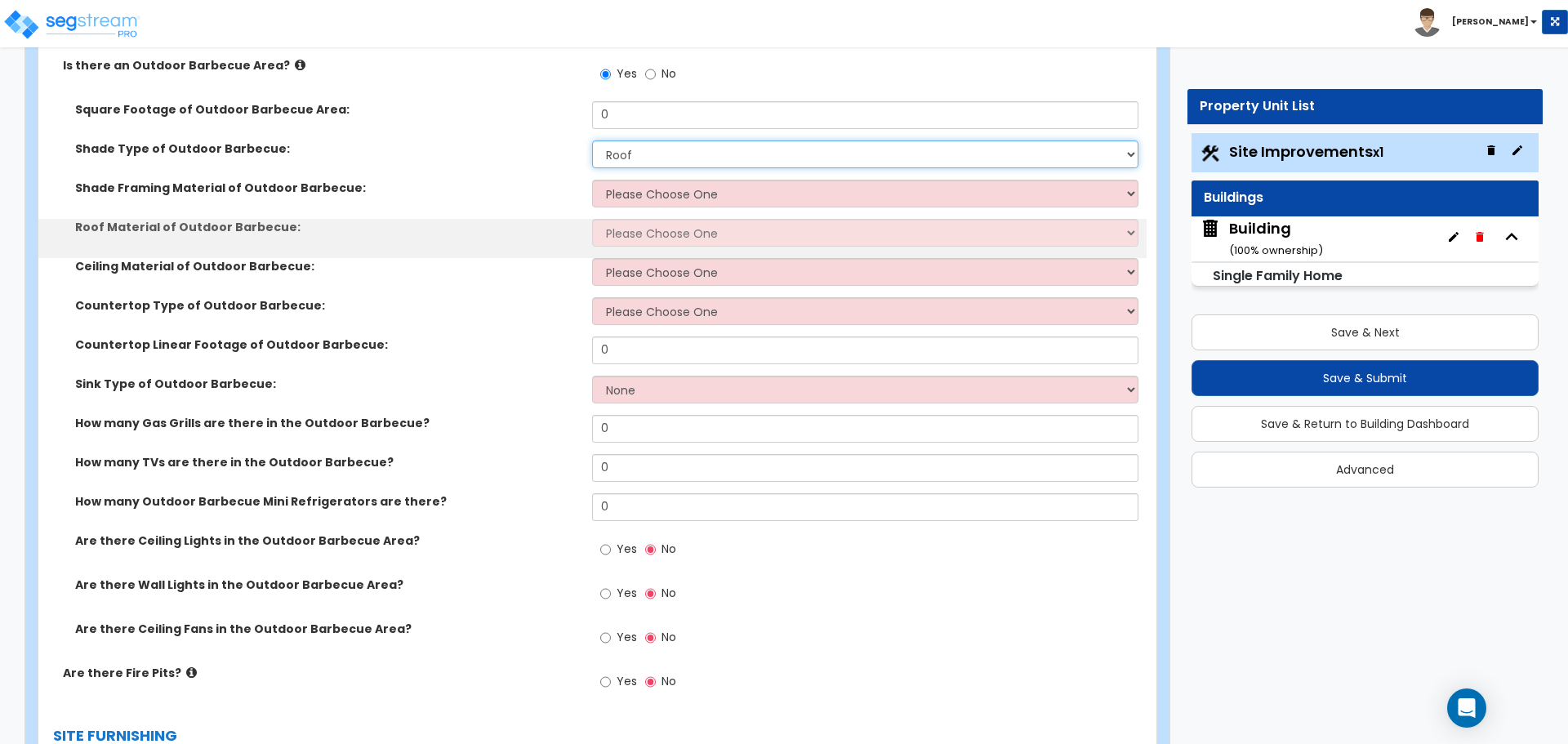
click at [680, 147] on select "None Roof Pergola" at bounding box center [864, 154] width 546 height 28
select select "2"
click at [592, 140] on select "None Roof Pergola" at bounding box center [864, 154] width 546 height 28
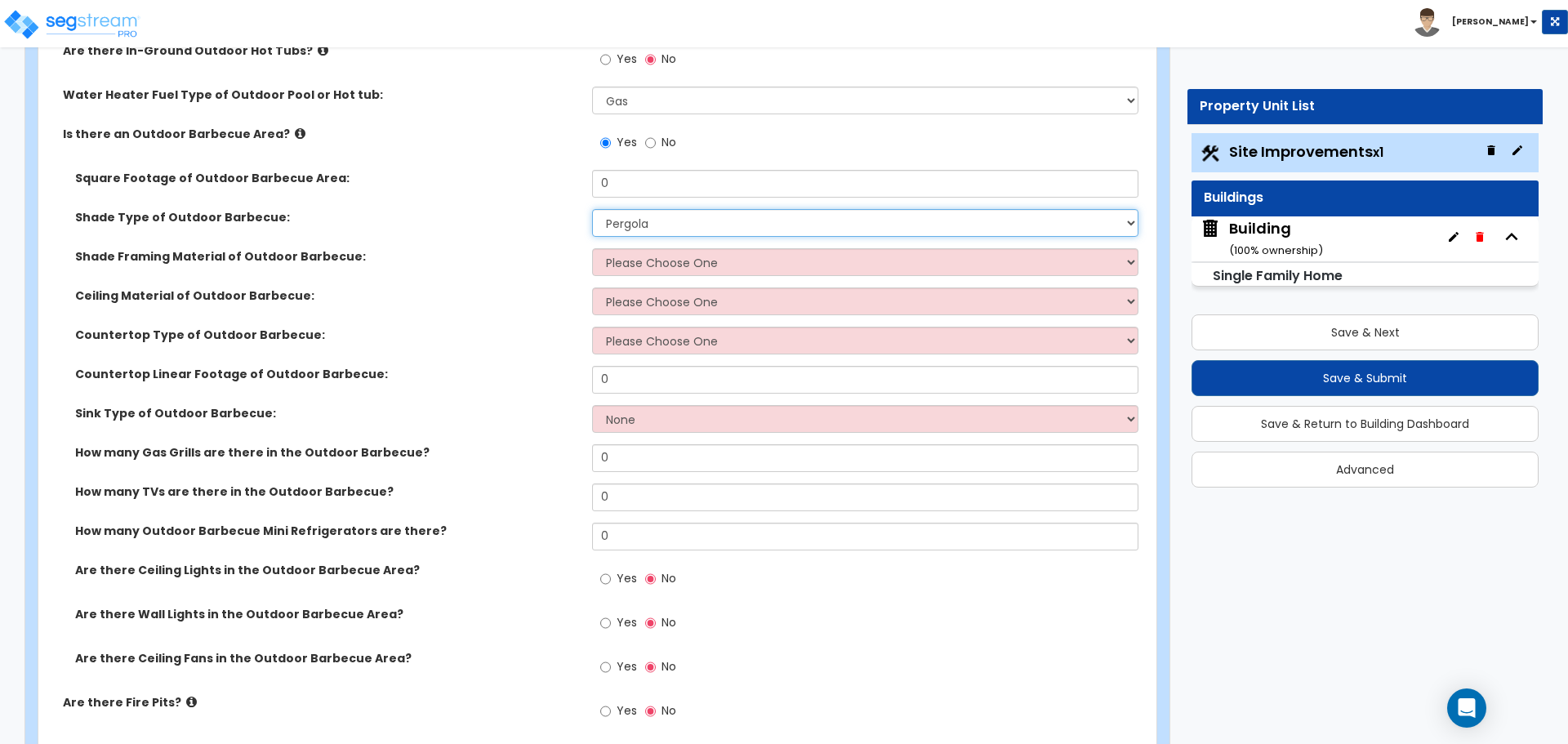
scroll to position [2784, 0]
click at [661, 140] on span "No" at bounding box center [668, 140] width 15 height 16
click at [656, 140] on input "No" at bounding box center [650, 141] width 11 height 18
radio input "false"
radio input "true"
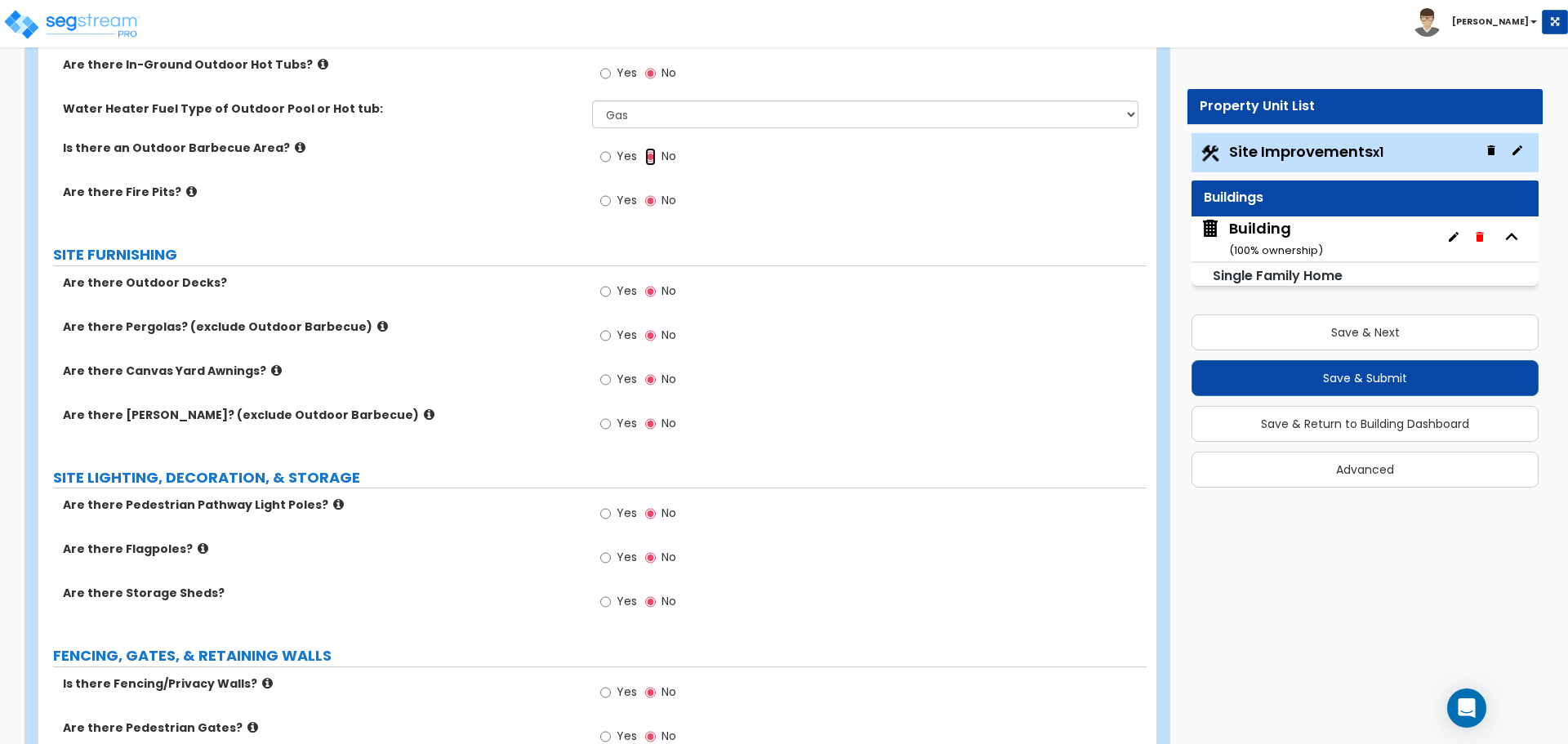
scroll to position [2775, 0]
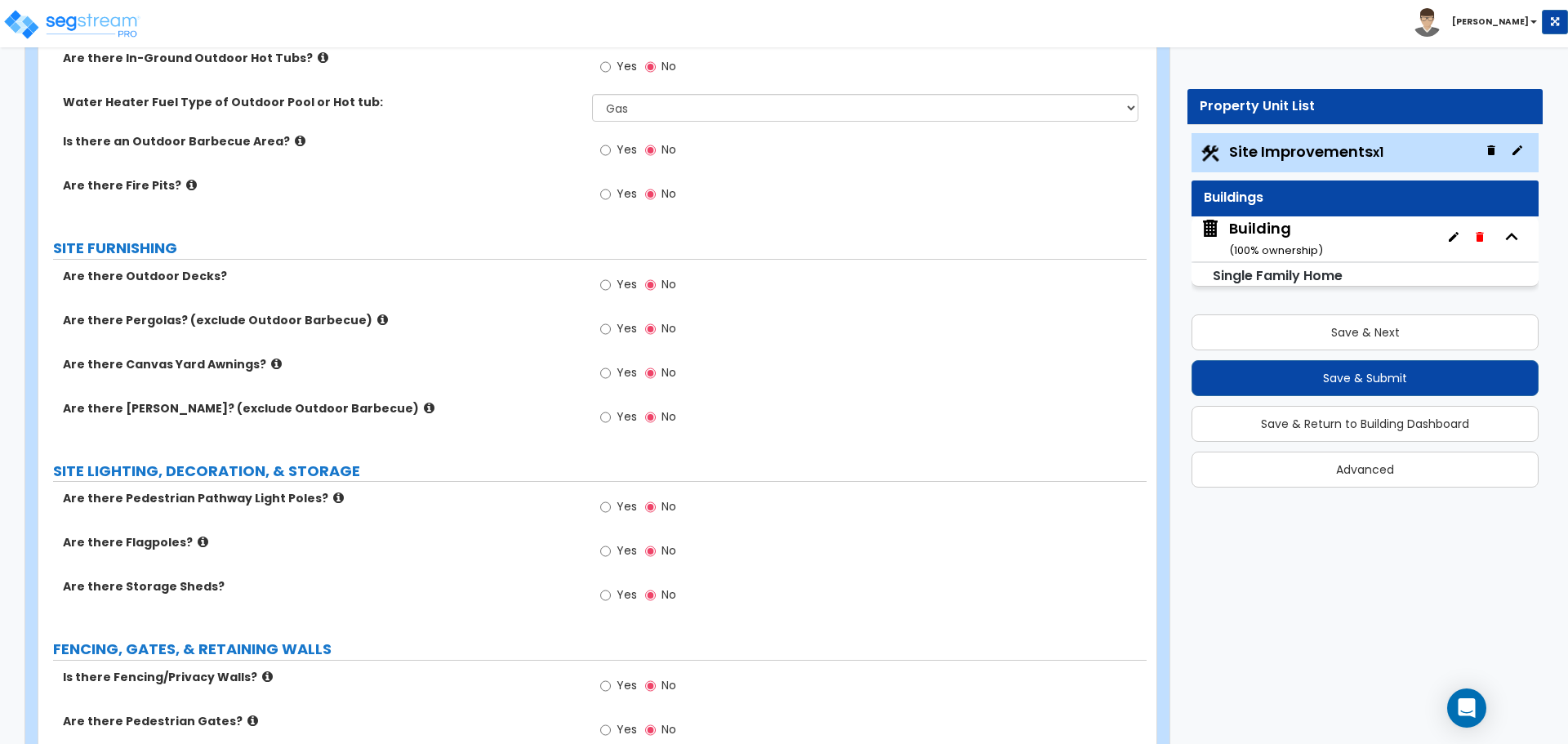
click at [619, 195] on span "Yes" at bounding box center [626, 194] width 20 height 16
click at [611, 195] on input "Yes" at bounding box center [605, 194] width 11 height 18
radio input "true"
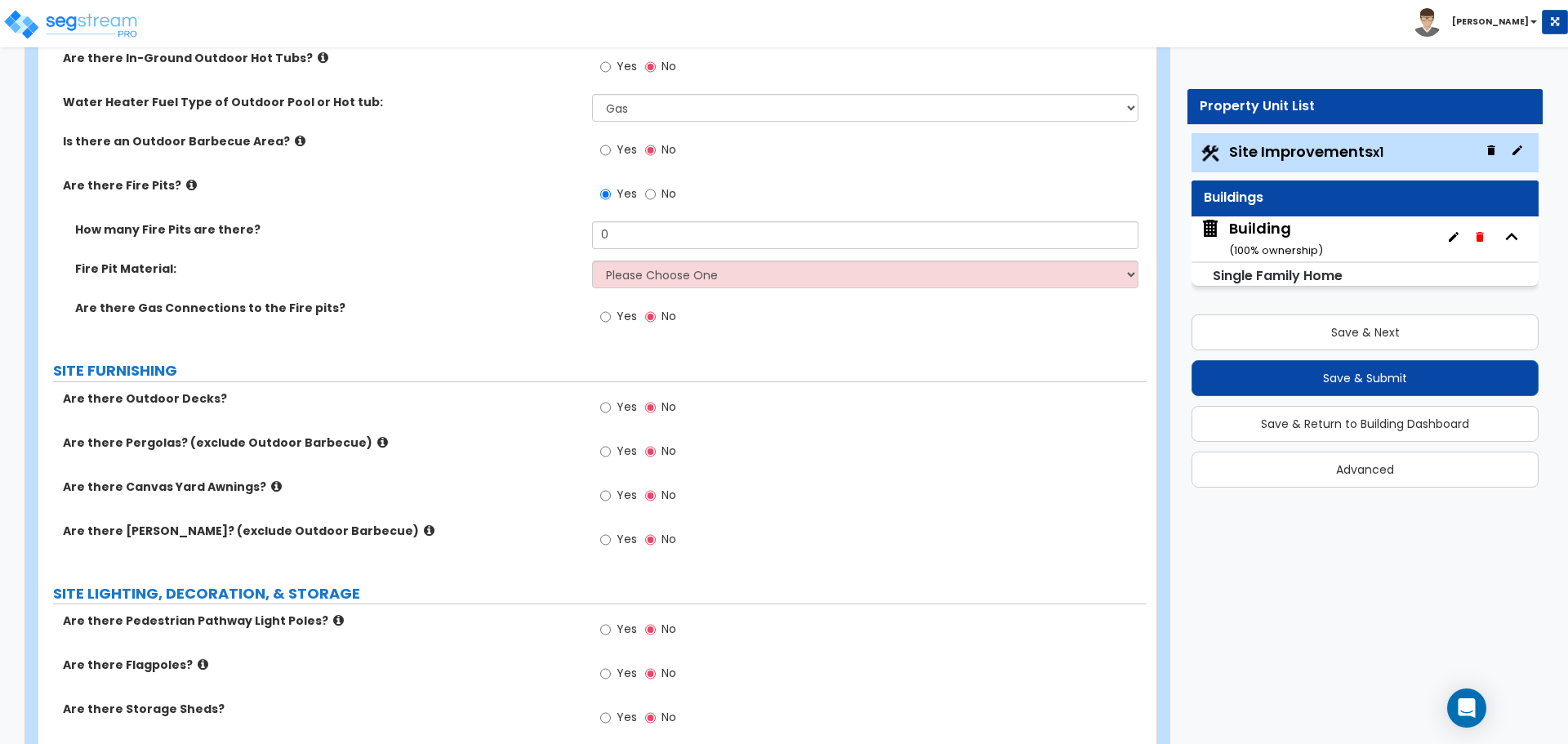
click at [186, 179] on icon at bounding box center [192, 186] width 11 height 12
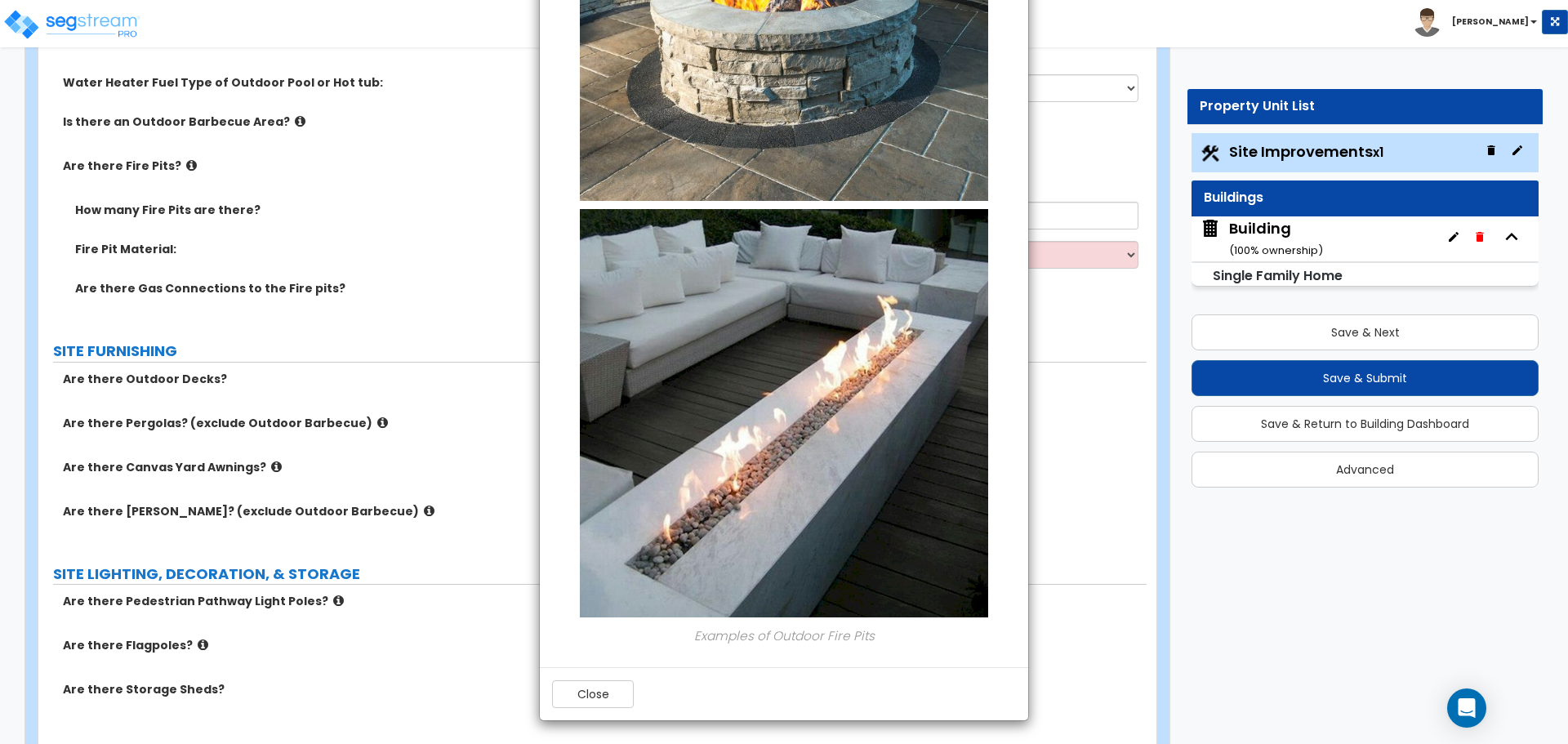
scroll to position [2798, 0]
click at [620, 700] on button "Close" at bounding box center [593, 693] width 82 height 28
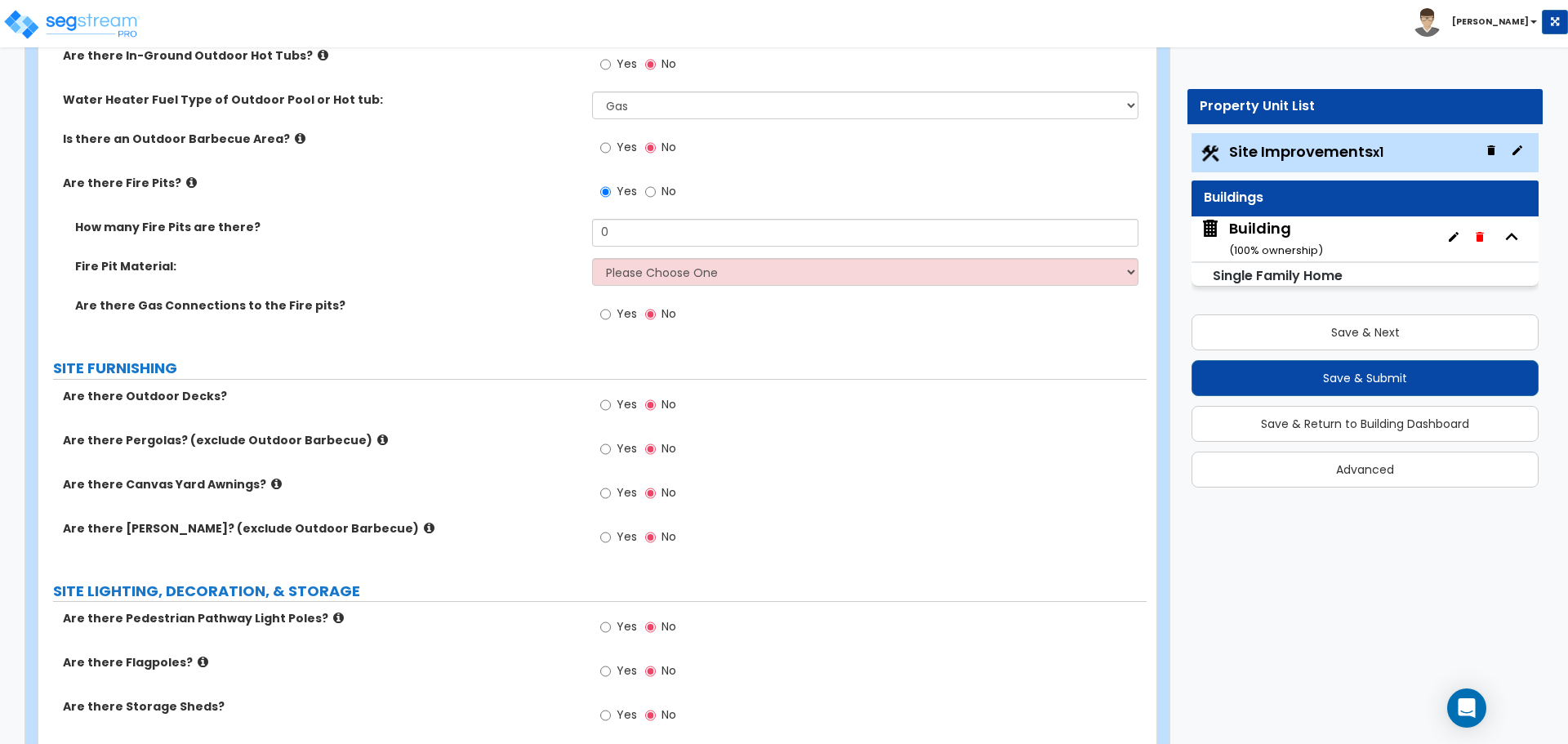
scroll to position [2778, 0]
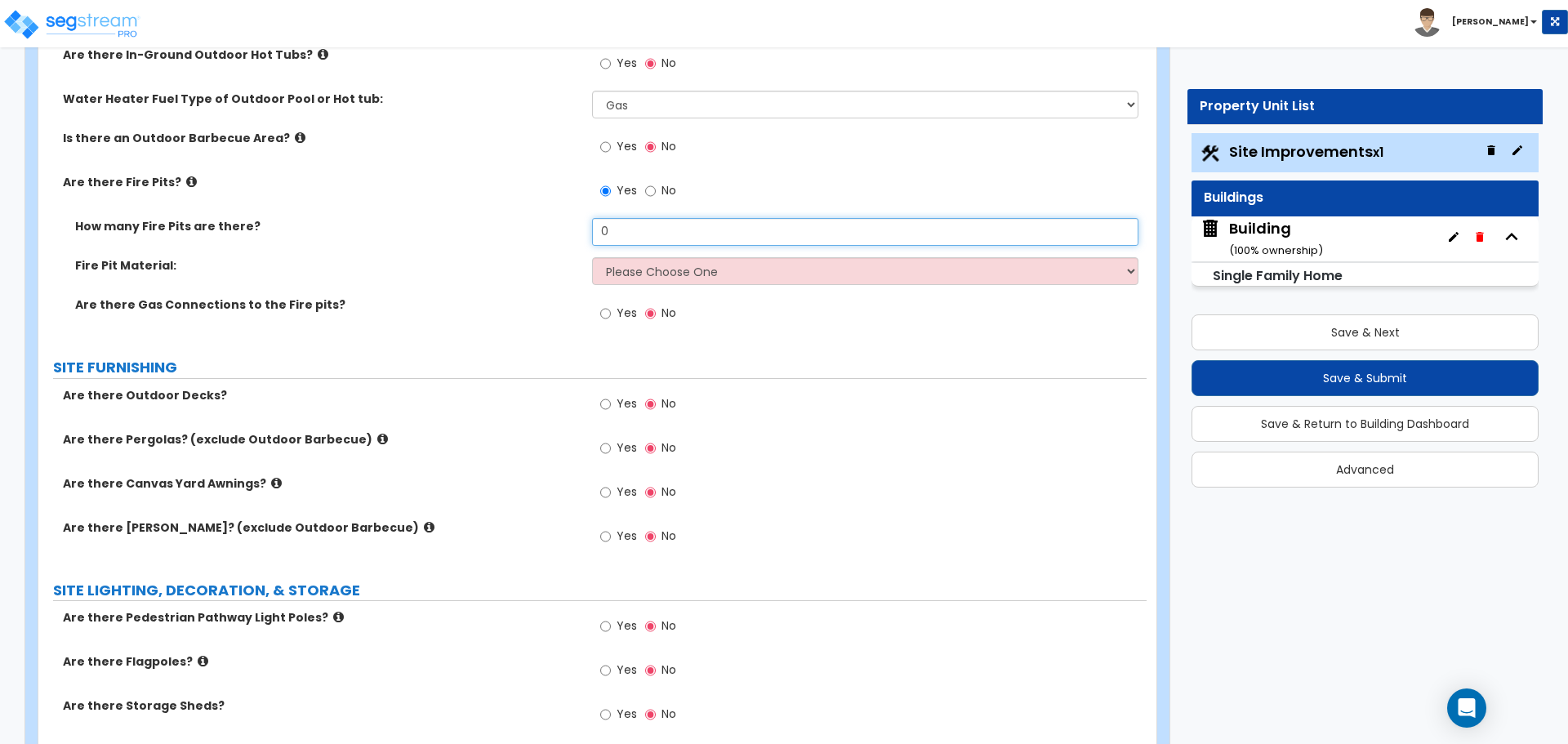
drag, startPoint x: 665, startPoint y: 228, endPoint x: 553, endPoint y: 234, distance: 112.2
click at [553, 234] on div "How many Fire Pits are there? 0" at bounding box center [592, 238] width 1108 height 39
type input "2"
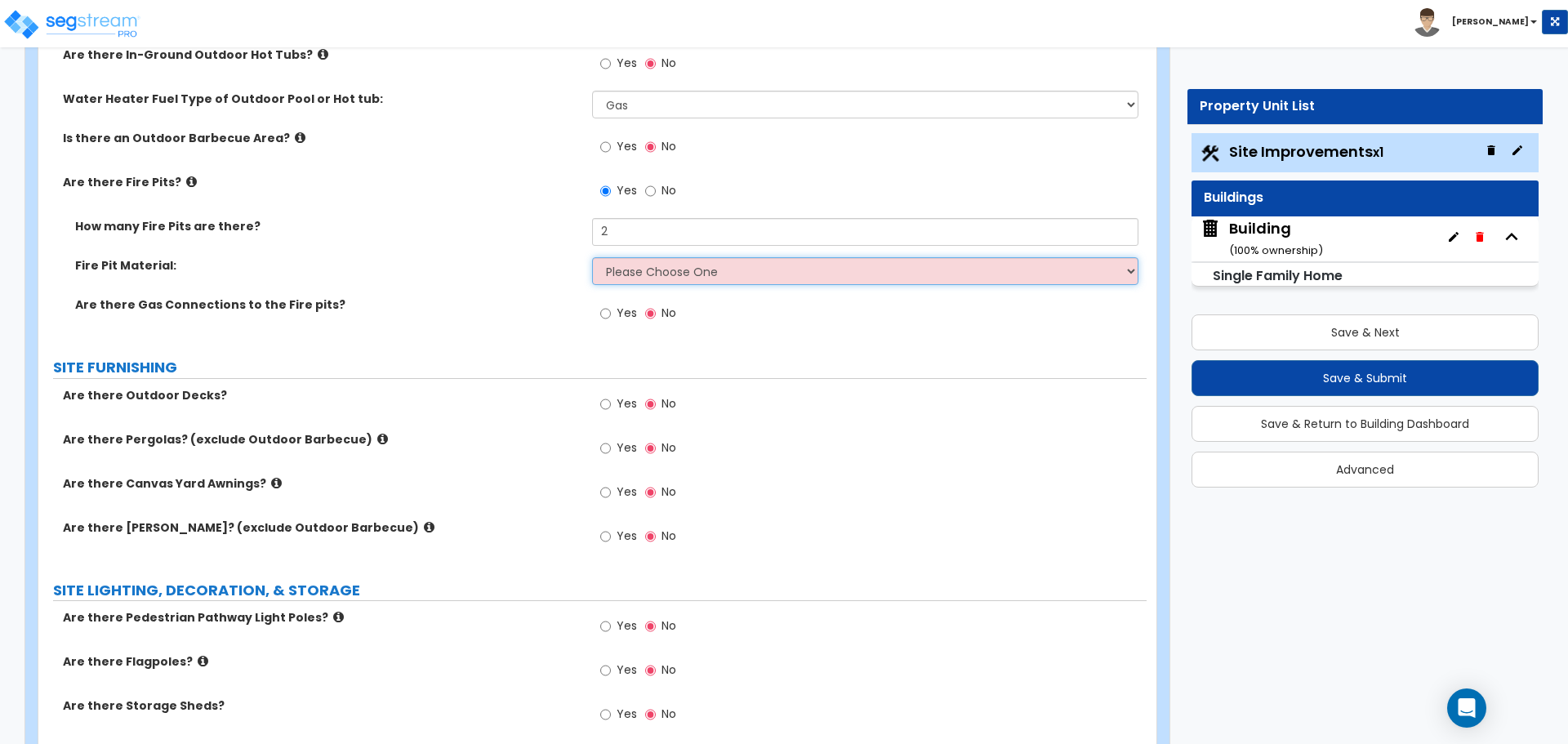
click at [719, 273] on select "Please Choose One Concrete Block Brick Stone" at bounding box center [864, 271] width 546 height 28
select select "1"
click at [592, 257] on select "Please Choose One Concrete Block Brick Stone" at bounding box center [864, 271] width 546 height 28
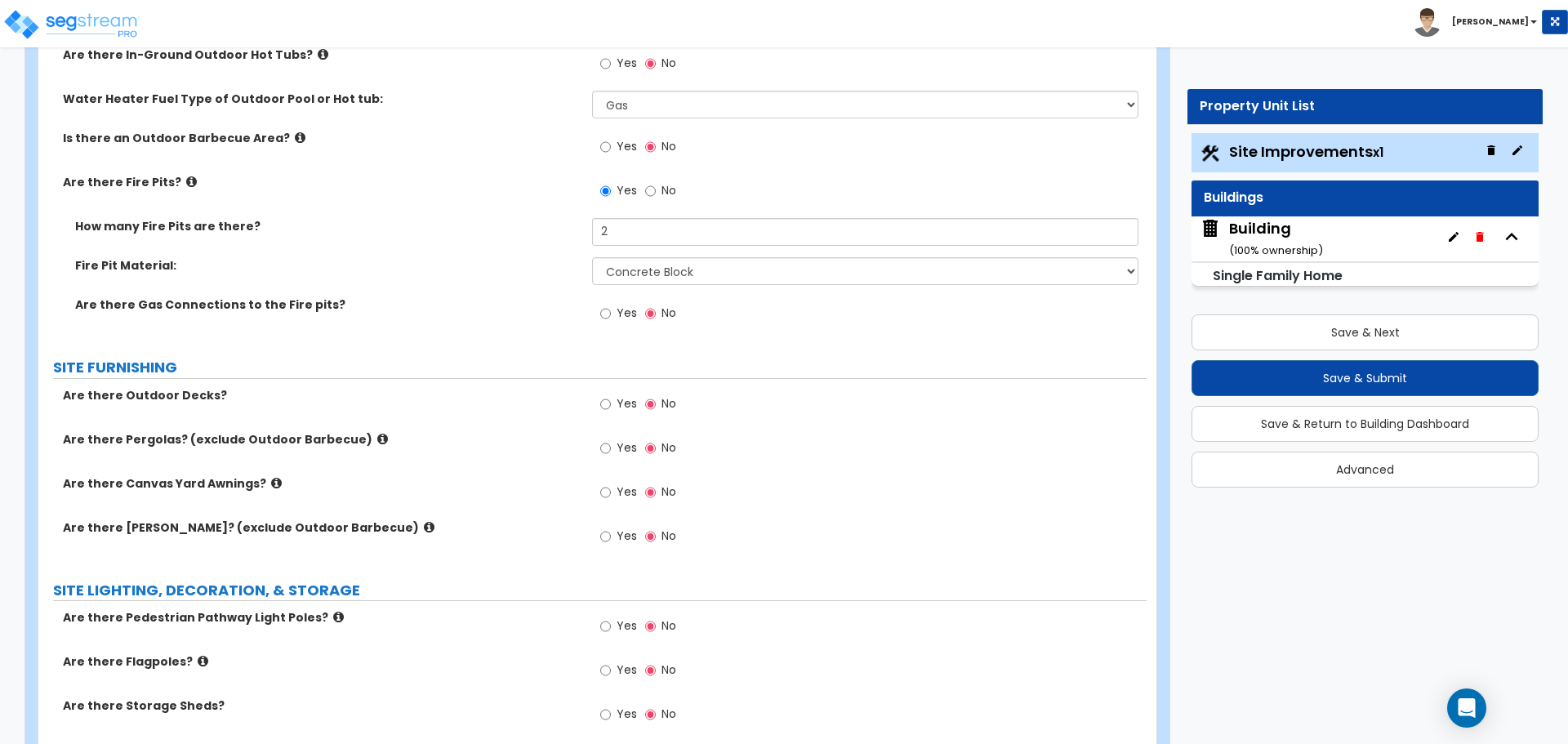
click at [625, 305] on span "Yes" at bounding box center [626, 313] width 20 height 16
click at [611, 305] on input "Yes" at bounding box center [605, 313] width 11 height 18
radio input "true"
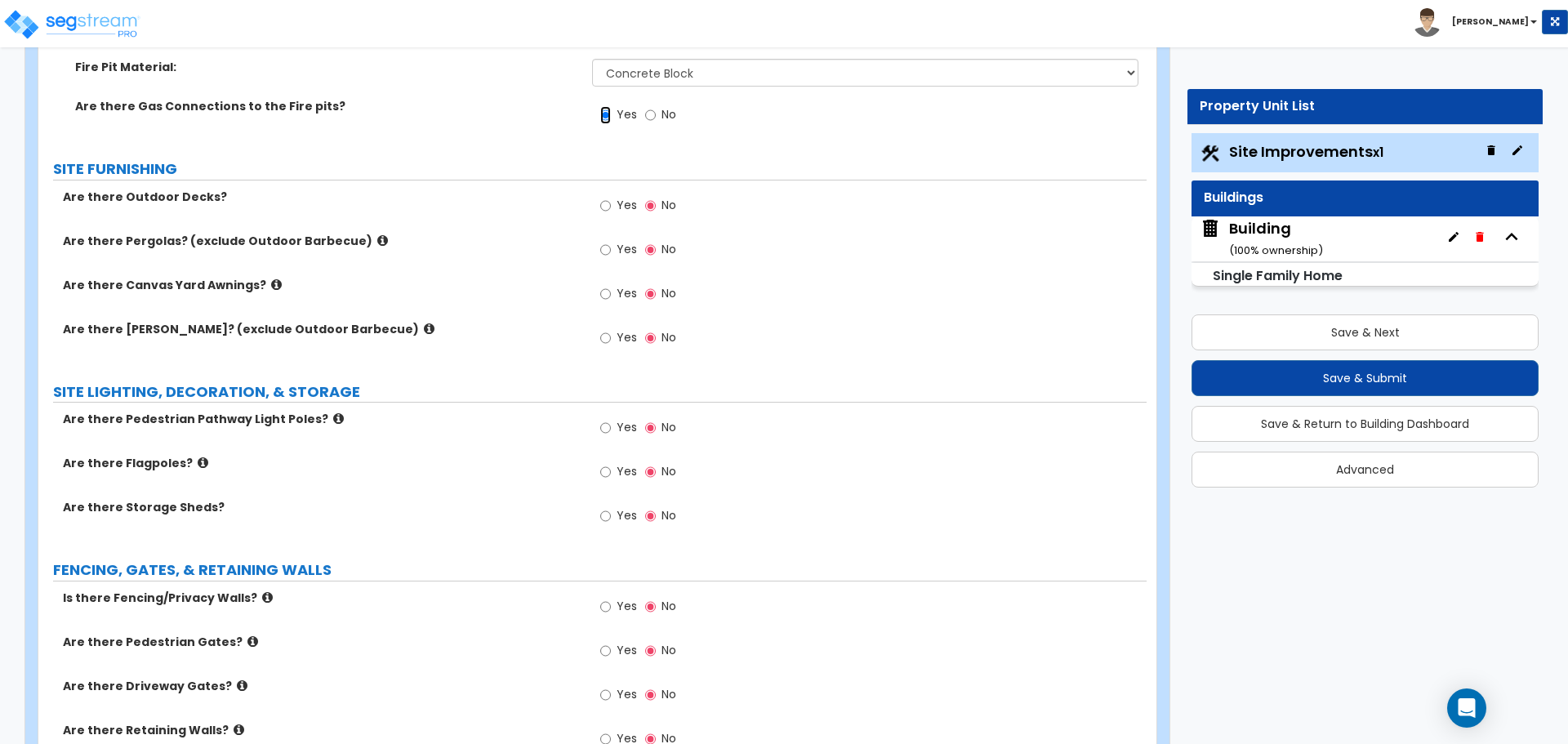
scroll to position [2975, 0]
click at [631, 206] on span "Yes" at bounding box center [626, 207] width 20 height 16
click at [611, 206] on input "Yes" at bounding box center [605, 208] width 11 height 18
radio input "true"
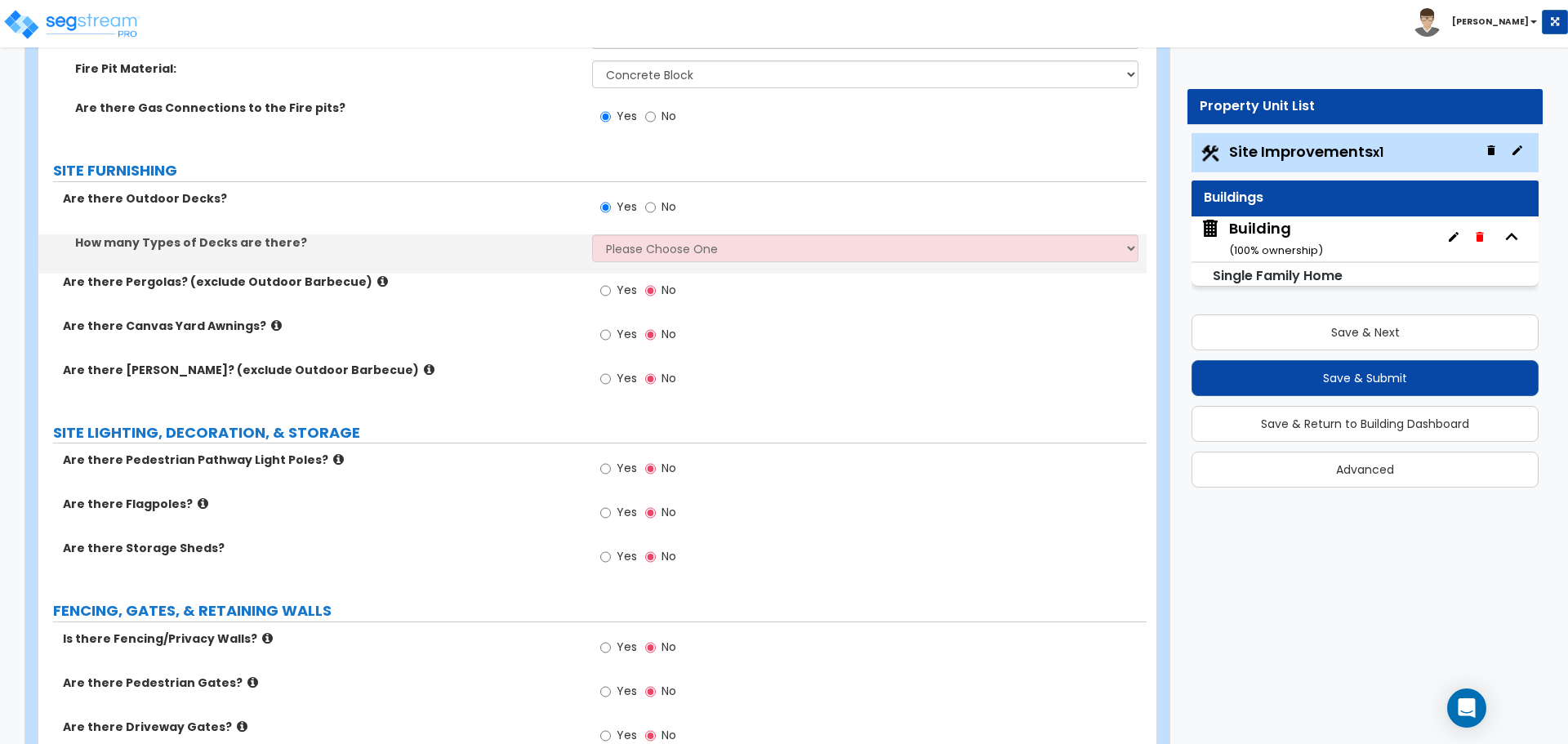
click at [738, 261] on div "How many Types of Decks are there? Please Choose One 1 2 3 4" at bounding box center [592, 254] width 1108 height 39
click at [727, 239] on select "Please Choose One 1 2 3 4" at bounding box center [864, 248] width 546 height 28
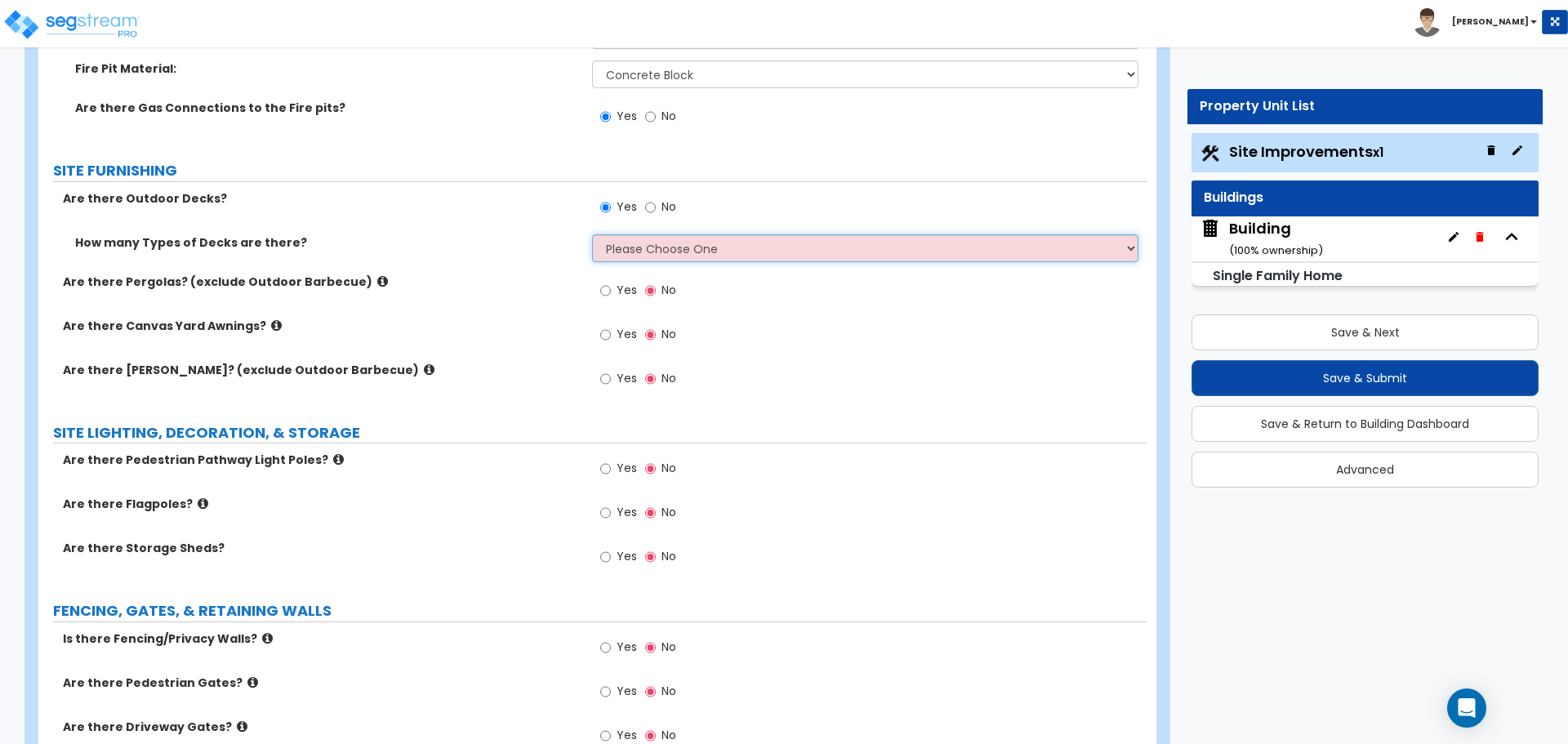
select select "4"
click at [592, 234] on select "Please Choose One 1 2 3 4" at bounding box center [864, 248] width 546 height 28
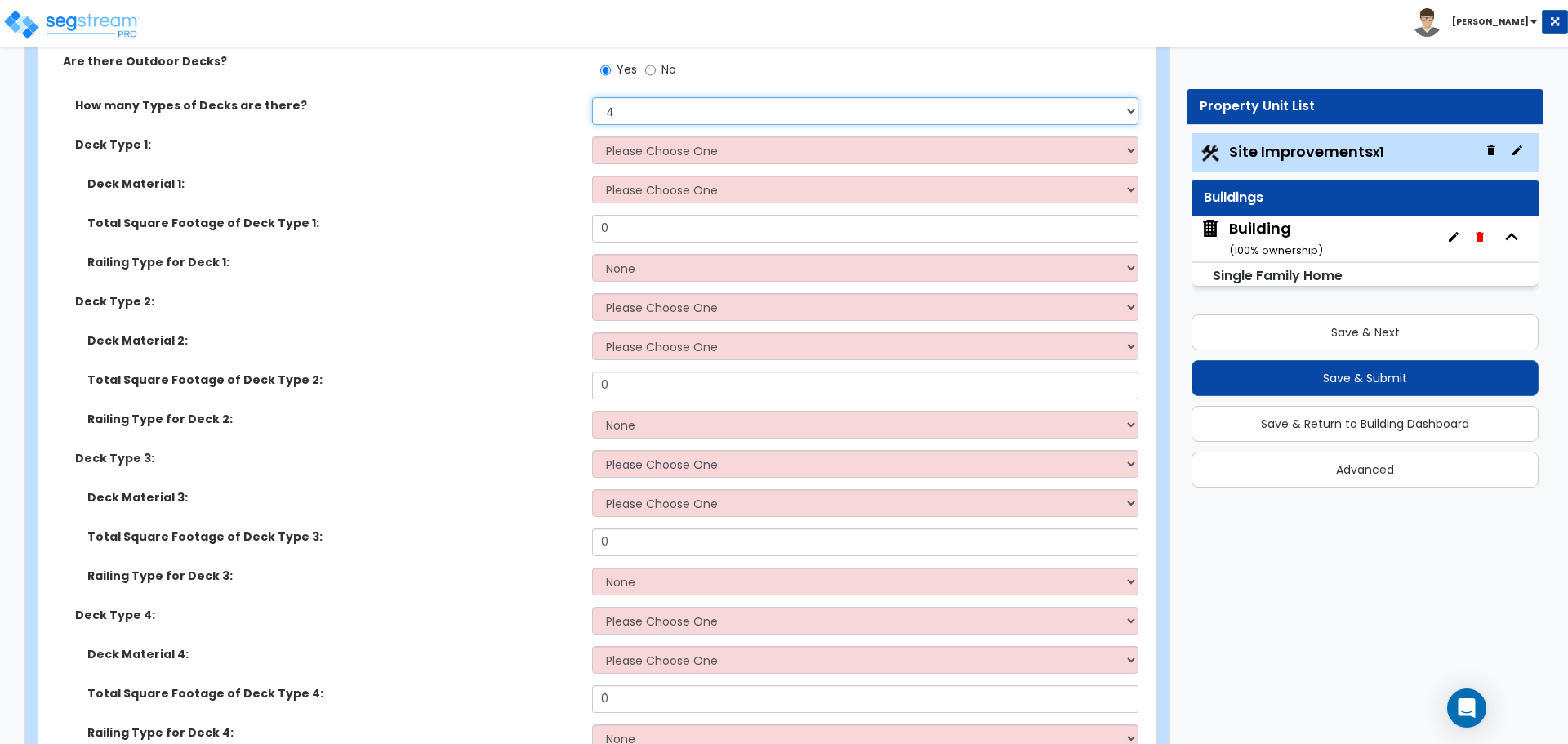
scroll to position [3122, 0]
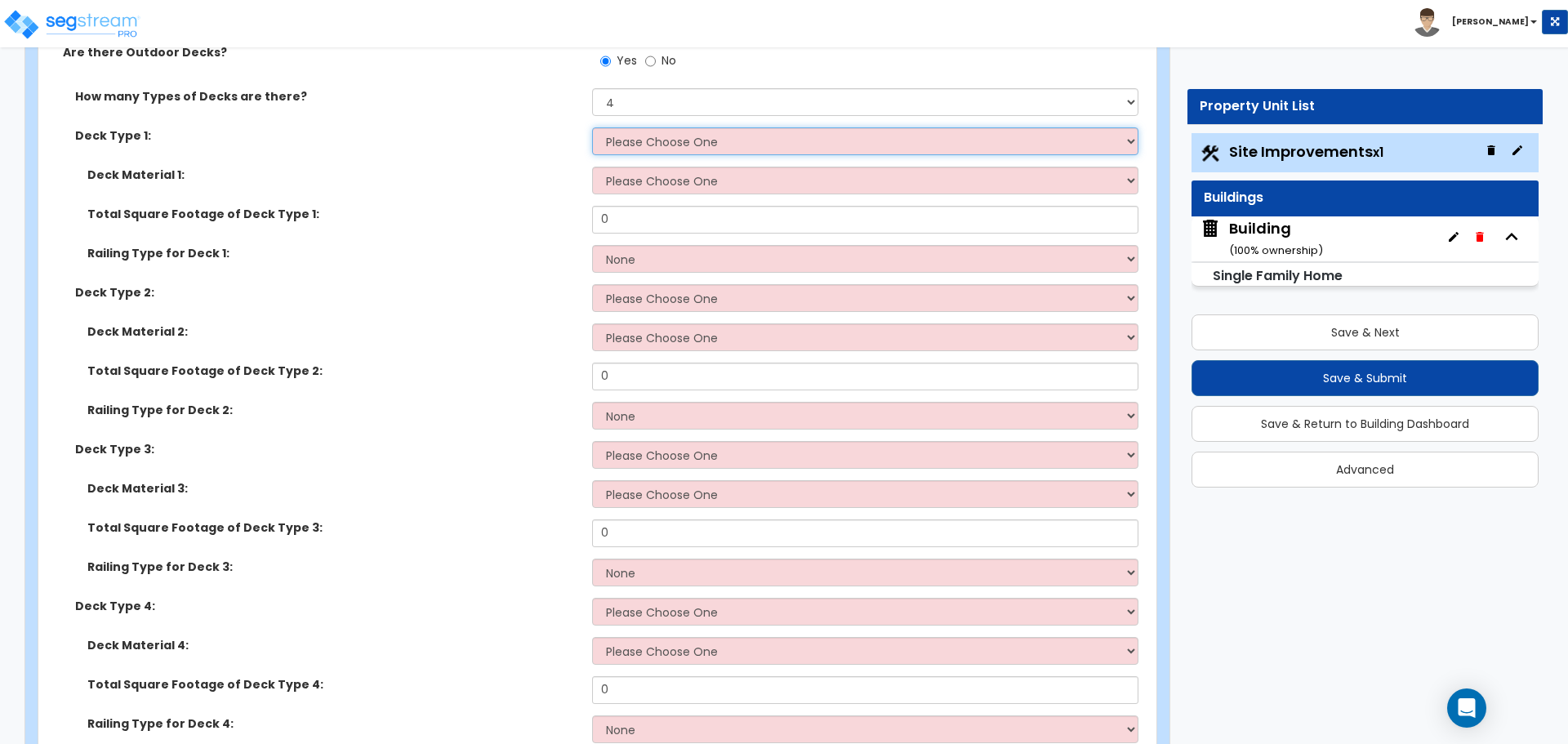
click at [773, 146] on select "Please Choose One Attached to Structure Detached from Structure" at bounding box center [864, 141] width 546 height 28
click at [792, 131] on select "Please Choose One Attached to Structure Detached from Structure" at bounding box center [864, 141] width 546 height 28
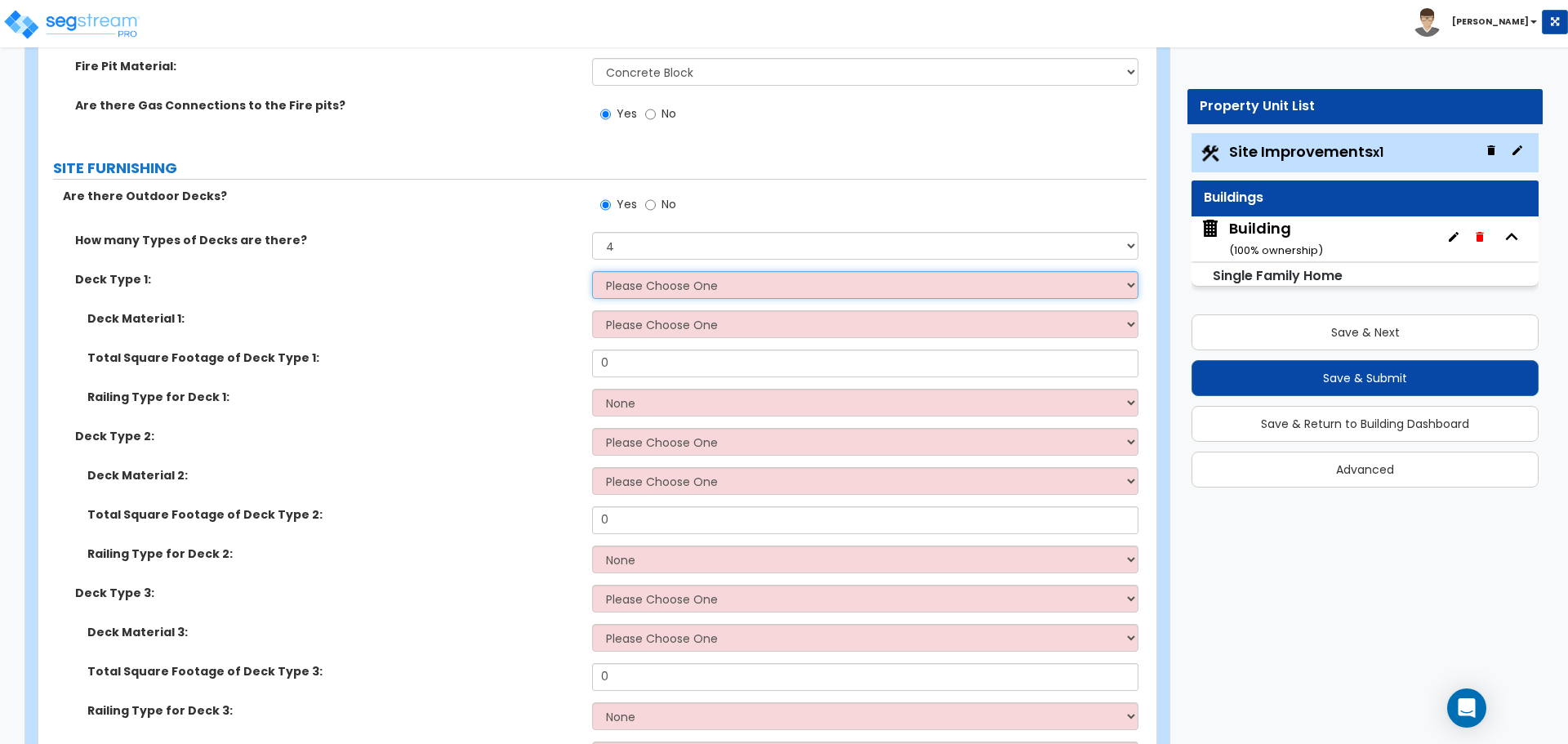
scroll to position [2984, 0]
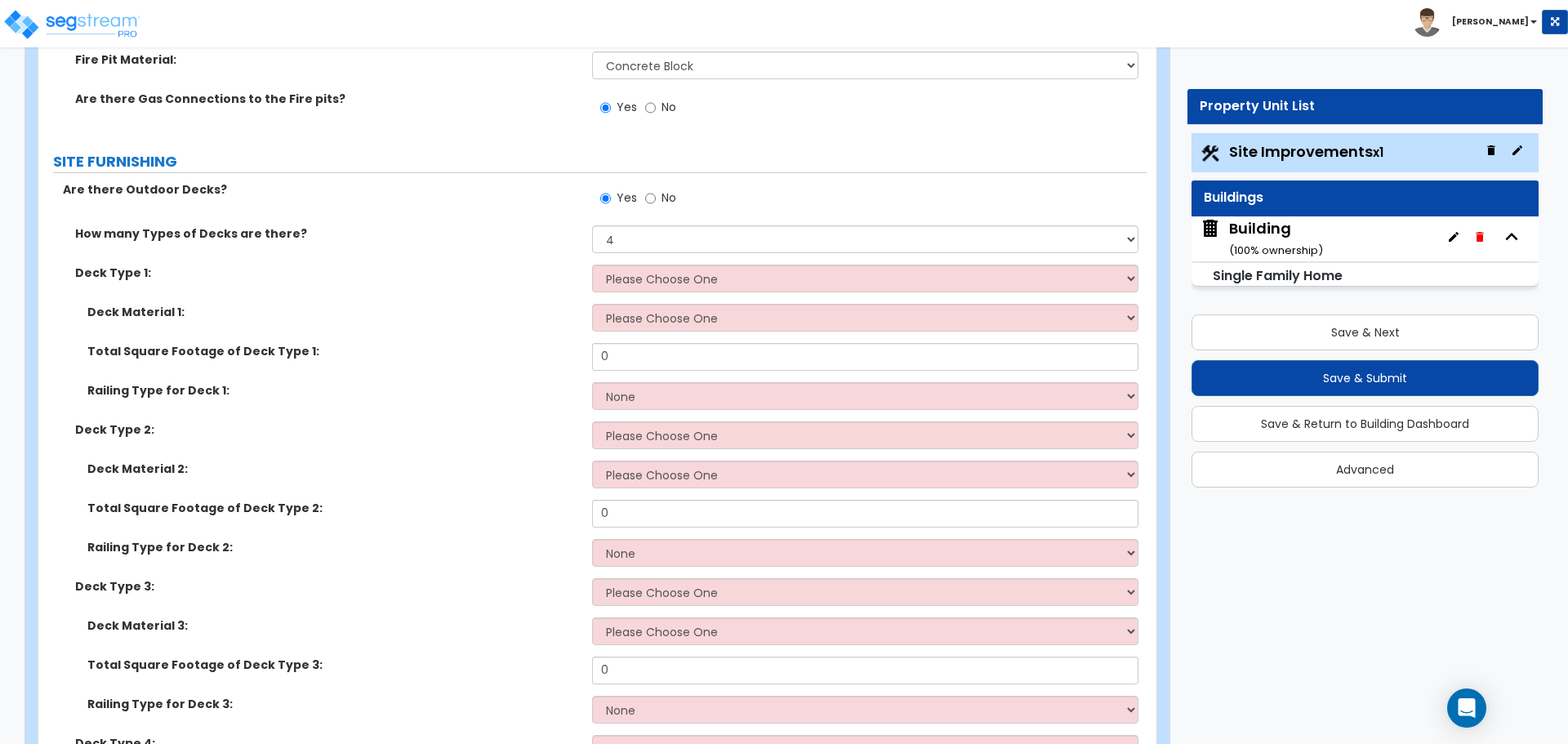
click at [666, 200] on span "No" at bounding box center [668, 197] width 15 height 16
click at [656, 200] on input "No" at bounding box center [650, 198] width 11 height 18
radio input "false"
radio input "true"
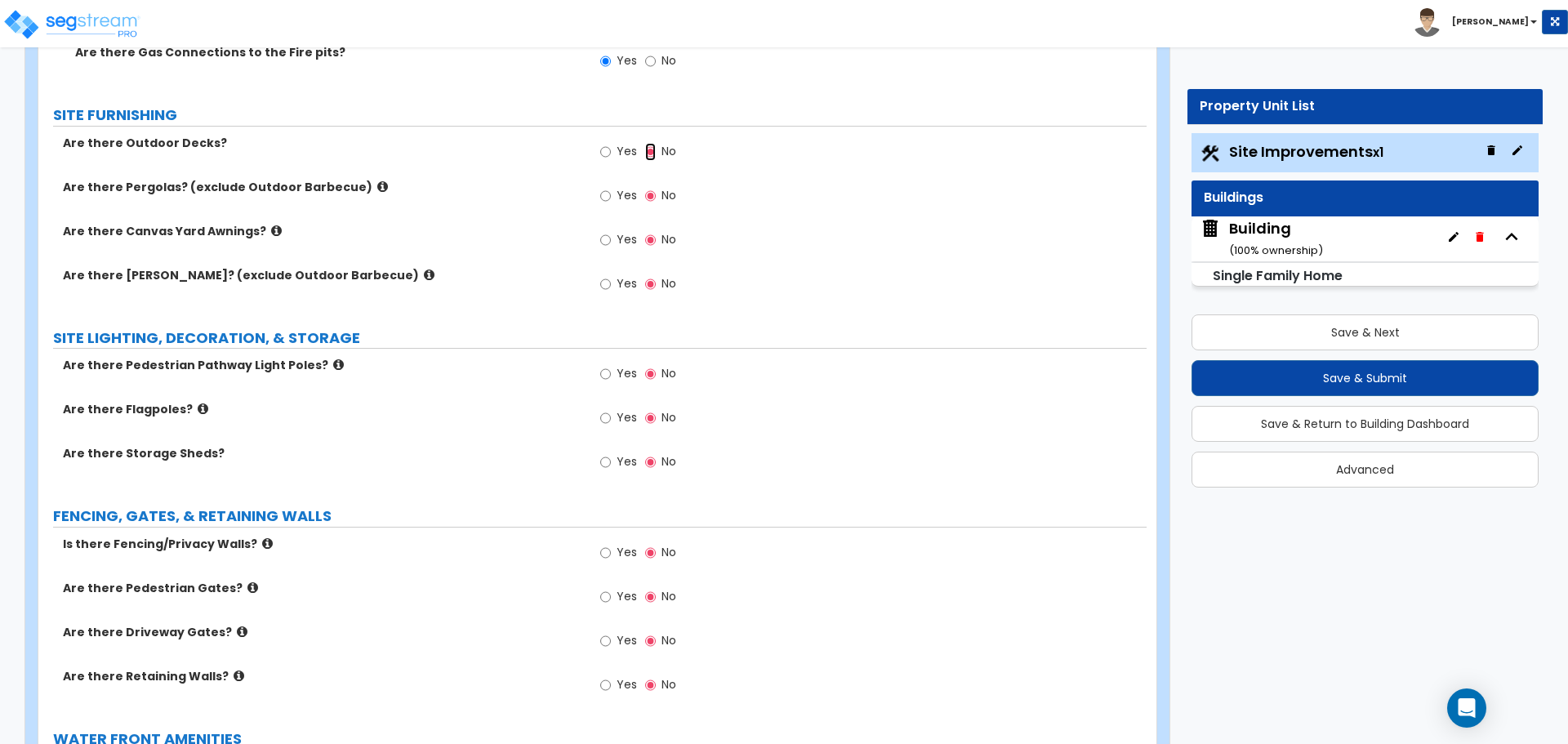
scroll to position [3052, 0]
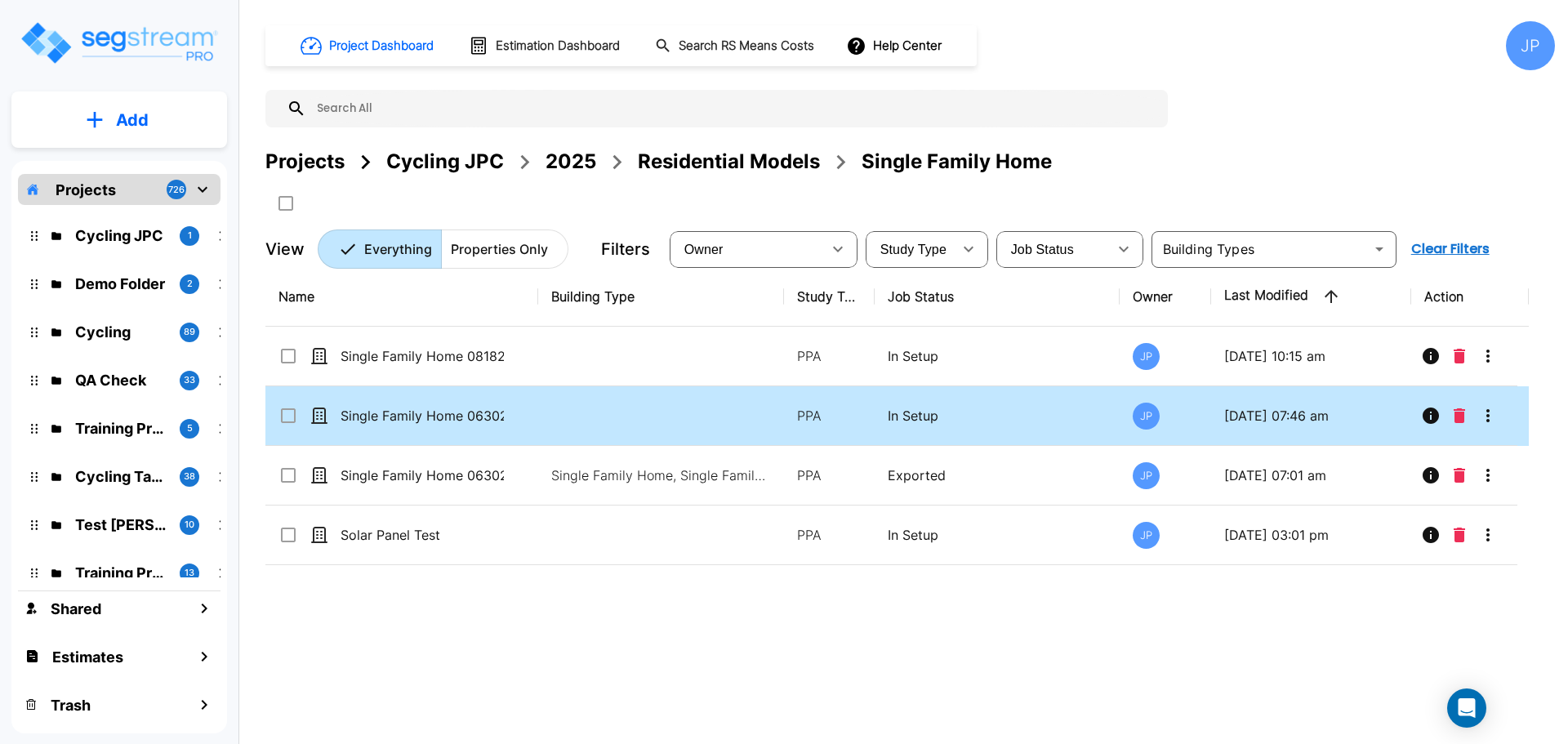
click at [532, 426] on td "Single Family Home 063025_template" at bounding box center [401, 416] width 272 height 59
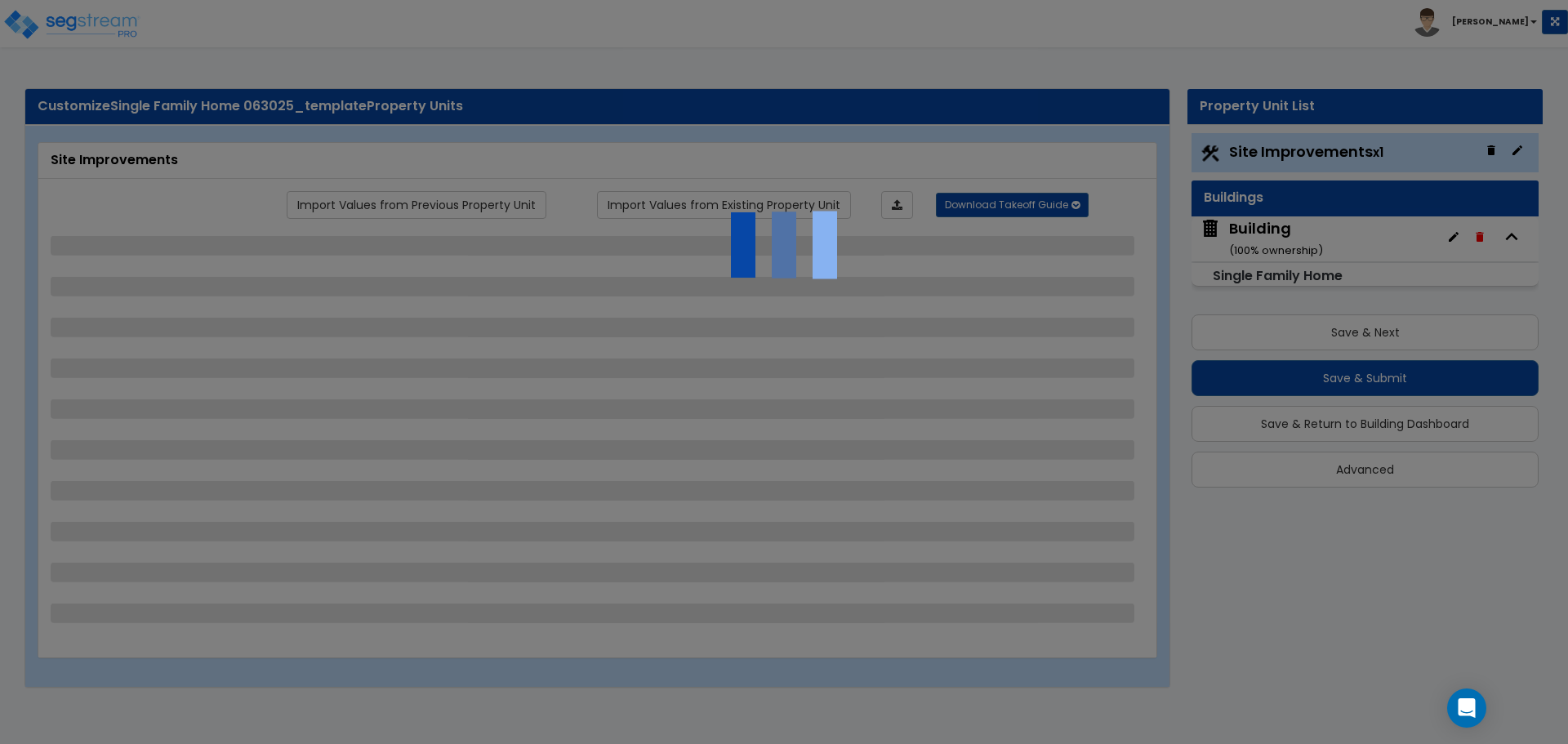
select select "2"
select select "1"
select select "2"
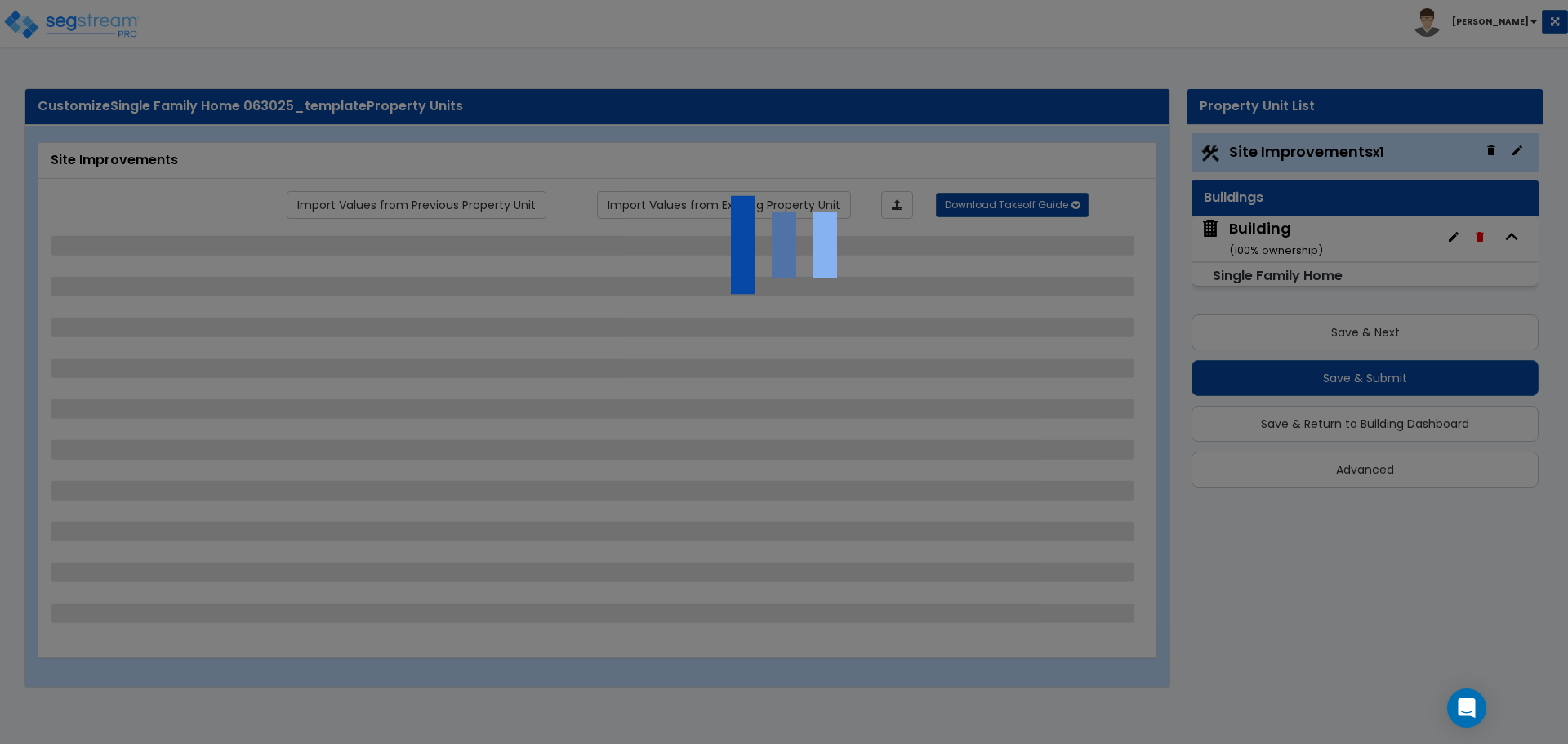
select select "2"
select select "1"
select select "3"
select select "2"
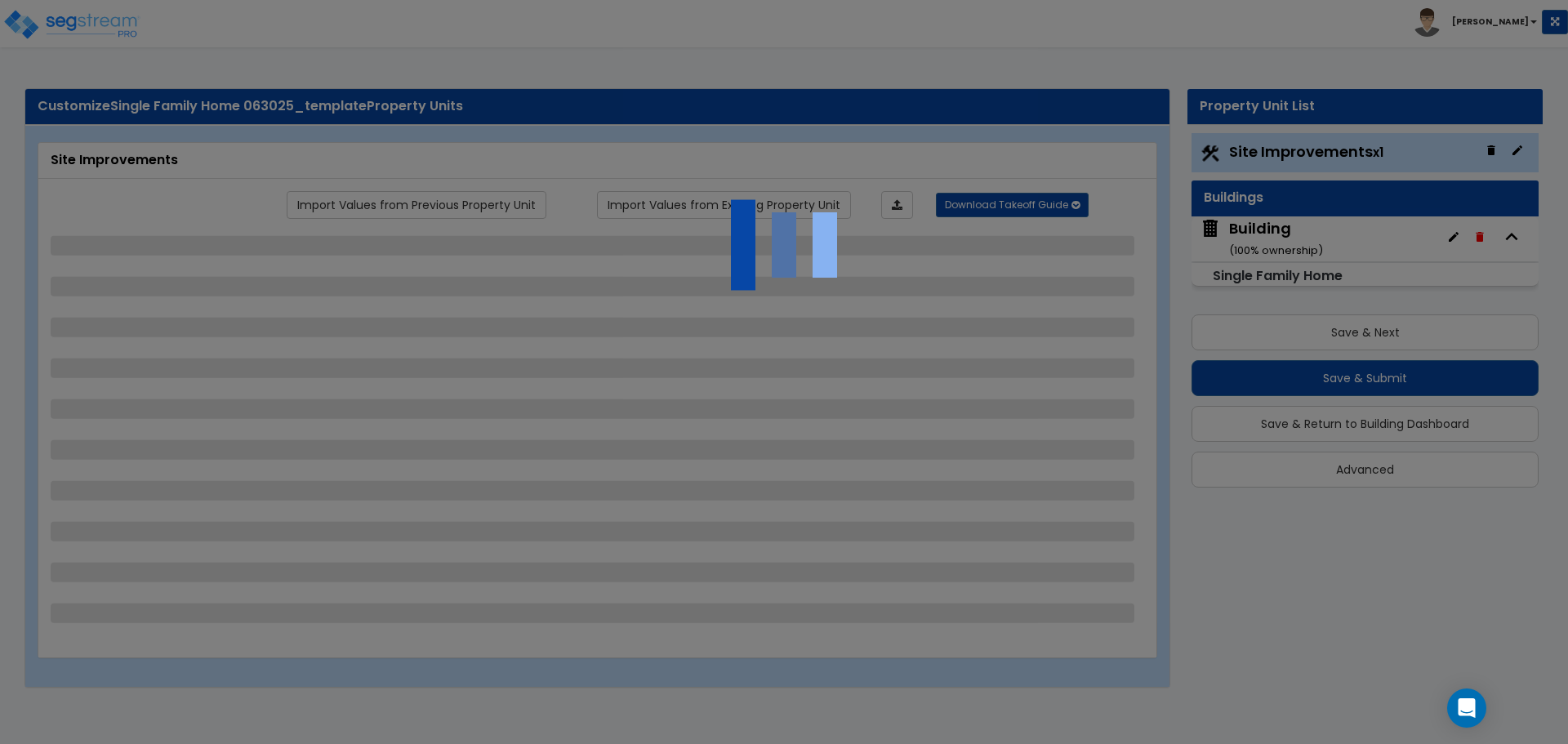
select select "1"
select select "10"
select select "3"
select select "1"
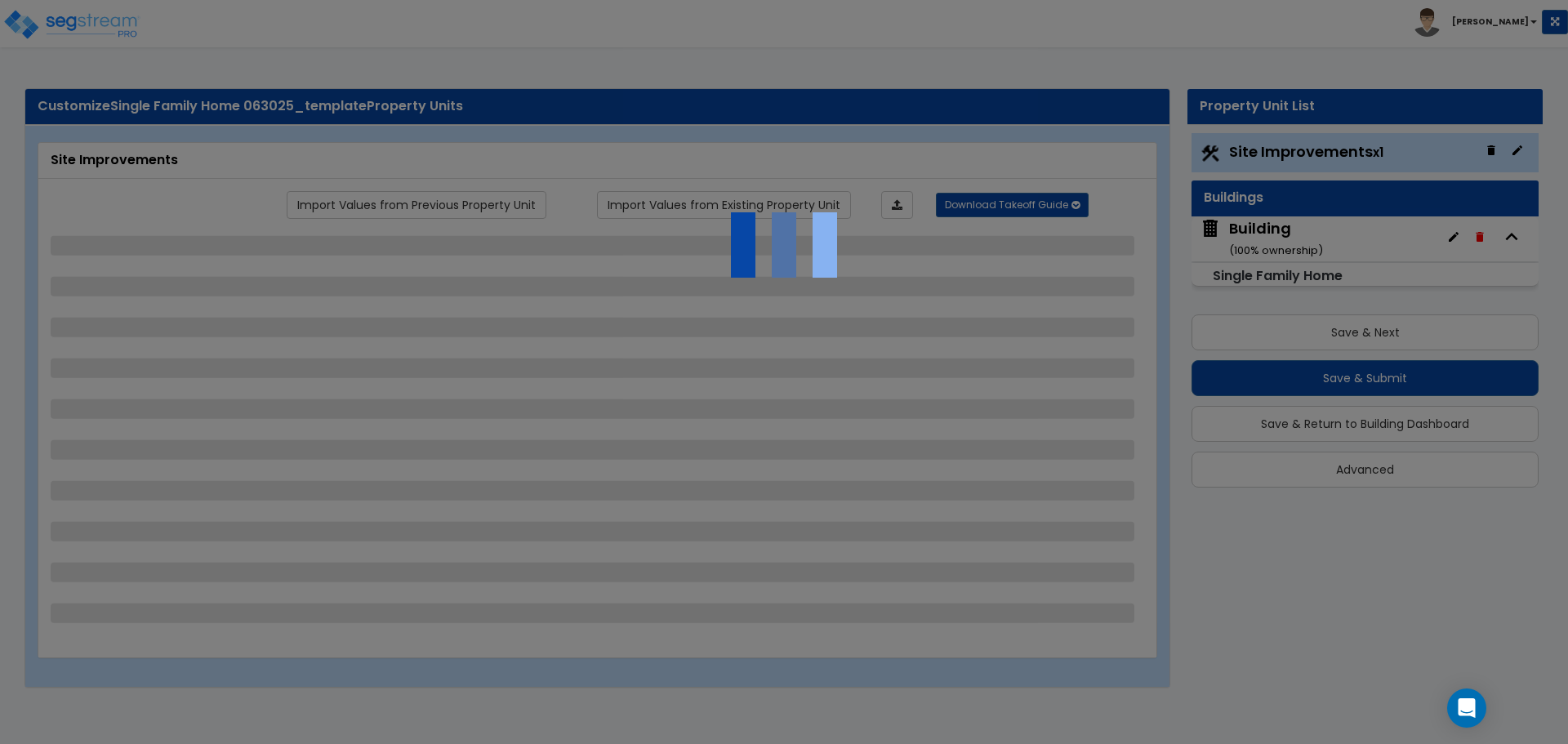
select select "1"
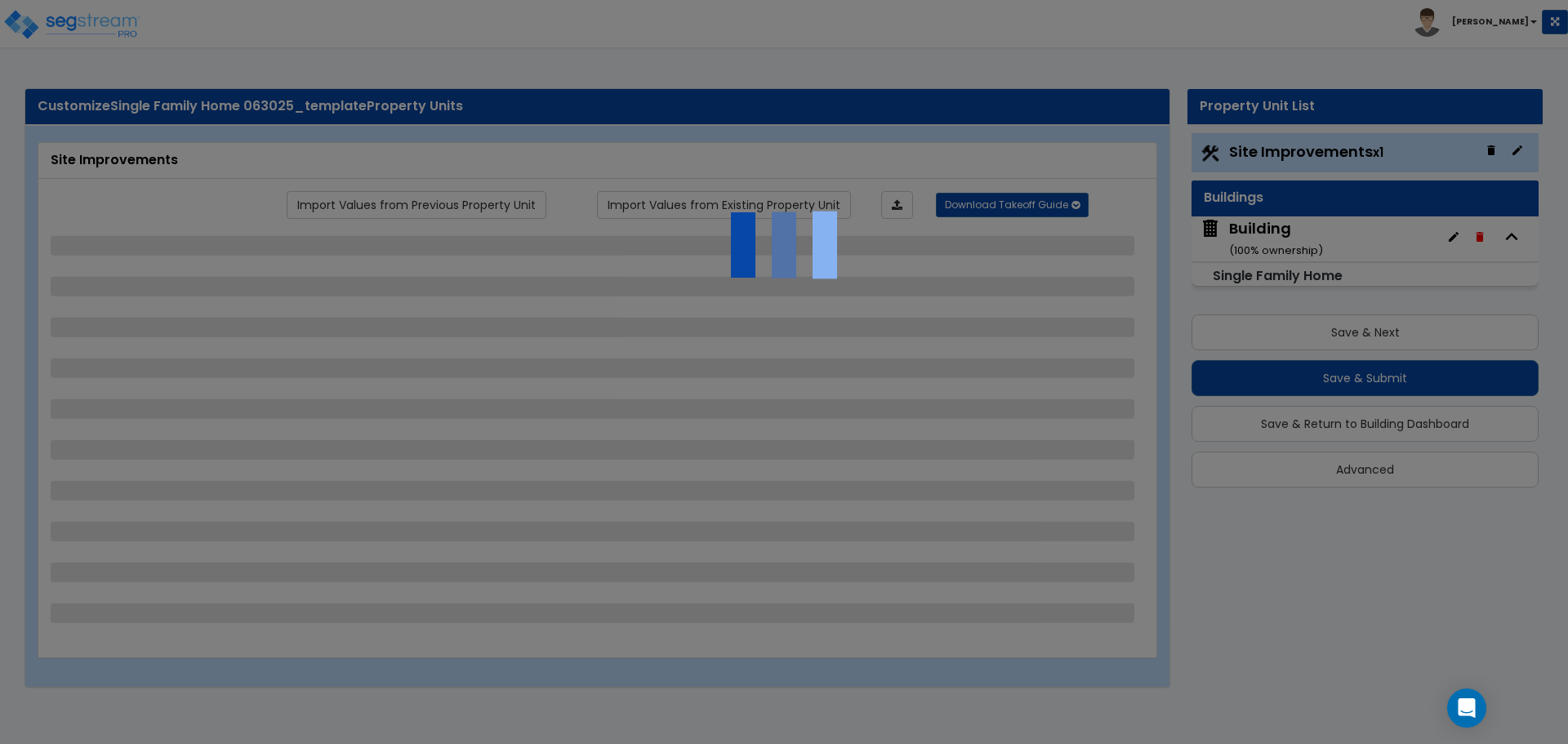
select select "6"
select select "1"
select select "2"
select select "1"
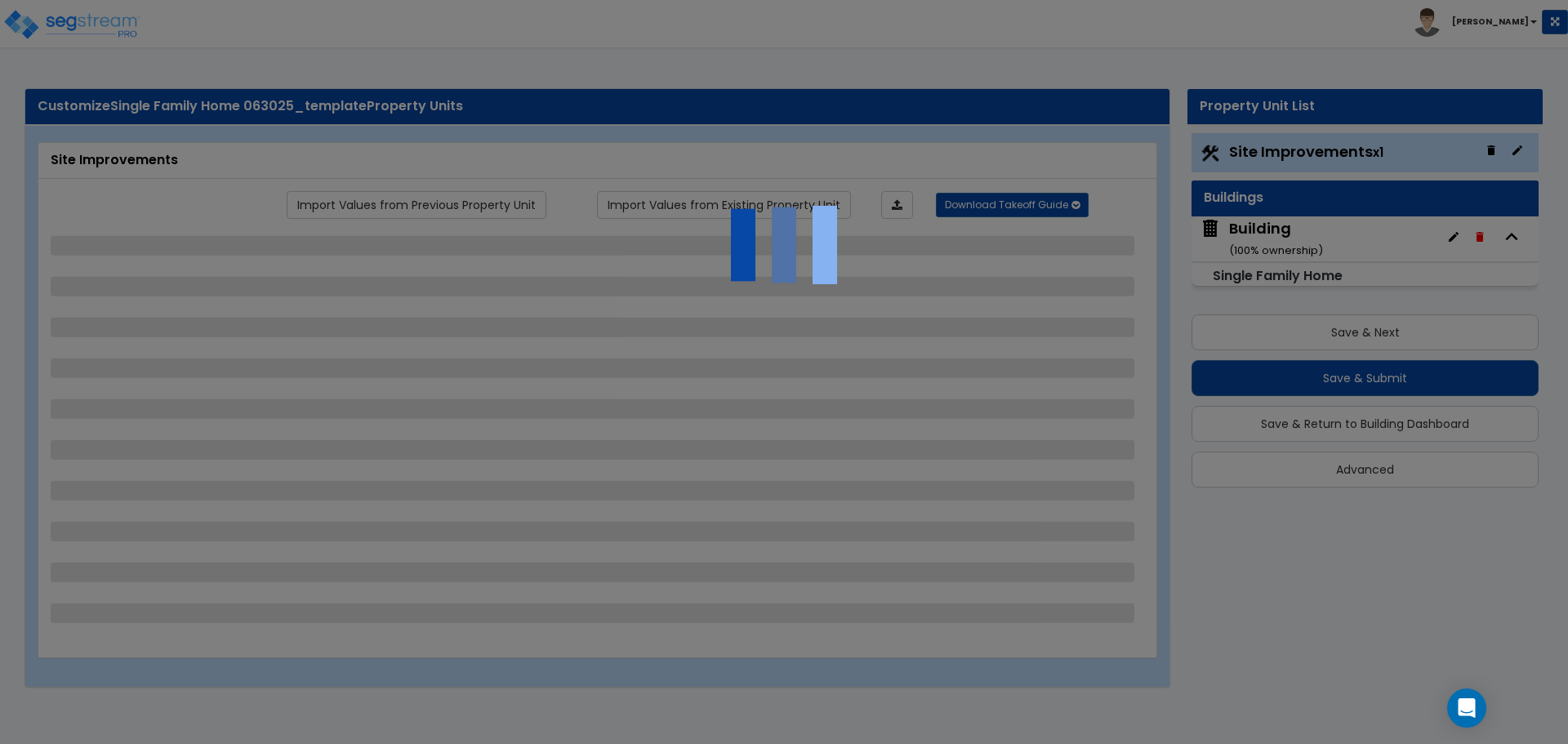
select select "3"
select select "1"
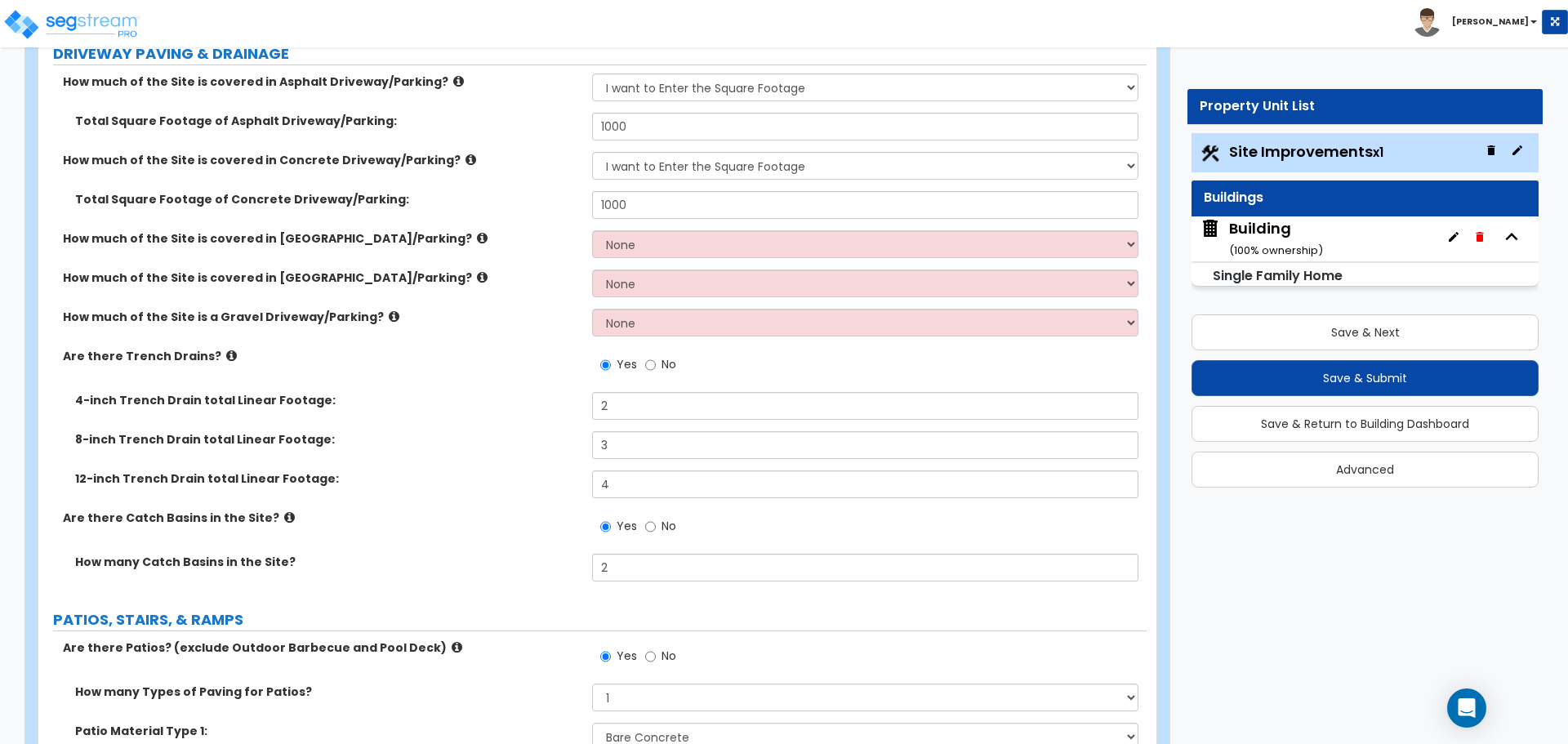
scroll to position [340, 0]
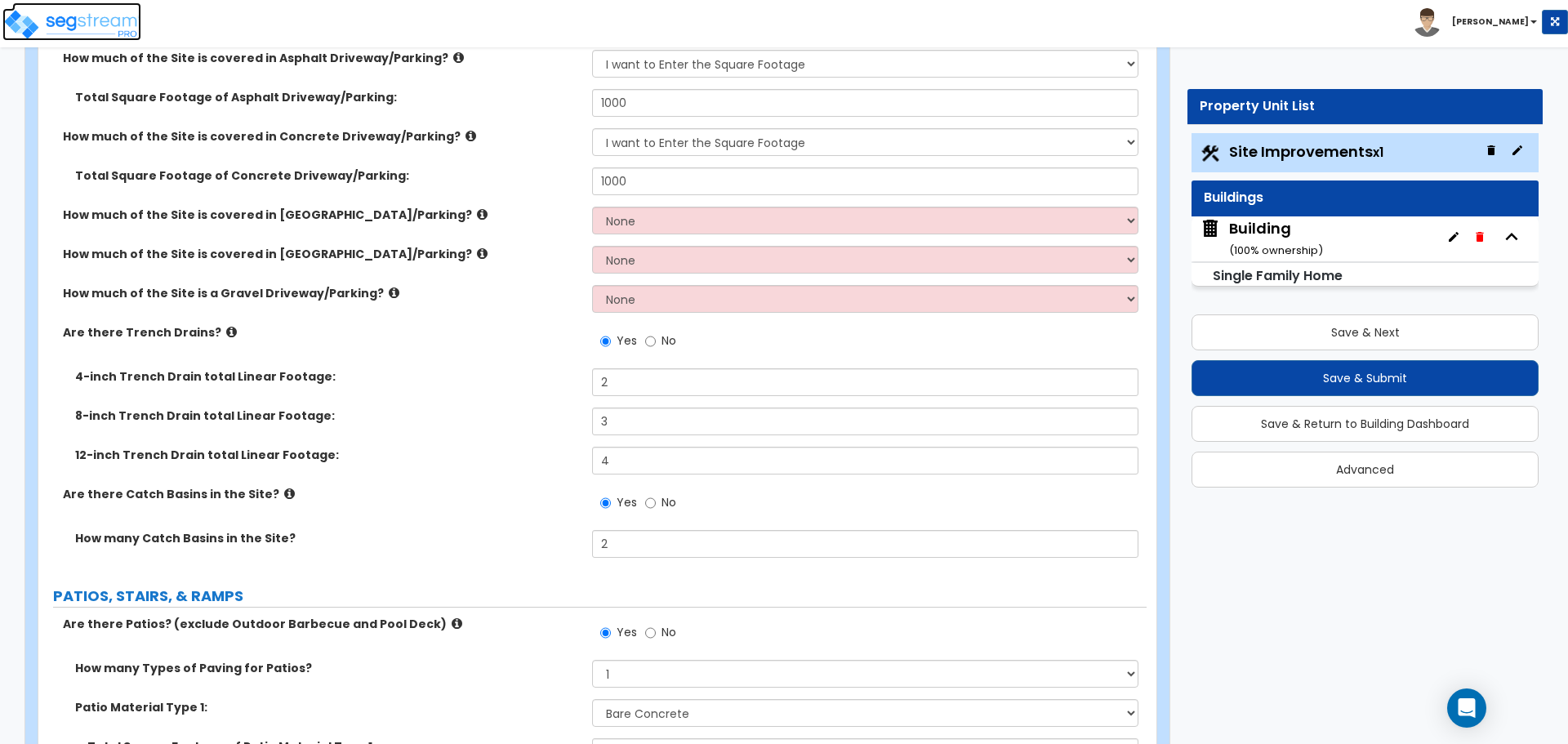
click at [130, 13] on img at bounding box center [72, 24] width 138 height 33
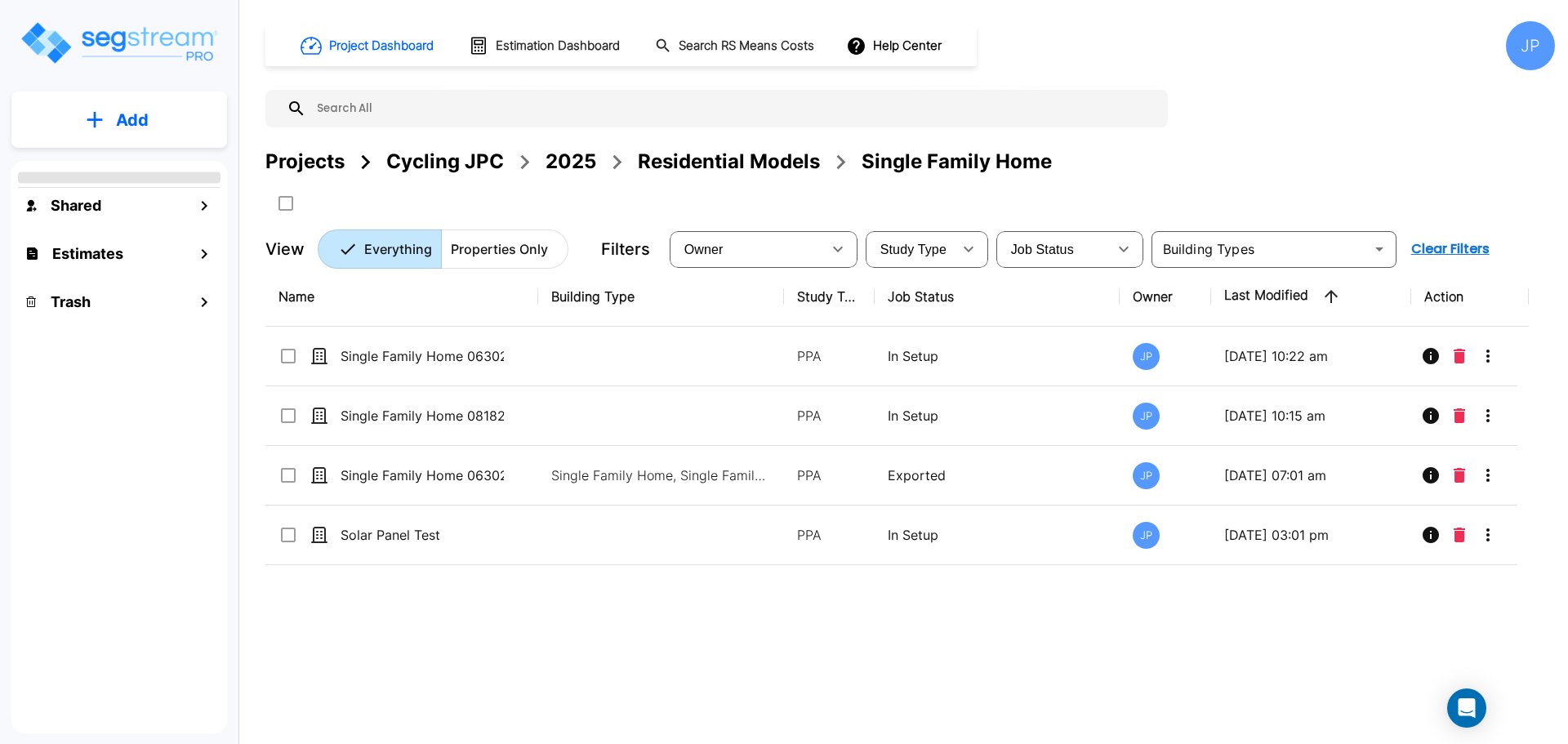
click at [762, 162] on div "Residential Models" at bounding box center [729, 162] width 182 height 29
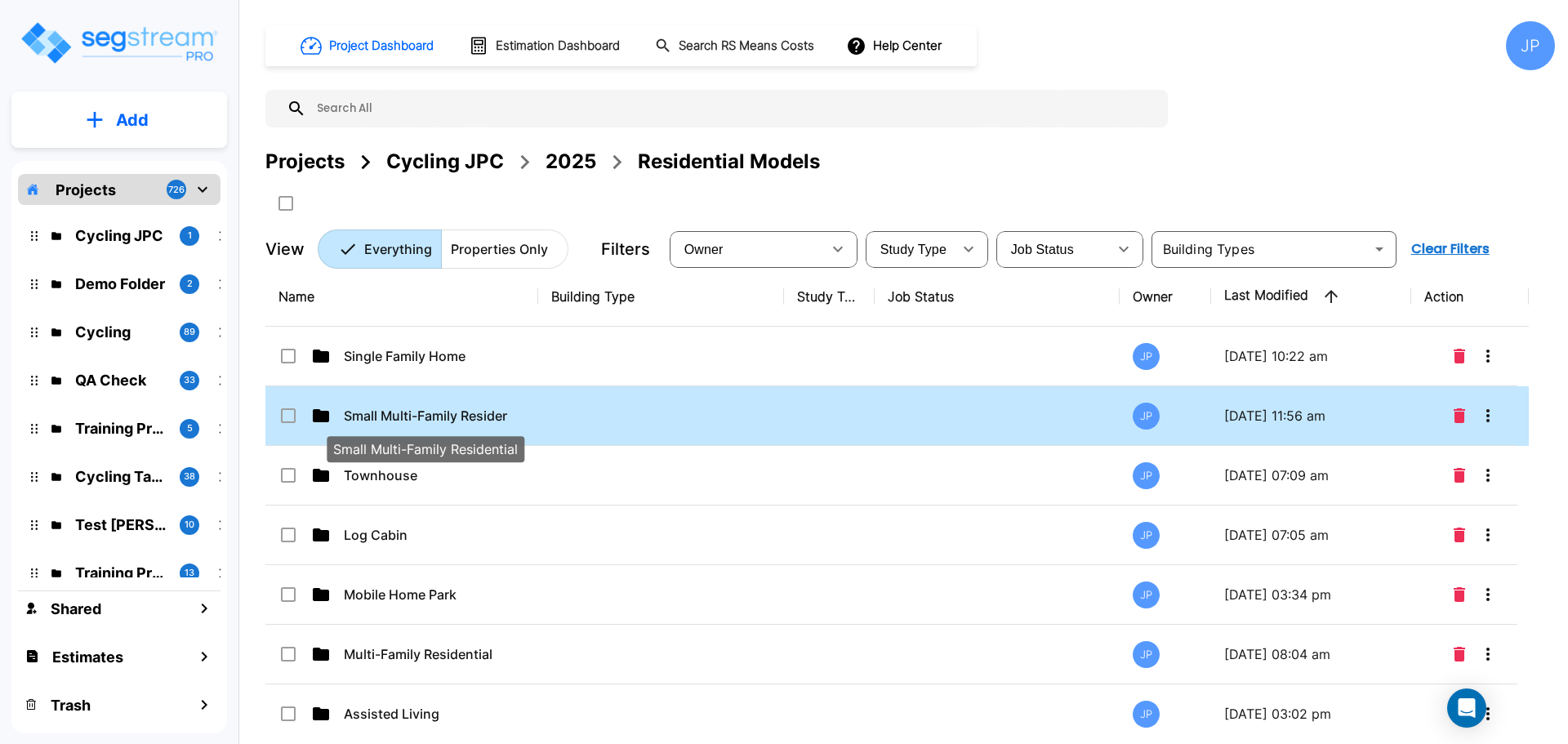
click at [499, 418] on p "Small Multi-Family Residential" at bounding box center [425, 416] width 163 height 20
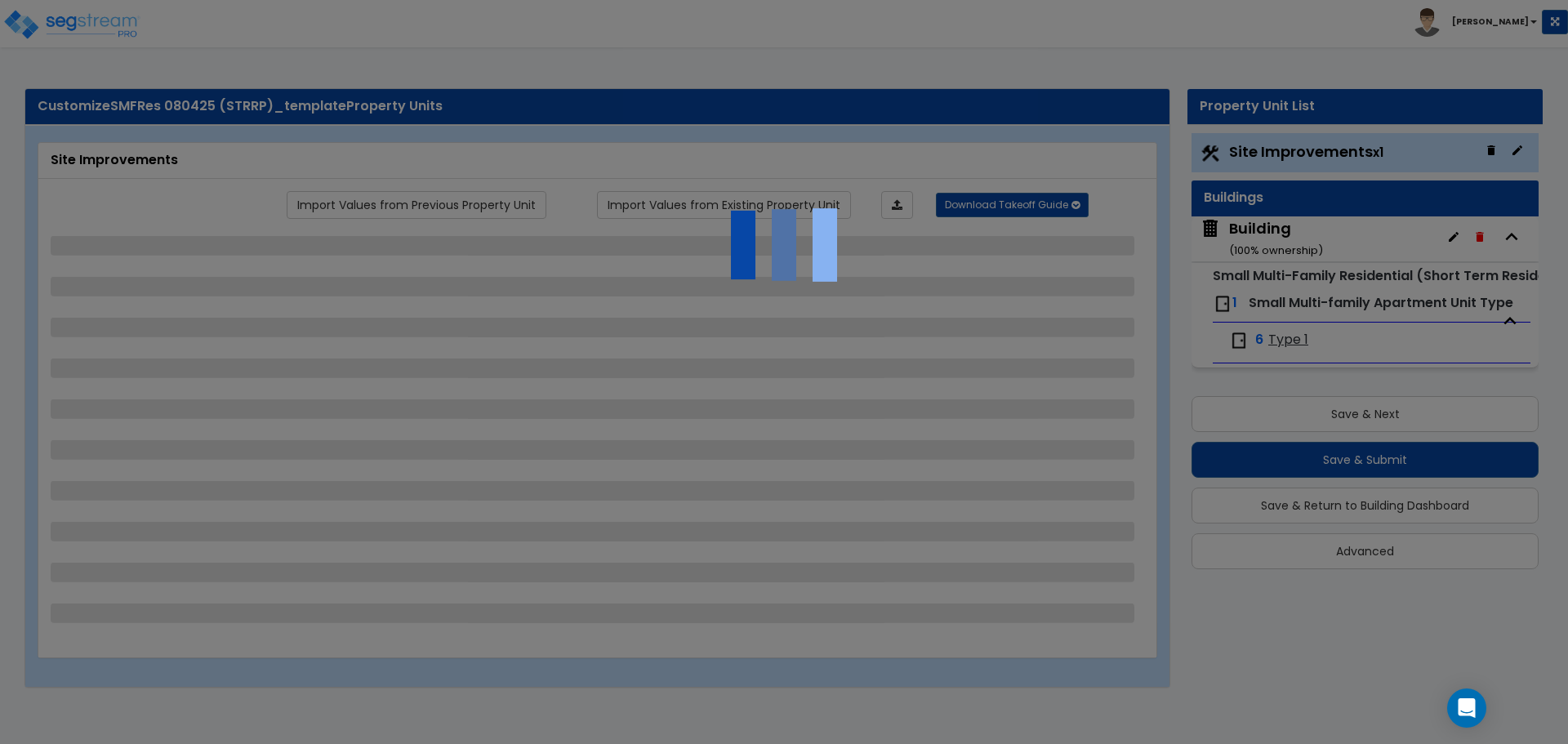
select select "2"
select select "1"
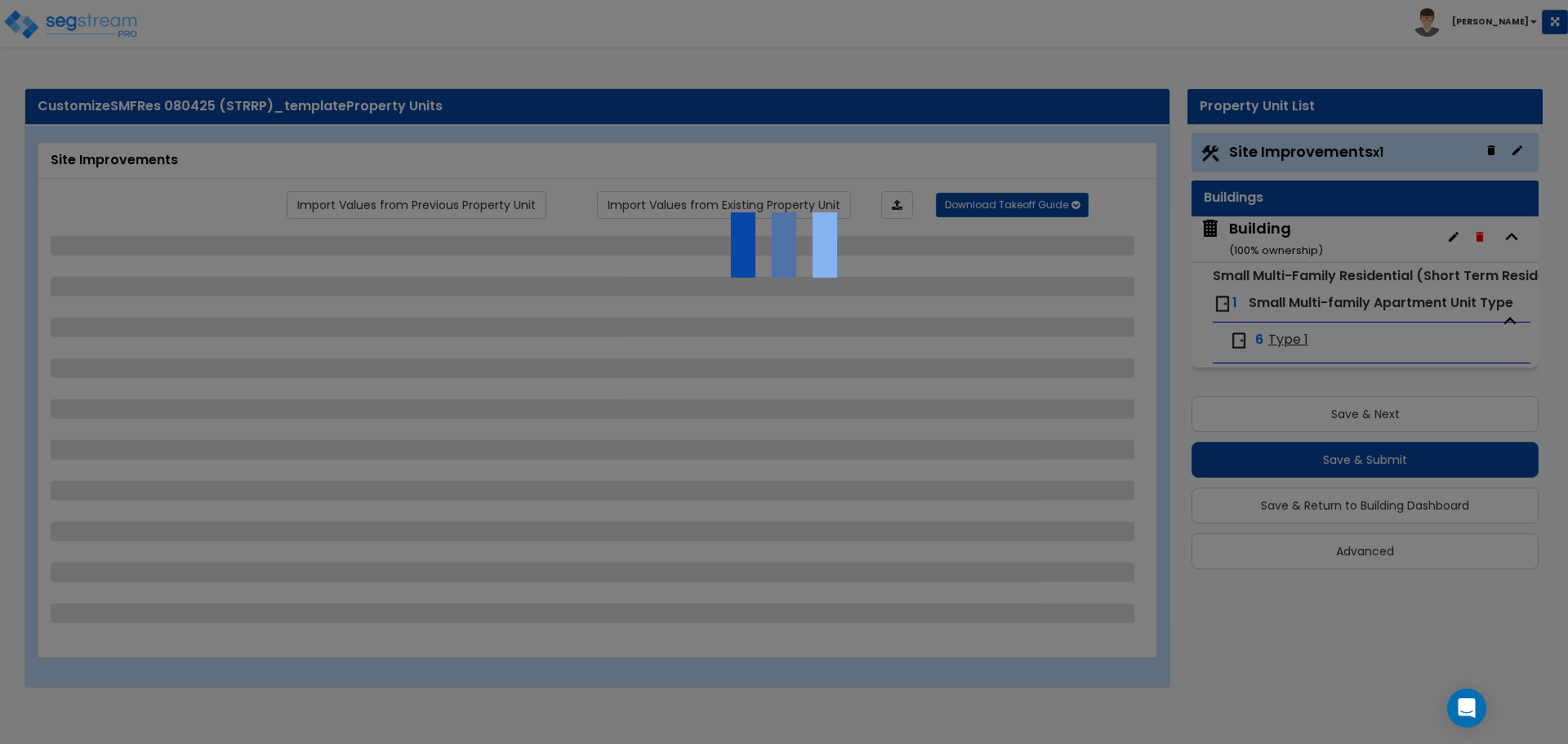
select select "2"
select select "1"
select select "5"
select select "1"
select select "2"
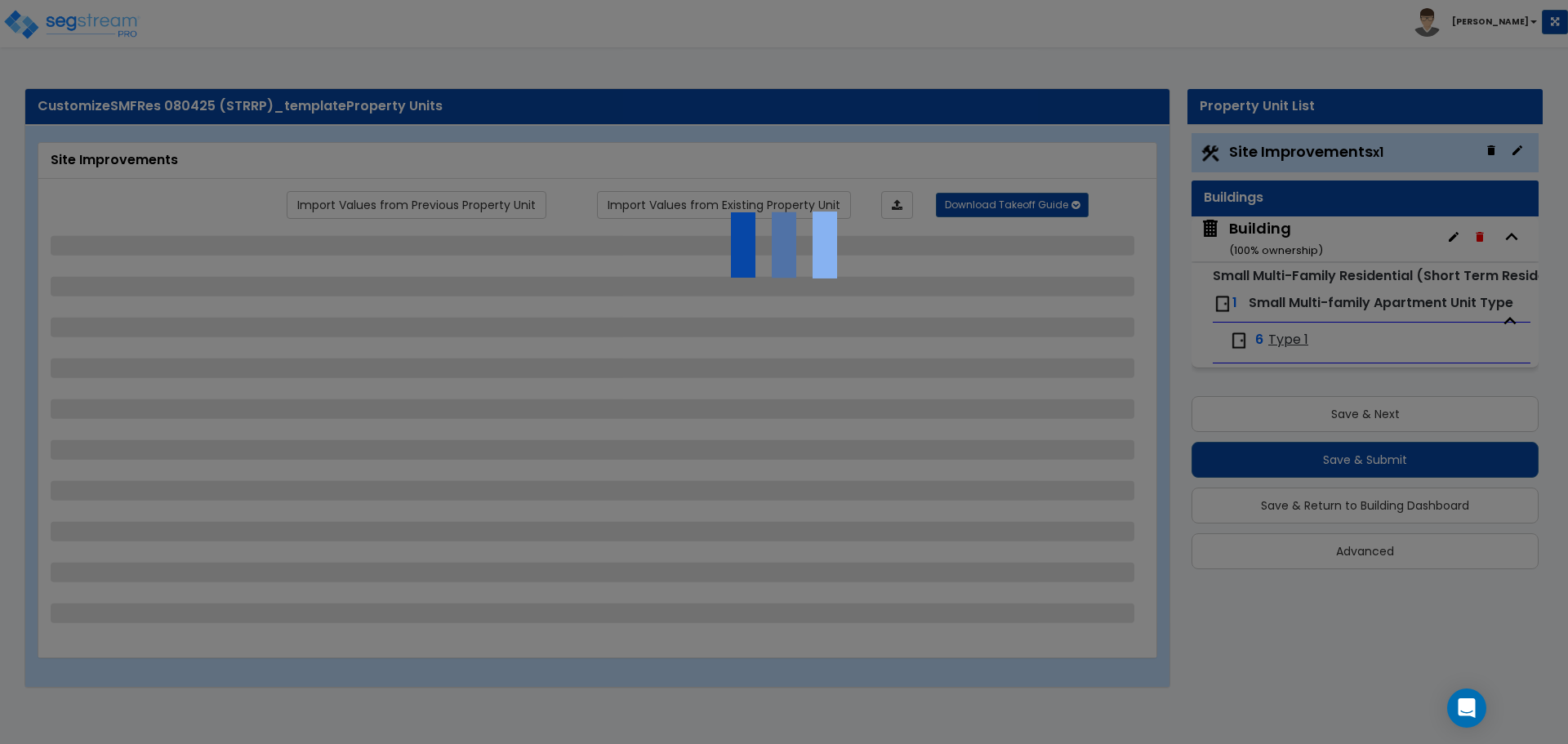
select select "2"
select select "1"
select select "2"
select select "1"
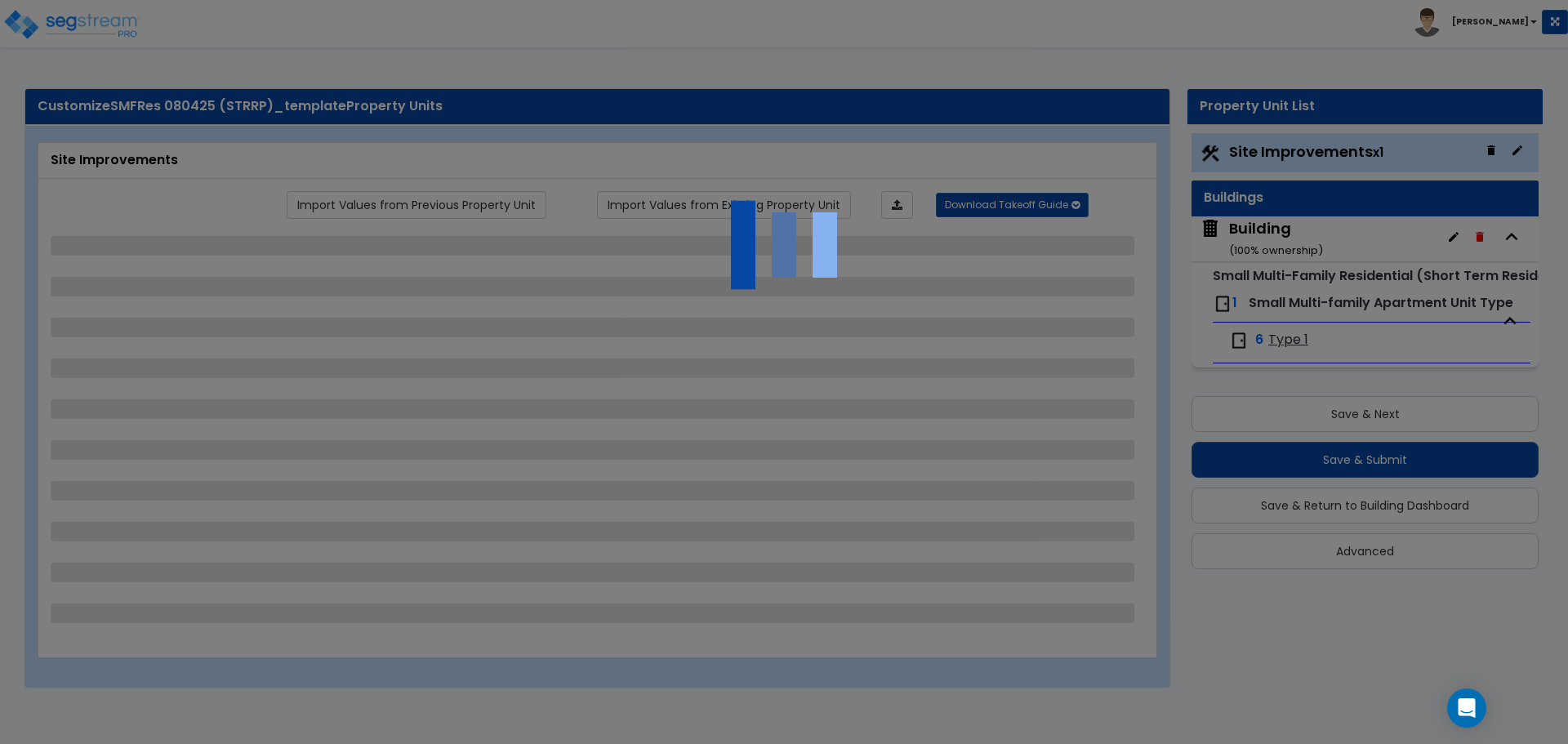
select select "1"
select select "6"
select select "2"
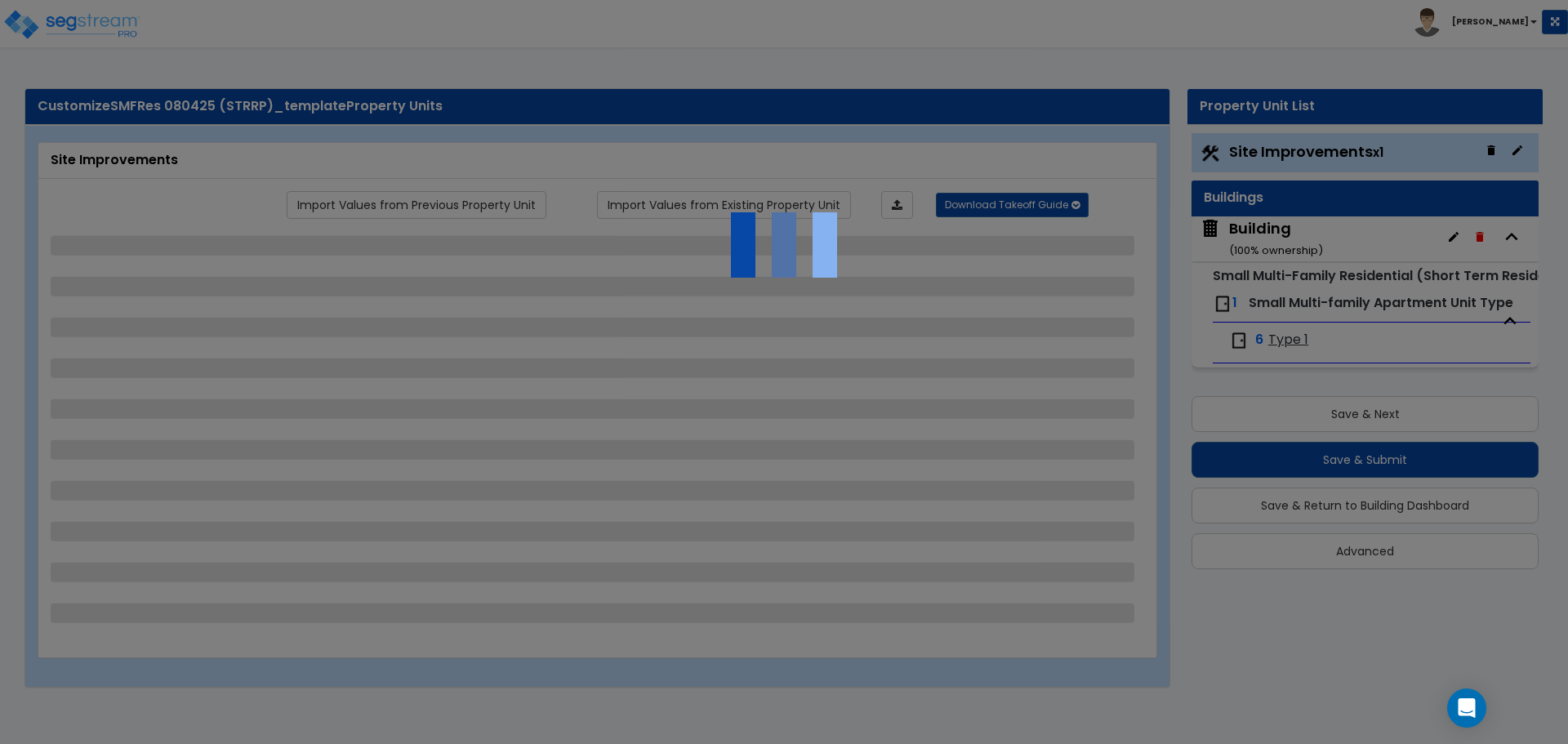
select select "3"
select select "2"
select select "7"
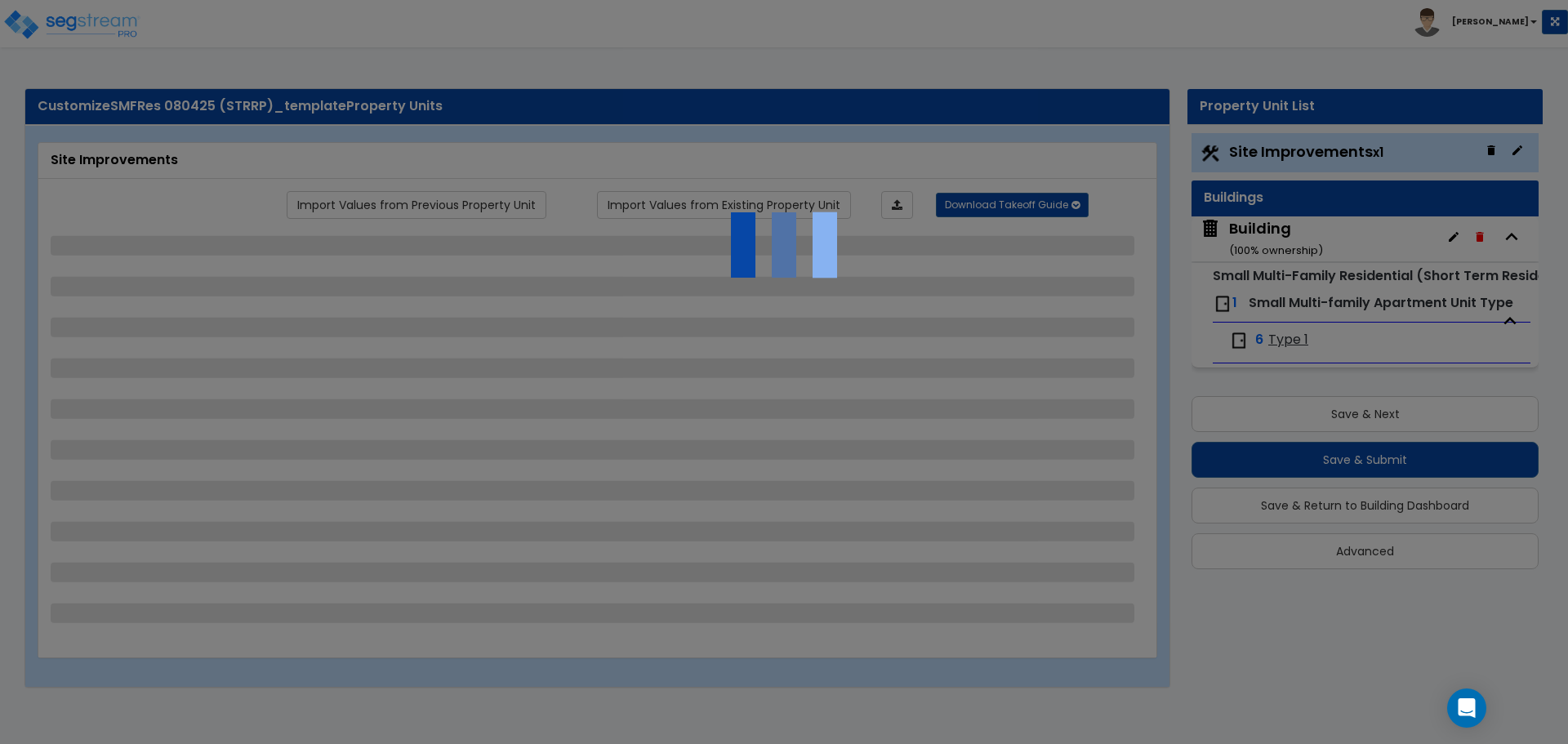
select select "2"
select select "3"
select select "1"
select select "20"
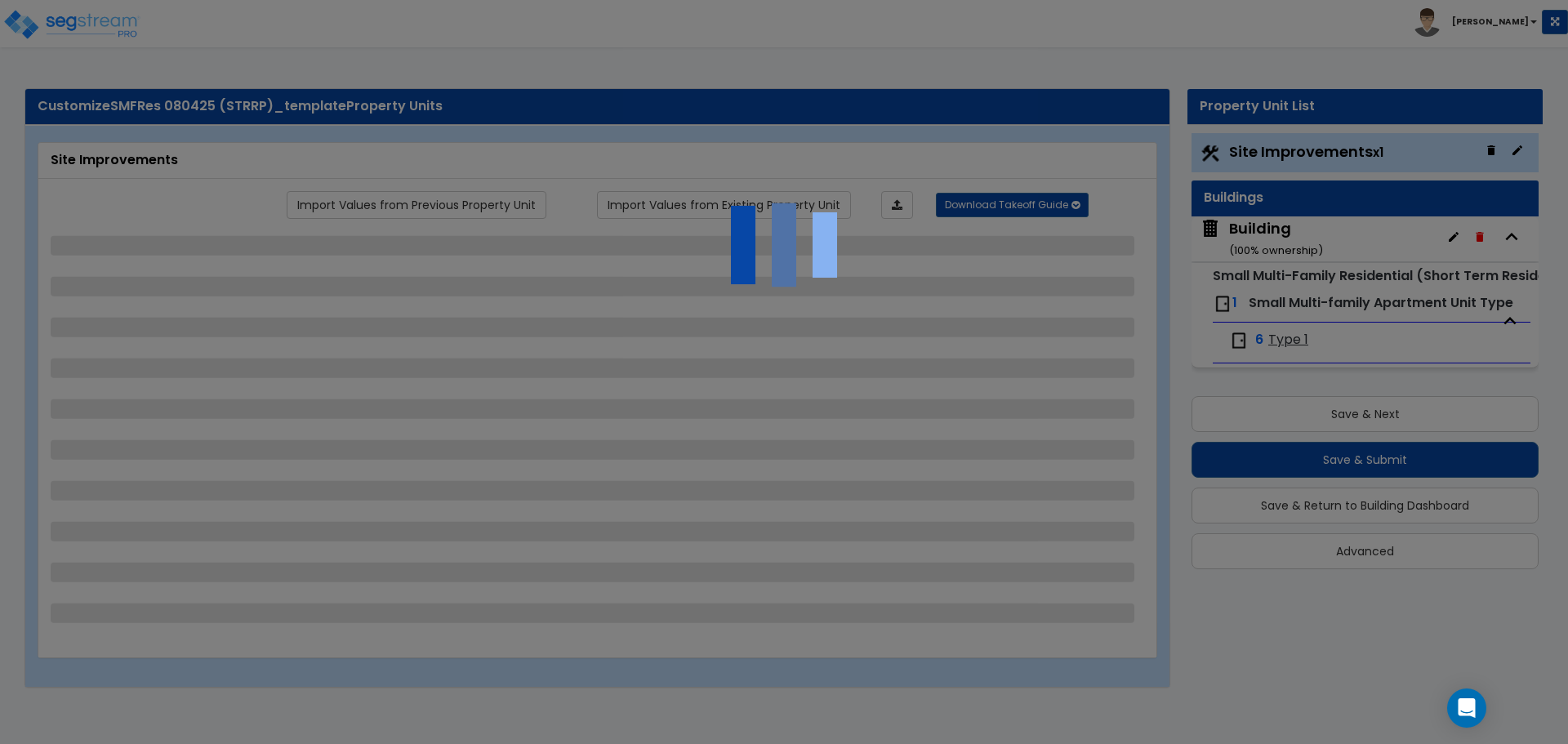
select select "1"
select select "5"
select select "1"
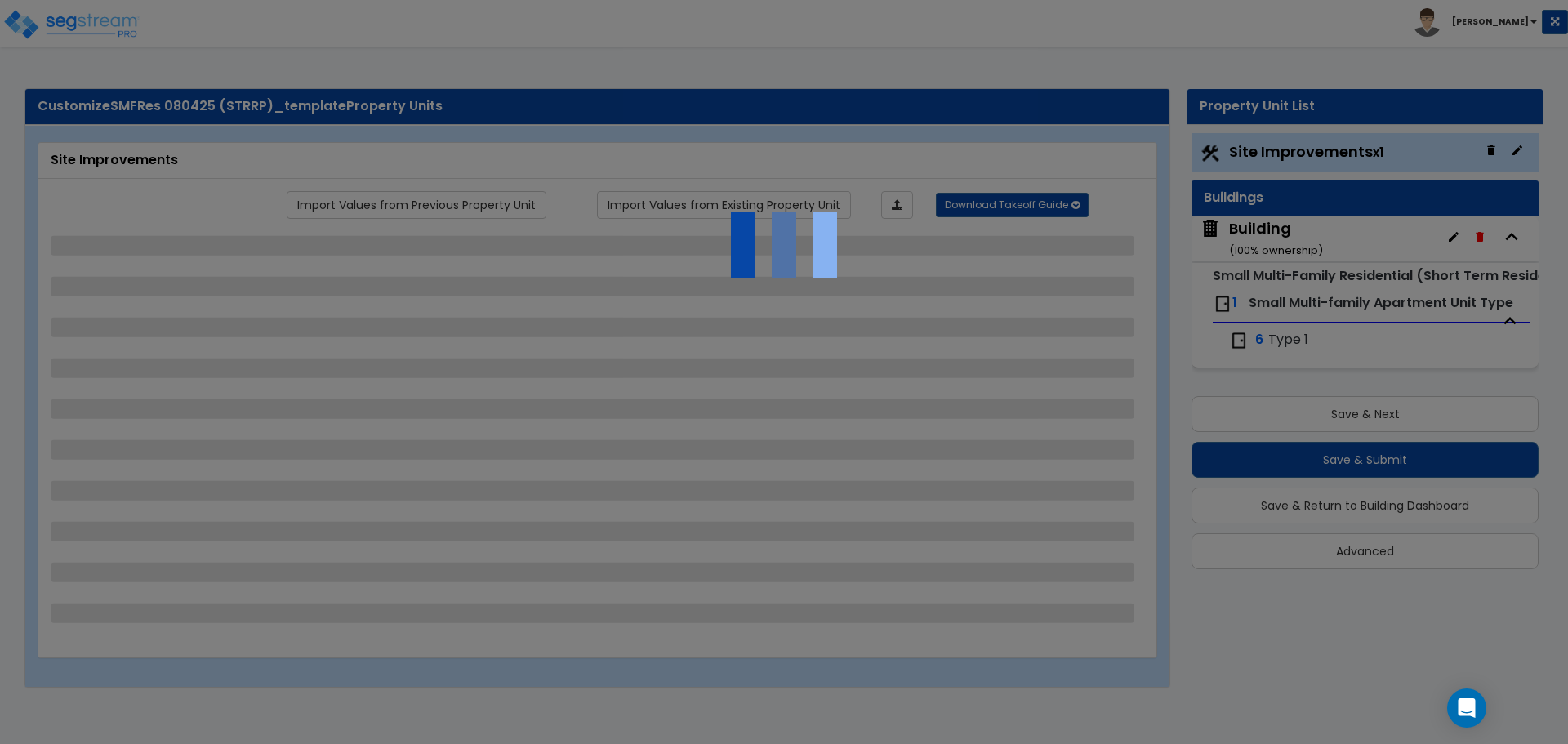
select select "4"
select select "1"
select select "2"
select select "4"
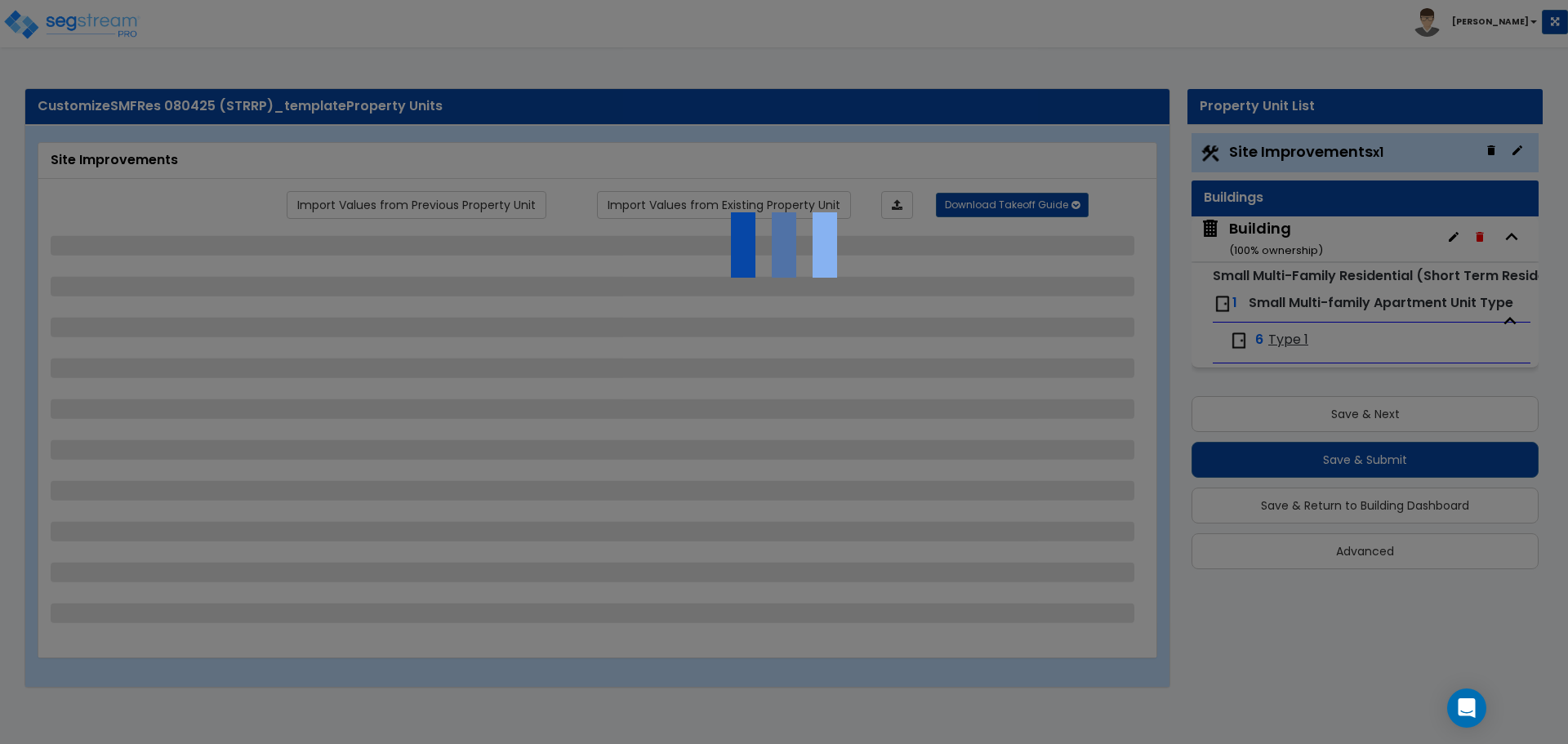
select select "4"
select select "1"
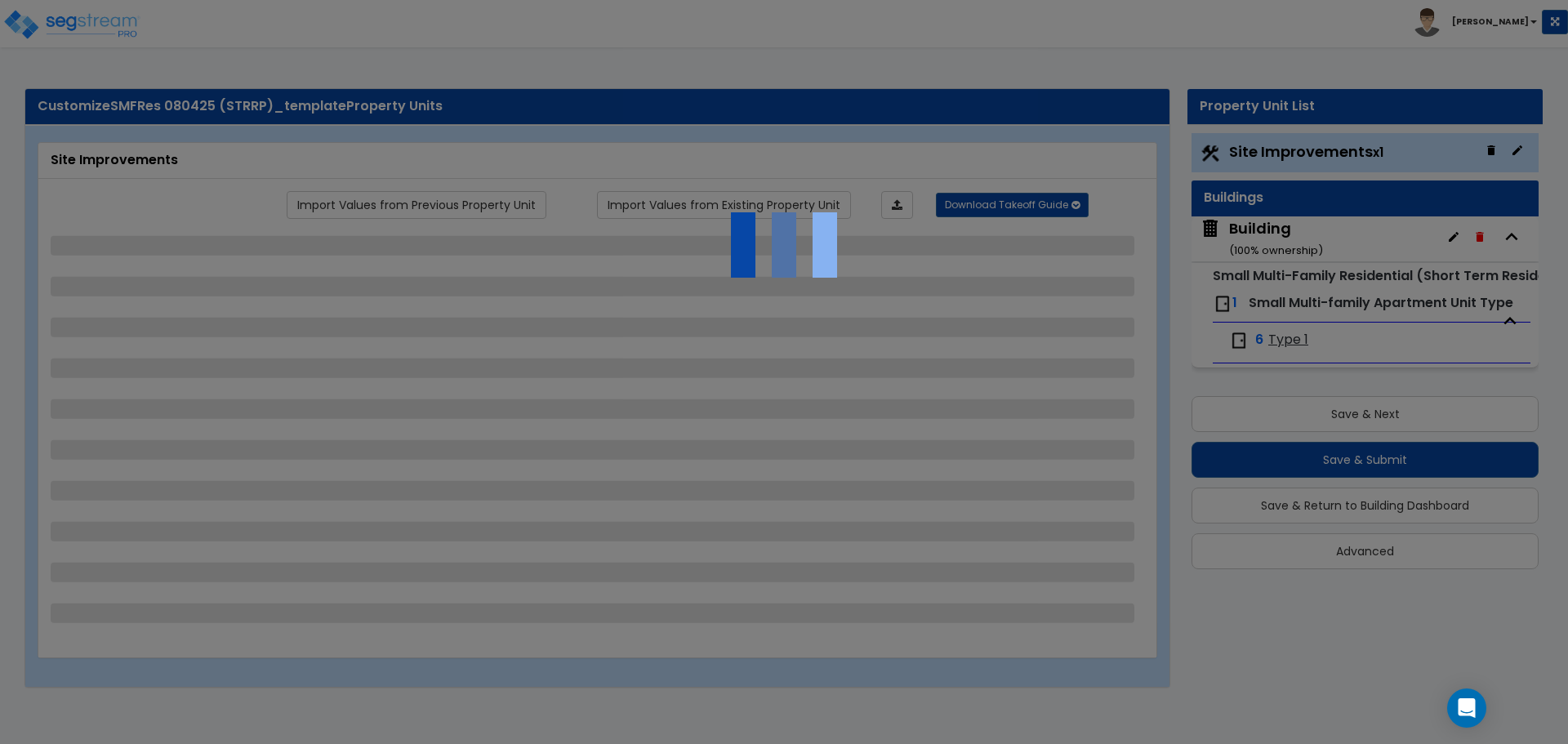
select select "2"
select select "1"
select select "2"
select select "1"
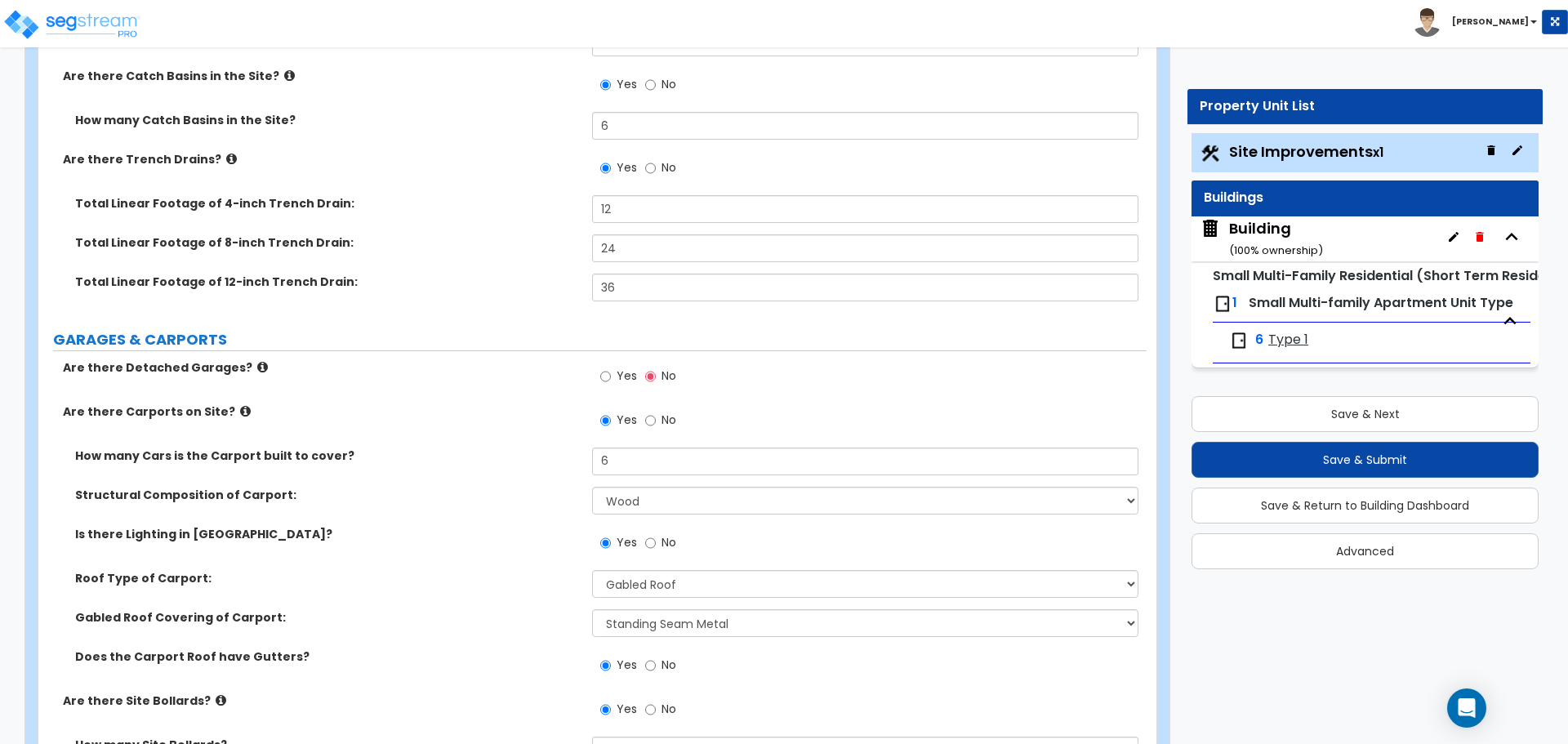
scroll to position [931, 0]
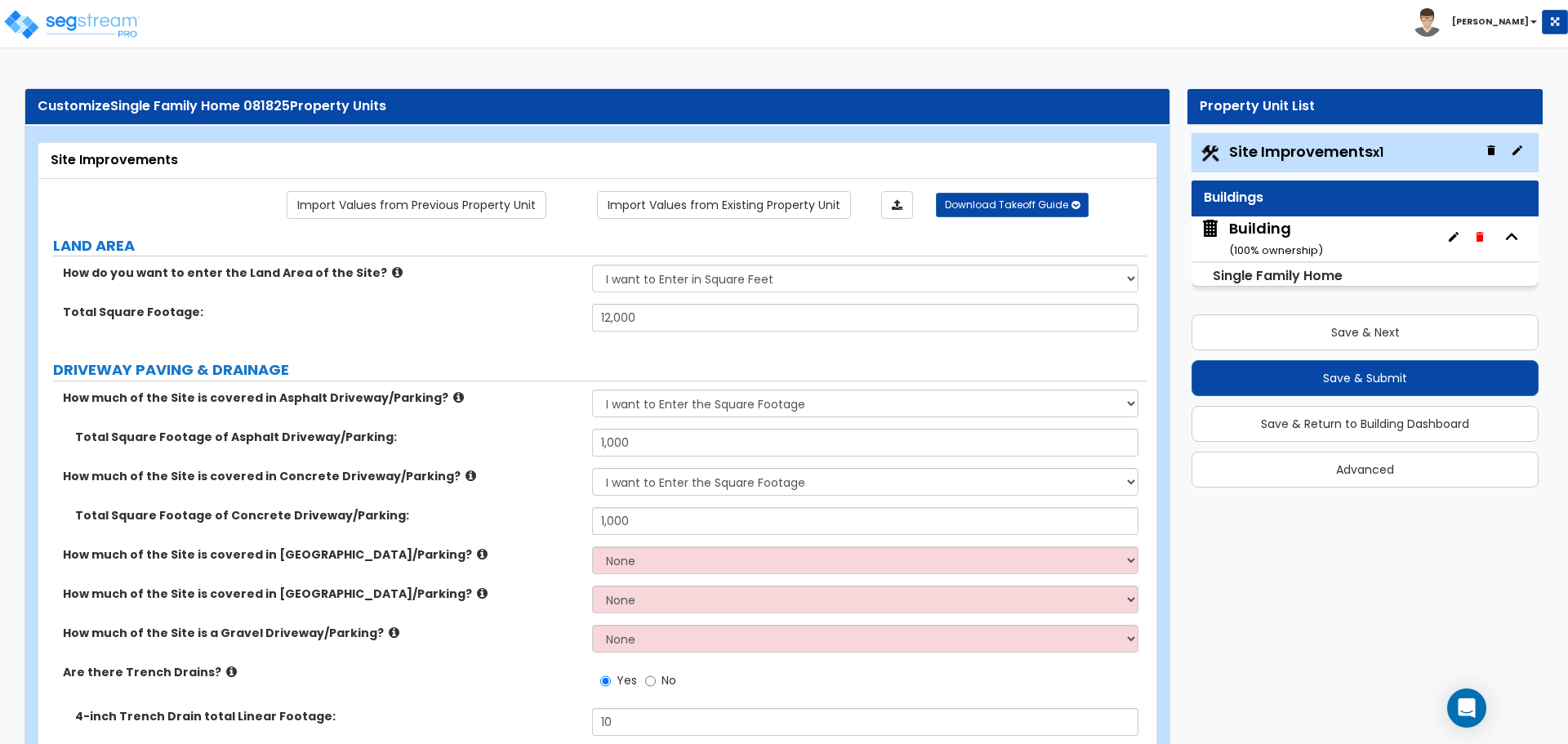
select select "2"
select select "1"
select select "2"
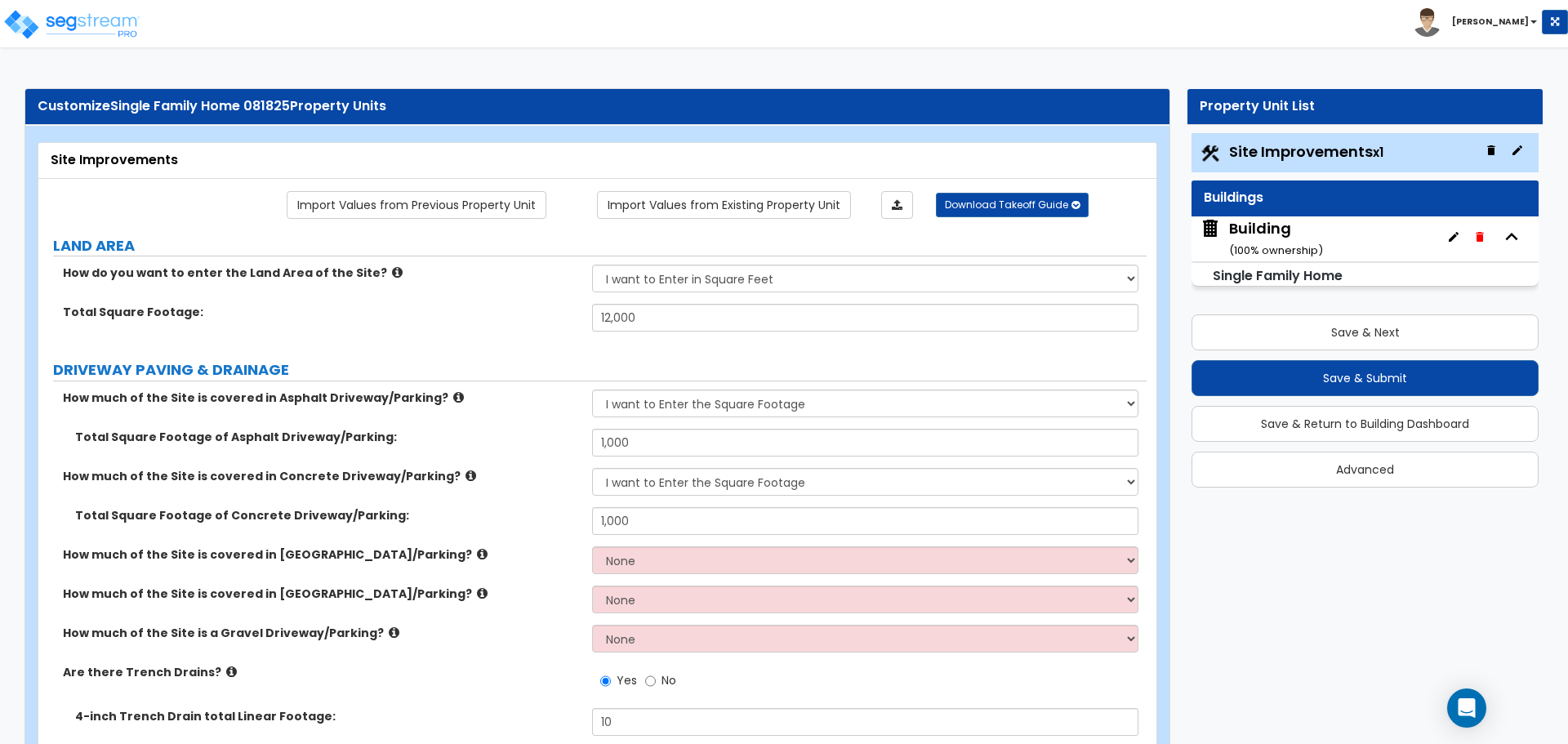
select select "1"
select select "2"
select select "1"
select select "2"
select select "1"
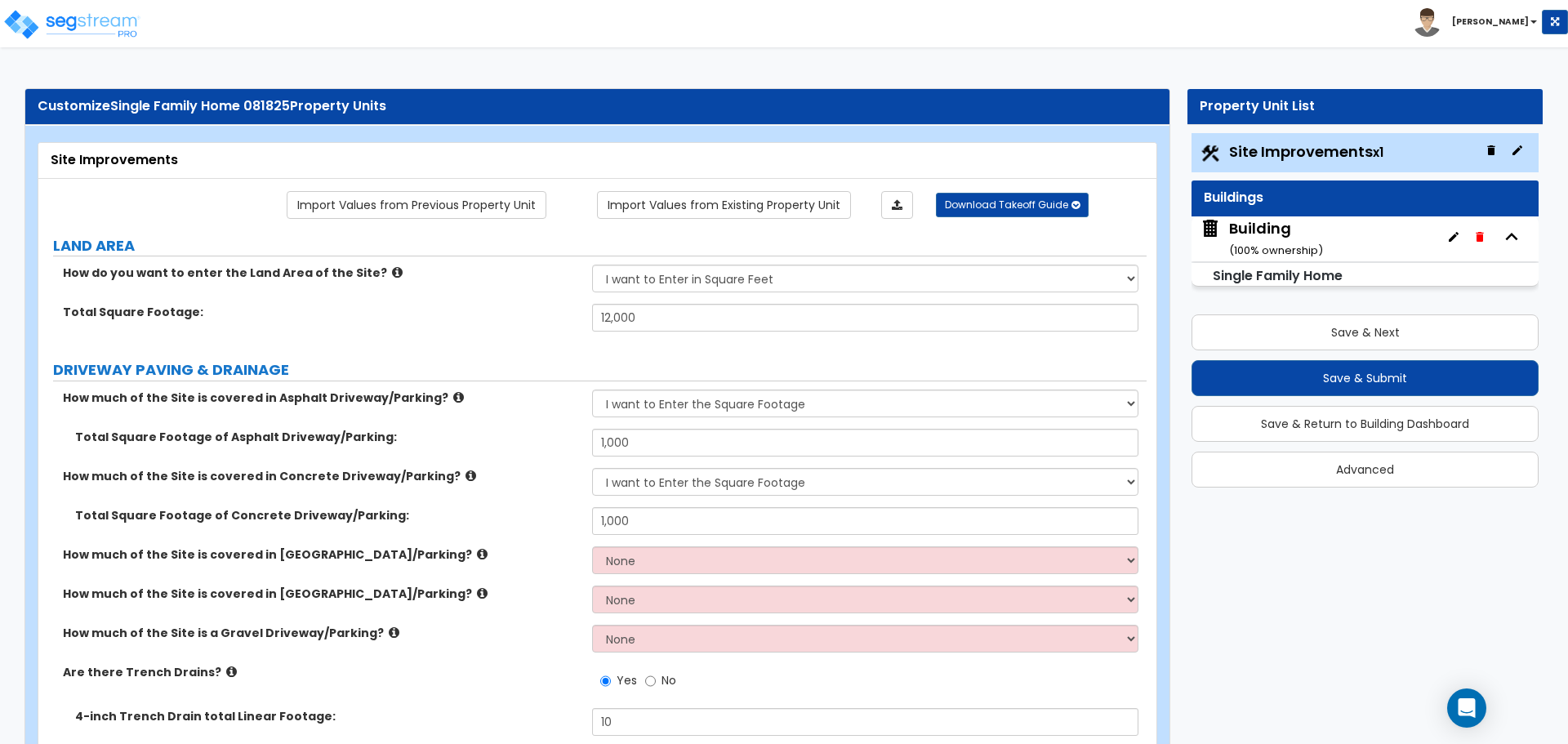
select select "1"
select select "5"
select select "2"
select select "10"
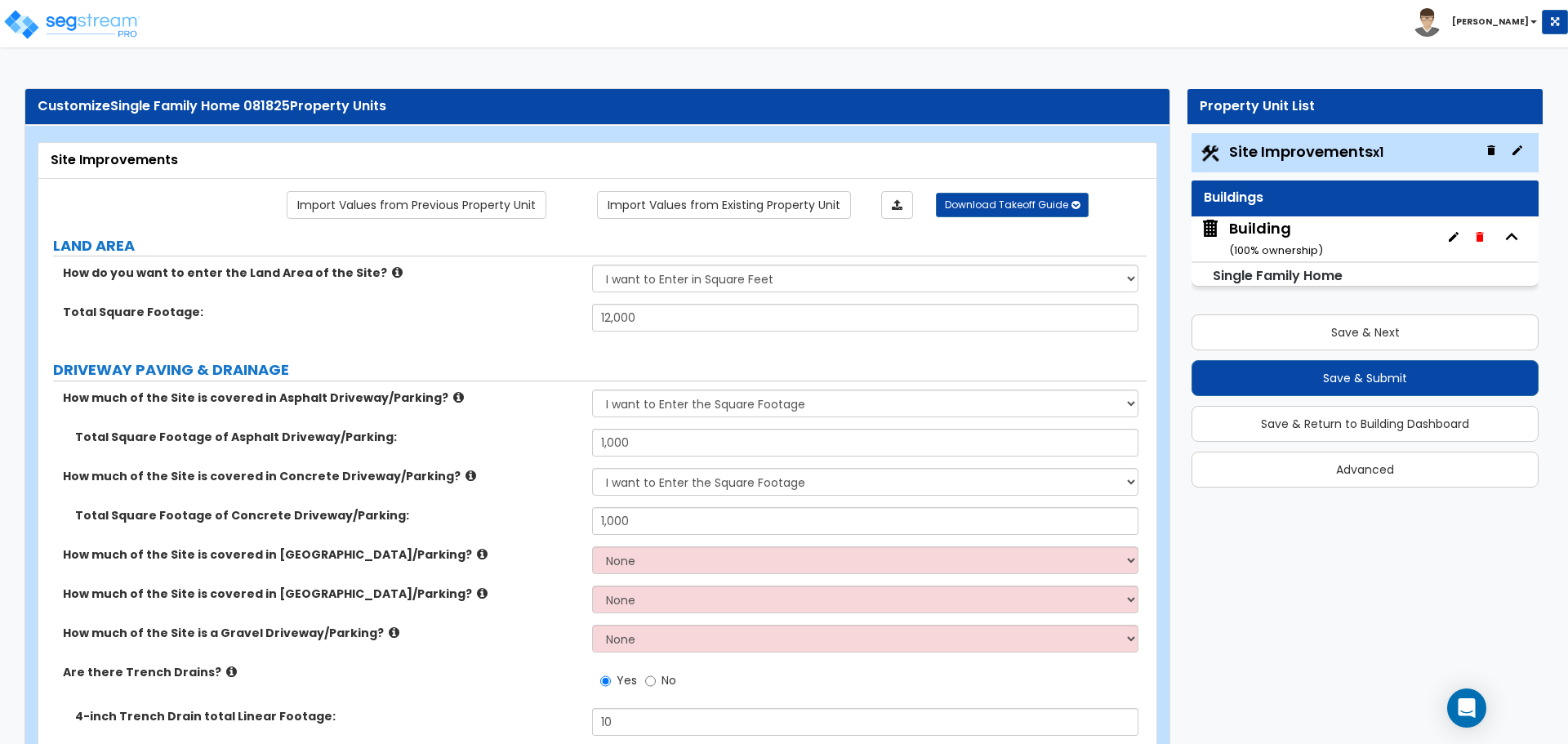
select select "3"
select select "1"
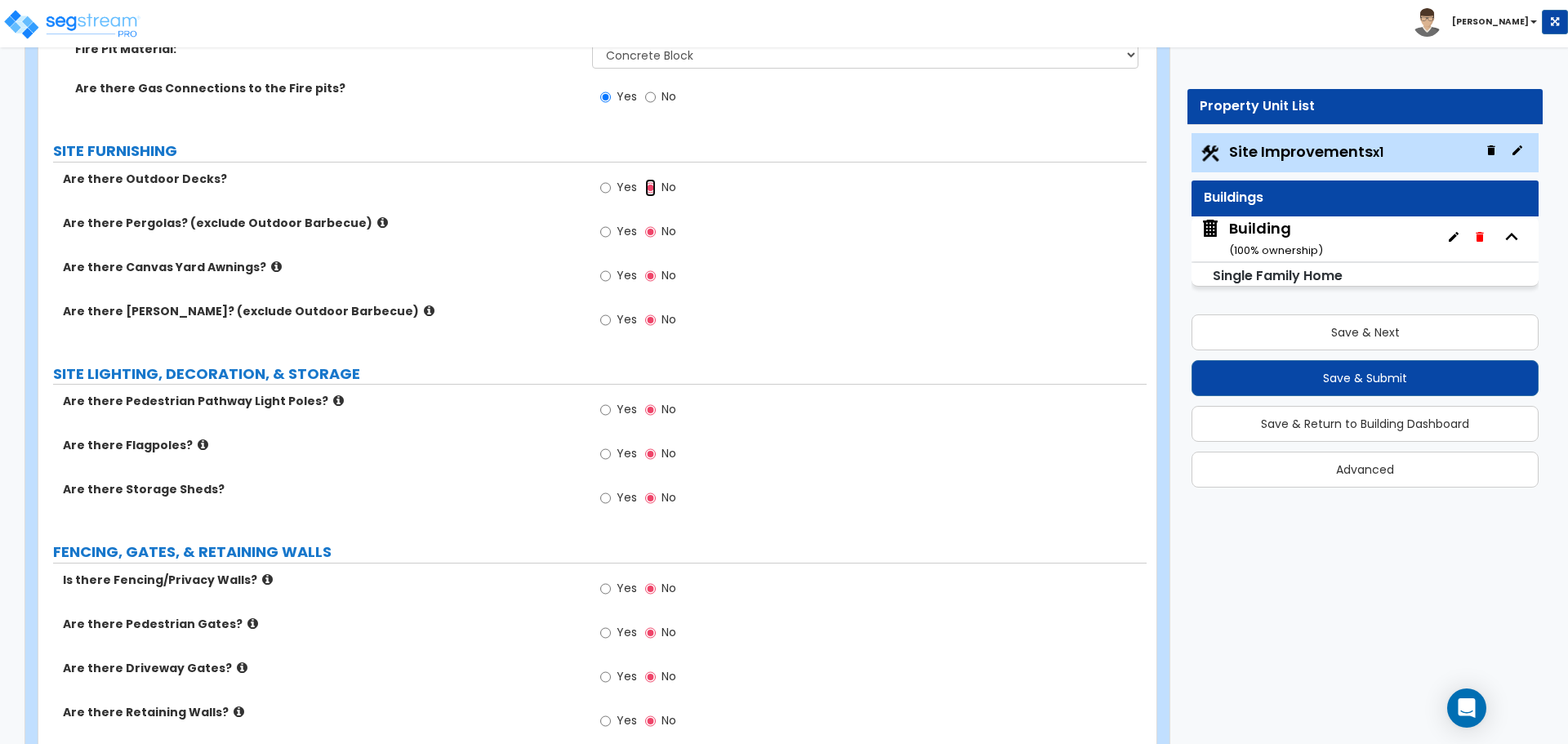
scroll to position [3000, 0]
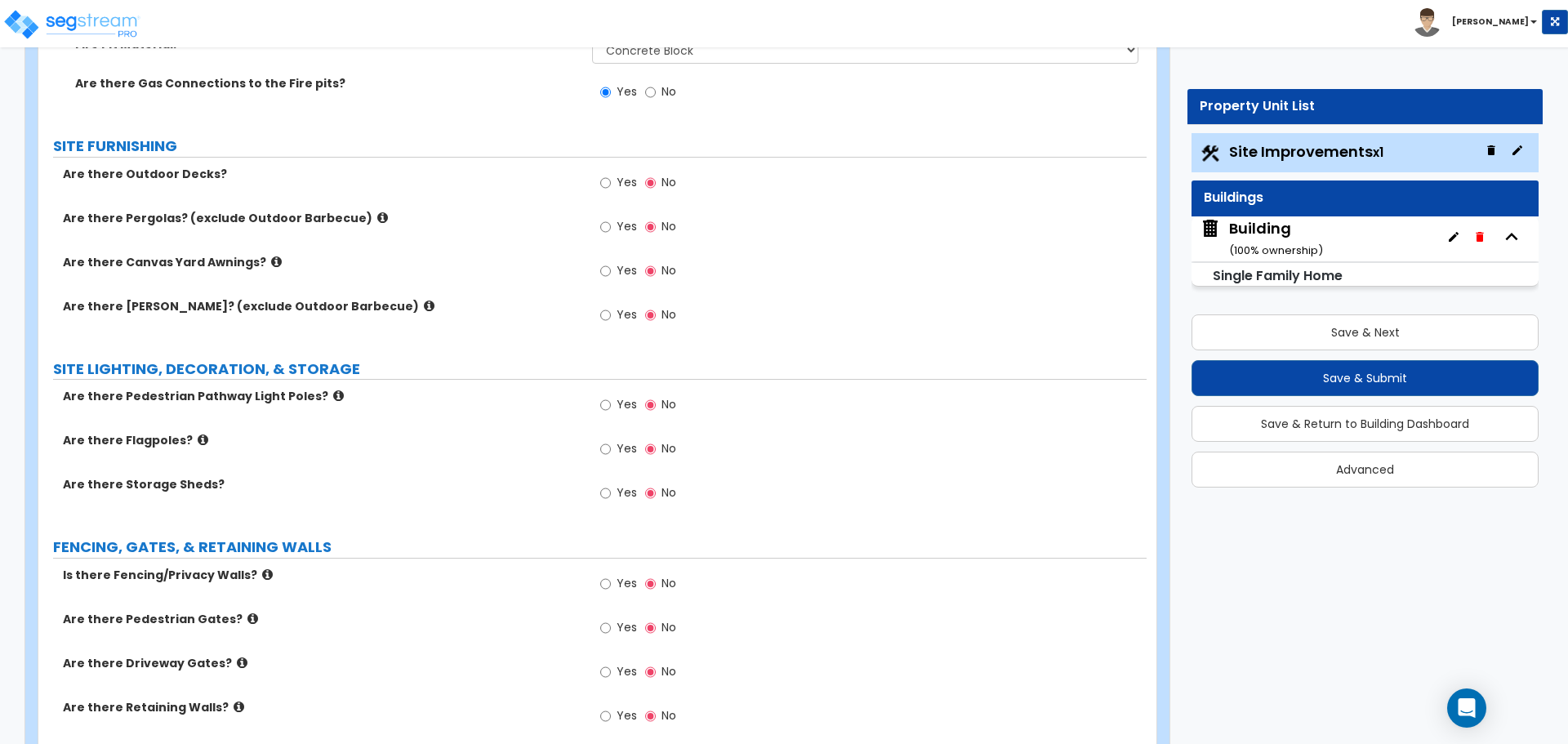
click at [377, 214] on icon at bounding box center [382, 218] width 11 height 12
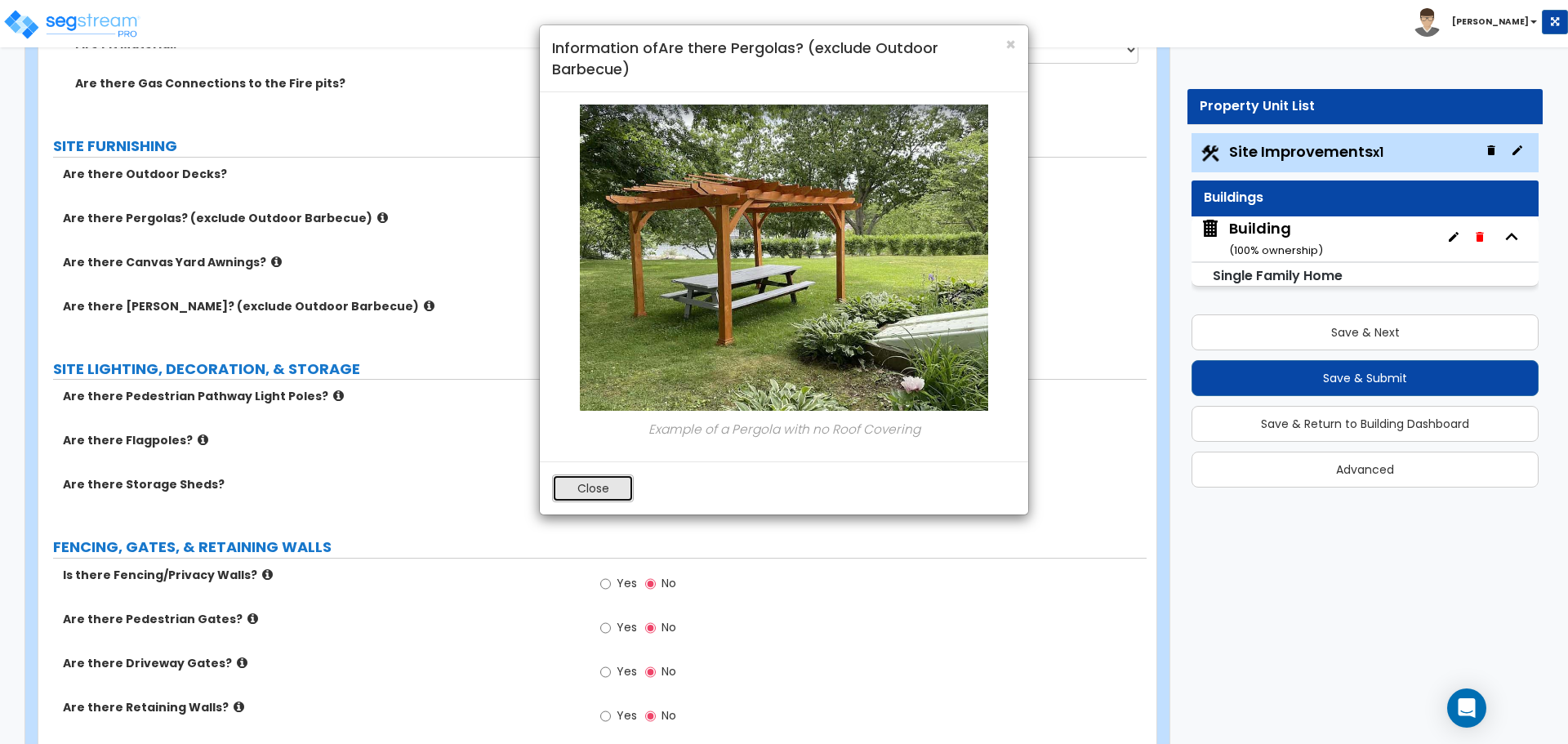
click at [611, 486] on button "Close" at bounding box center [593, 488] width 82 height 28
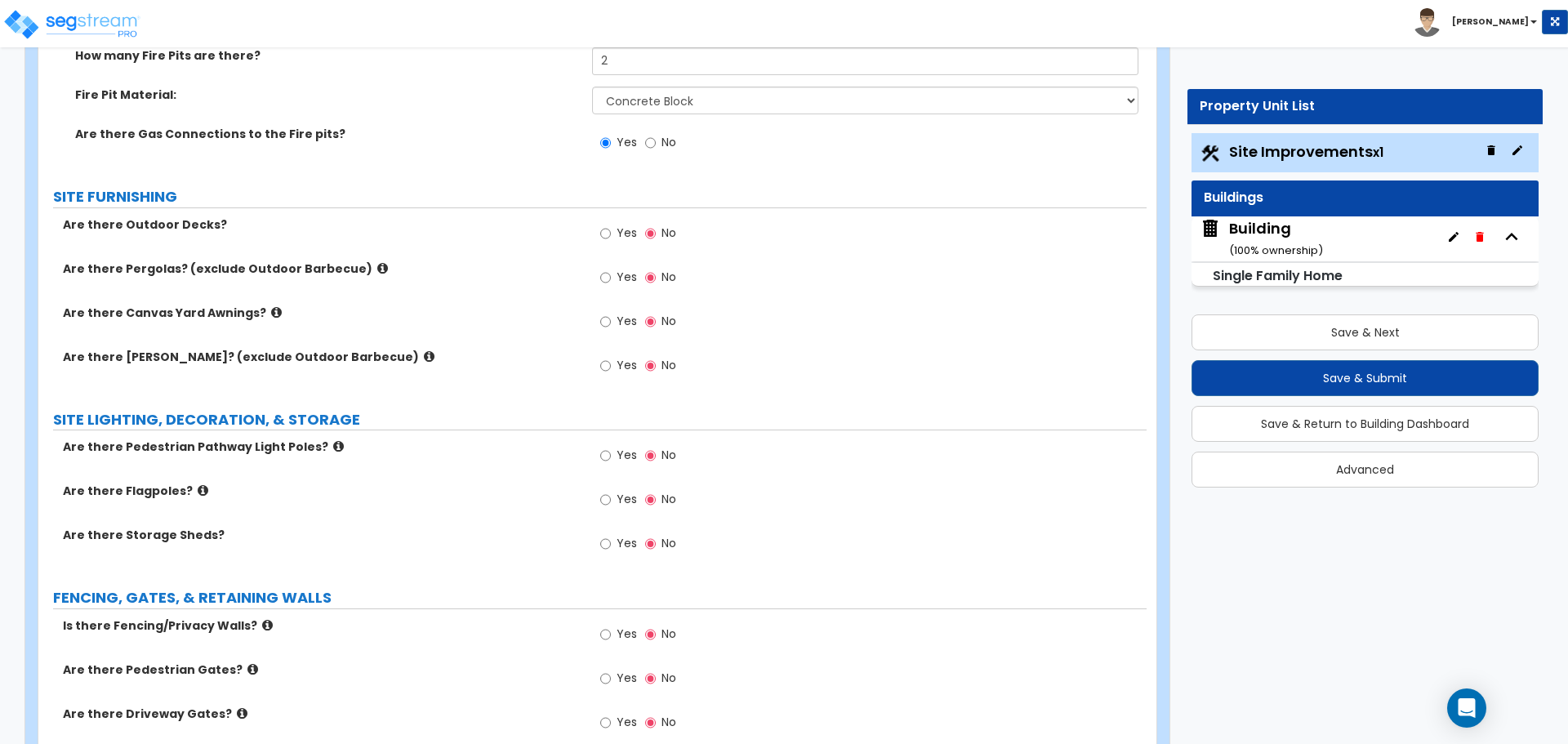
scroll to position [2972, 0]
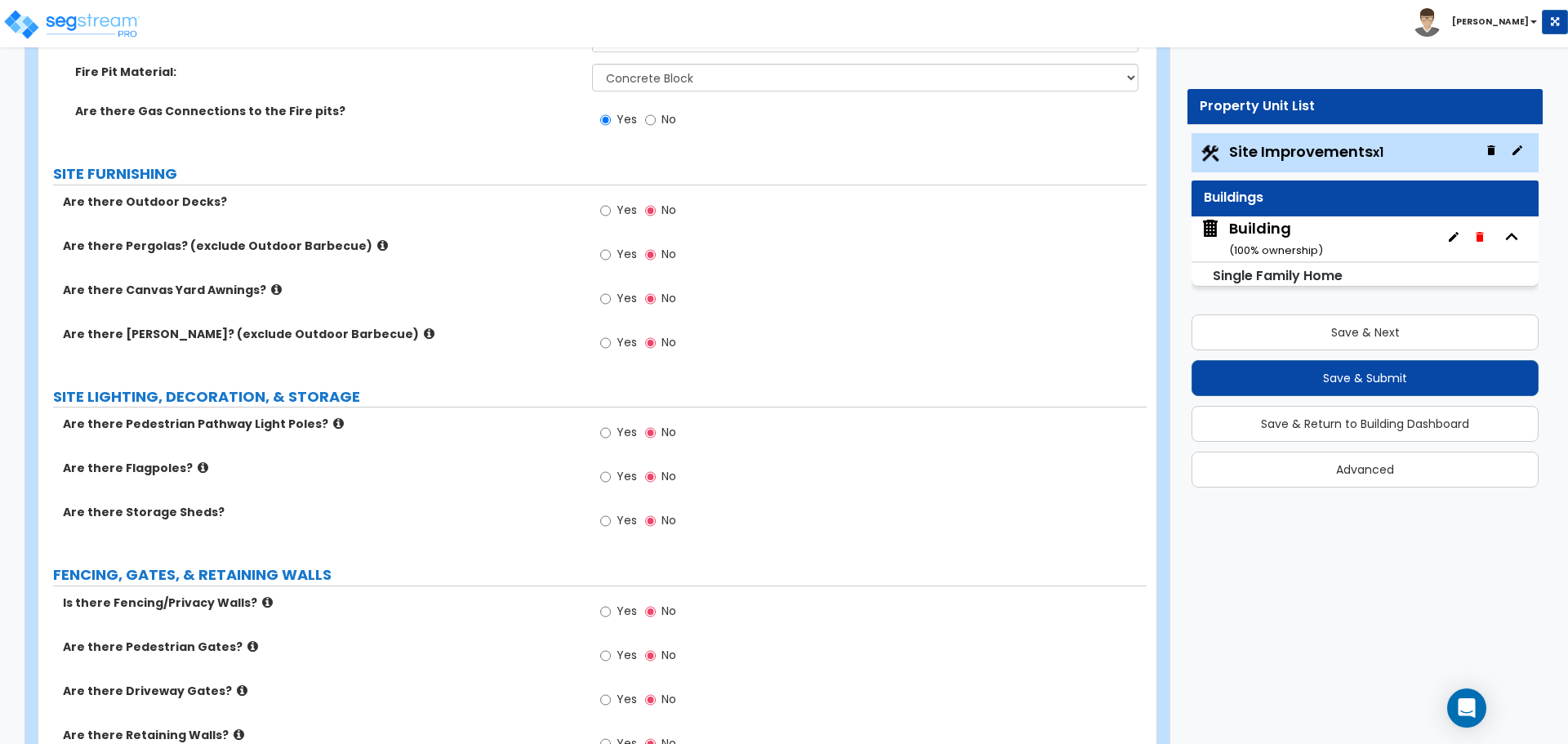
click at [620, 249] on span "Yes" at bounding box center [626, 254] width 20 height 16
click at [611, 249] on input "Yes" at bounding box center [605, 255] width 11 height 18
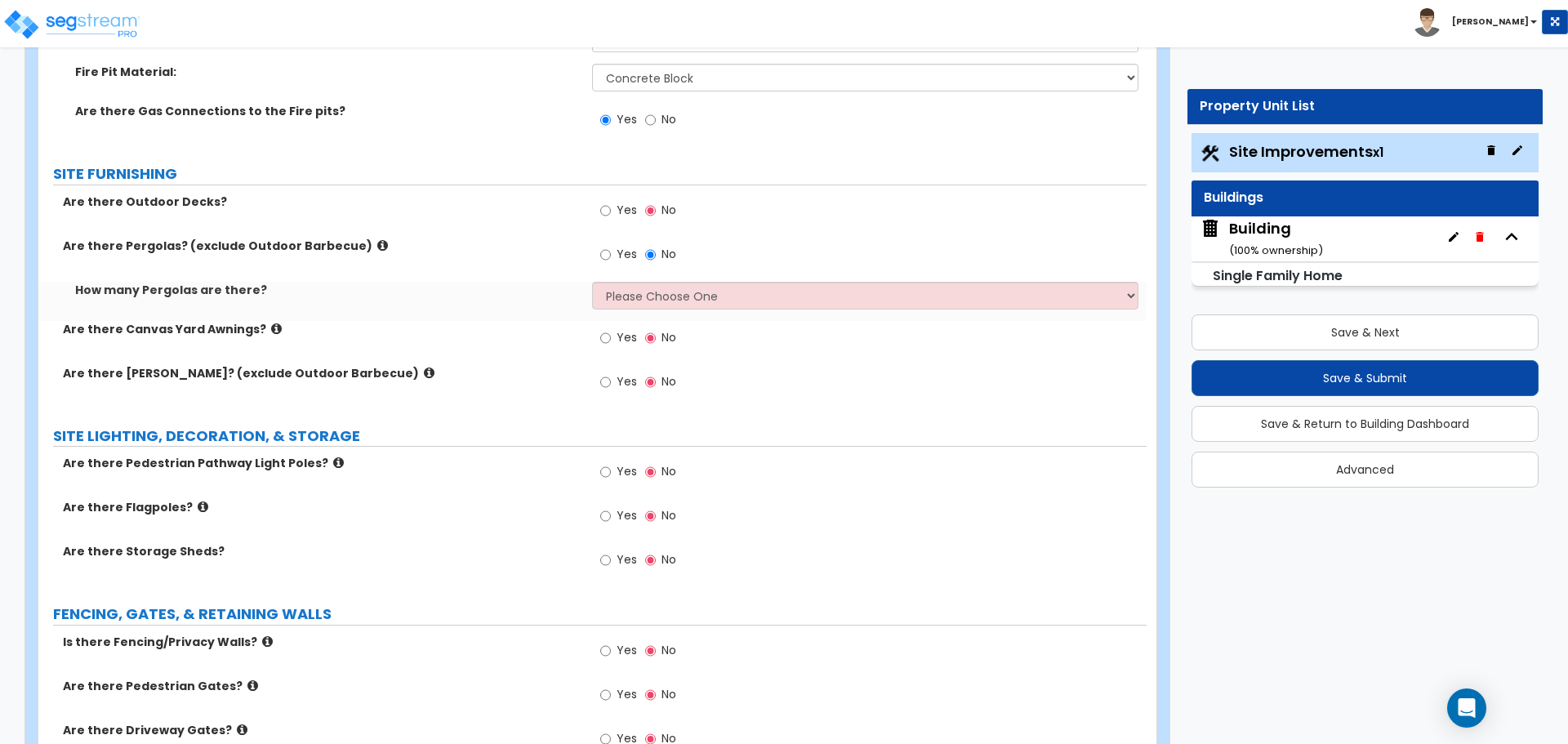
click at [377, 241] on icon at bounding box center [382, 246] width 11 height 12
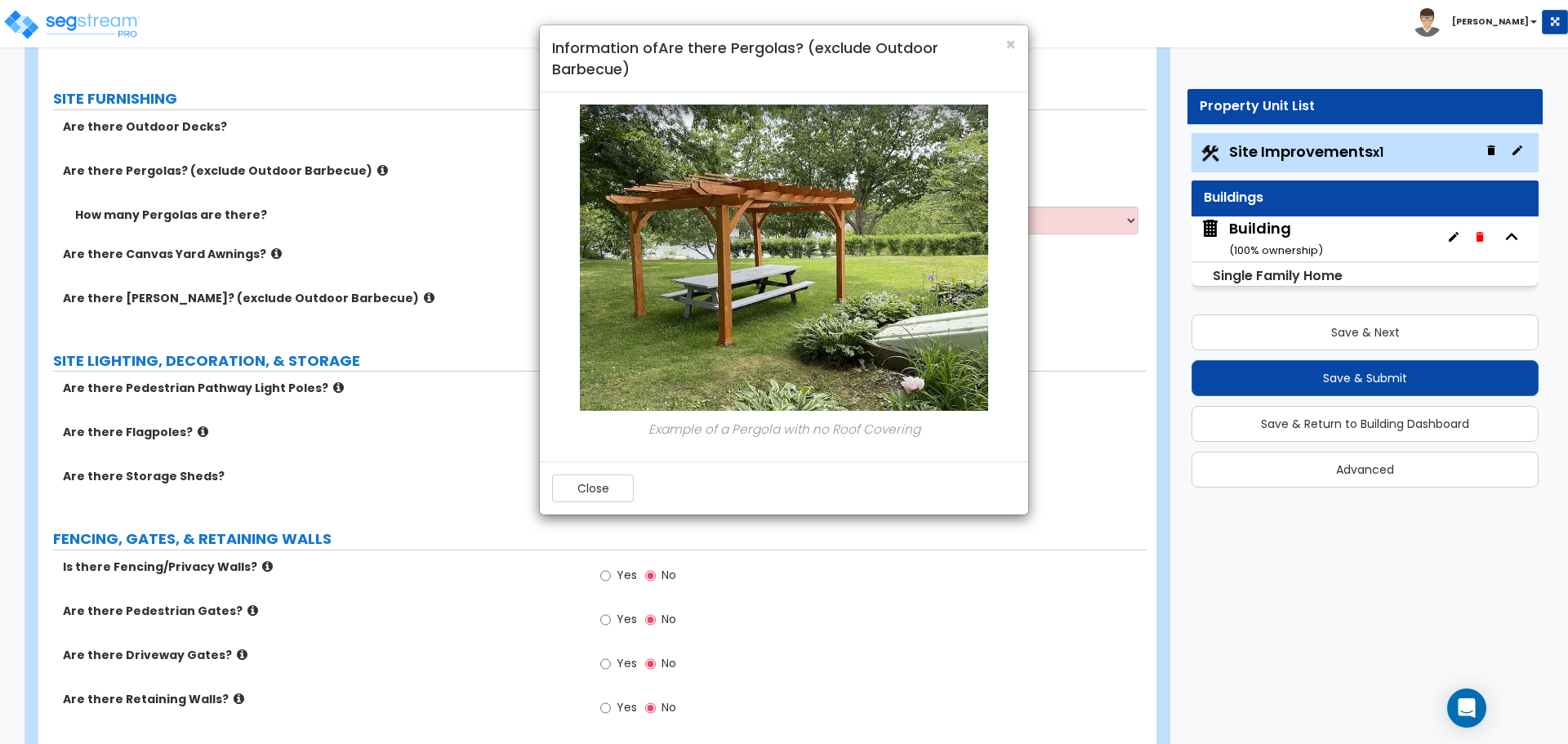
scroll to position [3052, 0]
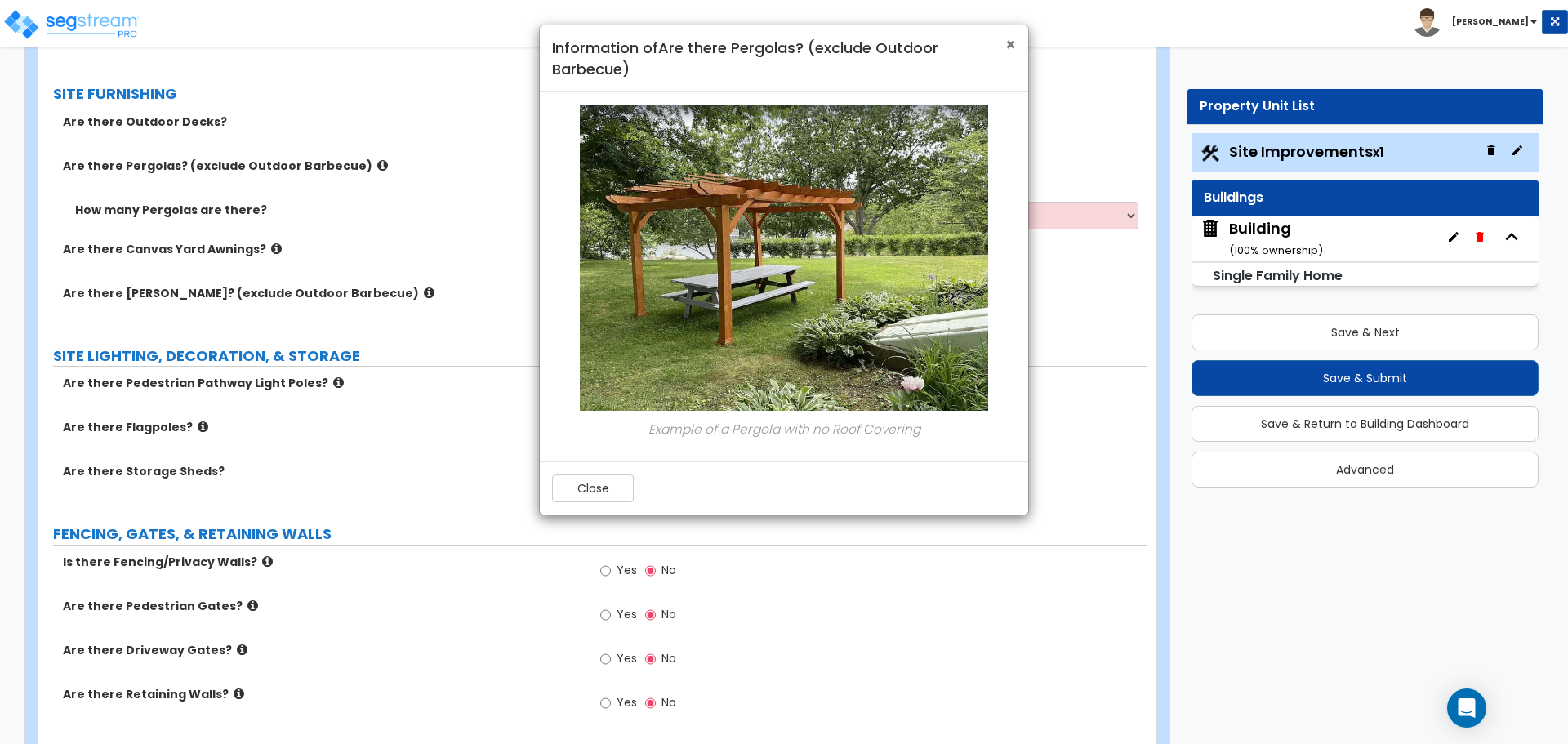
click at [1009, 45] on span "×" at bounding box center [1011, 44] width 11 height 24
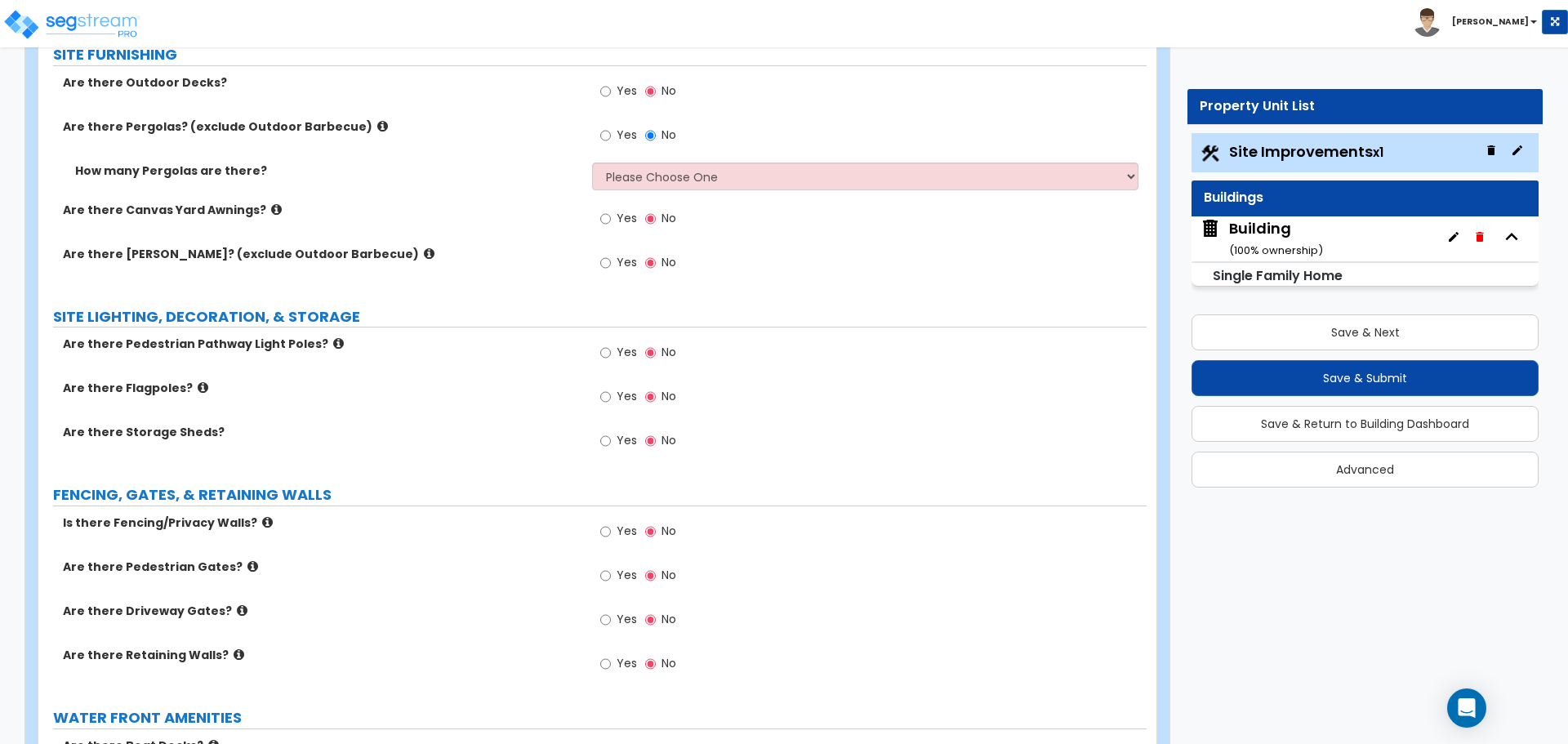
scroll to position [3095, 0]
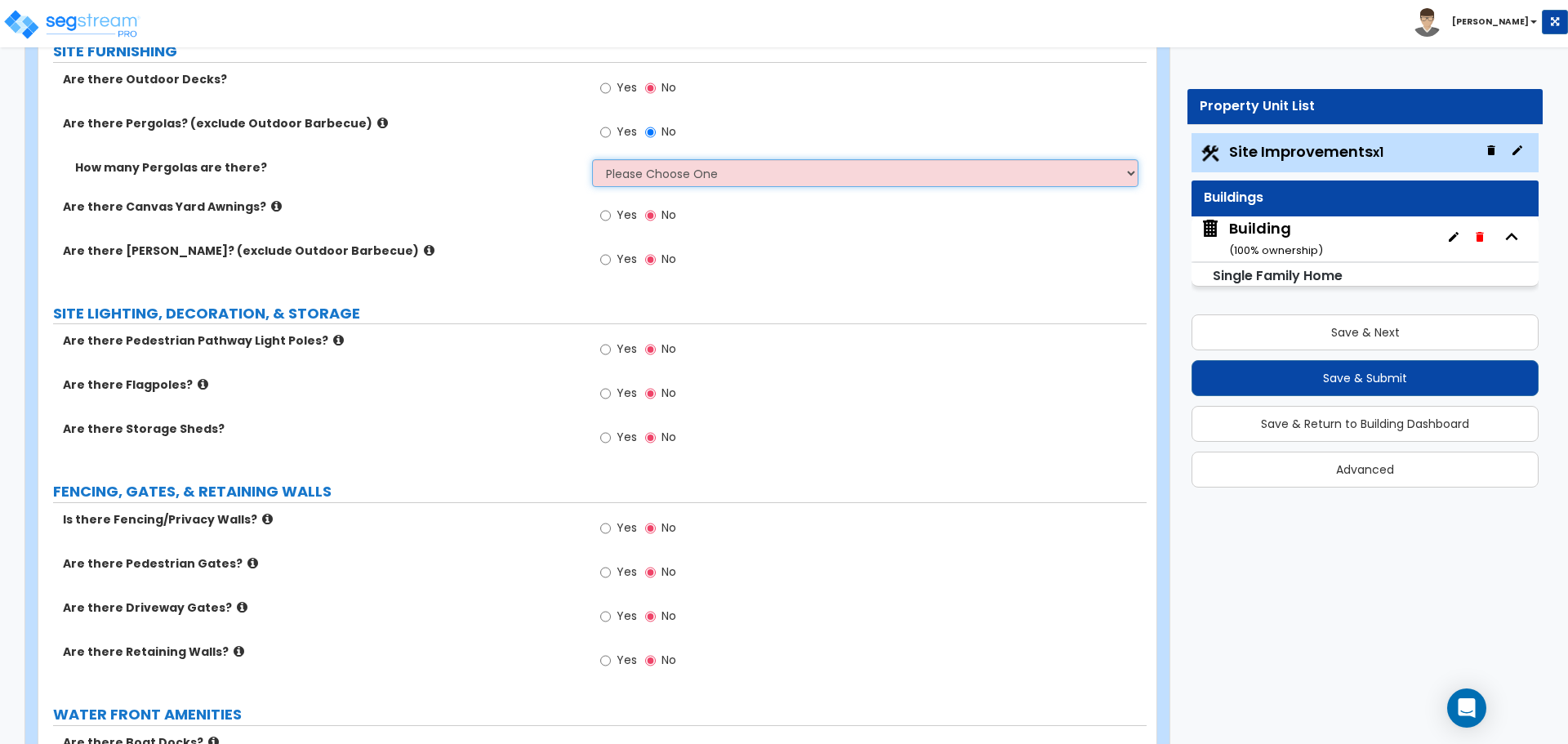
click at [696, 175] on select "Please Choose One 1 2 3" at bounding box center [864, 172] width 546 height 28
select select "3"
click at [592, 159] on select "Please Choose One 1 2 3" at bounding box center [864, 172] width 546 height 28
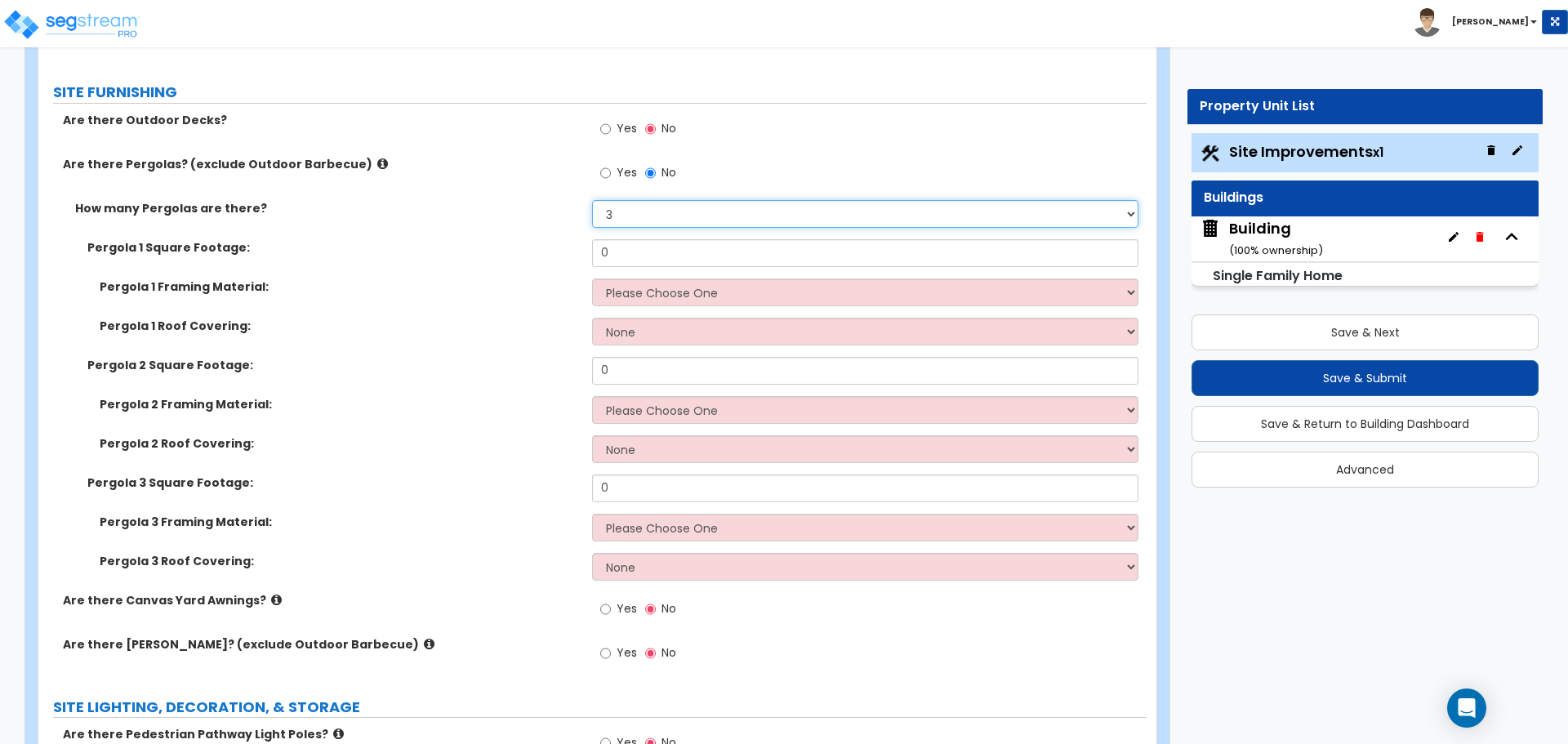
scroll to position [3047, 0]
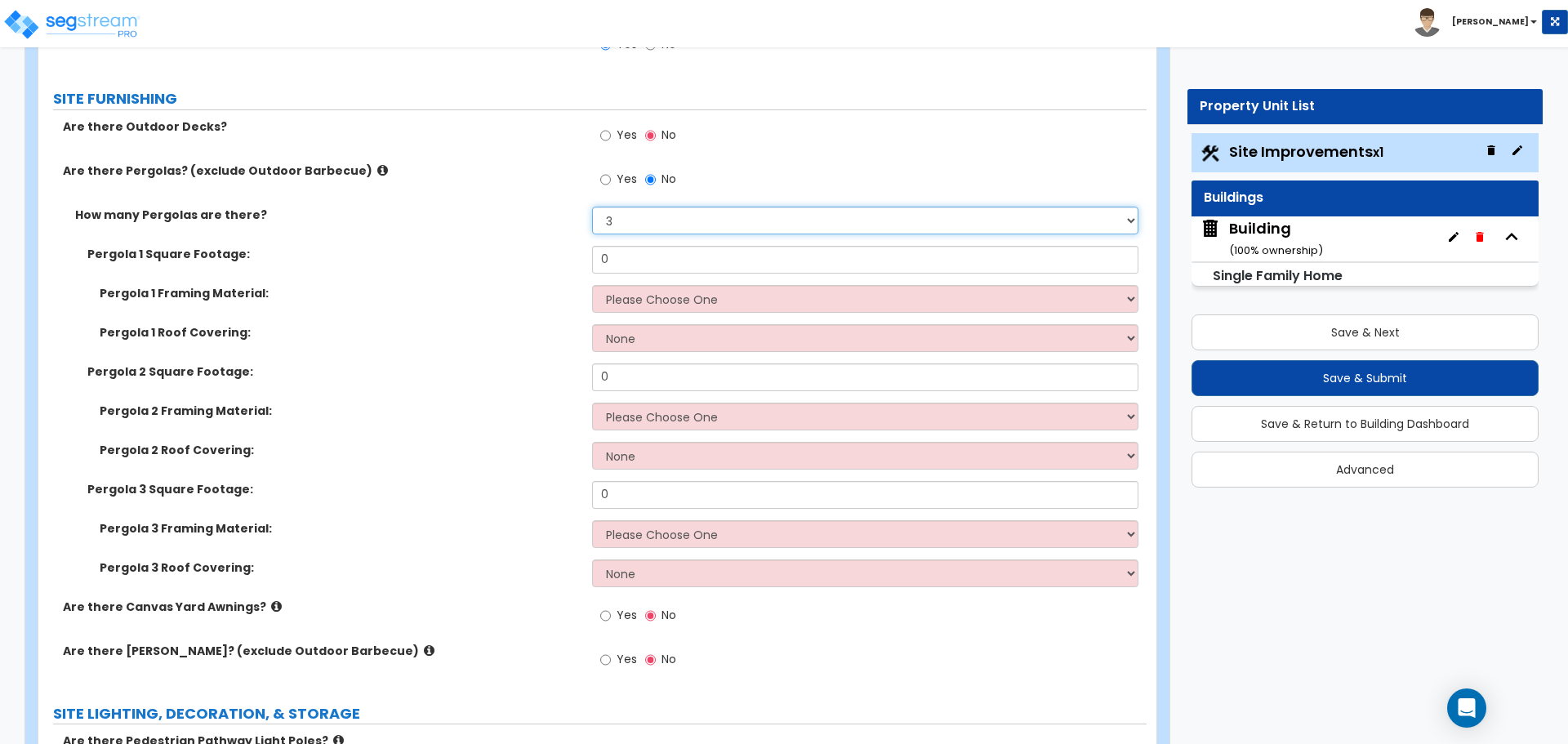
click at [731, 221] on select "Please Choose One 1 2 3" at bounding box center [864, 220] width 546 height 28
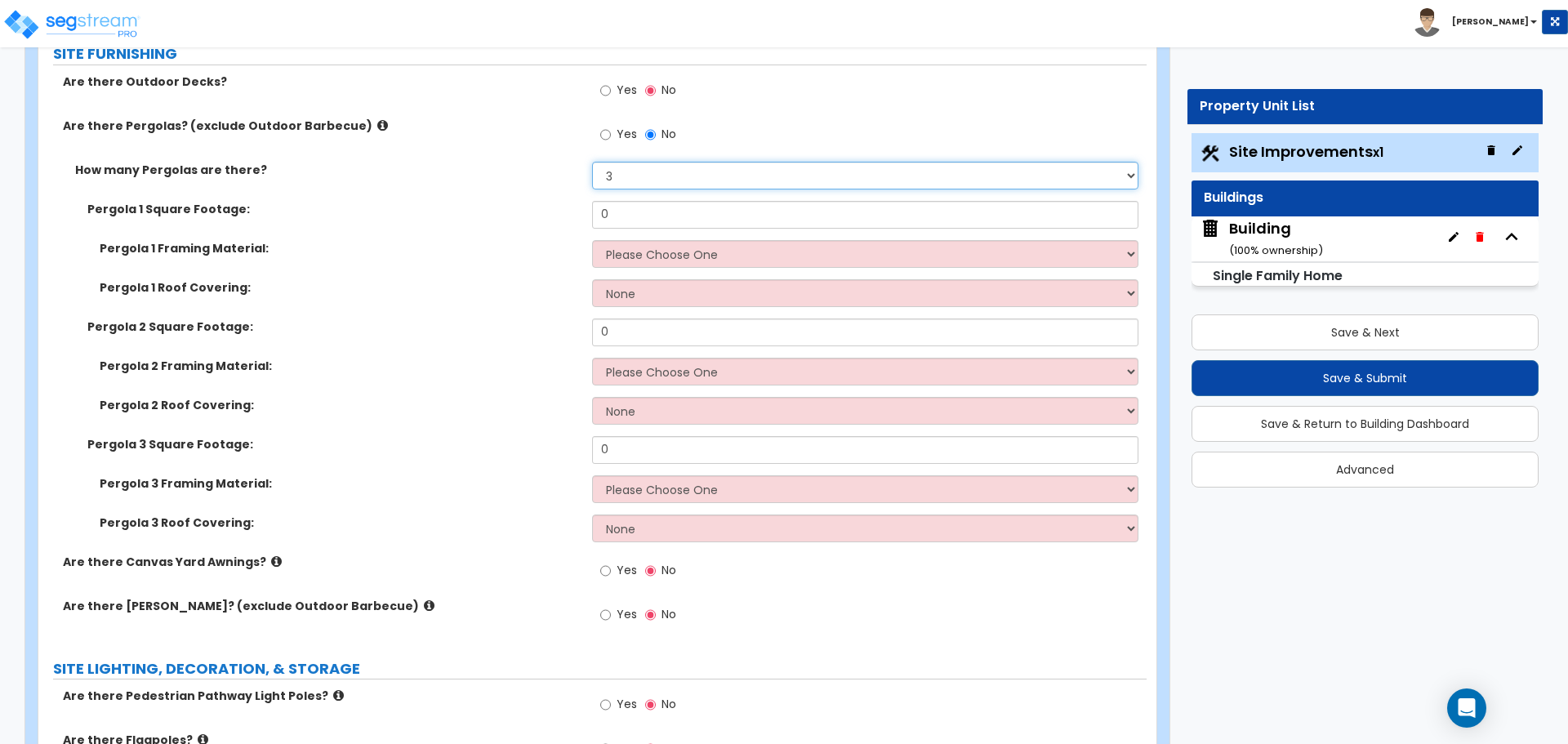
scroll to position [3102, 0]
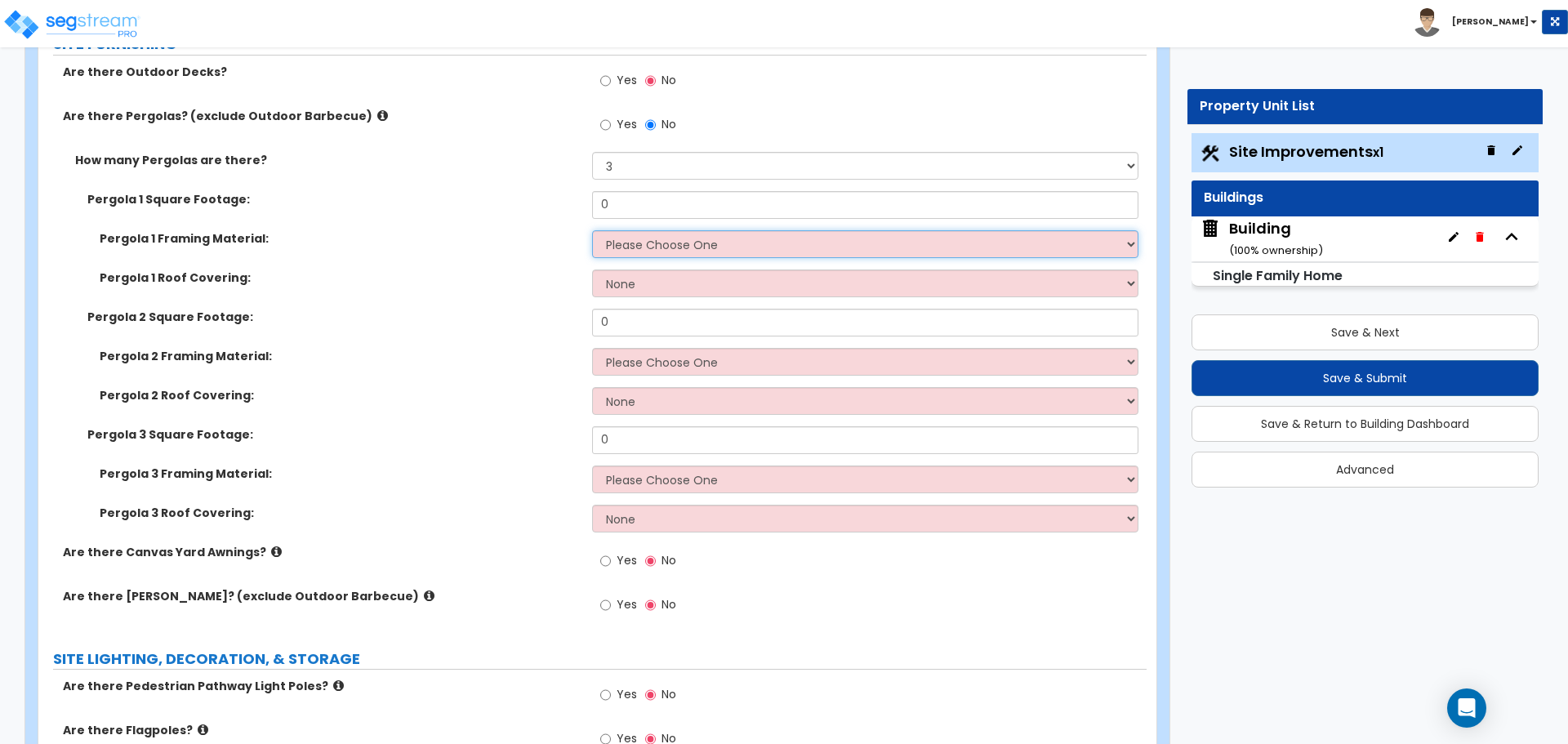
click at [719, 242] on select "Please Choose One Wood Metal" at bounding box center [864, 243] width 546 height 28
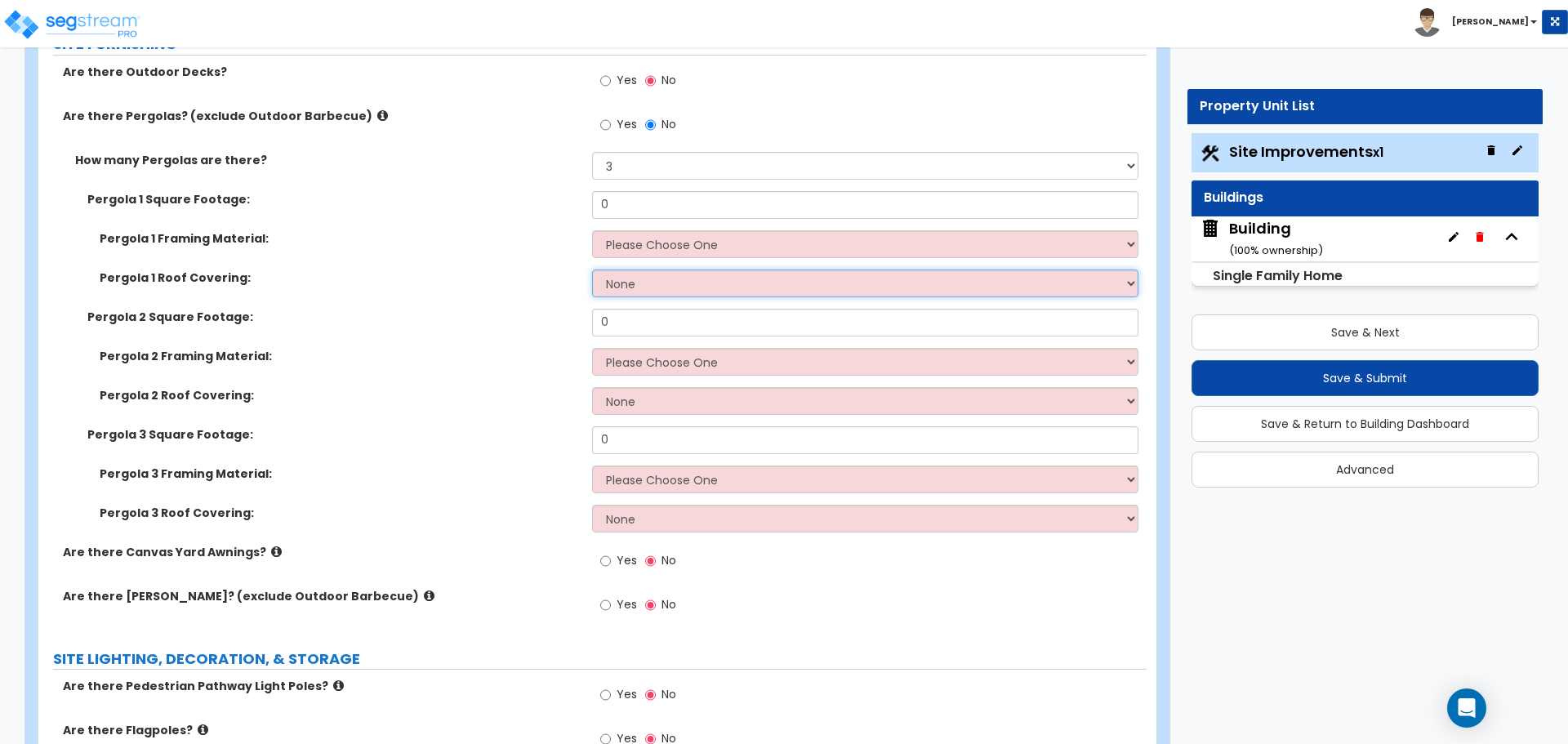
click at [730, 281] on select "None Plastic Fiberglass Metal" at bounding box center [864, 283] width 546 height 28
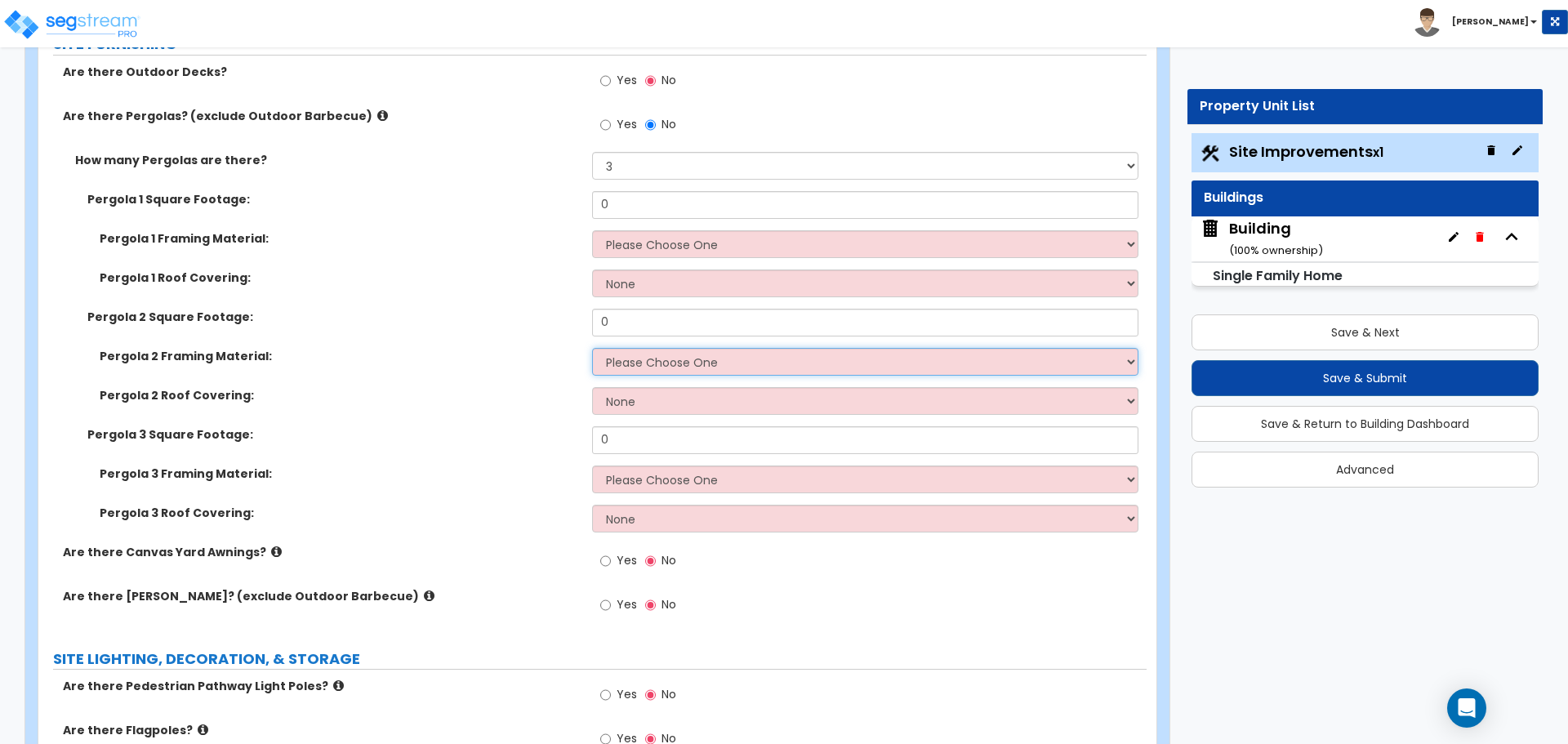
click at [683, 352] on select "Please Choose One Wood Metal" at bounding box center [864, 361] width 546 height 28
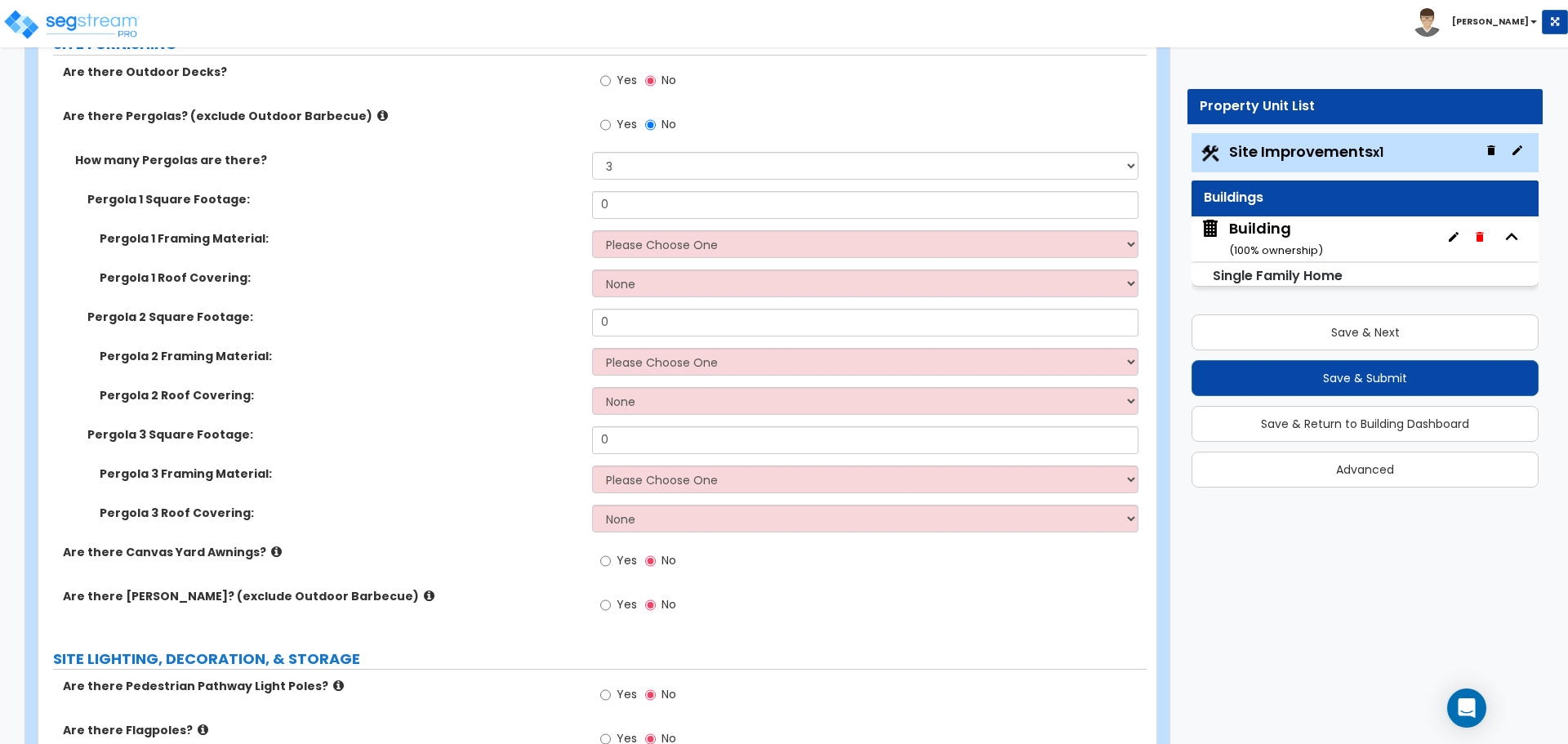
click at [701, 411] on div "Pergola 2 Roof Covering: None Plastic Fiberglass Metal" at bounding box center [592, 407] width 1108 height 39
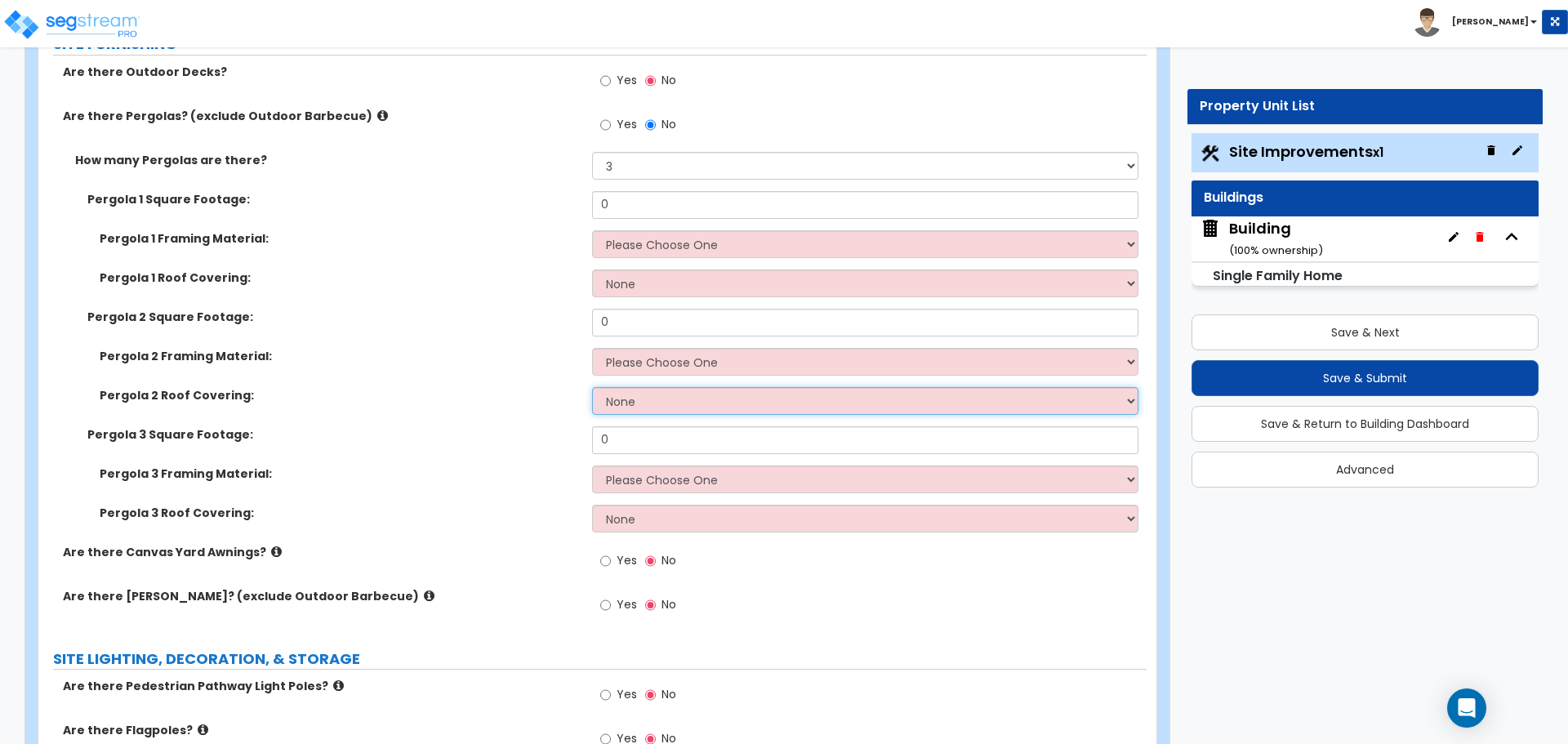
click at [699, 394] on select "None Plastic Fiberglass Metal" at bounding box center [864, 400] width 546 height 28
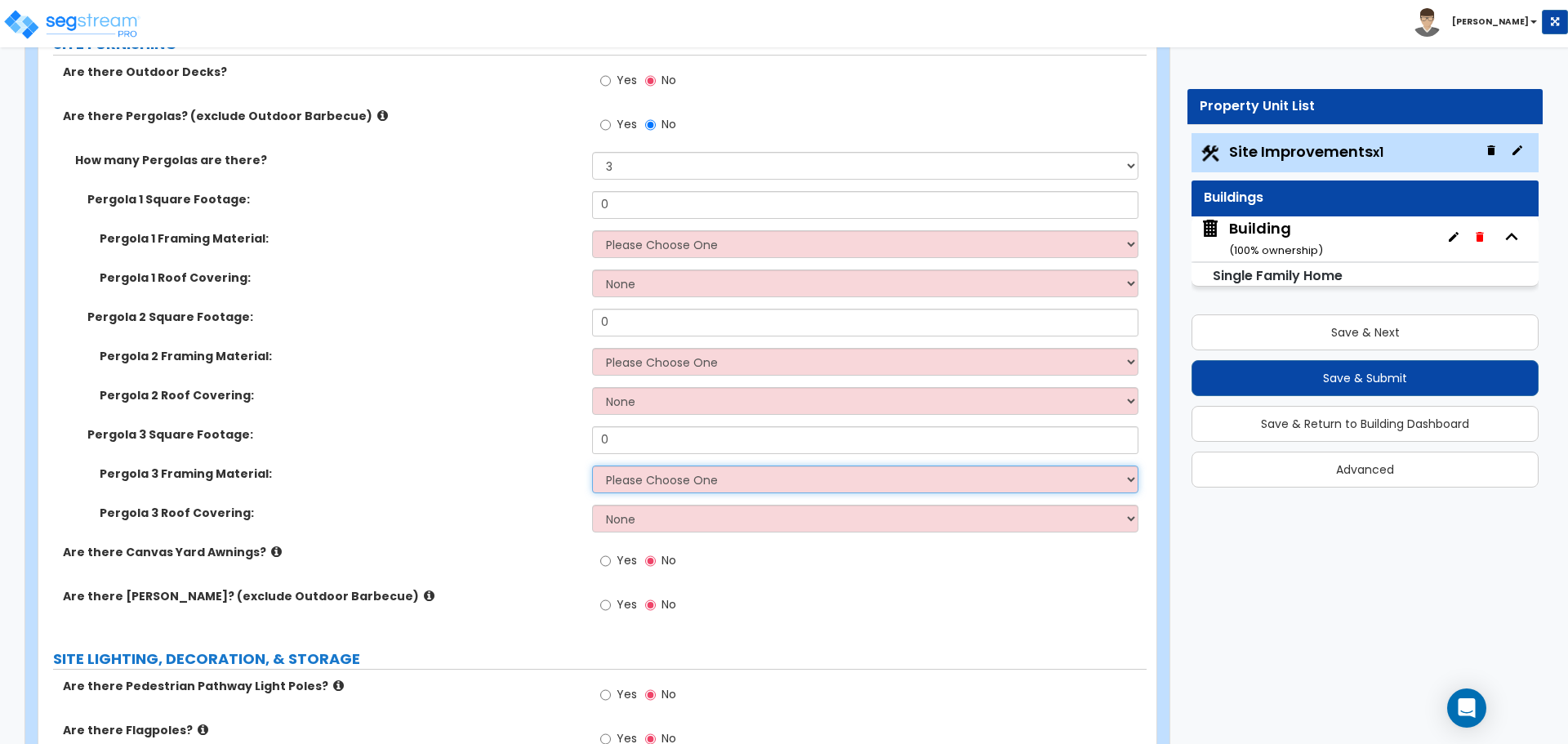
click at [690, 484] on select "Please Choose One Wood Metal" at bounding box center [864, 479] width 546 height 28
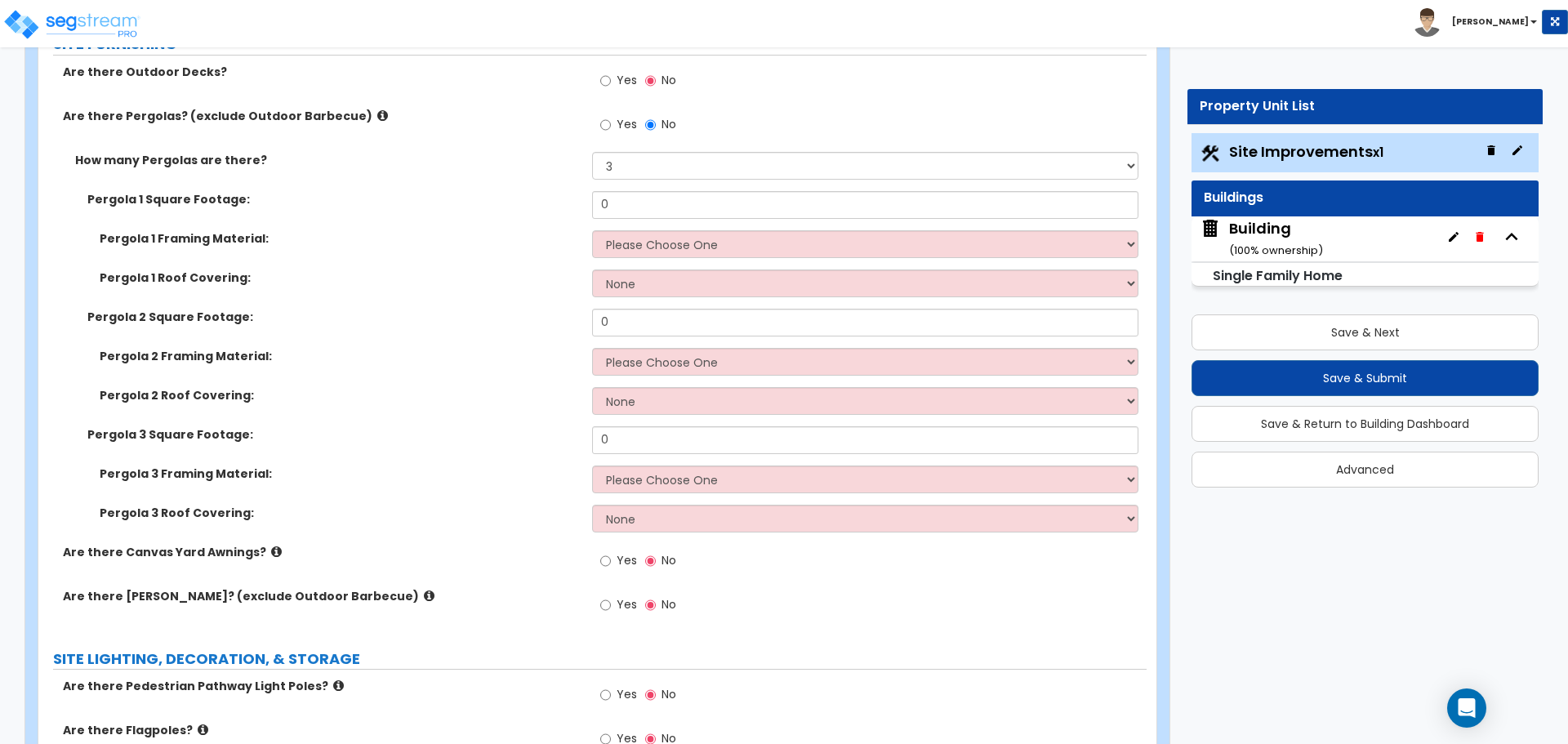
click at [737, 544] on div "Yes No" at bounding box center [869, 566] width 554 height 44
click at [732, 521] on select "None Plastic Fiberglass Metal" at bounding box center [864, 518] width 546 height 28
click at [658, 120] on label "No" at bounding box center [660, 126] width 31 height 28
click at [656, 120] on input "No" at bounding box center [650, 125] width 11 height 18
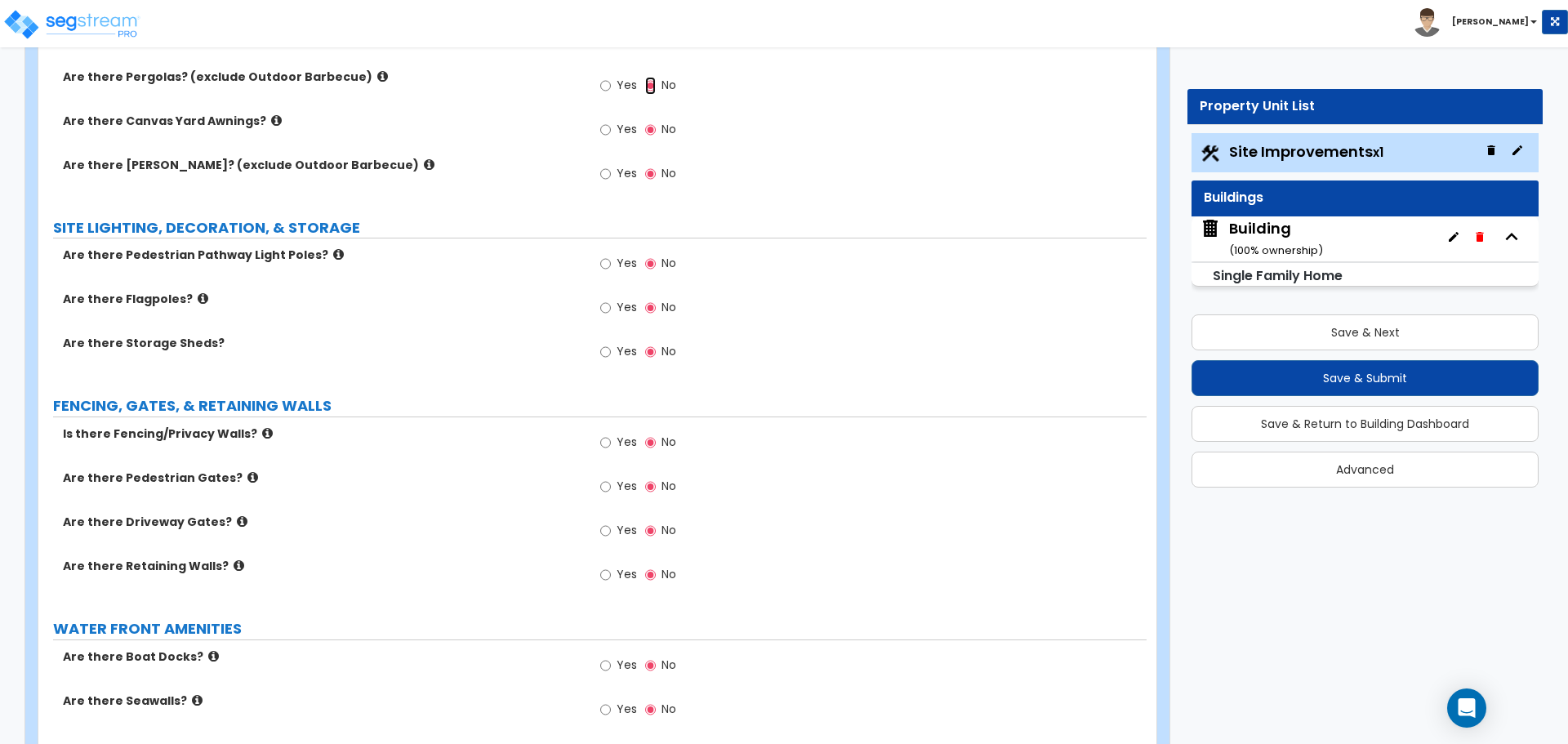
scroll to position [3145, 0]
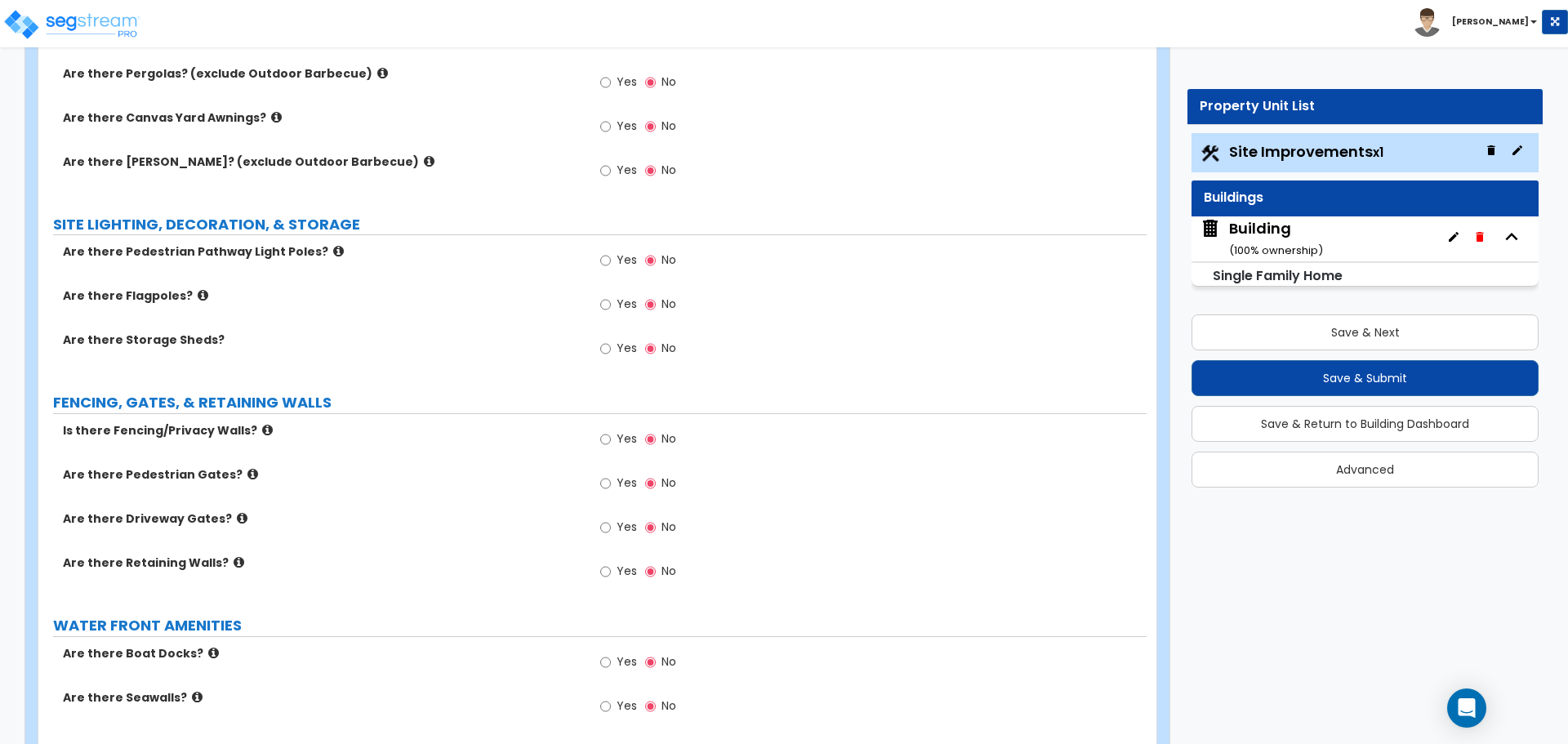
click at [353, 75] on label "Are there Pergolas? (exclude Outdoor Barbecue)" at bounding box center [321, 74] width 516 height 16
click at [377, 72] on icon at bounding box center [382, 73] width 11 height 12
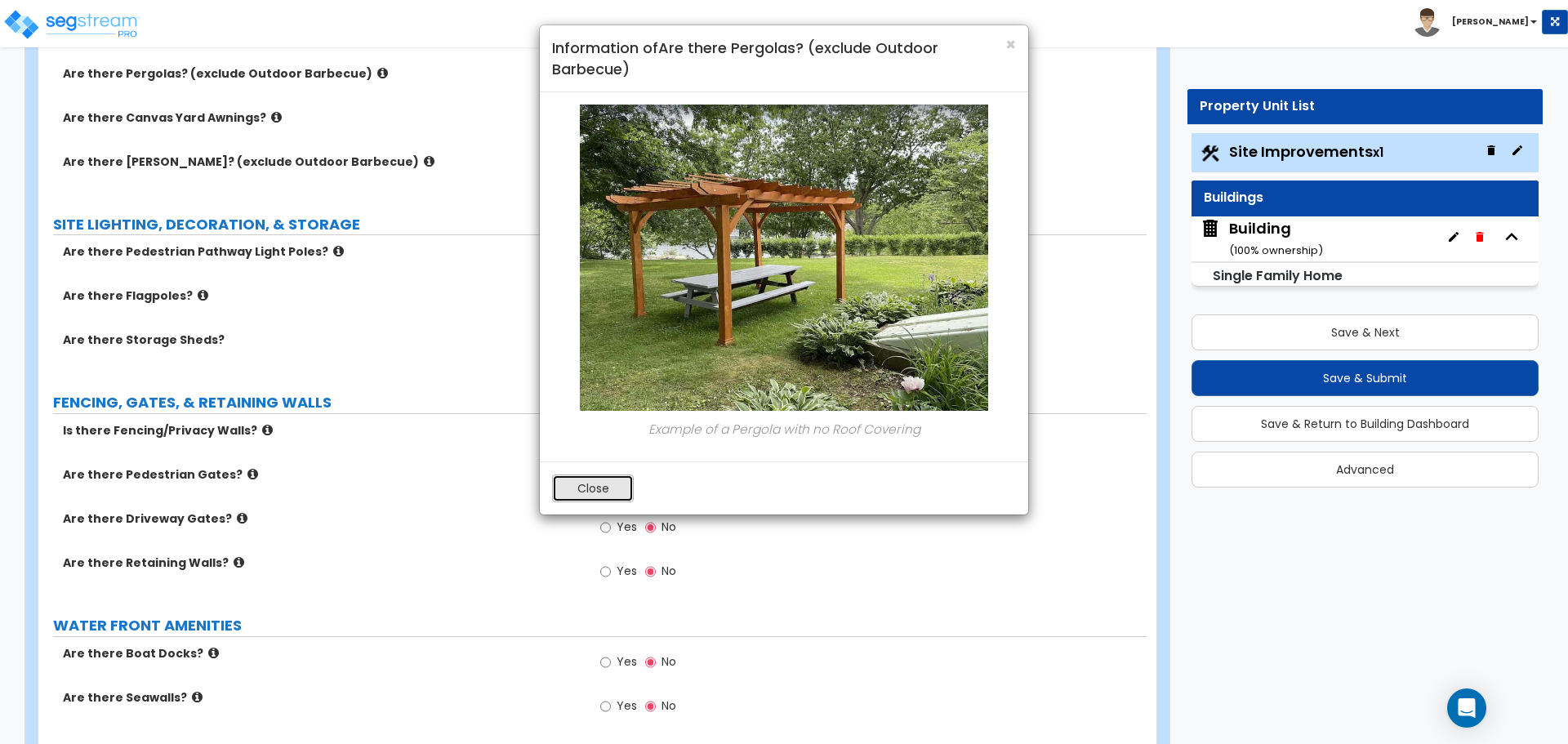
click at [598, 484] on button "Close" at bounding box center [593, 488] width 82 height 28
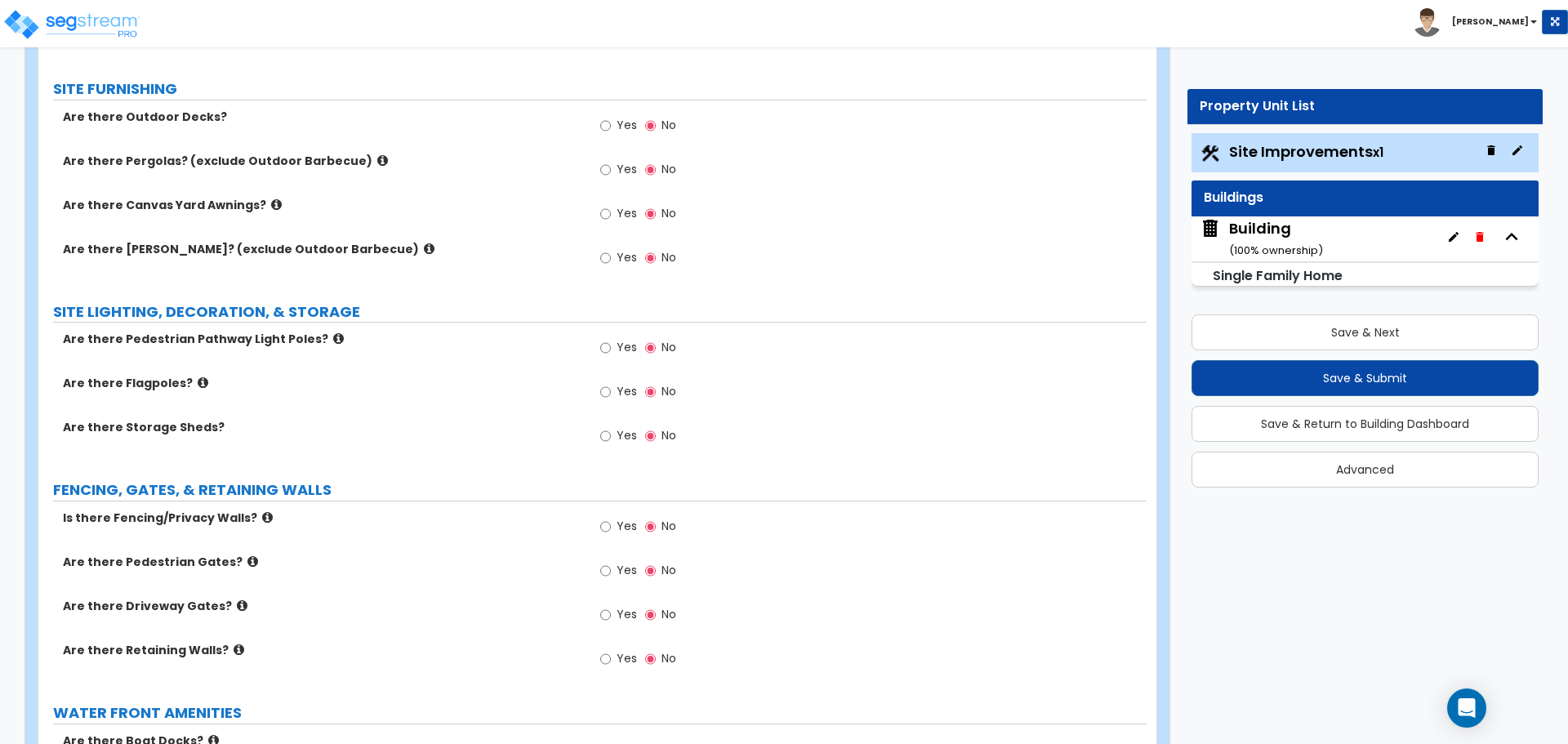
scroll to position [3068, 0]
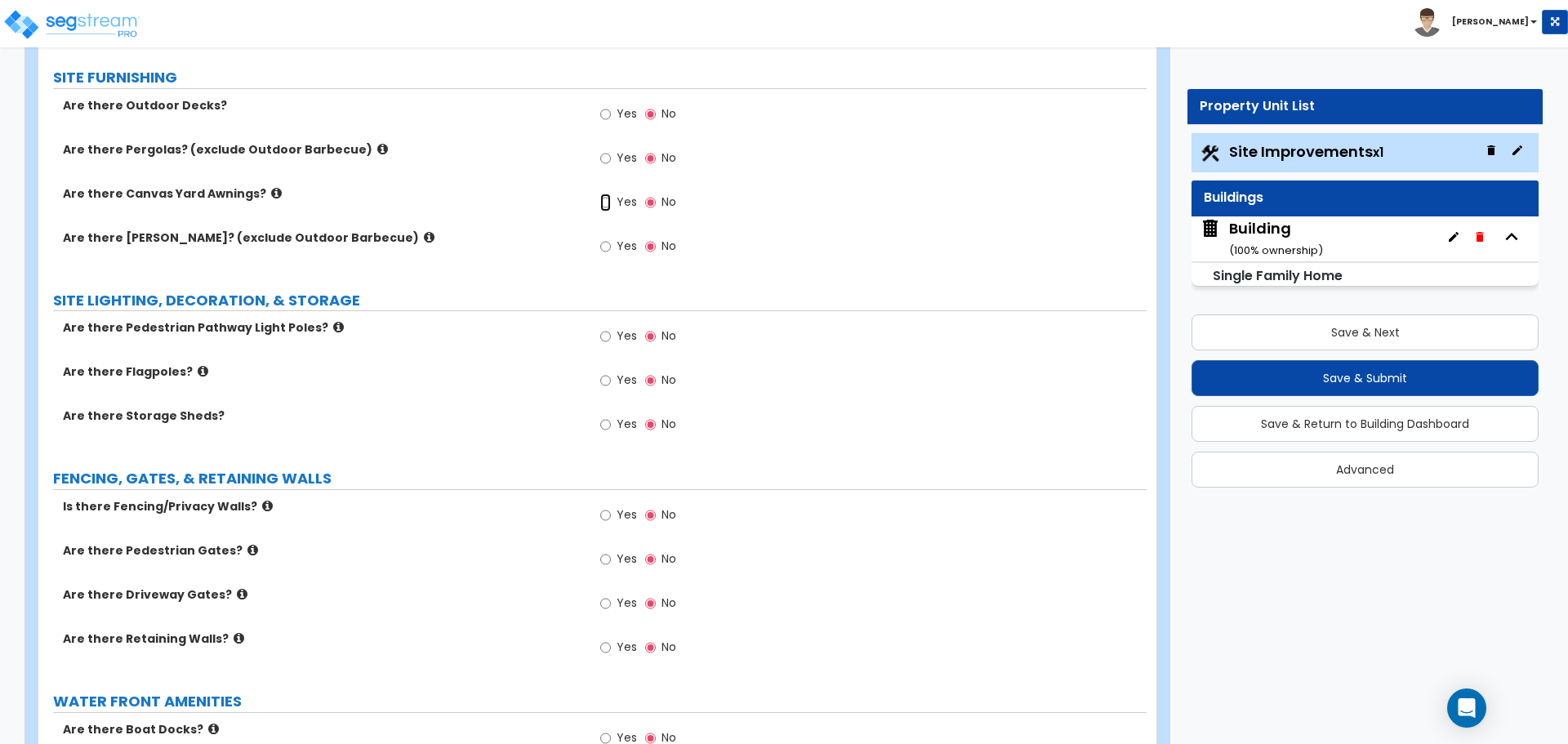
click at [607, 197] on input "Yes" at bounding box center [605, 202] width 11 height 18
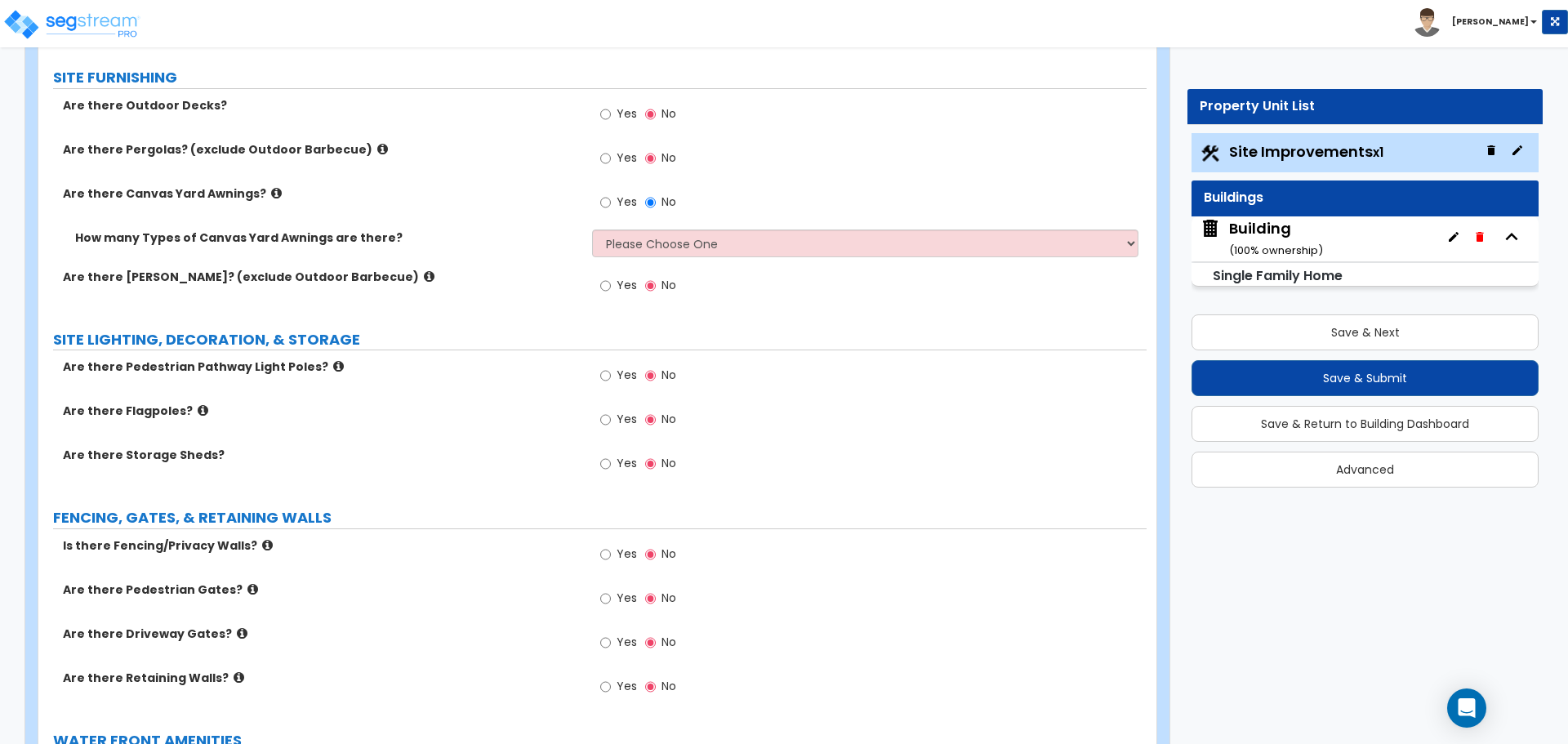
click at [271, 189] on icon at bounding box center [276, 194] width 11 height 12
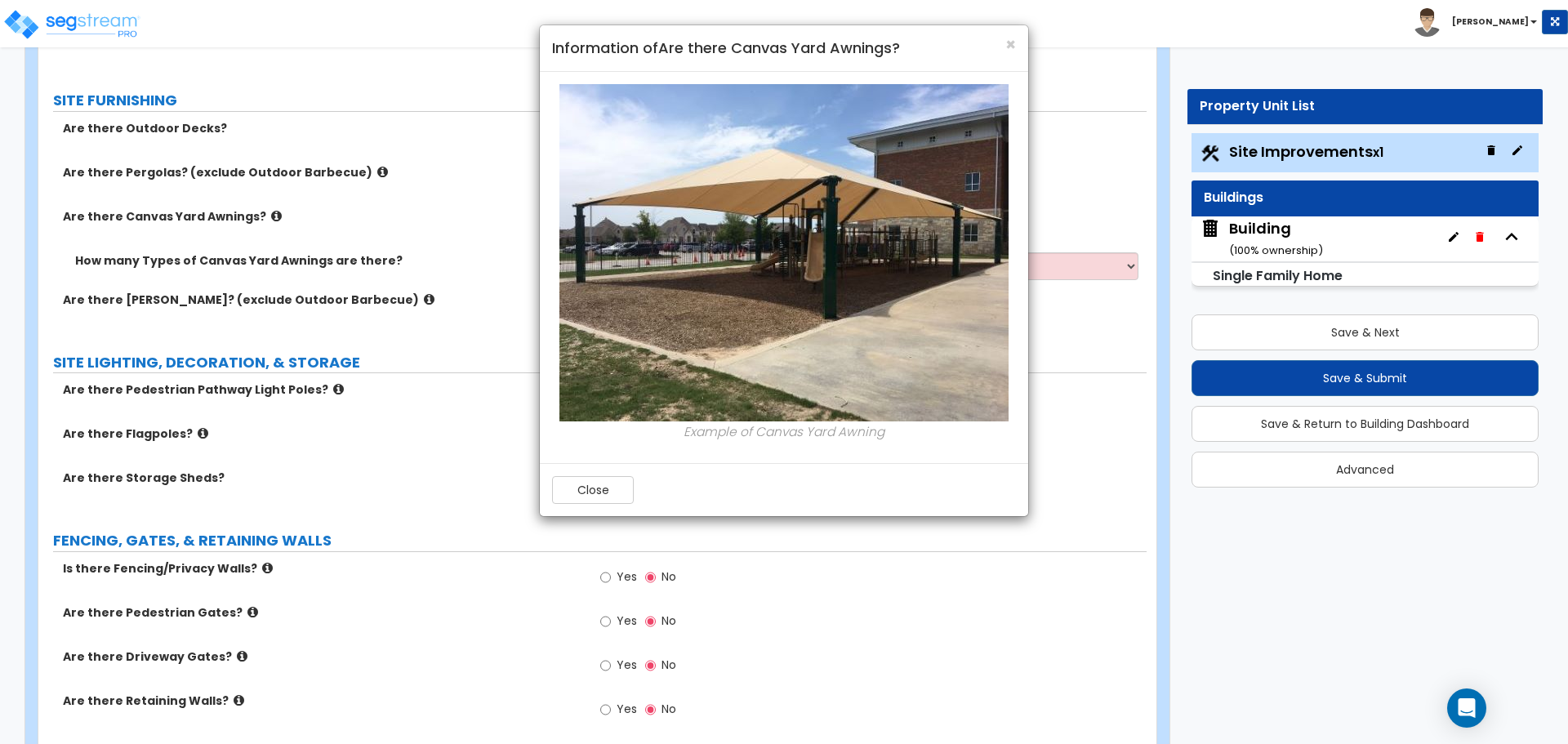
scroll to position [3040, 0]
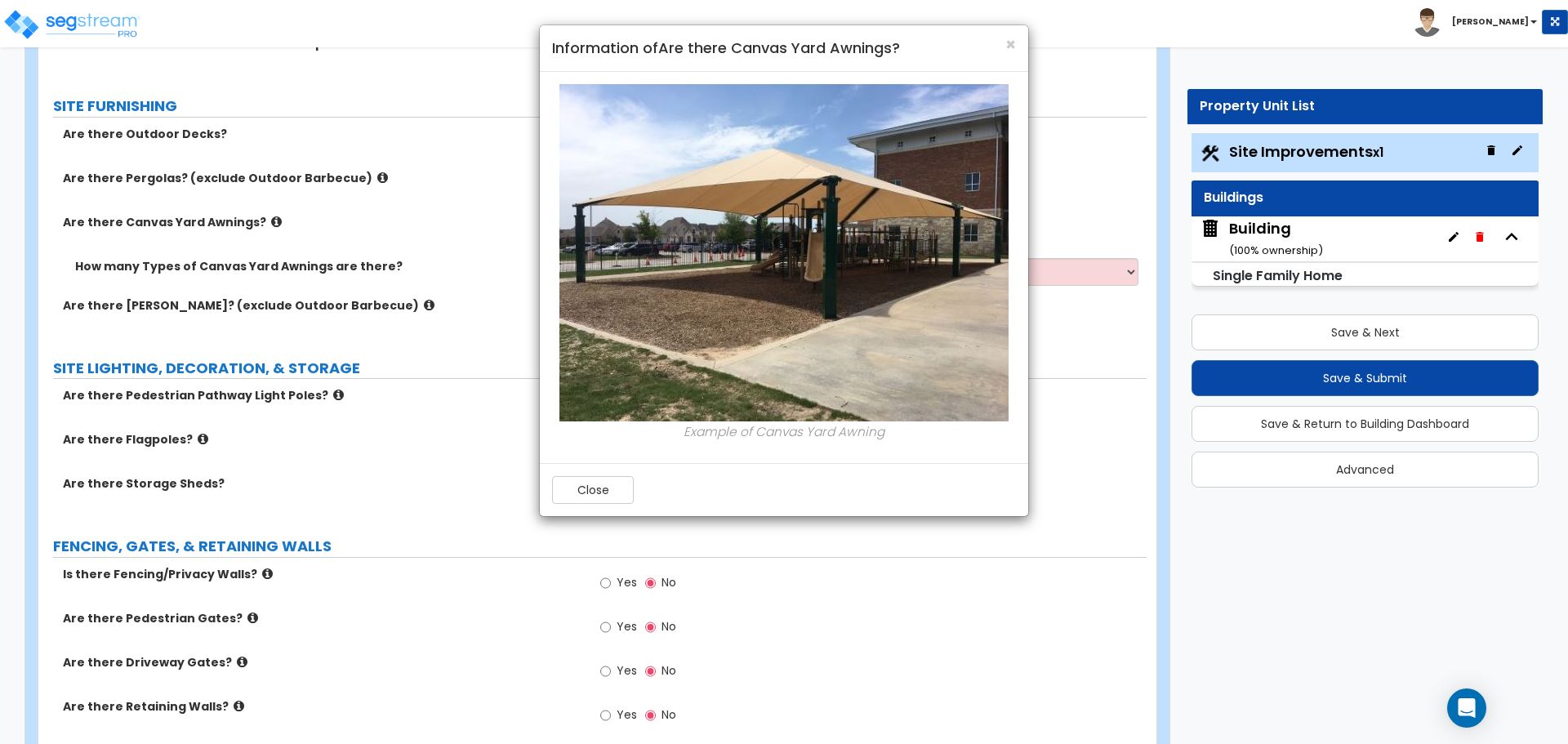
click at [1018, 46] on div "× Information of Are there Canvas Yard Awnings?" at bounding box center [784, 49] width 488 height 46
click at [1014, 44] on span "×" at bounding box center [1011, 44] width 11 height 24
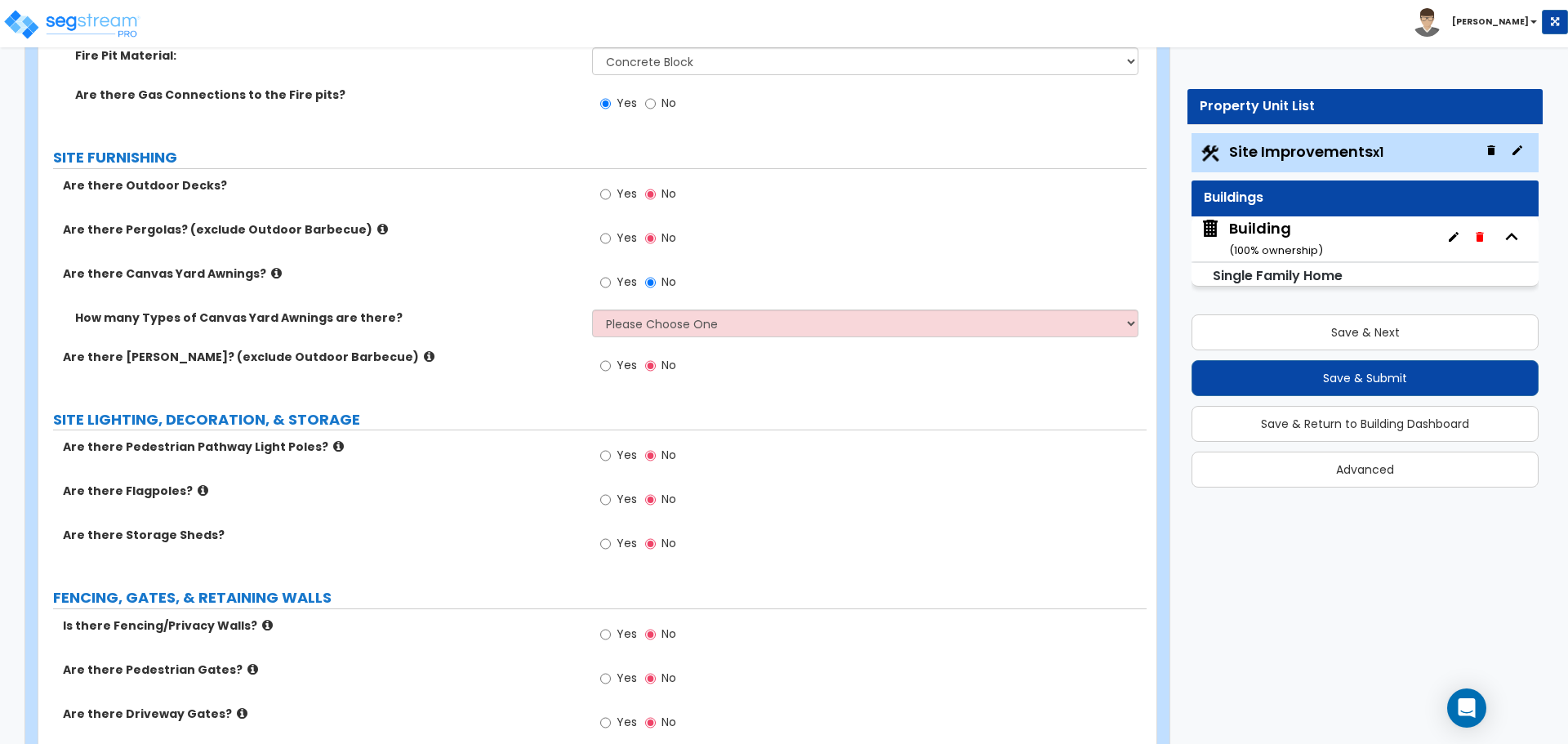
scroll to position [2998, 0]
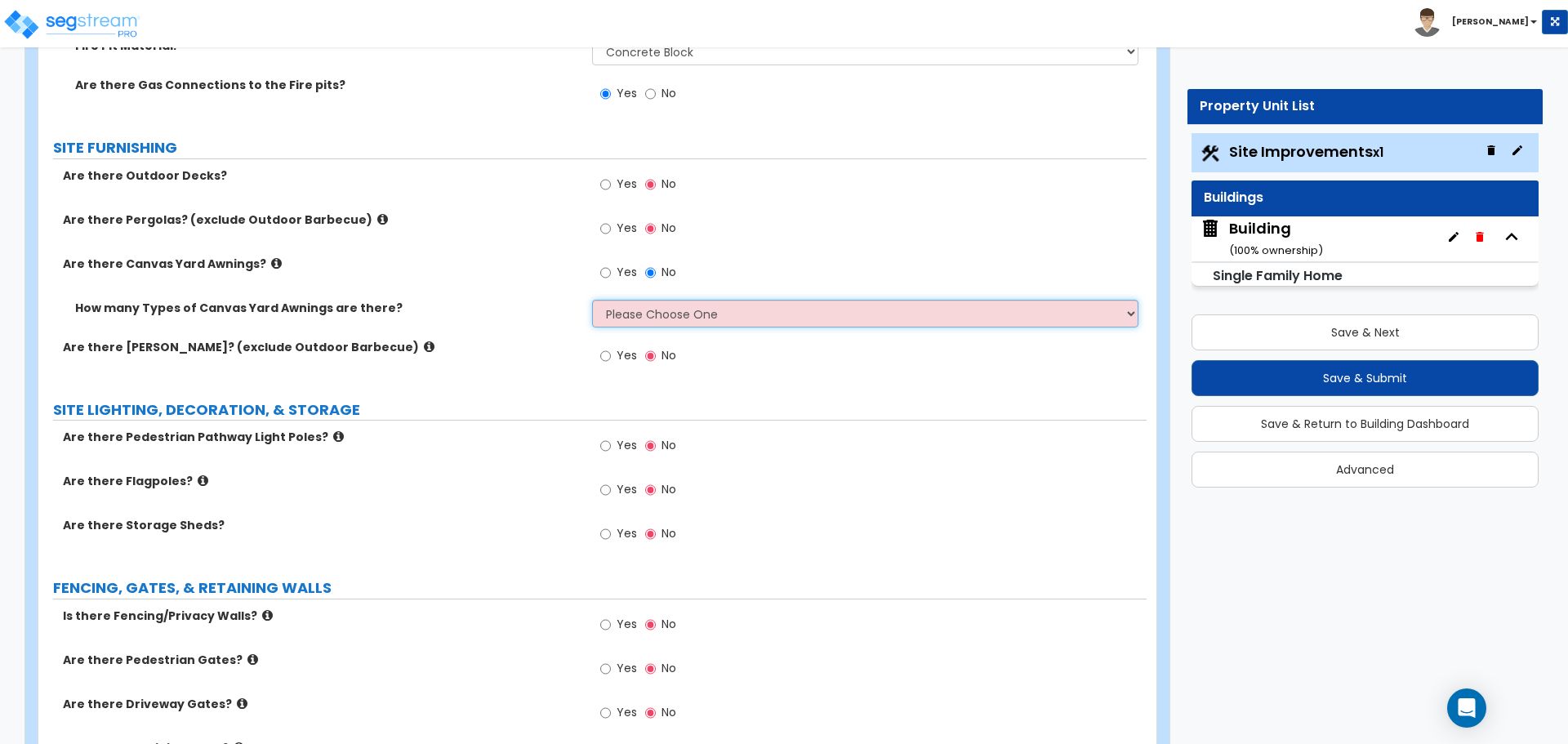
click at [707, 304] on select "Please Choose One 1 2" at bounding box center [864, 313] width 546 height 28
select select "2"
click at [592, 300] on select "Please Choose One 1 2" at bounding box center [864, 313] width 546 height 28
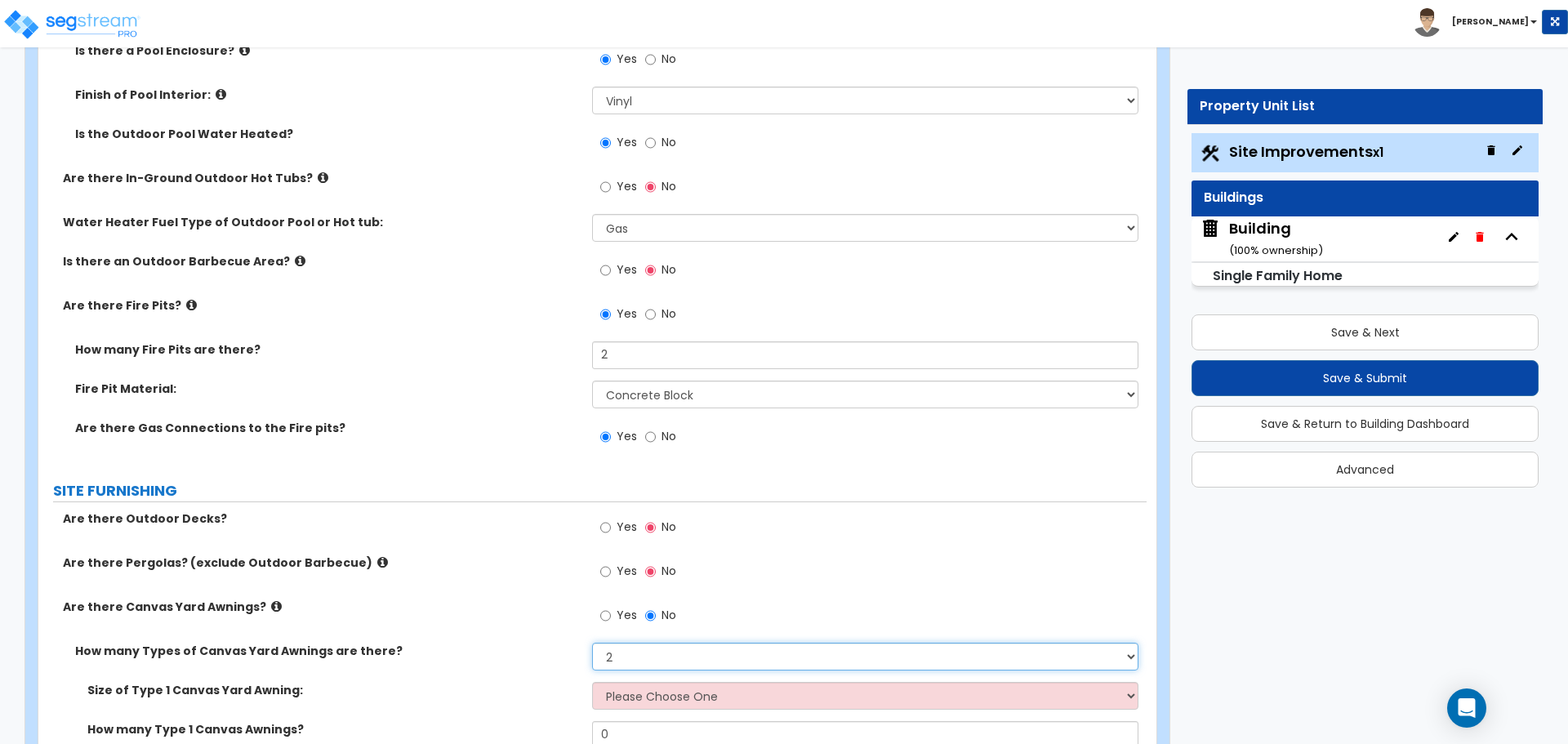
scroll to position [2658, 0]
